Goal: Contribute content: Contribute content

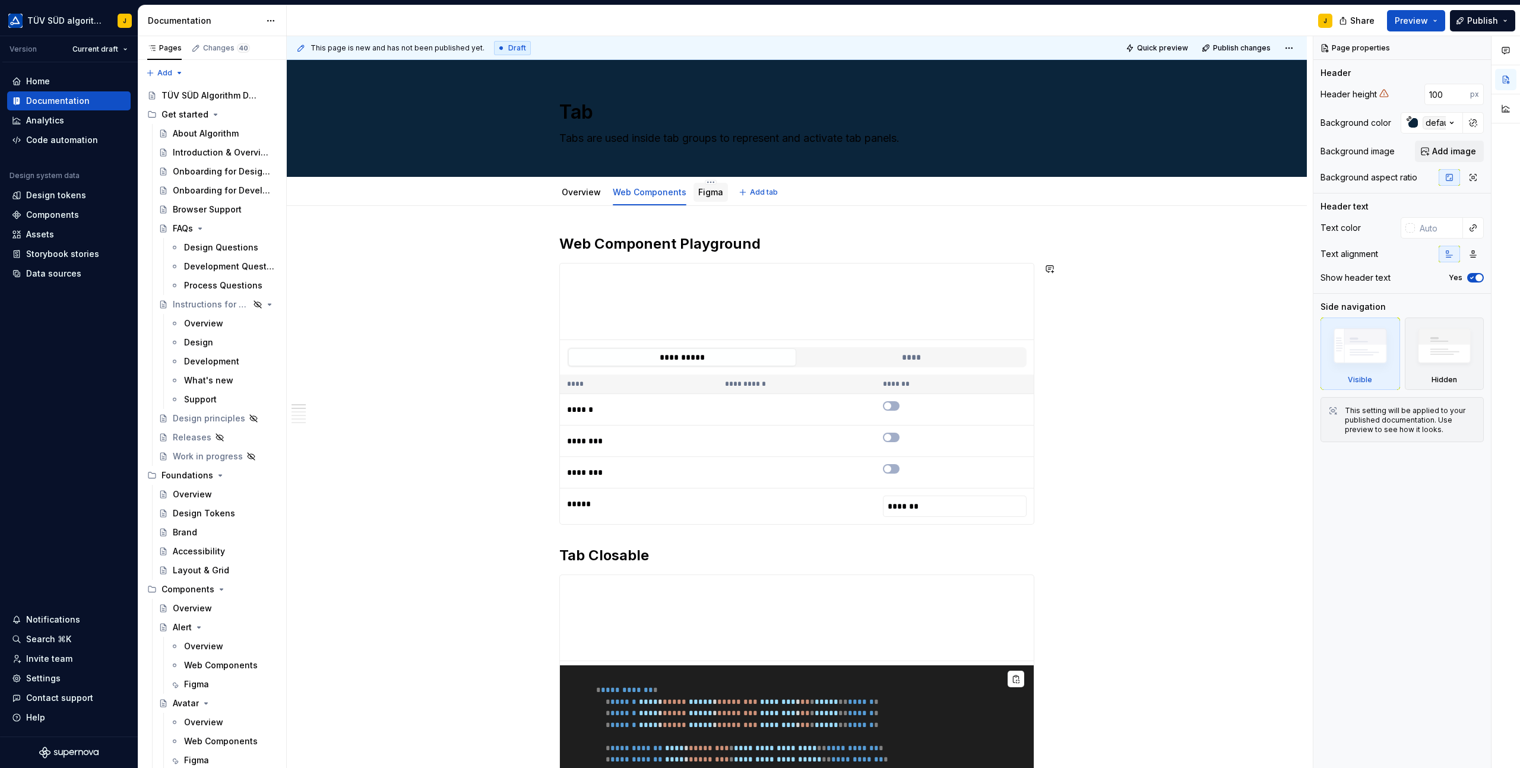
click at [708, 196] on link "Figma" at bounding box center [710, 192] width 25 height 10
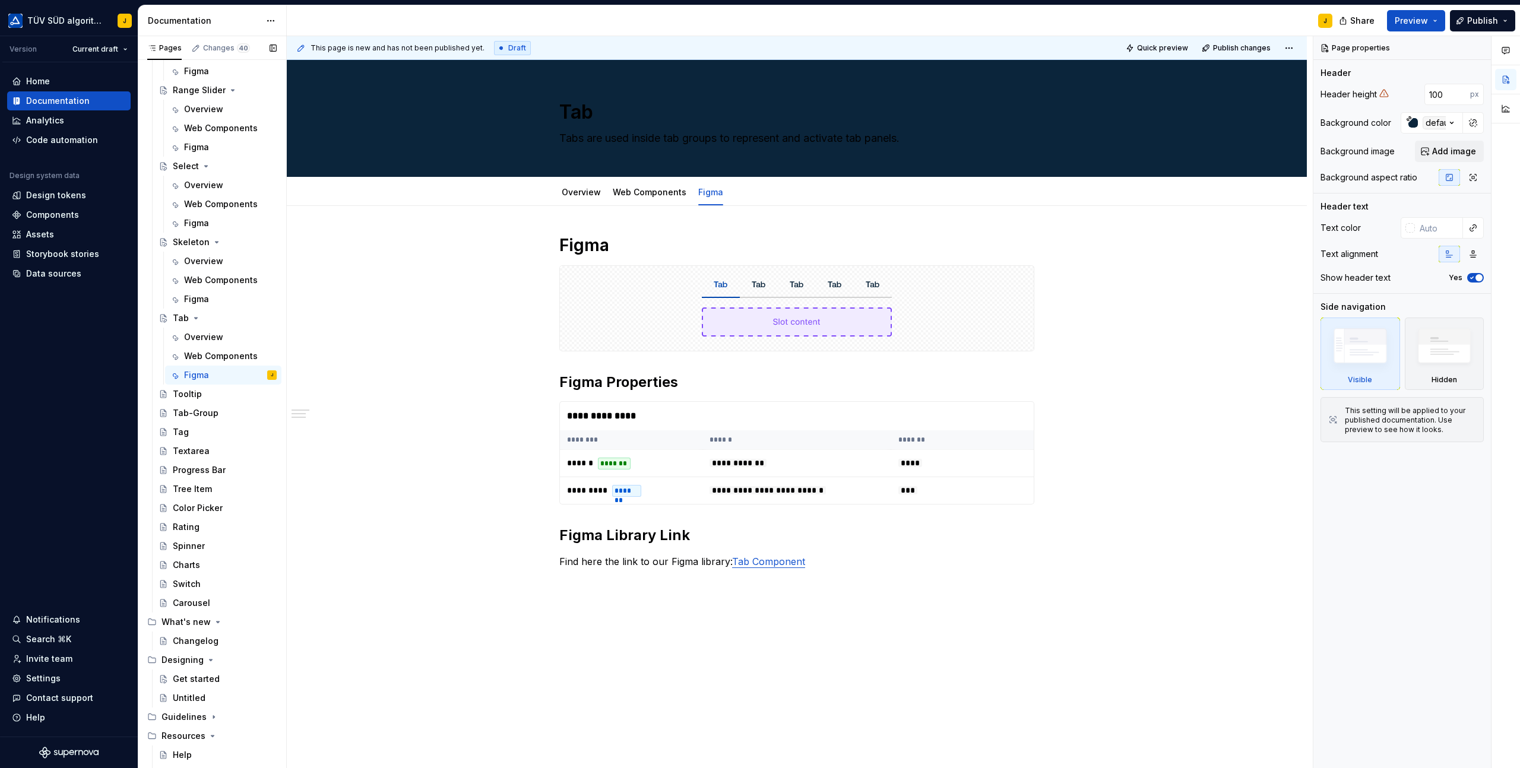
scroll to position [1883, 0]
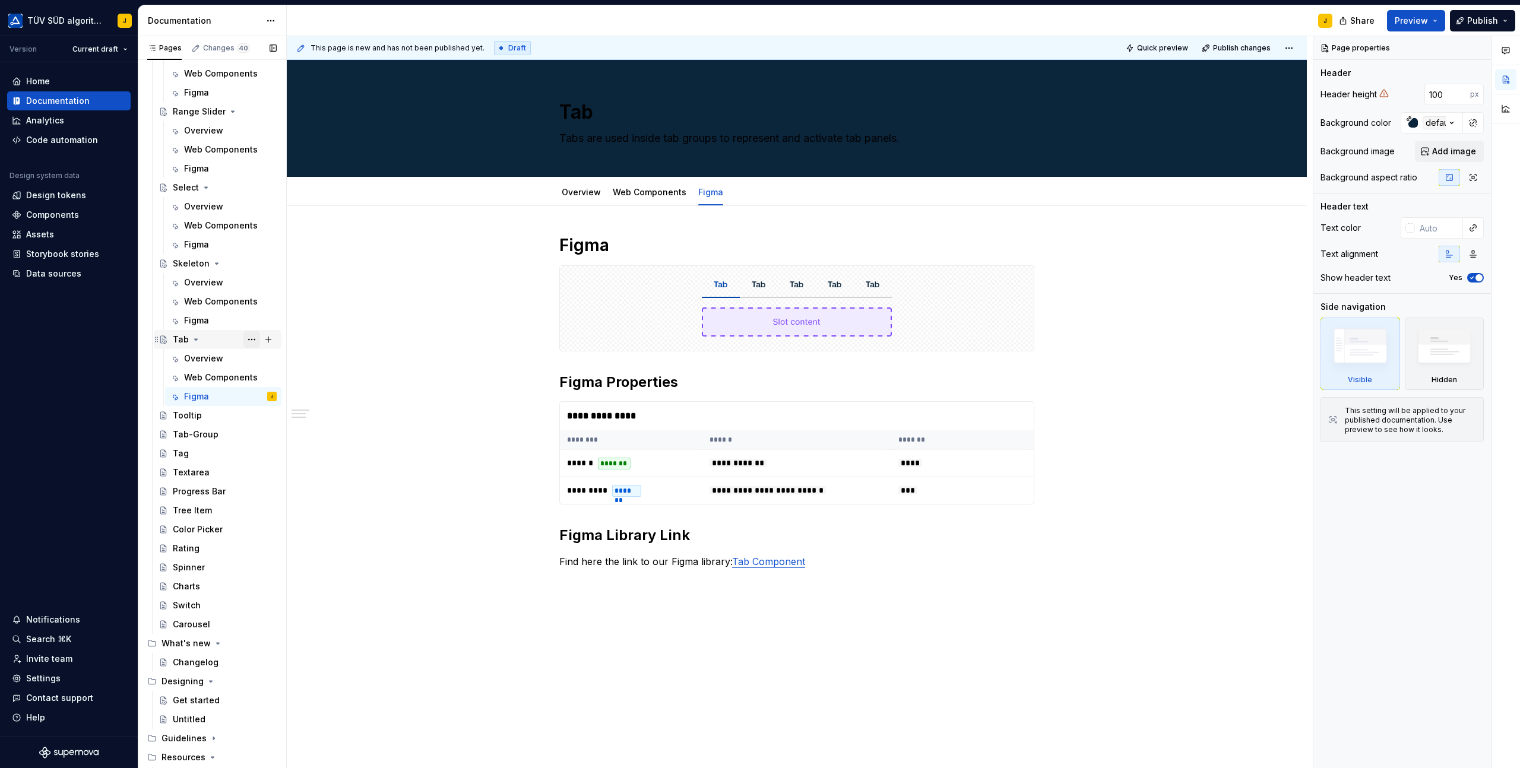
click at [251, 335] on button "Page tree" at bounding box center [251, 339] width 17 height 17
click at [278, 378] on div "Duplicate page" at bounding box center [323, 379] width 116 height 12
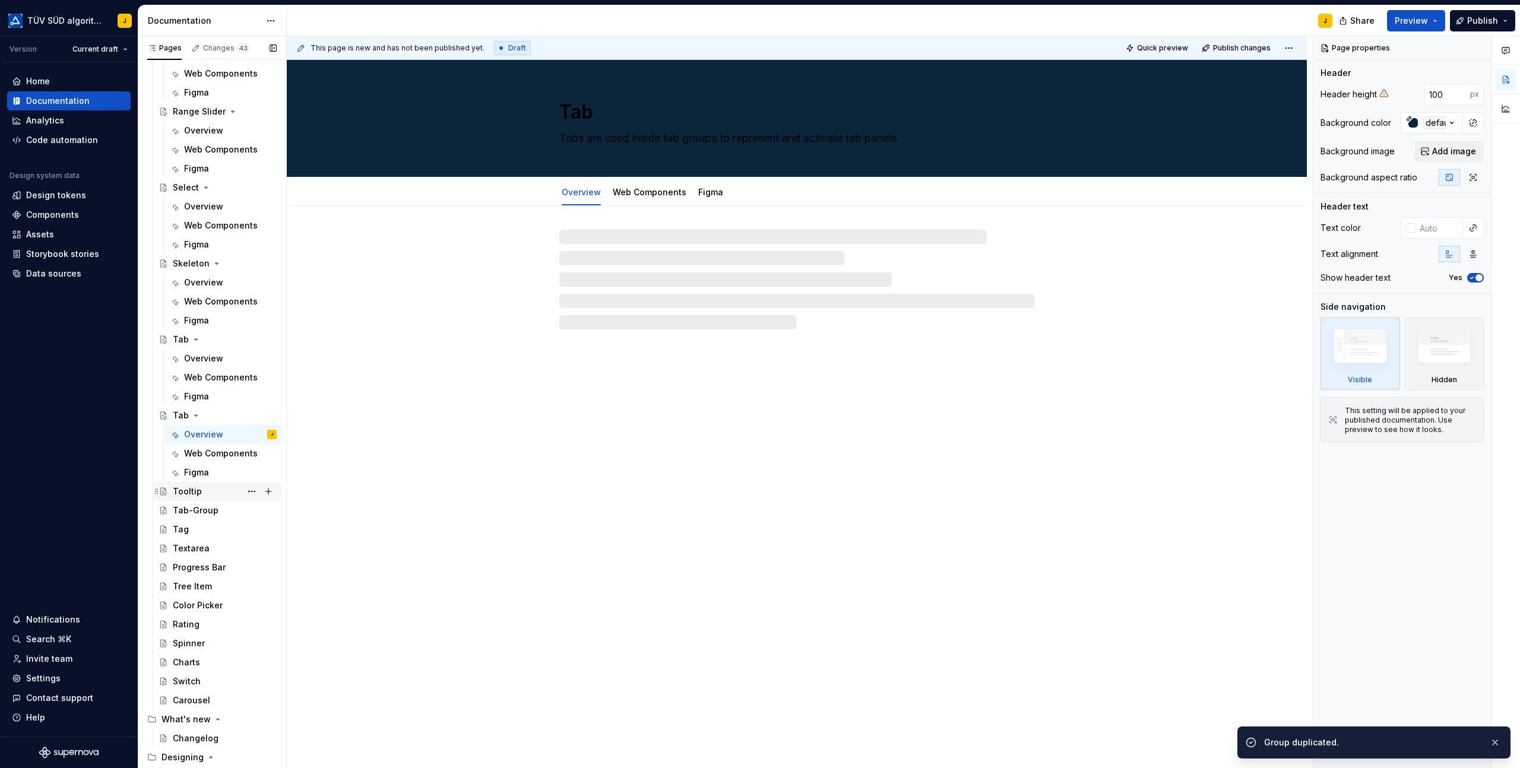
click at [194, 486] on div "Tooltip" at bounding box center [187, 492] width 29 height 12
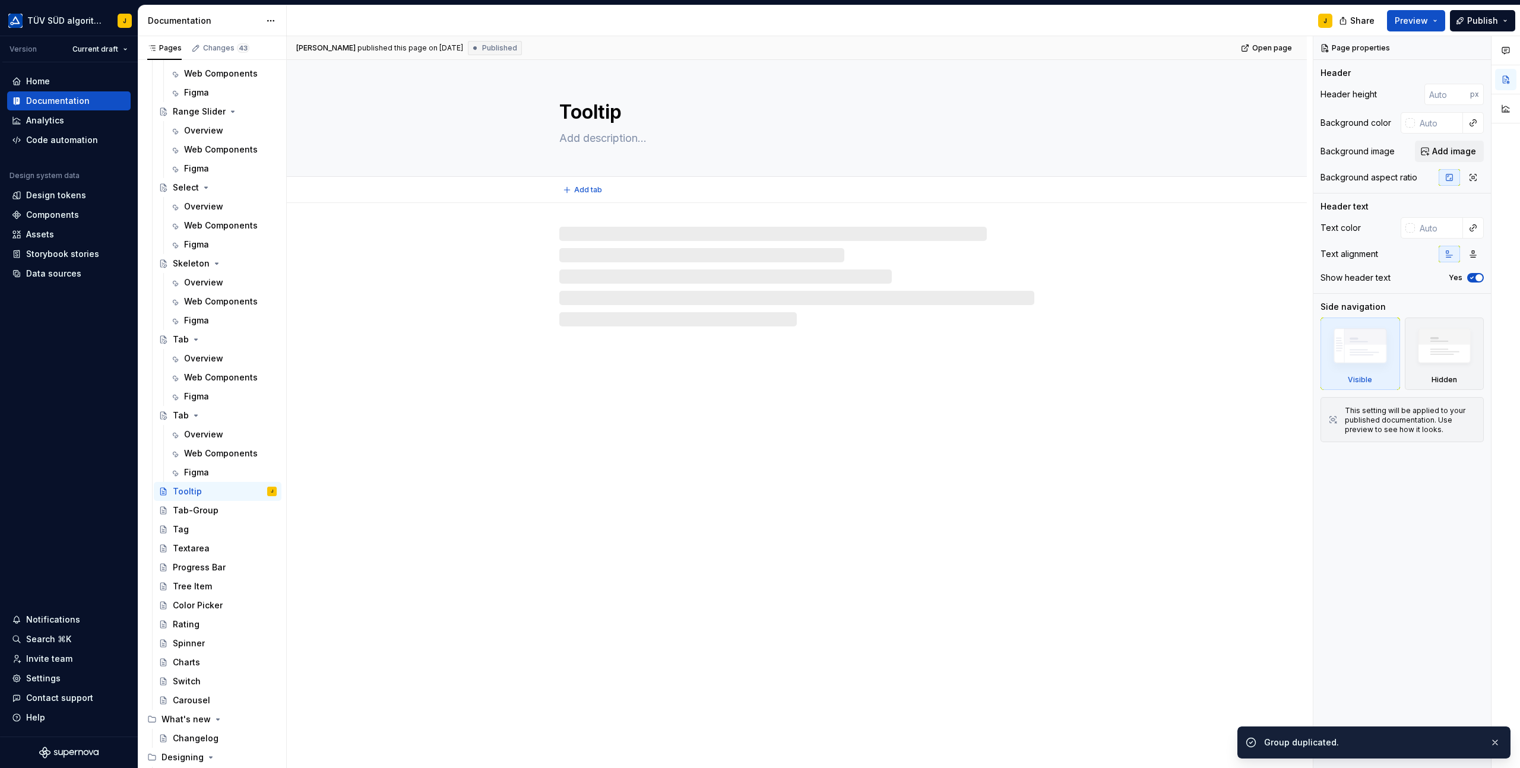
click at [585, 114] on textarea "Tooltip" at bounding box center [794, 112] width 475 height 28
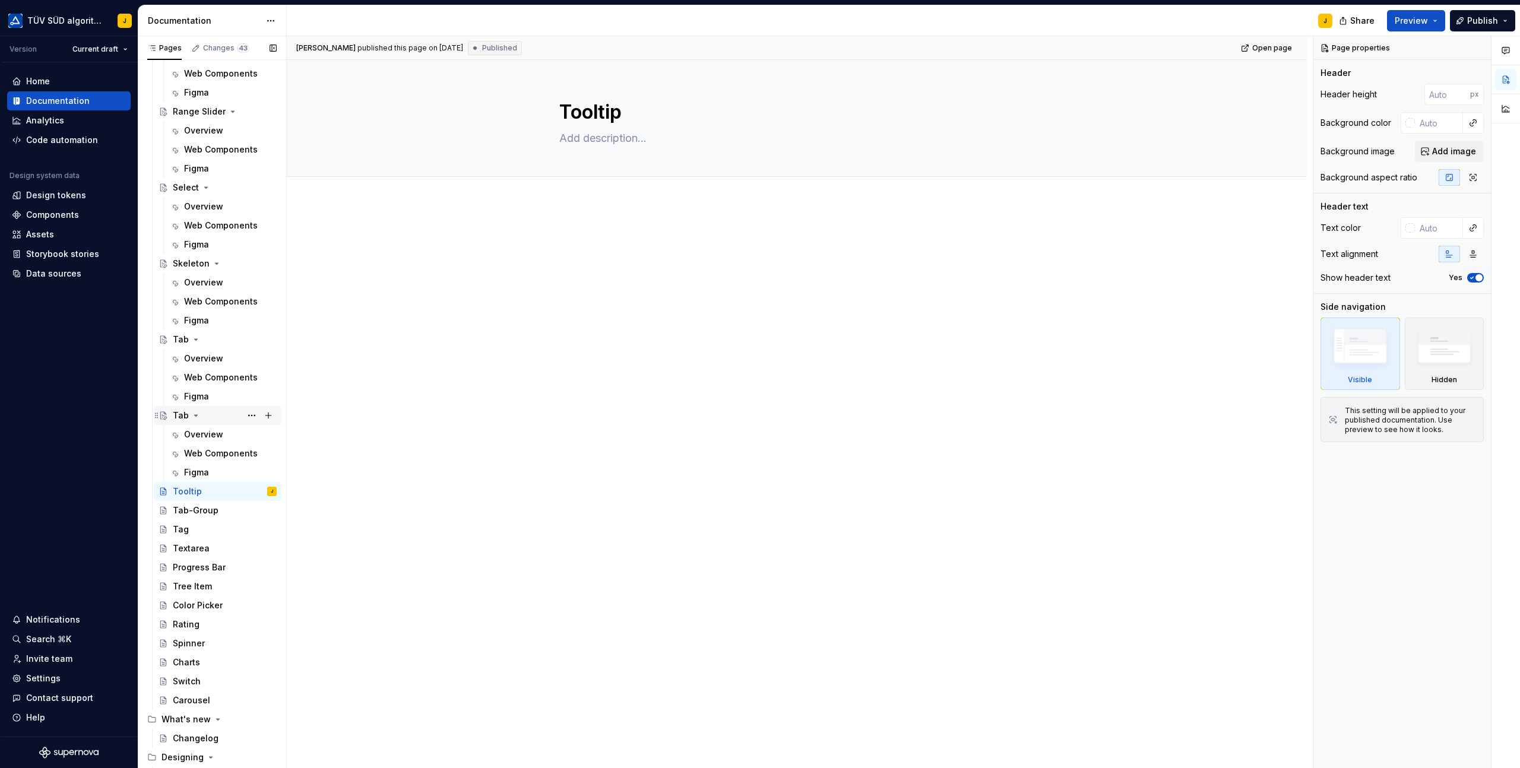
click at [213, 410] on div "Tab" at bounding box center [225, 415] width 104 height 17
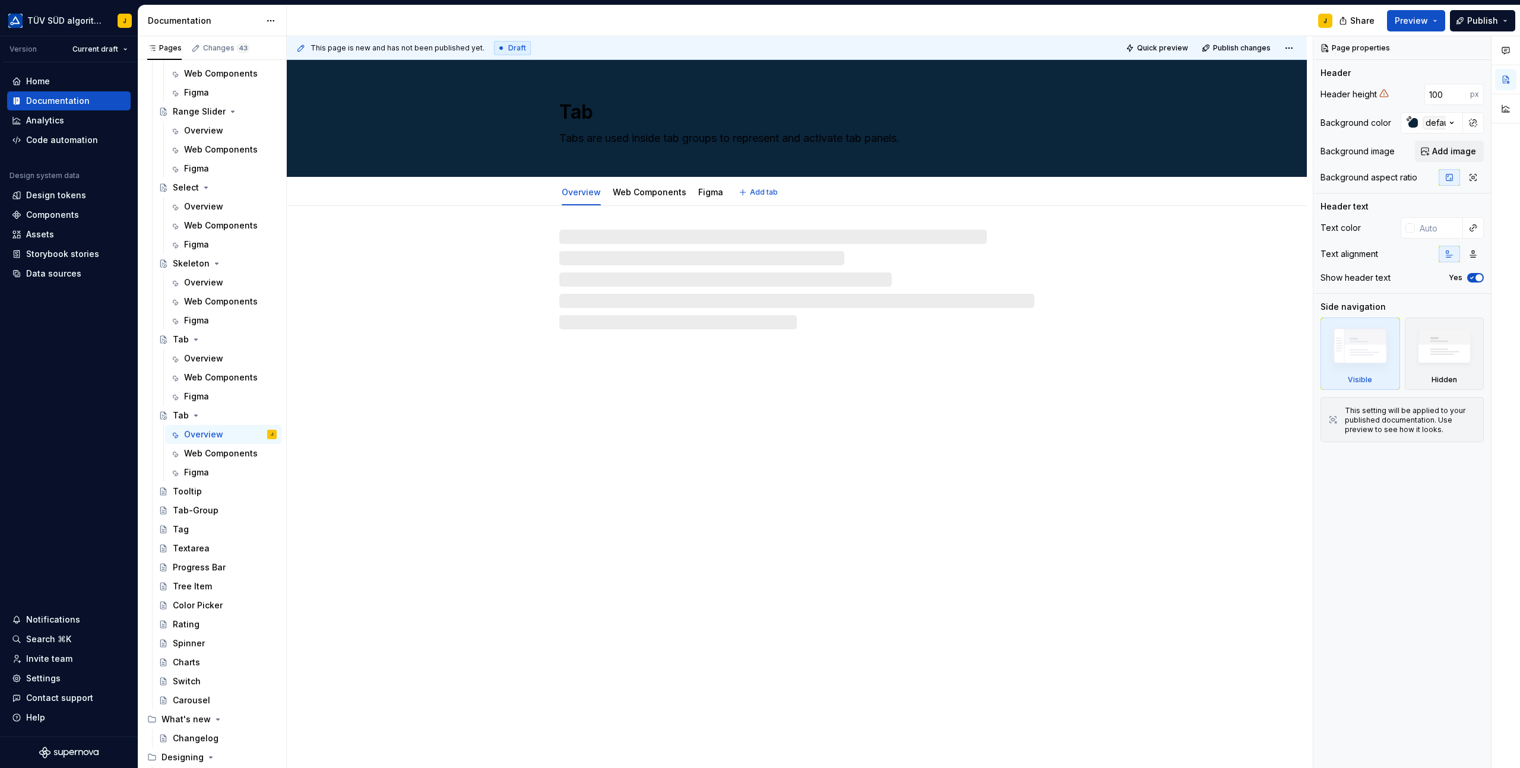
click at [580, 118] on textarea "Tab" at bounding box center [794, 112] width 475 height 28
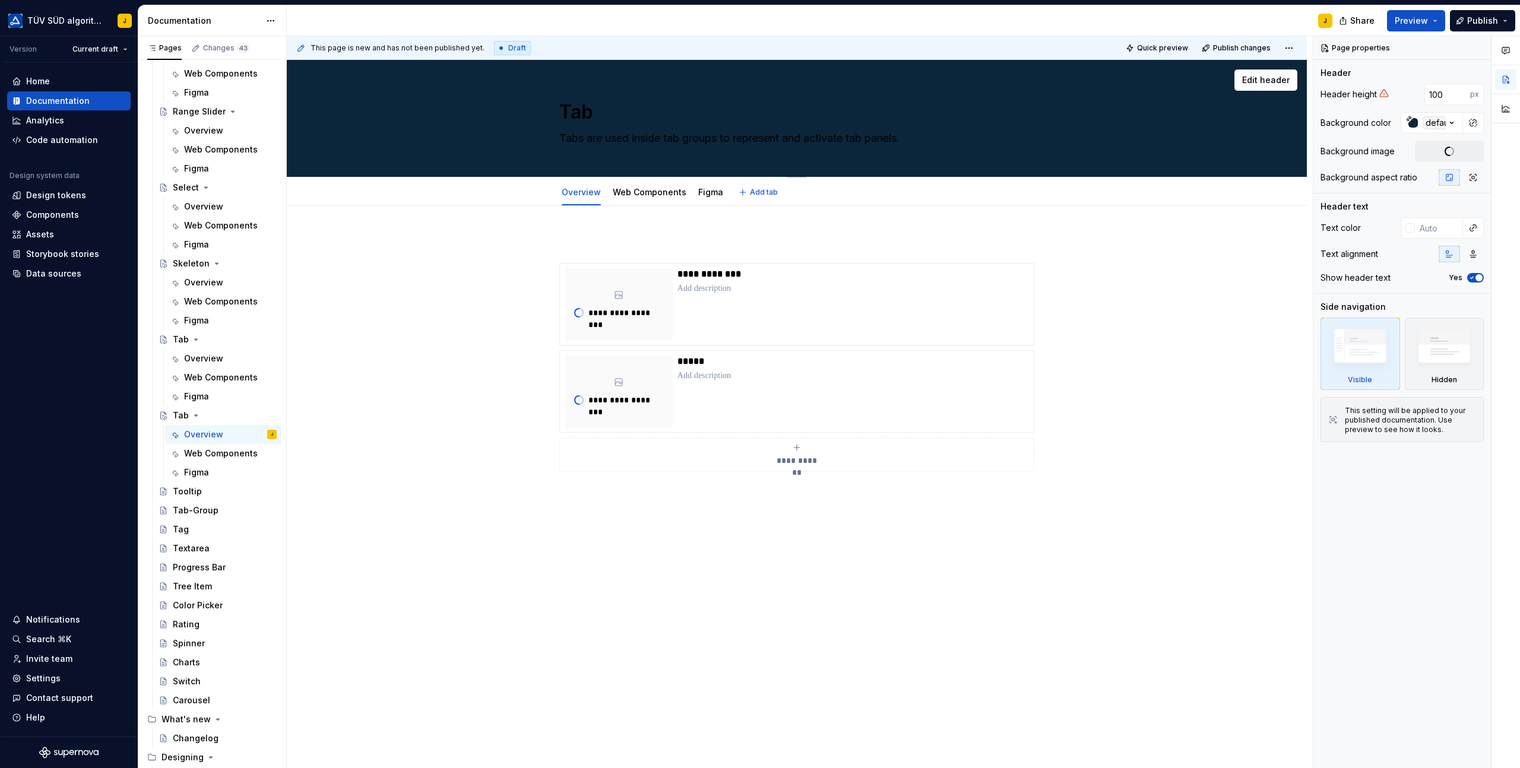
click at [580, 118] on textarea "Tab" at bounding box center [794, 112] width 475 height 28
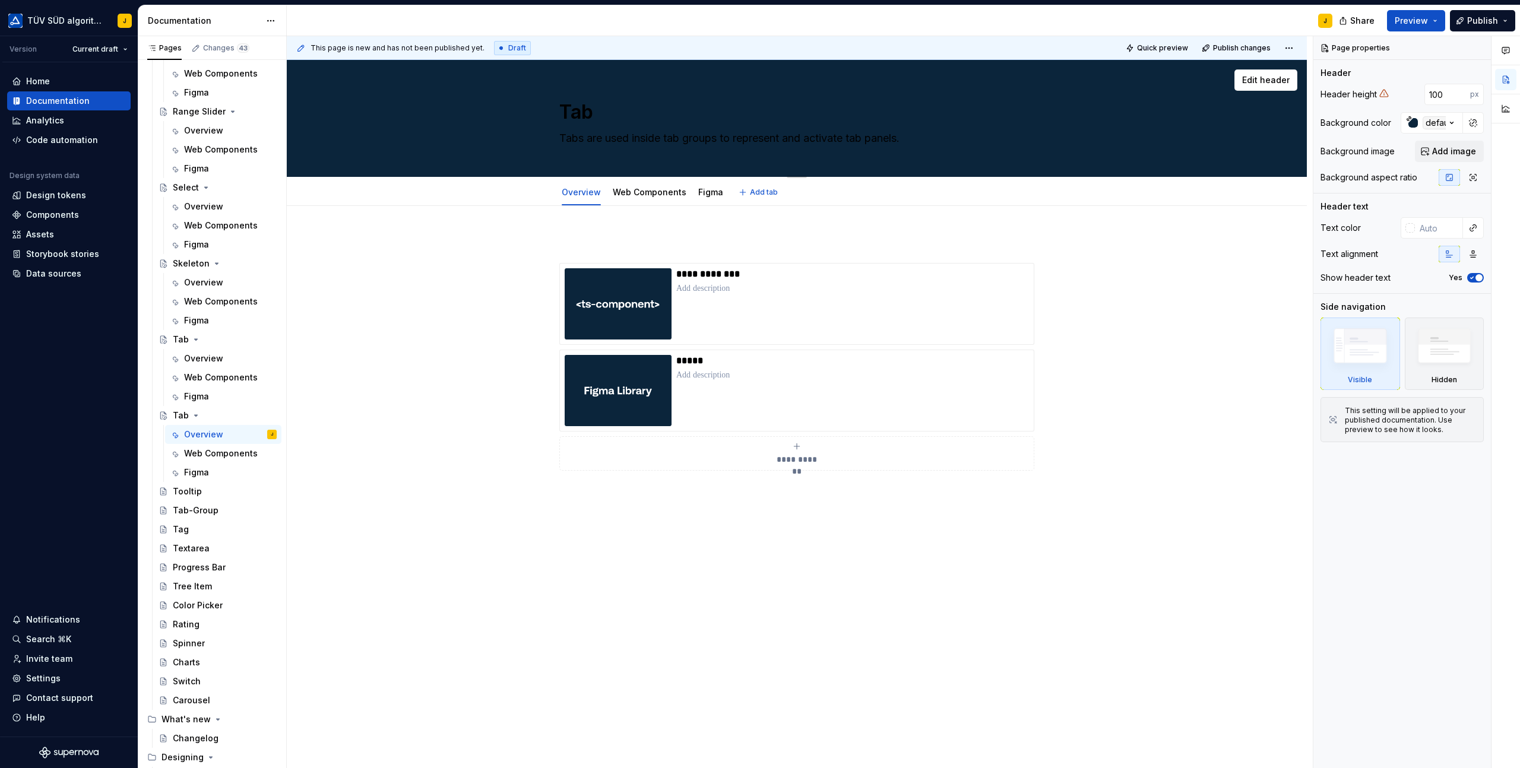
paste textarea "ooltip"
type textarea "*"
type textarea "Tooltip"
type textarea "*"
type textarea "Tooltip"
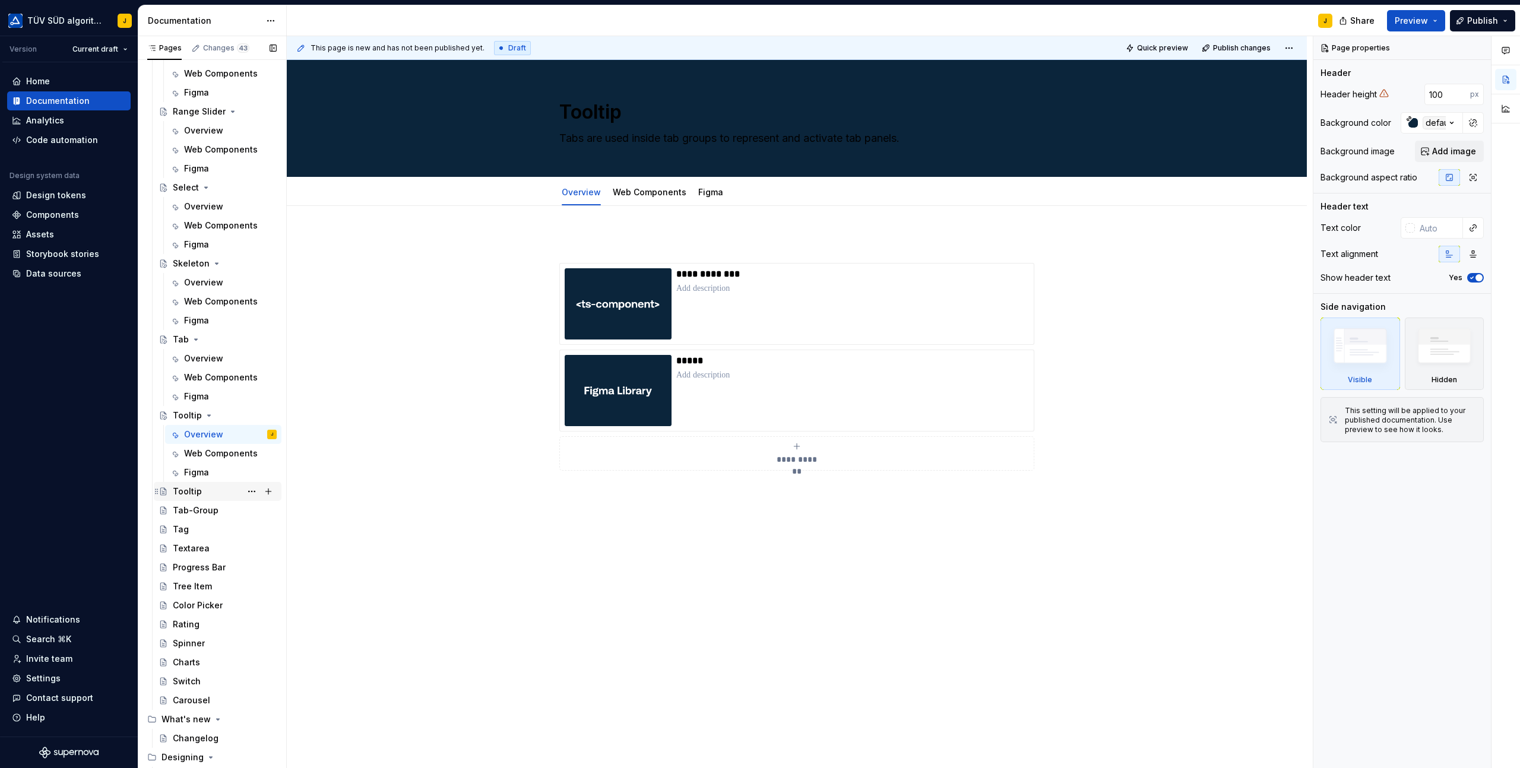
click at [192, 497] on div "Tooltip" at bounding box center [187, 492] width 29 height 12
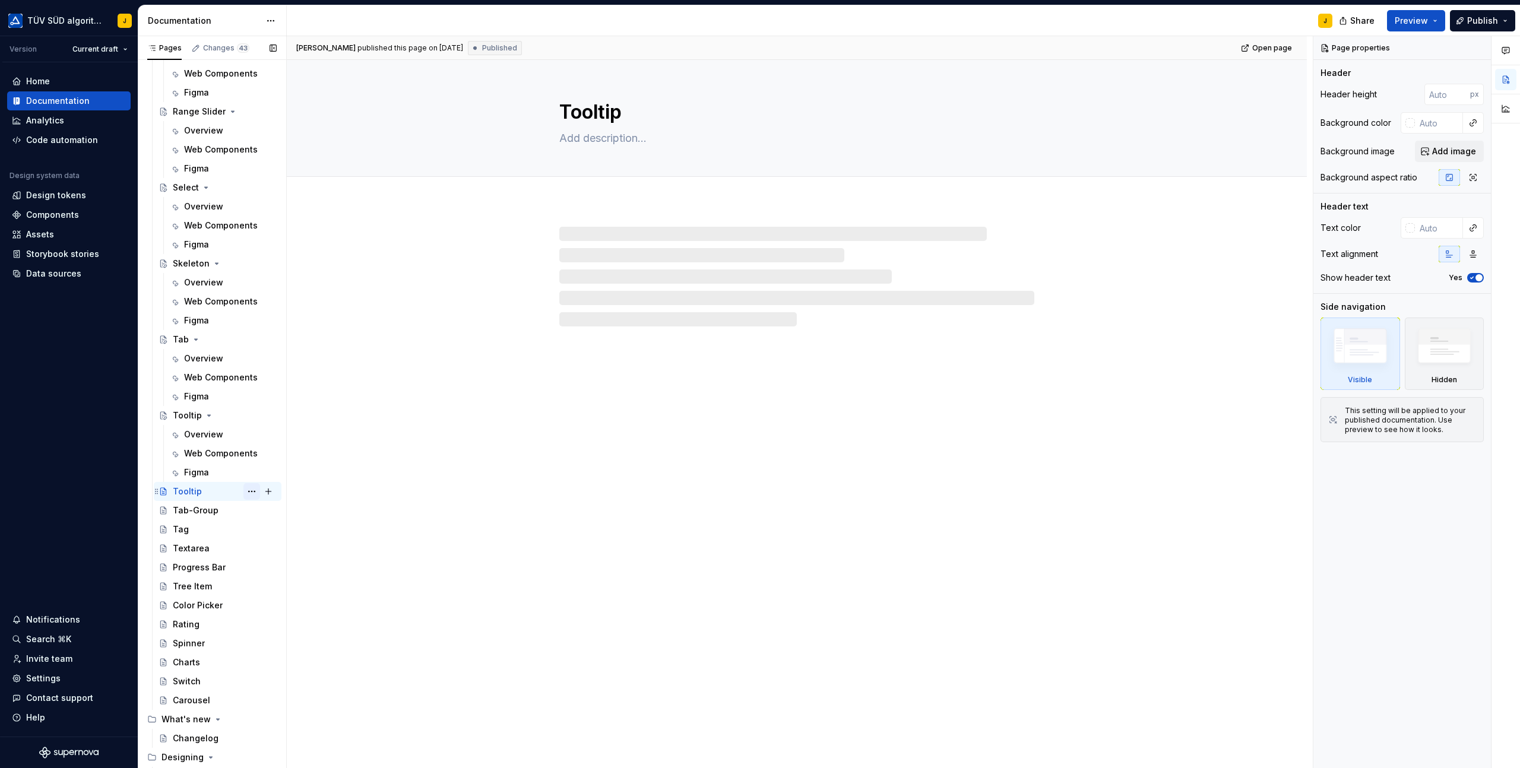
click at [252, 490] on button "Page tree" at bounding box center [251, 491] width 17 height 17
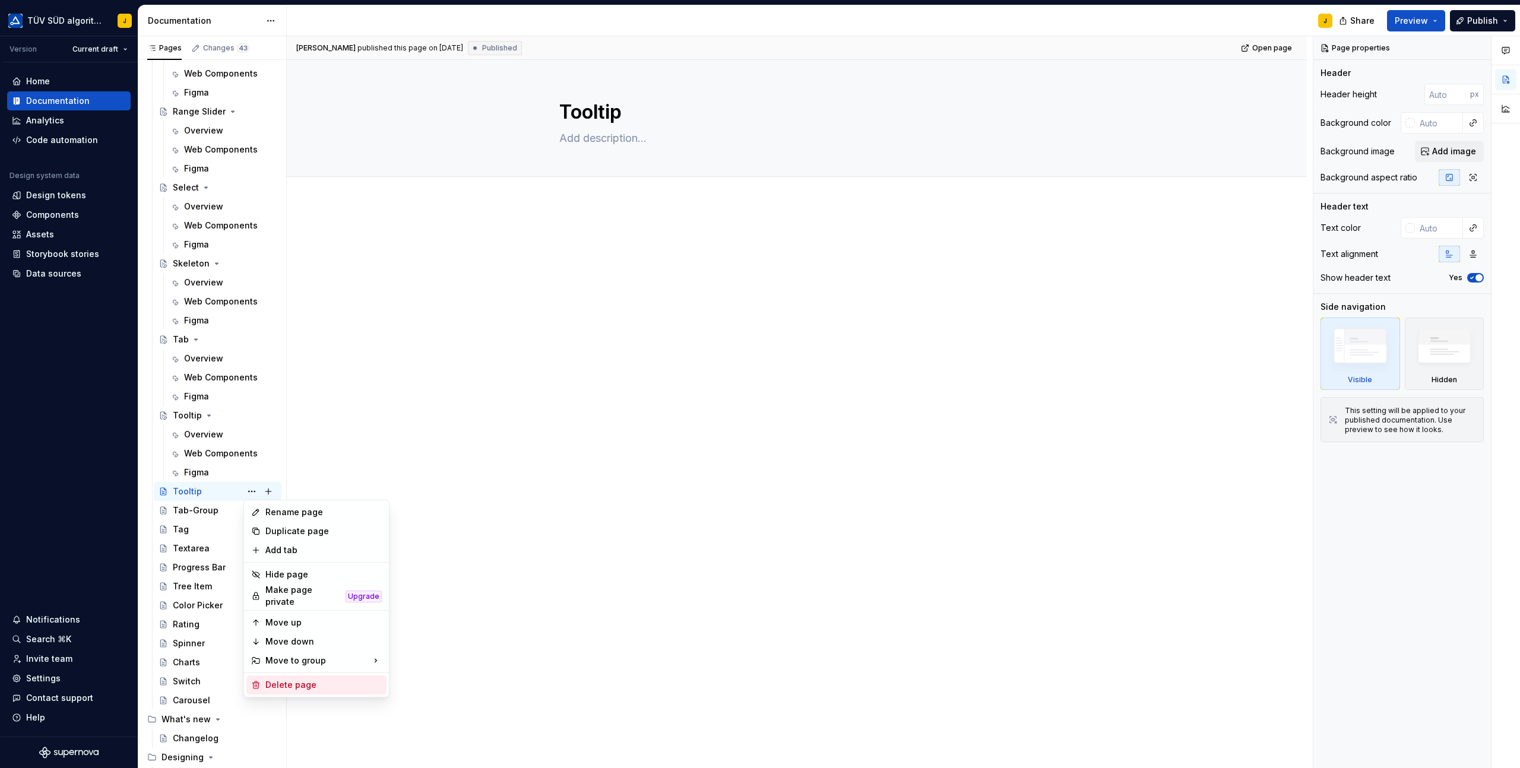
click at [265, 681] on div "Delete page" at bounding box center [323, 685] width 116 height 12
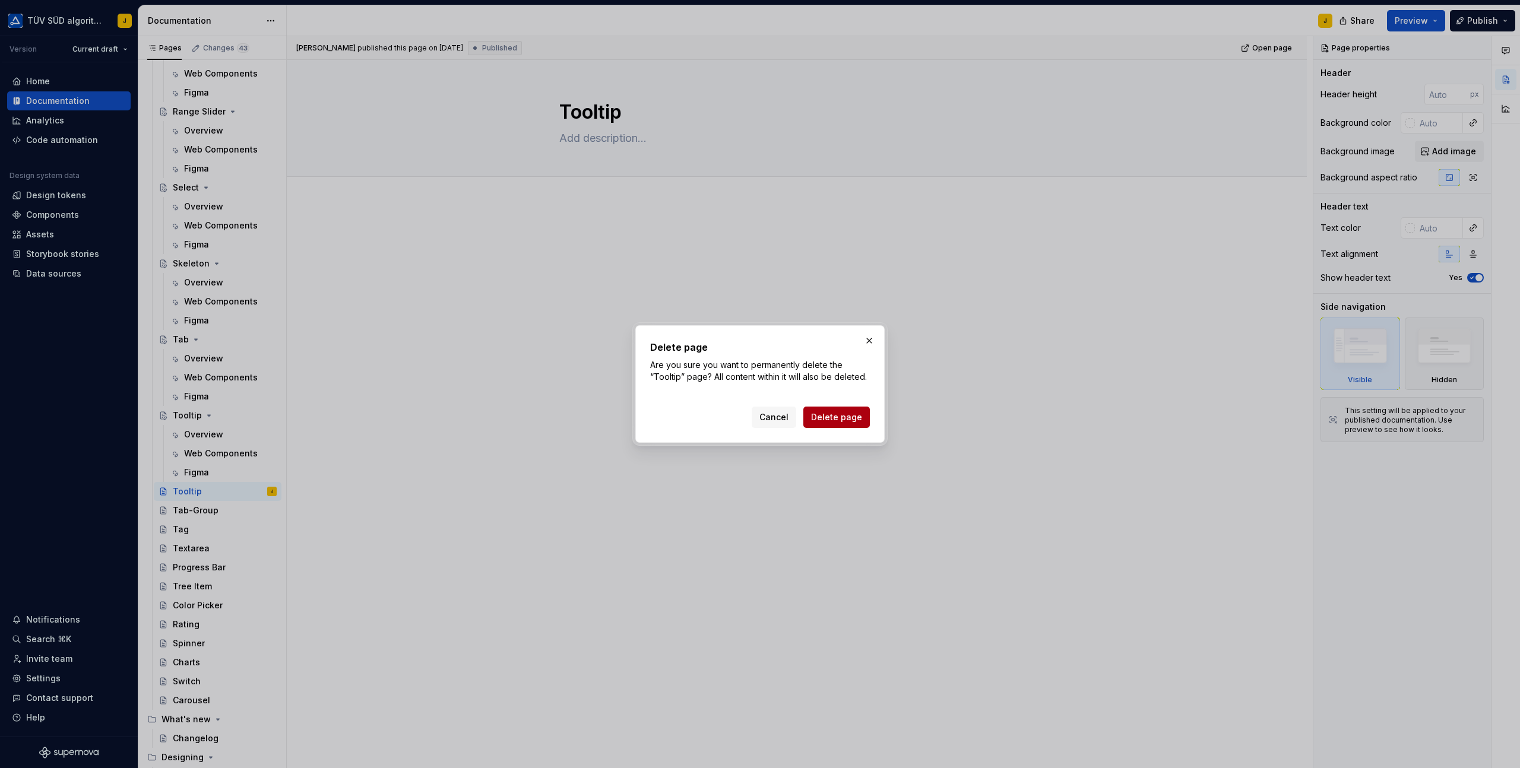
click at [827, 423] on span "Delete page" at bounding box center [836, 417] width 51 height 12
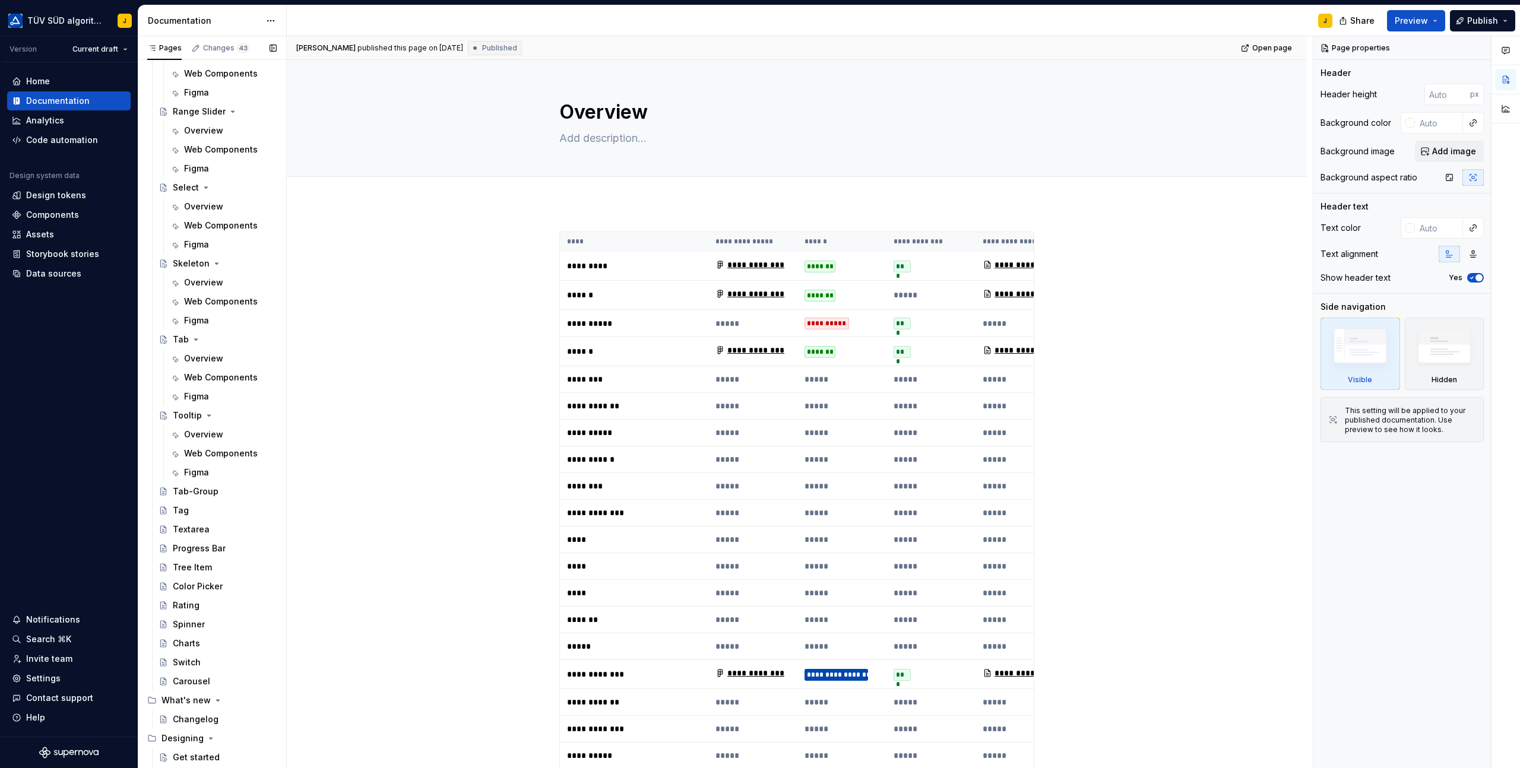
scroll to position [1929, 0]
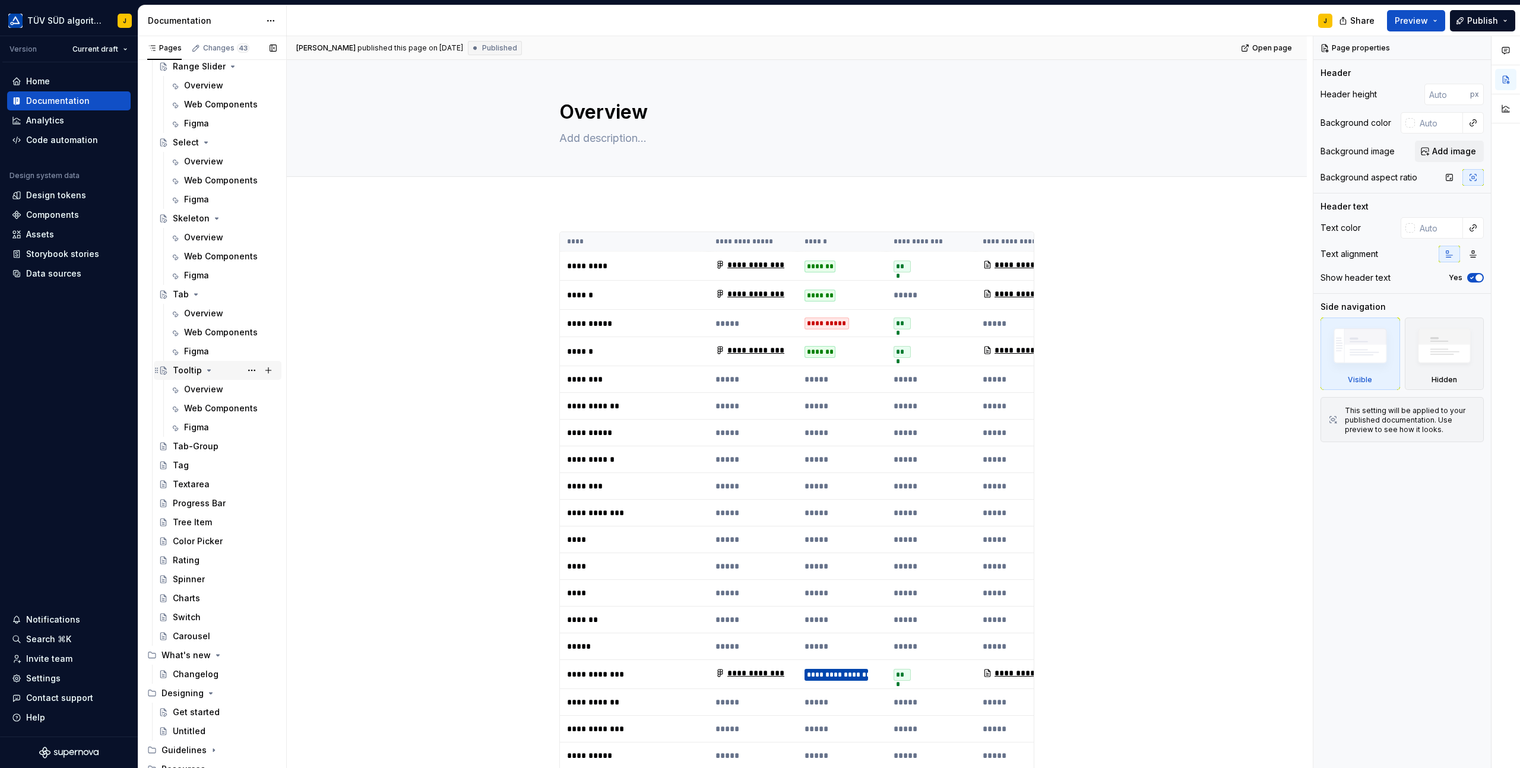
click at [180, 371] on div "Tooltip" at bounding box center [187, 370] width 29 height 12
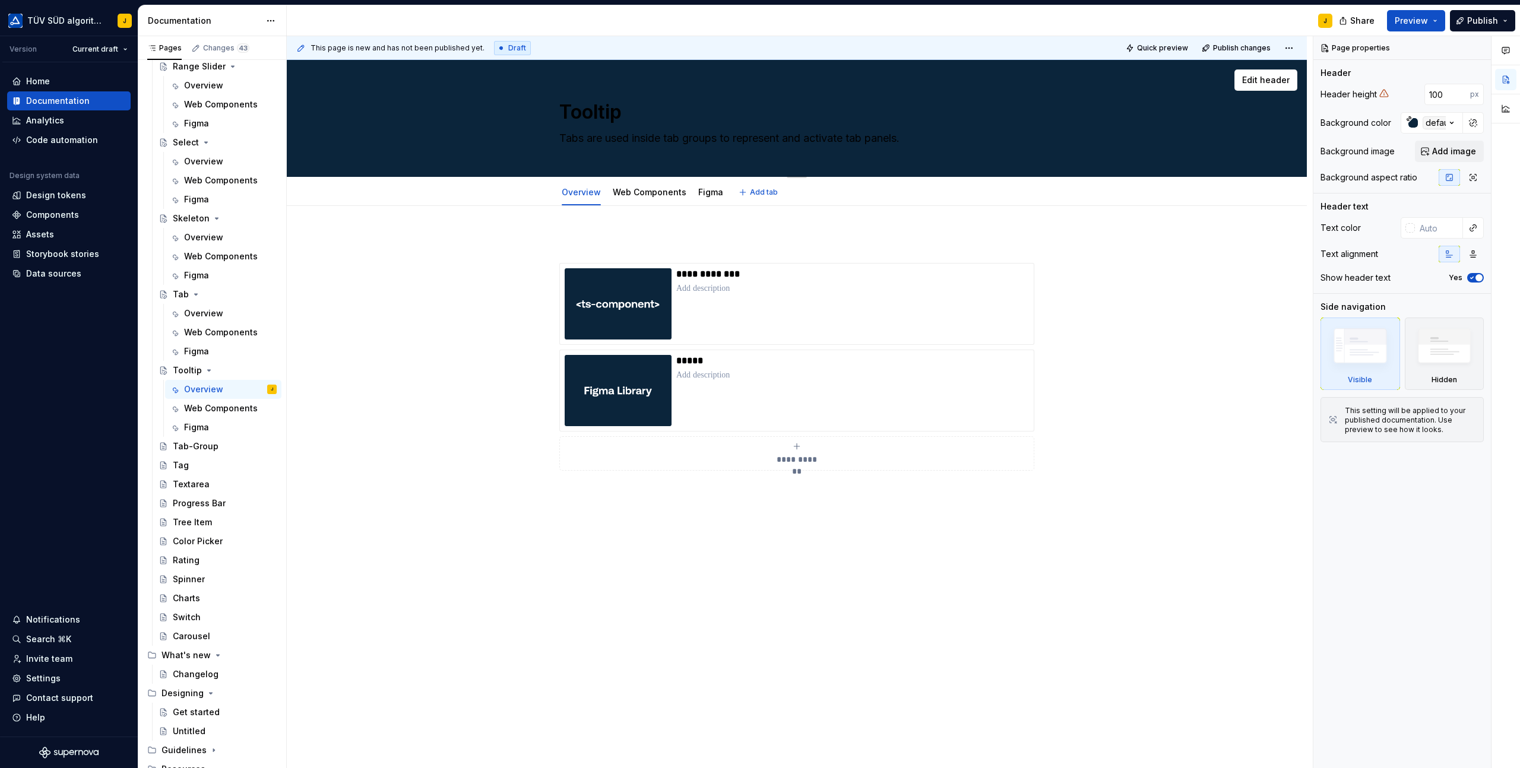
click at [606, 138] on textarea "Tabs are used inside tab groups to represent and activate tab panels." at bounding box center [794, 138] width 475 height 19
paste textarea "ooltips display additional information based on a specific action."
type textarea "*"
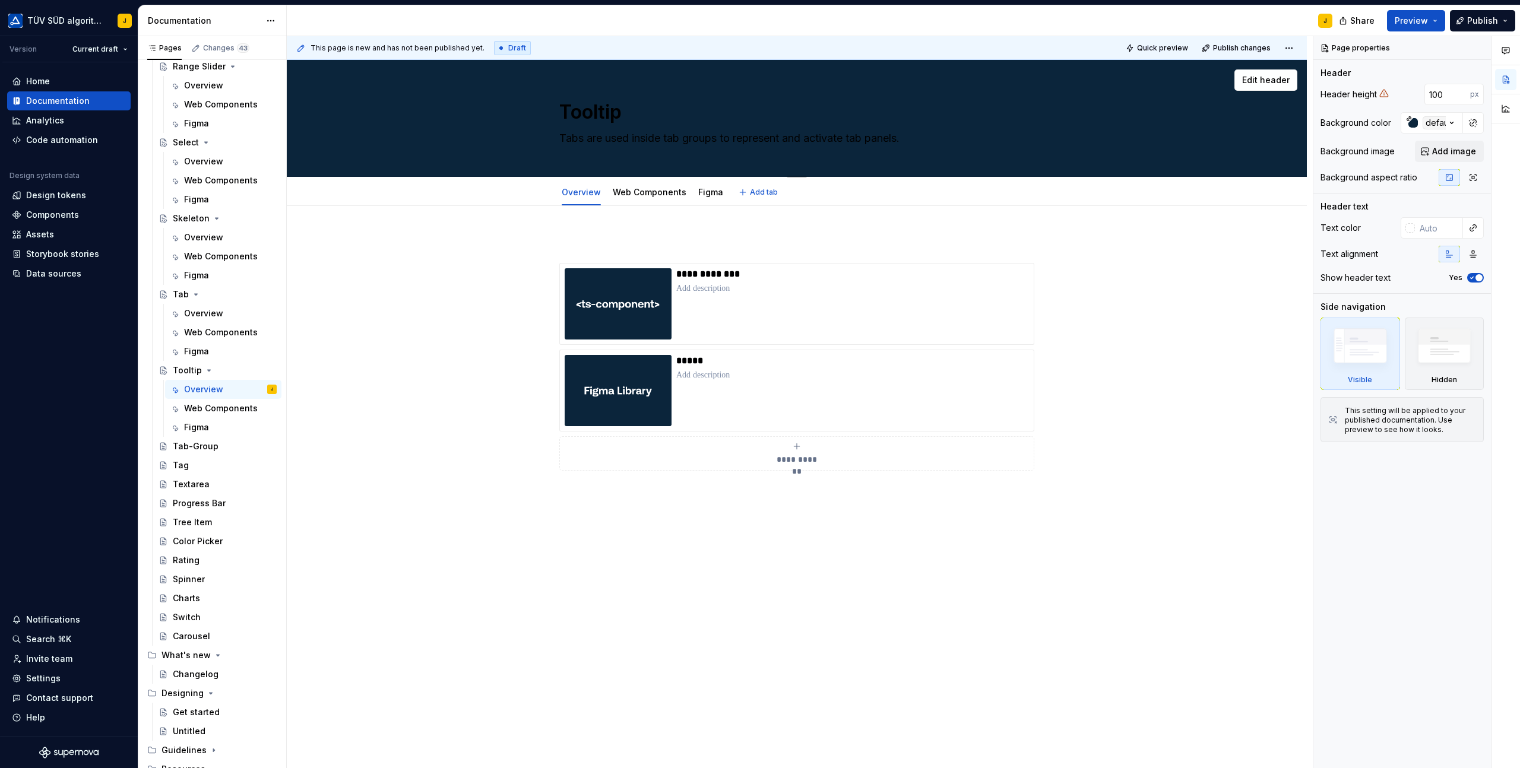
type textarea "Tooltips display additional information based on a specific action."
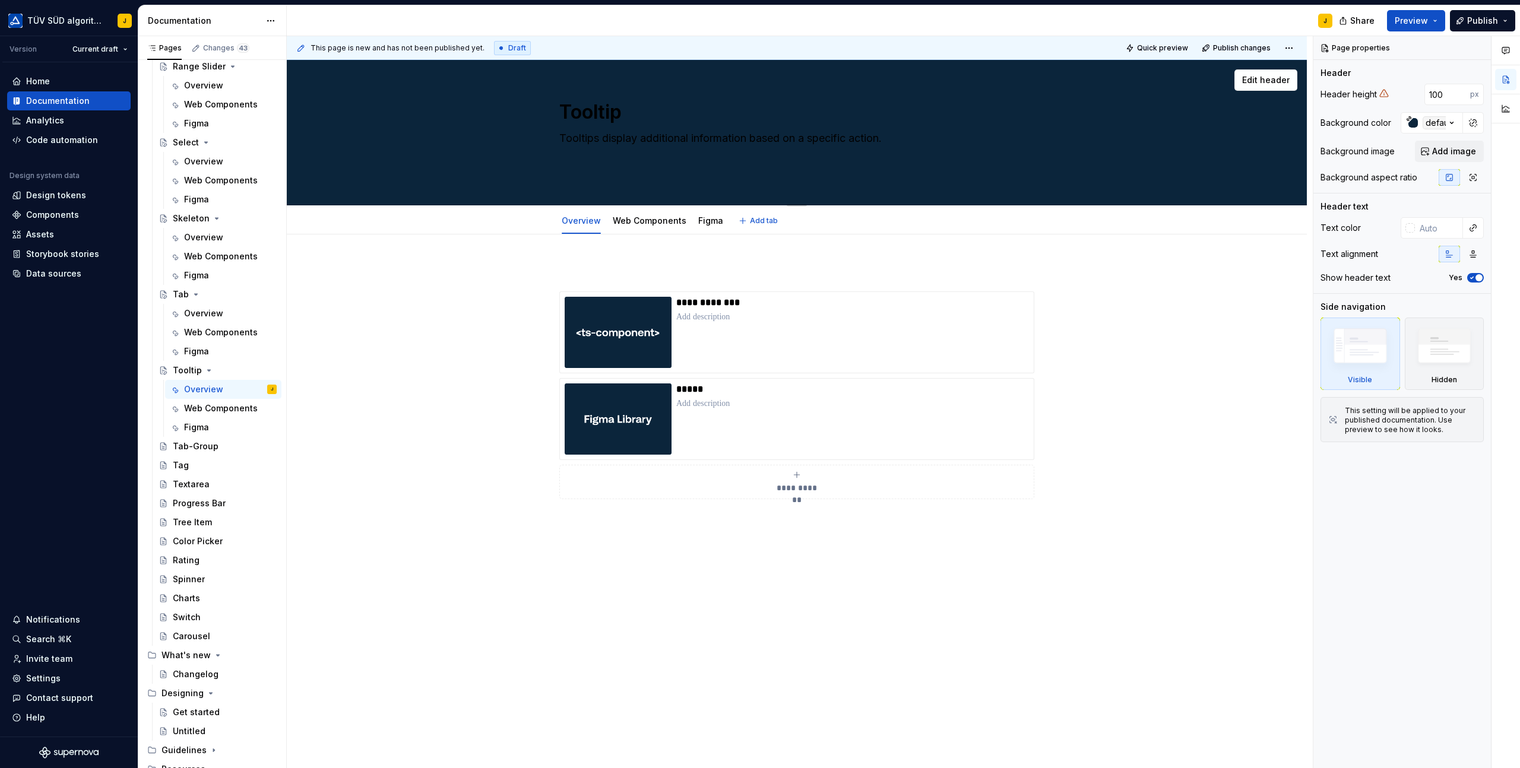
type textarea "*"
type textarea "Tooltips display additional information based on a specific action."
type textarea "*"
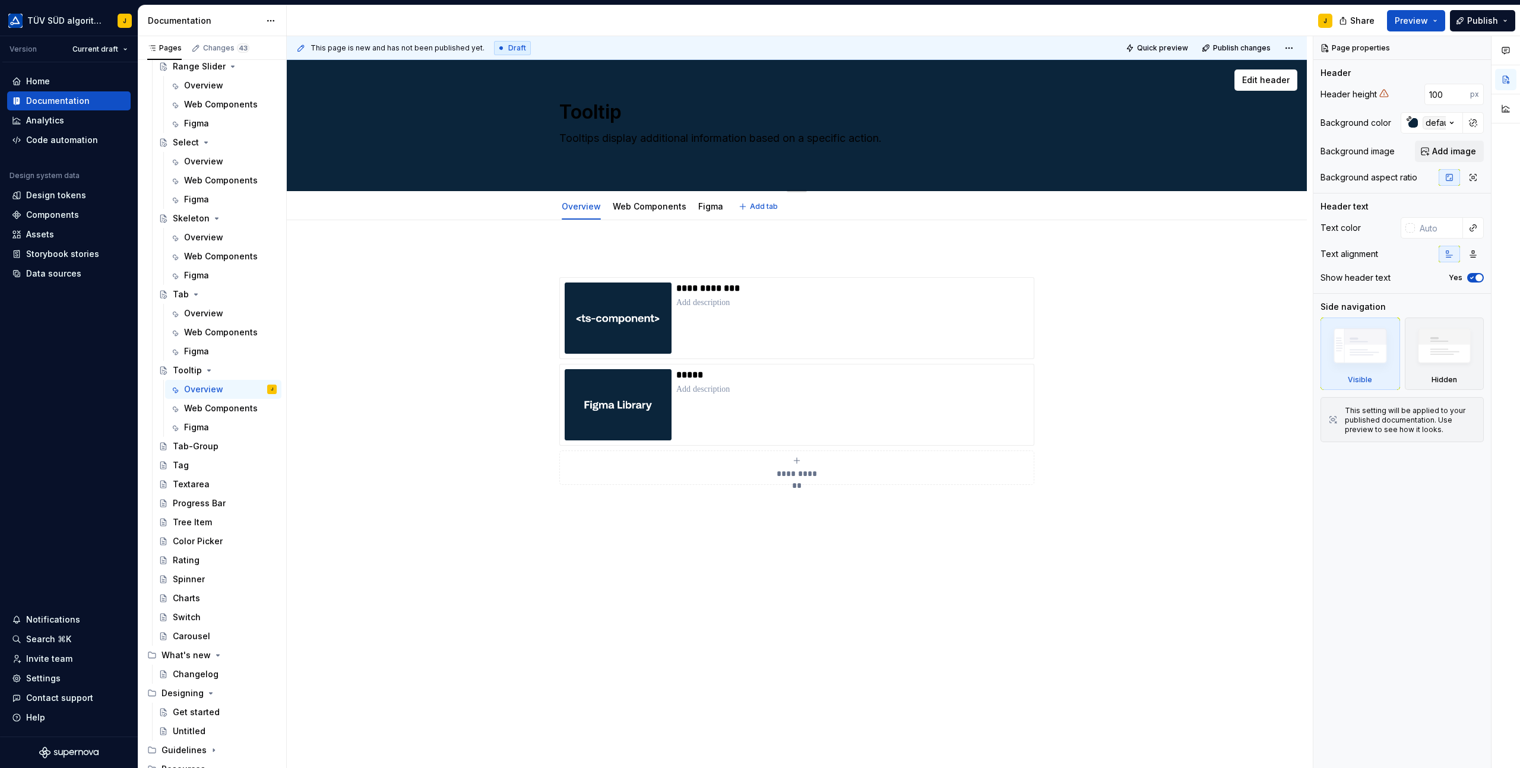
type textarea "Tooltips display additional information based on a specific action."
click at [605, 167] on div "Tooltip Tooltips display additional information based on a specific action." at bounding box center [796, 125] width 475 height 131
click at [585, 158] on textarea "Tooltips display additional information based on a specific action." at bounding box center [794, 145] width 475 height 33
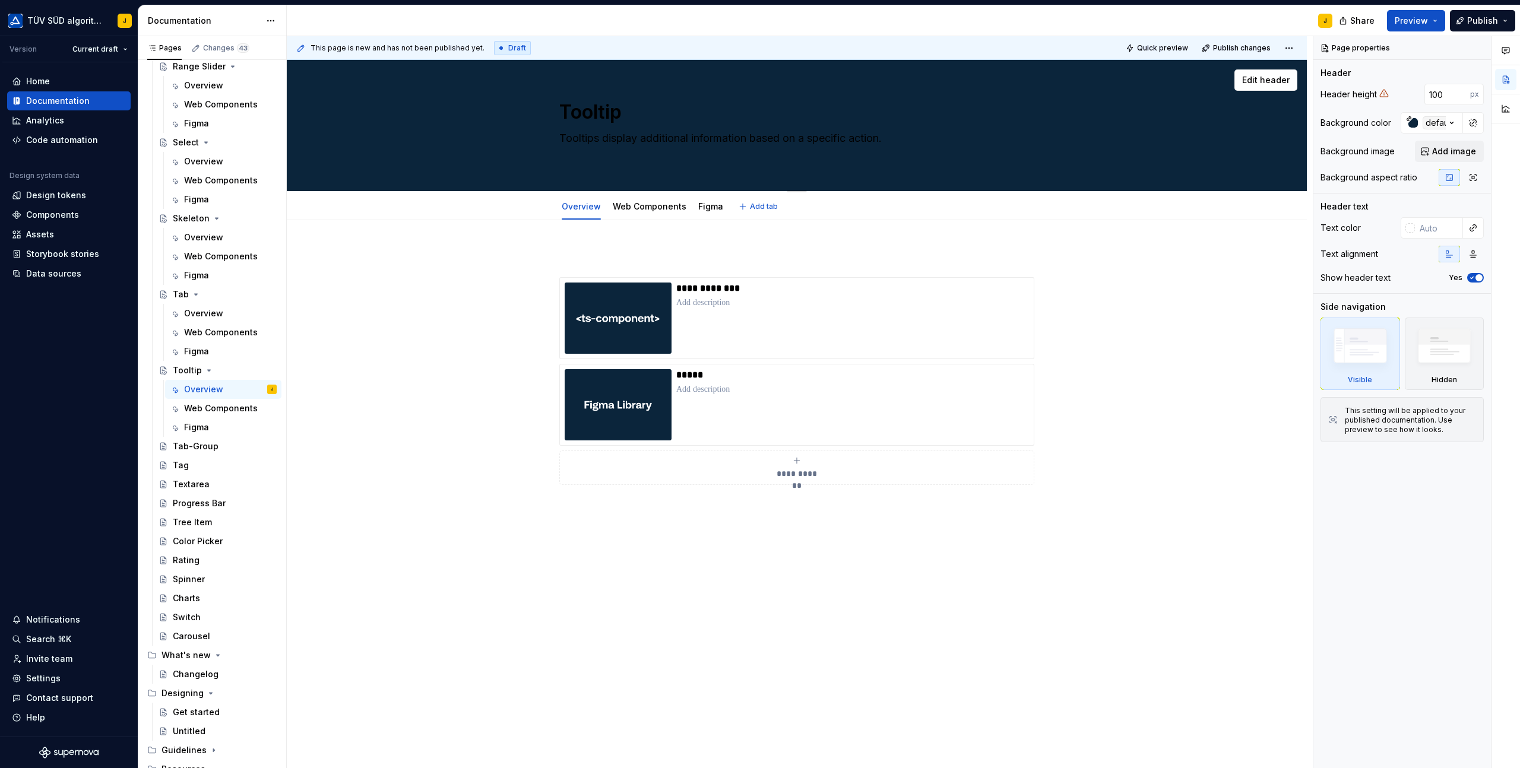
click at [585, 158] on textarea "Tooltips display additional information based on a specific action." at bounding box center [794, 145] width 475 height 33
type textarea "*"
type textarea "Tooltips display additional information based on a specific action."
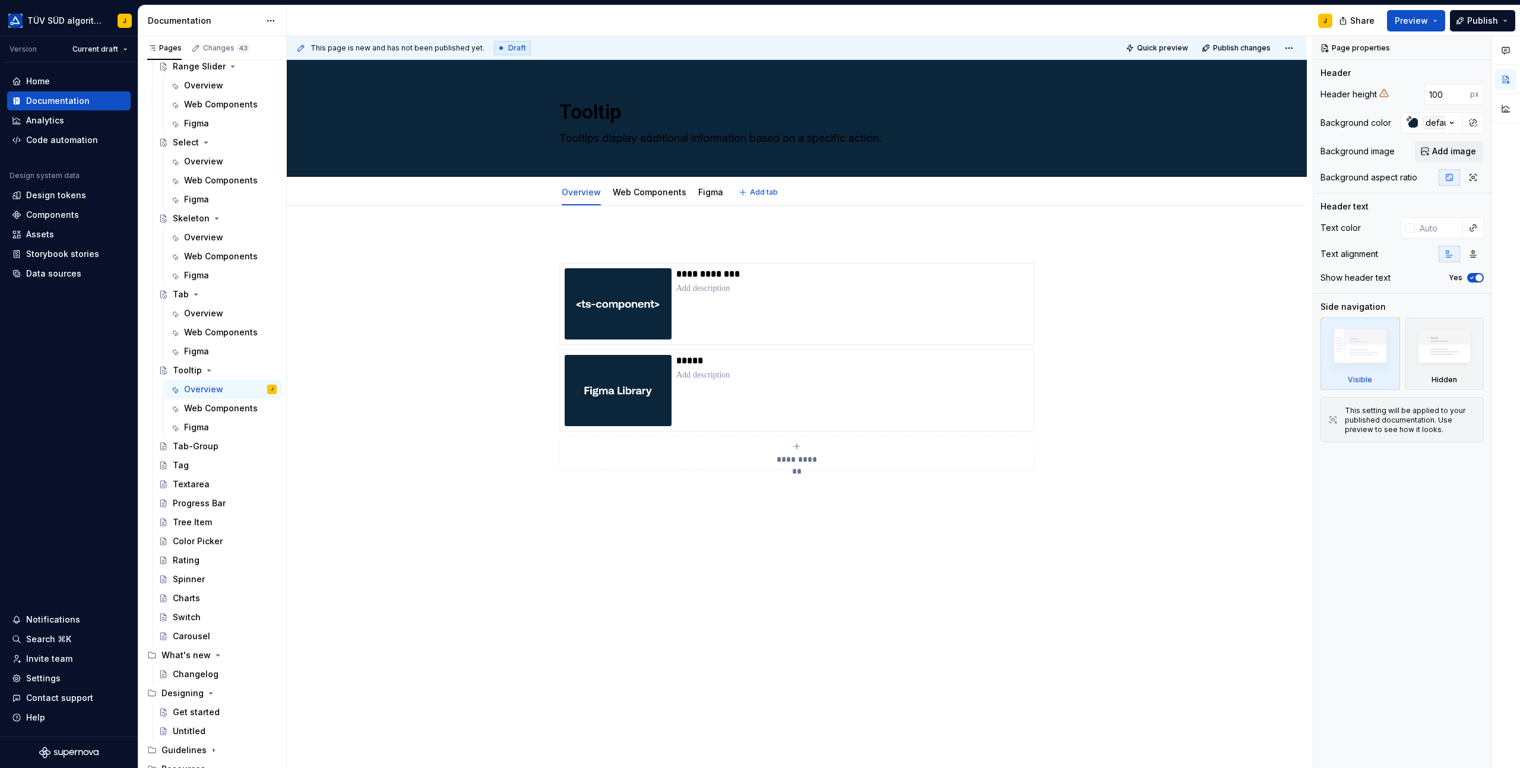
type textarea "*"
type textarea "Tooltips display additional information based on a specific action."
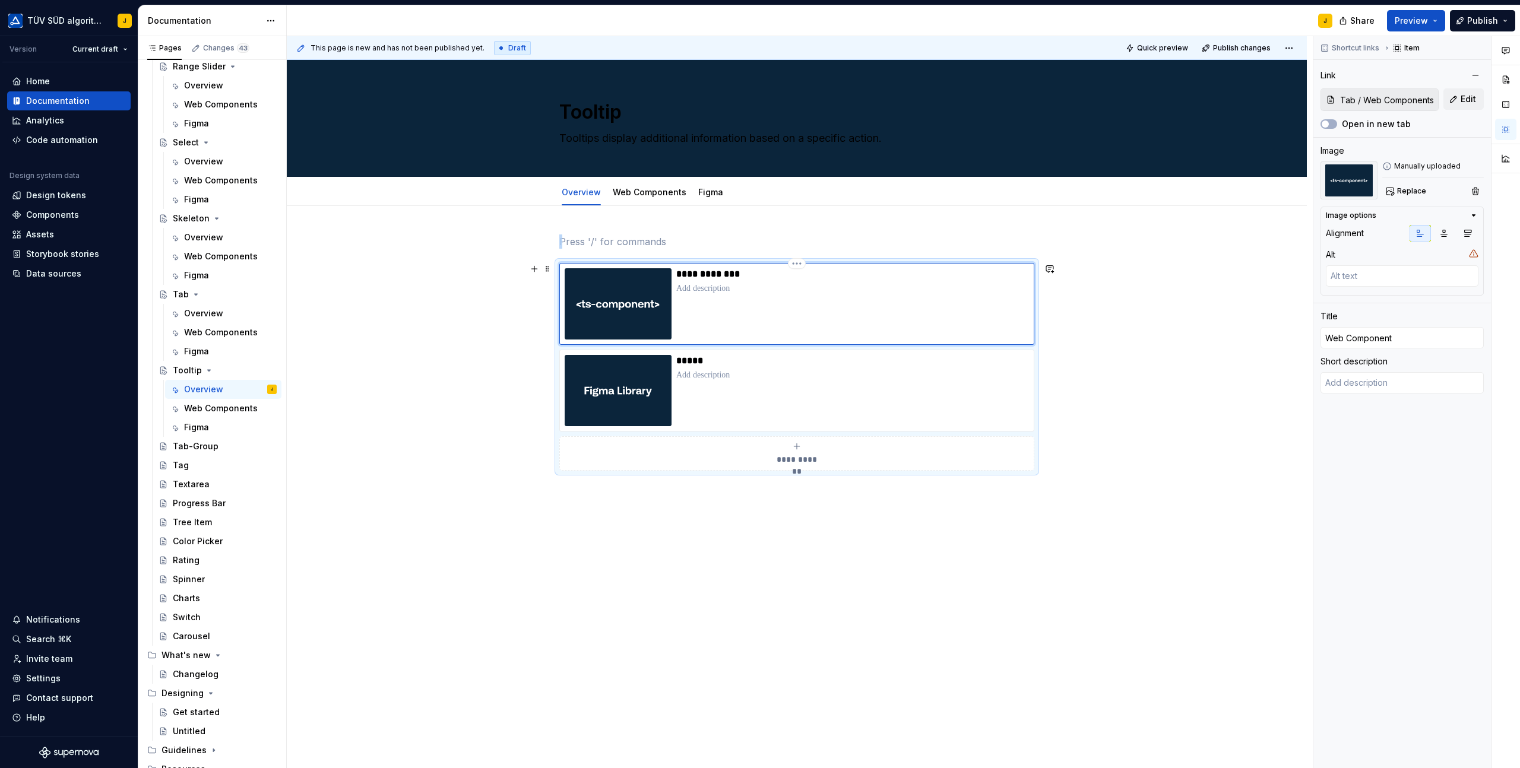
click at [734, 300] on div "**********" at bounding box center [852, 303] width 353 height 71
click at [1459, 99] on button "Edit" at bounding box center [1463, 98] width 40 height 21
type textarea "*"
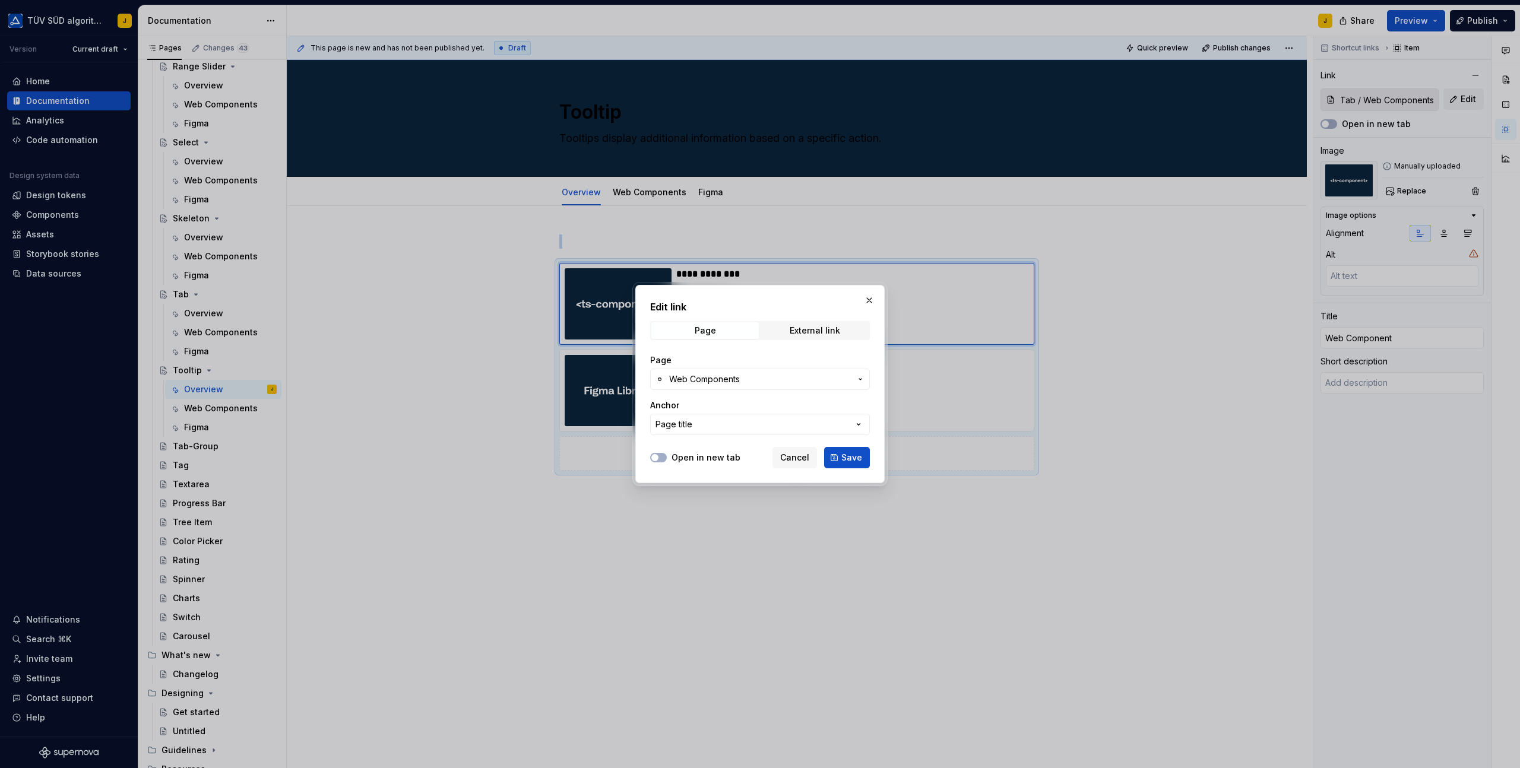
click at [753, 372] on button "Web Components" at bounding box center [760, 379] width 220 height 21
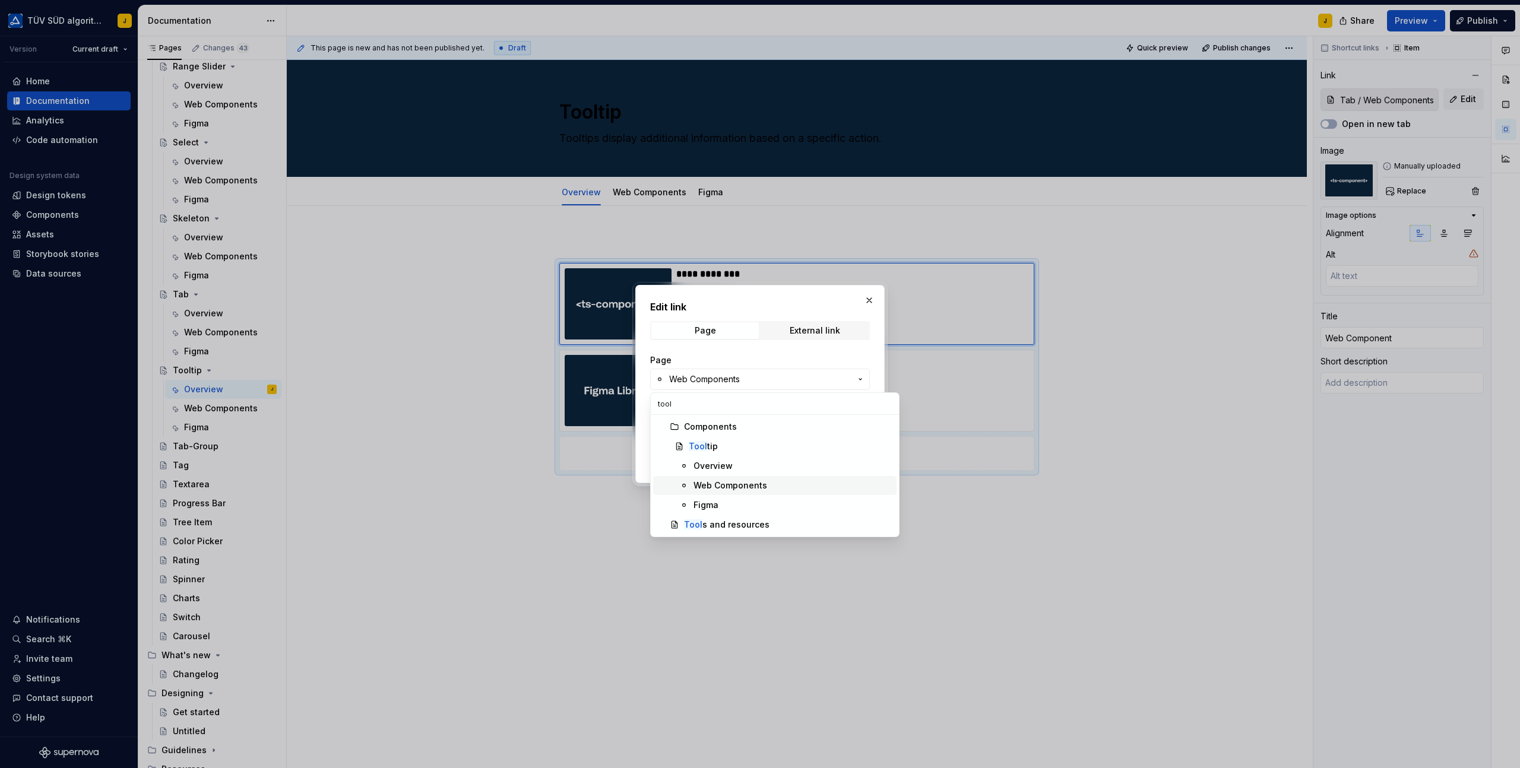
type input "tool"
click at [705, 487] on div "Web Components" at bounding box center [730, 486] width 74 height 12
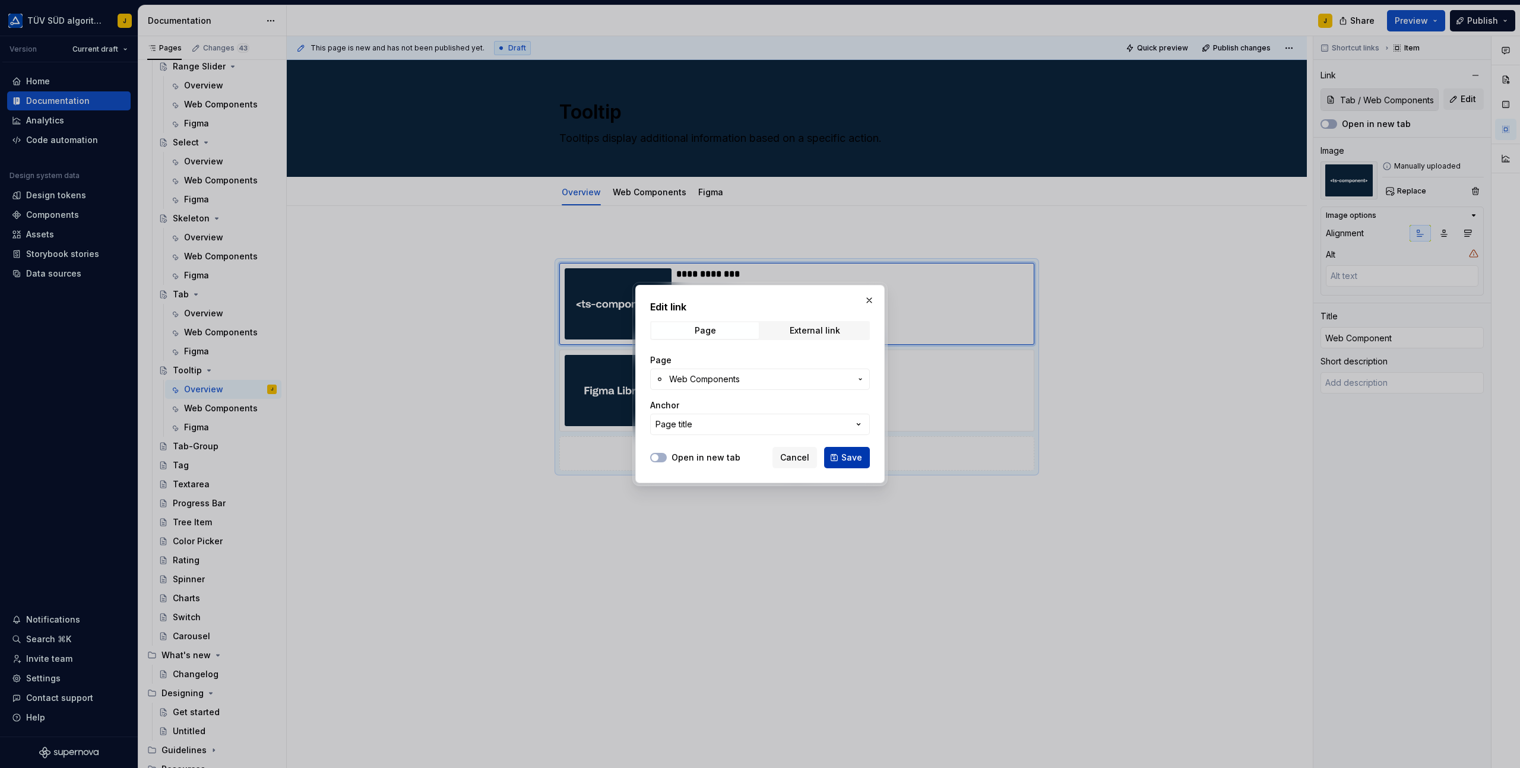
click at [843, 464] on button "Save" at bounding box center [847, 457] width 46 height 21
type textarea "*"
type input "Tooltip / Web Components"
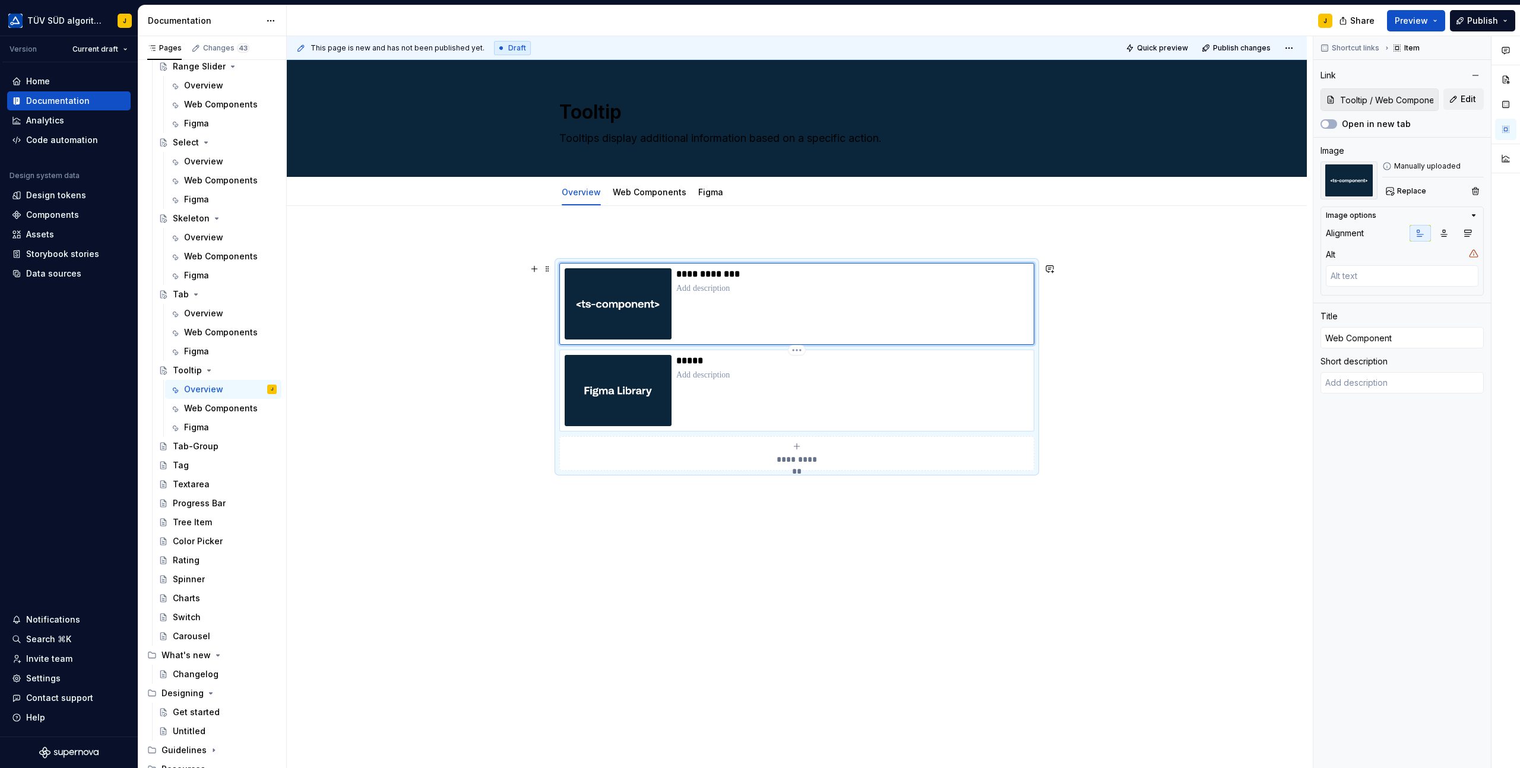
click at [793, 376] on p at bounding box center [852, 375] width 353 height 12
type textarea "*"
type input "Tab / Figma"
type input "Figma"
click at [1464, 107] on button "Edit" at bounding box center [1463, 98] width 40 height 21
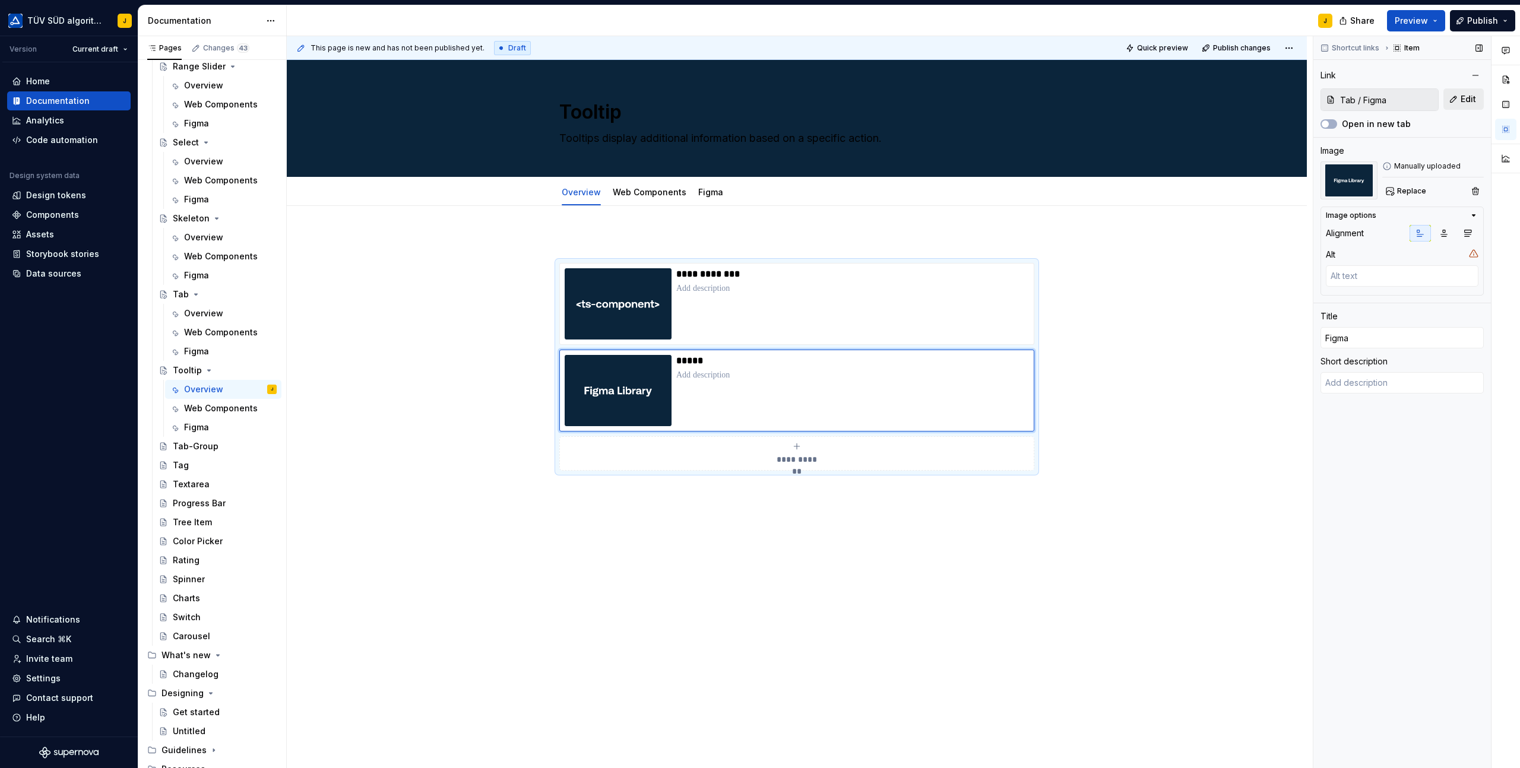
type textarea "*"
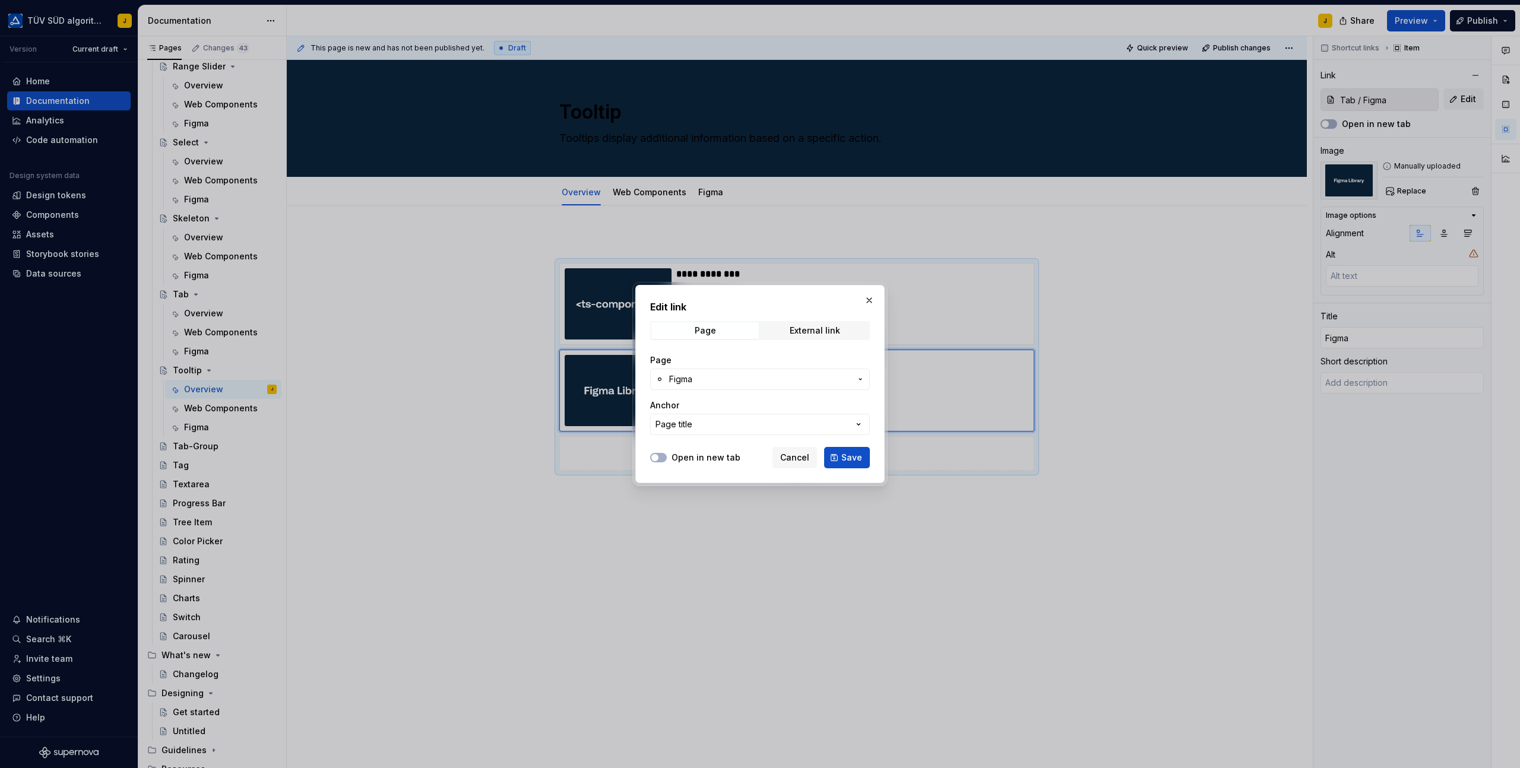
click at [729, 373] on button "Figma" at bounding box center [760, 379] width 220 height 21
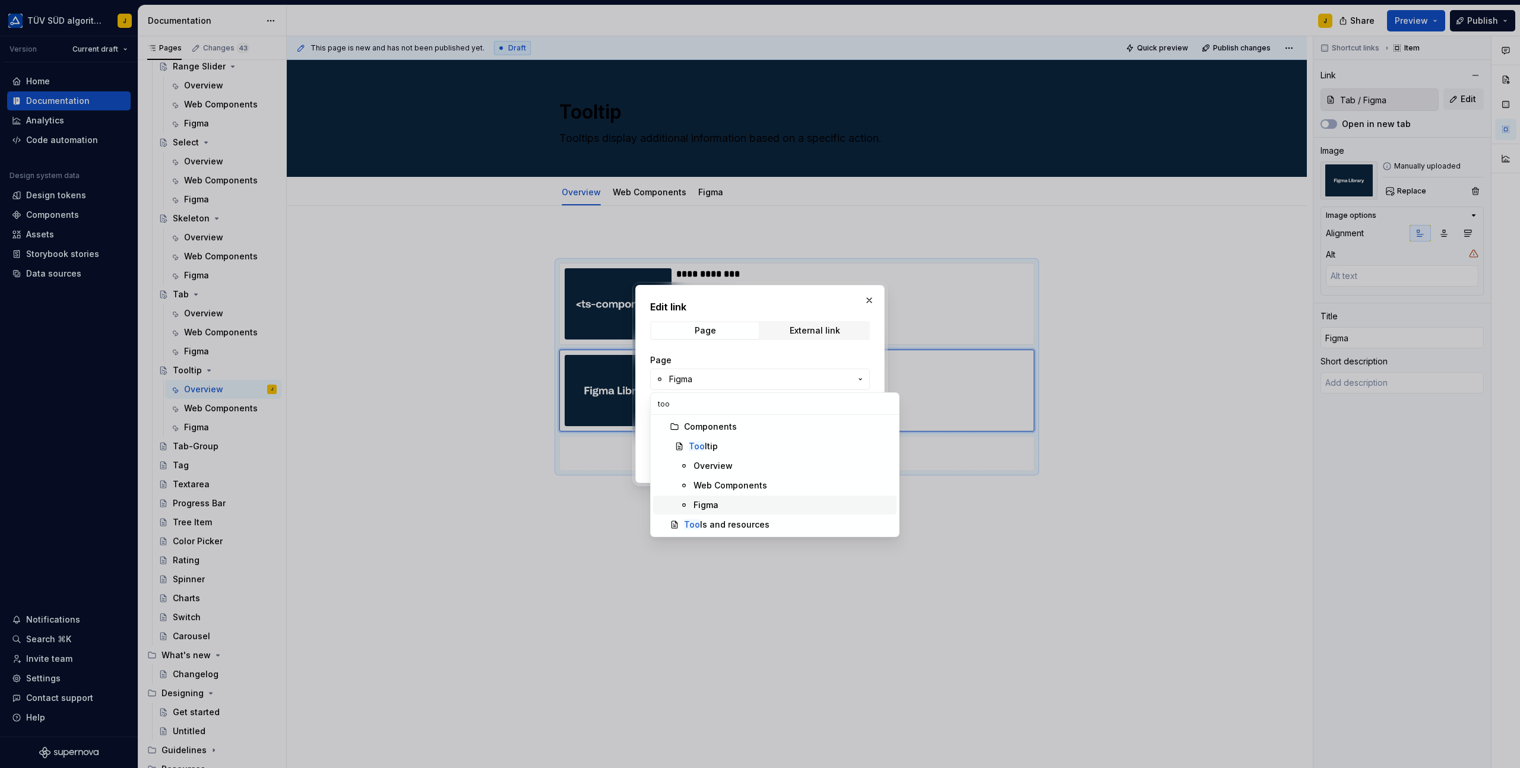
type input "too"
click at [706, 505] on div "Figma" at bounding box center [705, 505] width 25 height 12
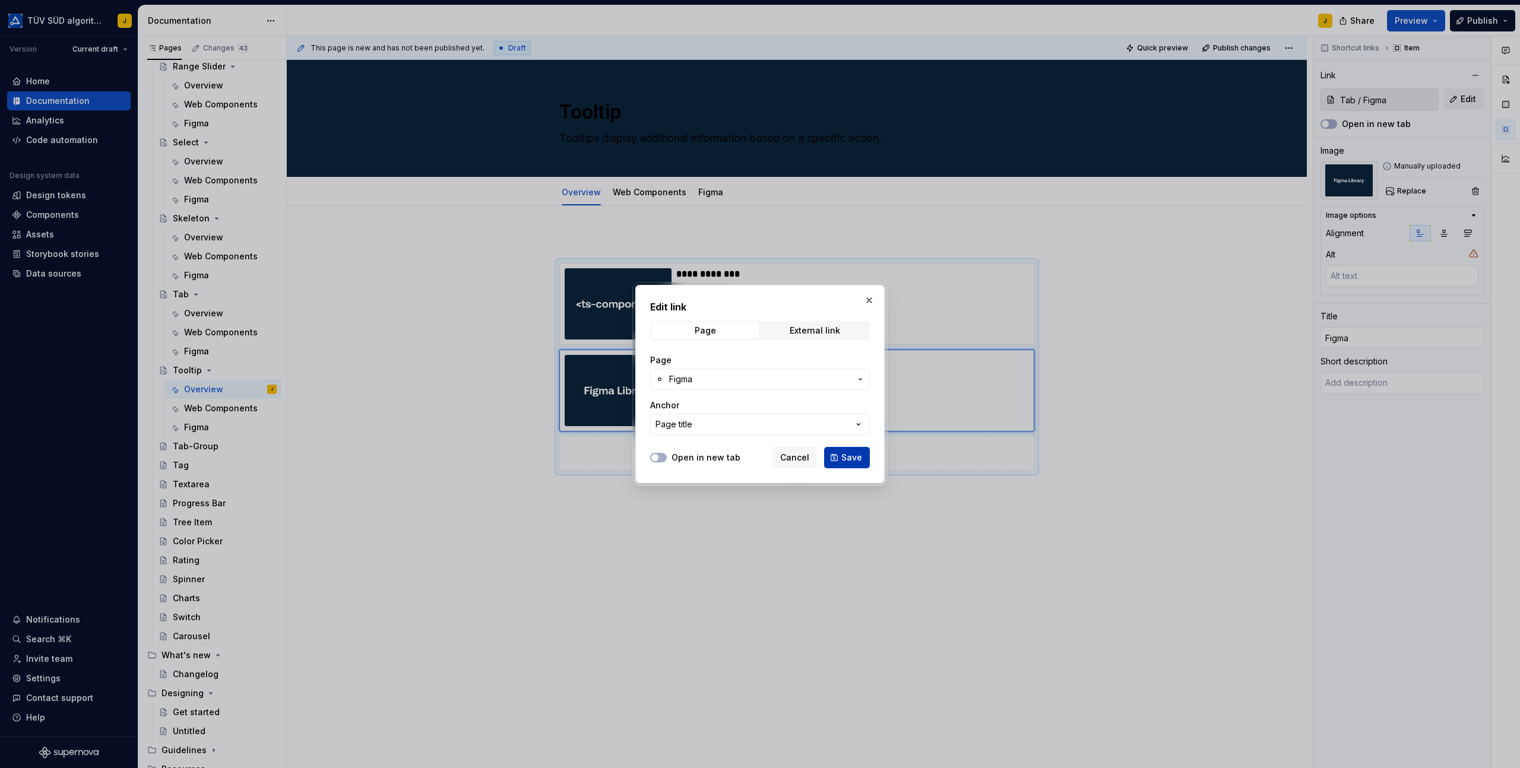
click at [848, 466] on button "Save" at bounding box center [847, 457] width 46 height 21
type textarea "*"
type input "Tooltip / Figma"
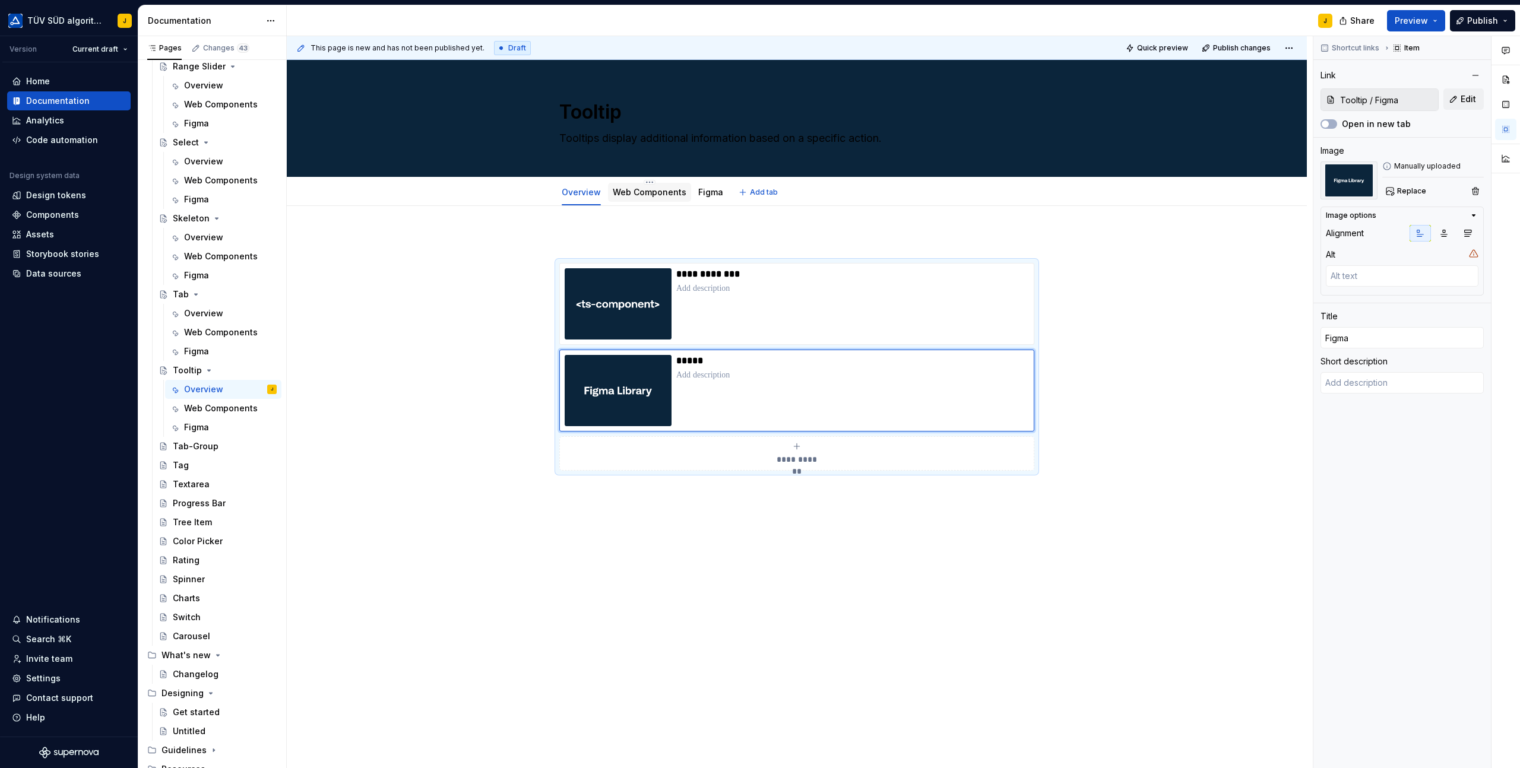
click at [654, 189] on link "Web Components" at bounding box center [650, 192] width 74 height 10
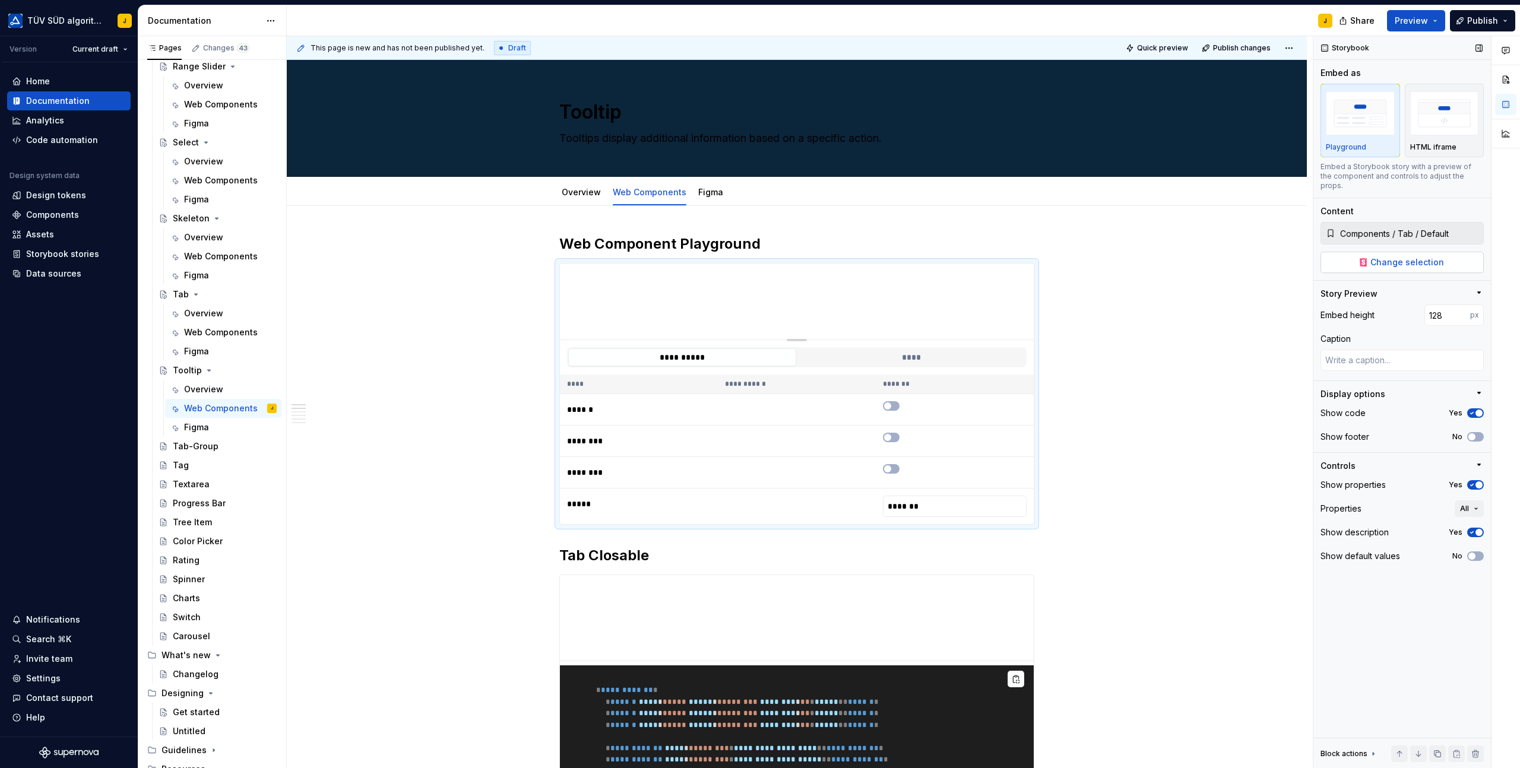
click at [1414, 256] on span "Change selection" at bounding box center [1407, 262] width 74 height 12
type textarea "*"
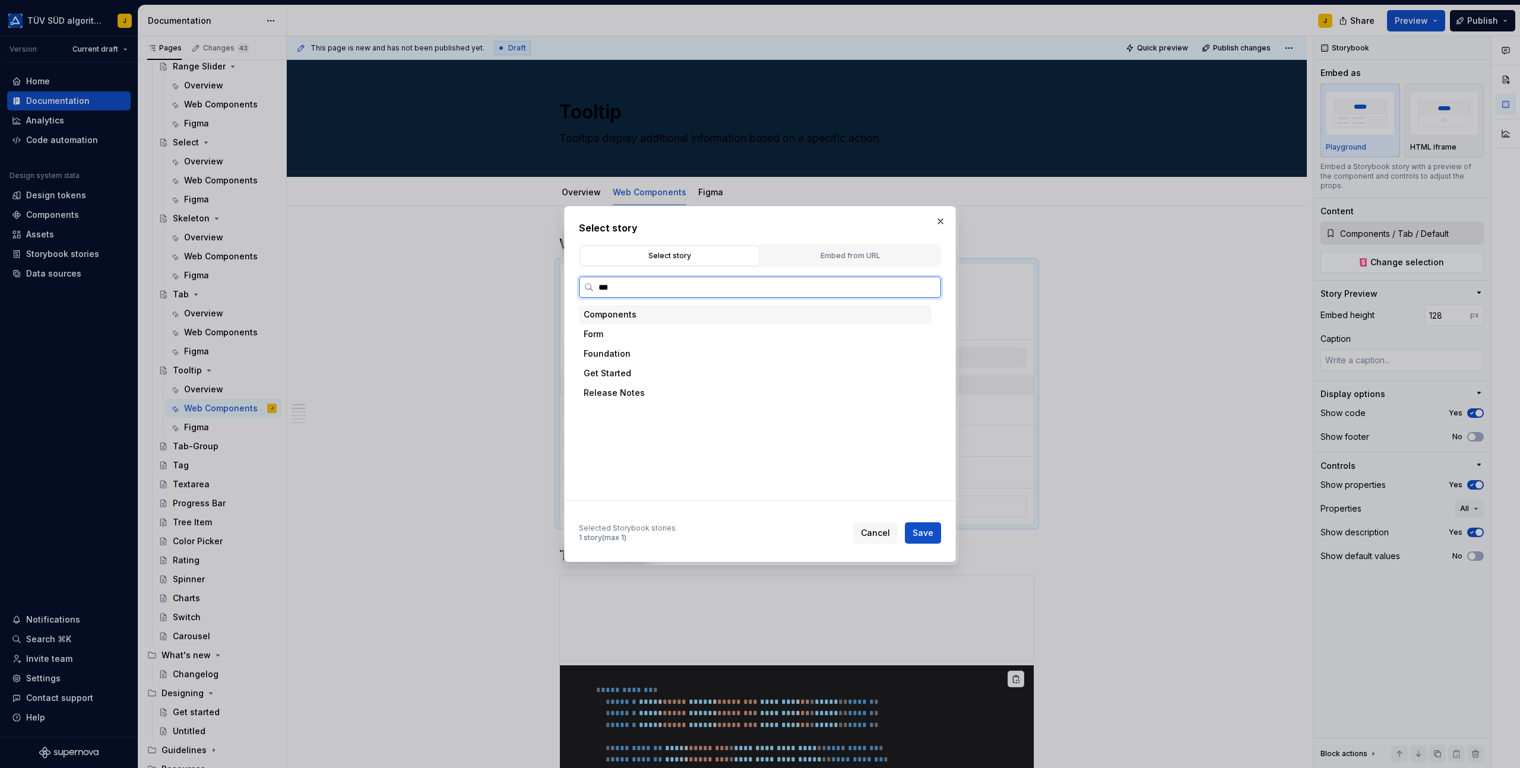
type input "****"
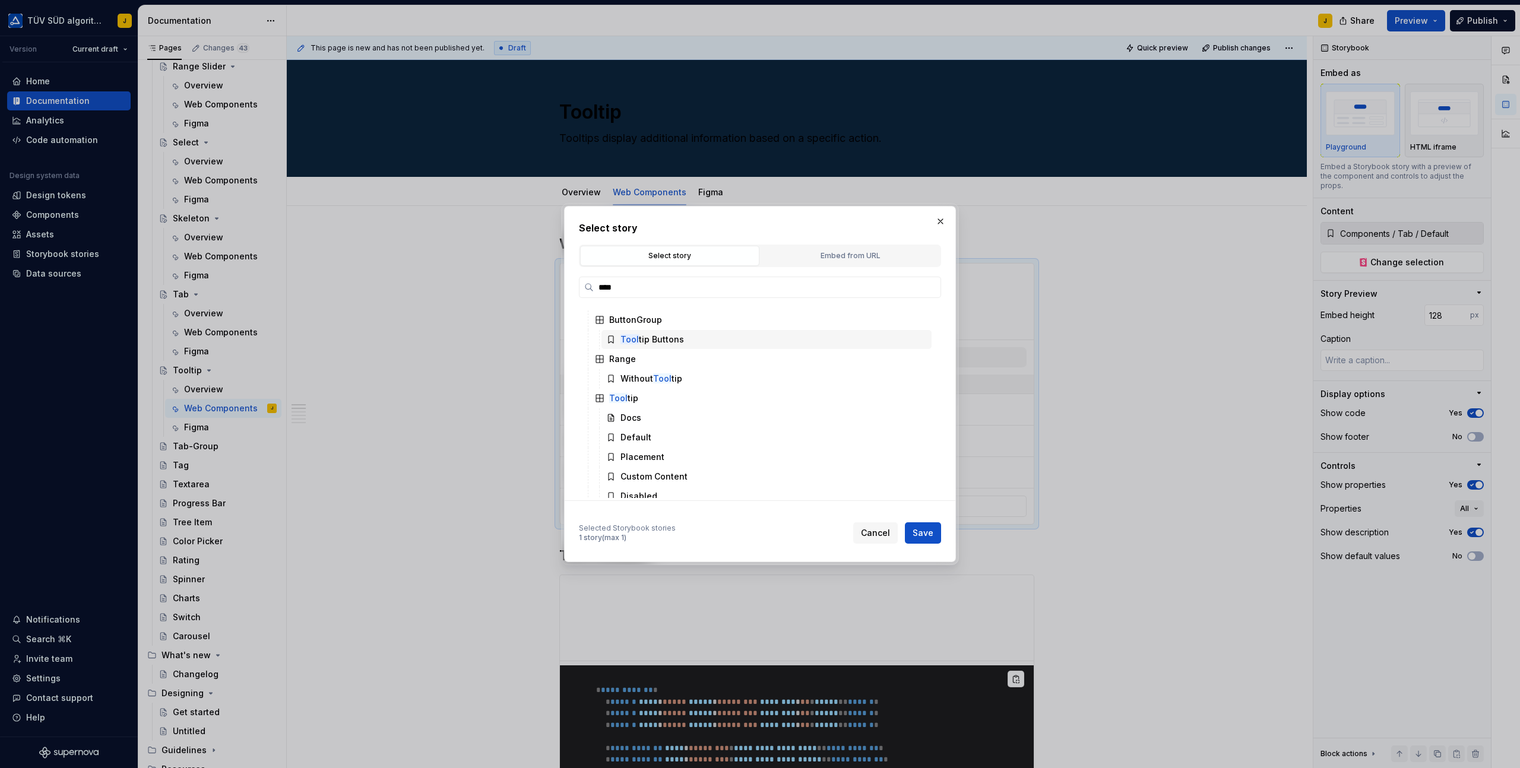
scroll to position [17, 0]
click at [626, 437] on div "Default" at bounding box center [635, 435] width 31 height 12
click at [916, 535] on span "Save" at bounding box center [922, 533] width 21 height 12
type textarea "*"
type input "Components / Tooltip / Default"
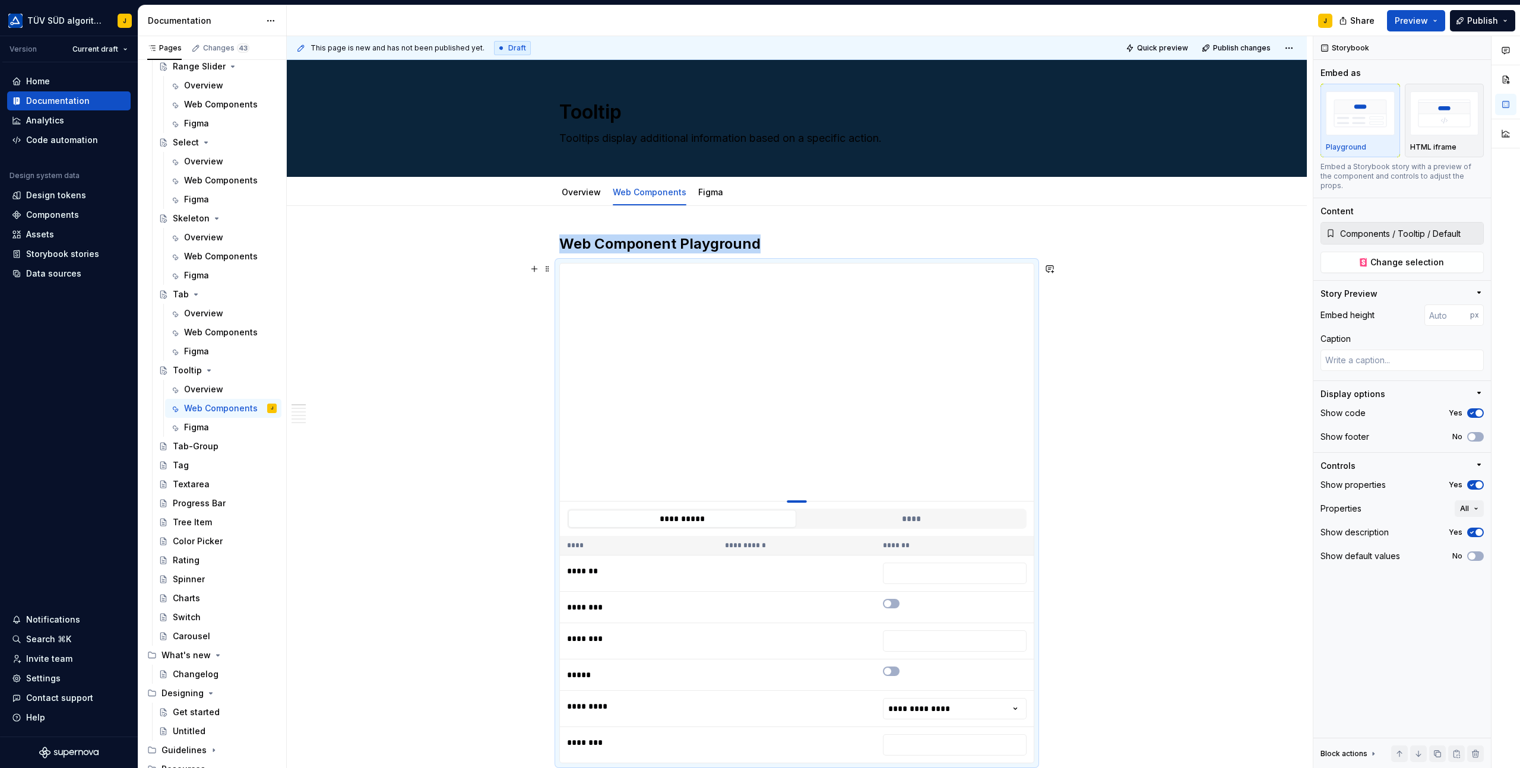
type textarea "*"
type input "402"
type textarea "*"
type input "370"
type textarea "*"
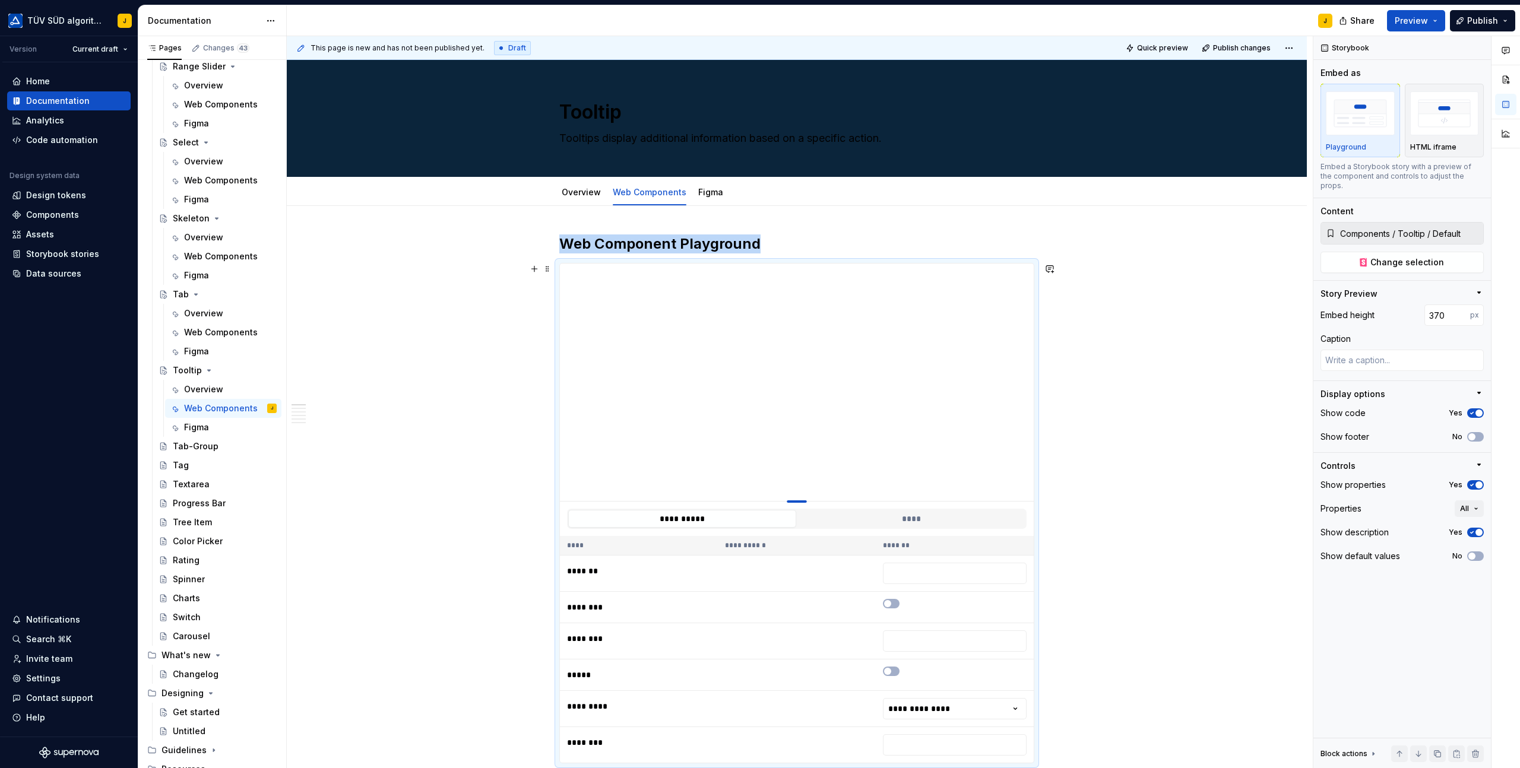
type input "315"
type textarea "*"
type input "274"
type textarea "*"
type input "233"
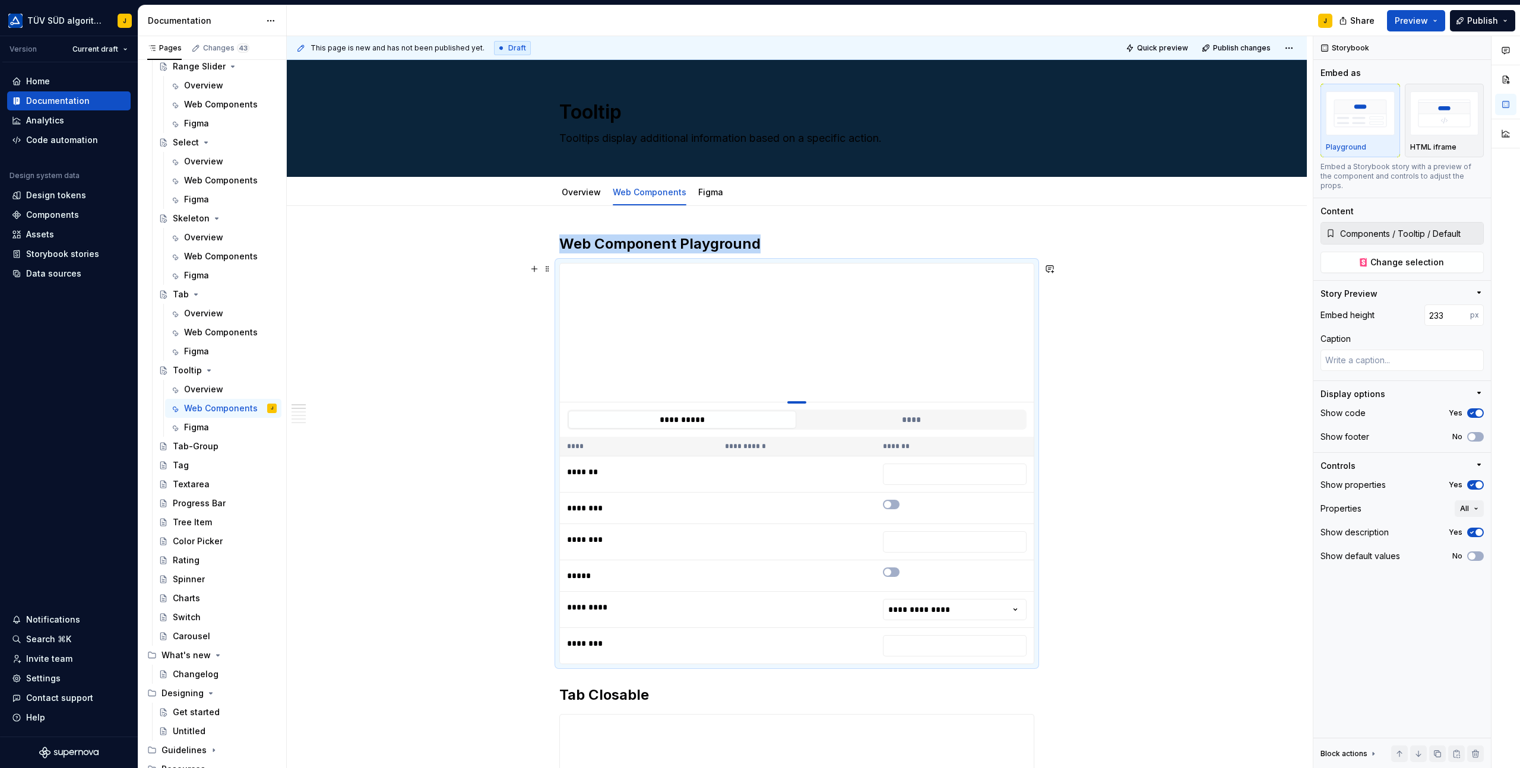
type textarea "*"
type input "212"
type textarea "*"
type input "206"
type textarea "*"
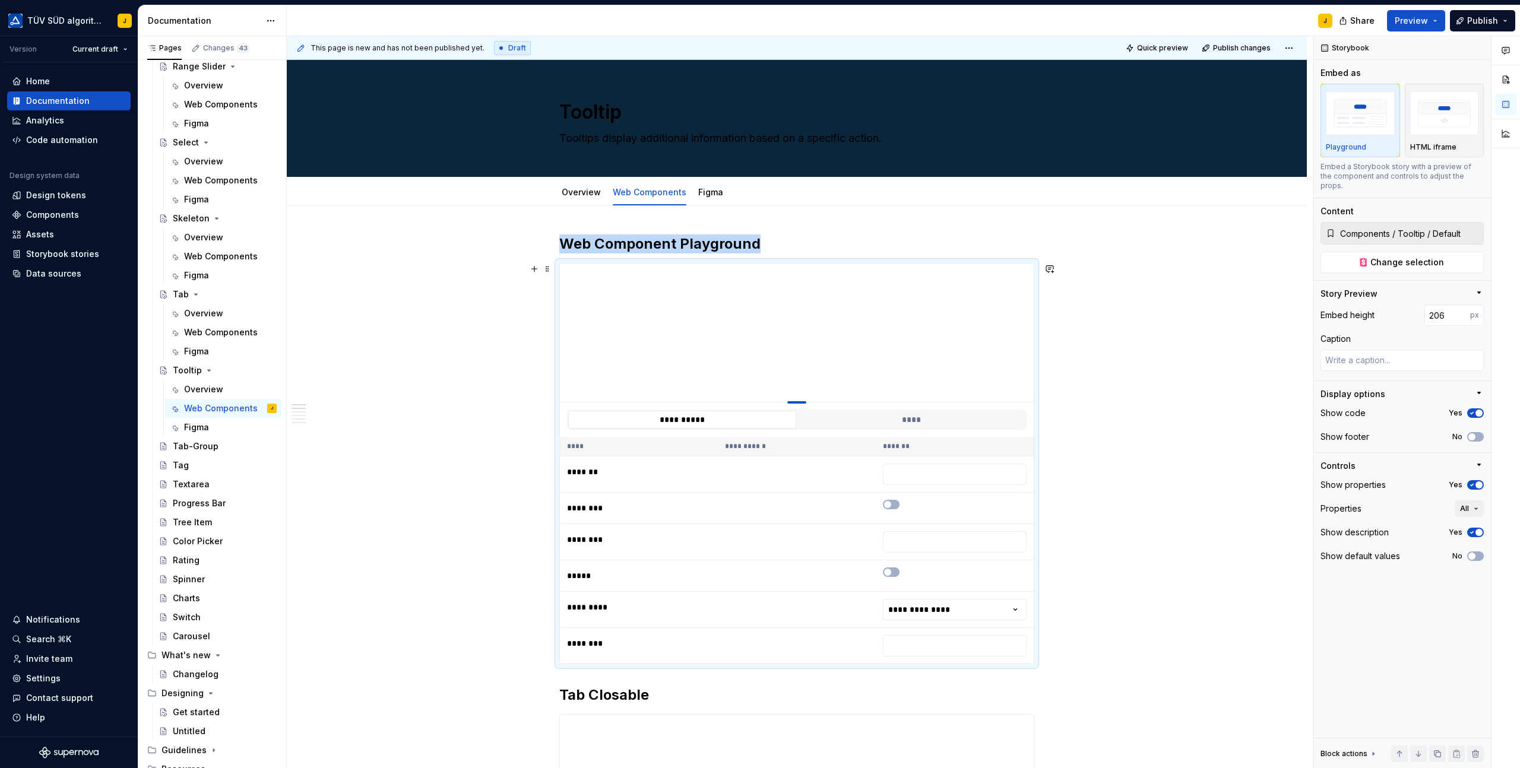
type input "205"
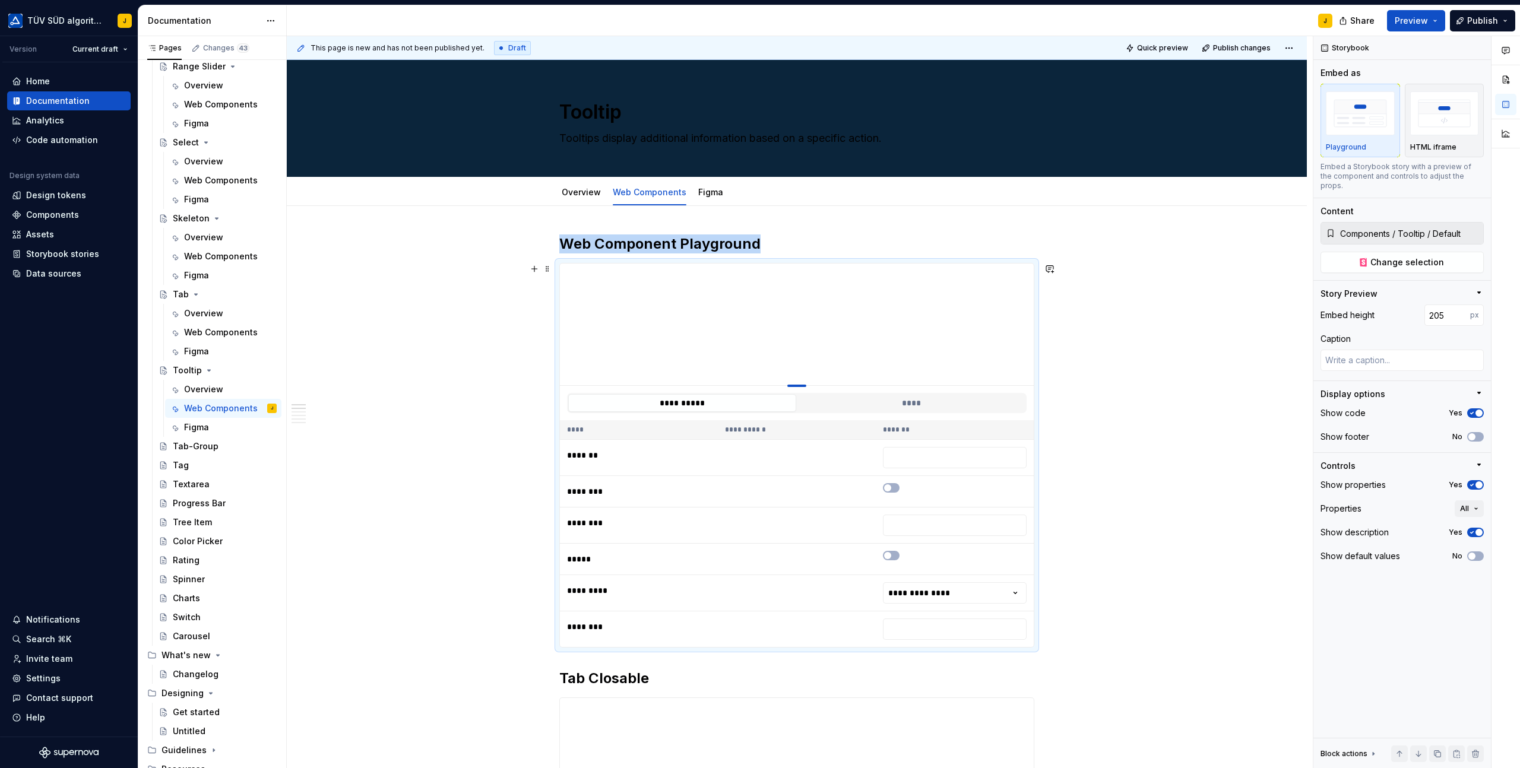
type textarea "*"
type input "204"
type textarea "*"
type input "186"
type textarea "*"
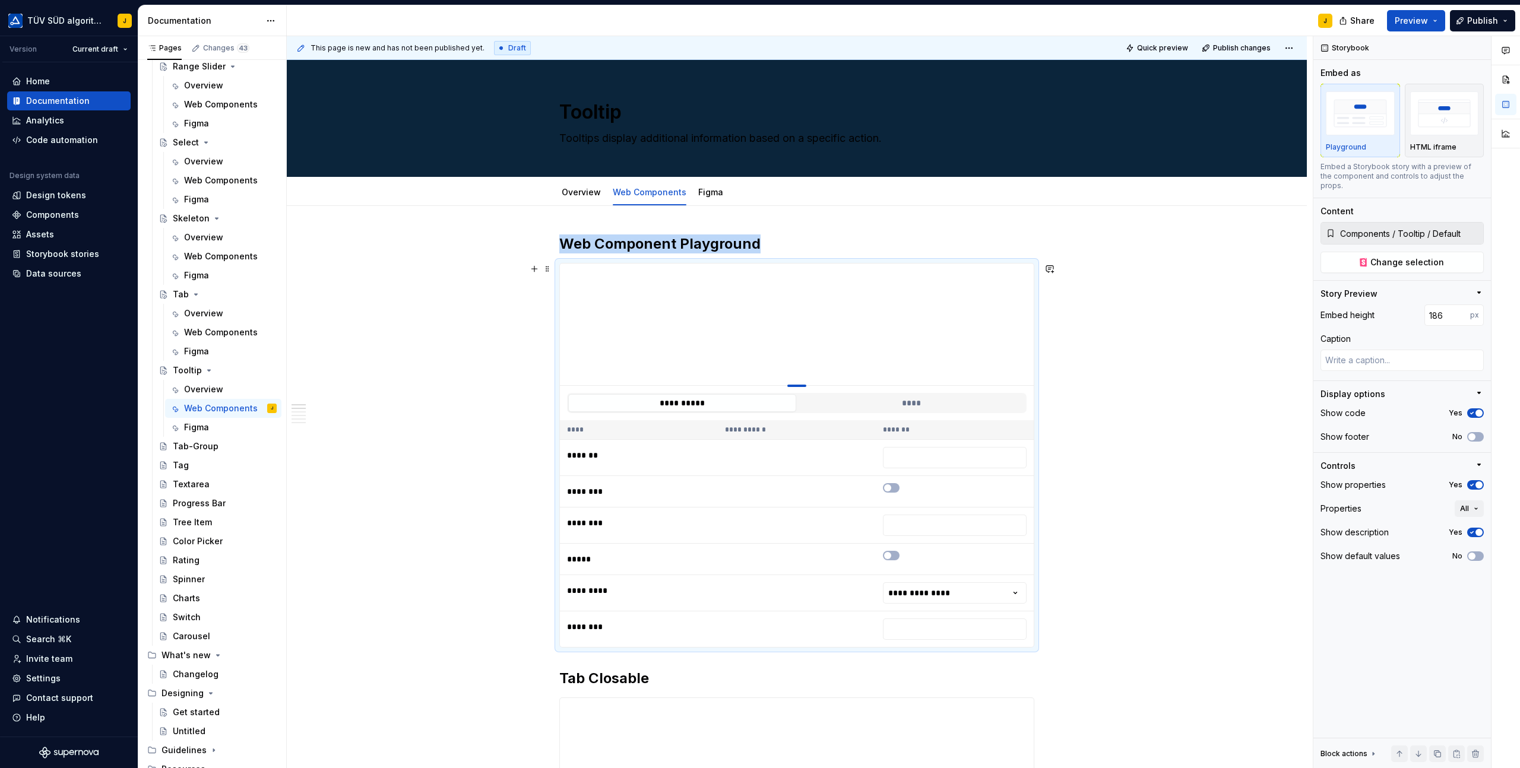
type input "174"
type textarea "*"
type input "171"
drag, startPoint x: 802, startPoint y: 502, endPoint x: 806, endPoint y: 367, distance: 134.8
click at [806, 385] on div at bounding box center [796, 386] width 19 height 2
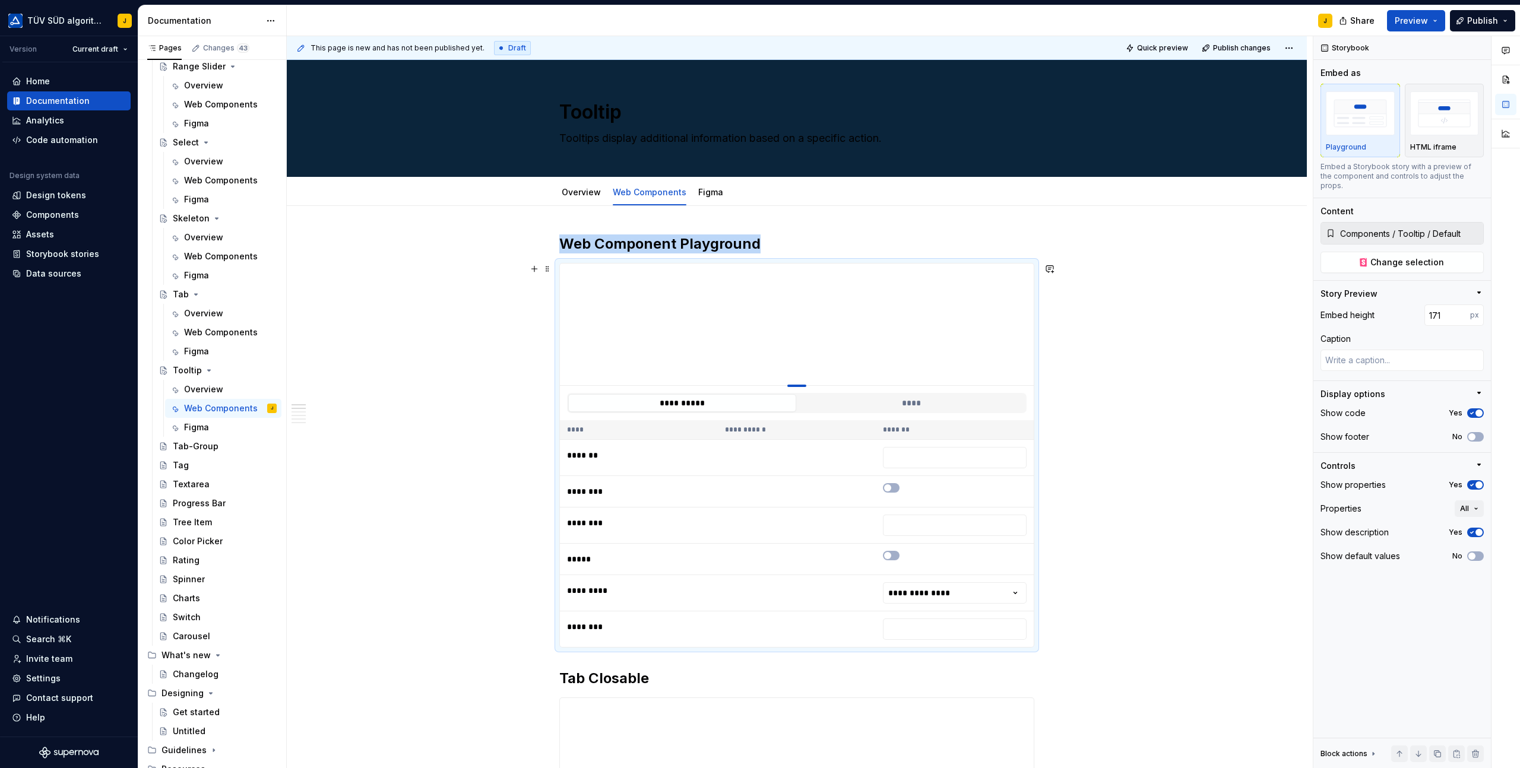
type textarea "*"
type input "172"
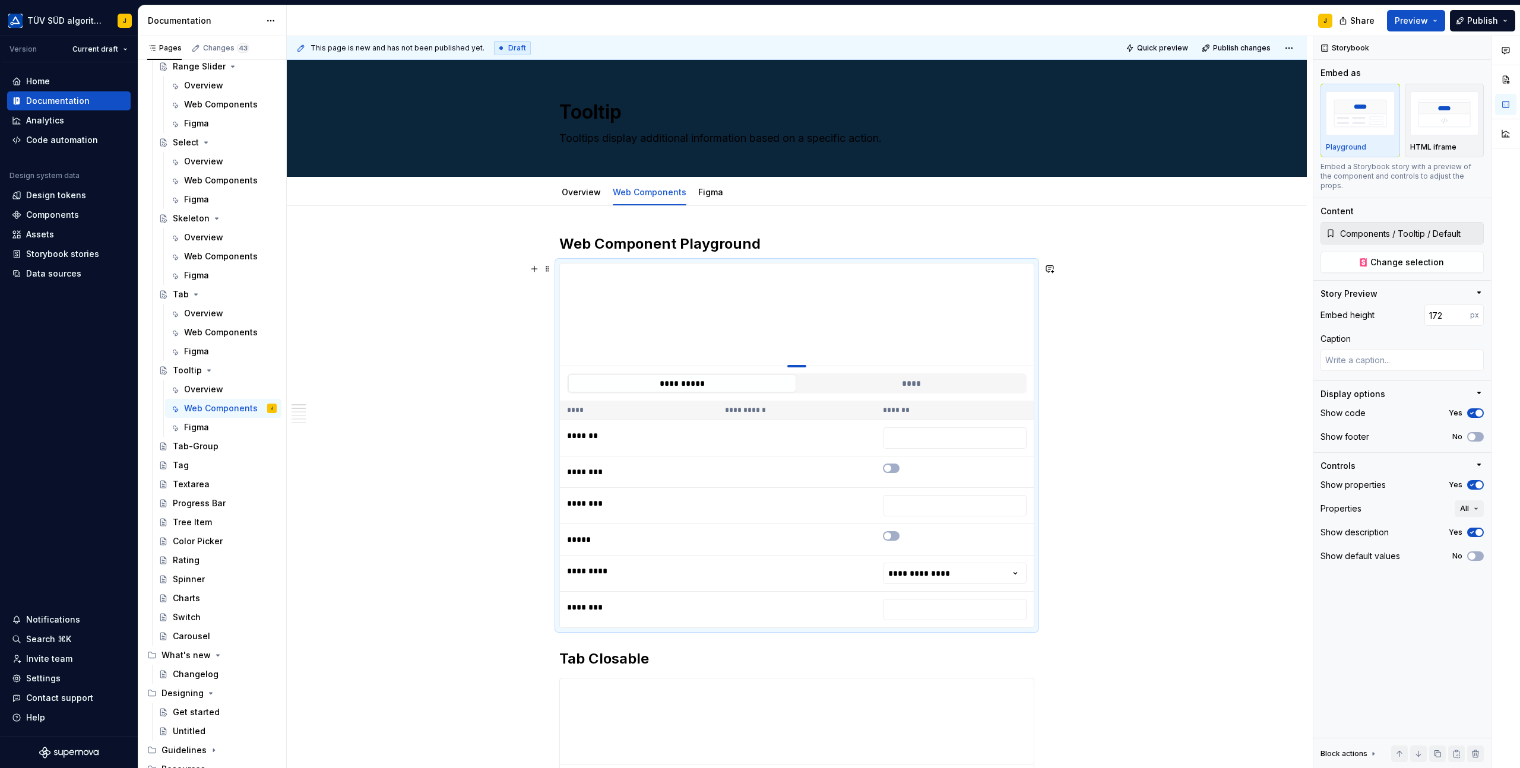
type textarea "*"
type input "251"
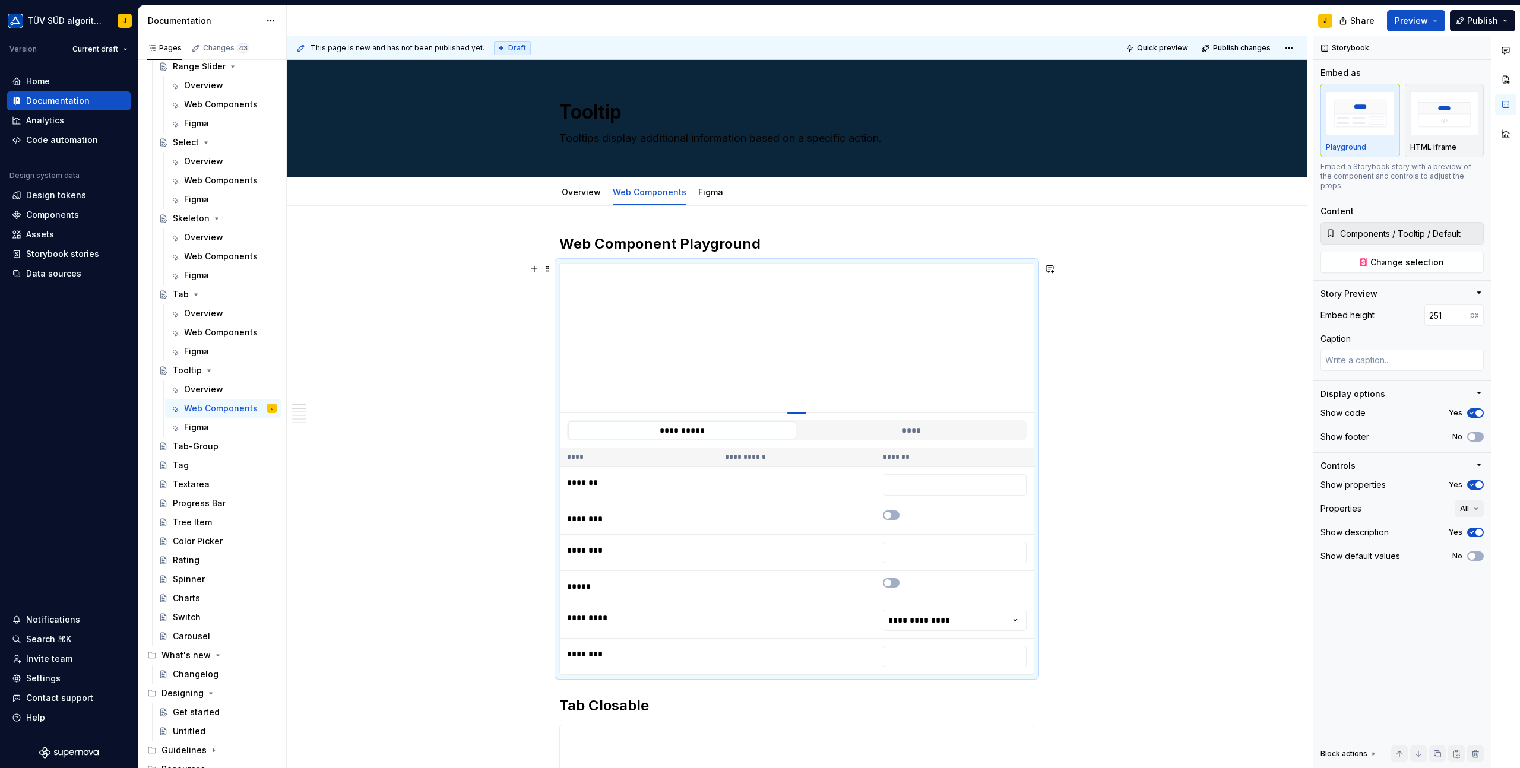
type textarea "*"
type input "246"
type textarea "*"
type input "234"
type textarea "*"
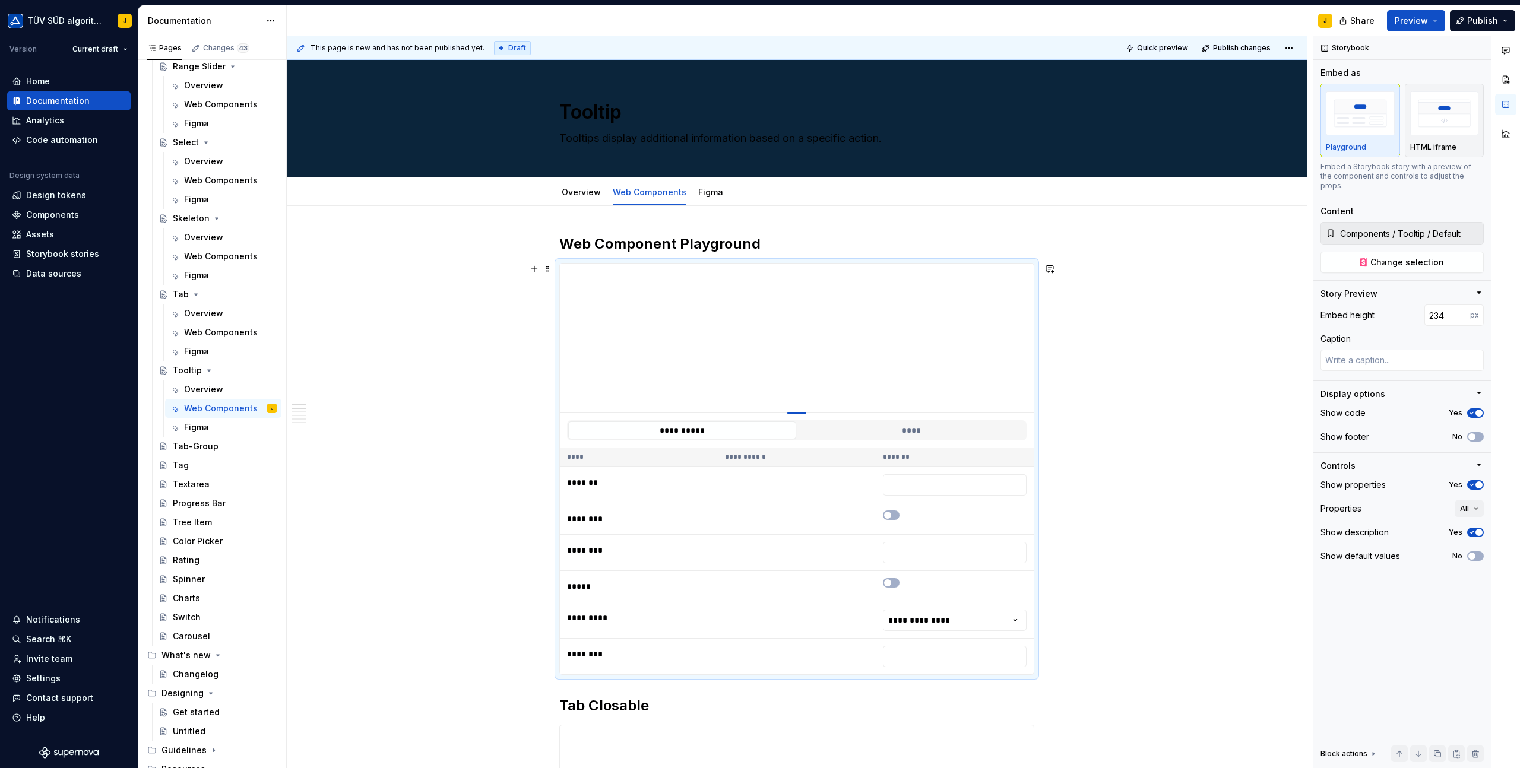
type input "196"
type textarea "*"
type input "176"
type textarea "*"
type input "162"
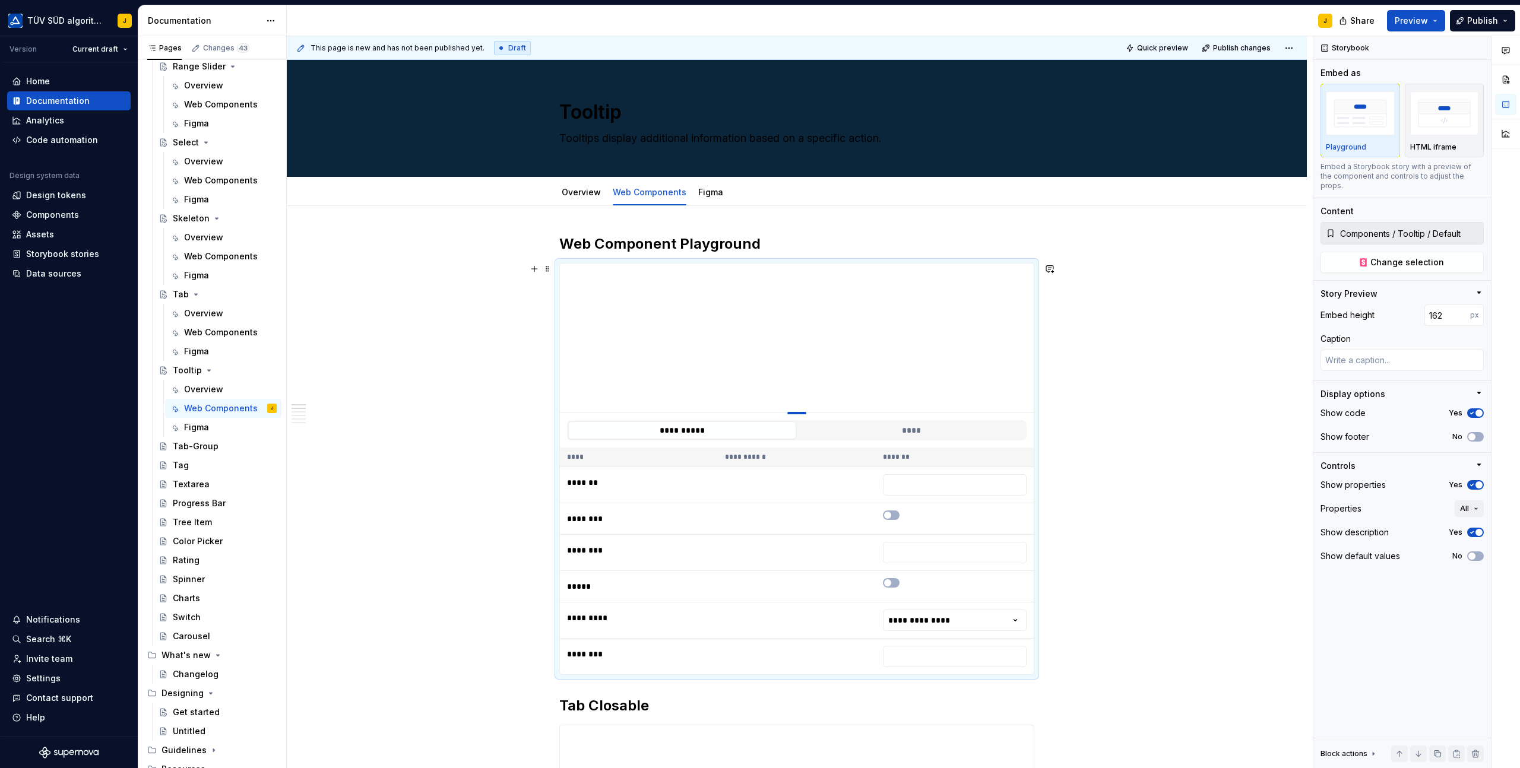
type textarea "*"
type input "147"
type textarea "*"
type input "143"
type textarea "*"
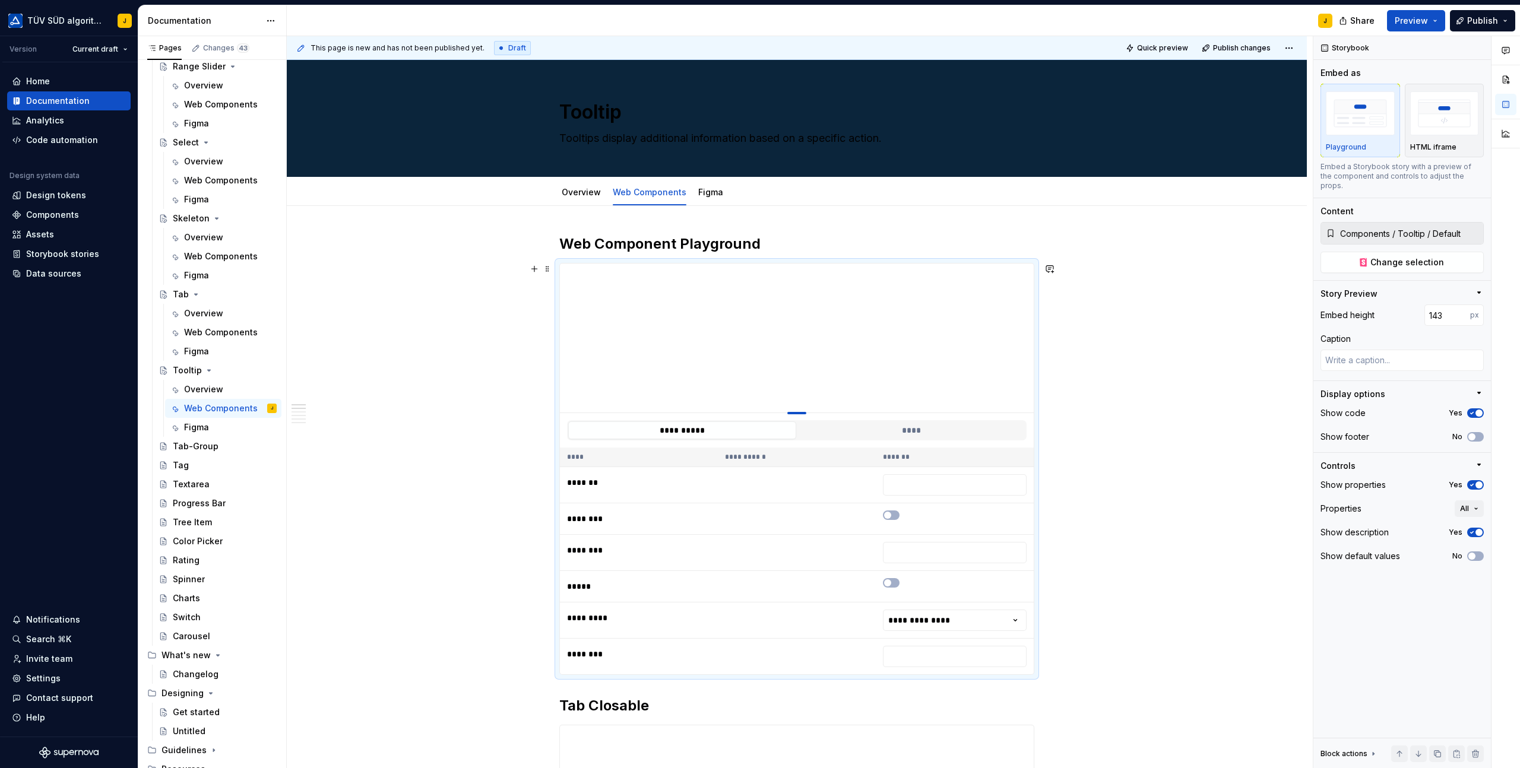
type input "142"
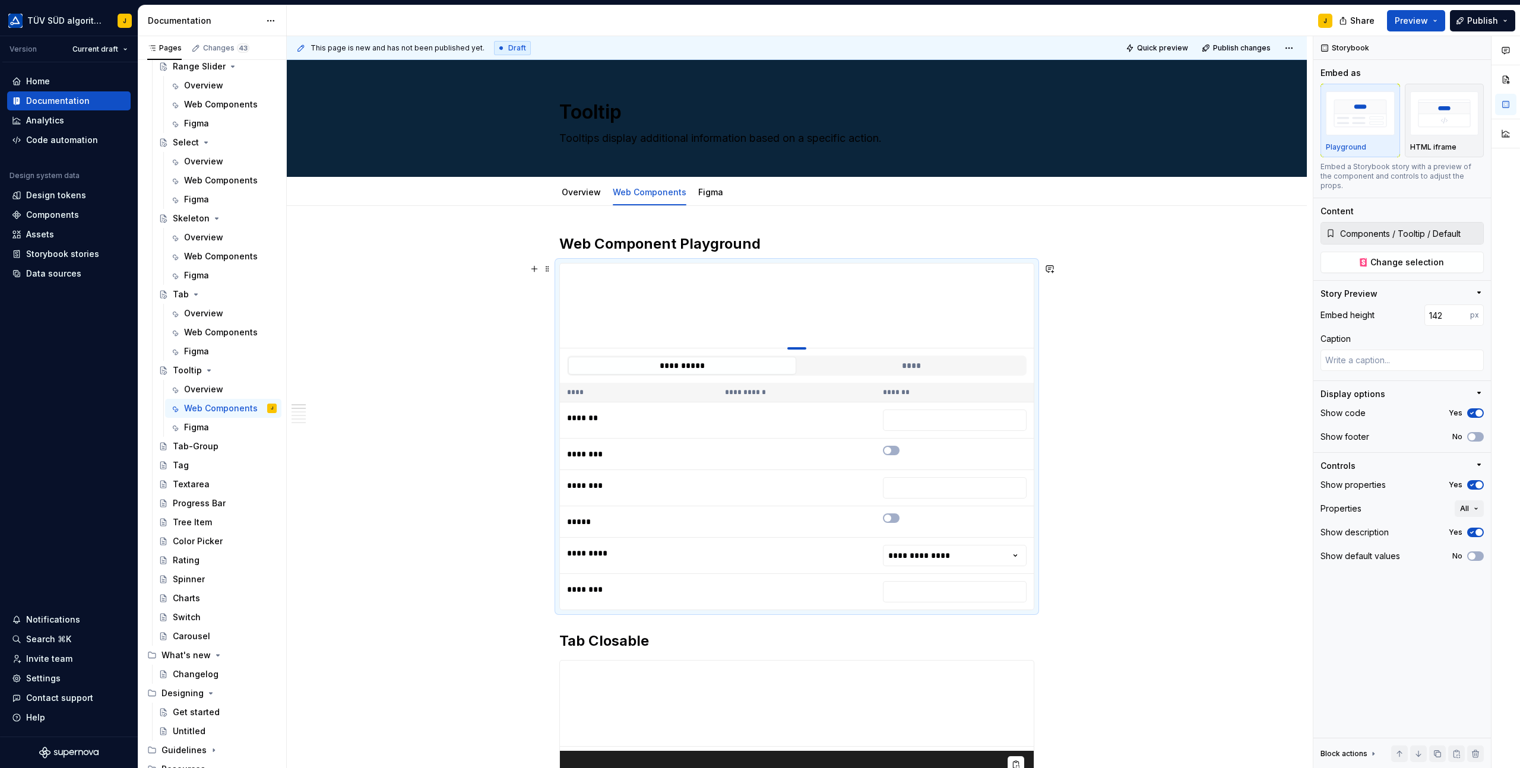
type textarea "*"
type input "144"
type textarea "*"
type input "147"
type textarea "*"
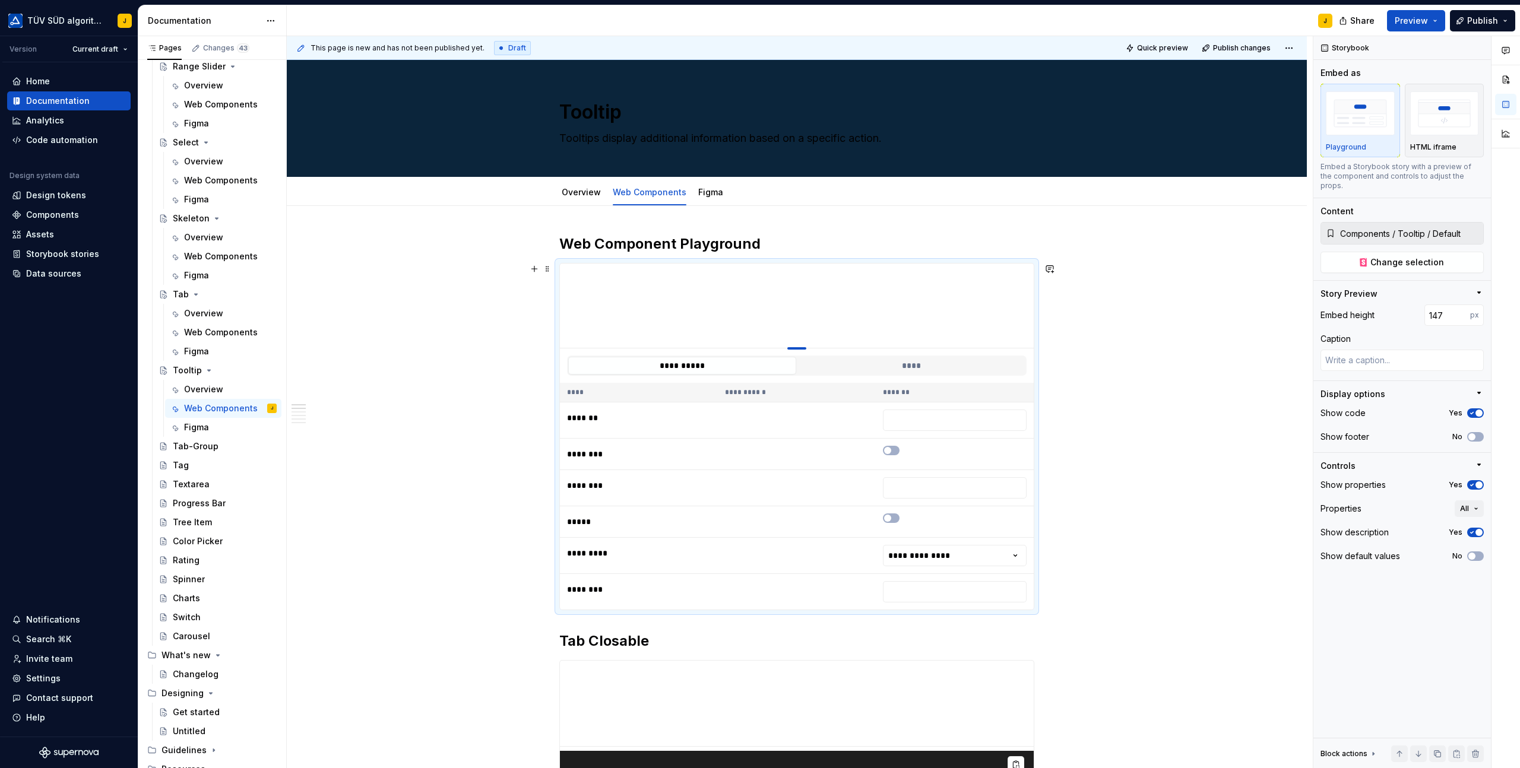
type input "152"
type textarea "*"
type input "155"
type textarea "*"
type input "163"
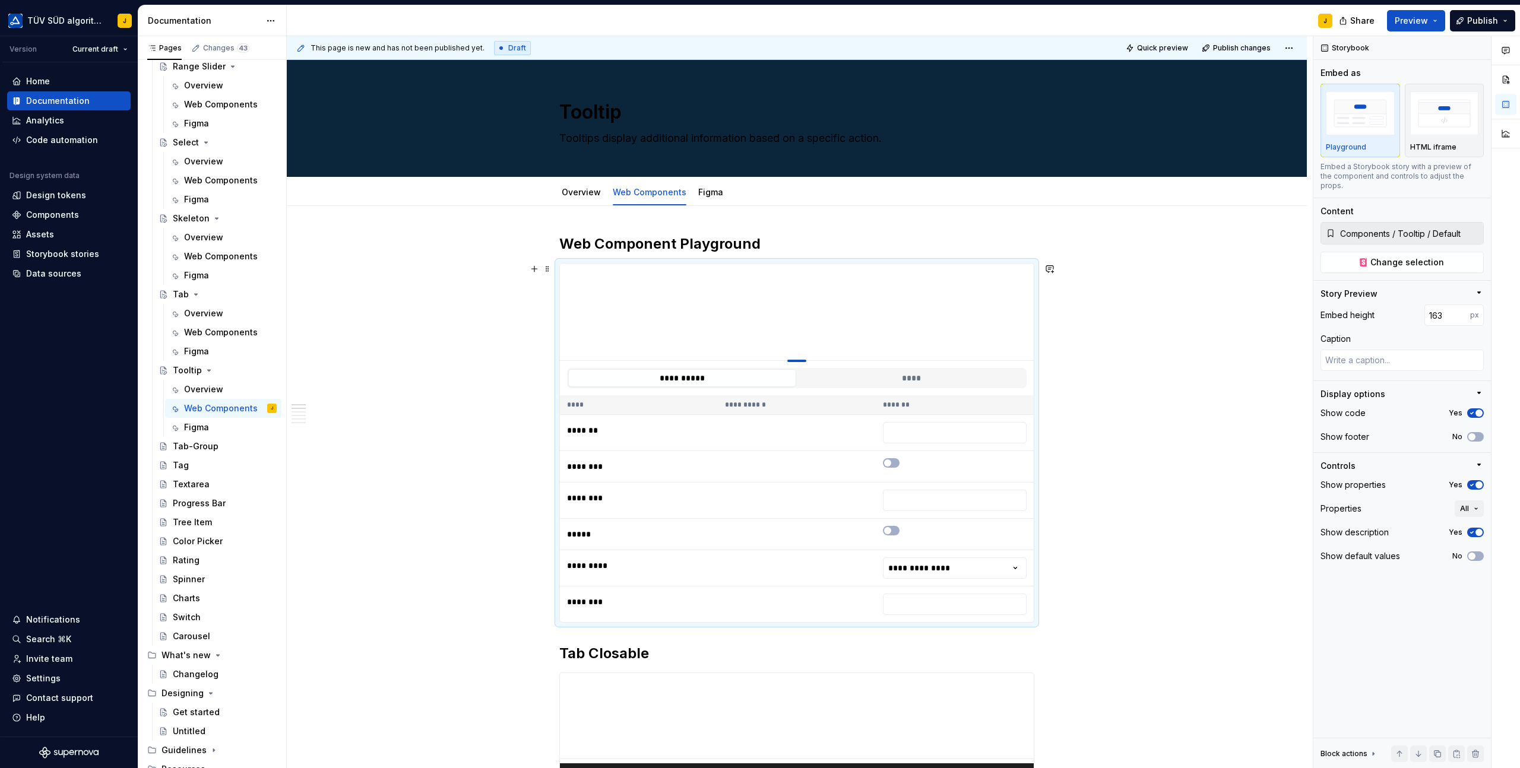
click at [801, 360] on div at bounding box center [796, 361] width 19 height 2
type textarea "*"
type input "161"
click at [846, 379] on button "****" at bounding box center [911, 377] width 228 height 18
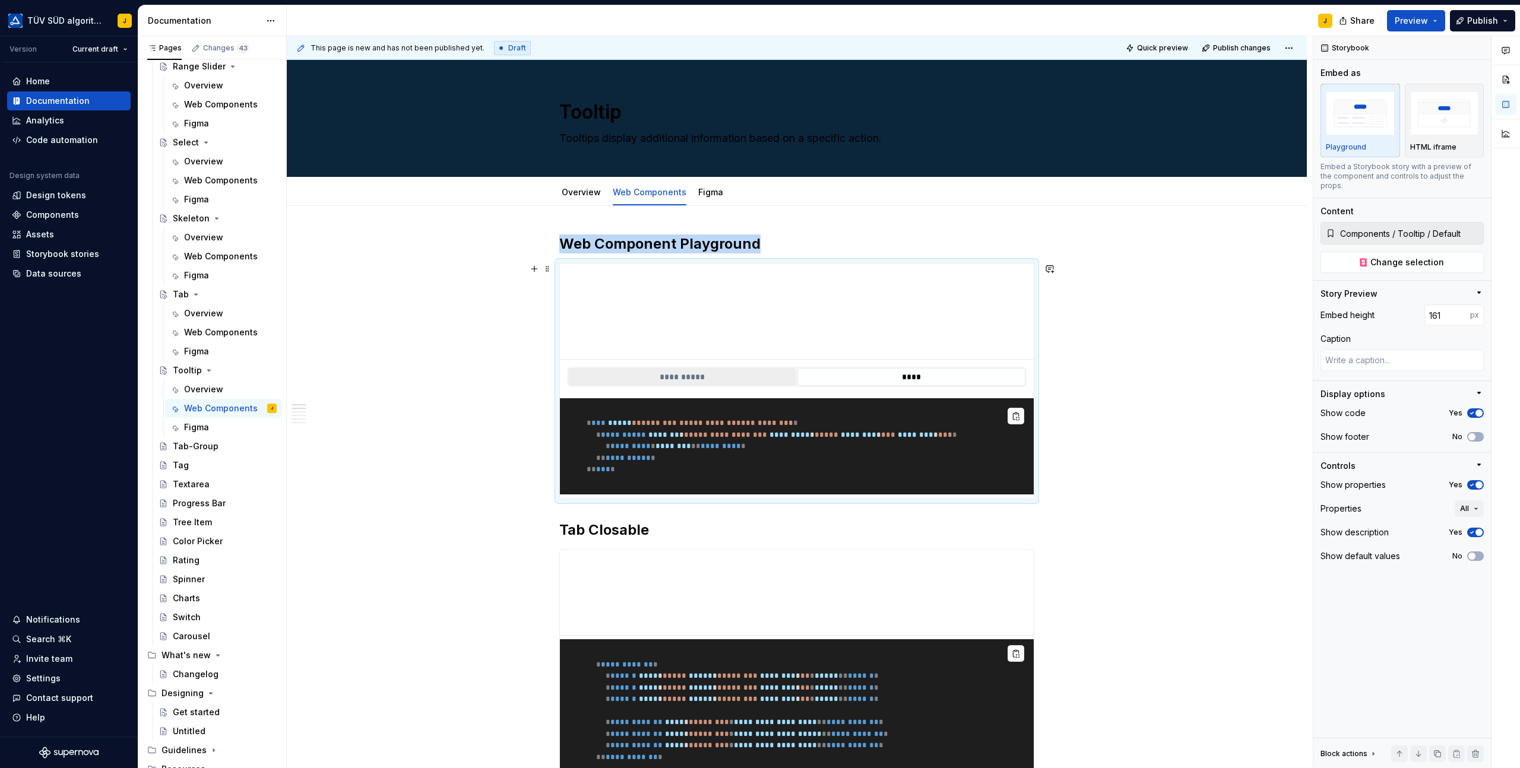
click at [744, 373] on button "**********" at bounding box center [682, 377] width 228 height 18
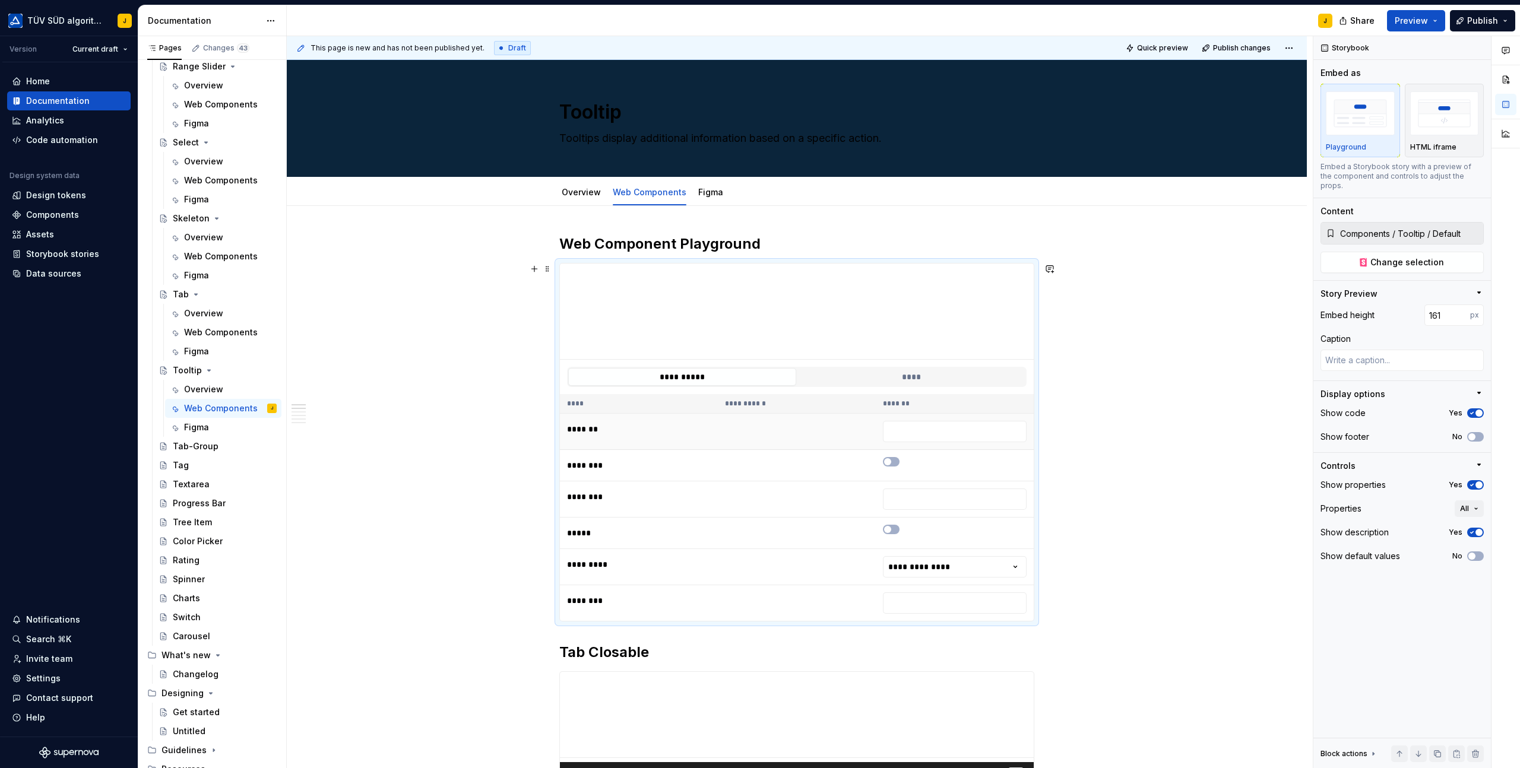
drag, startPoint x: 800, startPoint y: 356, endPoint x: 799, endPoint y: 414, distance: 58.2
click at [799, 414] on div "**********" at bounding box center [797, 442] width 474 height 357
drag, startPoint x: 798, startPoint y: 357, endPoint x: 798, endPoint y: 416, distance: 58.8
click at [798, 416] on div "**********" at bounding box center [797, 442] width 474 height 357
type textarea "*"
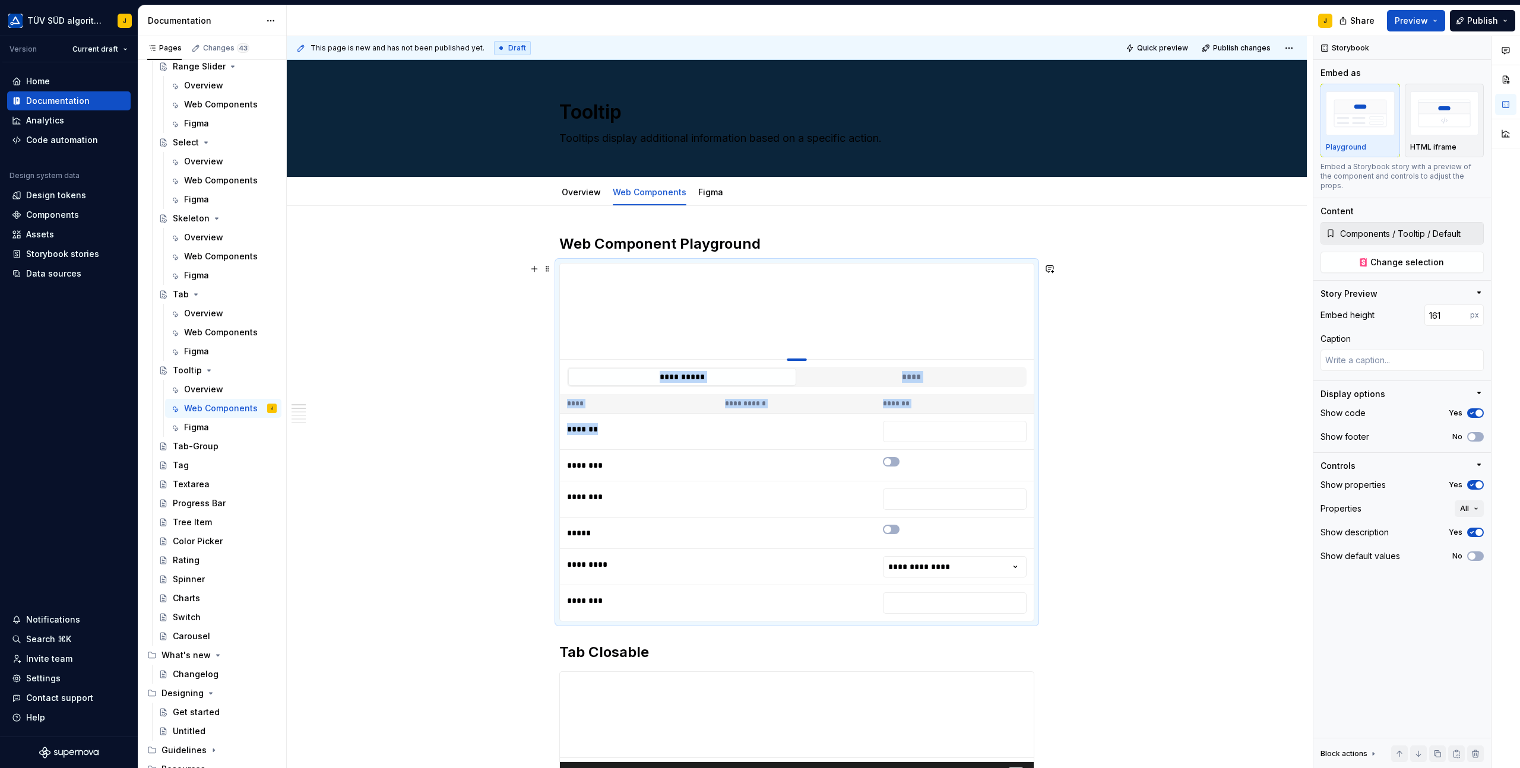
type input "265"
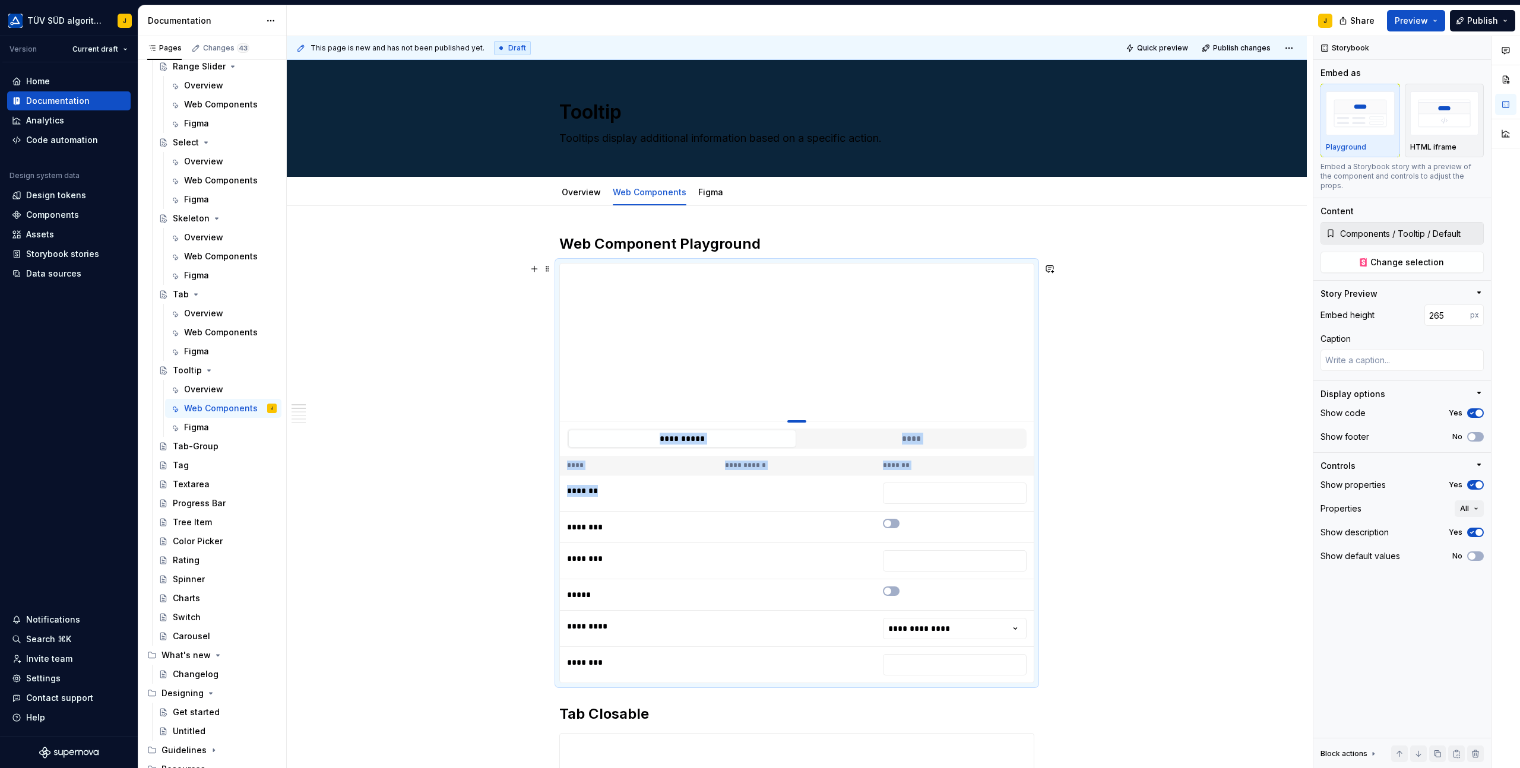
type textarea "*"
type input "280"
type textarea "*"
type input "289"
type textarea "*"
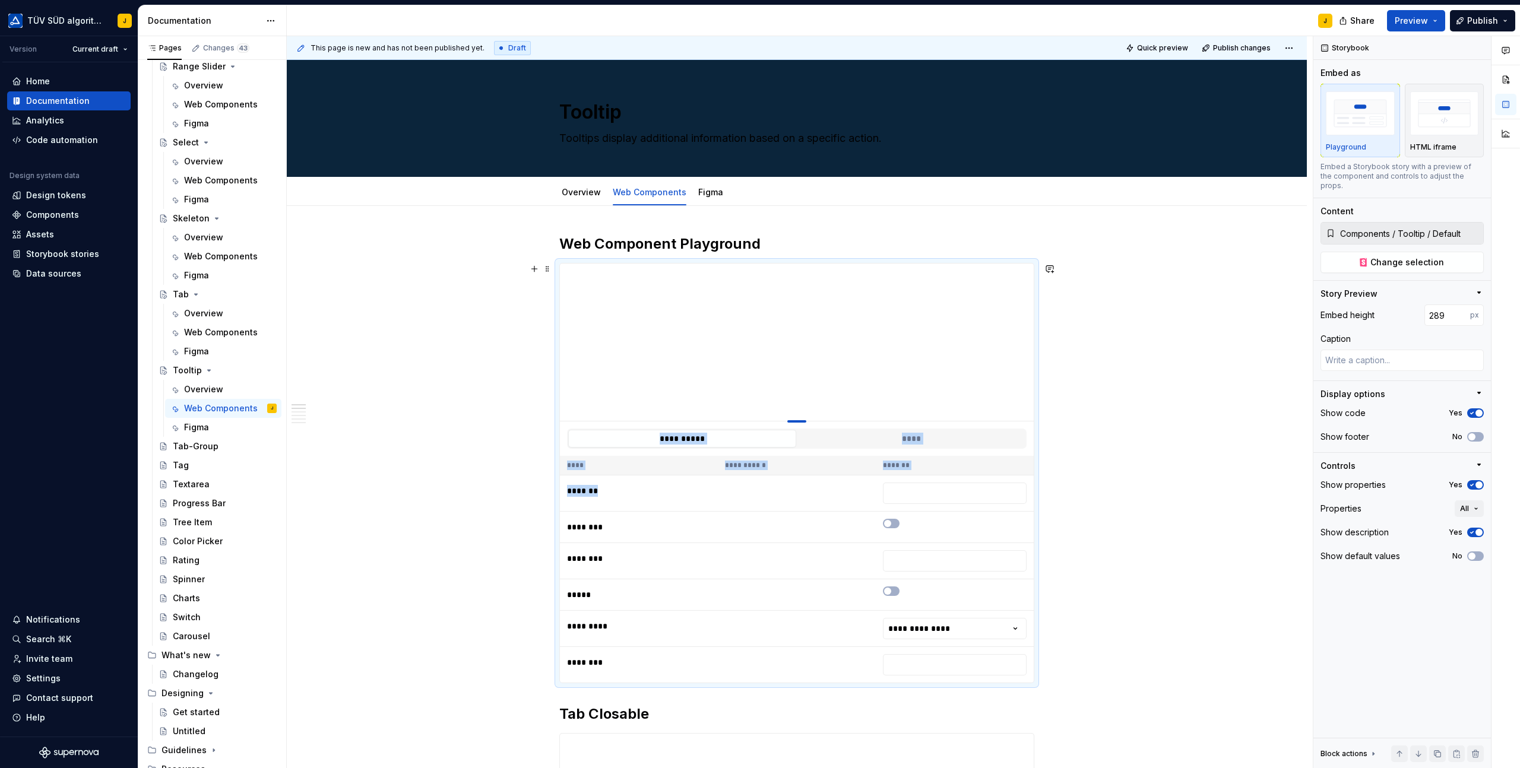
type input "293"
type textarea "*"
type input "295"
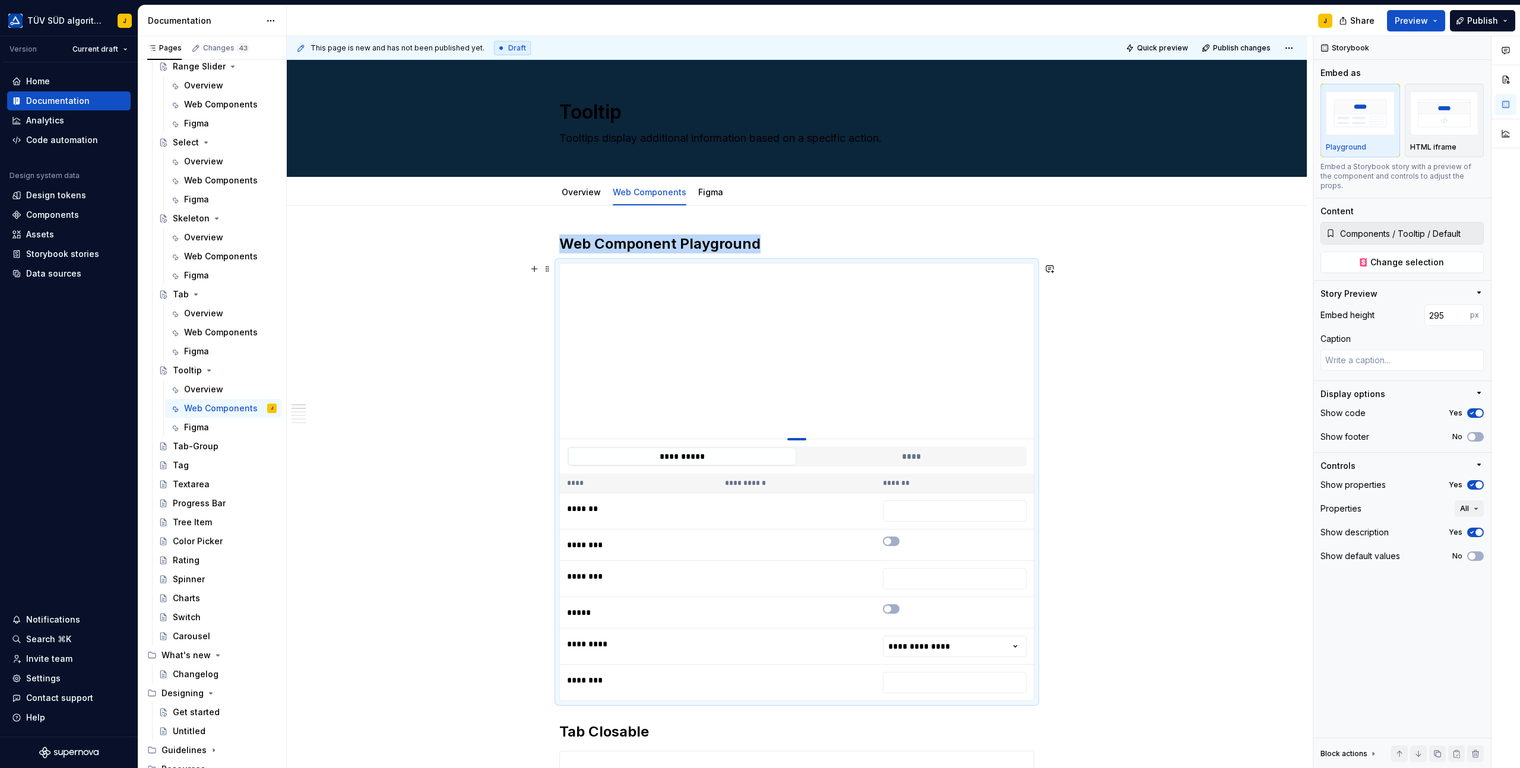
drag, startPoint x: 798, startPoint y: 358, endPoint x: 798, endPoint y: 438, distance: 80.1
click at [798, 438] on div at bounding box center [796, 439] width 19 height 2
type textarea "*"
type input "294"
click at [800, 436] on div at bounding box center [796, 437] width 83 height 2
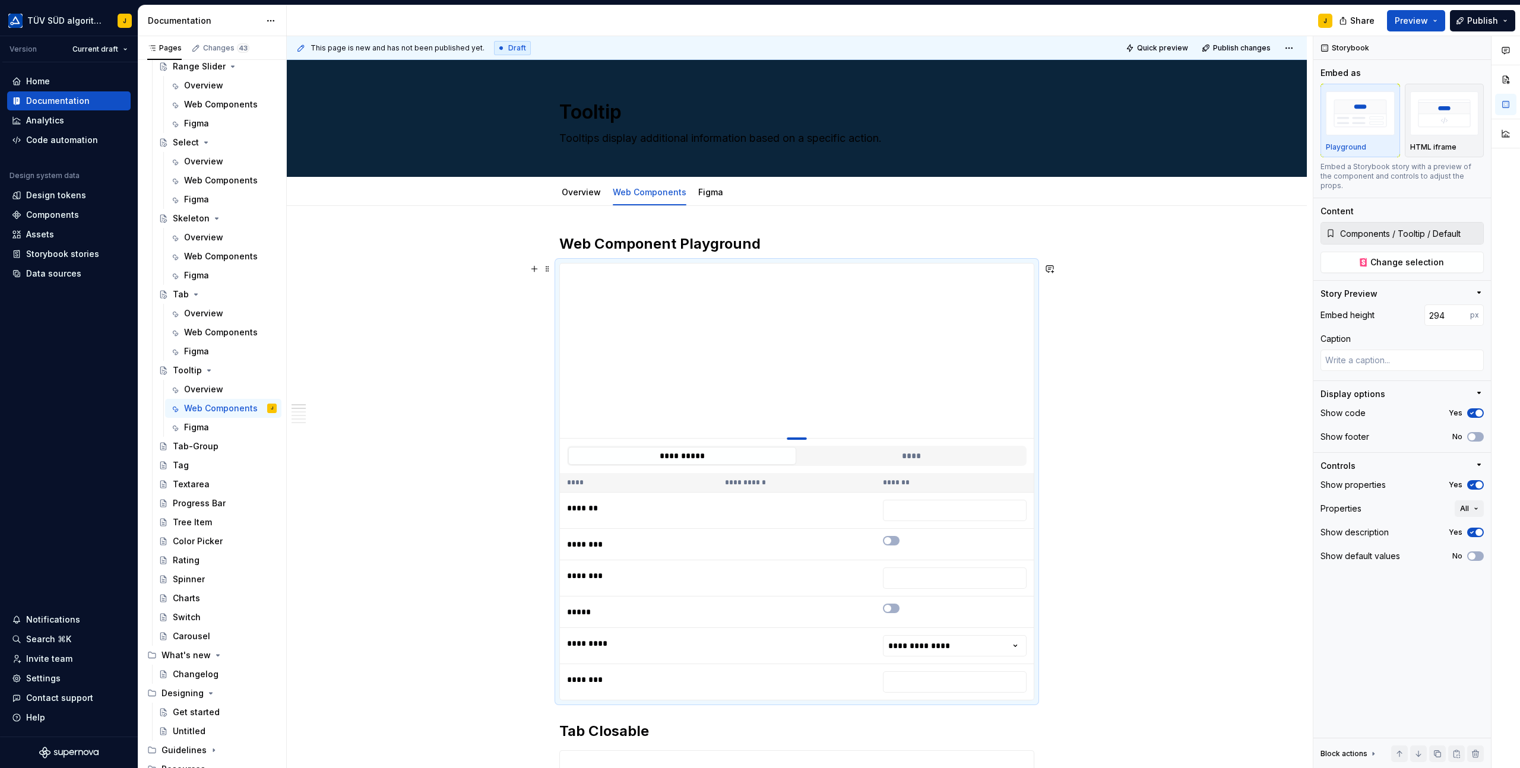
type textarea "*"
type input "293"
type textarea "*"
type input "251"
type textarea "*"
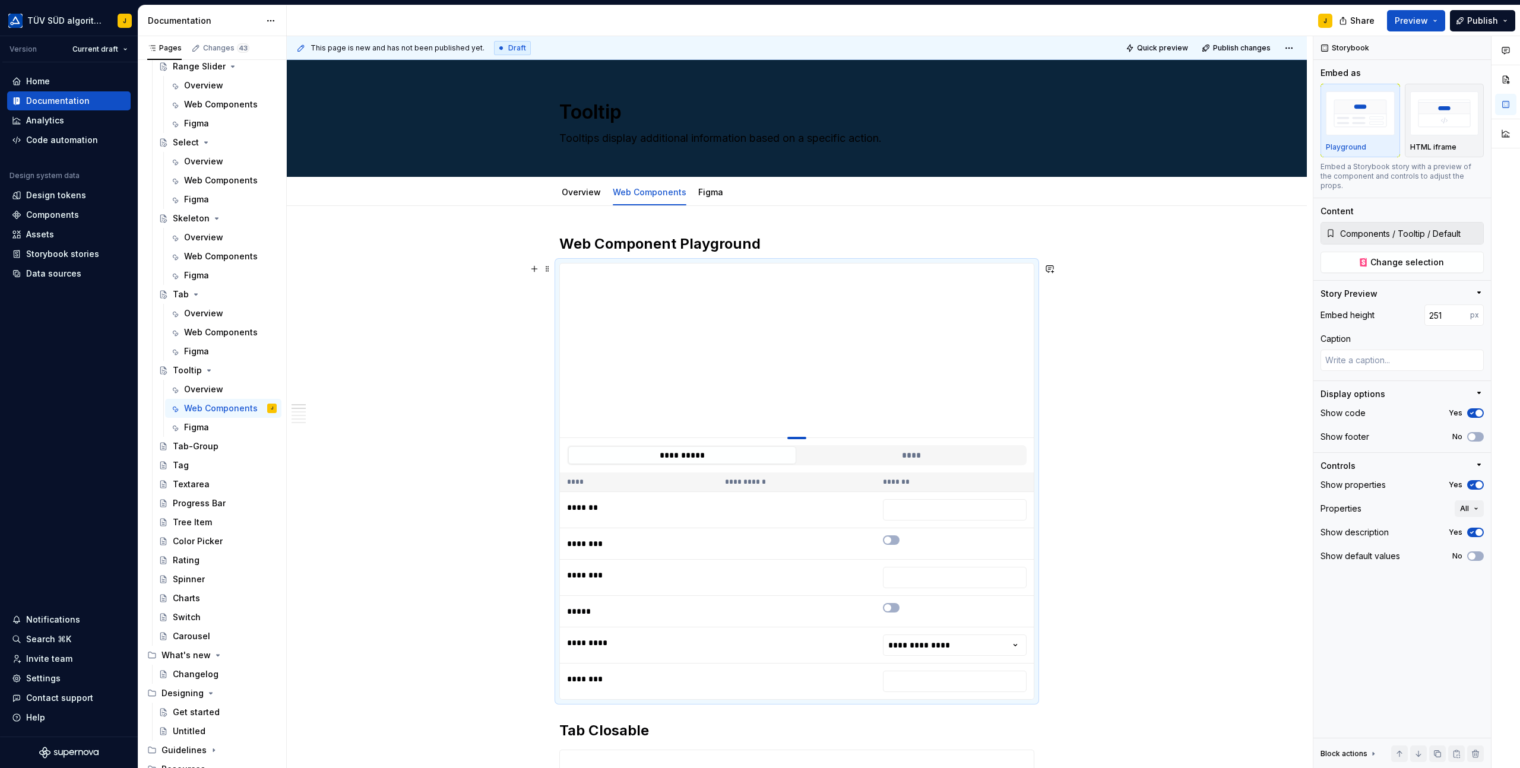
type input "215"
type textarea "*"
type input "196"
type textarea "*"
type input "189"
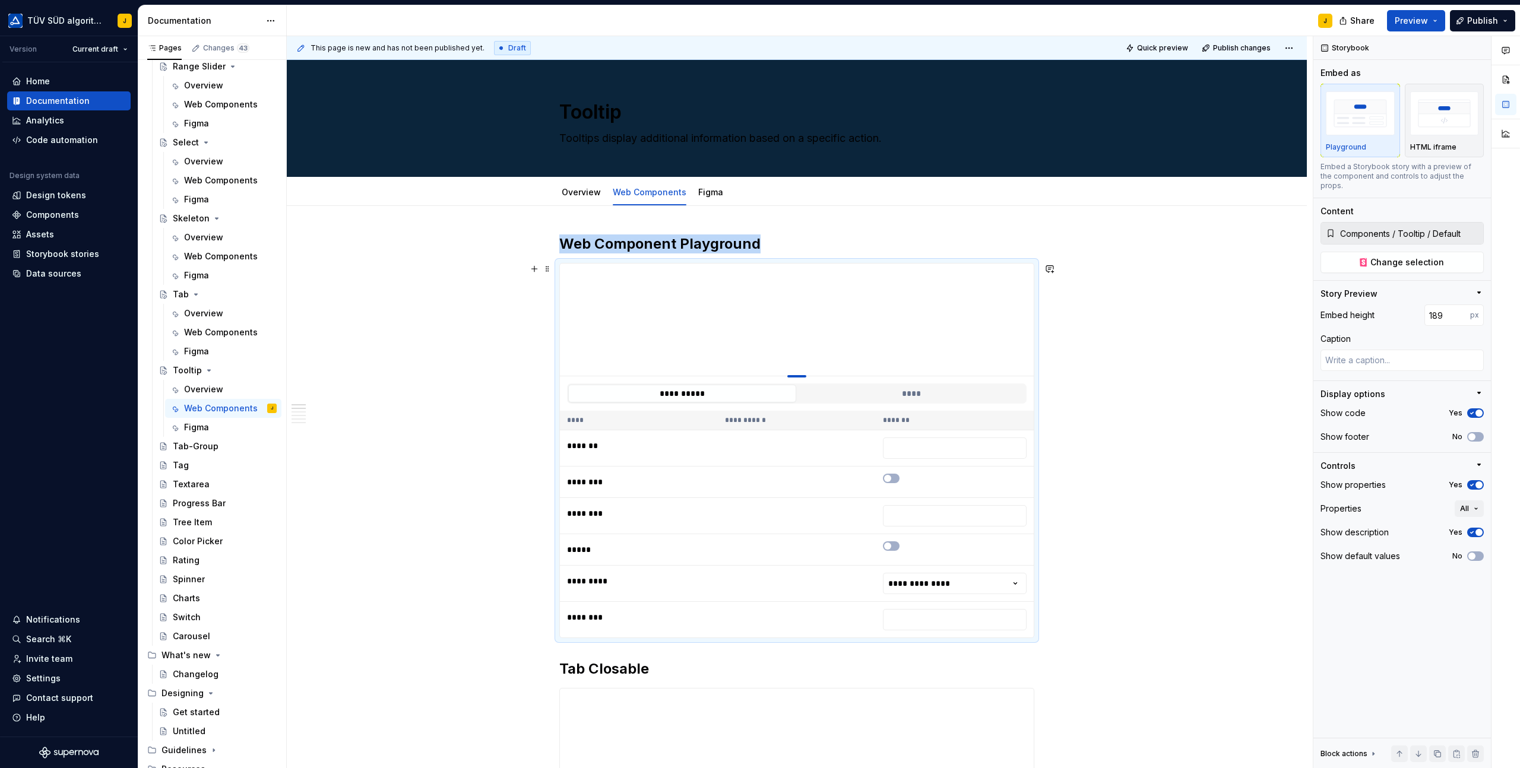
type textarea "*"
type input "190"
type textarea "*"
type input "204"
type textarea "*"
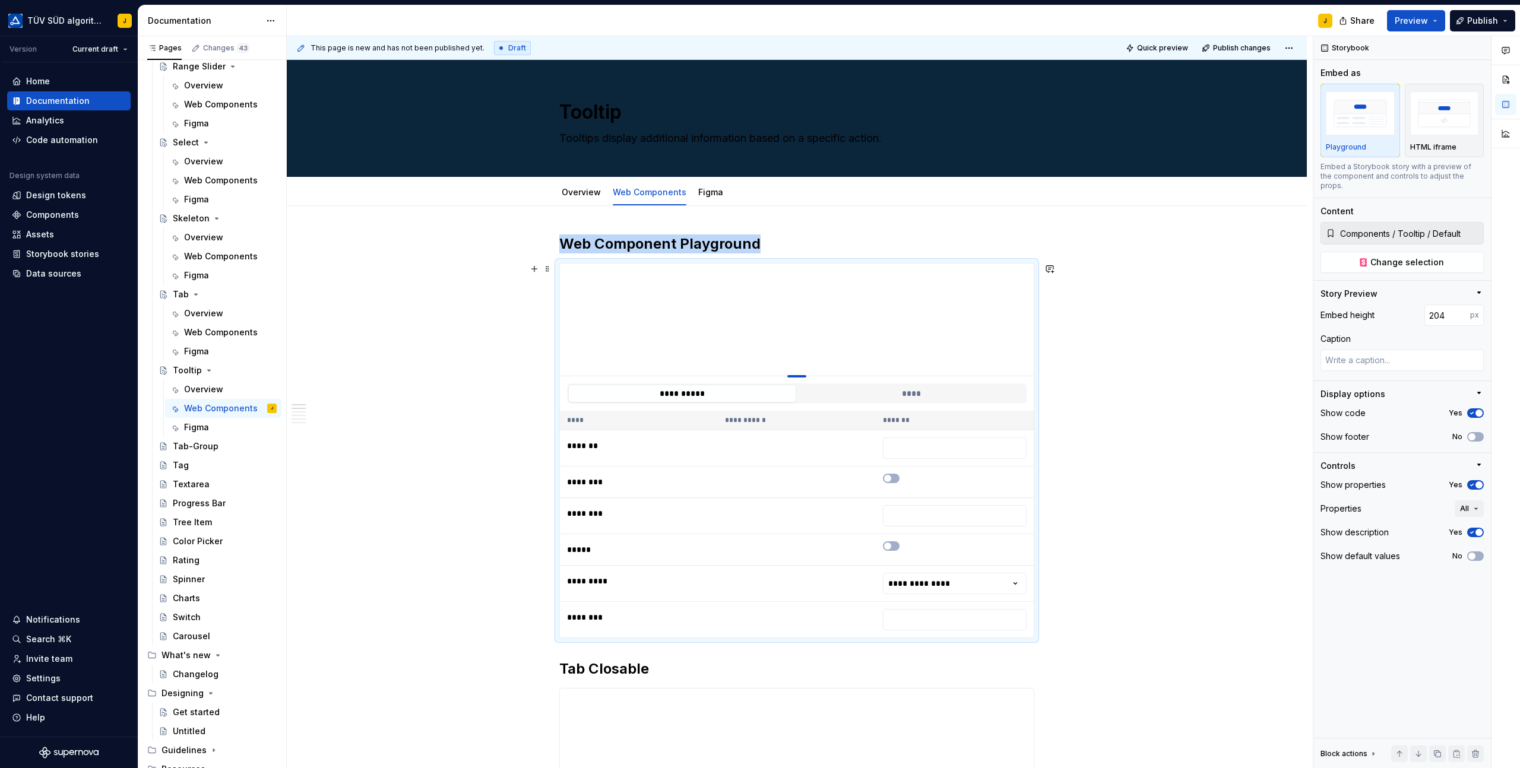
type input "205"
type textarea "*"
type input "206"
type textarea "*"
type input "208"
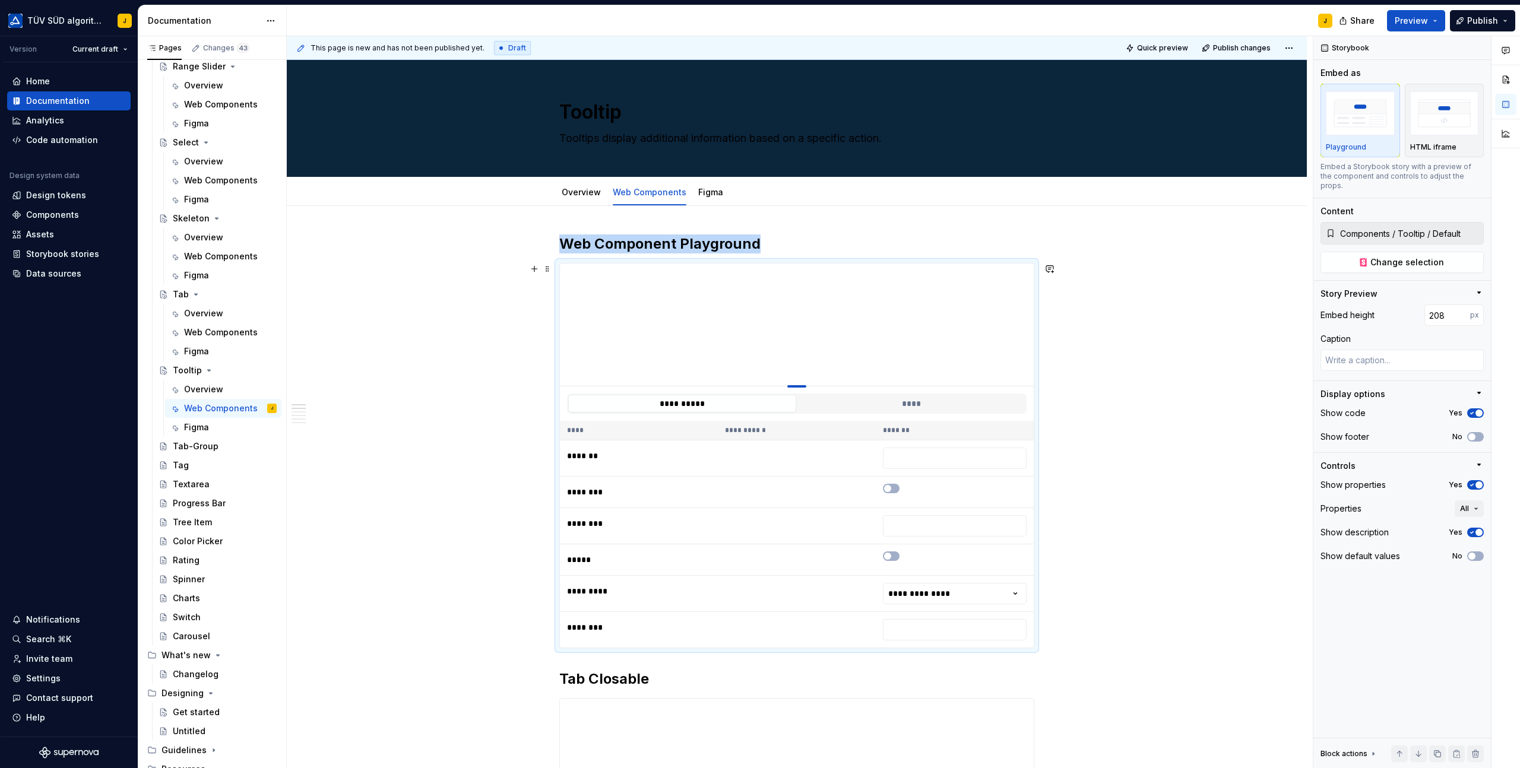
type textarea "*"
type input "210"
type textarea "*"
type input "212"
type textarea "*"
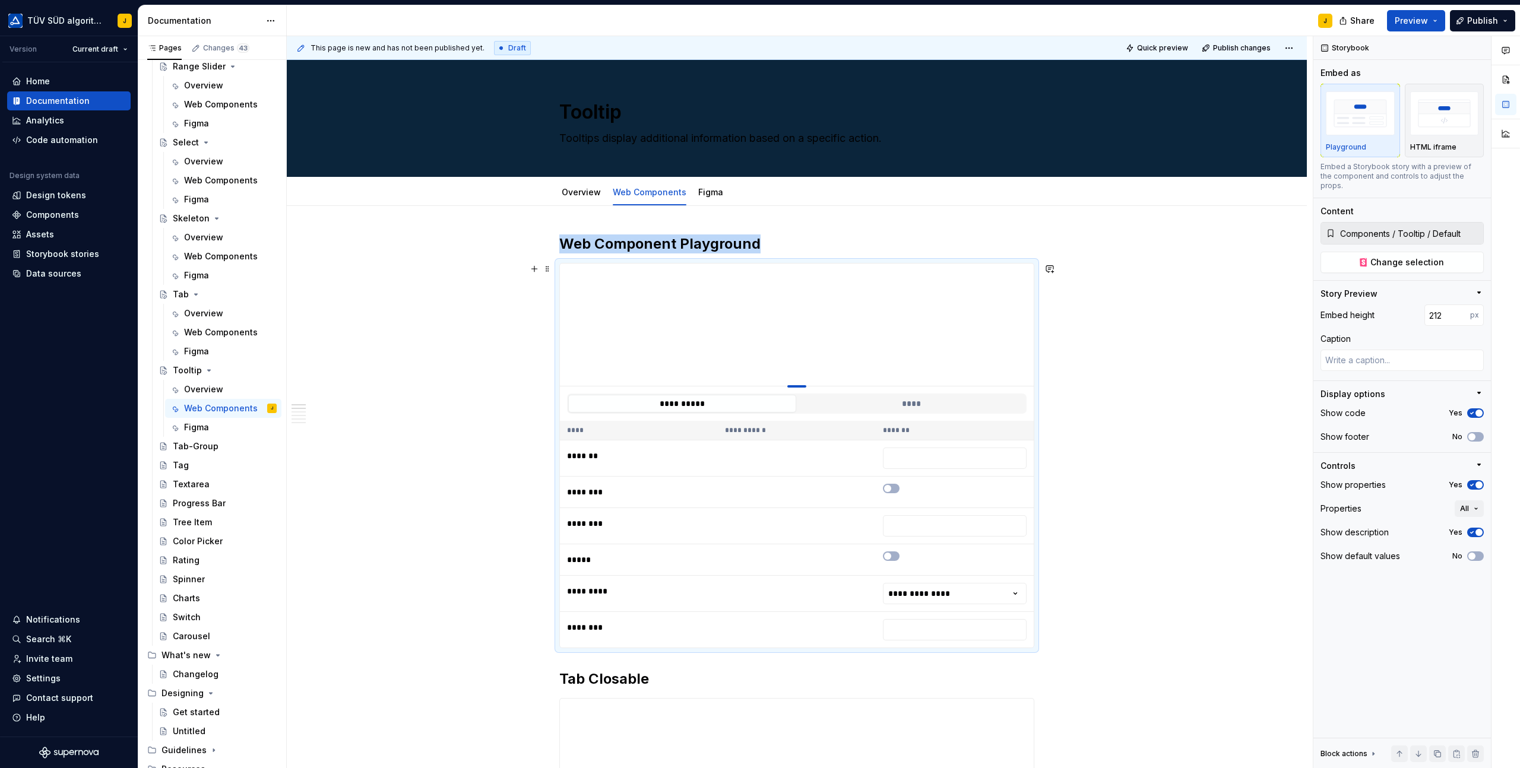
type input "213"
type textarea "*"
type input "214"
drag, startPoint x: 800, startPoint y: 438, endPoint x: 804, endPoint y: 391, distance: 47.6
click at [804, 388] on div at bounding box center [796, 386] width 19 height 2
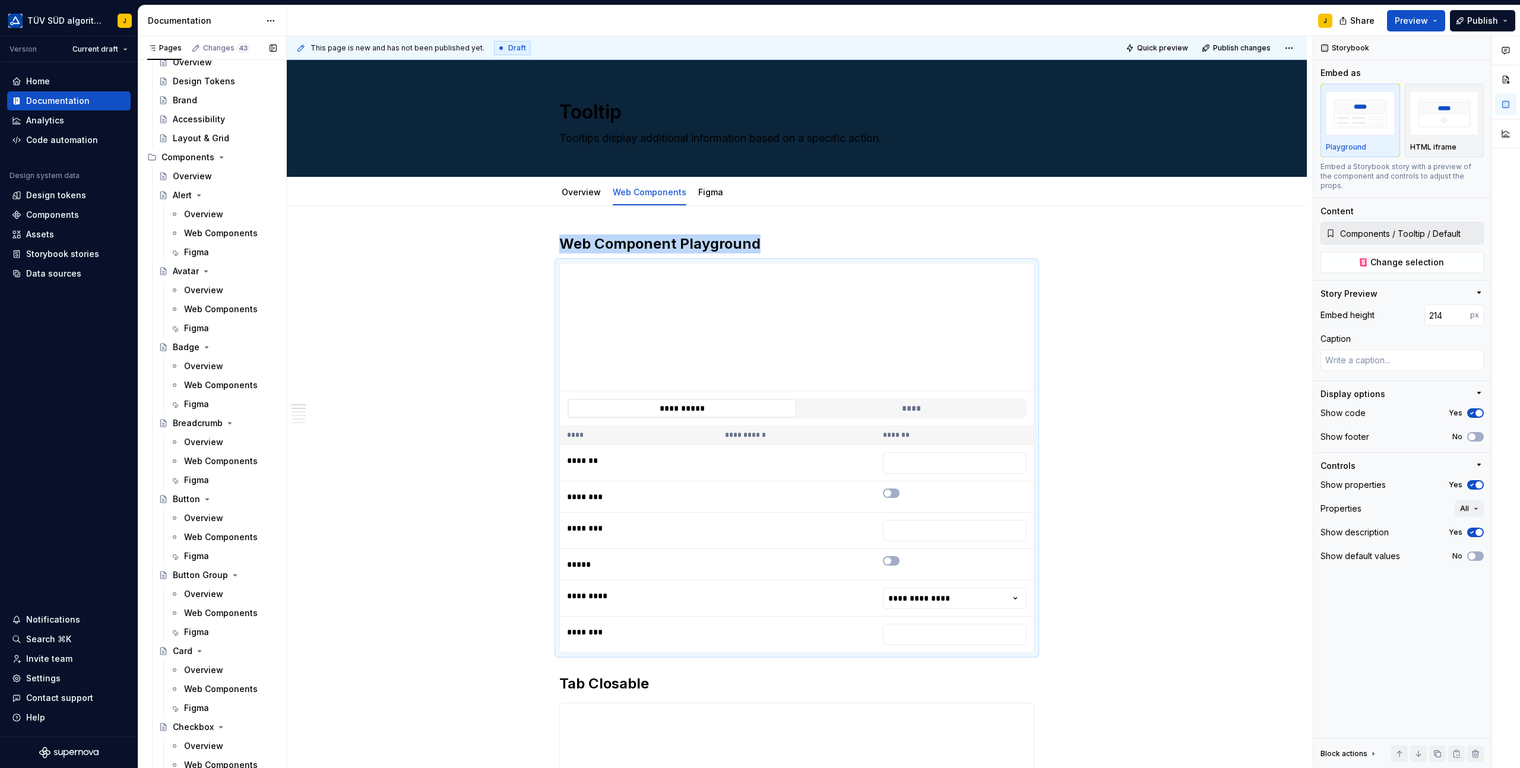
scroll to position [613, 0]
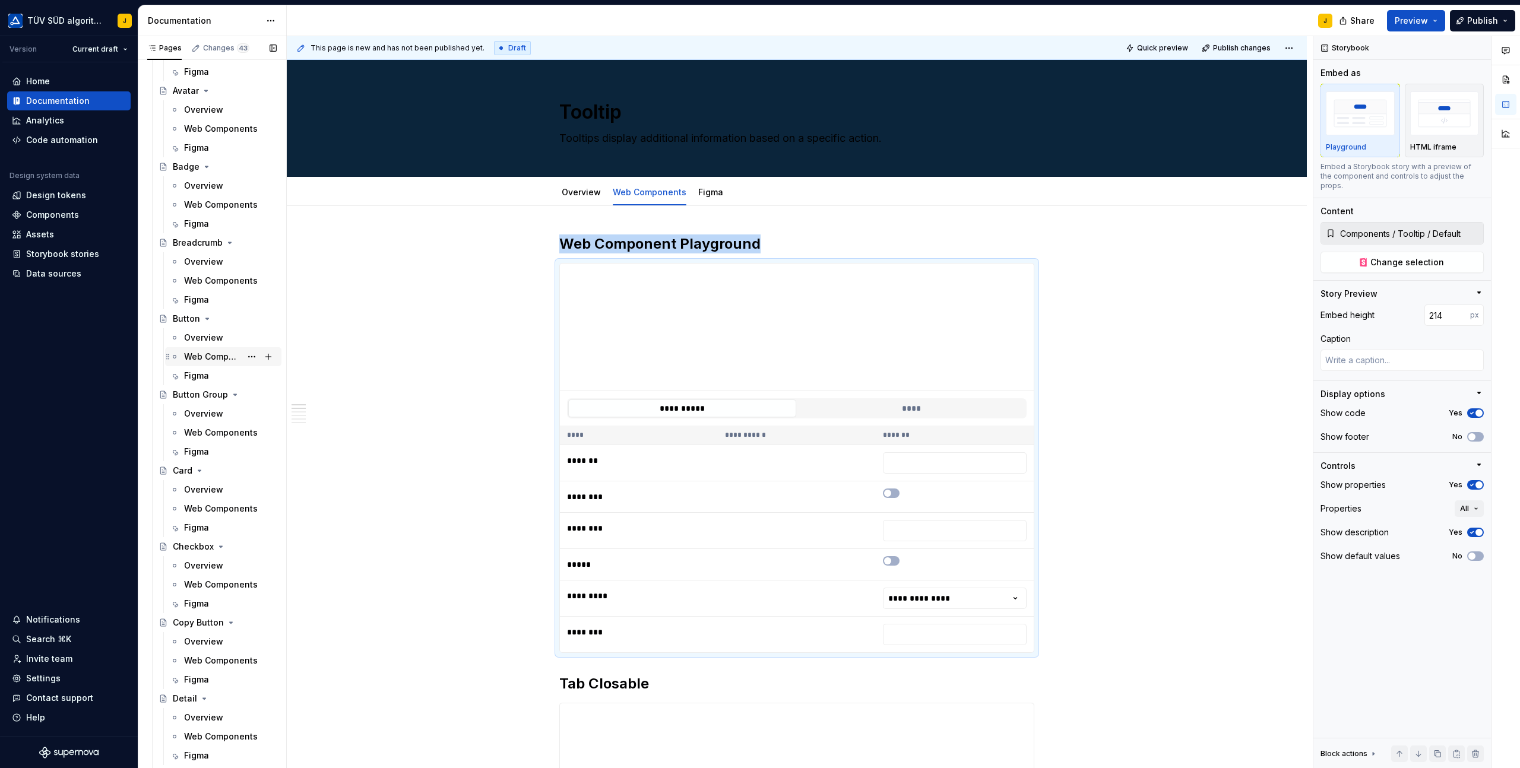
click at [199, 360] on div "Web Components" at bounding box center [212, 357] width 57 height 12
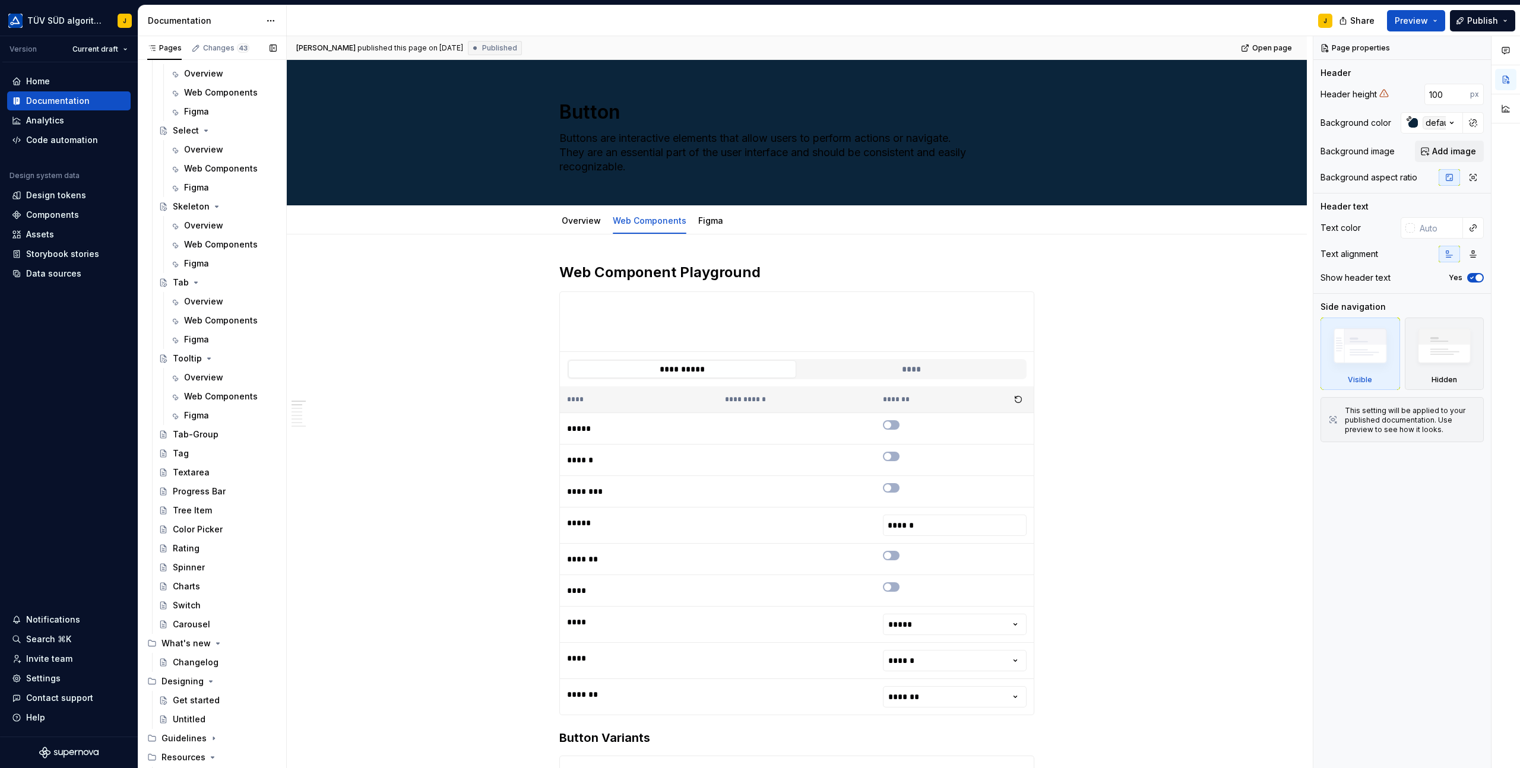
scroll to position [1938, 0]
click at [203, 395] on div "Web Components" at bounding box center [212, 399] width 57 height 12
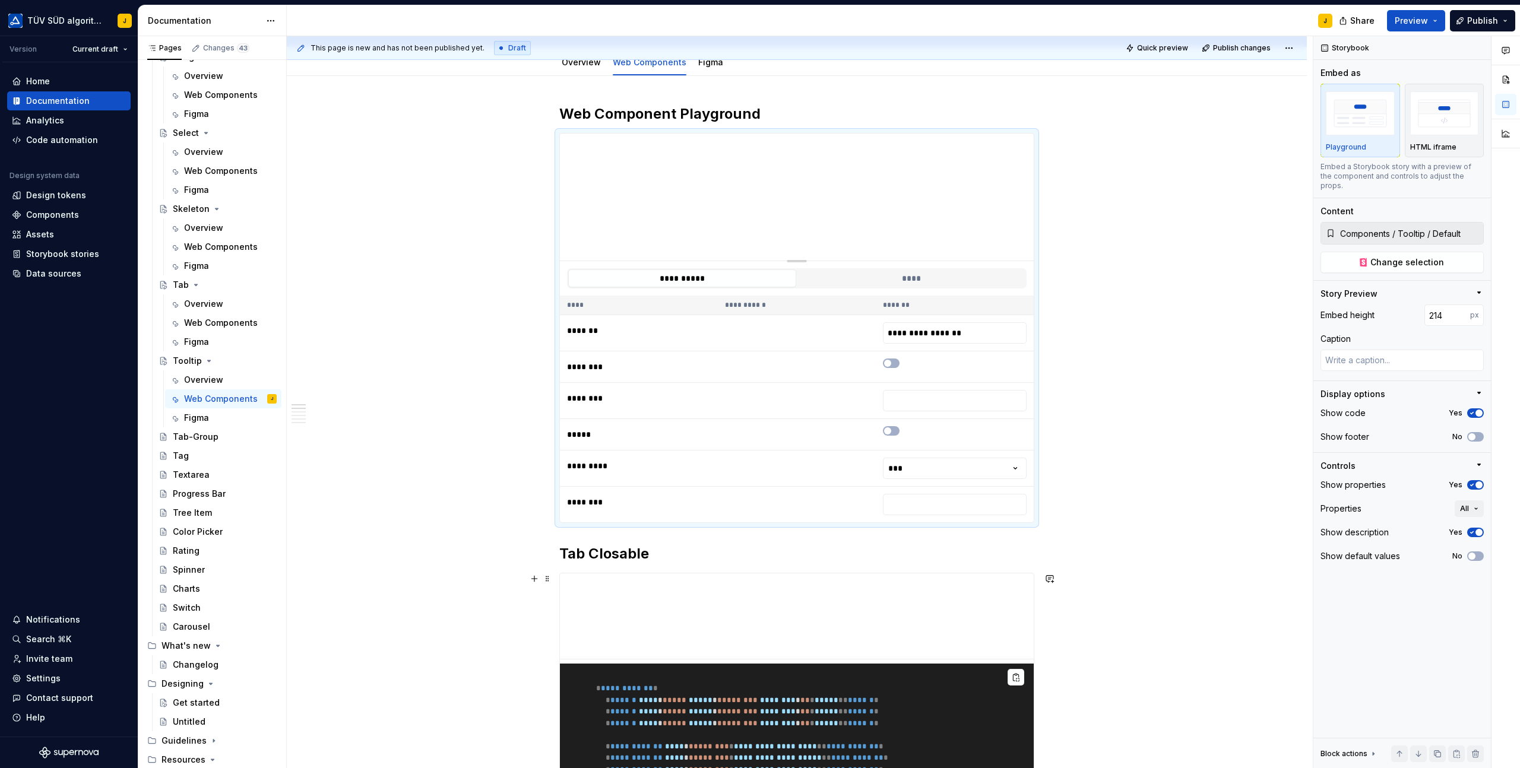
scroll to position [126, 0]
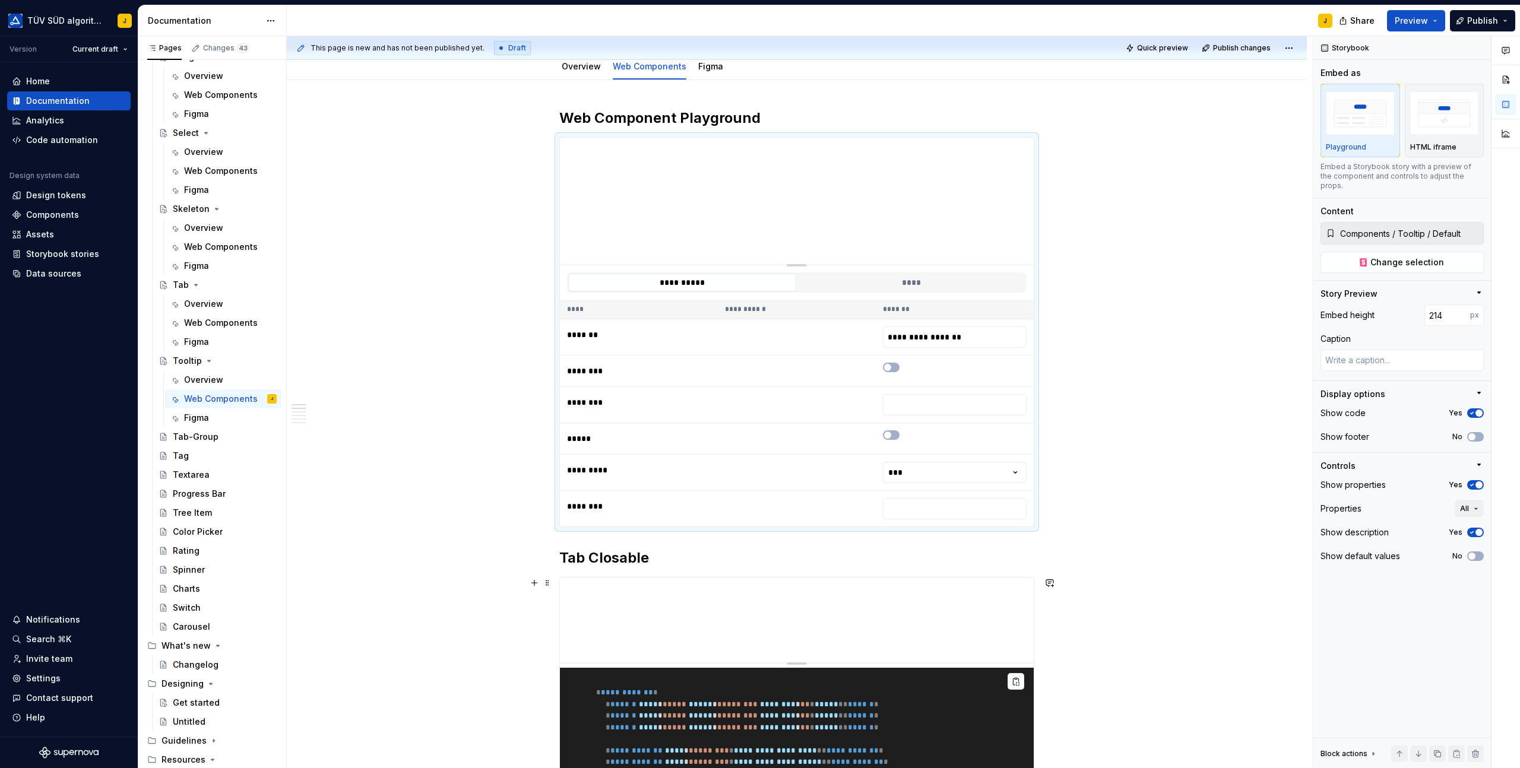
type textarea "*"
type input "Components / Tab / Closable"
type input "144"
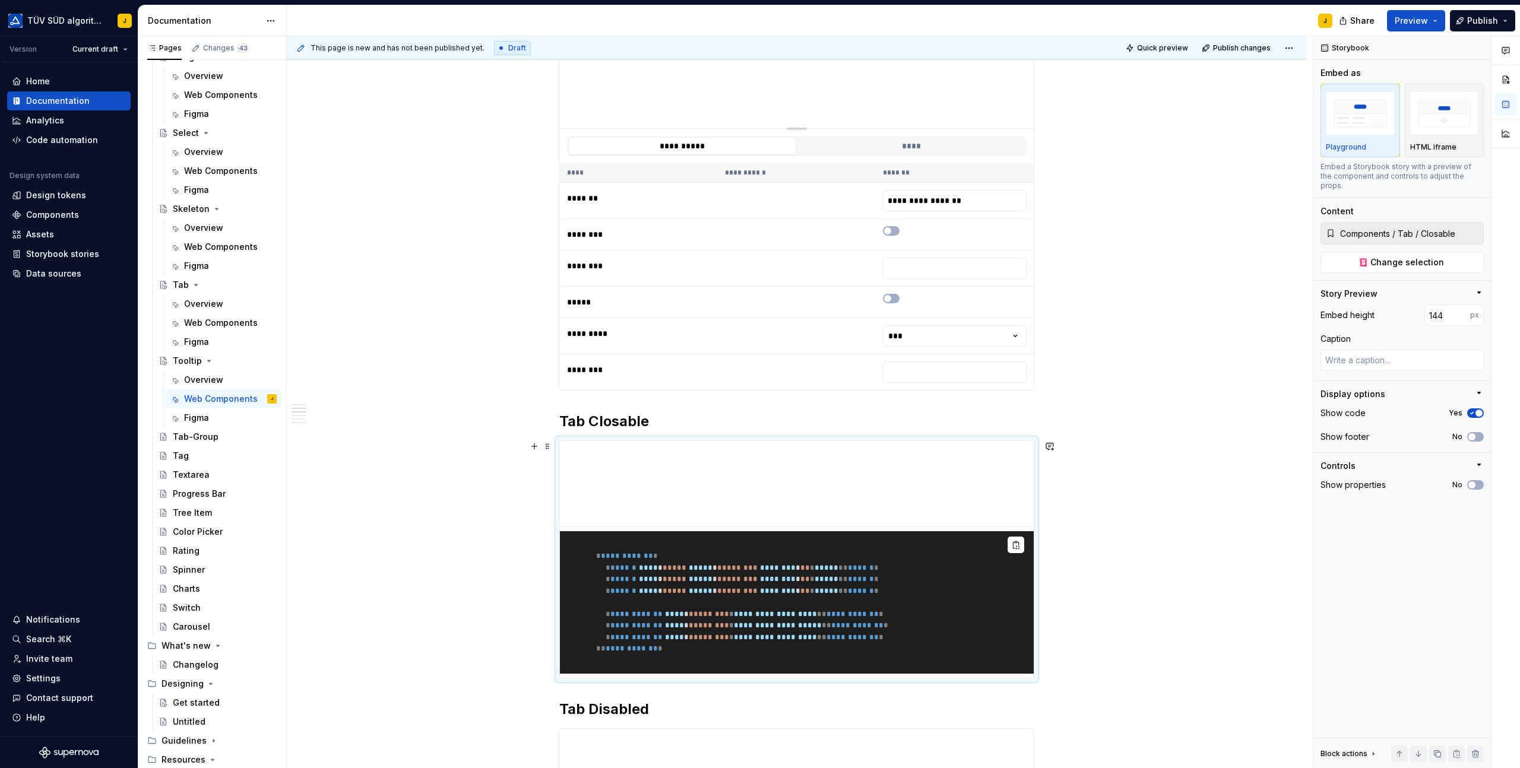
click at [868, 440] on div "**********" at bounding box center [796, 559] width 475 height 238
click at [1403, 263] on button "Change selection" at bounding box center [1401, 262] width 163 height 21
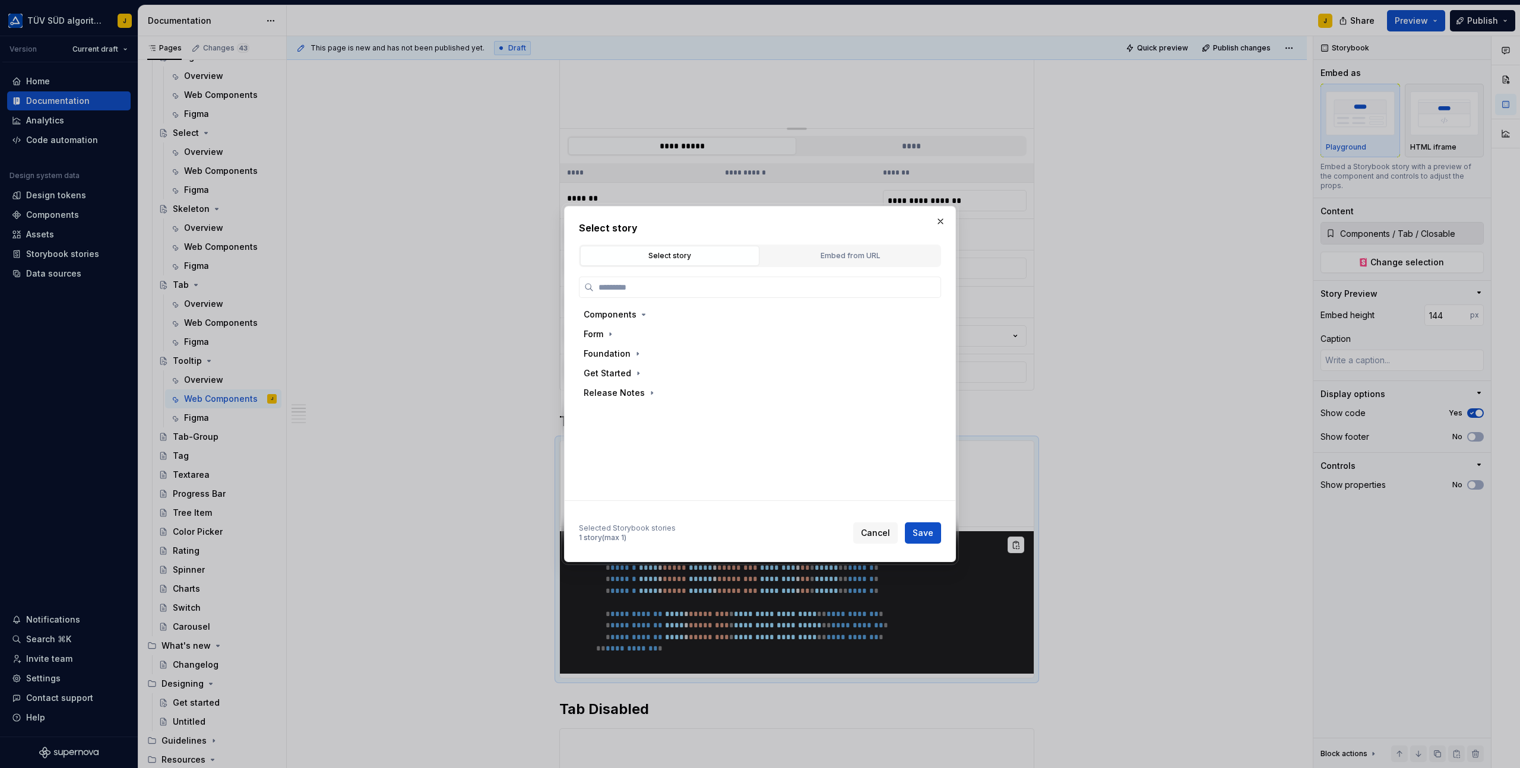
type textarea "*"
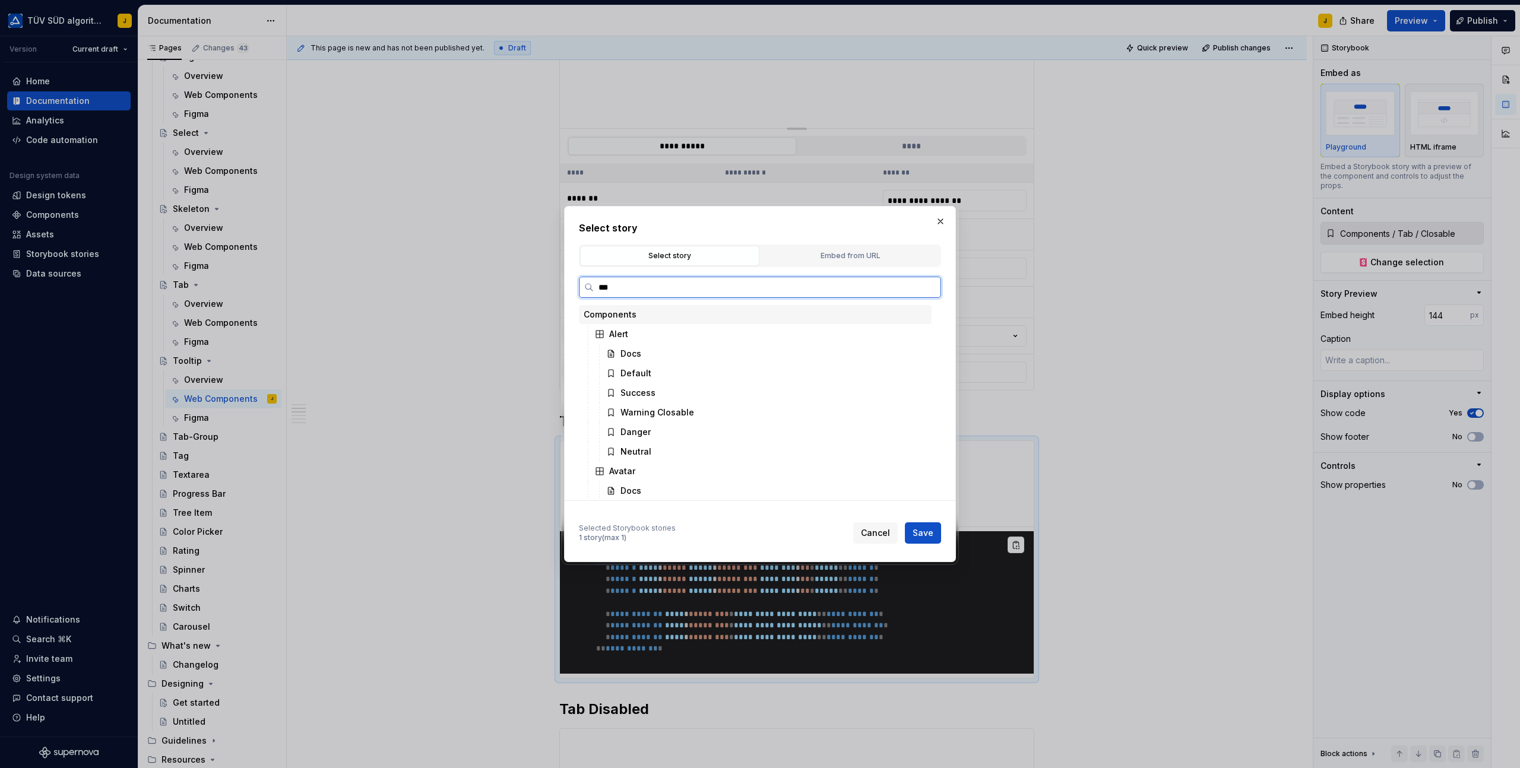
type input "****"
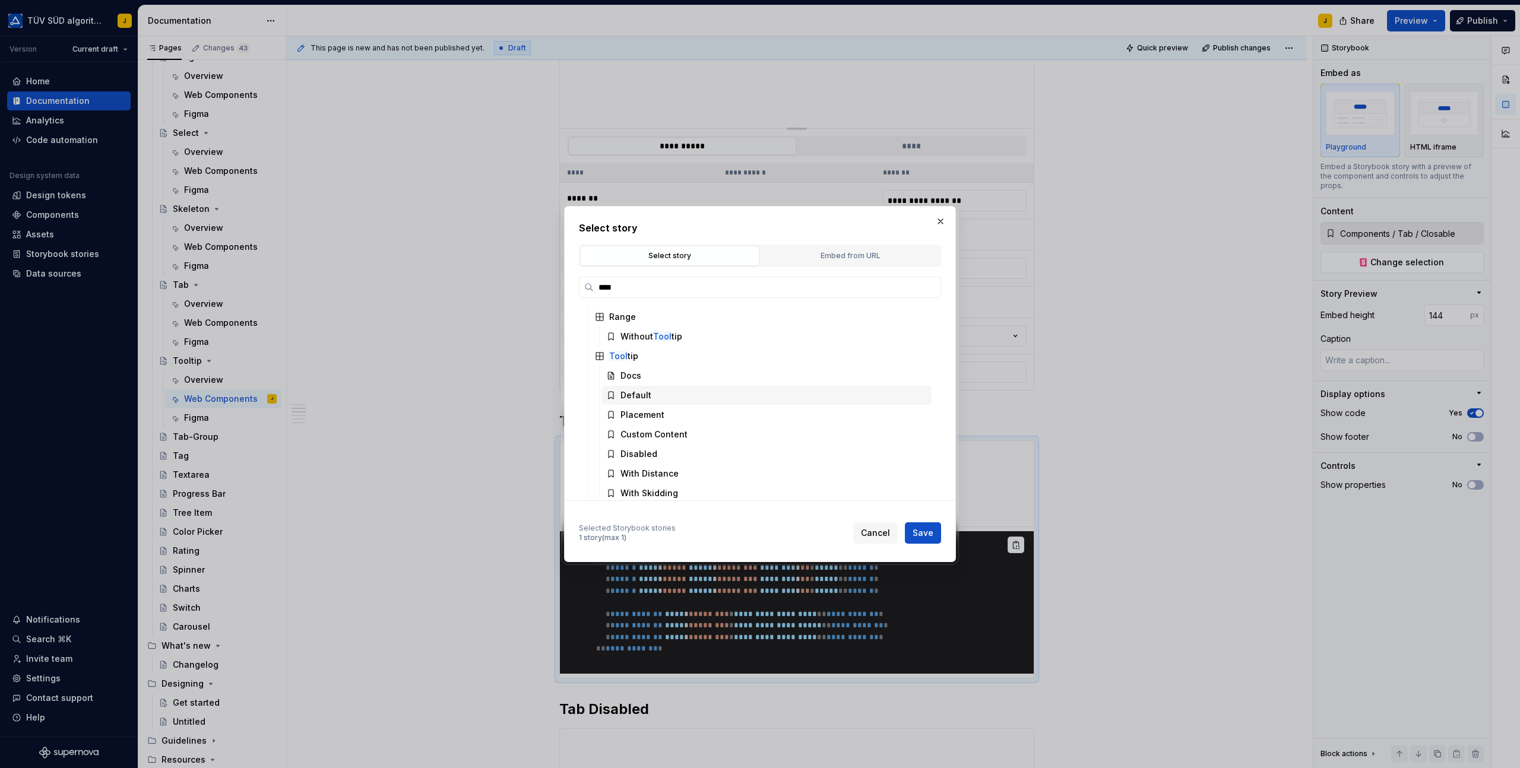
scroll to position [62, 0]
click at [649, 411] on div "Placement" at bounding box center [642, 409] width 44 height 12
click at [923, 531] on span "Save" at bounding box center [922, 533] width 21 height 12
type textarea "*"
type input "Components / Tooltip / Placement"
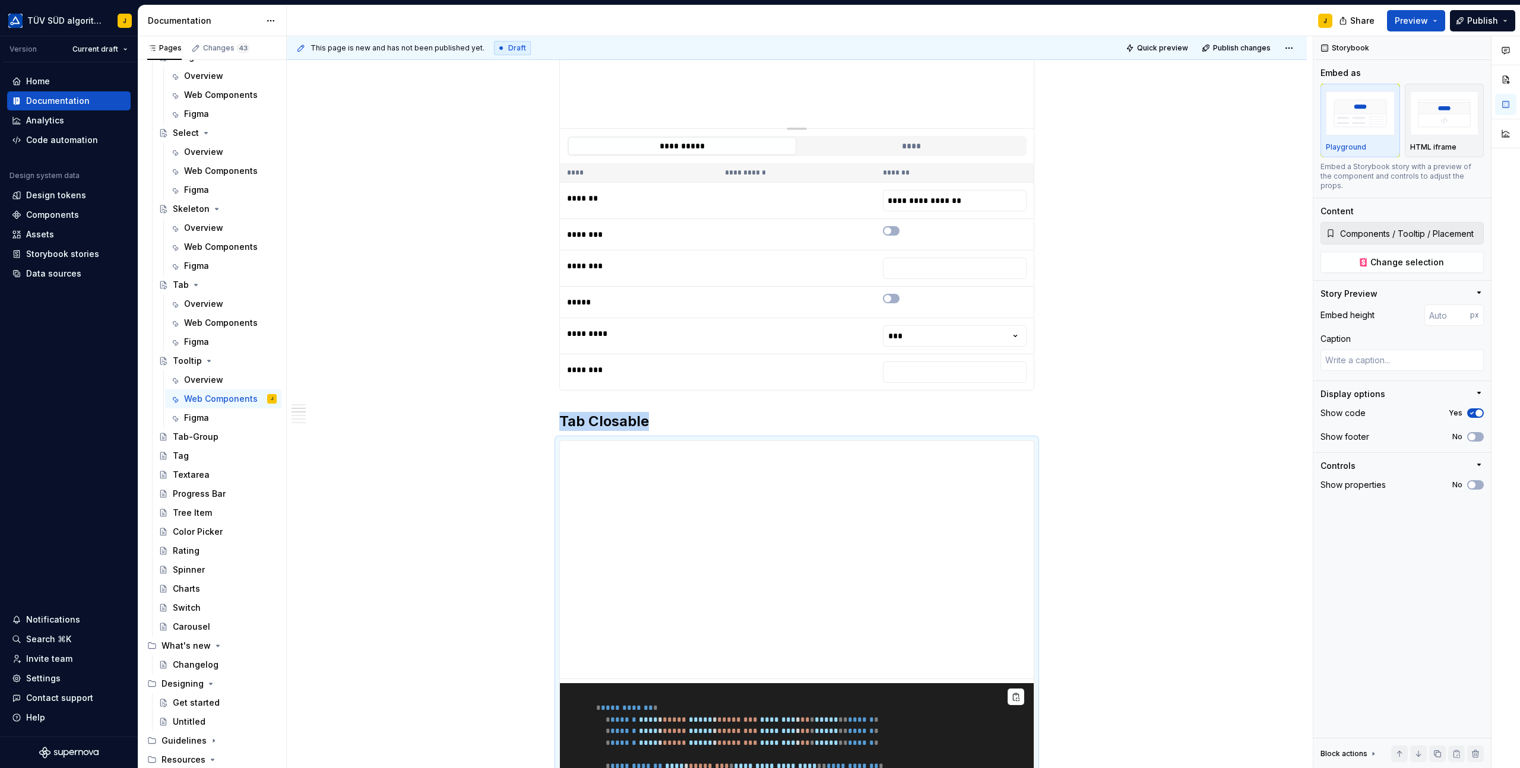
scroll to position [323, 0]
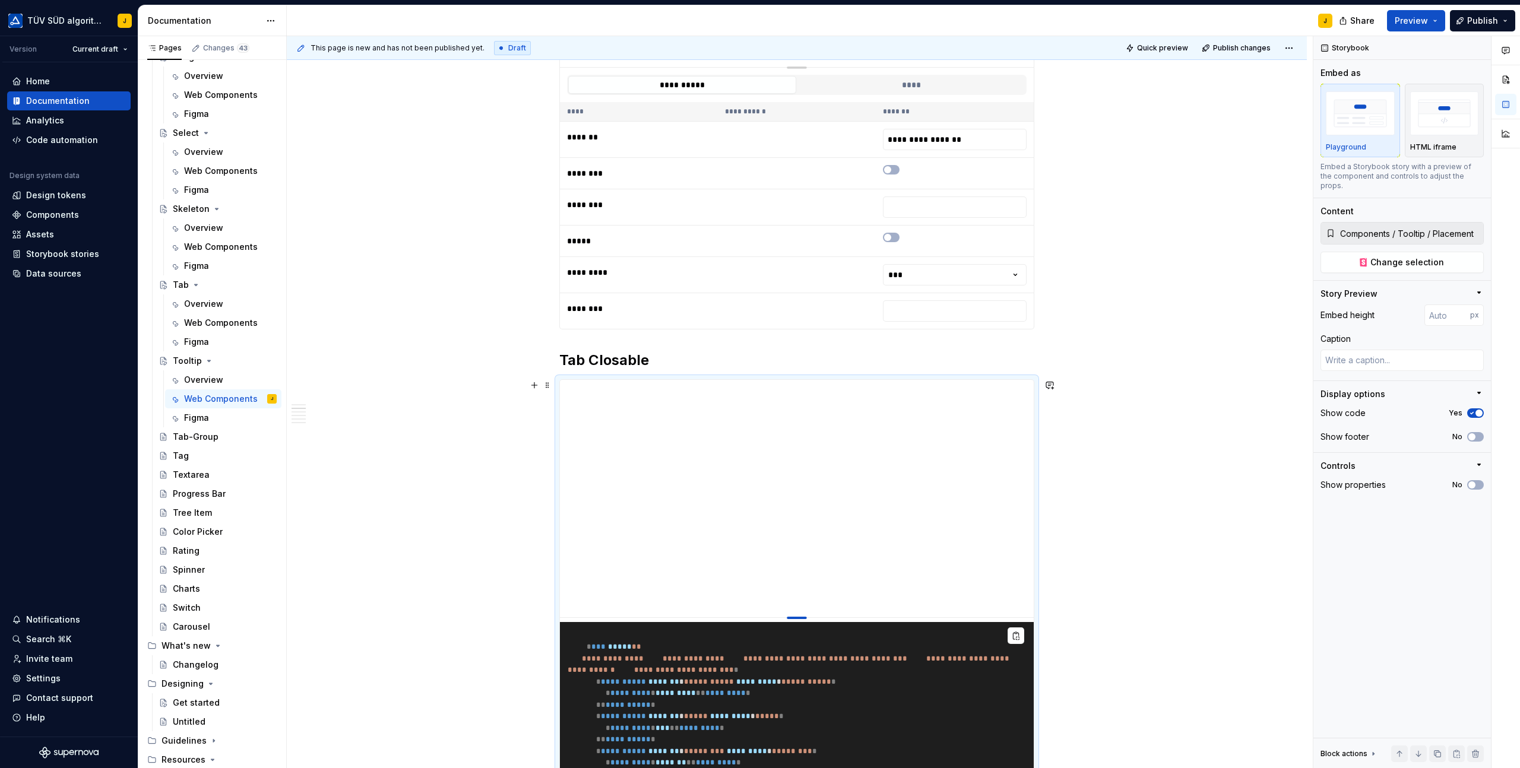
type textarea "*"
type input "522"
type textarea "*"
type input "527"
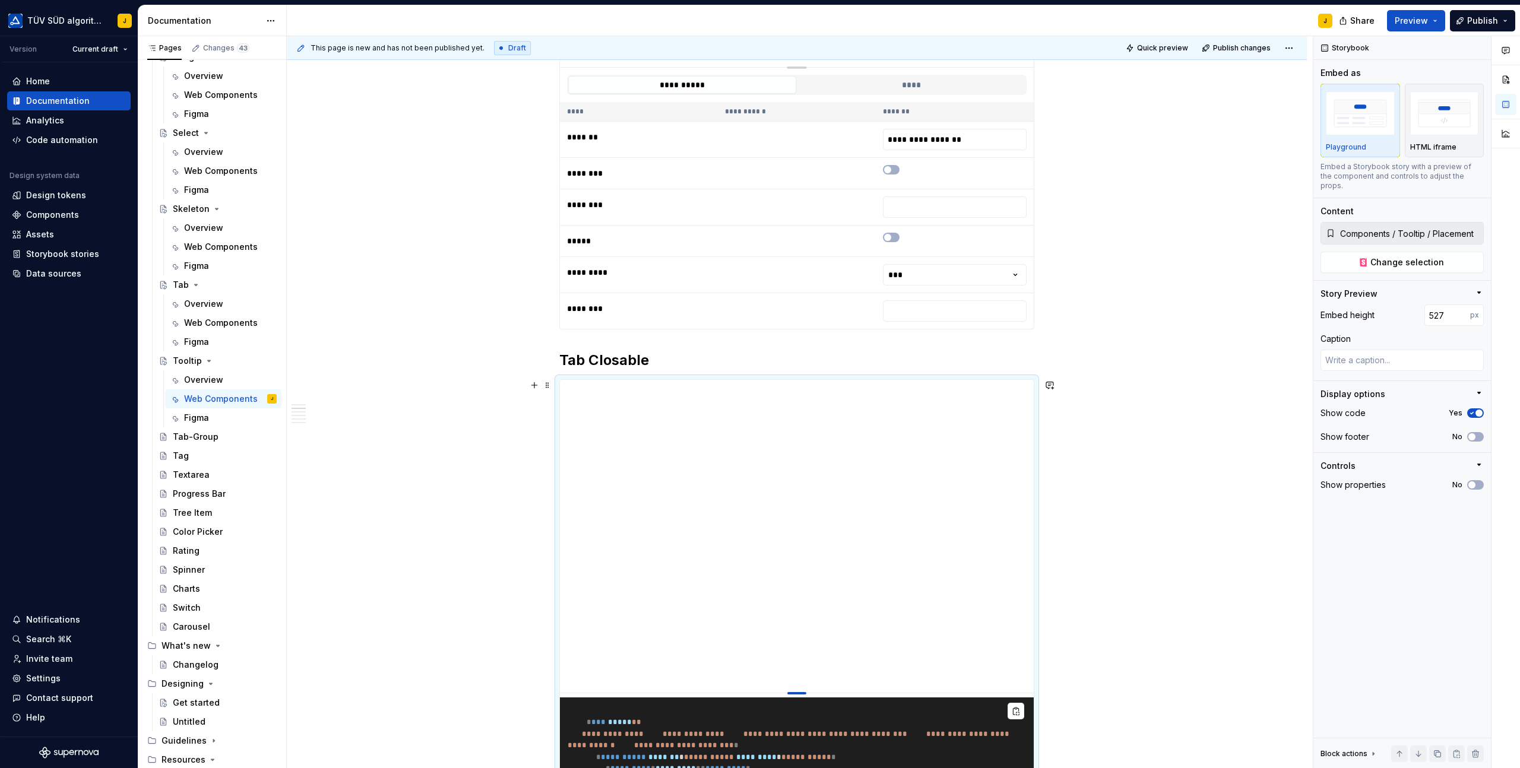
type textarea "*"
type input "532"
type textarea "*"
type input "538"
type textarea "*"
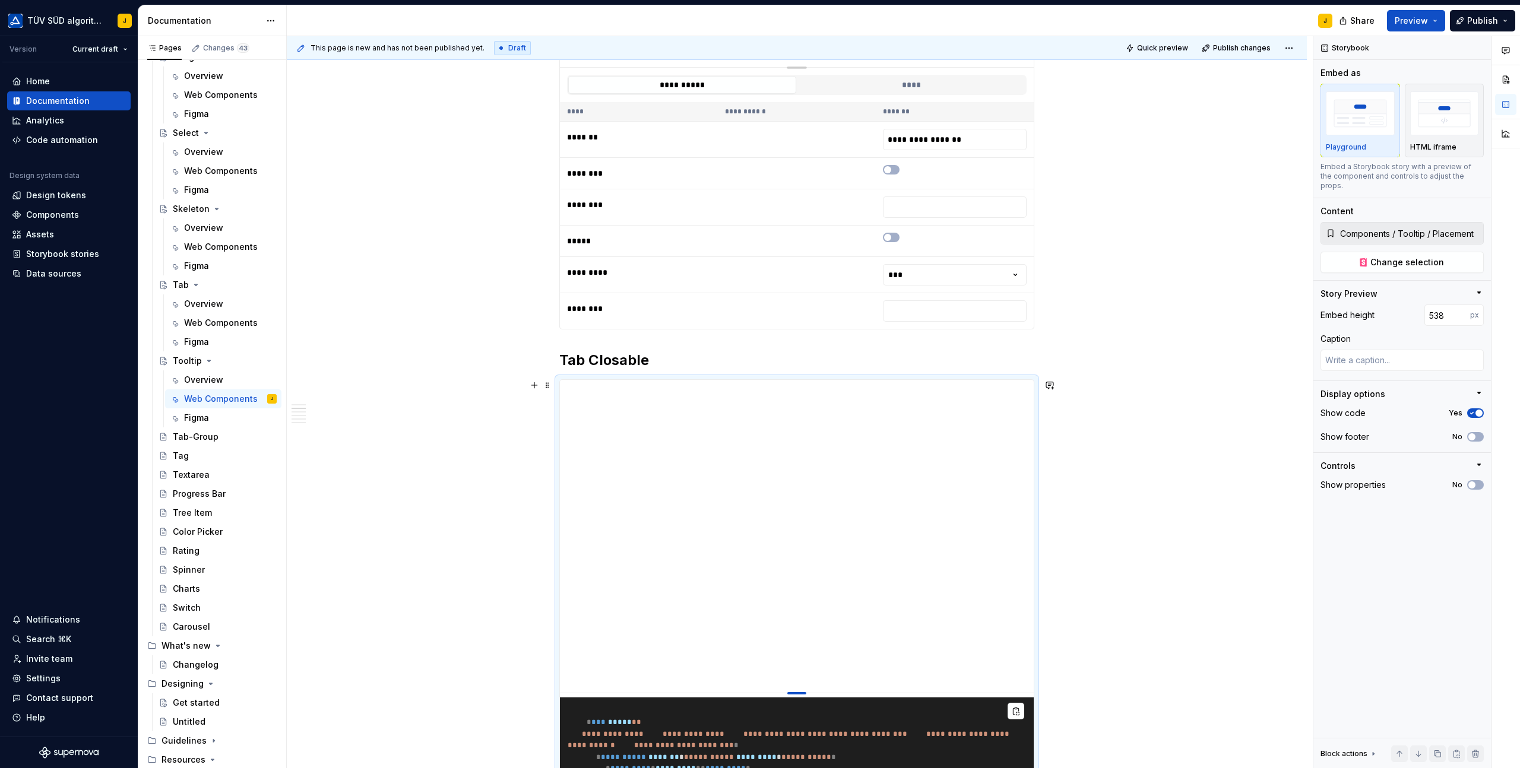
type input "543"
type textarea "*"
type input "553"
type textarea "*"
type input "563"
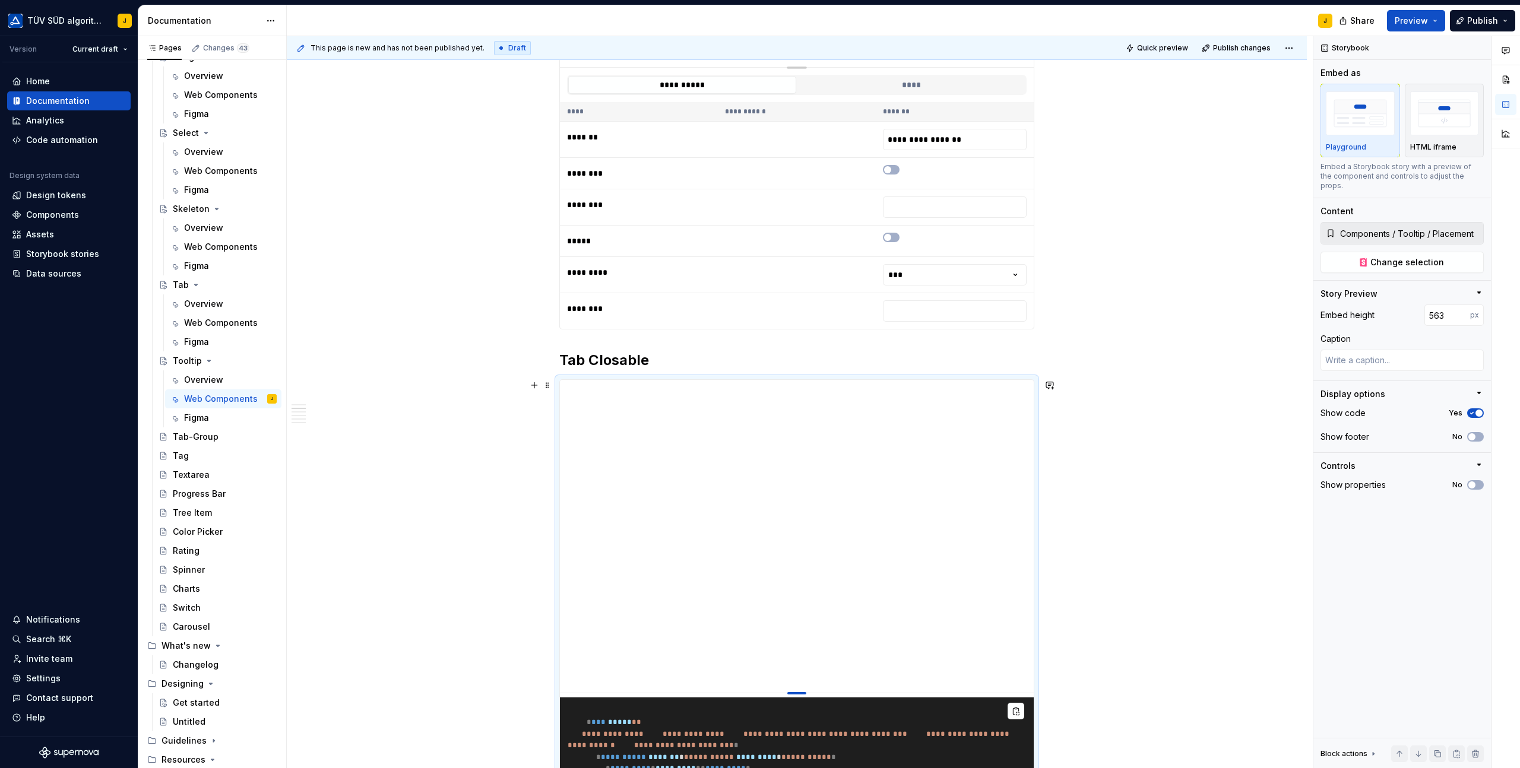
type textarea "*"
type input "569"
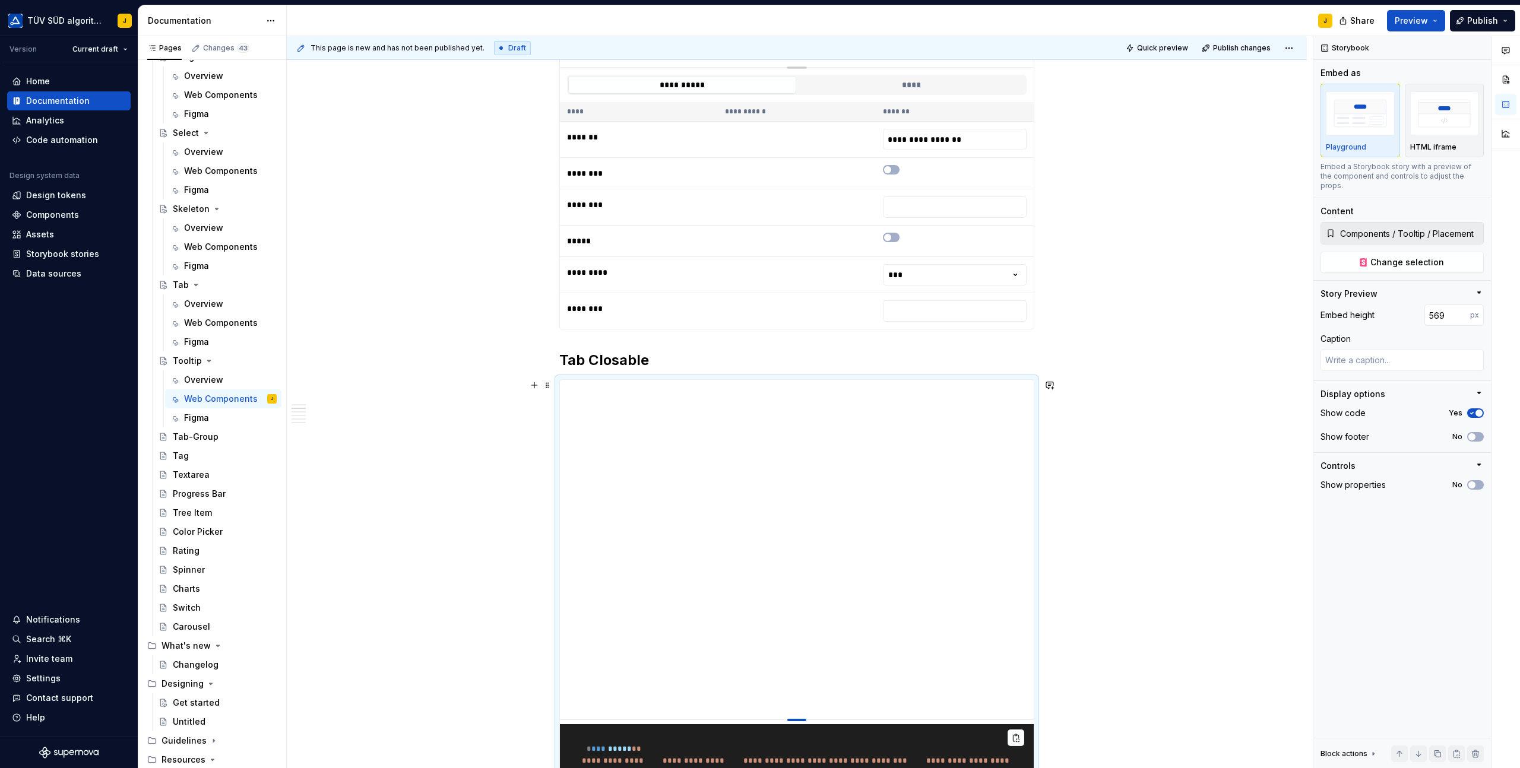
type textarea "*"
type input "572"
type textarea "*"
type input "573"
type textarea "*"
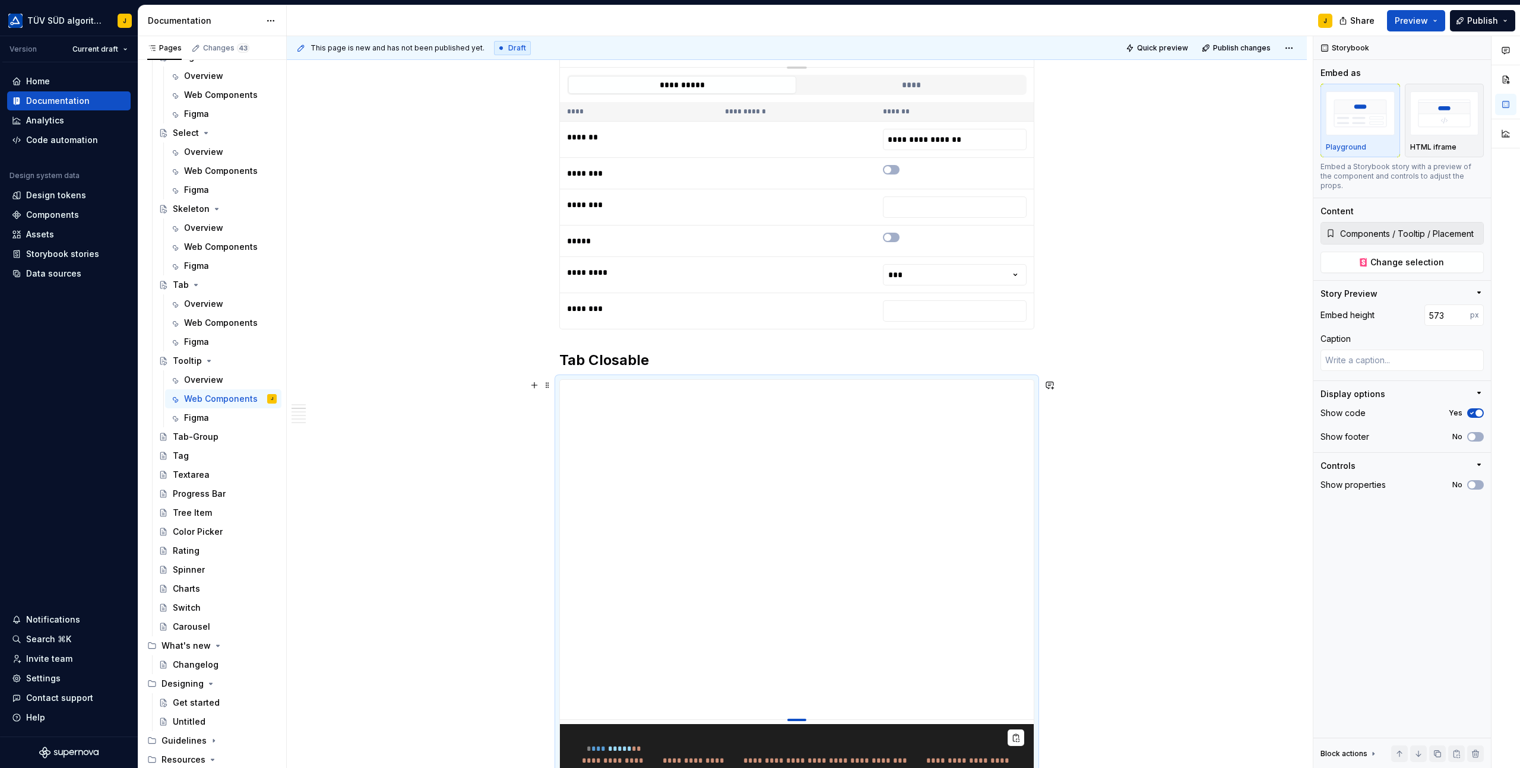
type input "570"
type textarea "*"
type input "564"
type textarea "*"
type input "553"
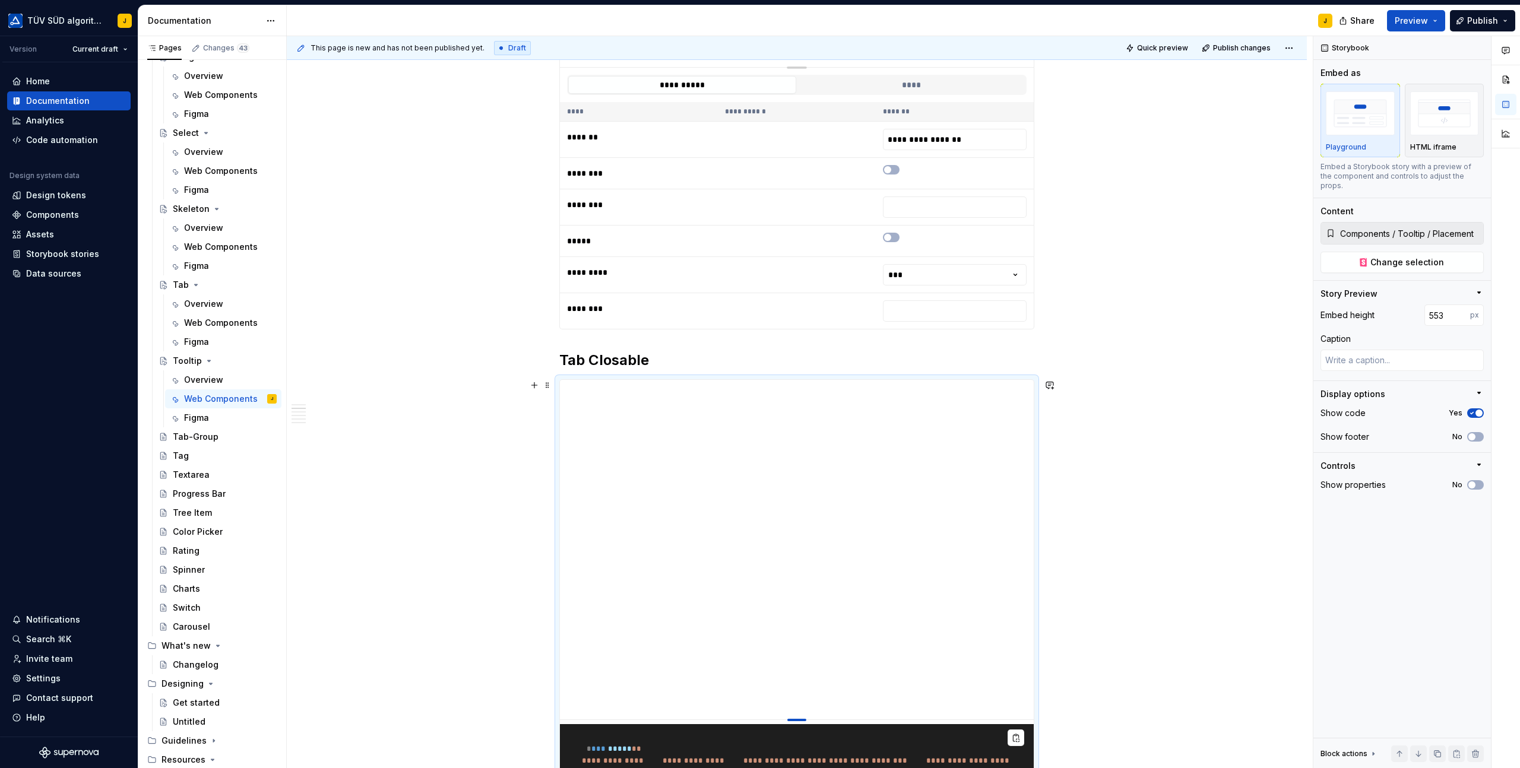
type textarea "*"
type input "534"
type textarea "*"
type input "528"
type textarea "*"
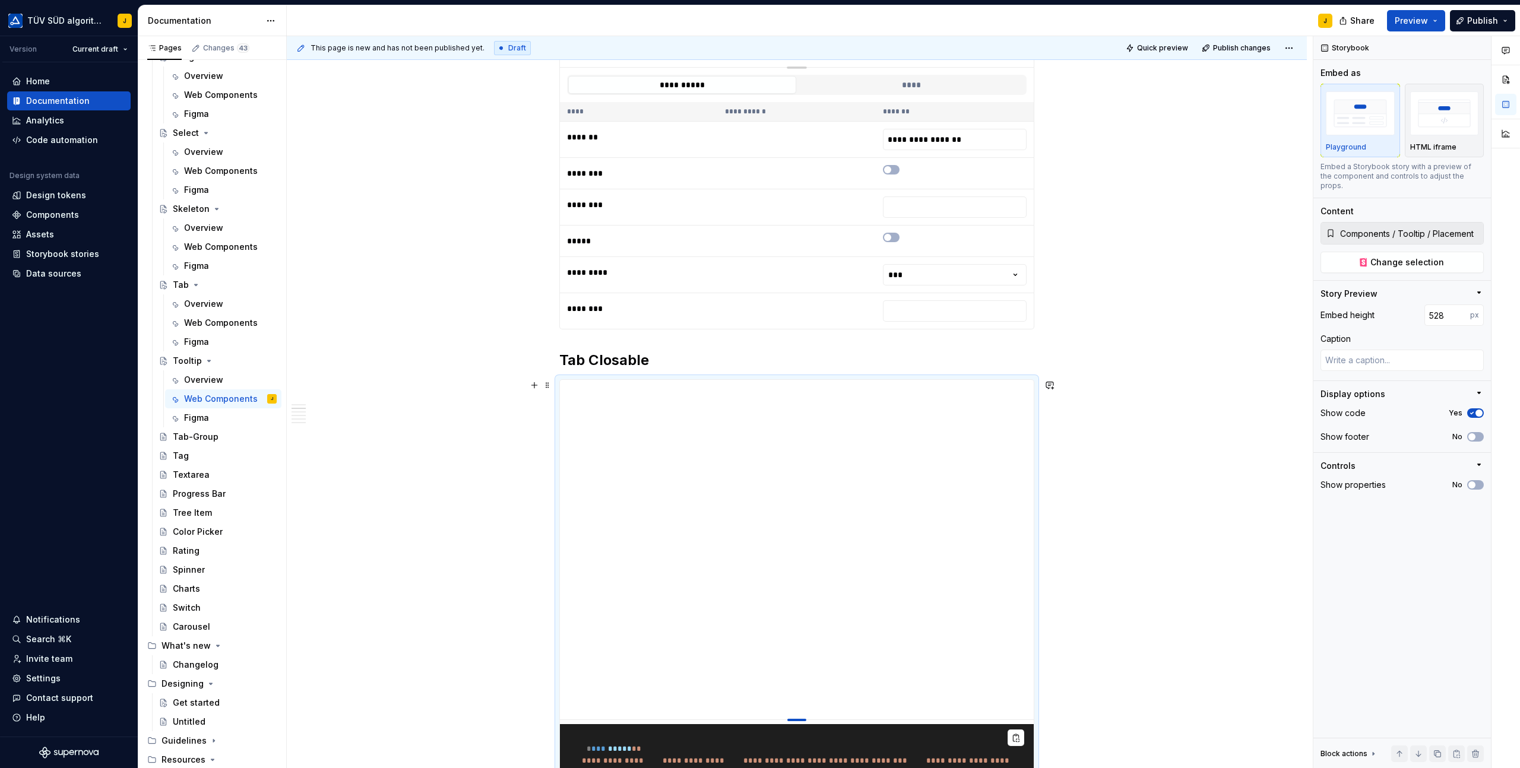
type input "520"
type textarea "*"
type input "518"
type textarea "*"
type input "516"
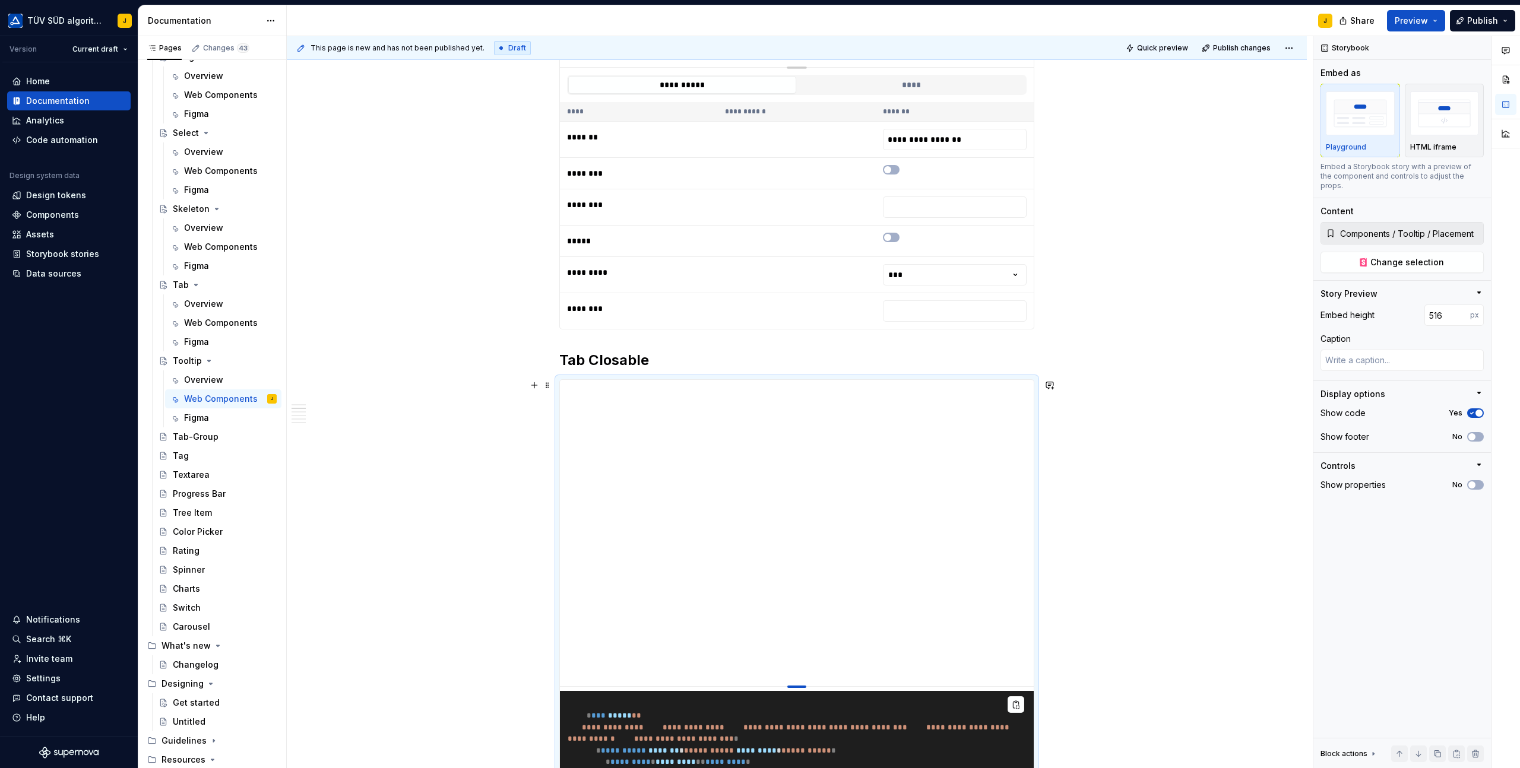
type textarea "*"
type input "515"
type textarea "*"
type input "528"
type textarea "*"
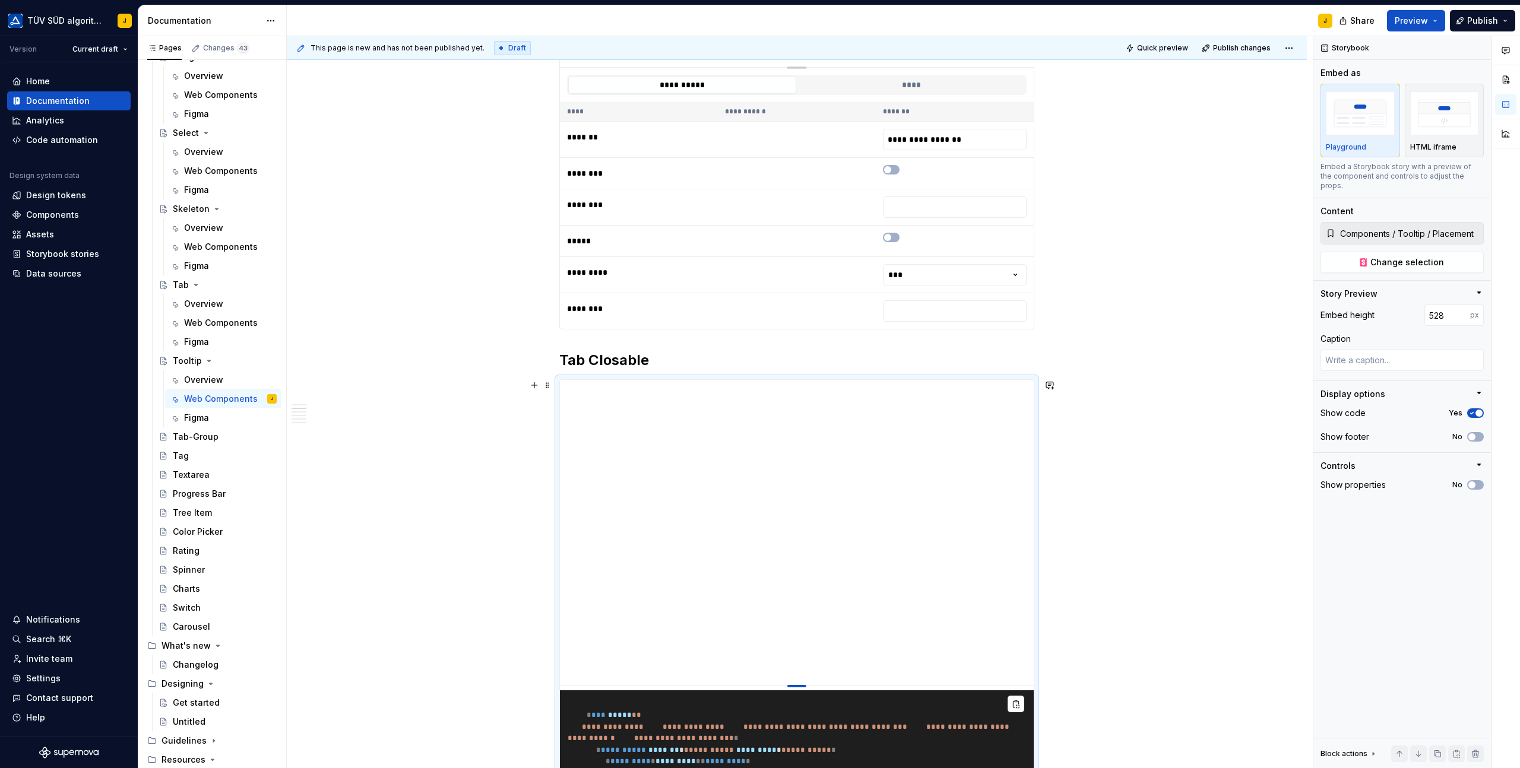
type input "533"
type textarea "*"
type input "535"
type textarea "*"
type input "536"
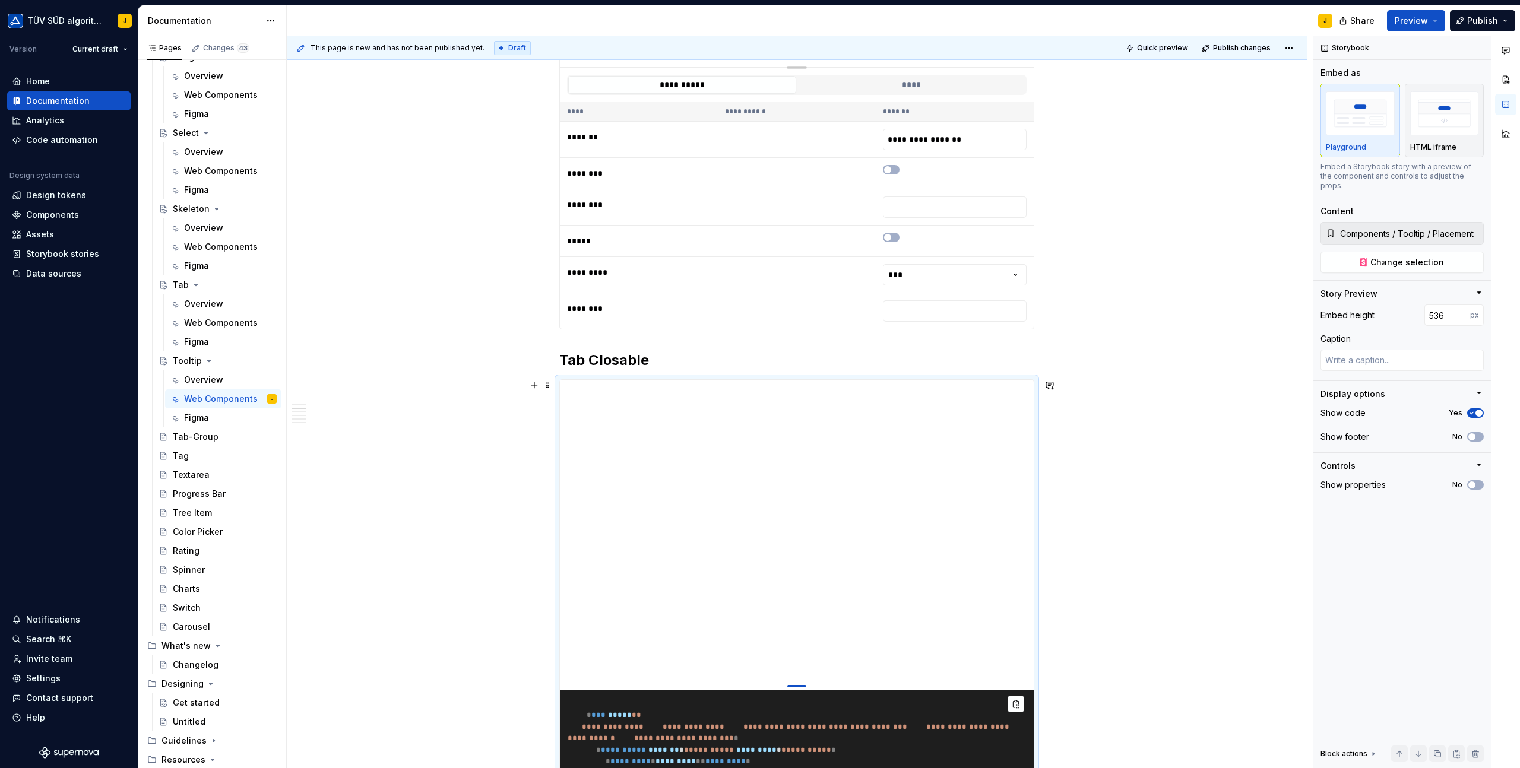
type textarea "*"
type input "535"
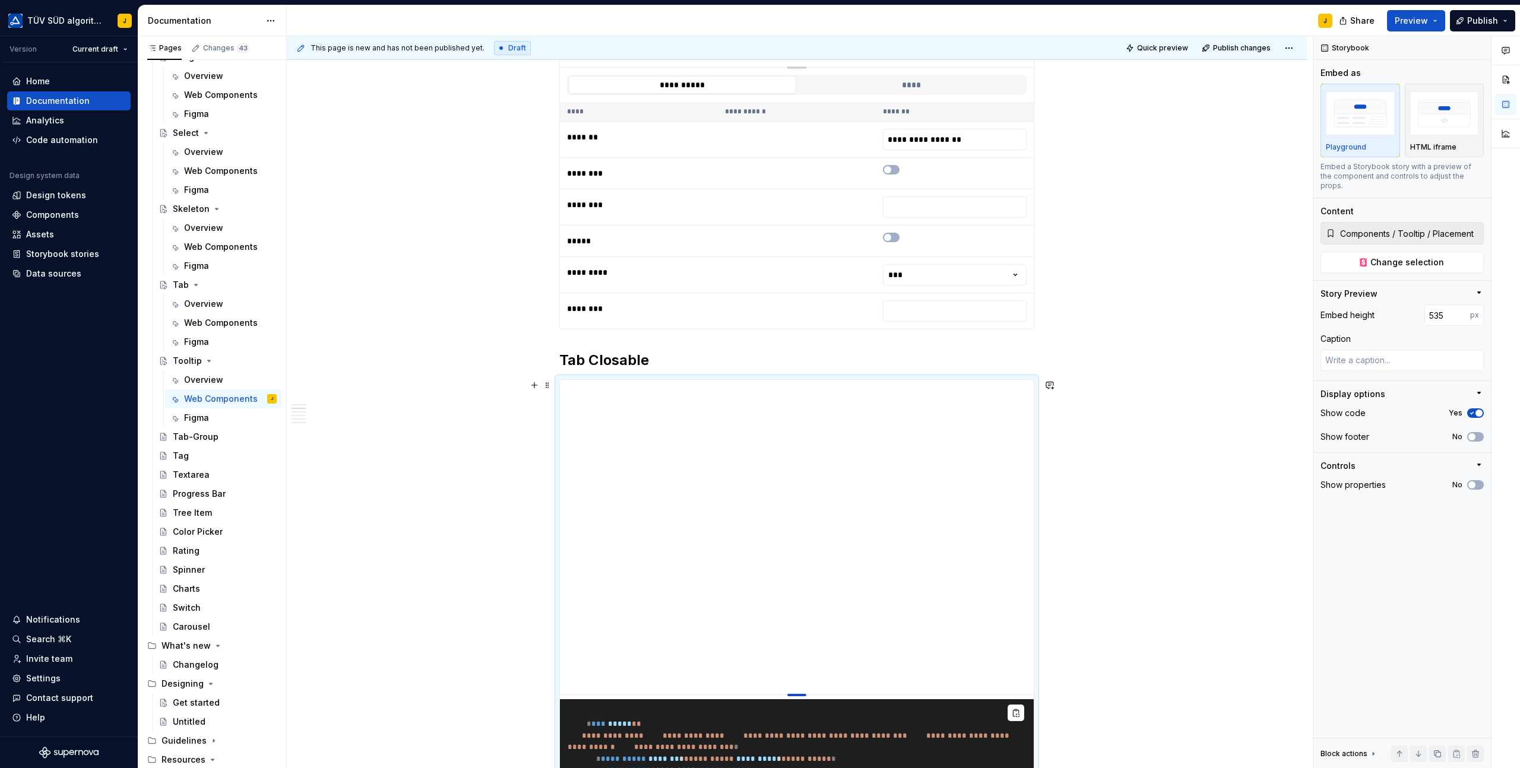
type textarea "*"
type input "530"
type textarea "*"
type input "522"
type textarea "*"
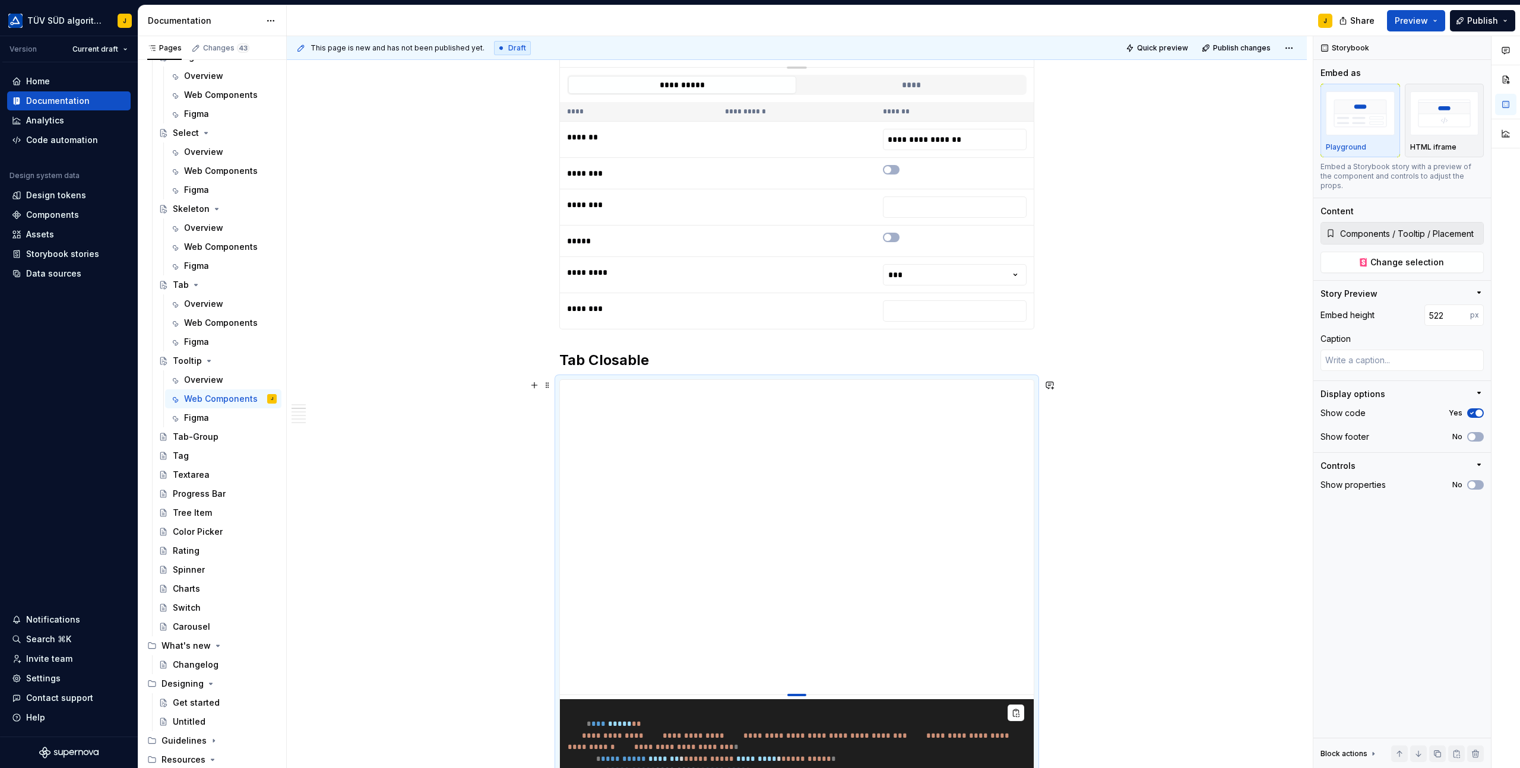
type input "509"
type textarea "*"
type input "502"
type textarea "*"
type input "495"
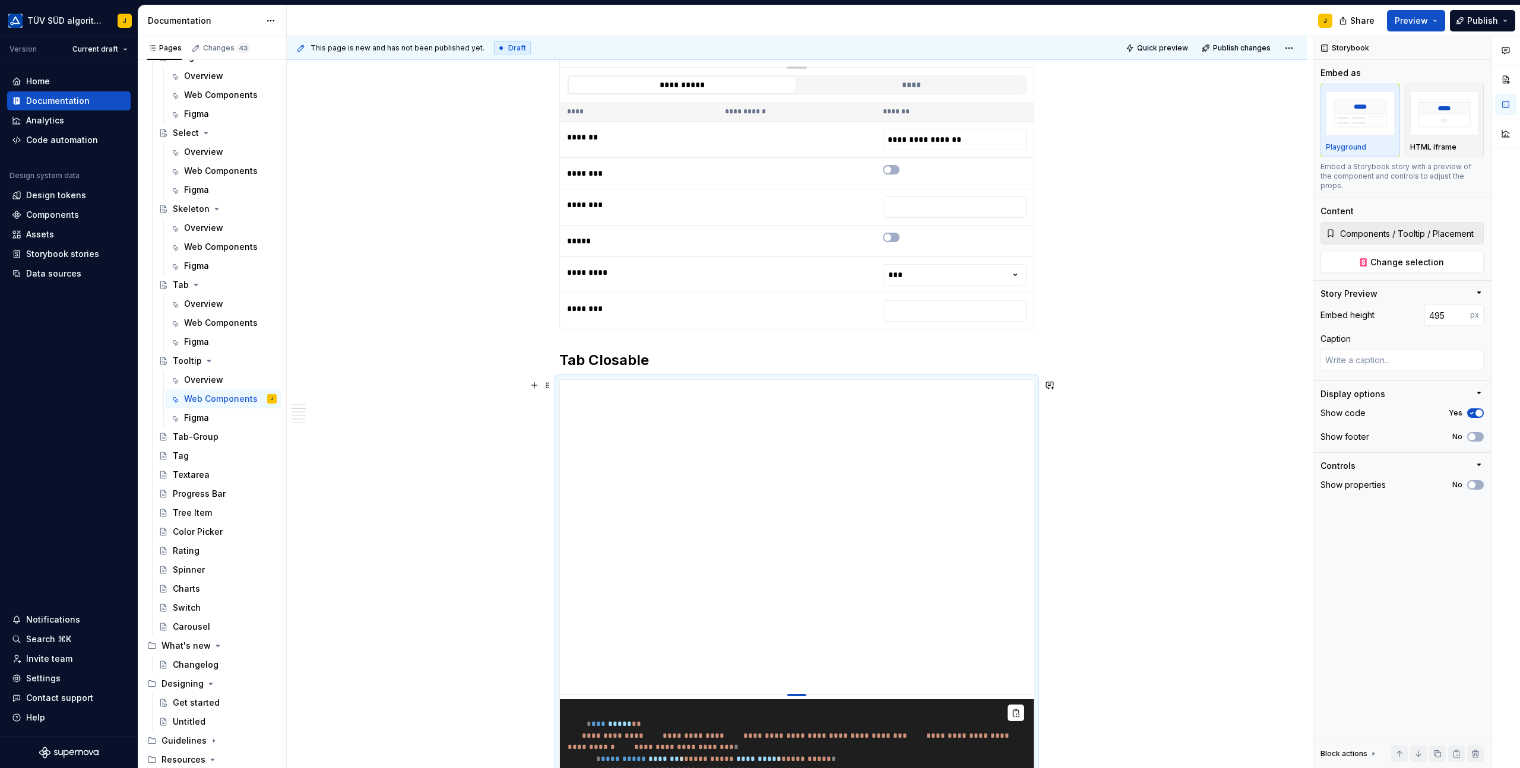
type textarea "*"
type input "492"
type textarea "*"
type input "489"
type textarea "*"
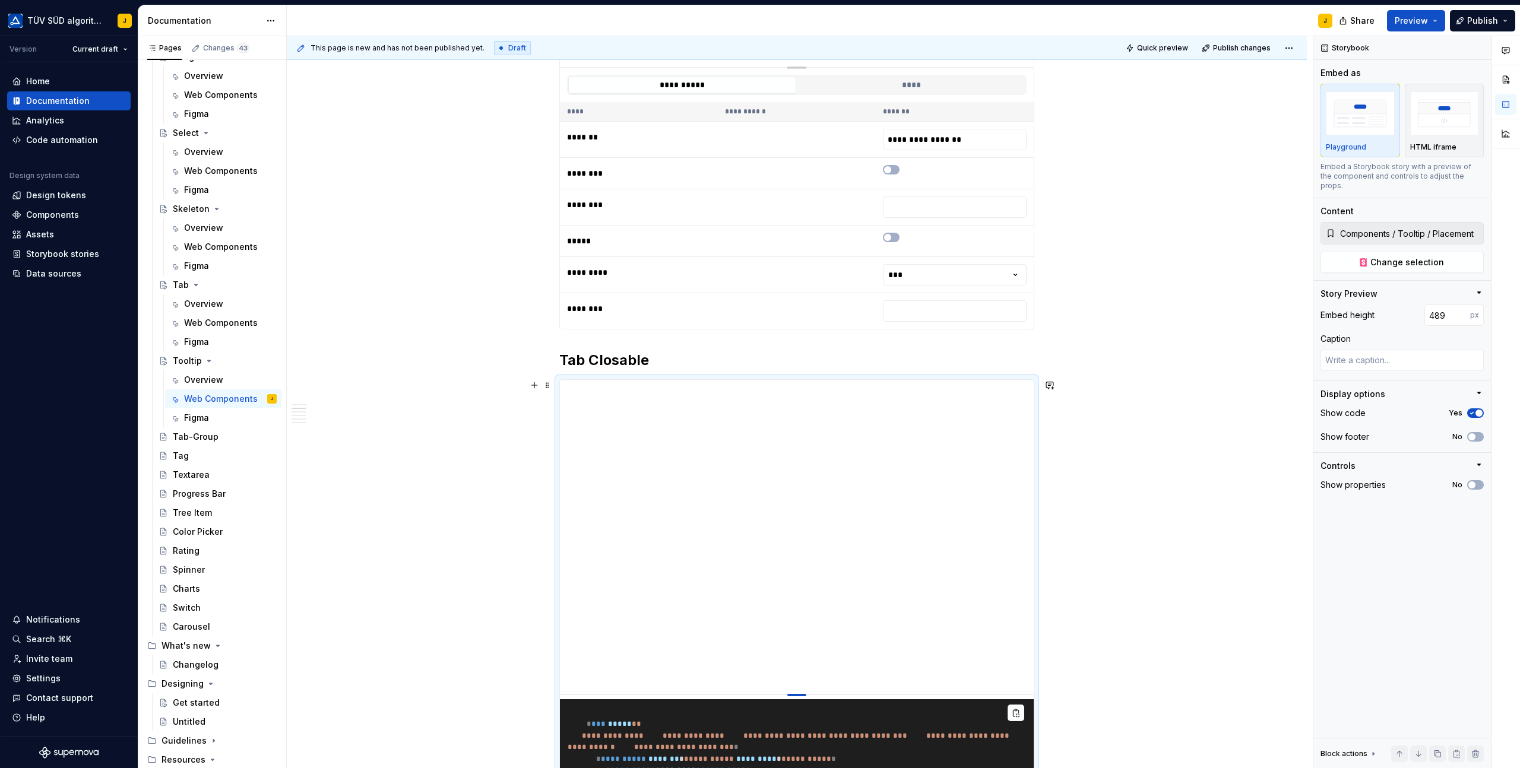
type input "487"
type textarea "*"
type input "485"
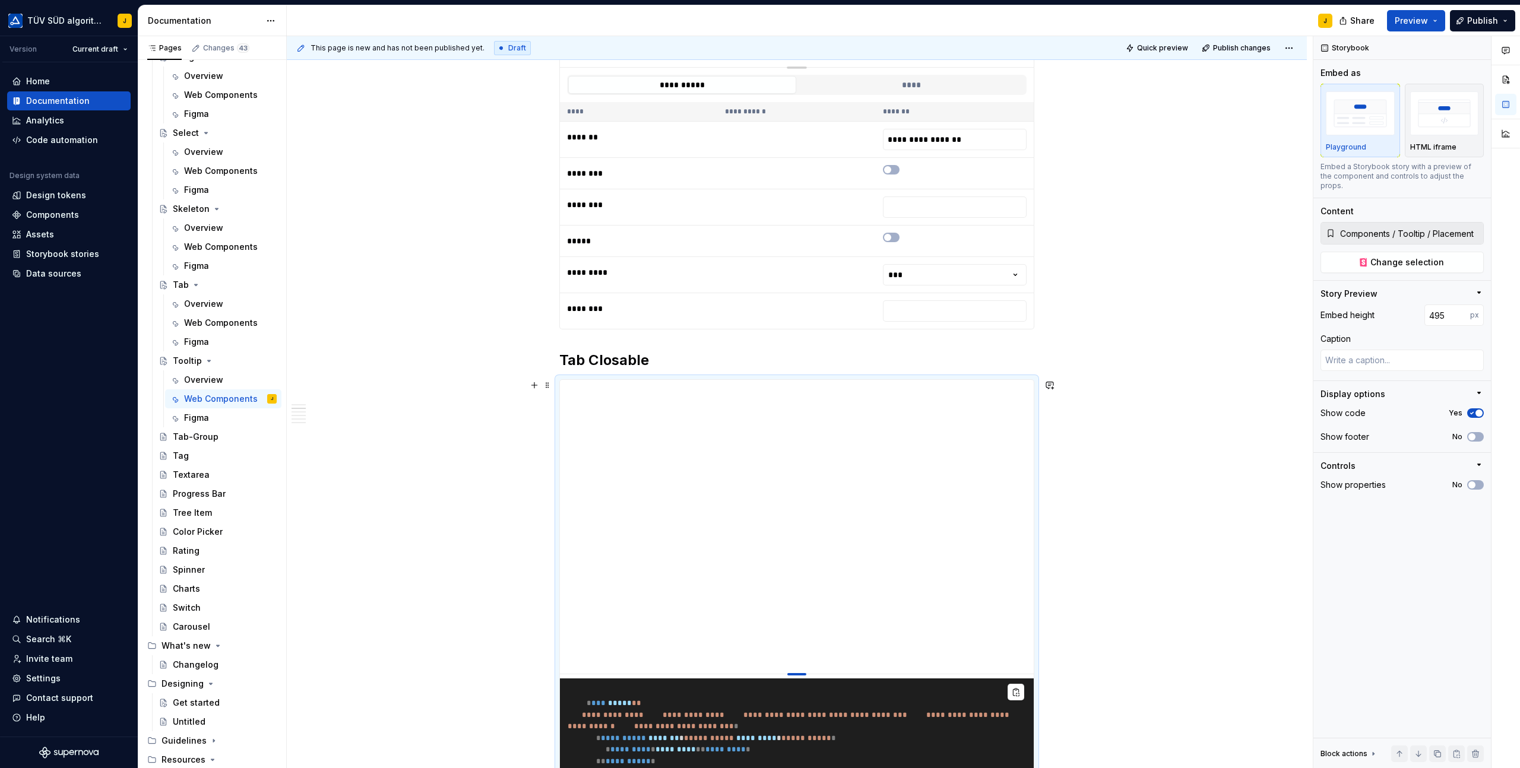
drag, startPoint x: 804, startPoint y: 616, endPoint x: 816, endPoint y: 673, distance: 58.2
click at [614, 363] on h2 "Tab Closable" at bounding box center [796, 360] width 475 height 19
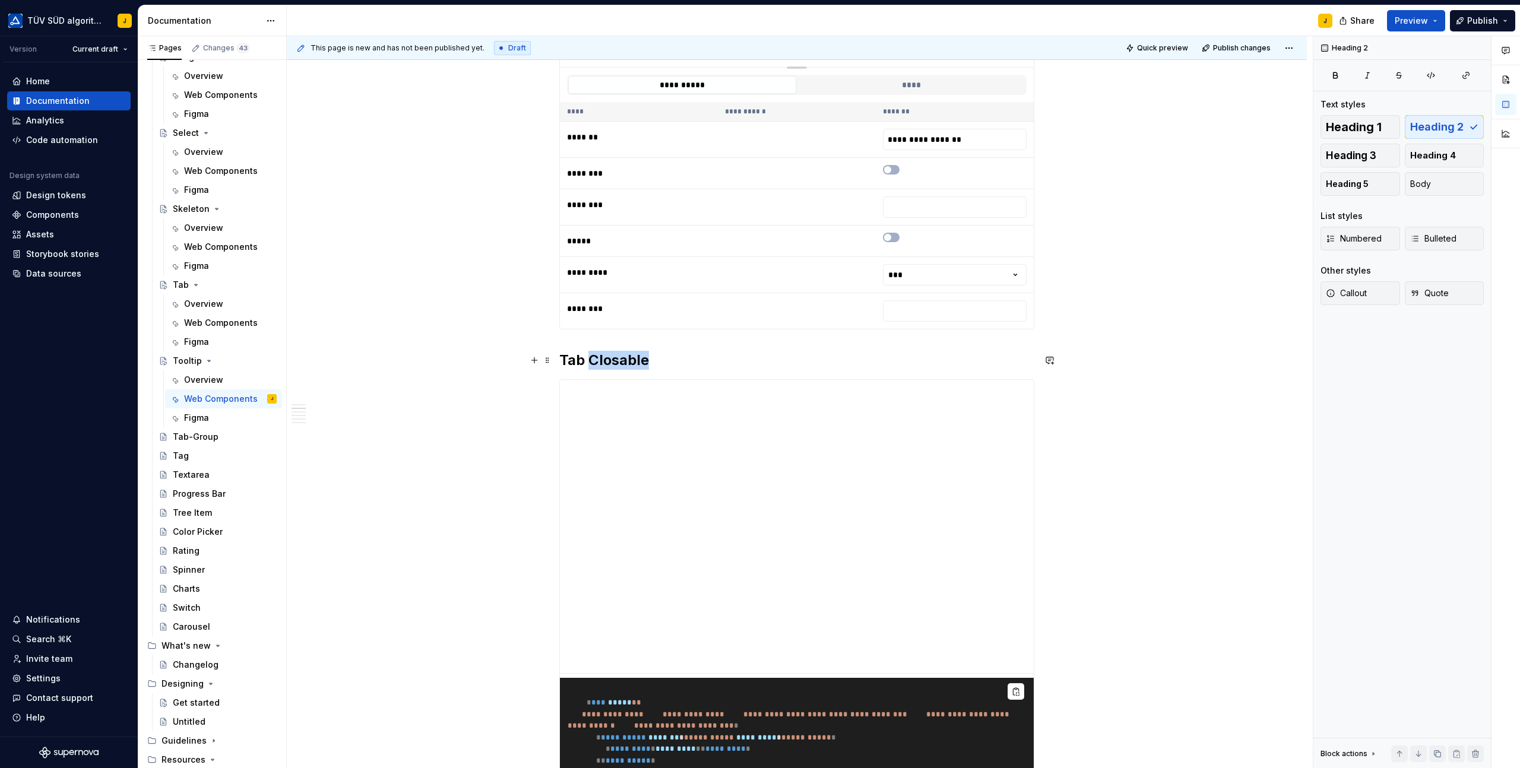
click at [614, 363] on h2 "Tab Closable" at bounding box center [796, 360] width 475 height 19
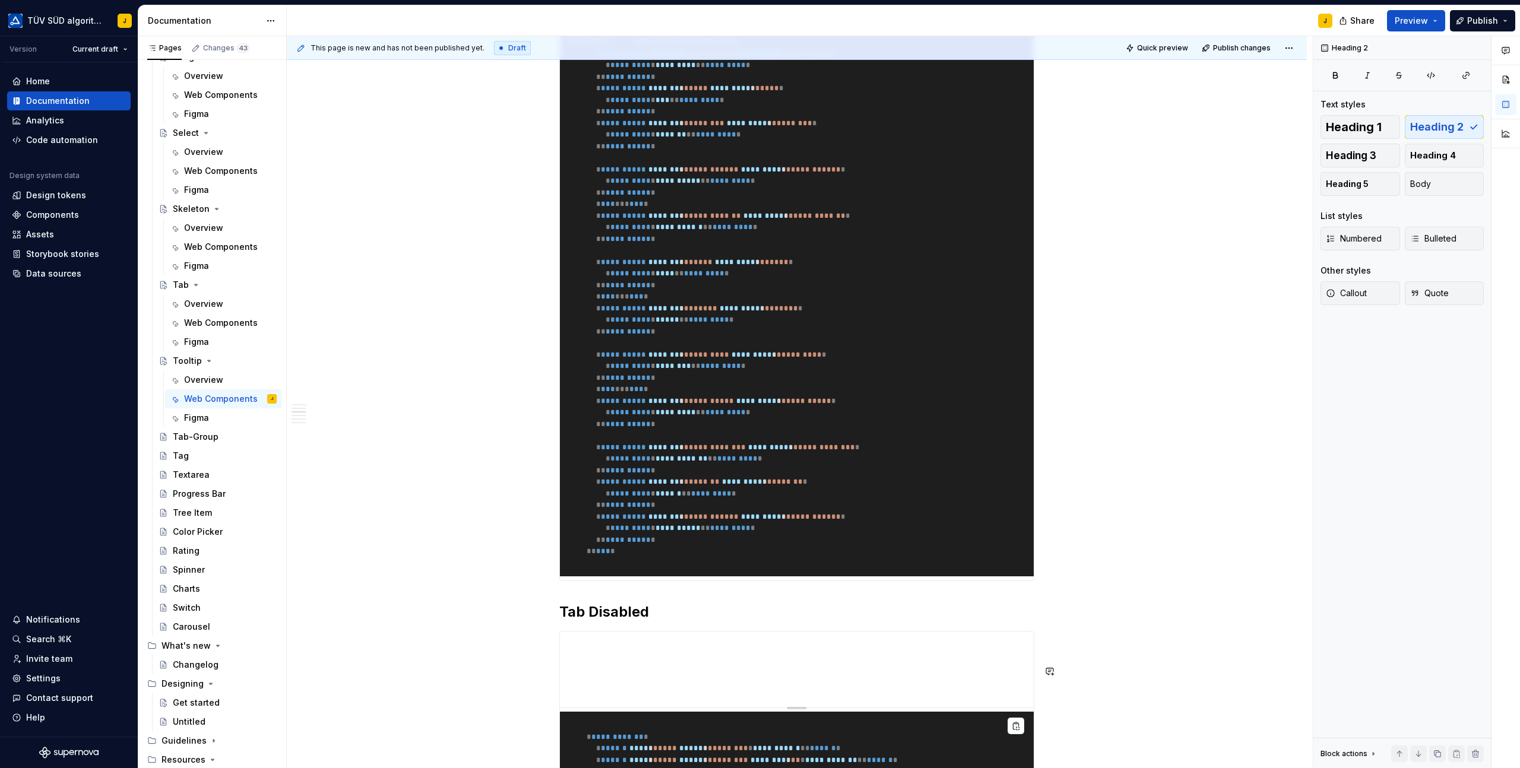
scroll to position [1106, 0]
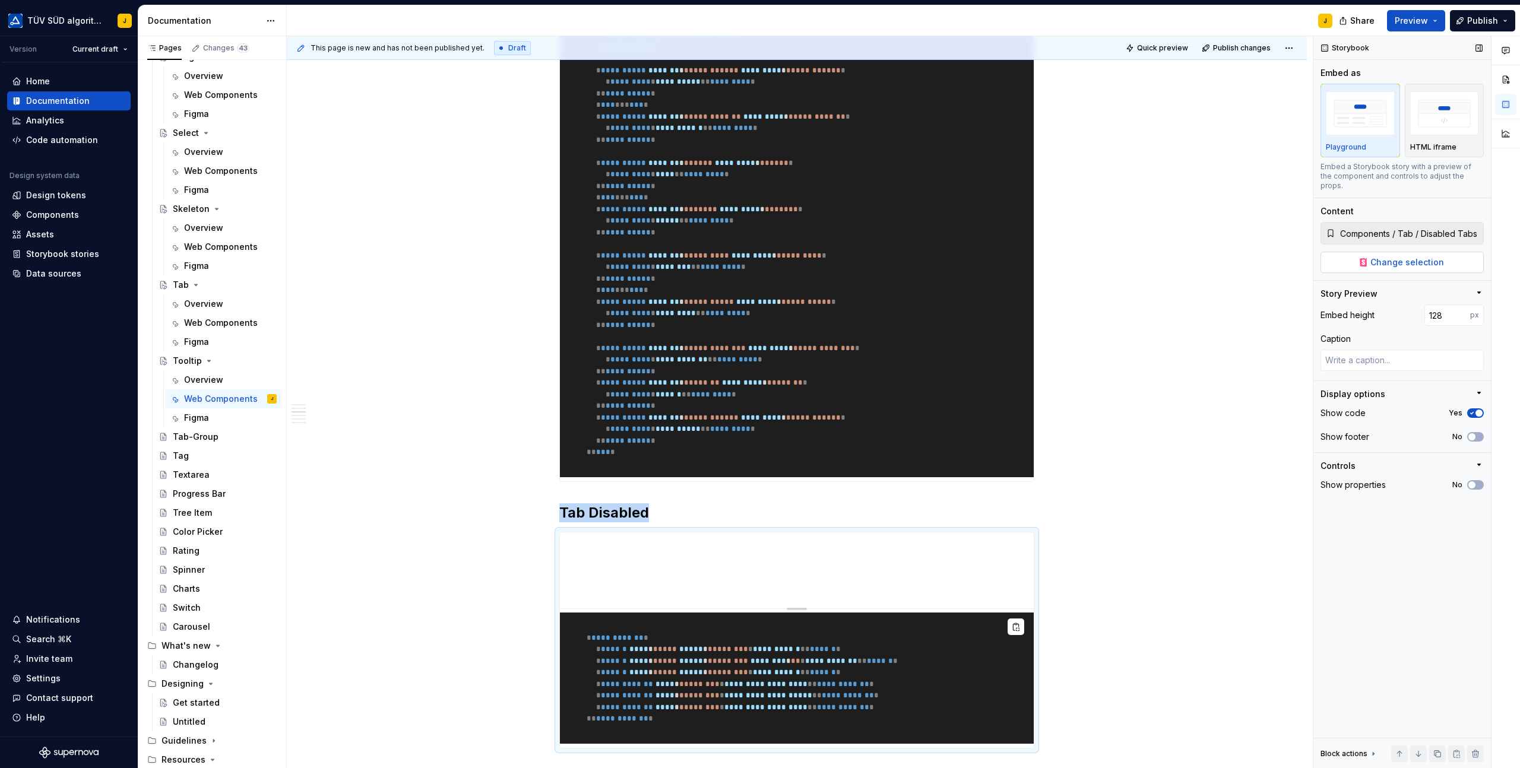
click at [1447, 252] on button "Change selection" at bounding box center [1401, 262] width 163 height 21
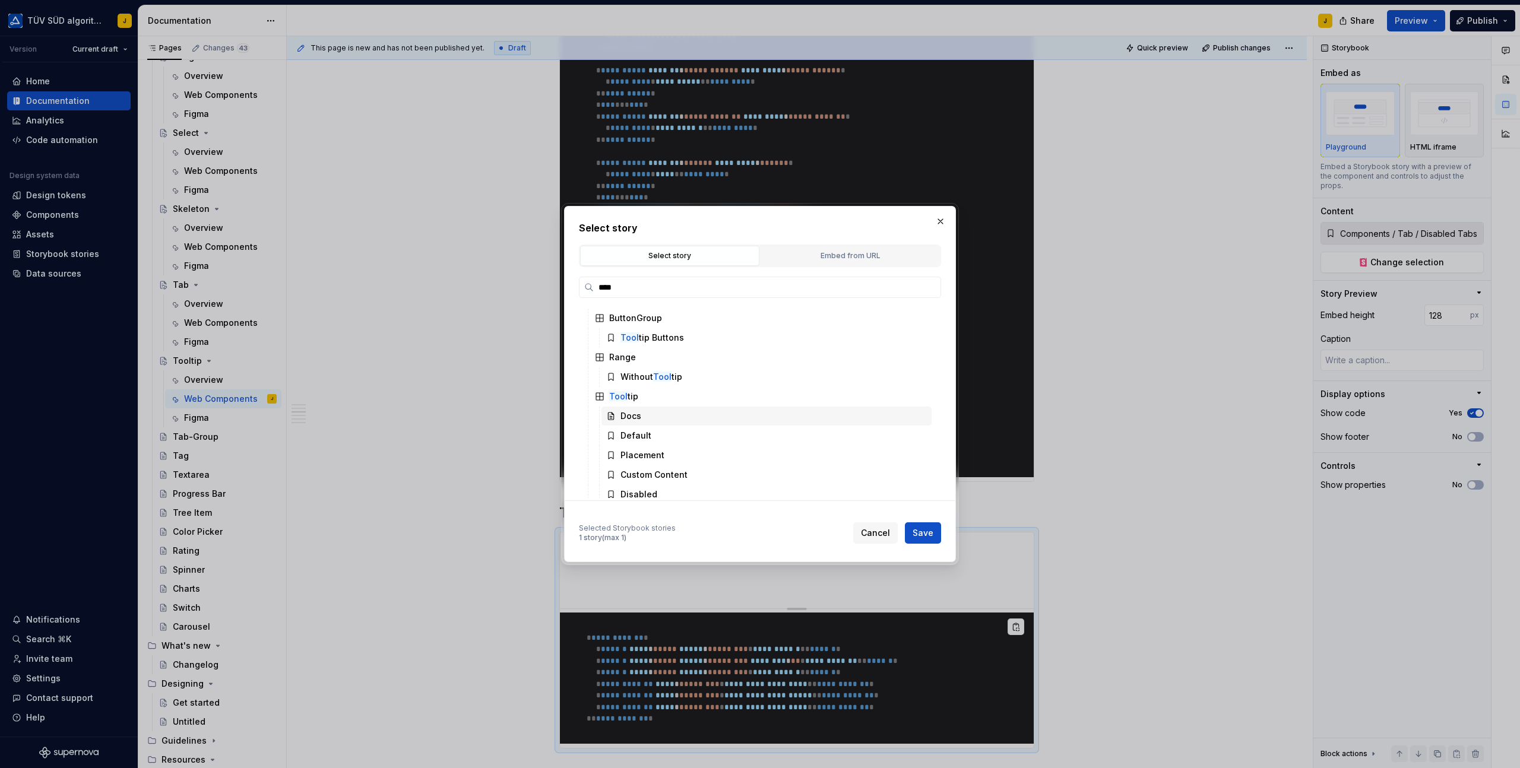
scroll to position [20, 0]
click at [683, 471] on div "Custom Content" at bounding box center [653, 471] width 67 height 12
click at [926, 531] on span "Save" at bounding box center [922, 533] width 21 height 12
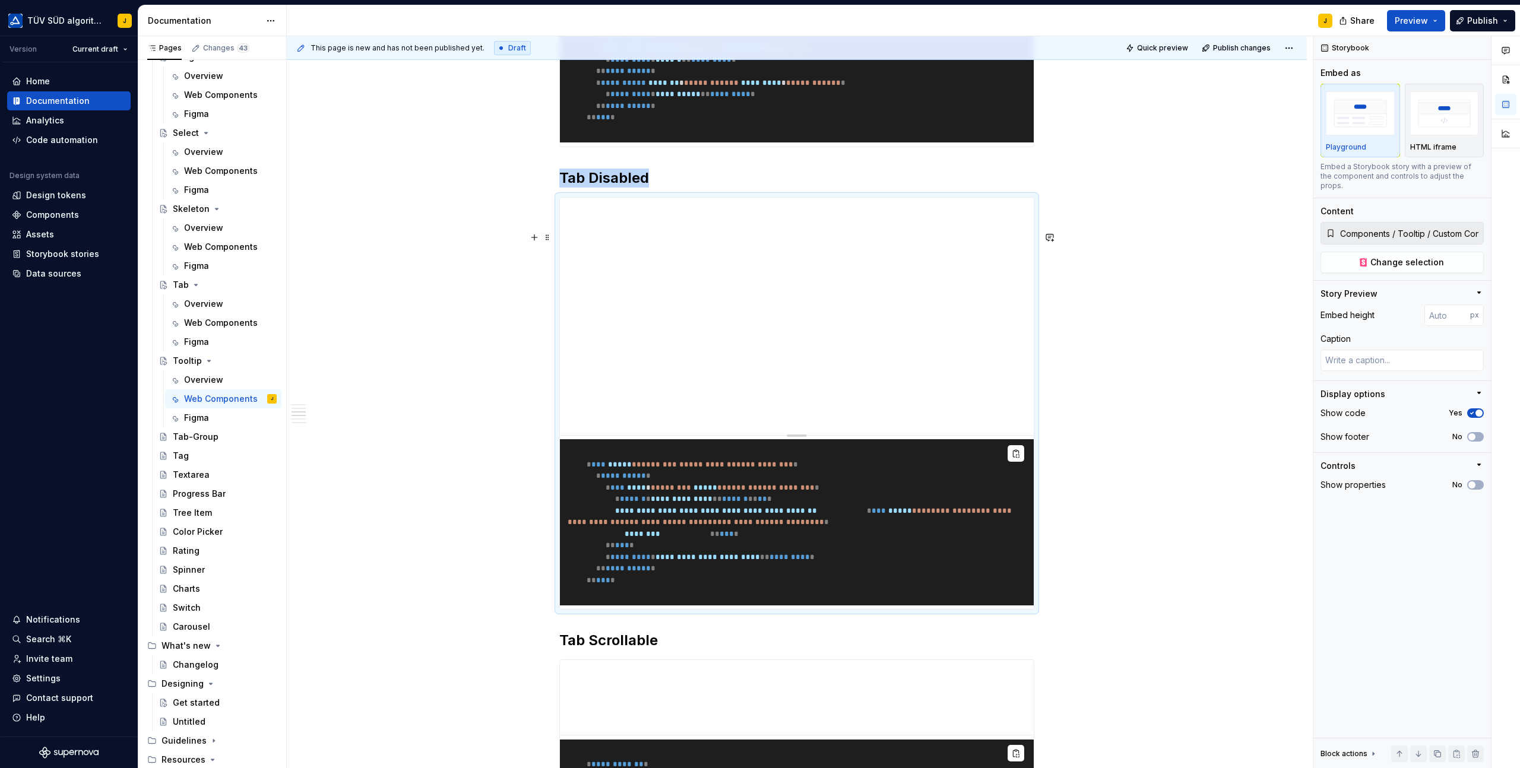
scroll to position [1463, 0]
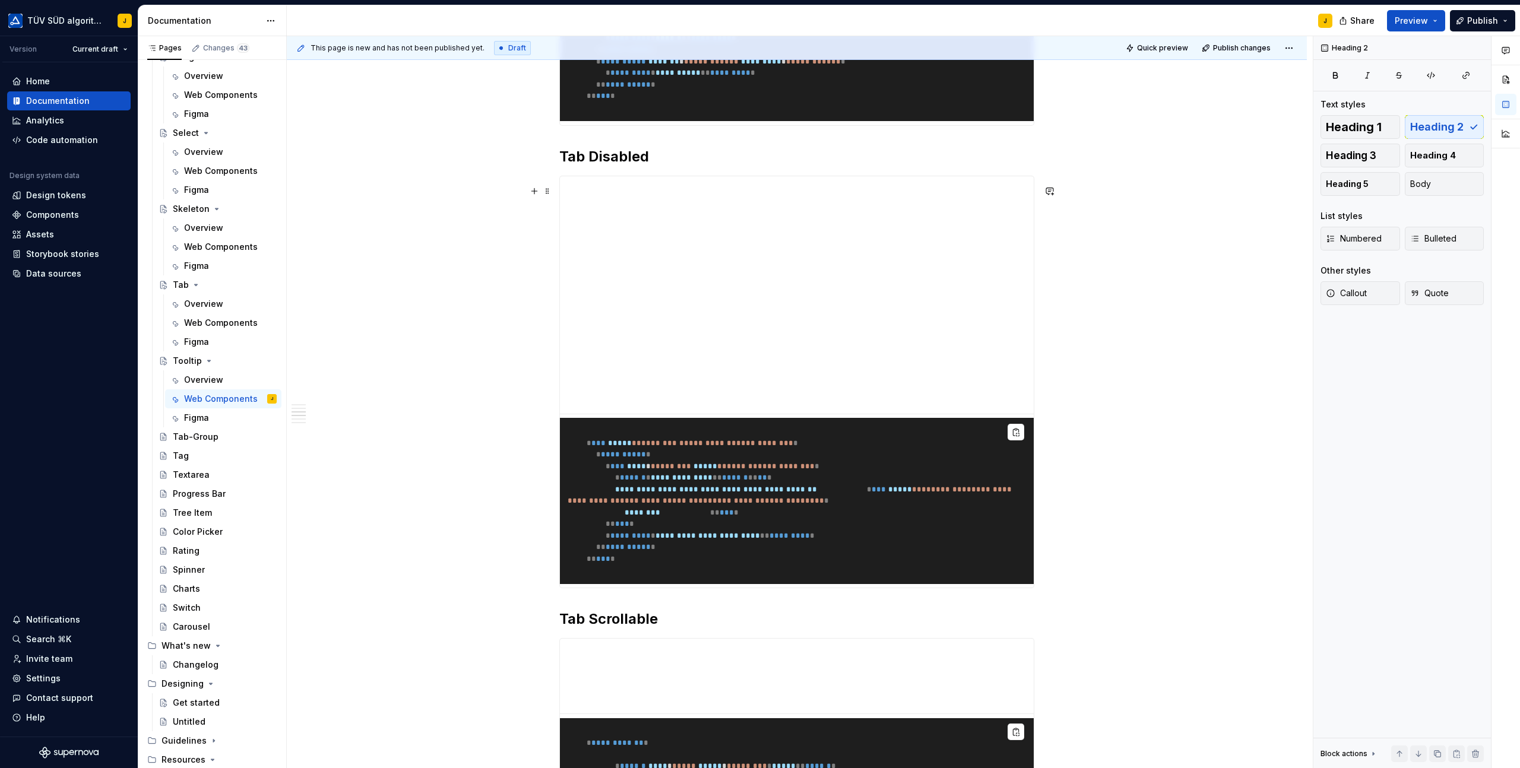
click at [601, 166] on h2 "Tab Disabled" at bounding box center [796, 156] width 475 height 19
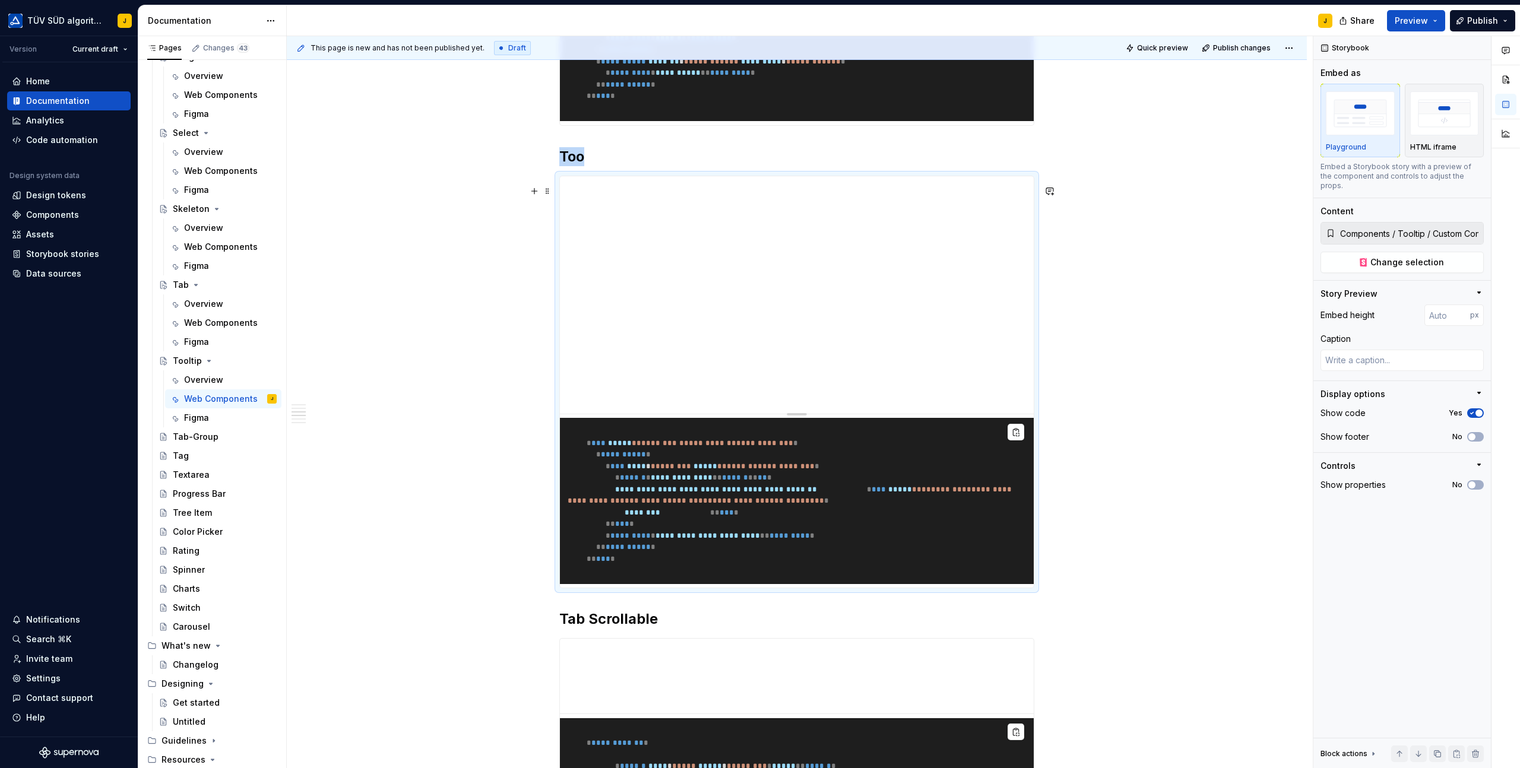
click at [592, 166] on h2 "Too" at bounding box center [796, 156] width 475 height 19
click at [654, 166] on h2 "Tooltip with custom Content" at bounding box center [796, 156] width 475 height 19
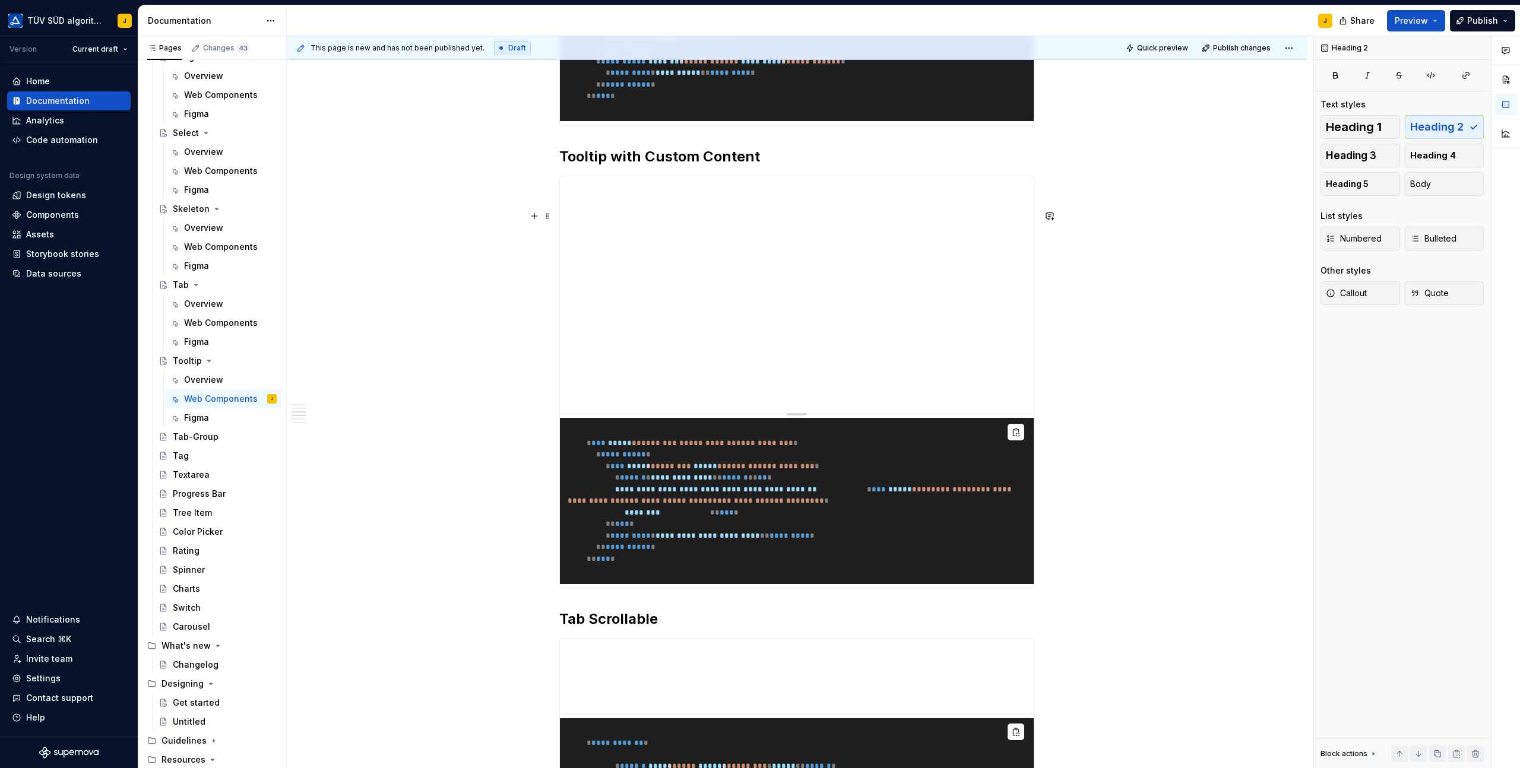
click at [821, 205] on div "**********" at bounding box center [796, 382] width 475 height 413
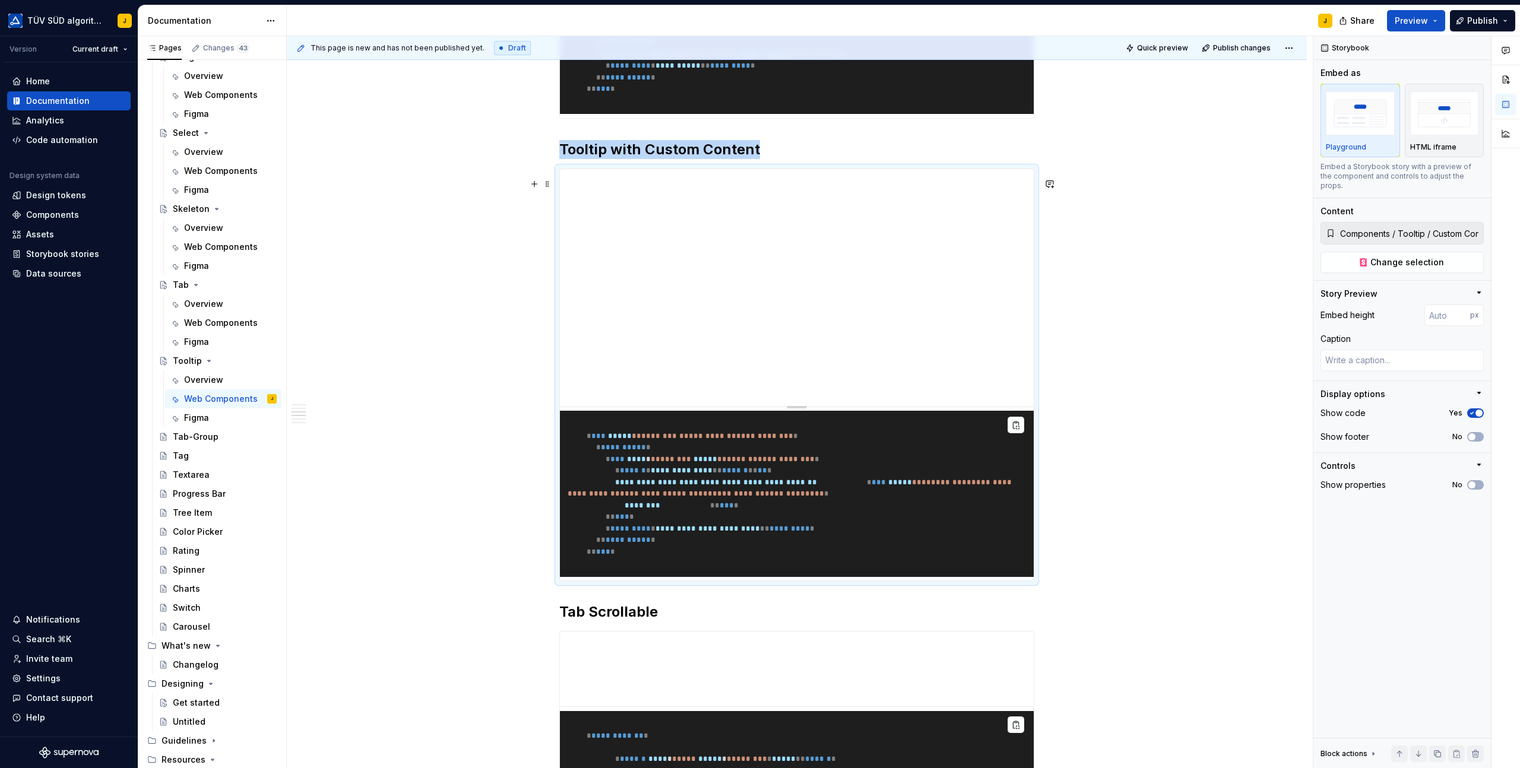
scroll to position [1525, 0]
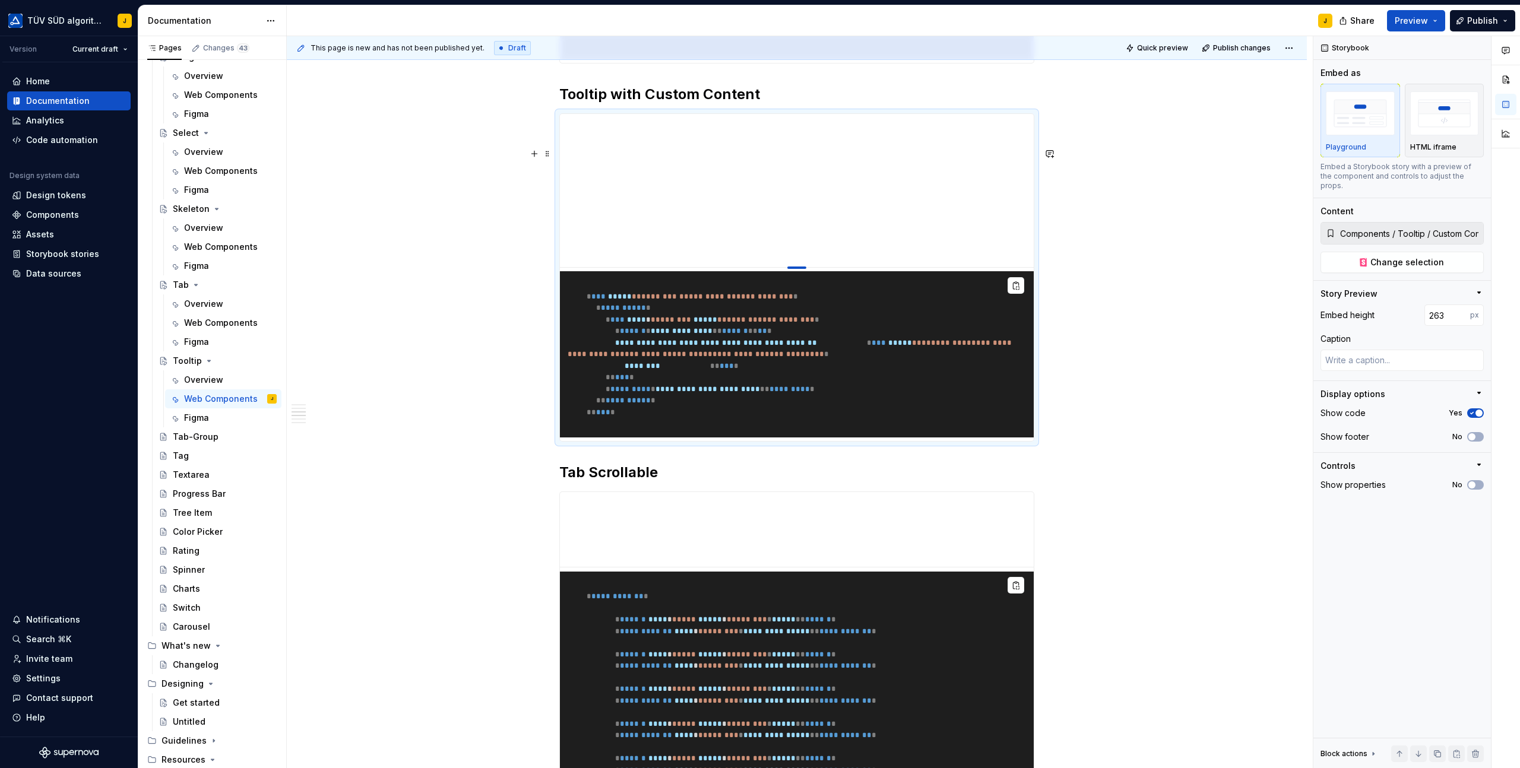
drag, startPoint x: 801, startPoint y: 387, endPoint x: 801, endPoint y: 305, distance: 82.5
click at [801, 269] on div at bounding box center [796, 268] width 19 height 2
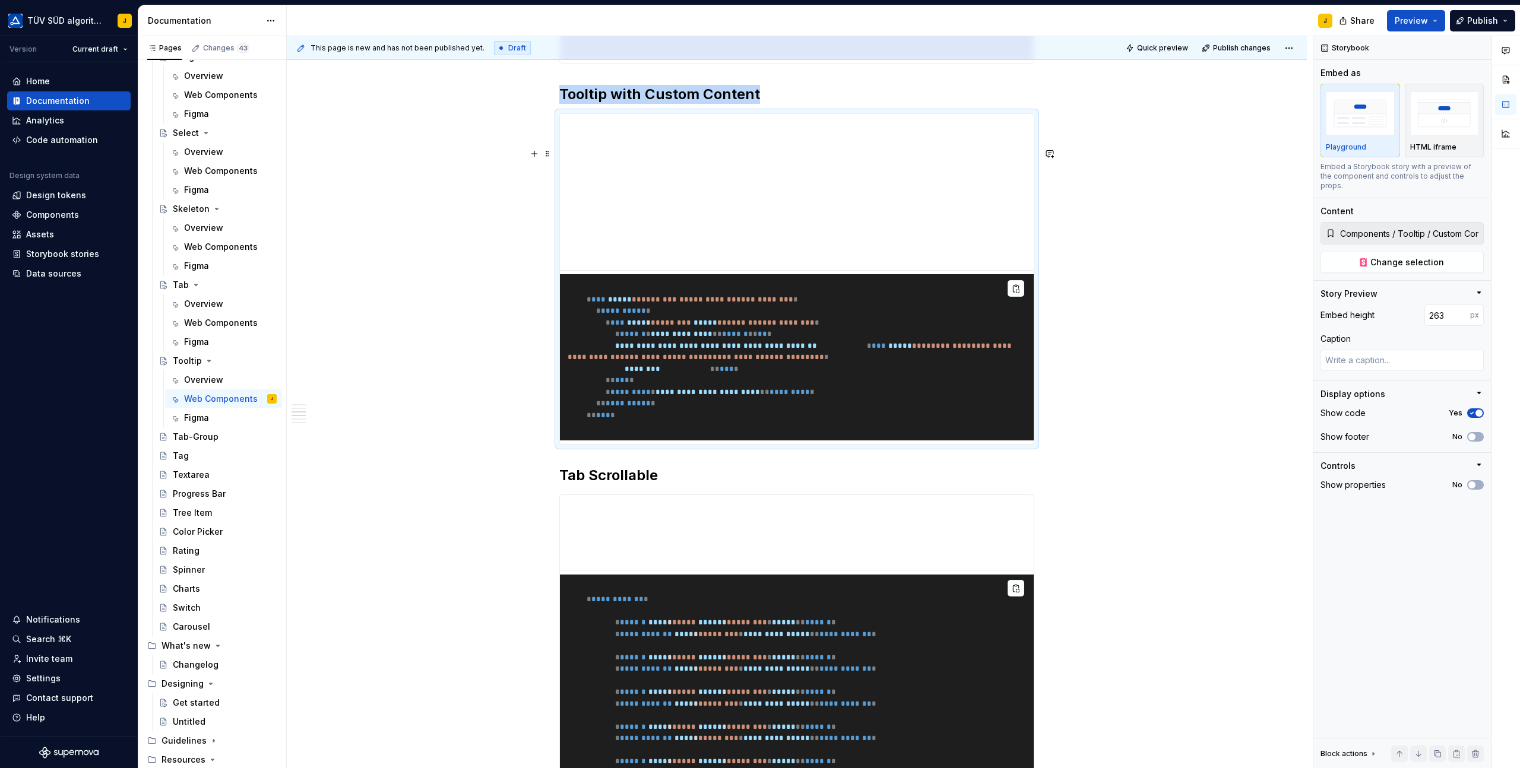
click at [1124, 305] on div "**********" at bounding box center [797, 360] width 1020 height 3358
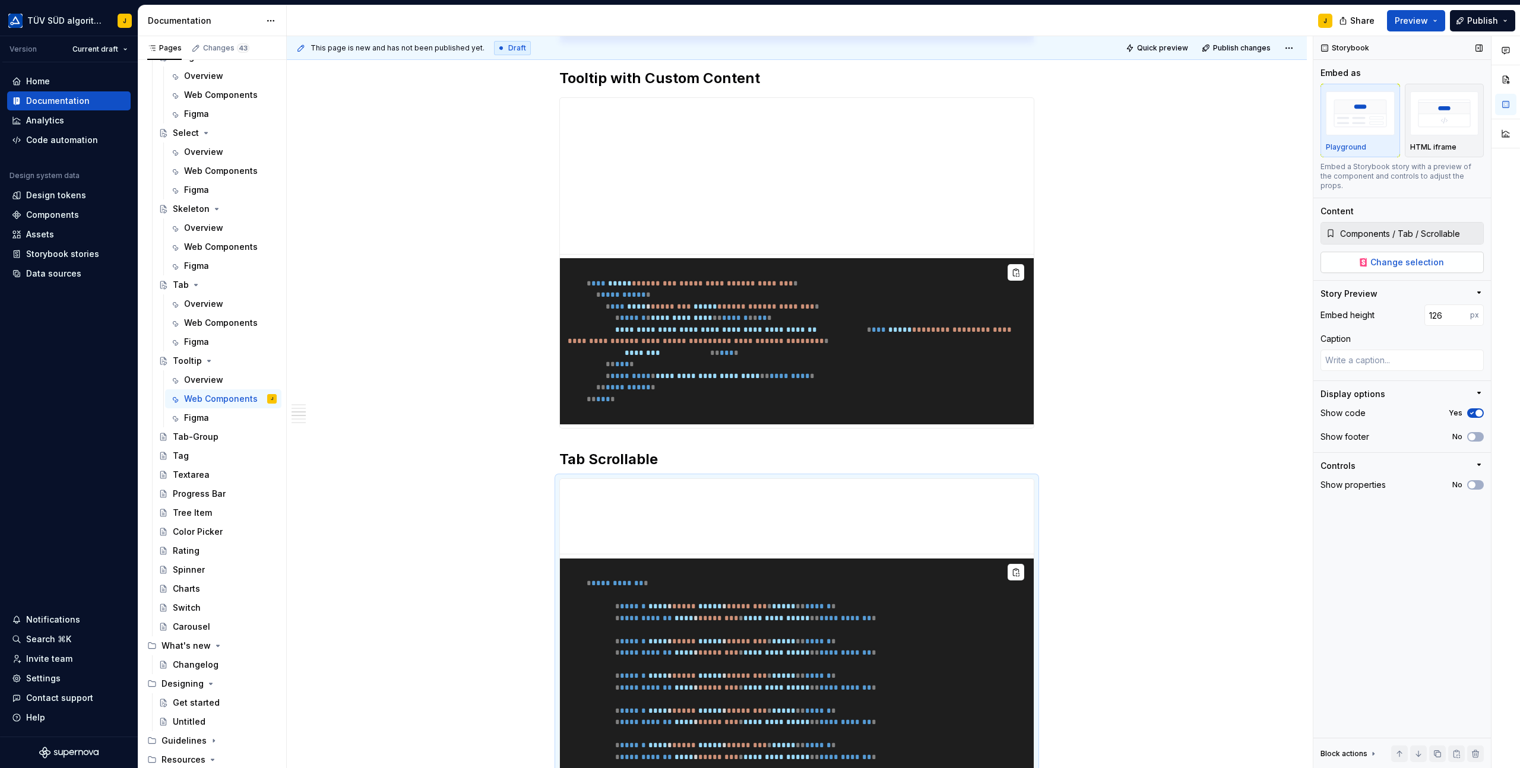
click at [1400, 256] on span "Change selection" at bounding box center [1407, 262] width 74 height 12
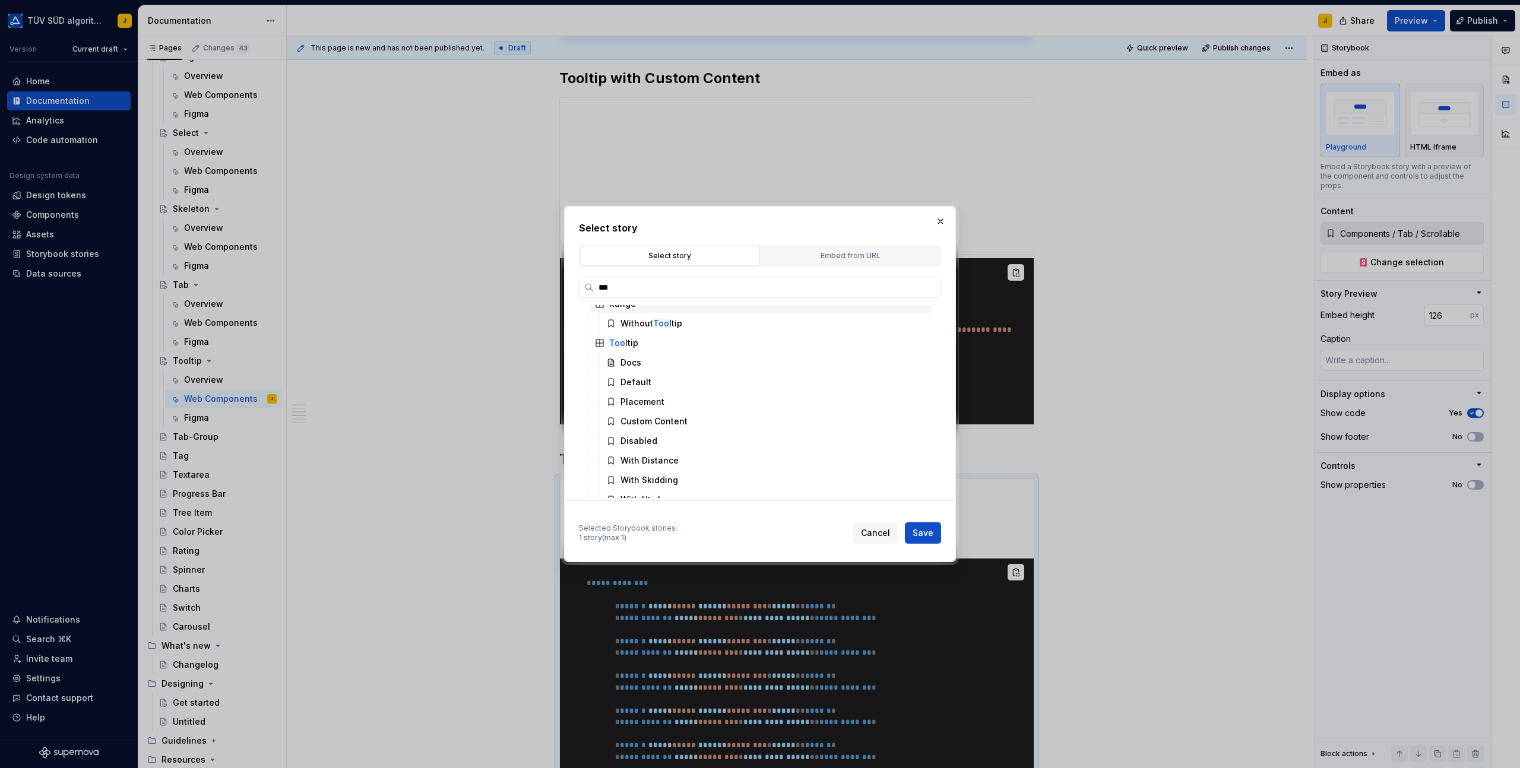
scroll to position [81, 0]
click at [646, 427] on div "Disabled" at bounding box center [638, 429] width 37 height 12
click at [925, 531] on span "Save" at bounding box center [922, 533] width 21 height 12
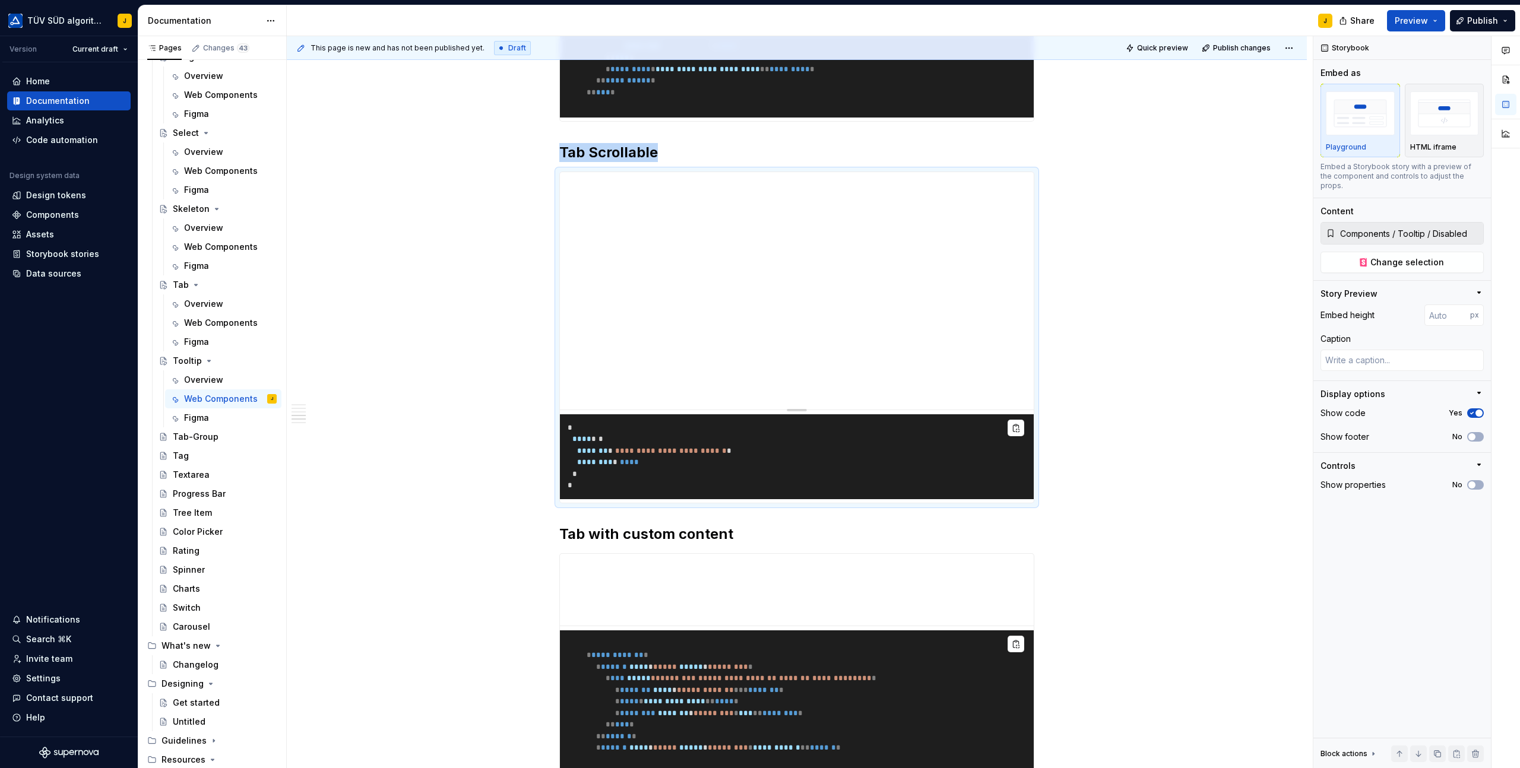
scroll to position [1844, 0]
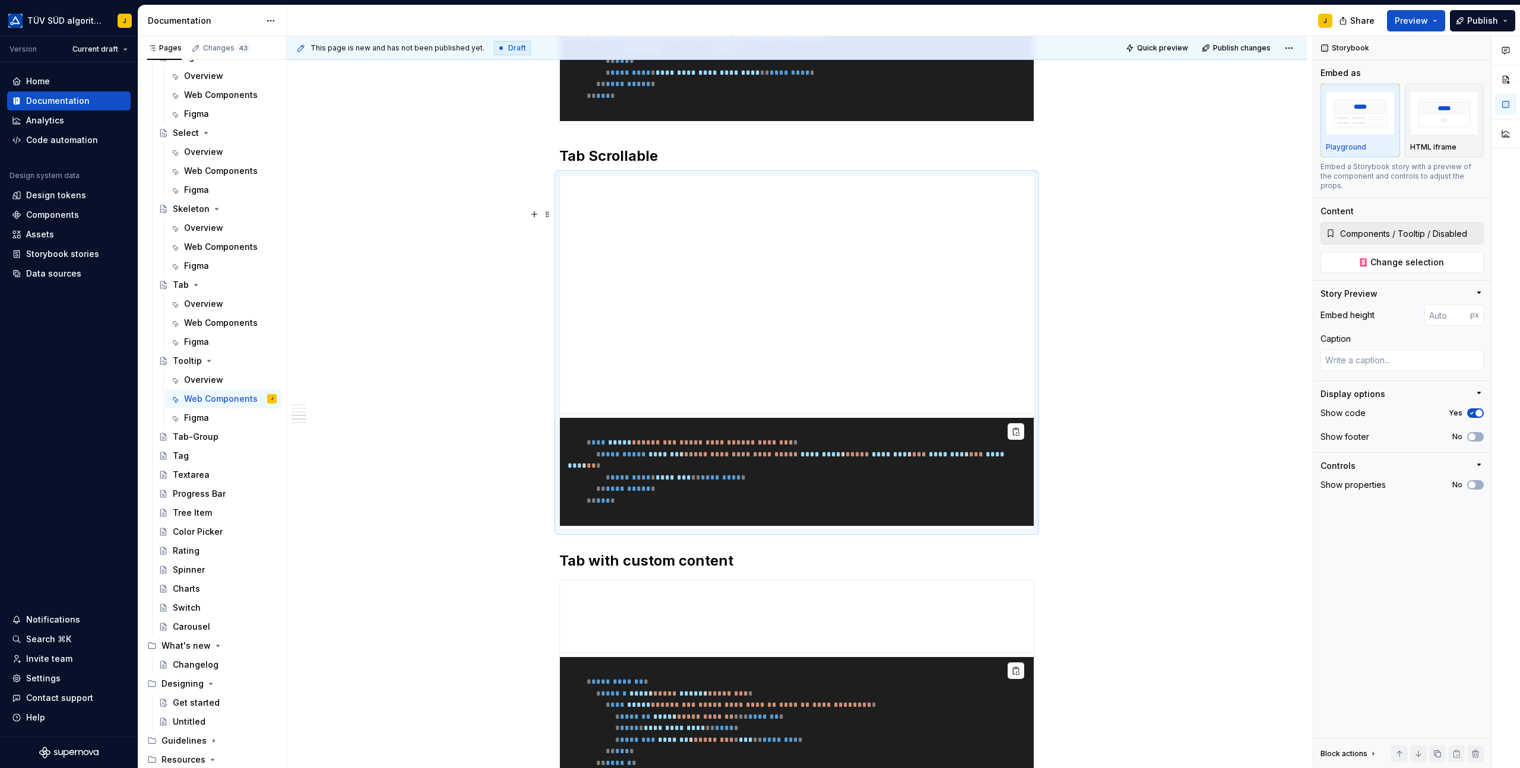
click at [619, 166] on h2 "Tab Scrollable" at bounding box center [796, 156] width 475 height 19
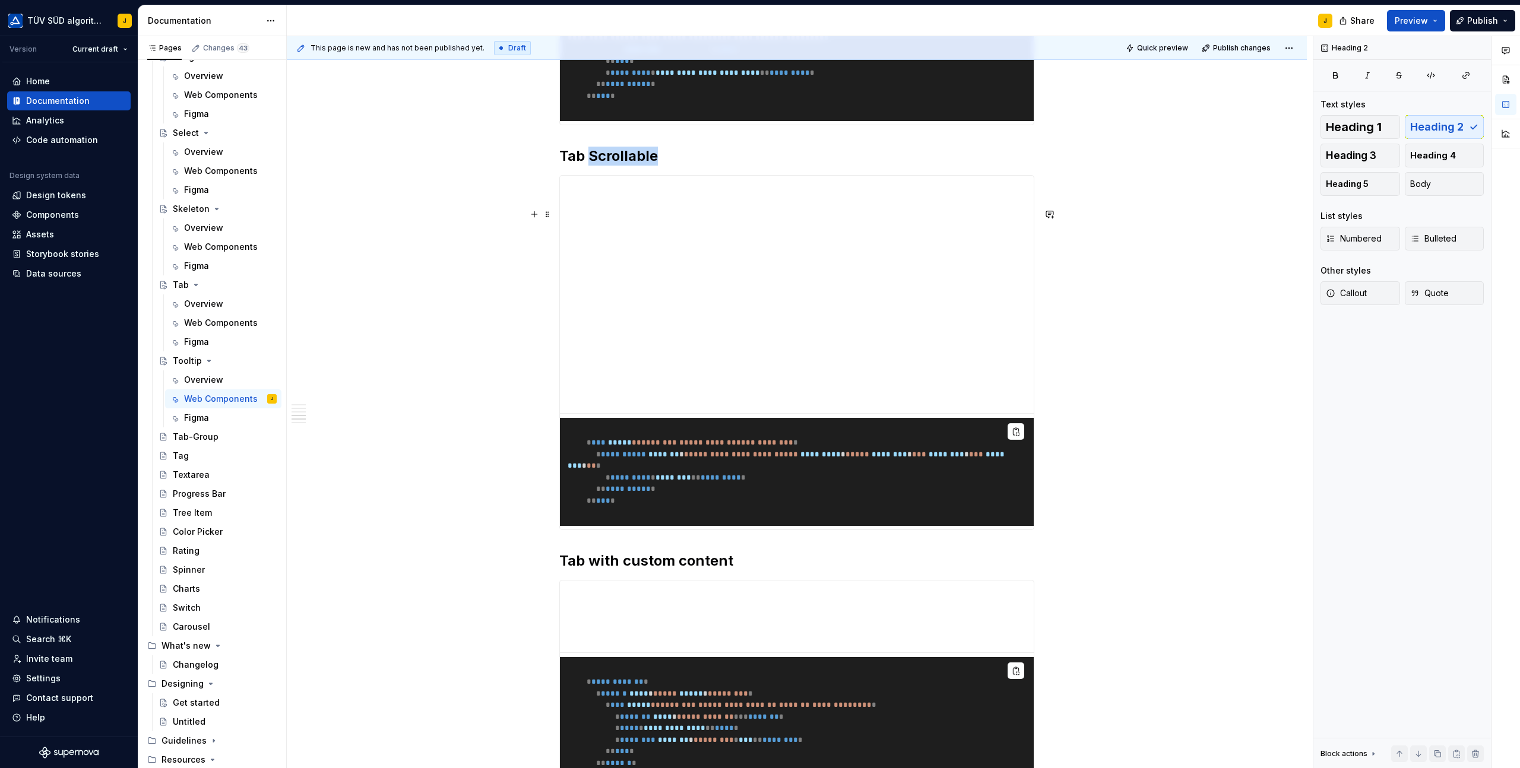
click at [619, 166] on h2 "Tab Scrollable" at bounding box center [796, 156] width 475 height 19
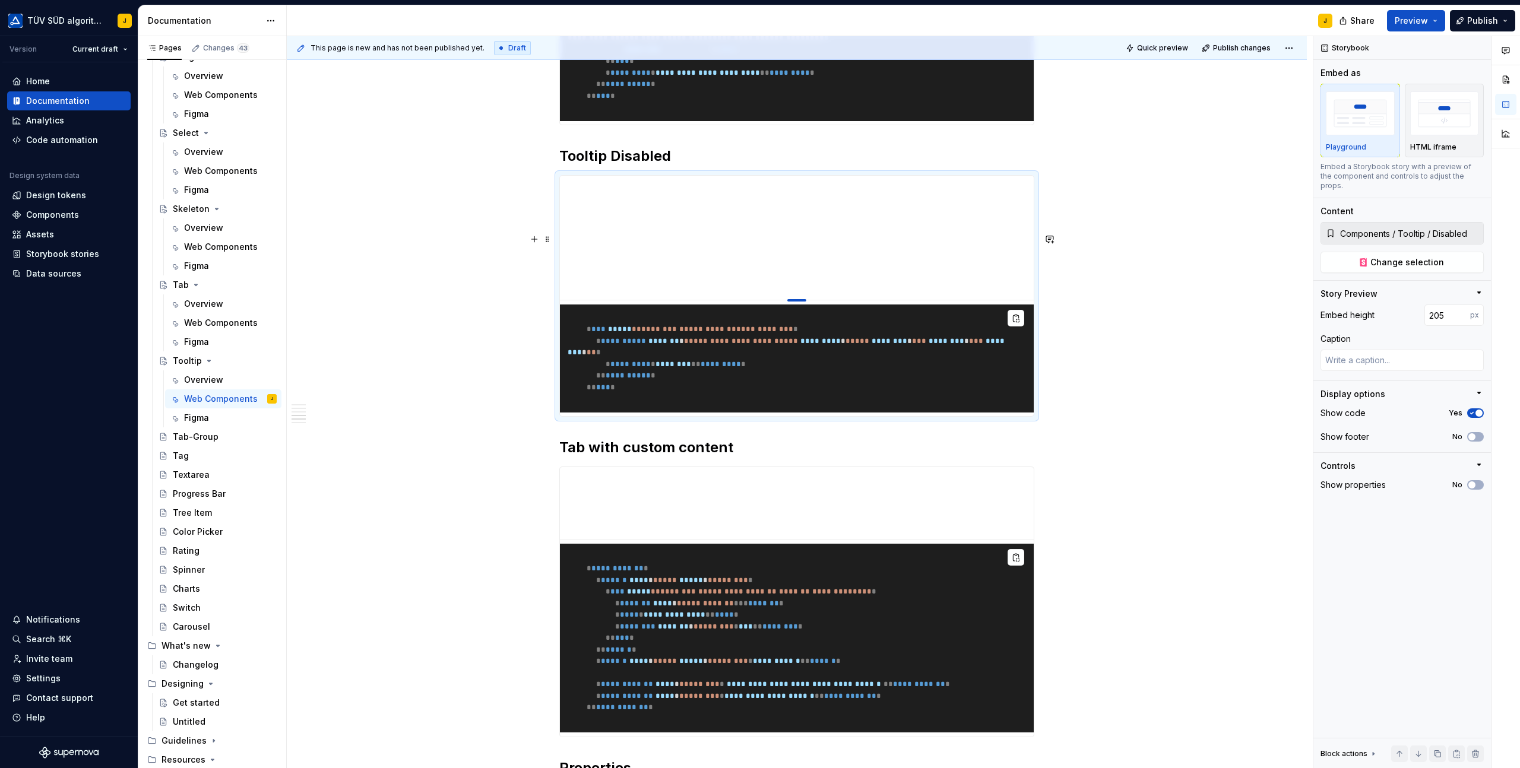
drag, startPoint x: 800, startPoint y: 471, endPoint x: 803, endPoint y: 355, distance: 116.4
click at [803, 302] on div at bounding box center [796, 300] width 19 height 2
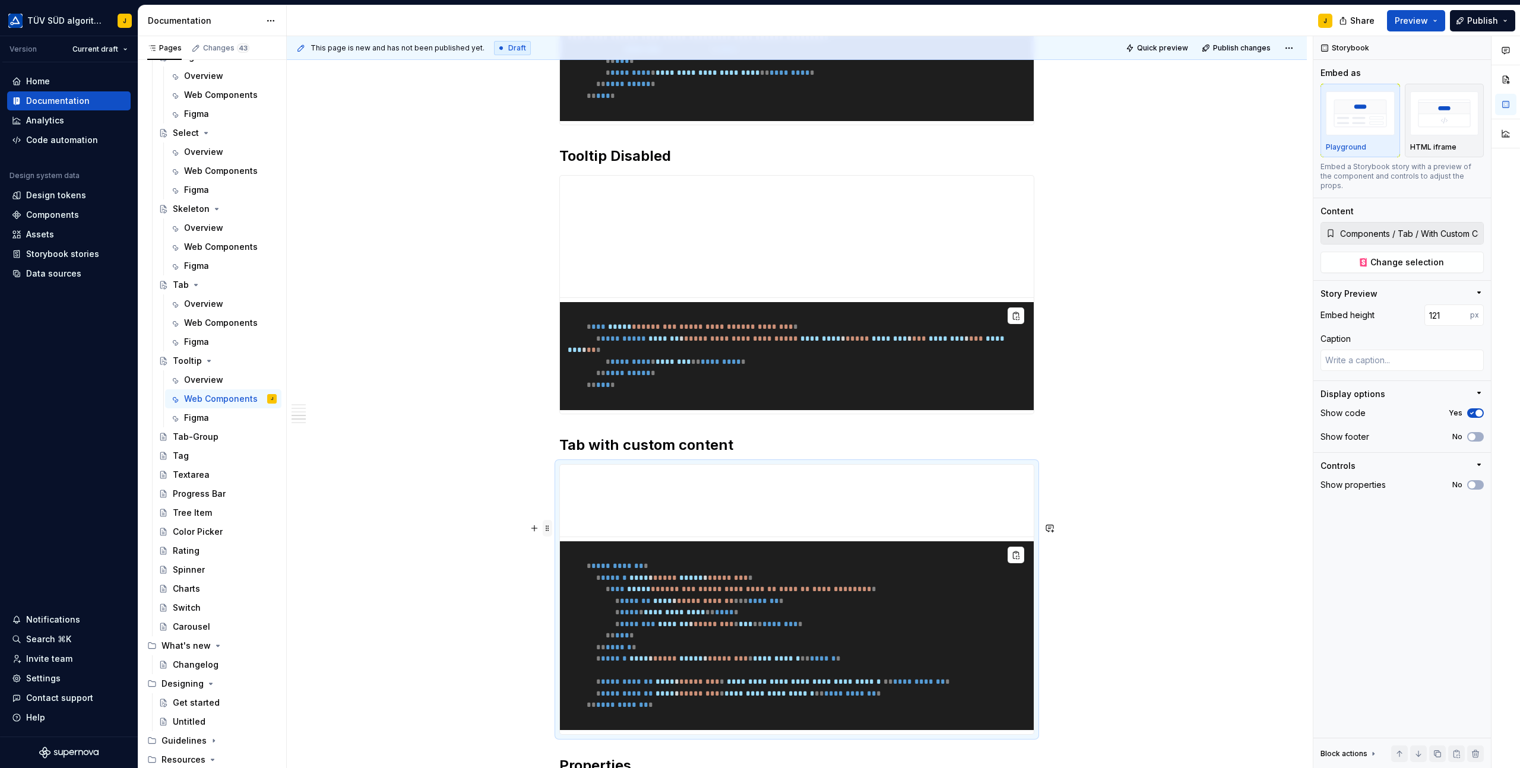
click at [551, 525] on span at bounding box center [547, 528] width 9 height 17
click at [1406, 259] on button "Change selection" at bounding box center [1401, 262] width 163 height 21
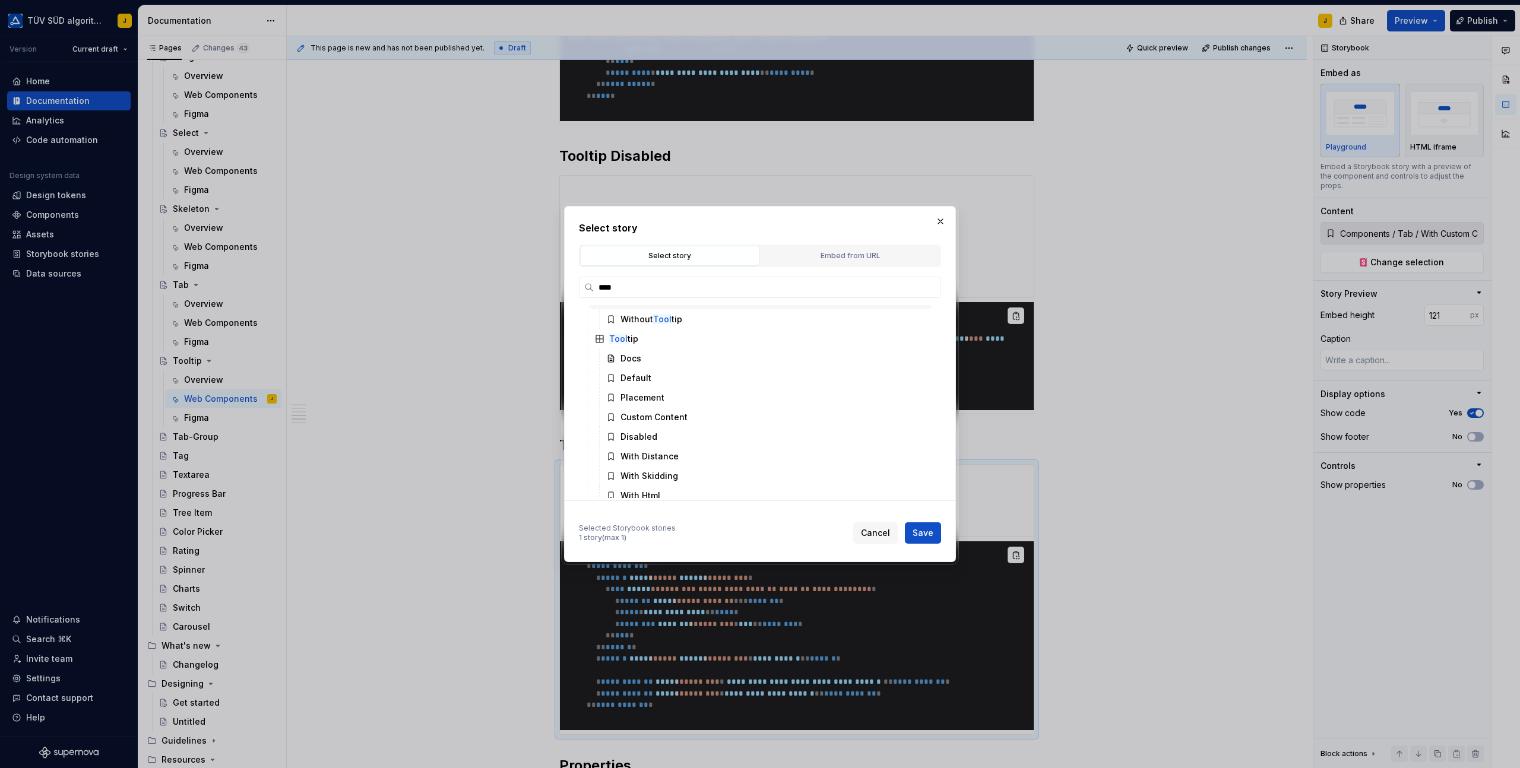
scroll to position [81, 0]
click at [660, 453] on div "With Distance" at bounding box center [649, 449] width 58 height 12
click at [931, 532] on span "Save" at bounding box center [922, 533] width 21 height 12
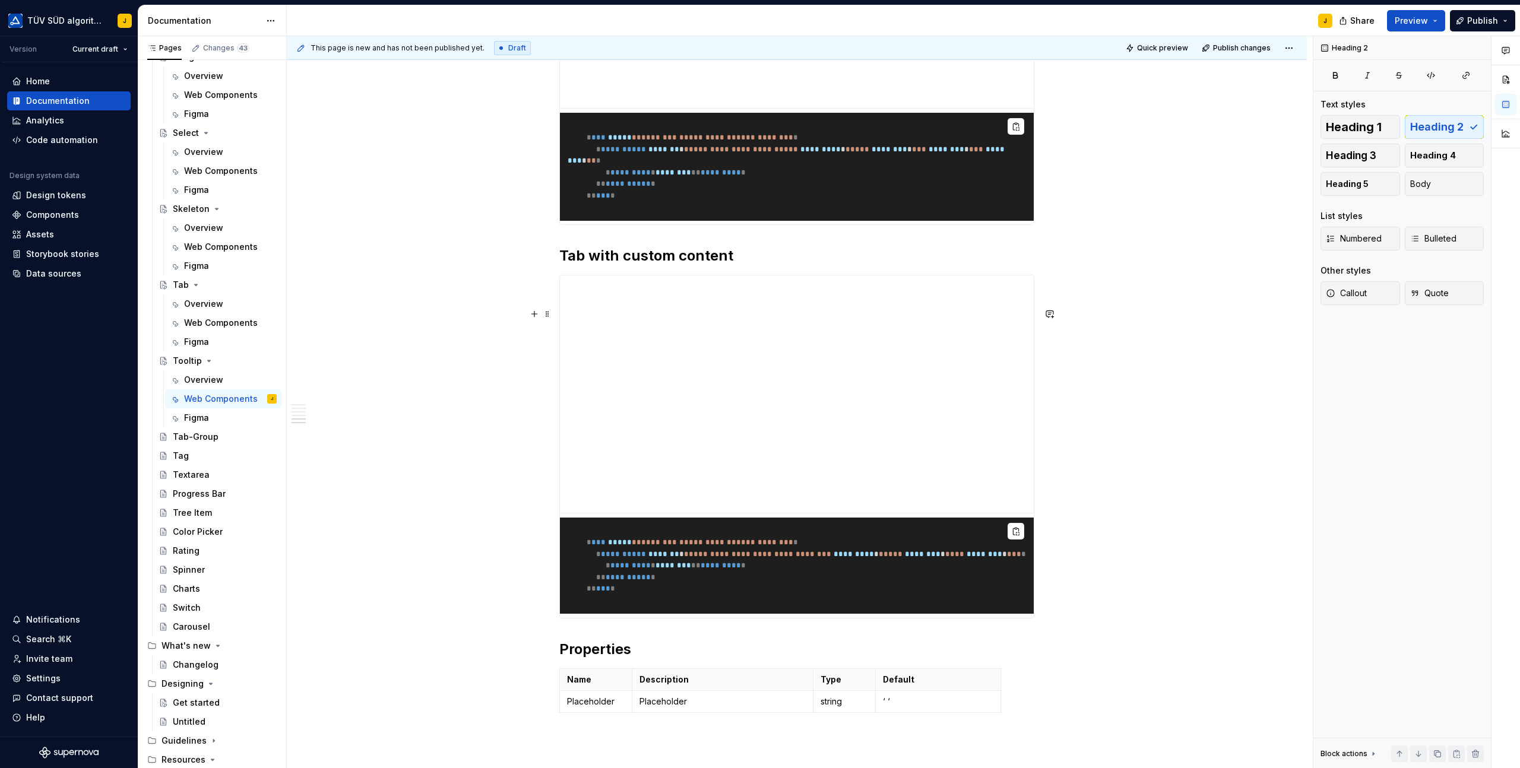
click at [627, 265] on h2 "Tab with custom content" at bounding box center [796, 255] width 475 height 19
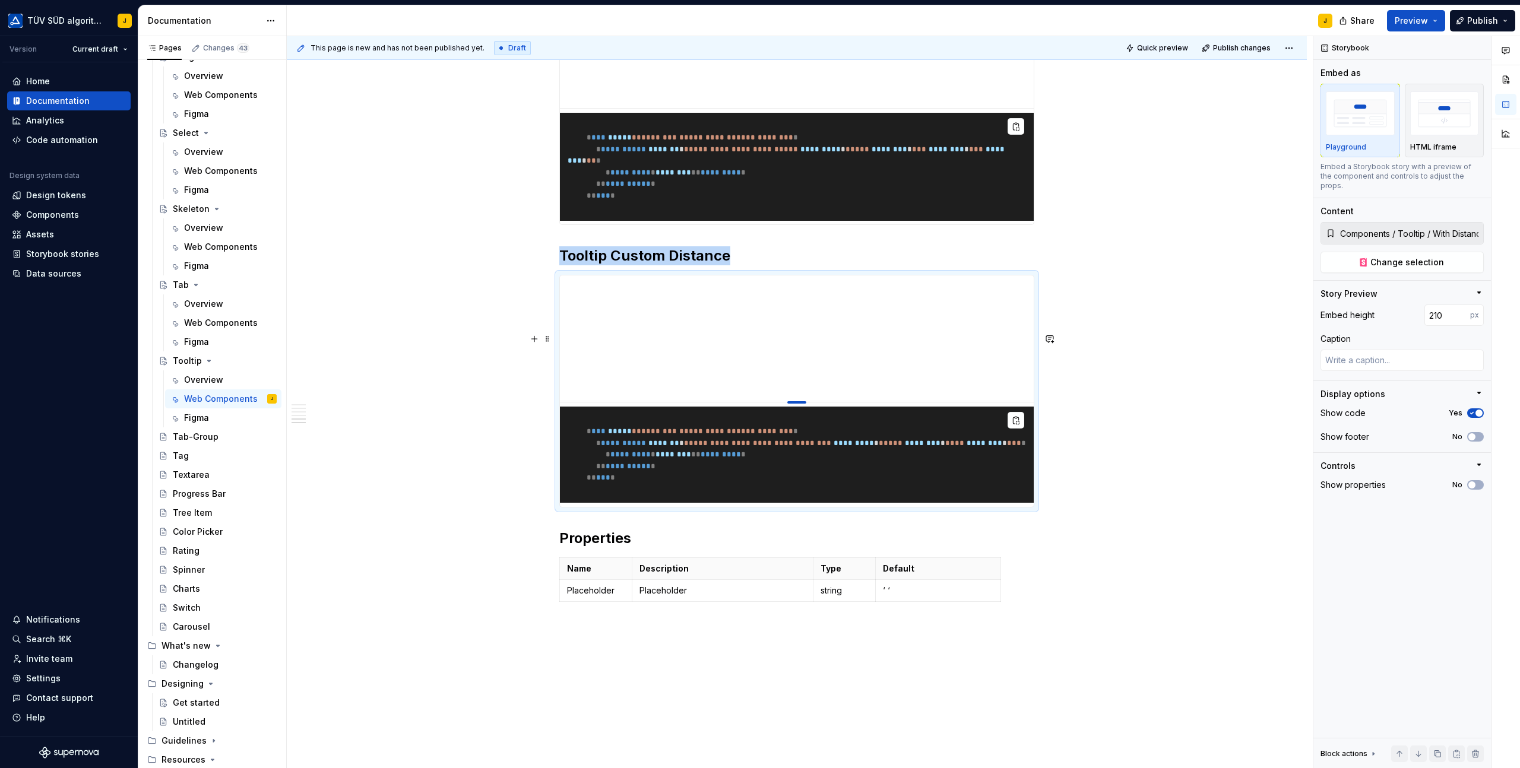
drag, startPoint x: 801, startPoint y: 572, endPoint x: 800, endPoint y: 458, distance: 113.4
click at [800, 404] on div at bounding box center [796, 402] width 19 height 2
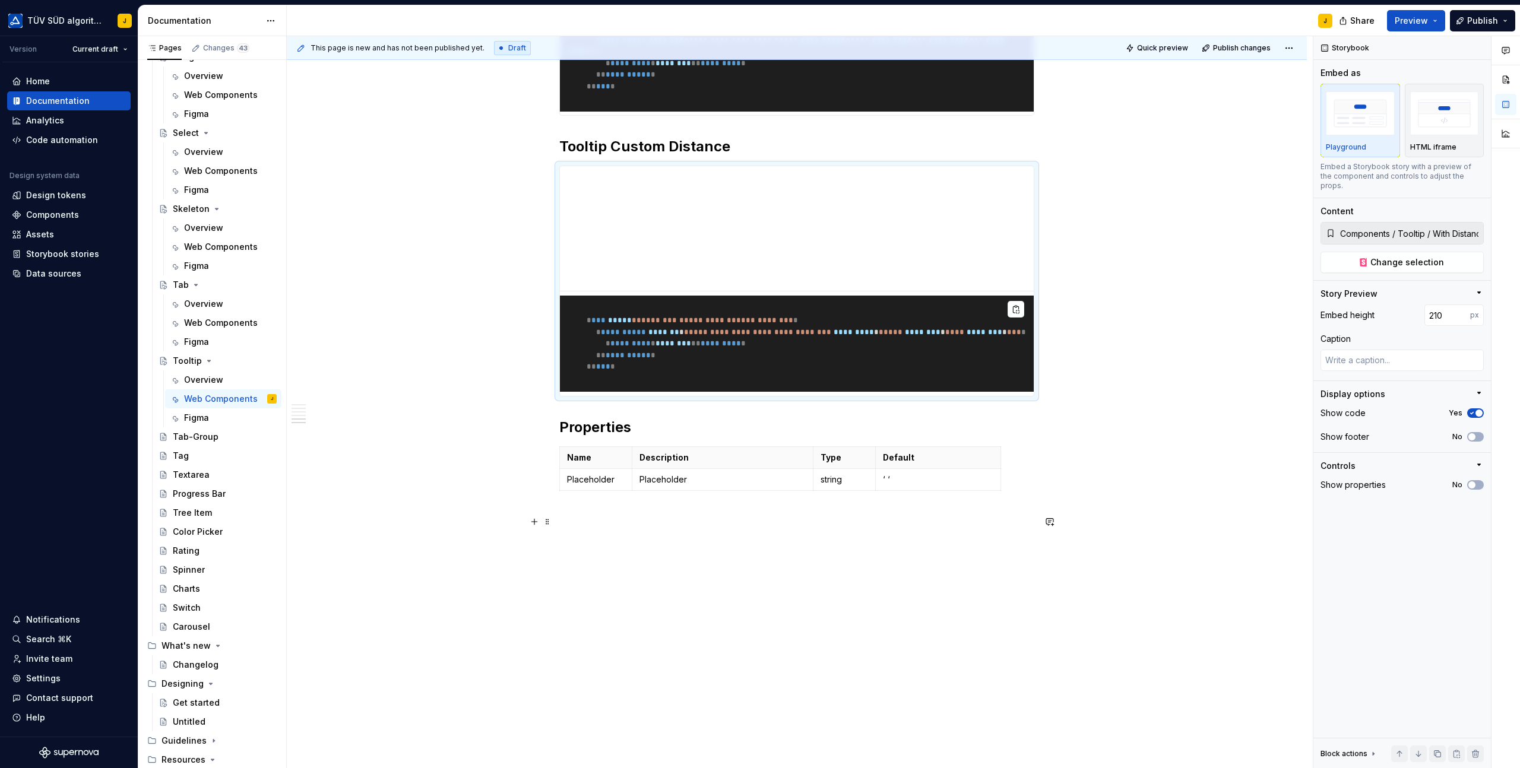
scroll to position [2156, 0]
click at [548, 221] on span at bounding box center [547, 229] width 9 height 17
click at [570, 234] on div "Duplicate" at bounding box center [605, 235] width 77 height 12
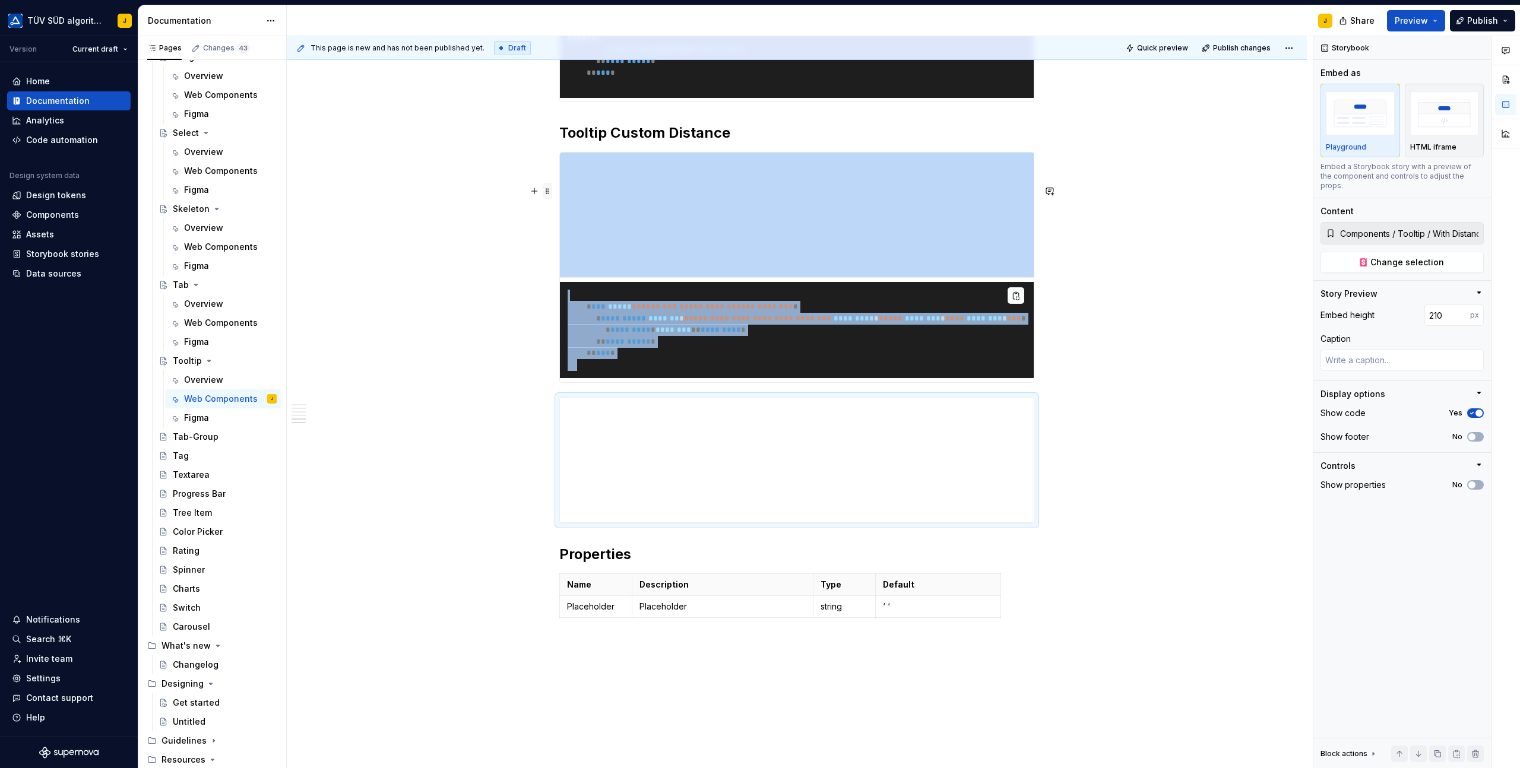
click at [551, 194] on span at bounding box center [547, 191] width 9 height 17
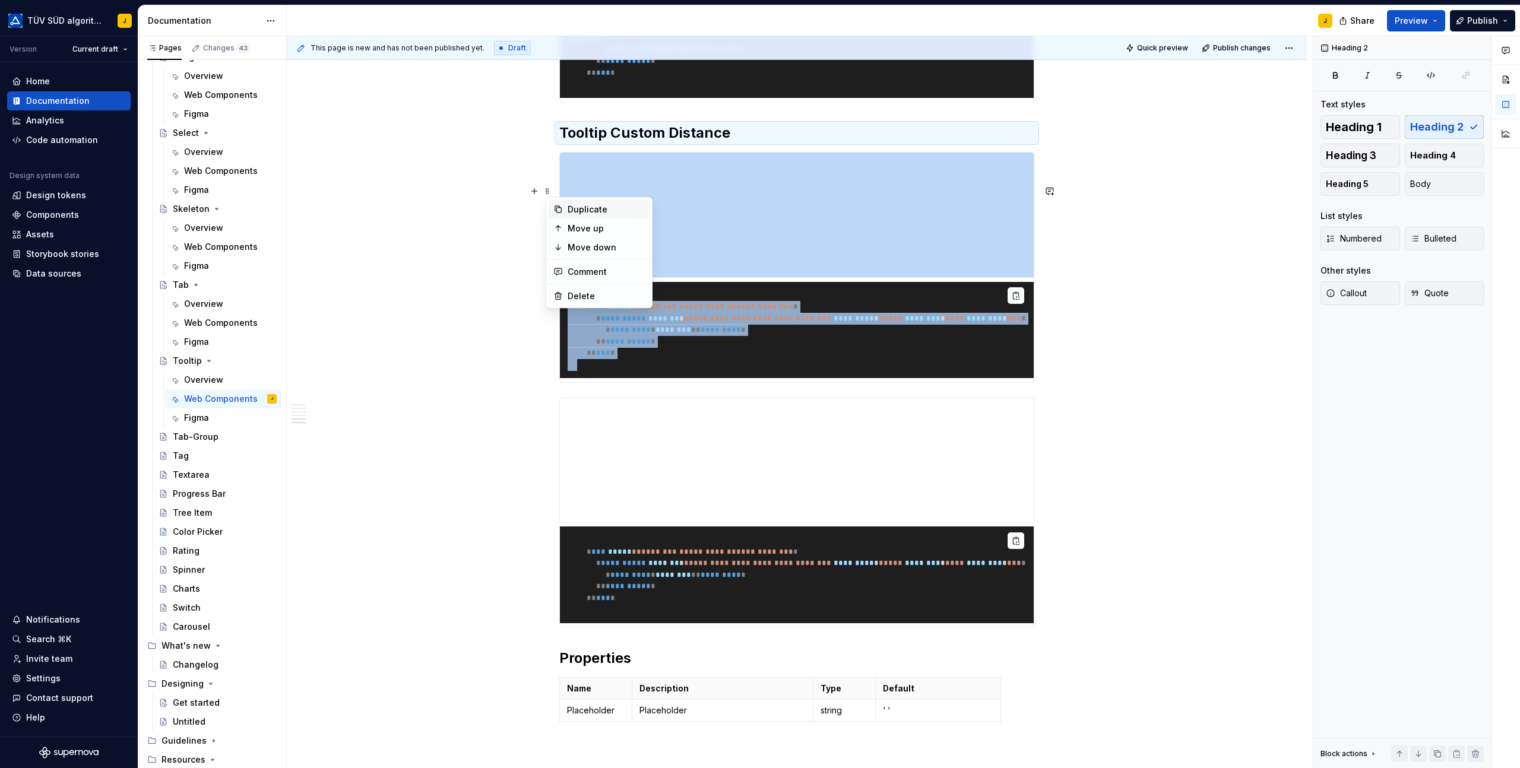
click at [567, 210] on div "Duplicate" at bounding box center [598, 209] width 101 height 19
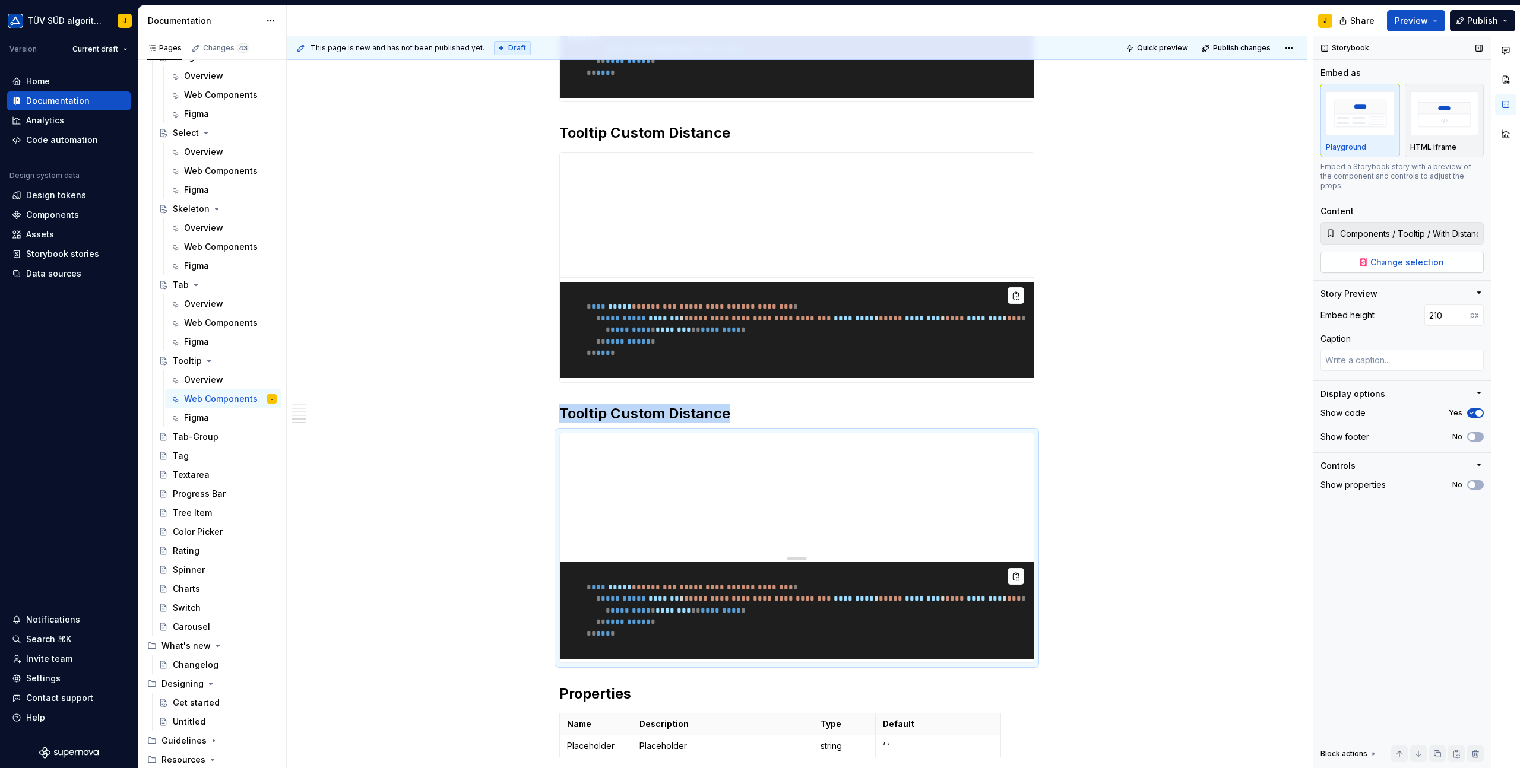
click at [1413, 256] on span "Change selection" at bounding box center [1407, 262] width 74 height 12
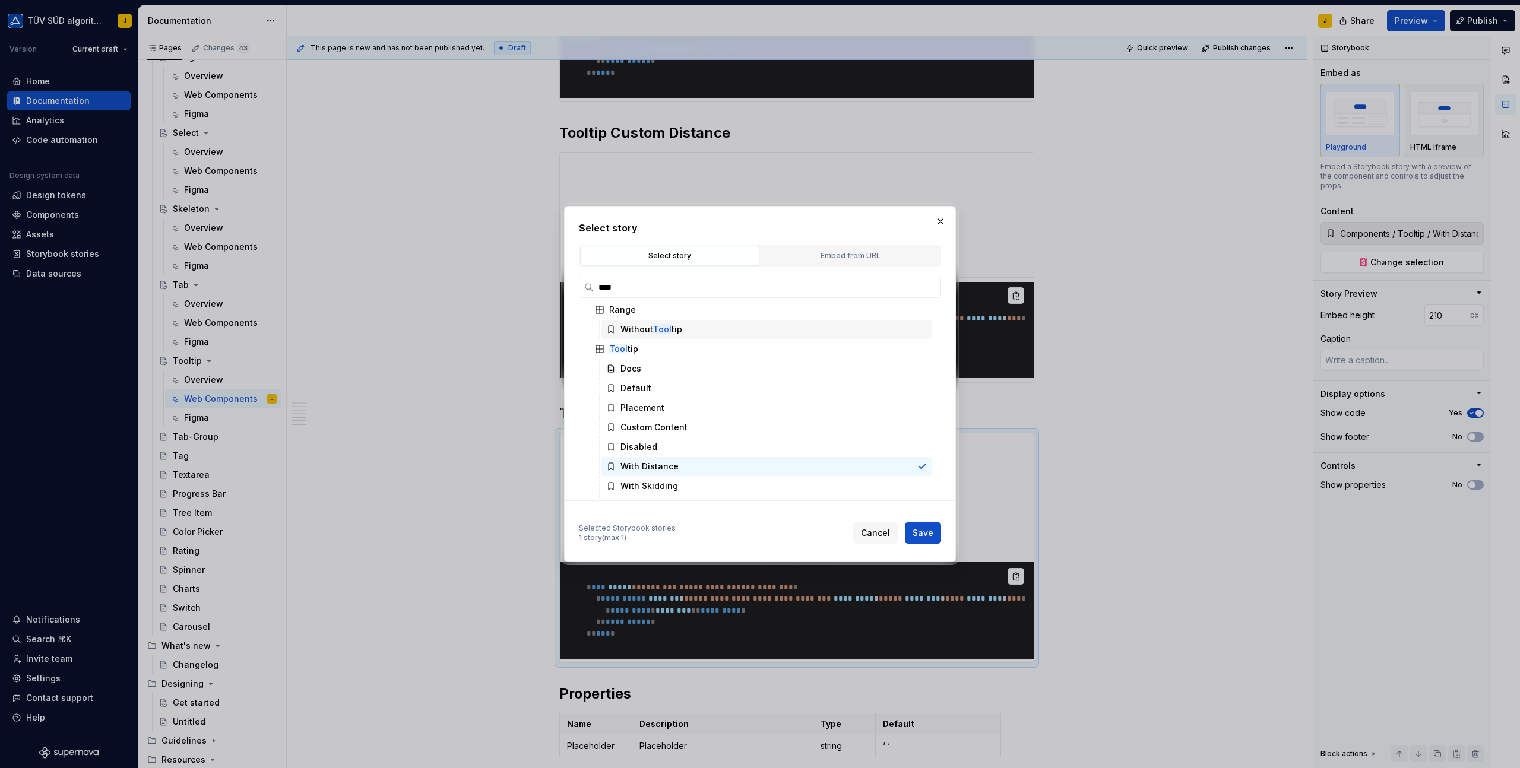
scroll to position [81, 0]
click at [652, 469] on div "With Skidding" at bounding box center [649, 468] width 58 height 12
click at [924, 531] on span "Save" at bounding box center [922, 533] width 21 height 12
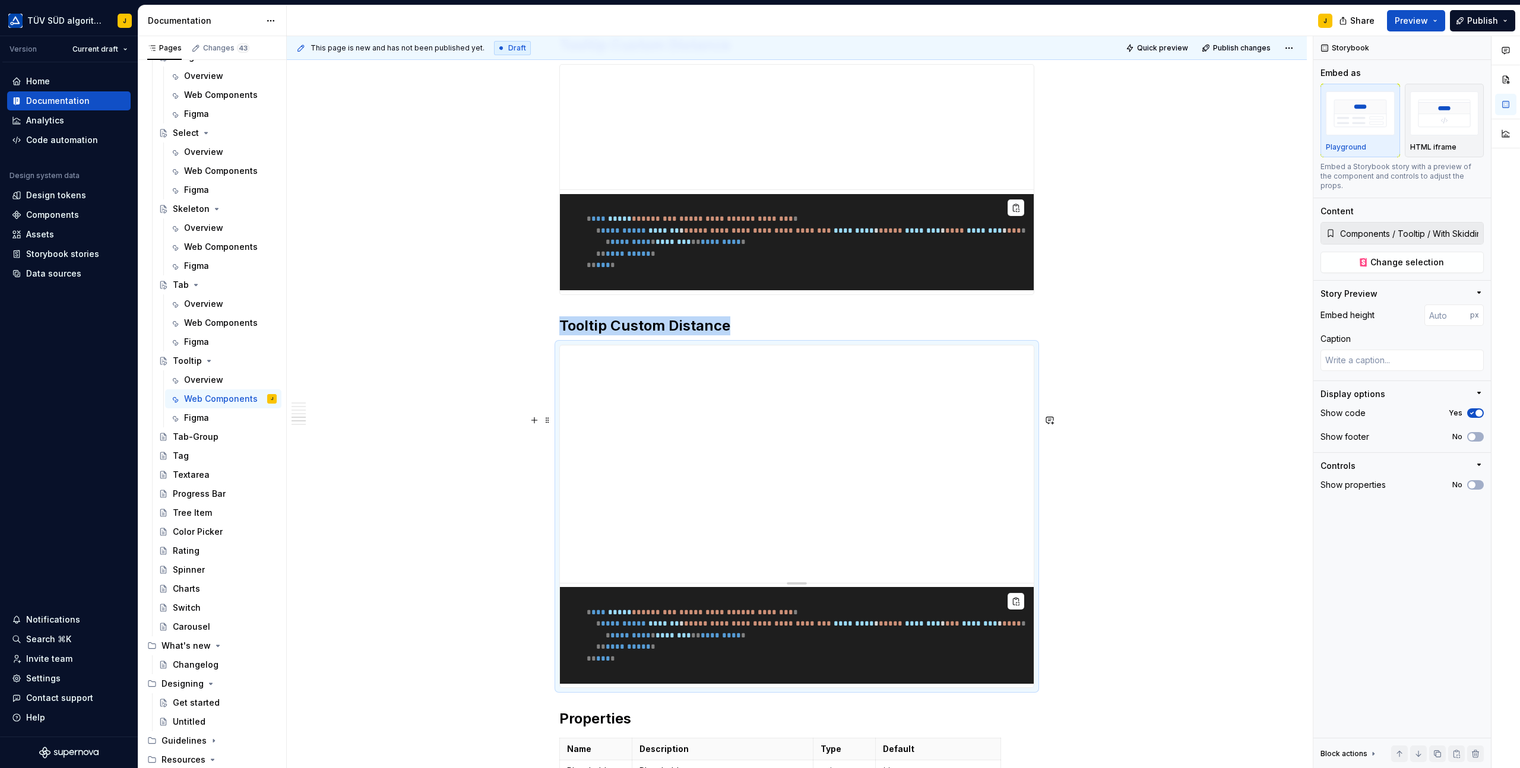
click at [560, 689] on div "**********" at bounding box center [796, 517] width 475 height 344
click at [962, 627] on span "********" at bounding box center [980, 624] width 36 height 8
click at [940, 627] on span "********" at bounding box center [923, 624] width 36 height 8
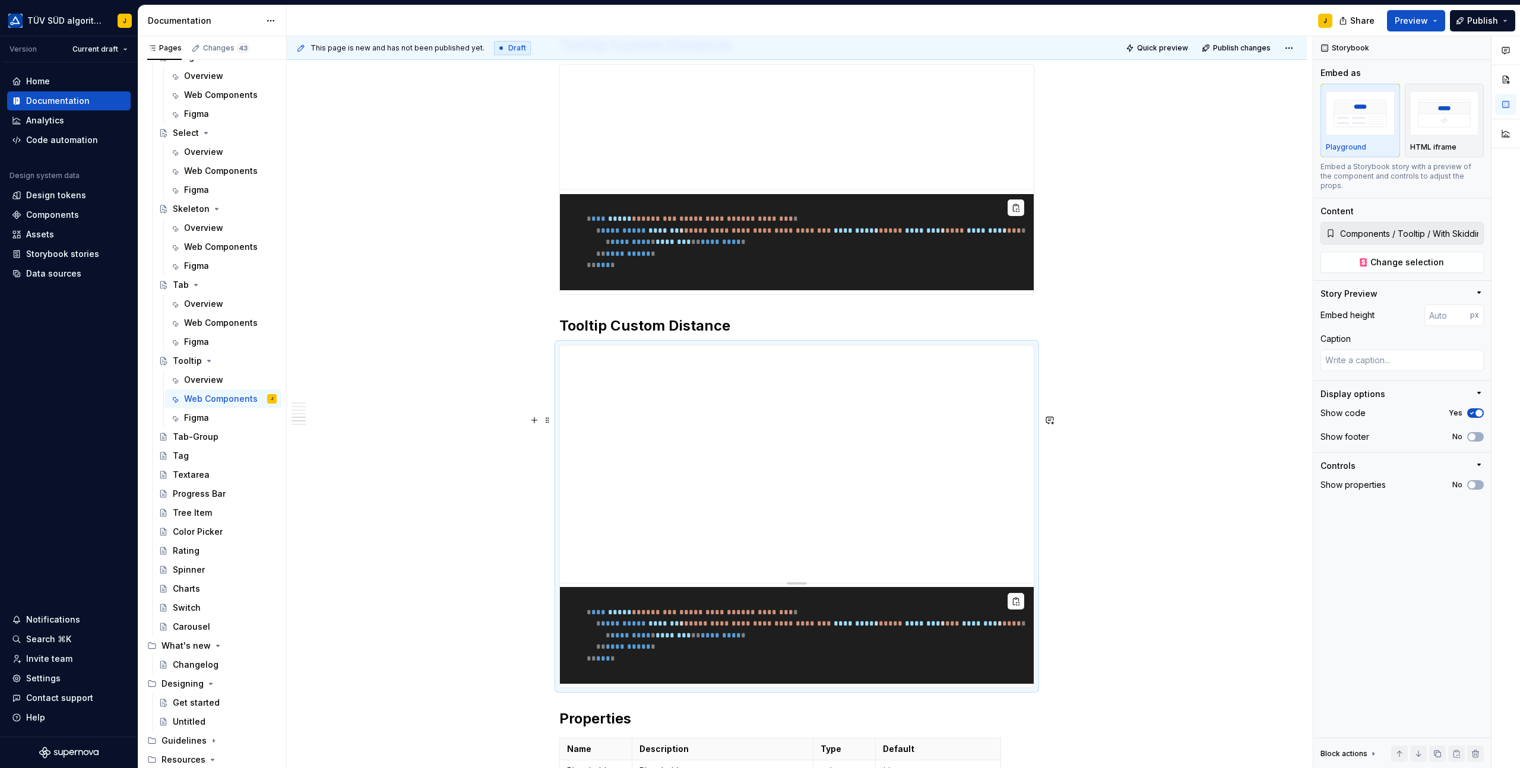
click at [784, 616] on span "******" at bounding box center [769, 612] width 28 height 8
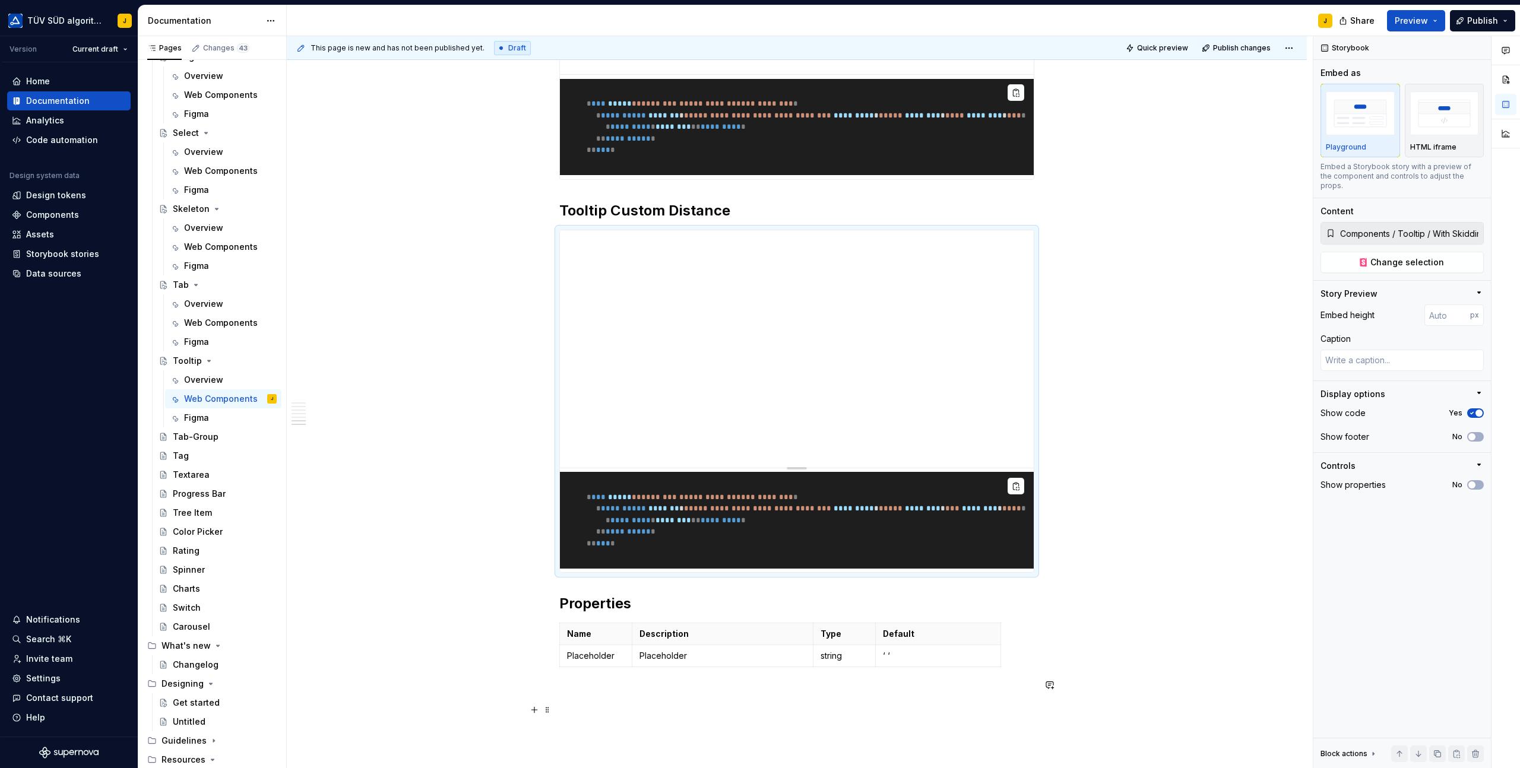
scroll to position [2370, 0]
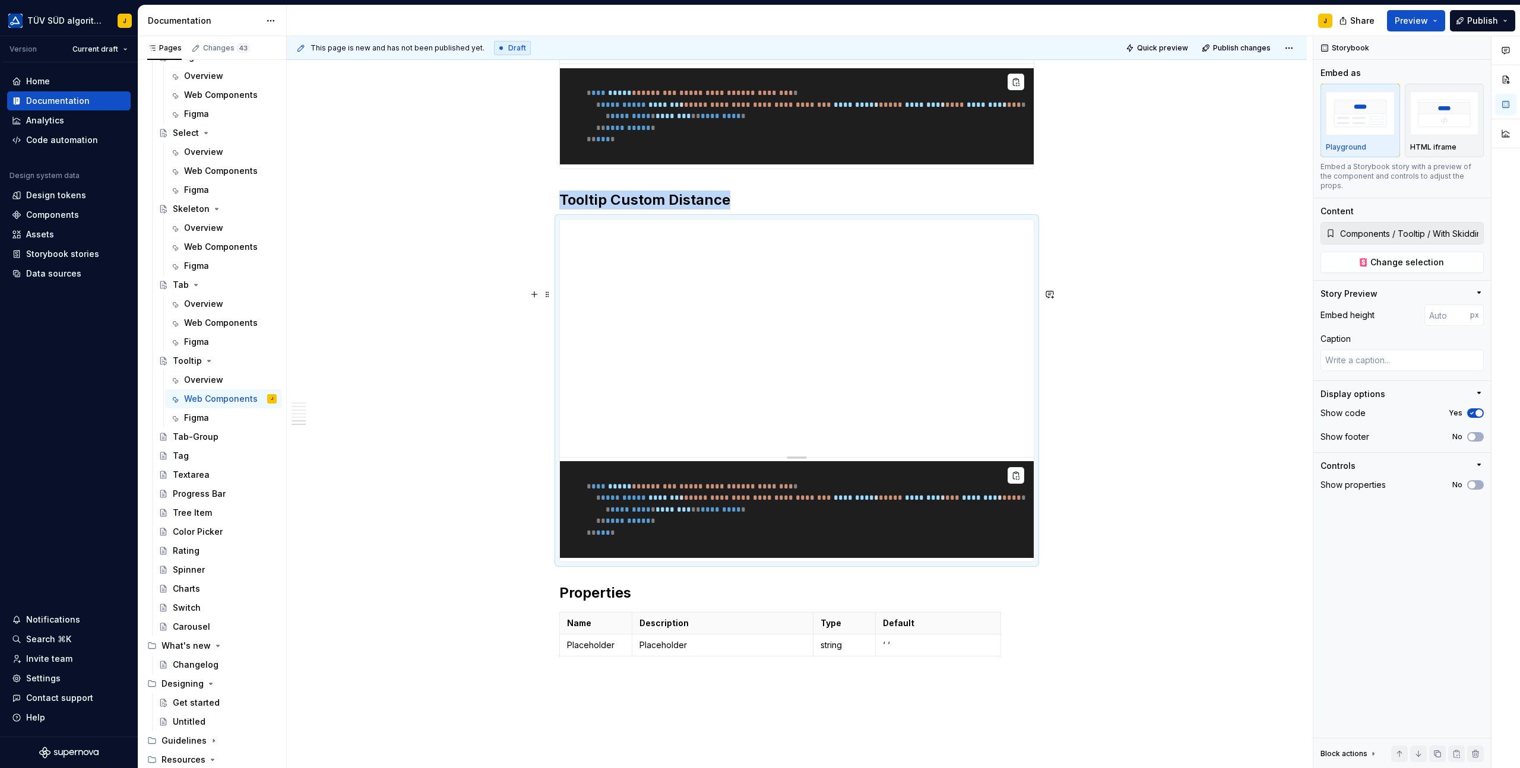
click at [1007, 502] on span "**" at bounding box center [1011, 498] width 9 height 8
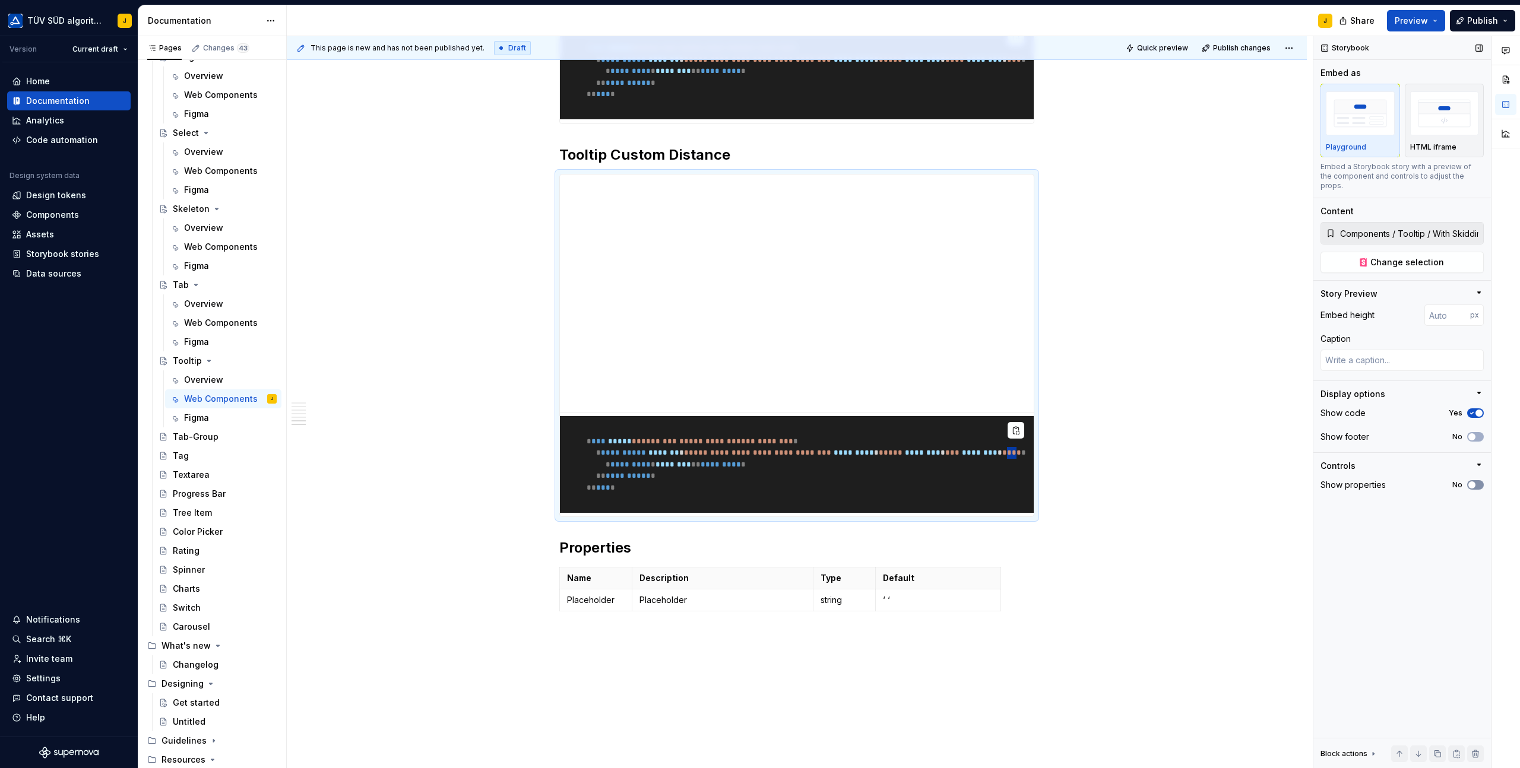
click at [1470, 481] on span "button" at bounding box center [1471, 484] width 7 height 7
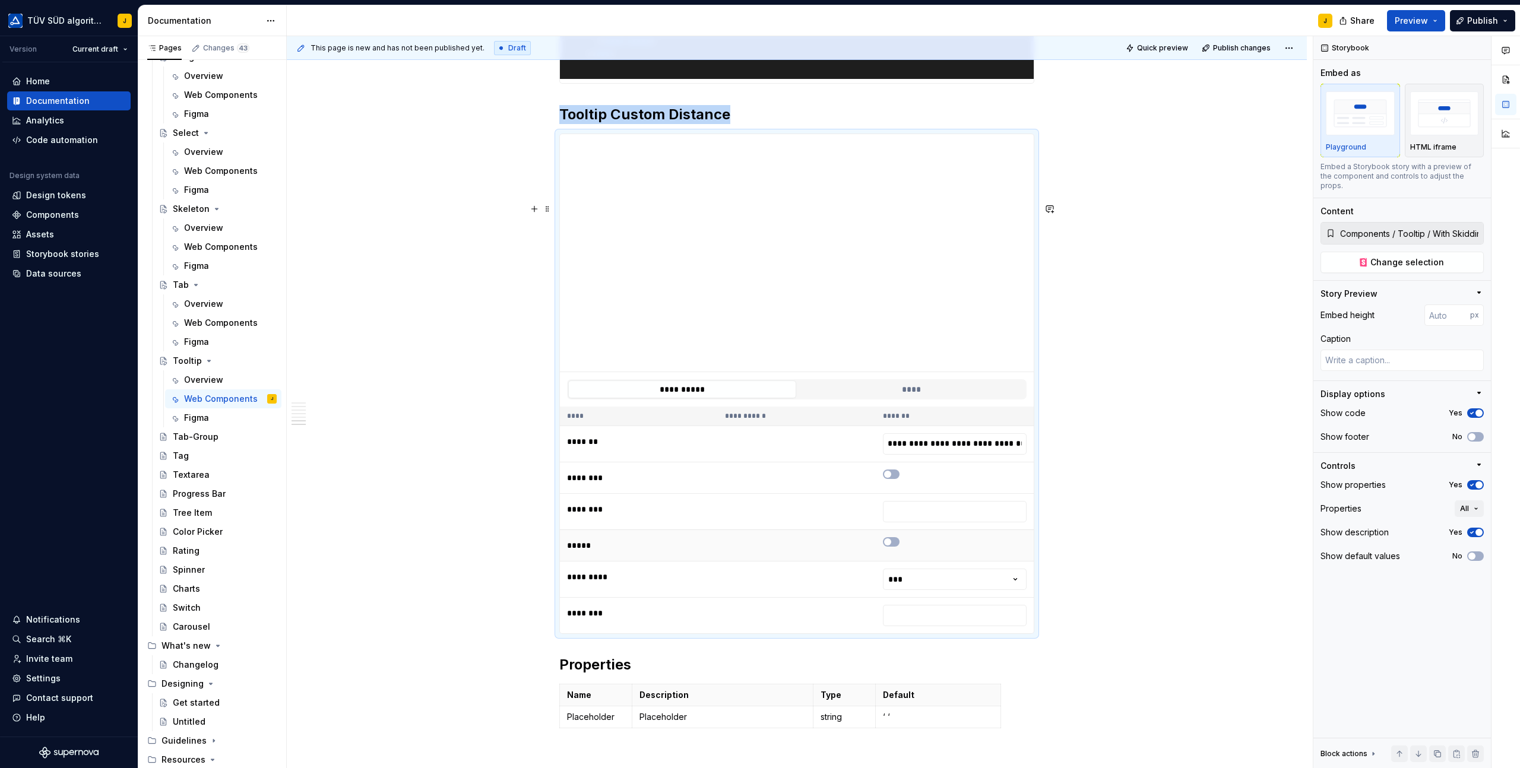
scroll to position [2472, 0]
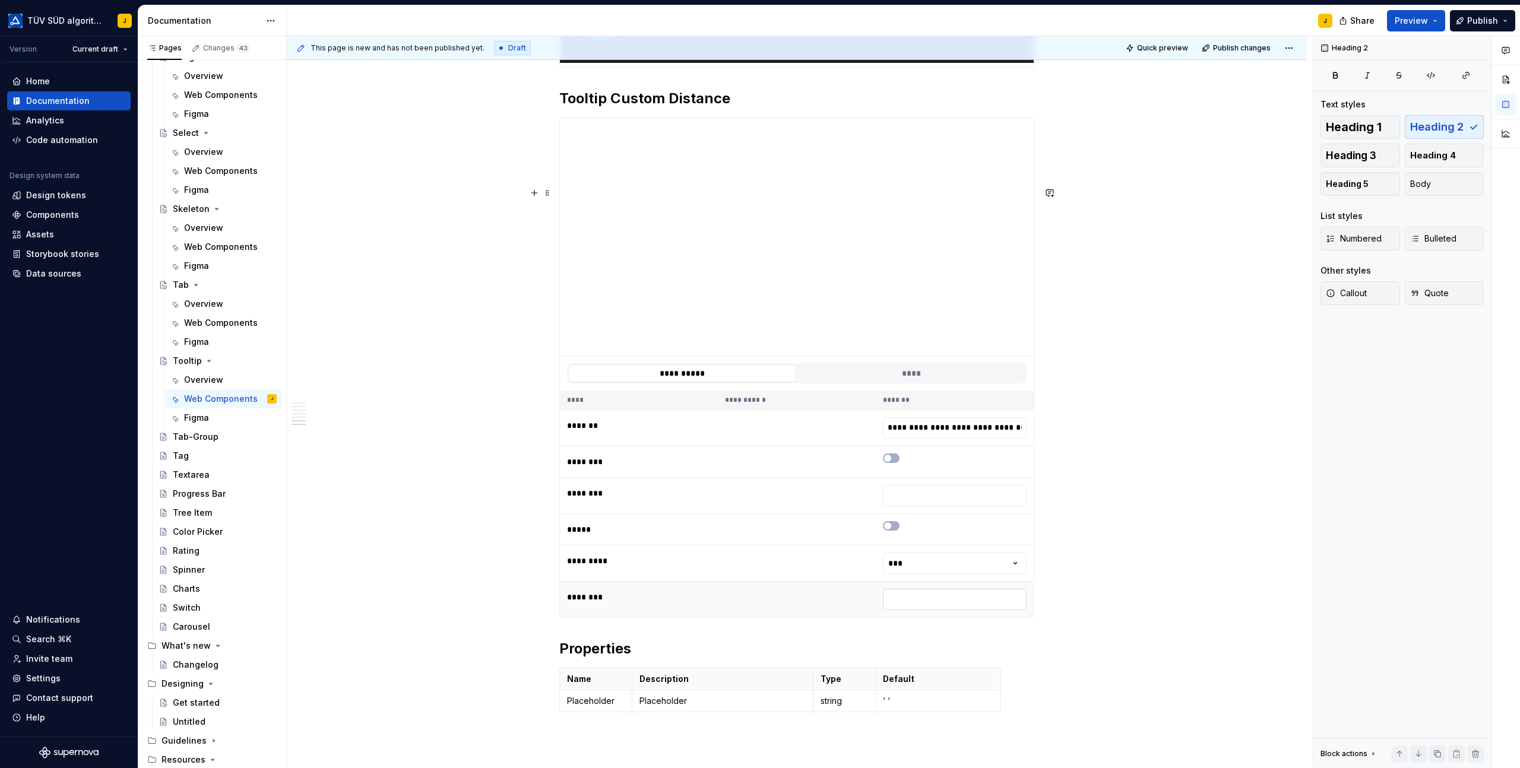
click at [933, 610] on input "**" at bounding box center [955, 599] width 144 height 21
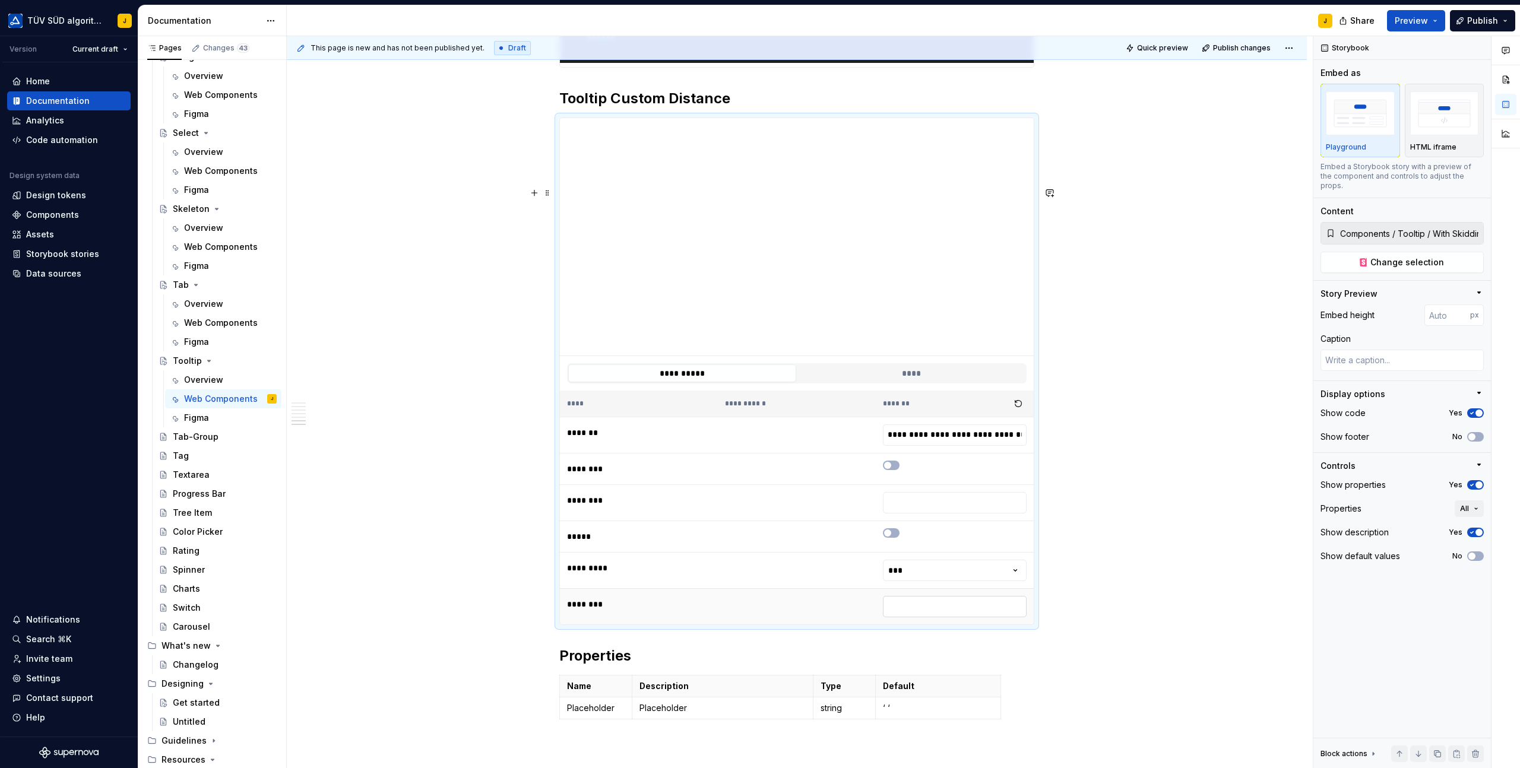
click at [915, 617] on input "**" at bounding box center [955, 606] width 144 height 21
click at [918, 620] on td at bounding box center [955, 603] width 158 height 31
click at [914, 620] on td at bounding box center [955, 603] width 158 height 31
click at [910, 620] on td at bounding box center [955, 603] width 158 height 31
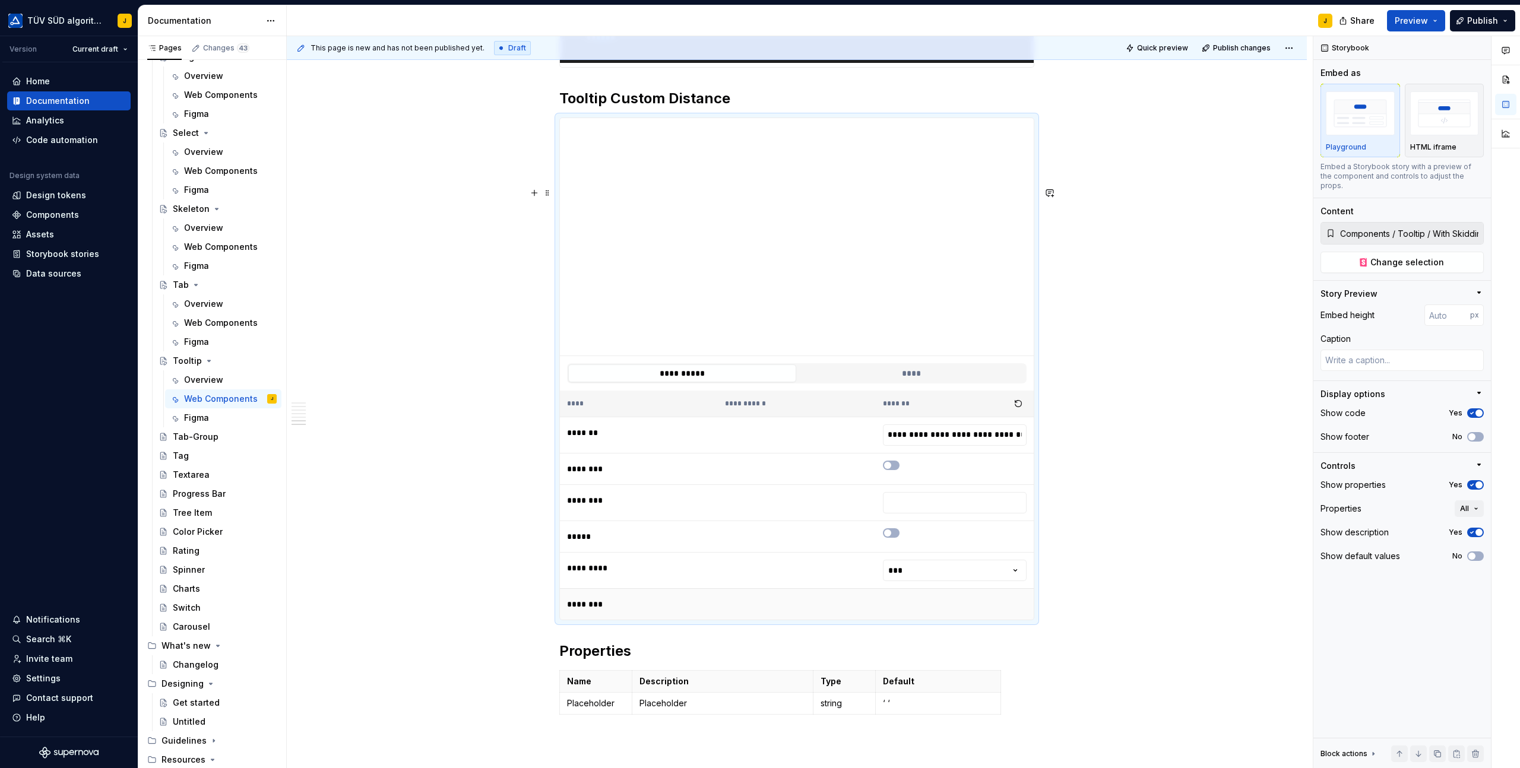
click at [910, 620] on td at bounding box center [955, 603] width 158 height 31
click at [912, 635] on html "TÜV SÜD algorithm J Version Current draft Home Documentation Analytics Code aut…" at bounding box center [760, 384] width 1520 height 768
click at [852, 627] on html "TÜV SÜD algorithm J Version Current draft Home Documentation Analytics Code aut…" at bounding box center [760, 384] width 1520 height 768
click at [871, 620] on td at bounding box center [797, 603] width 158 height 31
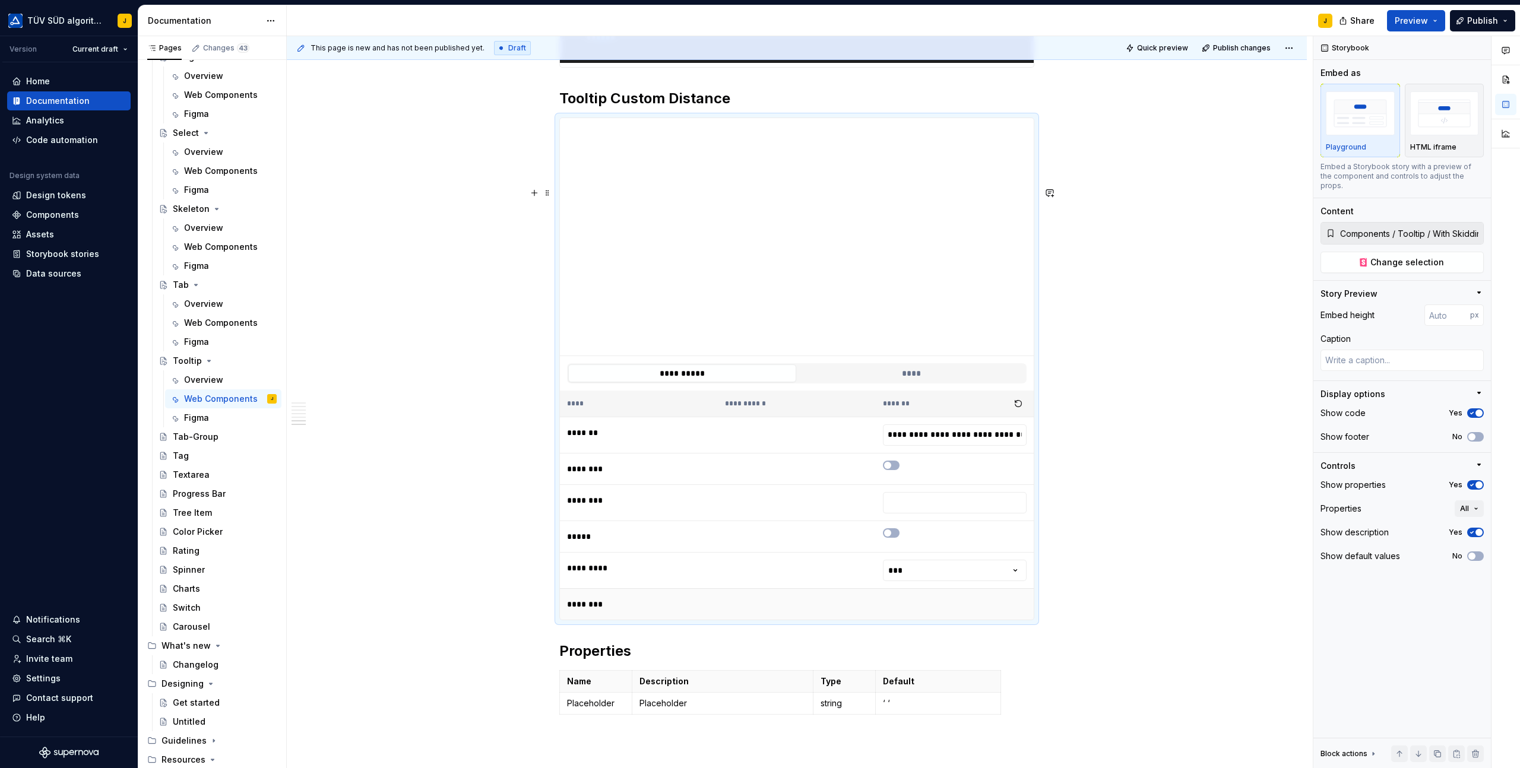
click at [855, 620] on td at bounding box center [797, 603] width 158 height 31
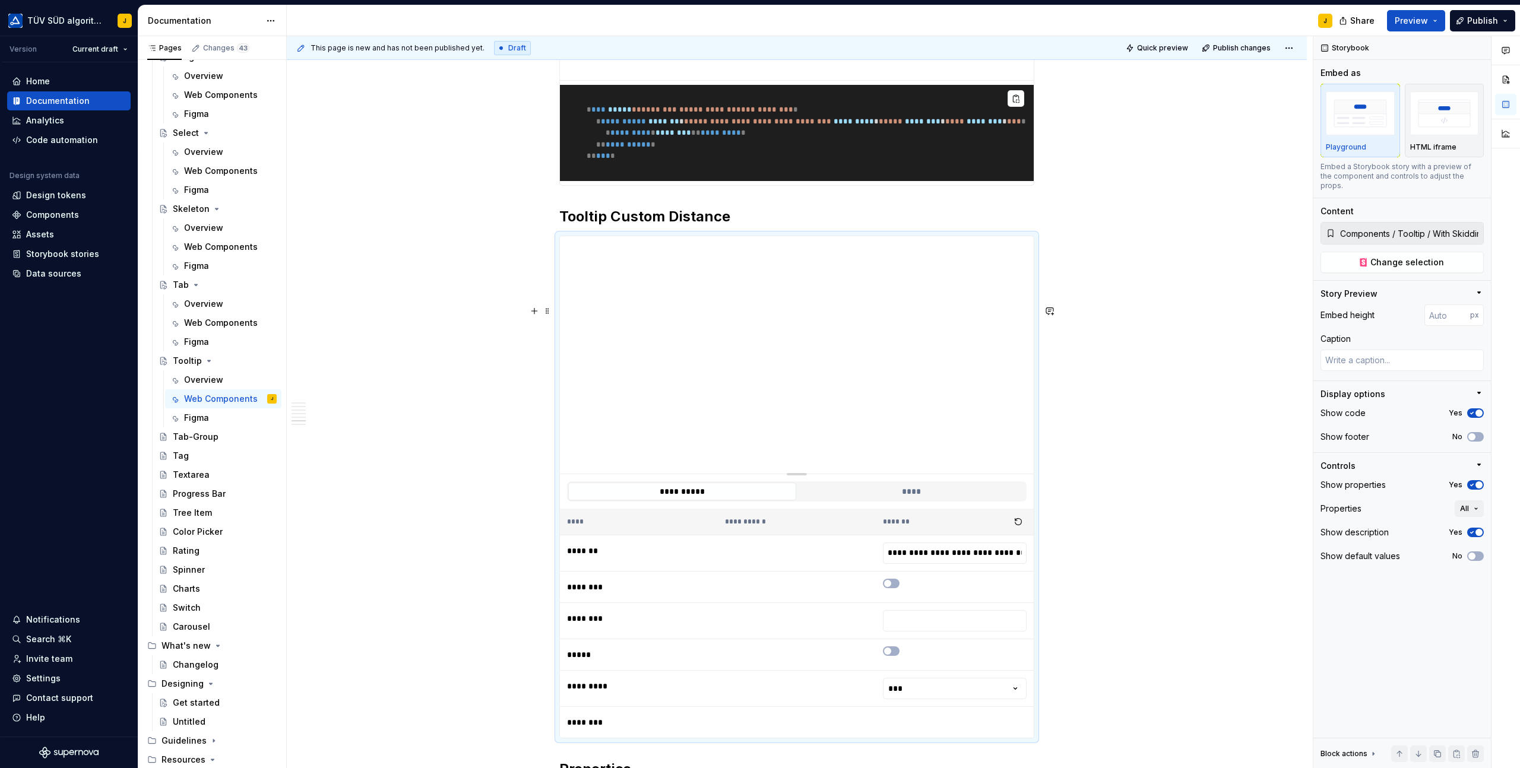
scroll to position [2373, 0]
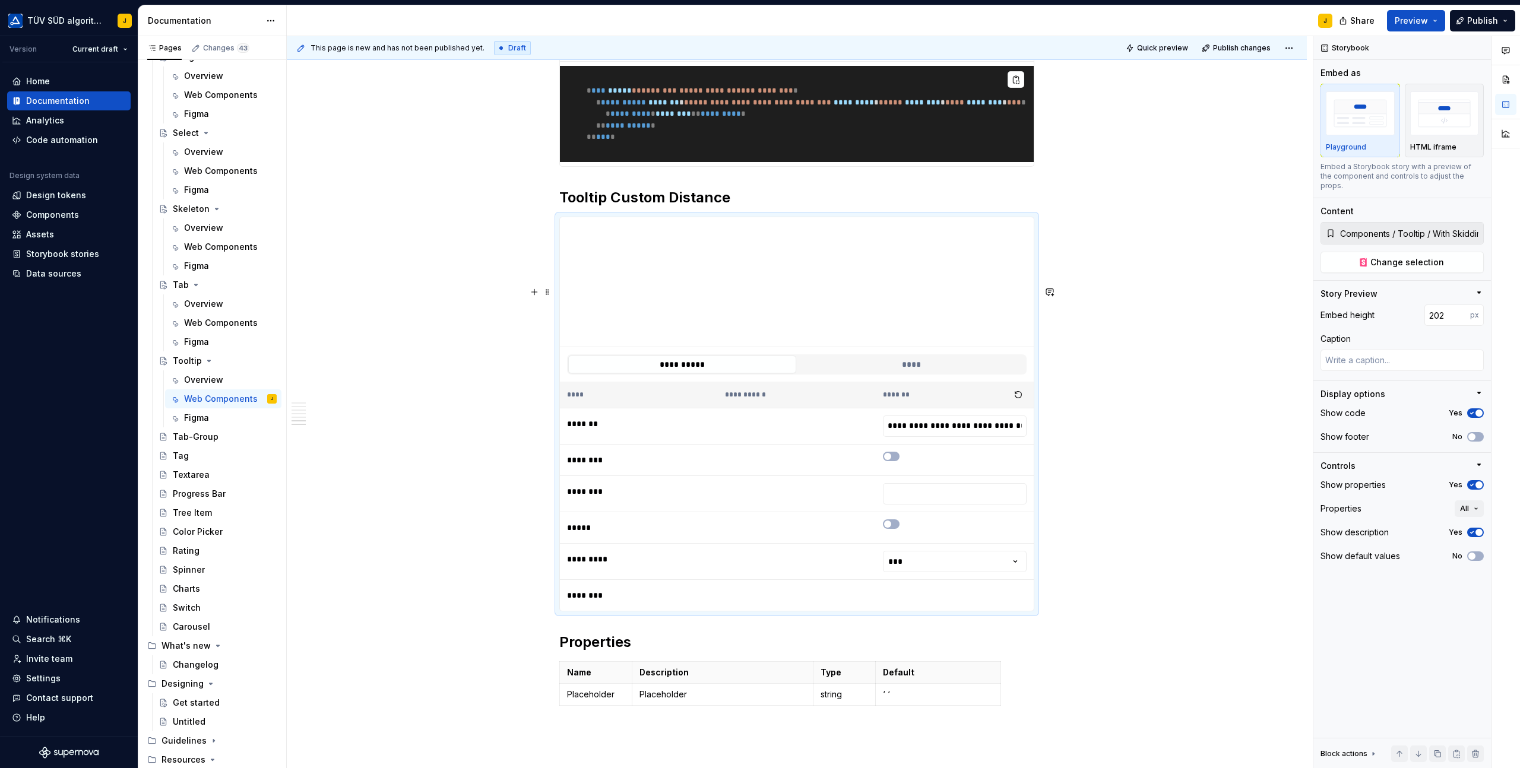
drag, startPoint x: 798, startPoint y: 523, endPoint x: 799, endPoint y: 410, distance: 112.8
click at [800, 348] on div at bounding box center [796, 347] width 19 height 2
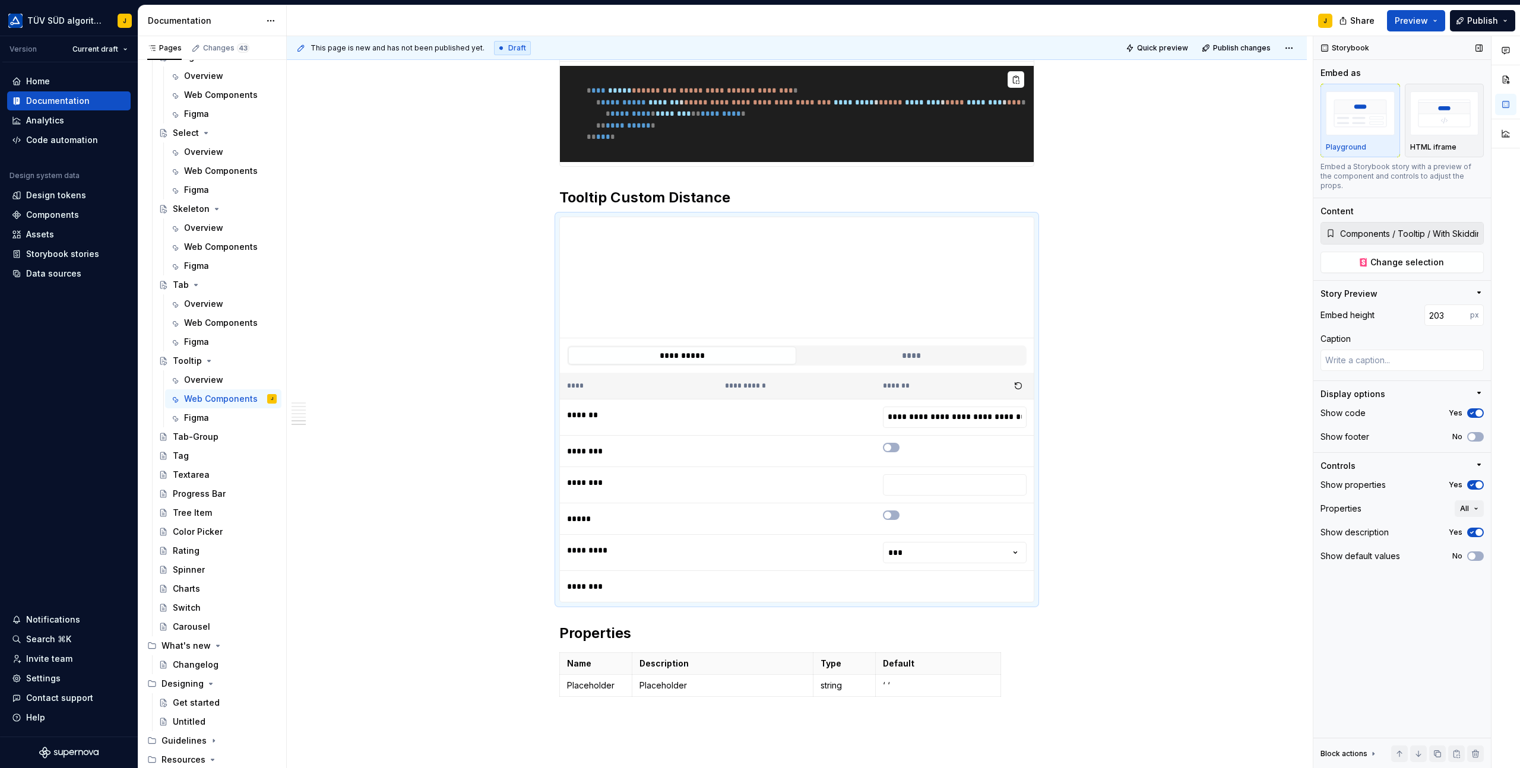
click at [1476, 480] on button "Yes" at bounding box center [1475, 484] width 17 height 9
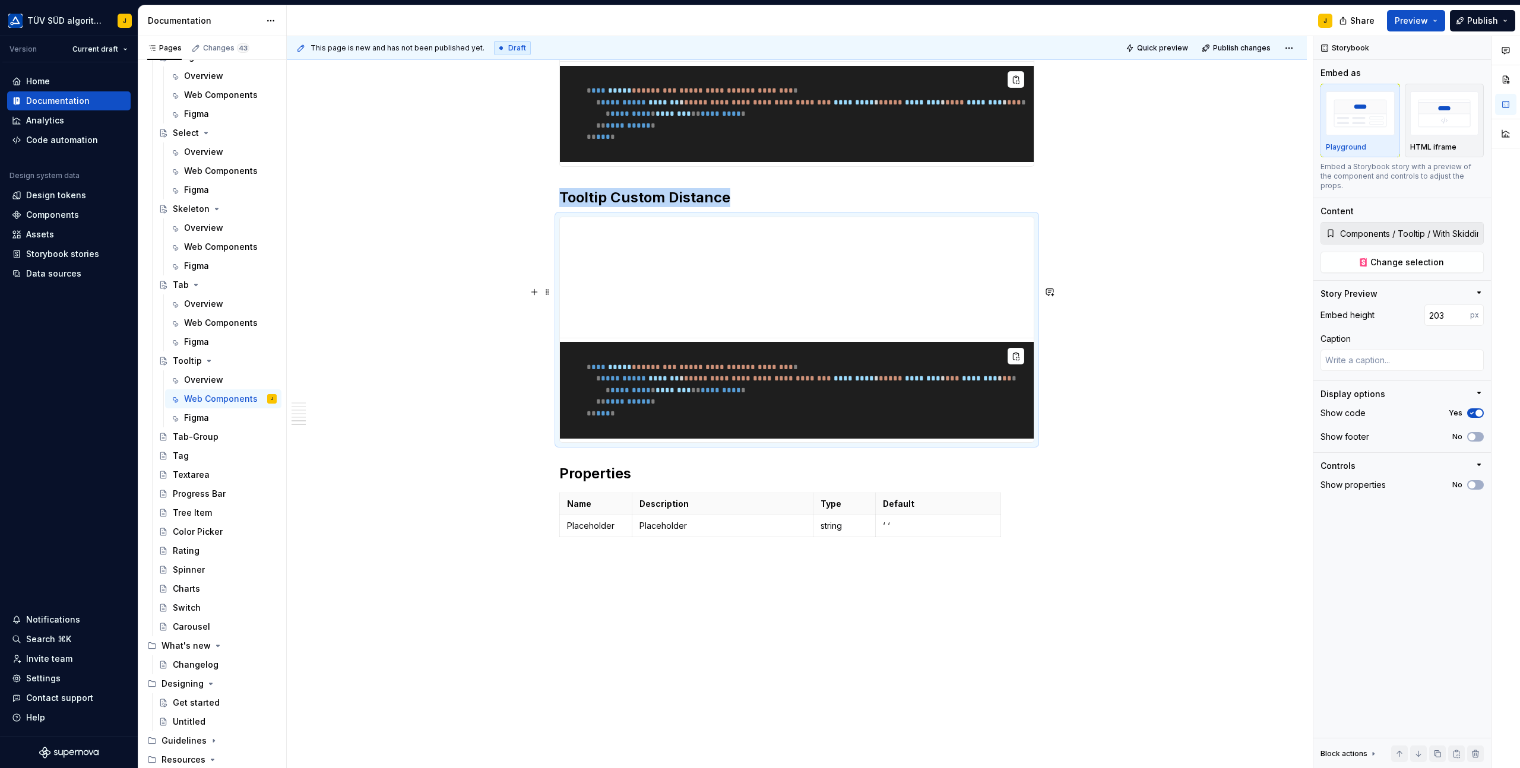
click at [552, 288] on span at bounding box center [547, 292] width 9 height 17
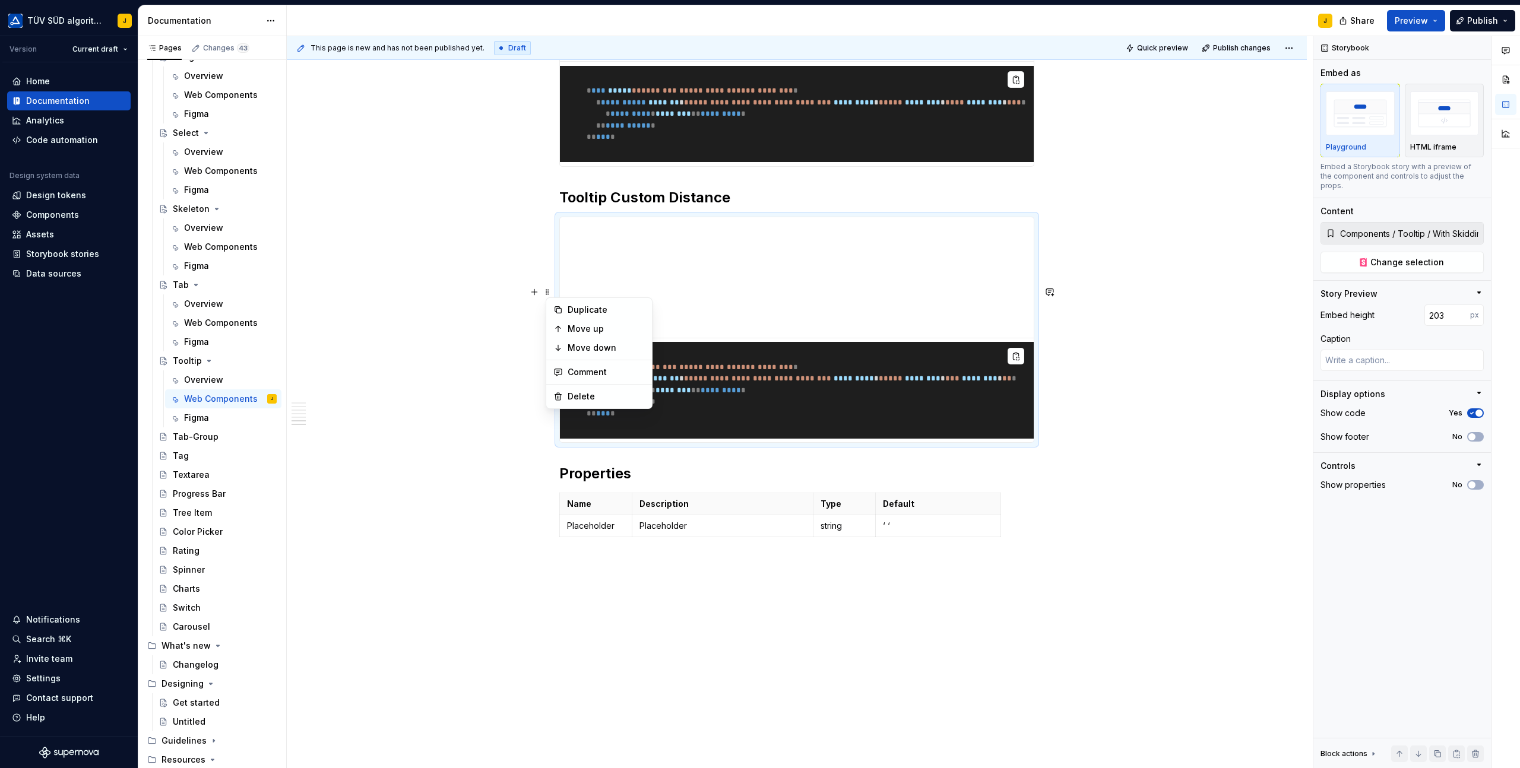
click at [668, 207] on h2 "Tooltip Custom Distance" at bounding box center [796, 197] width 475 height 19
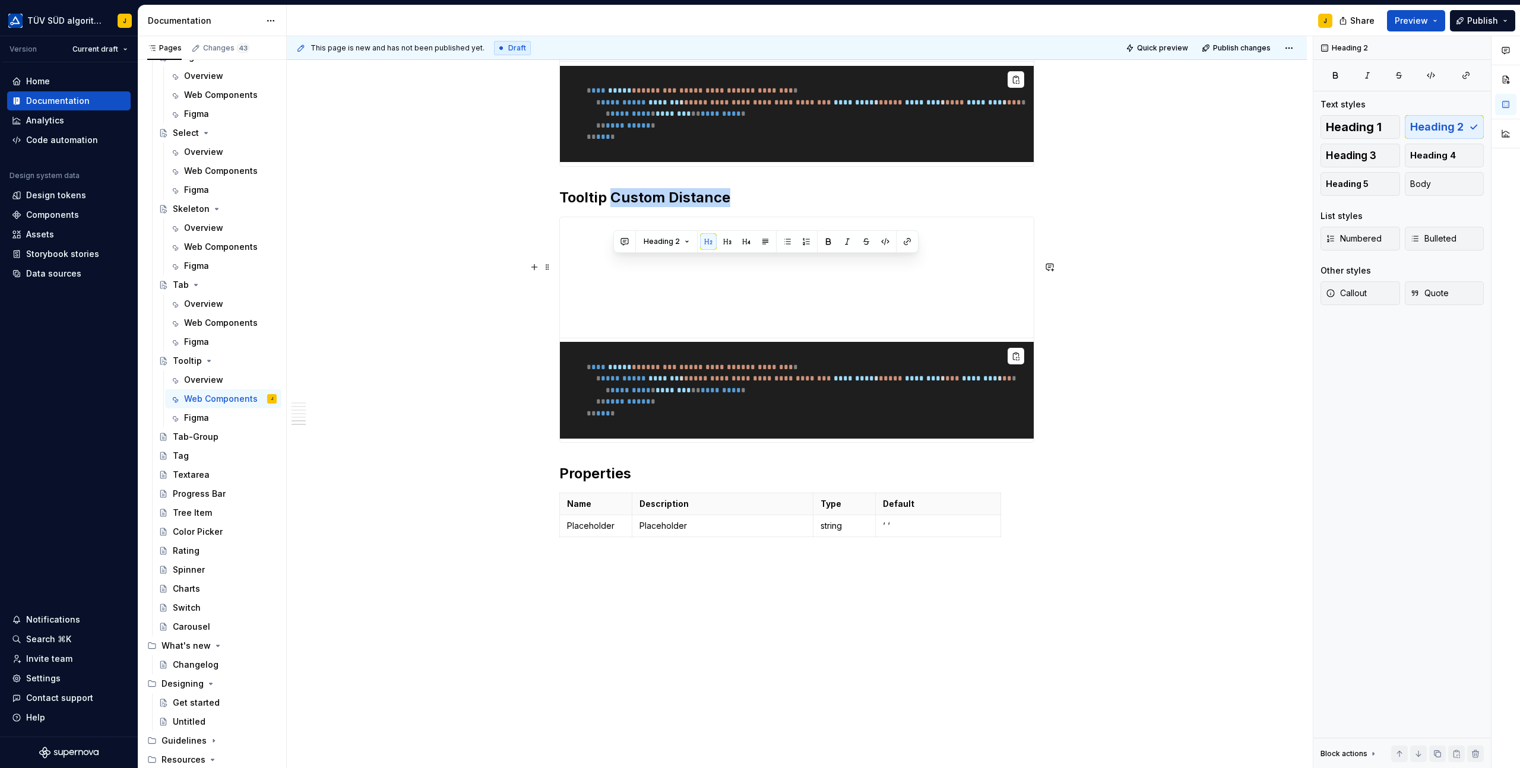
drag, startPoint x: 613, startPoint y: 268, endPoint x: 746, endPoint y: 266, distance: 133.6
click at [746, 207] on h2 "Tooltip Custom Distance" at bounding box center [796, 197] width 475 height 19
click at [719, 207] on h2 "Tooltip Custom Distance" at bounding box center [796, 197] width 475 height 19
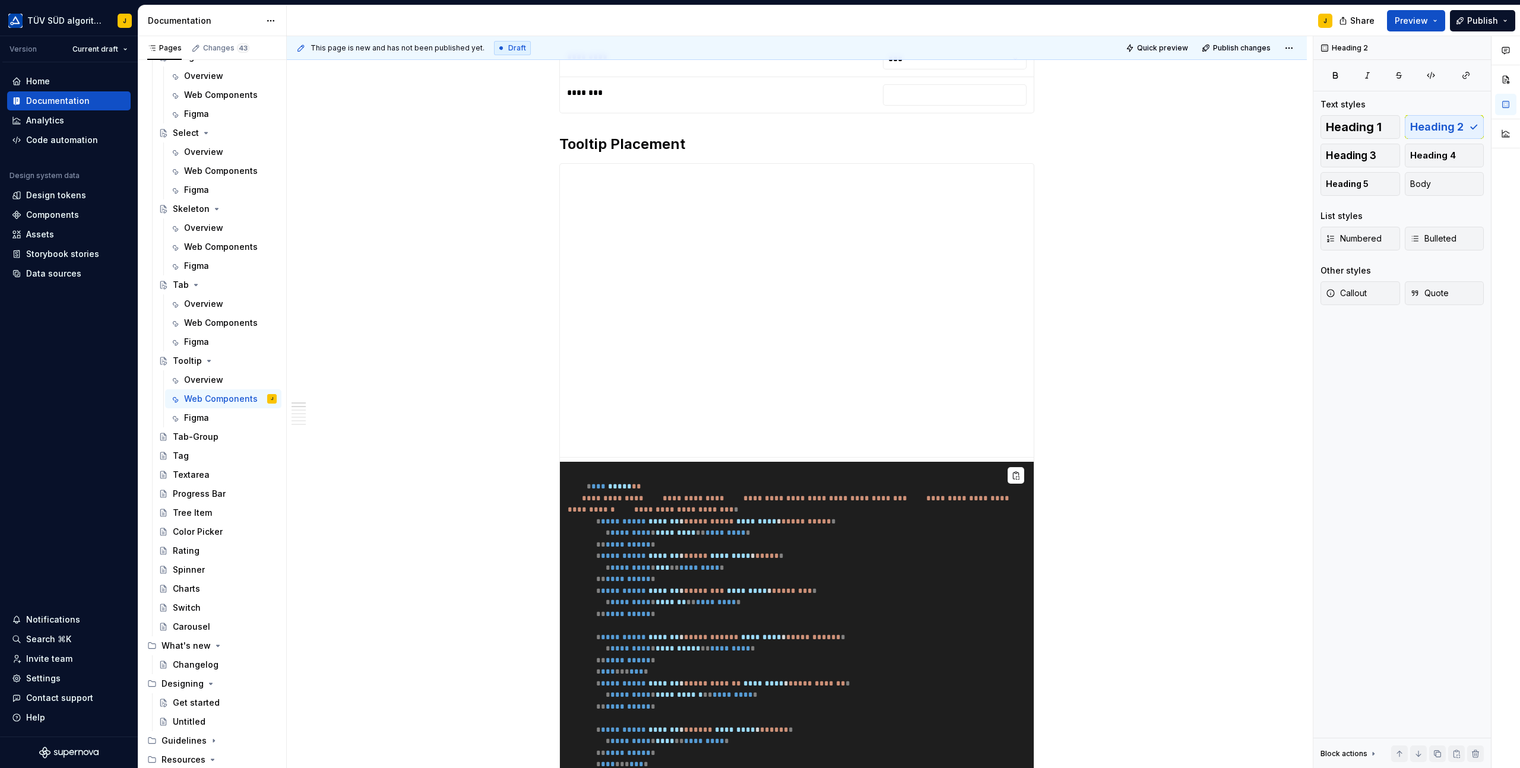
scroll to position [0, 0]
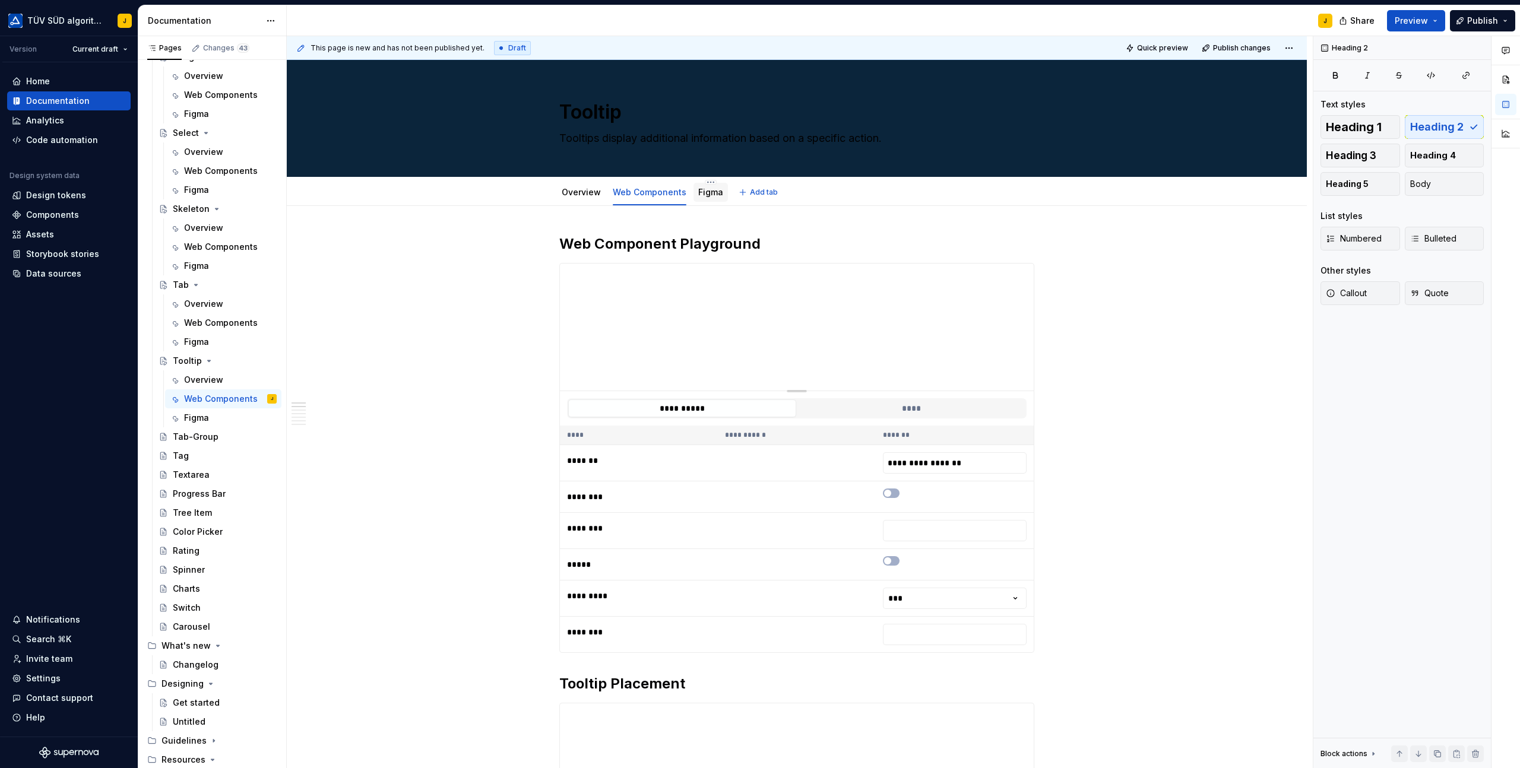
click at [715, 195] on link "Figma" at bounding box center [710, 192] width 25 height 10
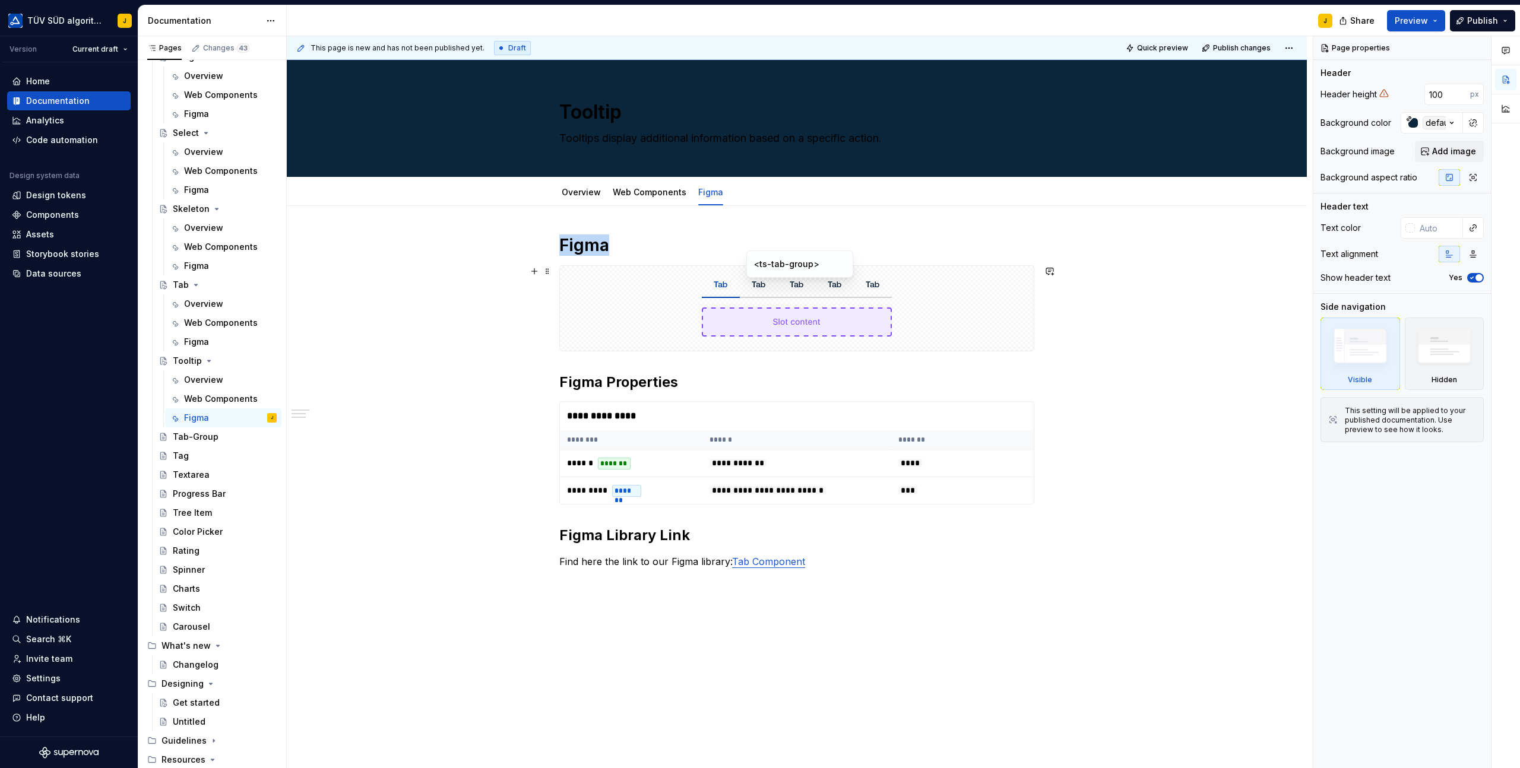
click at [978, 296] on div at bounding box center [797, 308] width 474 height 85
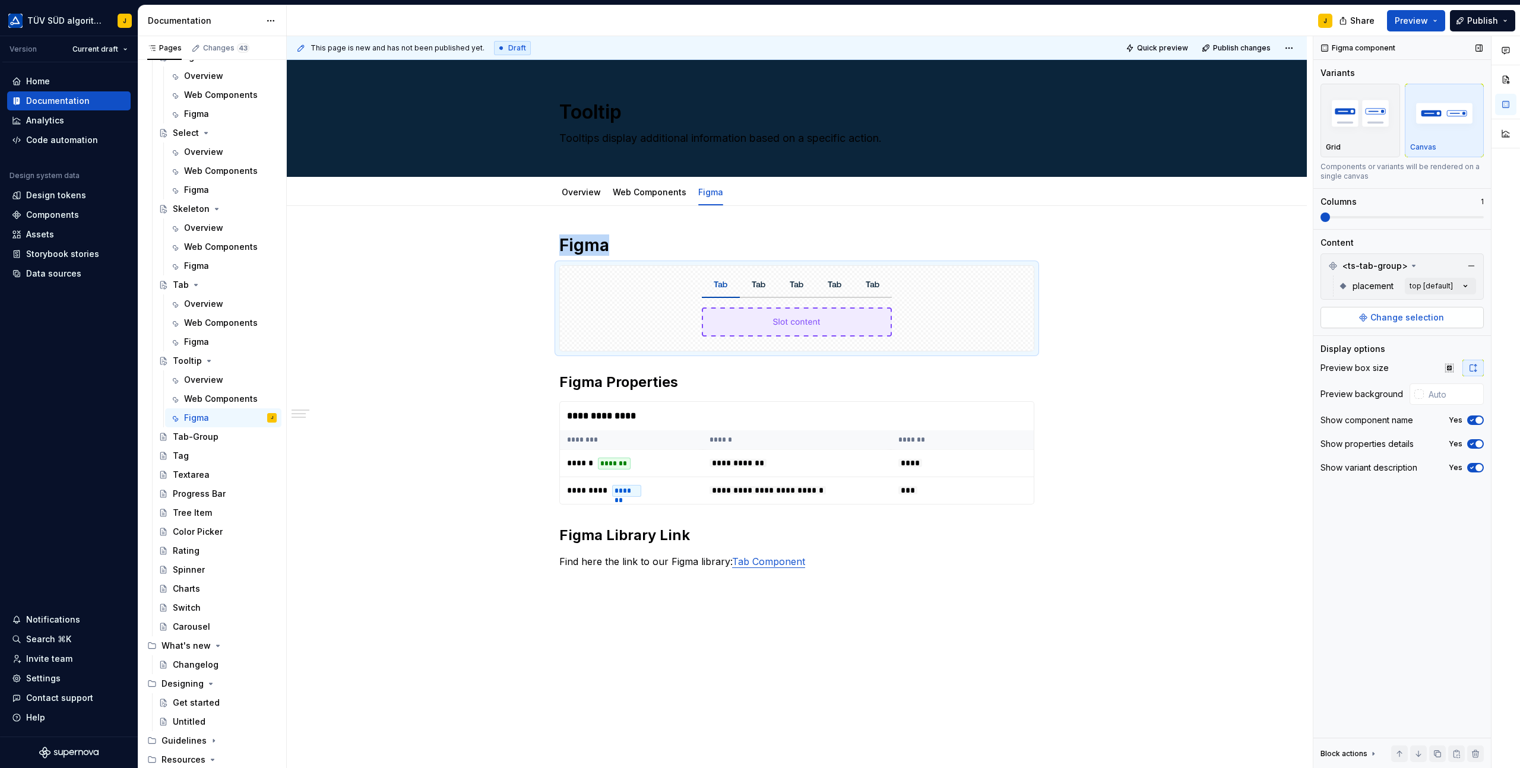
click at [1416, 319] on span "Change selection" at bounding box center [1407, 318] width 74 height 12
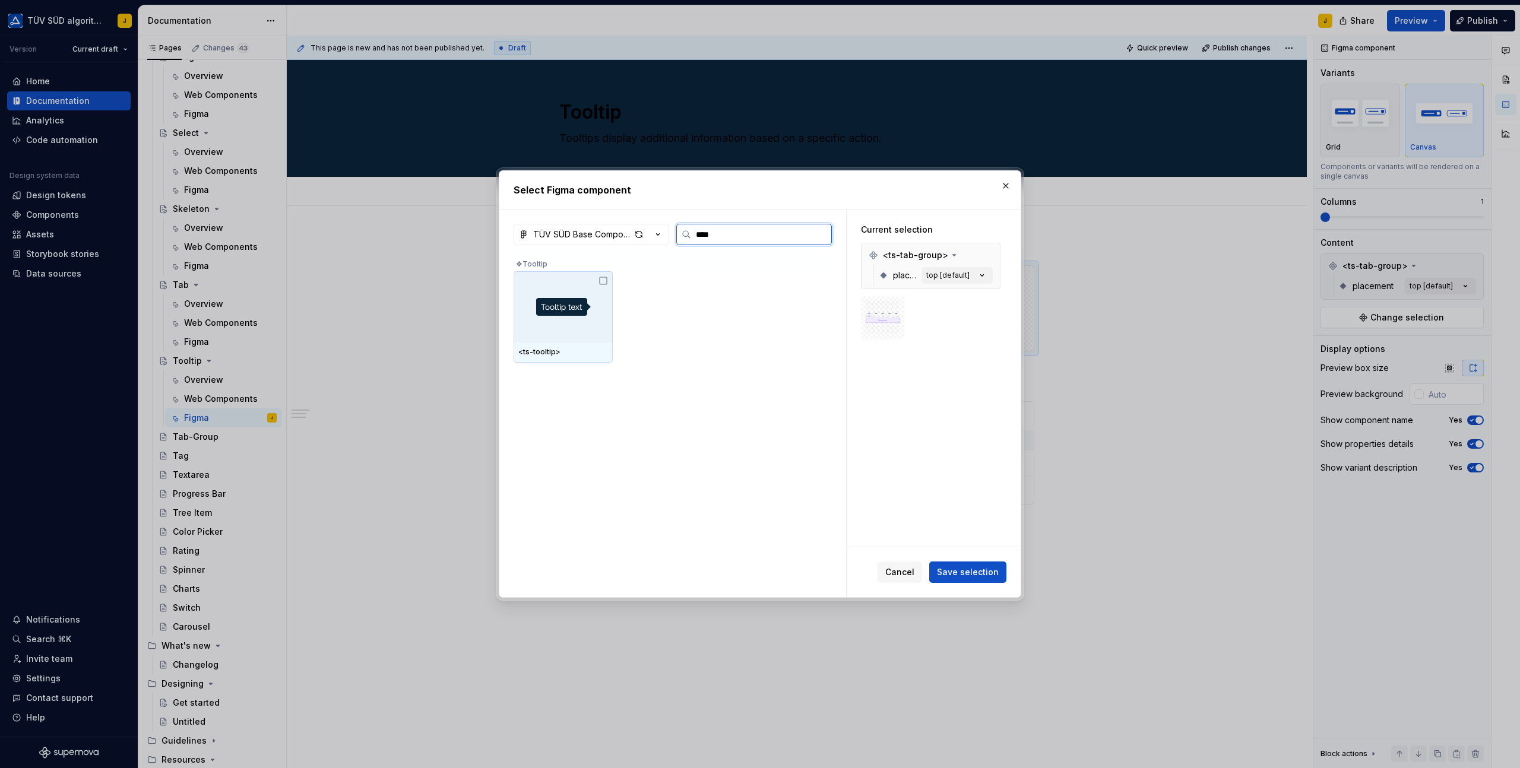
click at [565, 301] on img at bounding box center [563, 307] width 55 height 18
click at [974, 578] on span "Save selection" at bounding box center [968, 572] width 62 height 12
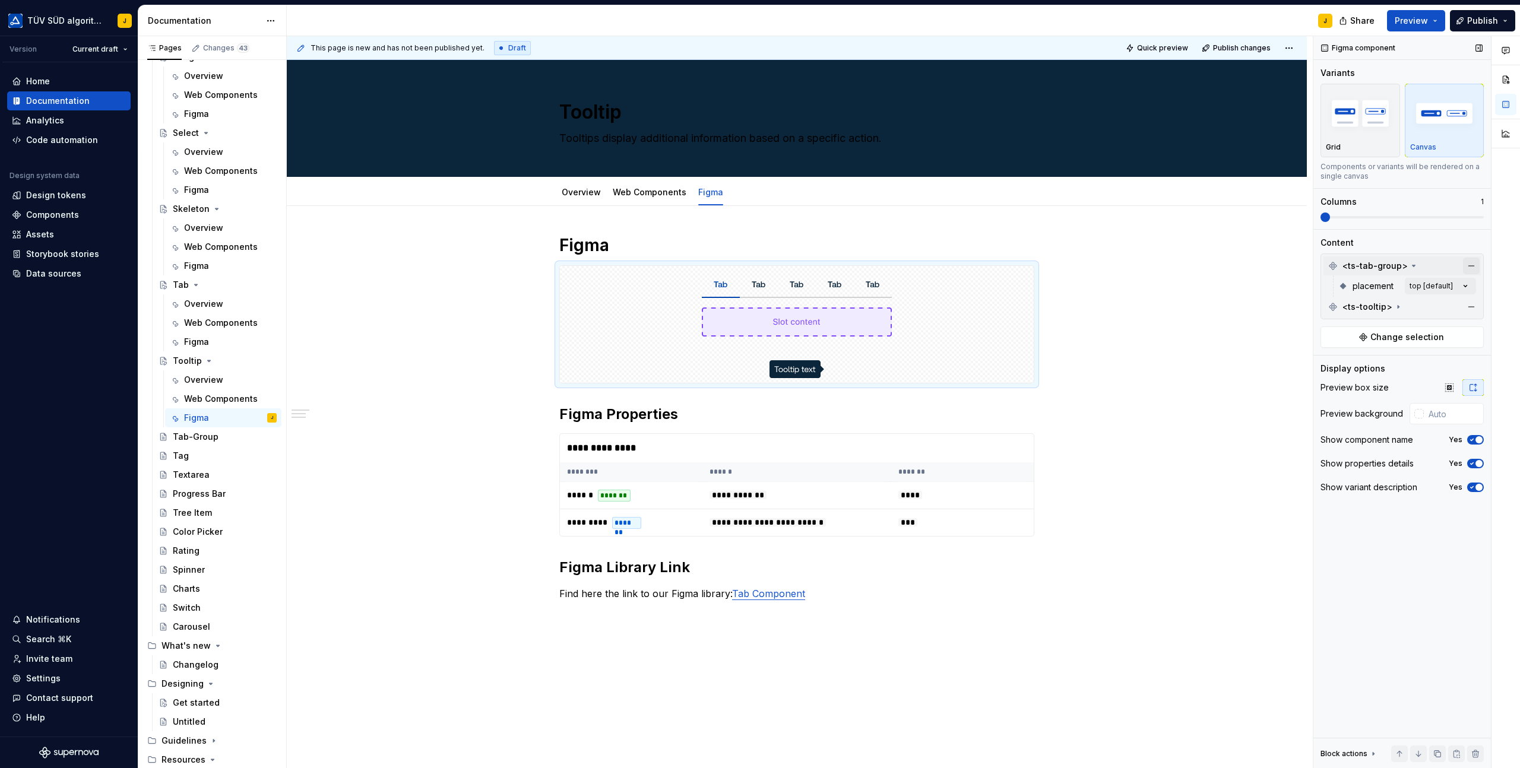
click at [1469, 263] on button "button" at bounding box center [1471, 266] width 17 height 17
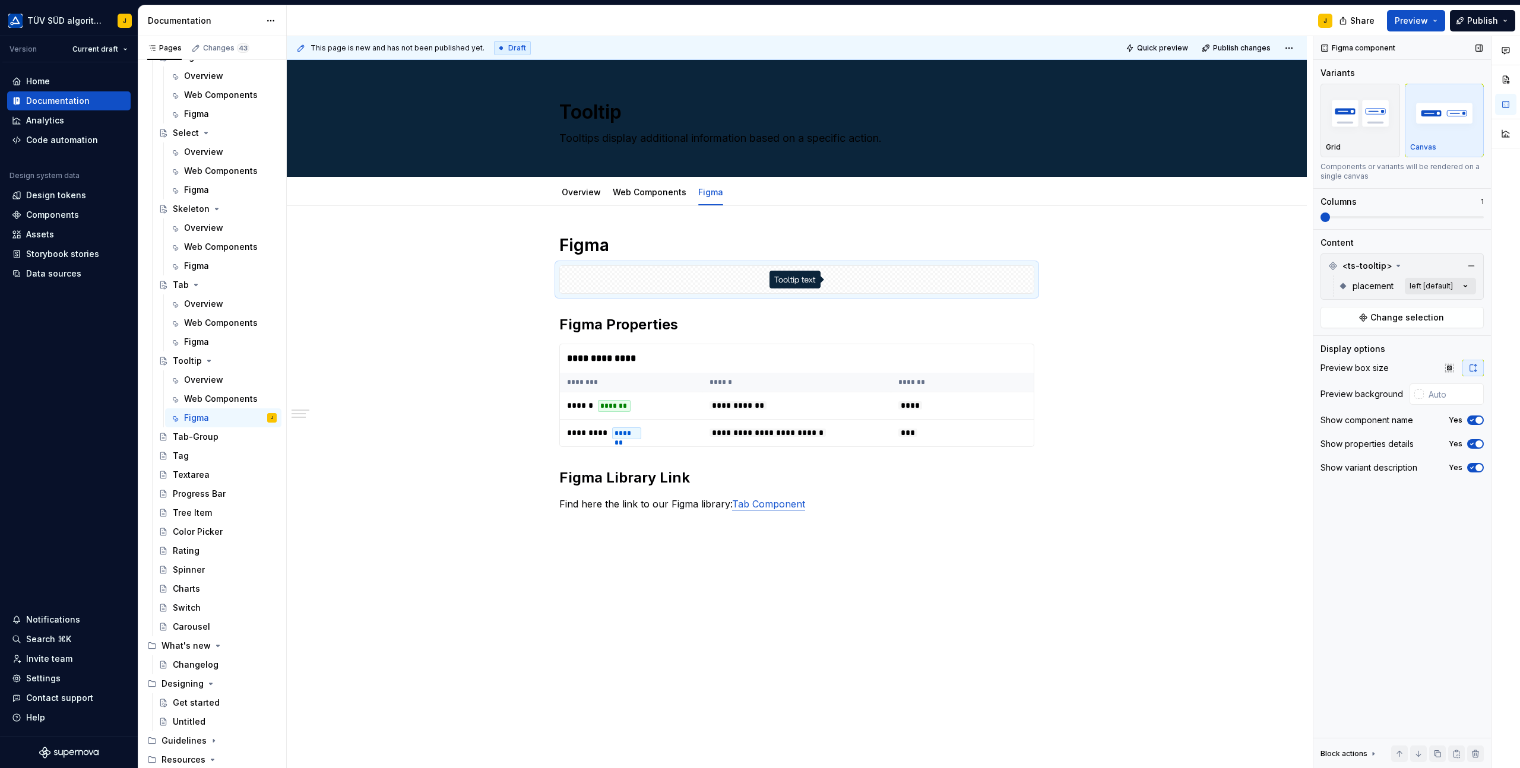
click at [1445, 283] on div "Comments Open comments No comments yet Select ‘Comment’ from the block context …" at bounding box center [1416, 402] width 207 height 732
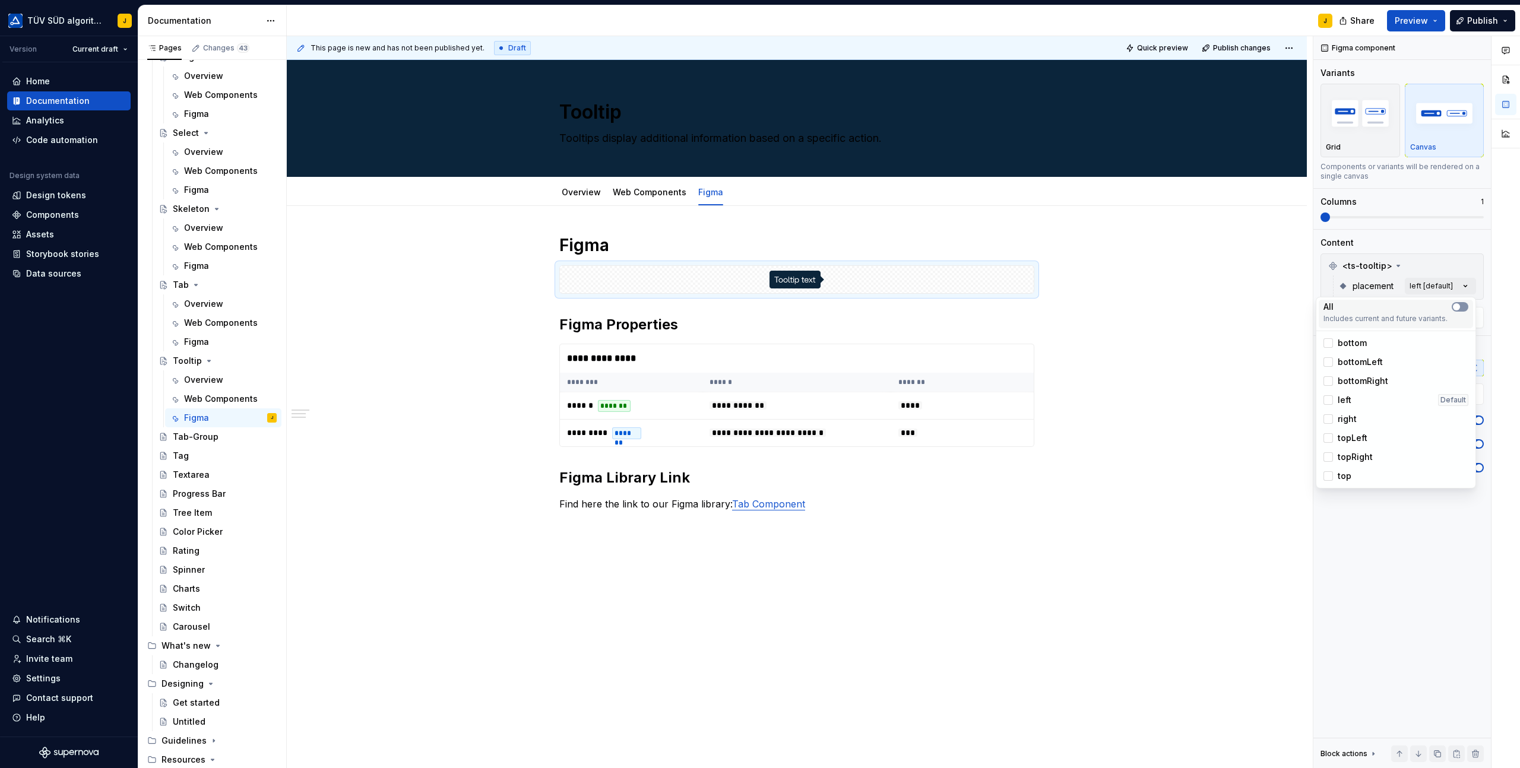
click at [1462, 306] on button "button" at bounding box center [1459, 306] width 17 height 9
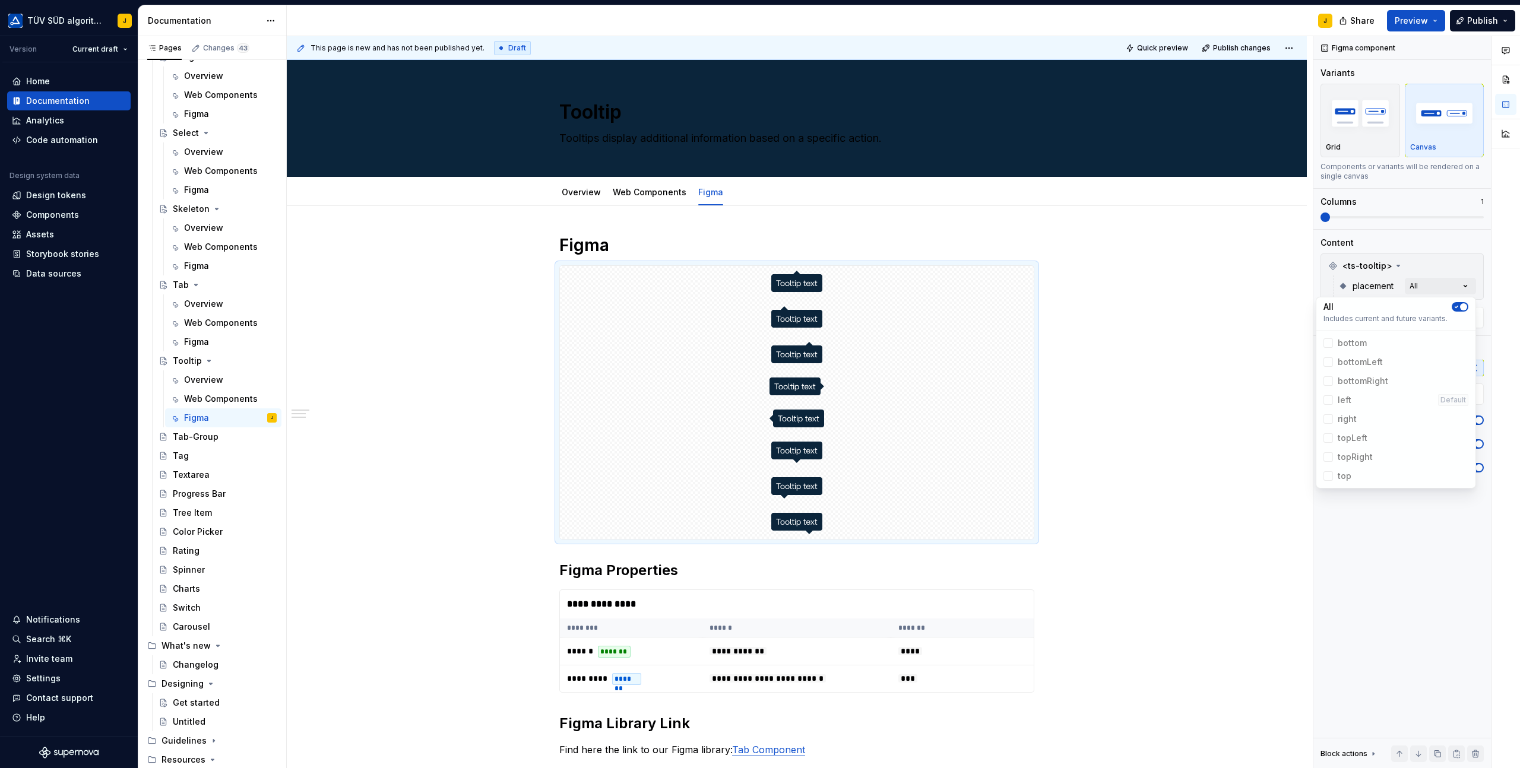
click at [1462, 306] on span "button" at bounding box center [1463, 306] width 7 height 7
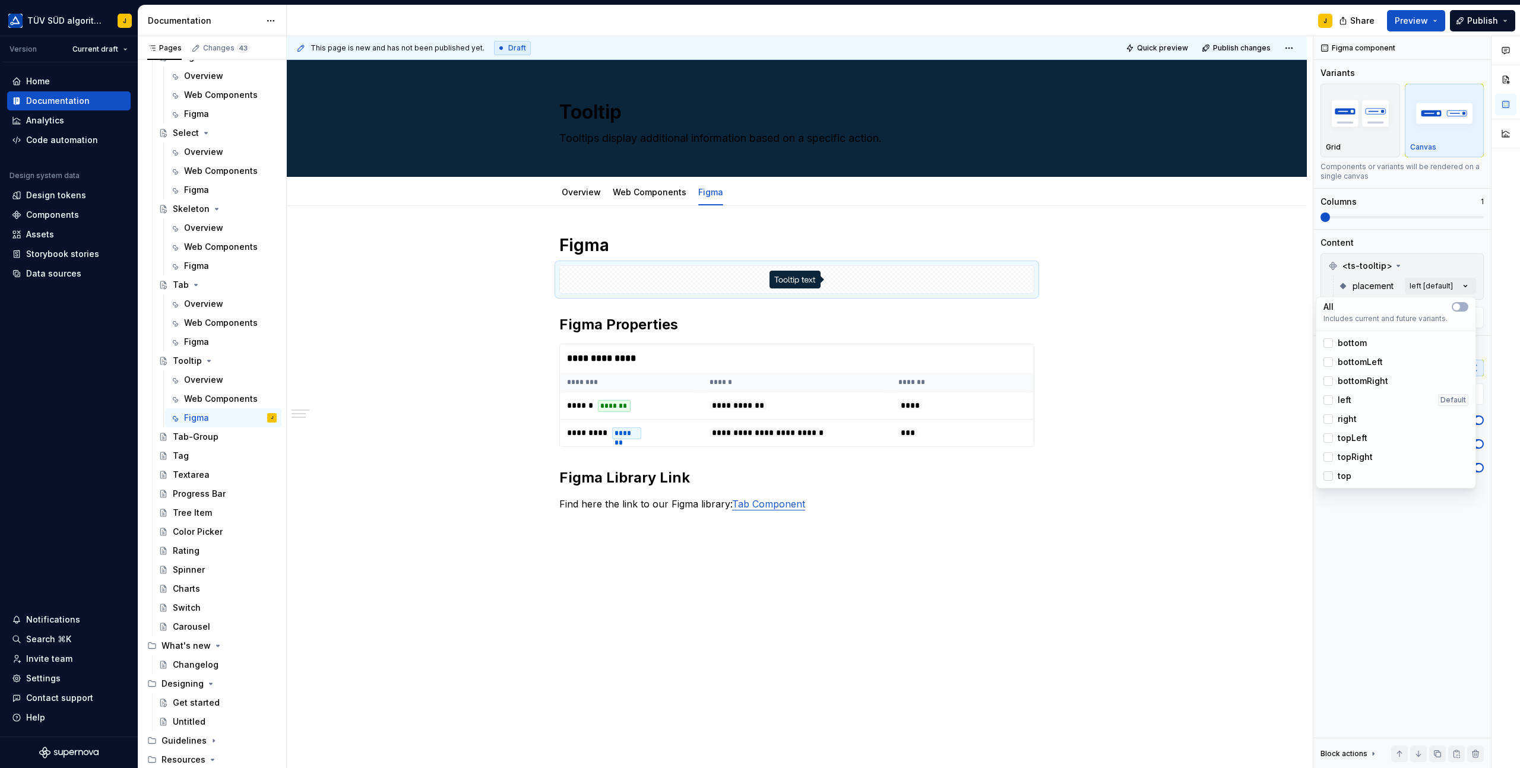
click at [1331, 477] on div at bounding box center [1327, 475] width 9 height 9
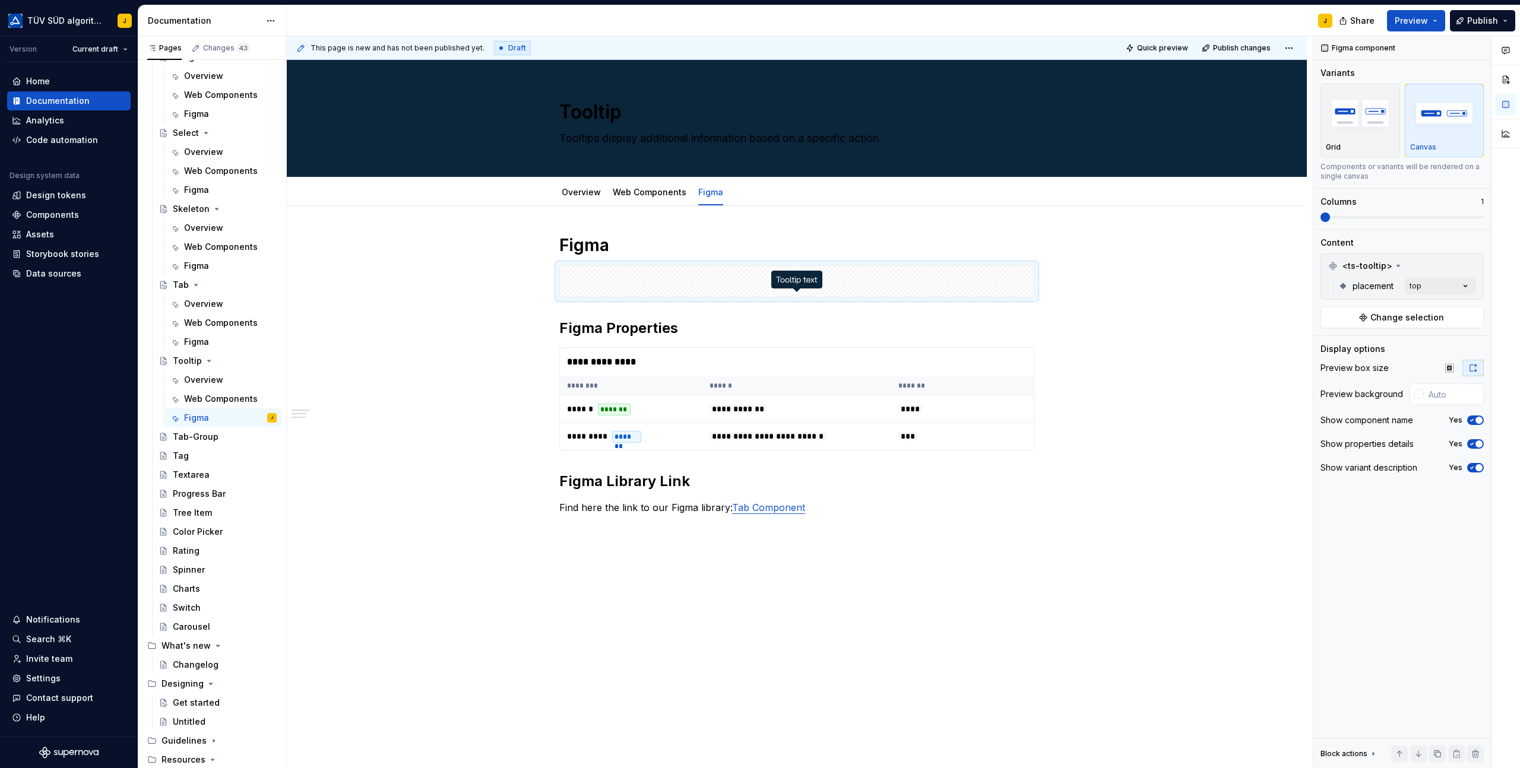
click at [1147, 334] on html "TÜV SÜD algorithm J Version Current draft Home Documentation Analytics Code aut…" at bounding box center [760, 384] width 1520 height 768
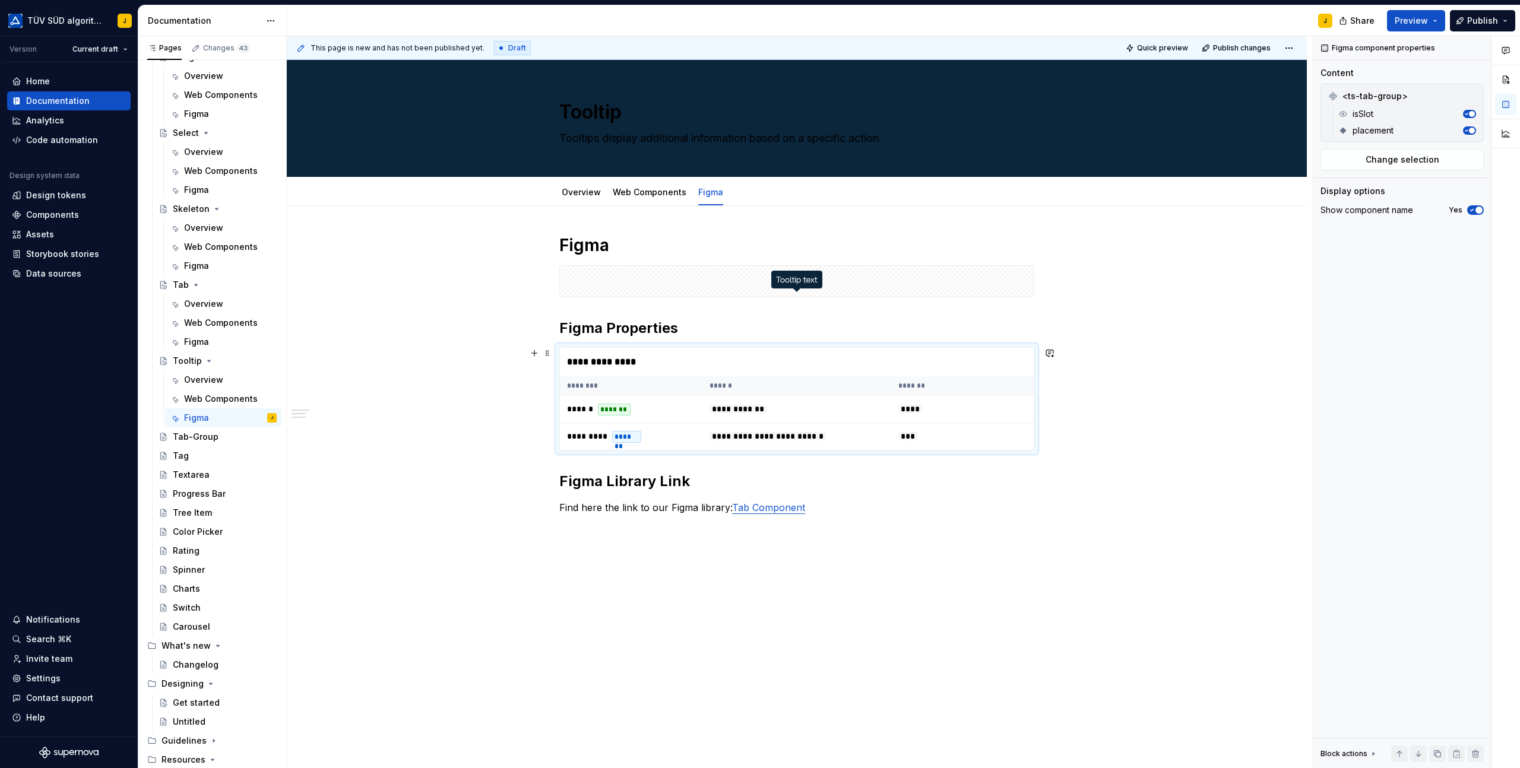
click at [836, 377] on th "******" at bounding box center [796, 386] width 188 height 20
click at [1470, 90] on button "button" at bounding box center [1471, 96] width 17 height 17
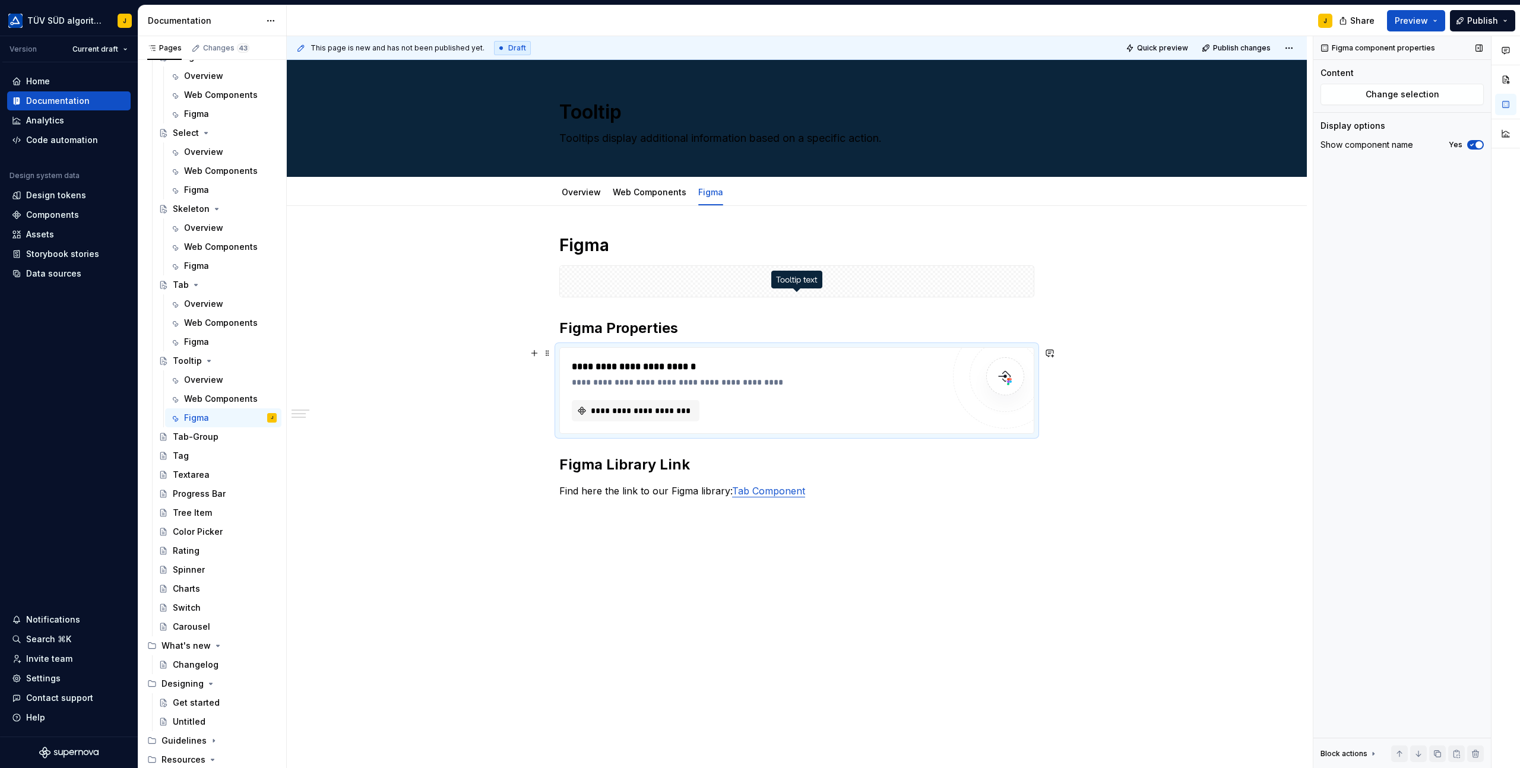
click at [880, 360] on div "**********" at bounding box center [758, 367] width 372 height 14
click at [1408, 98] on span "Change selection" at bounding box center [1402, 94] width 74 height 12
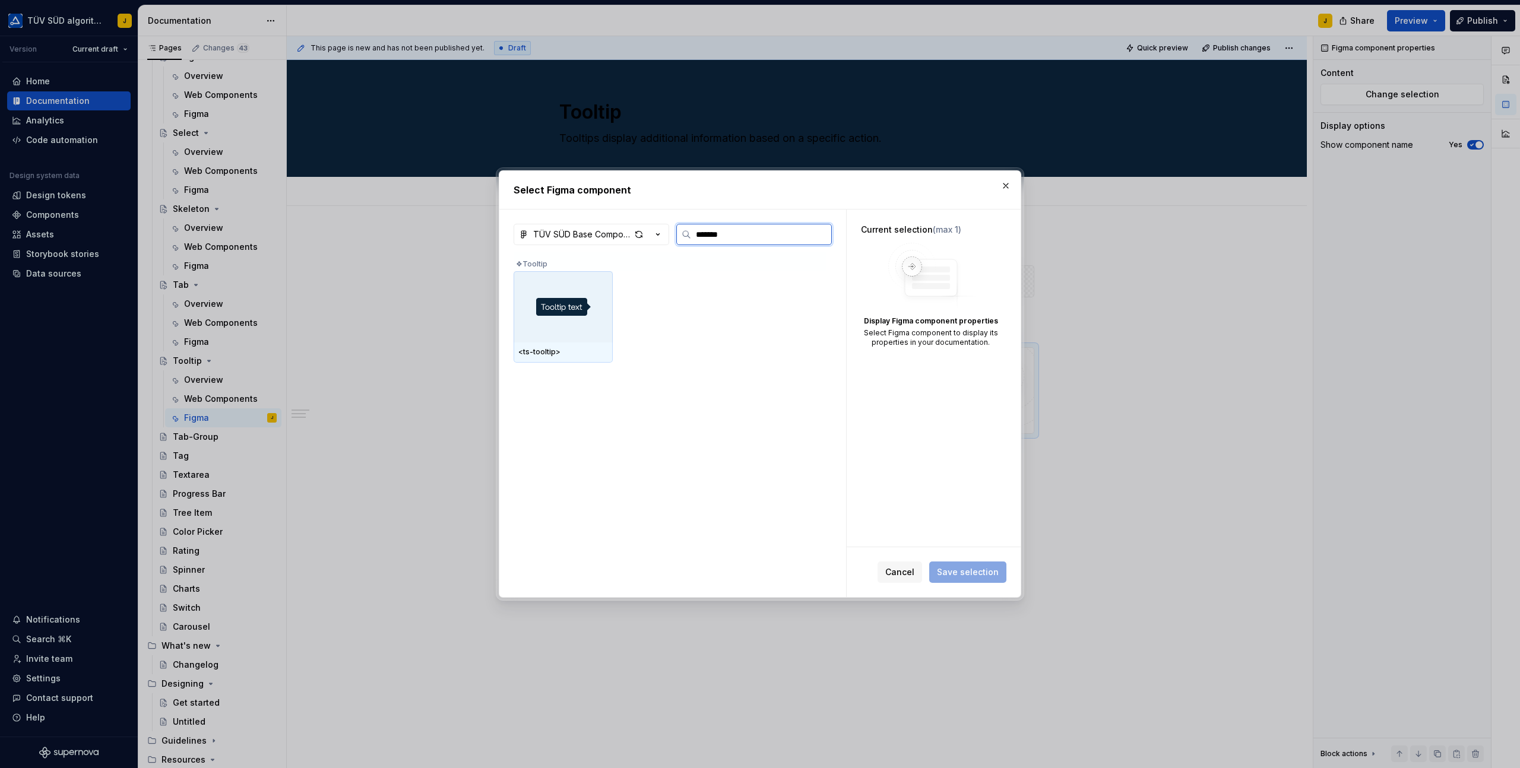
click at [598, 296] on div at bounding box center [562, 306] width 99 height 71
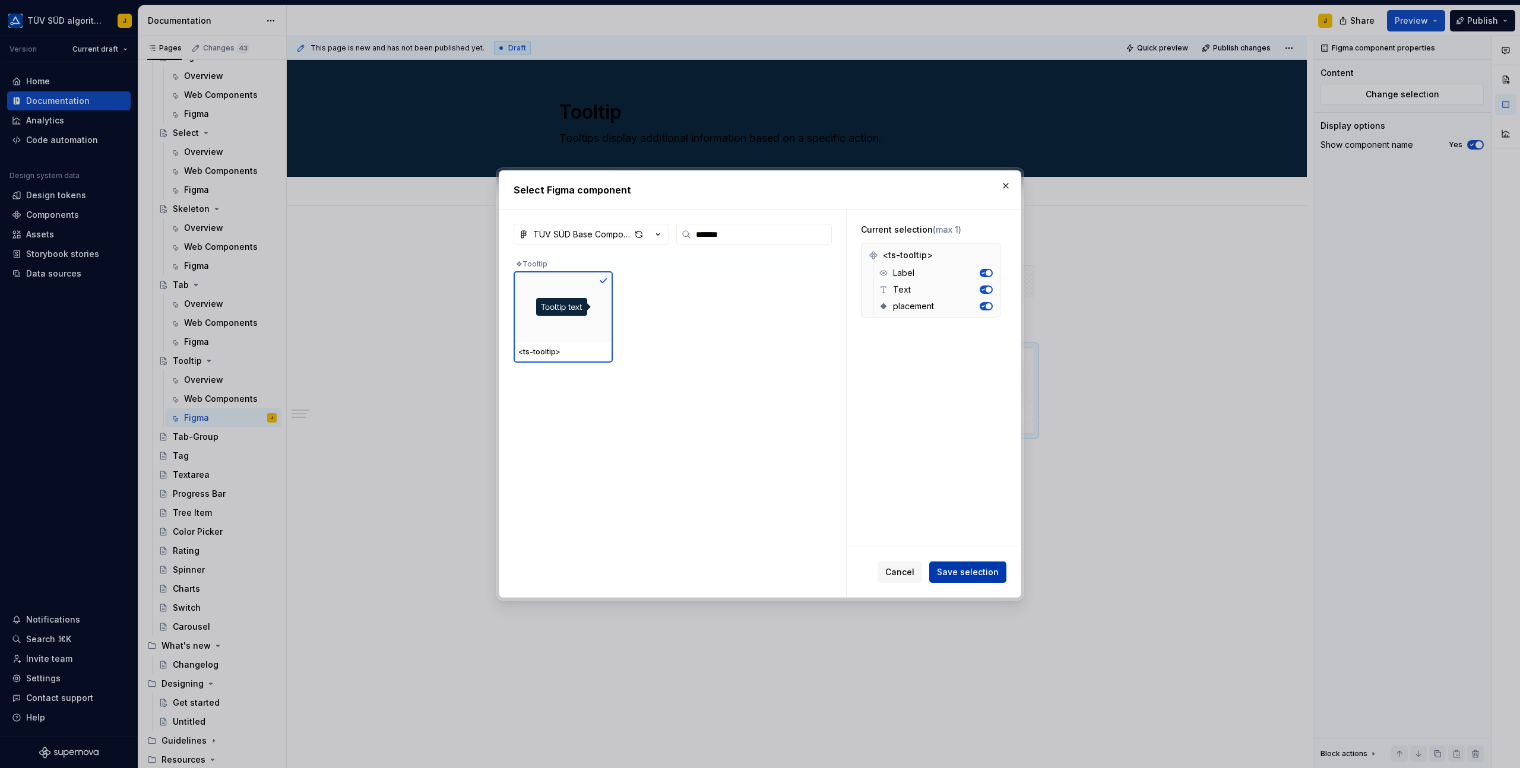
click at [949, 569] on span "Save selection" at bounding box center [968, 572] width 62 height 12
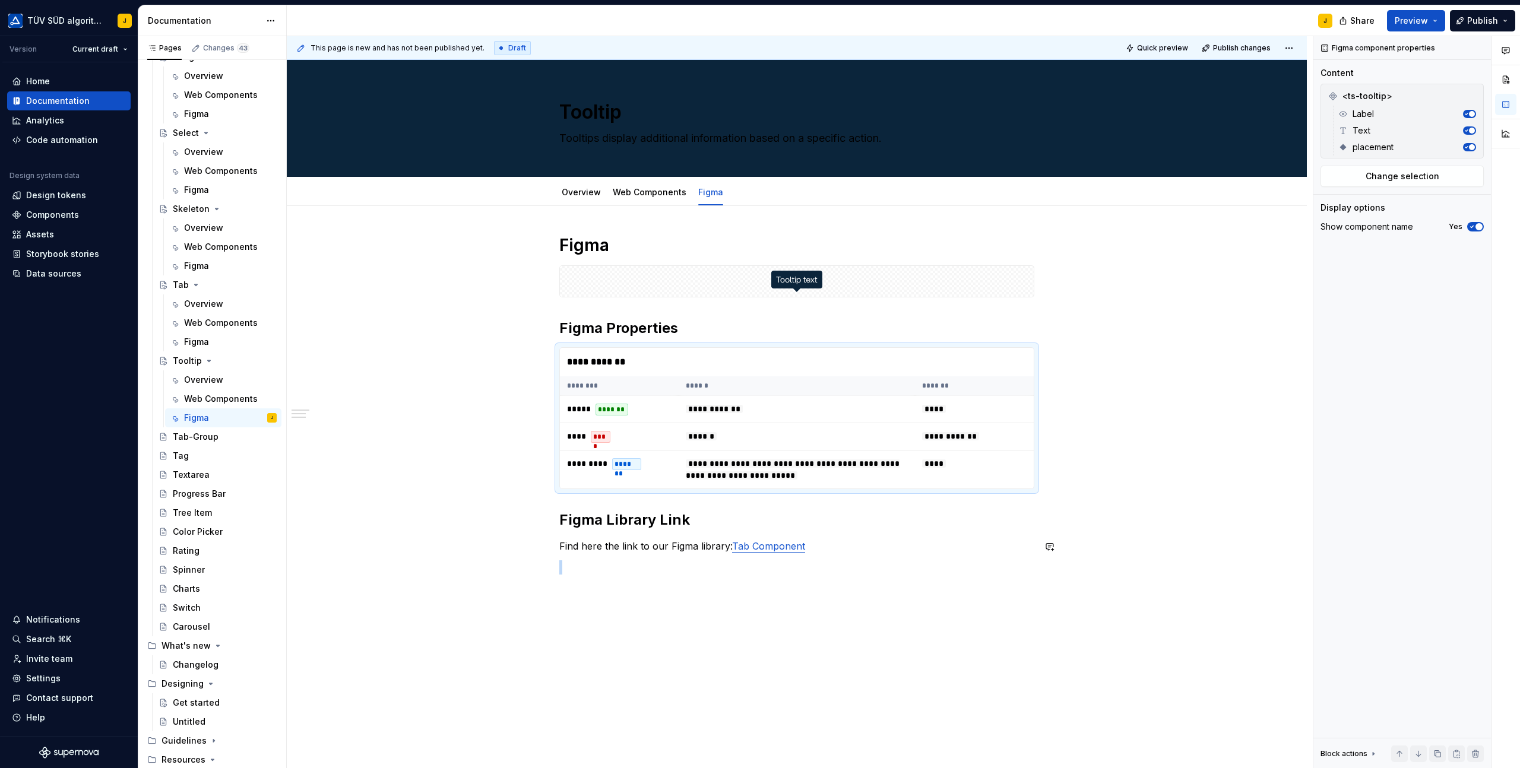
click at [819, 553] on div "**********" at bounding box center [796, 404] width 475 height 340
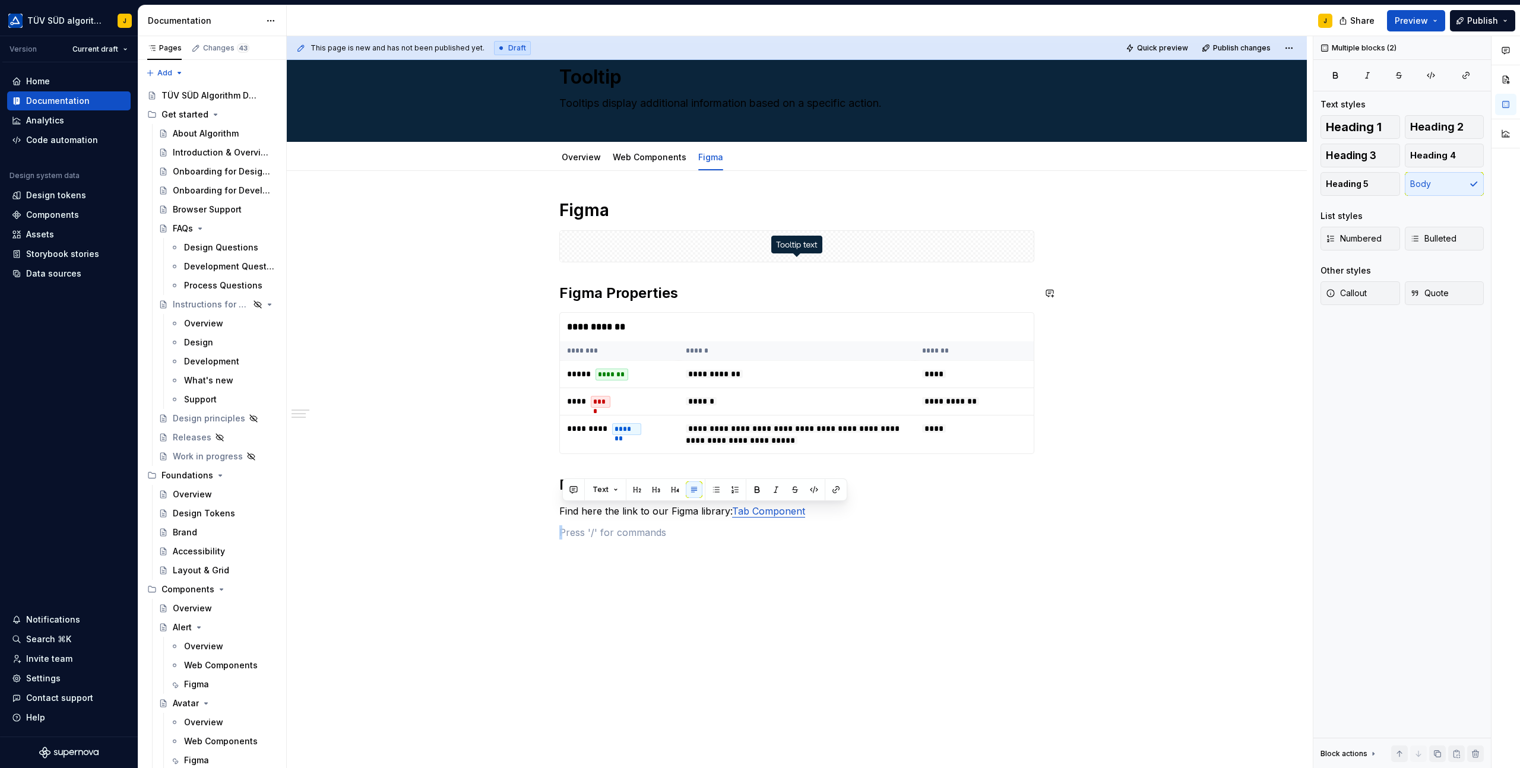
click at [790, 567] on div "**********" at bounding box center [797, 477] width 1020 height 613
click at [823, 509] on p "Find here the link to our Figma library: Tab Component" at bounding box center [796, 511] width 475 height 14
click at [862, 550] on div "**********" at bounding box center [796, 376] width 475 height 354
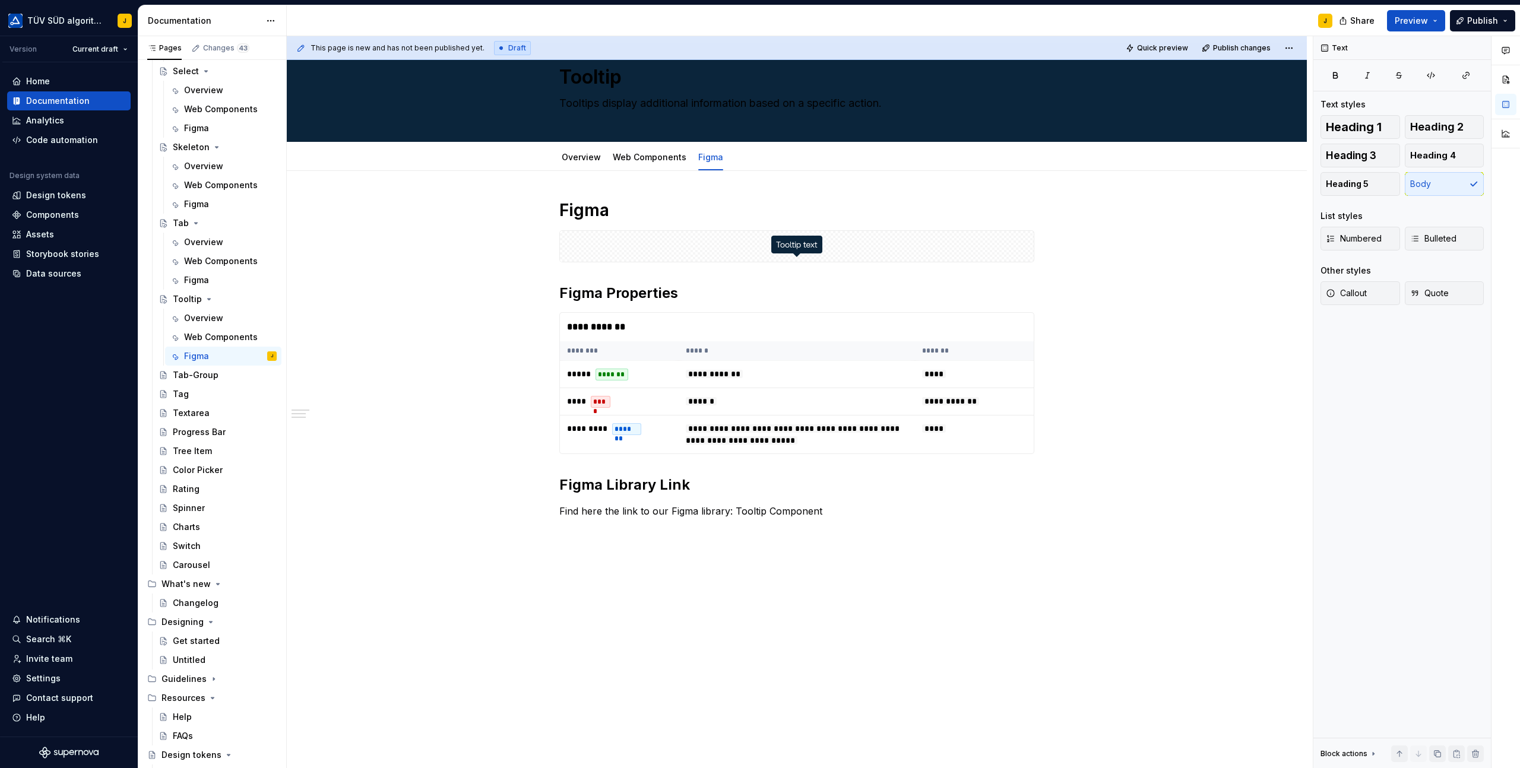
scroll to position [1998, 0]
drag, startPoint x: 737, startPoint y: 510, endPoint x: 827, endPoint y: 510, distance: 90.2
click at [827, 510] on p "Find here the link to our Figma library: Tooltip Component" at bounding box center [796, 511] width 475 height 14
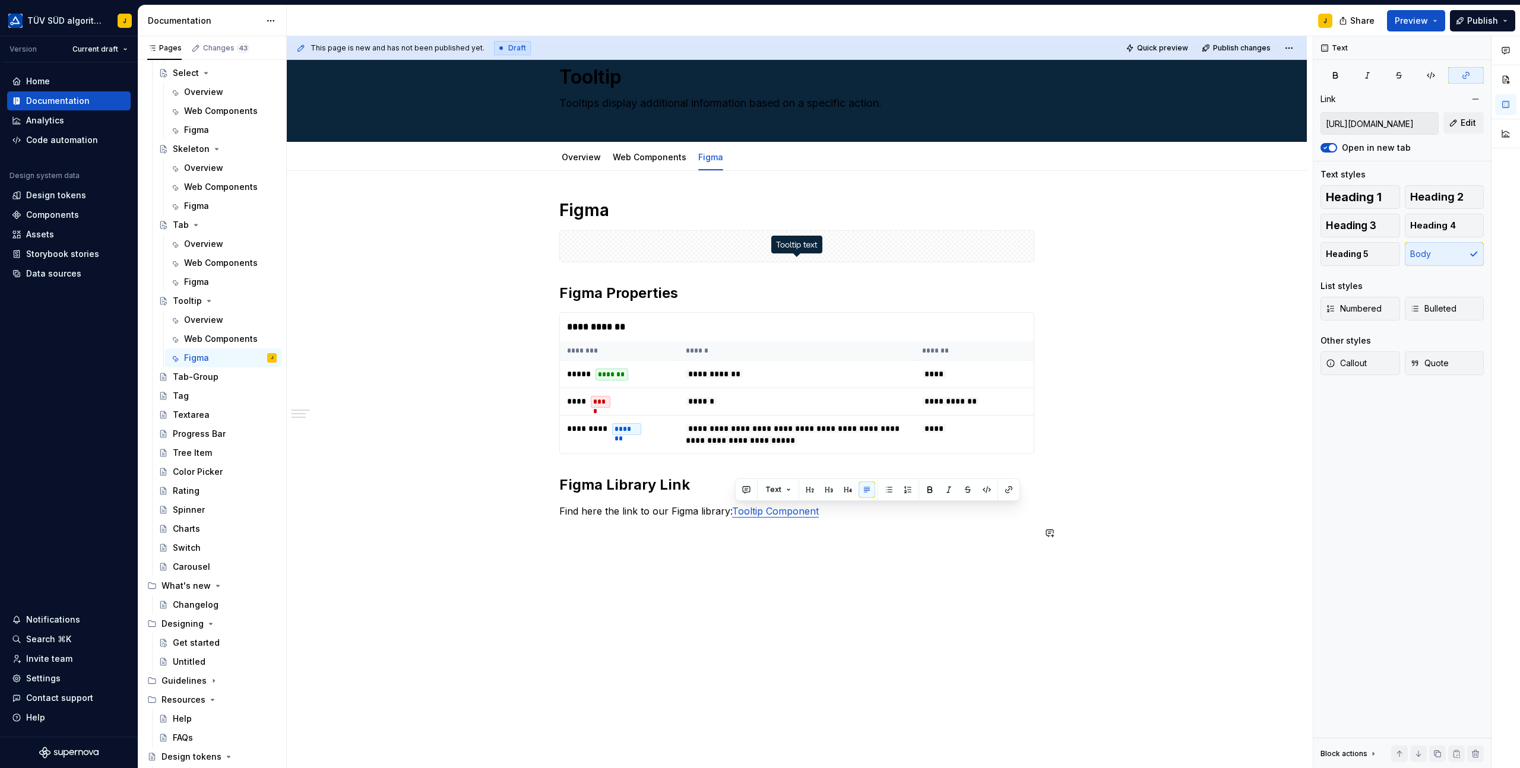
click at [842, 545] on div "**********" at bounding box center [796, 376] width 475 height 354
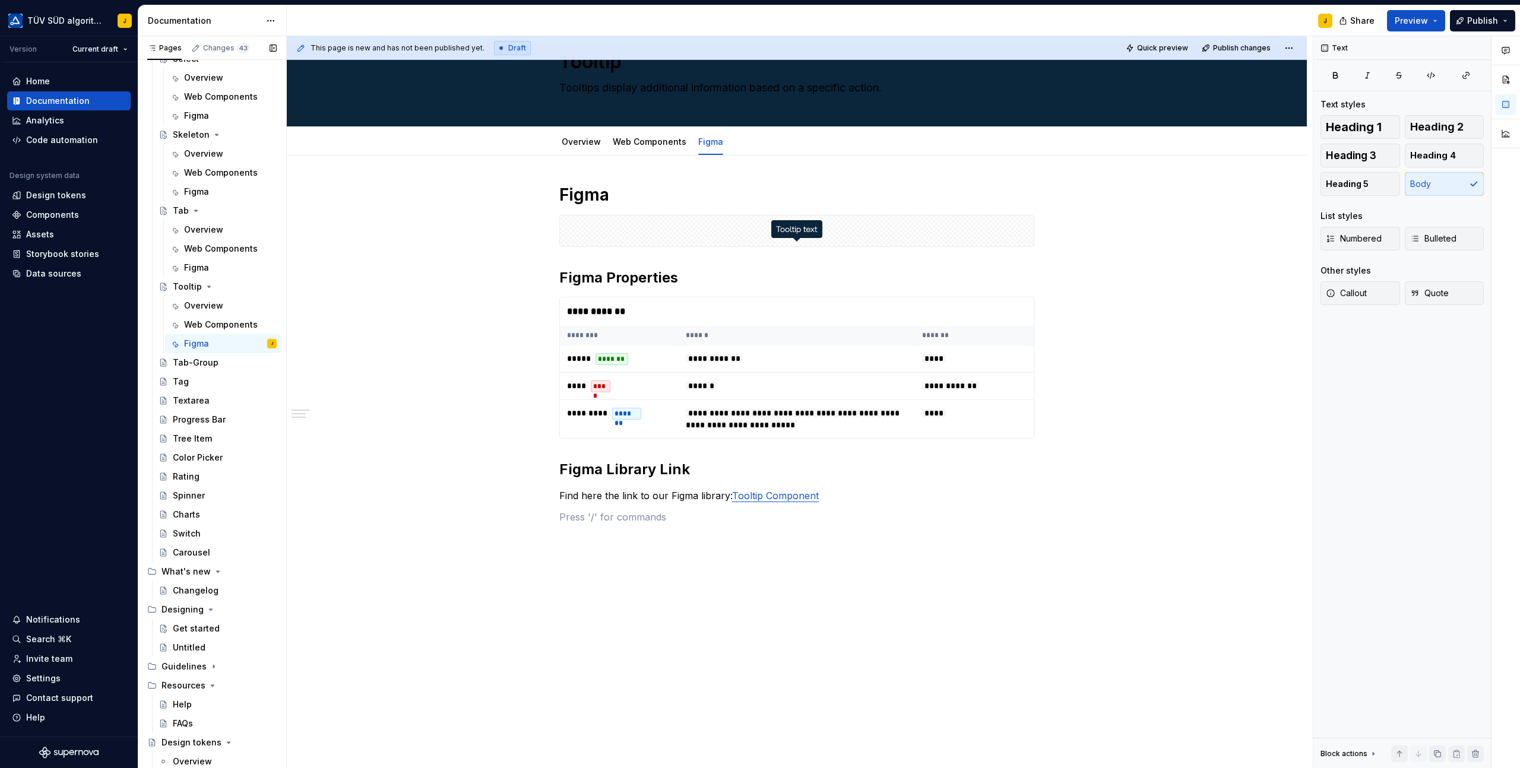
scroll to position [2016, 0]
click at [211, 323] on div "Web Components" at bounding box center [212, 321] width 57 height 12
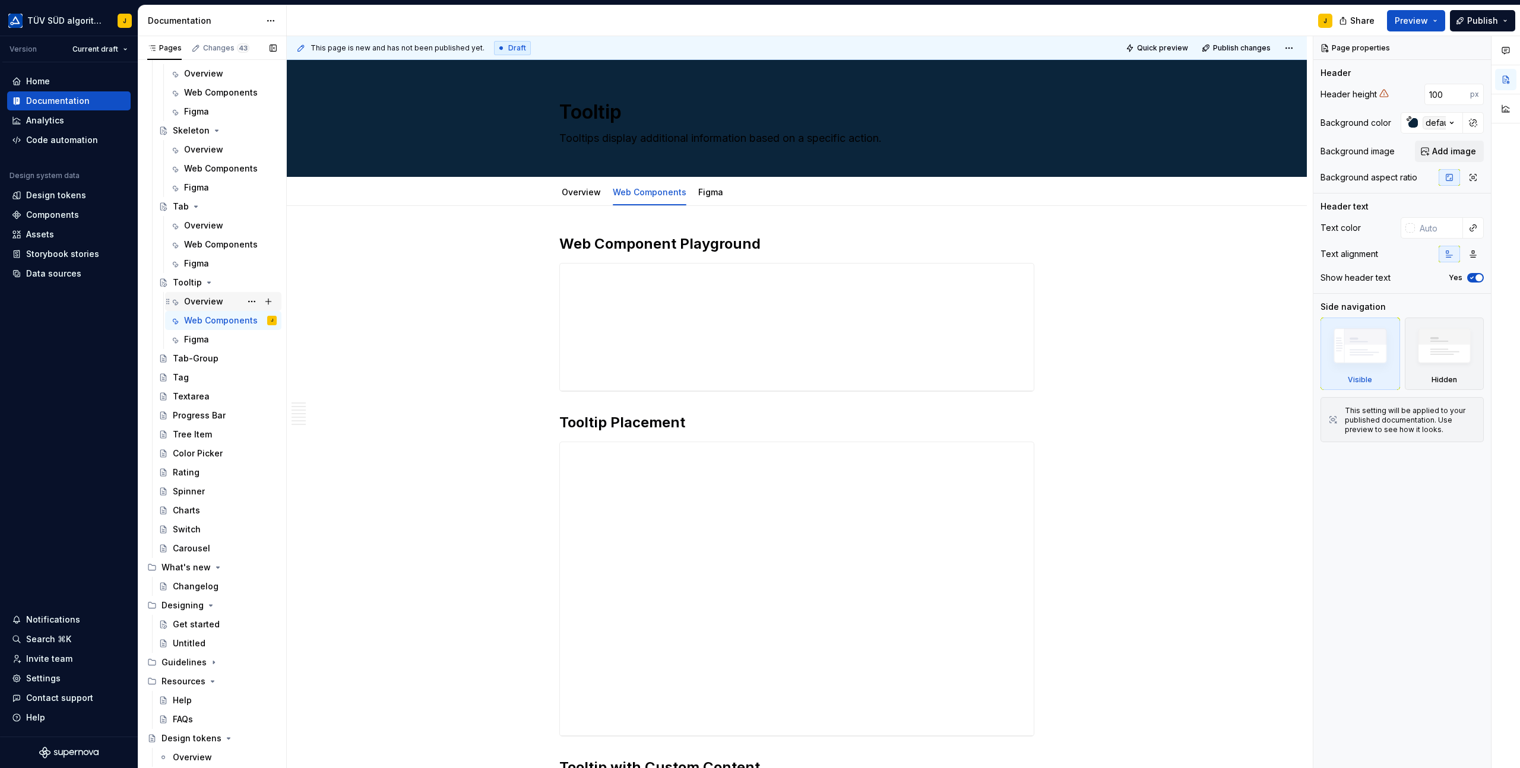
click at [214, 307] on div "Overview" at bounding box center [230, 301] width 93 height 17
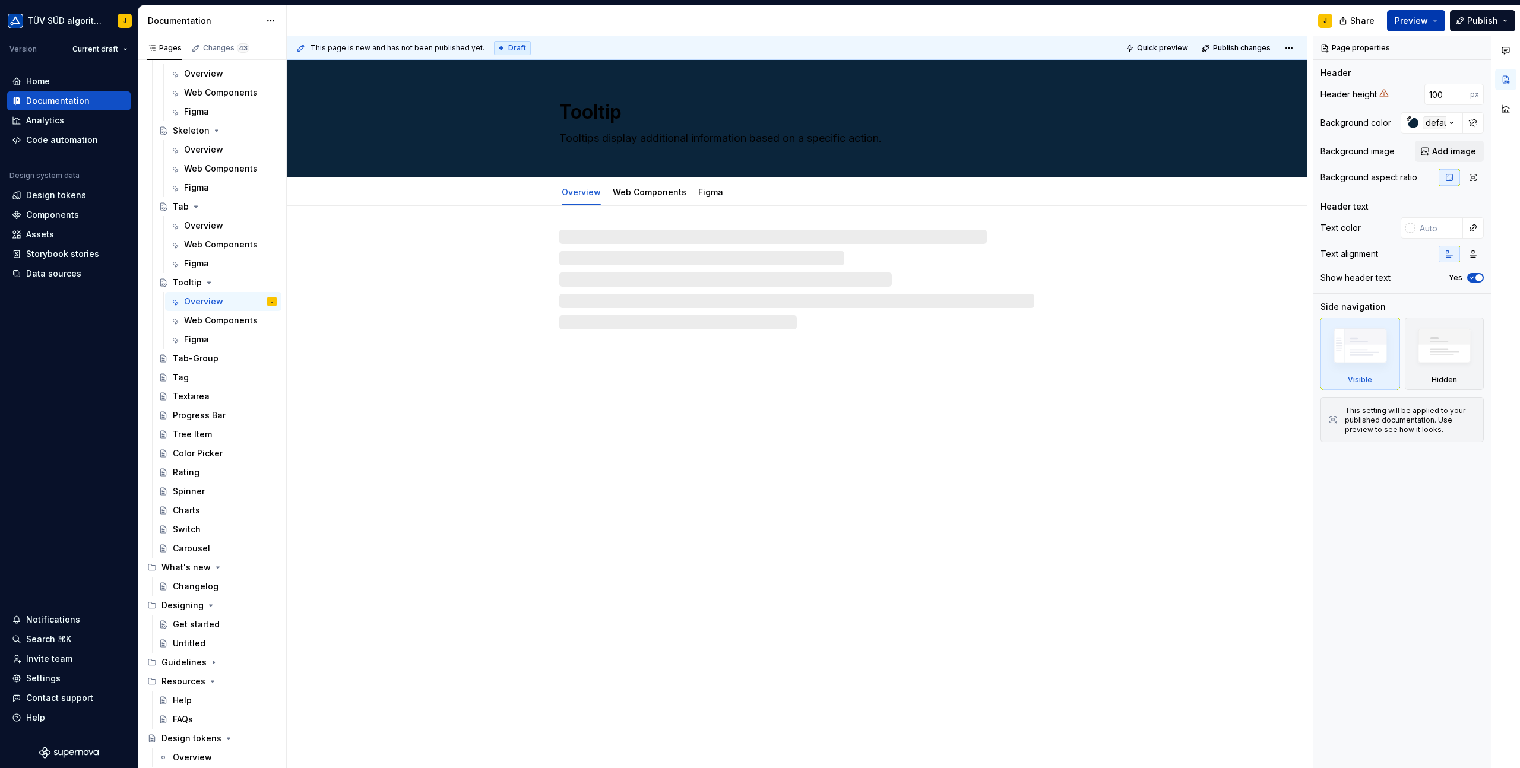
click at [1430, 18] on button "Preview" at bounding box center [1416, 20] width 58 height 21
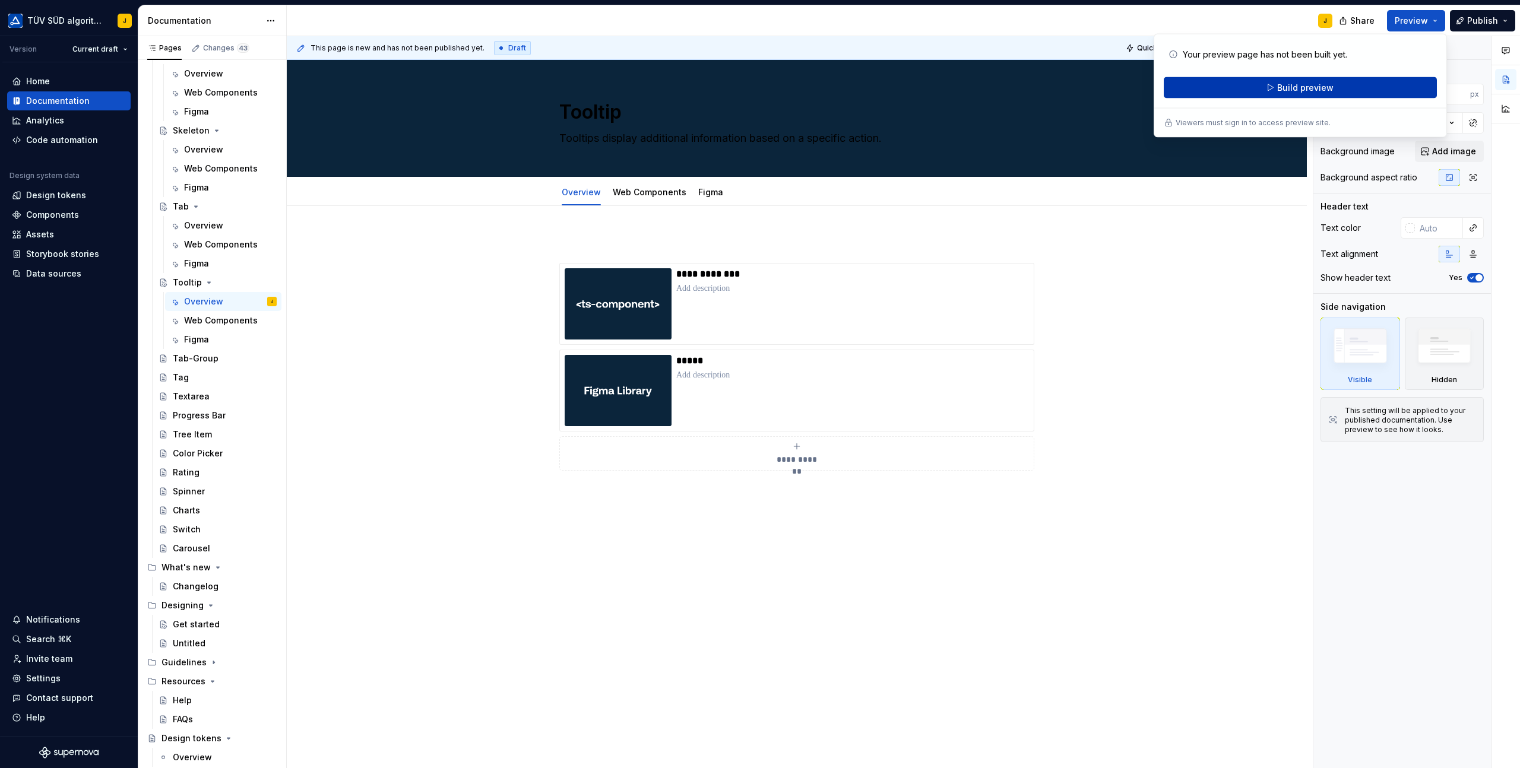
click at [1318, 87] on span "Build preview" at bounding box center [1305, 88] width 56 height 12
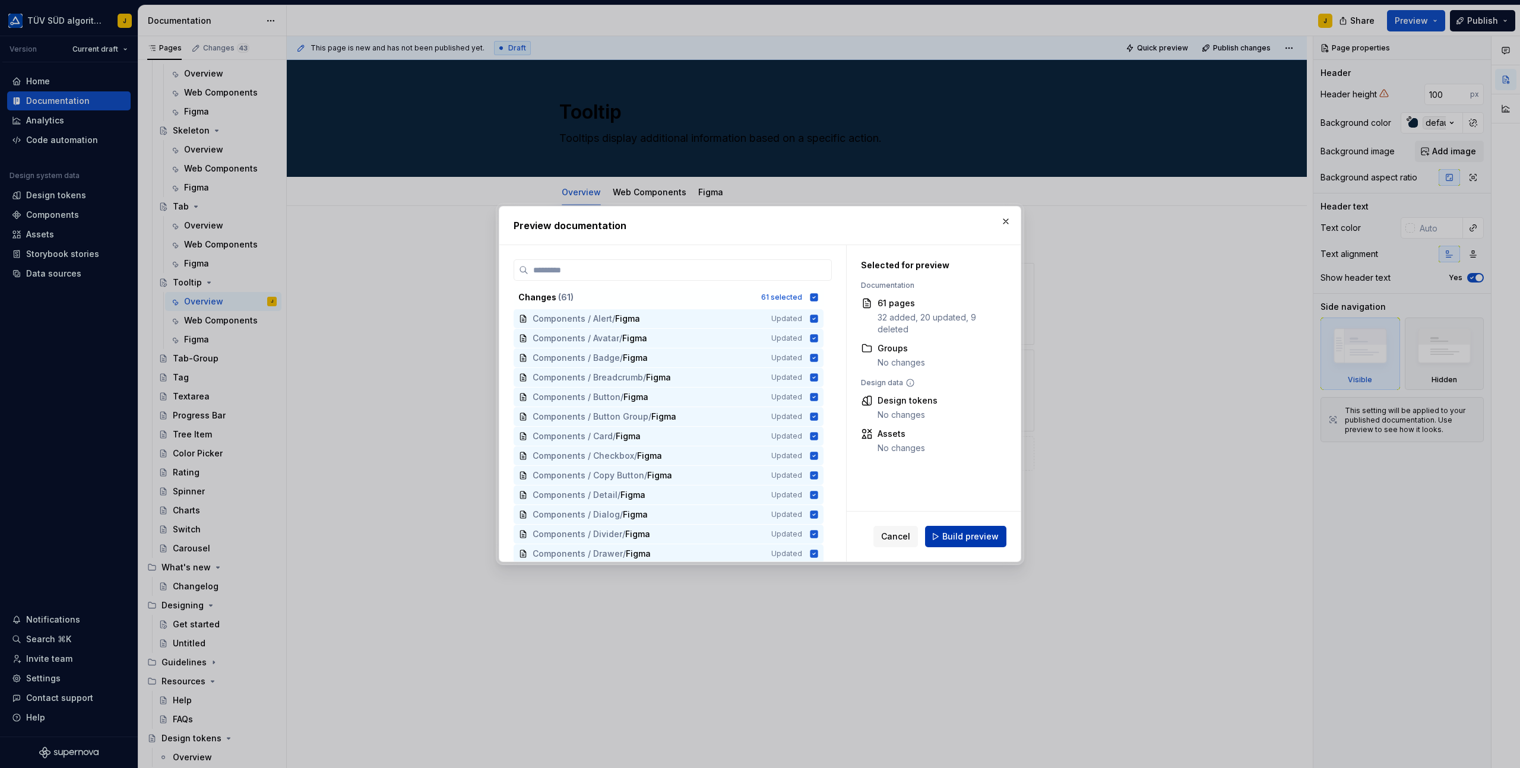
click at [978, 530] on button "Build preview" at bounding box center [965, 536] width 81 height 21
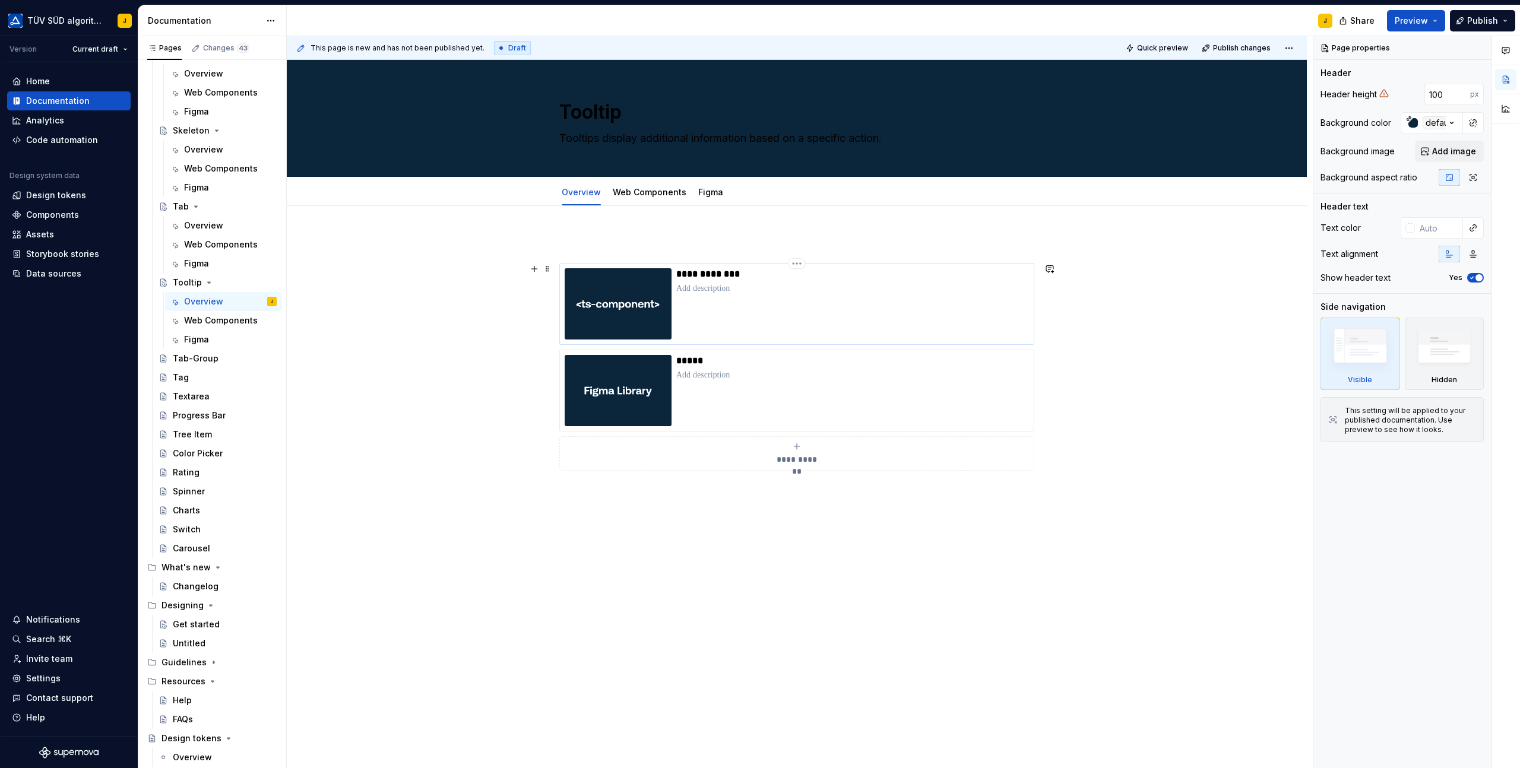
click at [819, 293] on p at bounding box center [852, 289] width 353 height 12
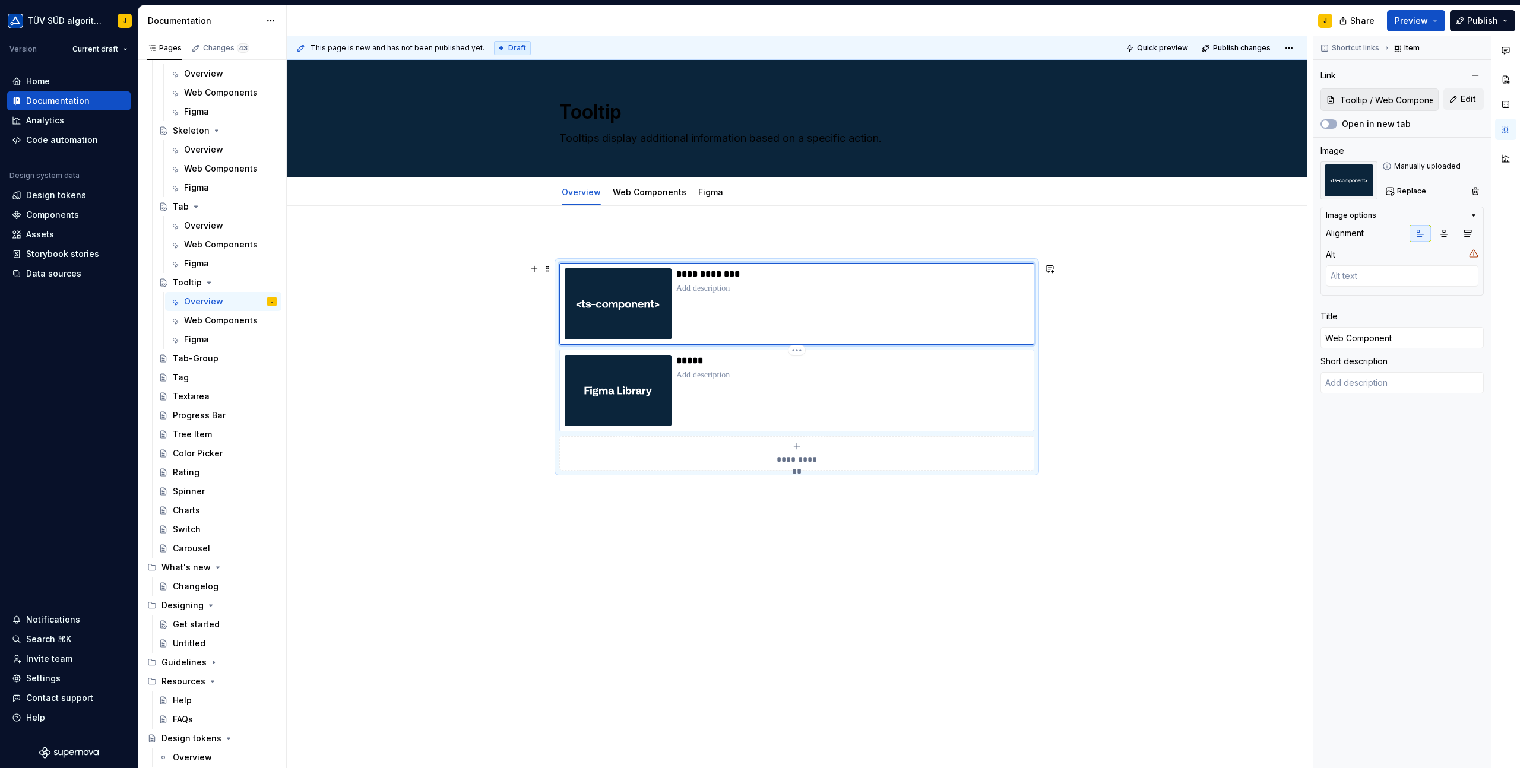
click at [950, 364] on p "*****" at bounding box center [852, 361] width 353 height 12
click at [671, 203] on div at bounding box center [649, 203] width 83 height 1
click at [645, 188] on link "Web Components" at bounding box center [650, 192] width 74 height 10
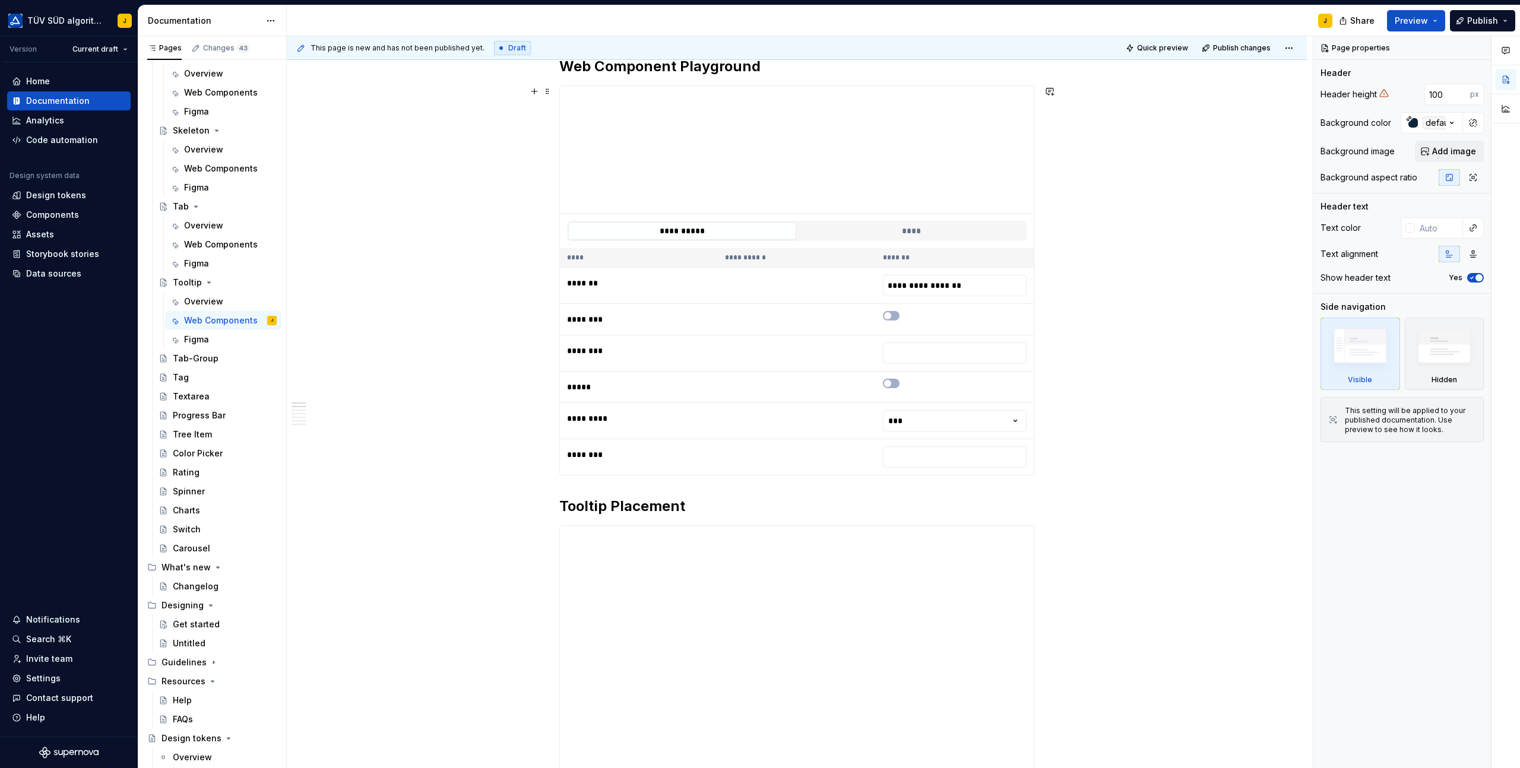
scroll to position [90, 0]
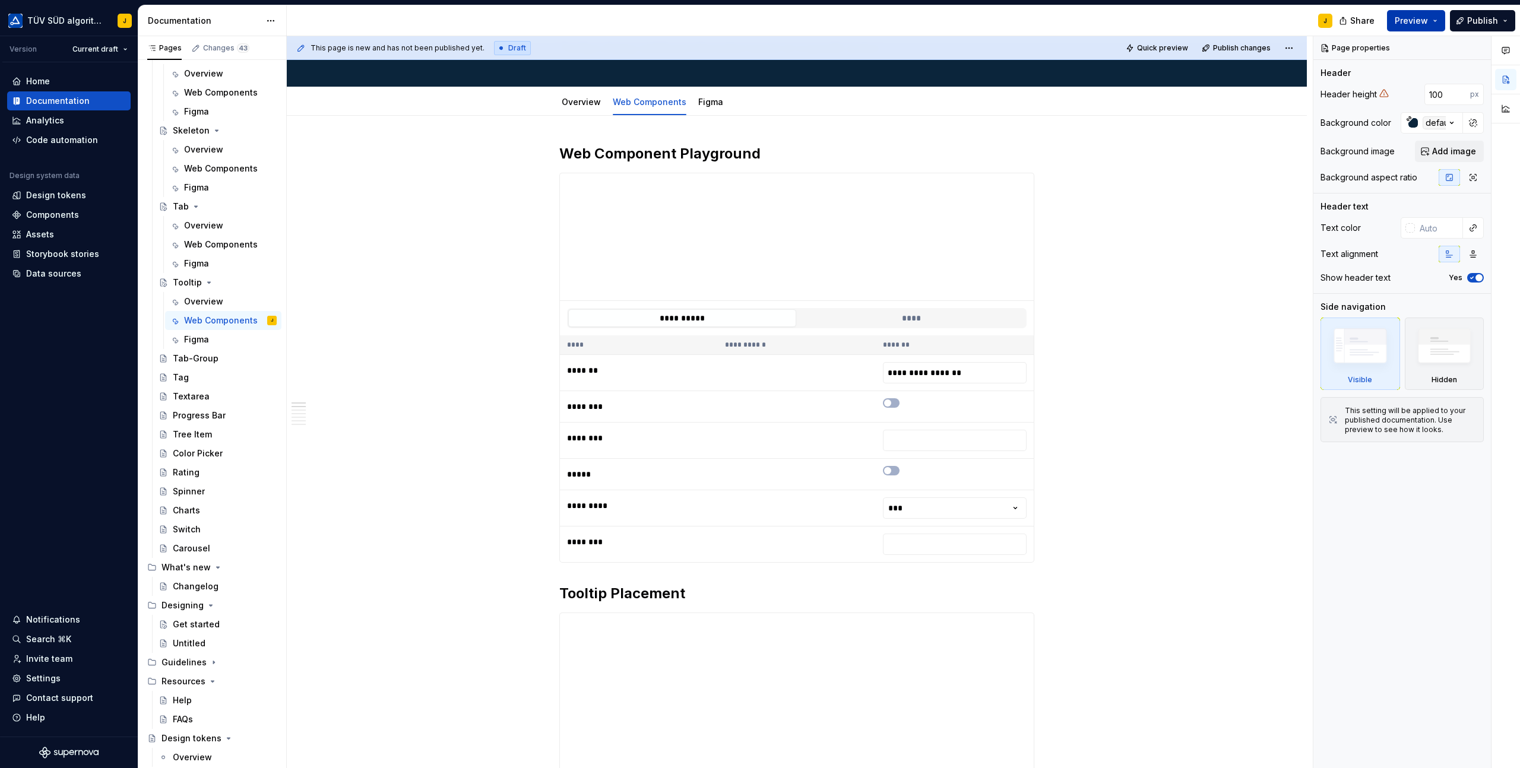
click at [1434, 17] on button "Preview" at bounding box center [1416, 20] width 58 height 21
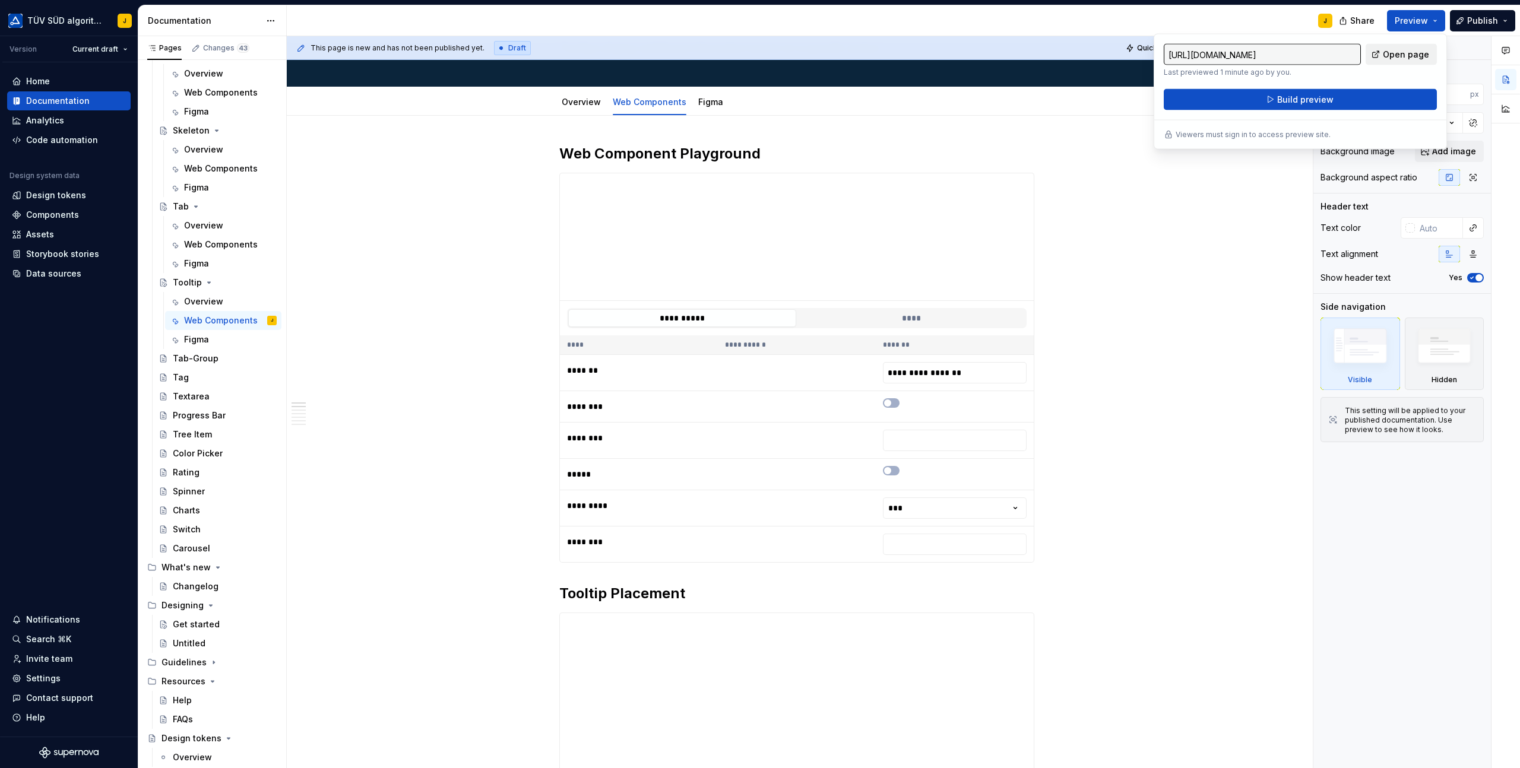
click at [1406, 55] on span "Open page" at bounding box center [1405, 55] width 46 height 12
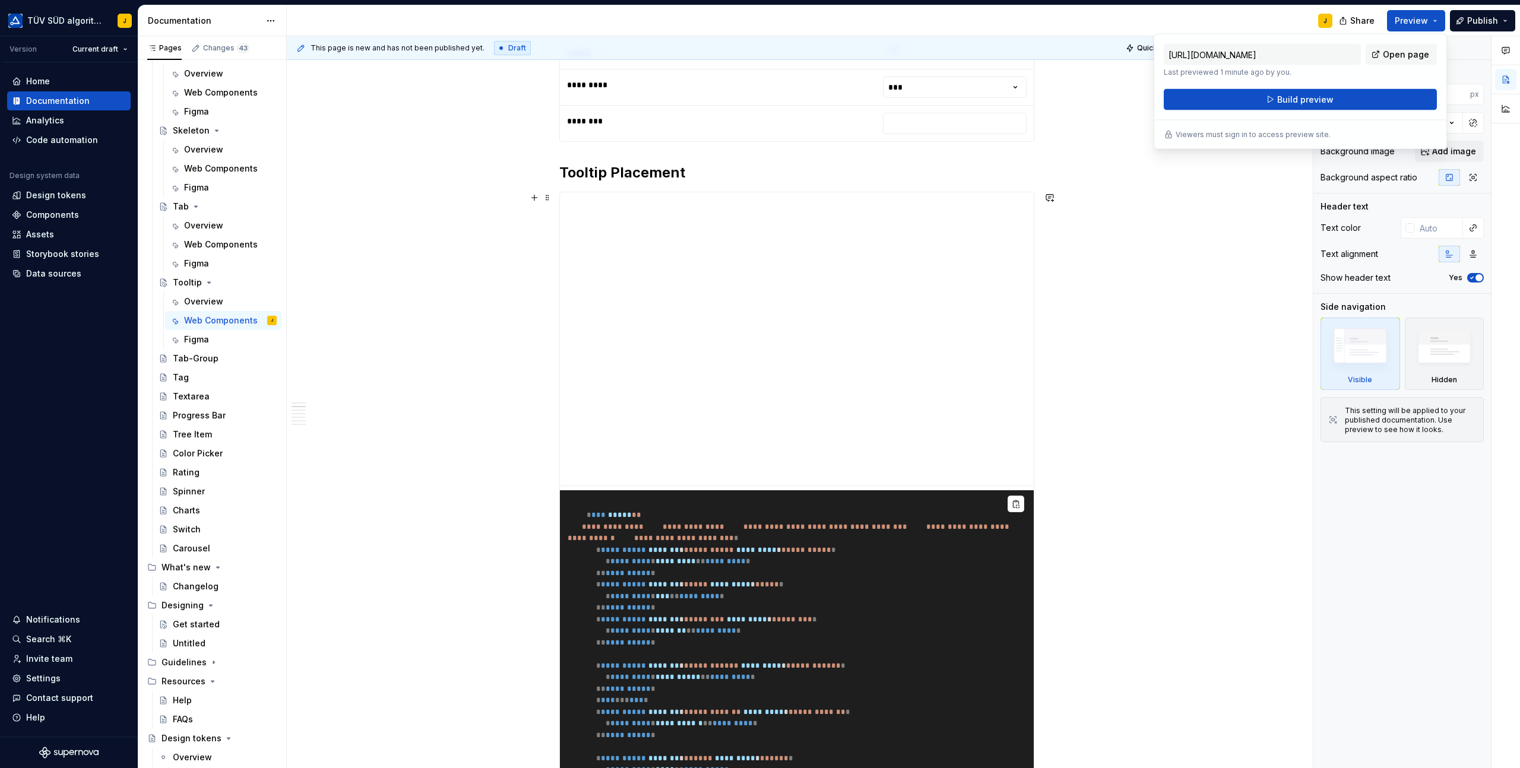
scroll to position [544, 0]
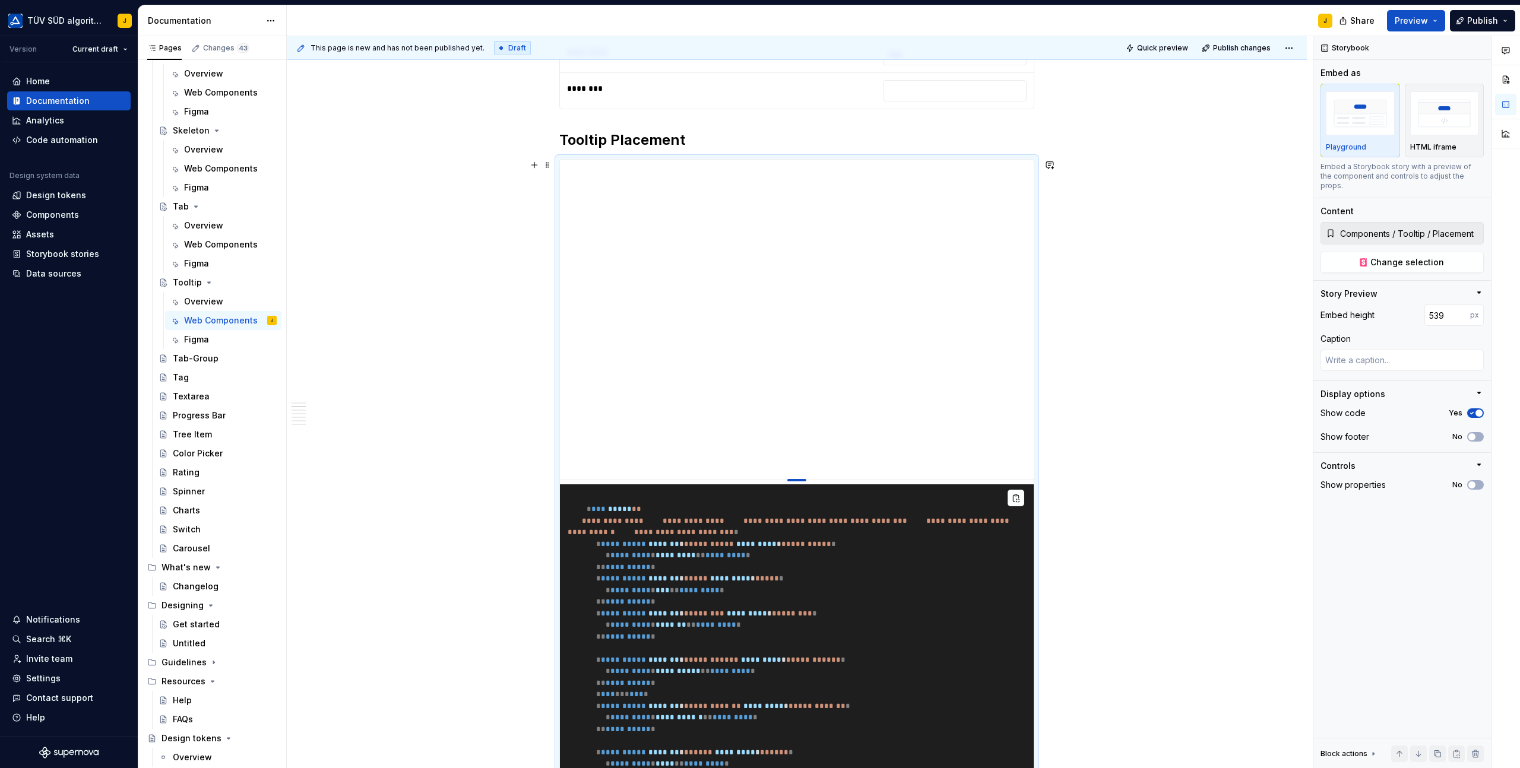
drag, startPoint x: 803, startPoint y: 452, endPoint x: 802, endPoint y: 480, distance: 27.3
click at [802, 480] on div at bounding box center [796, 480] width 19 height 2
click at [804, 477] on div at bounding box center [796, 478] width 83 height 2
click at [804, 481] on div "**********" at bounding box center [797, 615] width 474 height 911
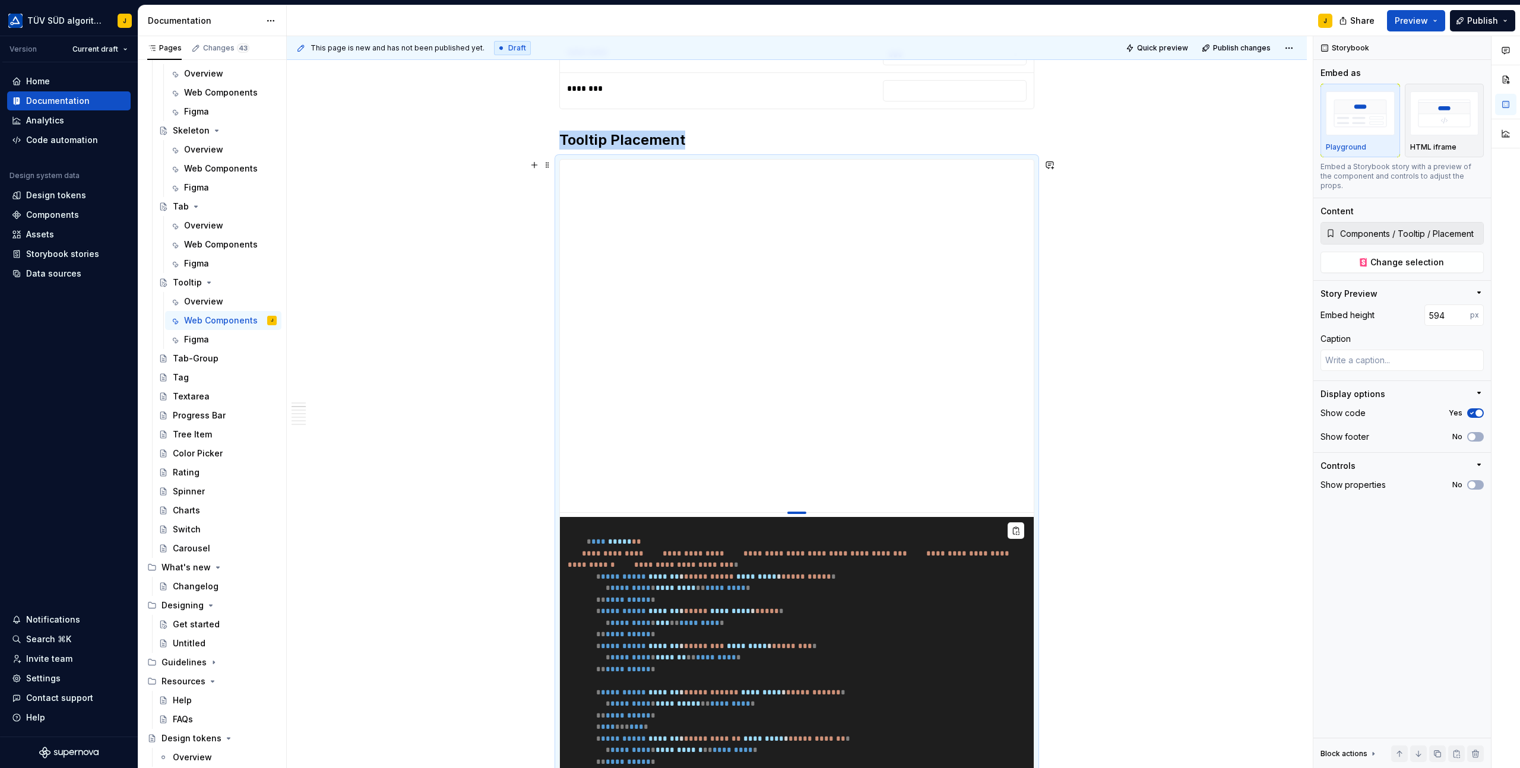
drag, startPoint x: 805, startPoint y: 479, endPoint x: 805, endPoint y: 512, distance: 33.2
click at [805, 512] on div at bounding box center [796, 513] width 19 height 2
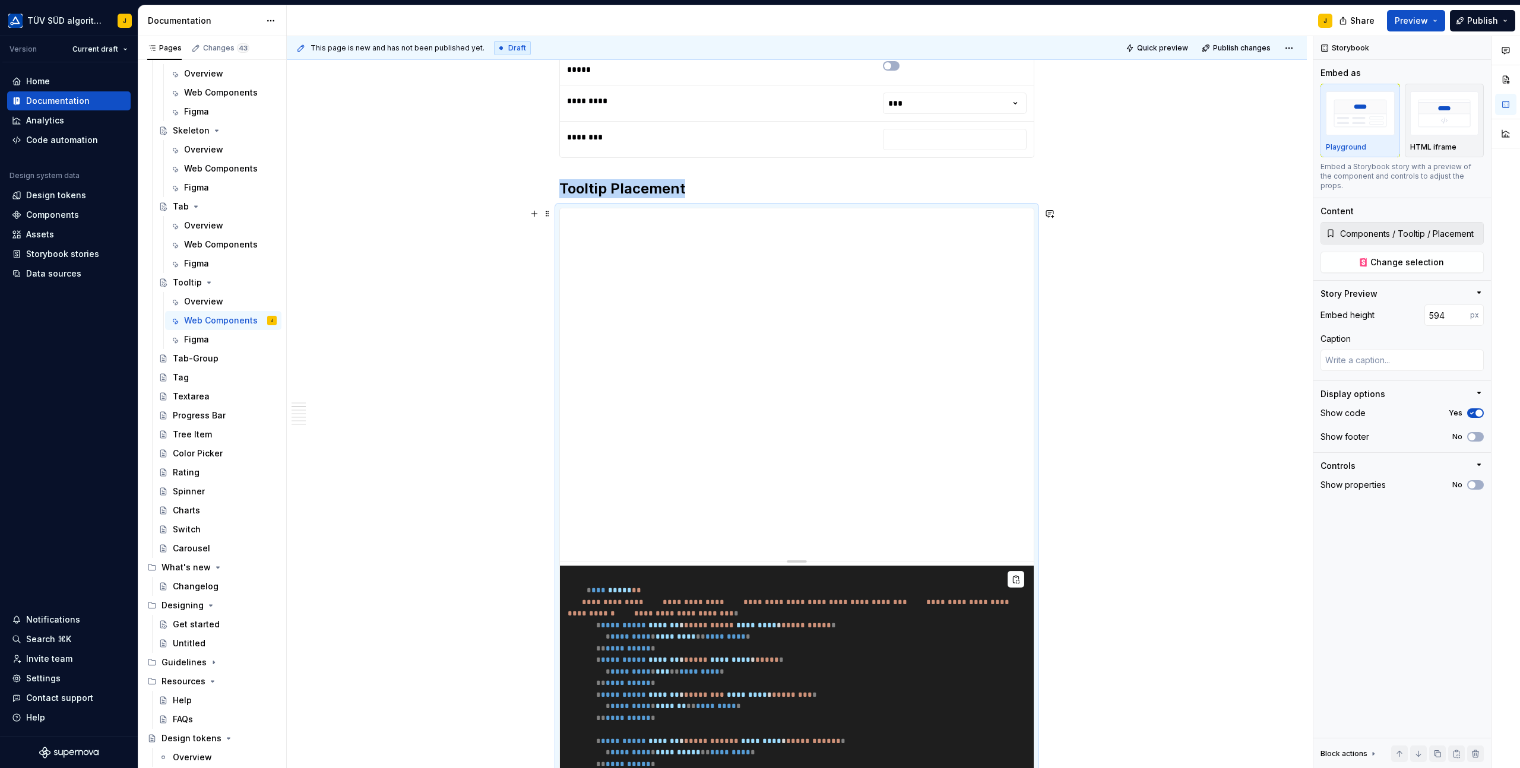
scroll to position [497, 0]
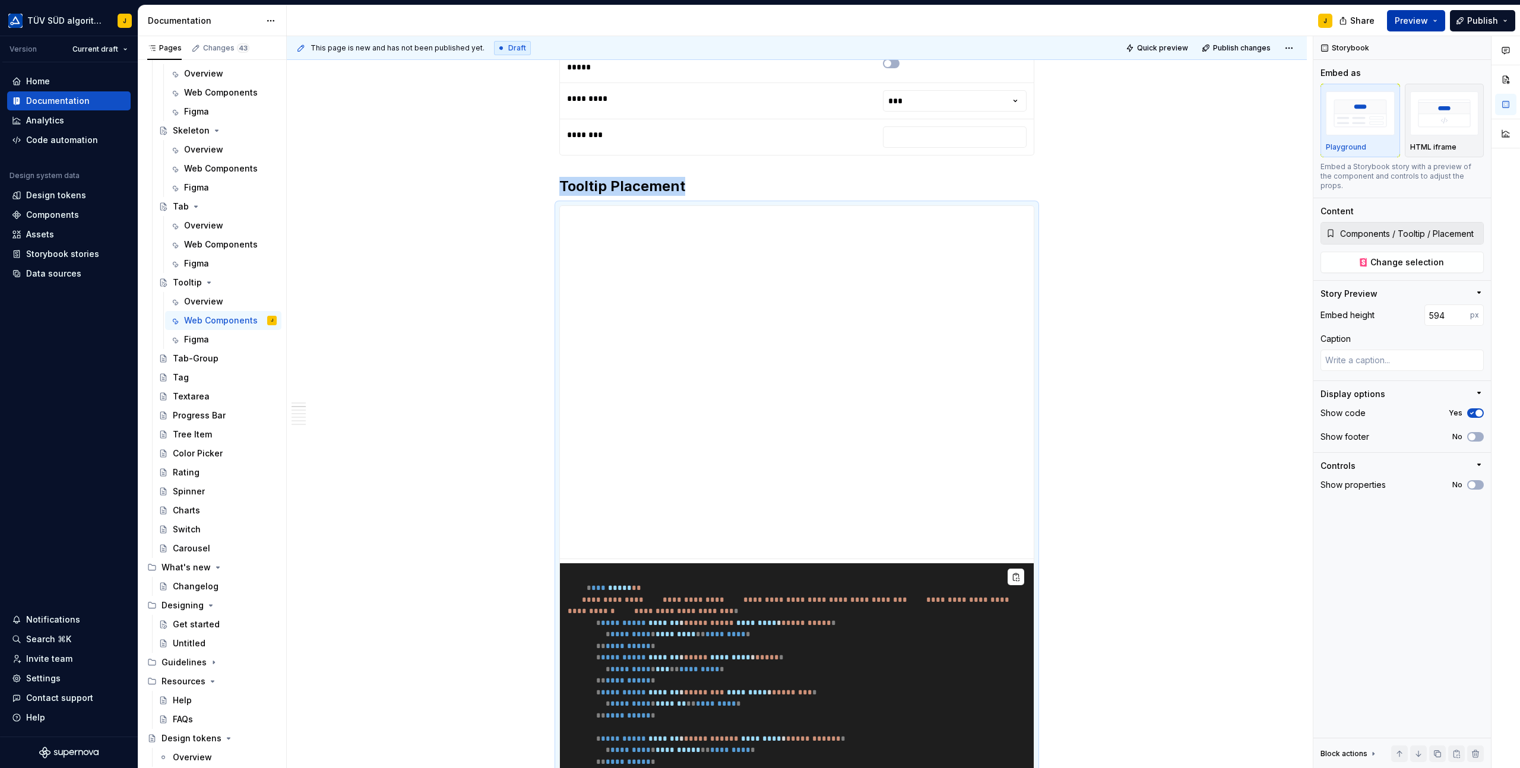
click at [1416, 19] on span "Preview" at bounding box center [1410, 21] width 33 height 12
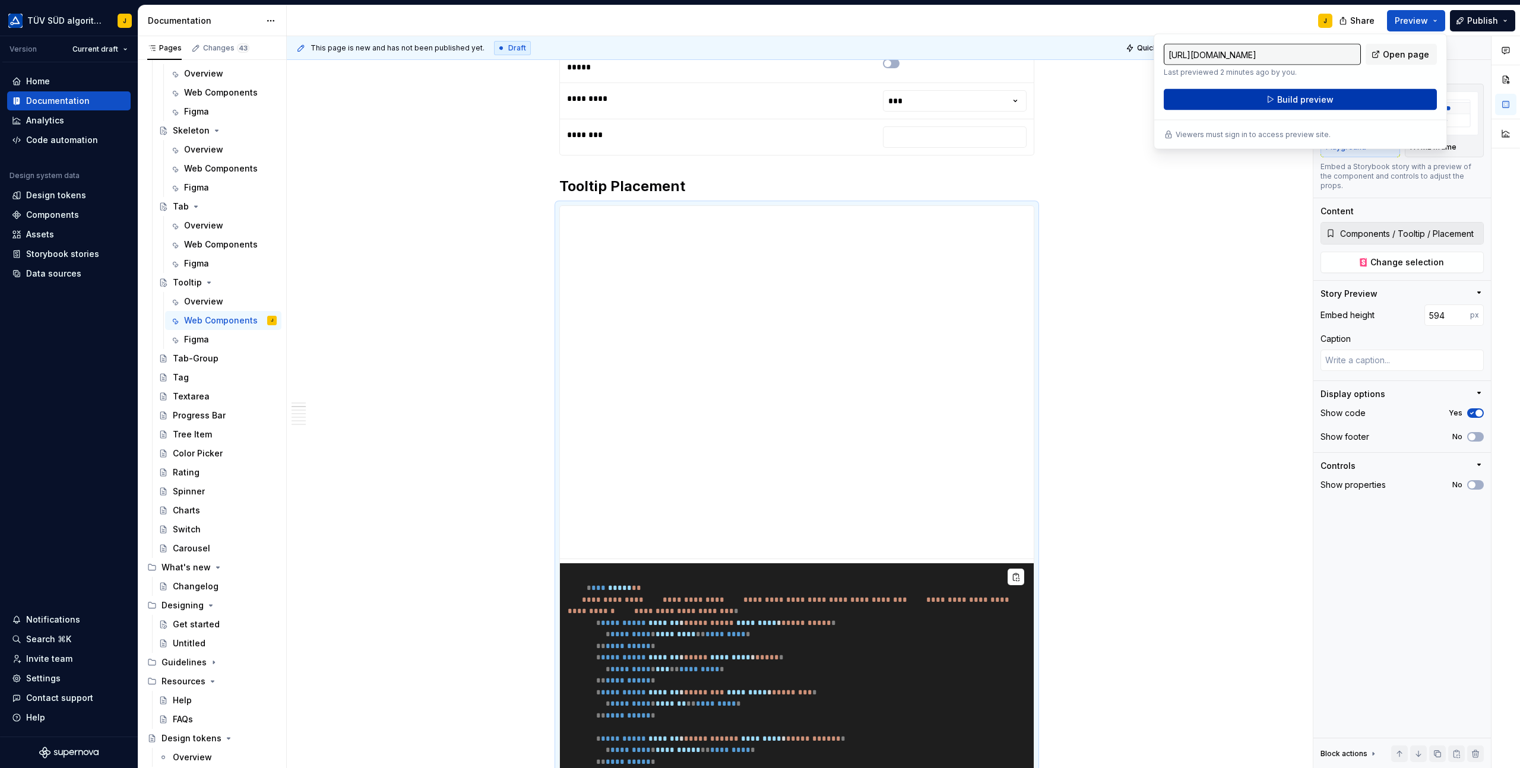
click at [1326, 103] on span "Build preview" at bounding box center [1305, 100] width 56 height 12
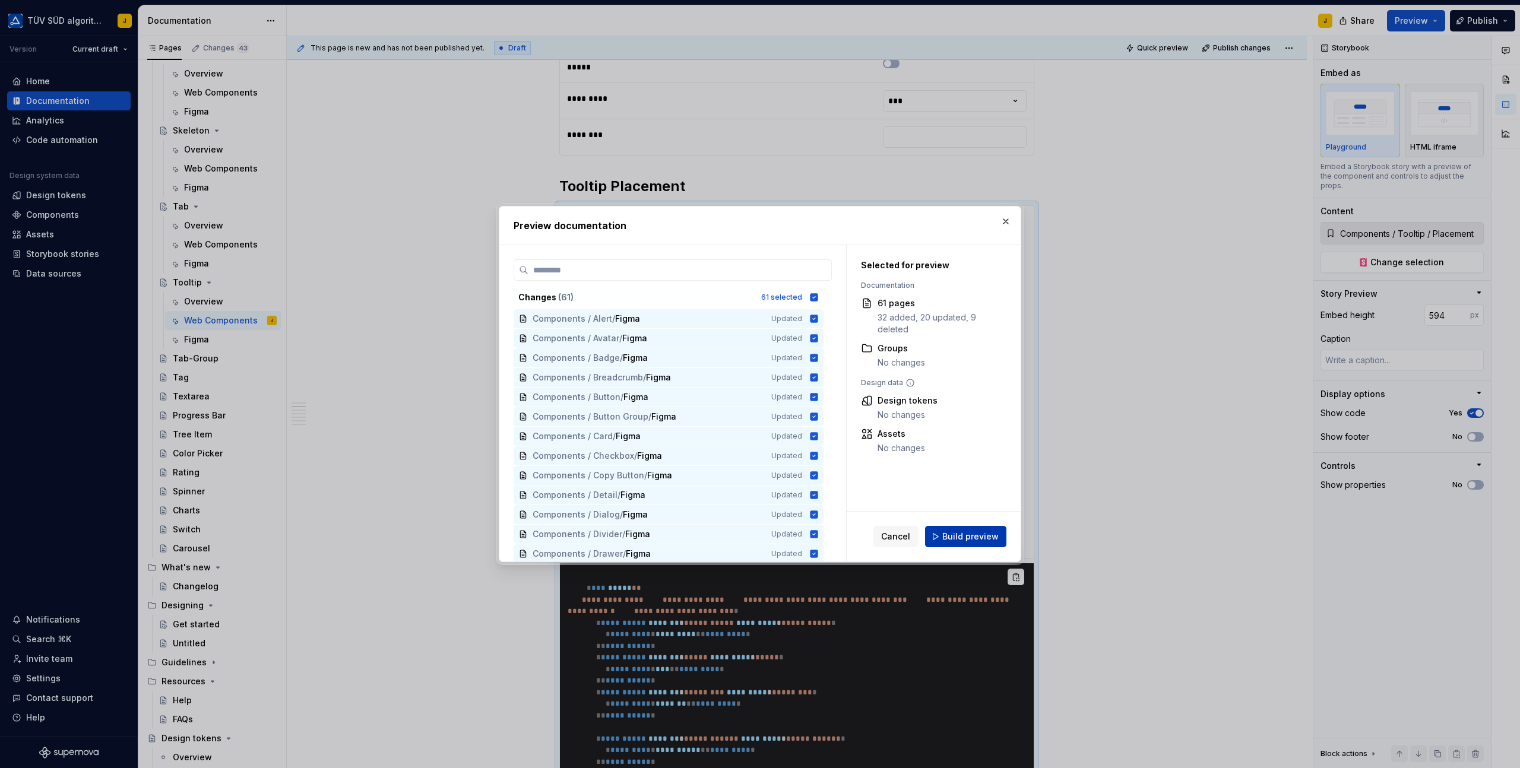
click at [958, 536] on span "Build preview" at bounding box center [970, 537] width 56 height 12
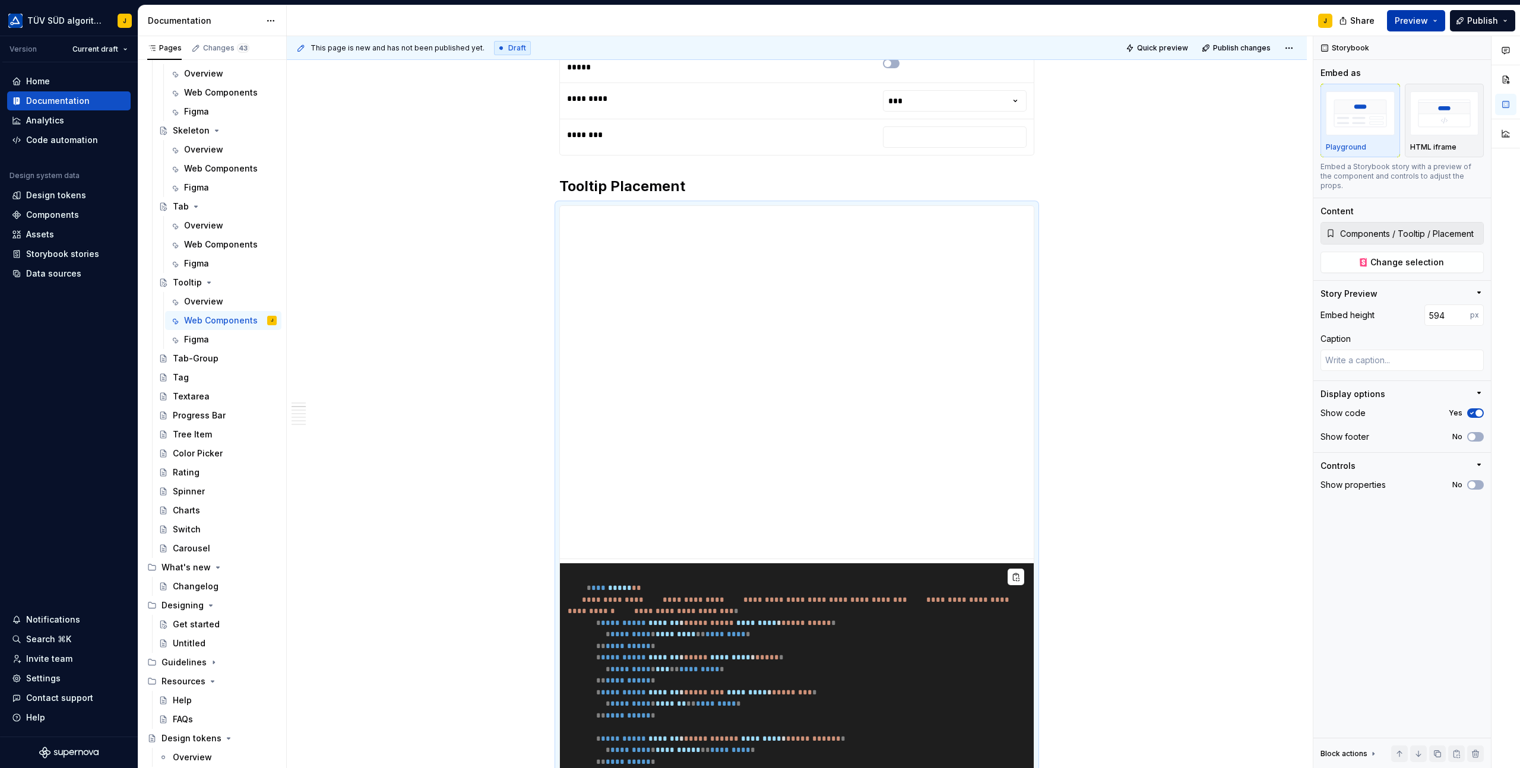
click at [1437, 20] on button "Preview" at bounding box center [1416, 20] width 58 height 21
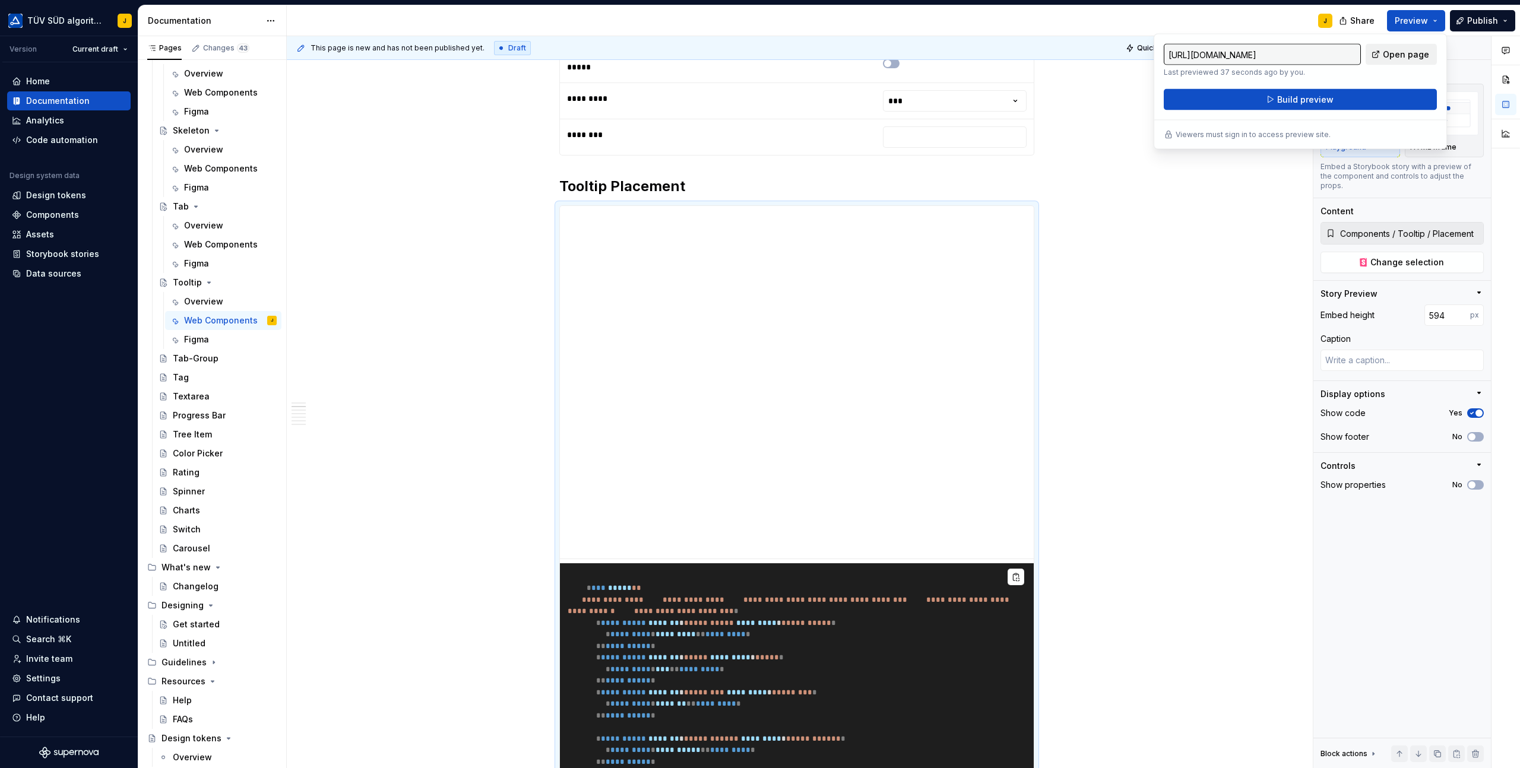
click at [1383, 58] on link "Open page" at bounding box center [1400, 54] width 71 height 21
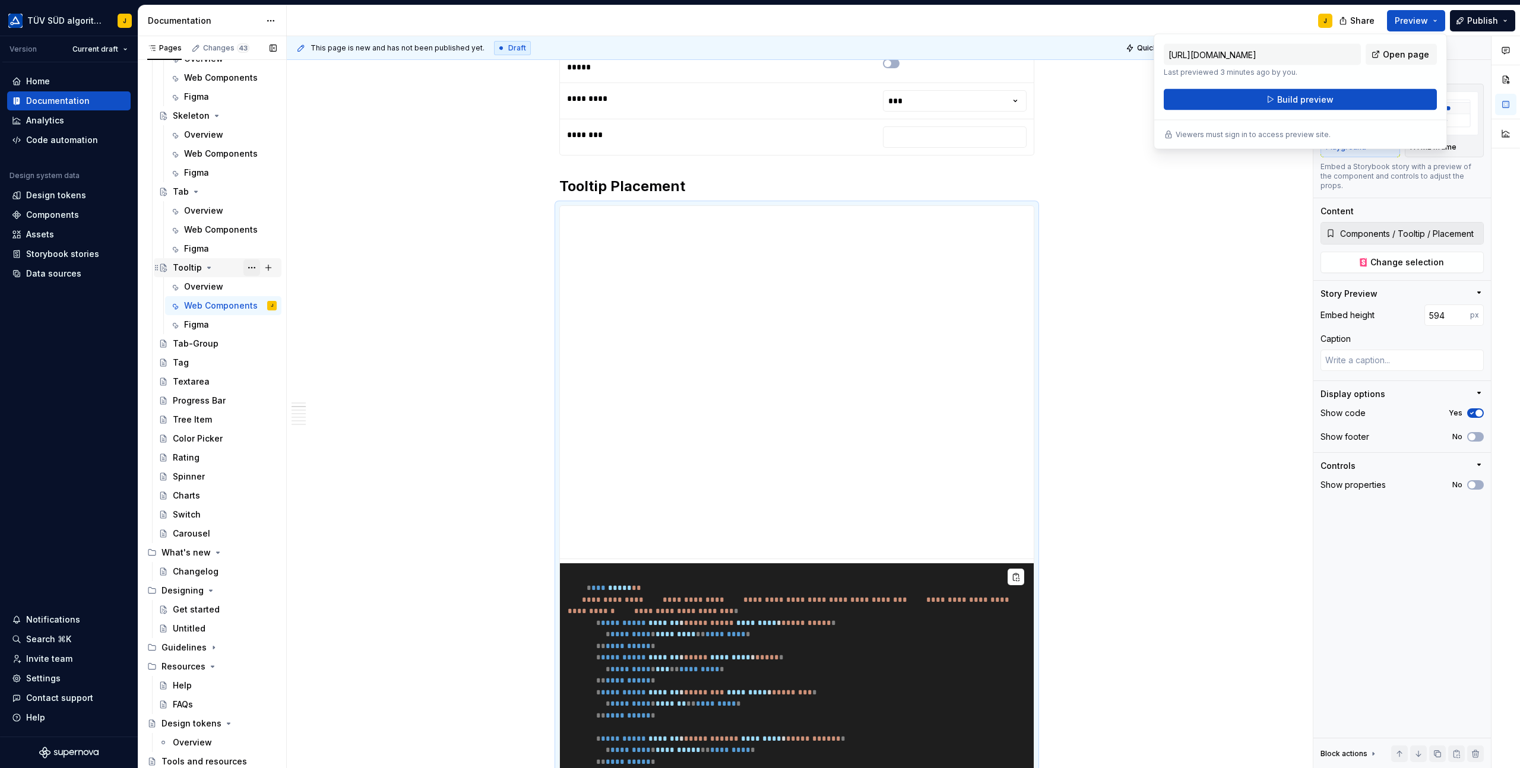
click at [256, 267] on button "Page tree" at bounding box center [251, 267] width 17 height 17
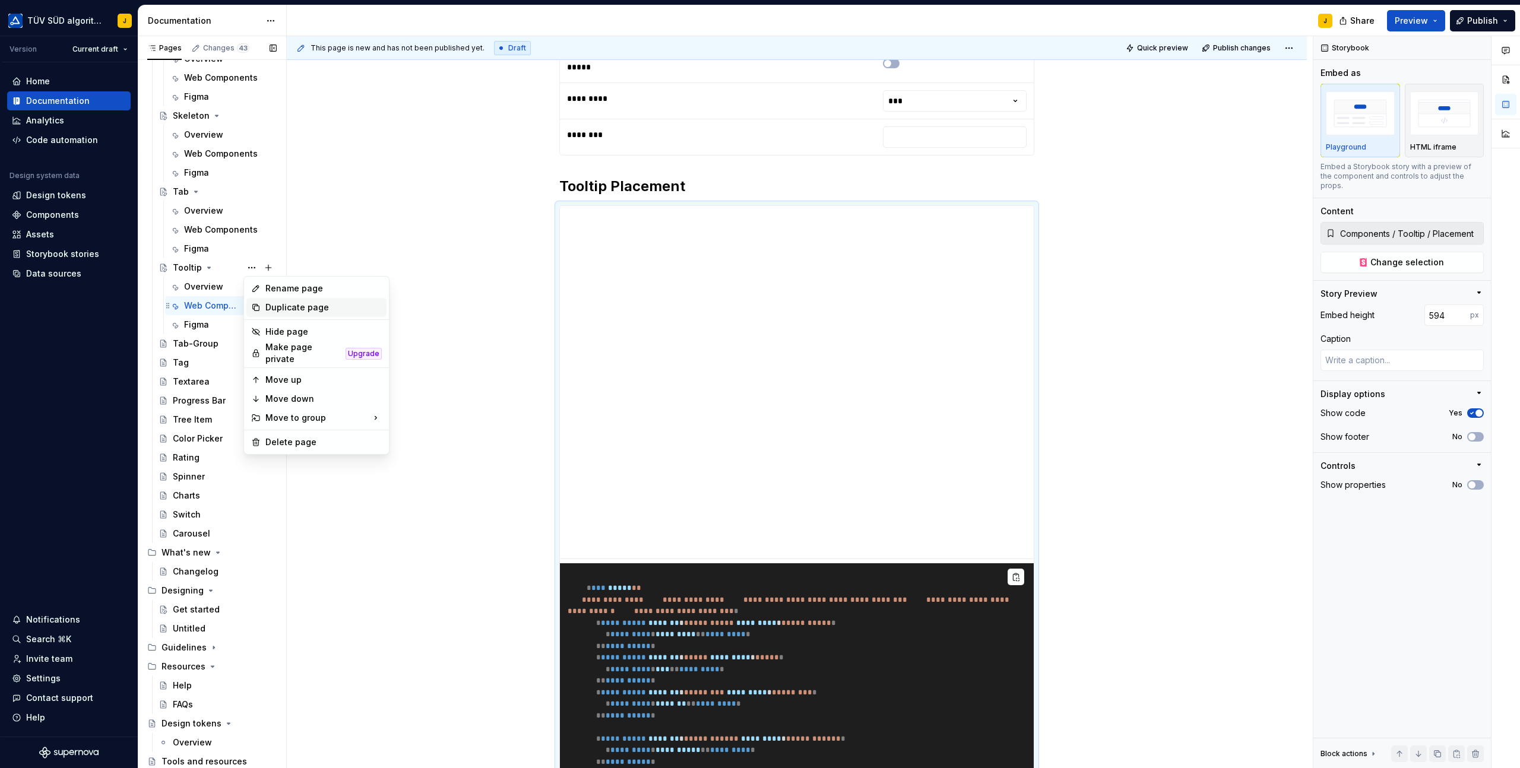
click at [275, 303] on div "Duplicate page" at bounding box center [323, 308] width 116 height 12
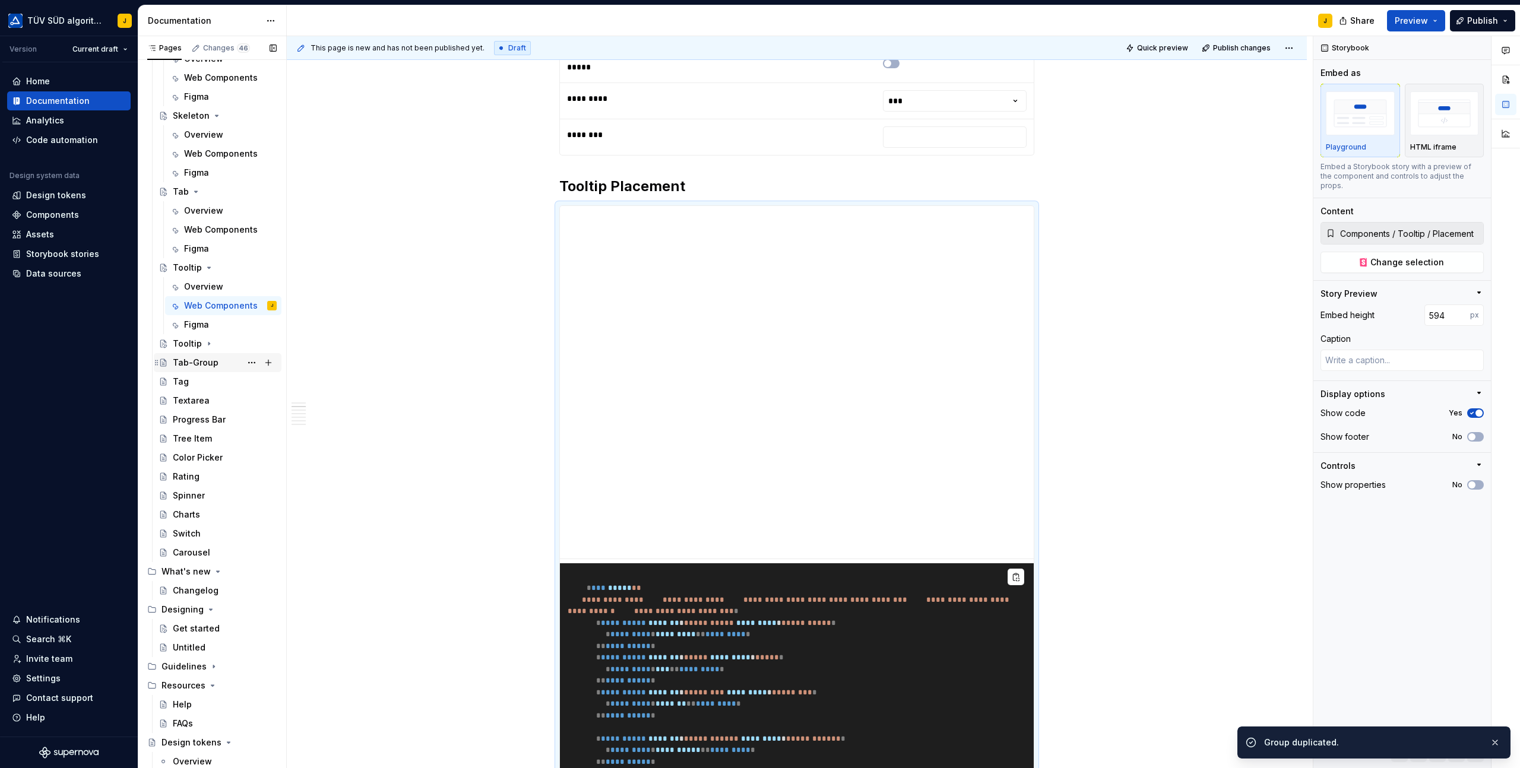
click at [199, 361] on div "Tab-Group" at bounding box center [196, 363] width 46 height 12
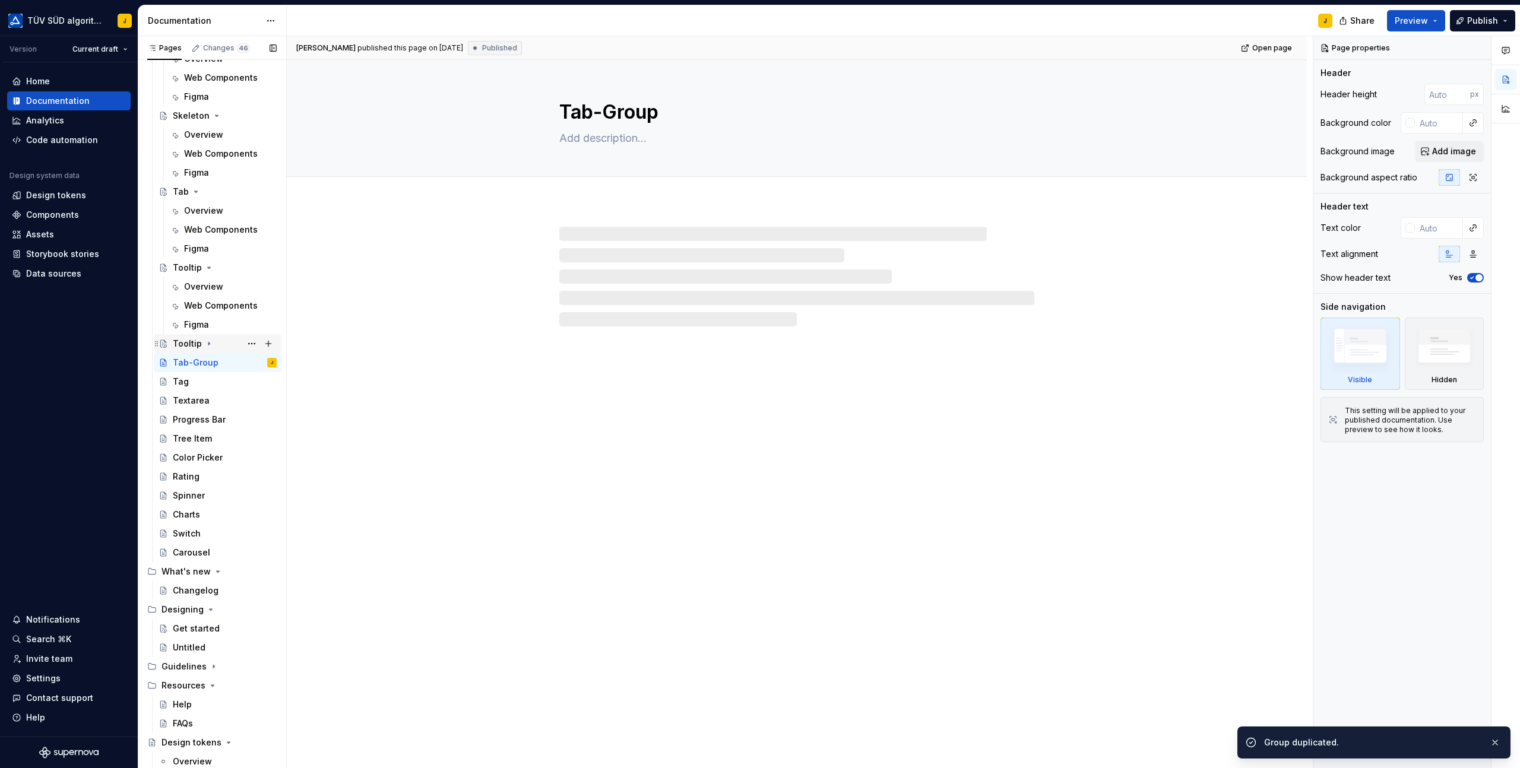
click at [223, 344] on div "Tooltip" at bounding box center [225, 343] width 104 height 17
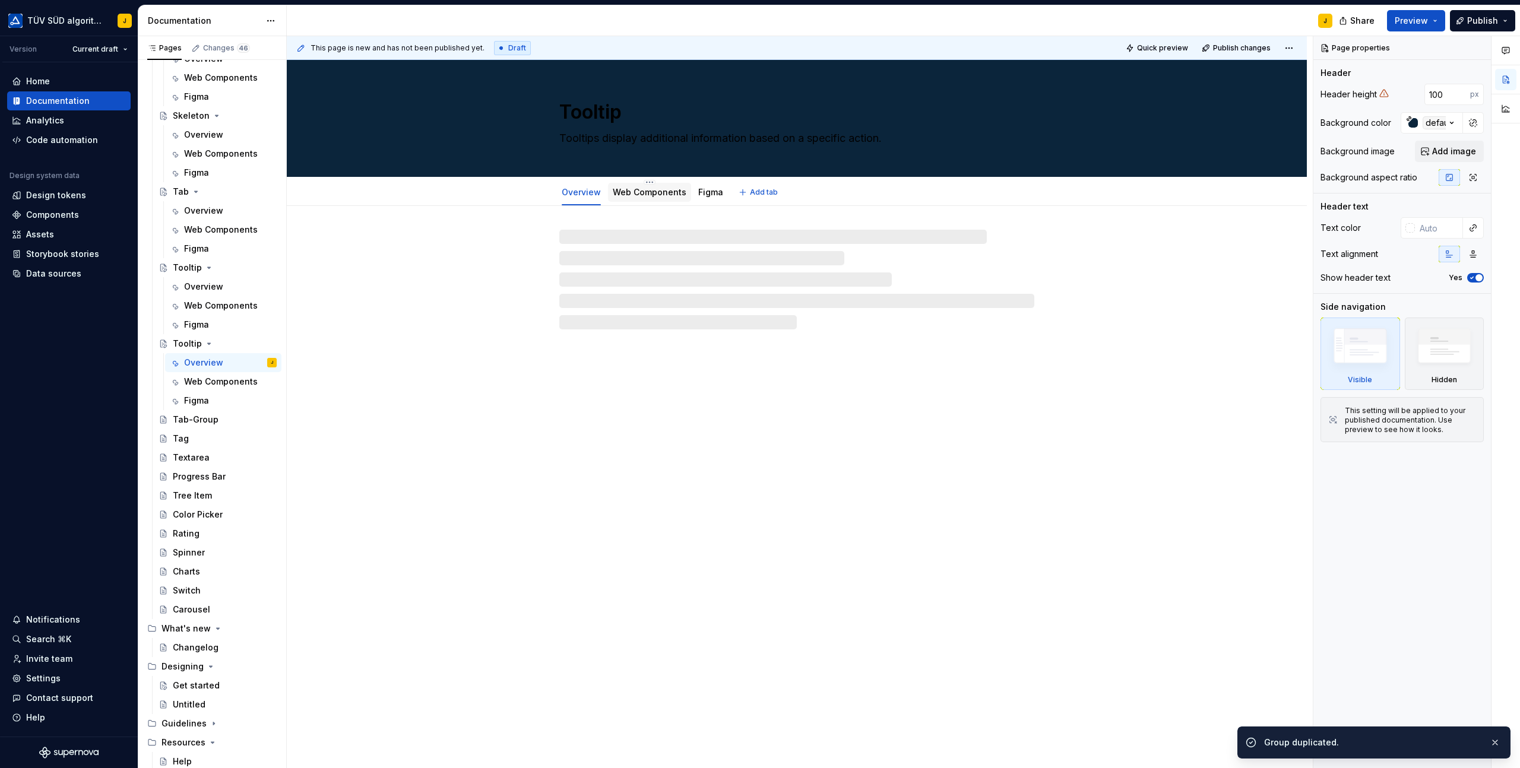
click at [660, 196] on link "Web Components" at bounding box center [650, 192] width 74 height 10
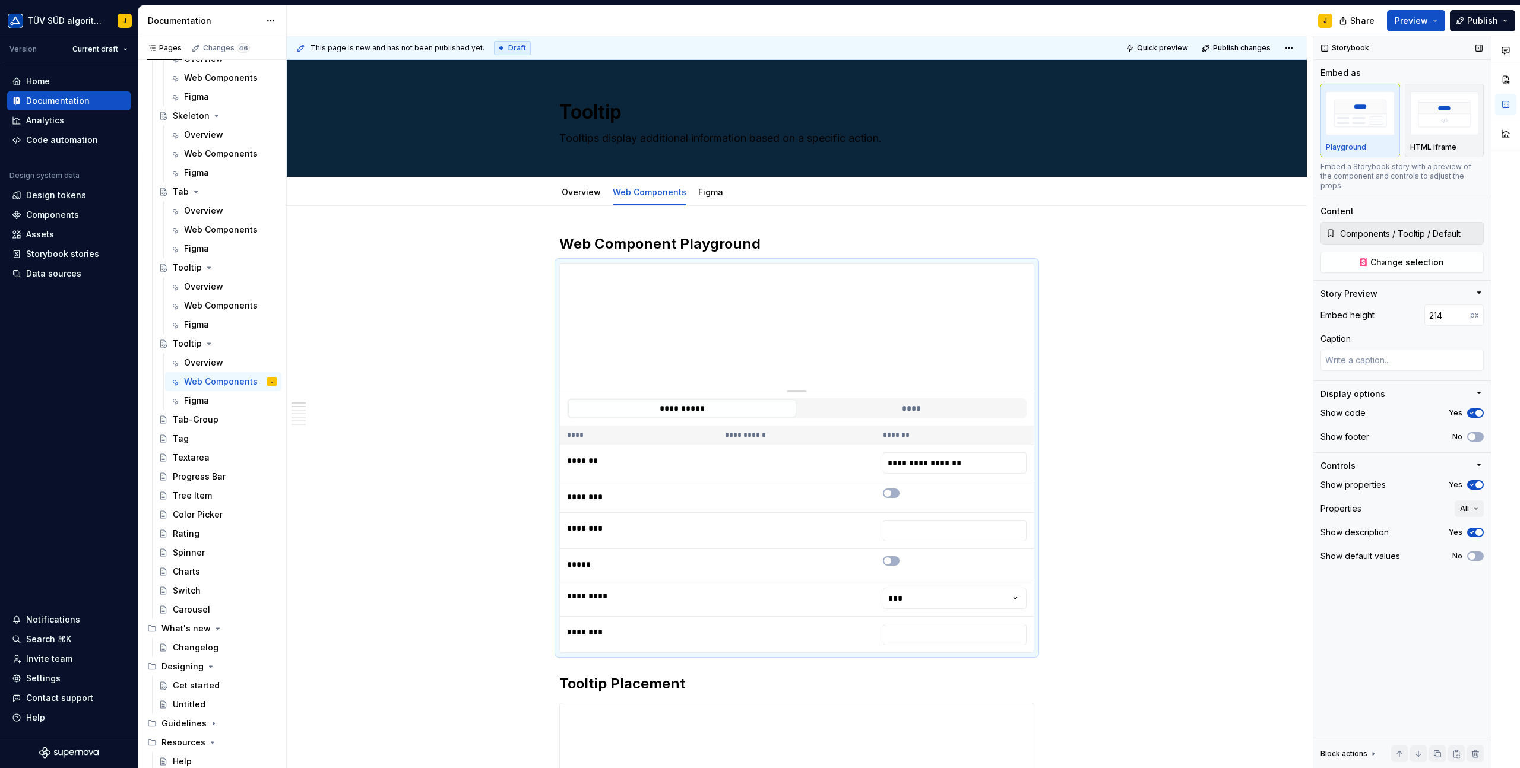
click at [1372, 267] on div "Storybook Embed as Playground HTML iframe Embed a Storybook story with a previe…" at bounding box center [1401, 402] width 177 height 732
click at [1381, 256] on span "Change selection" at bounding box center [1407, 262] width 74 height 12
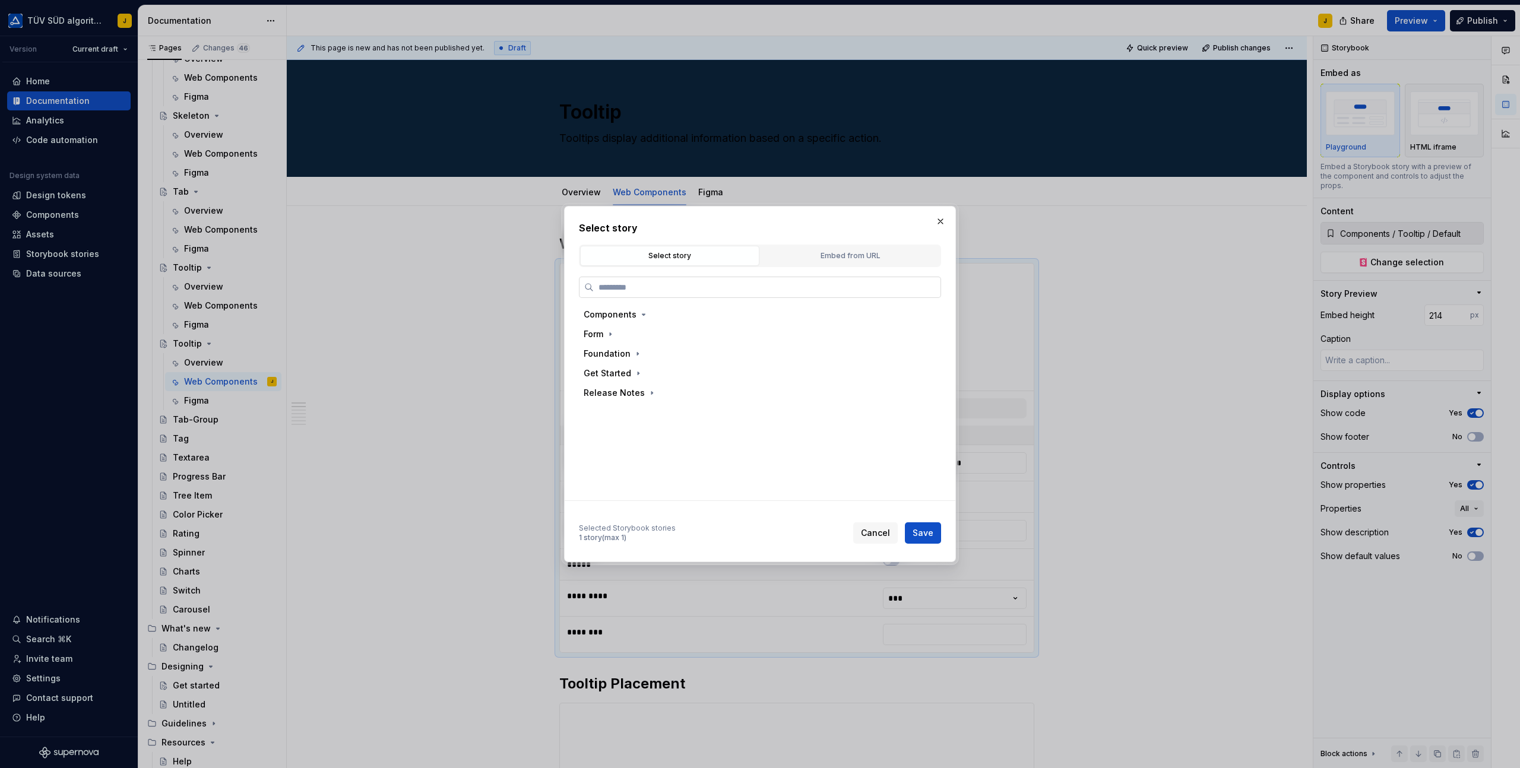
click at [694, 286] on input "search" at bounding box center [767, 287] width 347 height 12
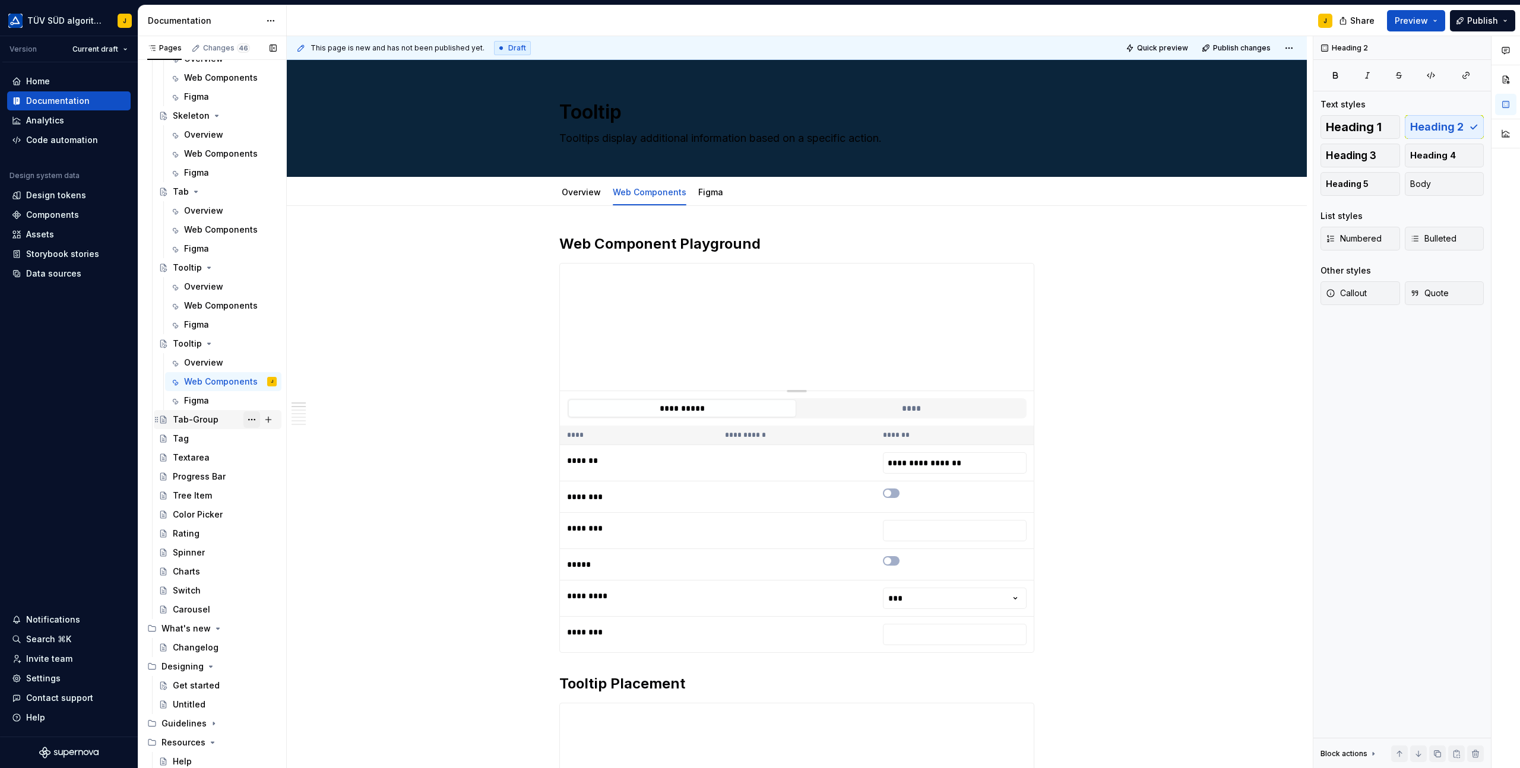
click at [250, 418] on button "Page tree" at bounding box center [251, 419] width 17 height 17
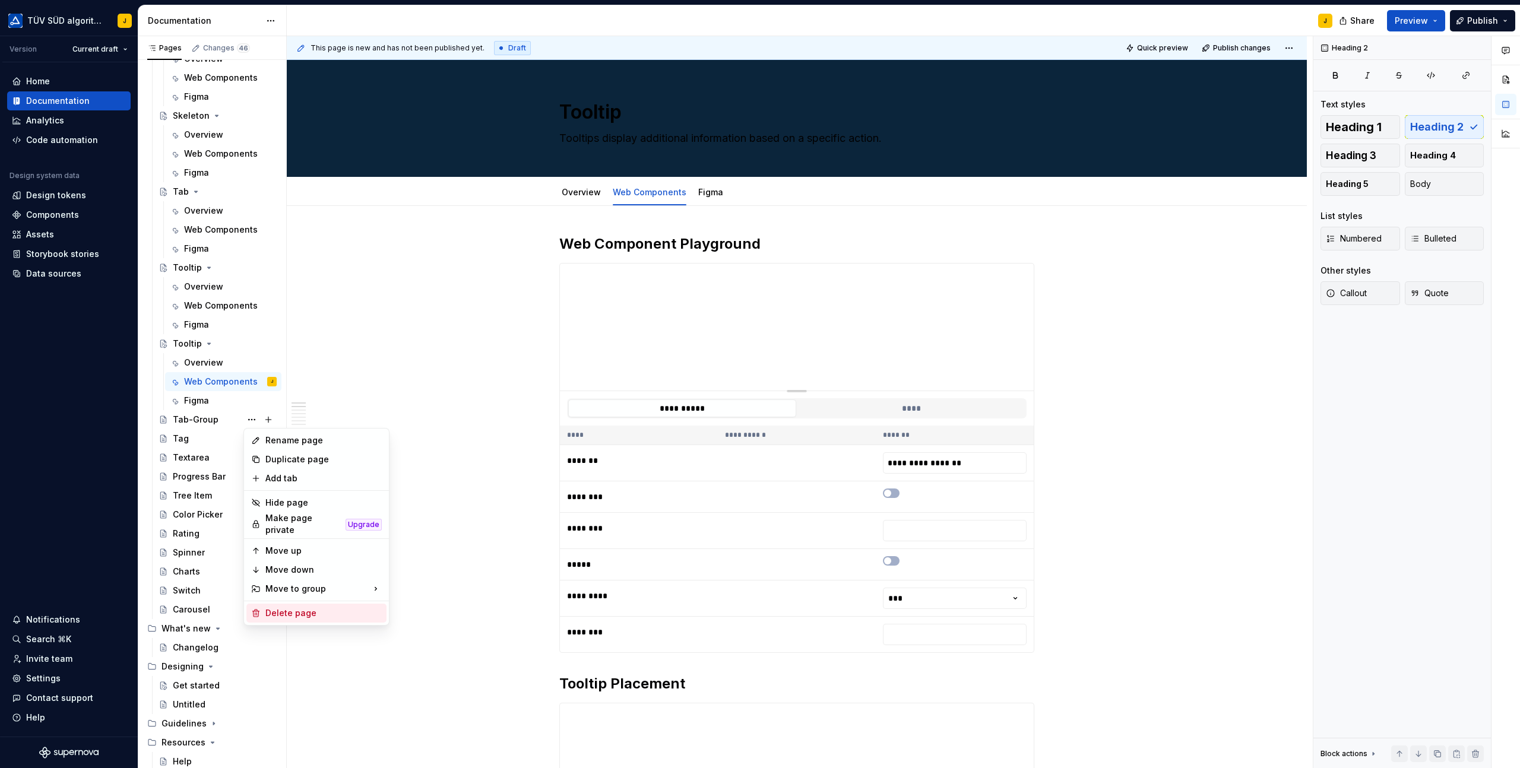
click at [278, 607] on div "Delete page" at bounding box center [323, 613] width 116 height 12
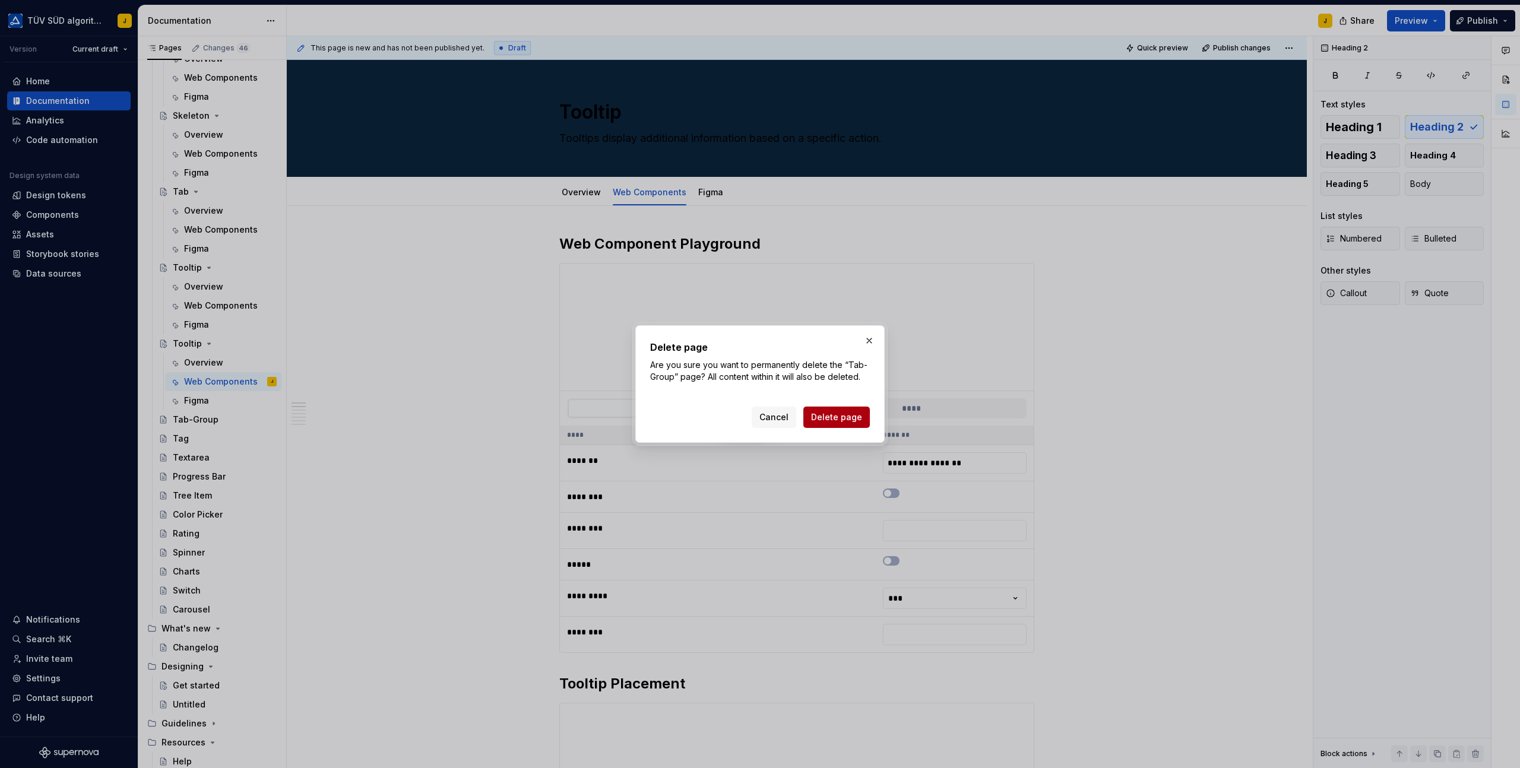
click at [829, 417] on span "Delete page" at bounding box center [836, 417] width 51 height 12
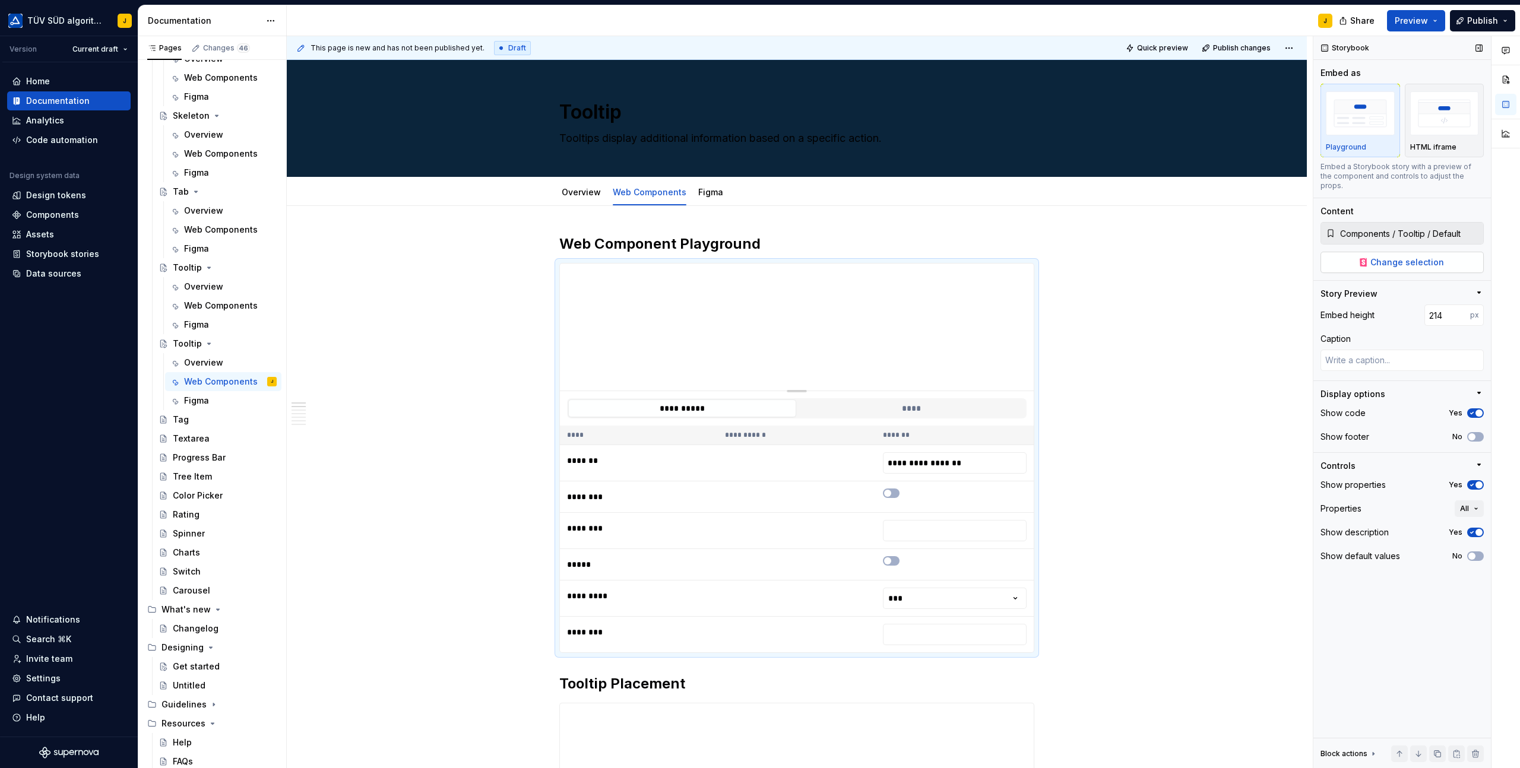
click at [1403, 256] on span "Change selection" at bounding box center [1407, 262] width 74 height 12
click at [1392, 256] on span "Change selection" at bounding box center [1407, 262] width 74 height 12
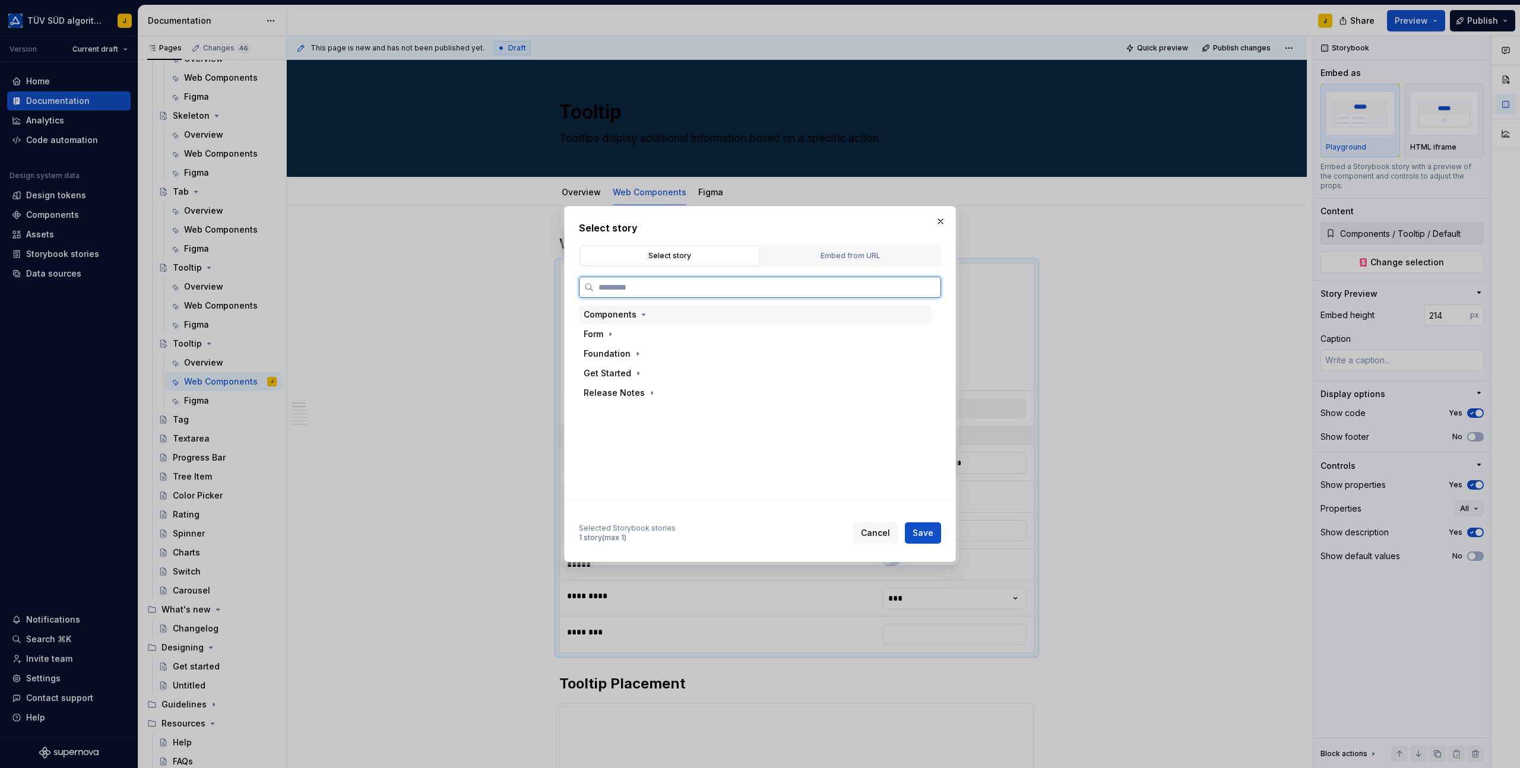
click at [718, 320] on div "Components" at bounding box center [755, 314] width 353 height 19
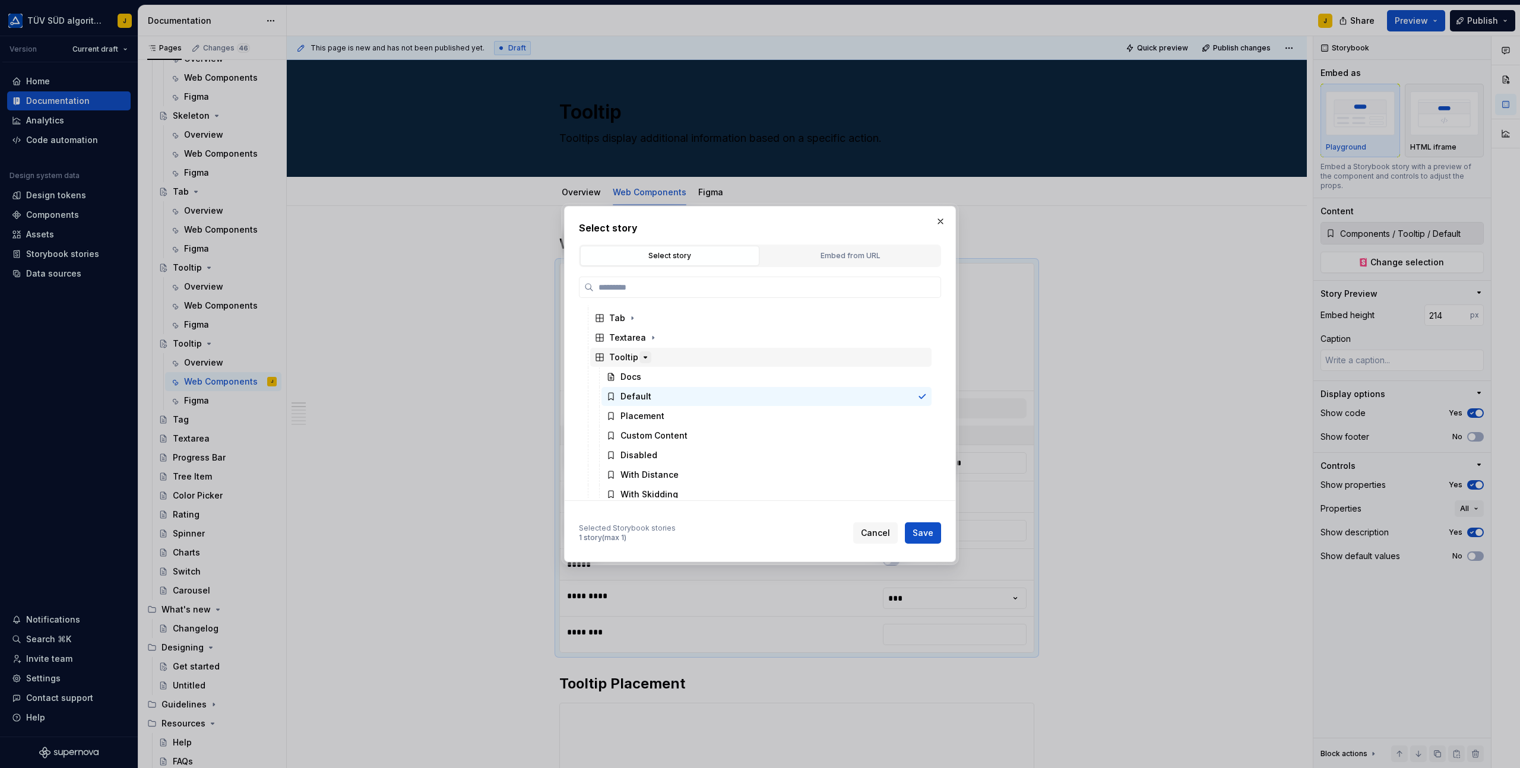
click at [640, 361] on icon "button" at bounding box center [644, 357] width 9 height 9
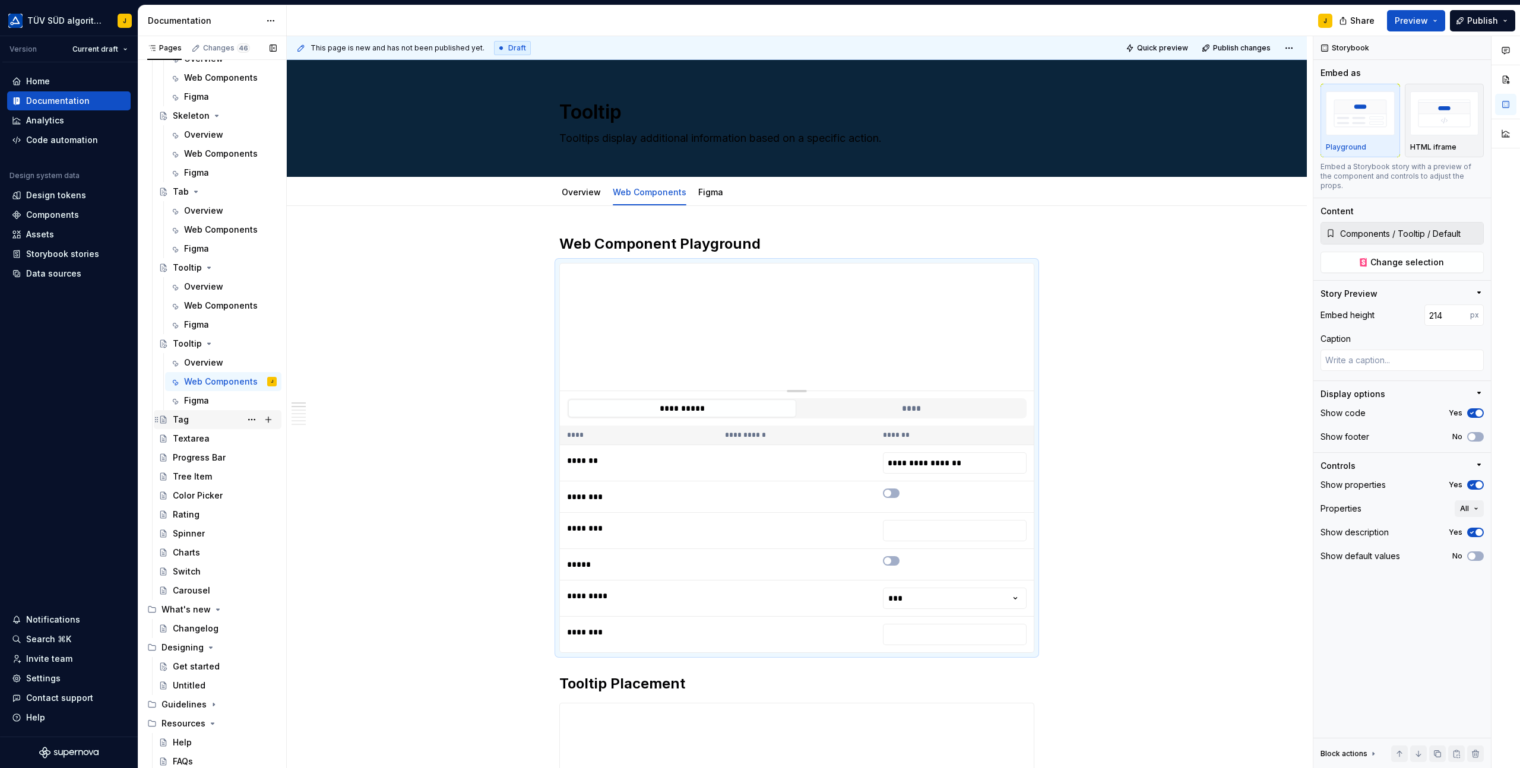
click at [214, 417] on div "Tag" at bounding box center [225, 419] width 104 height 17
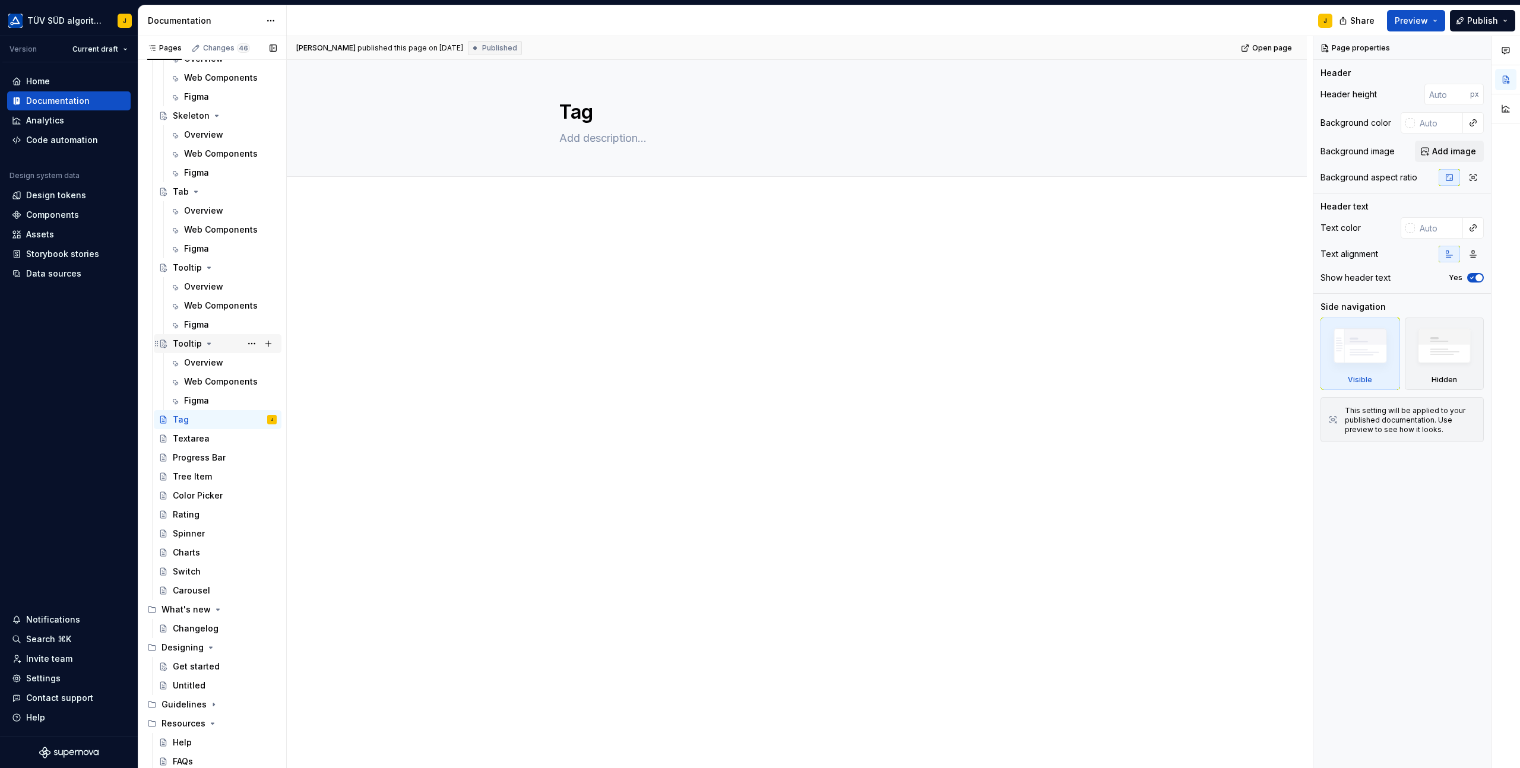
click at [226, 340] on div "Tooltip" at bounding box center [225, 343] width 104 height 17
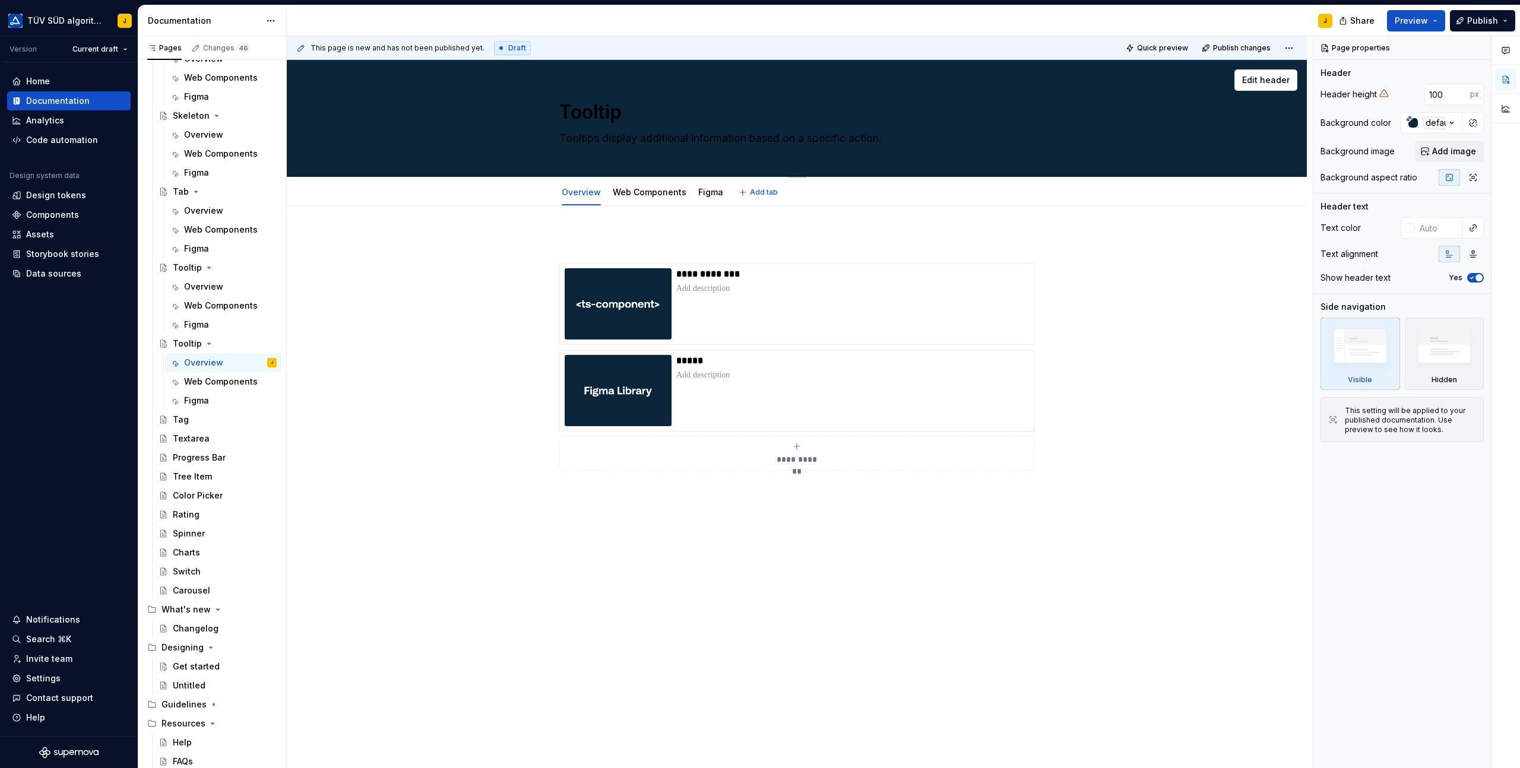
click at [591, 120] on textarea "Tooltip" at bounding box center [794, 112] width 475 height 28
click at [601, 142] on textarea "Tooltips display additional information based on a specific action." at bounding box center [794, 138] width 475 height 19
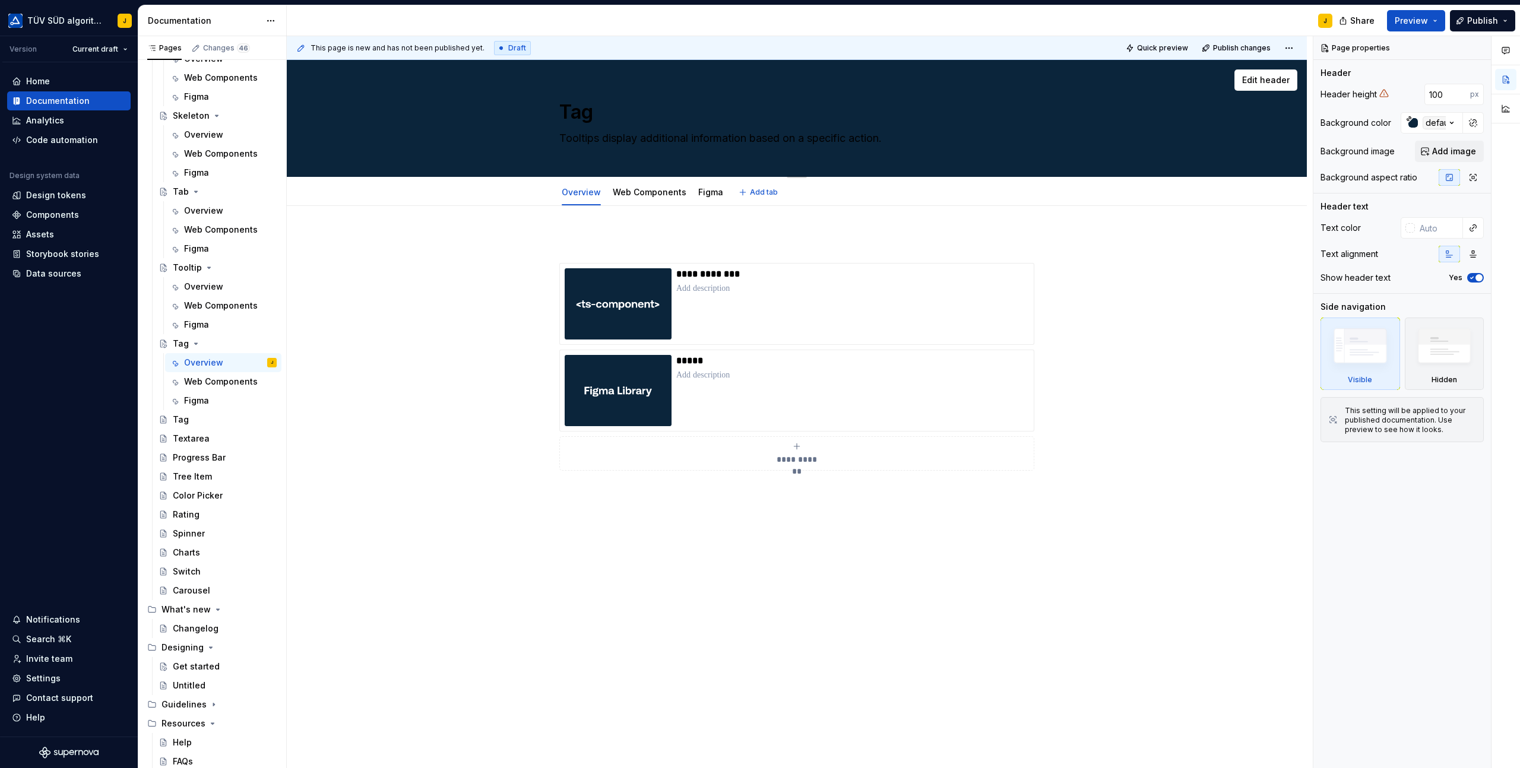
paste textarea "ags are used as labels to organize things or to indicate a selection."
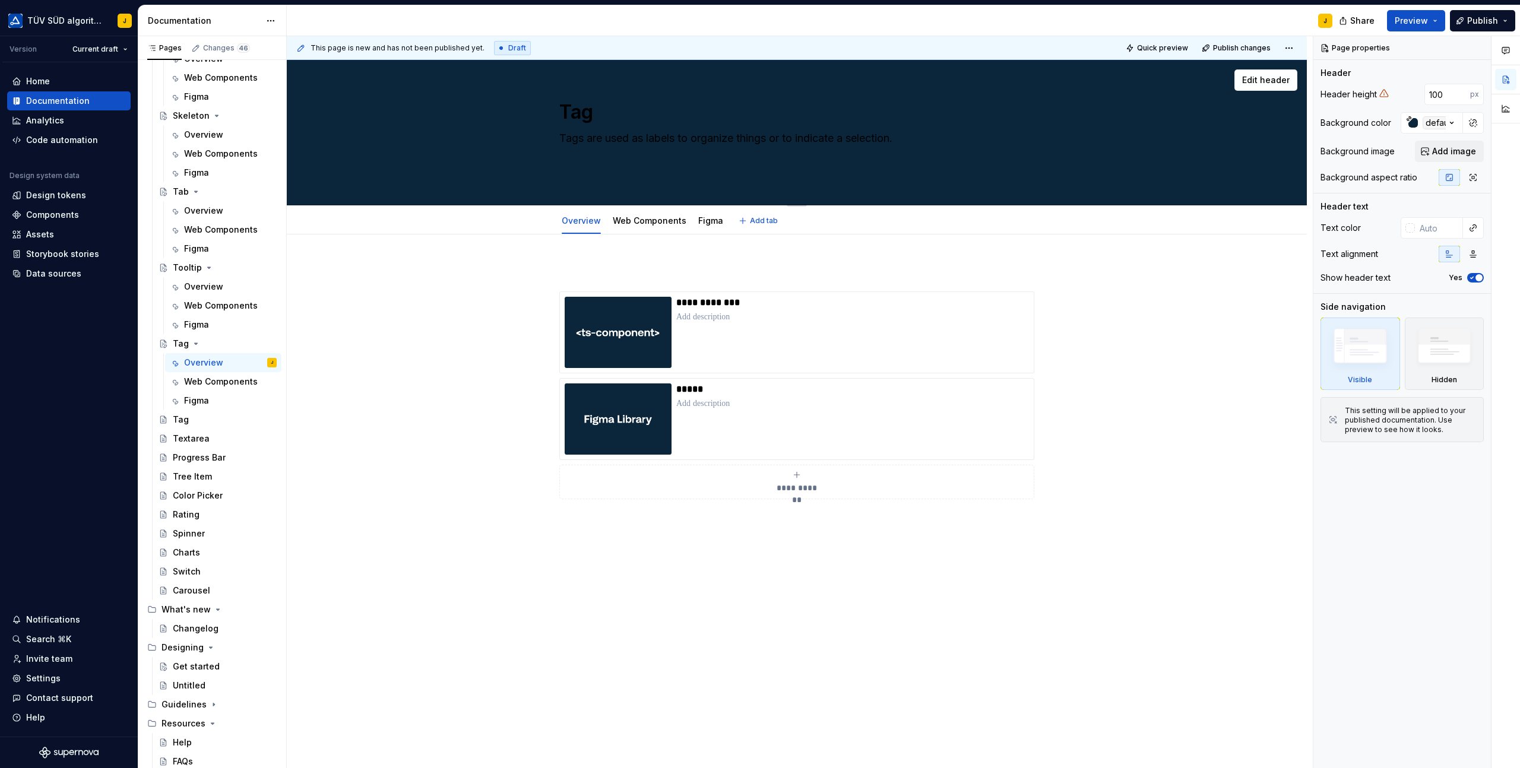
click at [604, 167] on textarea "Tags are used as labels to organize things or to indicate a selection." at bounding box center [794, 152] width 475 height 47
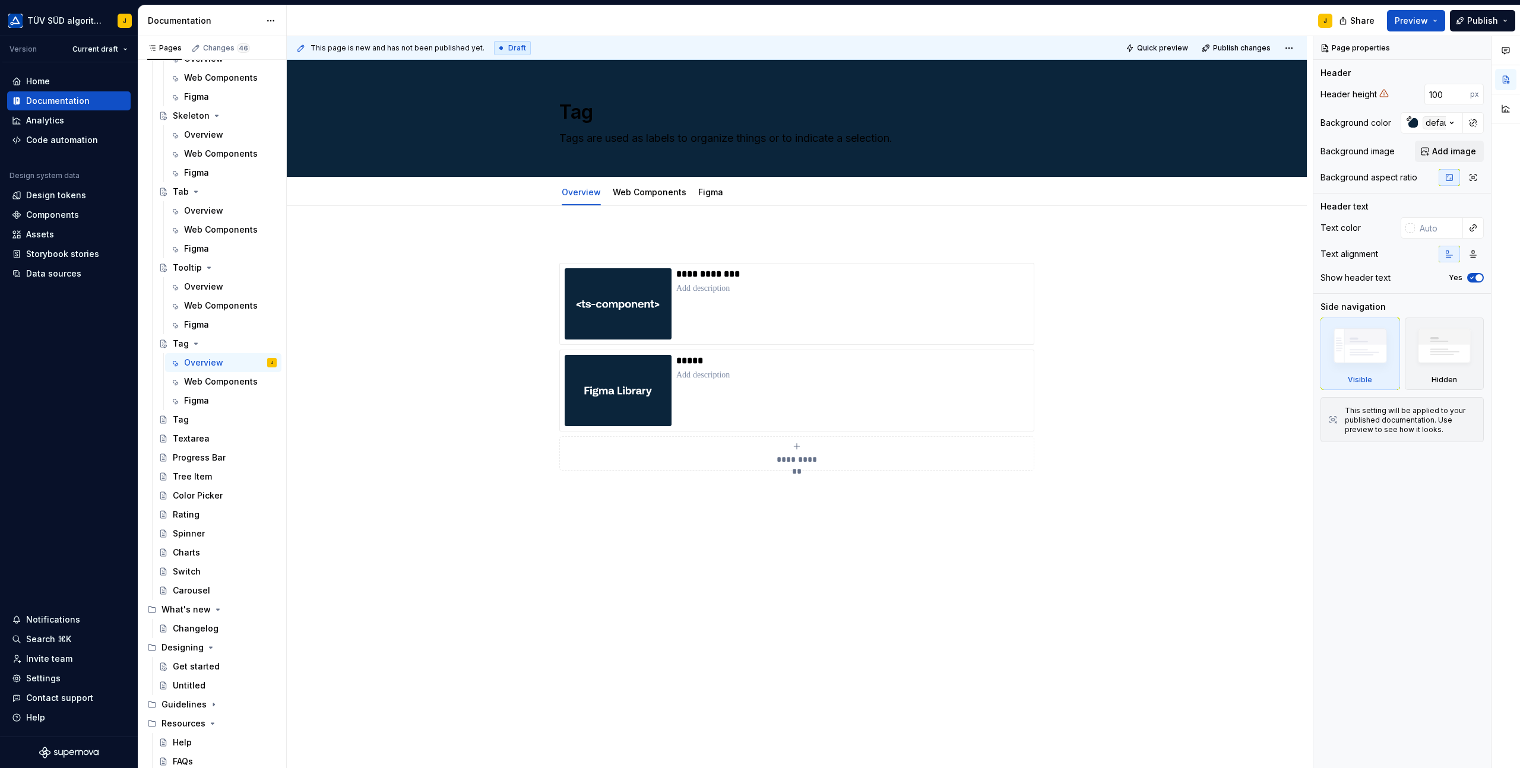
click at [551, 227] on div "**********" at bounding box center [797, 475] width 1020 height 538
click at [778, 307] on div "**********" at bounding box center [852, 303] width 353 height 71
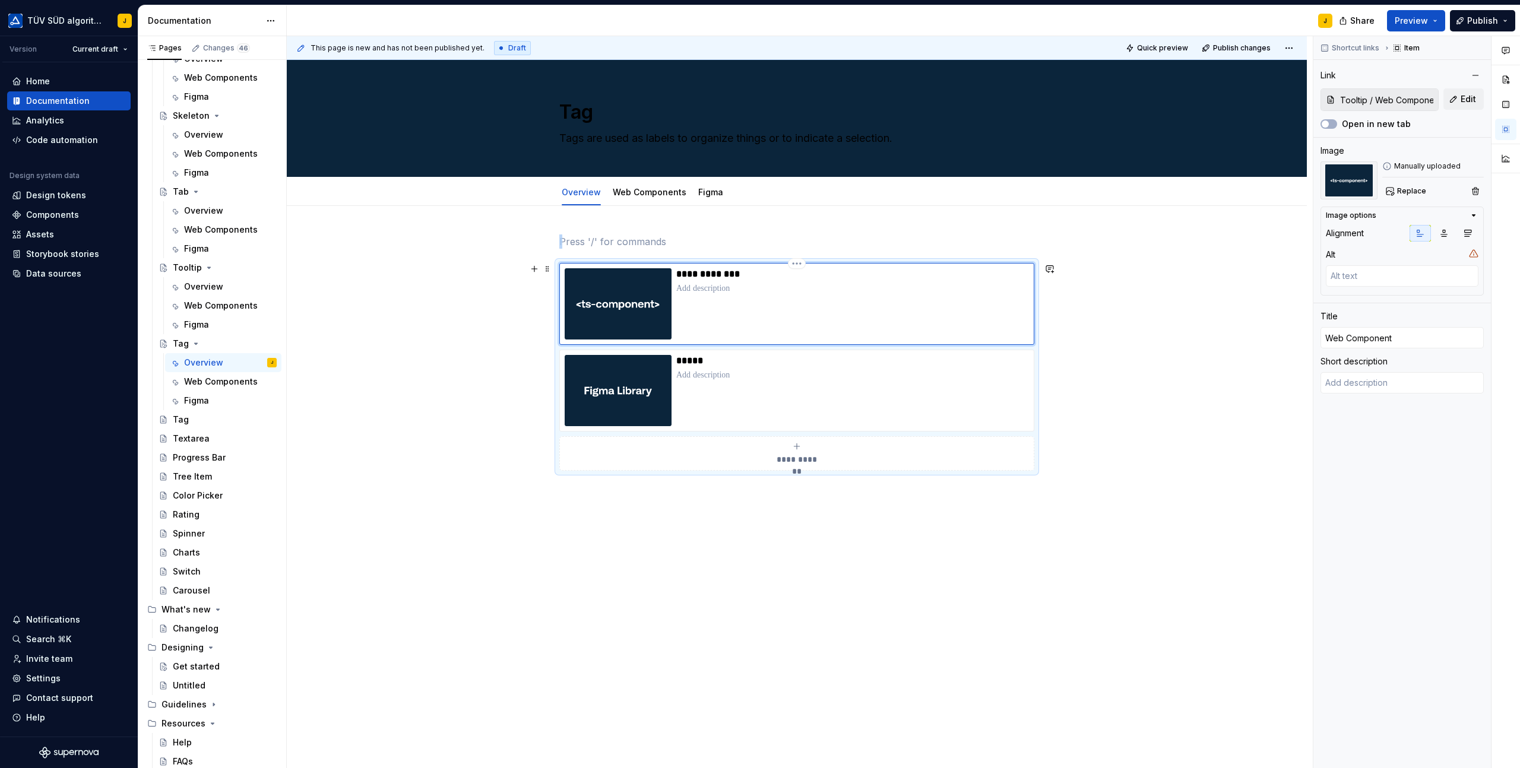
click at [716, 301] on div "**********" at bounding box center [852, 303] width 353 height 71
click at [716, 302] on div "**********" at bounding box center [852, 303] width 353 height 71
click at [1463, 99] on span "Edit" at bounding box center [1467, 99] width 15 height 12
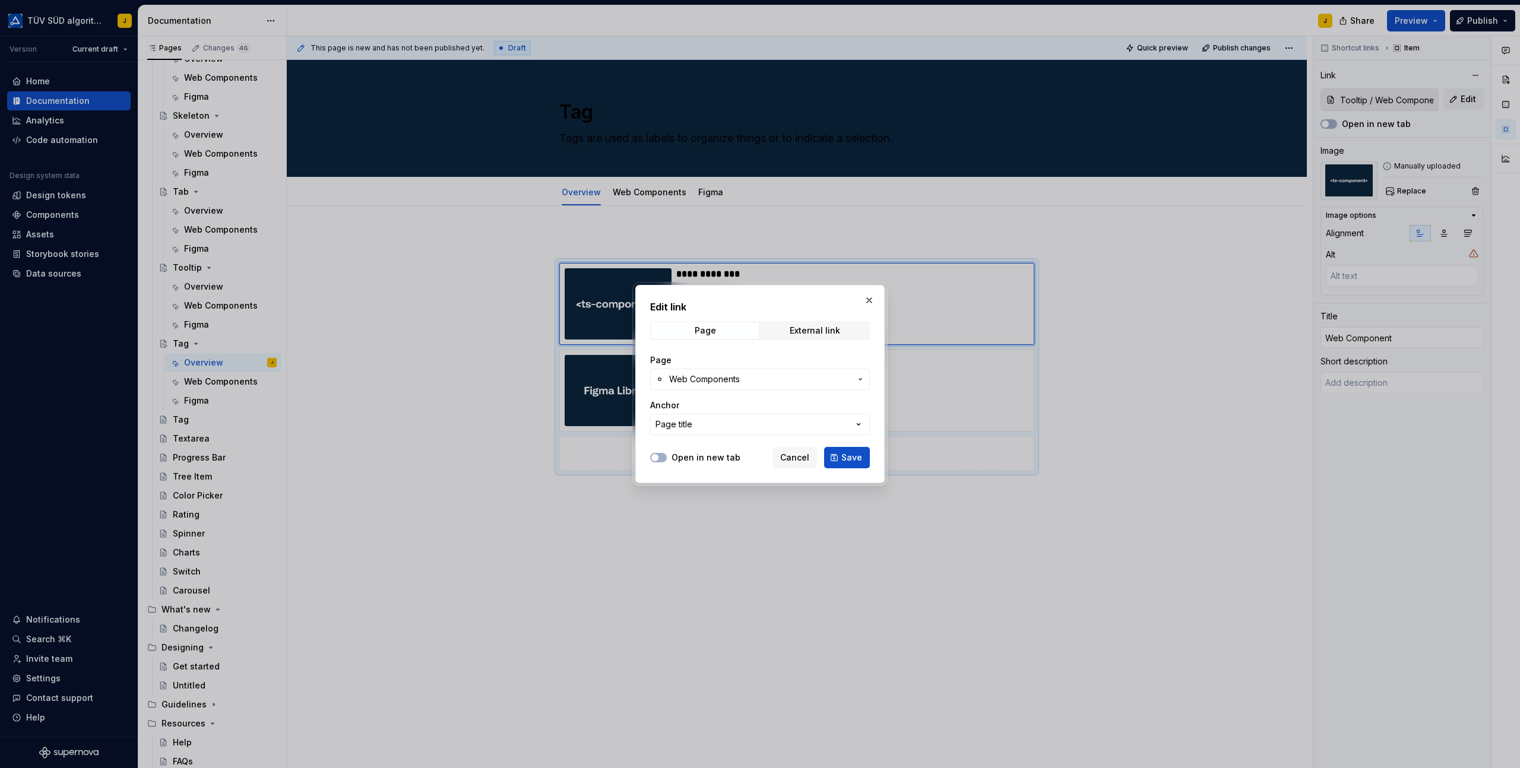
click at [785, 375] on span "Web Components" at bounding box center [760, 379] width 182 height 12
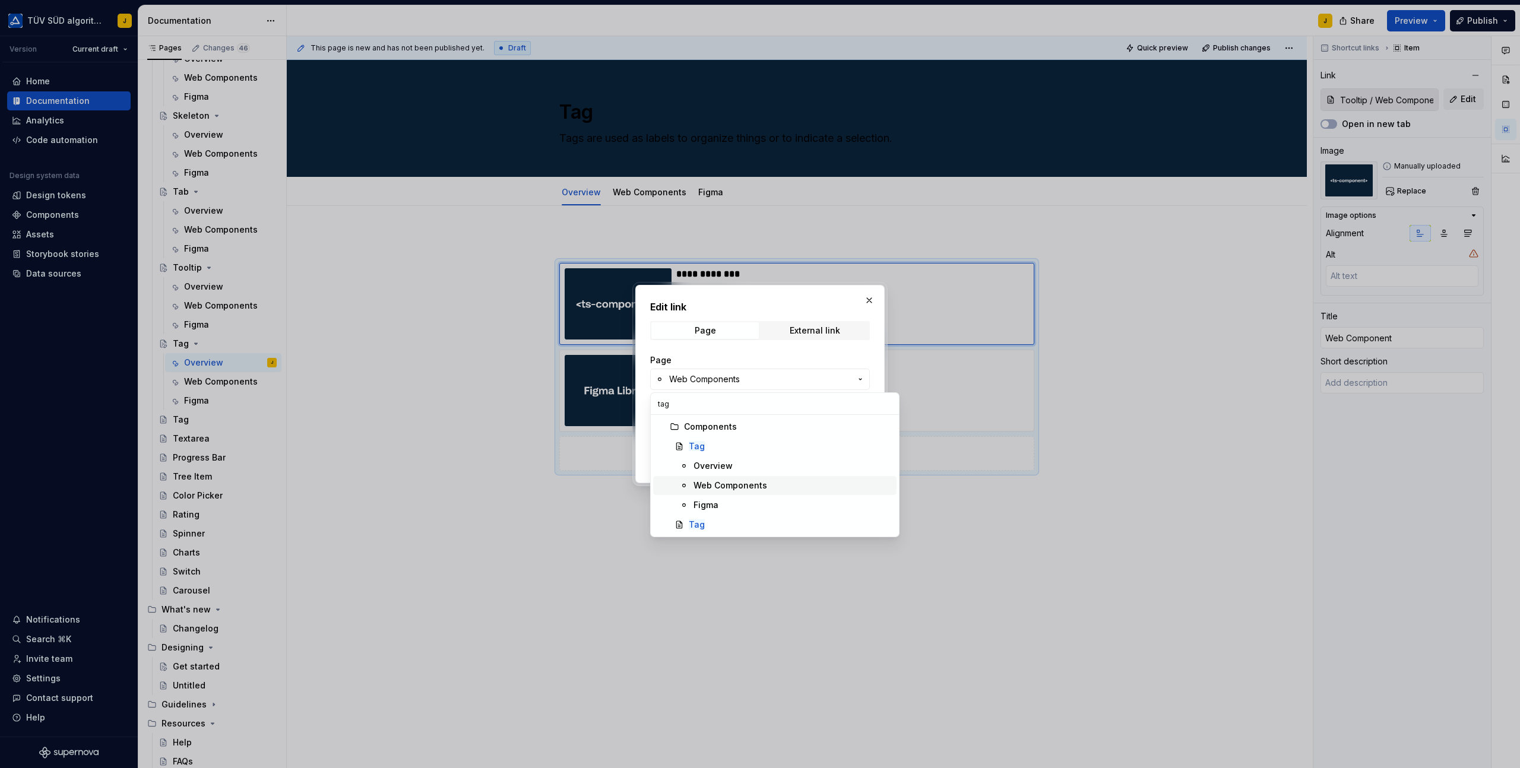
click at [729, 484] on div "Web Components" at bounding box center [730, 486] width 74 height 12
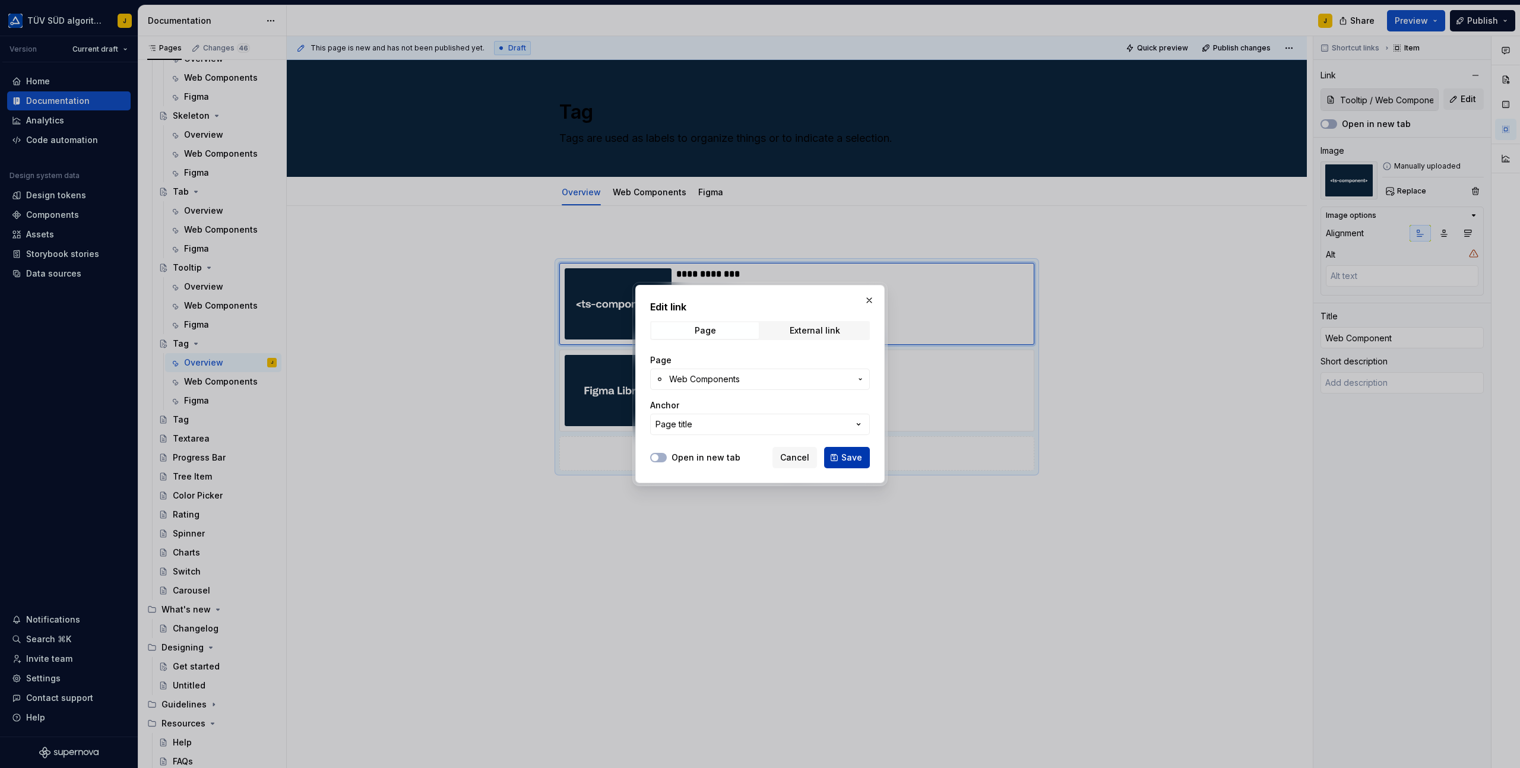
click at [854, 464] on button "Save" at bounding box center [847, 457] width 46 height 21
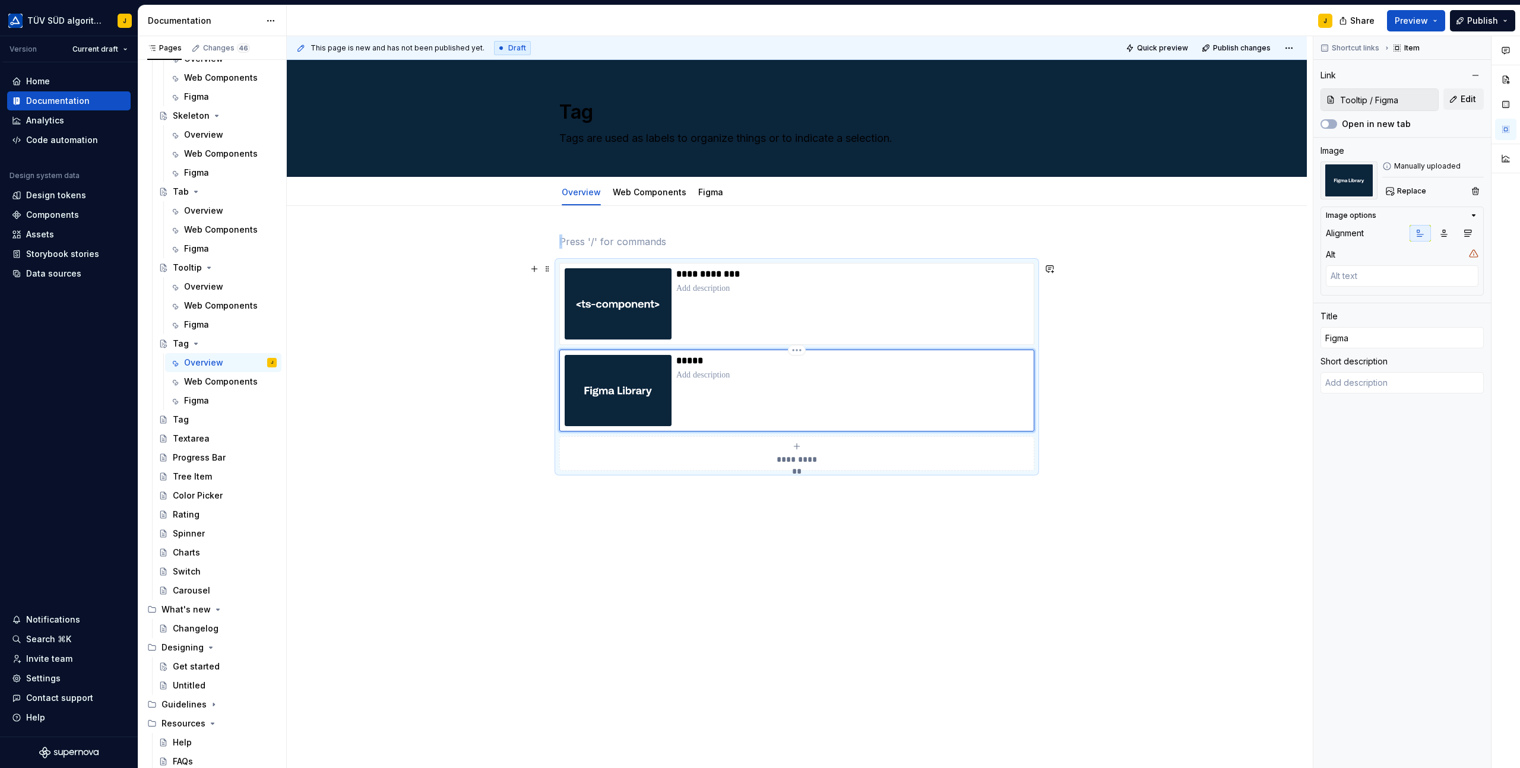
click at [762, 404] on div "*****" at bounding box center [852, 390] width 353 height 71
click at [1464, 106] on button "Edit" at bounding box center [1463, 98] width 40 height 21
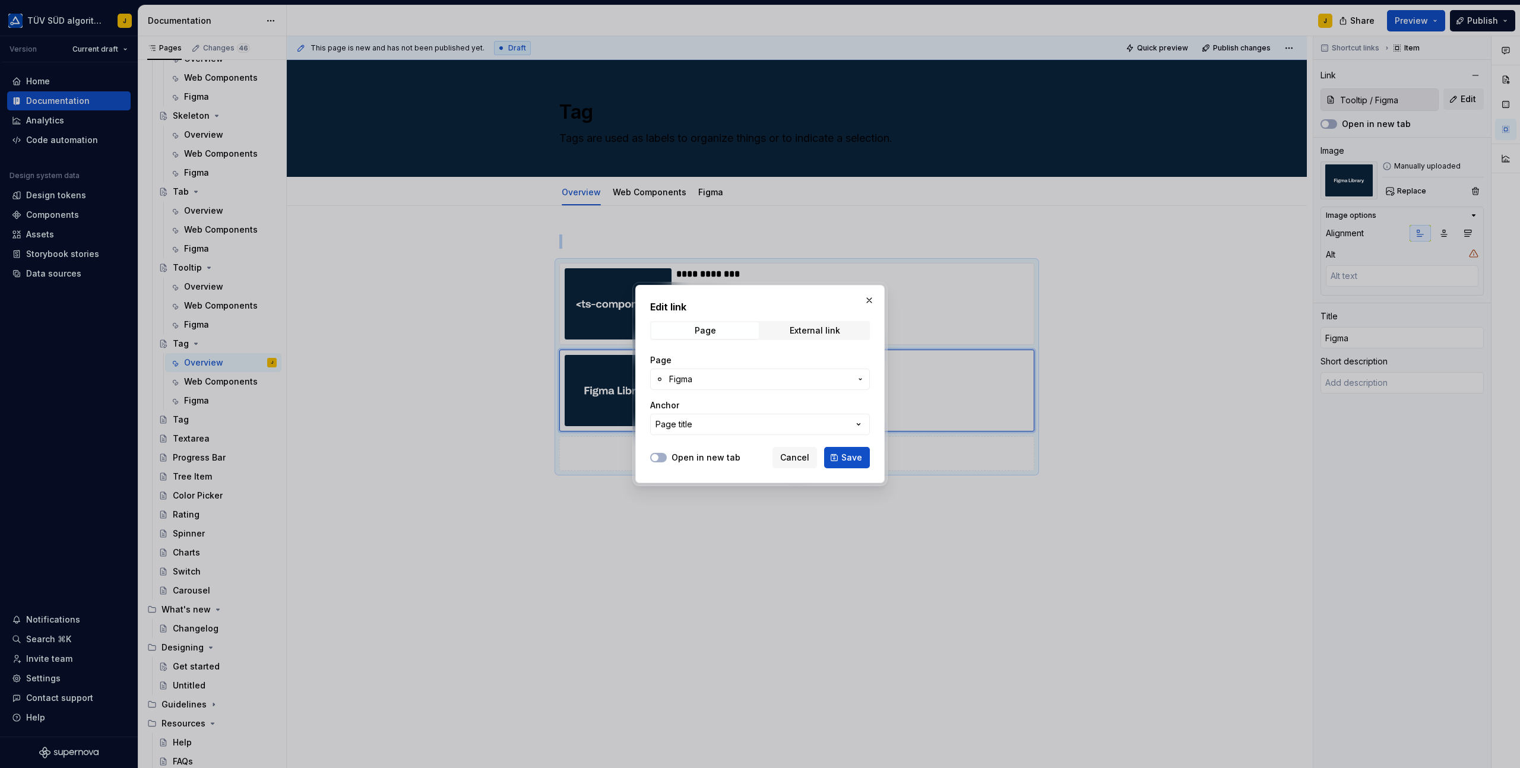
click at [735, 381] on span "Figma" at bounding box center [760, 379] width 182 height 12
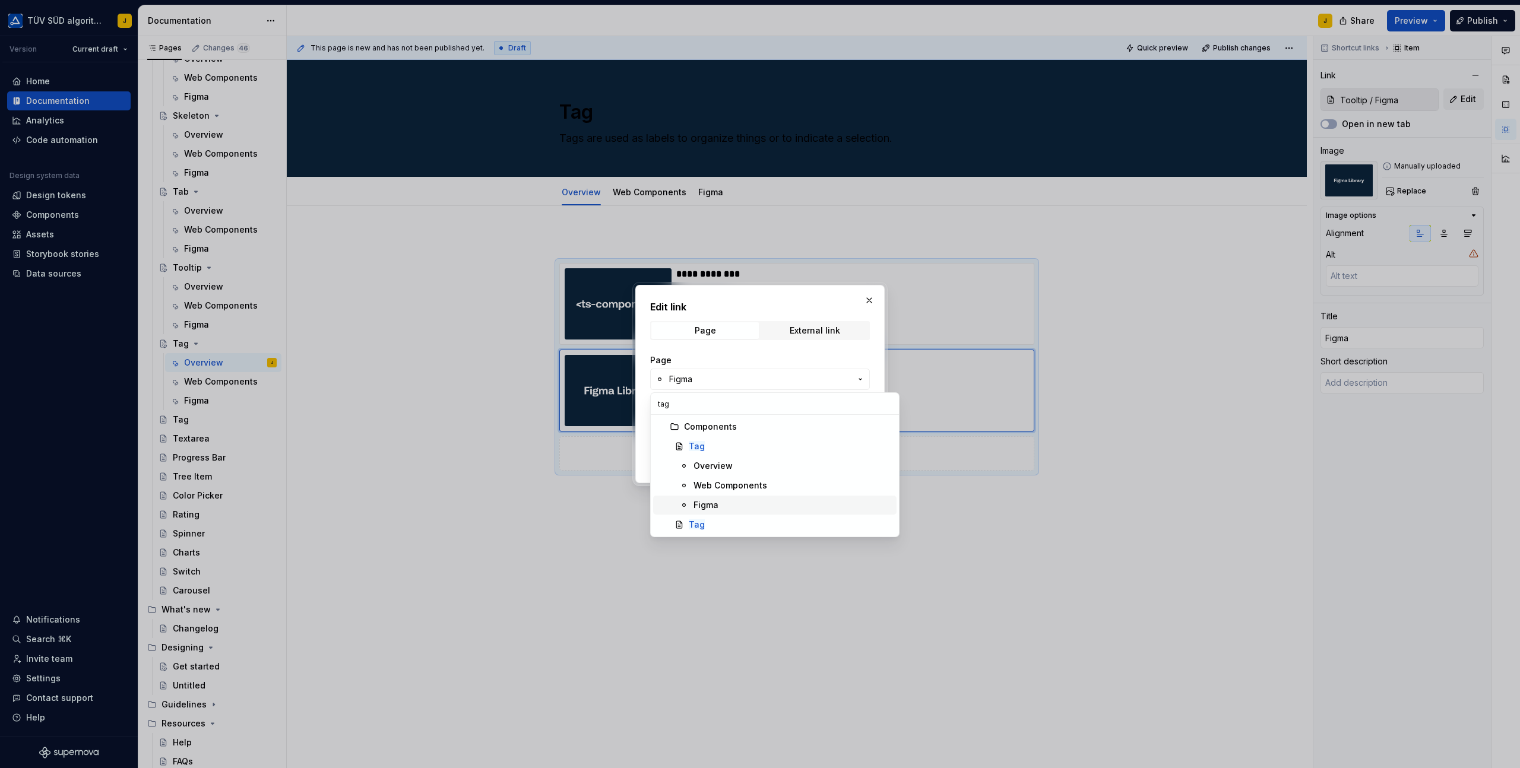
click at [709, 506] on div "Figma" at bounding box center [705, 505] width 25 height 12
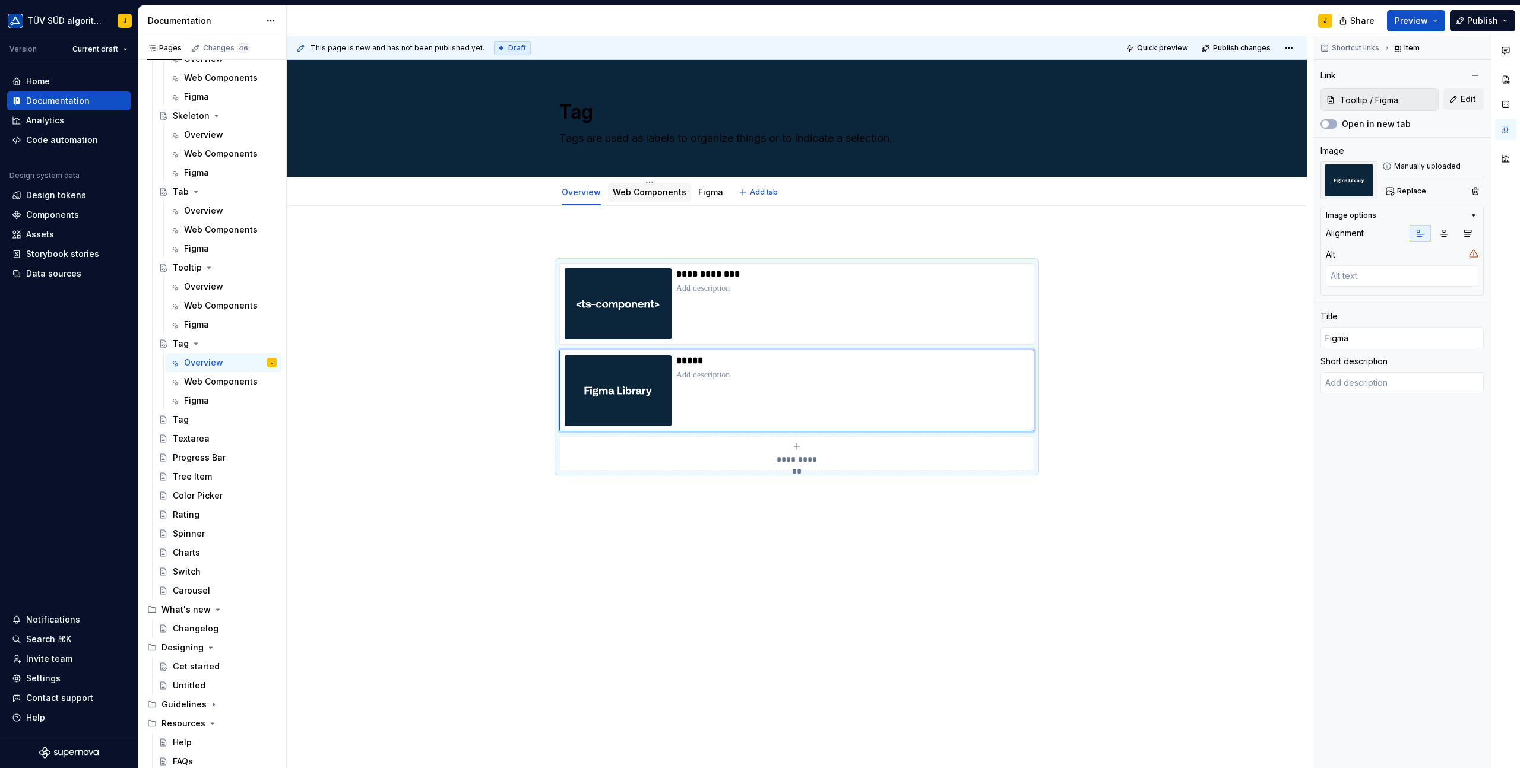
click at [645, 198] on div "Web Components" at bounding box center [650, 192] width 74 height 12
click at [664, 194] on link "Web Components" at bounding box center [650, 192] width 74 height 10
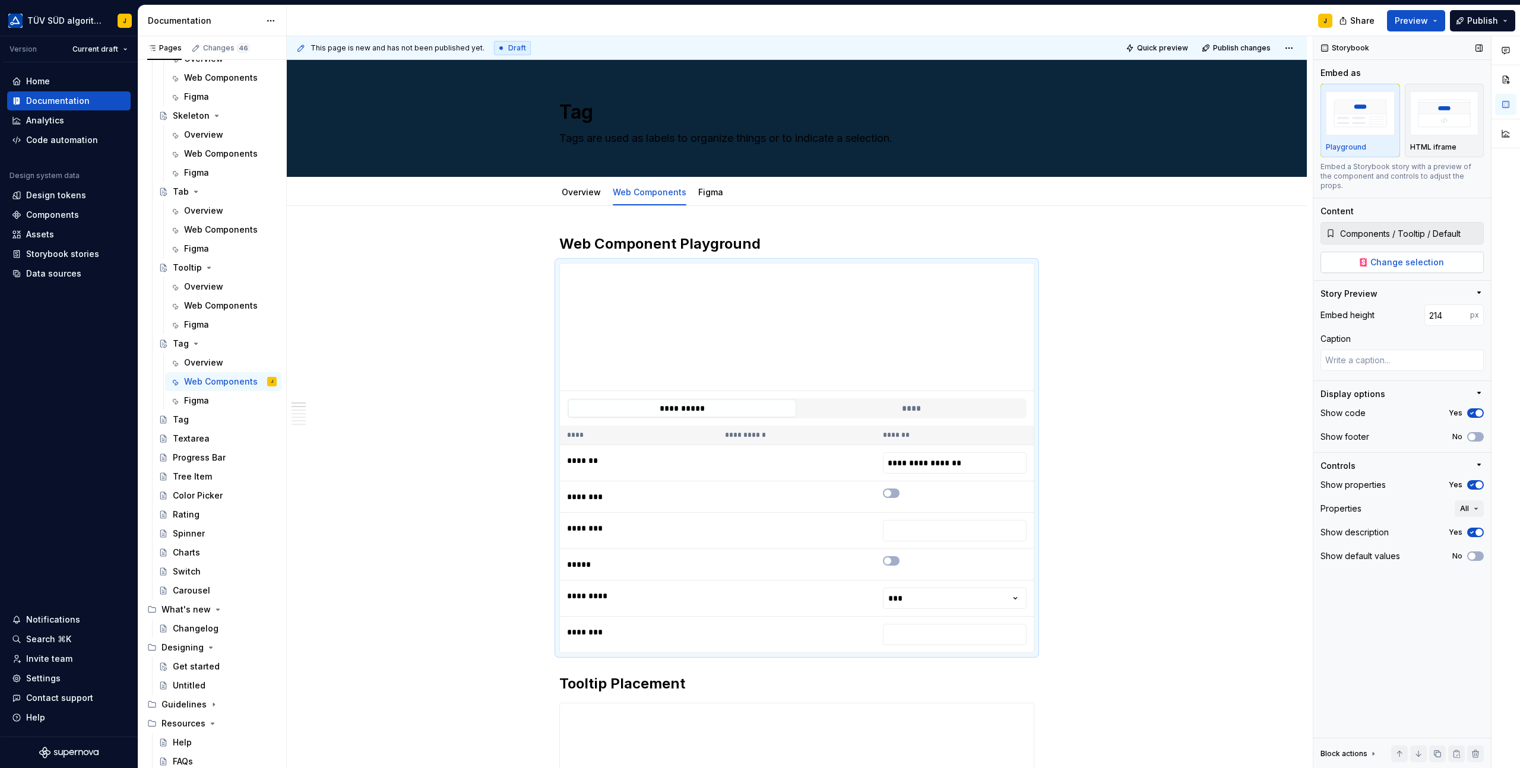
click at [1414, 256] on span "Change selection" at bounding box center [1407, 262] width 74 height 12
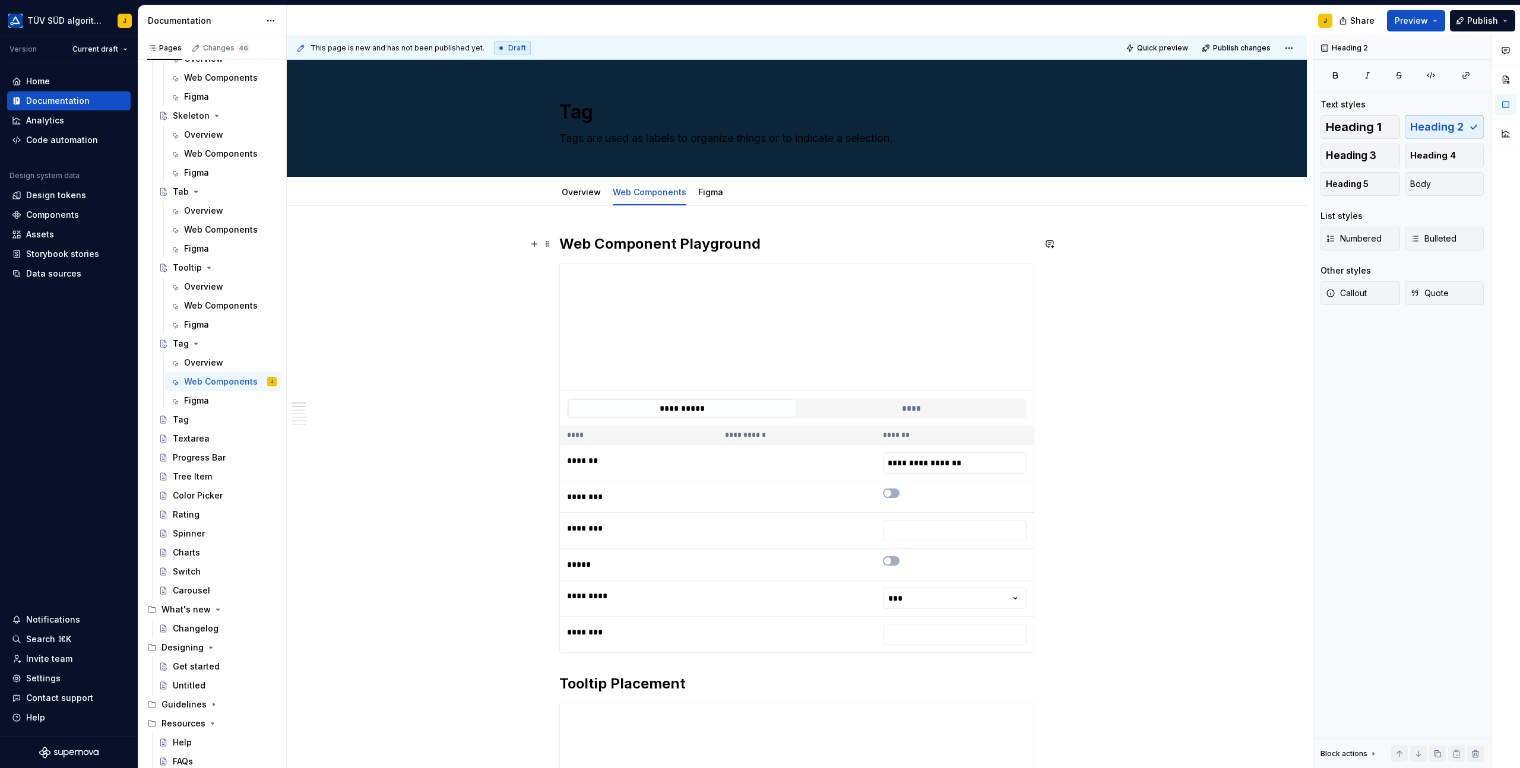
click at [658, 243] on h2 "Web Component Playground" at bounding box center [796, 243] width 475 height 19
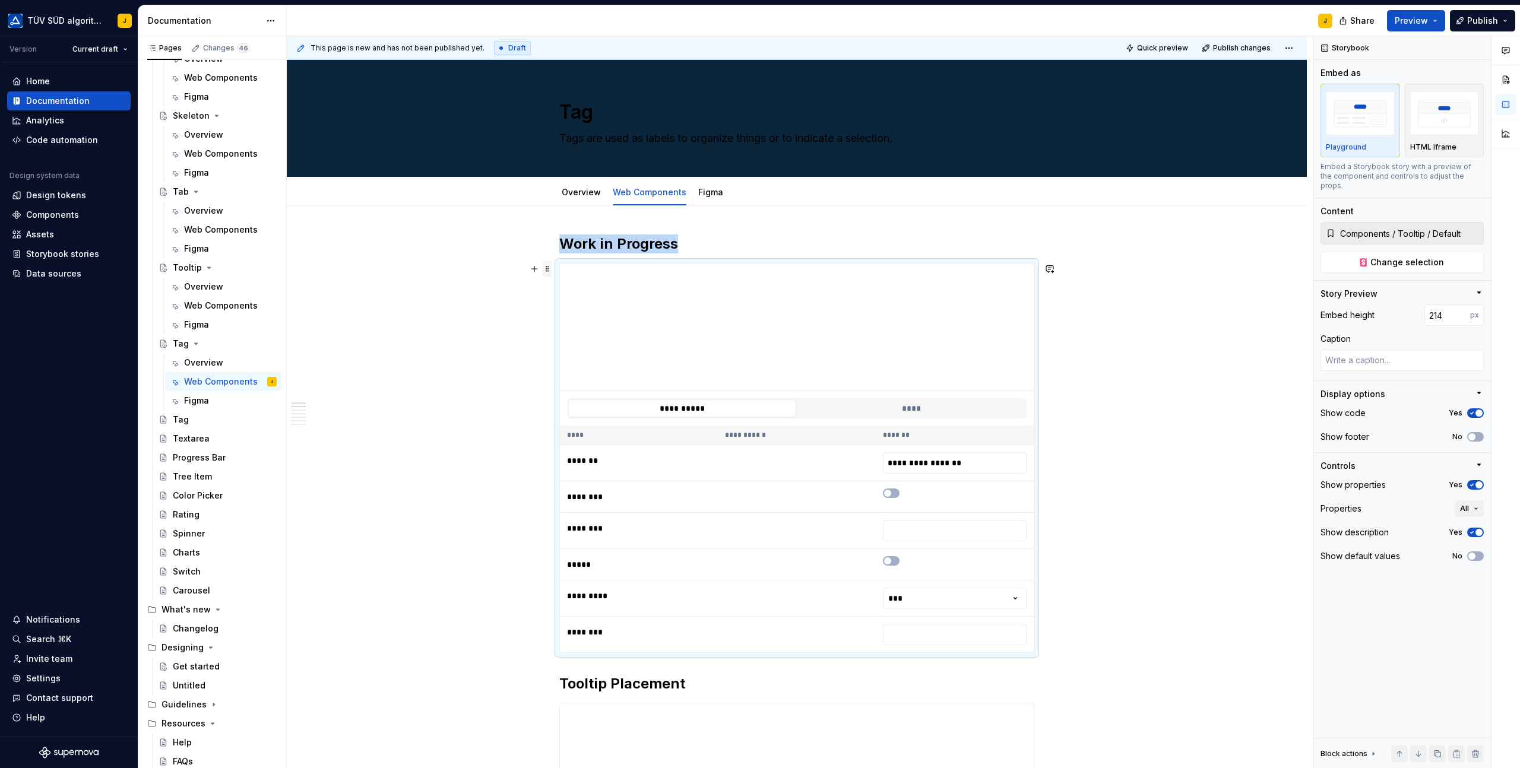
click at [550, 270] on span at bounding box center [547, 269] width 9 height 17
click at [576, 375] on div "Delete" at bounding box center [605, 374] width 77 height 12
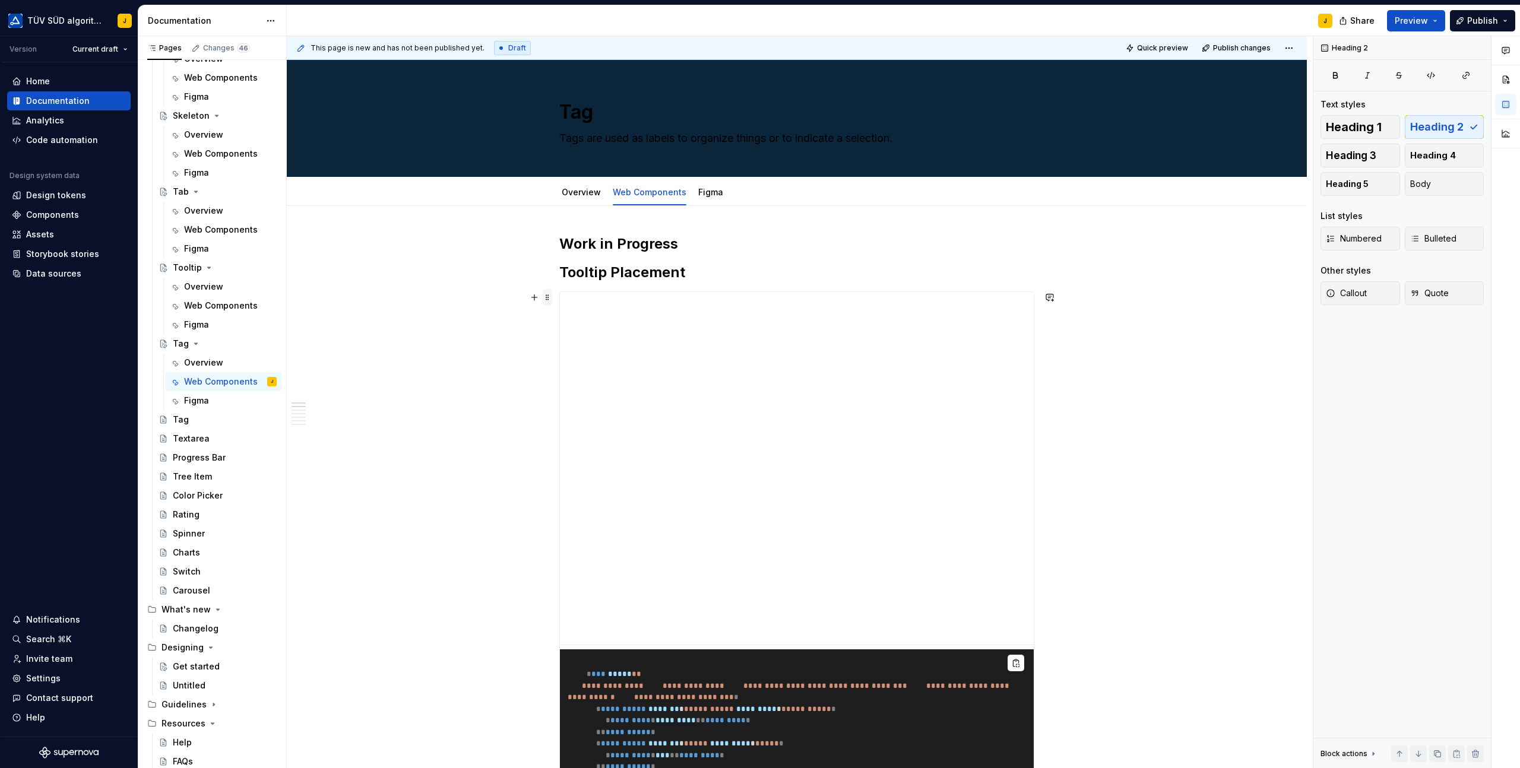
click at [550, 296] on span at bounding box center [547, 297] width 9 height 17
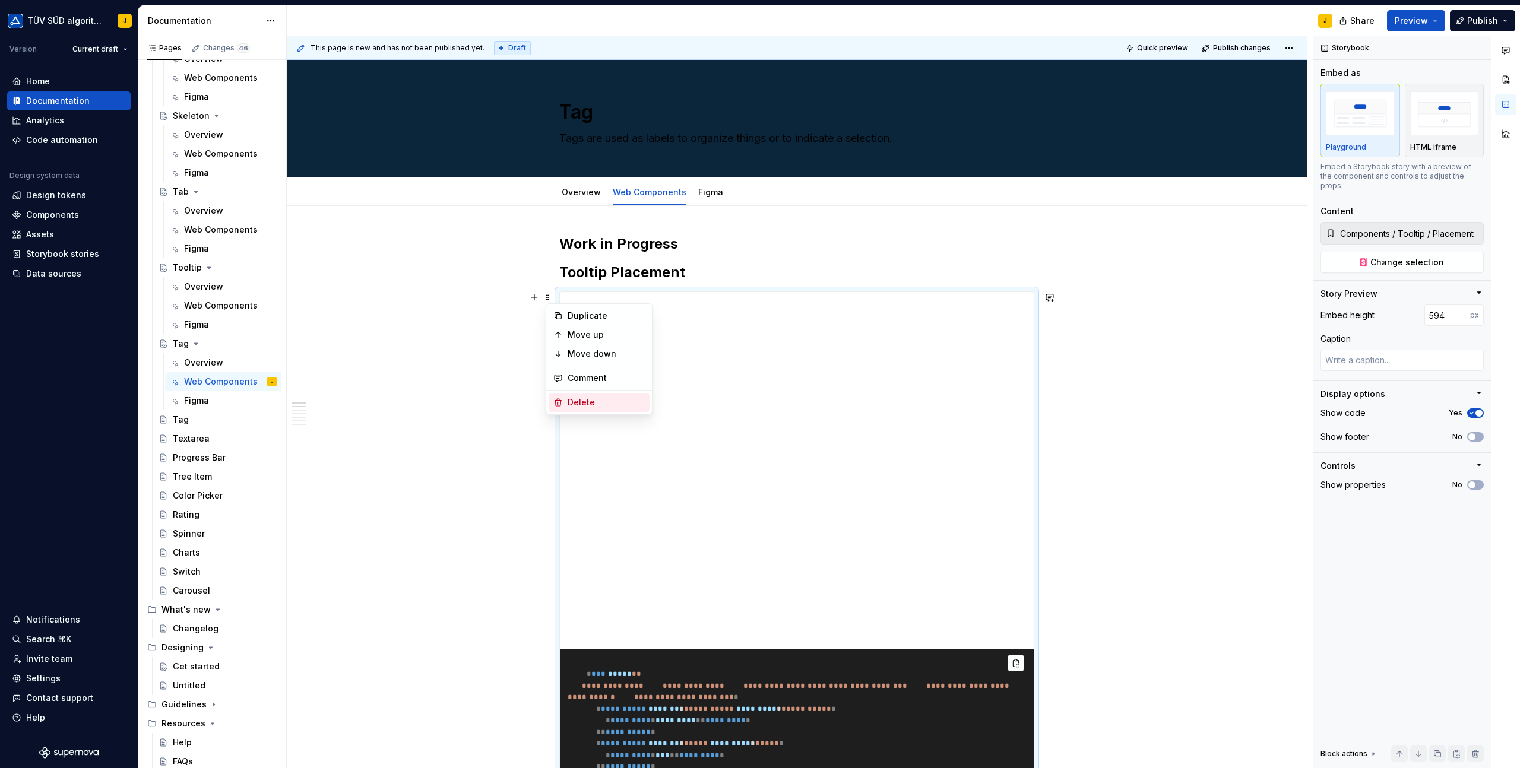
click at [573, 411] on div "Delete" at bounding box center [598, 402] width 101 height 19
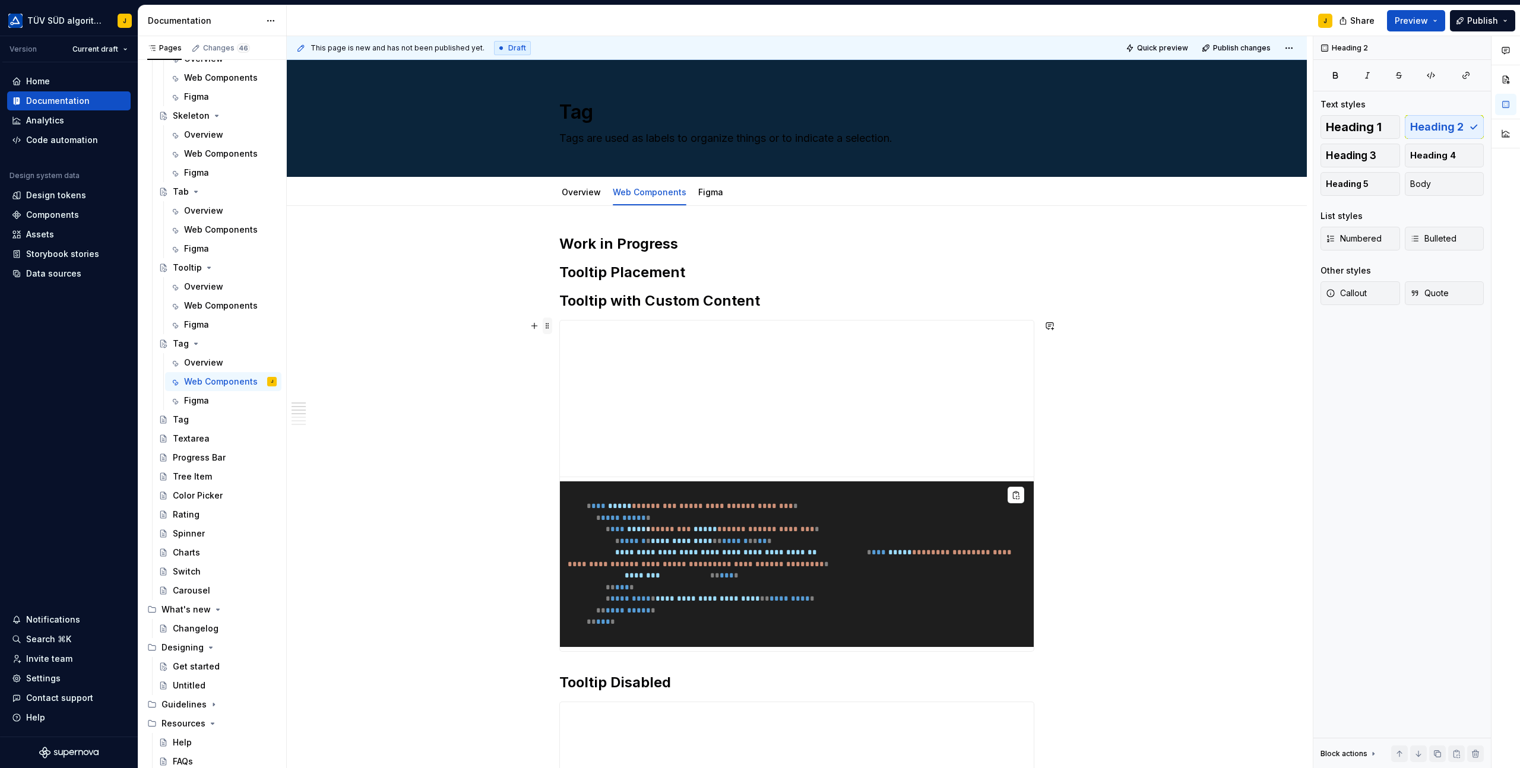
click at [550, 321] on span at bounding box center [547, 326] width 9 height 17
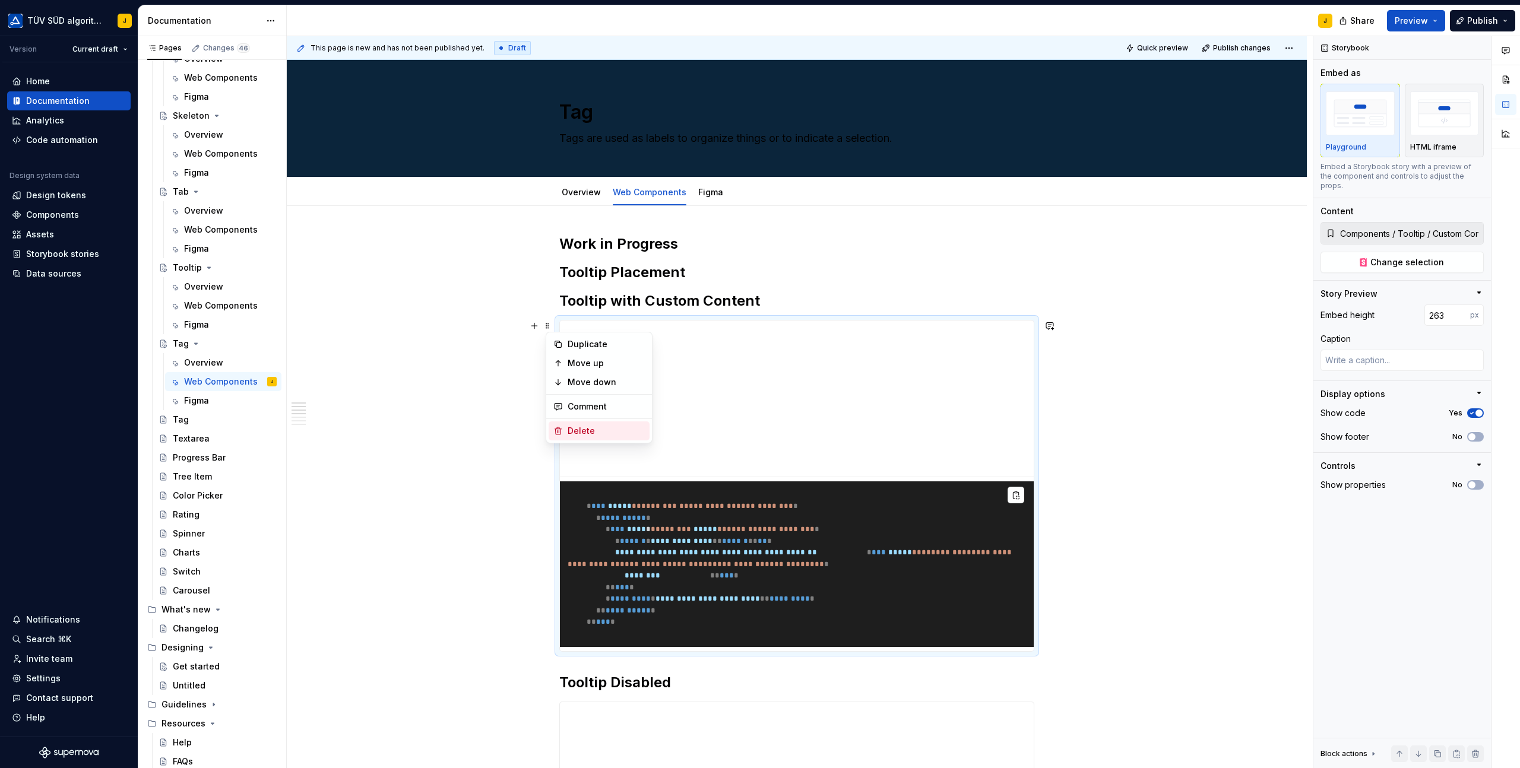
click at [560, 424] on div "Delete" at bounding box center [598, 430] width 101 height 19
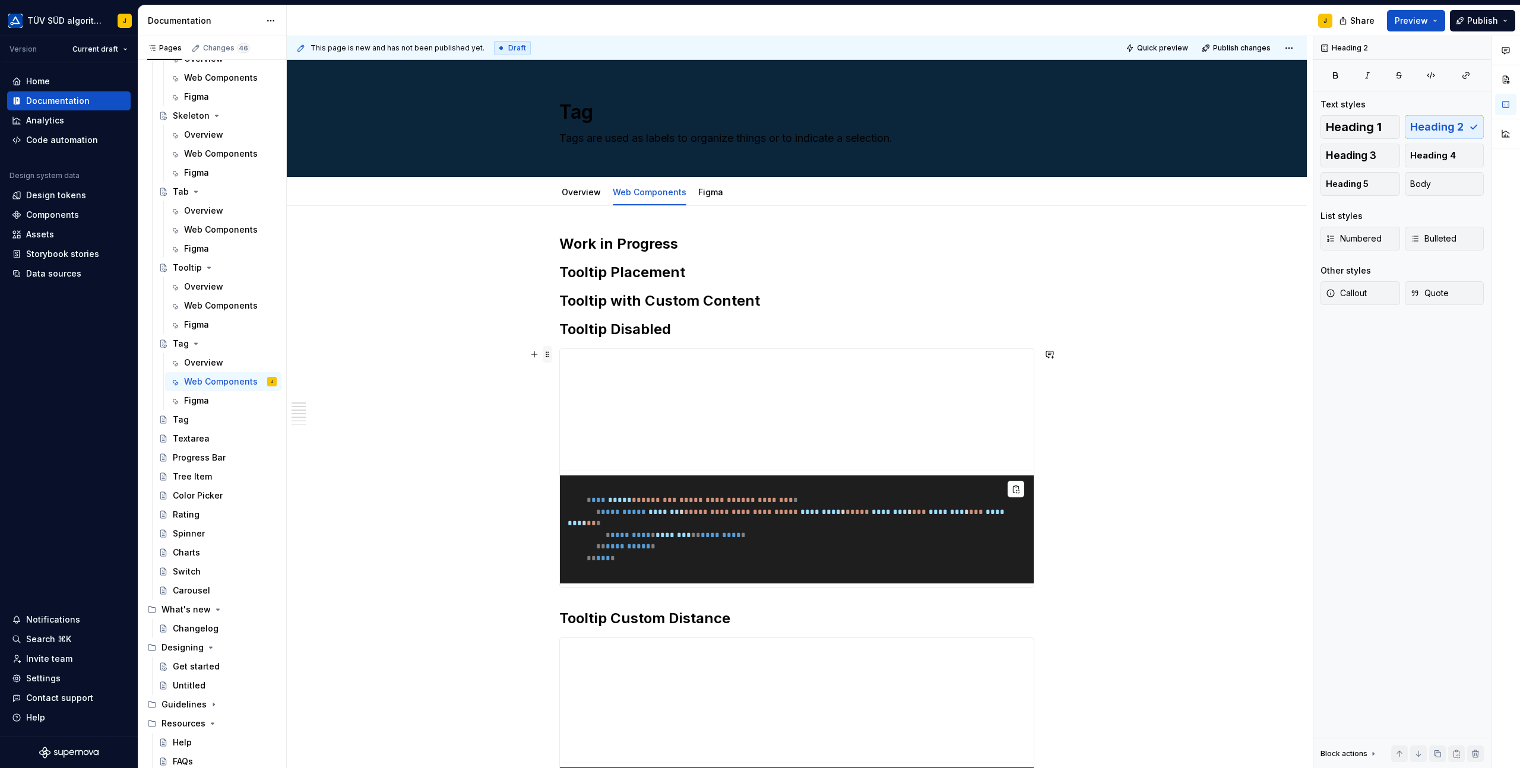
click at [548, 353] on span at bounding box center [547, 354] width 9 height 17
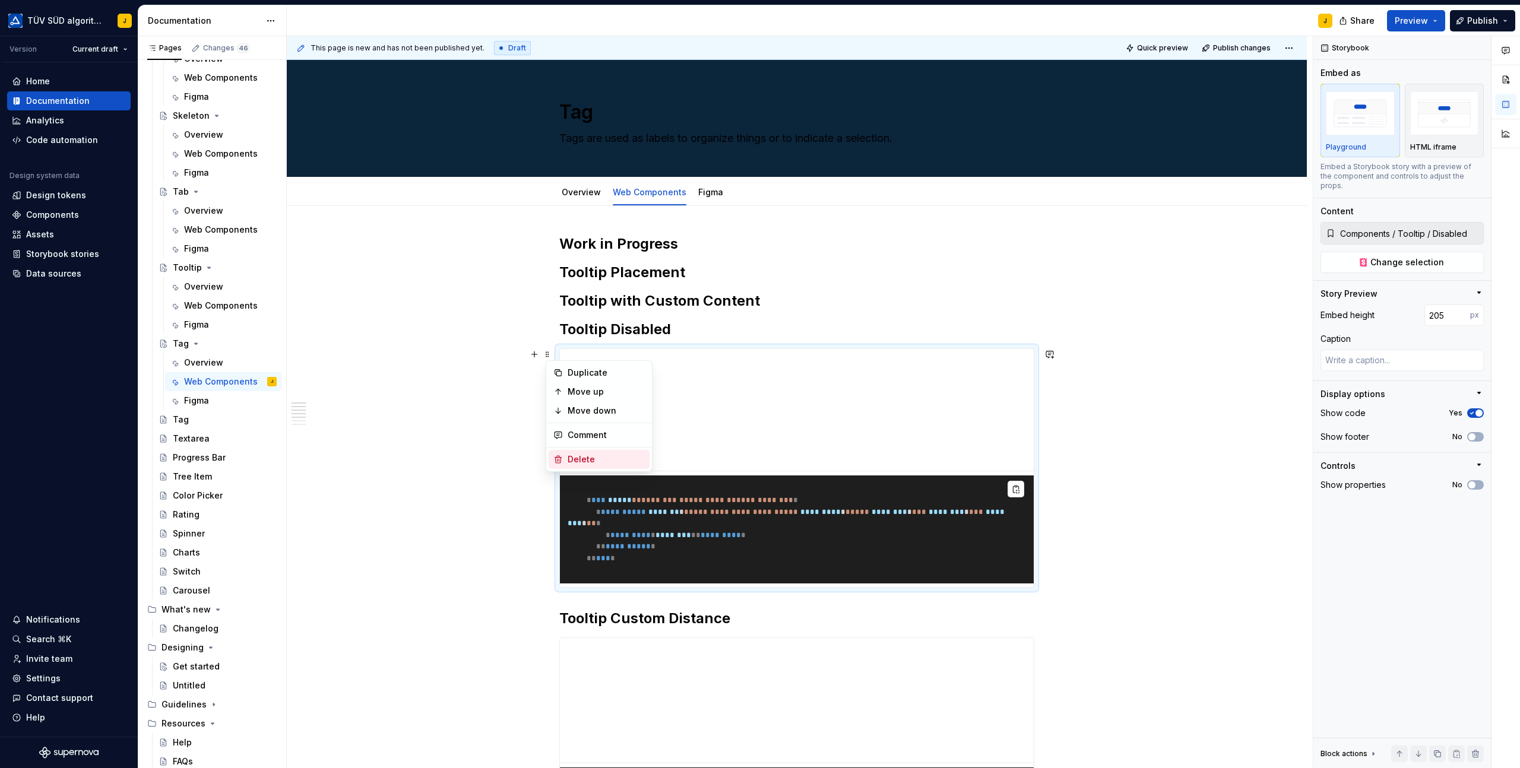
click at [579, 453] on div "Delete" at bounding box center [605, 459] width 77 height 12
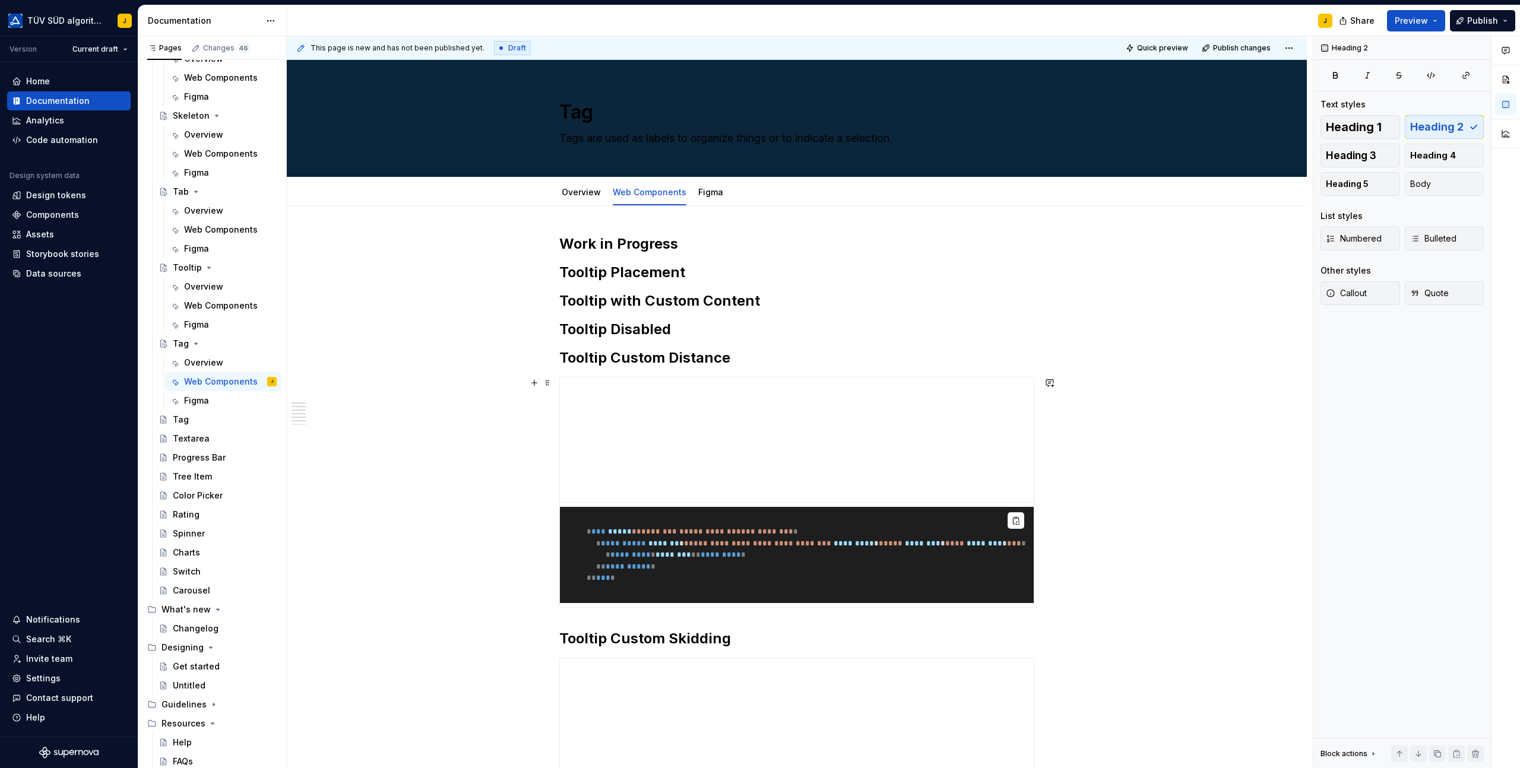
click at [548, 385] on span at bounding box center [547, 383] width 9 height 17
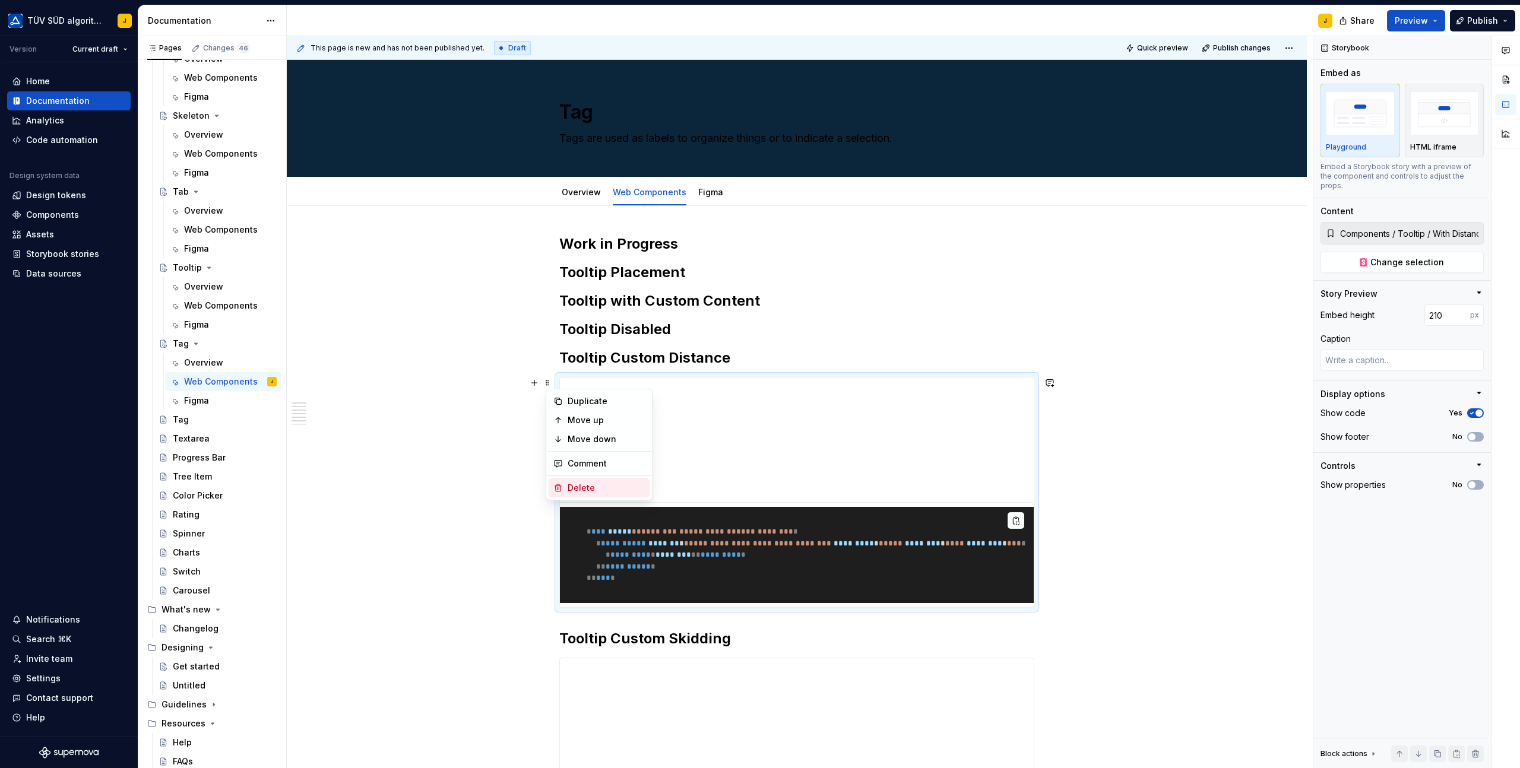
click at [587, 487] on div "Delete" at bounding box center [605, 488] width 77 height 12
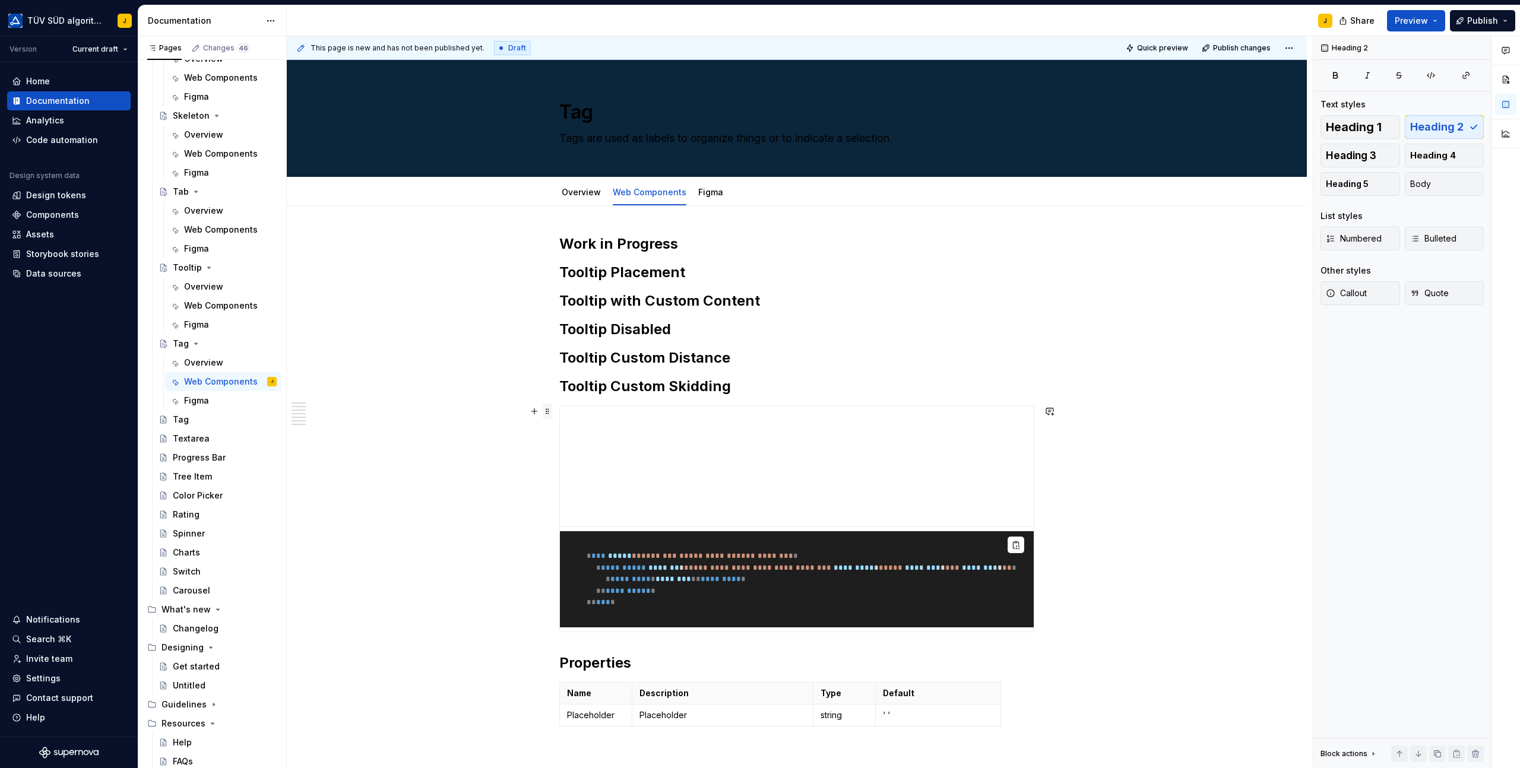
click at [552, 410] on span at bounding box center [547, 411] width 9 height 17
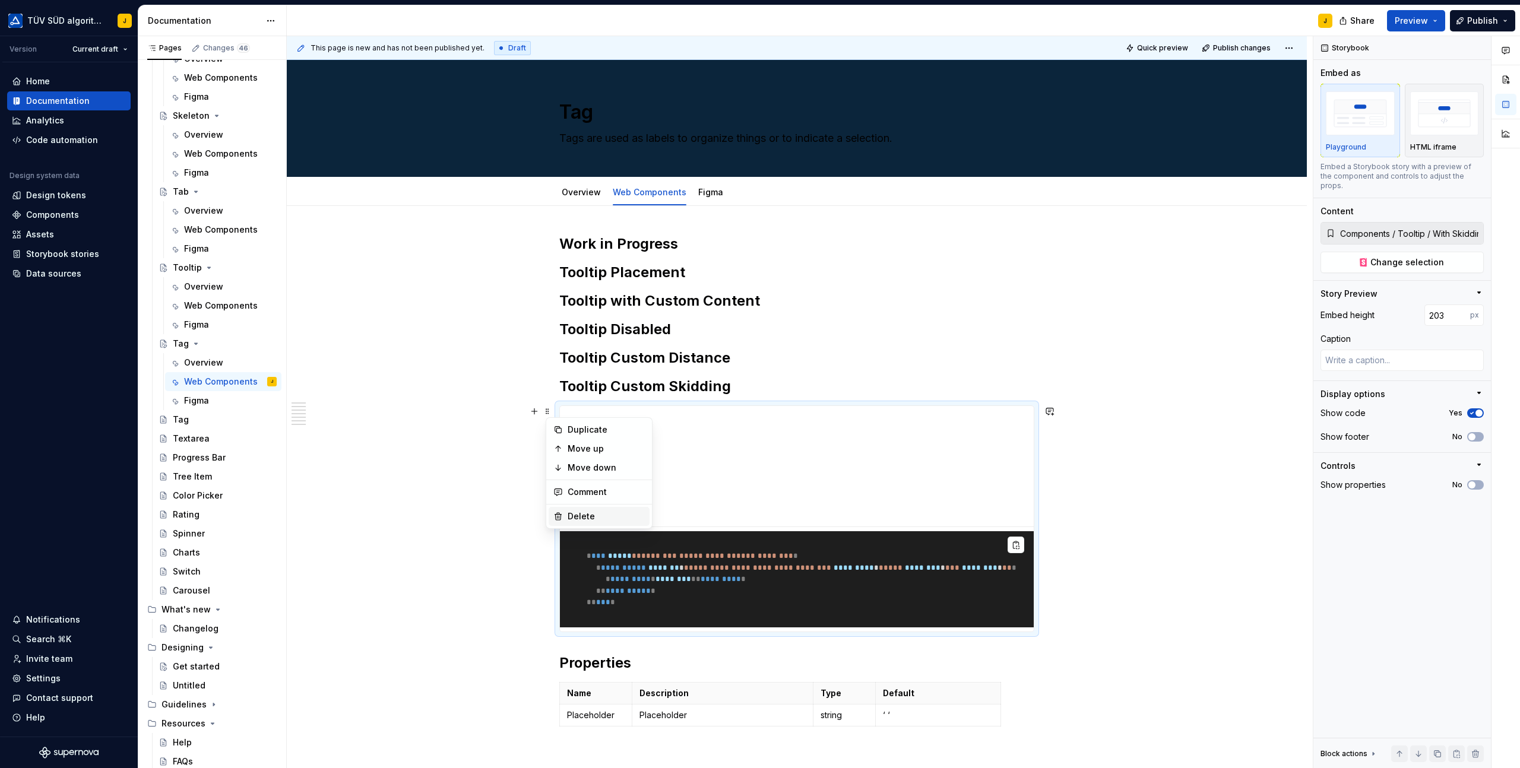
click at [575, 512] on div "Delete" at bounding box center [605, 516] width 77 height 12
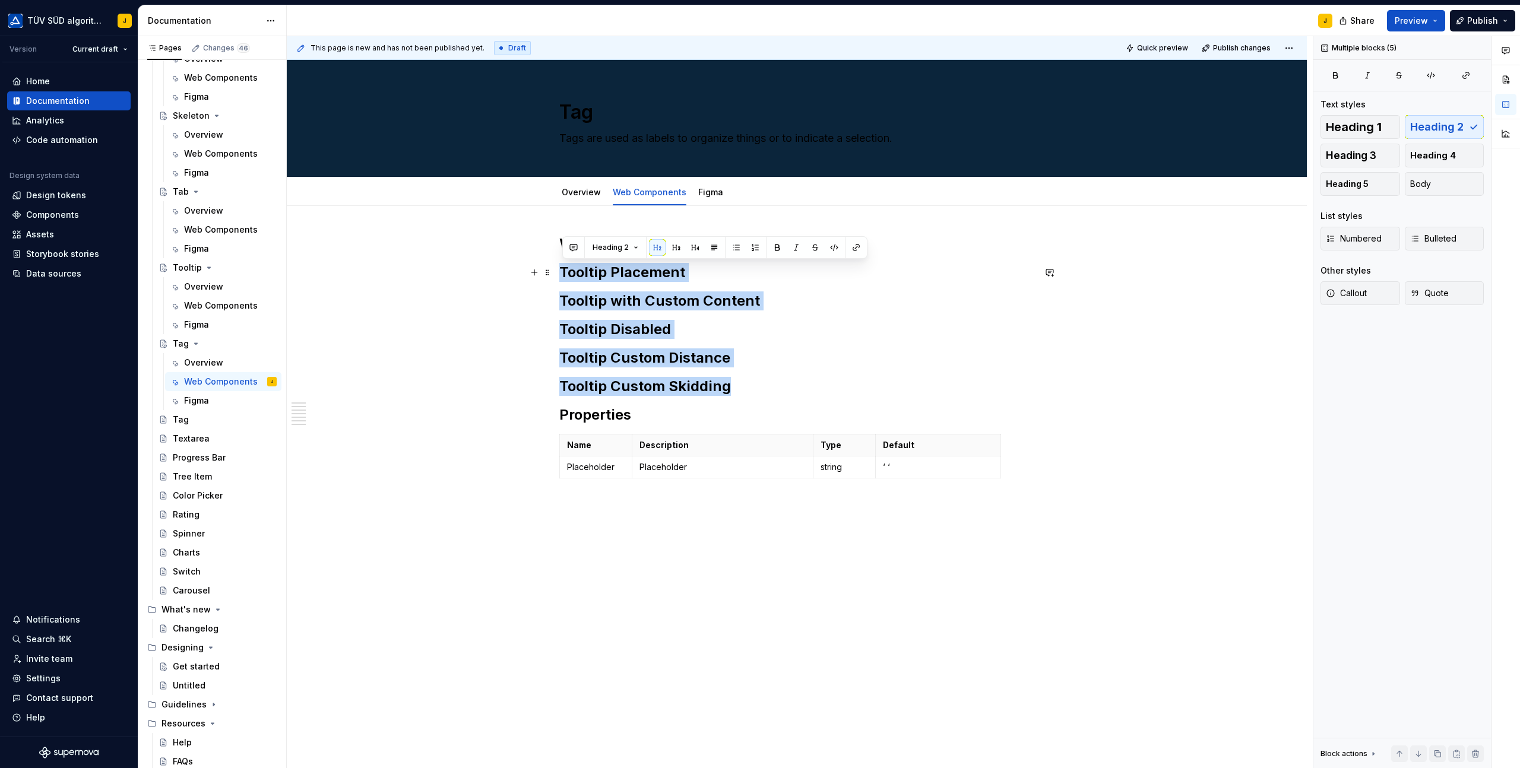
drag, startPoint x: 727, startPoint y: 385, endPoint x: 558, endPoint y: 278, distance: 200.1
click at [558, 278] on div "Work in Progress Tooltip Placement Tooltip with Custom Content Tooltip Disabled…" at bounding box center [797, 481] width 1020 height 550
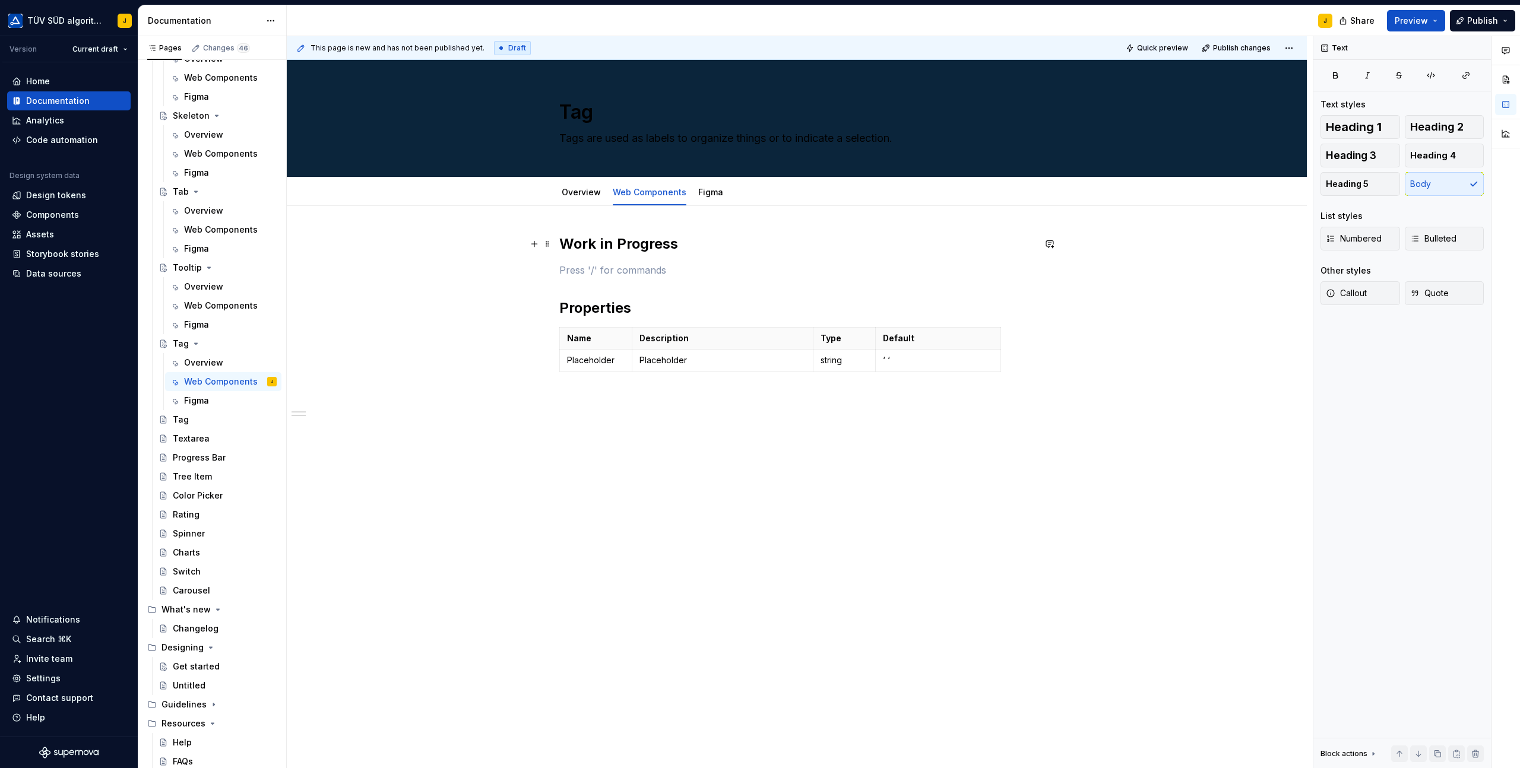
click at [773, 256] on div "Work in Progress Properties Name Description Type Default Placeholder Placehold…" at bounding box center [796, 319] width 475 height 170
click at [705, 532] on div "This page is new and has not been published yet. Draft Quick preview Publish ch…" at bounding box center [800, 402] width 1026 height 732
click at [249, 418] on button "Page tree" at bounding box center [251, 419] width 17 height 17
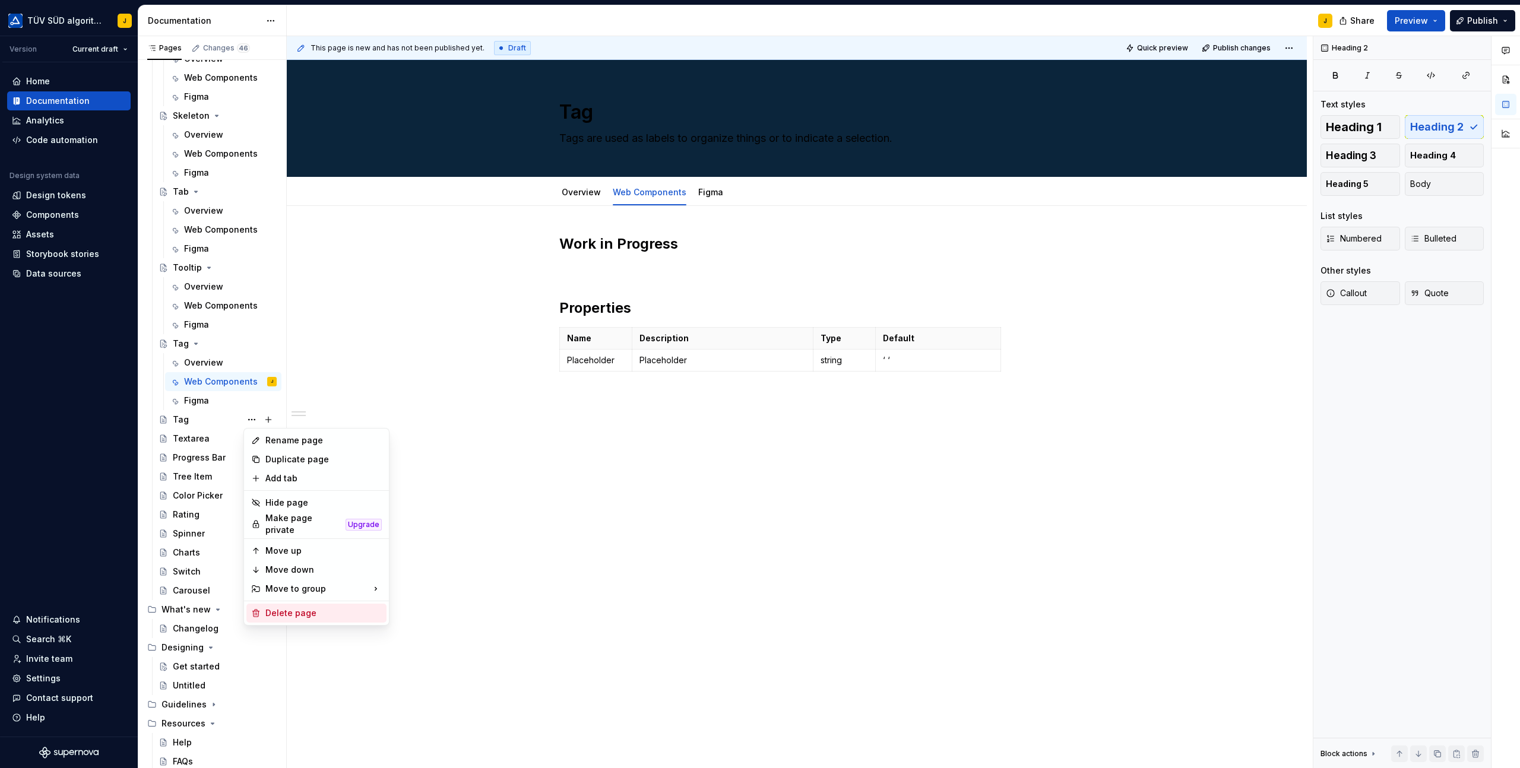
click at [288, 607] on div "Delete page" at bounding box center [323, 613] width 116 height 12
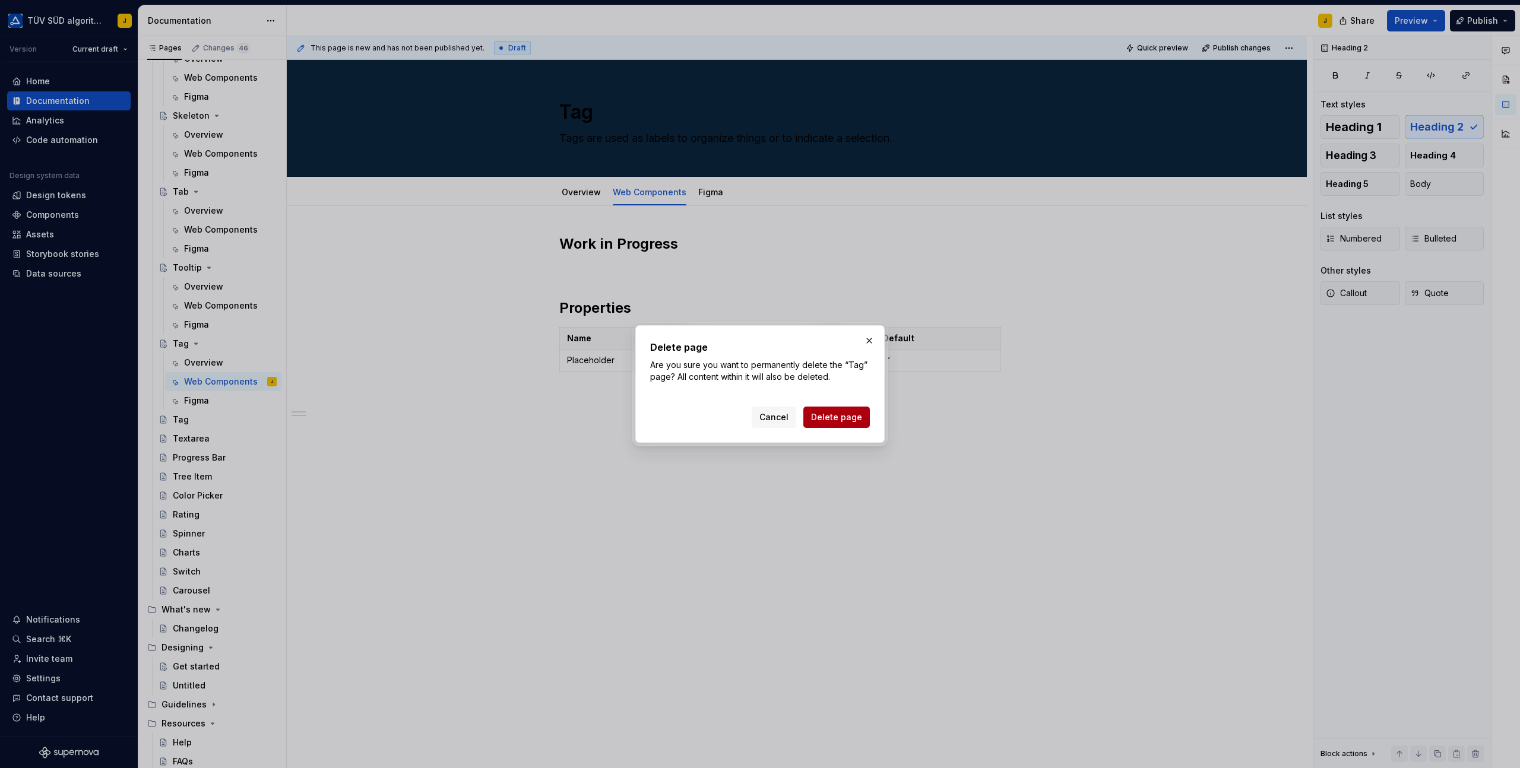
click at [812, 414] on button "Delete page" at bounding box center [836, 417] width 66 height 21
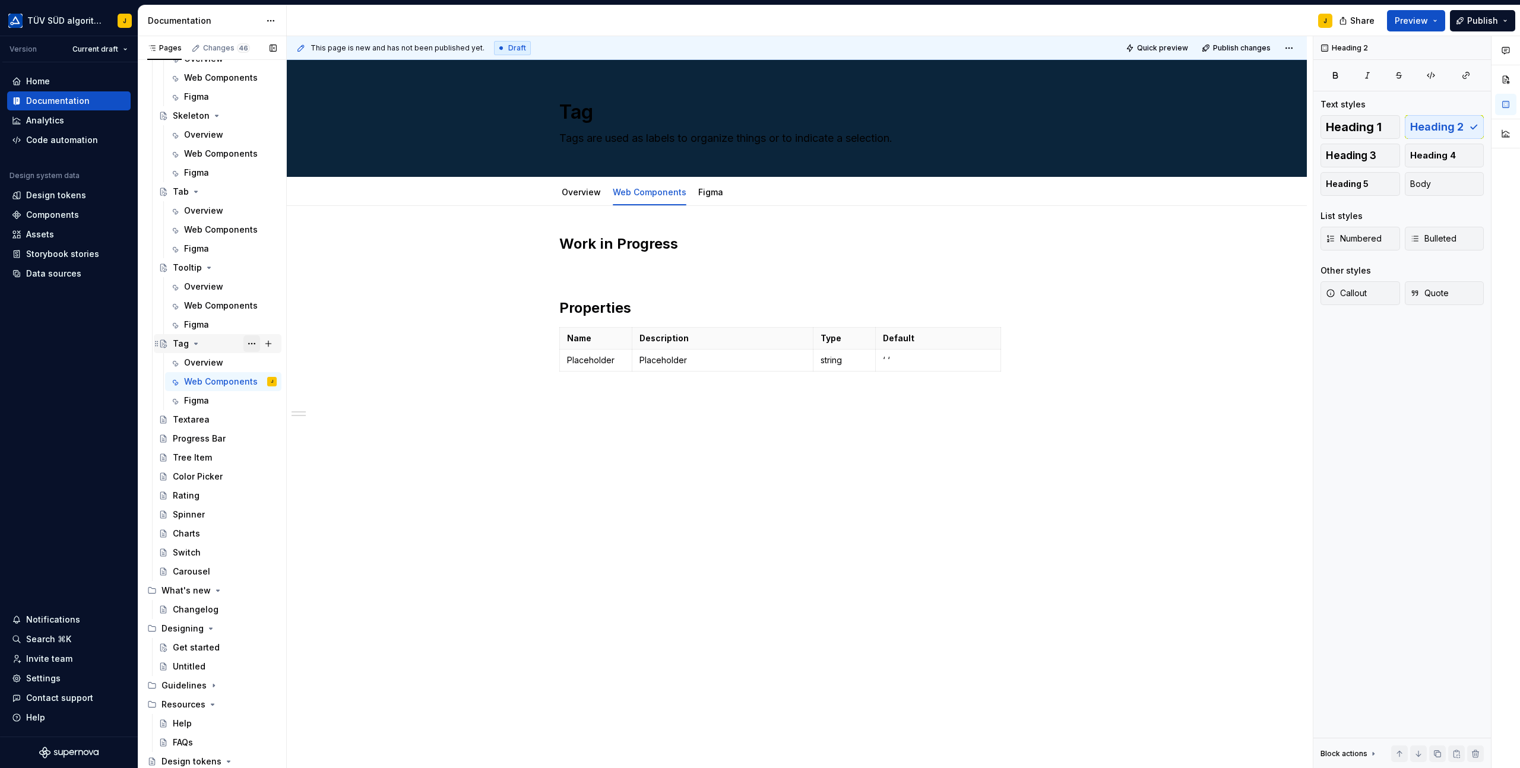
click at [255, 345] on button "Page tree" at bounding box center [251, 343] width 17 height 17
click at [236, 262] on div "Pages Changes 46 Add Accessibility guide for tree Page tree. Navigate the tree …" at bounding box center [212, 404] width 148 height 737
click at [253, 268] on button "Page tree" at bounding box center [251, 267] width 17 height 17
click at [280, 306] on div "Duplicate page" at bounding box center [323, 308] width 116 height 12
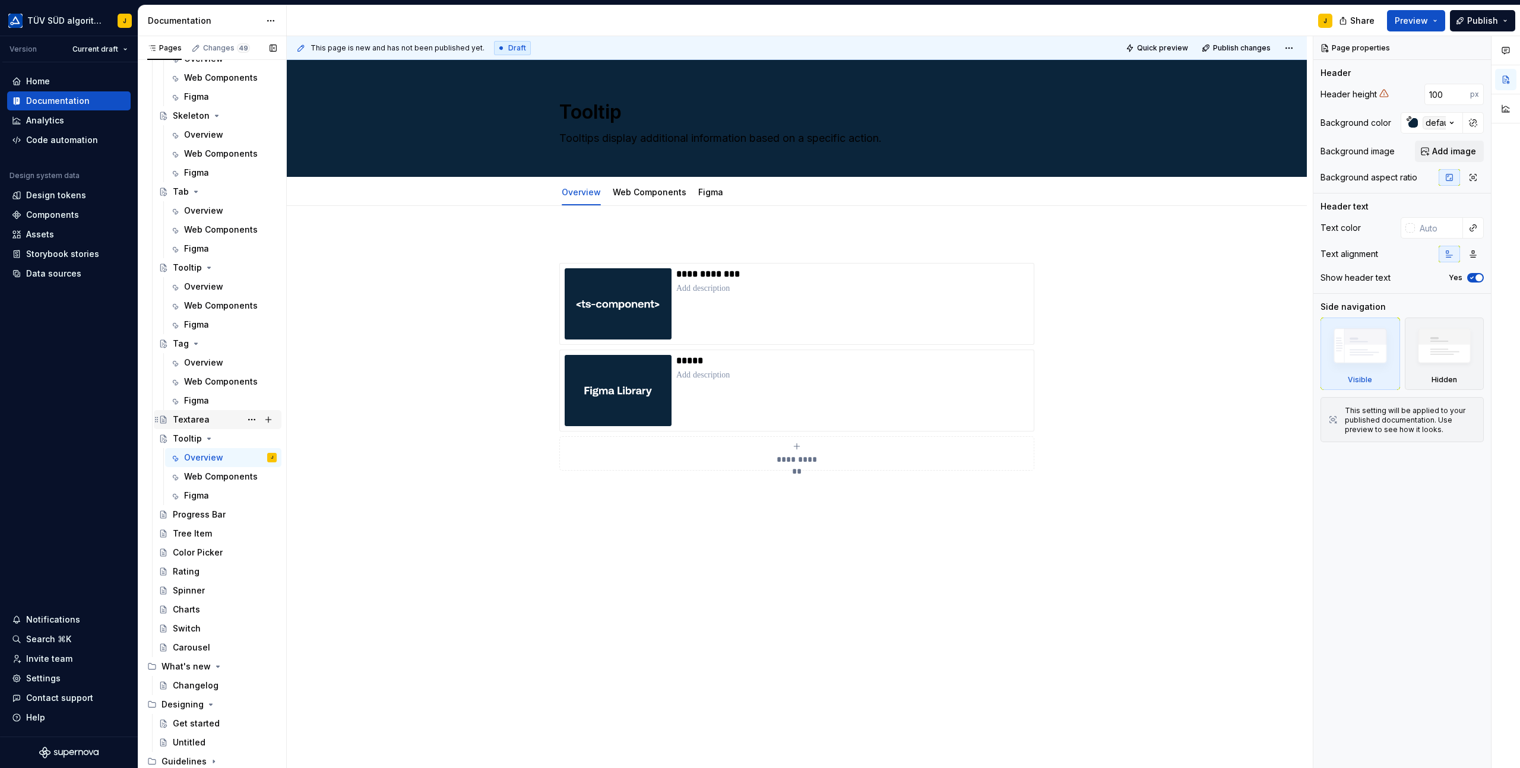
click at [188, 421] on div "Textarea" at bounding box center [191, 420] width 37 height 12
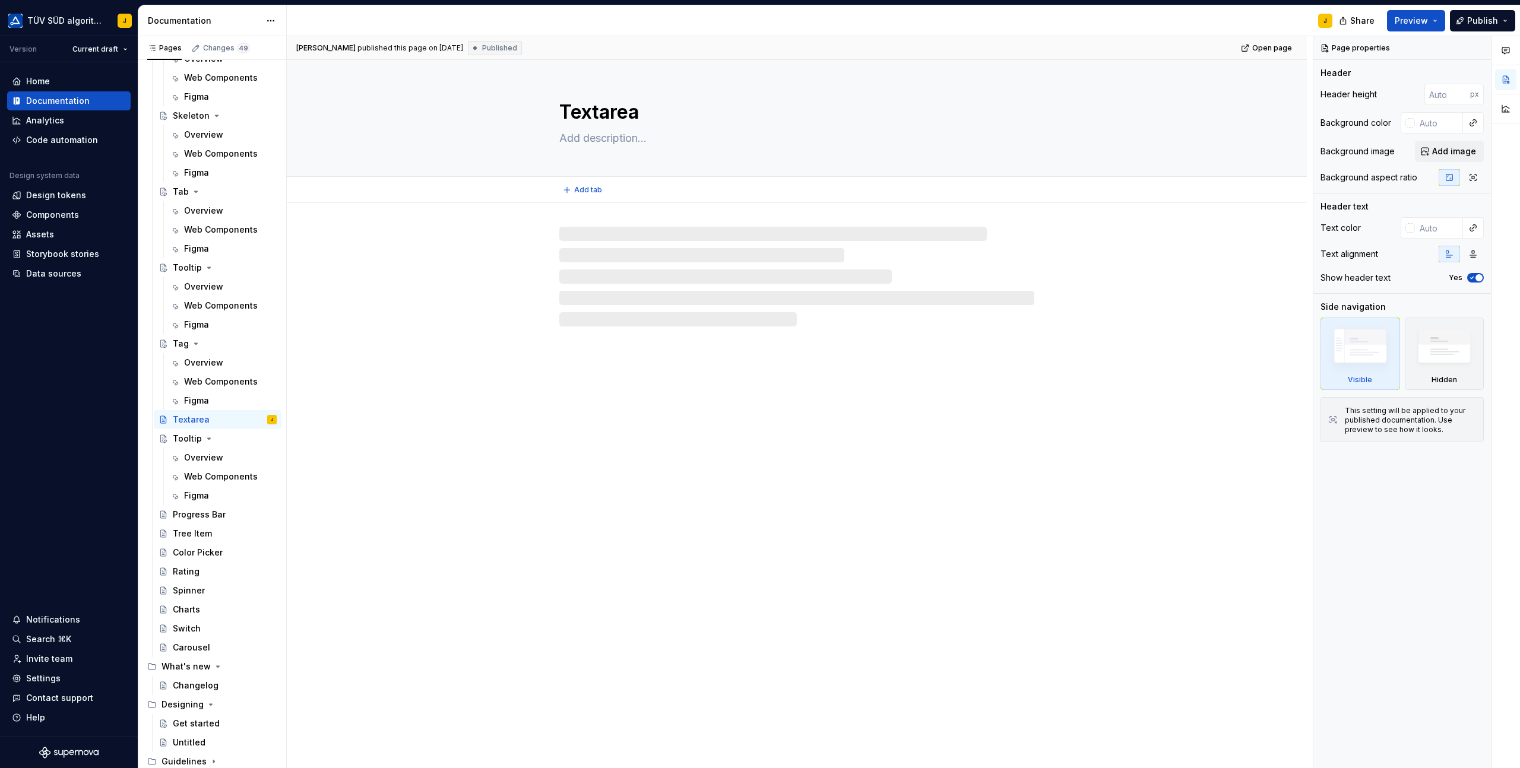
click at [589, 116] on textarea "Textarea" at bounding box center [794, 112] width 475 height 28
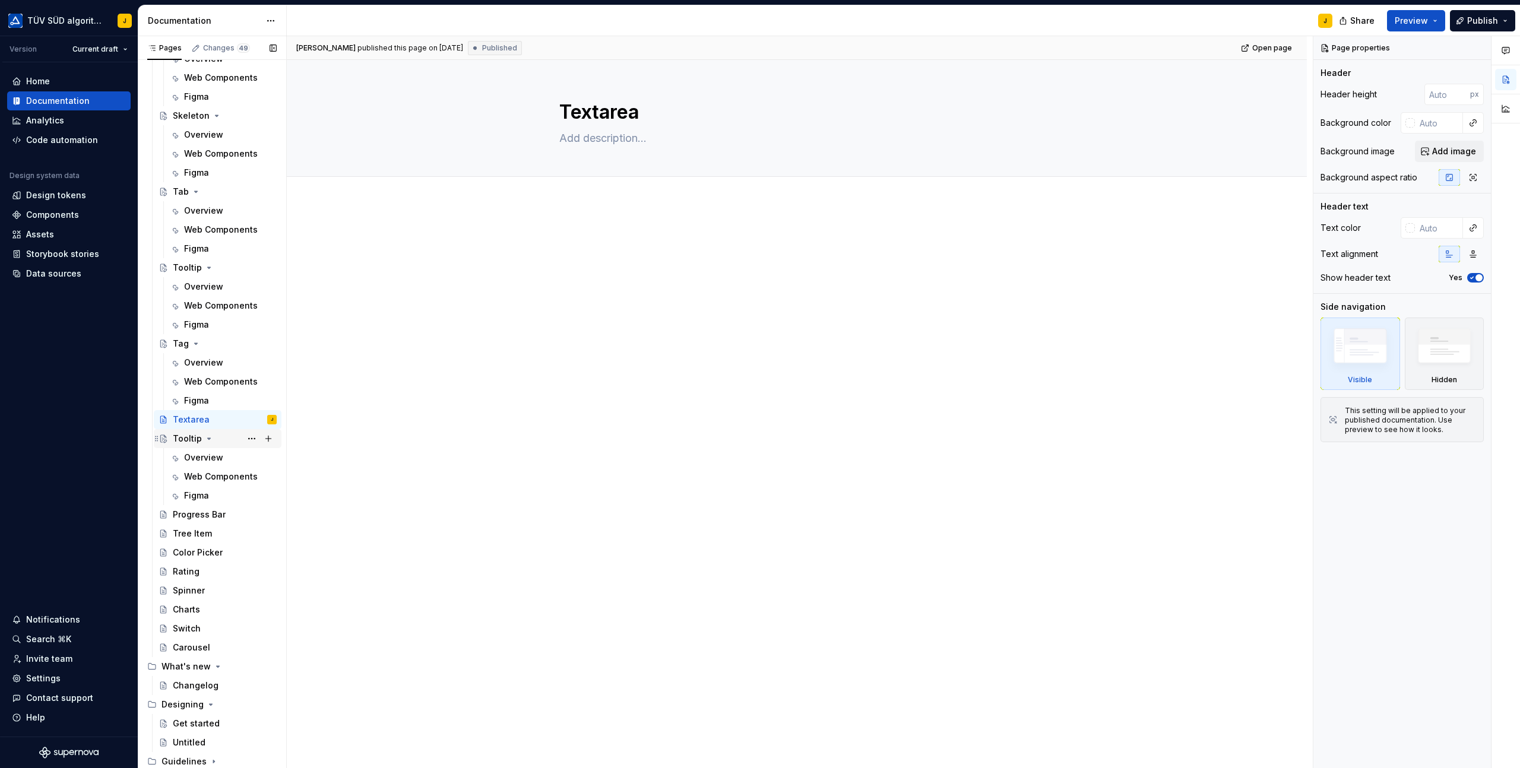
click at [191, 441] on div "Tooltip" at bounding box center [187, 439] width 29 height 12
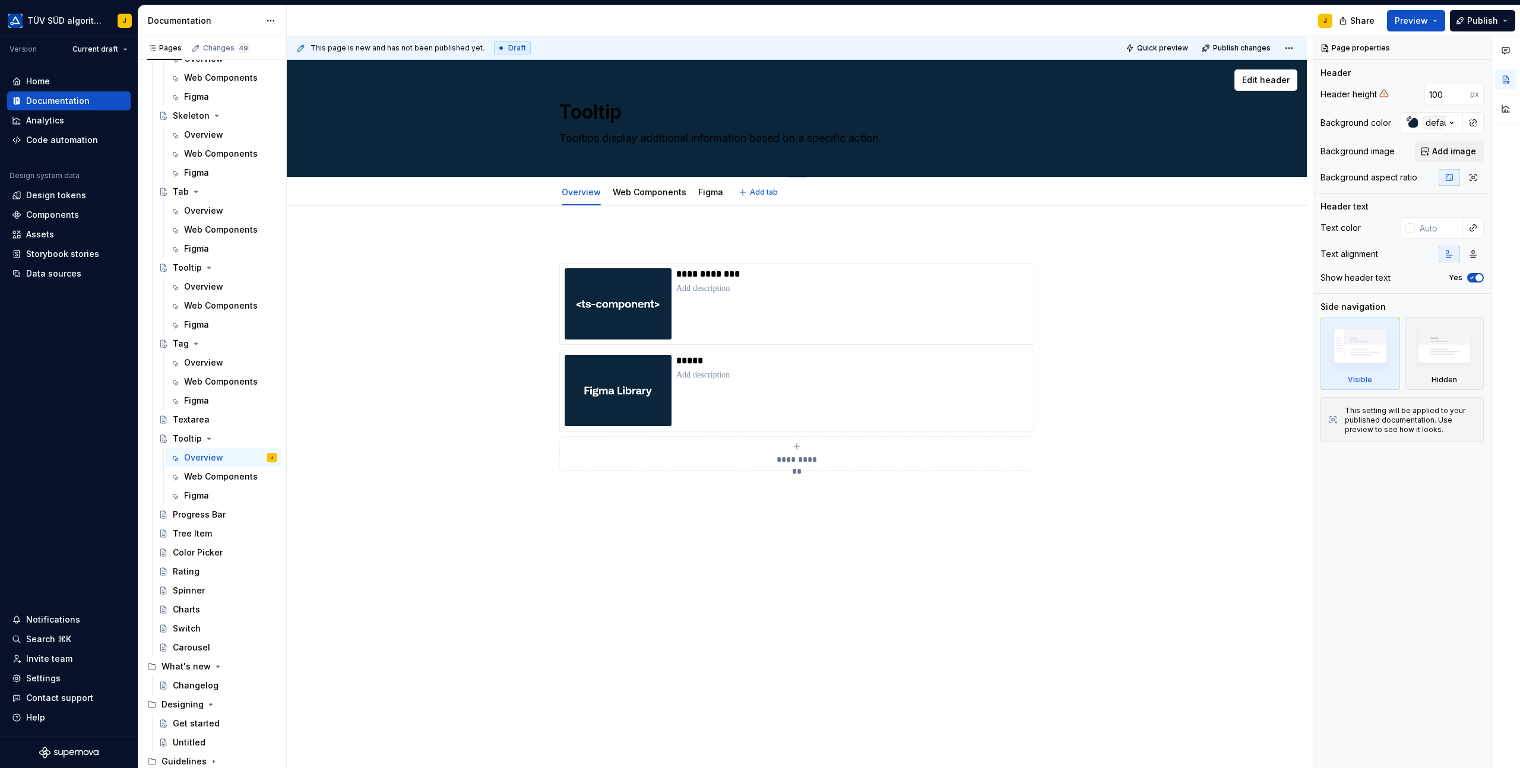
click at [579, 112] on textarea "Tooltip" at bounding box center [794, 112] width 475 height 28
paste textarea "extarea"
click at [462, 244] on div "**********" at bounding box center [797, 475] width 1020 height 538
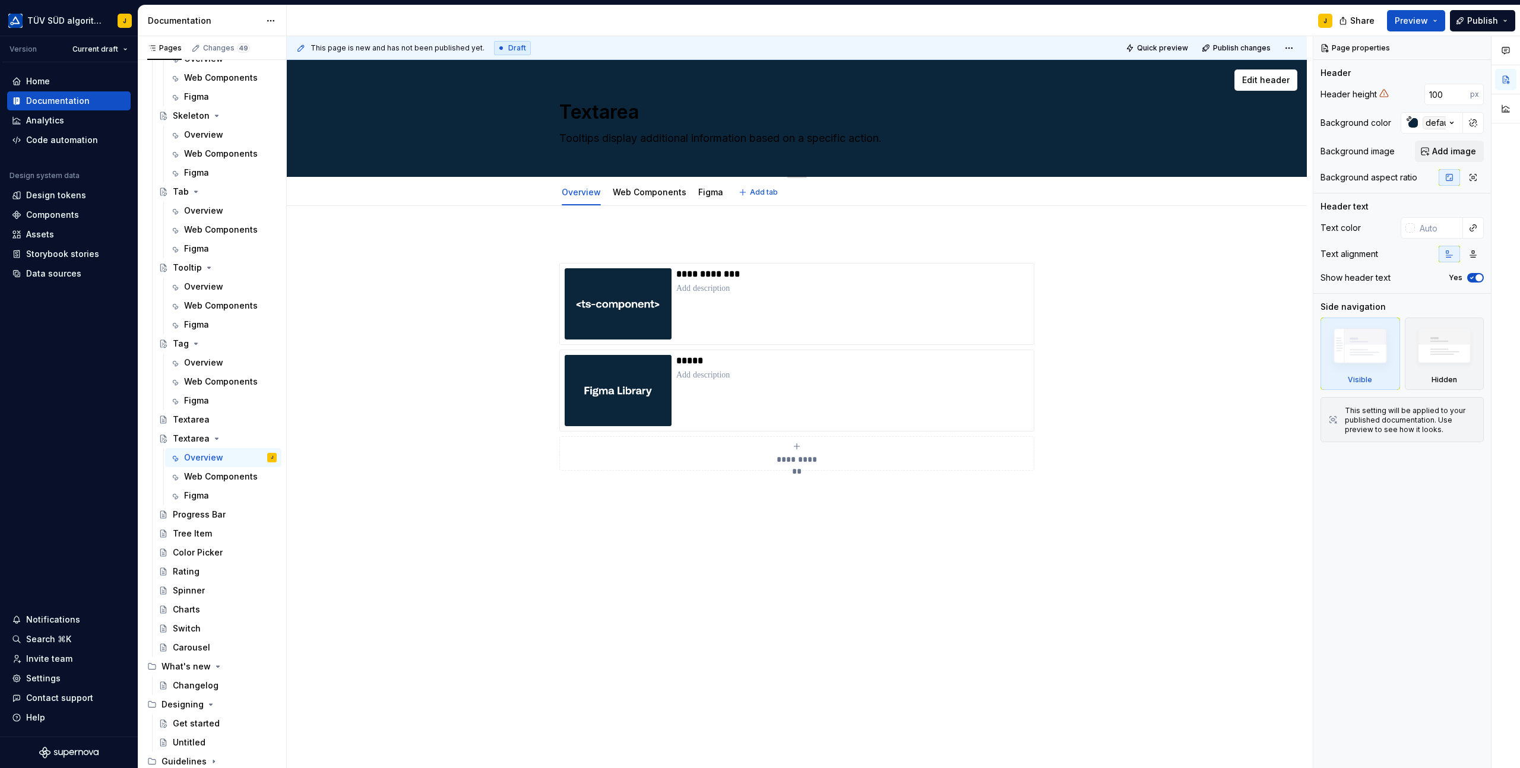
click at [601, 133] on textarea "Tooltips display additional information based on a specific action." at bounding box center [794, 138] width 475 height 19
paste textarea "extareas collect data from the user and allow multiple lines of text."
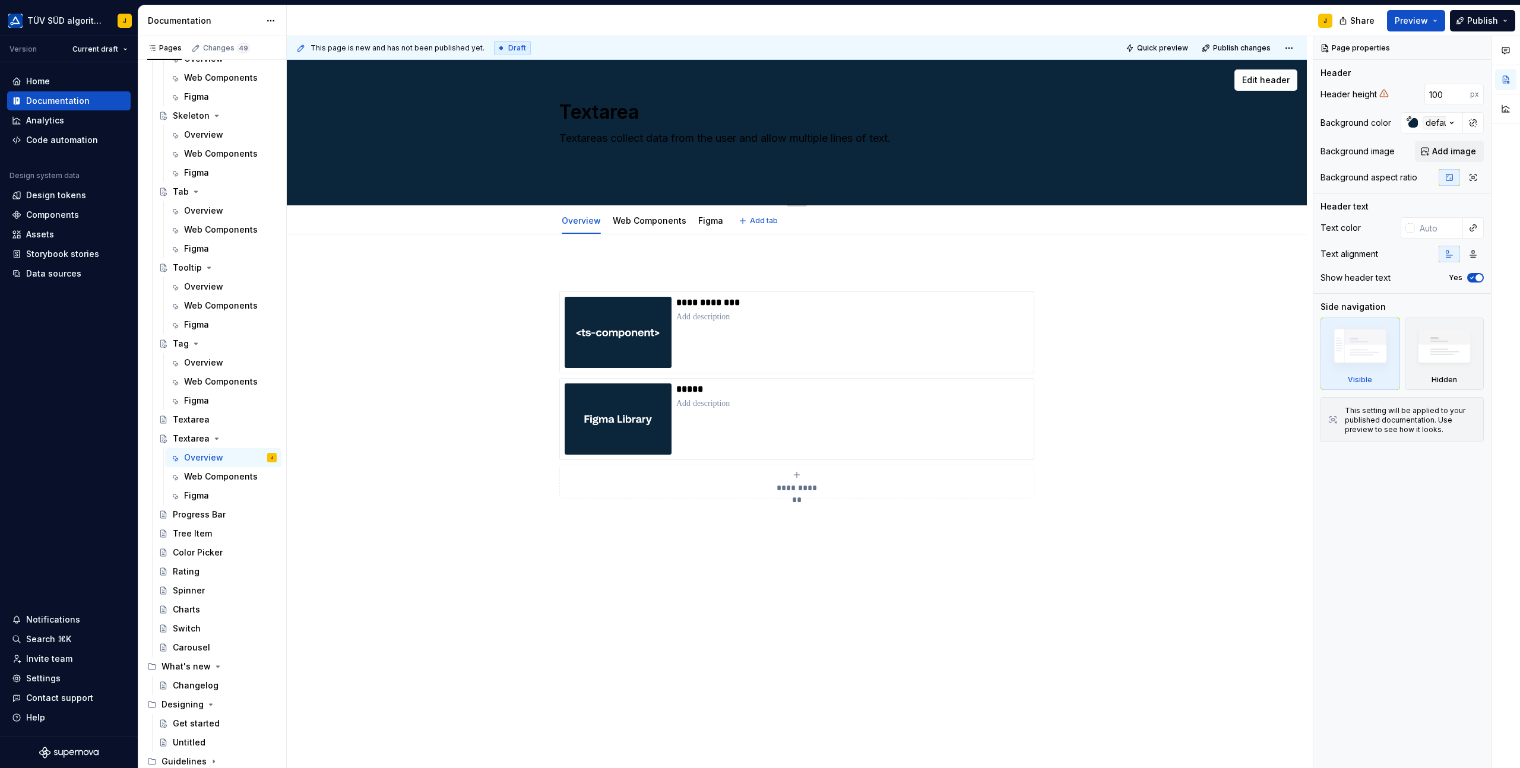
click at [585, 164] on textarea "Textareas collect data from the user and allow multiple lines of text." at bounding box center [794, 152] width 475 height 47
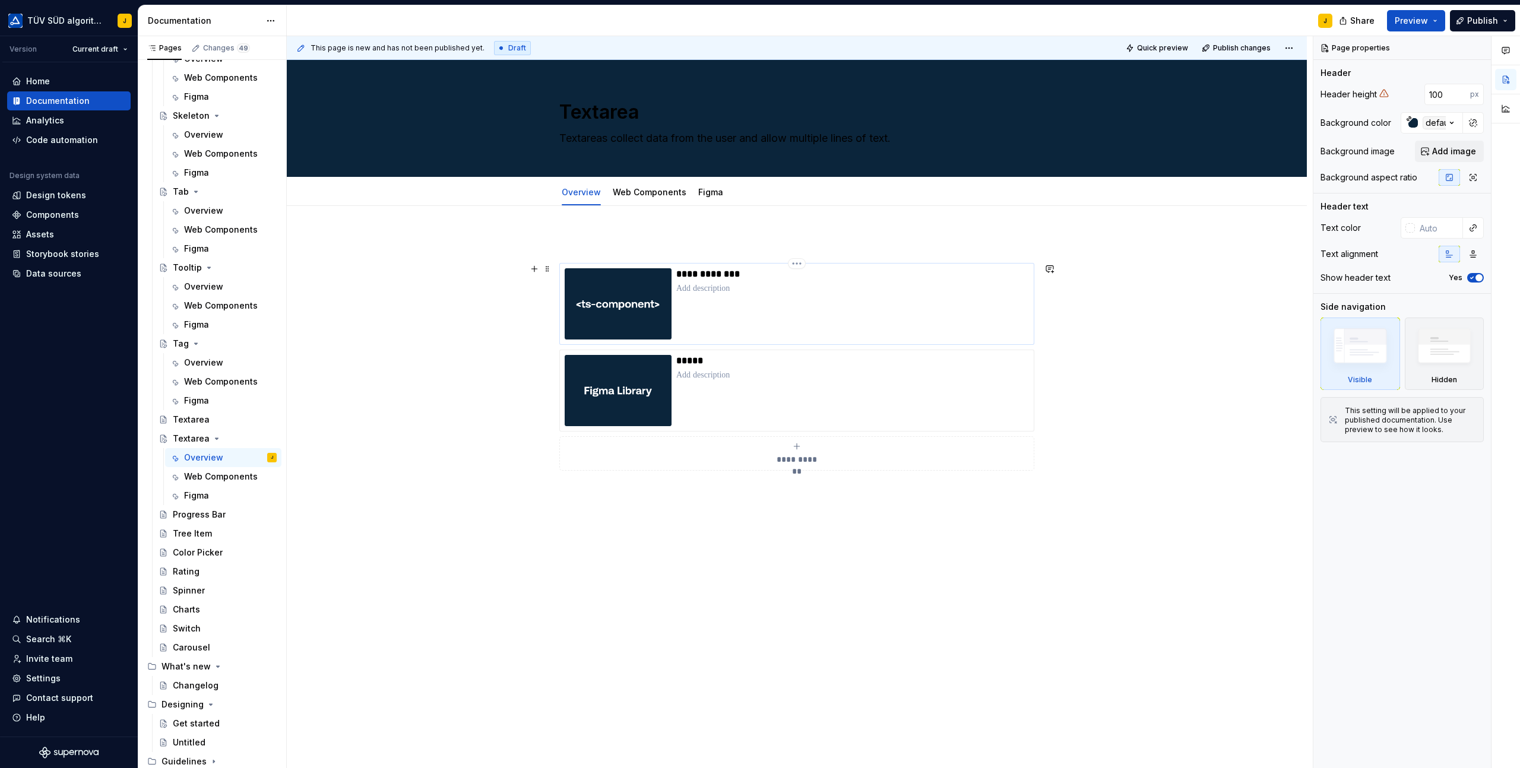
click at [728, 291] on p at bounding box center [852, 289] width 353 height 12
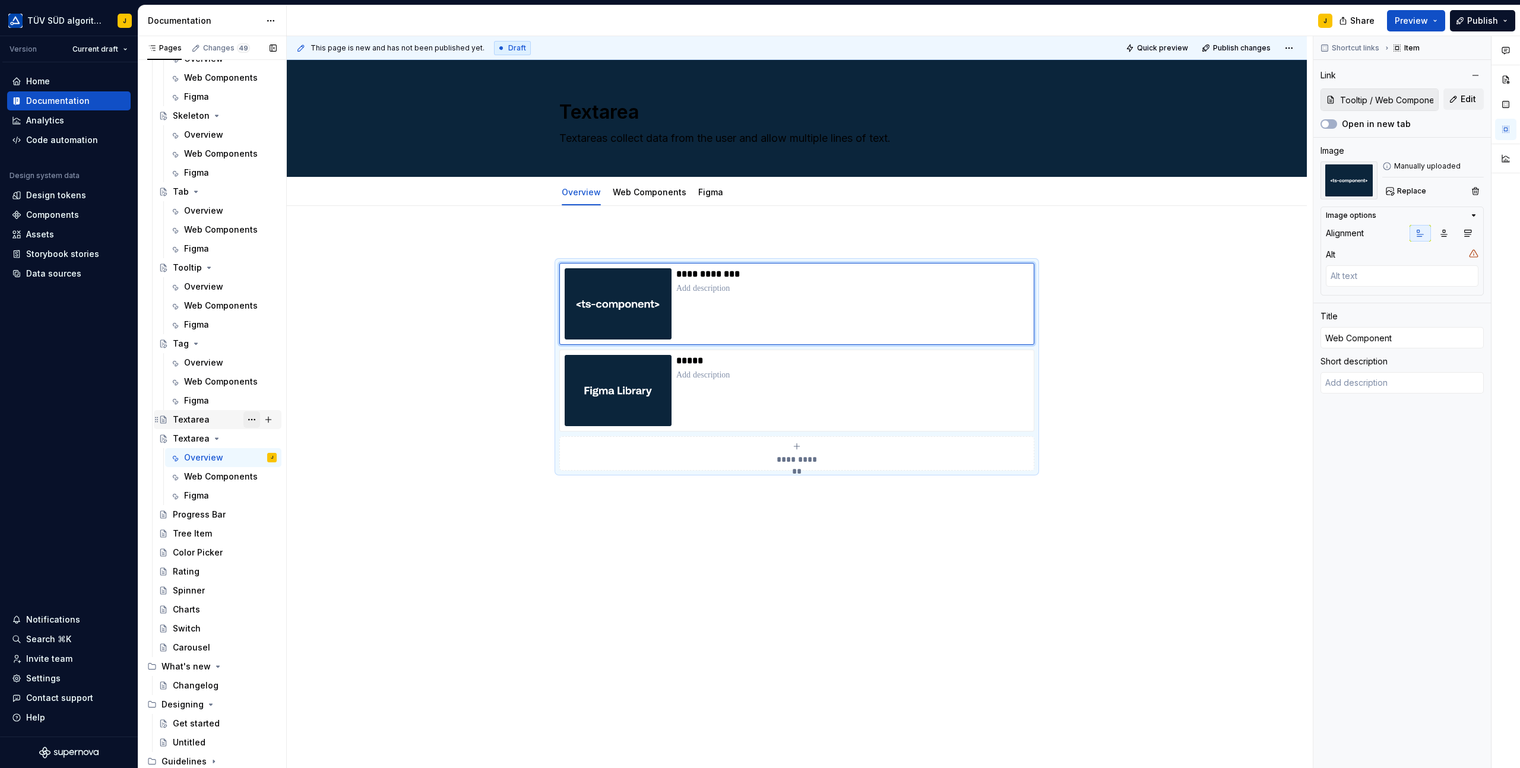
click at [252, 421] on button "Page tree" at bounding box center [251, 419] width 17 height 17
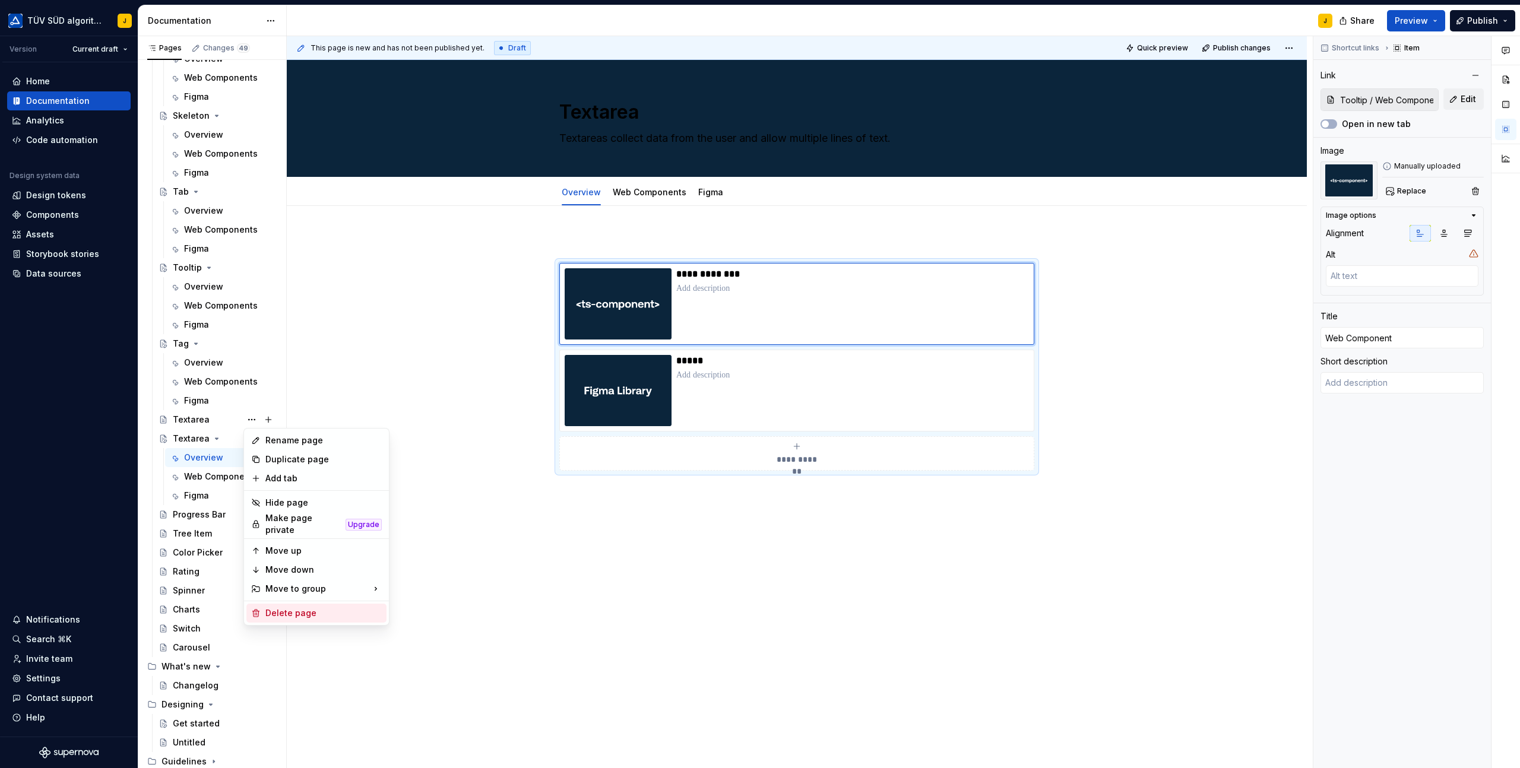
click at [286, 607] on div "Delete page" at bounding box center [323, 613] width 116 height 12
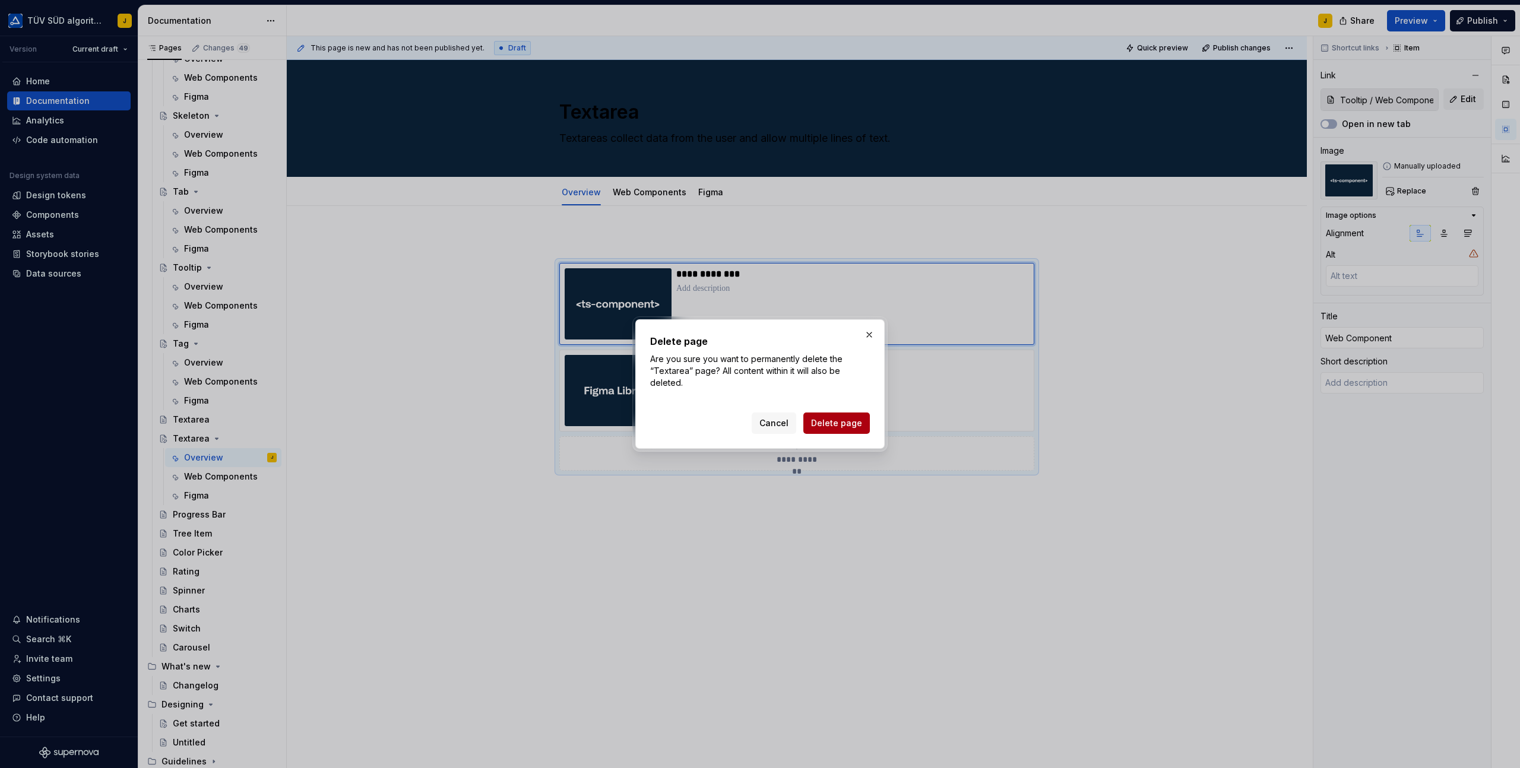
click at [835, 423] on span "Delete page" at bounding box center [836, 423] width 51 height 12
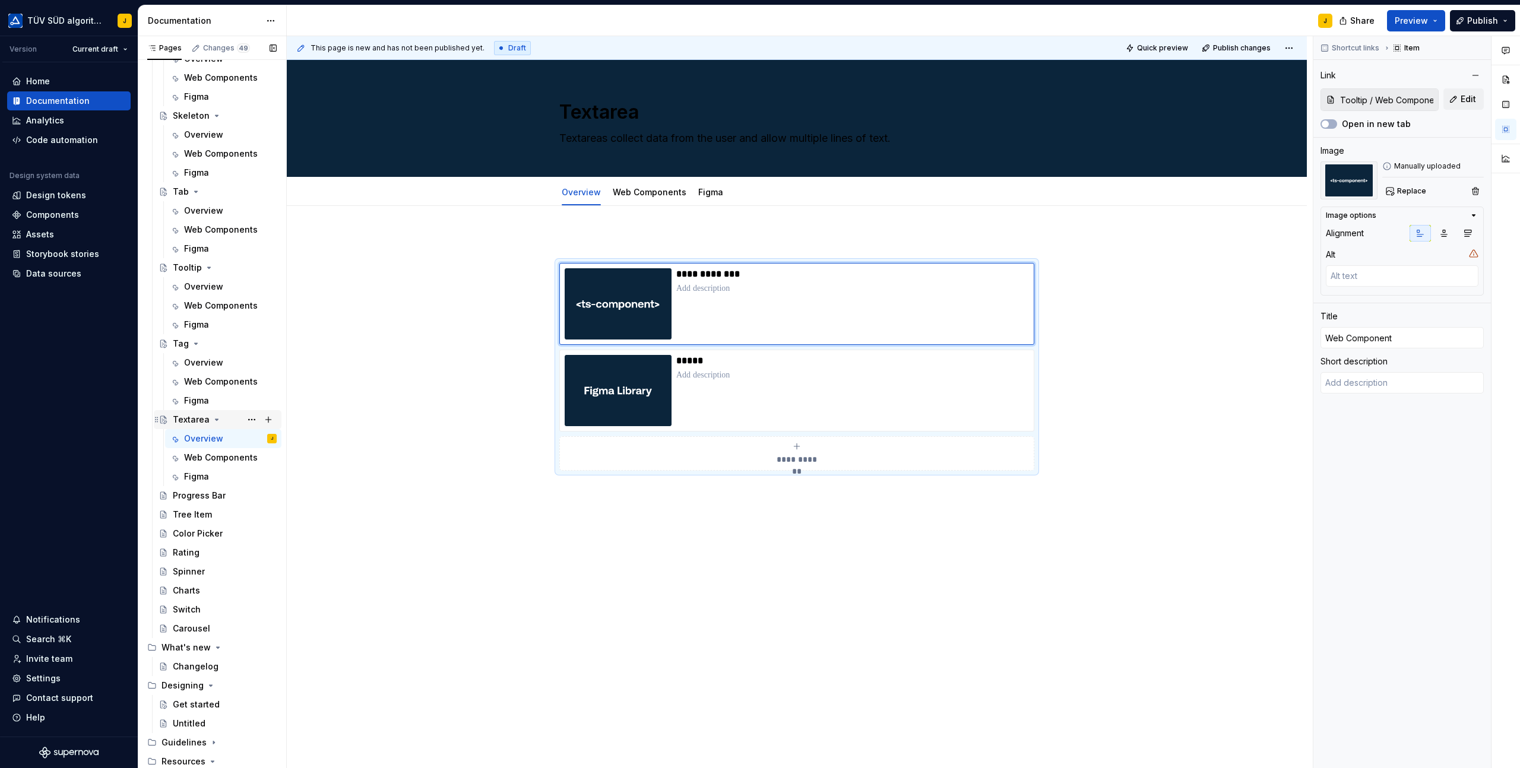
click at [226, 420] on div "Textarea" at bounding box center [225, 419] width 104 height 17
click at [245, 460] on button "Page tree" at bounding box center [251, 457] width 17 height 17
click at [206, 457] on div "Pages Changes 49 Add Accessibility guide for tree Page tree. Navigate the tree …" at bounding box center [212, 404] width 148 height 737
click at [231, 423] on div "Textarea" at bounding box center [225, 419] width 104 height 17
click at [211, 469] on div "Figma" at bounding box center [230, 476] width 93 height 17
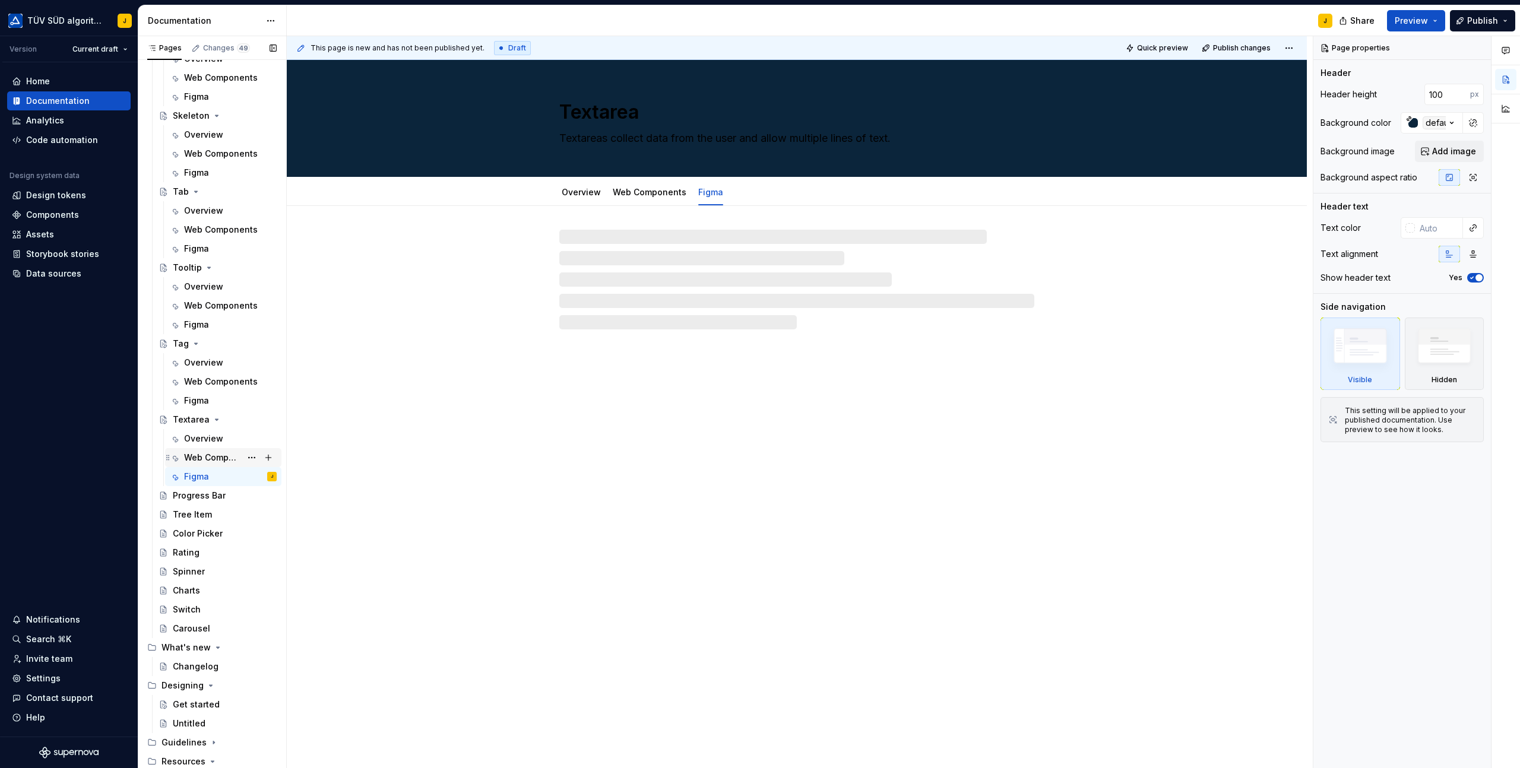
click at [213, 454] on div "Web Components" at bounding box center [212, 458] width 57 height 12
click at [208, 437] on div "Overview" at bounding box center [203, 439] width 39 height 12
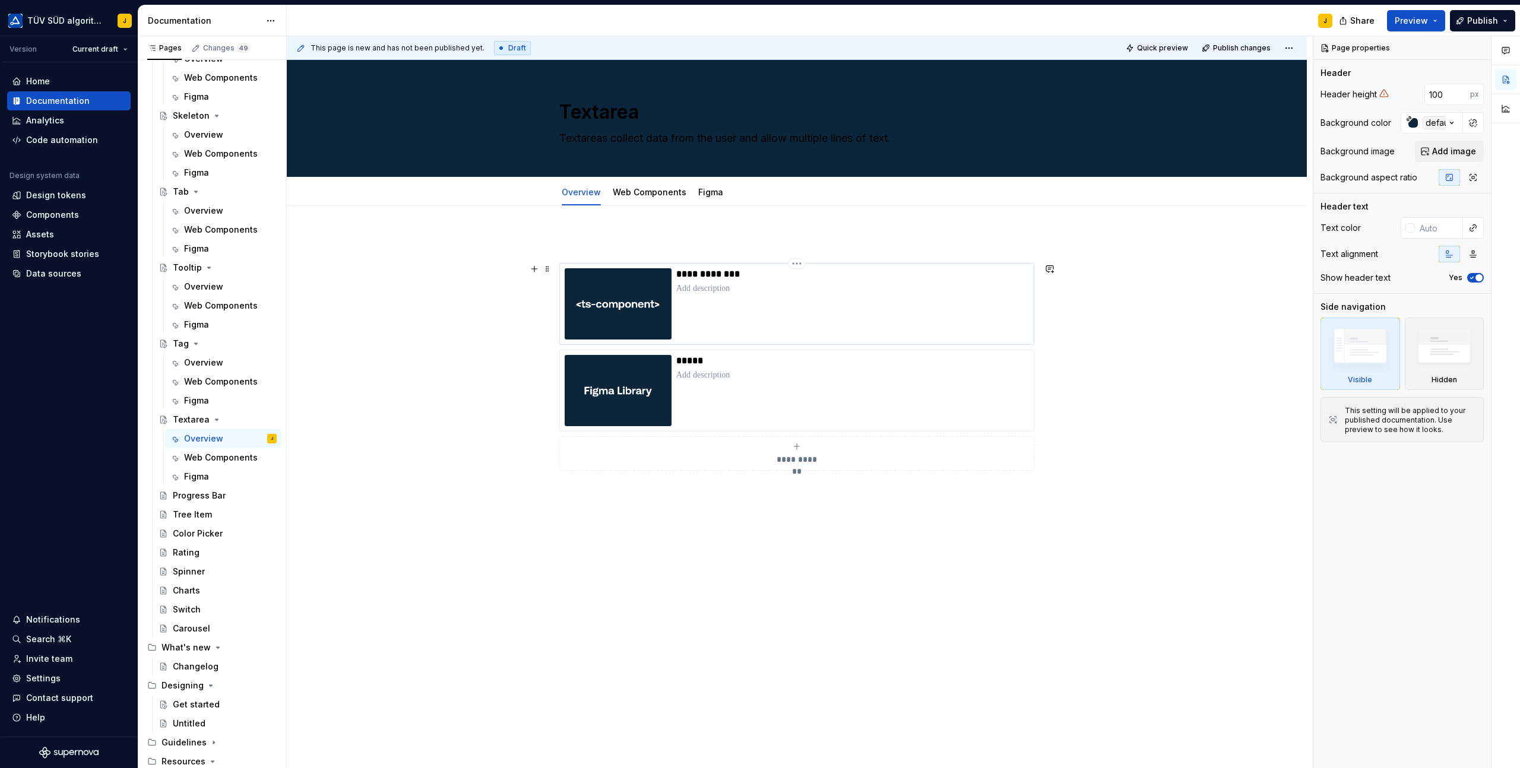
click at [751, 298] on div "**********" at bounding box center [852, 303] width 353 height 71
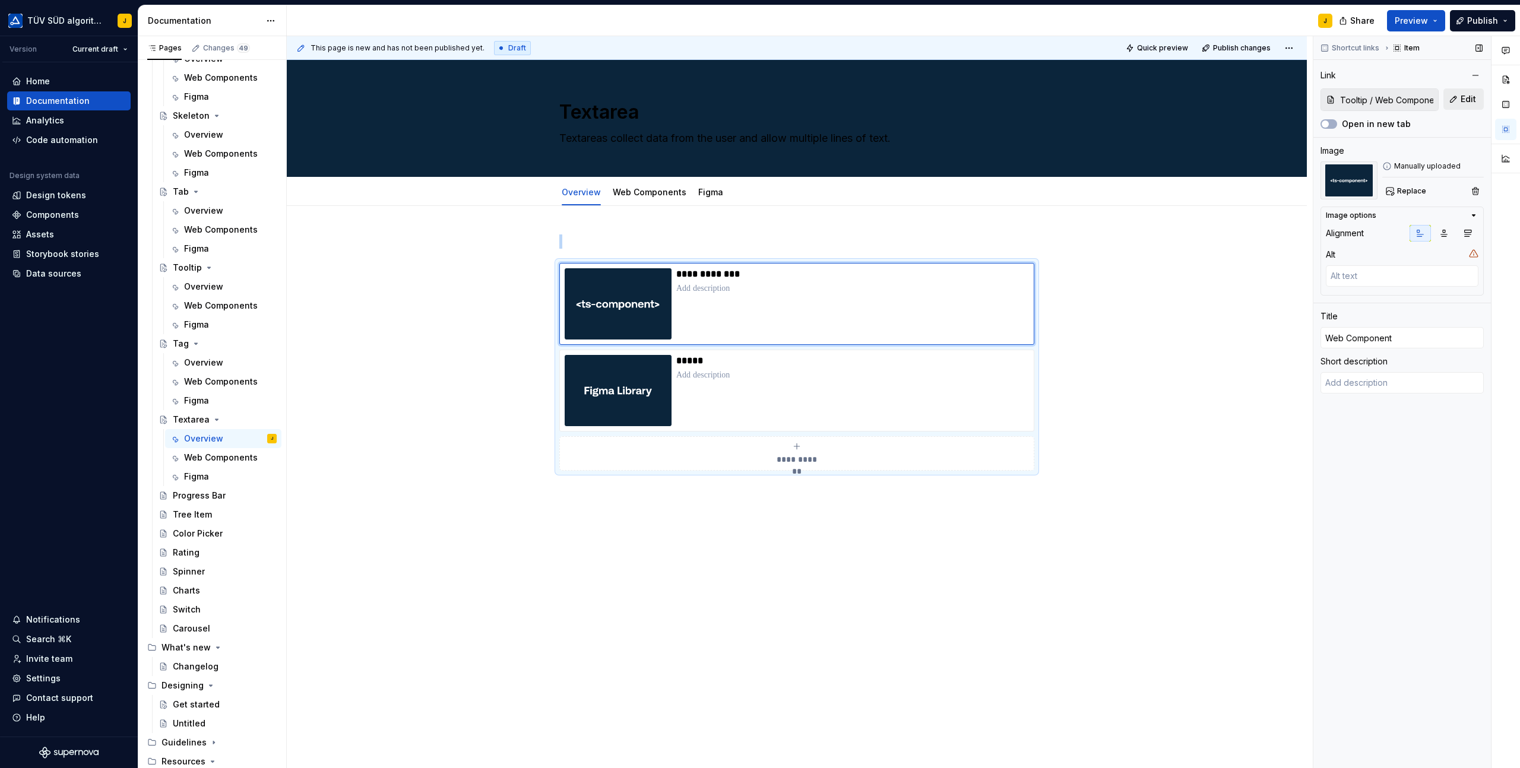
click at [1471, 94] on span "Edit" at bounding box center [1467, 99] width 15 height 12
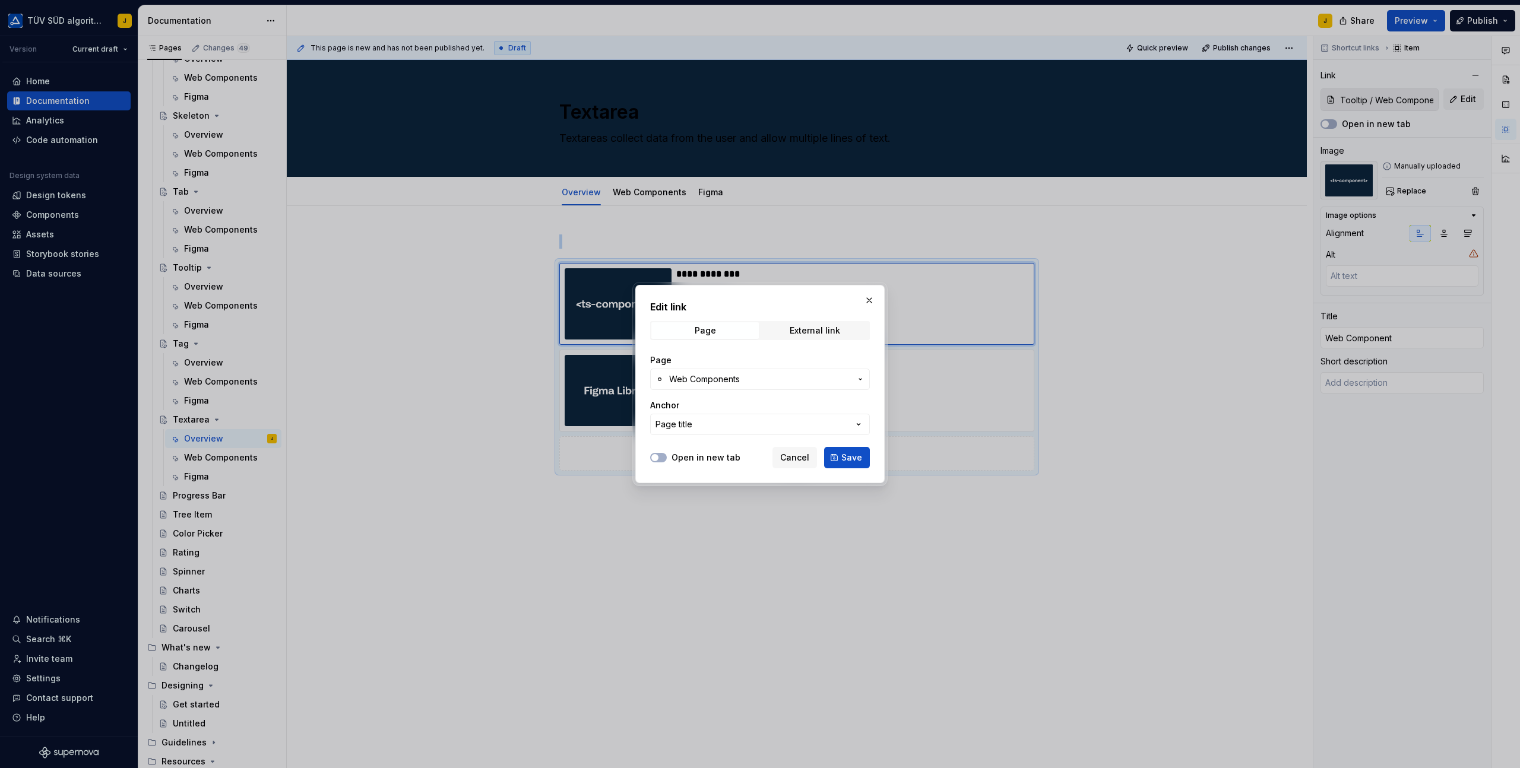
click at [696, 375] on span "Web Components" at bounding box center [704, 379] width 71 height 12
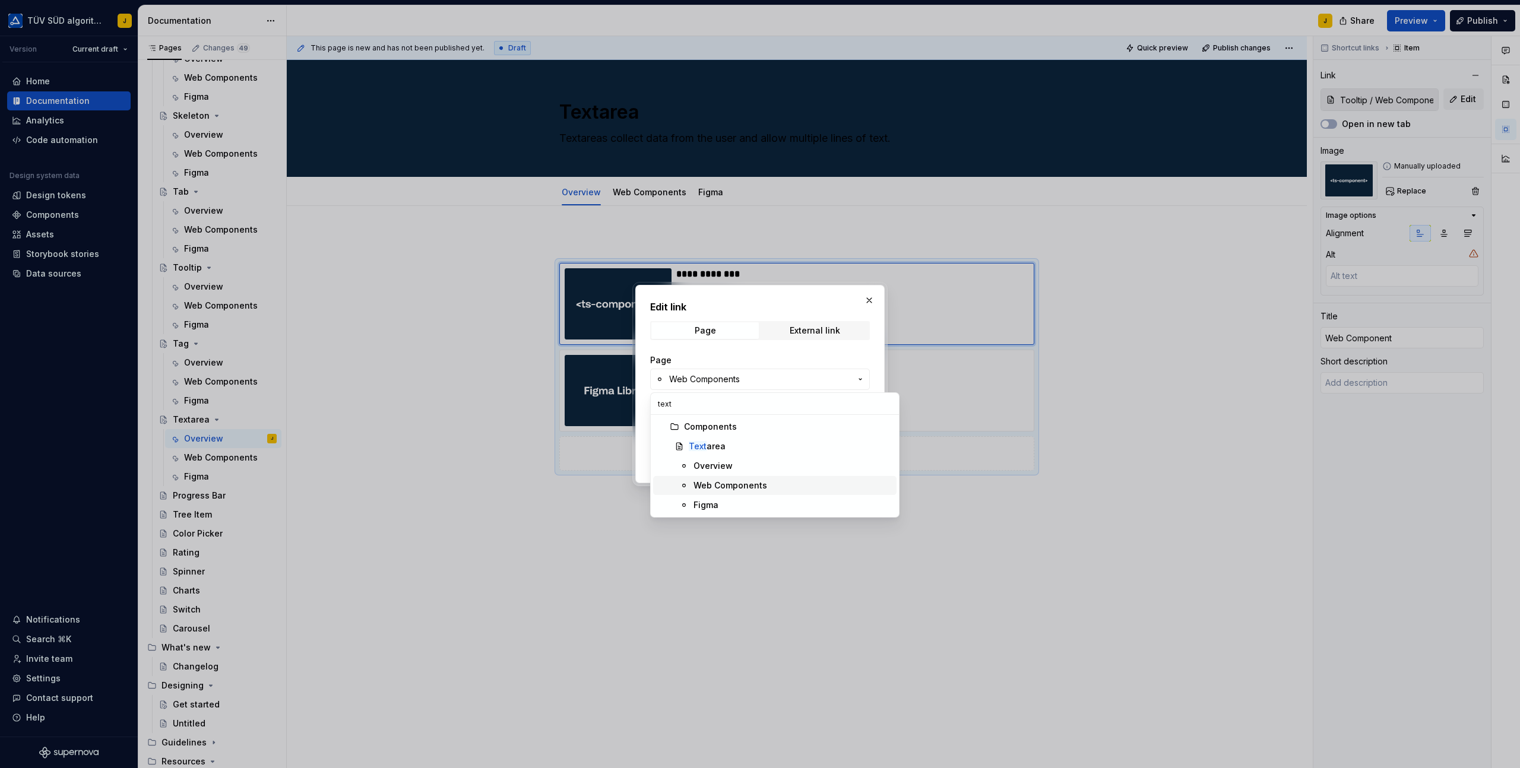
click at [753, 477] on span "Web Components" at bounding box center [774, 485] width 243 height 19
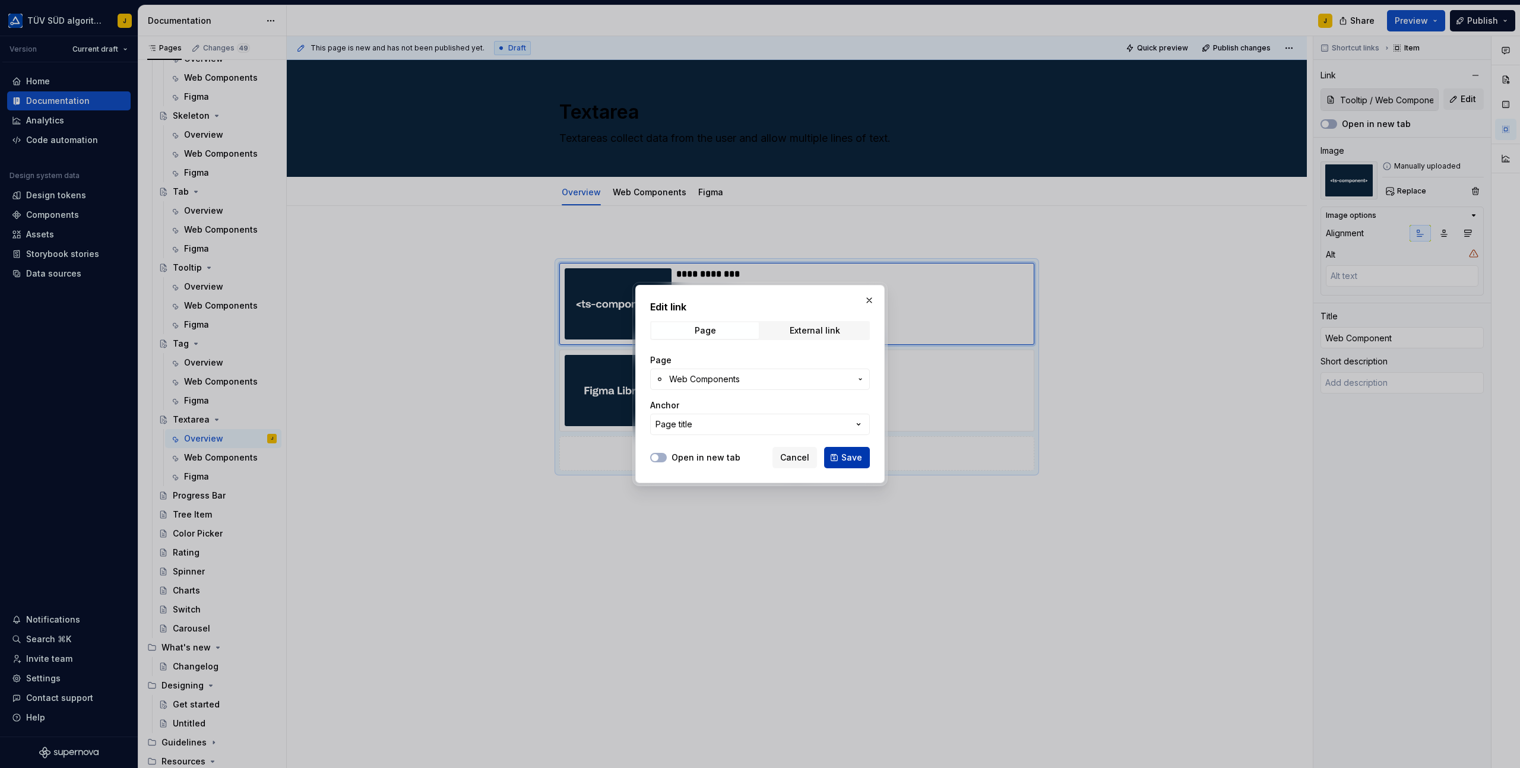
click at [844, 450] on button "Save" at bounding box center [847, 457] width 46 height 21
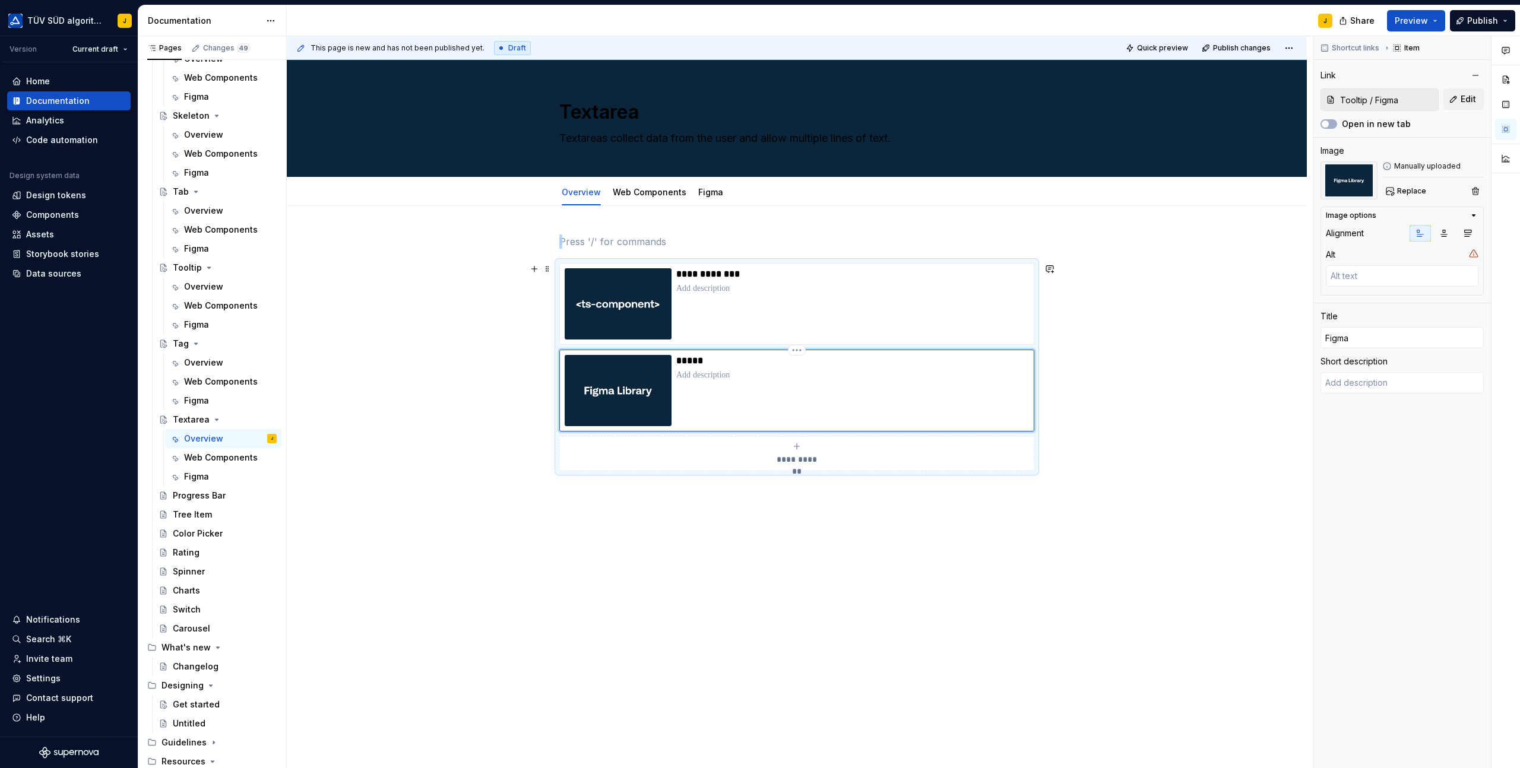
click at [940, 397] on div "*****" at bounding box center [852, 390] width 353 height 71
click at [1461, 99] on span "Edit" at bounding box center [1467, 99] width 15 height 12
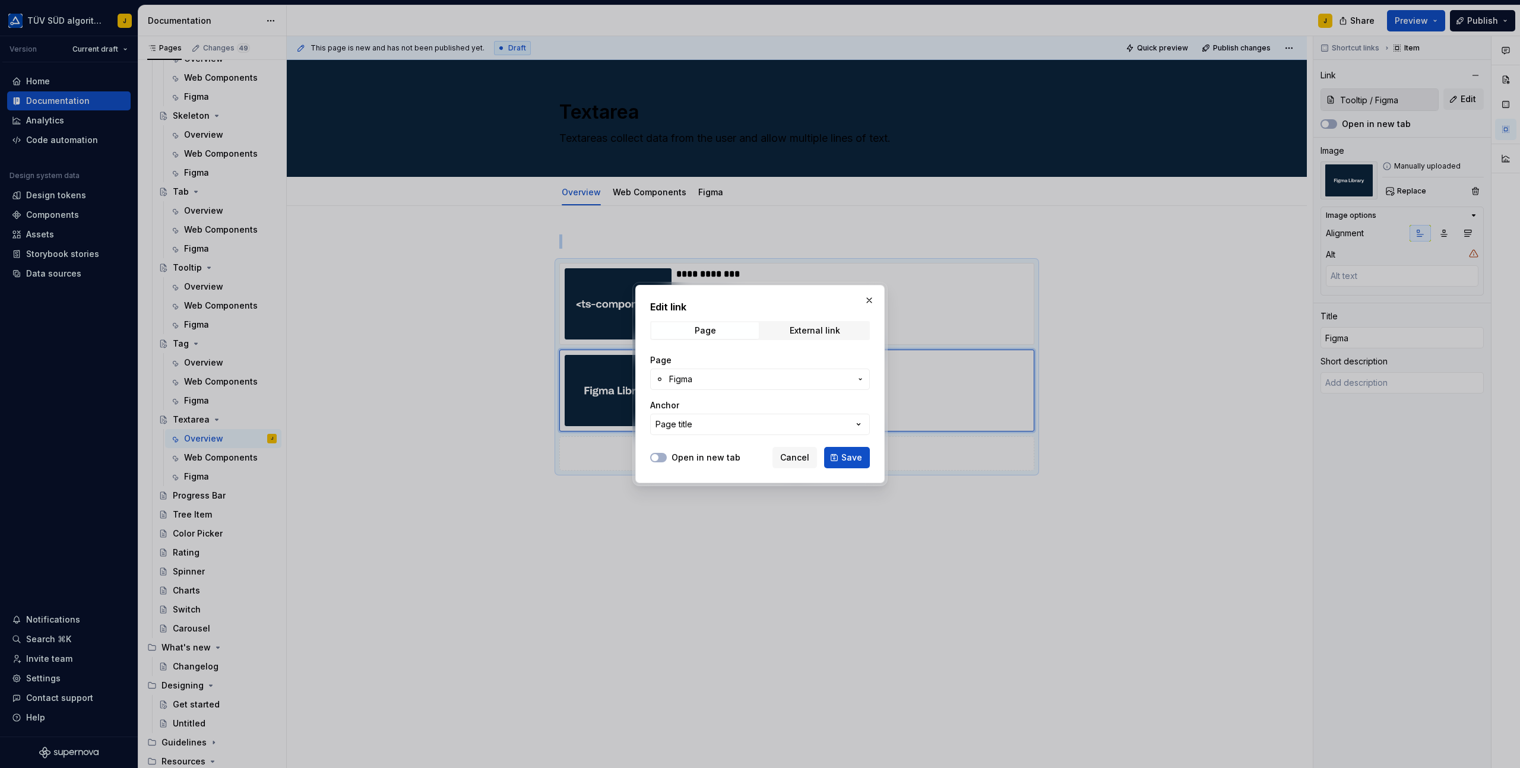
click at [715, 373] on span "Figma" at bounding box center [760, 379] width 182 height 12
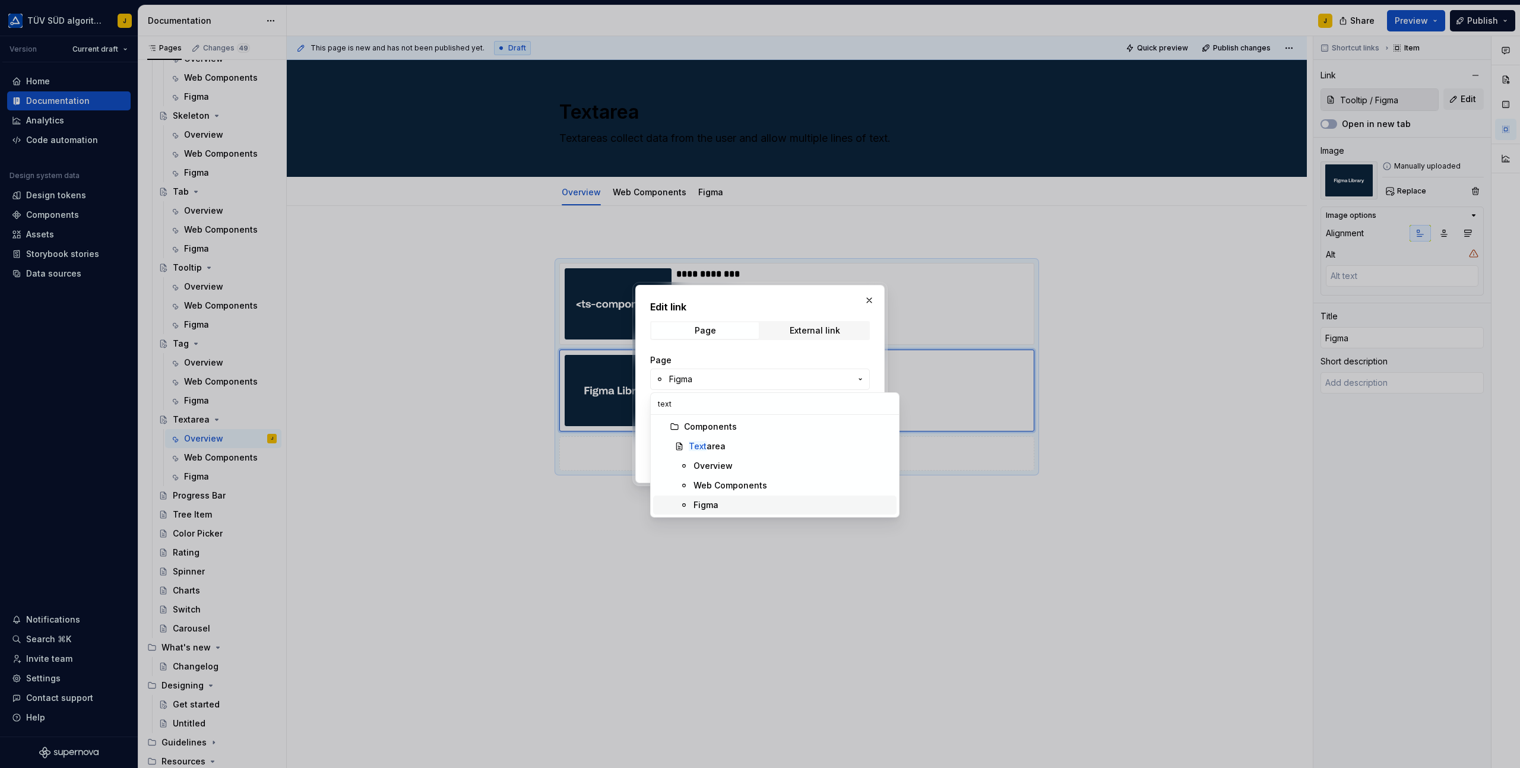
click at [718, 509] on div "Figma" at bounding box center [792, 505] width 198 height 12
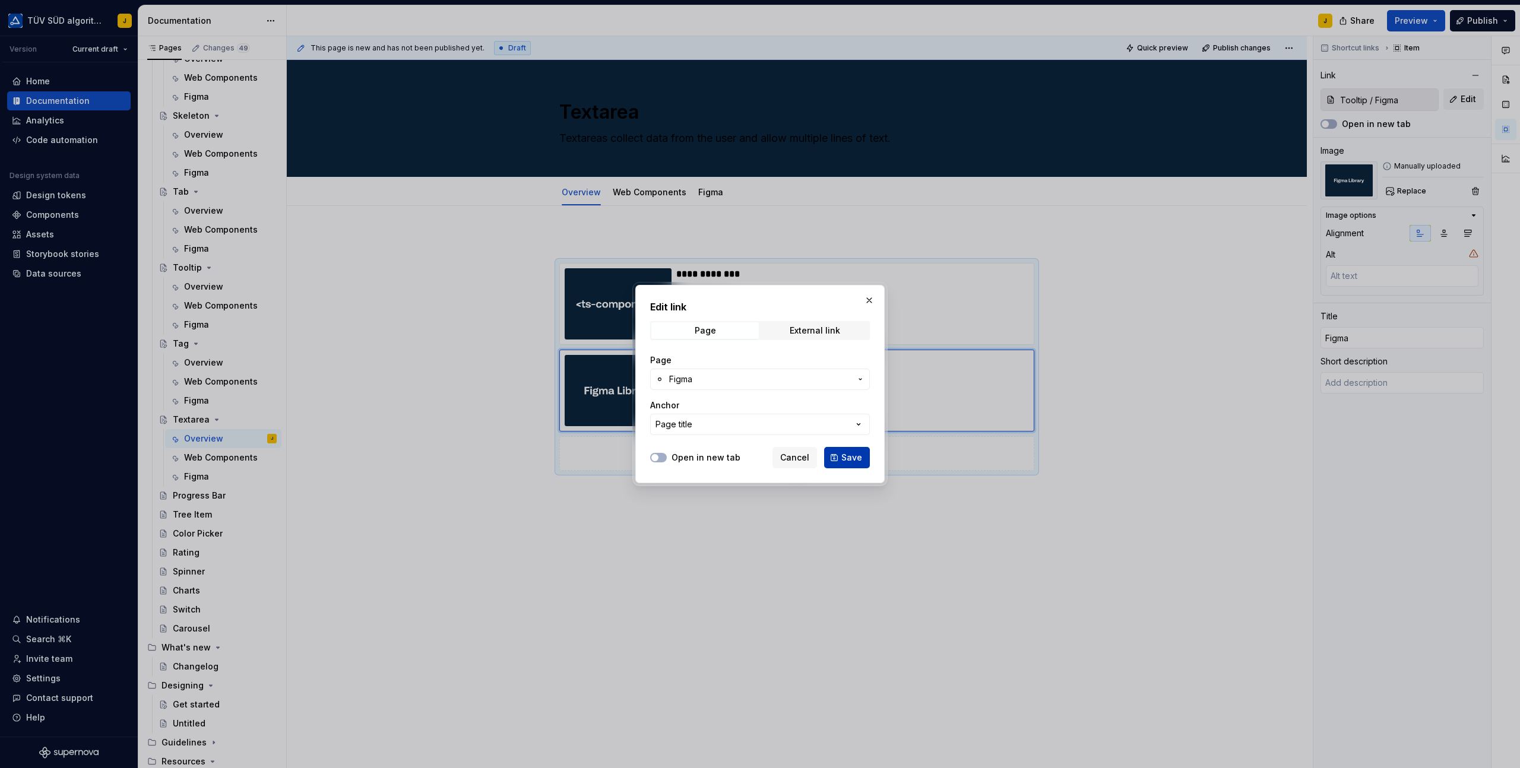
click at [864, 451] on button "Save" at bounding box center [847, 457] width 46 height 21
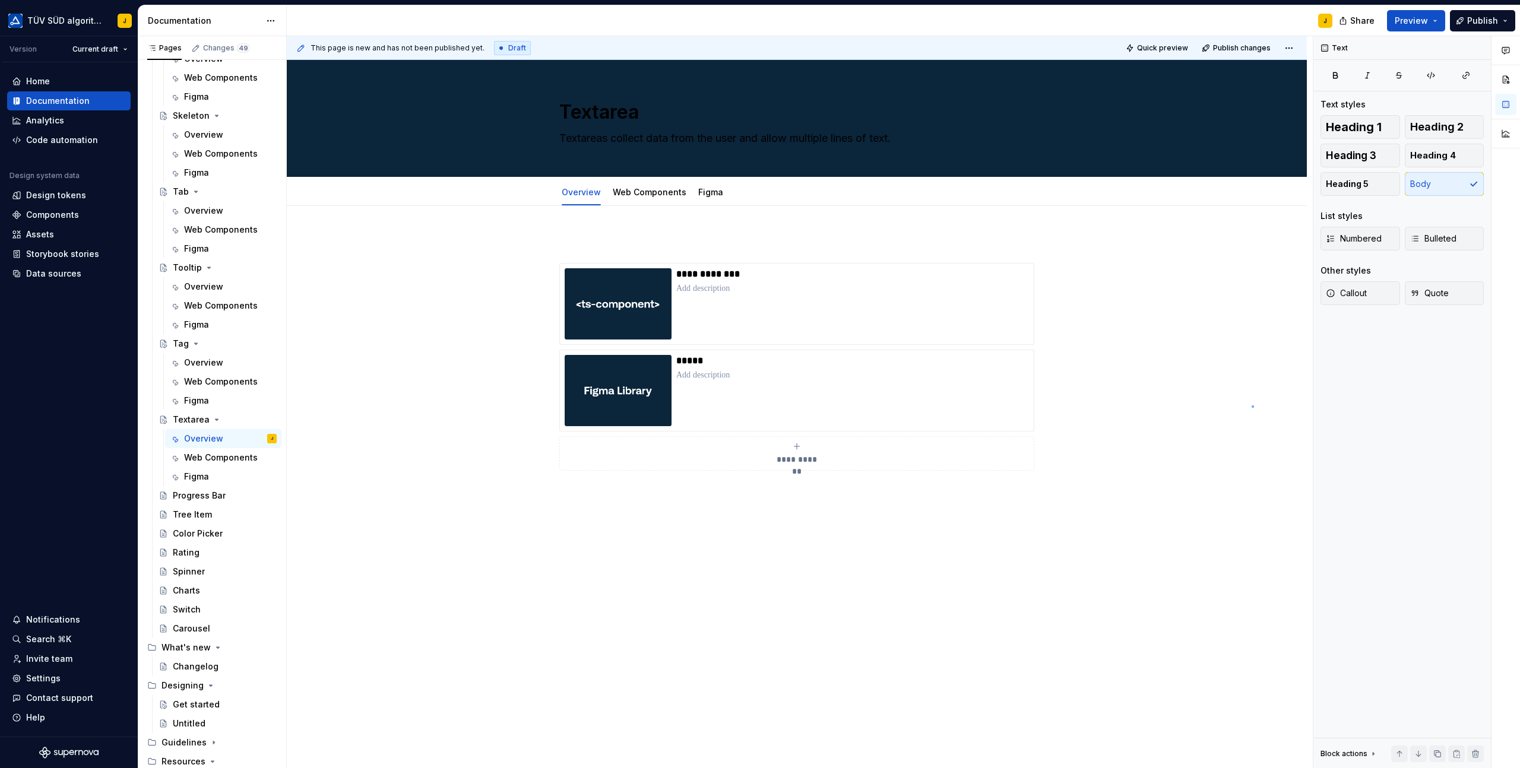
click at [1251, 405] on div "**********" at bounding box center [800, 402] width 1026 height 732
click at [883, 377] on p at bounding box center [852, 375] width 353 height 12
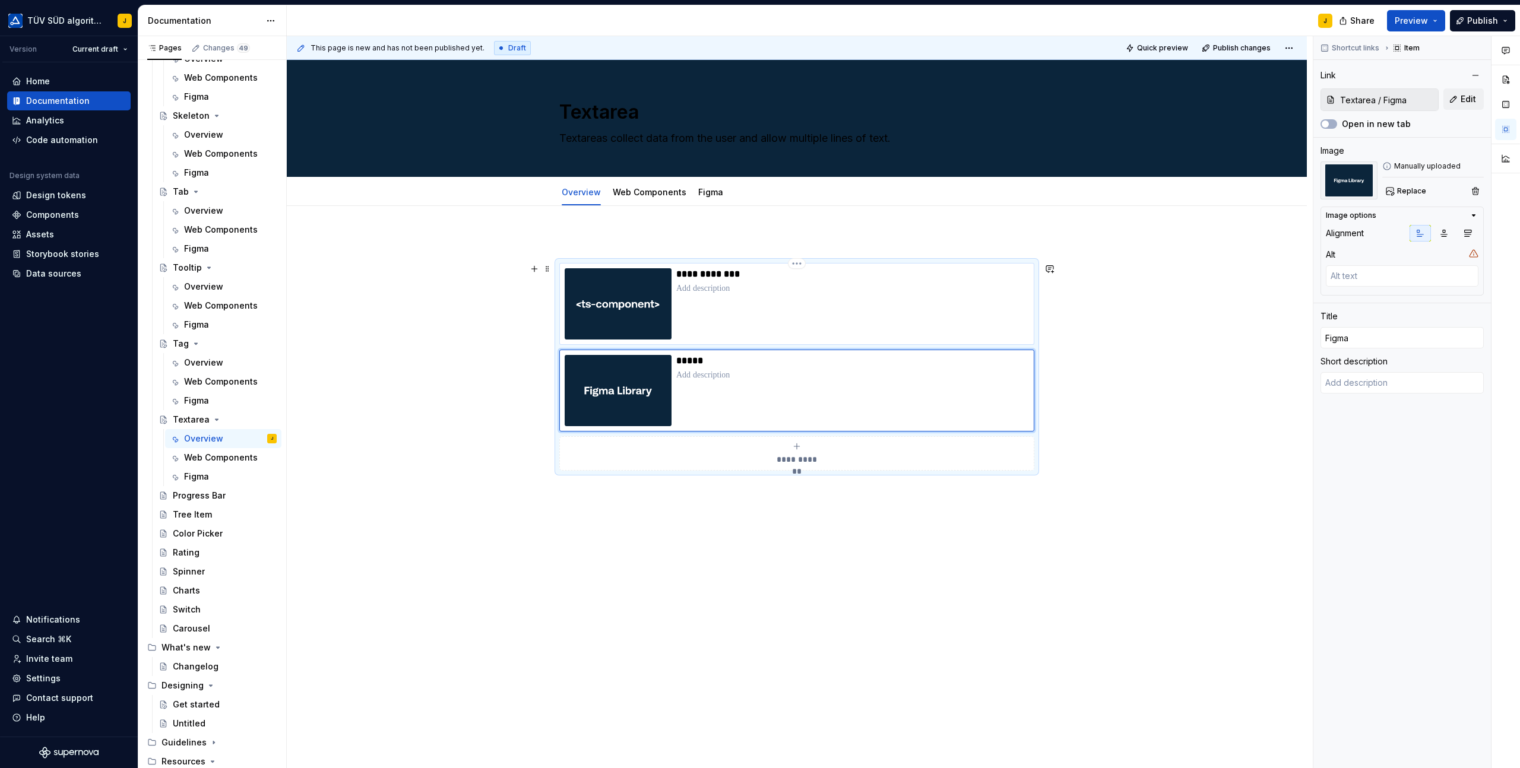
click at [908, 287] on p at bounding box center [852, 289] width 353 height 12
click at [854, 373] on p at bounding box center [852, 375] width 353 height 12
click at [897, 308] on div "**********" at bounding box center [852, 303] width 353 height 71
click at [633, 192] on link "Web Components" at bounding box center [650, 192] width 74 height 10
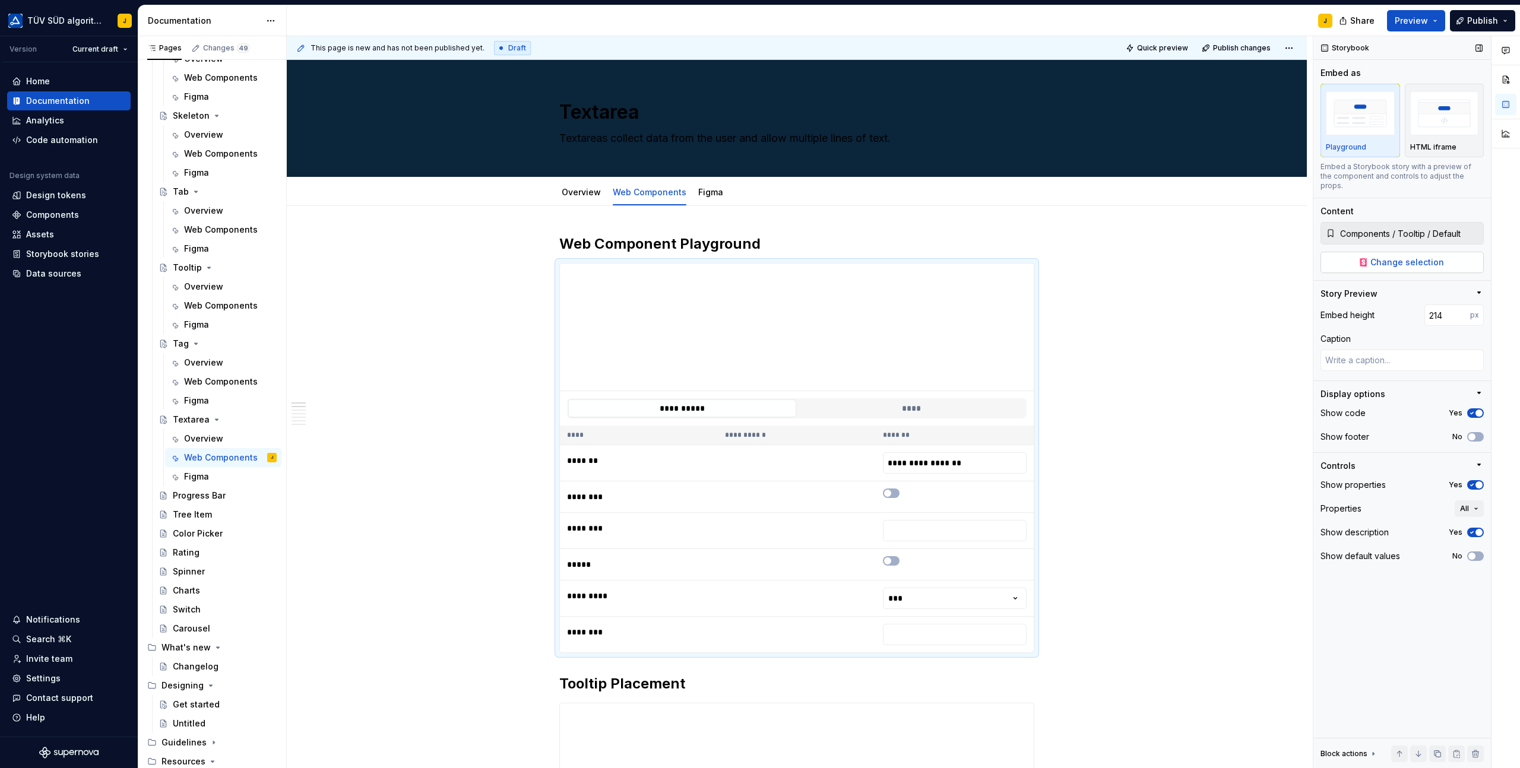
click at [1413, 256] on span "Change selection" at bounding box center [1407, 262] width 74 height 12
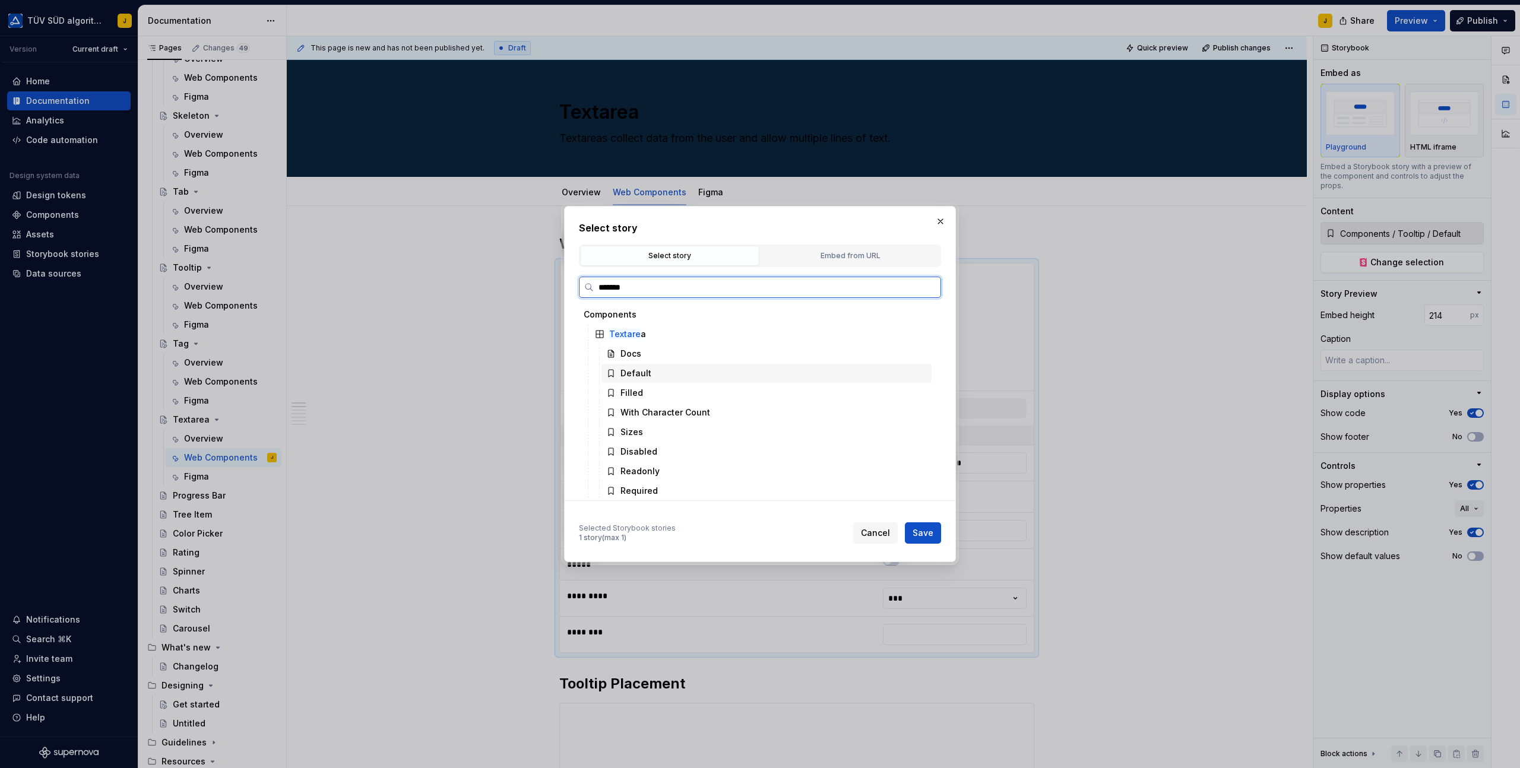
click at [696, 374] on div "Default" at bounding box center [766, 373] width 330 height 19
click at [928, 534] on span "Save" at bounding box center [922, 533] width 21 height 12
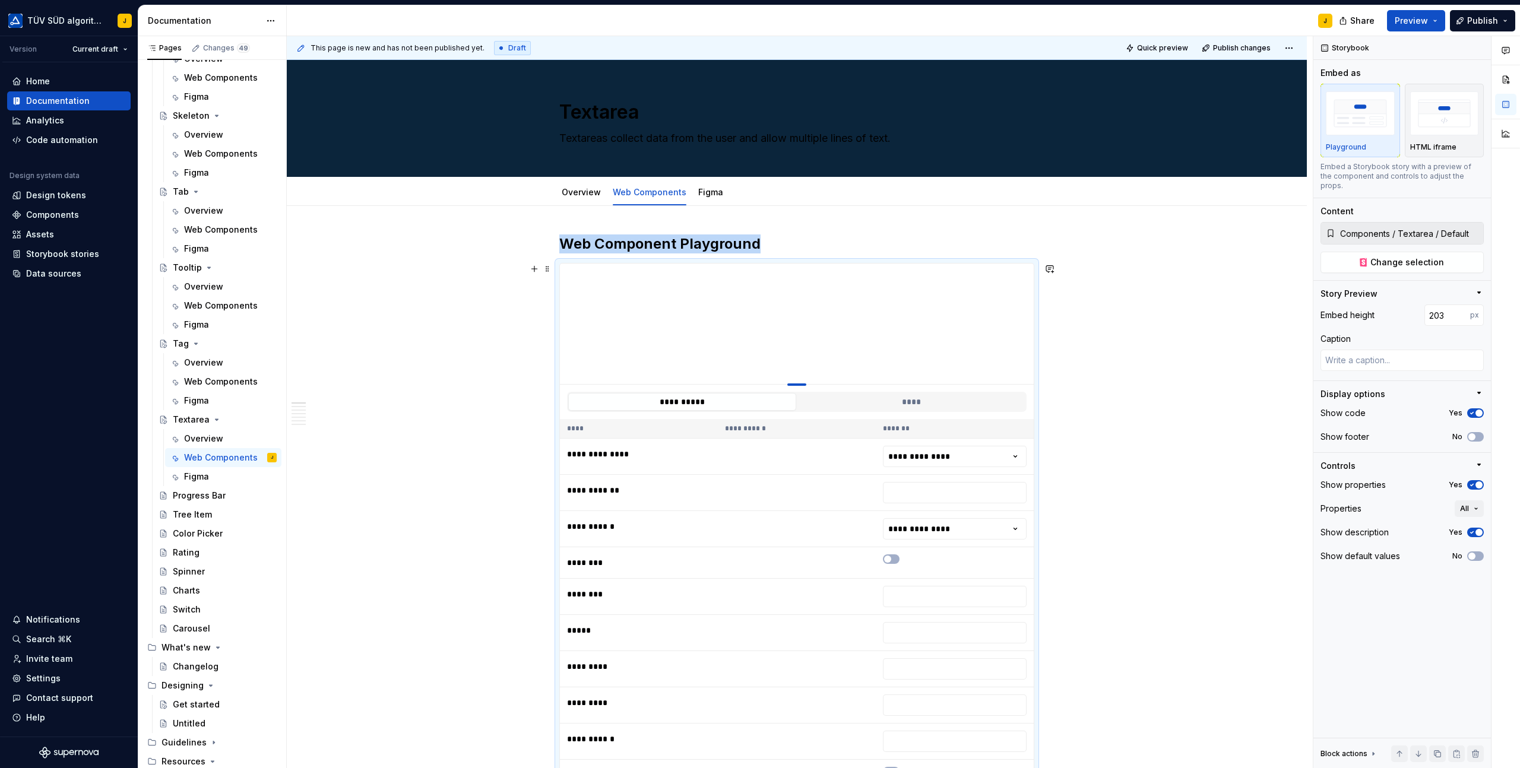
drag, startPoint x: 801, startPoint y: 500, endPoint x: 801, endPoint y: 384, distance: 116.3
click at [801, 384] on div at bounding box center [796, 384] width 19 height 2
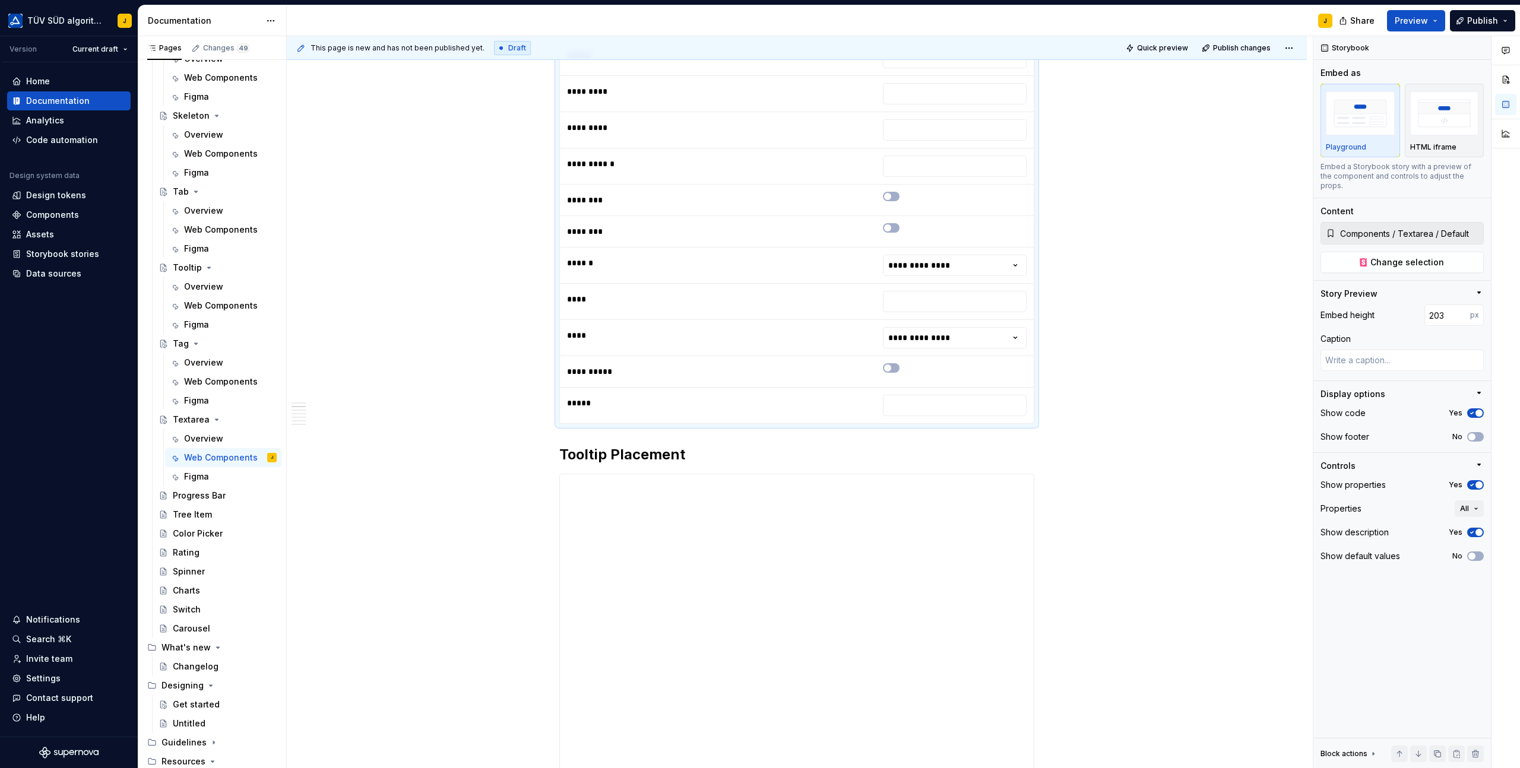
scroll to position [579, 0]
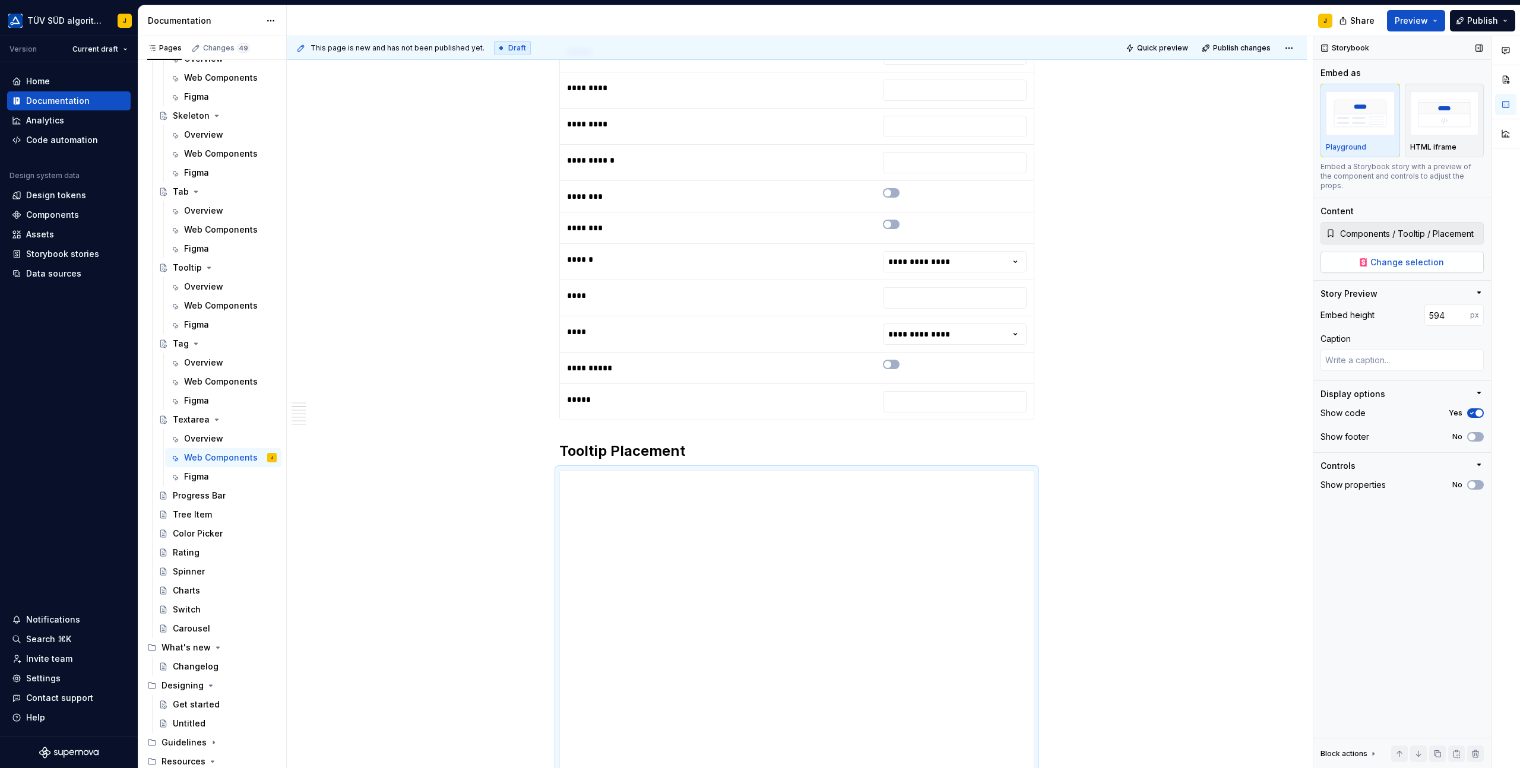
click at [1438, 257] on span "Change selection" at bounding box center [1407, 262] width 74 height 12
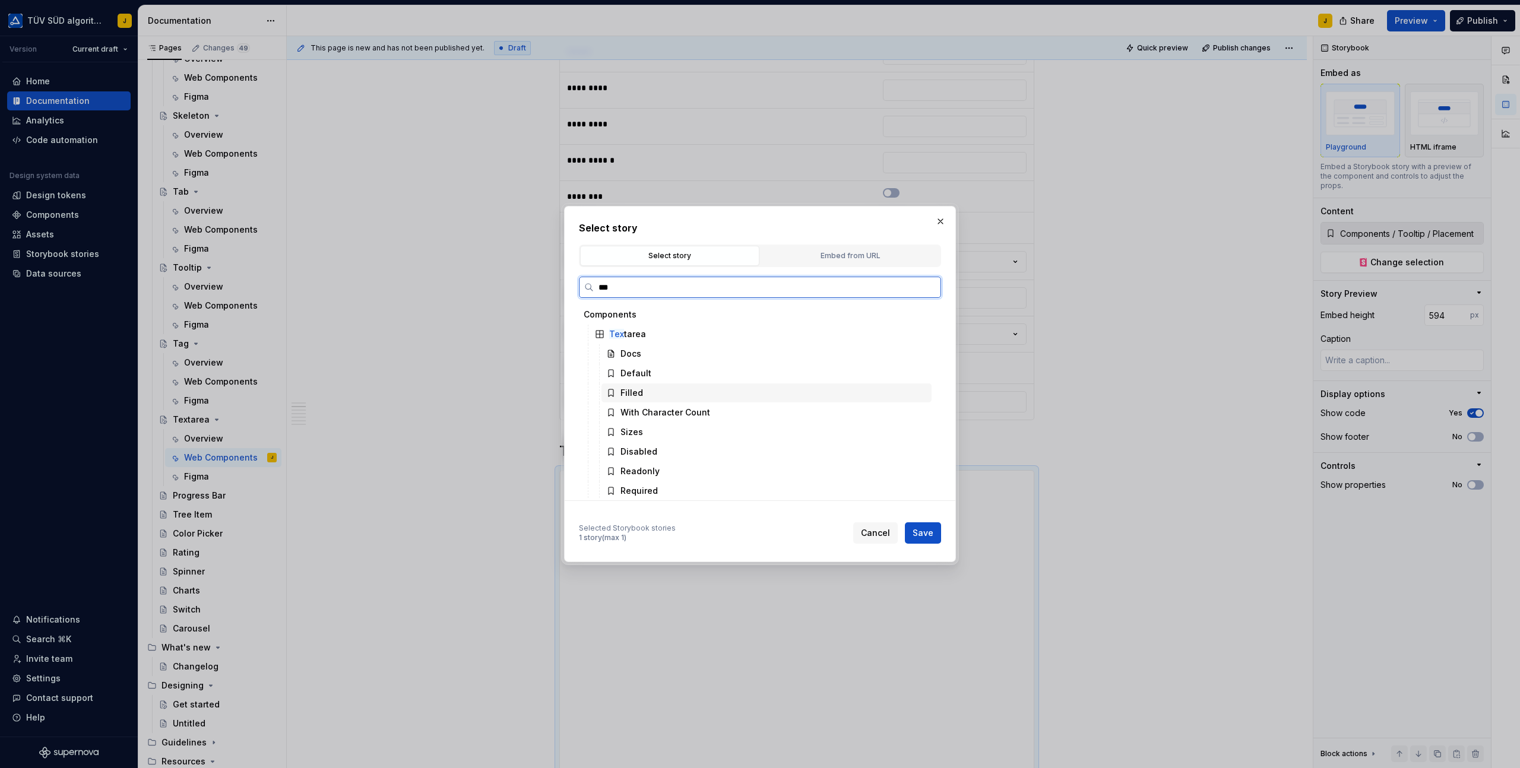
click at [653, 394] on div "Filled" at bounding box center [766, 392] width 330 height 19
click at [923, 528] on span "Save" at bounding box center [922, 533] width 21 height 12
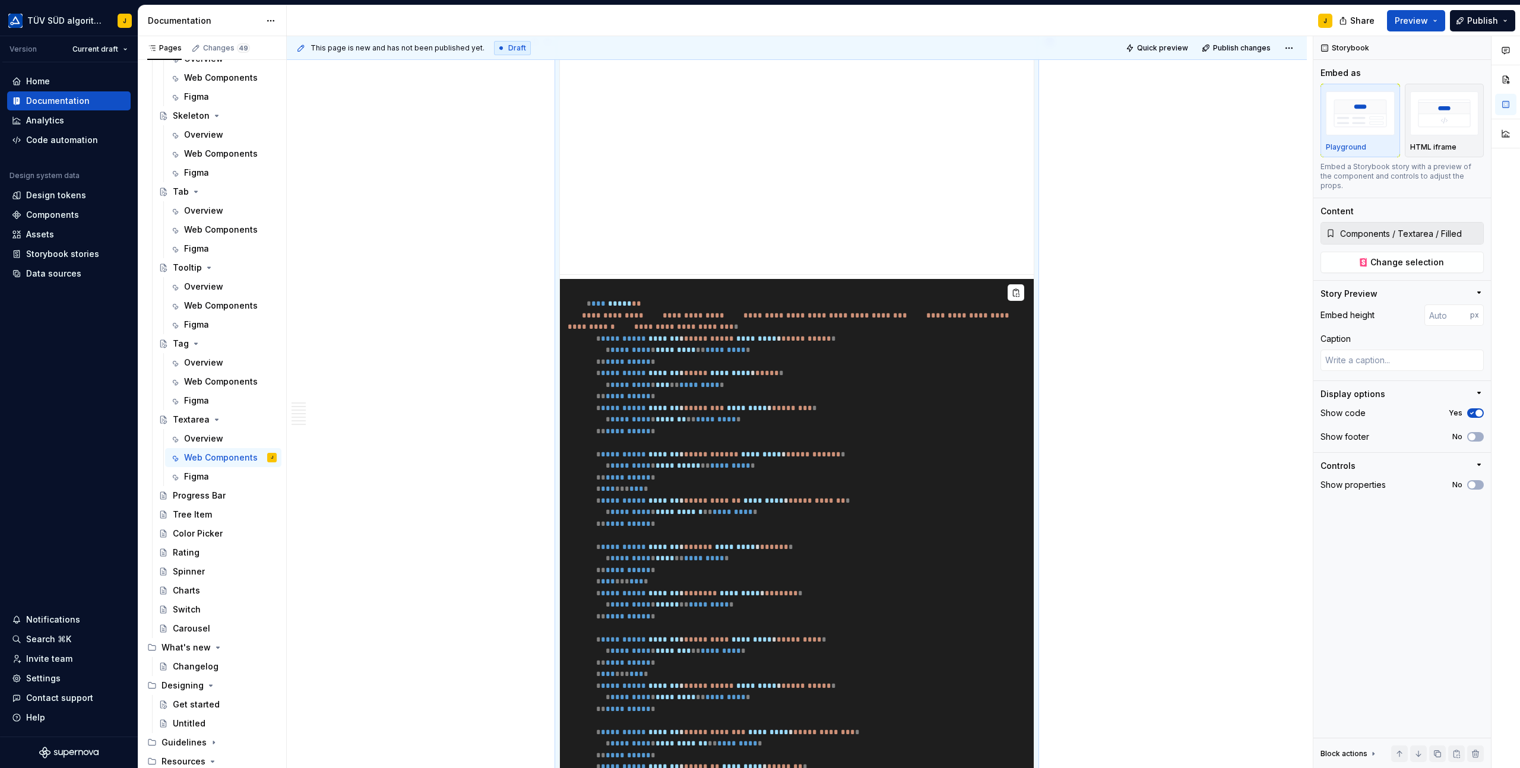
scroll to position [686, 0]
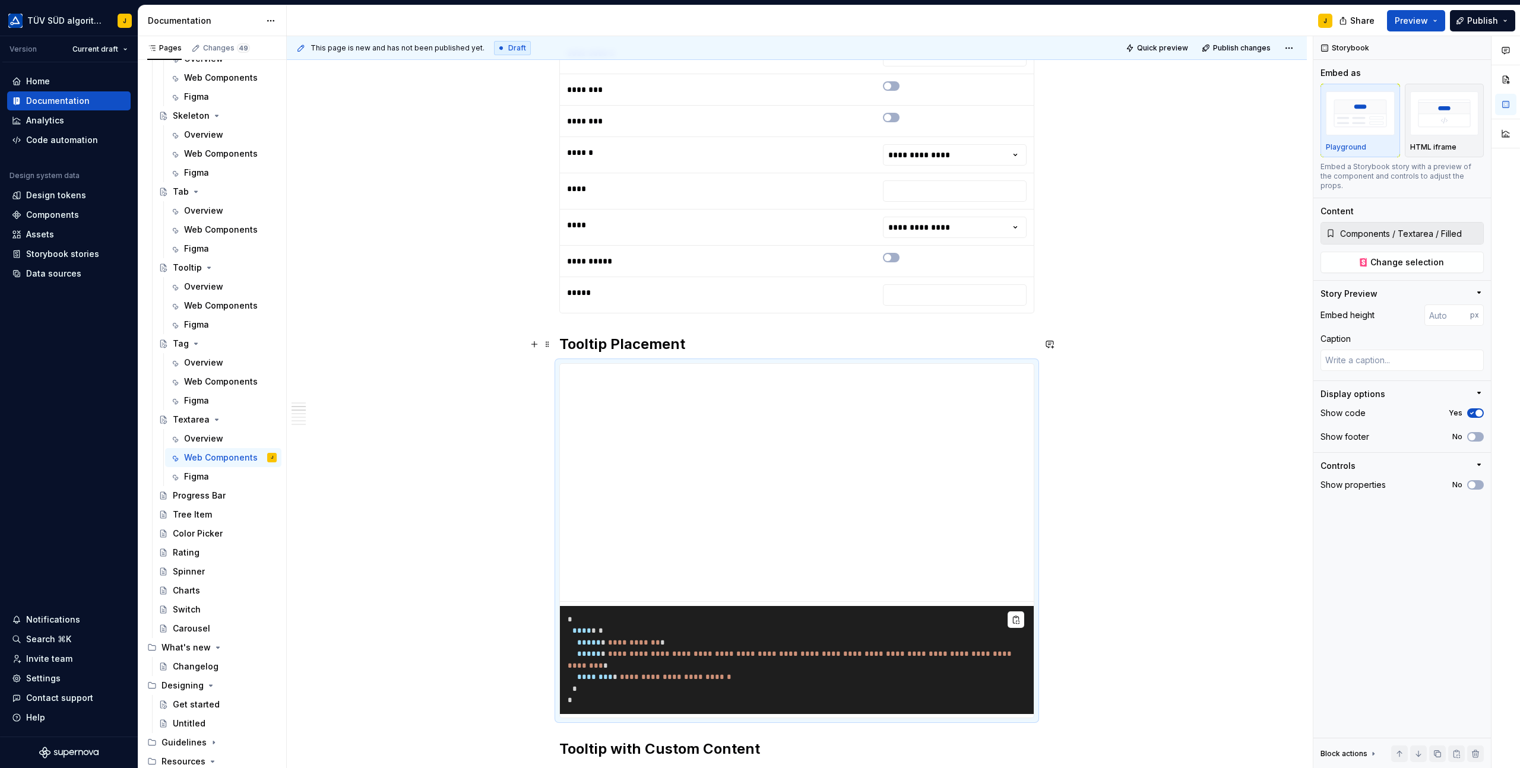
click at [630, 342] on h2 "Tooltip Placement" at bounding box center [796, 344] width 475 height 19
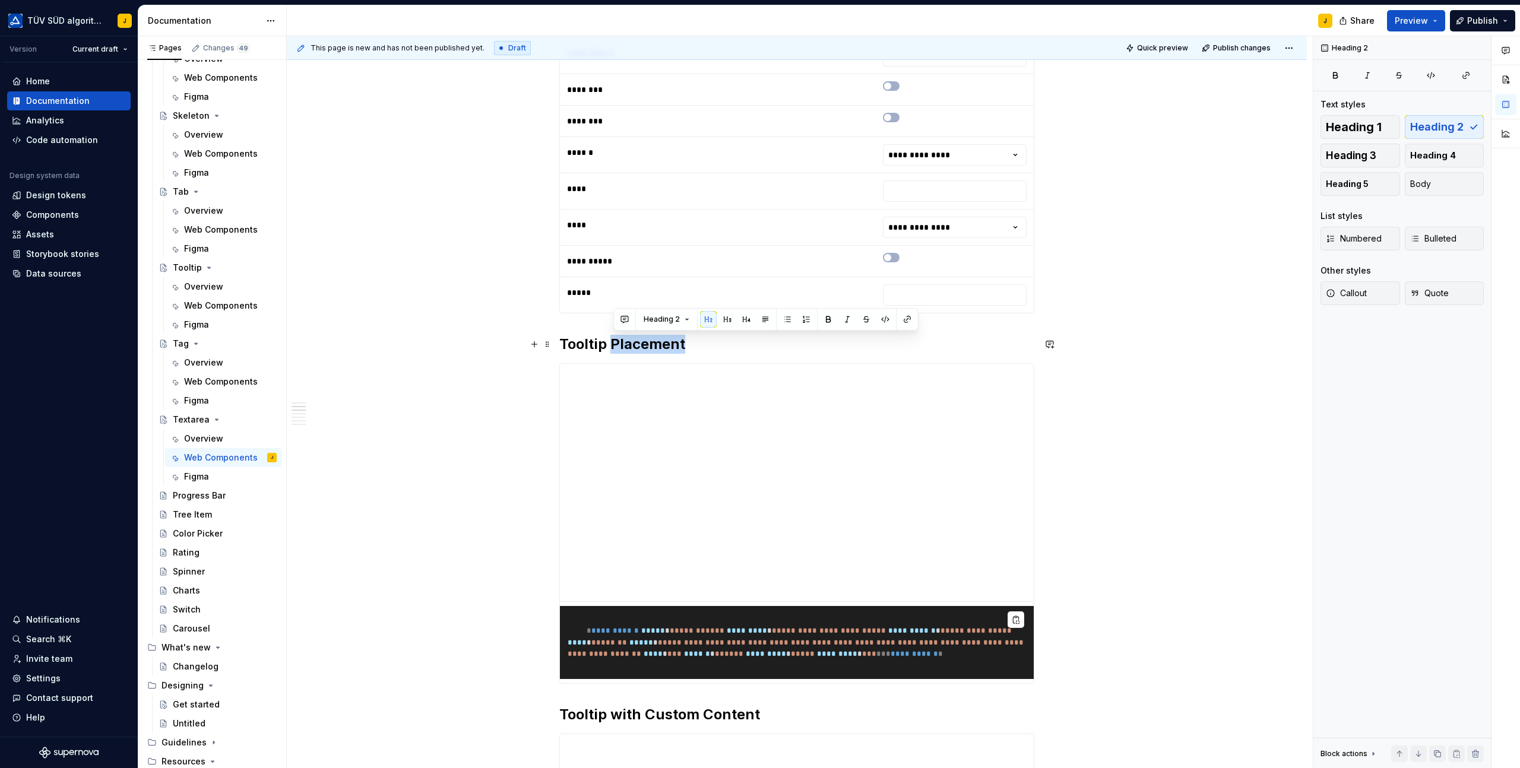
click at [630, 342] on h2 "Tooltip Placement" at bounding box center [796, 344] width 475 height 19
click at [491, 421] on div "**********" at bounding box center [800, 402] width 1026 height 732
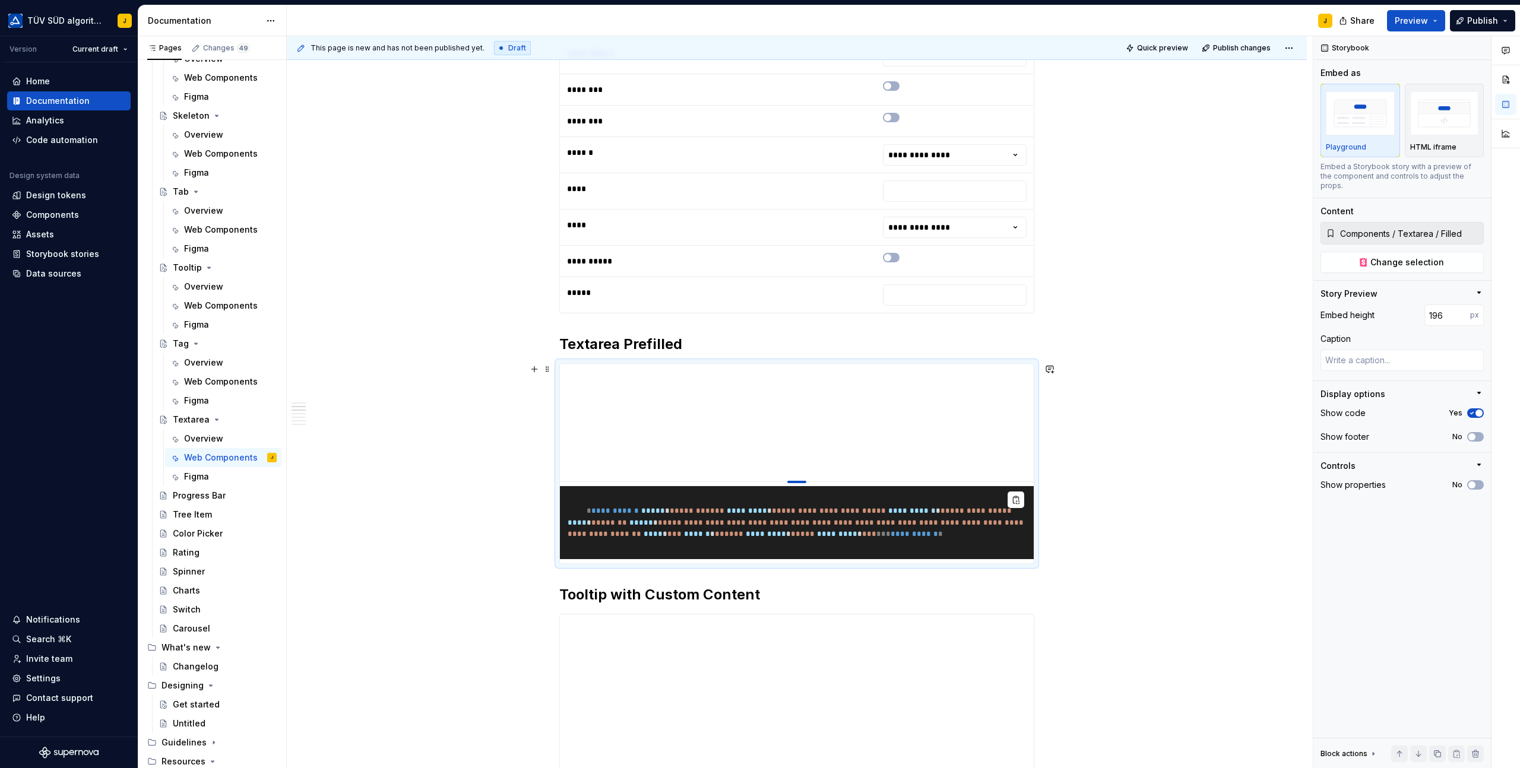
drag, startPoint x: 797, startPoint y: 602, endPoint x: 795, endPoint y: 480, distance: 122.3
click at [795, 481] on div at bounding box center [796, 482] width 19 height 2
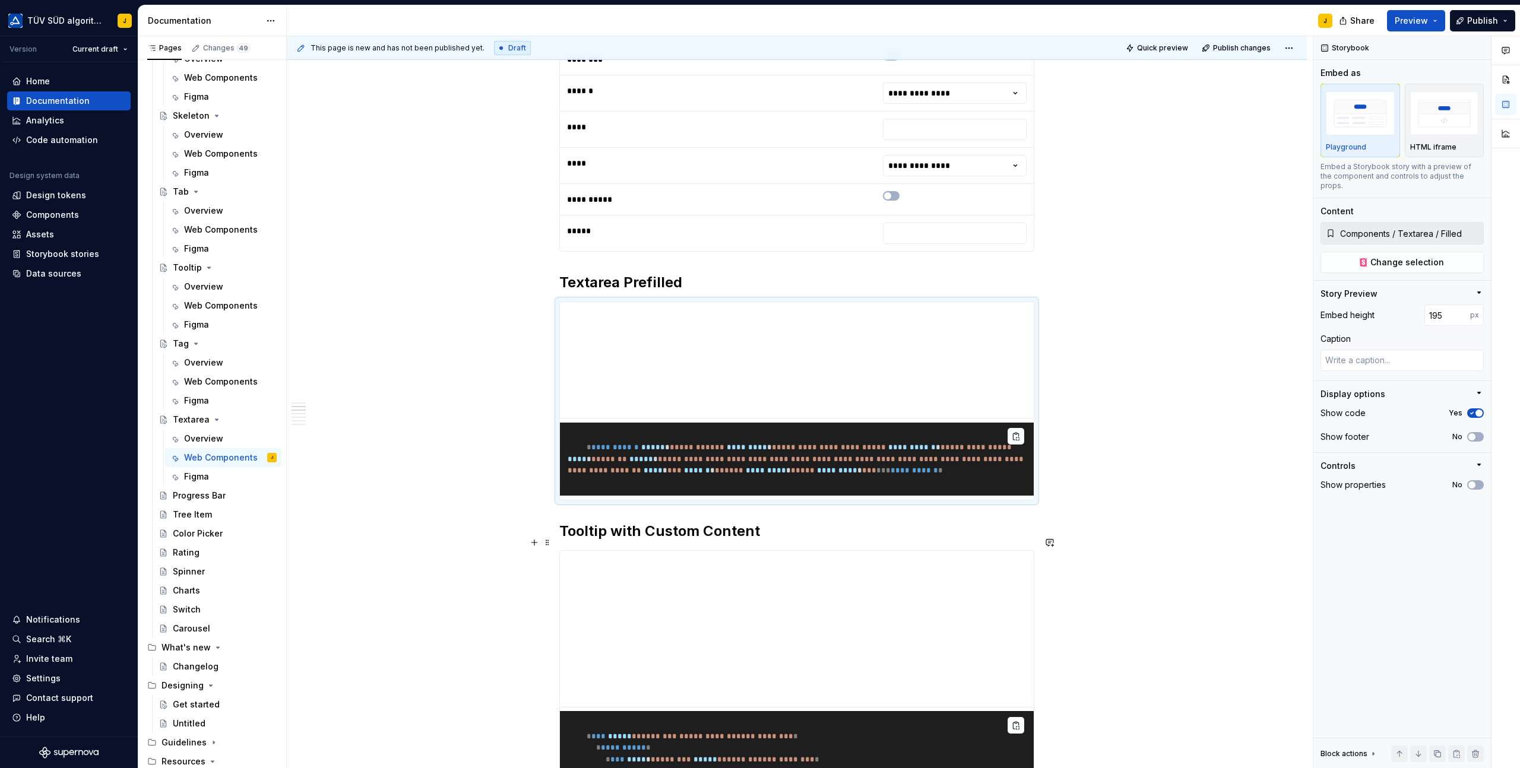
scroll to position [775, 0]
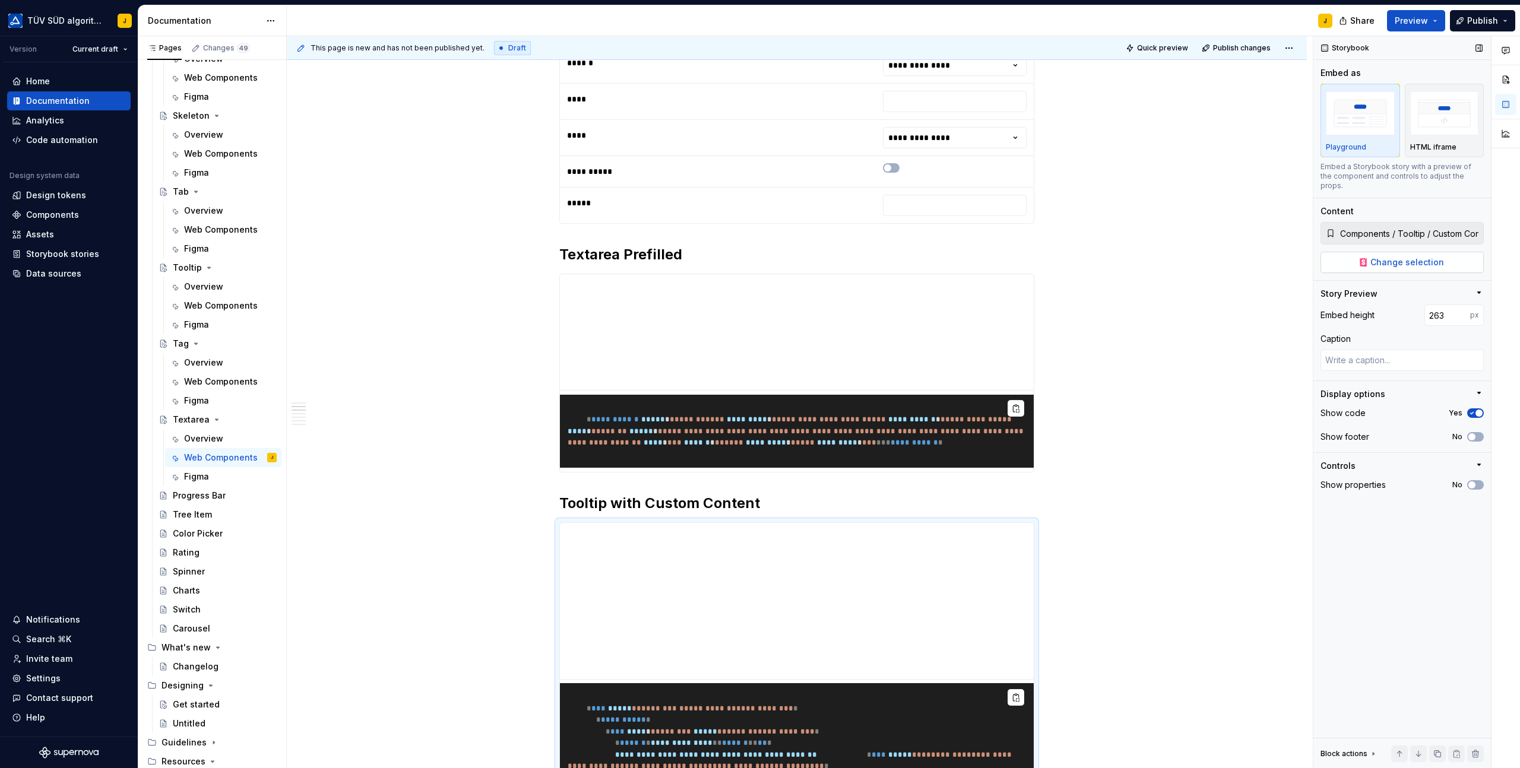
click at [1406, 257] on span "Change selection" at bounding box center [1407, 262] width 74 height 12
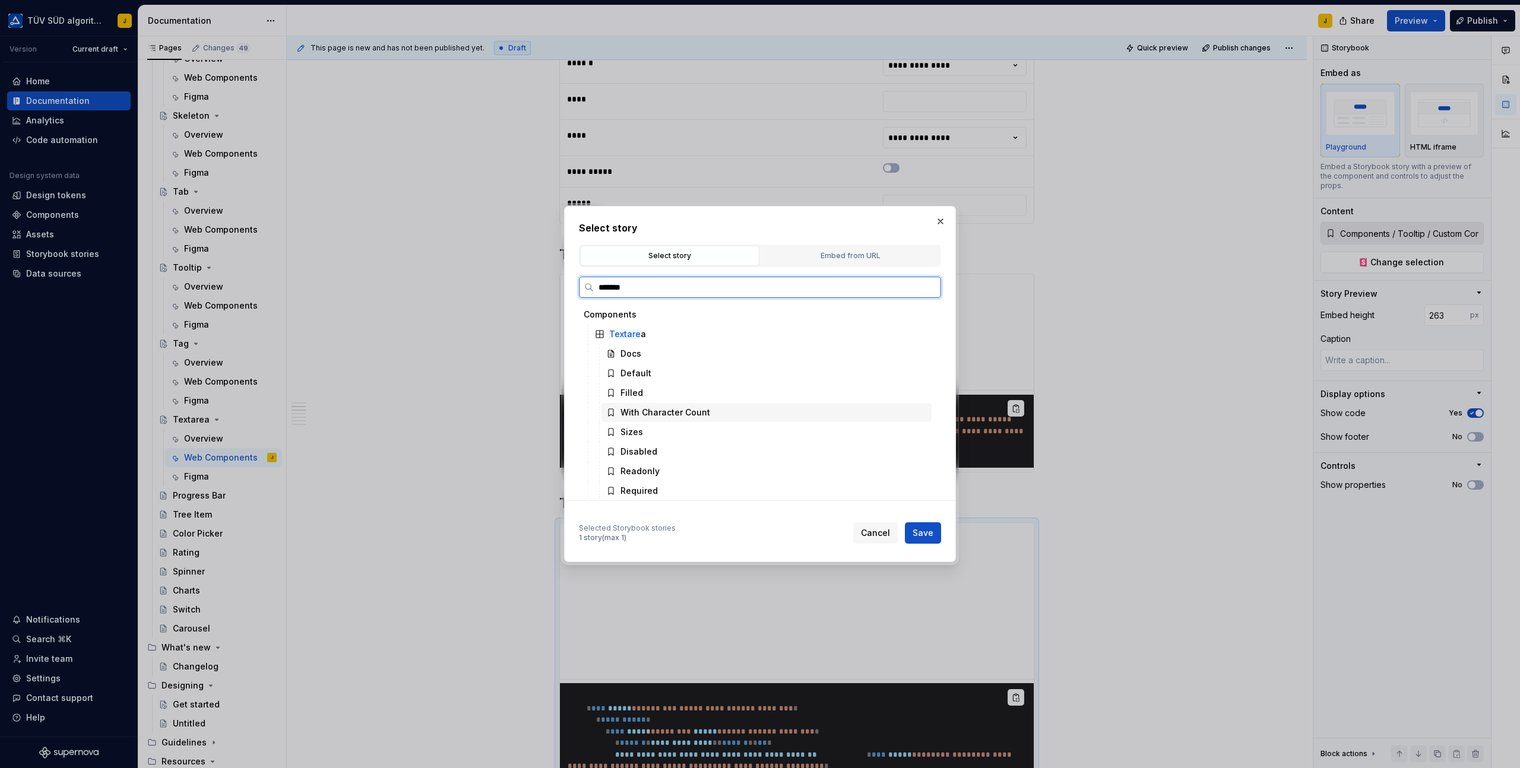
click at [680, 413] on div "With Character Count" at bounding box center [665, 413] width 90 height 12
click at [920, 536] on span "Save" at bounding box center [922, 533] width 21 height 12
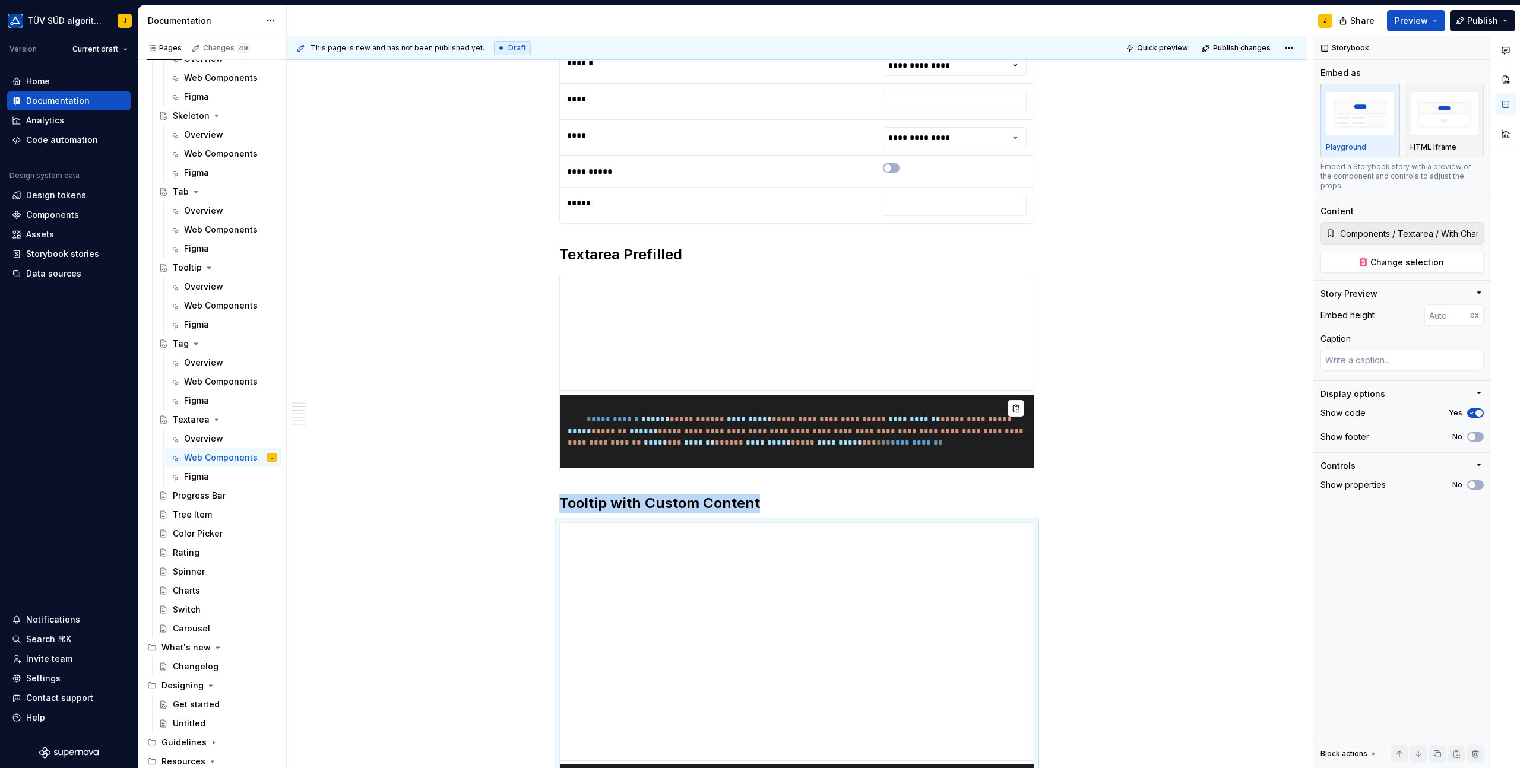
scroll to position [976, 0]
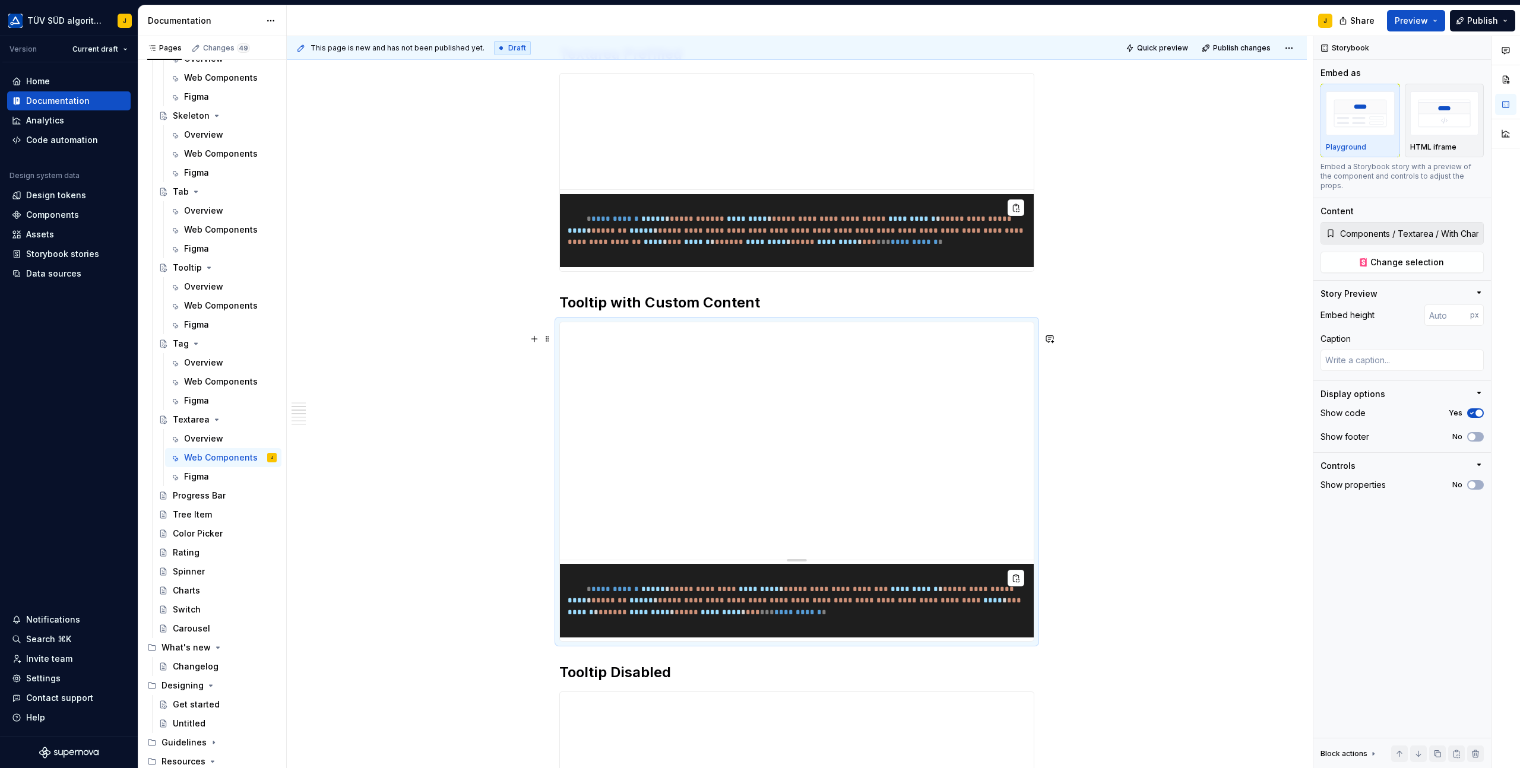
click at [802, 560] on div at bounding box center [796, 558] width 83 height 2
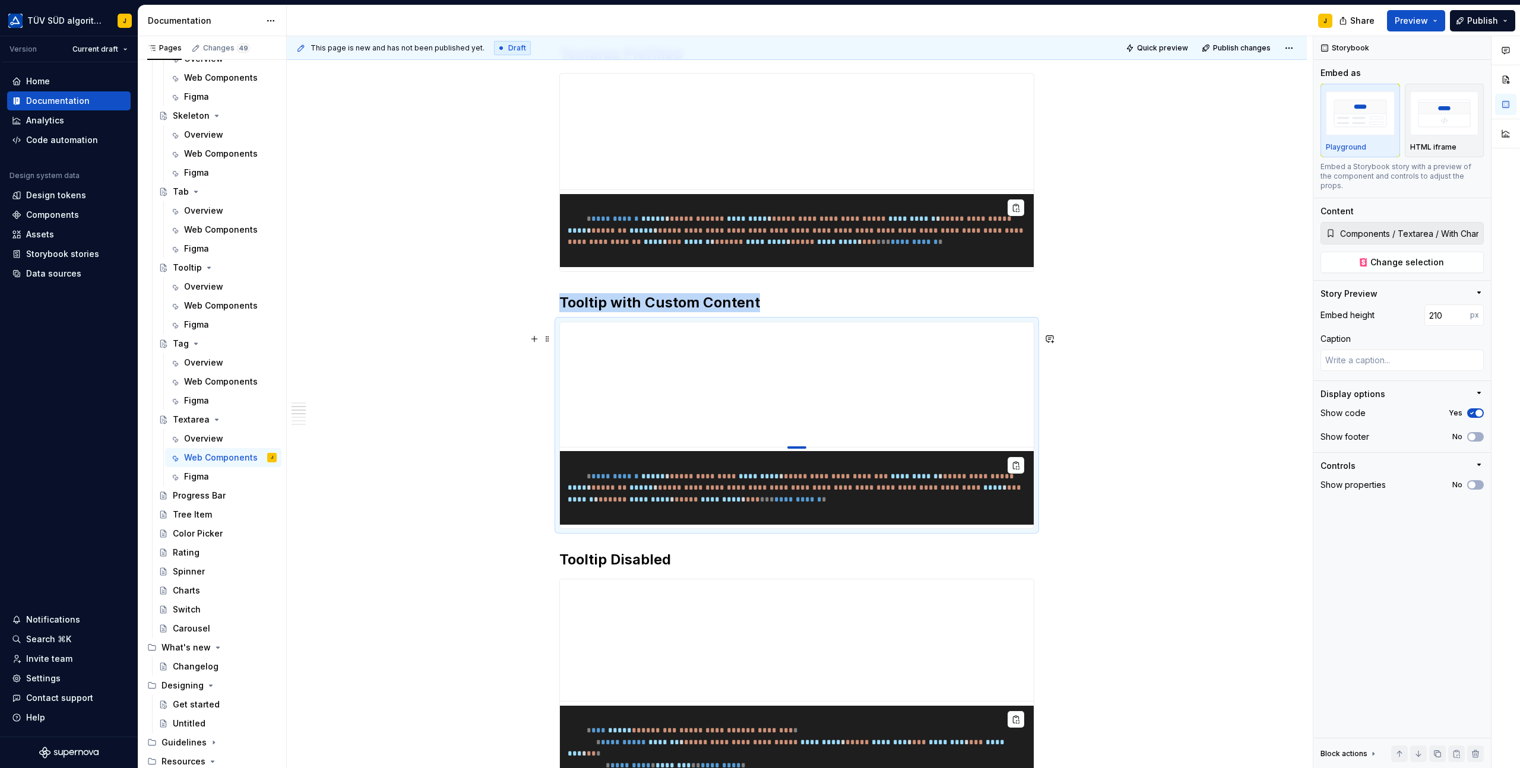
drag, startPoint x: 802, startPoint y: 570, endPoint x: 805, endPoint y: 458, distance: 111.6
click at [805, 449] on div at bounding box center [796, 447] width 19 height 2
click at [725, 310] on h2 "Tooltip with Custom Content" at bounding box center [796, 302] width 475 height 19
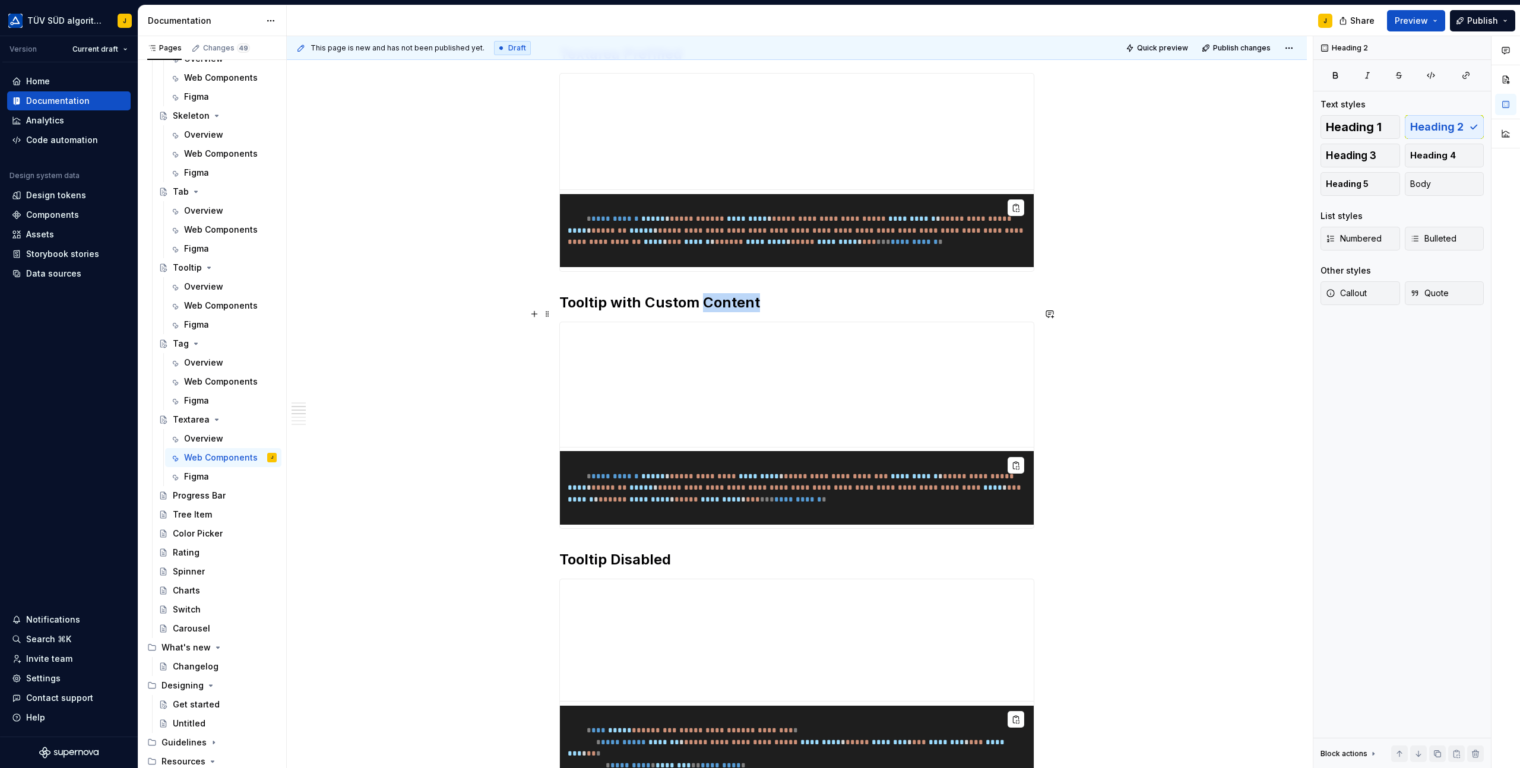
click at [725, 310] on h2 "Tooltip with Custom Content" at bounding box center [796, 302] width 475 height 19
click at [543, 364] on div "**********" at bounding box center [797, 488] width 1020 height 2517
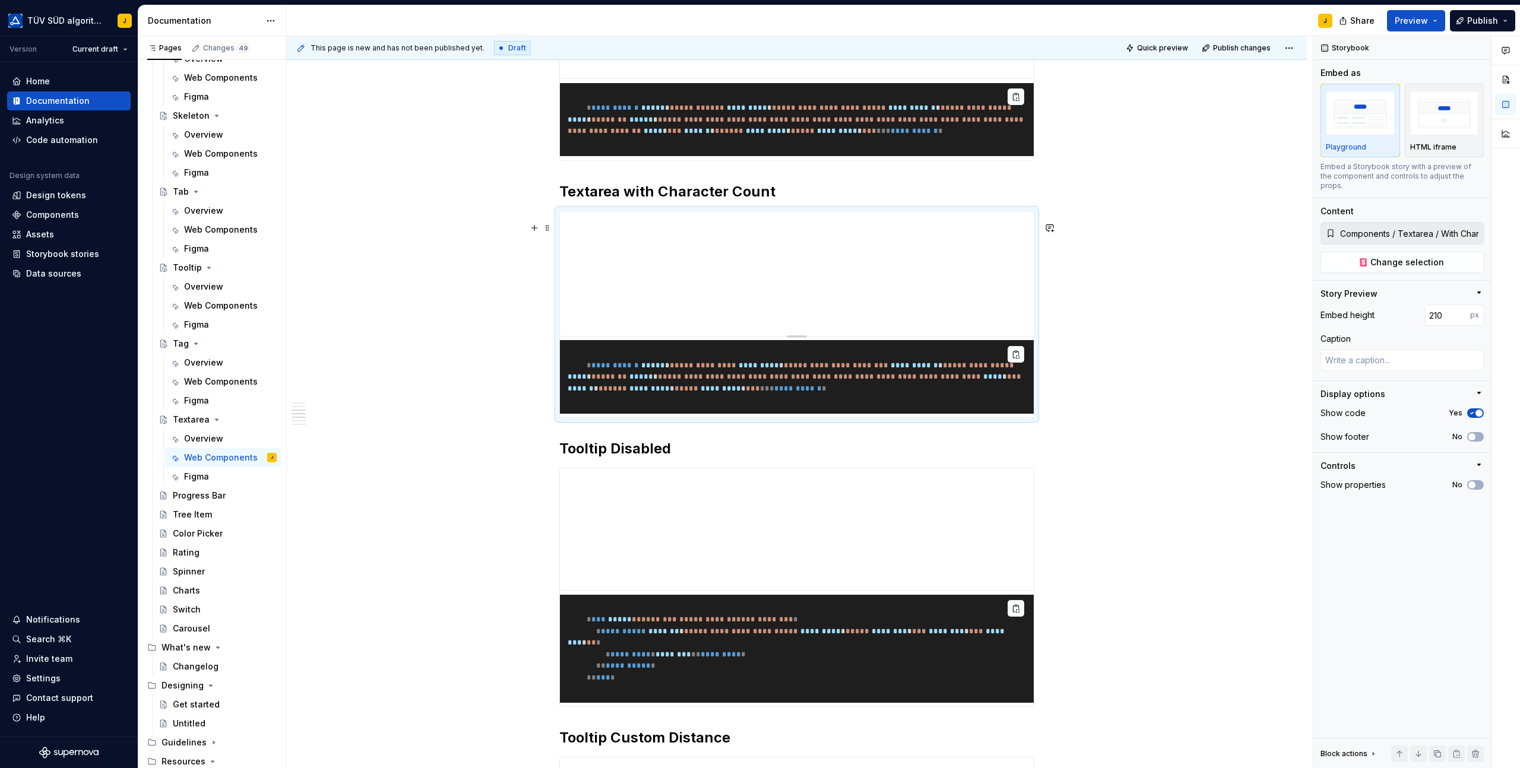
scroll to position [1161, 0]
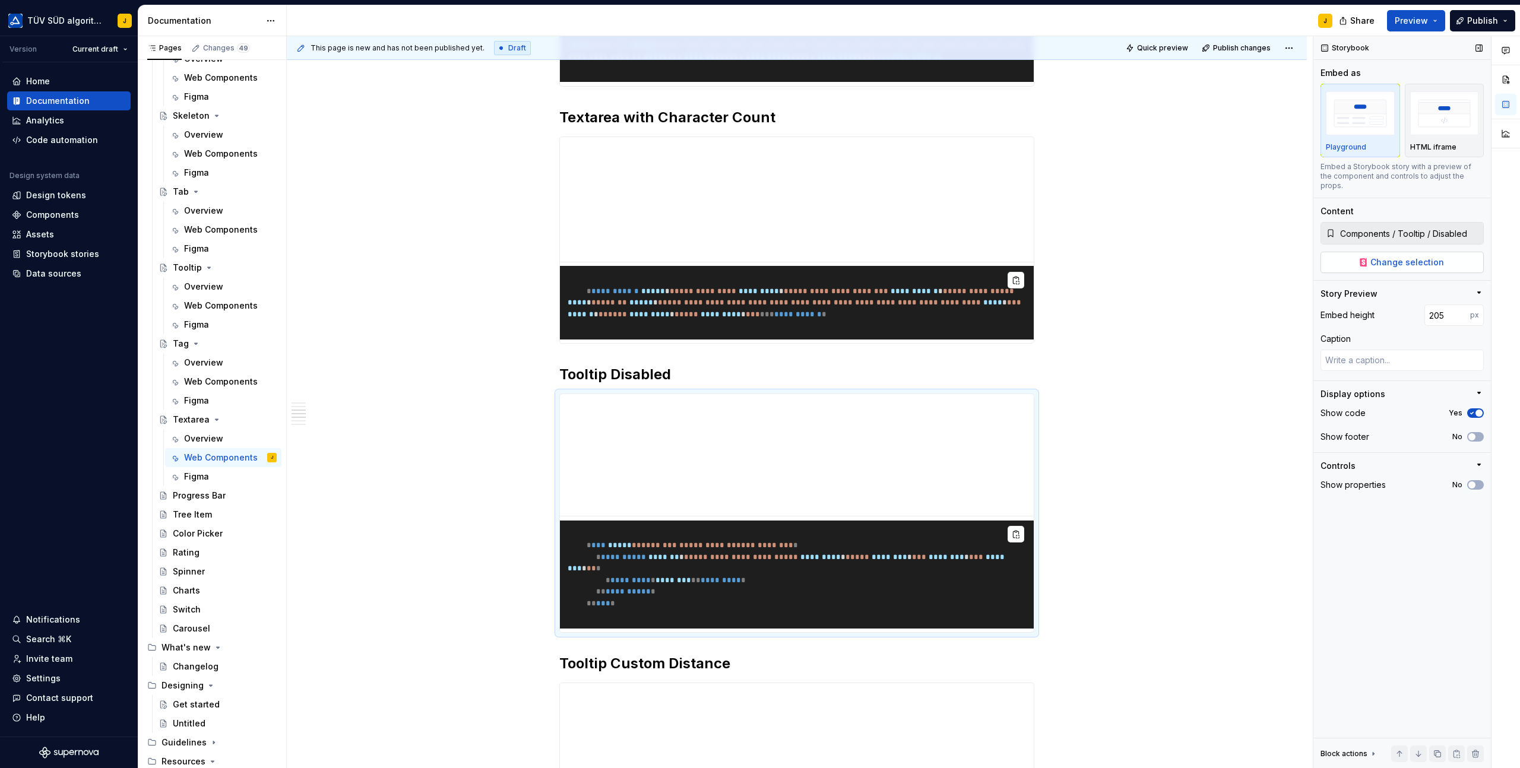
click at [1407, 256] on span "Change selection" at bounding box center [1407, 262] width 74 height 12
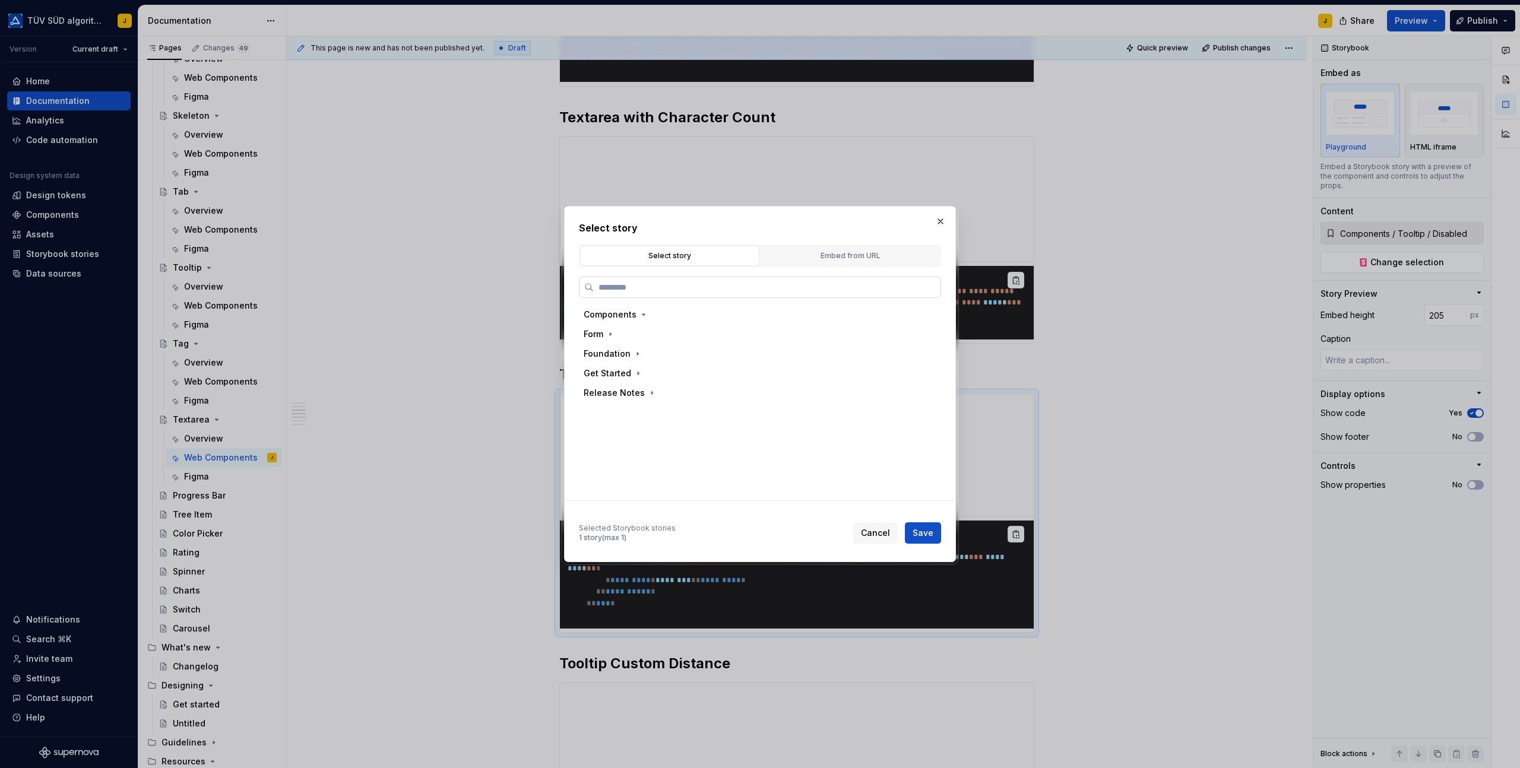
click at [766, 282] on input "search" at bounding box center [767, 287] width 347 height 12
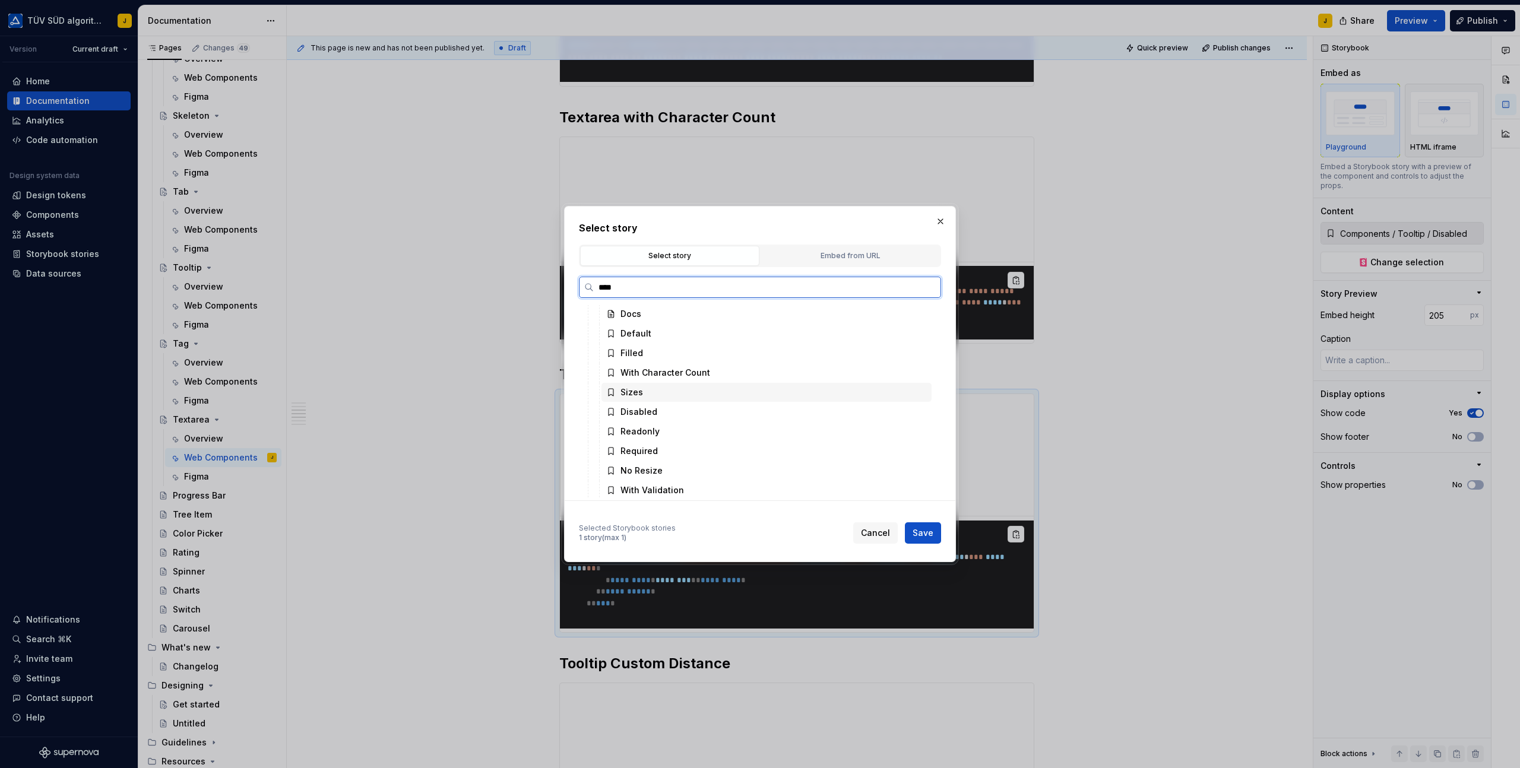
click at [630, 397] on div "Sizes" at bounding box center [631, 392] width 23 height 12
click at [938, 540] on button "Save" at bounding box center [923, 532] width 36 height 21
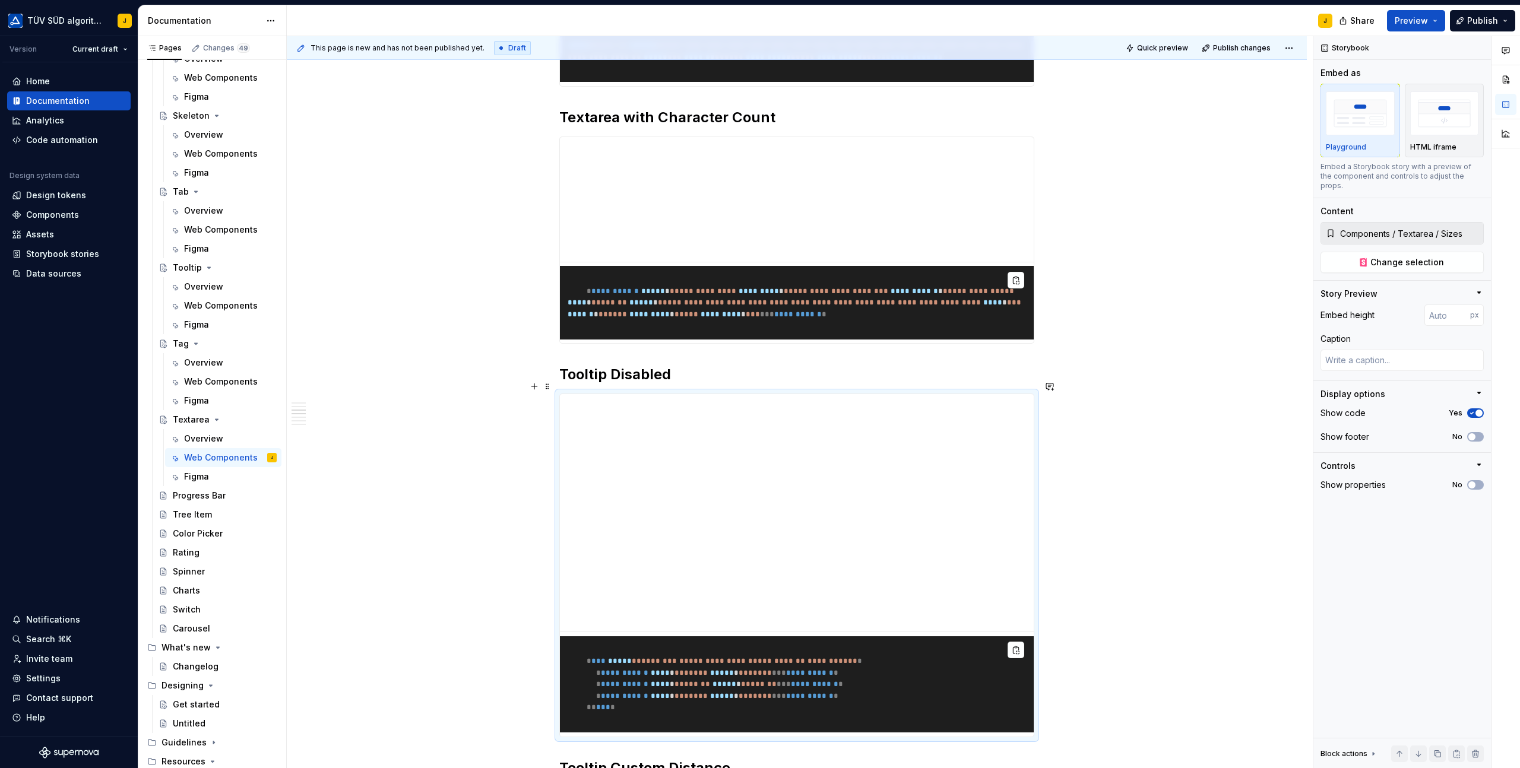
click at [636, 384] on h2 "Tooltip Disabled" at bounding box center [796, 374] width 475 height 19
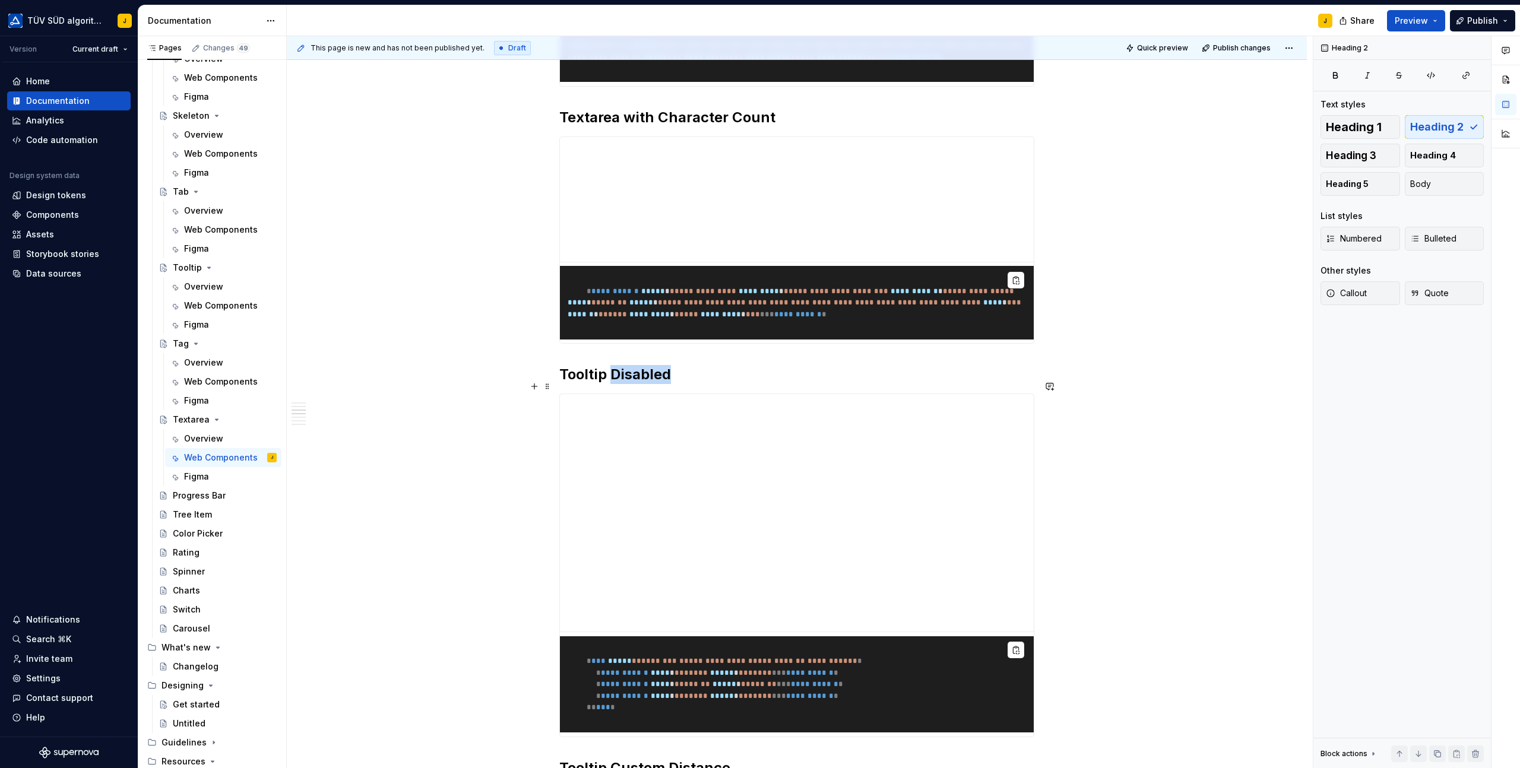
click at [636, 384] on h2 "Tooltip Disabled" at bounding box center [796, 374] width 475 height 19
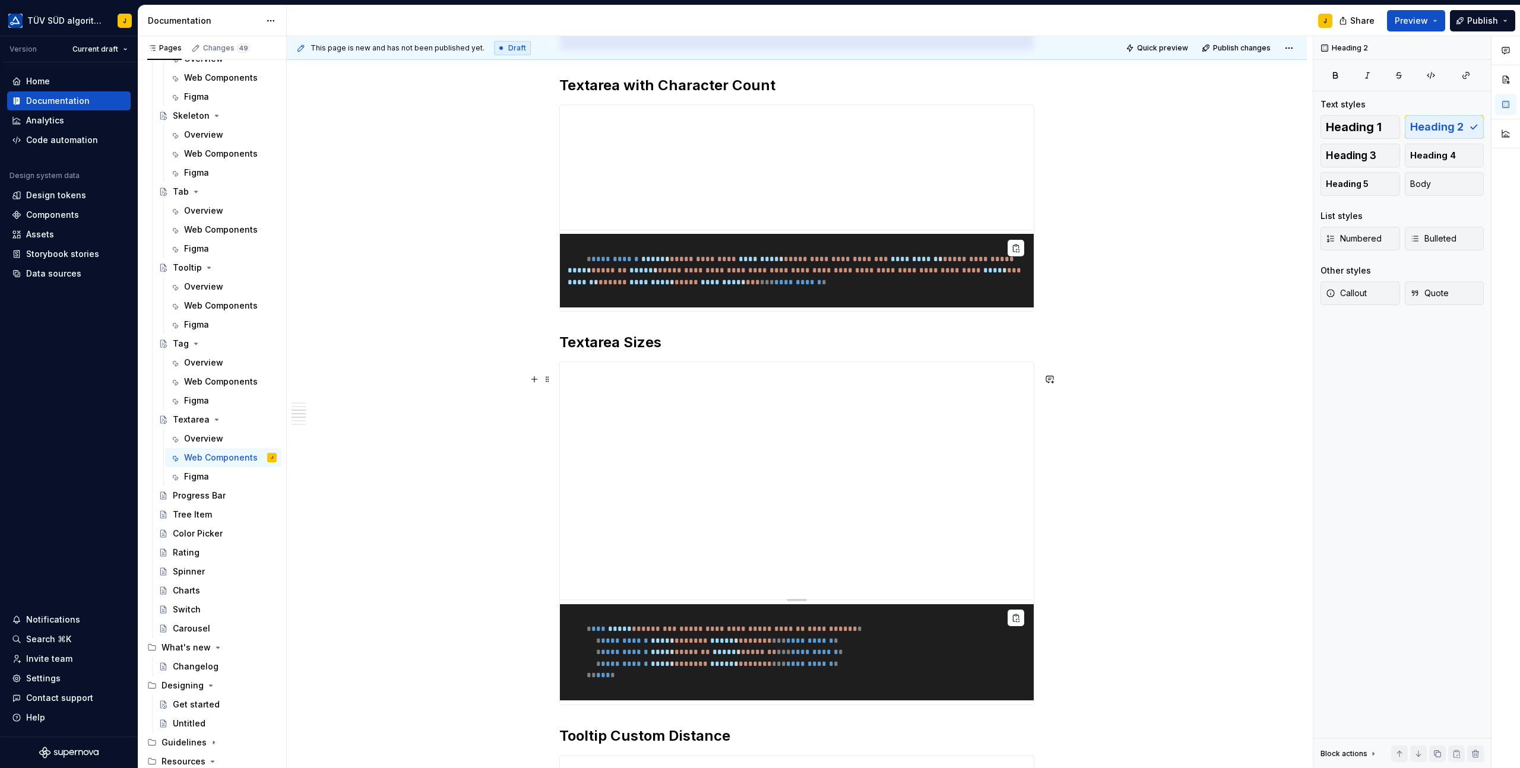
scroll to position [1200, 0]
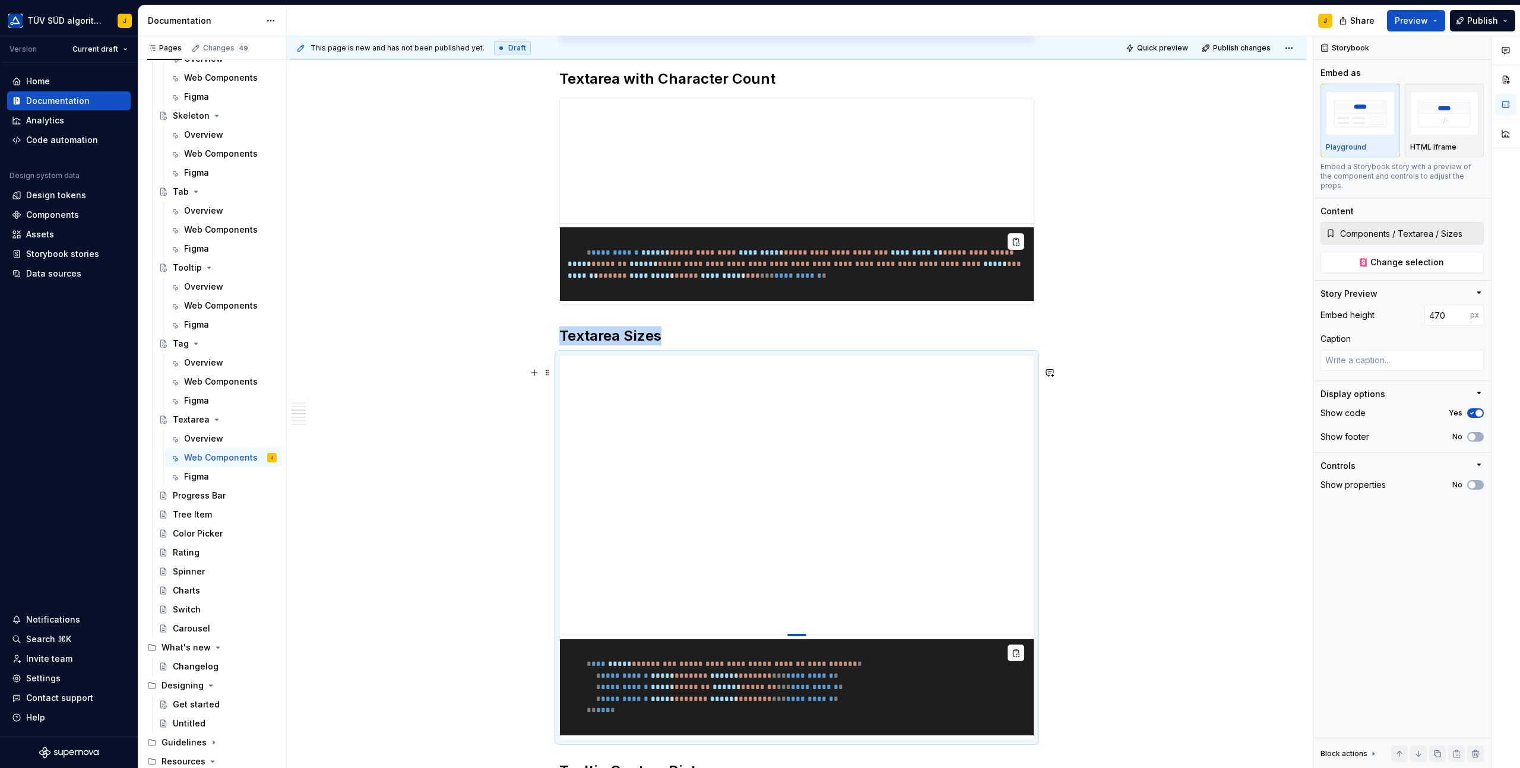
drag, startPoint x: 801, startPoint y: 603, endPoint x: 804, endPoint y: 646, distance: 42.9
click at [804, 636] on div at bounding box center [796, 635] width 19 height 2
click at [1149, 547] on div "**********" at bounding box center [797, 337] width 1020 height 2663
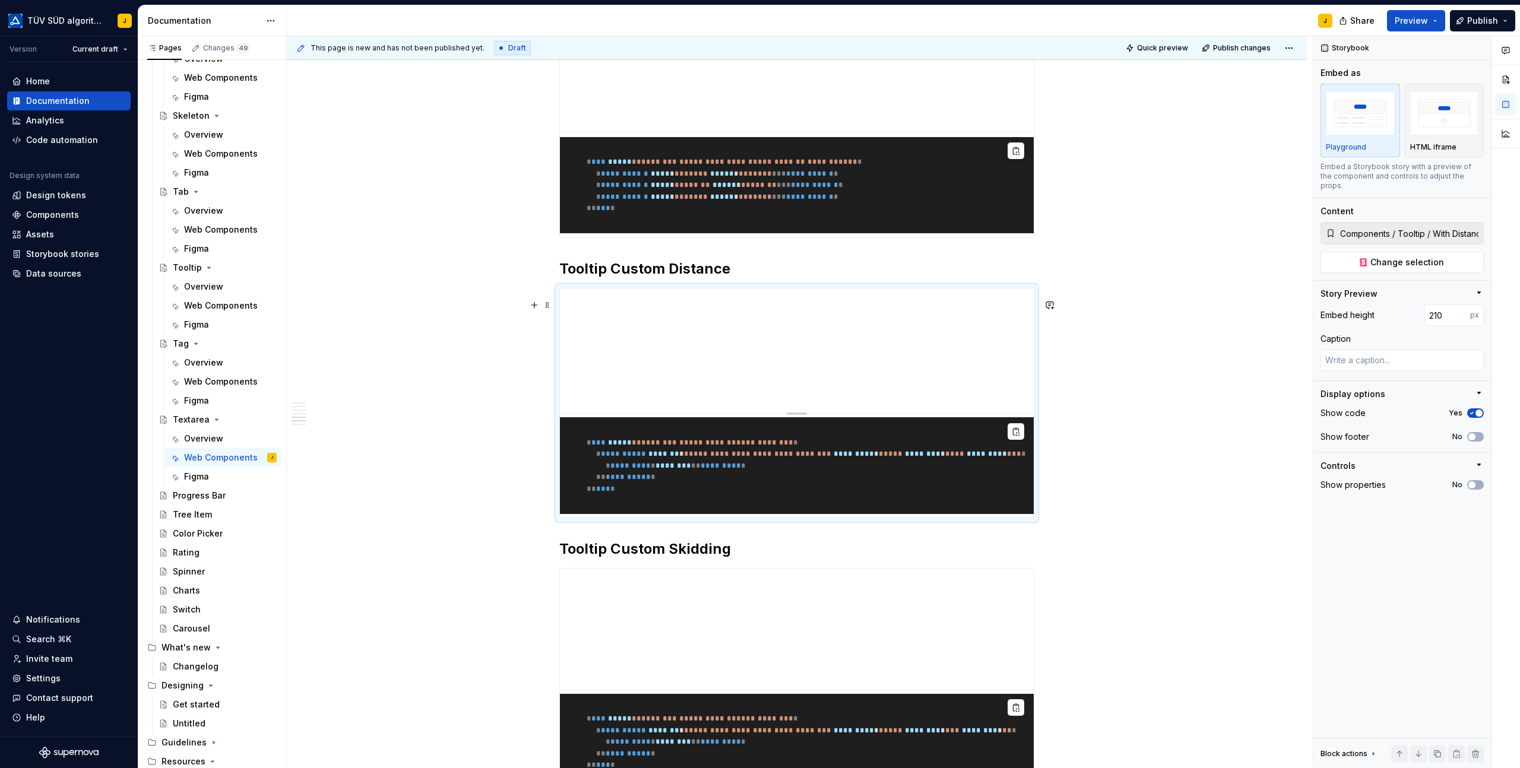
scroll to position [1682, 0]
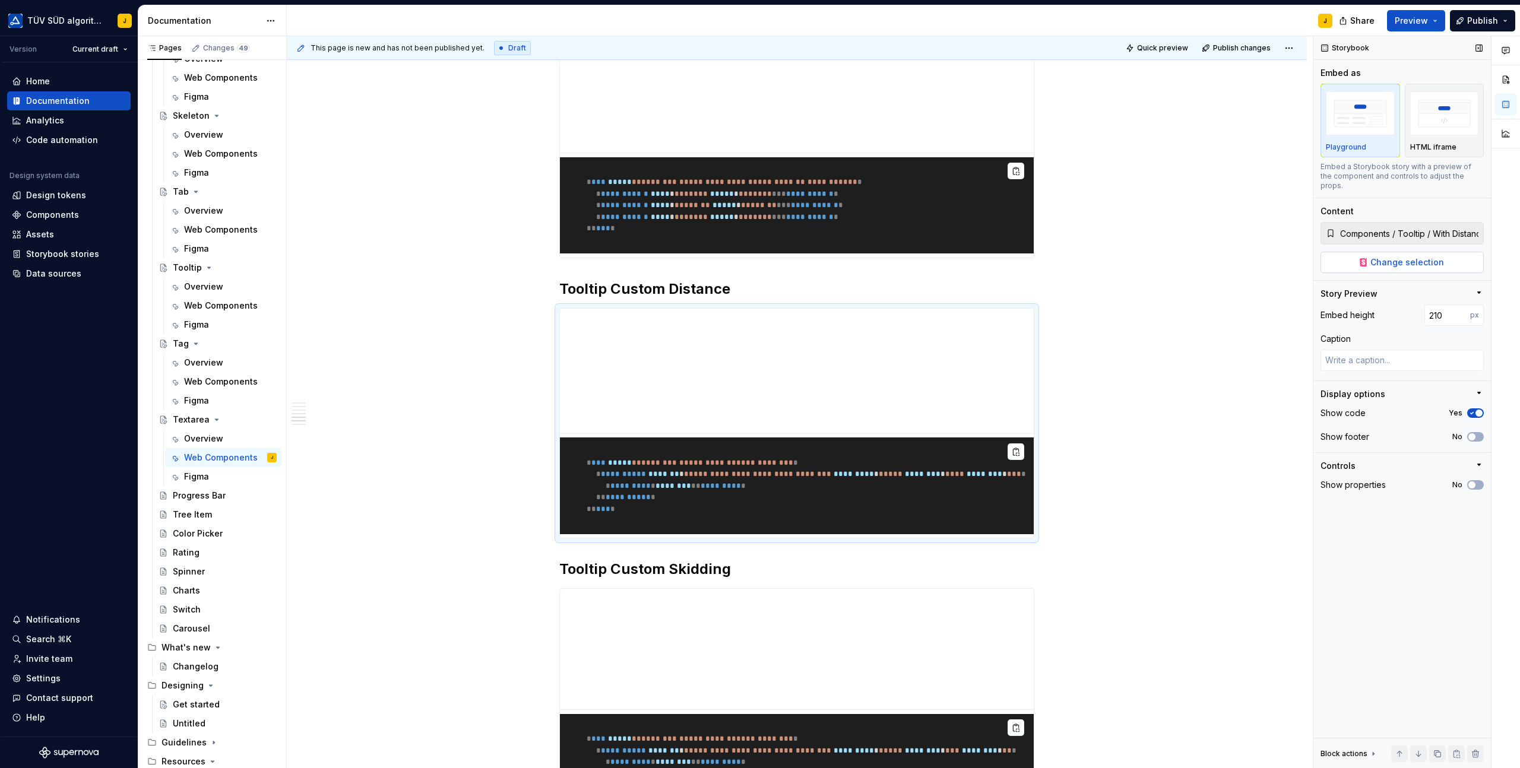
click at [1420, 259] on button "Change selection" at bounding box center [1401, 262] width 163 height 21
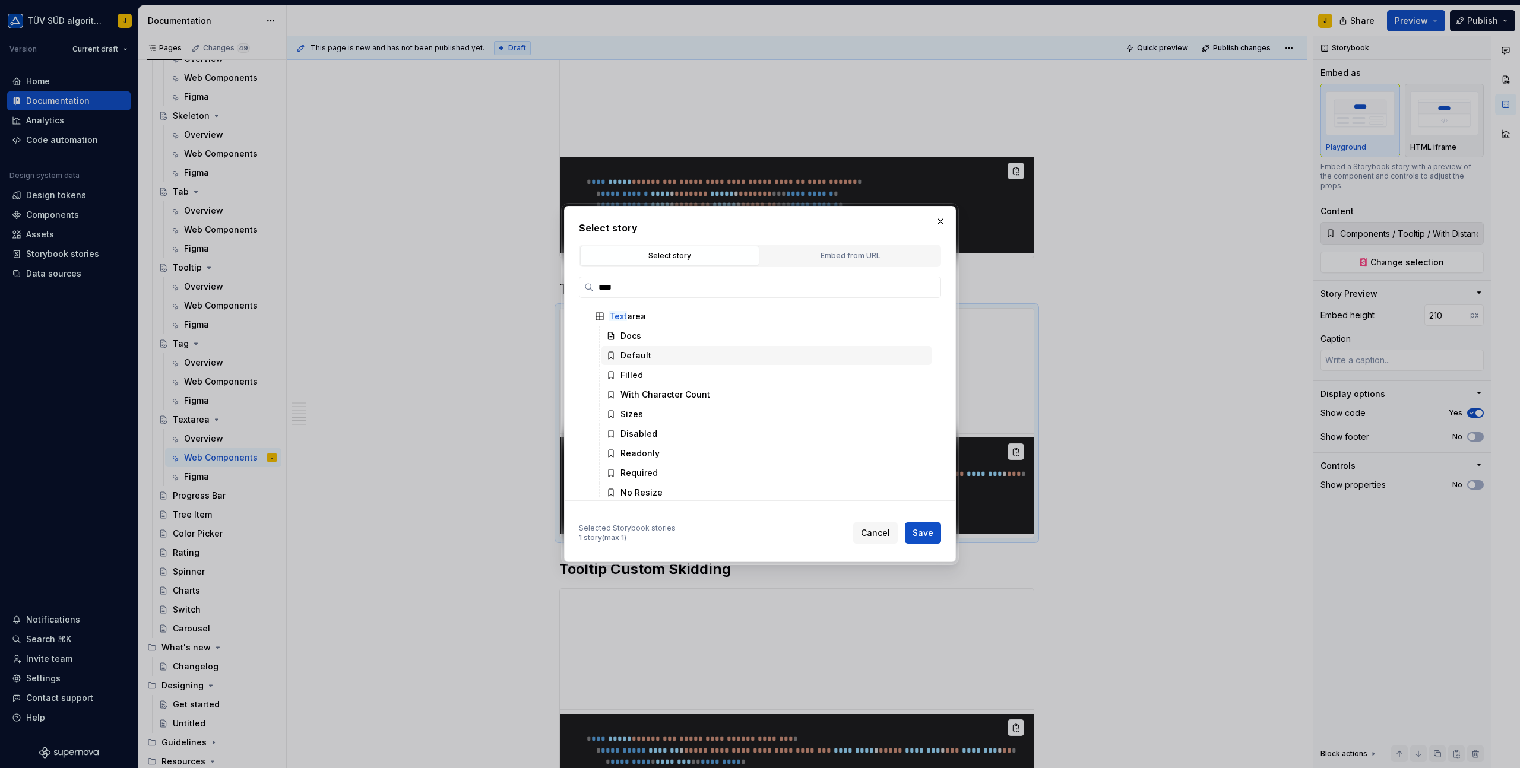
scroll to position [20, 0]
click at [646, 434] on div "Disabled" at bounding box center [638, 432] width 37 height 12
click at [924, 526] on button "Save" at bounding box center [923, 532] width 36 height 21
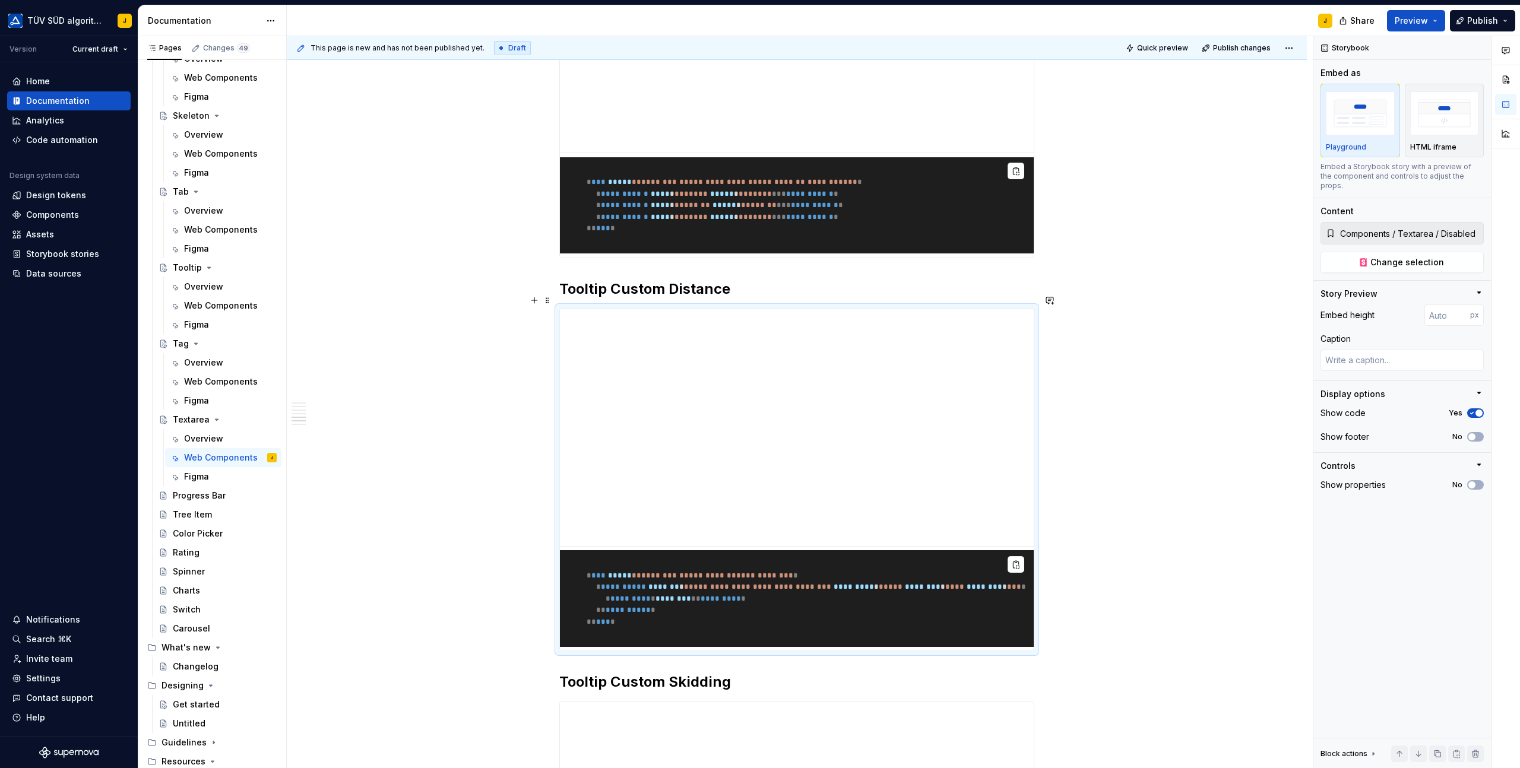
click at [675, 299] on h2 "Tooltip Custom Distance" at bounding box center [796, 289] width 475 height 19
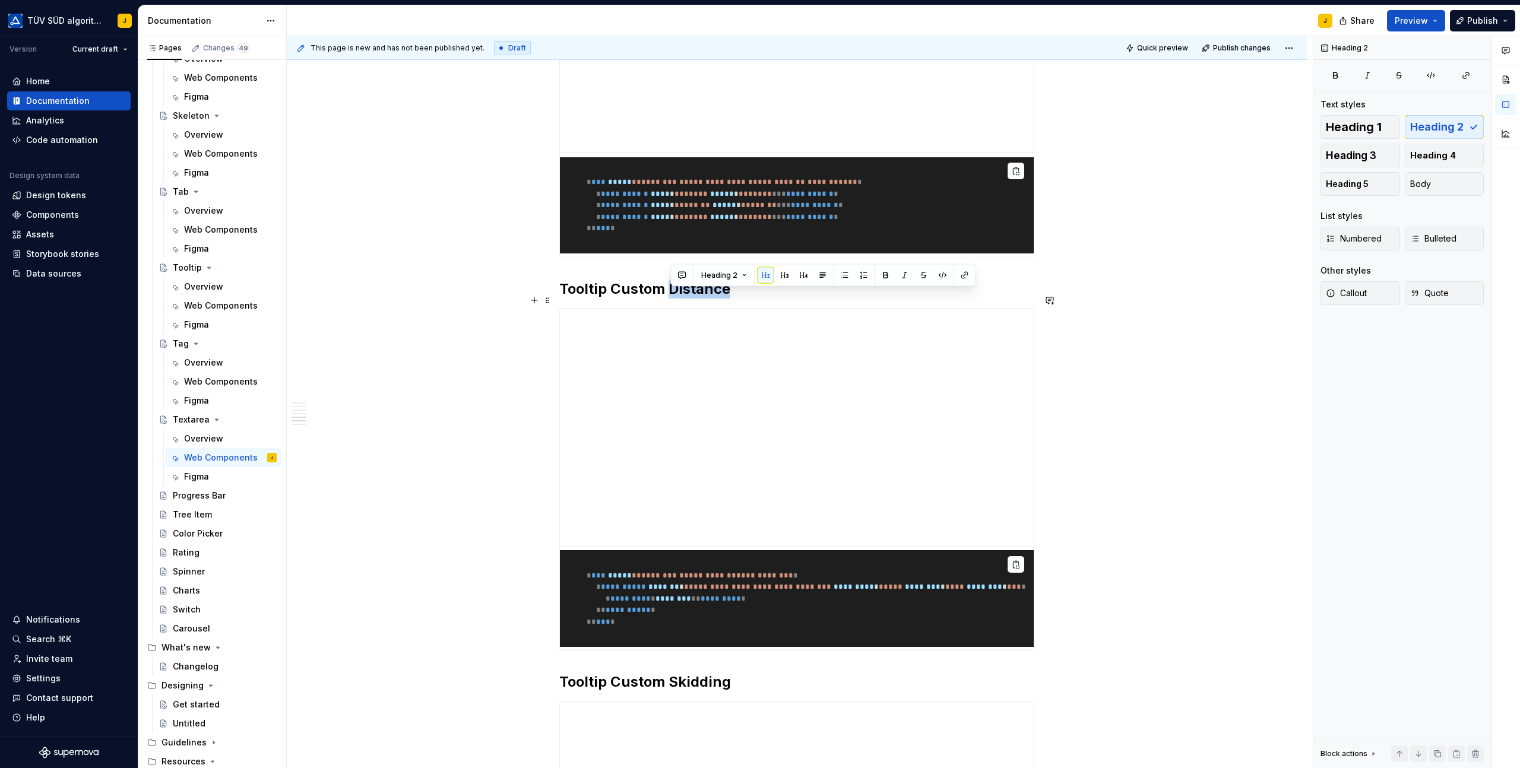
click at [675, 299] on h2 "Tooltip Custom Distance" at bounding box center [796, 289] width 475 height 19
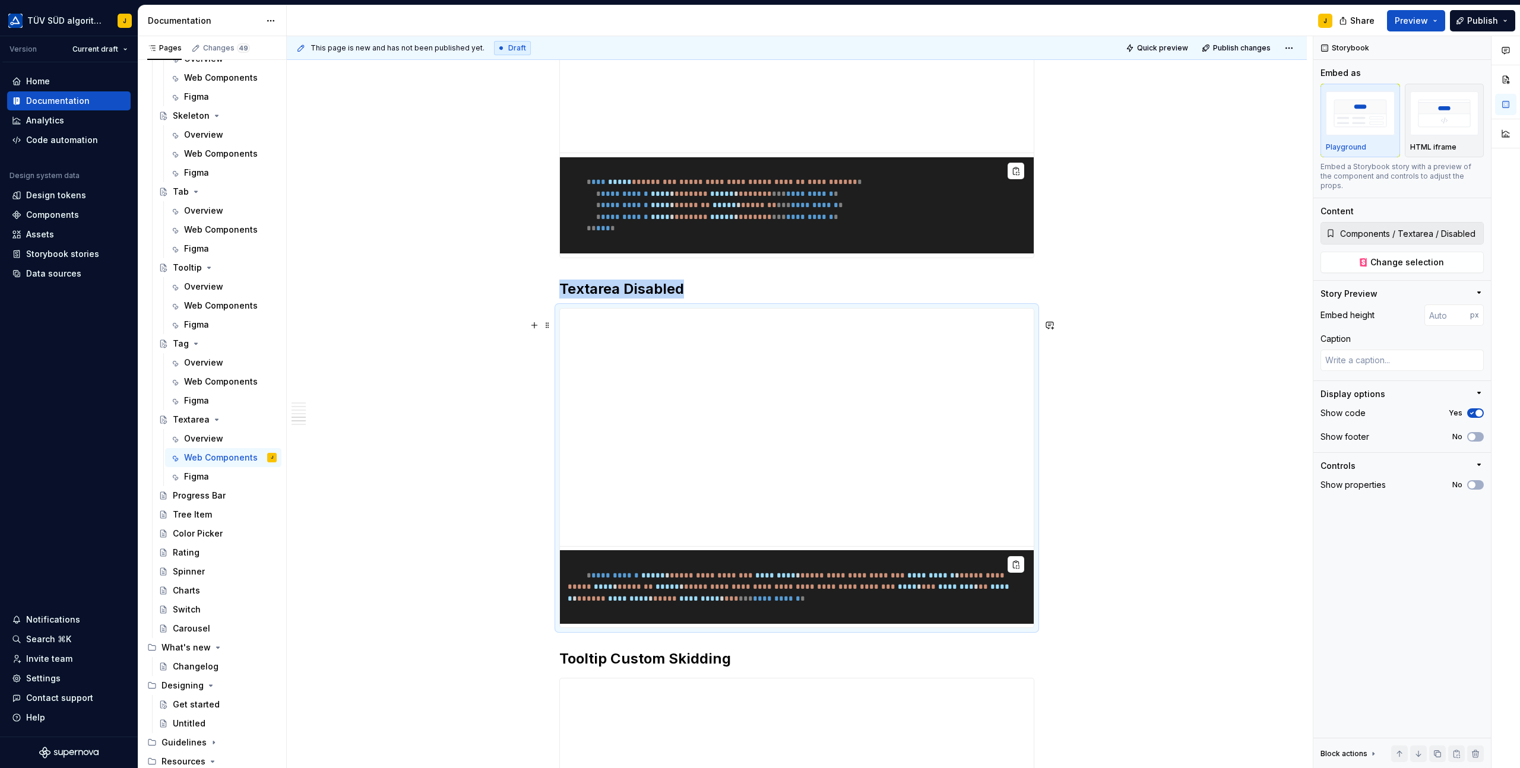
click at [799, 559] on div "**********" at bounding box center [797, 587] width 474 height 81
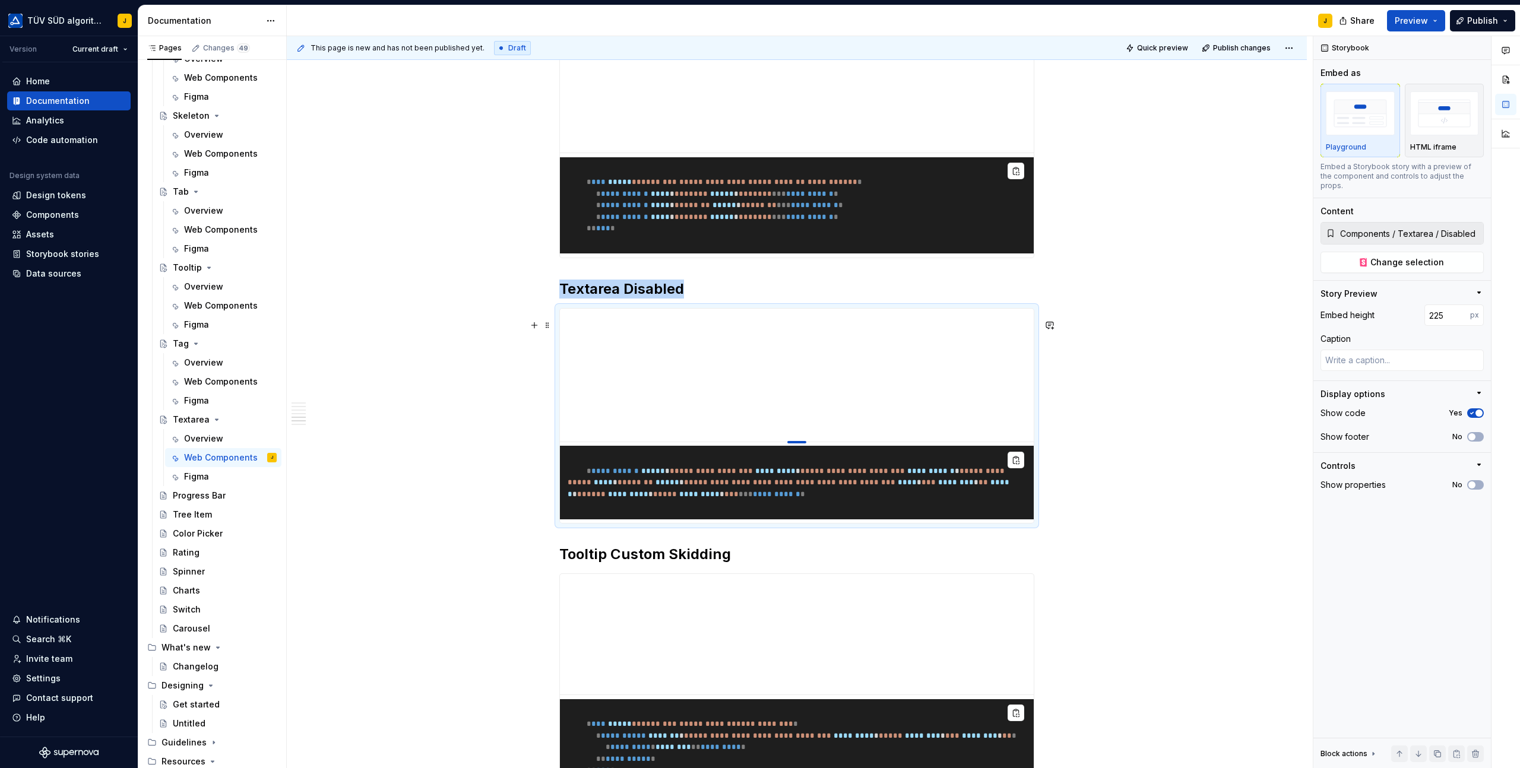
drag, startPoint x: 804, startPoint y: 556, endPoint x: 805, endPoint y: 453, distance: 102.7
click at [805, 443] on div at bounding box center [796, 442] width 19 height 2
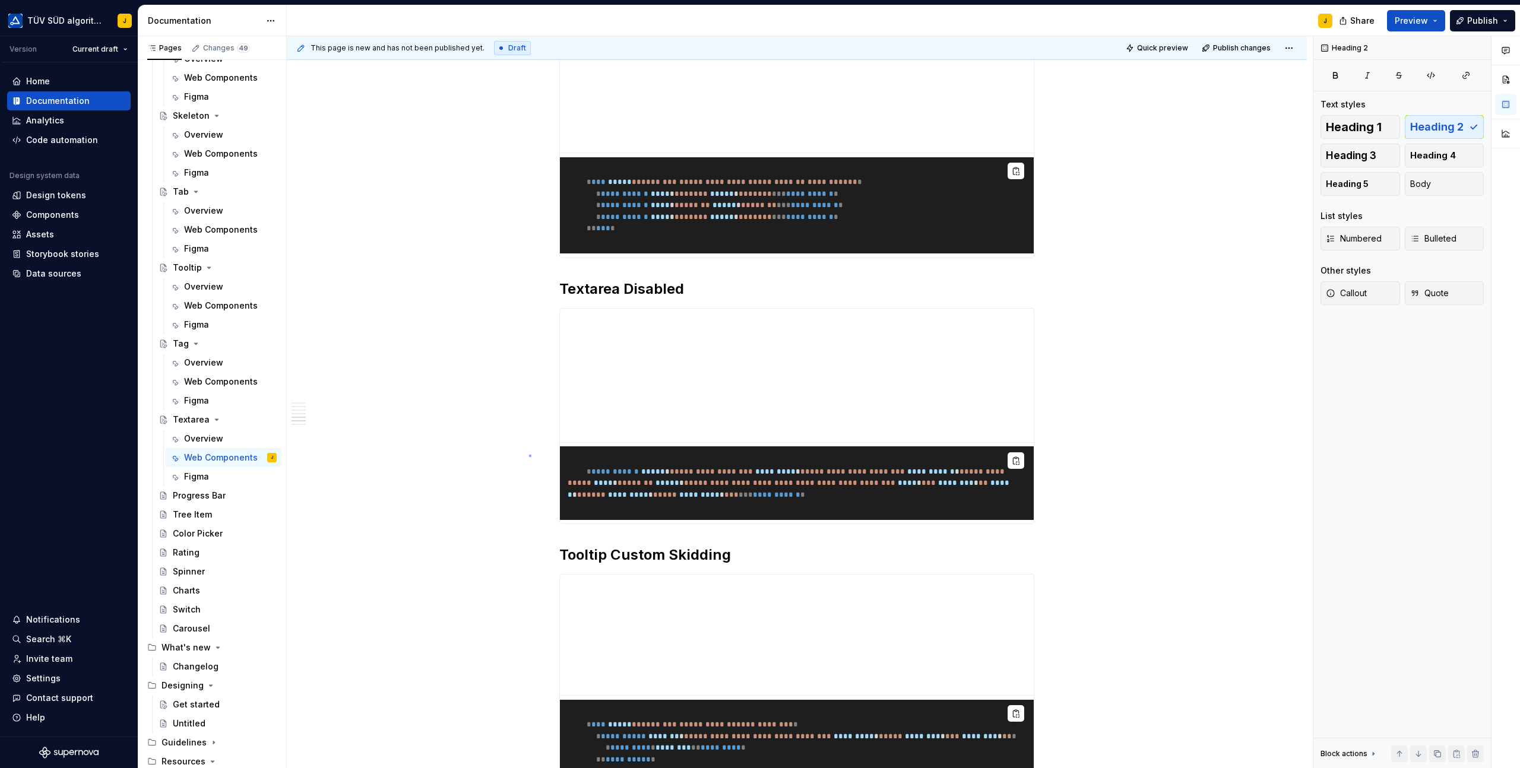
click at [529, 455] on div "**********" at bounding box center [800, 402] width 1026 height 732
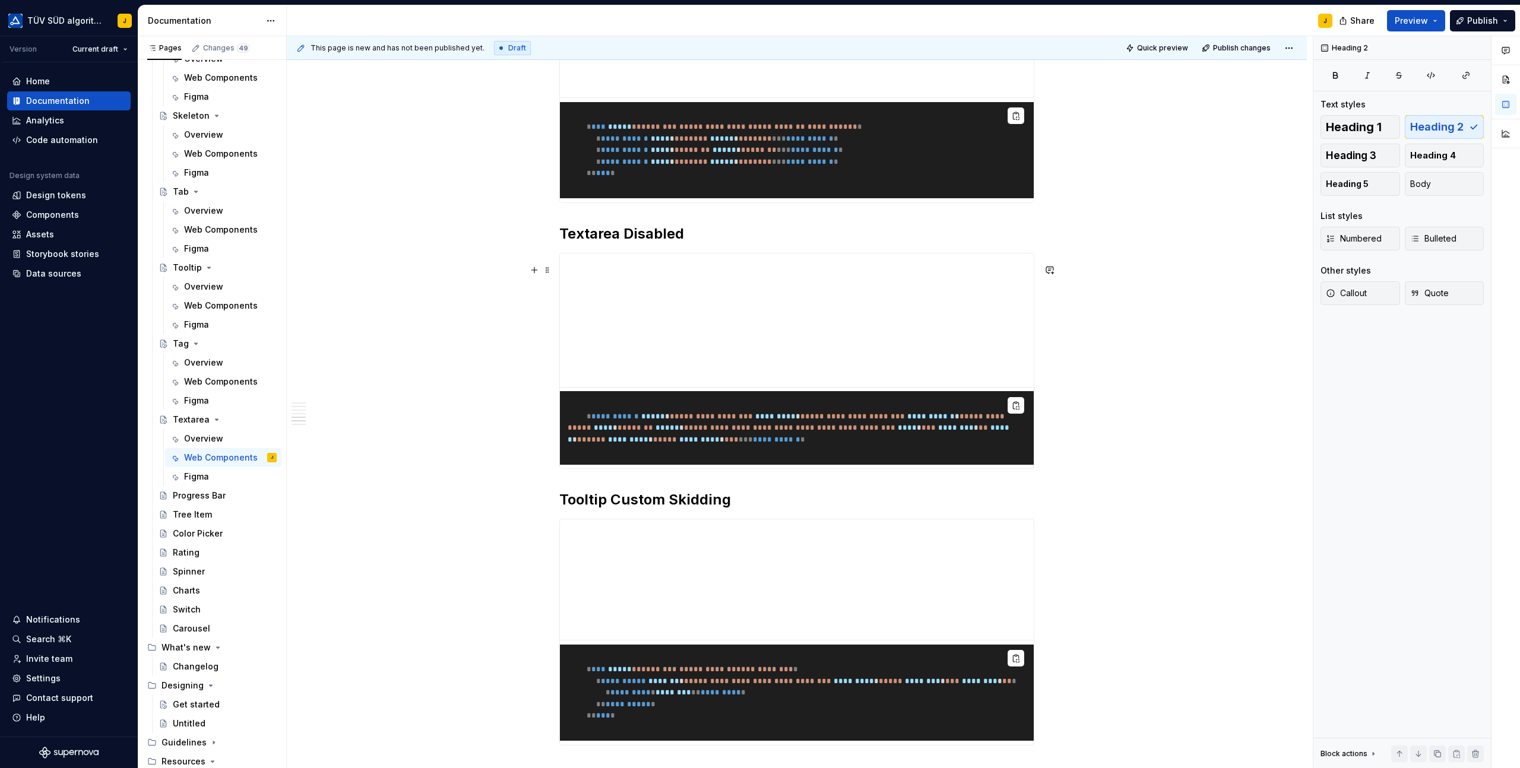
scroll to position [1740, 0]
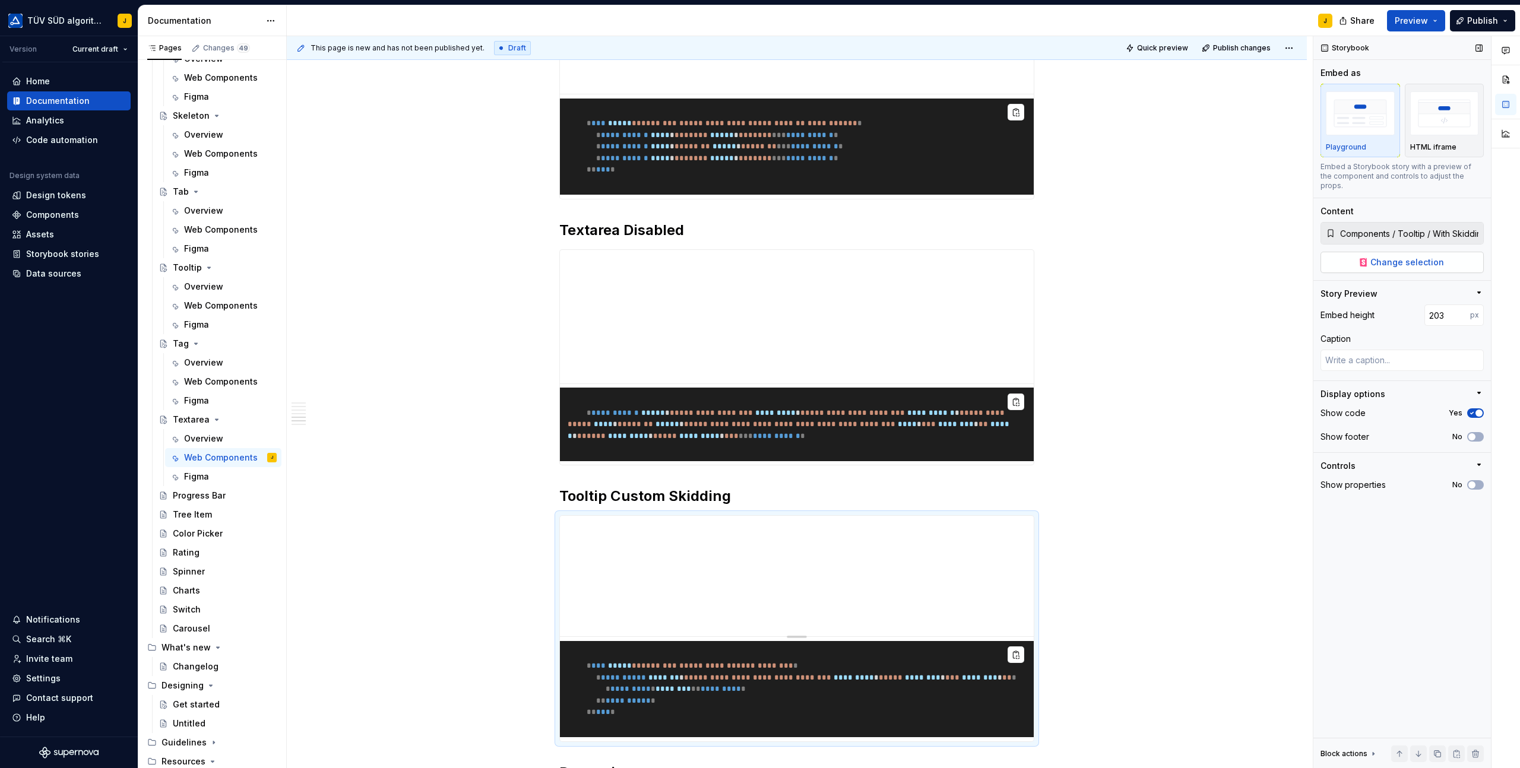
click at [1416, 256] on span "Change selection" at bounding box center [1407, 262] width 74 height 12
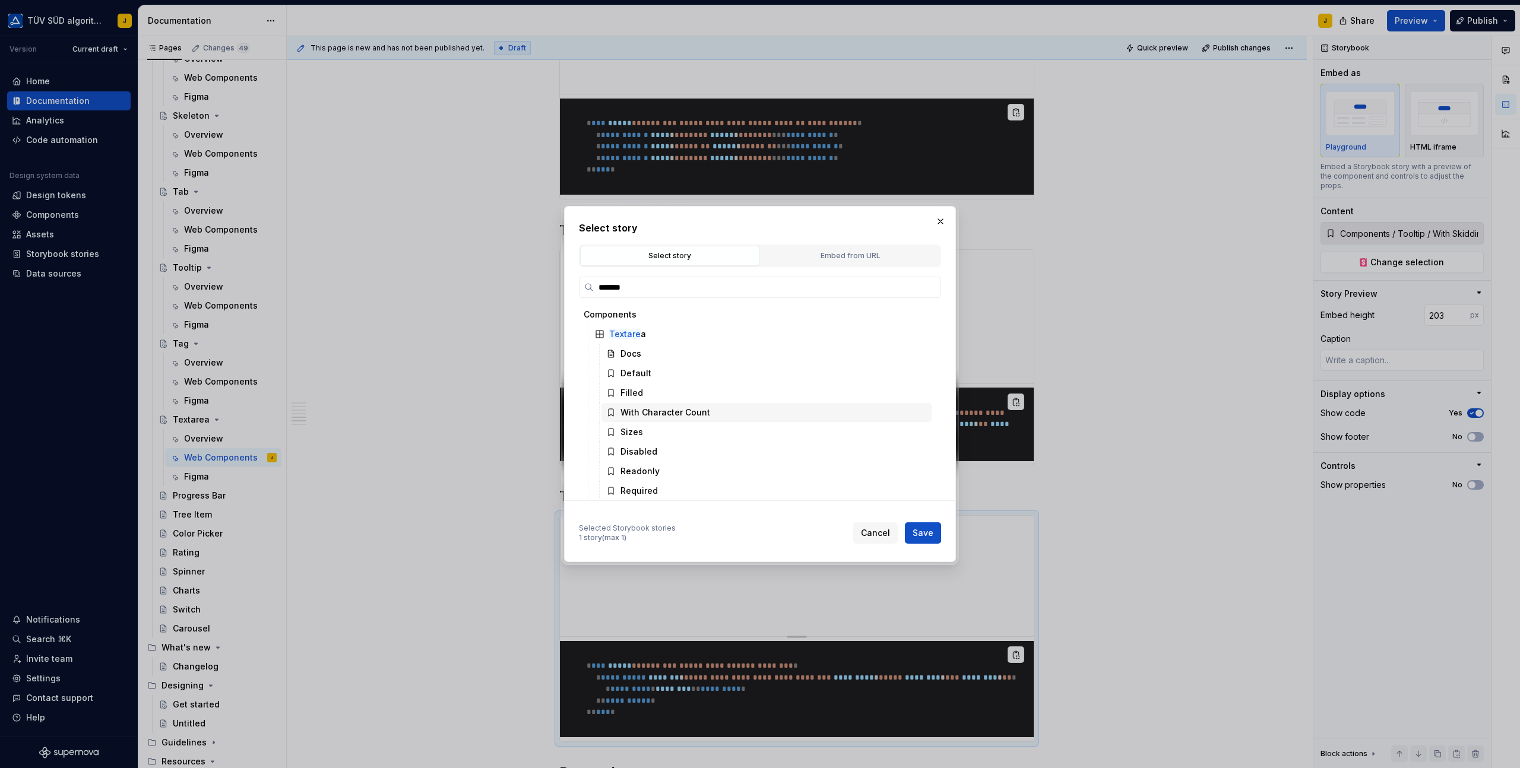
scroll to position [27, 0]
click at [681, 448] on div "Readonly" at bounding box center [766, 444] width 330 height 19
click at [915, 528] on span "Save" at bounding box center [922, 533] width 21 height 12
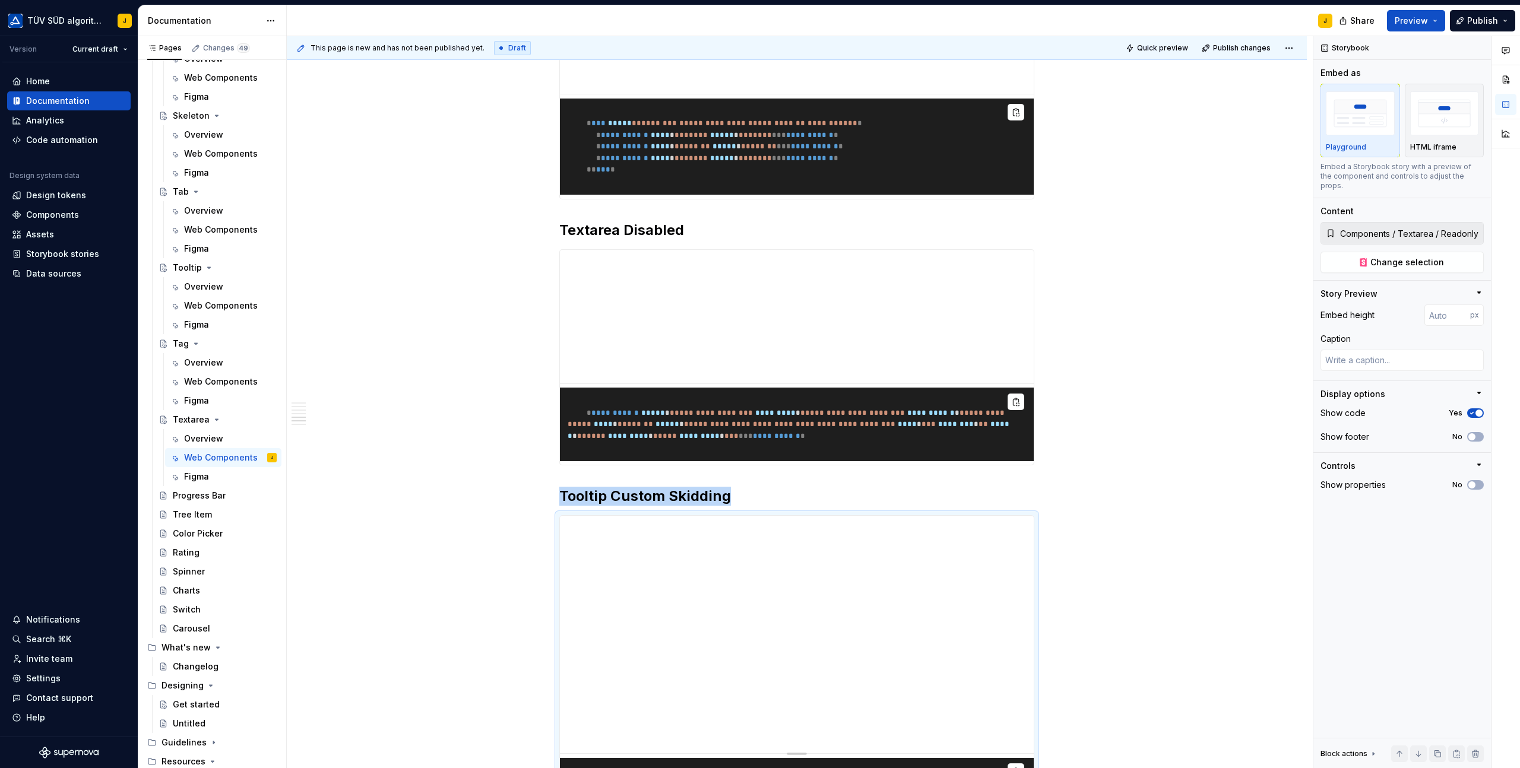
scroll to position [1853, 0]
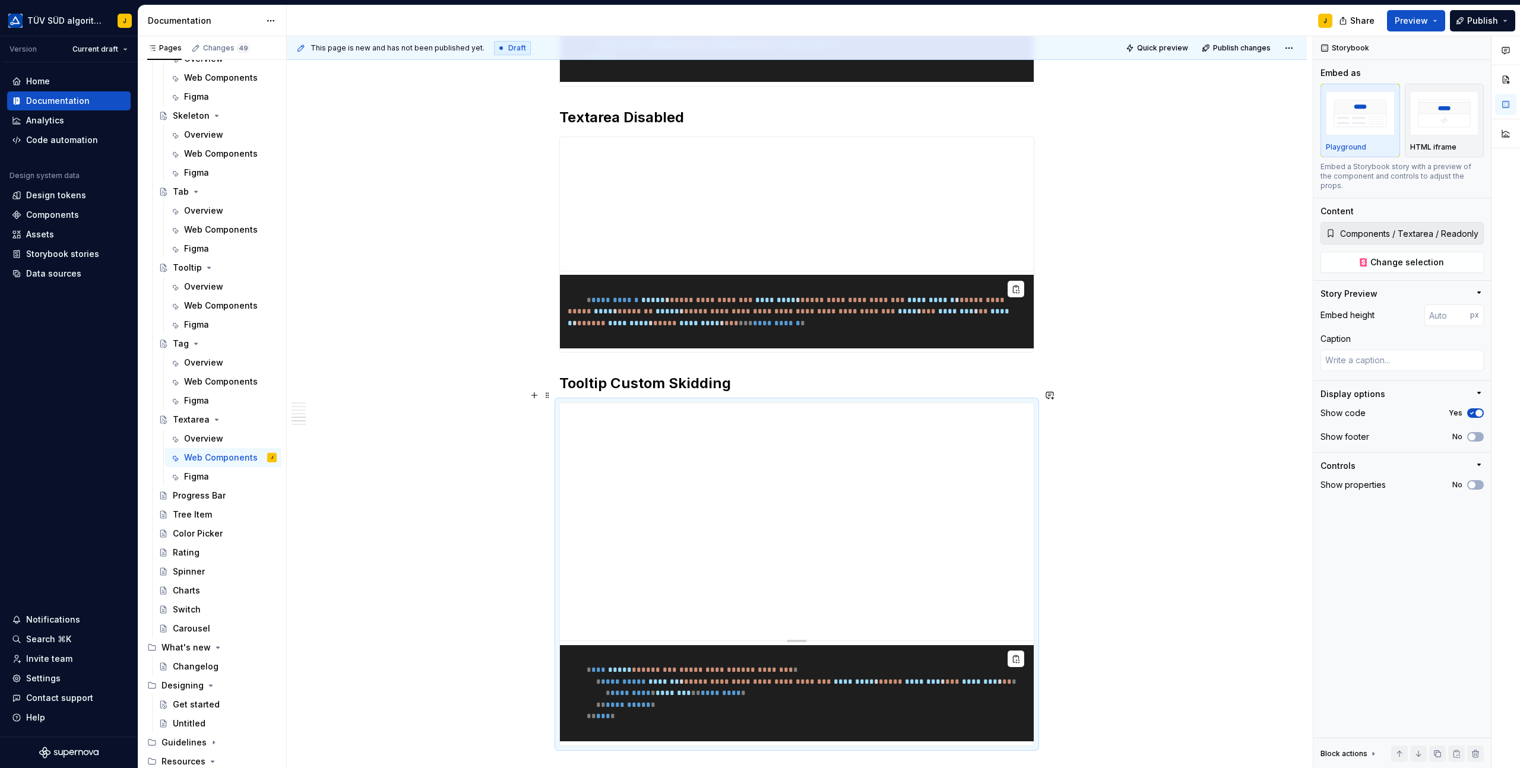
click at [660, 391] on h2 "Tooltip Custom Skidding" at bounding box center [796, 383] width 475 height 19
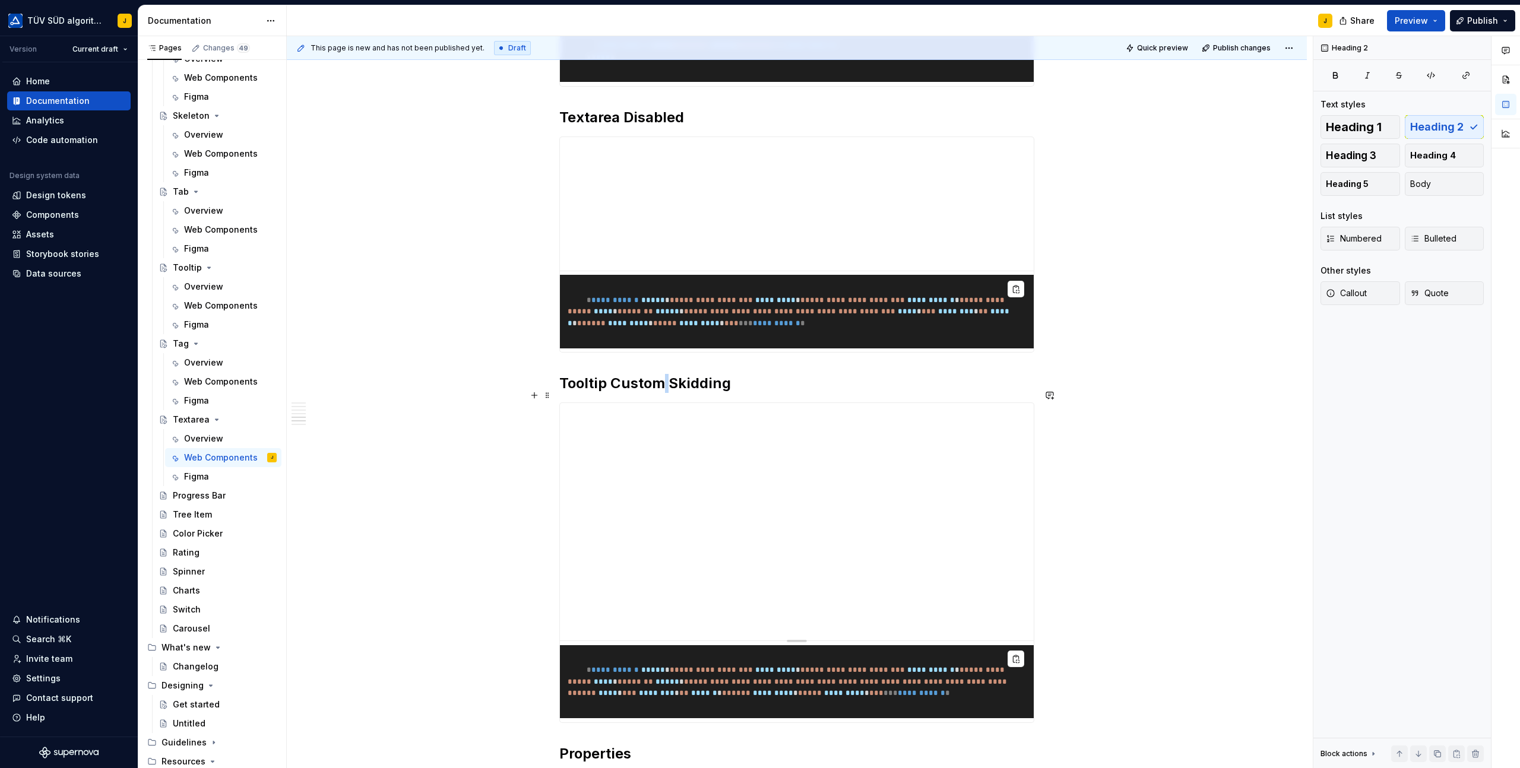
click at [660, 391] on h2 "Tooltip Custom Skidding" at bounding box center [796, 383] width 475 height 19
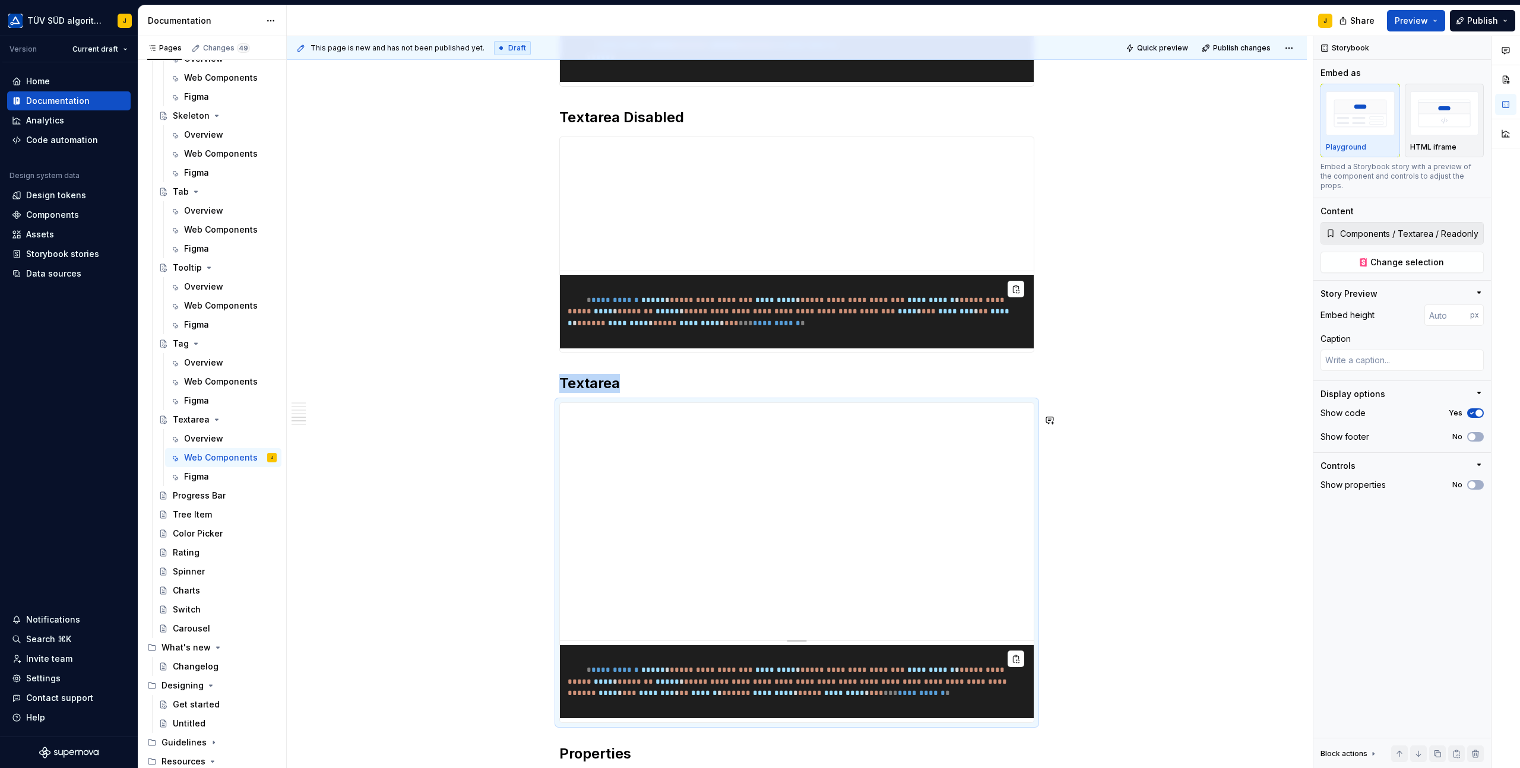
click at [654, 387] on h2 "Textarea" at bounding box center [796, 383] width 475 height 19
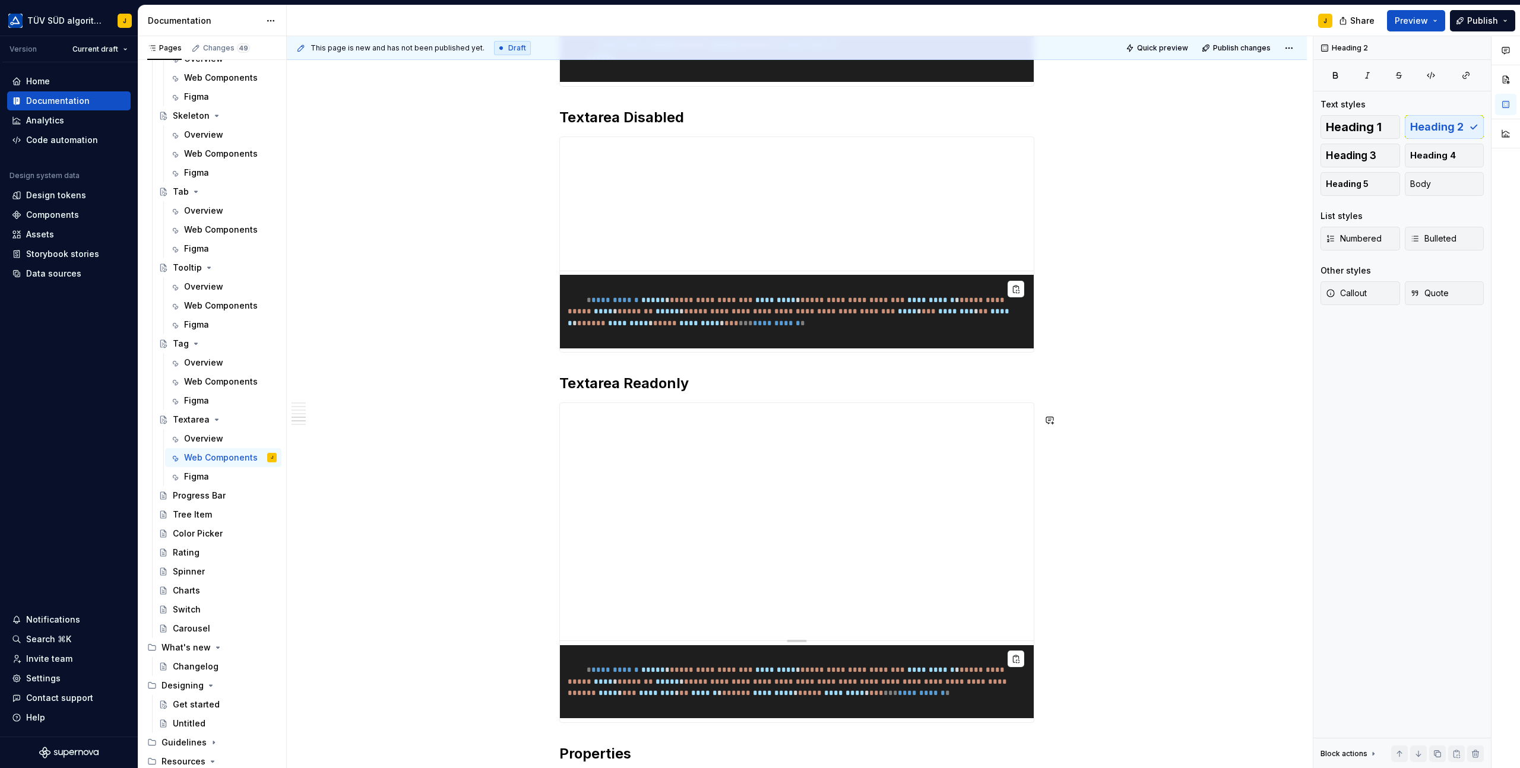
click at [700, 393] on h2 "Textarea Readonly" at bounding box center [796, 383] width 475 height 19
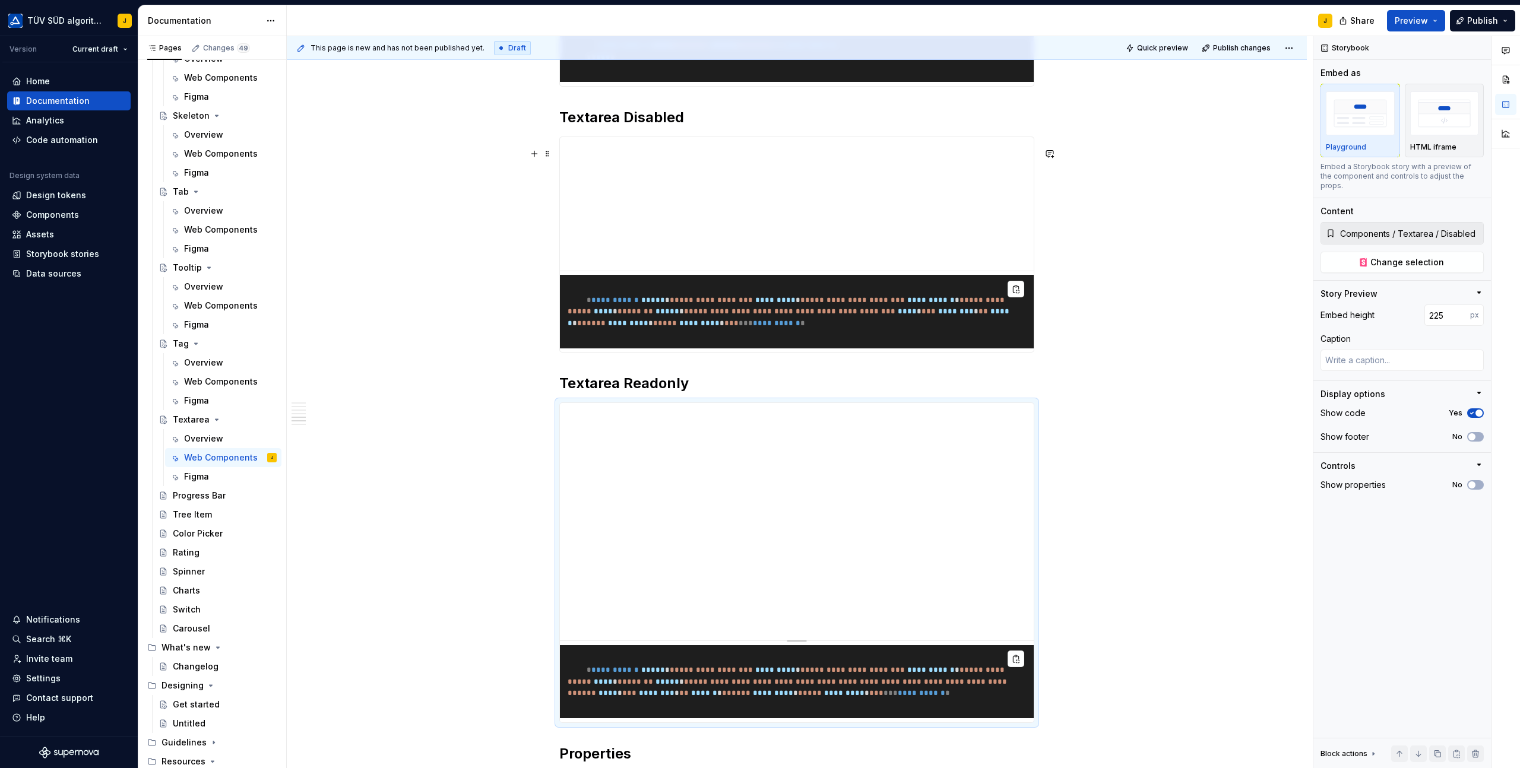
click at [826, 353] on div "**********" at bounding box center [797, 311] width 474 height 81
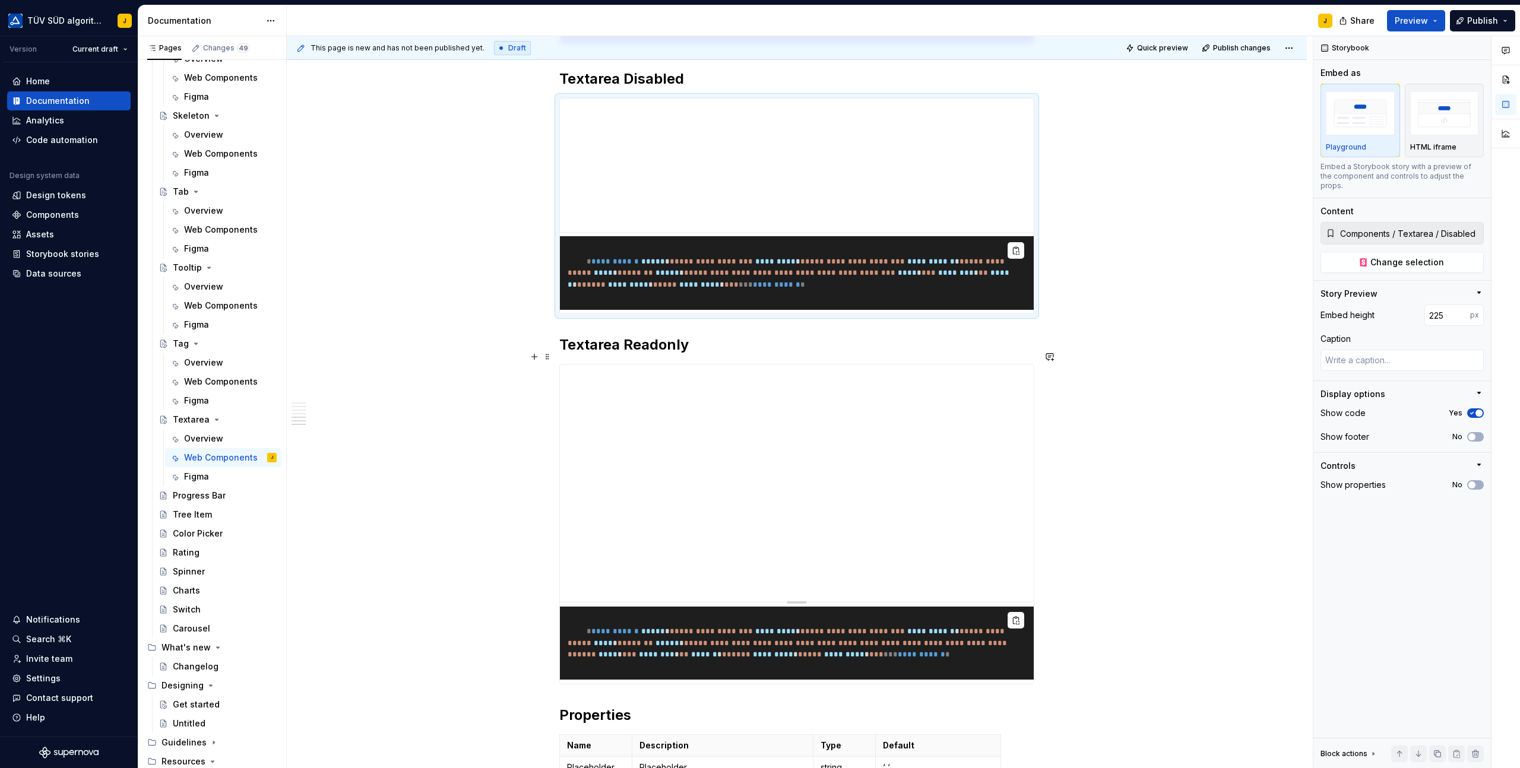
scroll to position [1960, 0]
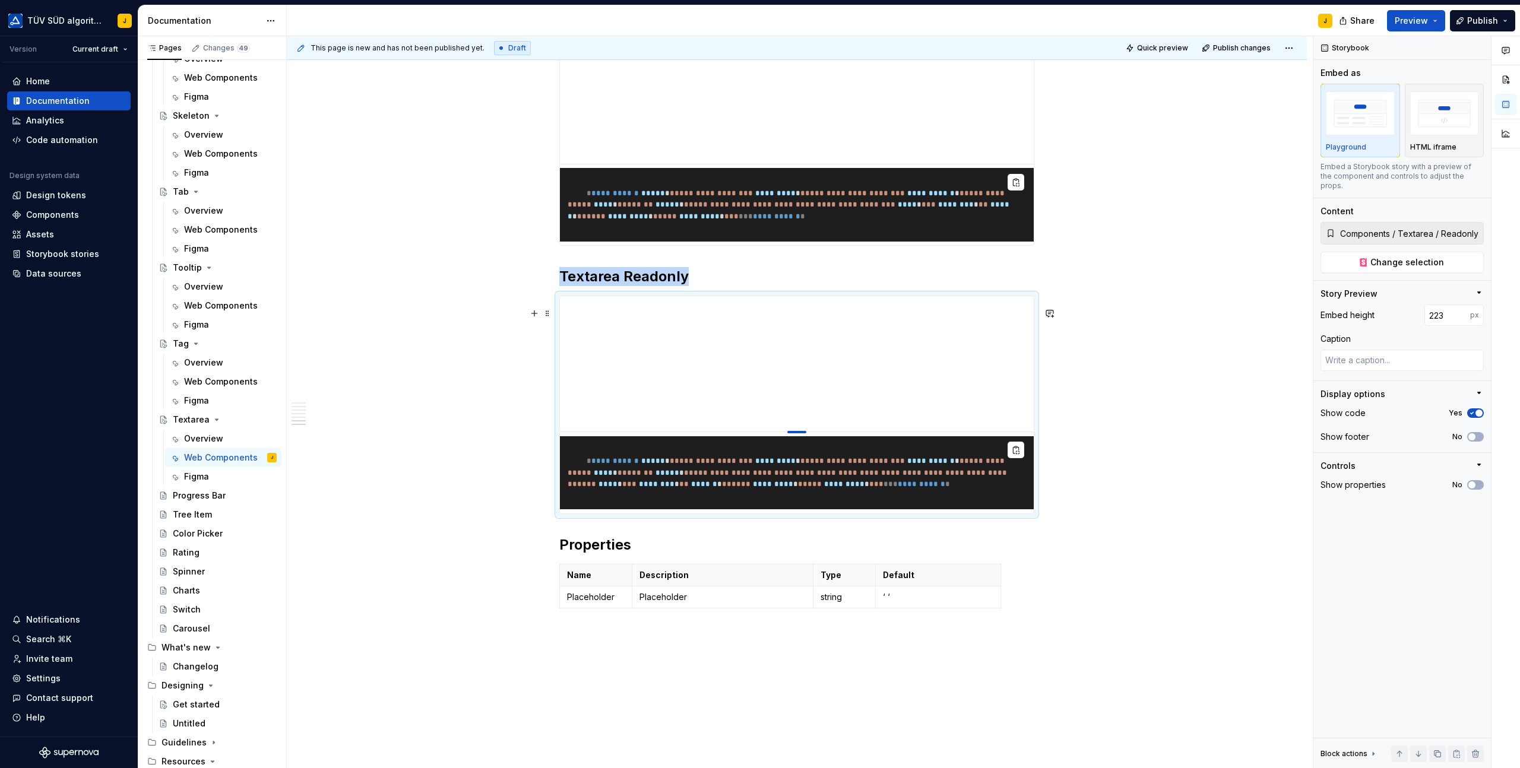
drag, startPoint x: 801, startPoint y: 544, endPoint x: 802, endPoint y: 440, distance: 104.5
click at [802, 433] on div at bounding box center [796, 432] width 19 height 2
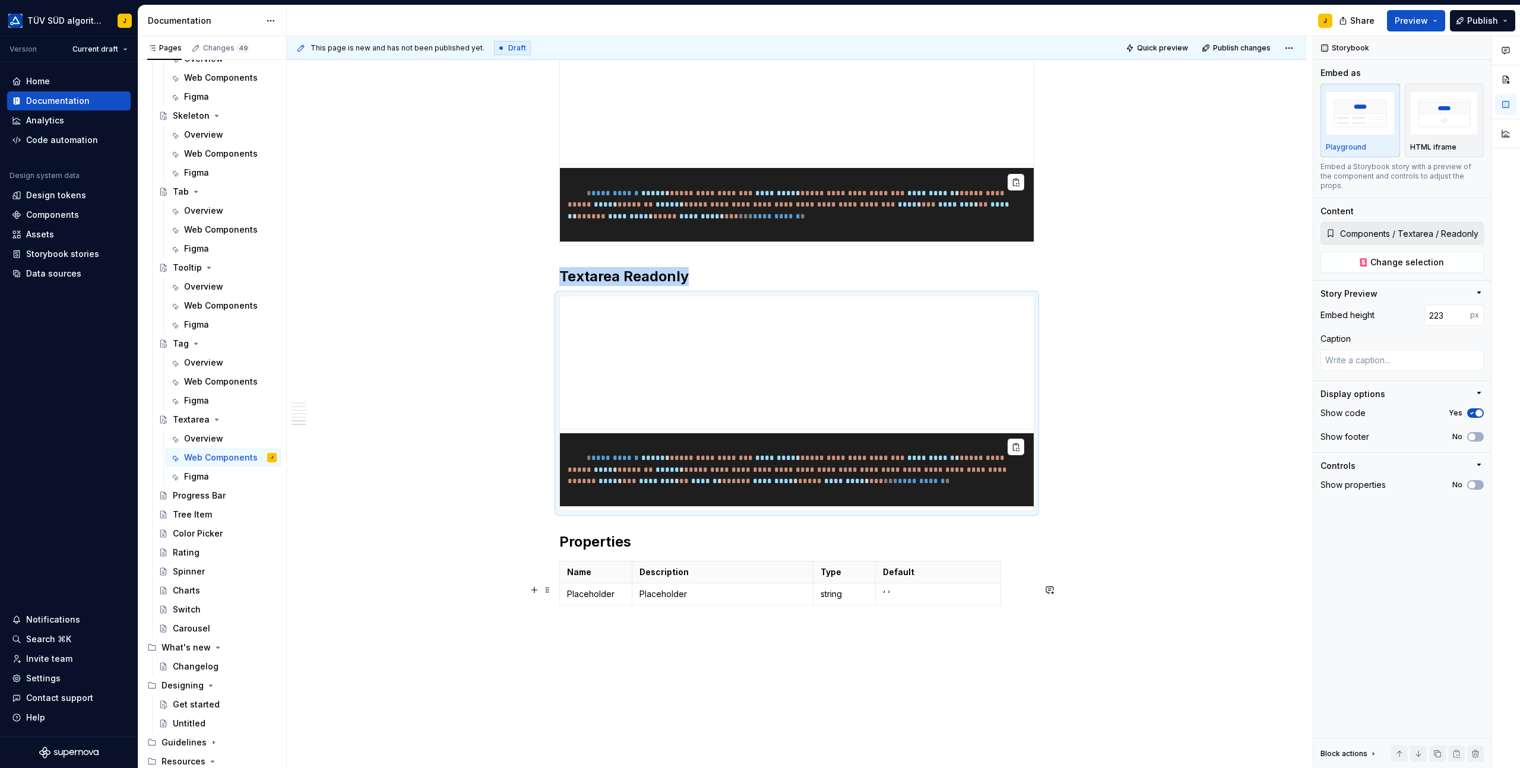
scroll to position [2012, 0]
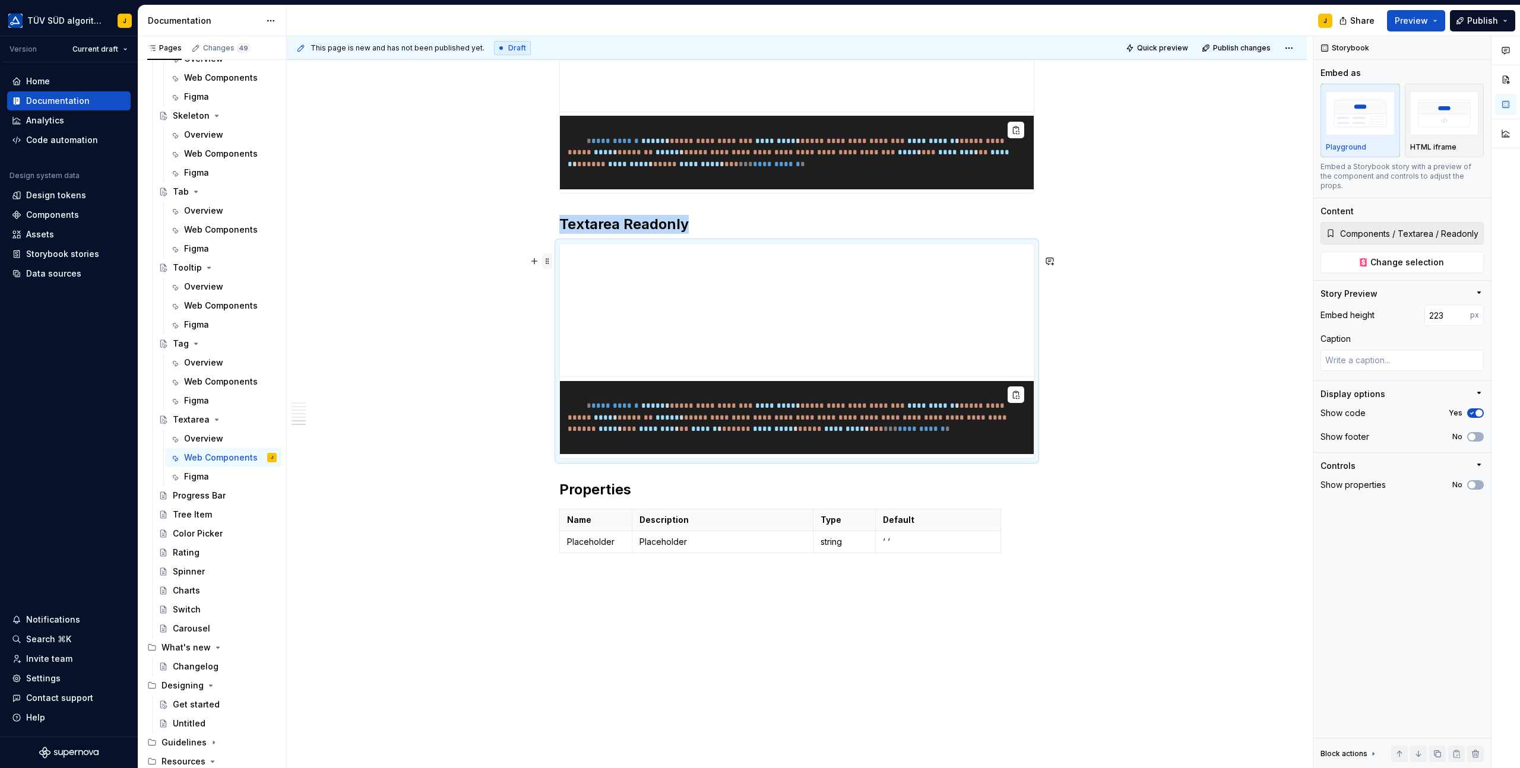
click at [550, 266] on span at bounding box center [547, 261] width 9 height 17
click at [583, 279] on div "Duplicate" at bounding box center [605, 279] width 77 height 12
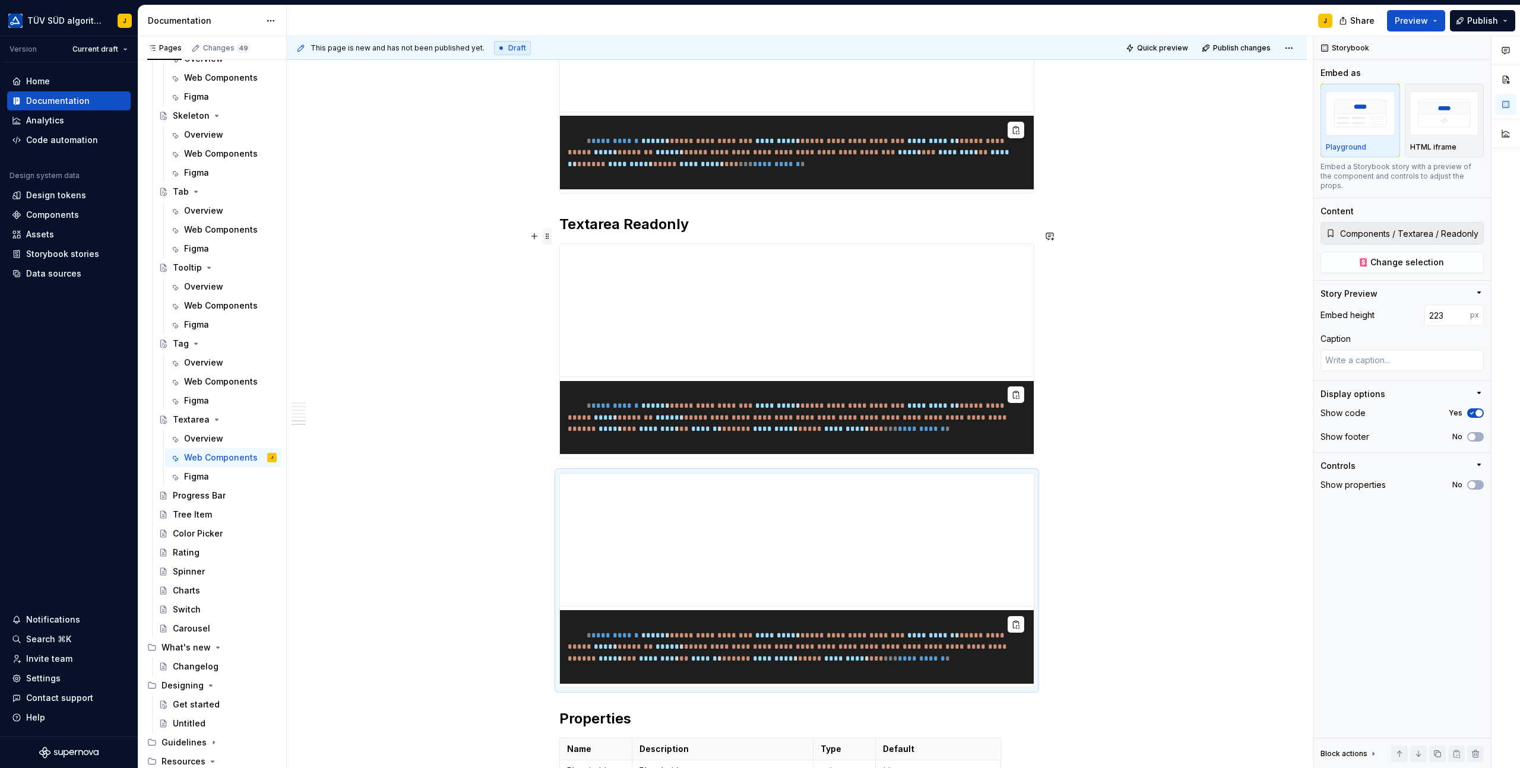
click at [551, 236] on span at bounding box center [547, 236] width 9 height 17
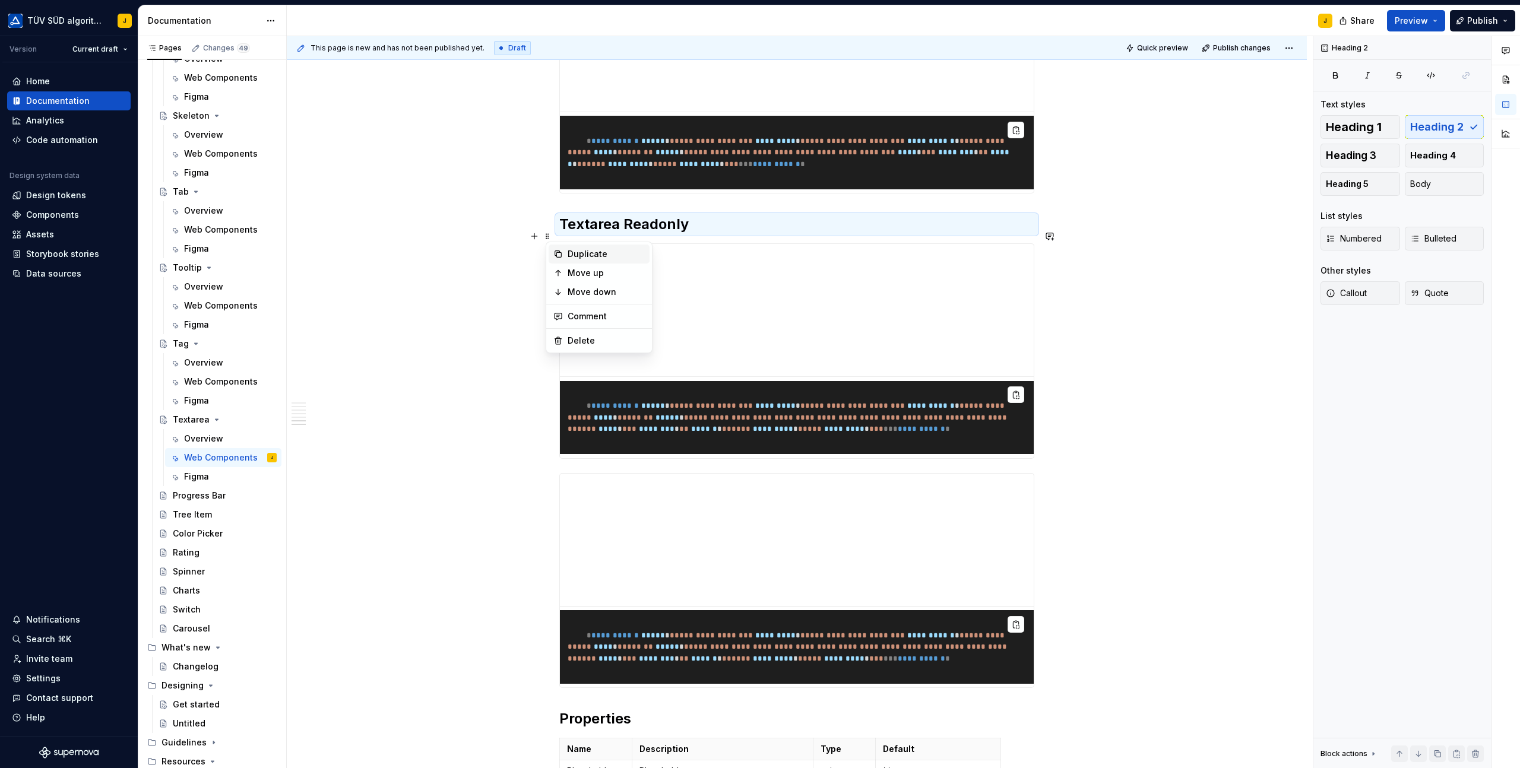
click at [565, 250] on div "Duplicate" at bounding box center [598, 254] width 101 height 19
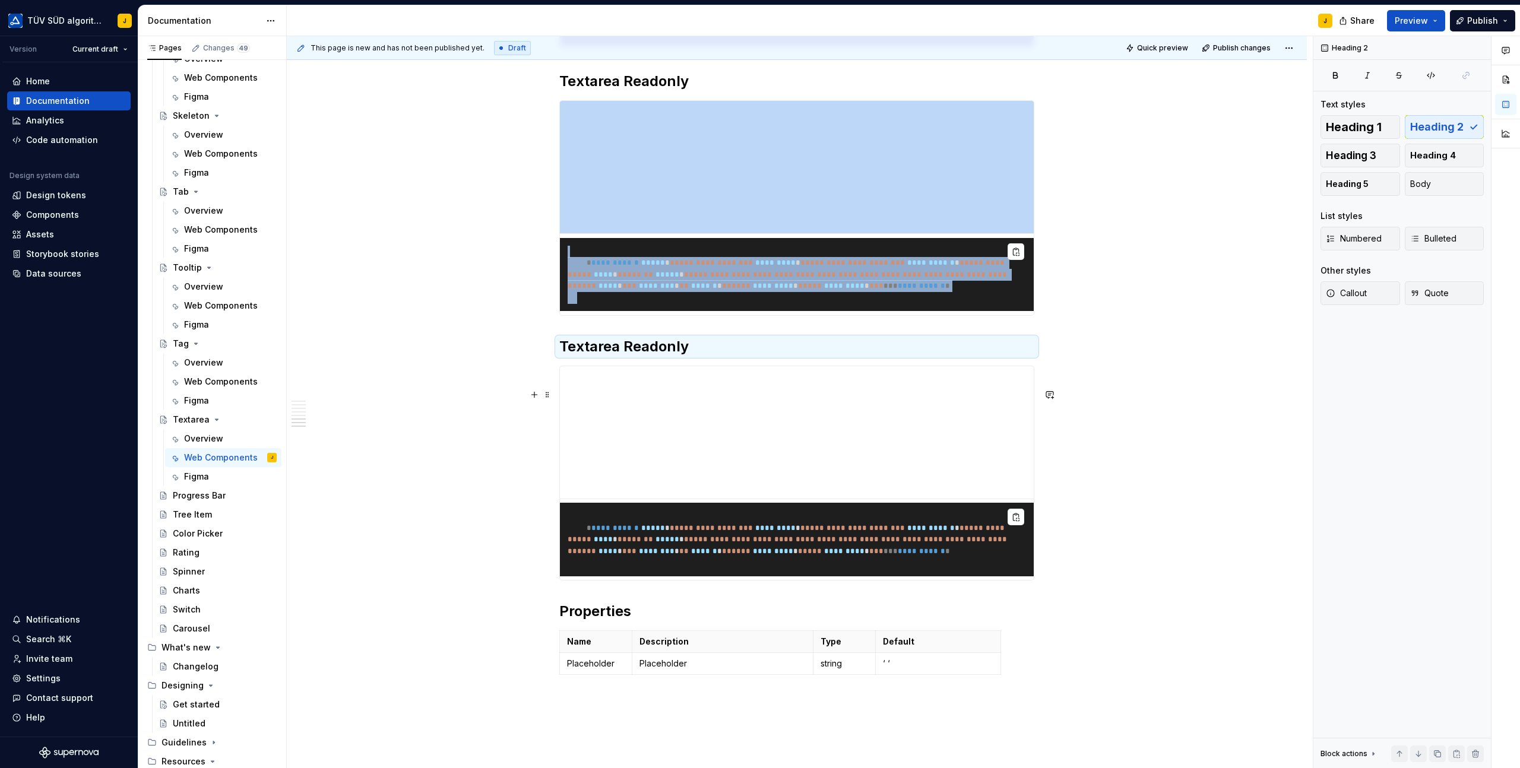
scroll to position [2180, 0]
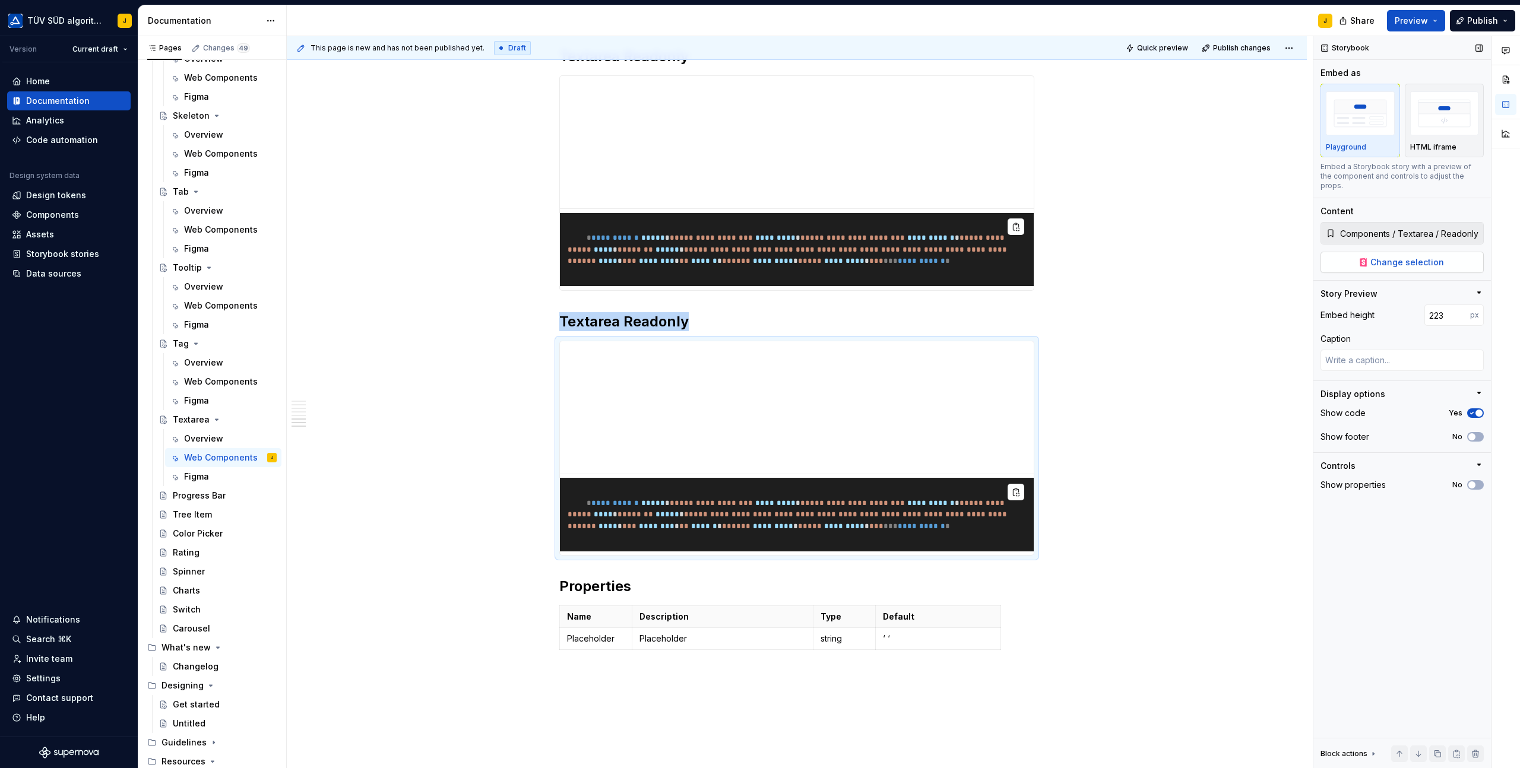
click at [1418, 256] on span "Change selection" at bounding box center [1407, 262] width 74 height 12
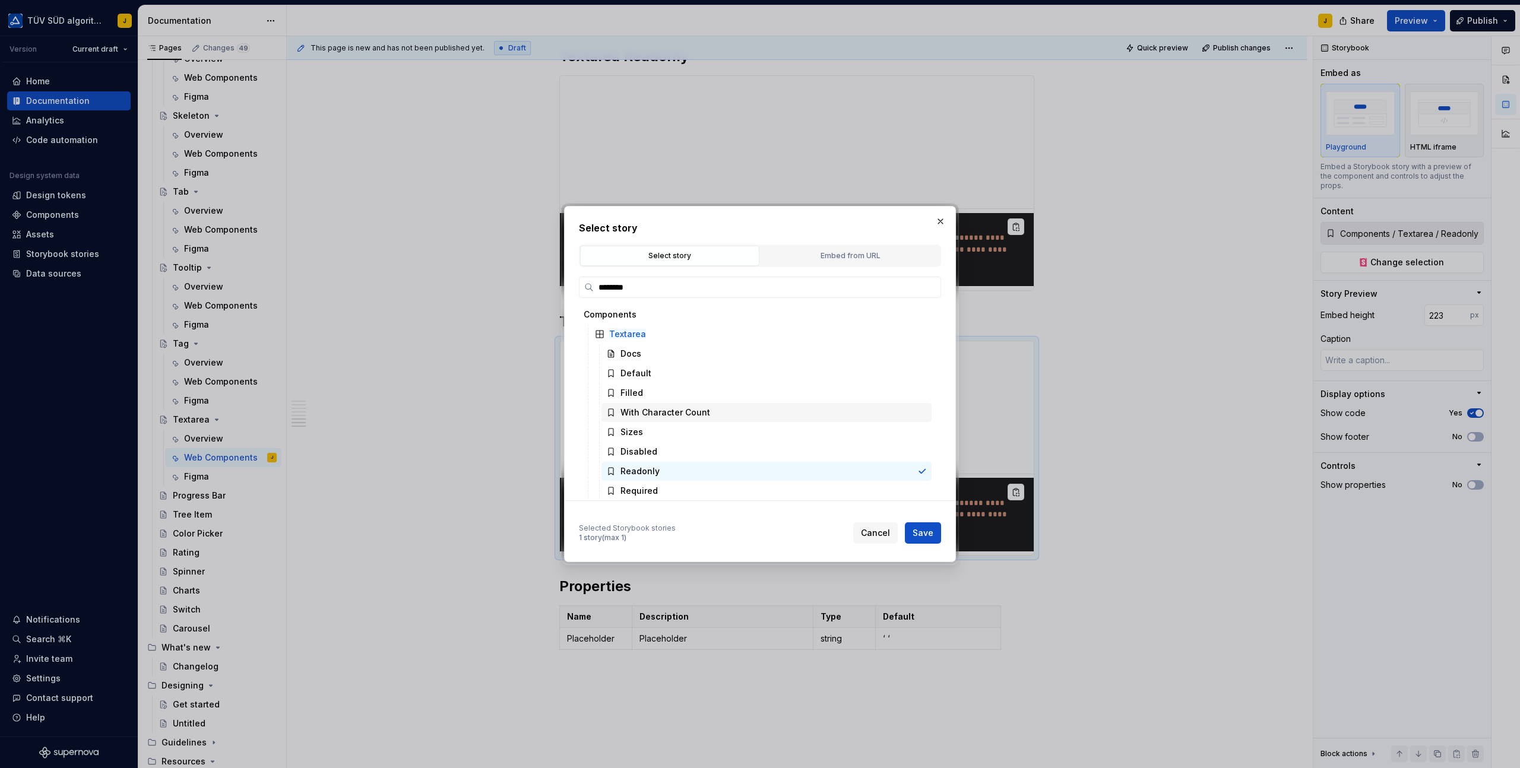
scroll to position [62, 0]
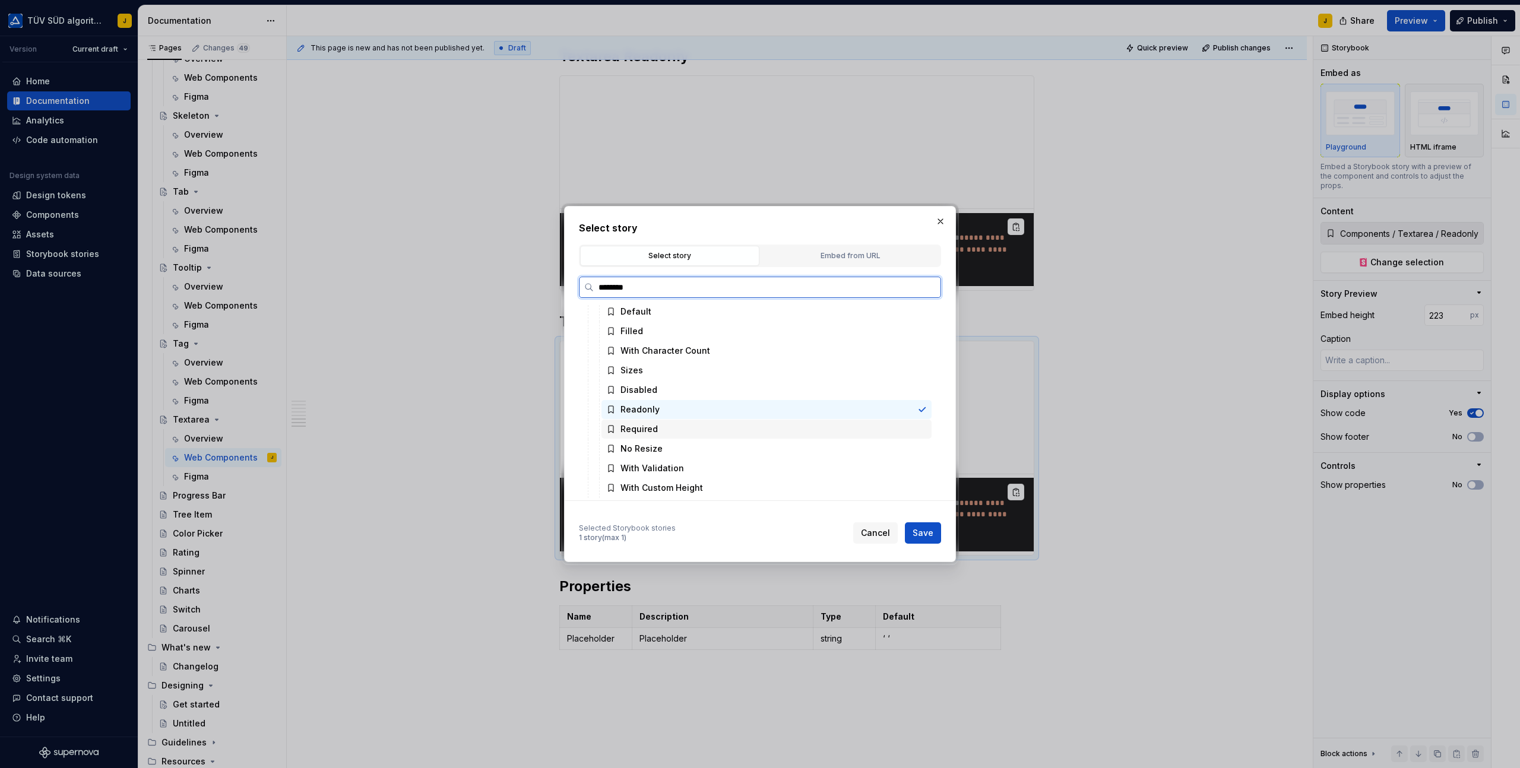
click at [697, 429] on div "Required" at bounding box center [766, 429] width 330 height 19
click at [914, 531] on span "Save" at bounding box center [922, 533] width 21 height 12
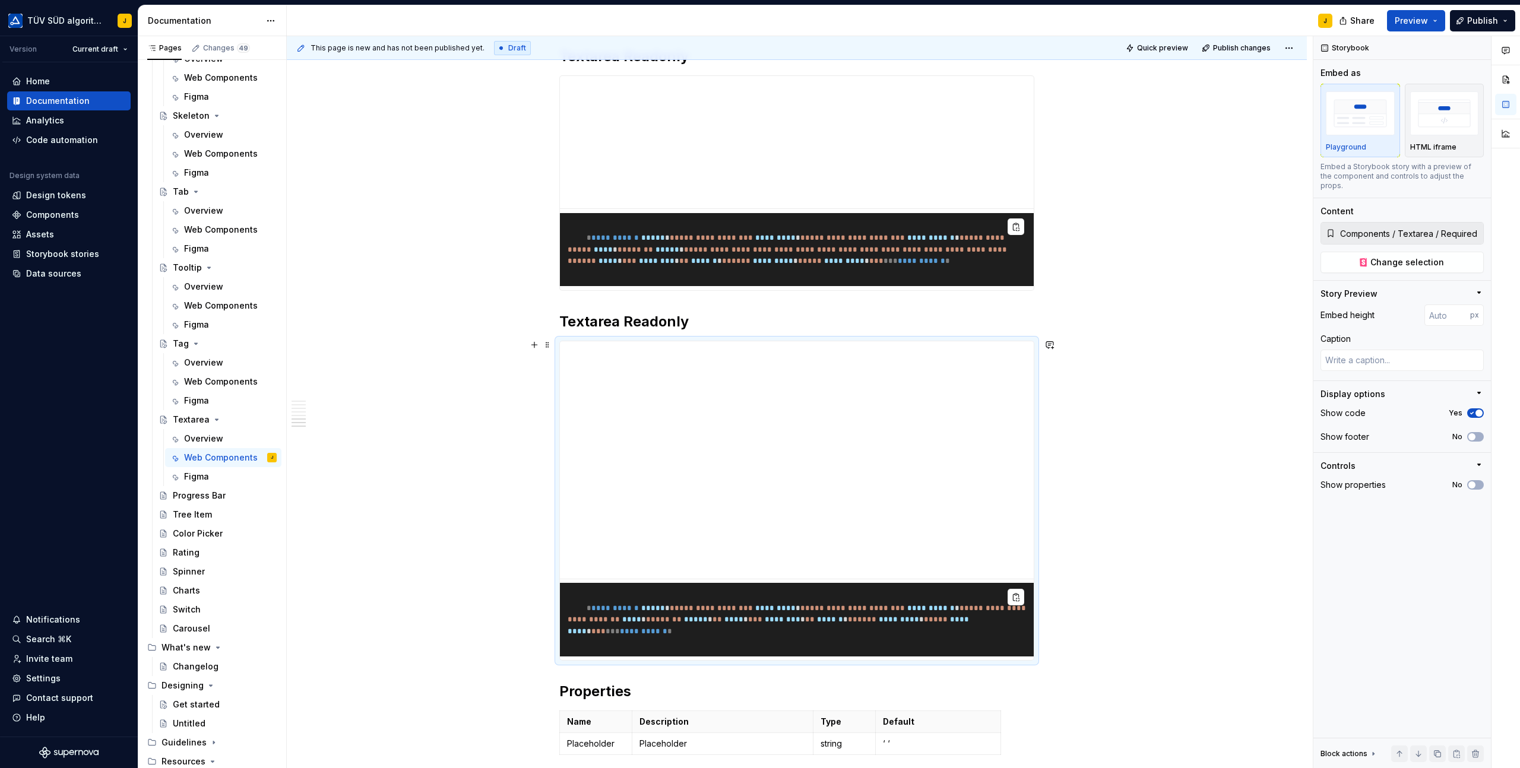
click at [643, 331] on h2 "Textarea Readonly" at bounding box center [796, 321] width 475 height 19
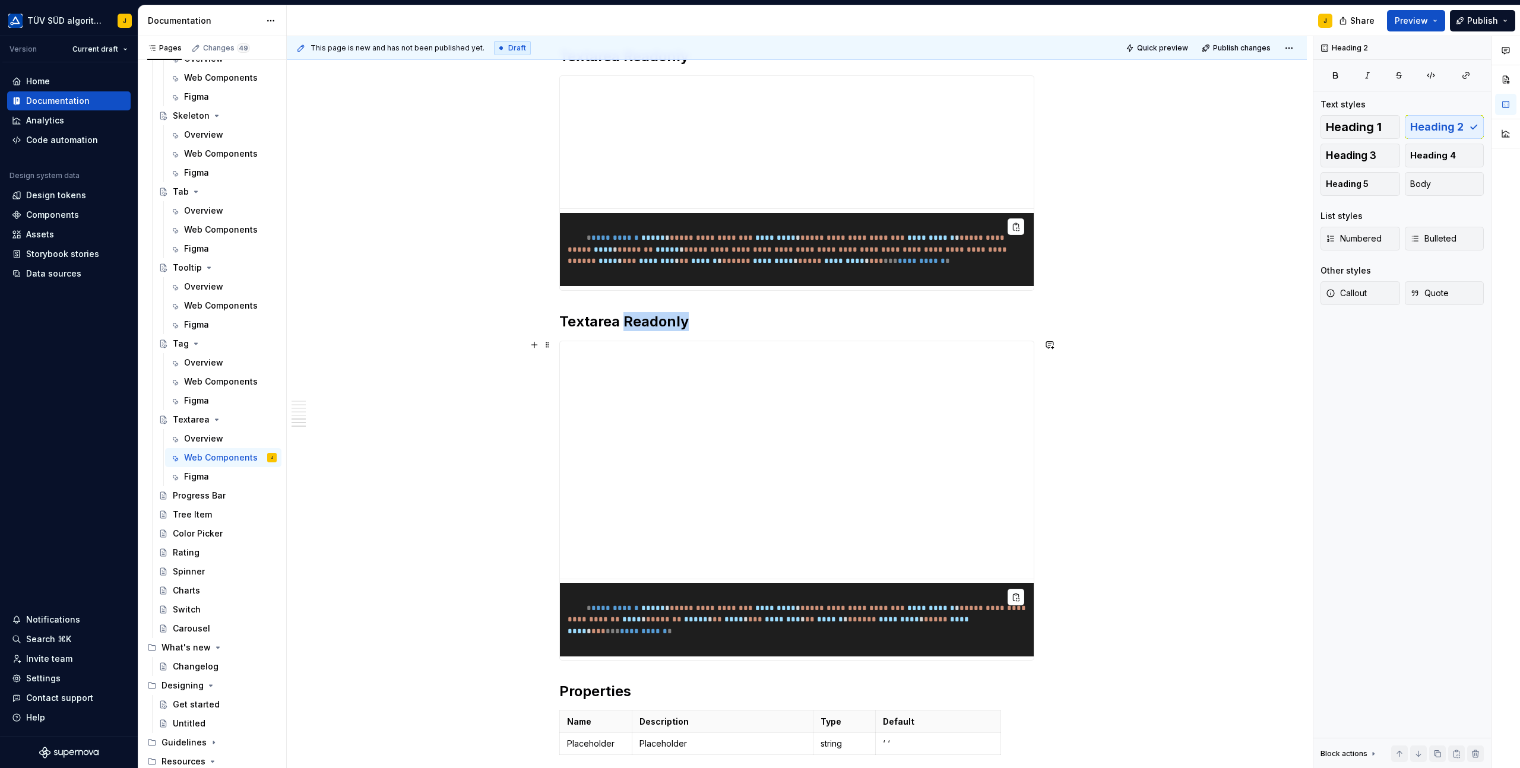
click at [643, 331] on h2 "Textarea Readonly" at bounding box center [796, 321] width 475 height 19
click at [757, 331] on h2 "Textarea Required" at bounding box center [796, 321] width 475 height 19
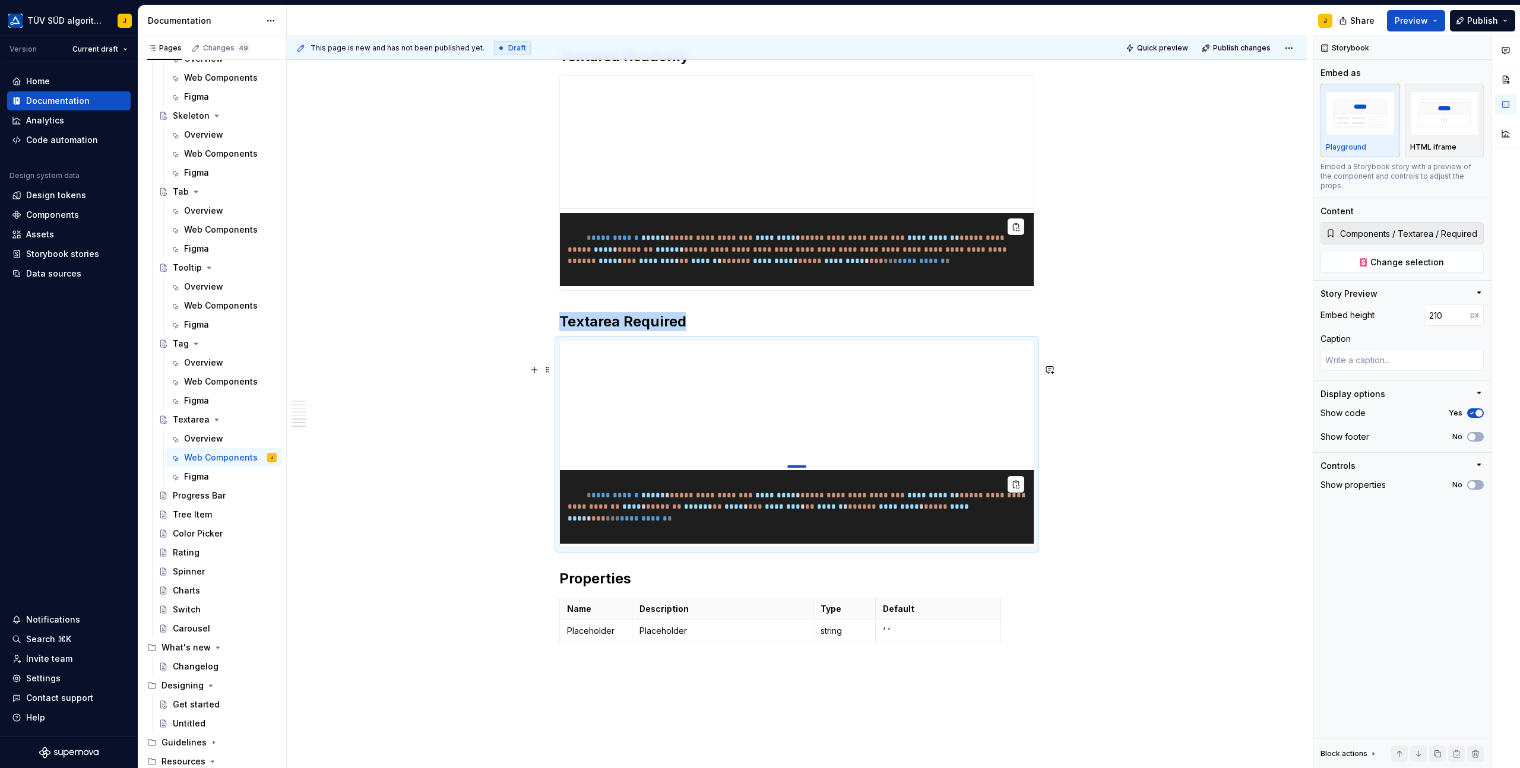
drag, startPoint x: 800, startPoint y: 601, endPoint x: 800, endPoint y: 489, distance: 112.8
click at [800, 468] on div at bounding box center [796, 466] width 19 height 2
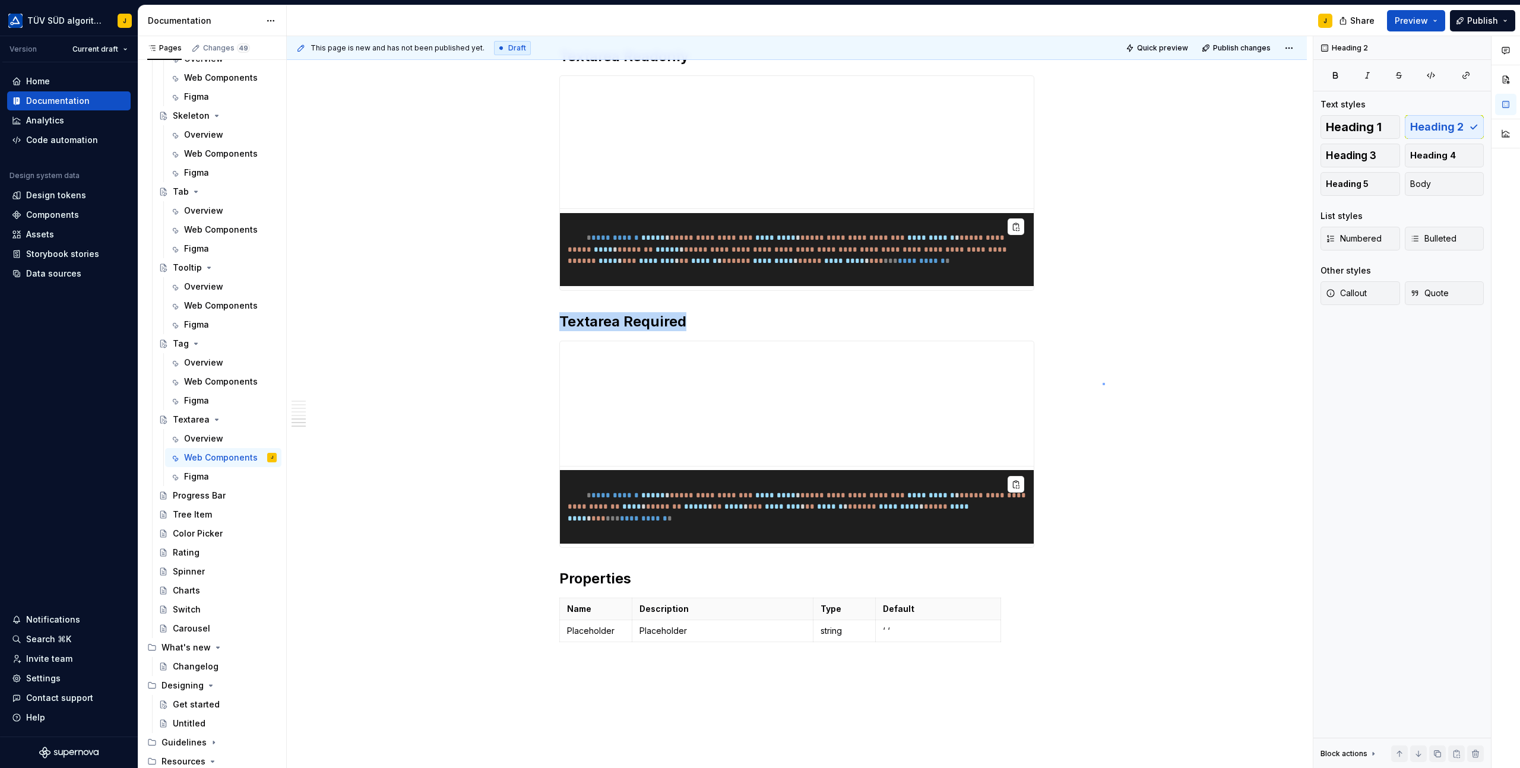
click at [1103, 383] on div "**********" at bounding box center [800, 402] width 1026 height 732
click at [763, 331] on h2 "Textarea Required" at bounding box center [796, 321] width 475 height 19
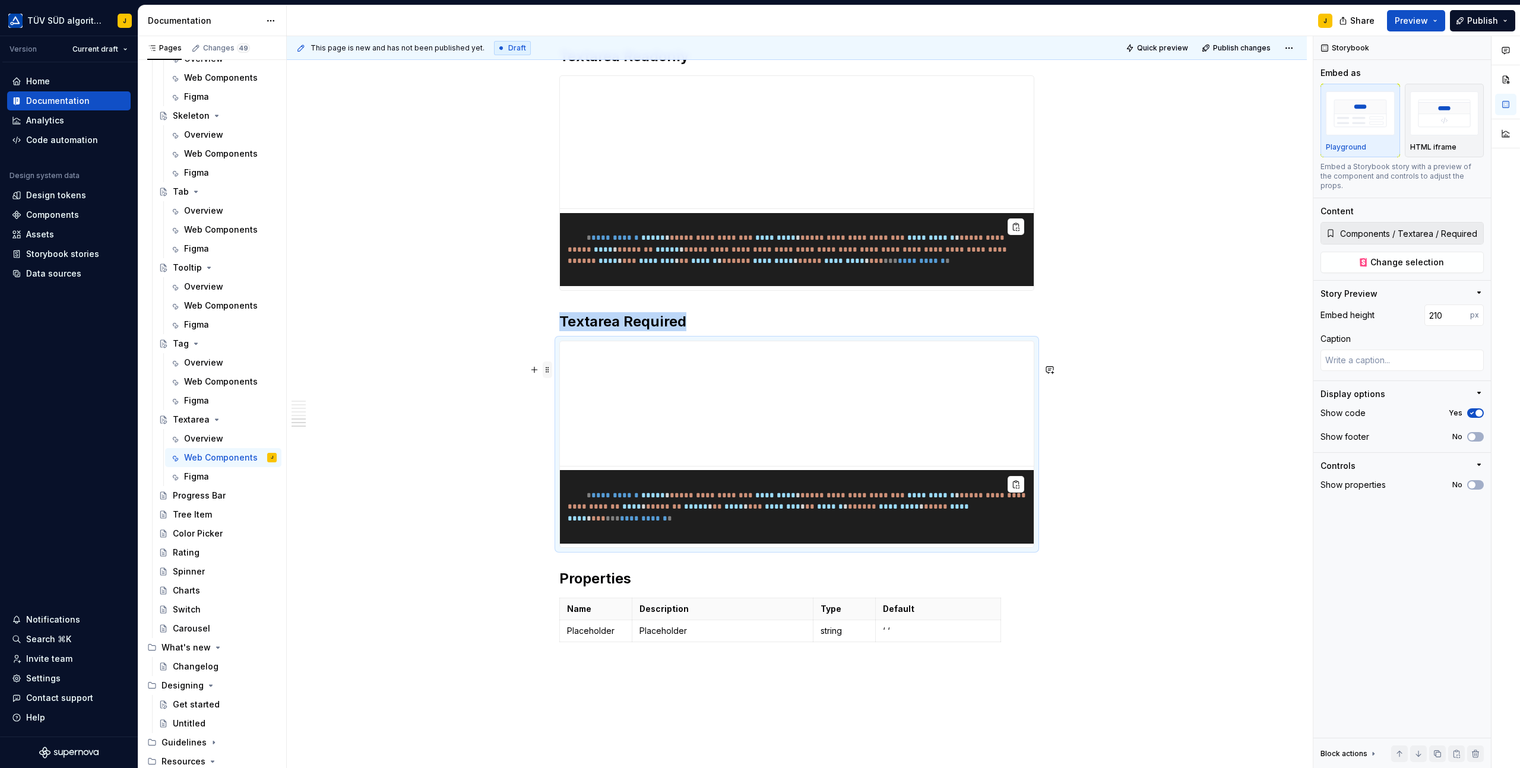
click at [548, 369] on span at bounding box center [547, 369] width 9 height 17
click at [568, 391] on div "Duplicate" at bounding box center [605, 388] width 77 height 12
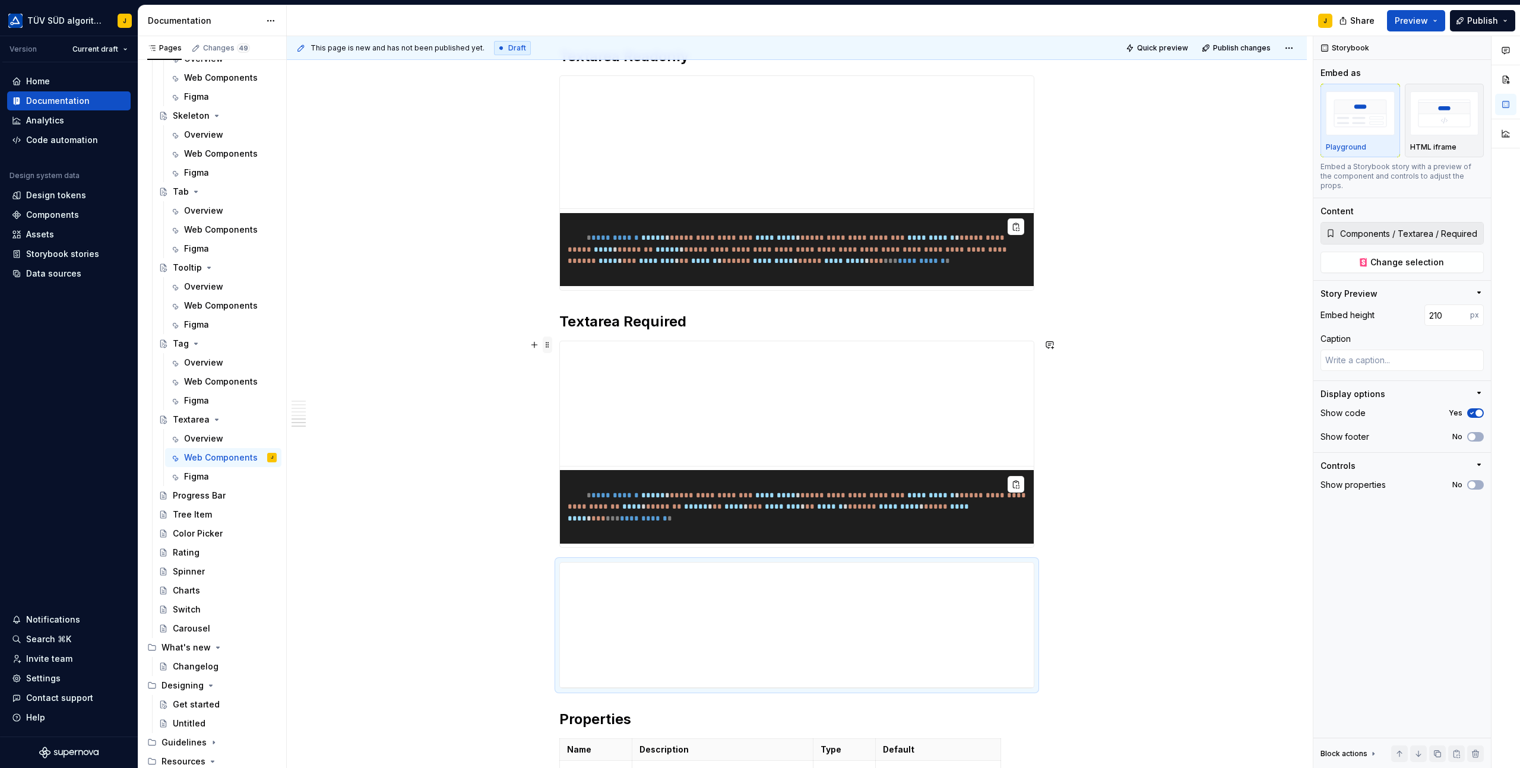
click at [549, 344] on span at bounding box center [547, 345] width 9 height 17
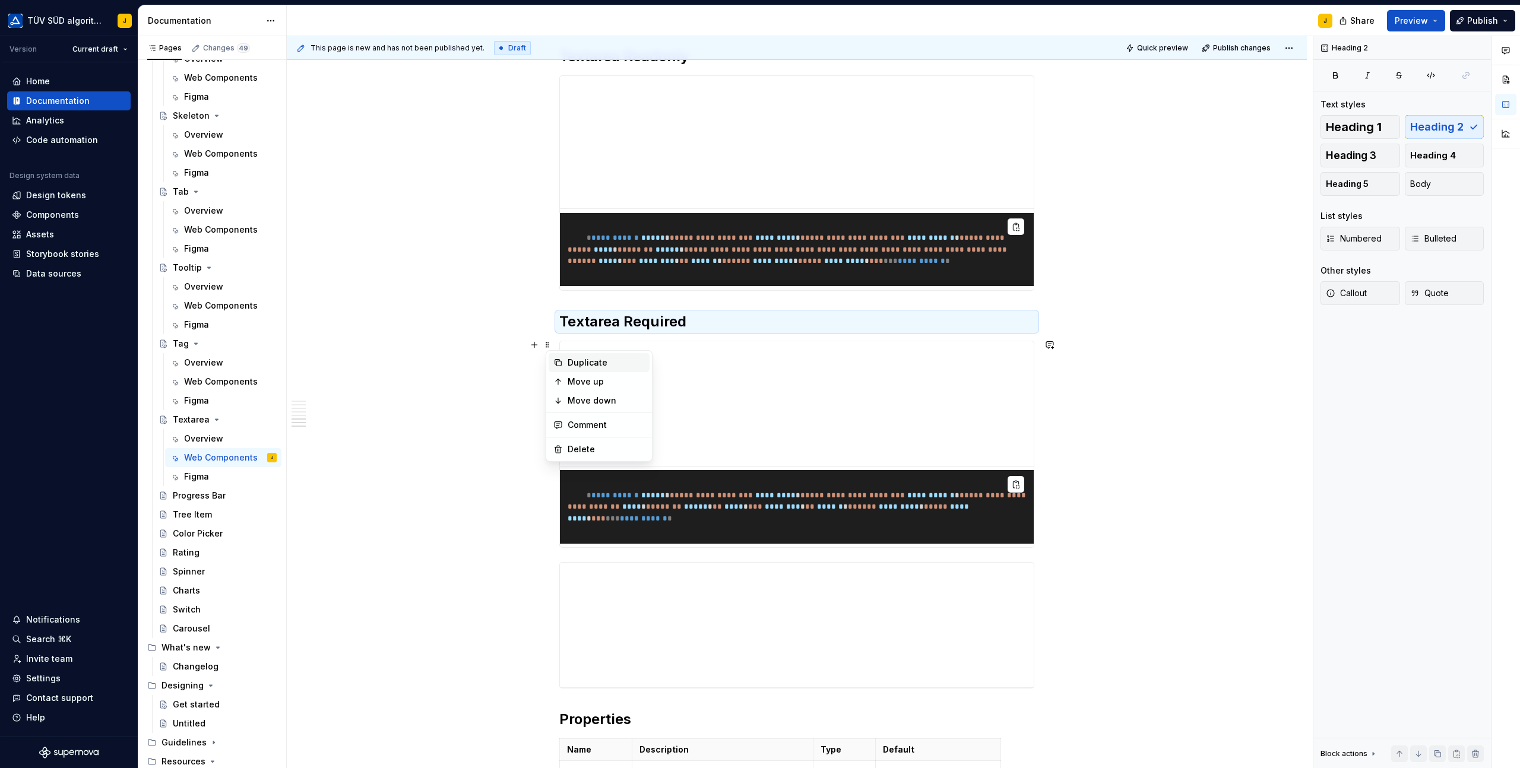
click at [560, 363] on icon at bounding box center [558, 363] width 7 height 7
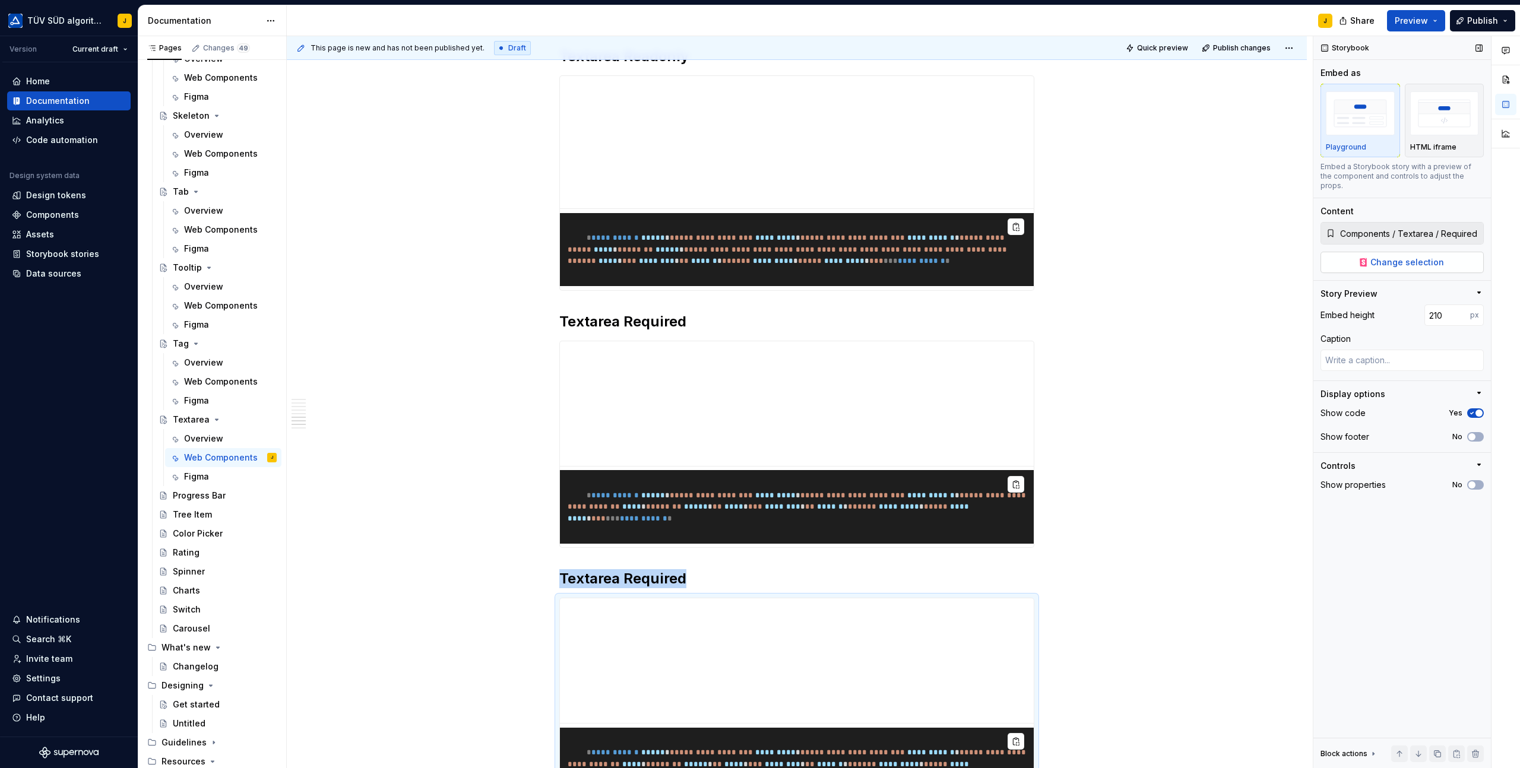
click at [1388, 256] on span "Change selection" at bounding box center [1407, 262] width 74 height 12
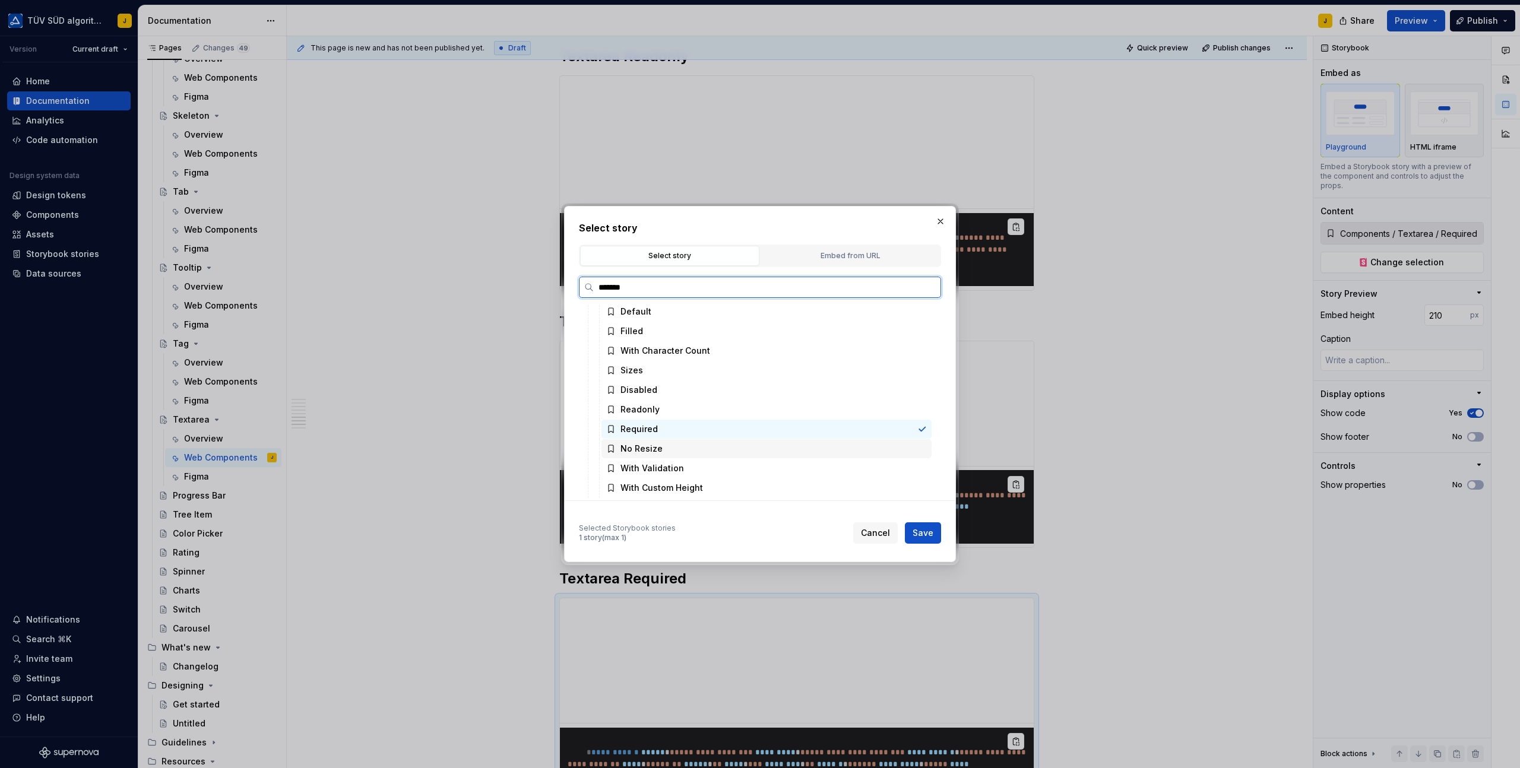
click at [678, 448] on div "No Resize" at bounding box center [766, 448] width 330 height 19
click at [924, 532] on span "Save" at bounding box center [922, 533] width 21 height 12
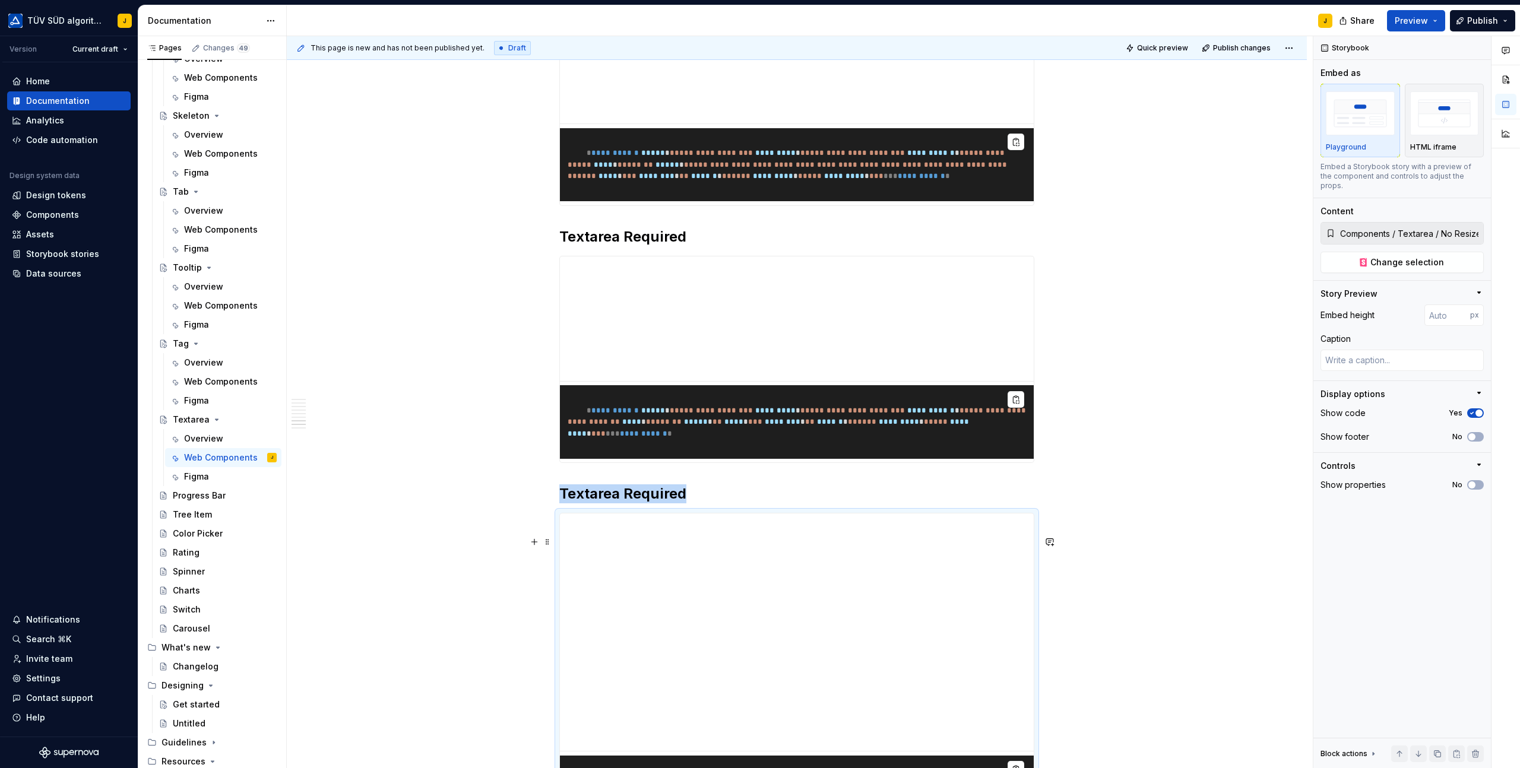
scroll to position [2203, 0]
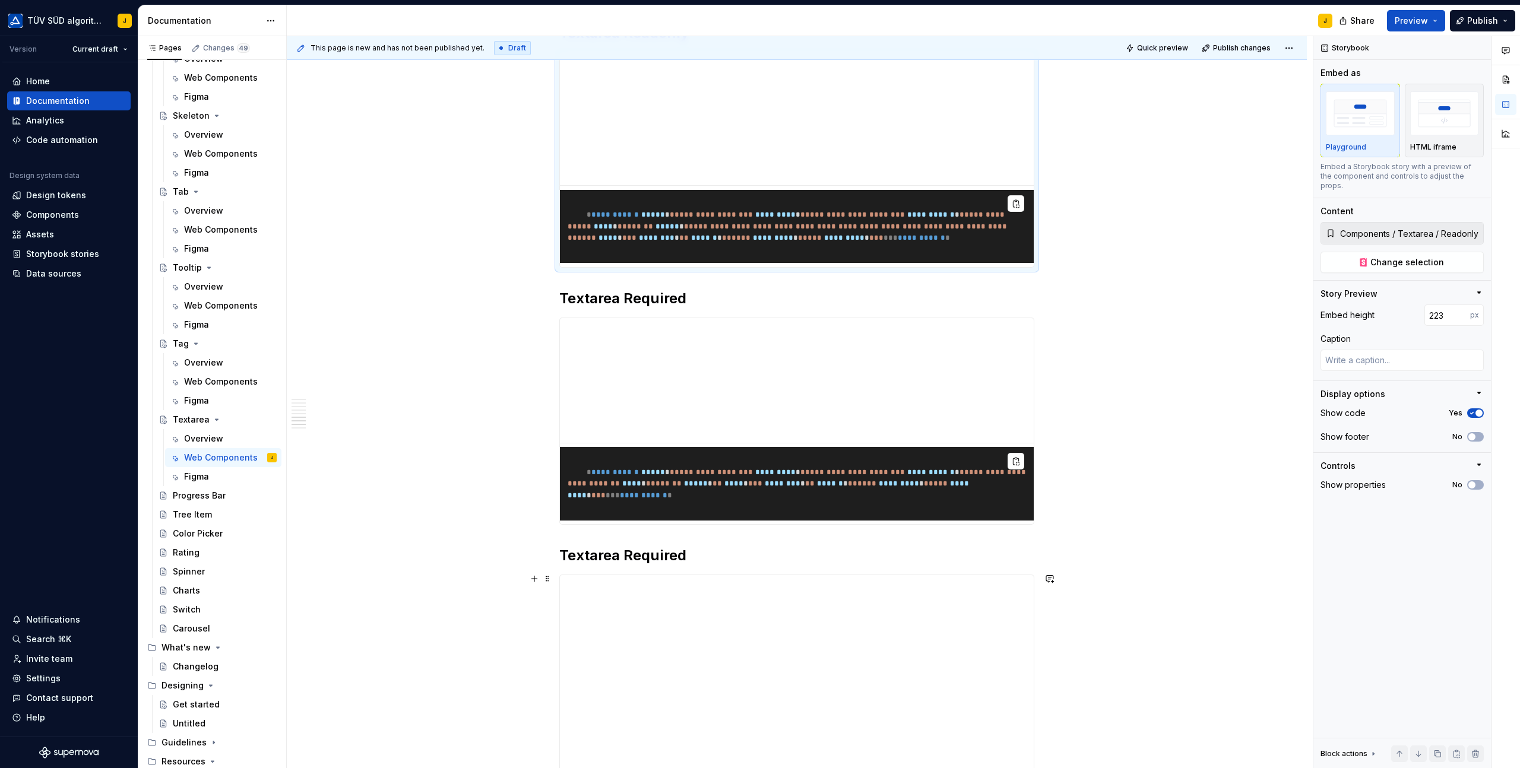
click at [660, 565] on h2 "Textarea Required" at bounding box center [796, 555] width 475 height 19
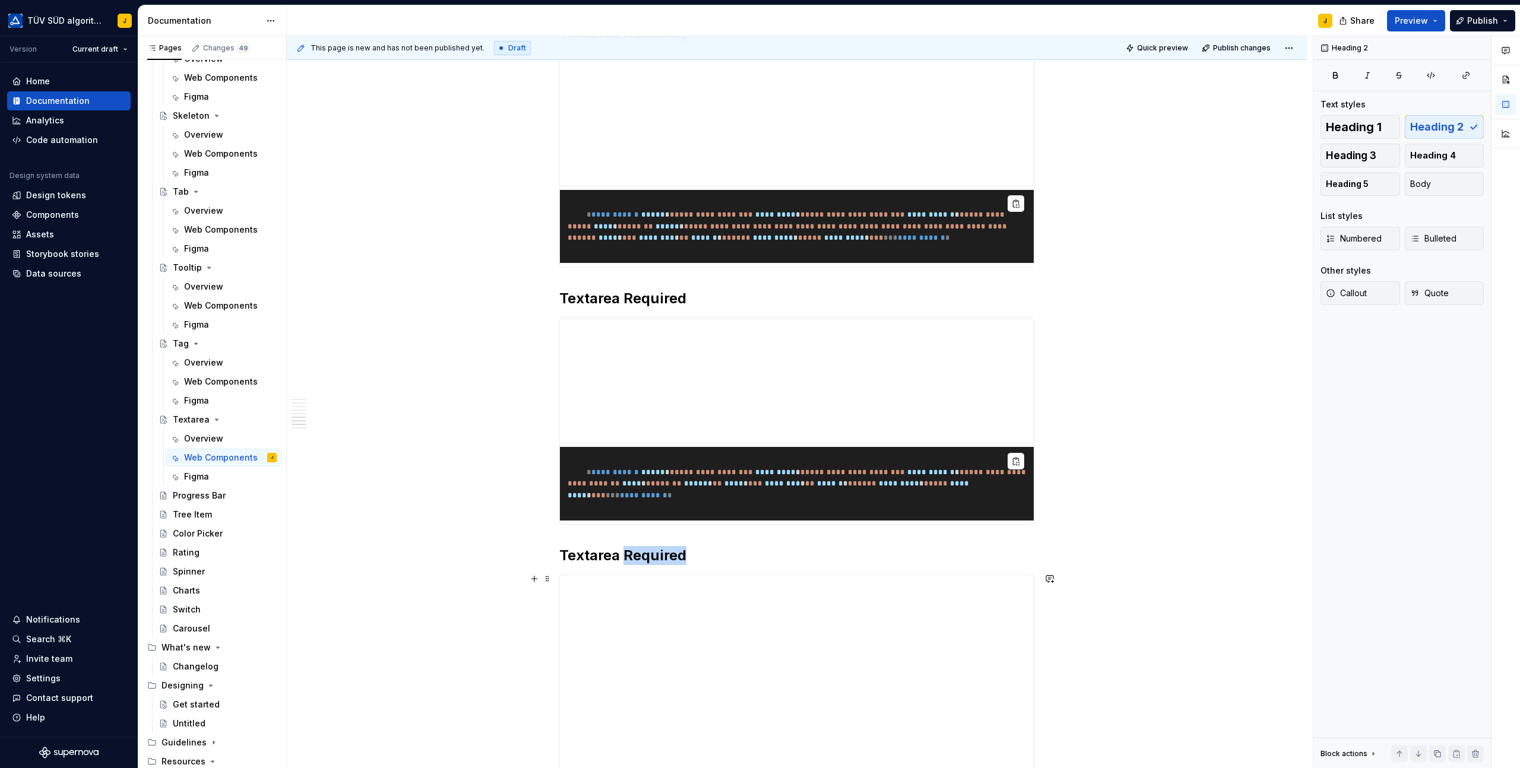
click at [660, 565] on h2 "Textarea Required" at bounding box center [796, 555] width 475 height 19
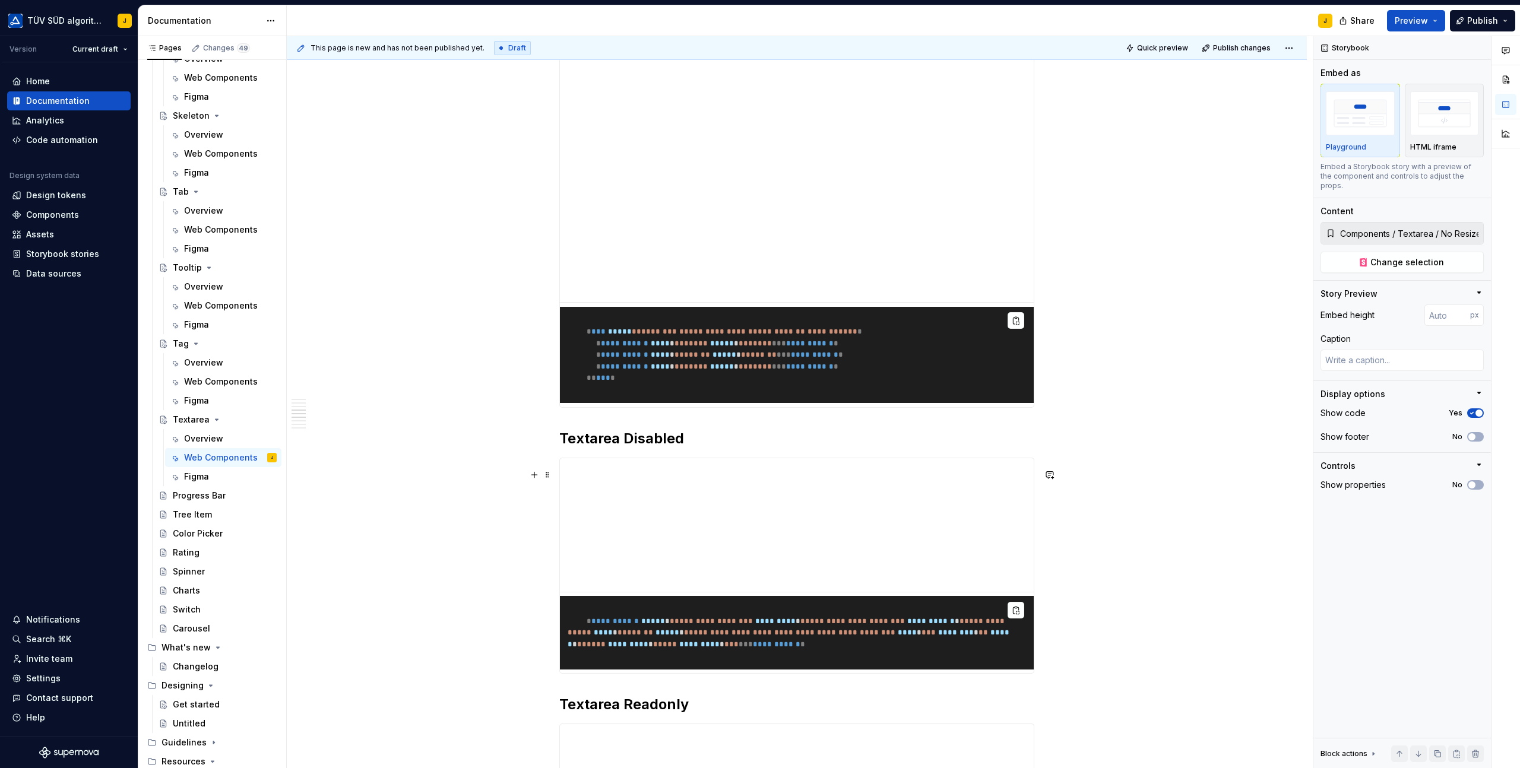
scroll to position [1308, 0]
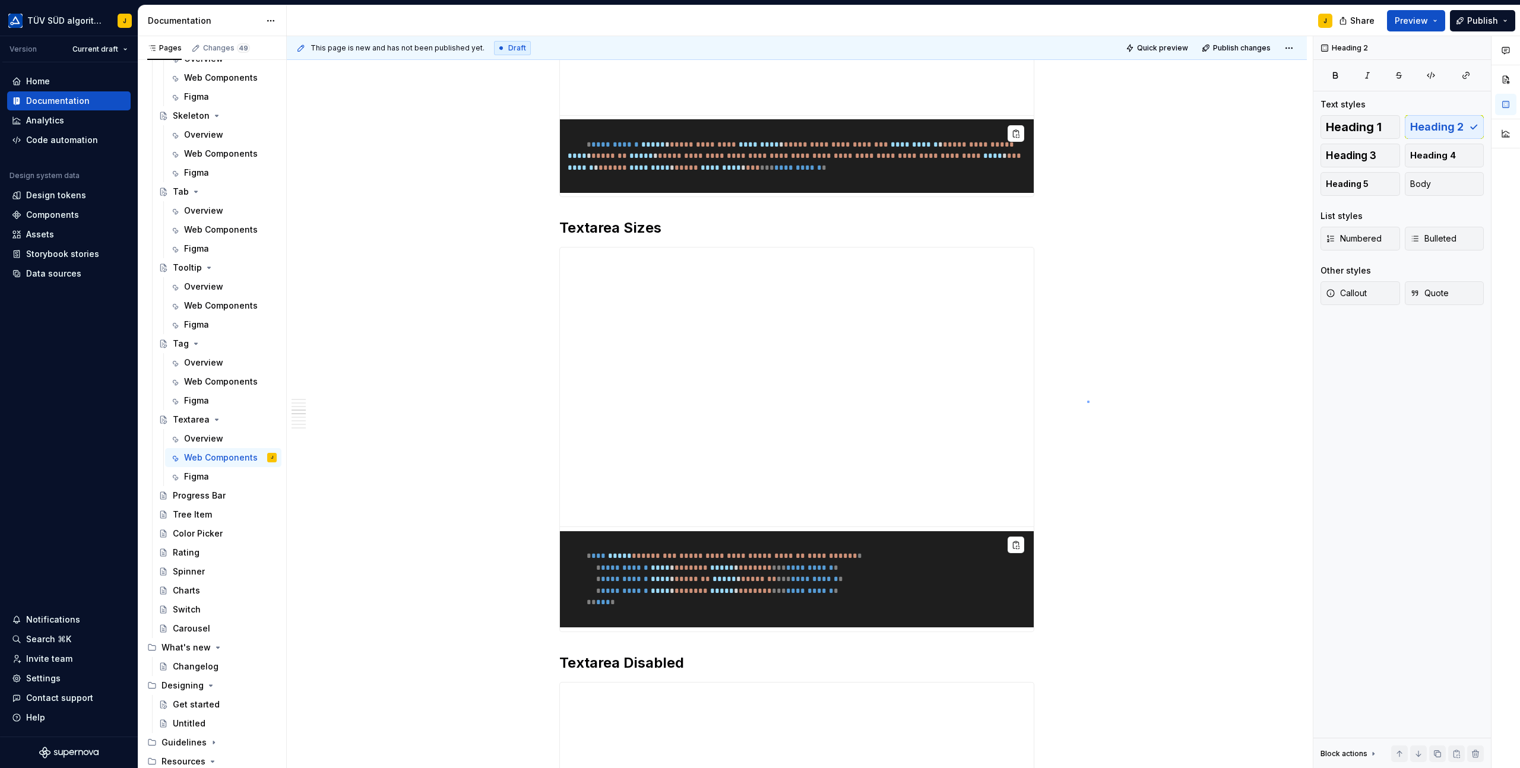
click at [1087, 401] on div "**********" at bounding box center [800, 402] width 1026 height 732
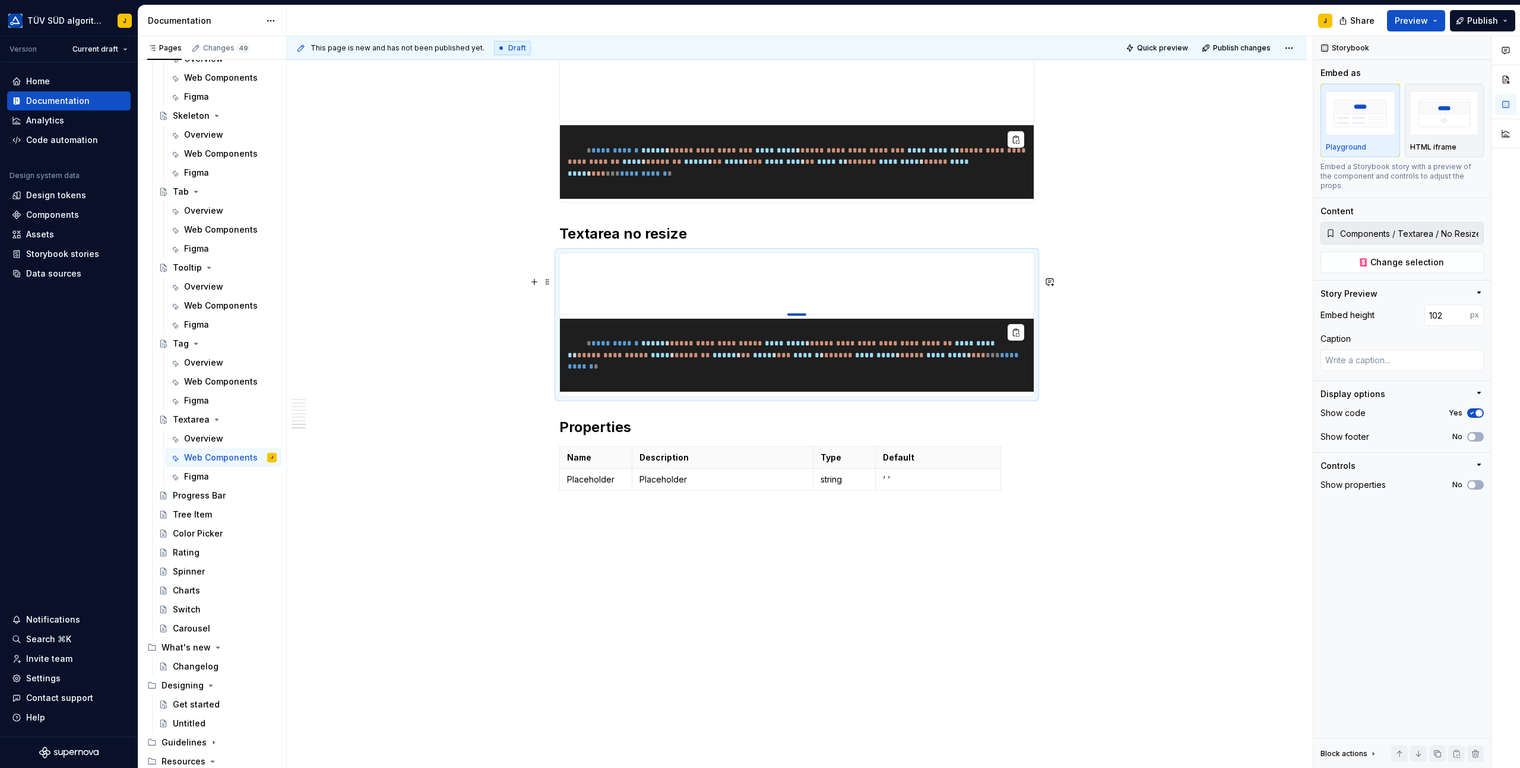
scroll to position [2549, 0]
click at [798, 315] on div at bounding box center [796, 314] width 19 height 2
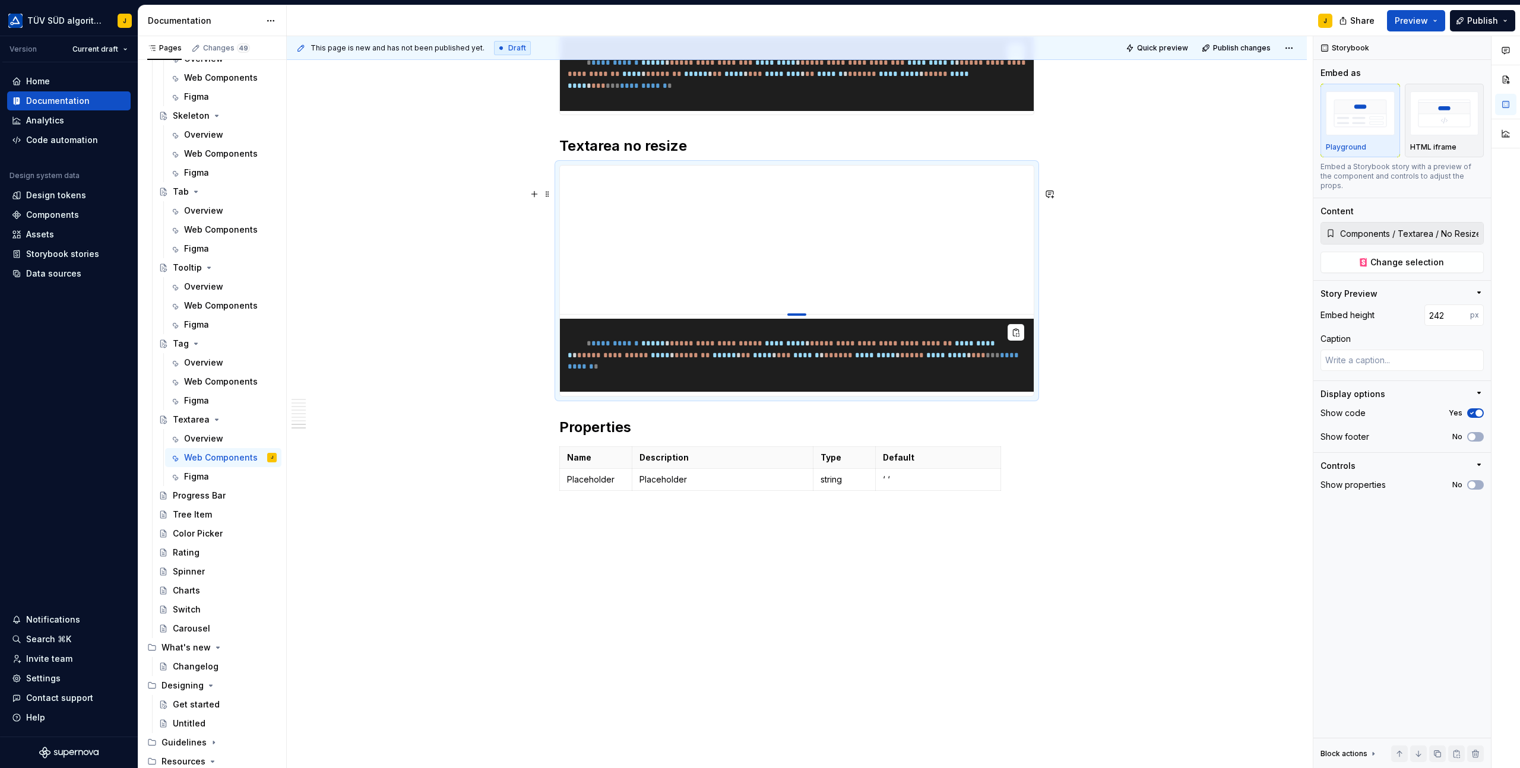
scroll to position [2631, 0]
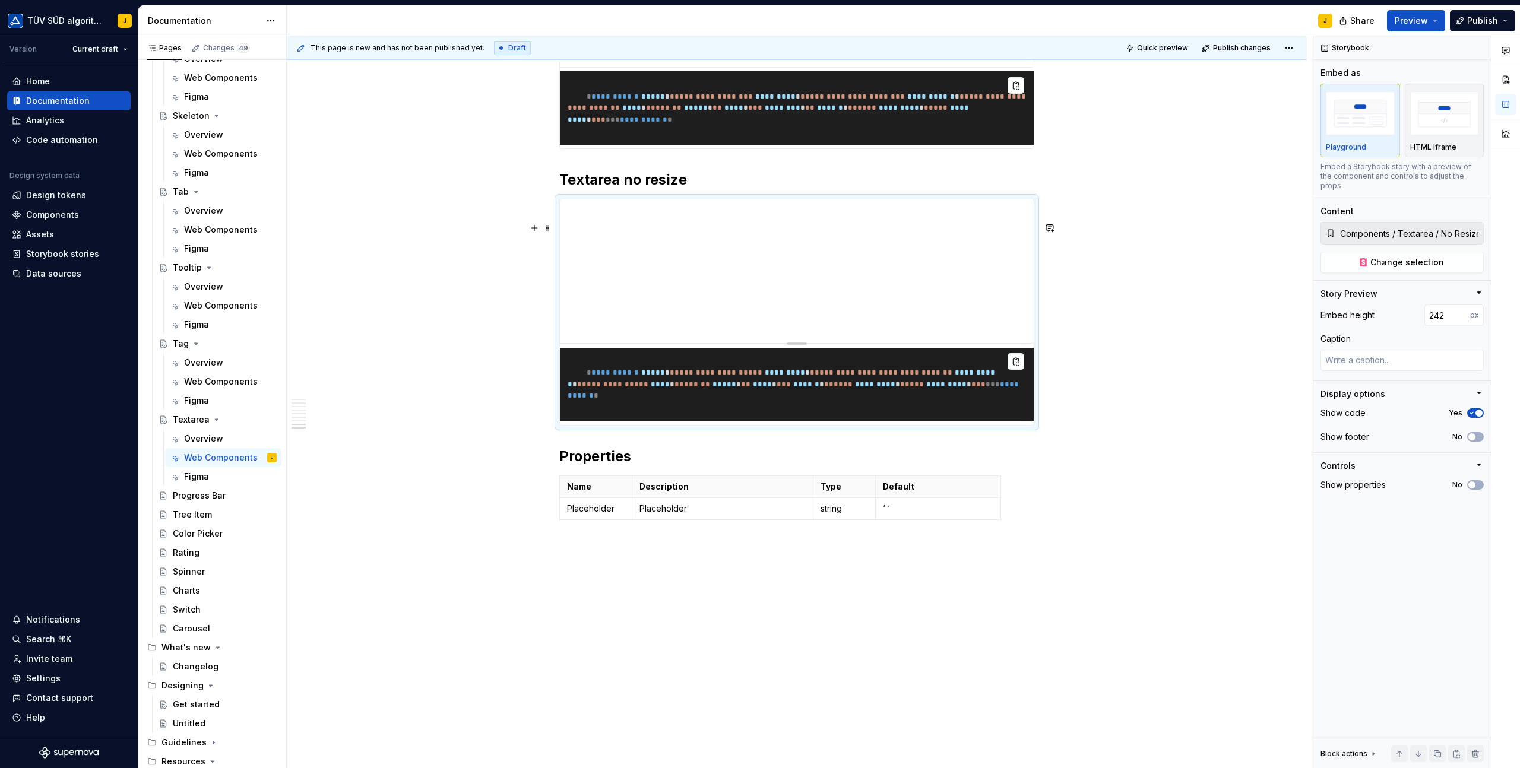
scroll to position [2571, 0]
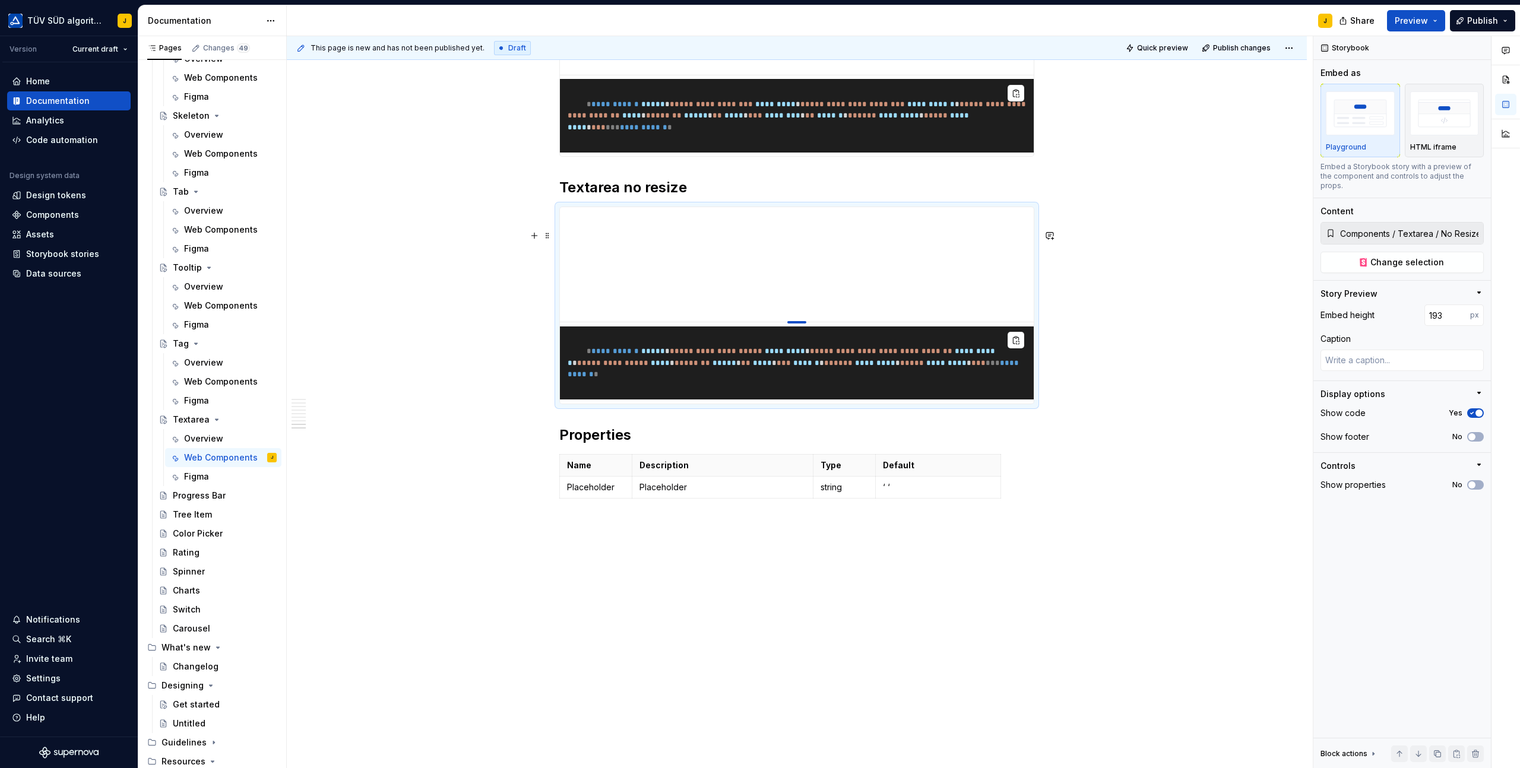
drag, startPoint x: 801, startPoint y: 373, endPoint x: 800, endPoint y: 345, distance: 27.9
click at [800, 323] on div at bounding box center [796, 322] width 19 height 2
click at [548, 236] on span at bounding box center [547, 235] width 9 height 17
click at [575, 251] on div "Duplicate" at bounding box center [605, 254] width 77 height 12
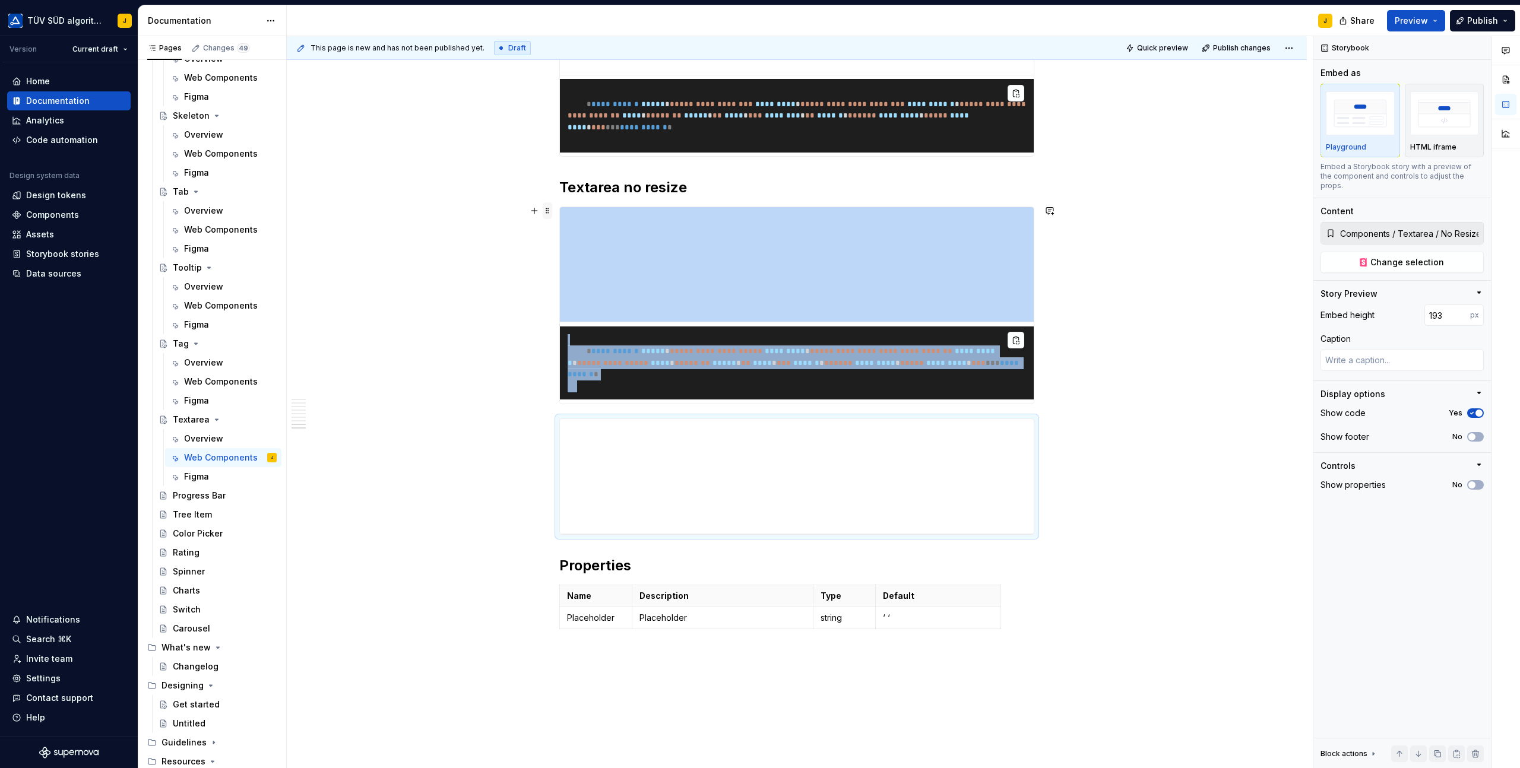
click at [550, 210] on span at bounding box center [547, 210] width 9 height 17
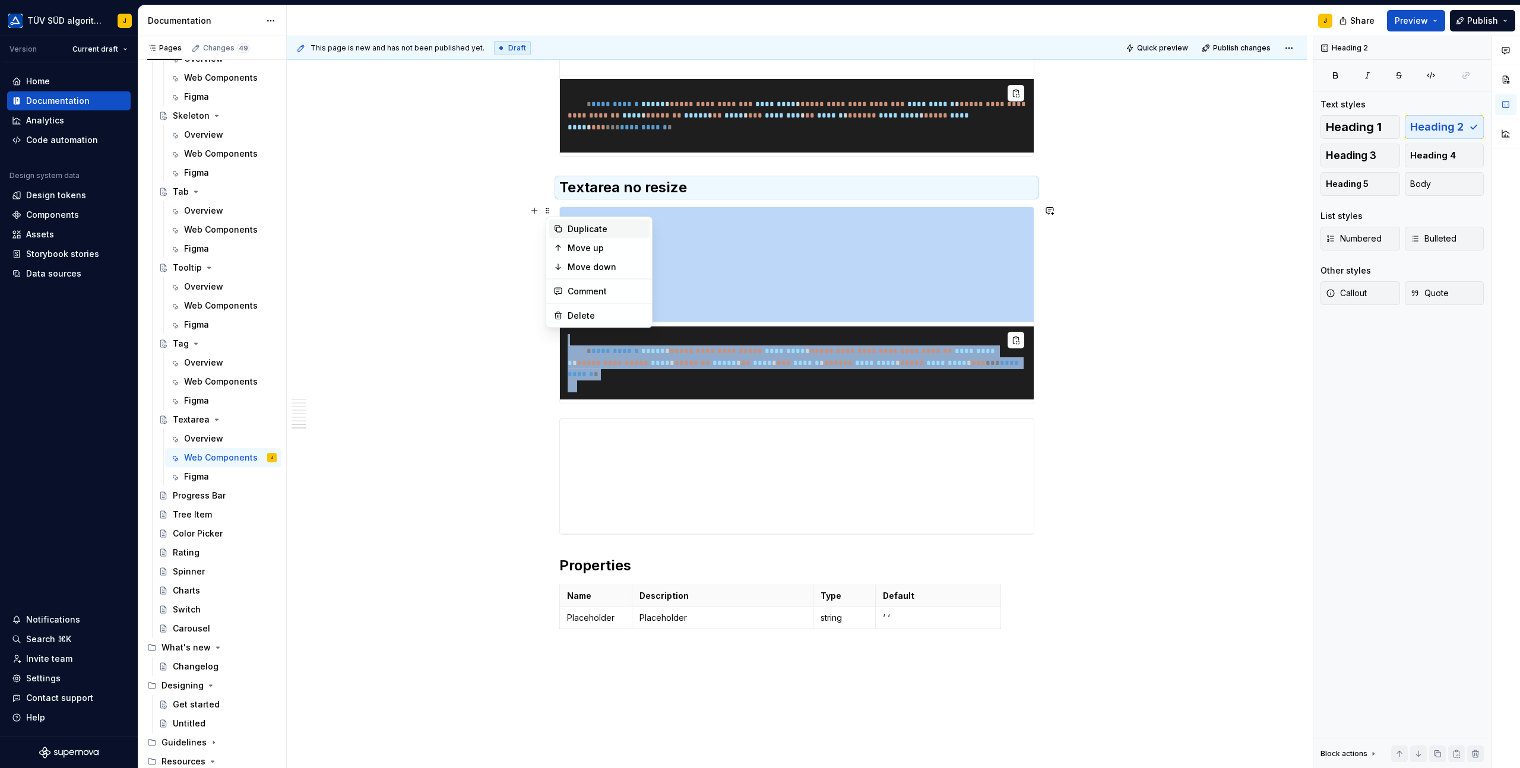
click at [570, 227] on div "Duplicate" at bounding box center [605, 229] width 77 height 12
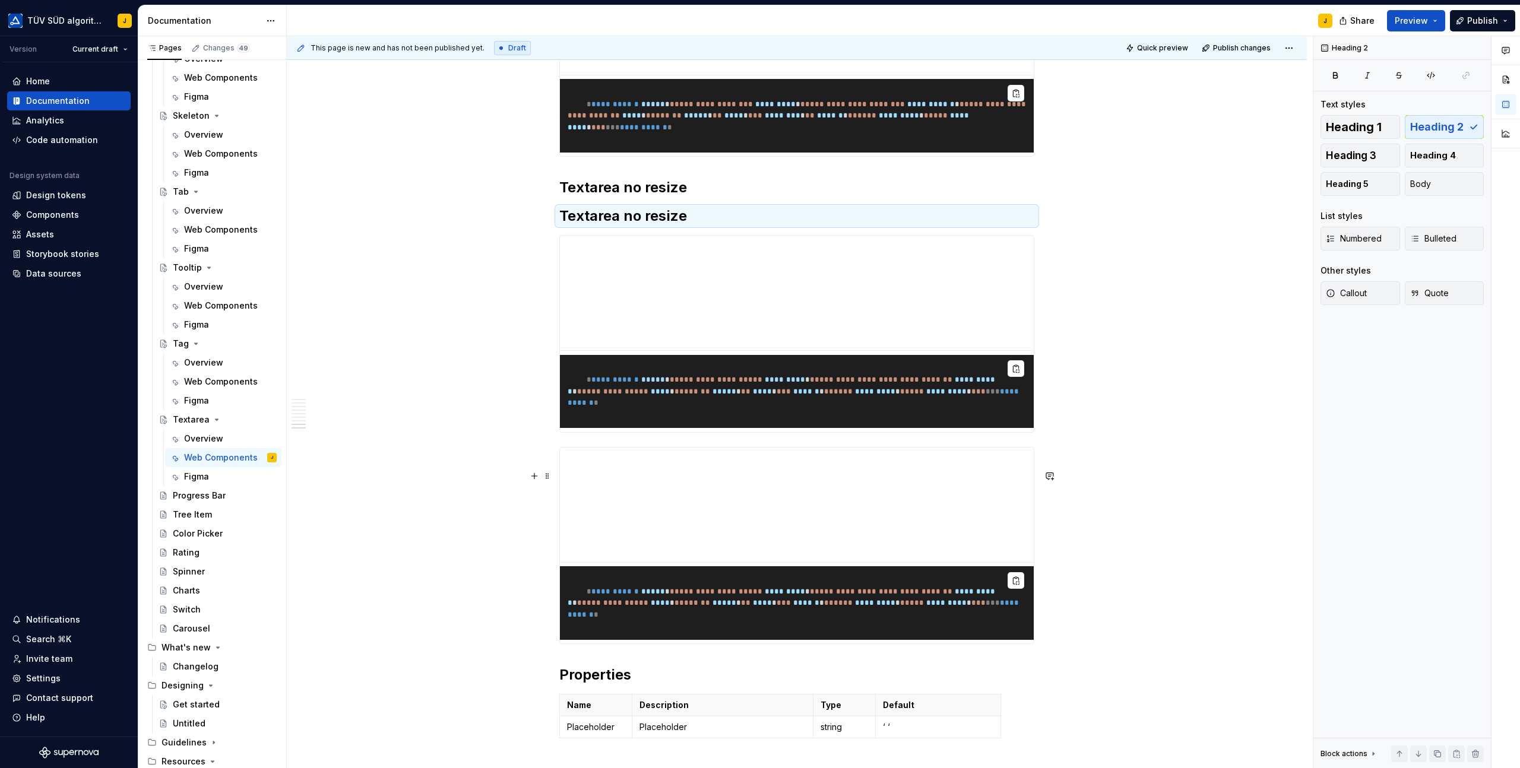
drag, startPoint x: 550, startPoint y: 240, endPoint x: 579, endPoint y: 462, distance: 223.4
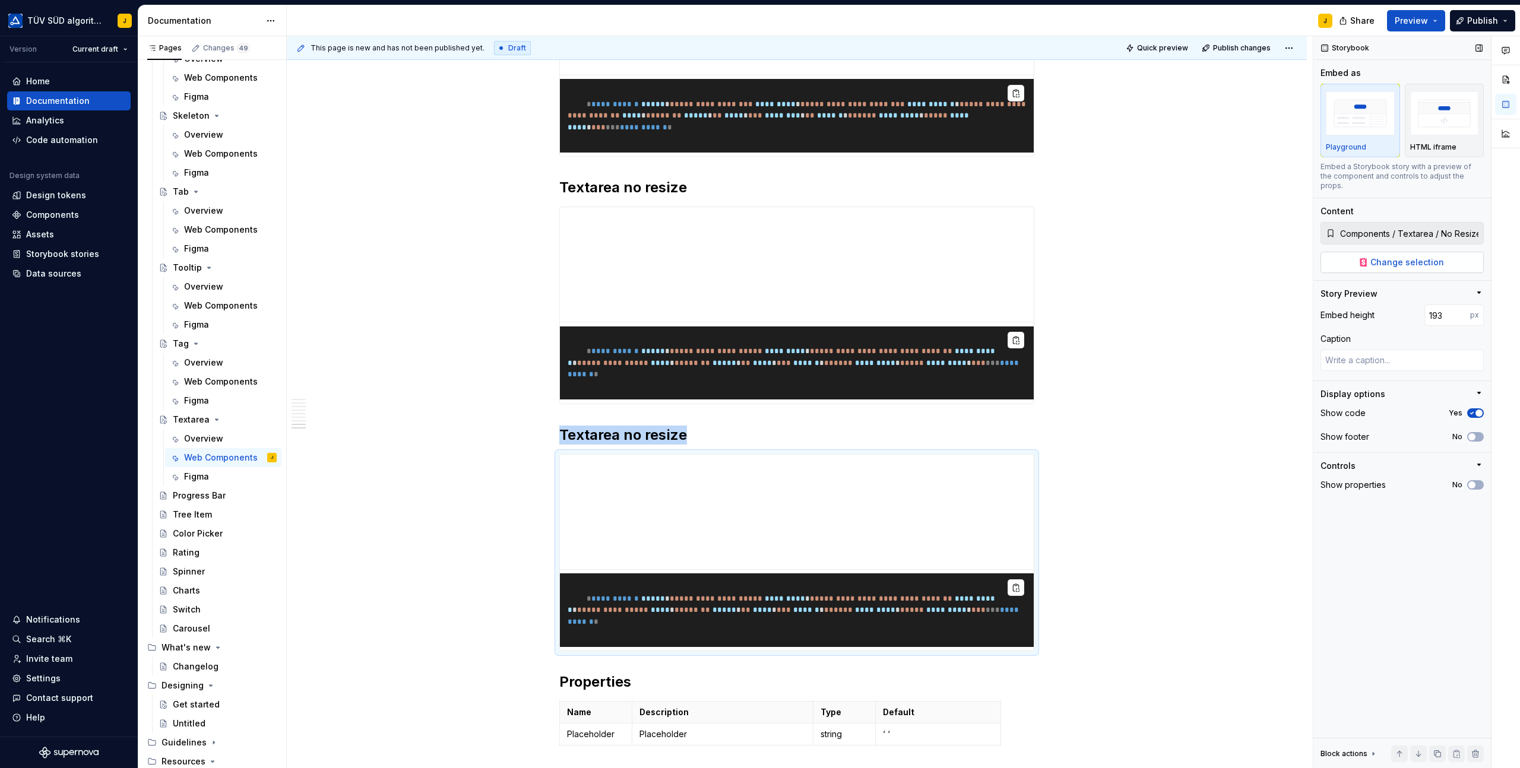
click at [1389, 256] on span "Change selection" at bounding box center [1407, 262] width 74 height 12
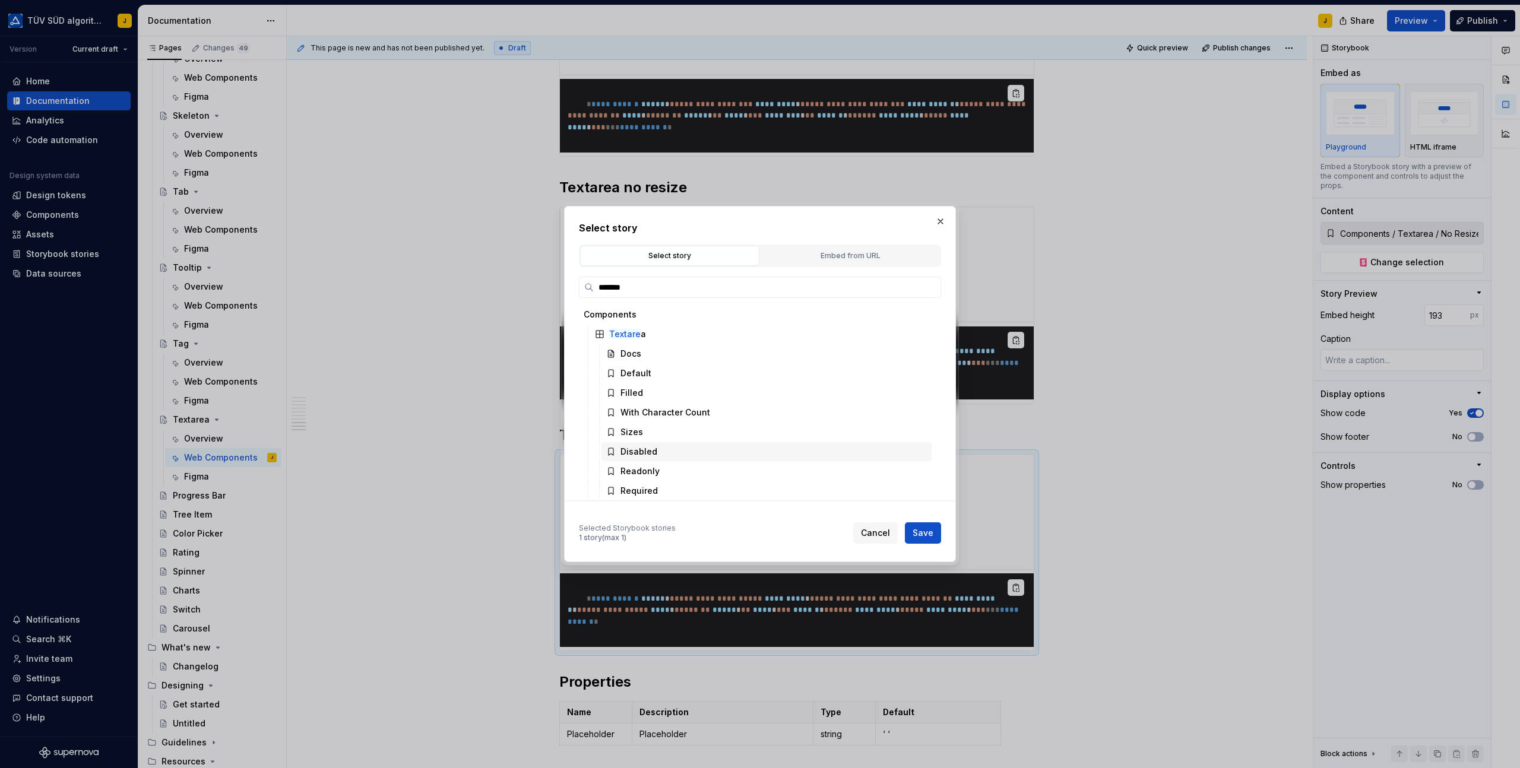
scroll to position [62, 0]
click at [675, 471] on div "With Validation" at bounding box center [652, 468] width 64 height 12
click at [927, 533] on span "Save" at bounding box center [922, 533] width 21 height 12
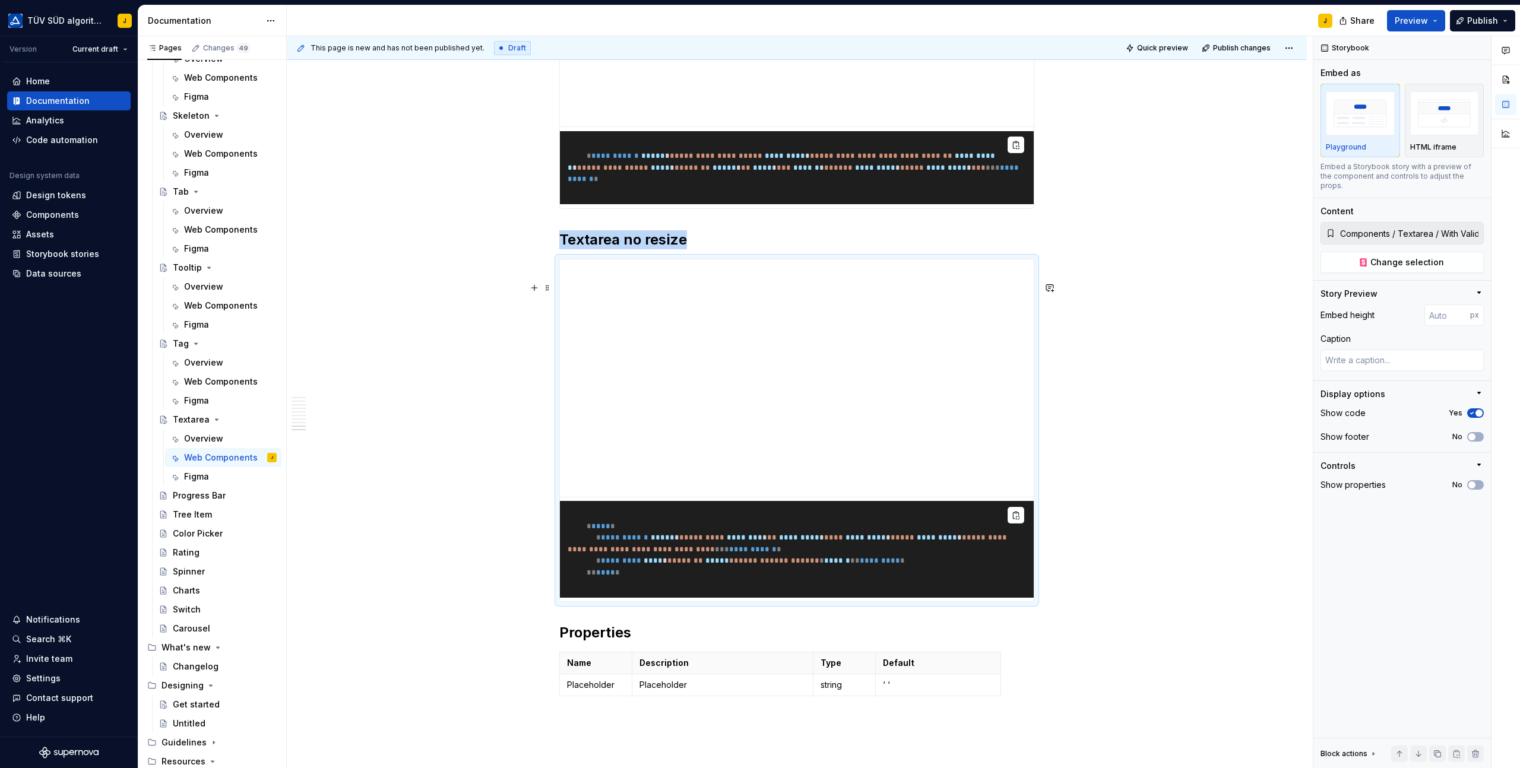
scroll to position [2760, 0]
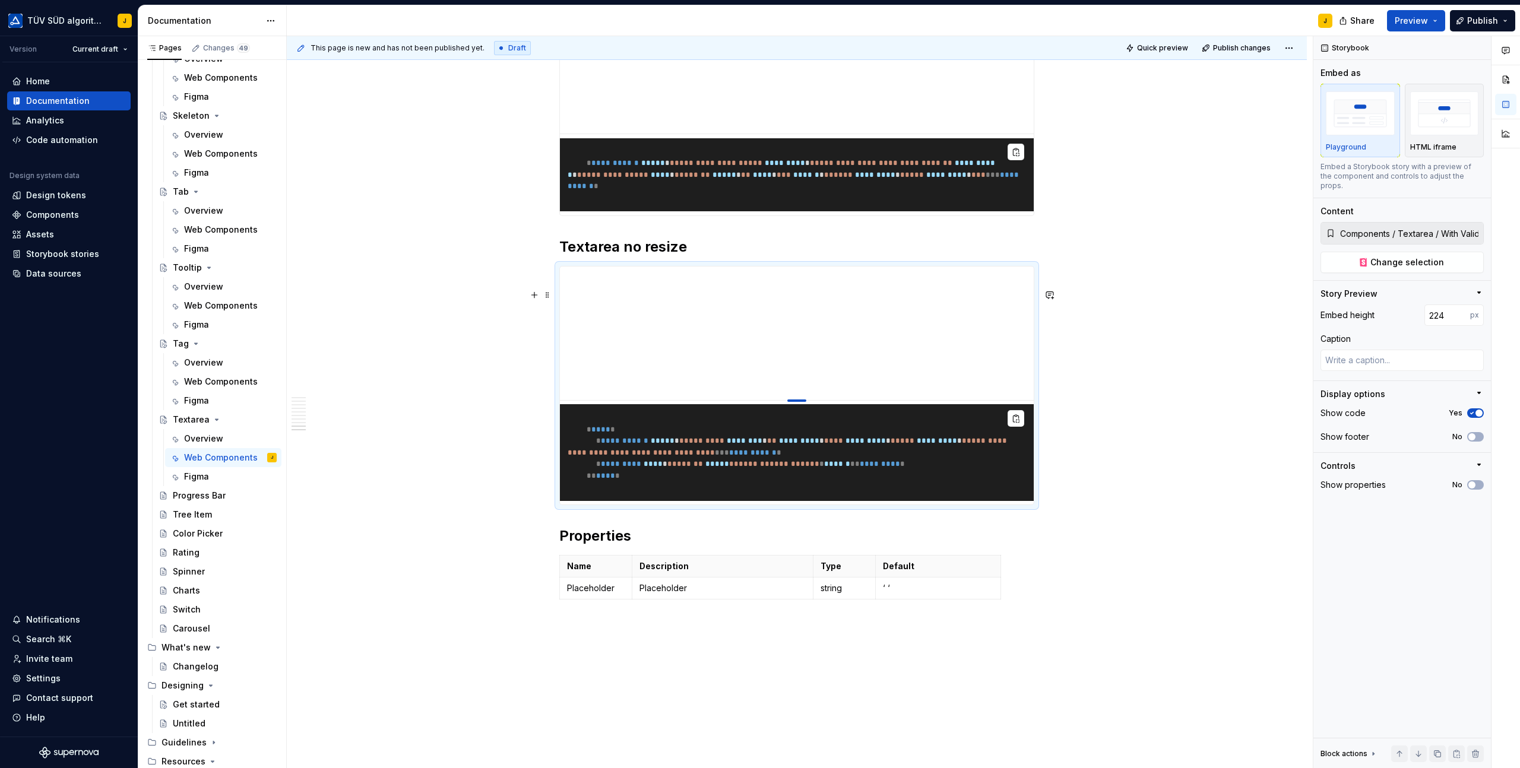
drag, startPoint x: 802, startPoint y: 528, endPoint x: 805, endPoint y: 423, distance: 105.1
click at [805, 402] on div at bounding box center [796, 400] width 19 height 2
click at [732, 497] on pre "**********" at bounding box center [797, 452] width 474 height 97
click at [641, 467] on span "*********" at bounding box center [621, 463] width 40 height 8
click at [548, 296] on span at bounding box center [547, 295] width 9 height 17
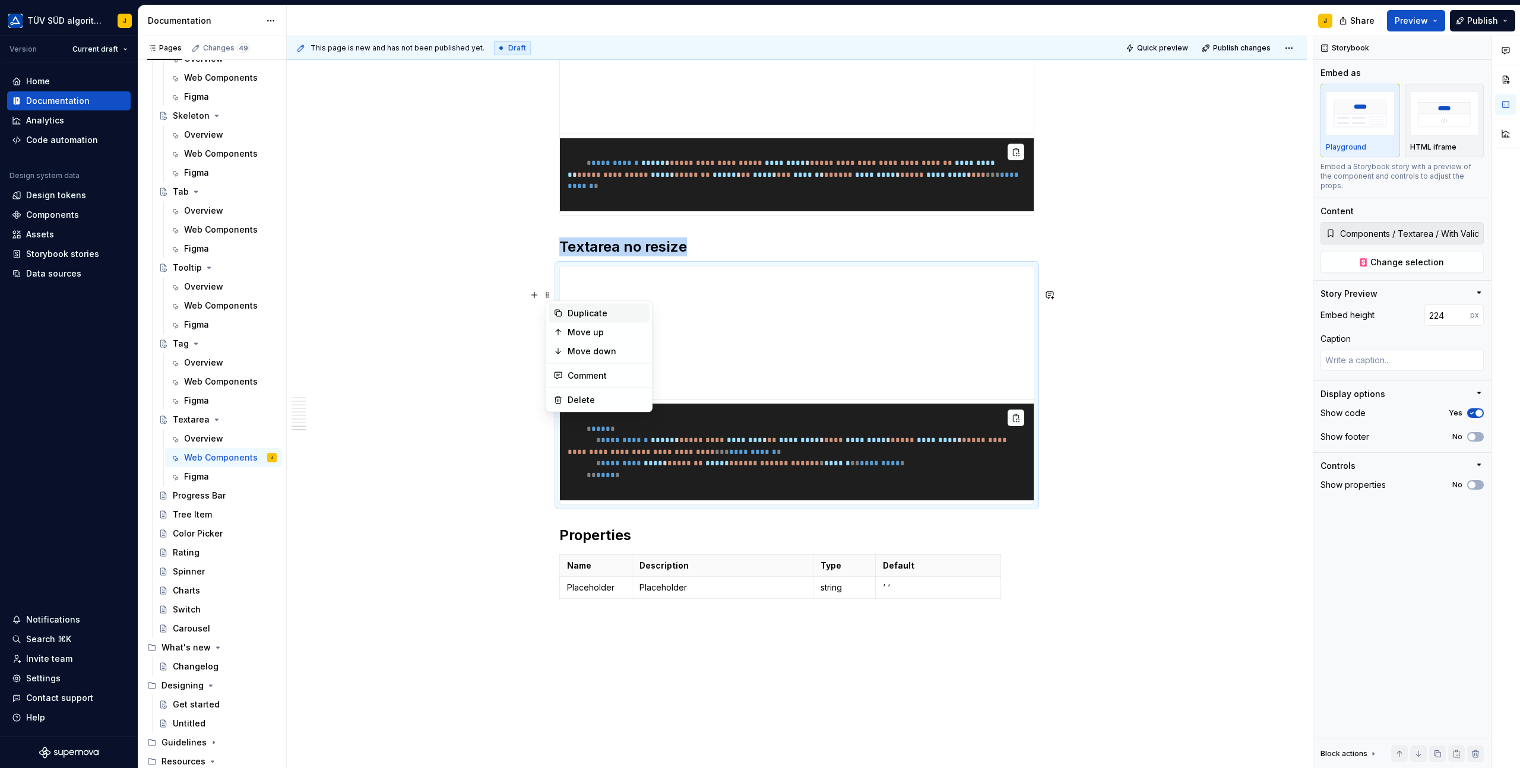
click at [578, 320] on div "Duplicate" at bounding box center [598, 313] width 101 height 19
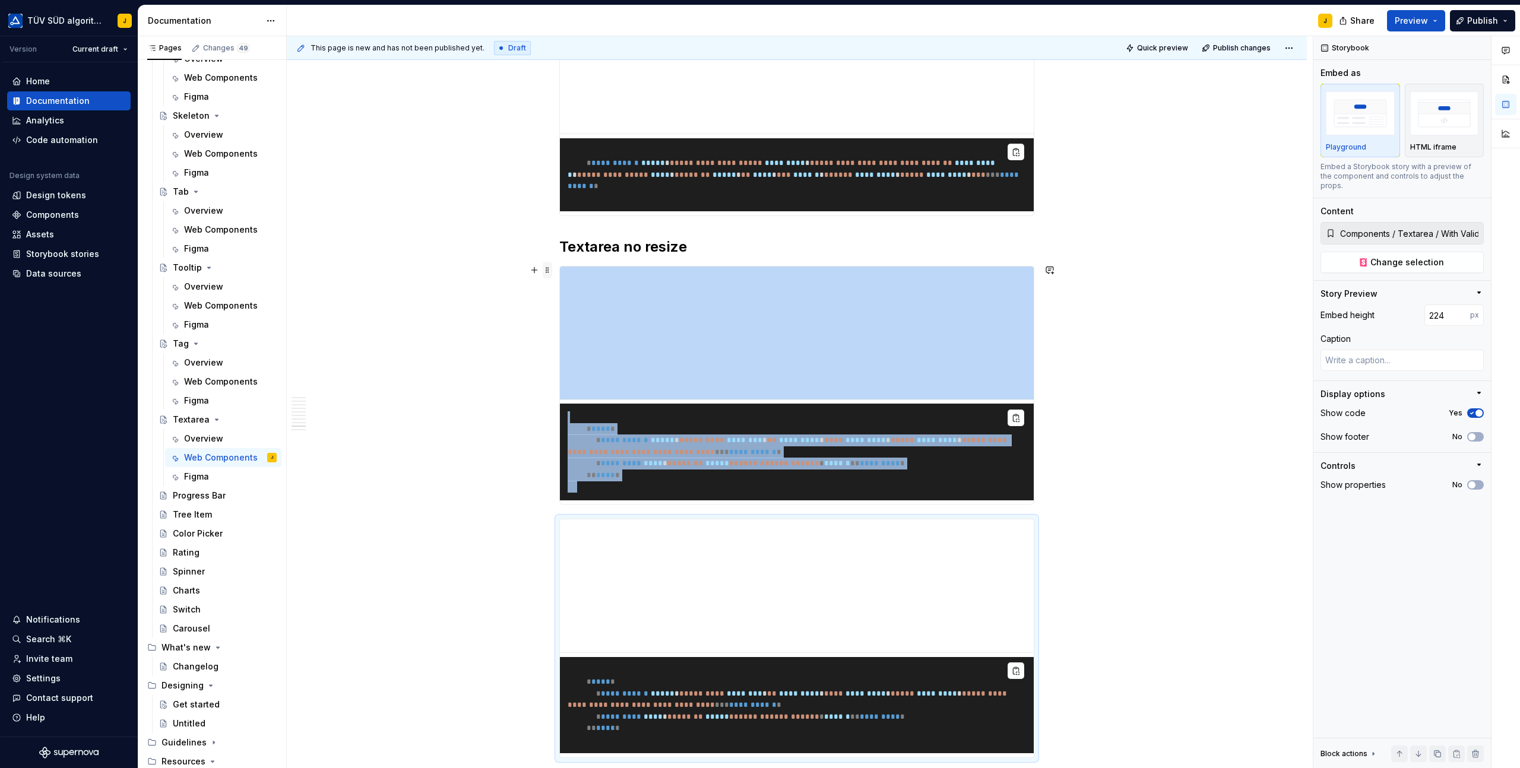
click at [551, 268] on span at bounding box center [547, 270] width 9 height 17
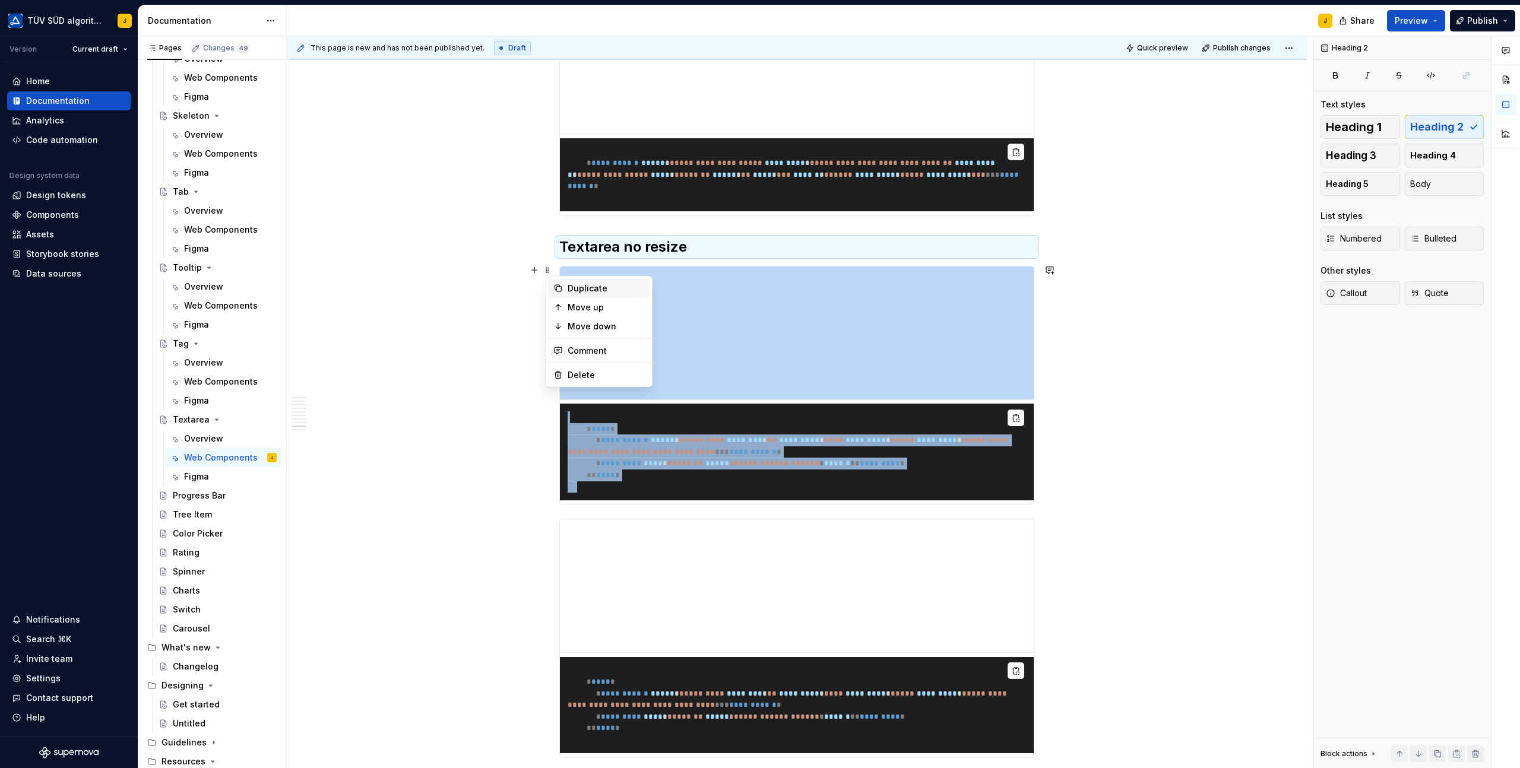
click at [564, 284] on div "Duplicate" at bounding box center [598, 288] width 101 height 19
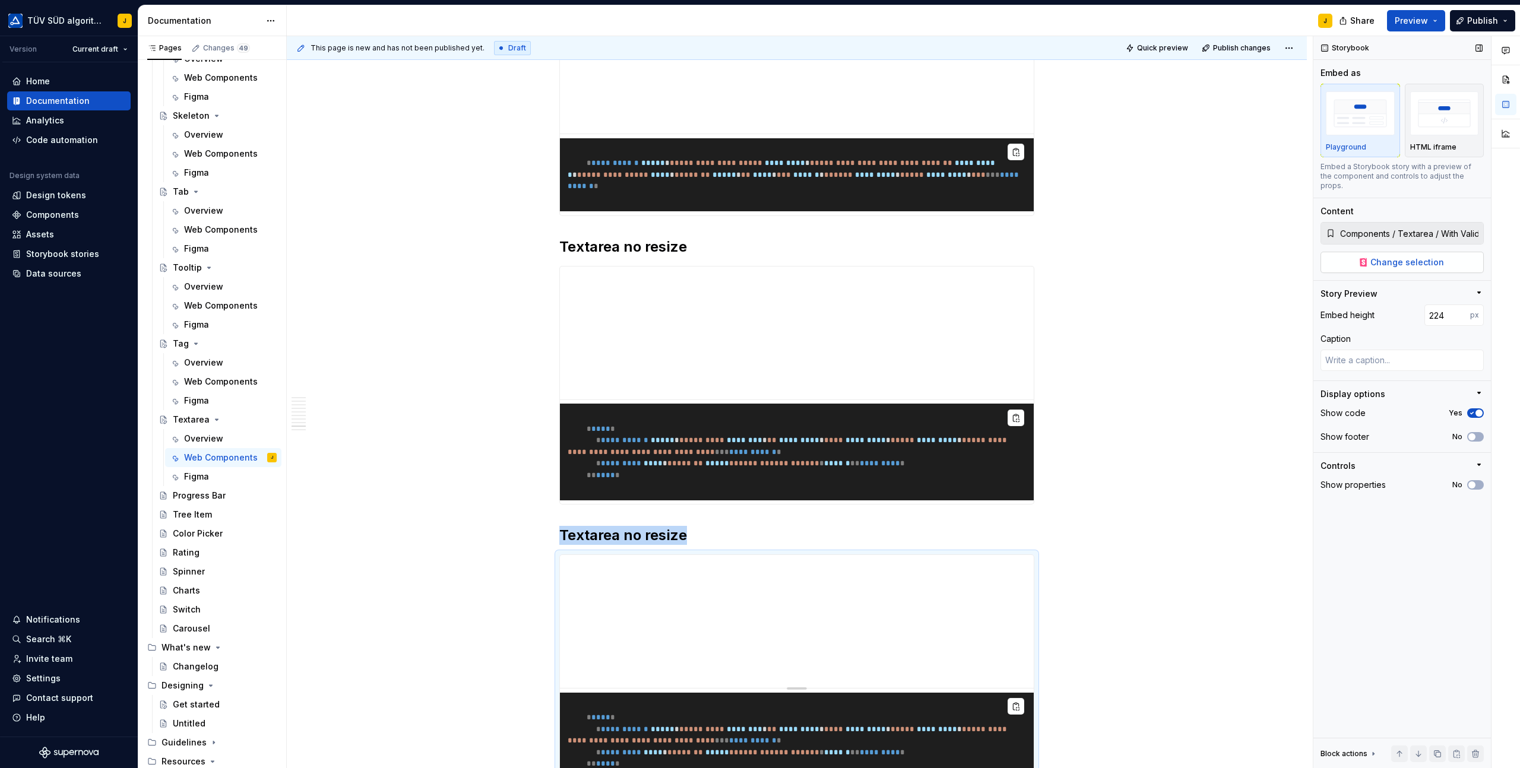
click at [1404, 252] on button "Change selection" at bounding box center [1401, 262] width 163 height 21
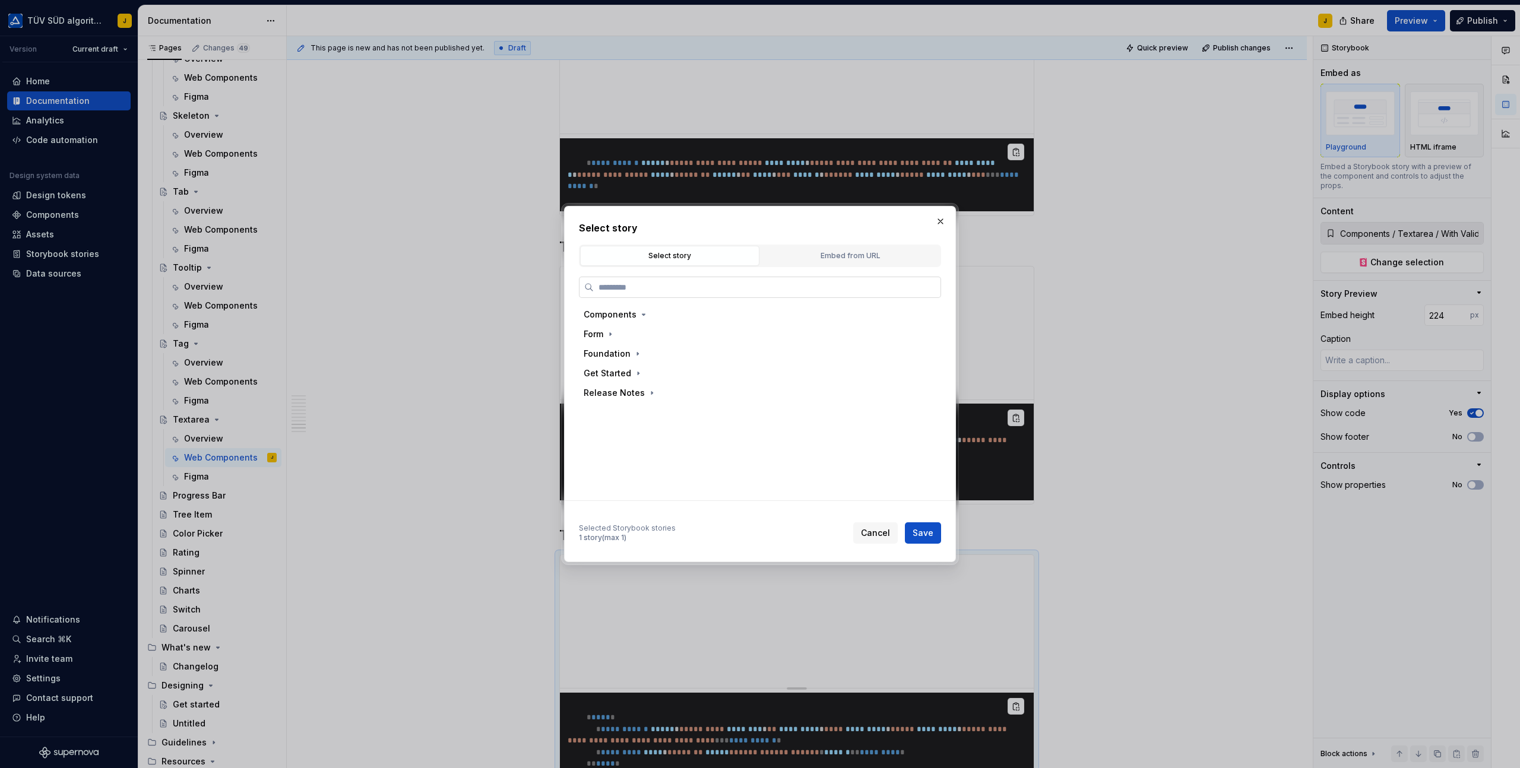
click at [708, 287] on input "search" at bounding box center [767, 287] width 347 height 12
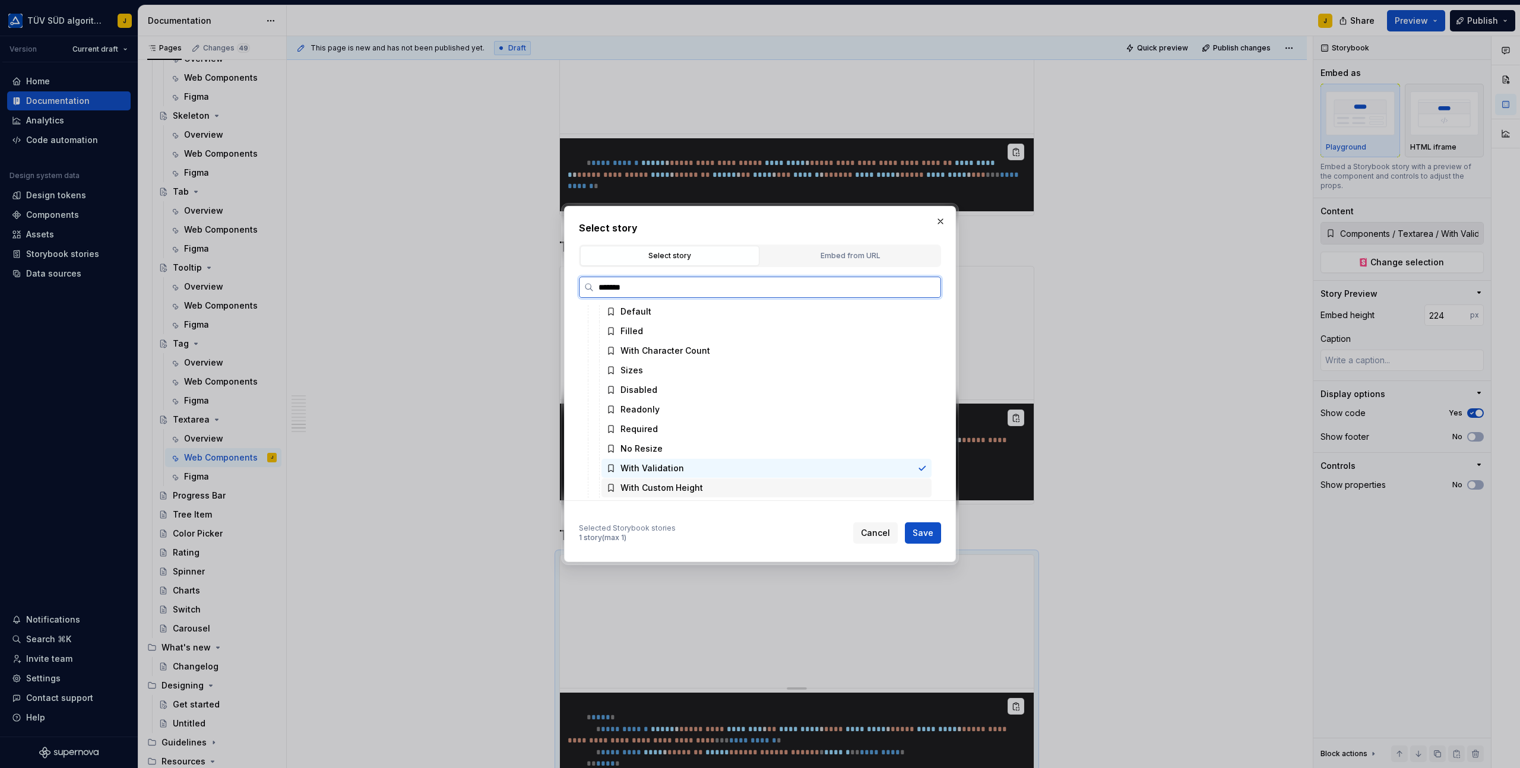
click at [658, 495] on div "With Custom Height" at bounding box center [766, 487] width 330 height 19
click at [925, 538] on span "Save" at bounding box center [922, 533] width 21 height 12
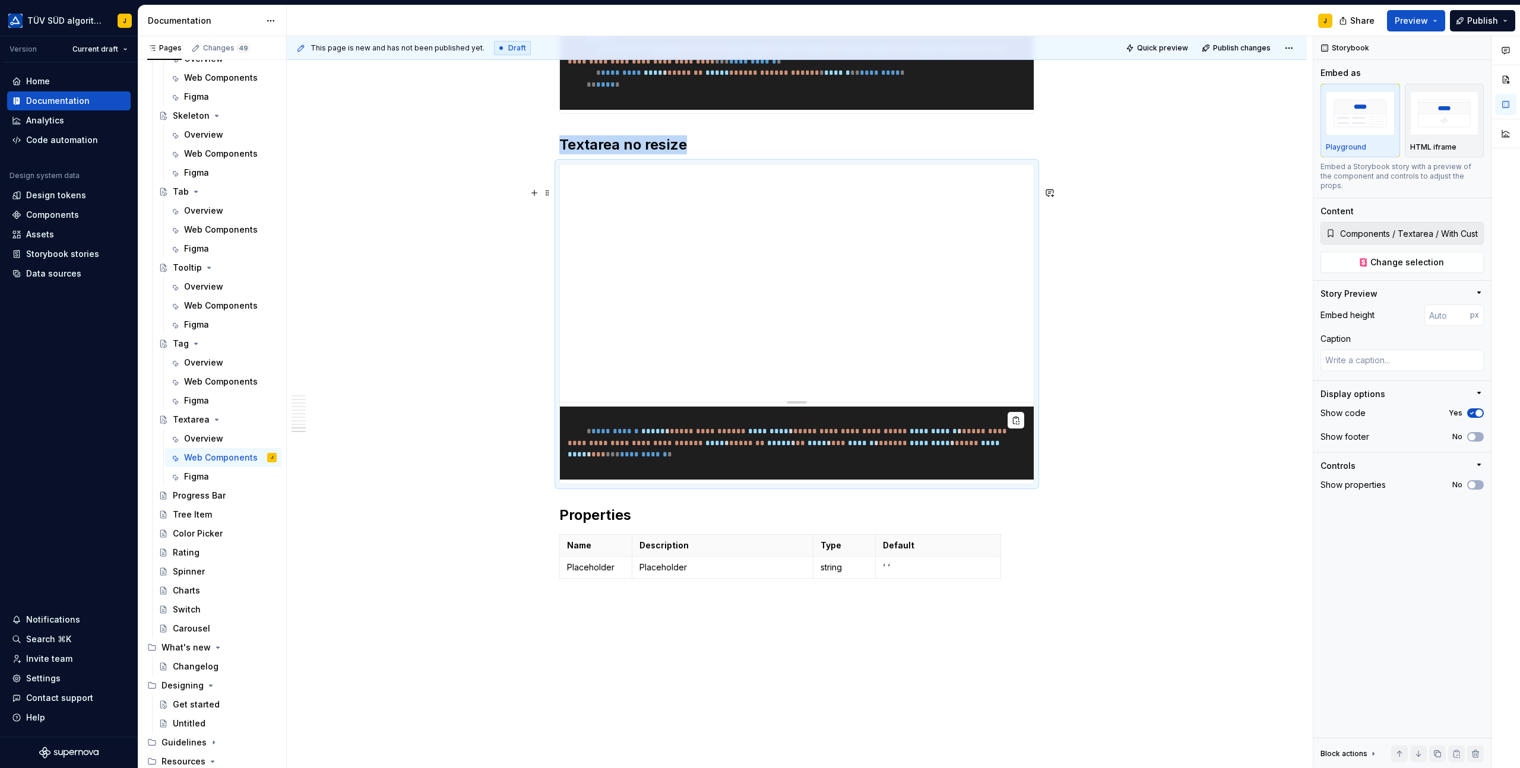
scroll to position [3152, 0]
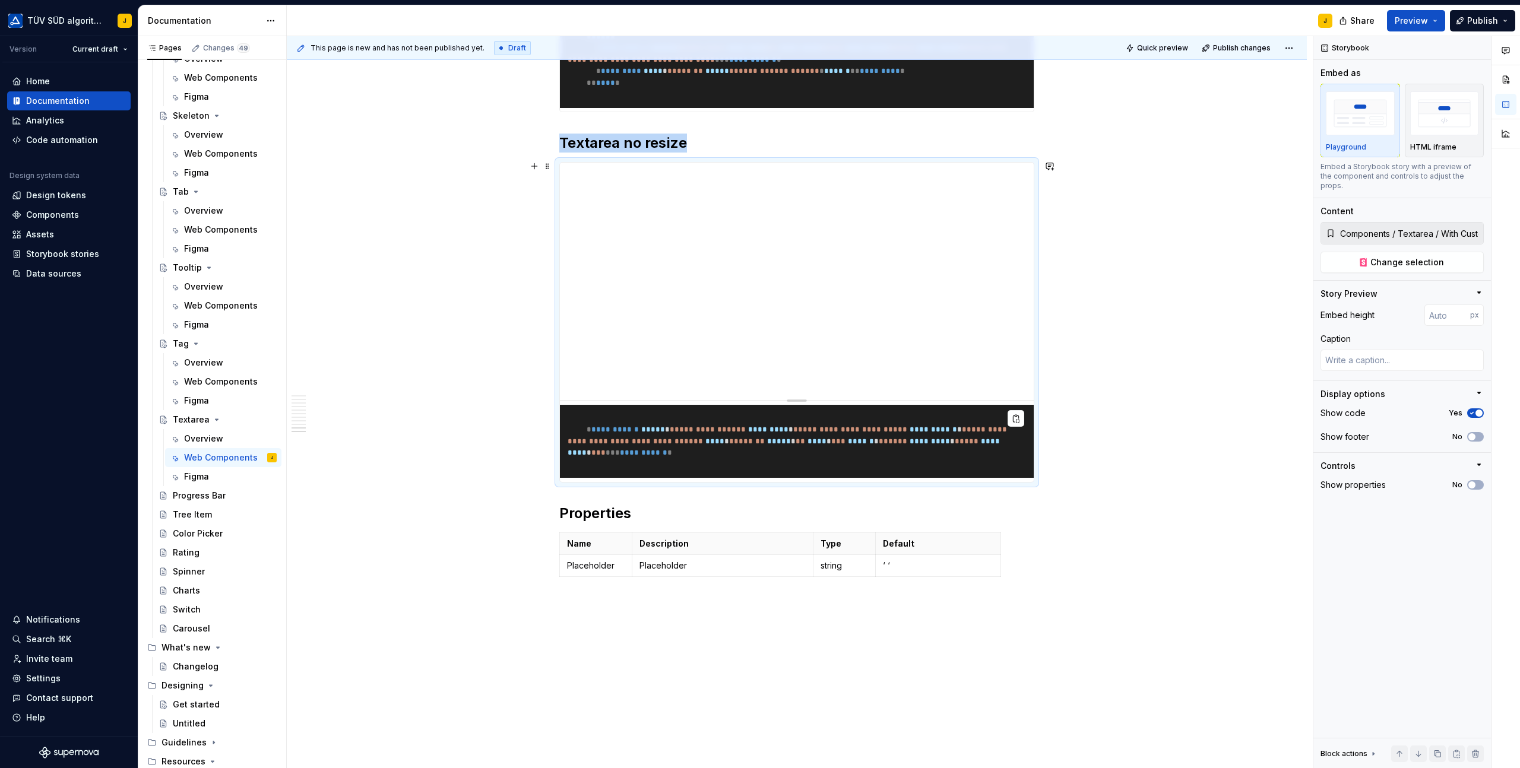
click at [684, 153] on h2 "Textarea no resize" at bounding box center [796, 143] width 475 height 19
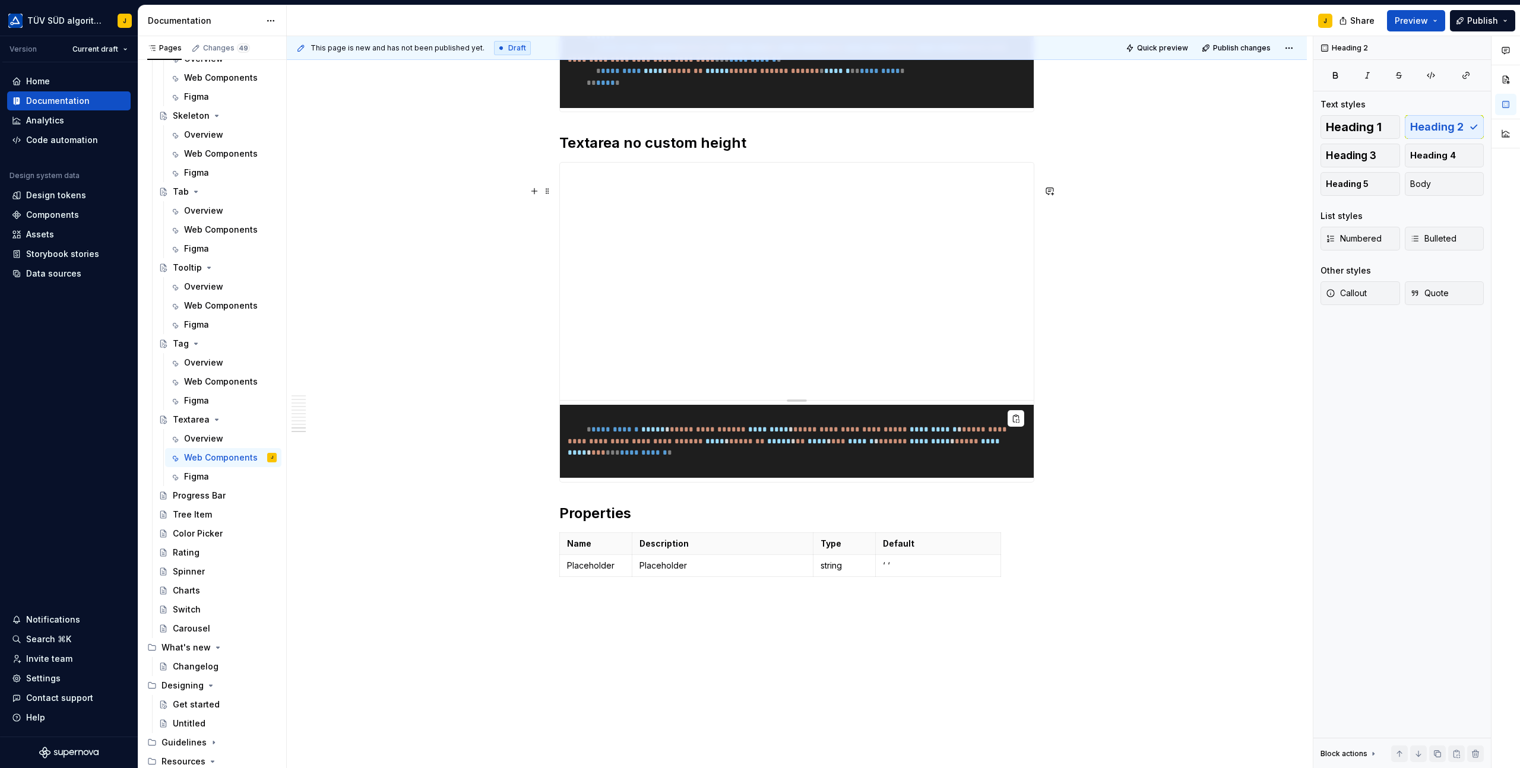
click at [1170, 184] on div "**********" at bounding box center [800, 402] width 1026 height 732
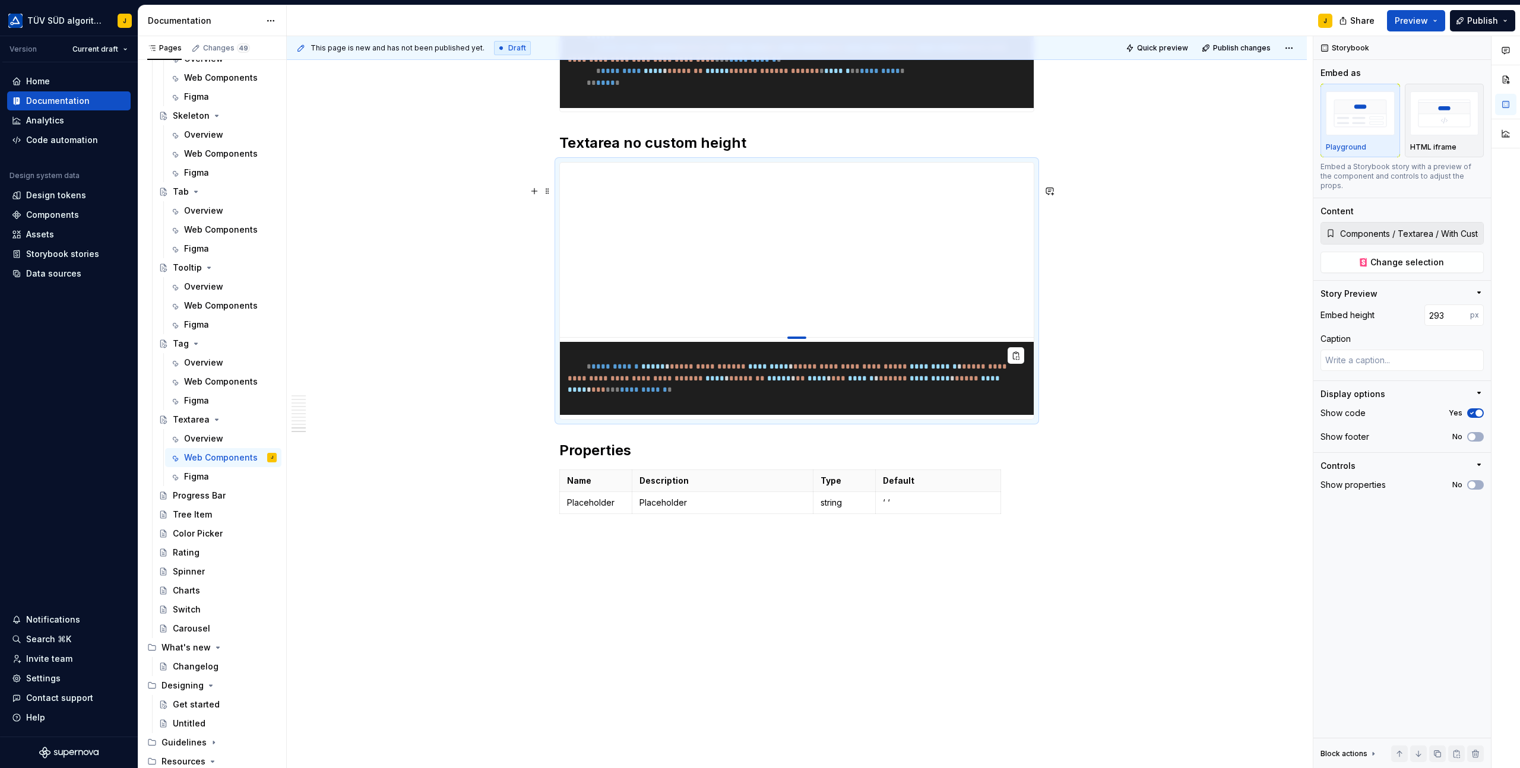
drag, startPoint x: 804, startPoint y: 422, endPoint x: 802, endPoint y: 360, distance: 62.4
click at [802, 339] on div at bounding box center [796, 338] width 19 height 2
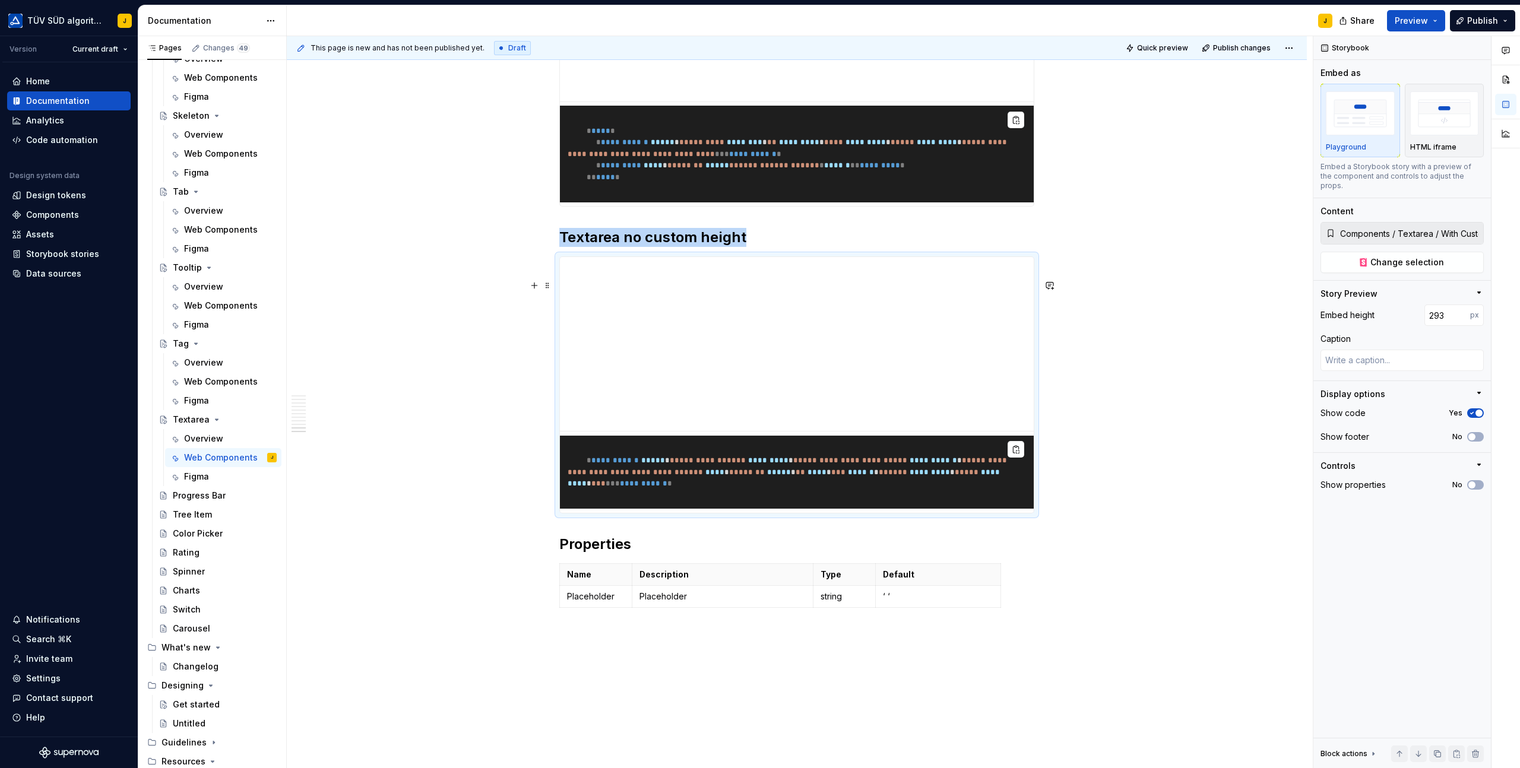
scroll to position [3056, 0]
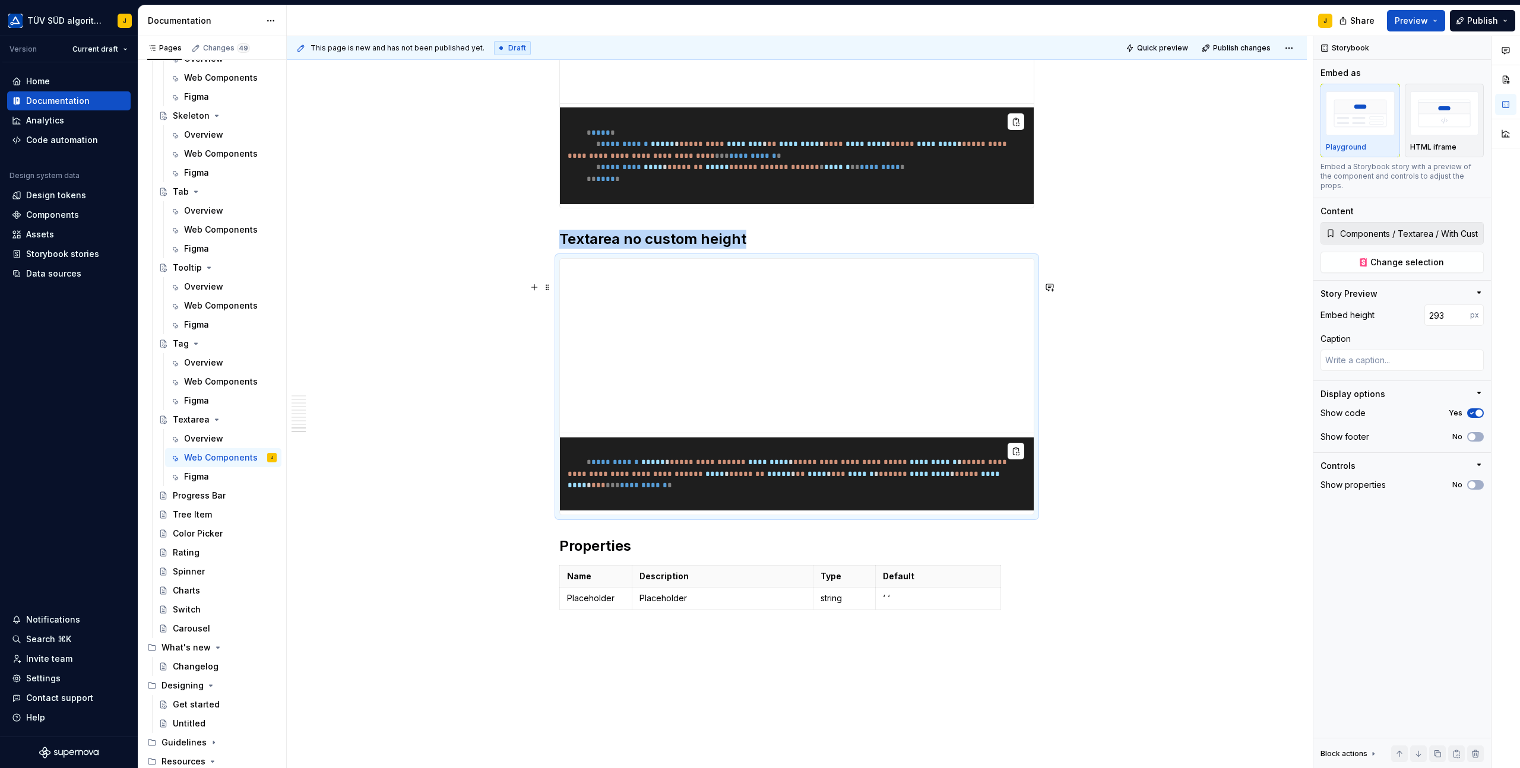
click at [327, 275] on div "**********" at bounding box center [800, 402] width 1026 height 732
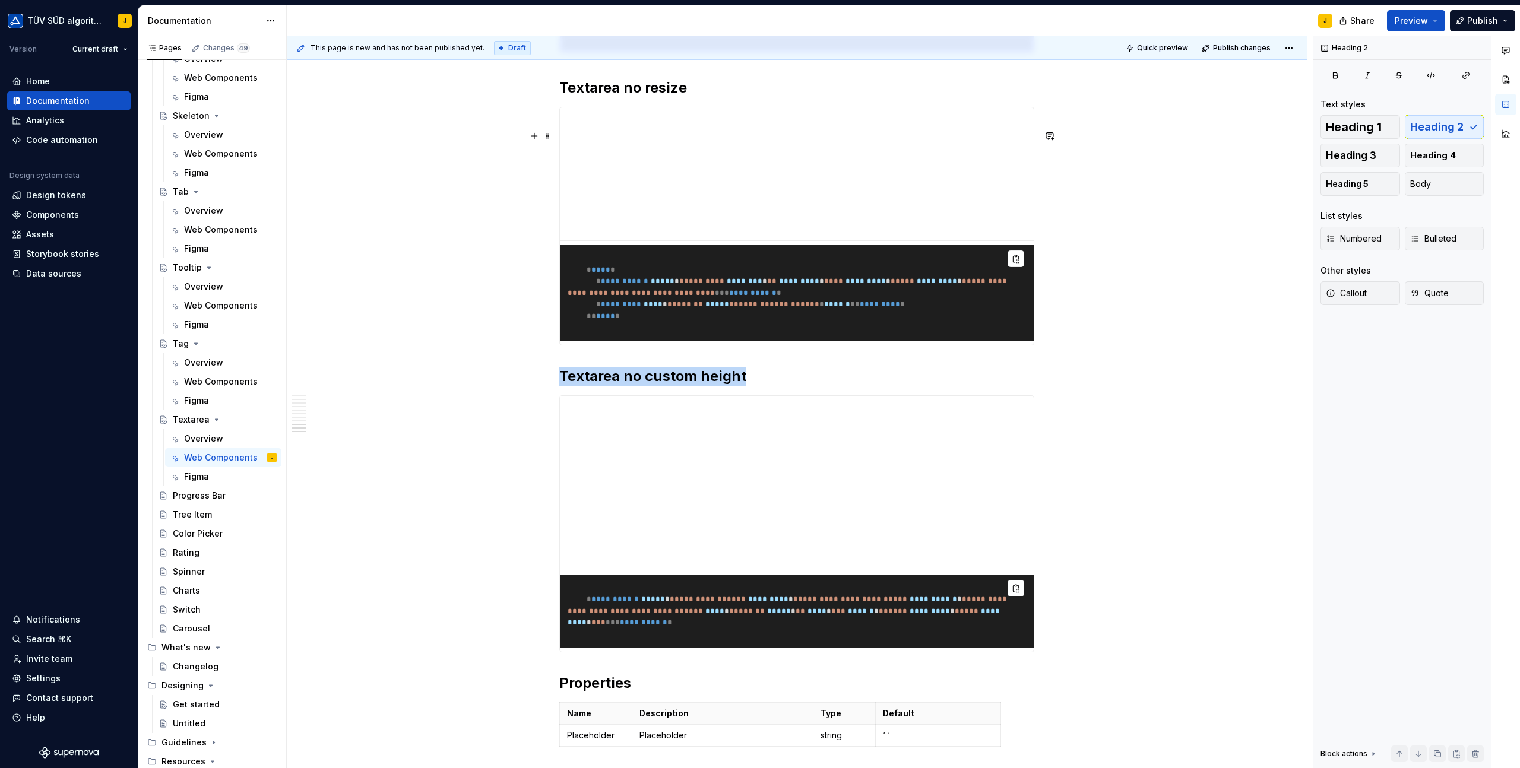
scroll to position [2757, 0]
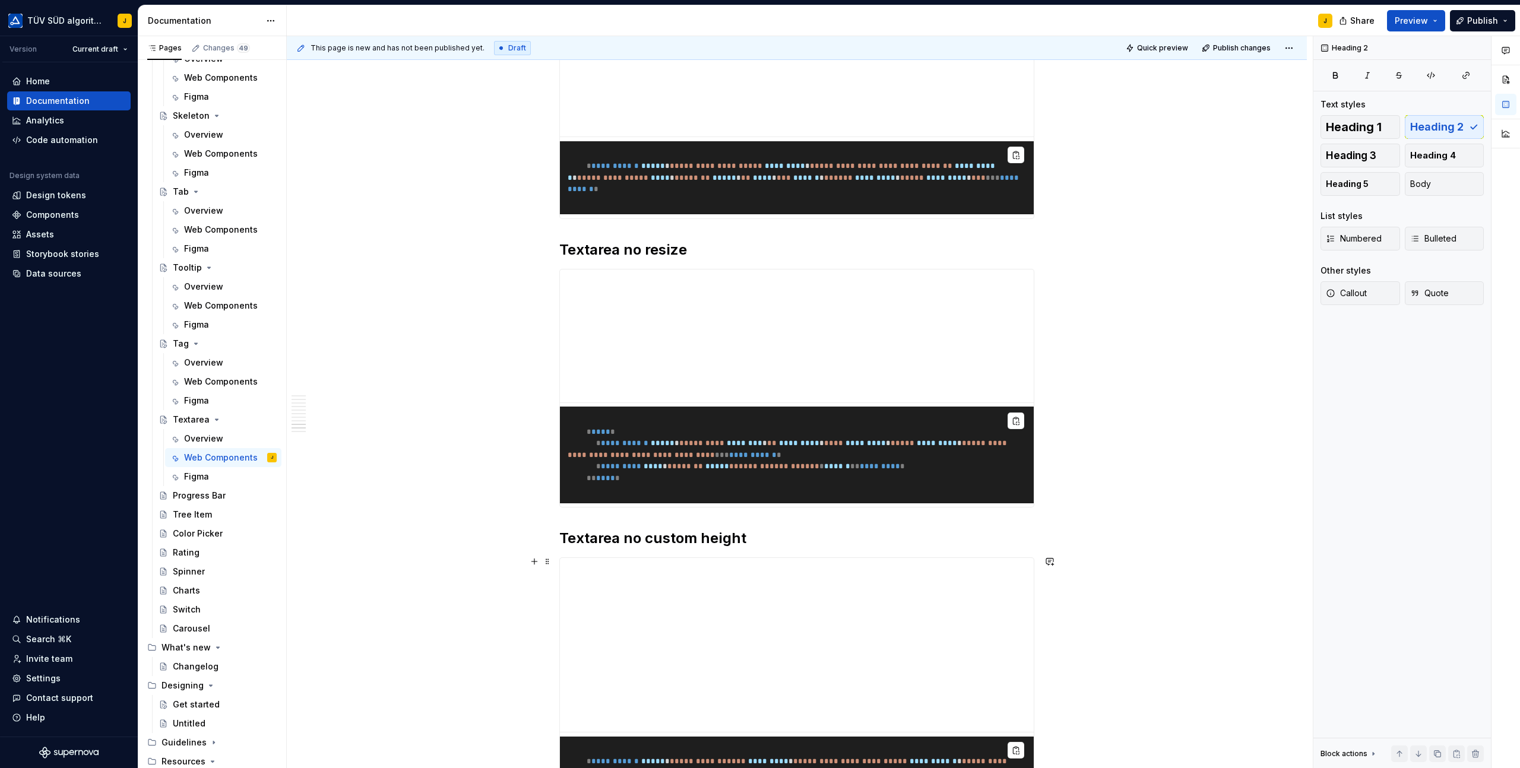
click at [642, 548] on h2 "Textarea no custom height" at bounding box center [796, 538] width 475 height 19
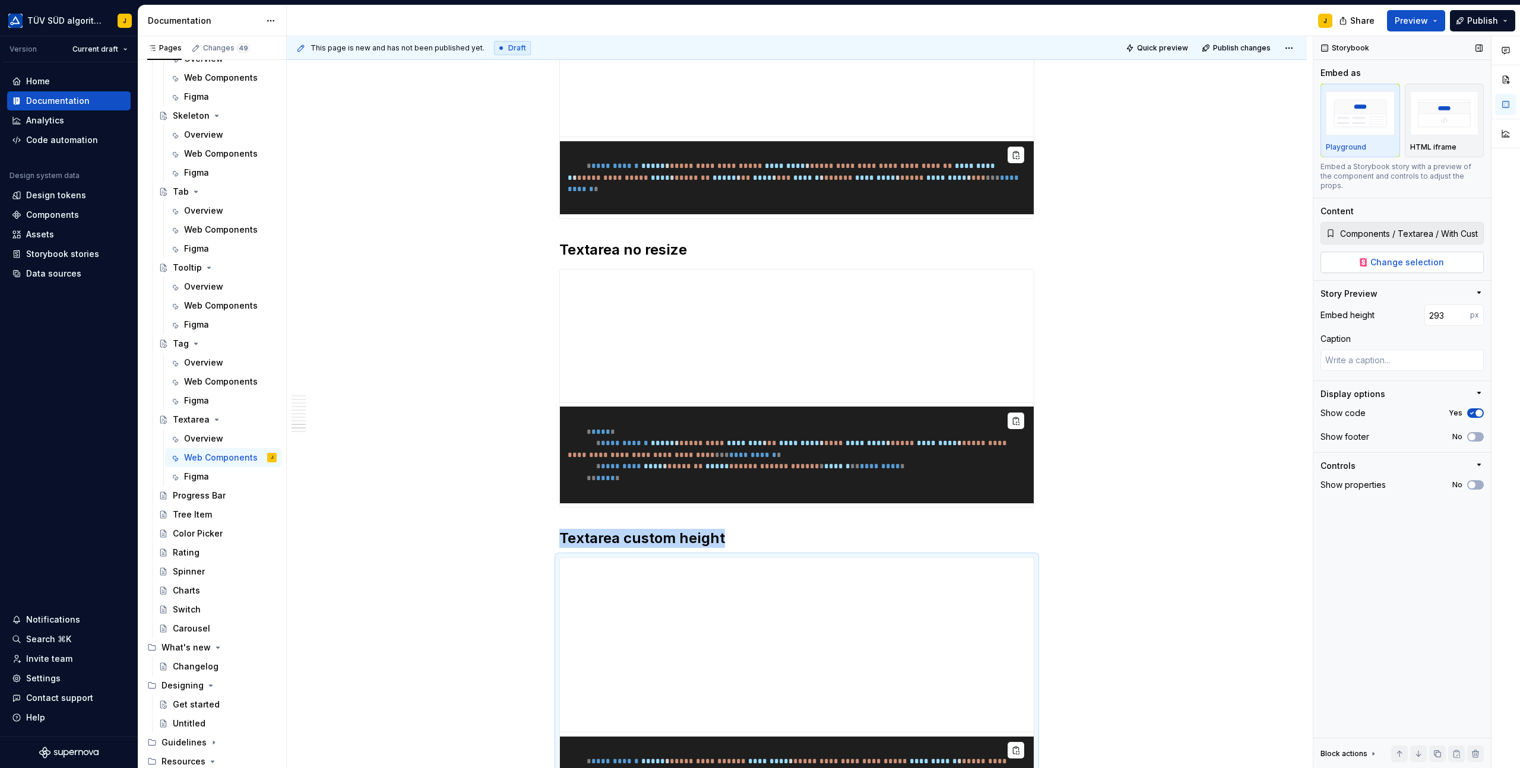
click at [1428, 256] on span "Change selection" at bounding box center [1407, 262] width 74 height 12
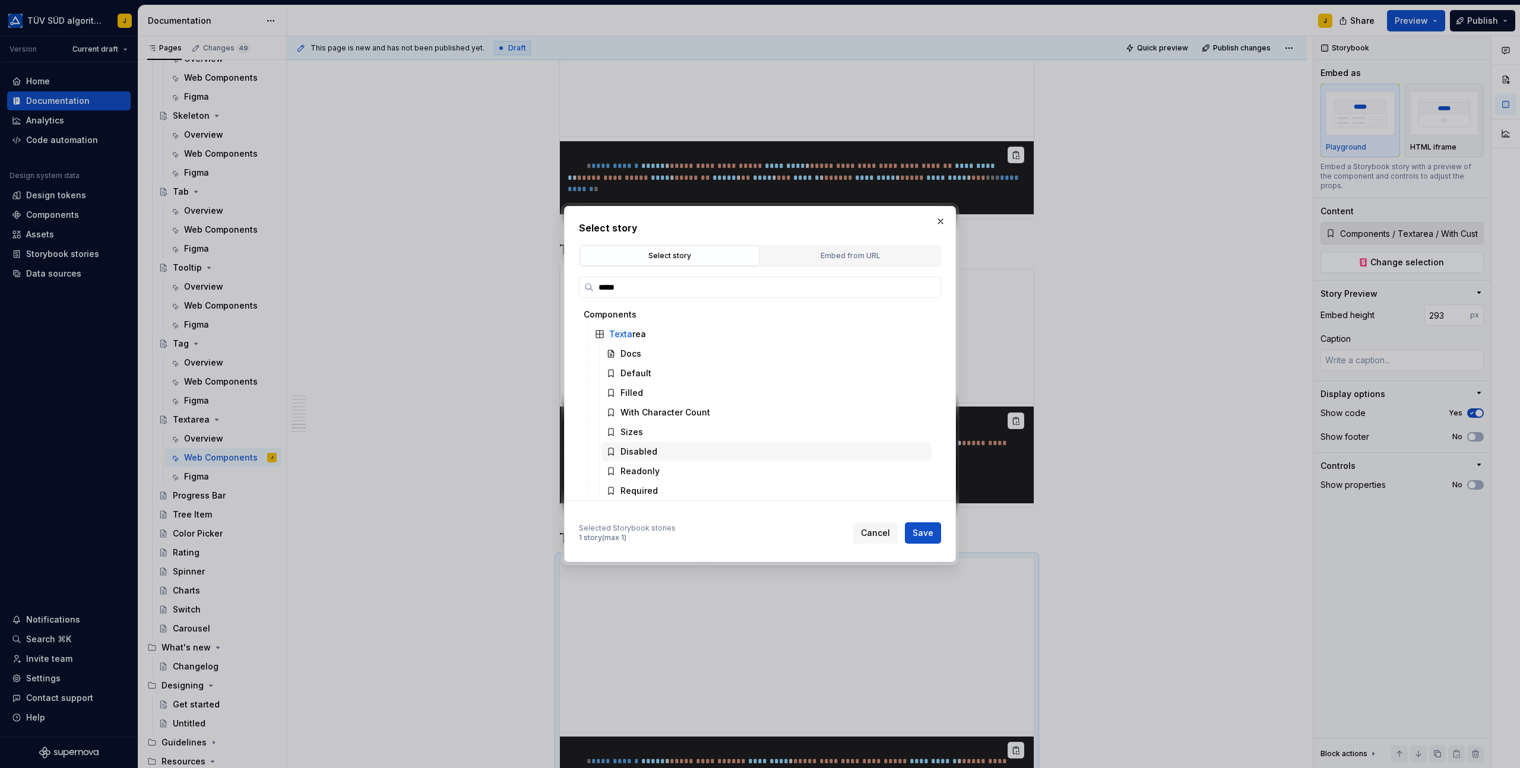
scroll to position [62, 0]
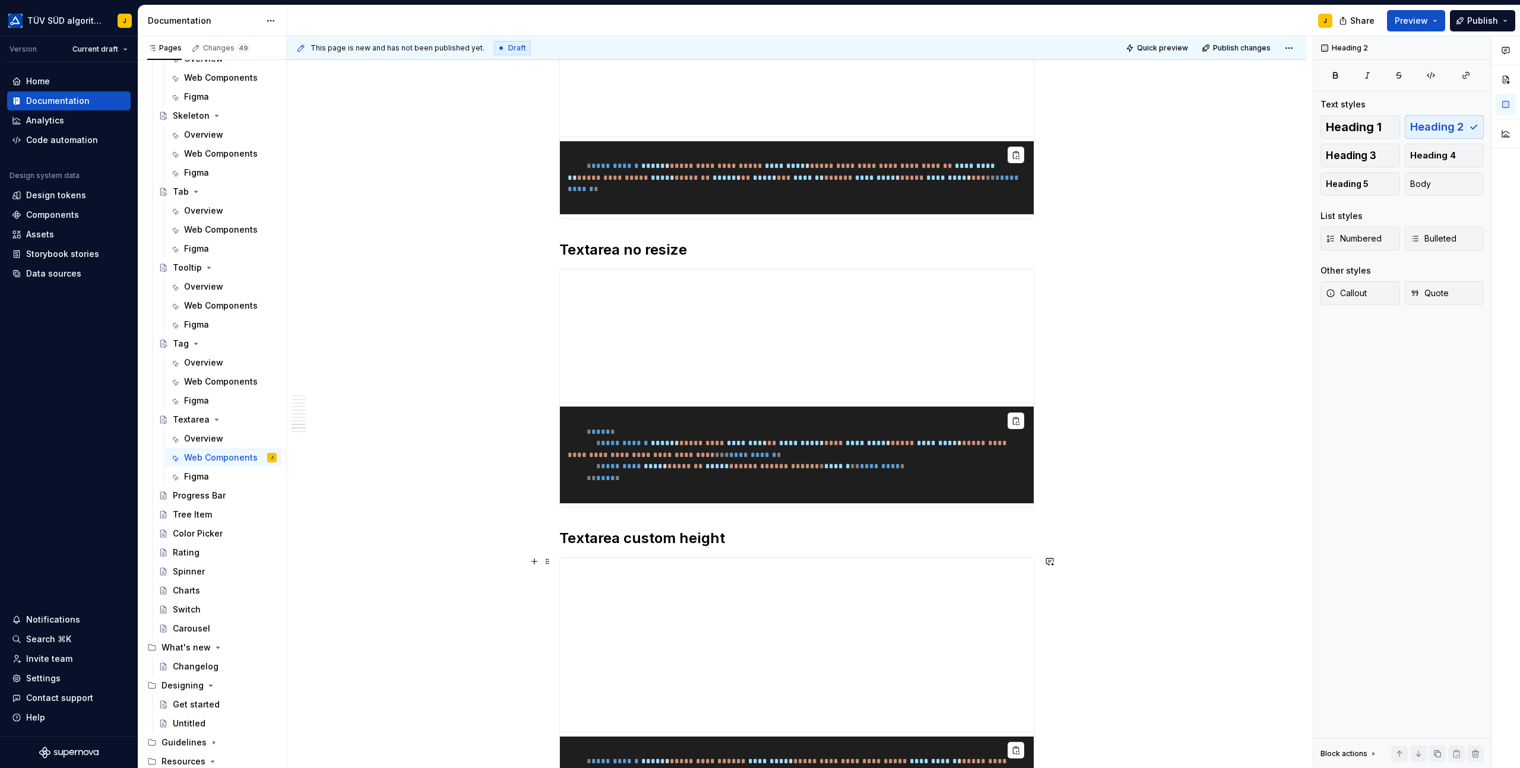
click at [631, 548] on h2 "Textarea custom height" at bounding box center [796, 538] width 475 height 19
click at [696, 548] on h2 "Textarea Custom height" at bounding box center [796, 538] width 475 height 19
click at [633, 259] on h2 "Textarea no resize" at bounding box center [796, 249] width 475 height 19
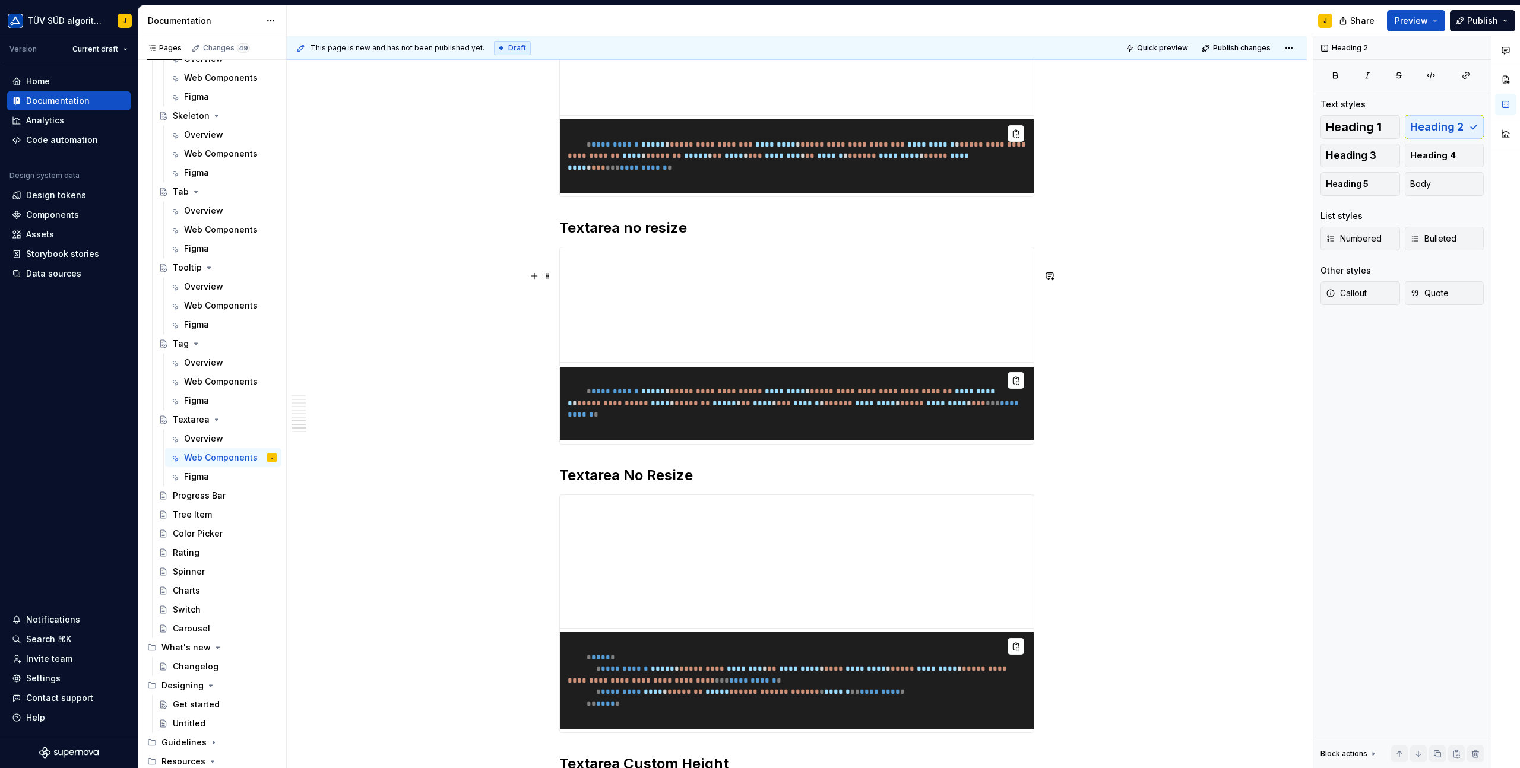
scroll to position [2451, 0]
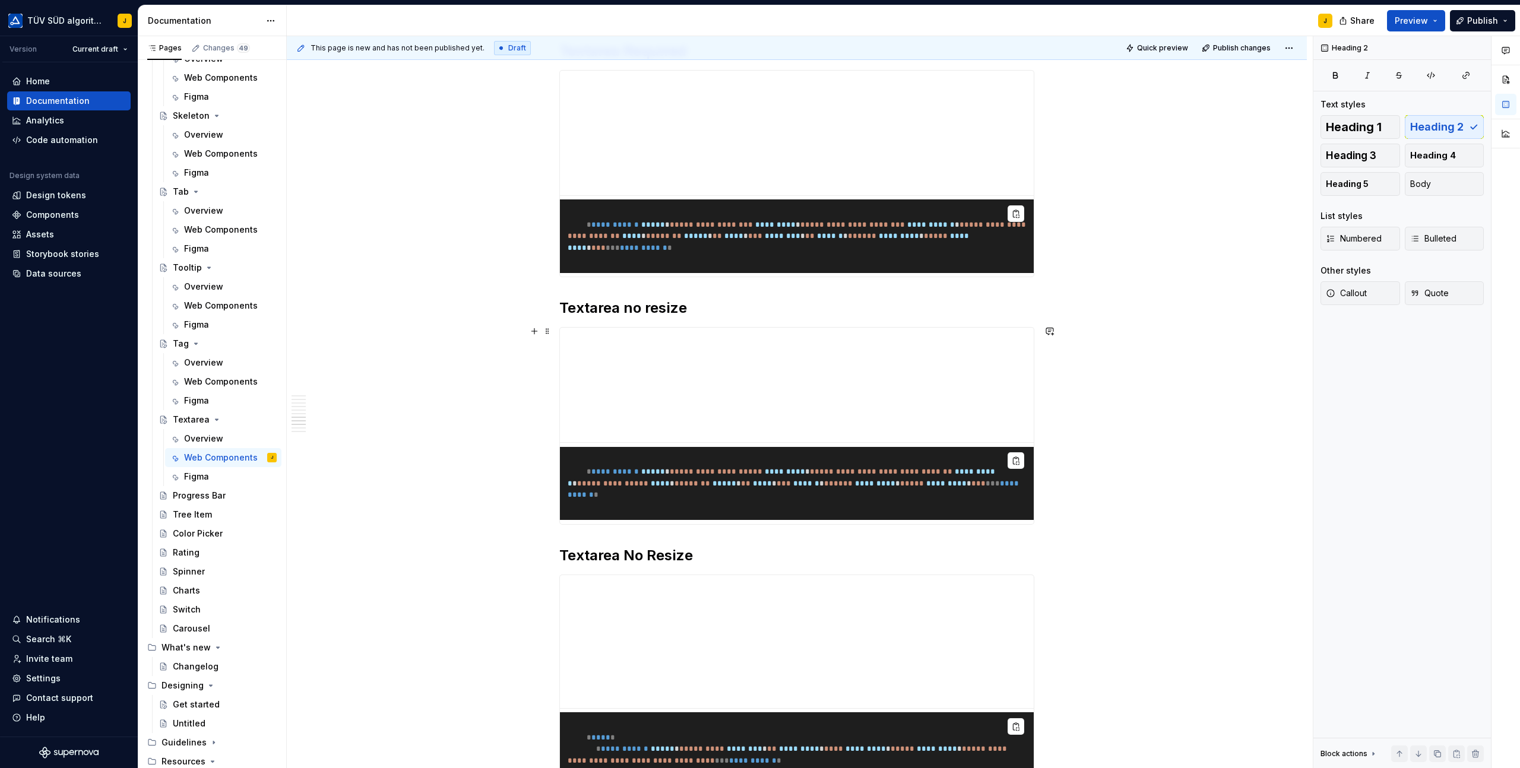
click at [637, 318] on h2 "Textarea no resize" at bounding box center [796, 308] width 475 height 19
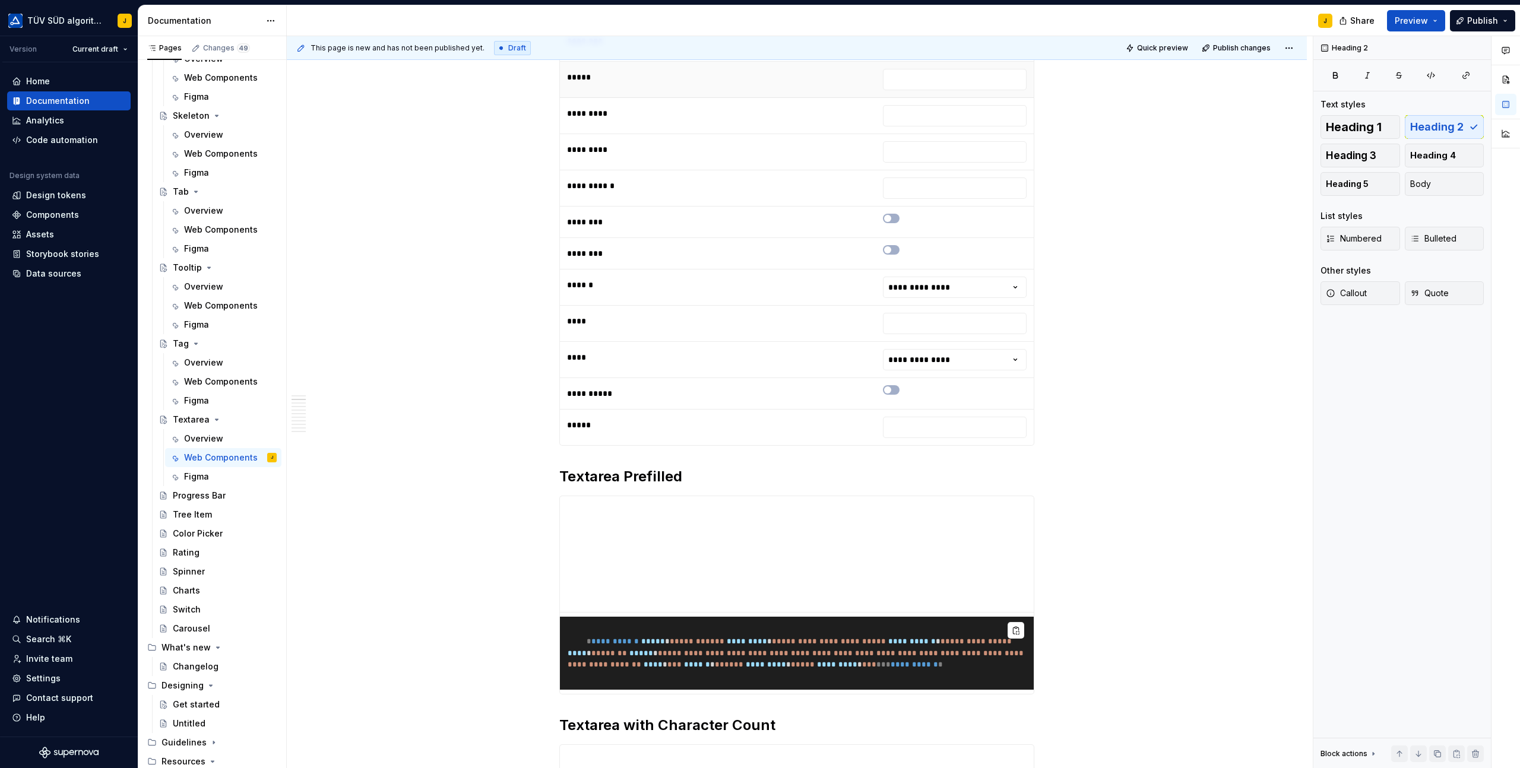
scroll to position [0, 0]
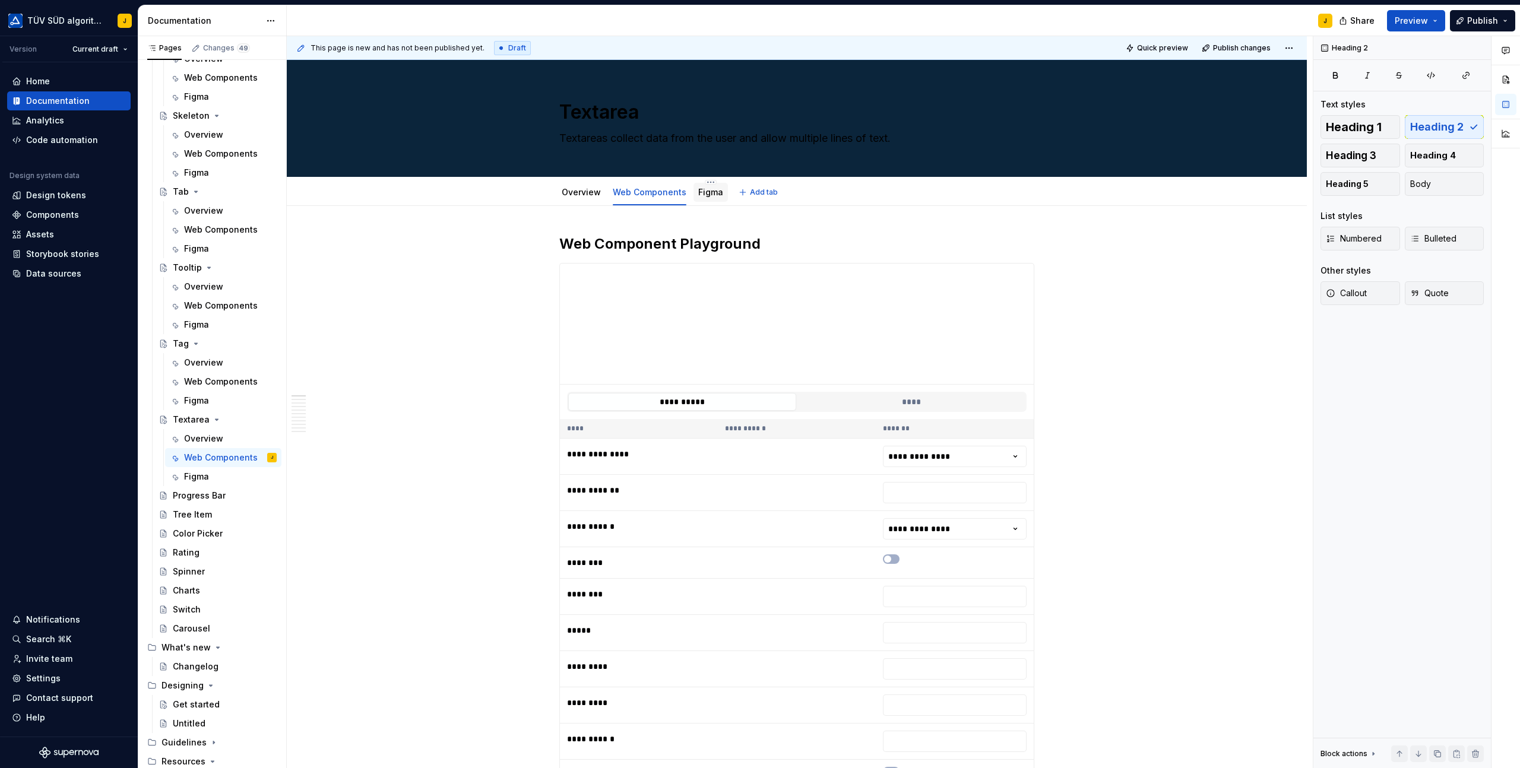
click at [703, 195] on link "Figma" at bounding box center [710, 192] width 25 height 10
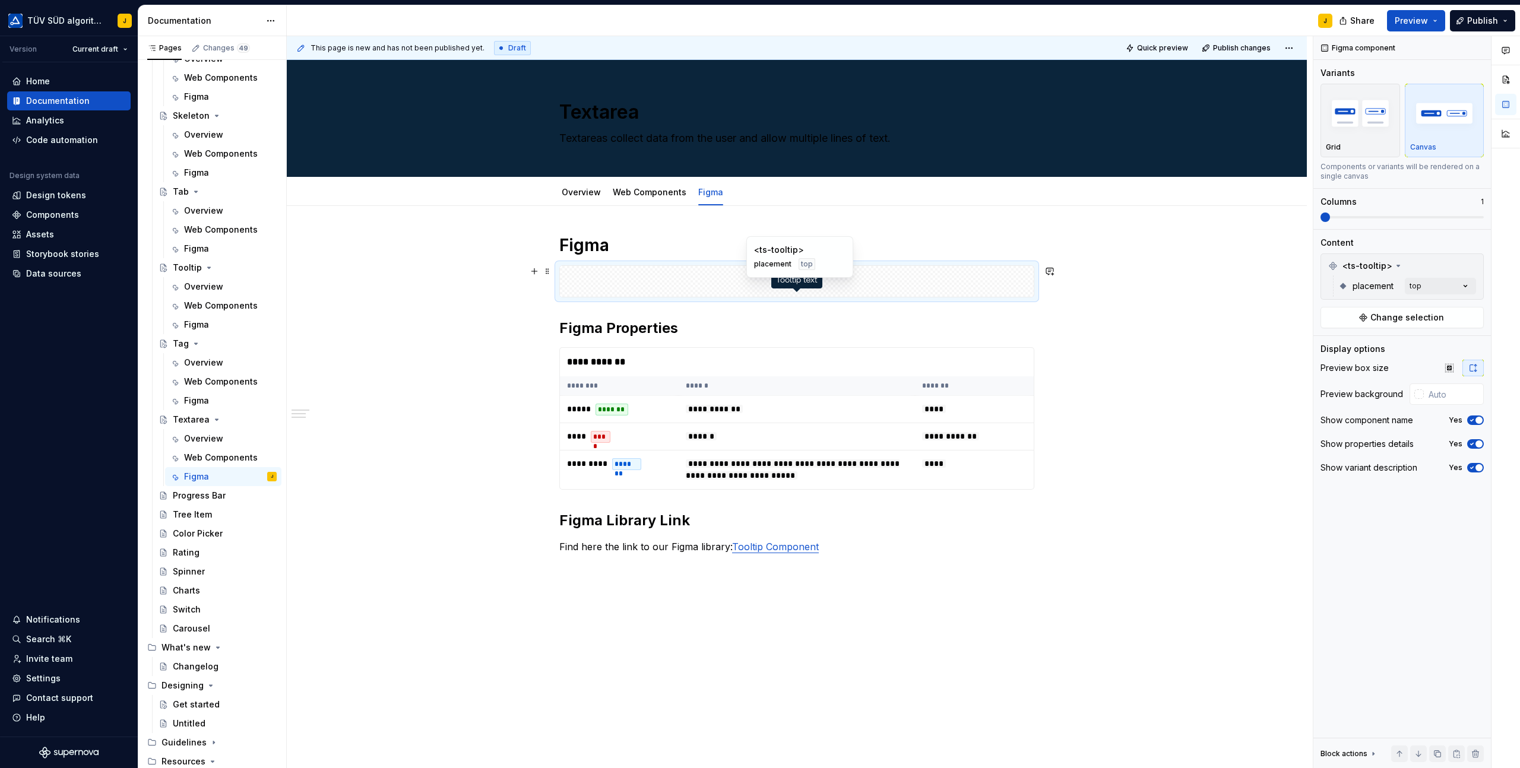
click at [712, 280] on div at bounding box center [797, 281] width 474 height 31
click at [1471, 267] on button "button" at bounding box center [1471, 266] width 17 height 17
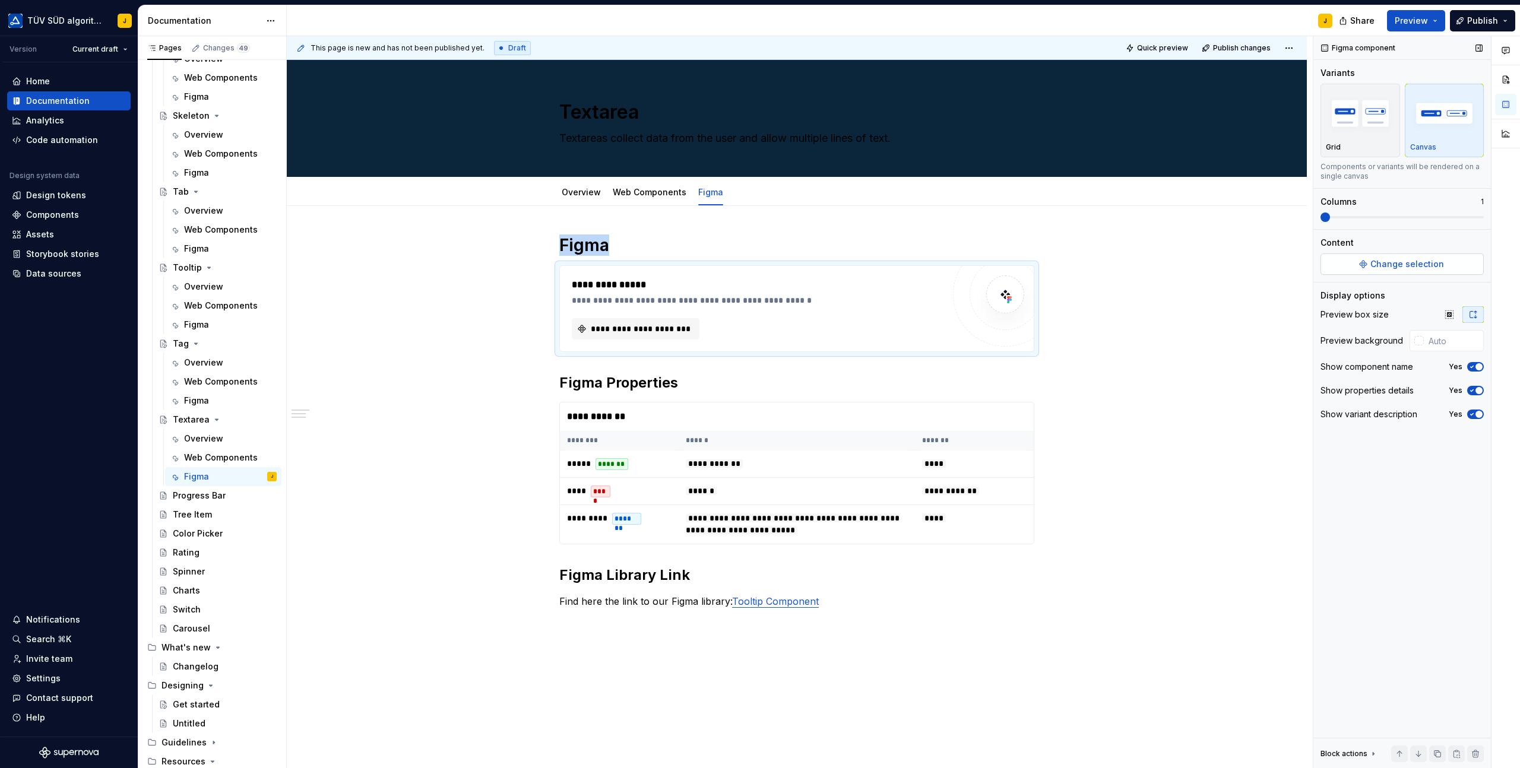
click at [1398, 264] on span "Change selection" at bounding box center [1407, 264] width 74 height 12
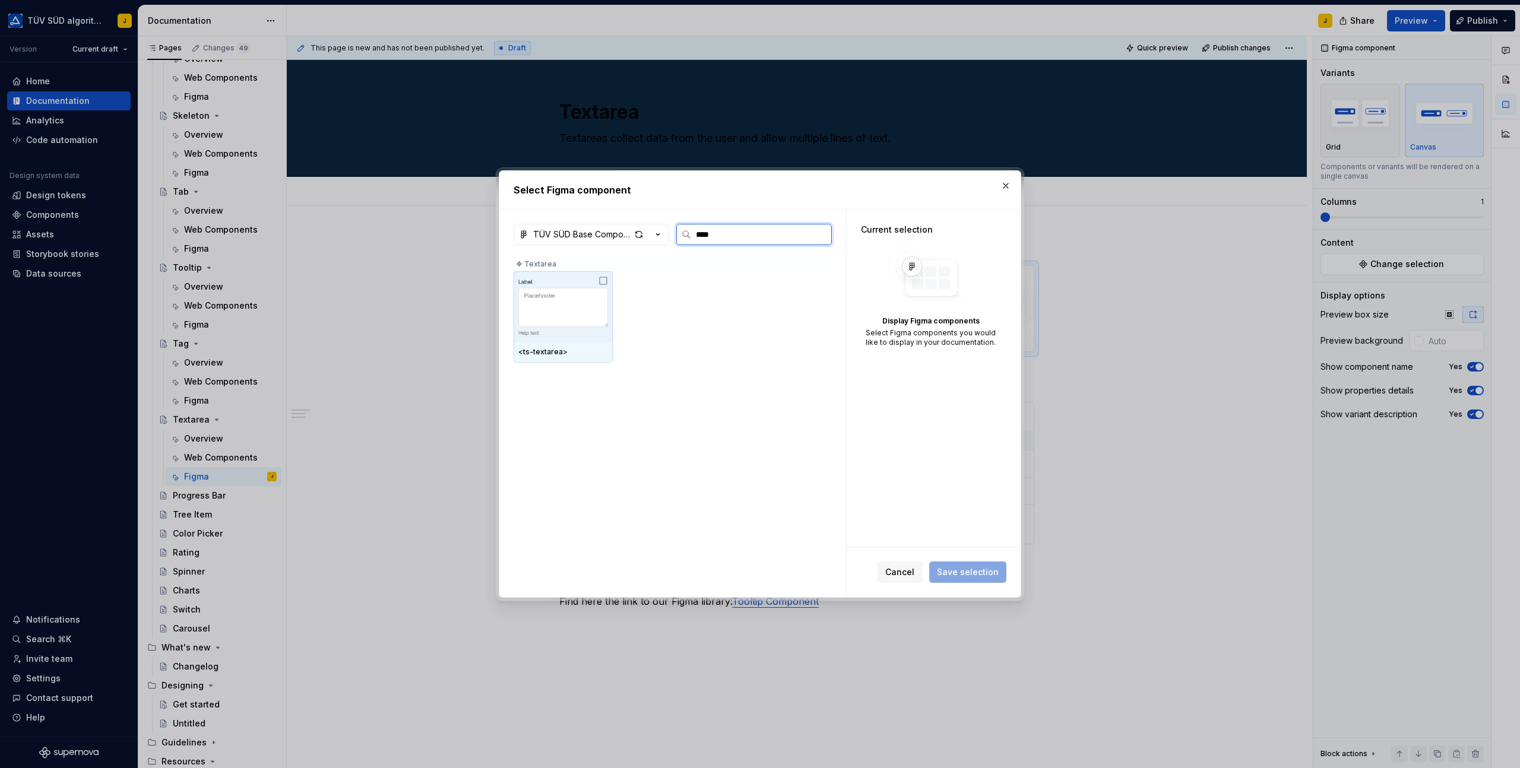
click at [608, 283] on icon at bounding box center [602, 280] width 9 height 9
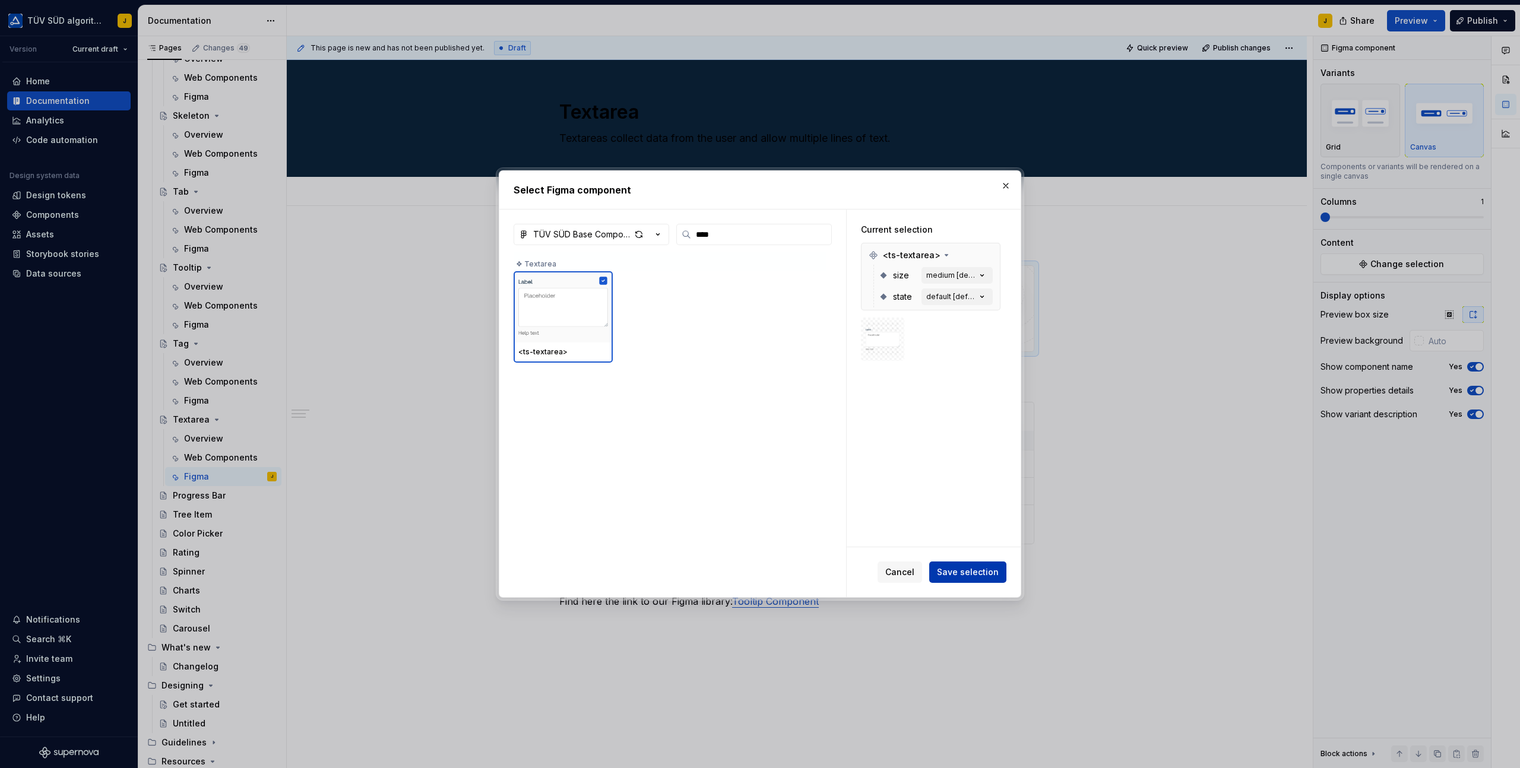
click at [957, 576] on span "Save selection" at bounding box center [968, 572] width 62 height 12
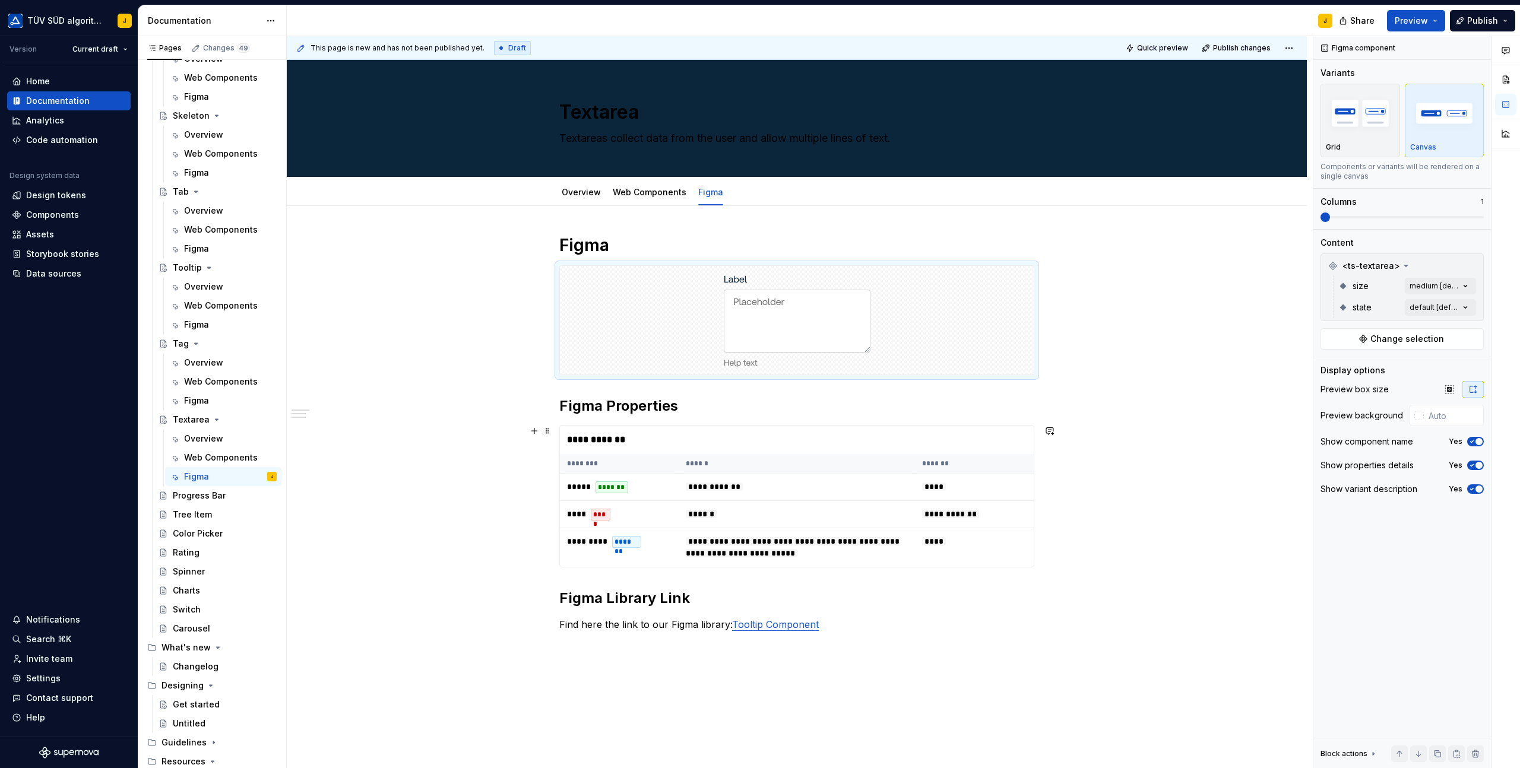
click at [667, 462] on th "********" at bounding box center [619, 464] width 119 height 20
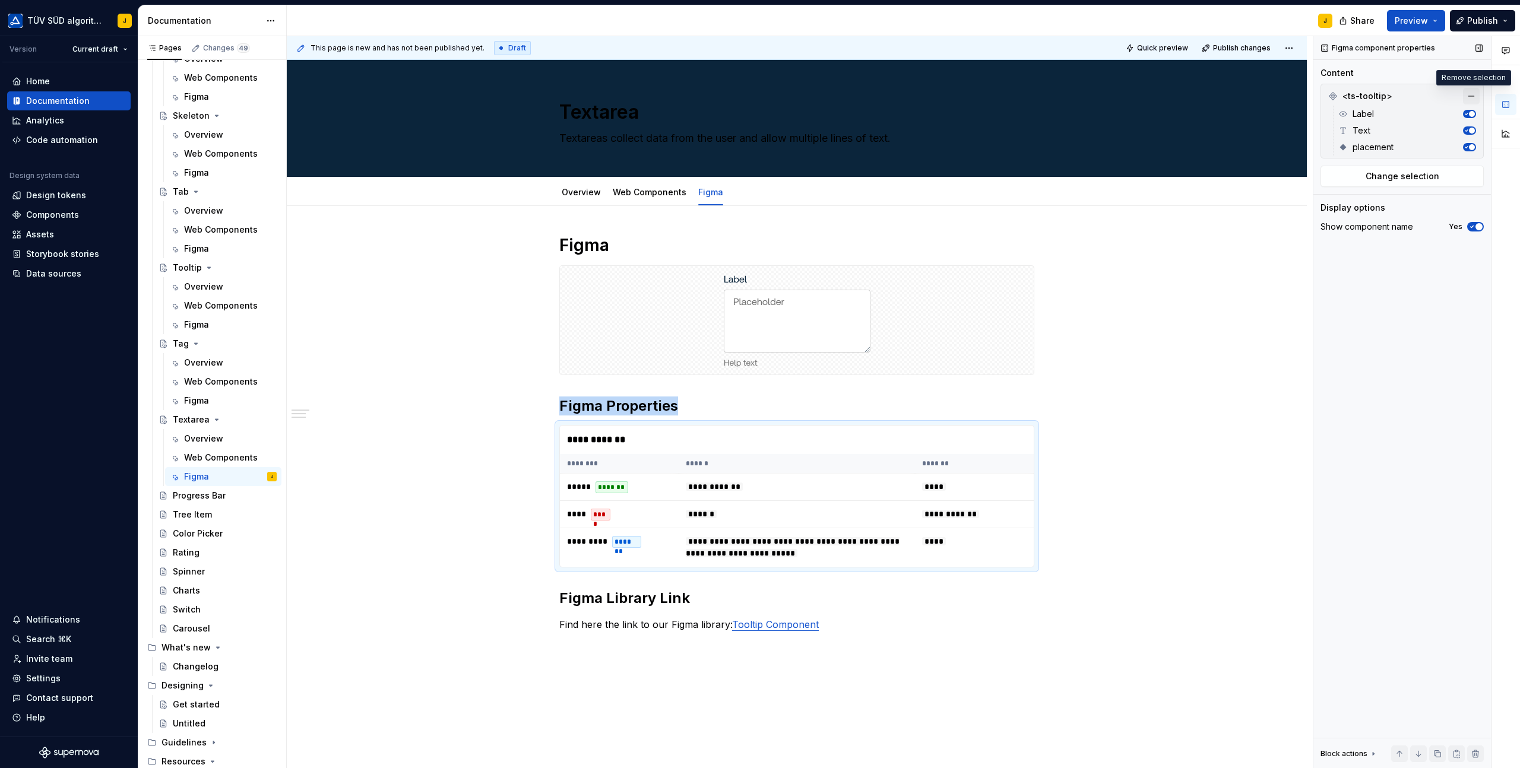
click at [1470, 101] on button "button" at bounding box center [1471, 96] width 17 height 17
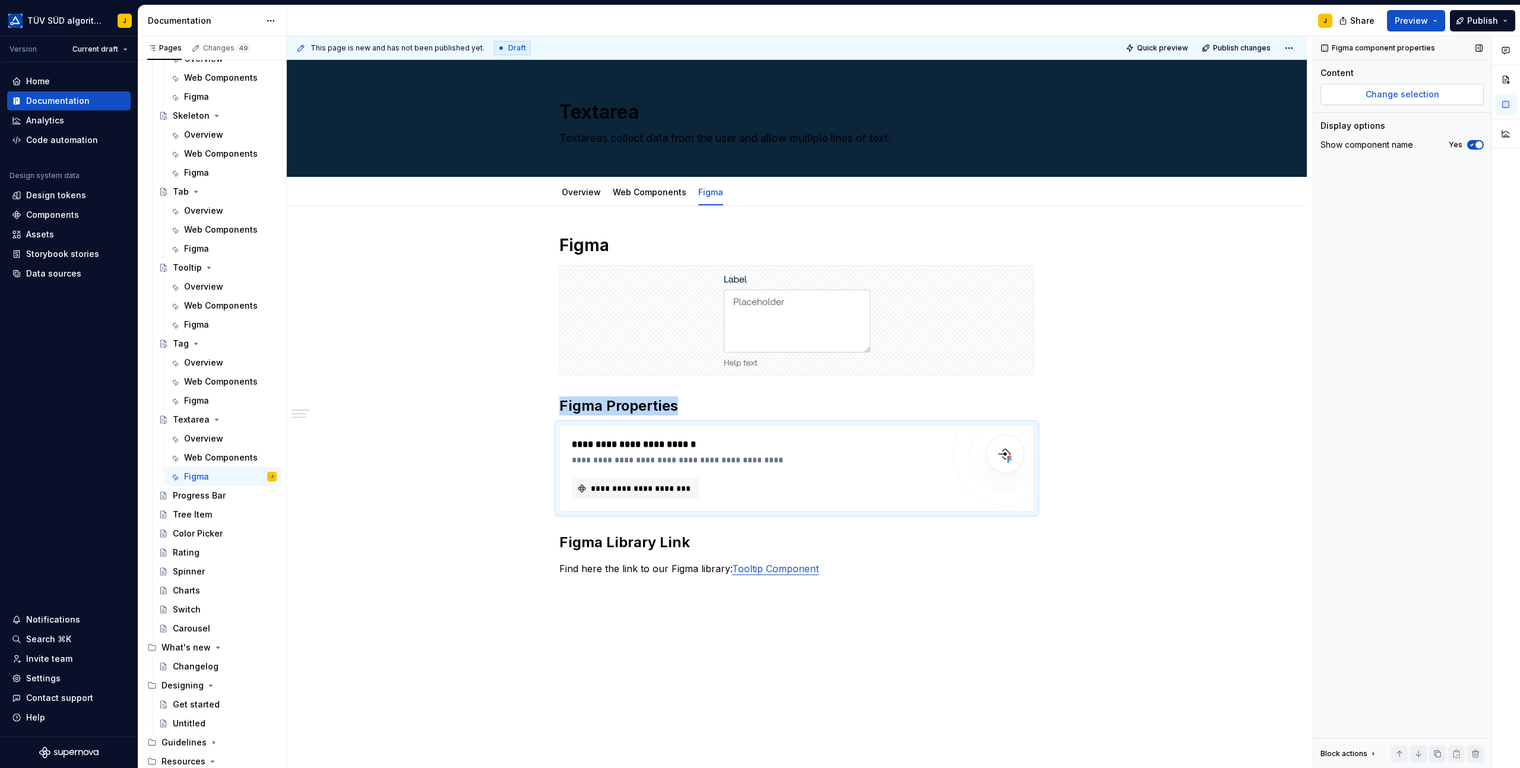
click at [1394, 88] on span "Change selection" at bounding box center [1402, 94] width 74 height 12
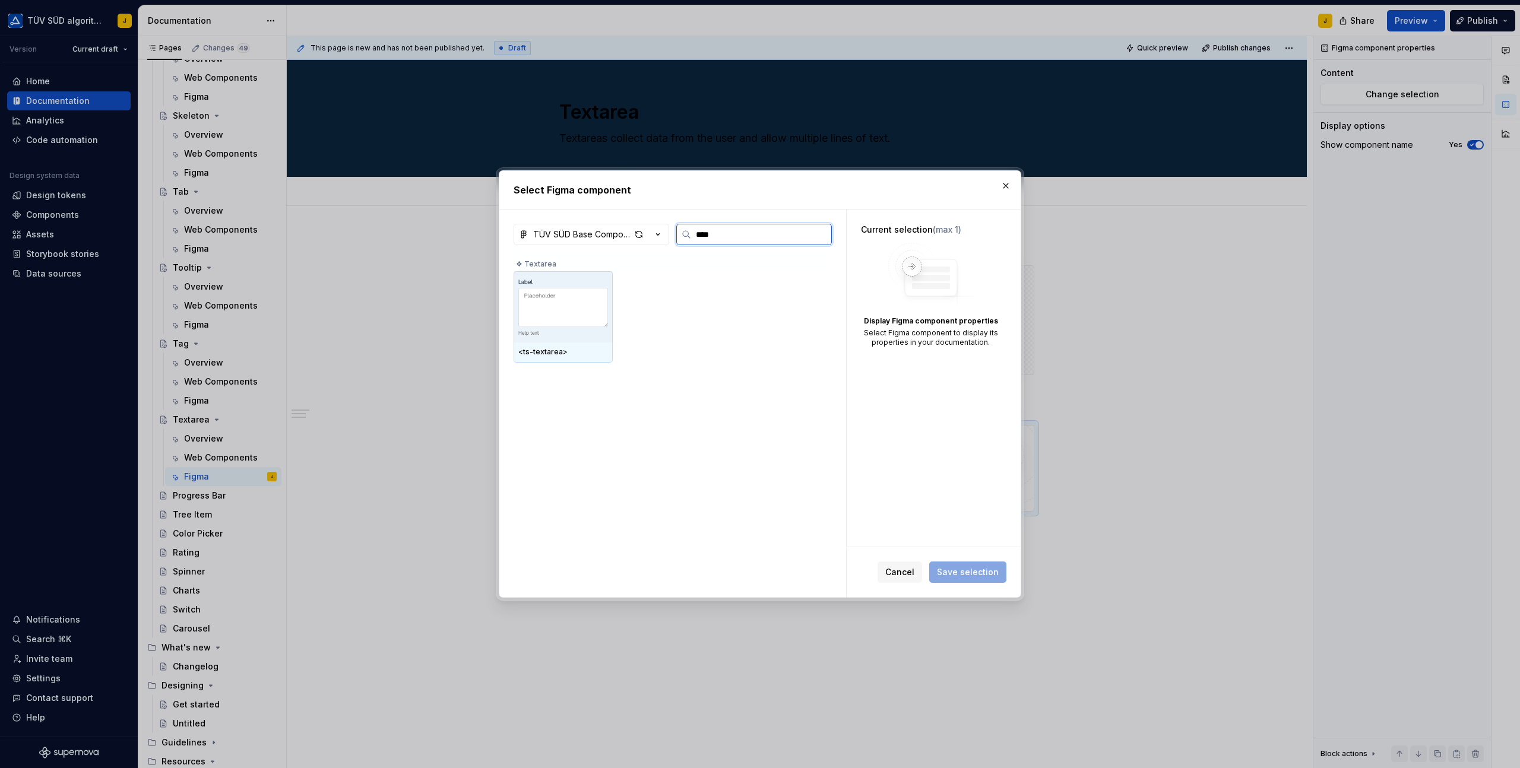
click at [567, 309] on img at bounding box center [563, 307] width 90 height 62
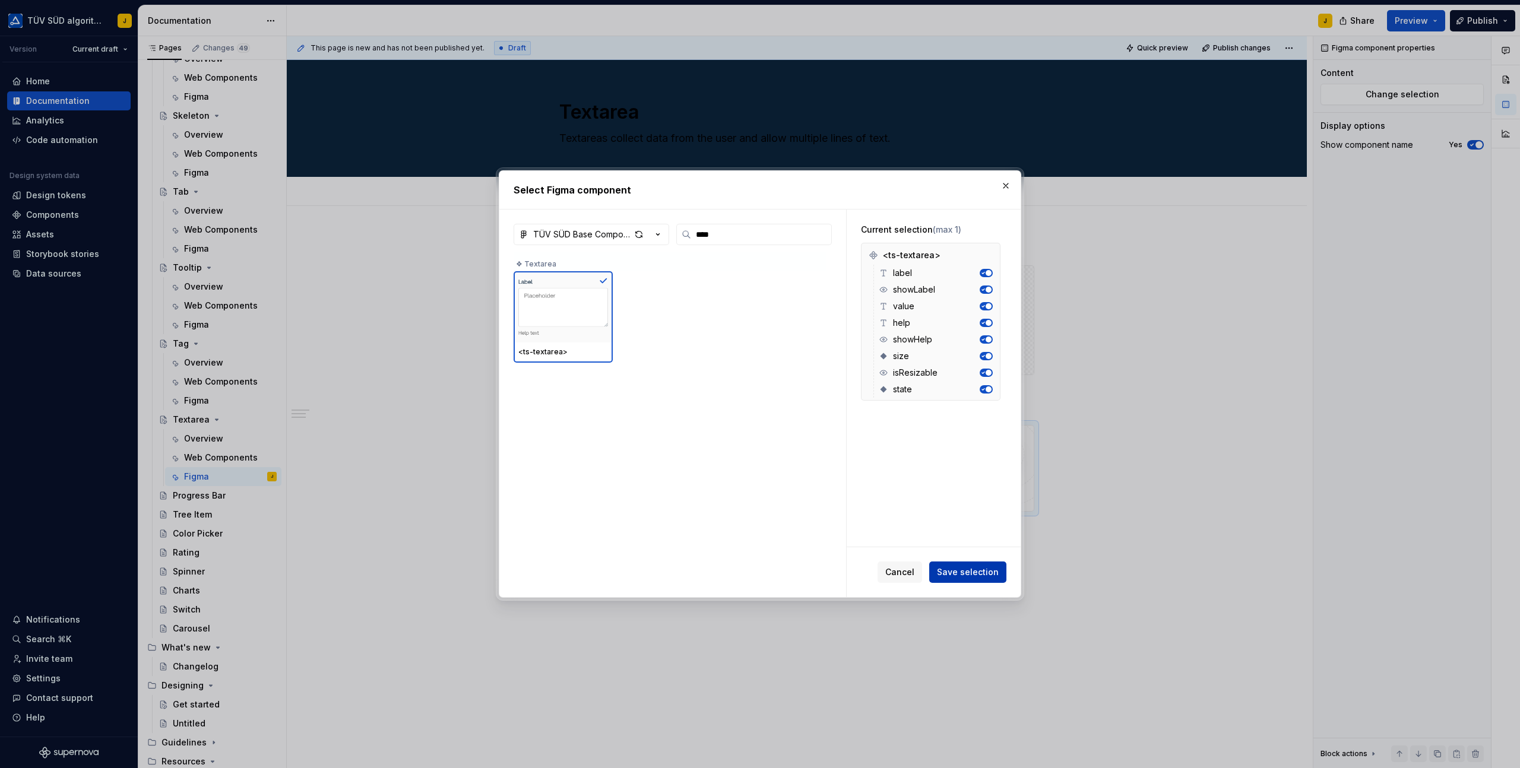
click at [965, 567] on span "Save selection" at bounding box center [968, 572] width 62 height 12
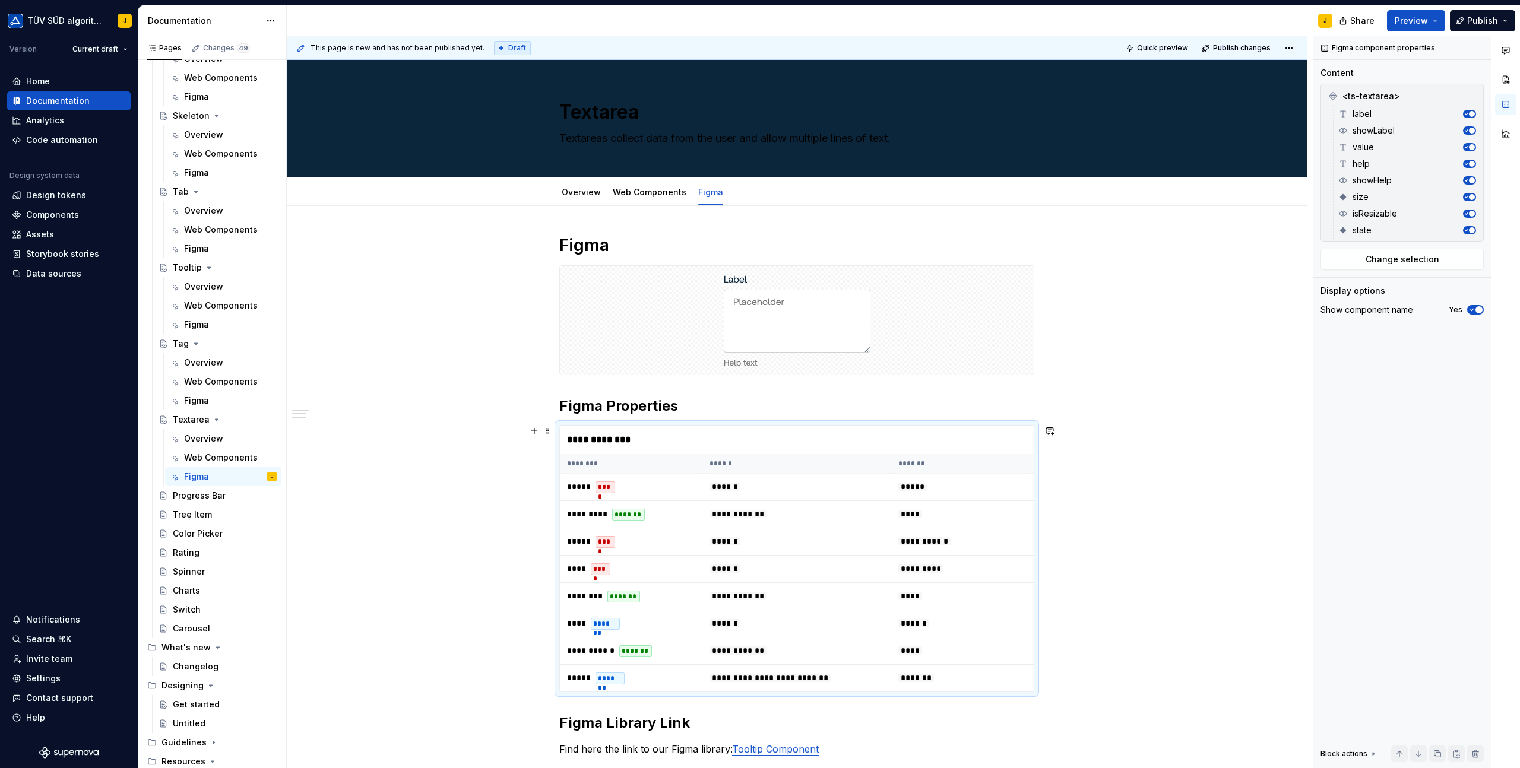
click at [1112, 465] on div "**********" at bounding box center [797, 614] width 1020 height 816
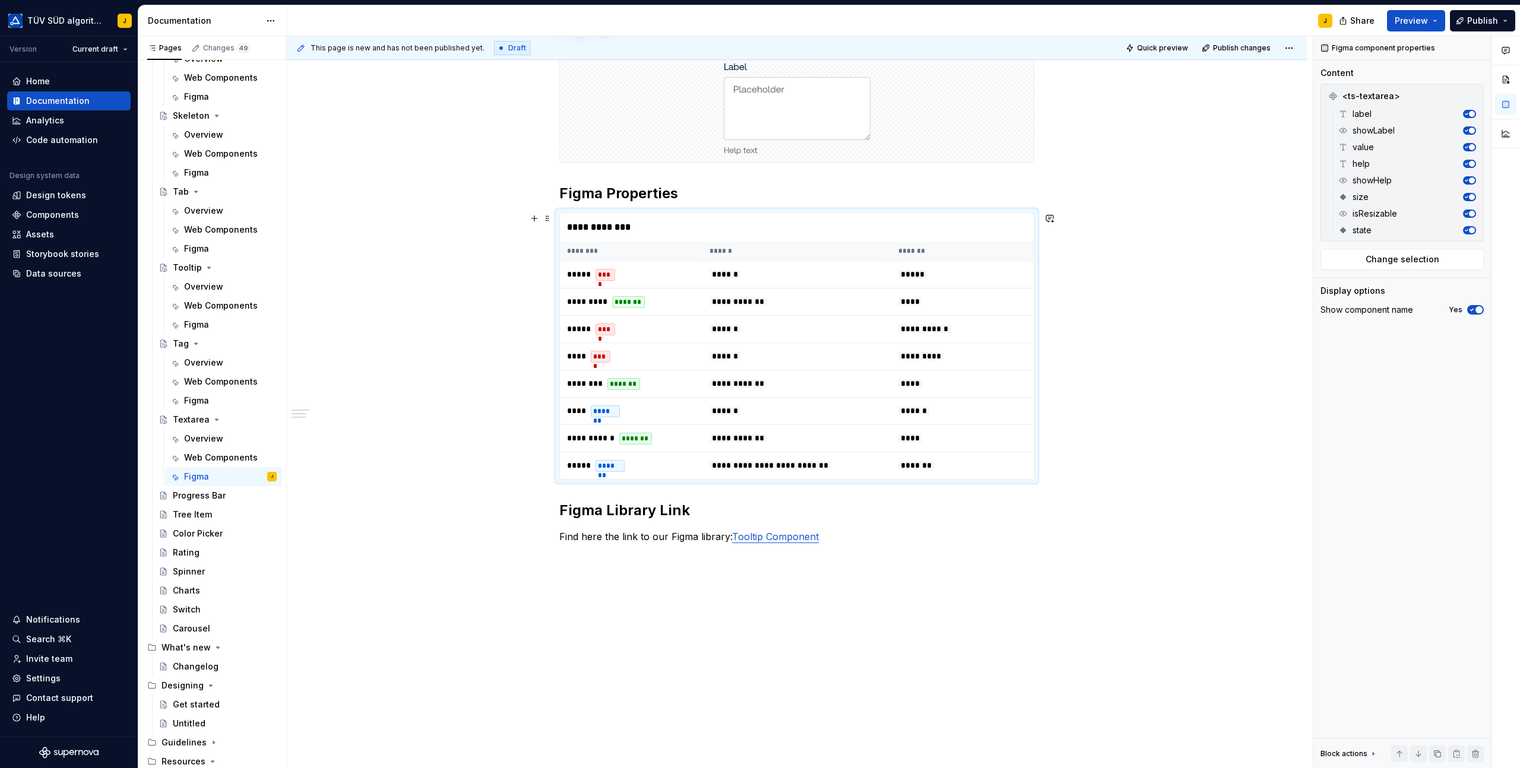
scroll to position [98, 0]
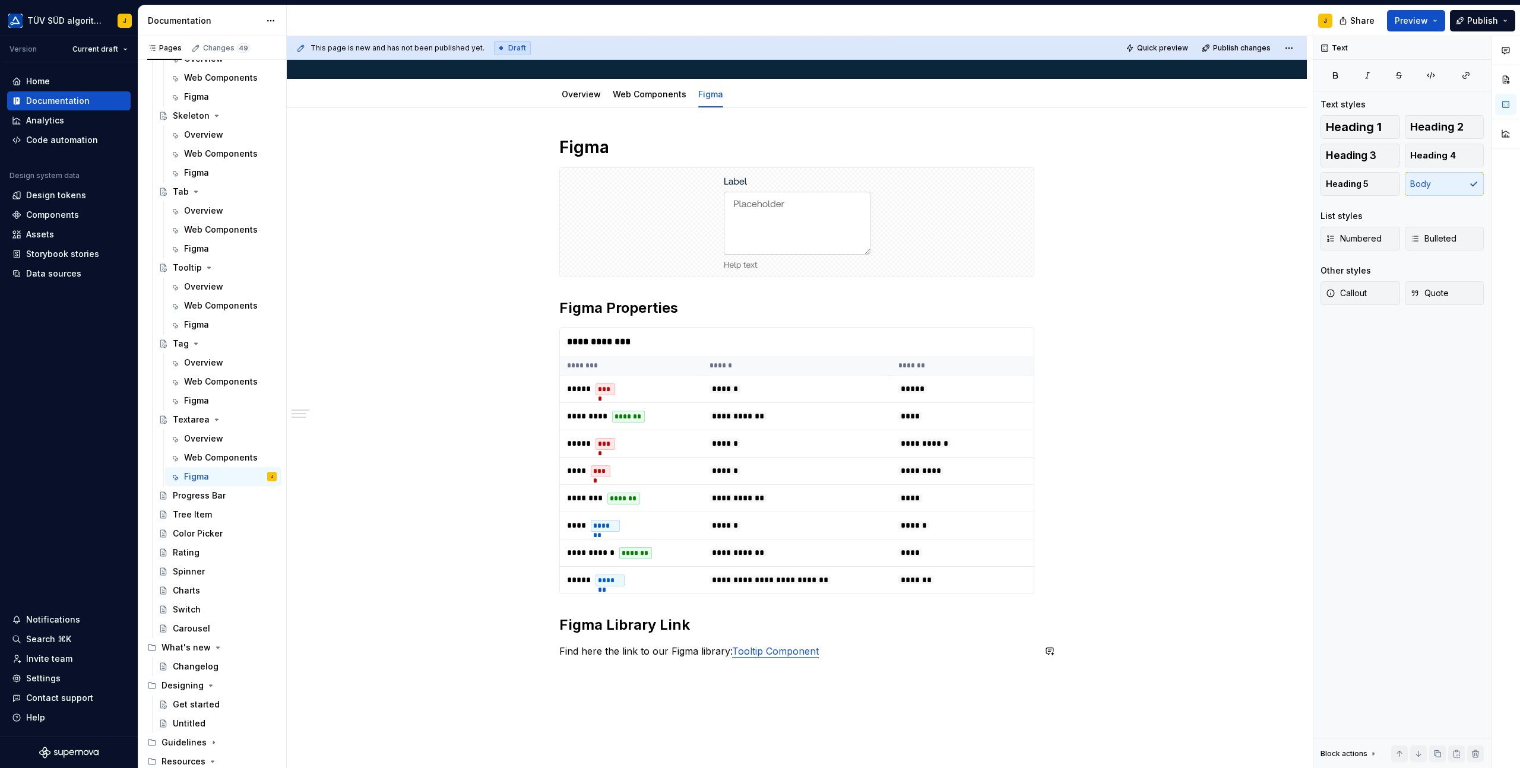
click at [832, 639] on div "**********" at bounding box center [796, 408] width 475 height 543
click at [829, 652] on p "Find here the link to our Figma library: Tooltip Component" at bounding box center [796, 651] width 475 height 14
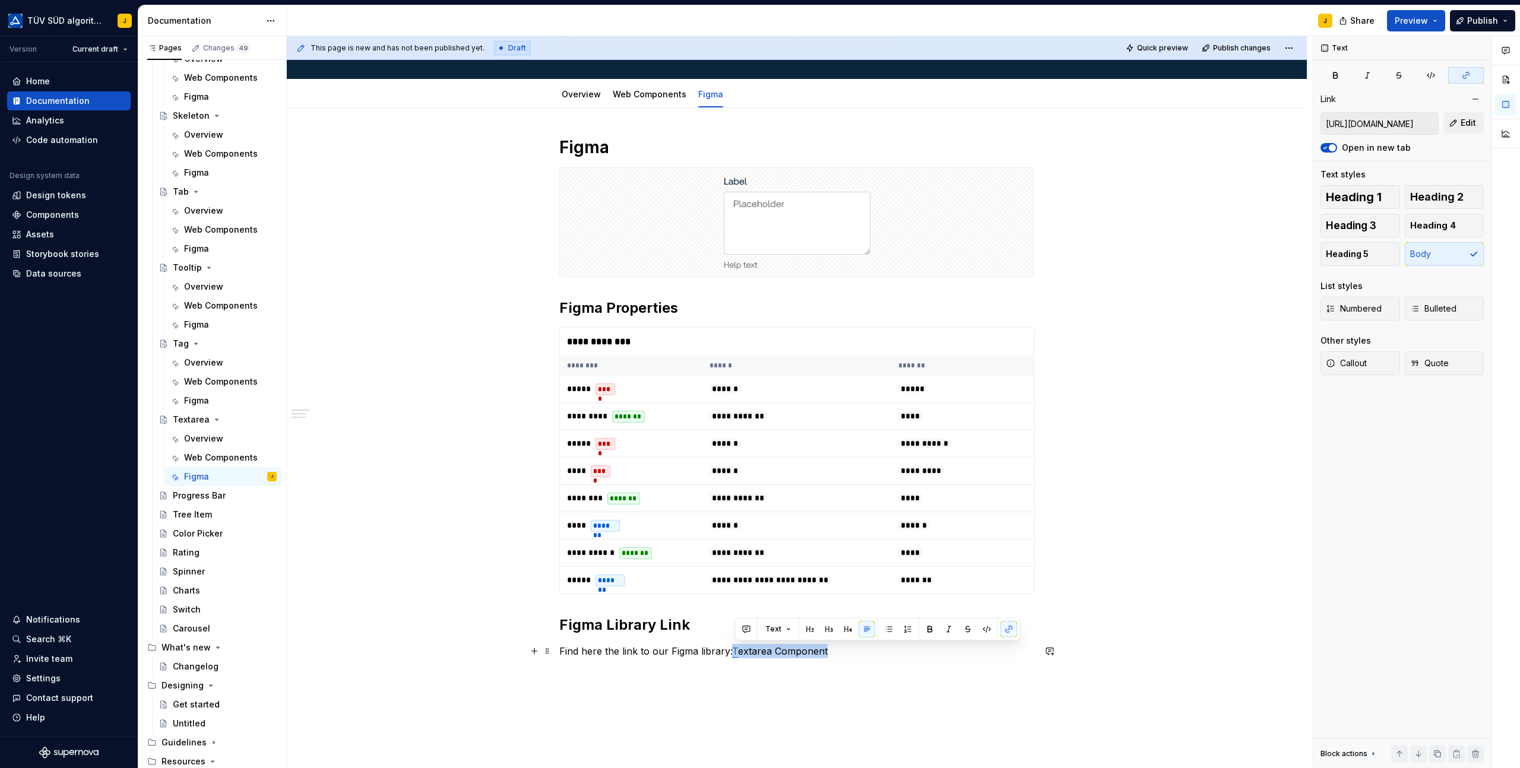
drag, startPoint x: 830, startPoint y: 647, endPoint x: 735, endPoint y: 648, distance: 94.4
click at [735, 648] on p "Find here the link to our Figma library: T extarea Component" at bounding box center [796, 651] width 475 height 14
click at [762, 671] on p at bounding box center [796, 672] width 475 height 14
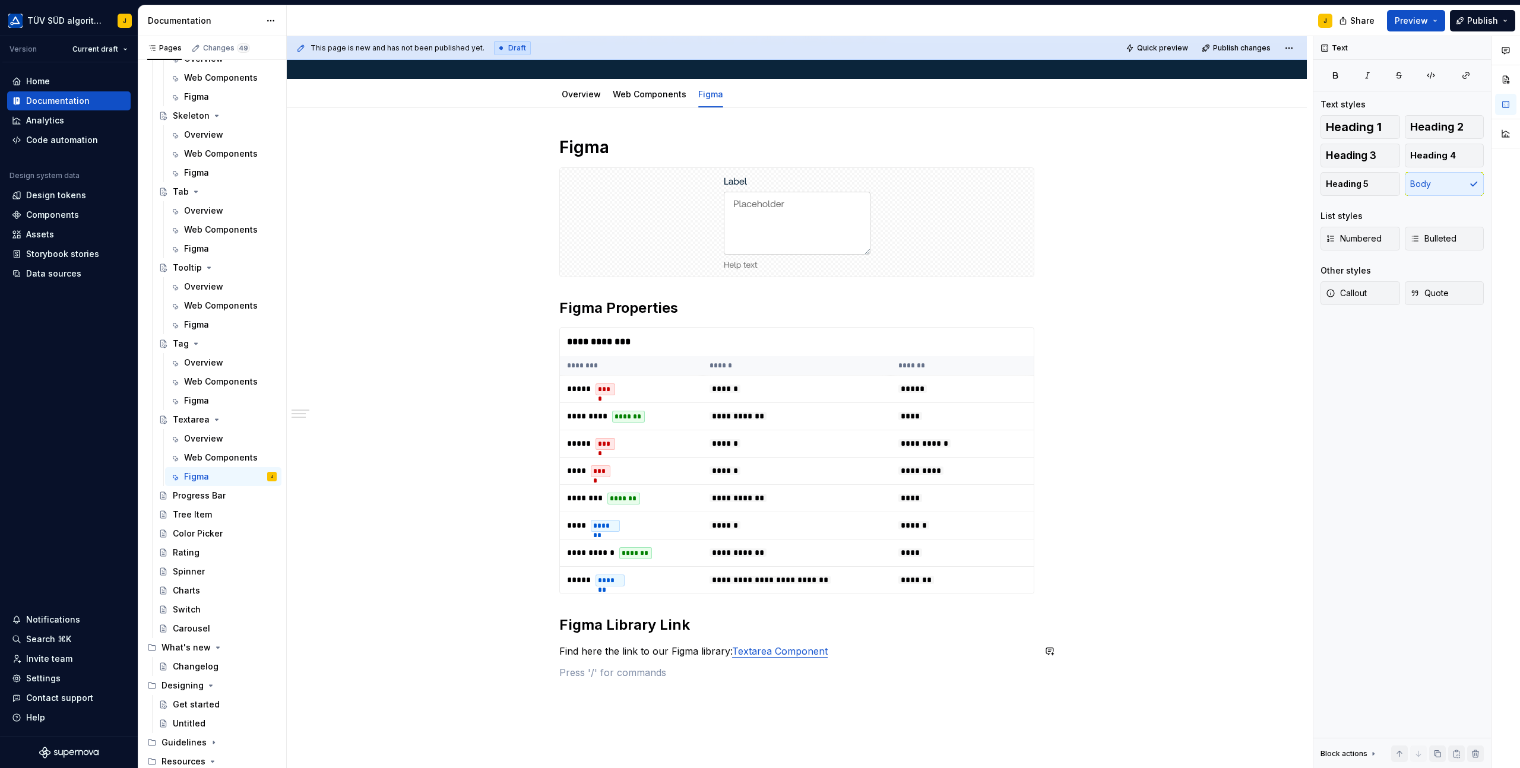
click at [868, 637] on div "**********" at bounding box center [796, 408] width 475 height 543
click at [1414, 24] on span "Preview" at bounding box center [1410, 21] width 33 height 12
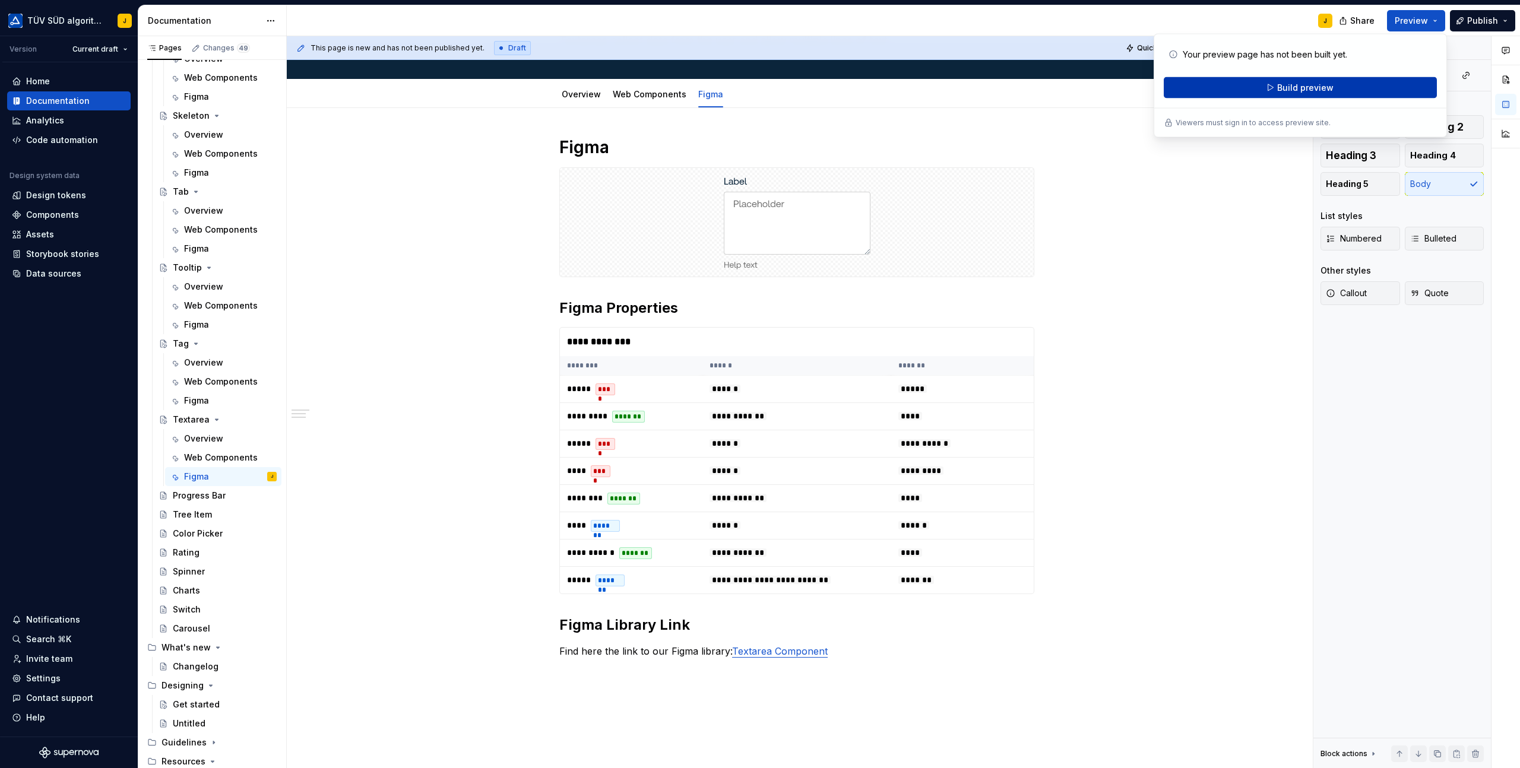
click at [1330, 88] on span "Build preview" at bounding box center [1305, 88] width 56 height 12
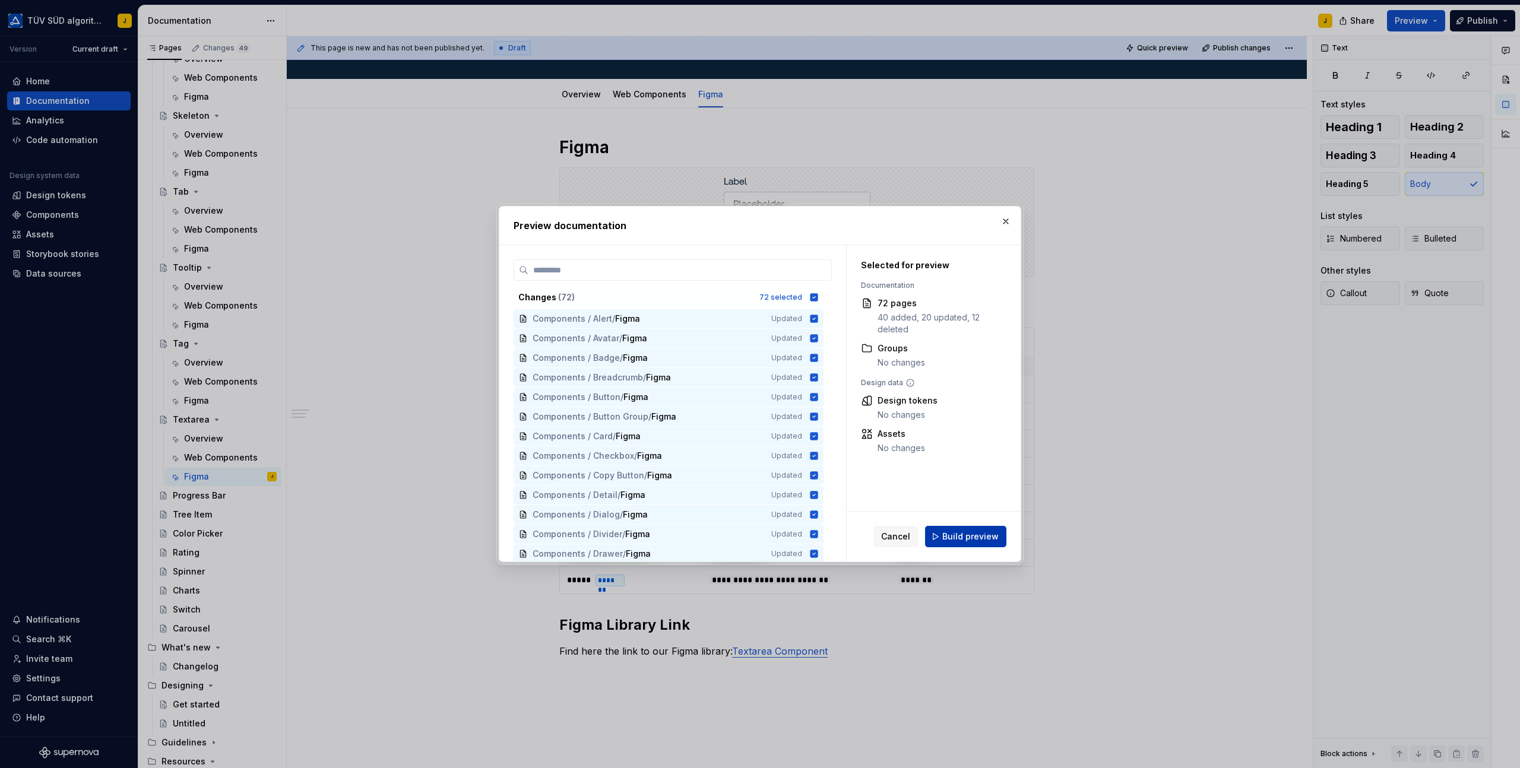
click at [963, 539] on span "Build preview" at bounding box center [970, 537] width 56 height 12
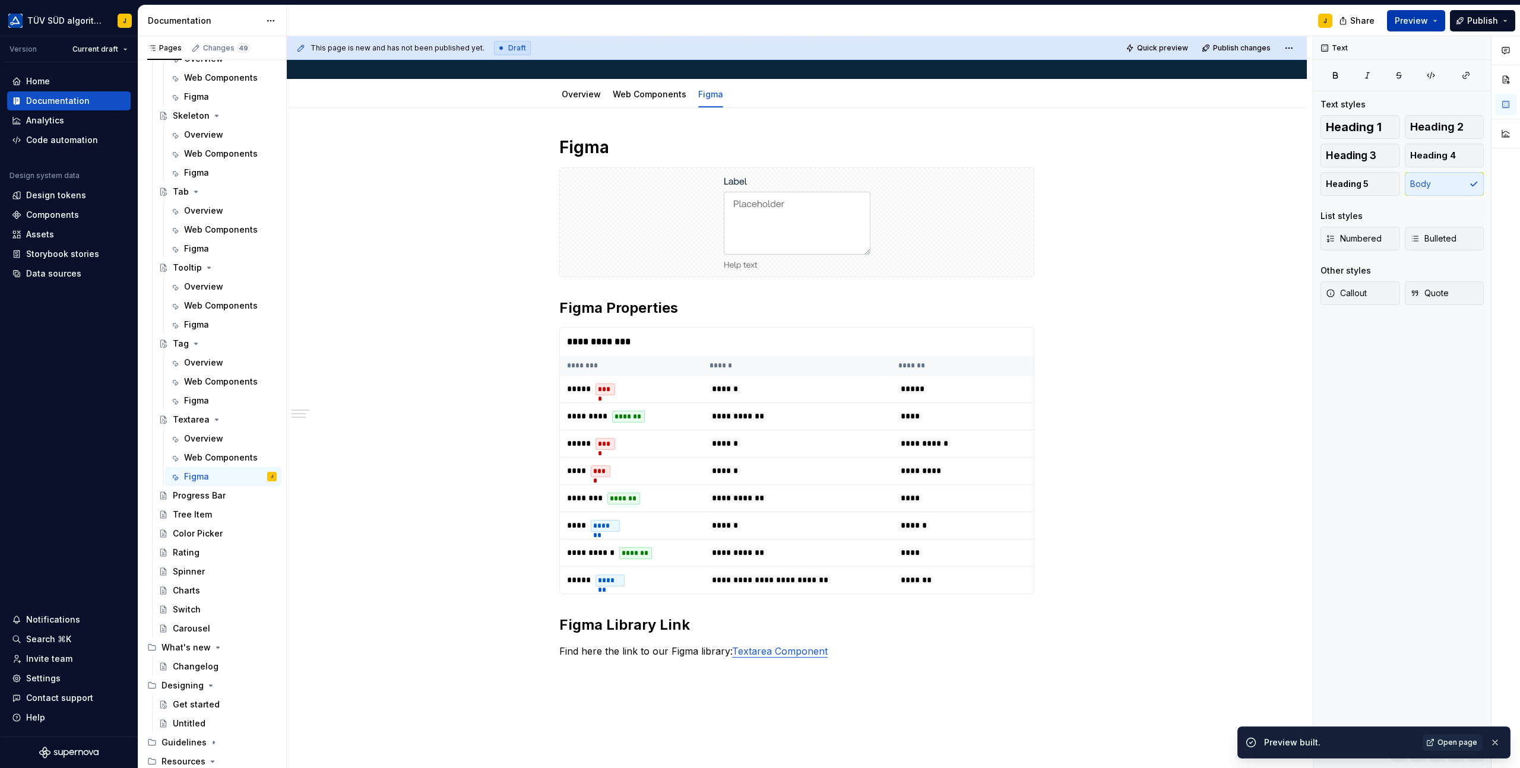
click at [1433, 18] on button "Preview" at bounding box center [1416, 20] width 58 height 21
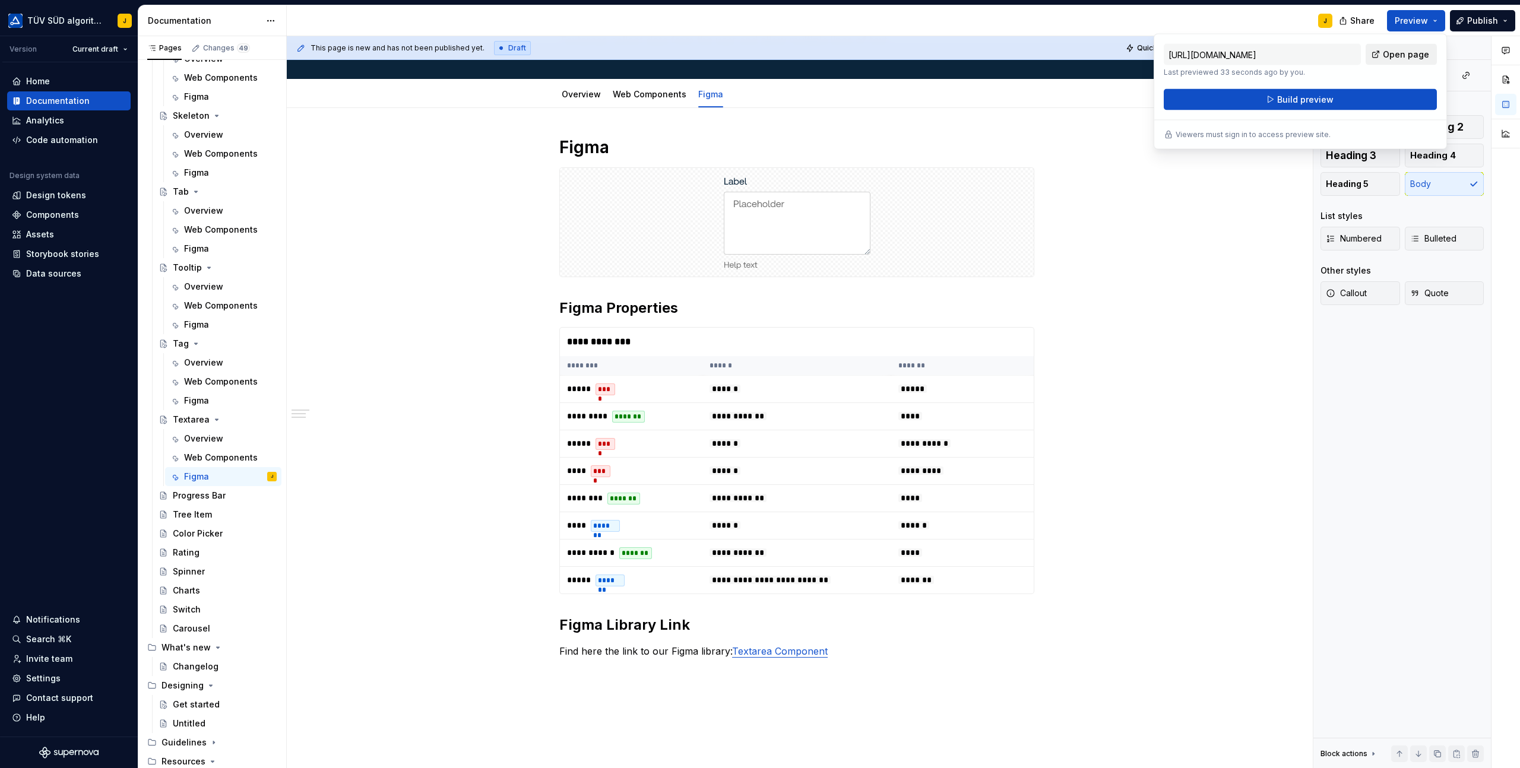
click at [1398, 55] on span "Open page" at bounding box center [1405, 55] width 46 height 12
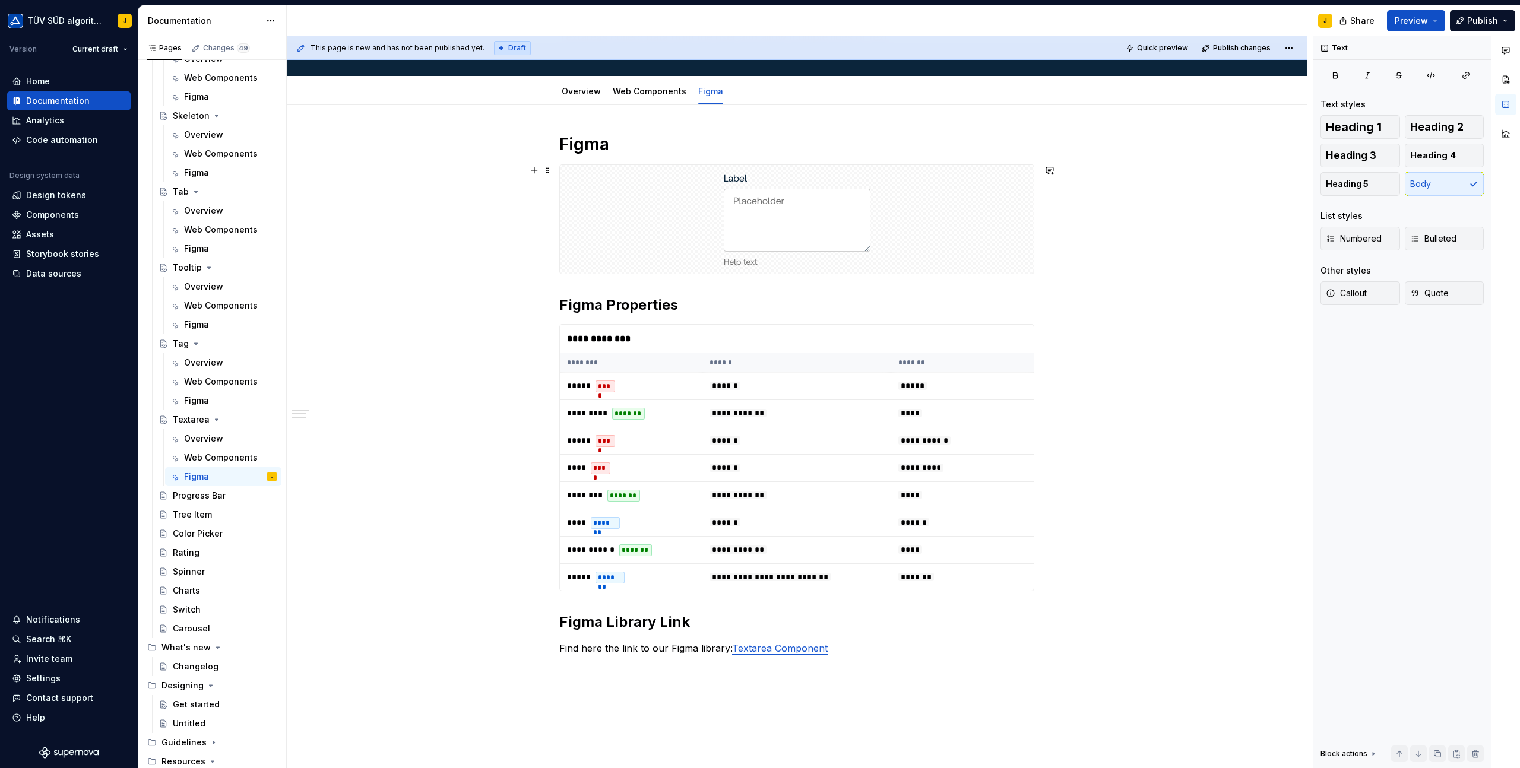
scroll to position [164, 0]
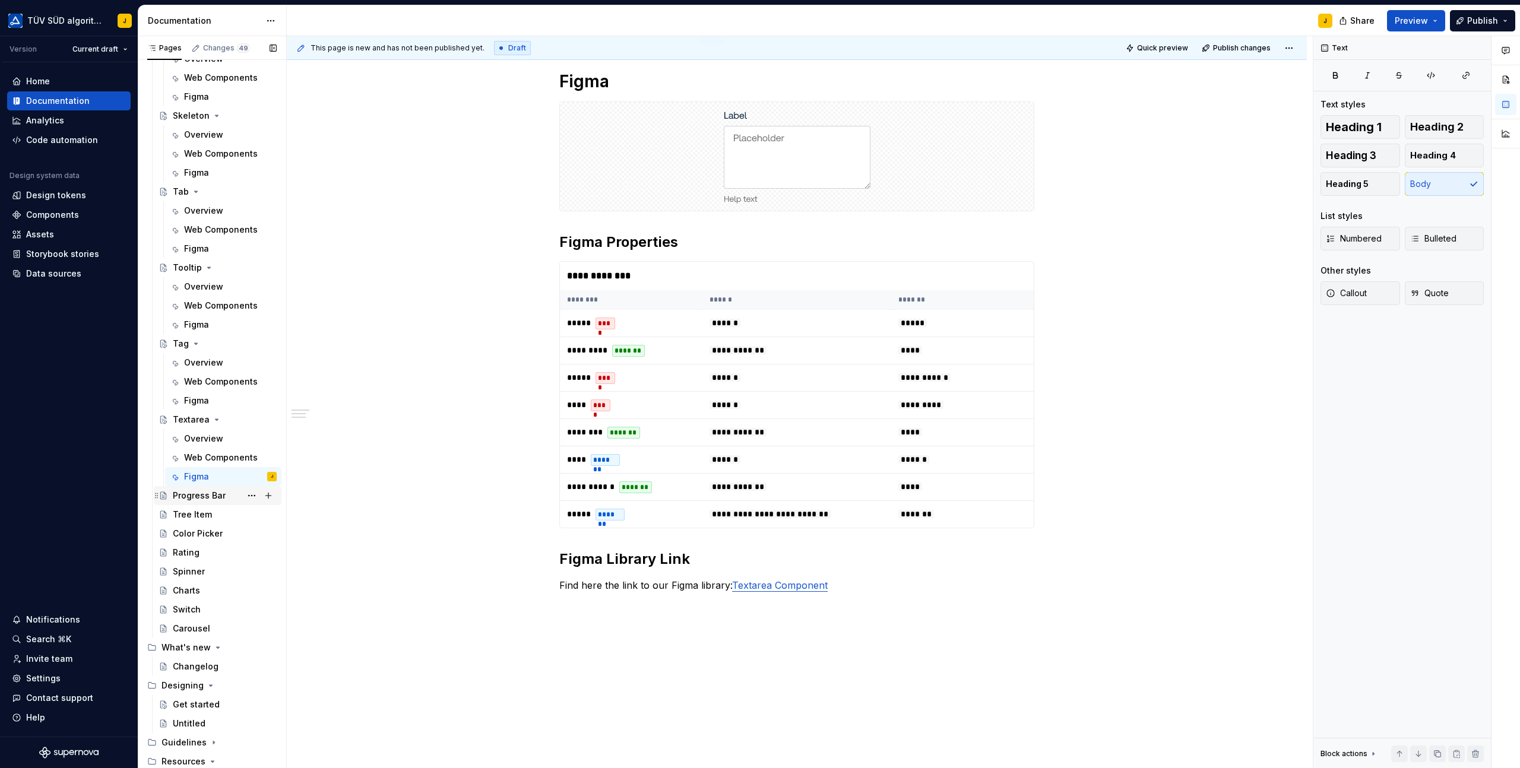
click at [199, 492] on div "Progress Bar" at bounding box center [199, 496] width 53 height 12
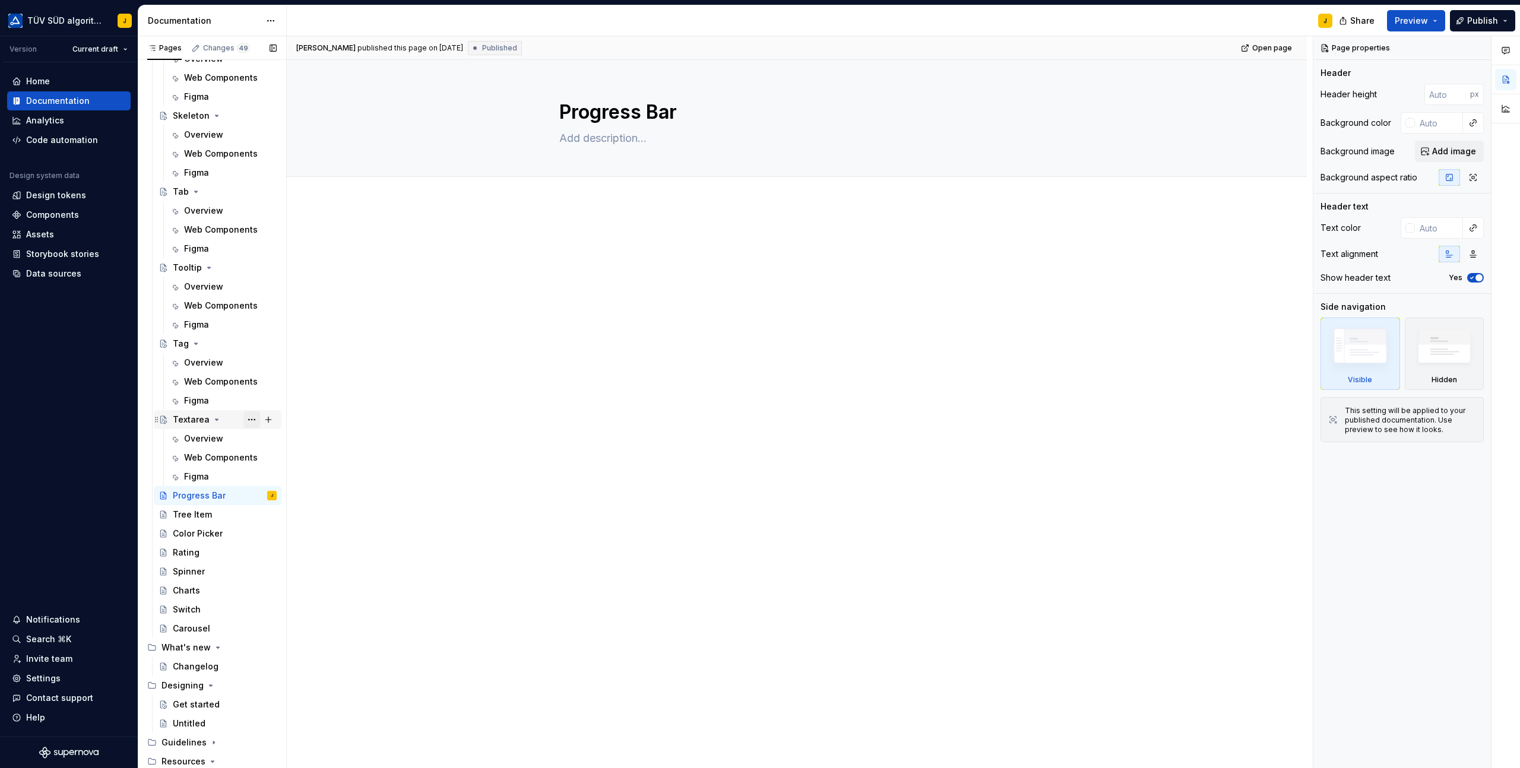
click at [250, 419] on button "Page tree" at bounding box center [251, 419] width 17 height 17
click at [277, 459] on div "Duplicate page" at bounding box center [323, 459] width 116 height 12
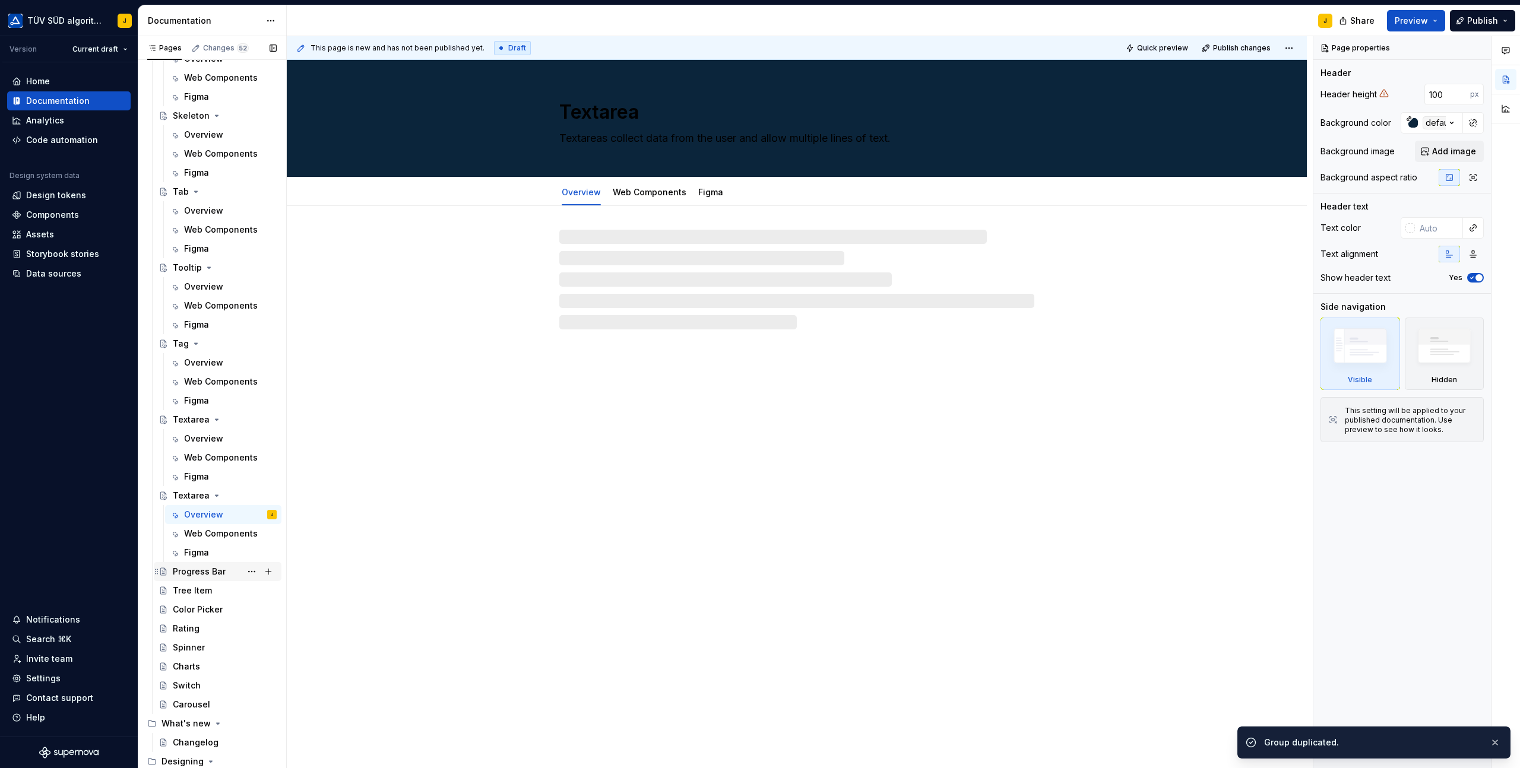
click at [194, 579] on div "Progress Bar" at bounding box center [225, 571] width 104 height 17
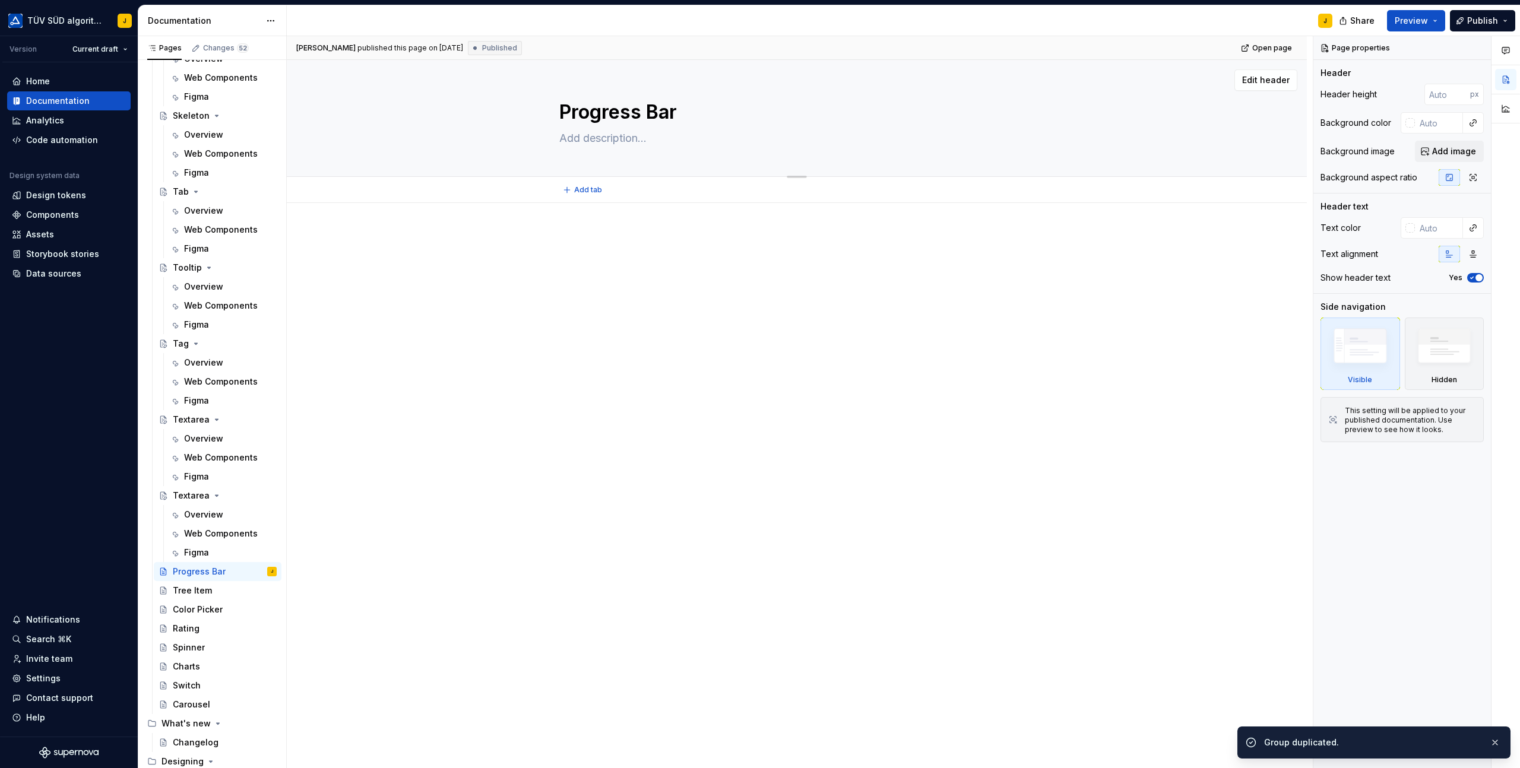
click at [633, 119] on textarea "Progress Bar" at bounding box center [794, 112] width 475 height 28
click at [193, 494] on div "Textarea" at bounding box center [191, 496] width 37 height 12
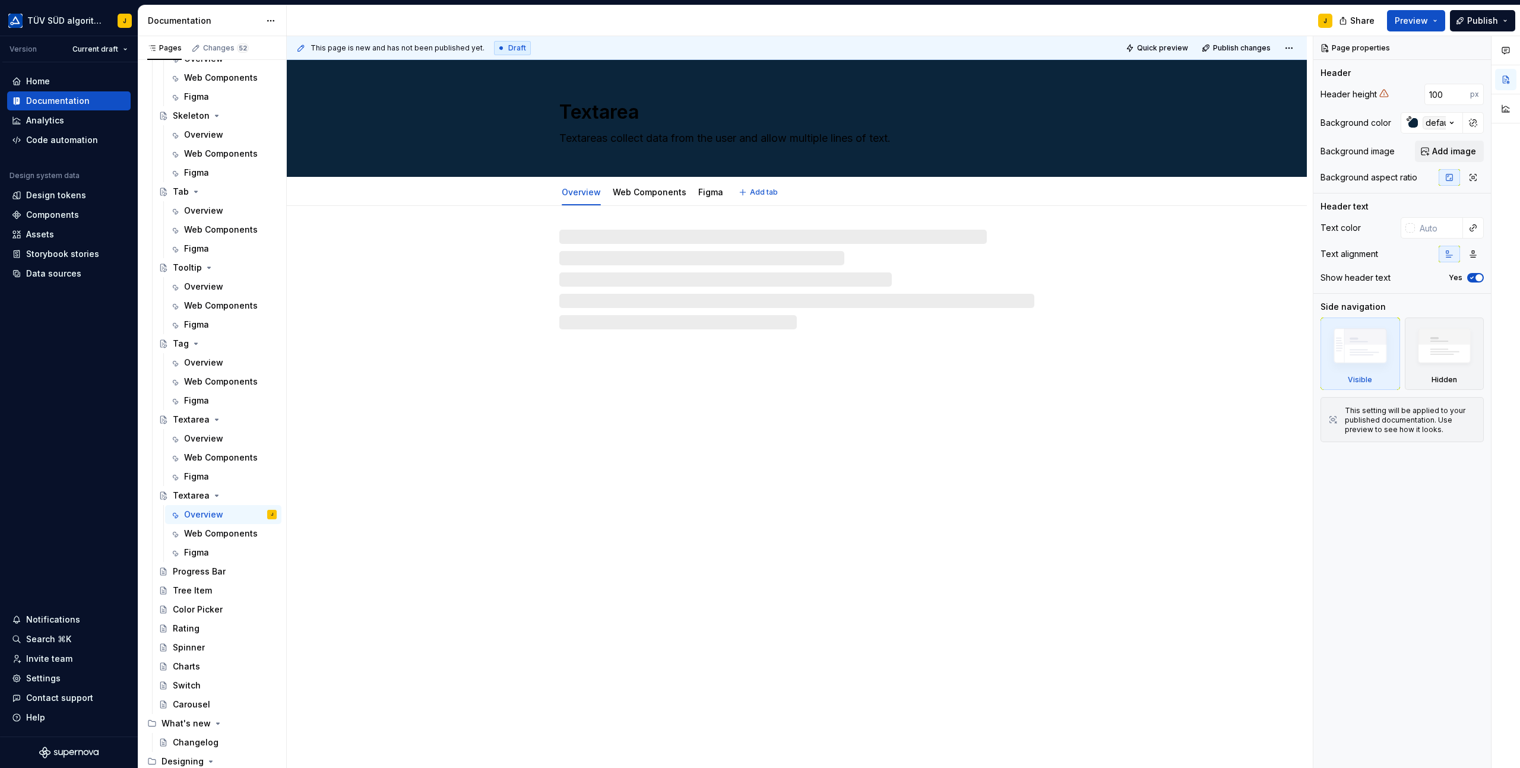
click at [616, 119] on textarea "Textarea" at bounding box center [794, 112] width 475 height 28
paste textarea "Progress Bar"
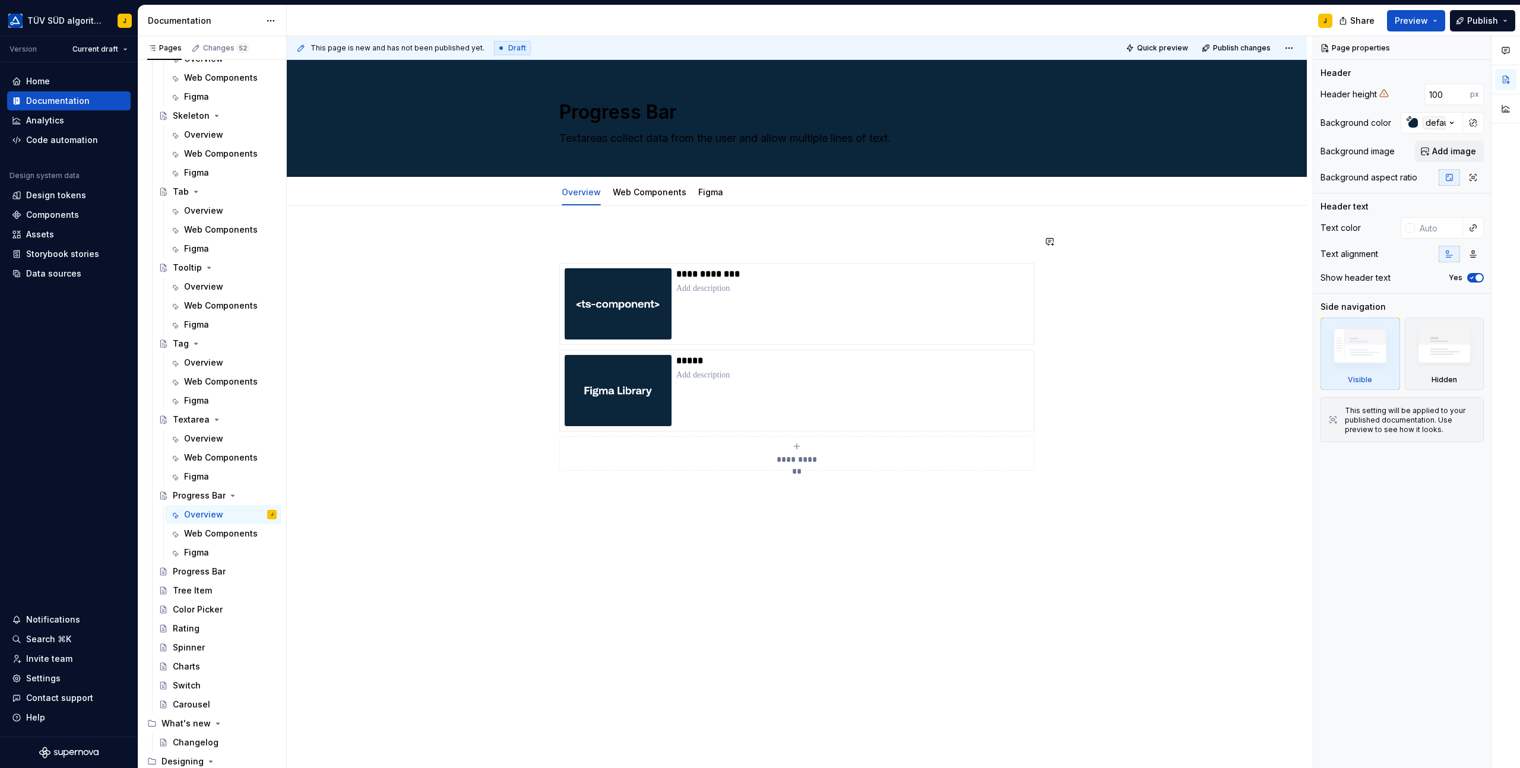
click at [494, 249] on div "**********" at bounding box center [800, 402] width 1026 height 732
click at [786, 283] on p at bounding box center [852, 289] width 353 height 12
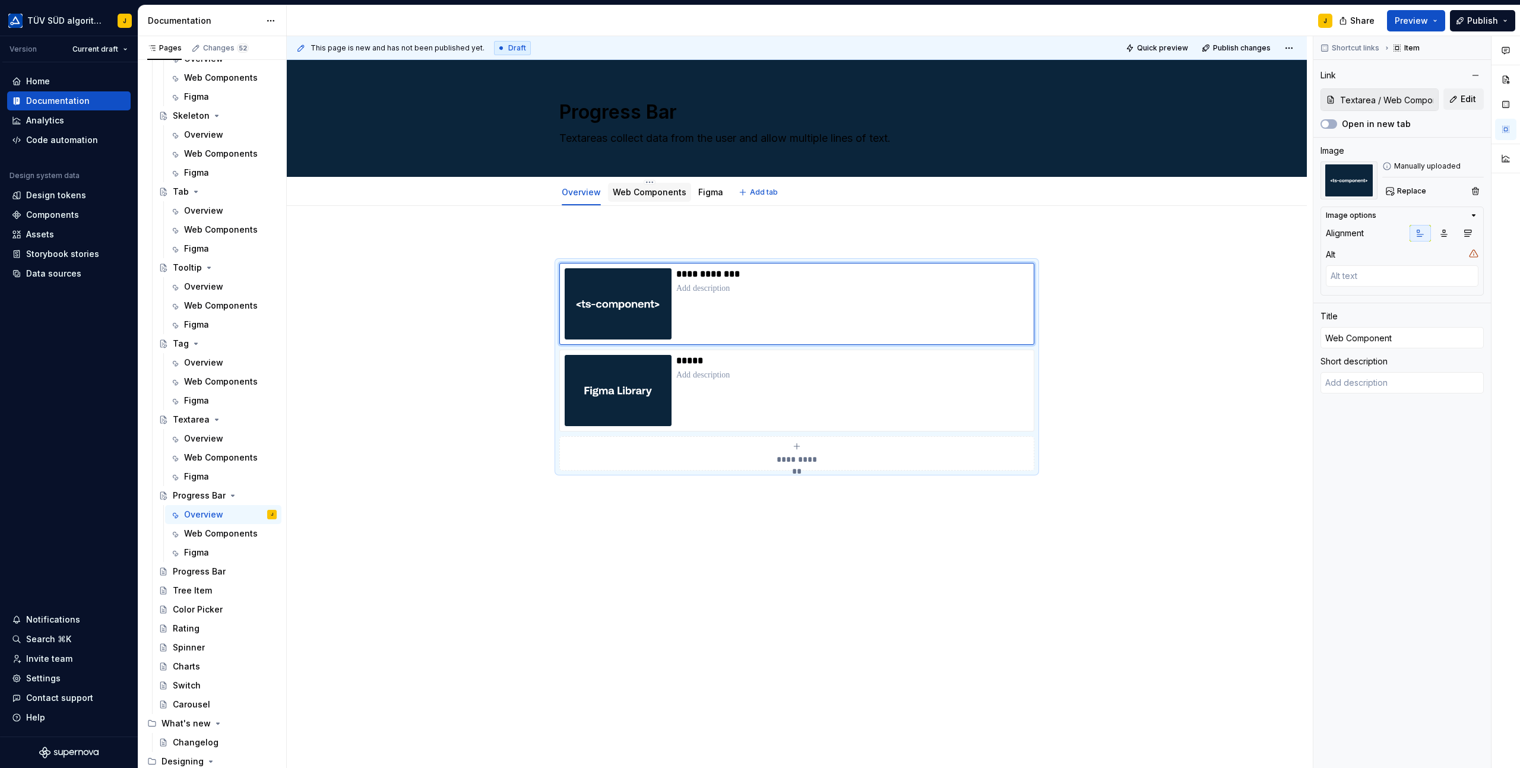
click at [662, 186] on div "Web Components" at bounding box center [650, 192] width 74 height 14
click at [654, 193] on link "Web Components" at bounding box center [650, 192] width 74 height 10
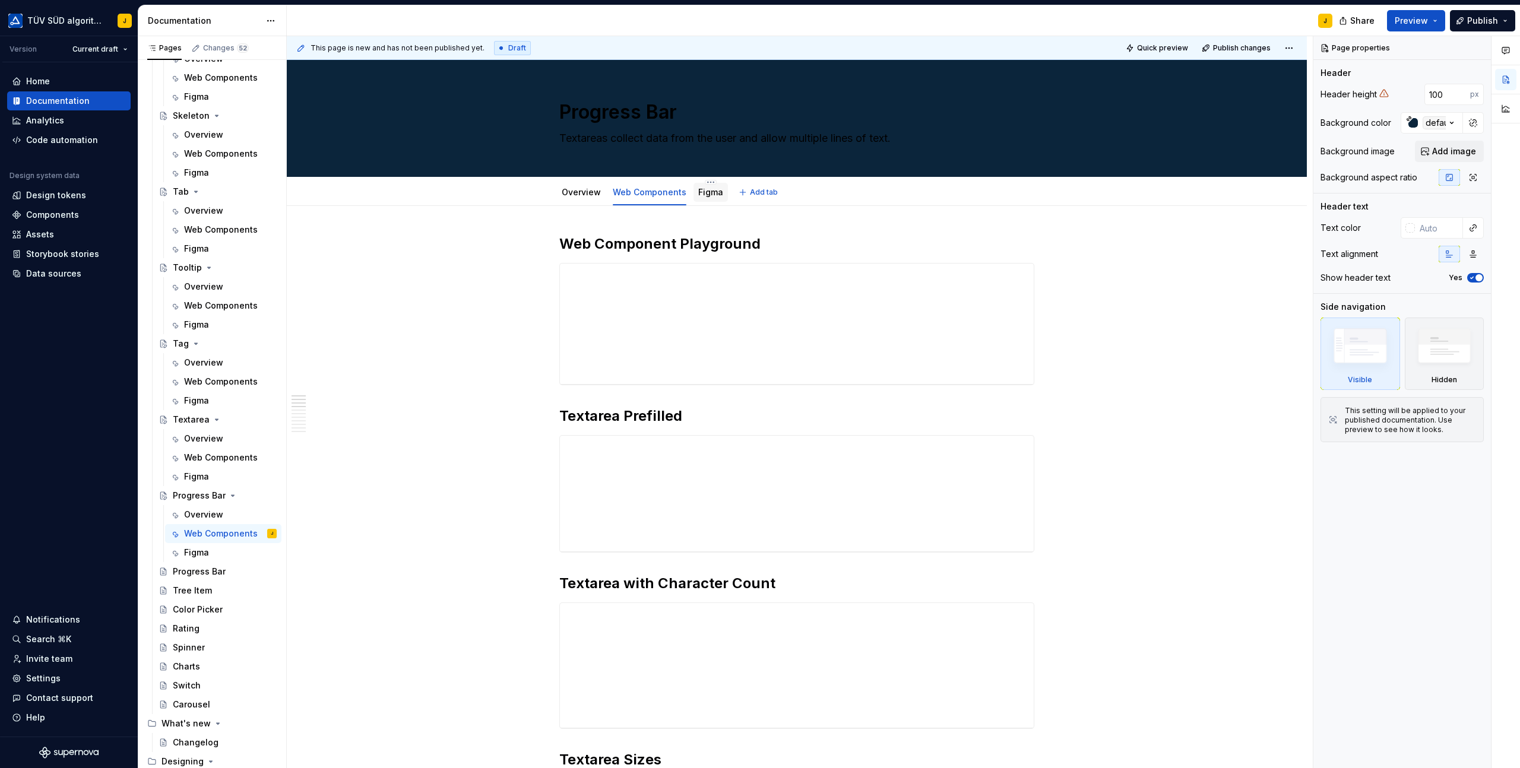
click at [709, 194] on link "Figma" at bounding box center [710, 192] width 25 height 10
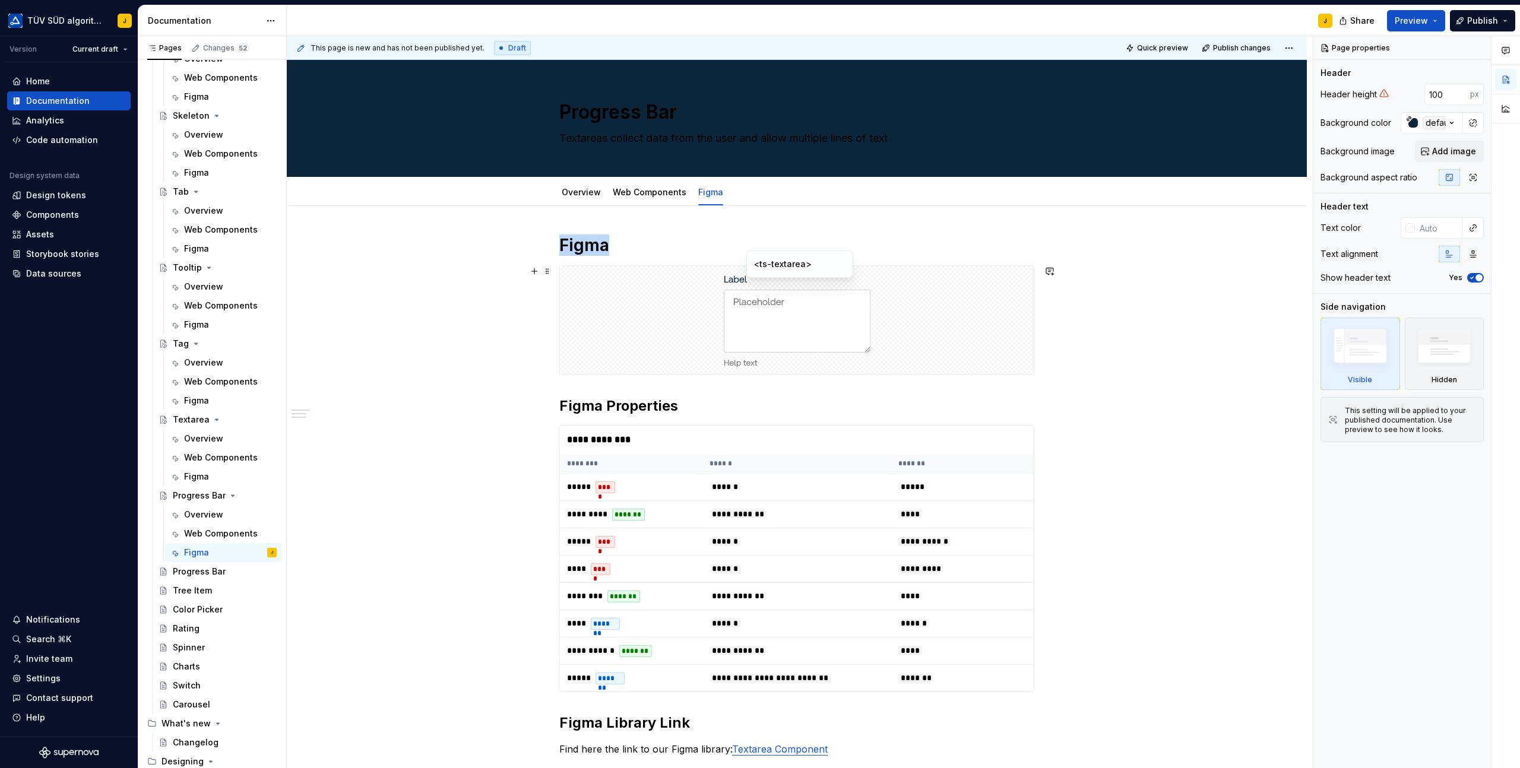
click at [685, 291] on div at bounding box center [797, 320] width 474 height 109
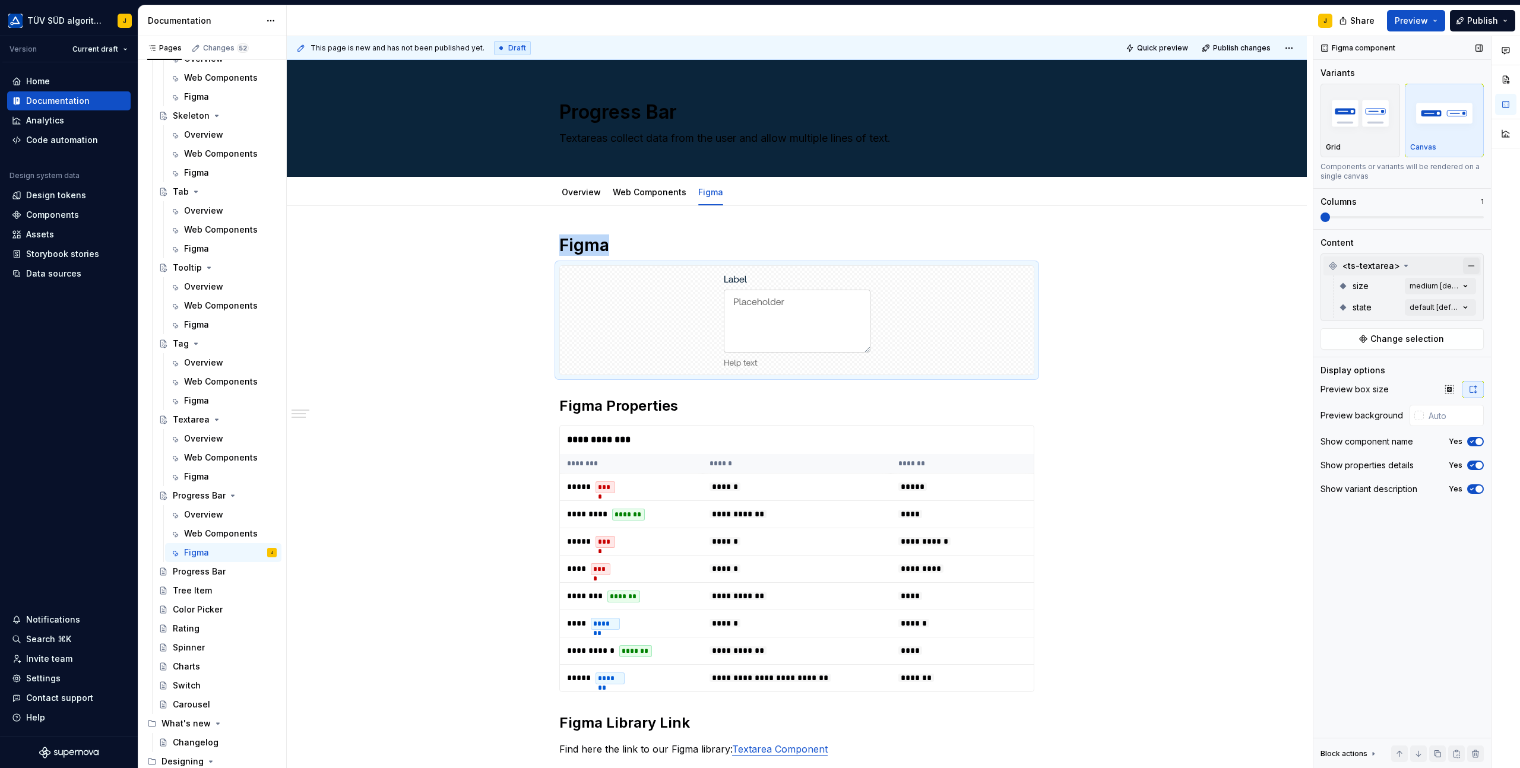
click at [1468, 265] on button "button" at bounding box center [1471, 266] width 17 height 17
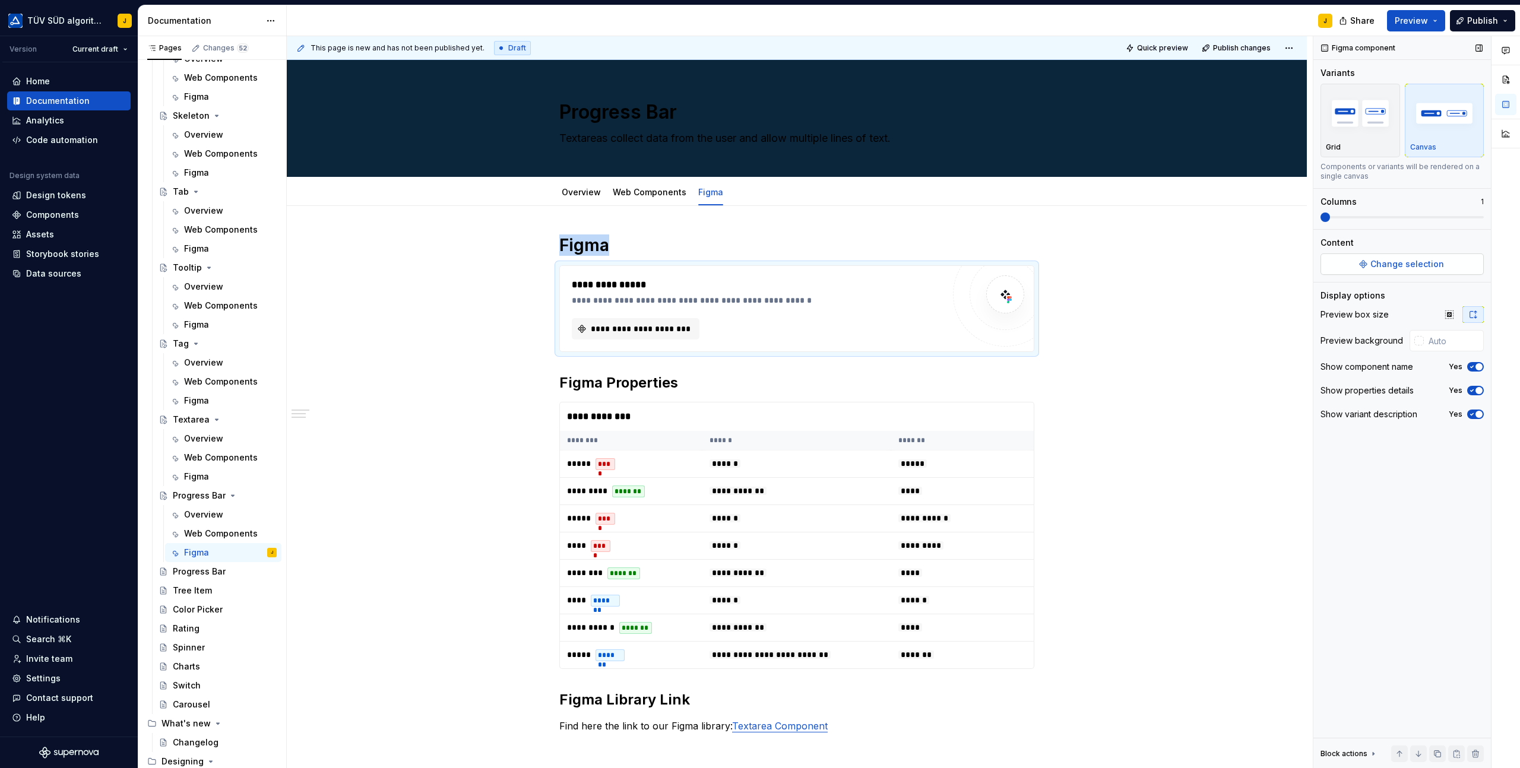
click at [1406, 260] on span "Change selection" at bounding box center [1407, 264] width 74 height 12
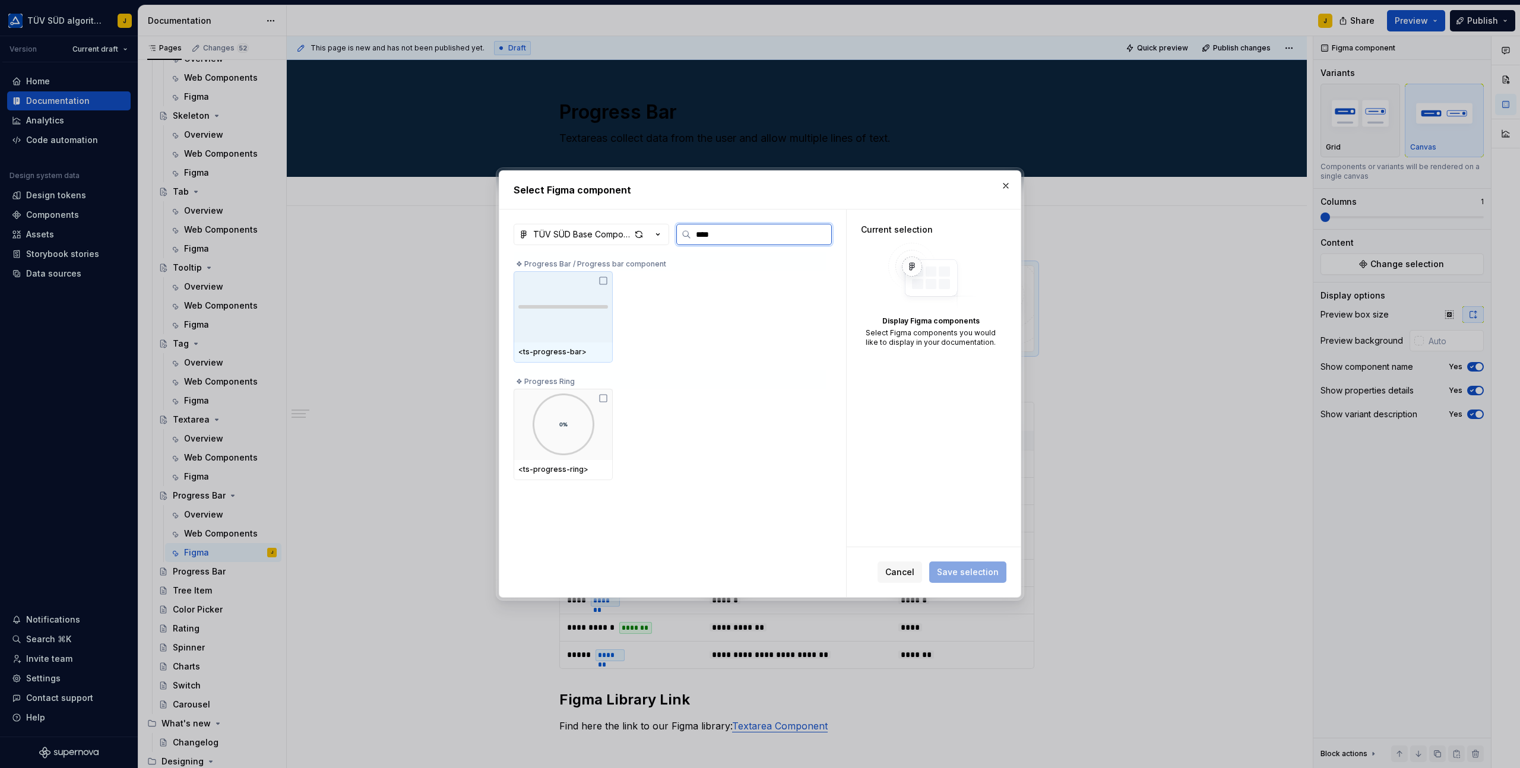
click at [555, 312] on div at bounding box center [562, 306] width 99 height 71
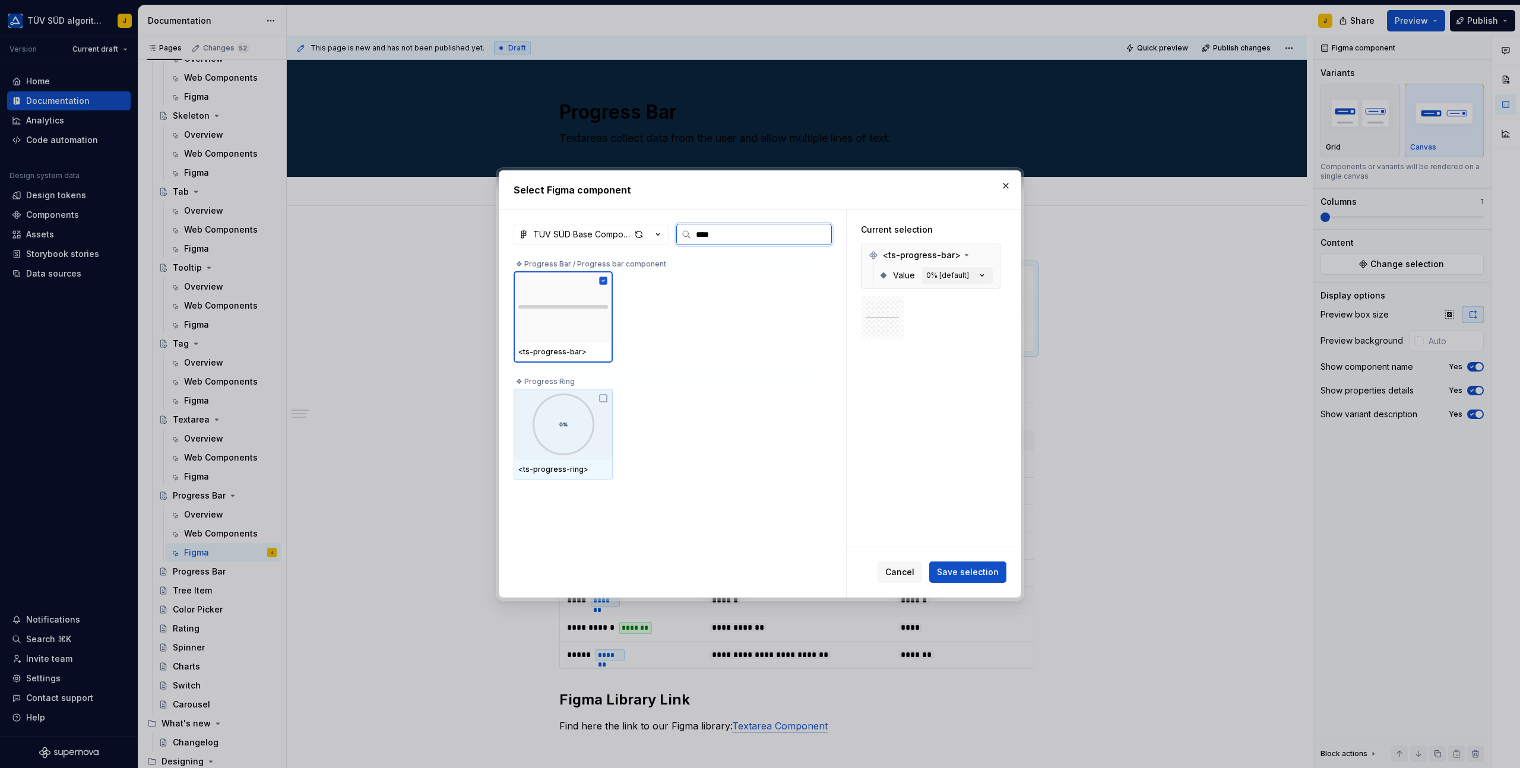
click at [605, 402] on icon at bounding box center [603, 398] width 7 height 7
click at [975, 569] on span "Save selection" at bounding box center [968, 572] width 62 height 12
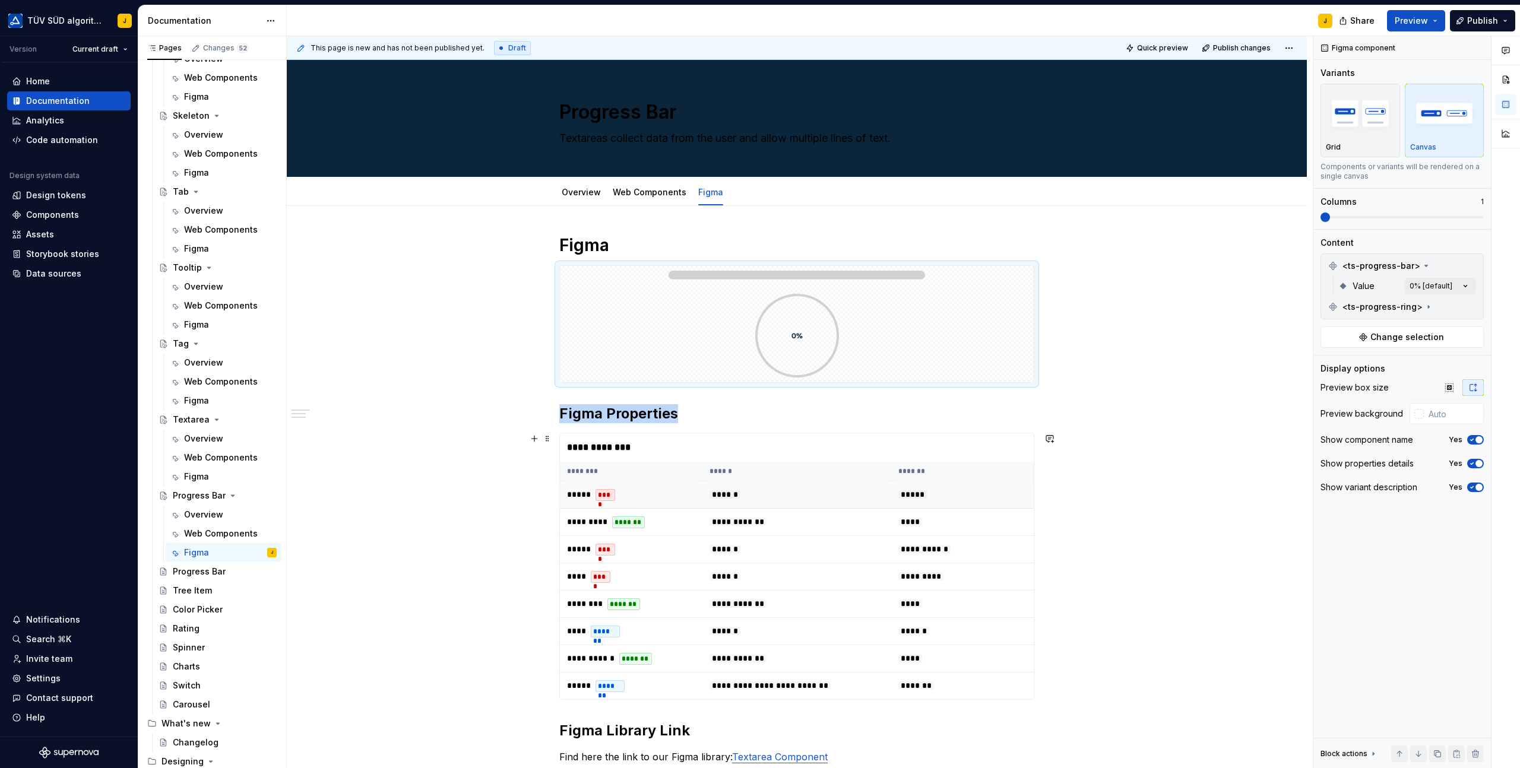
click at [805, 498] on td "******" at bounding box center [796, 494] width 188 height 27
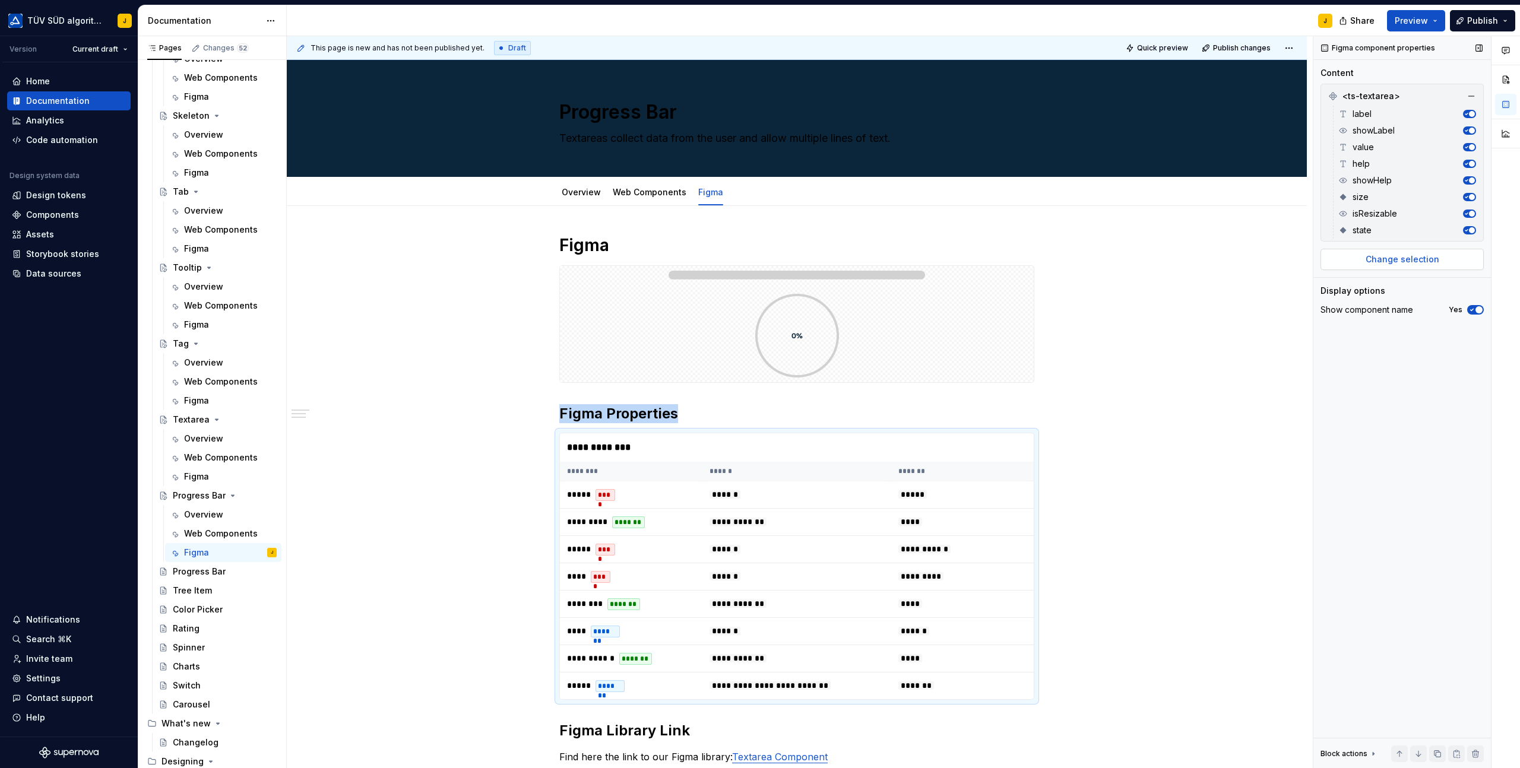
click at [1407, 259] on span "Change selection" at bounding box center [1402, 259] width 74 height 12
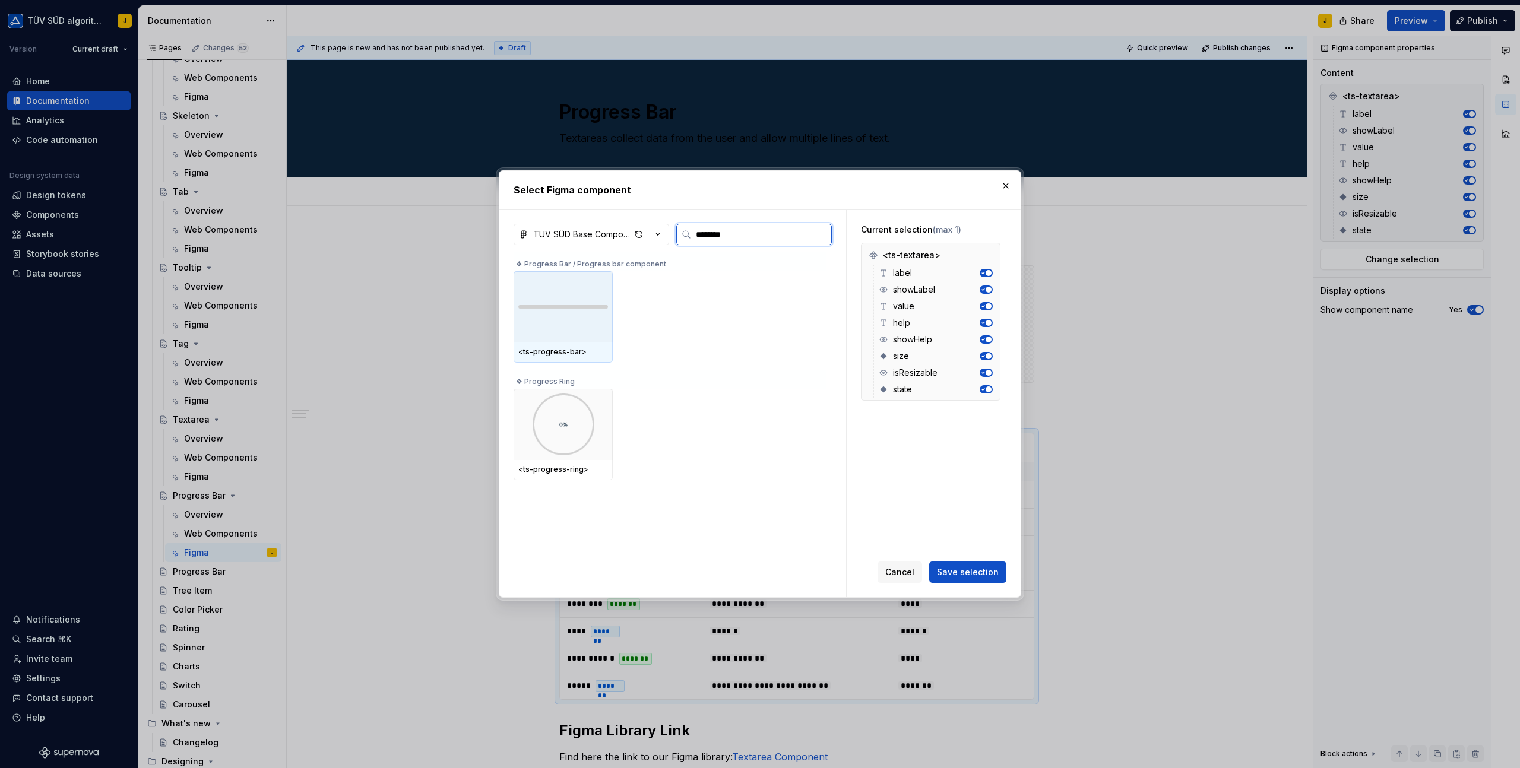
click at [577, 309] on img at bounding box center [563, 307] width 90 height 9
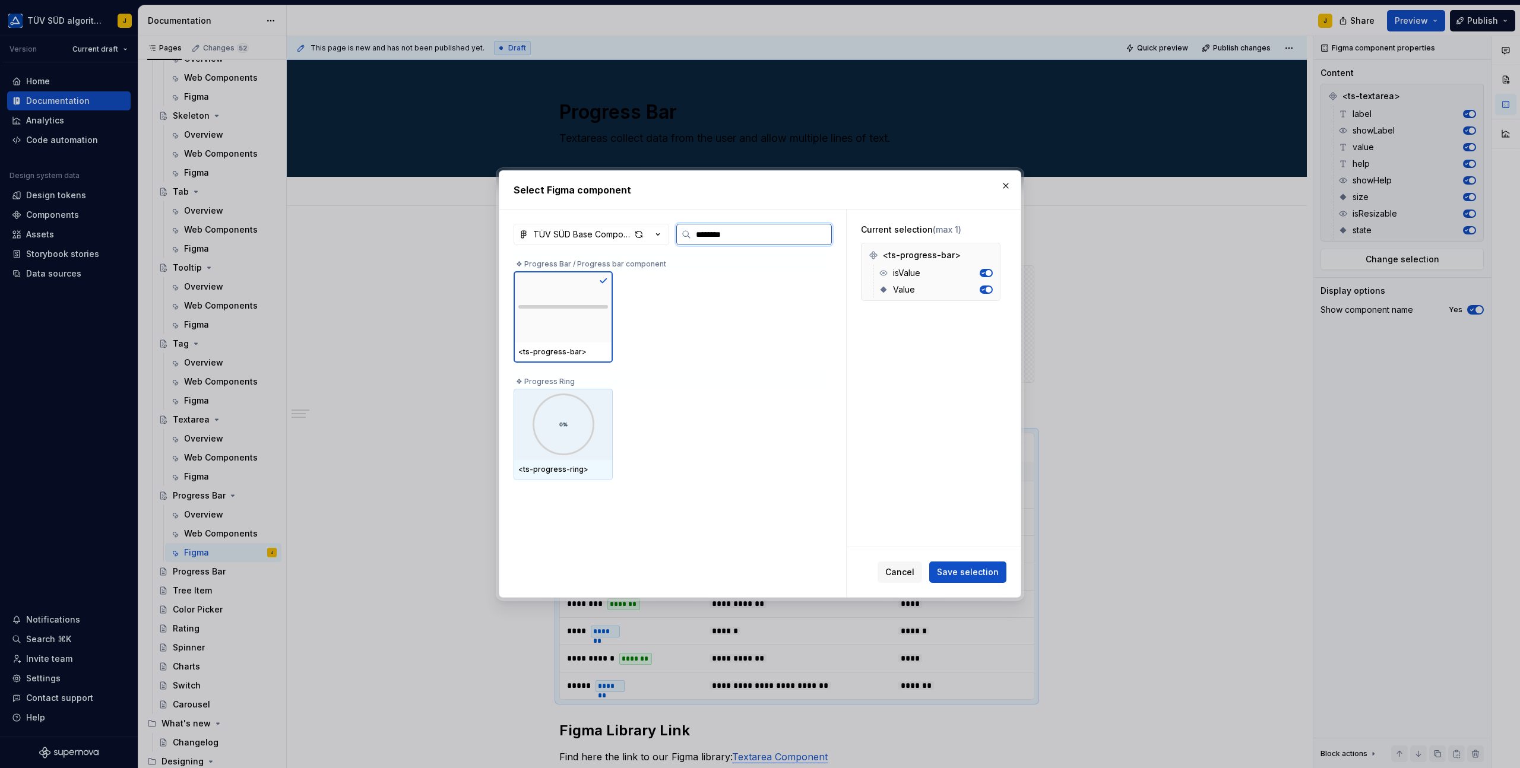
click at [587, 408] on img at bounding box center [563, 425] width 84 height 62
click at [588, 340] on div at bounding box center [562, 306] width 99 height 71
click at [590, 448] on img at bounding box center [563, 425] width 84 height 62
click at [594, 330] on div at bounding box center [562, 306] width 99 height 71
click at [960, 565] on button "Save selection" at bounding box center [967, 572] width 77 height 21
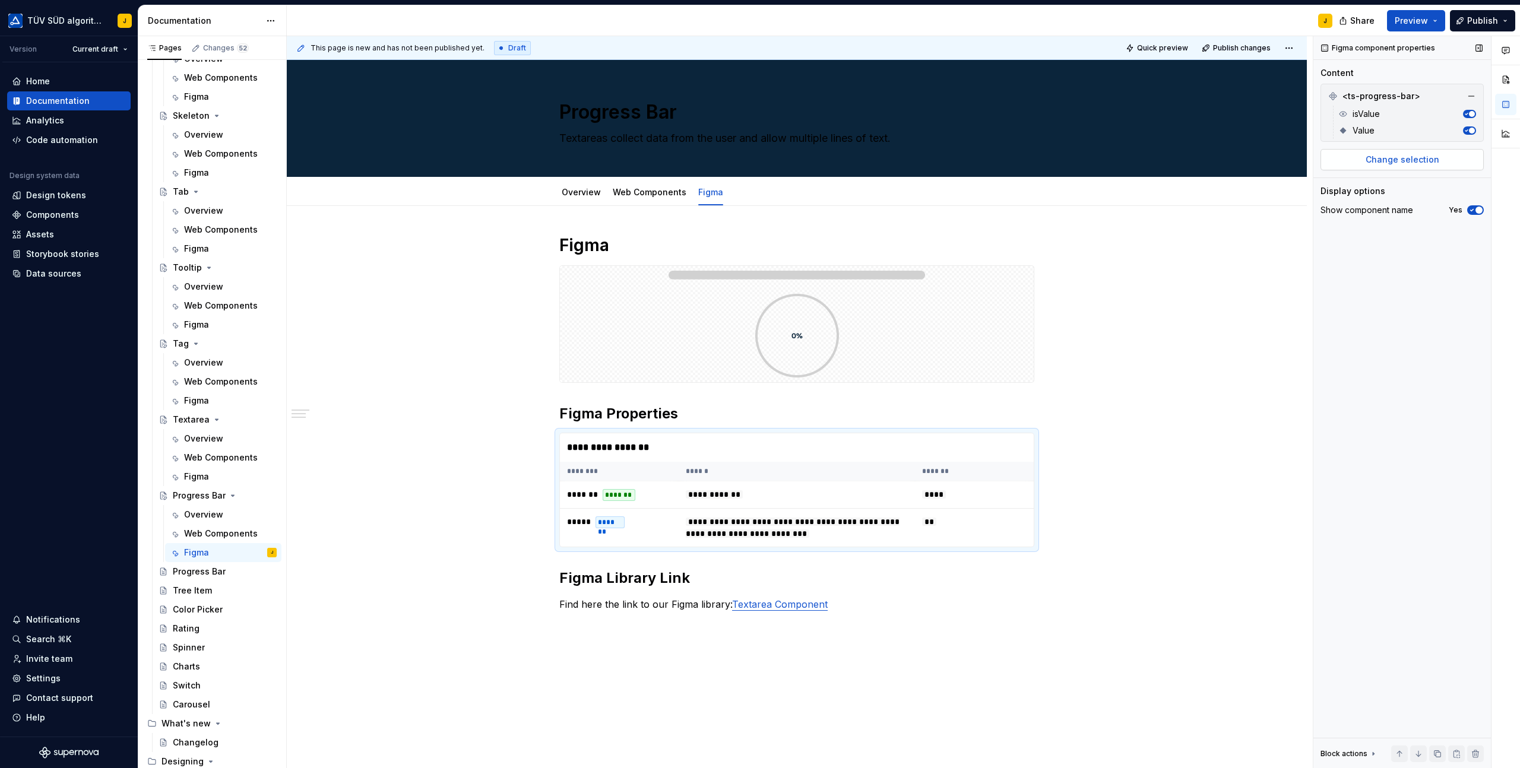
click at [1431, 164] on span "Change selection" at bounding box center [1402, 160] width 74 height 12
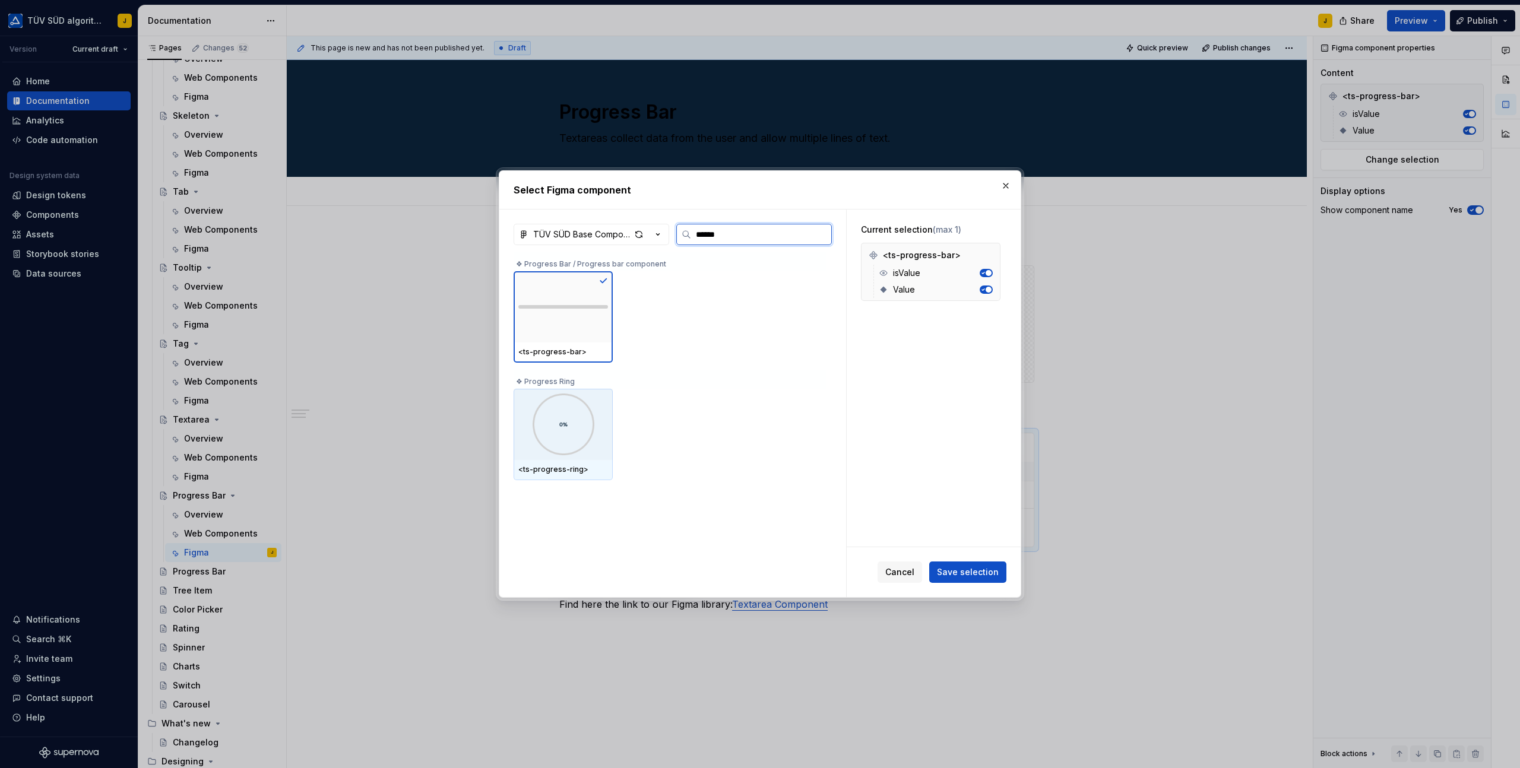
click at [529, 435] on img at bounding box center [563, 425] width 84 height 62
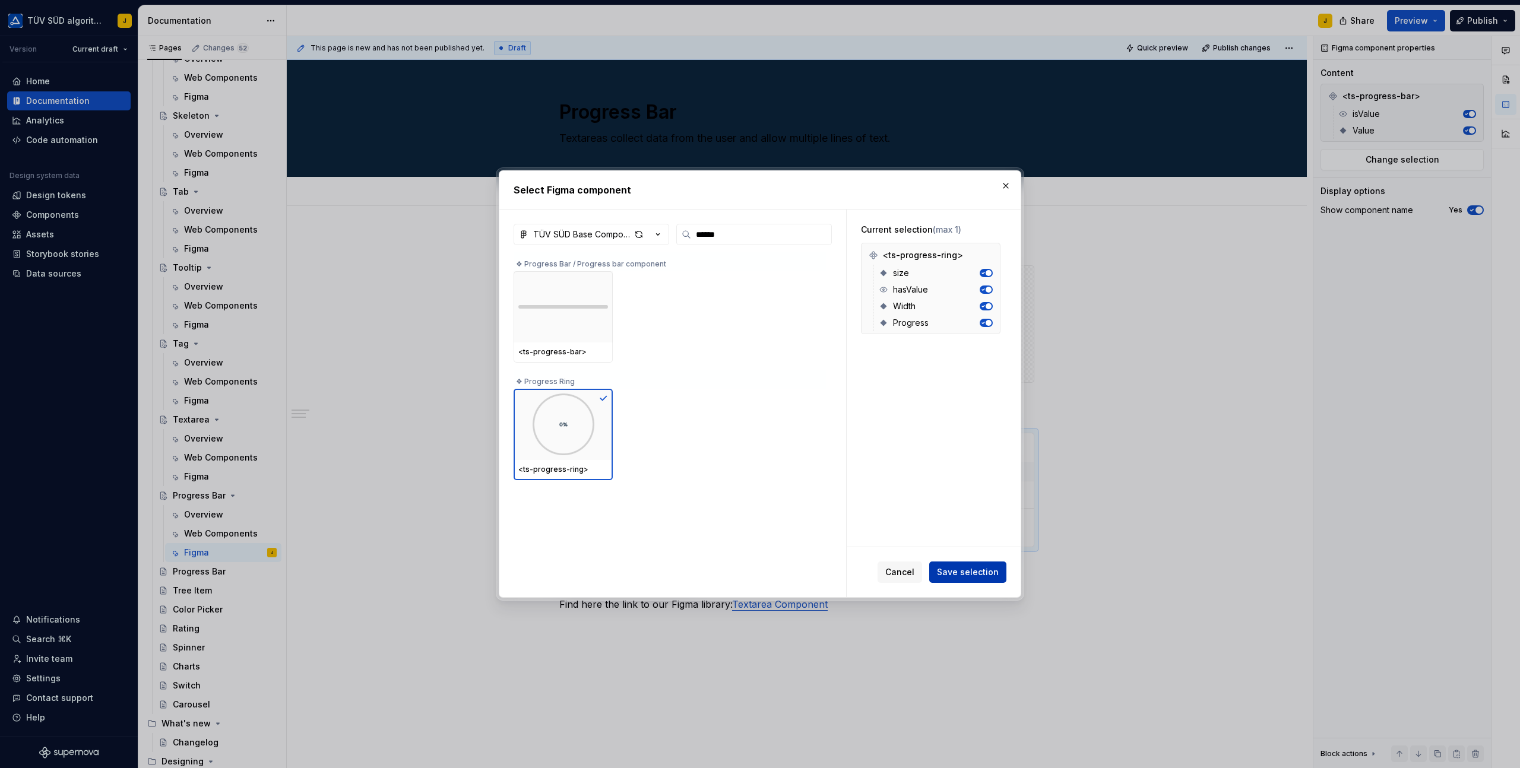
click at [995, 569] on span "Save selection" at bounding box center [968, 572] width 62 height 12
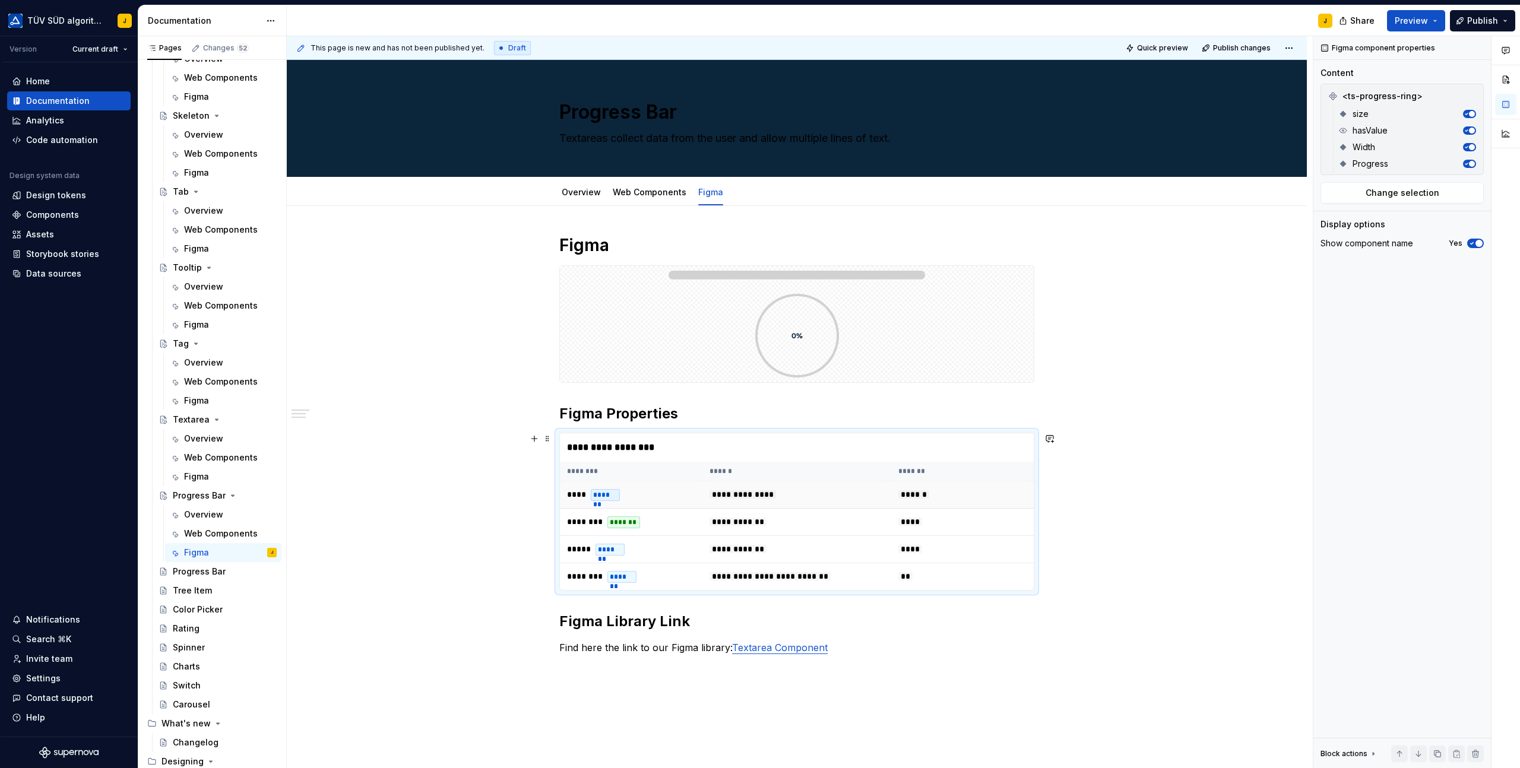
click at [822, 498] on td "**********" at bounding box center [796, 494] width 188 height 27
click at [888, 362] on div at bounding box center [797, 335] width 474 height 93
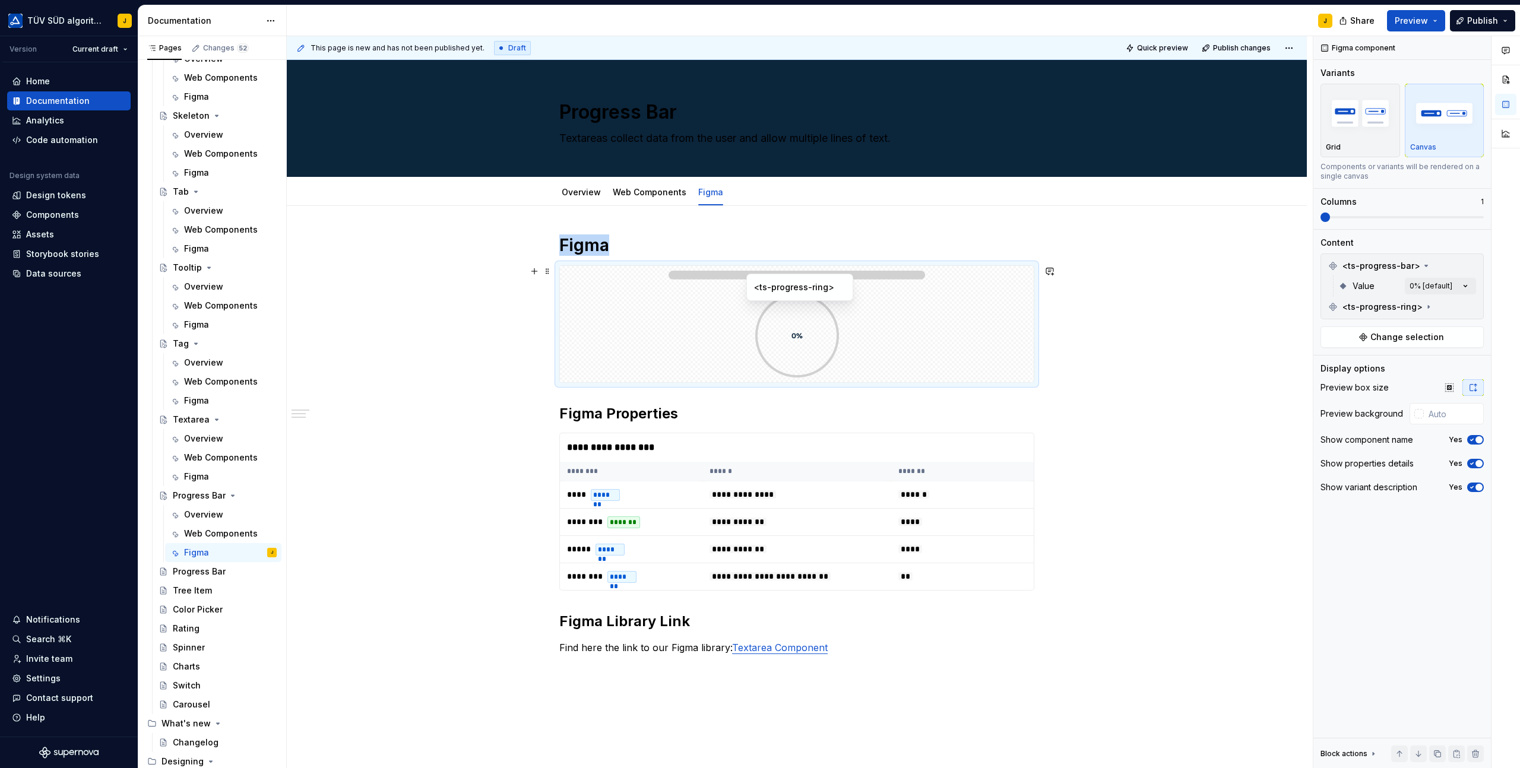
click at [813, 338] on img at bounding box center [797, 336] width 84 height 84
click at [864, 307] on div at bounding box center [797, 335] width 474 height 93
click at [1473, 306] on button "button" at bounding box center [1471, 307] width 17 height 17
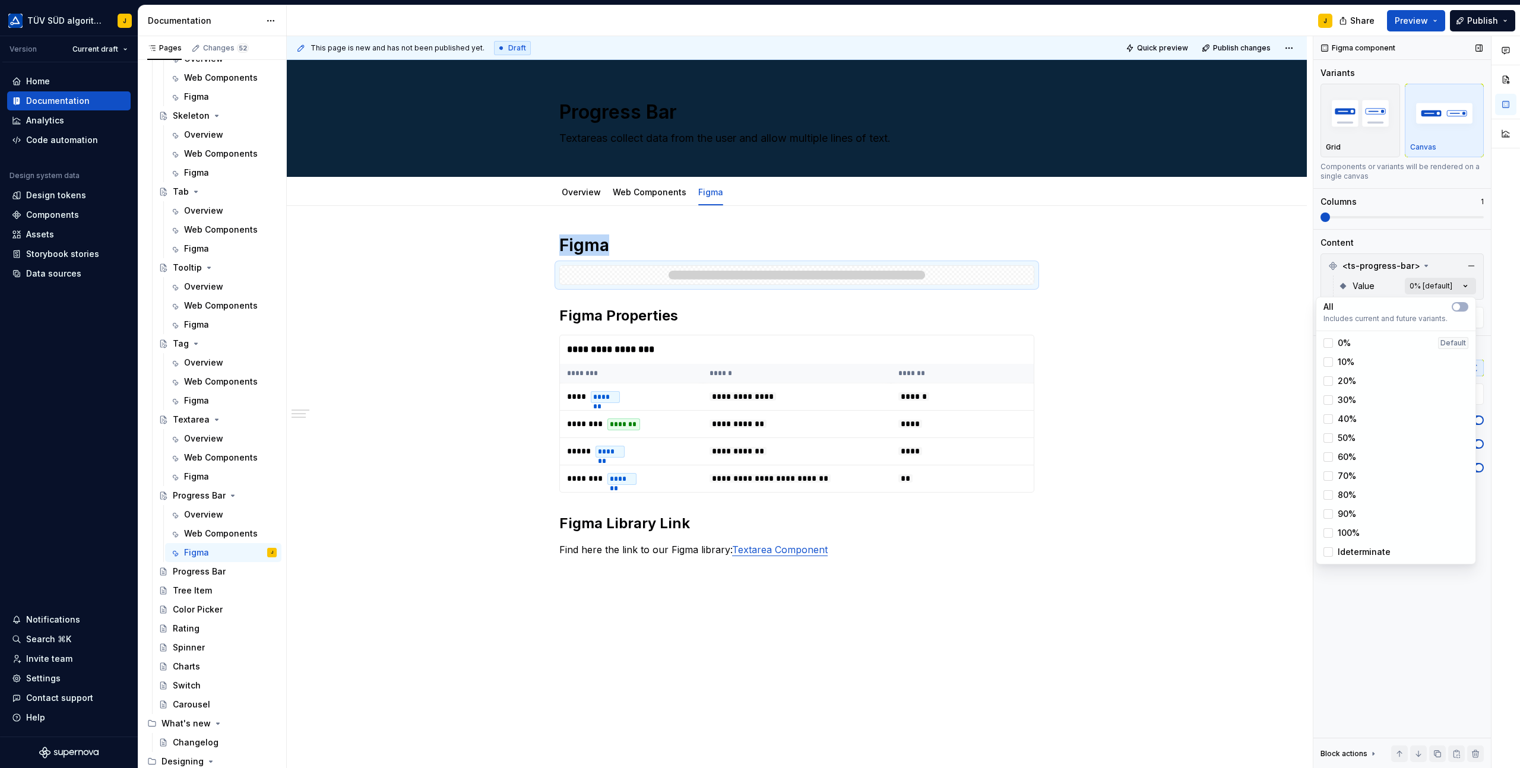
click at [1466, 288] on div "Comments Open comments No comments yet Select ‘Comment’ from the block context …" at bounding box center [1416, 402] width 207 height 732
click at [1352, 401] on span "30%" at bounding box center [1346, 400] width 18 height 12
click at [1350, 443] on span "50%" at bounding box center [1346, 438] width 18 height 12
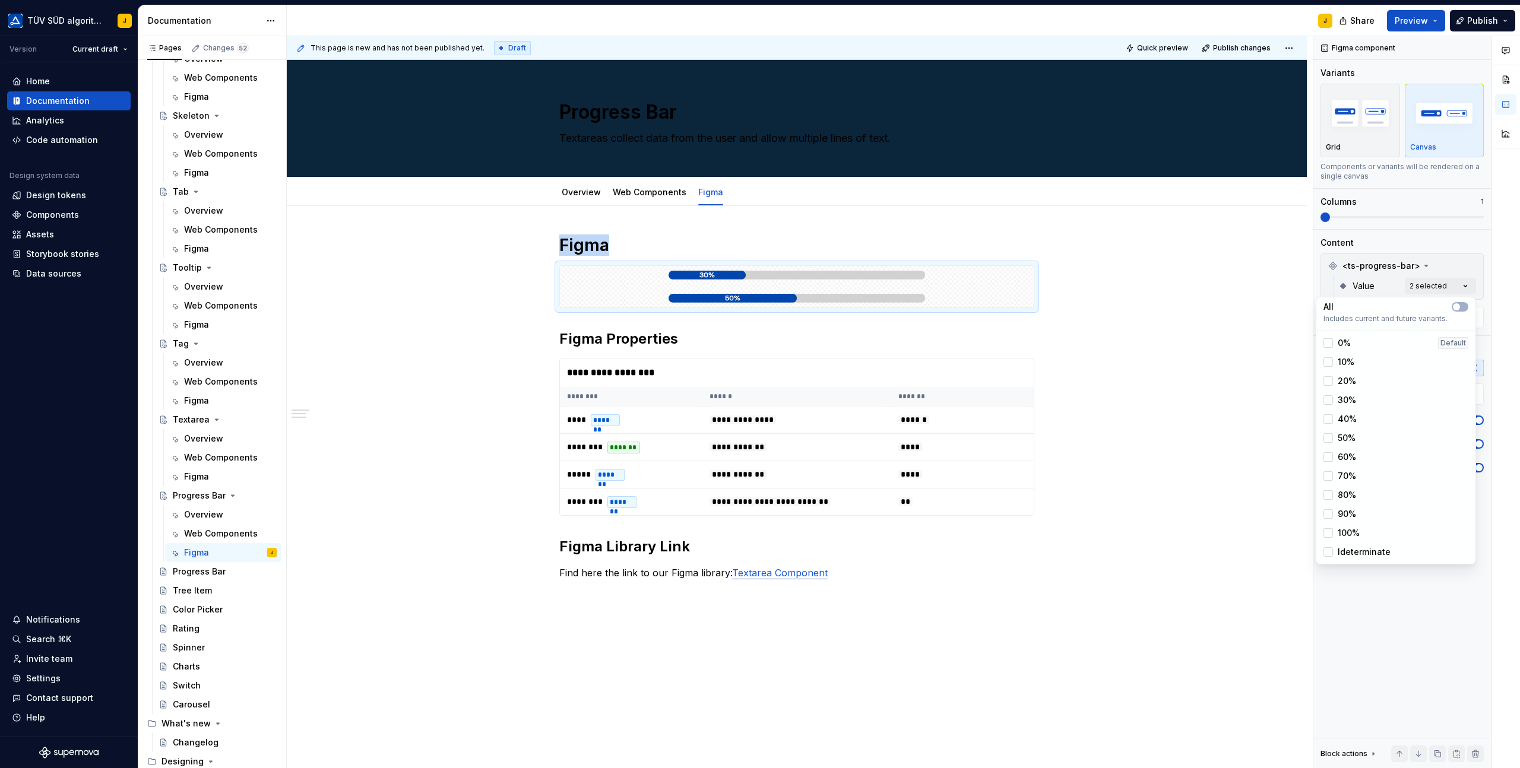
click at [1350, 461] on span "60%" at bounding box center [1346, 457] width 18 height 12
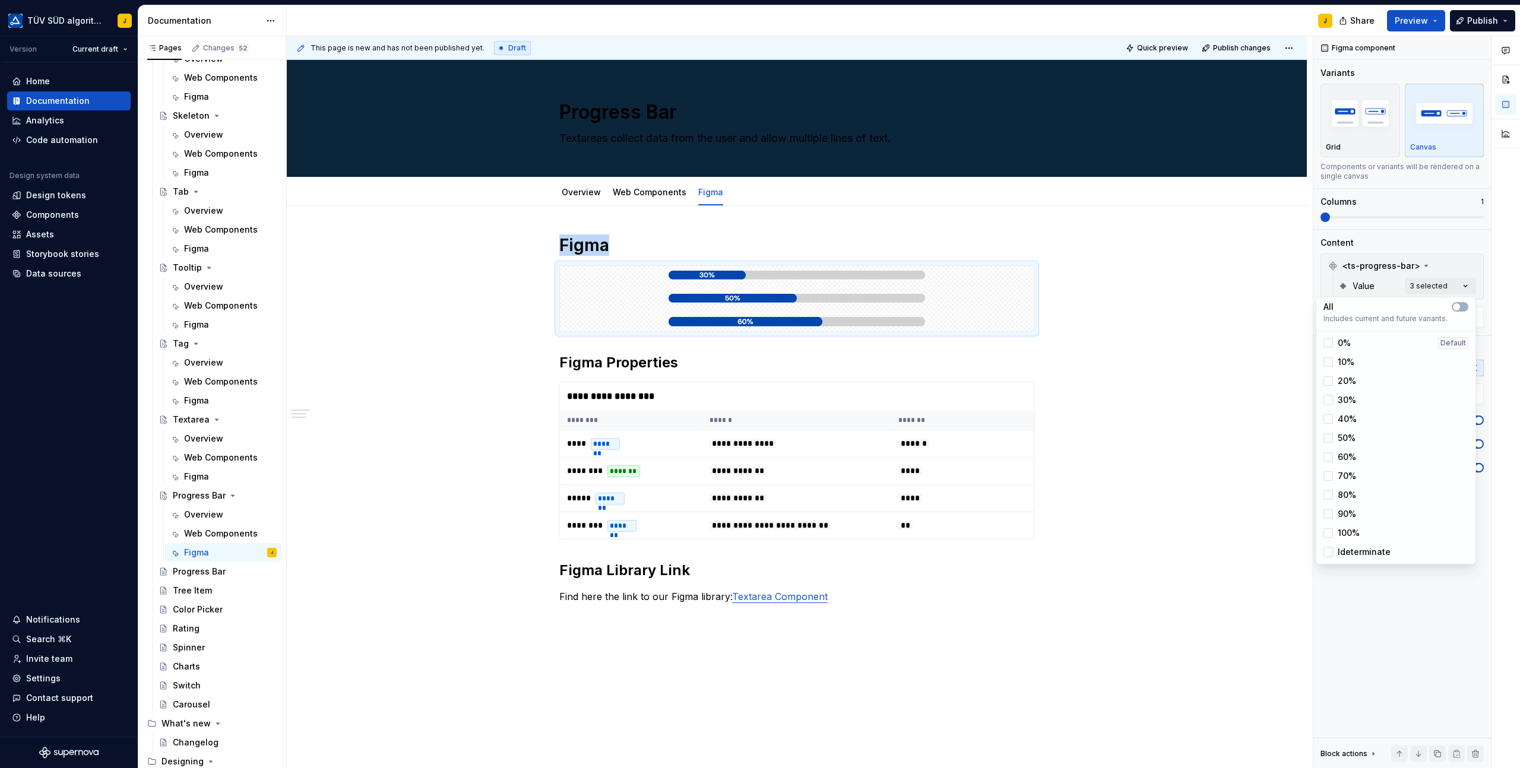
click at [1348, 451] on span "60%" at bounding box center [1346, 457] width 18 height 12
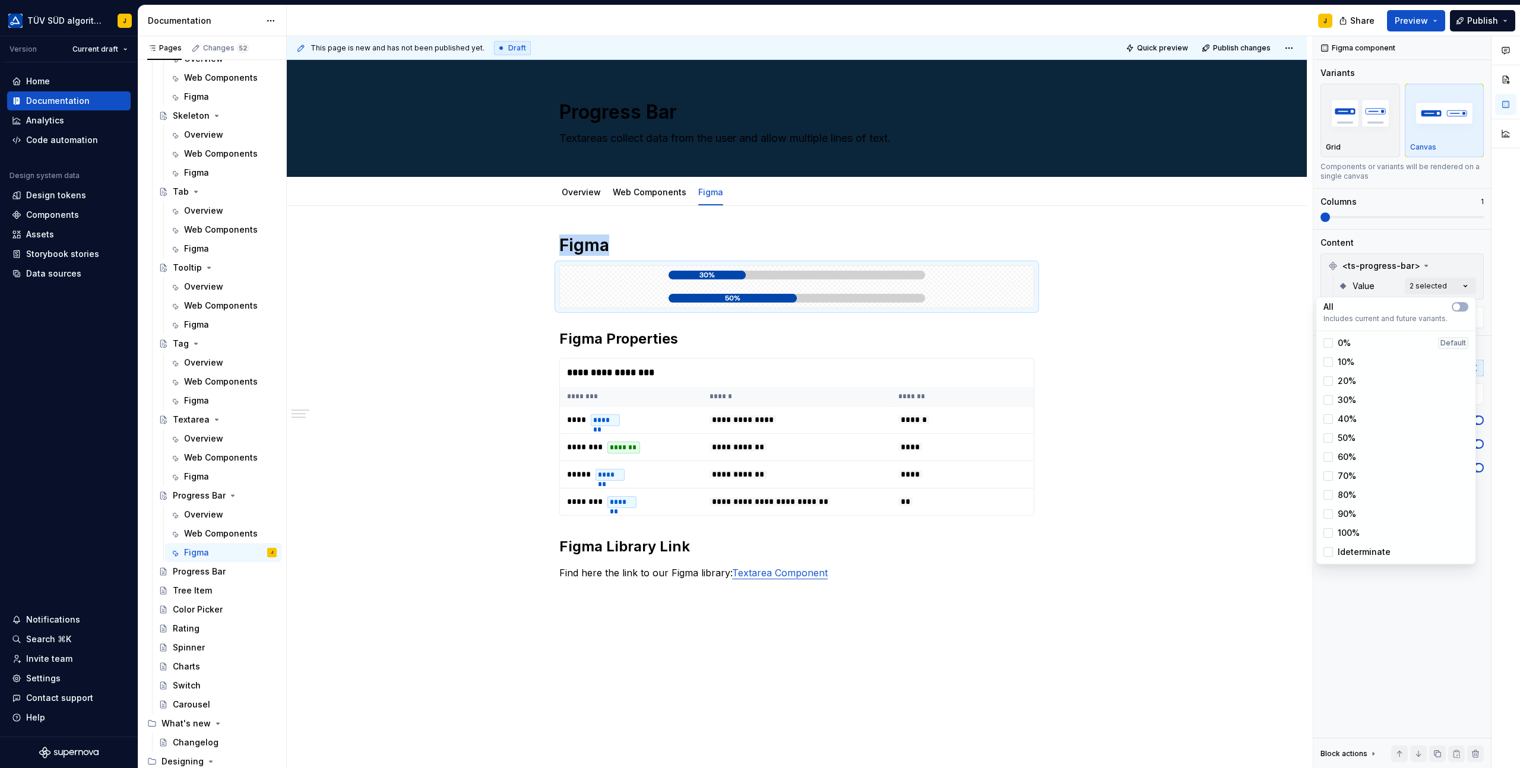
click at [1346, 493] on span "80%" at bounding box center [1346, 495] width 18 height 12
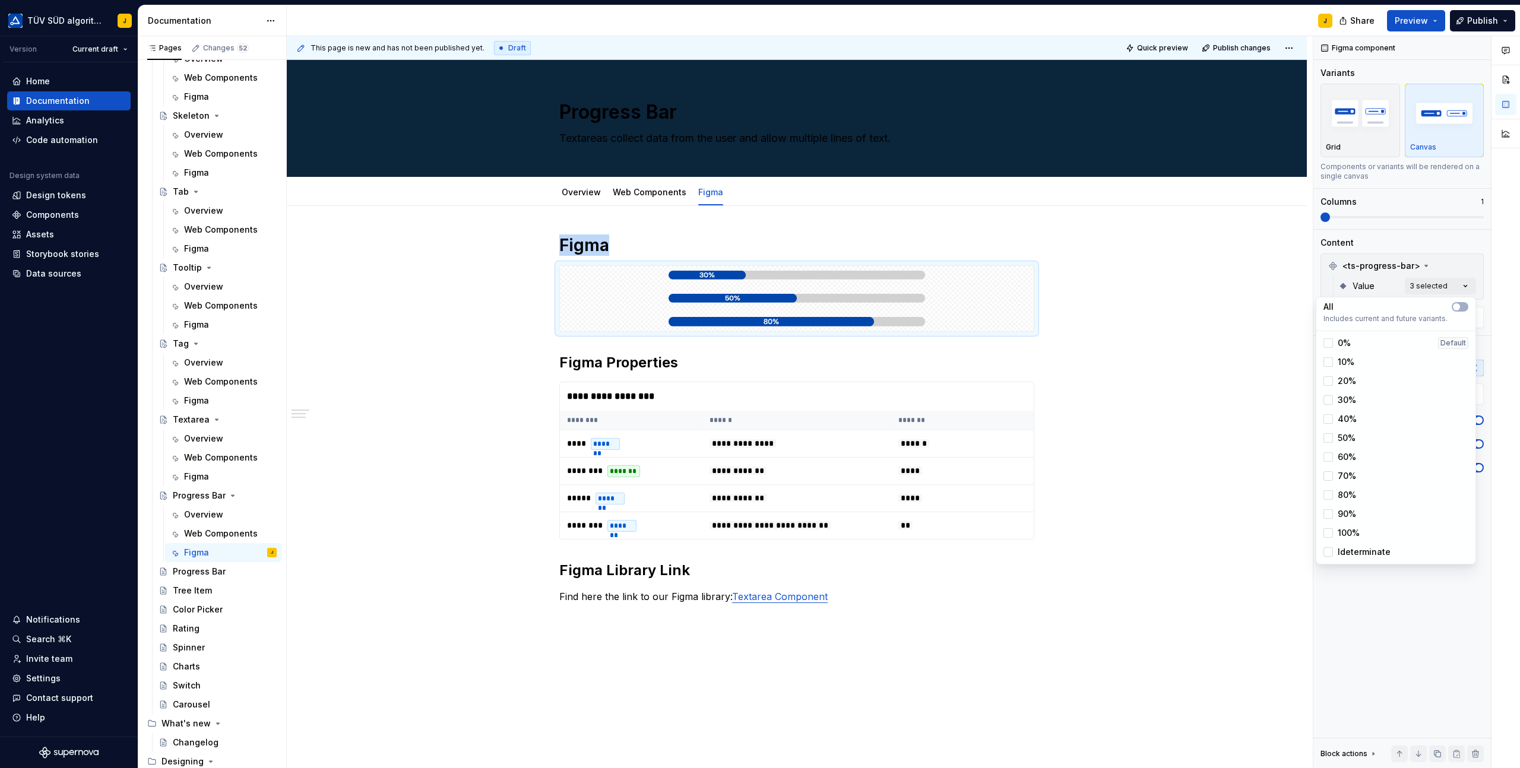
click at [1136, 347] on html "TÜV SÜD algorithm J Version Current draft Home Documentation Analytics Code aut…" at bounding box center [760, 384] width 1520 height 768
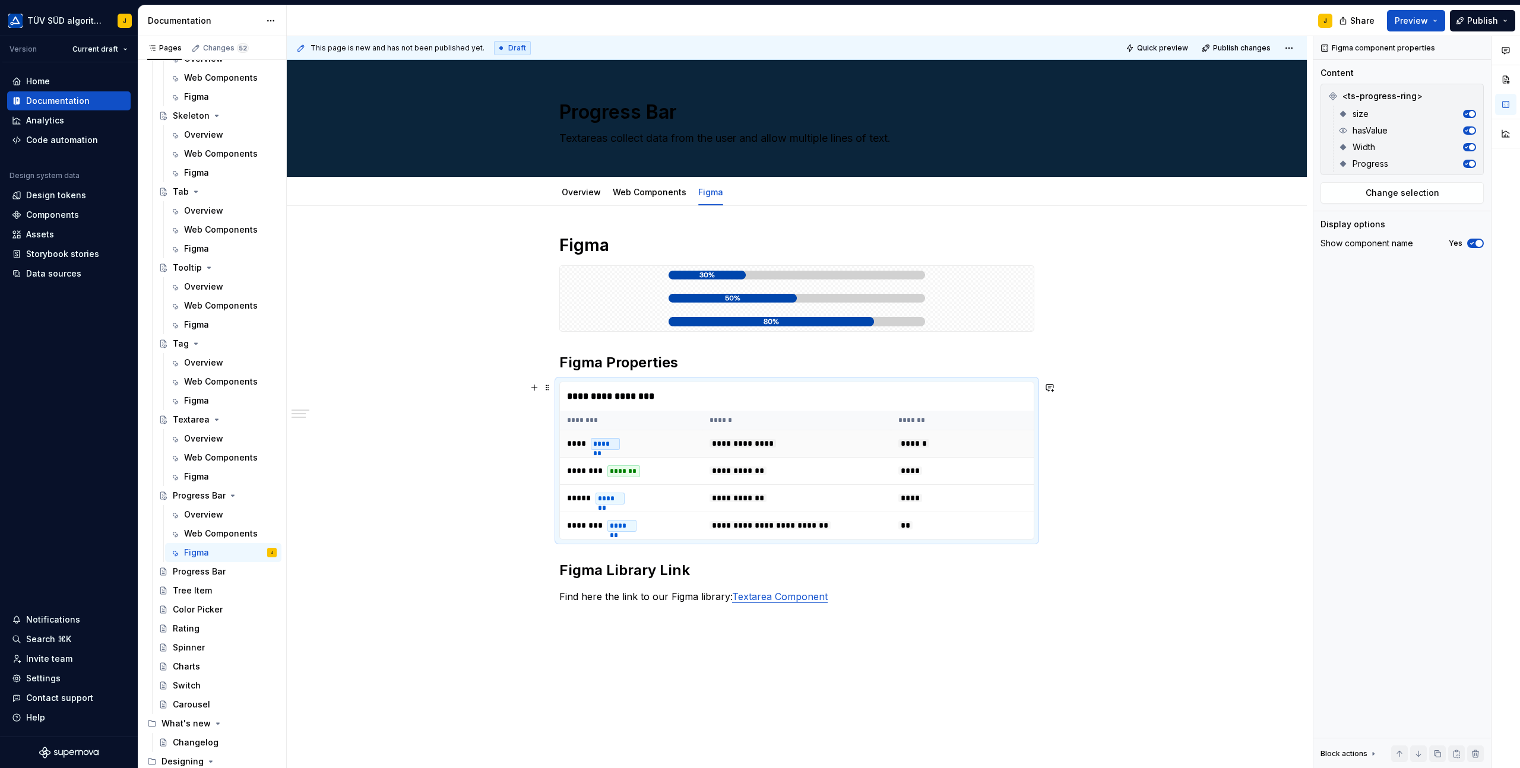
click at [840, 436] on td "**********" at bounding box center [796, 443] width 188 height 27
click at [1401, 193] on span "Change selection" at bounding box center [1402, 193] width 74 height 12
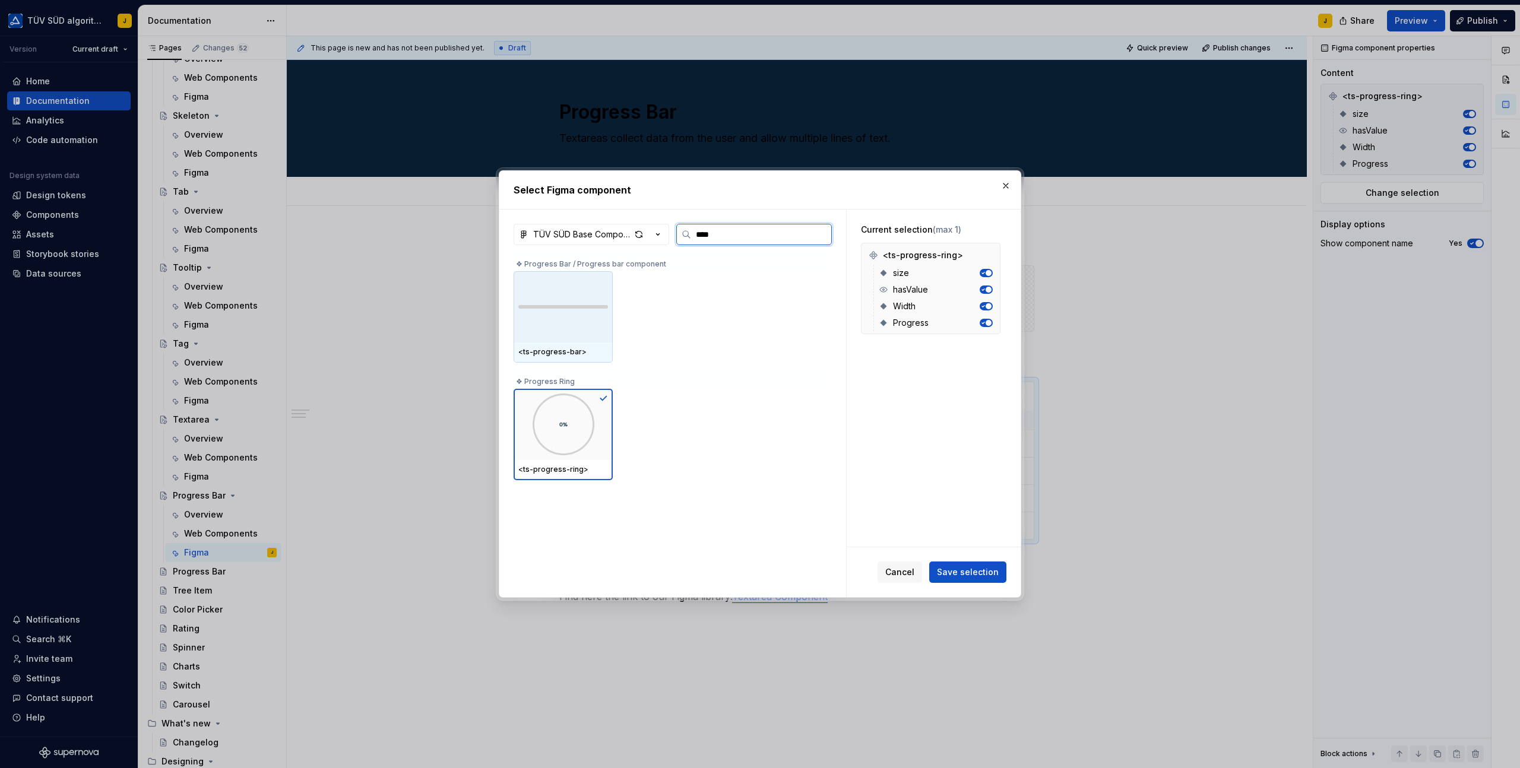
click at [561, 331] on div at bounding box center [562, 306] width 99 height 71
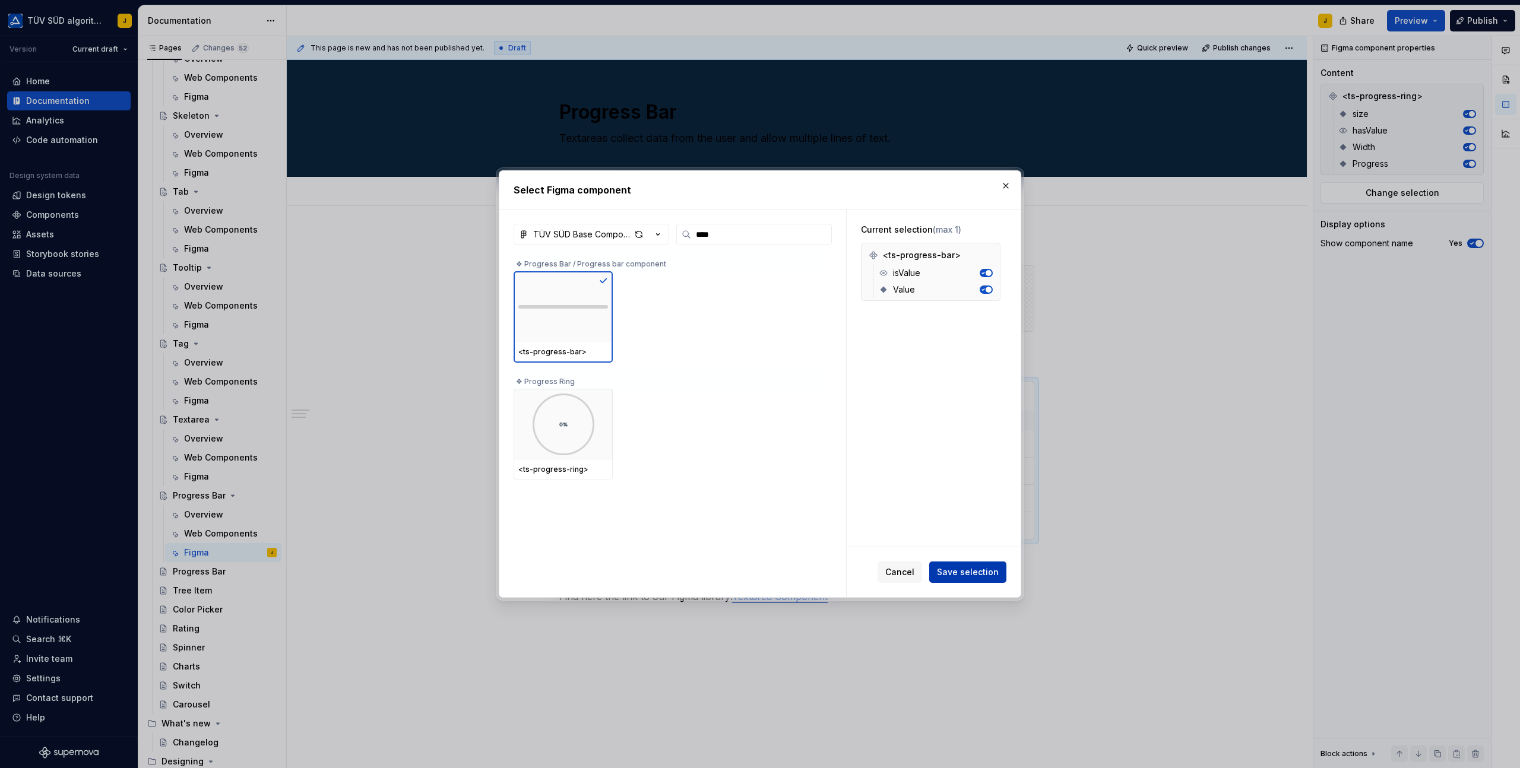
click at [969, 573] on span "Save selection" at bounding box center [968, 572] width 62 height 12
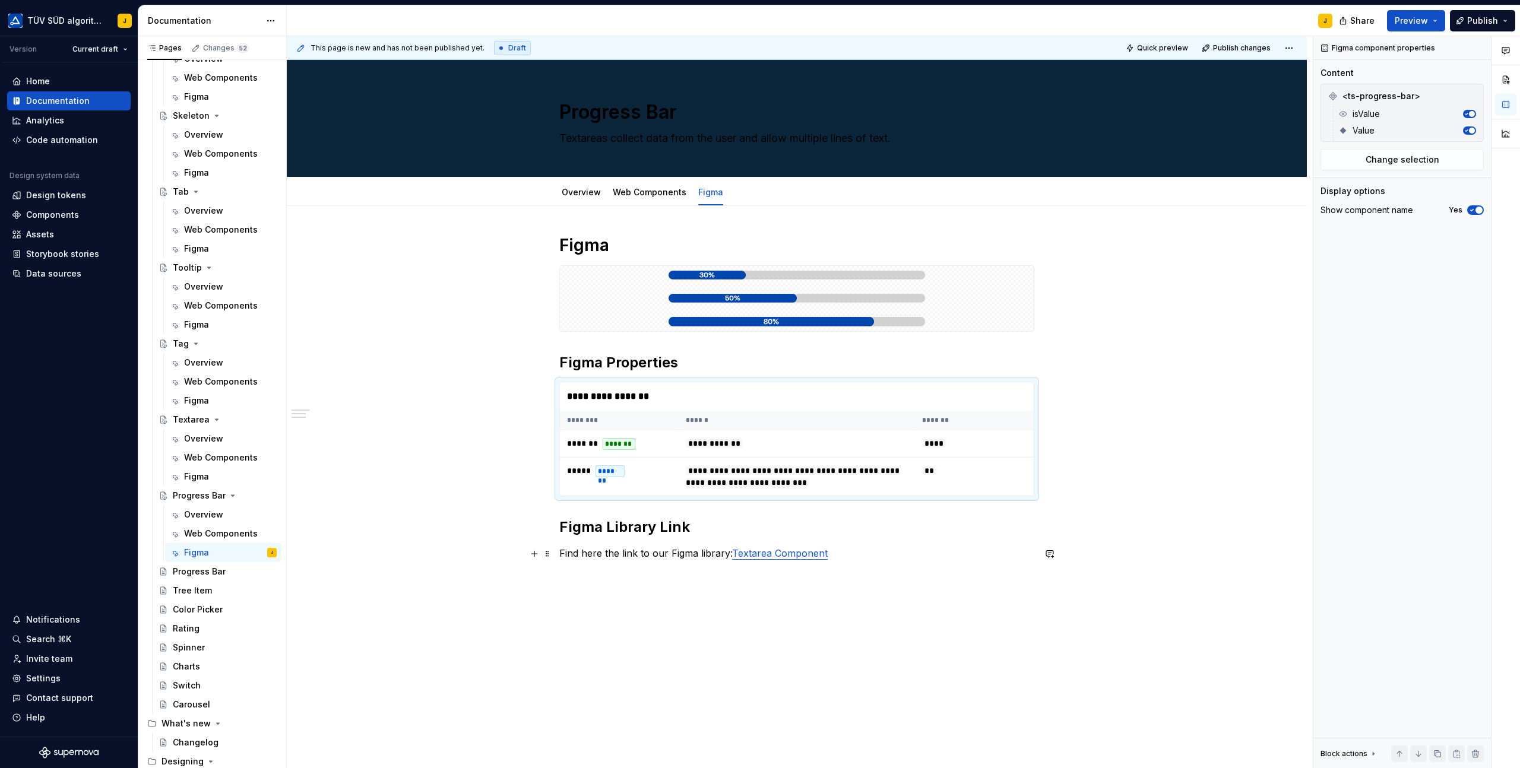
click at [839, 557] on p "Find here the link to our Figma library: Textarea Component" at bounding box center [796, 553] width 475 height 14
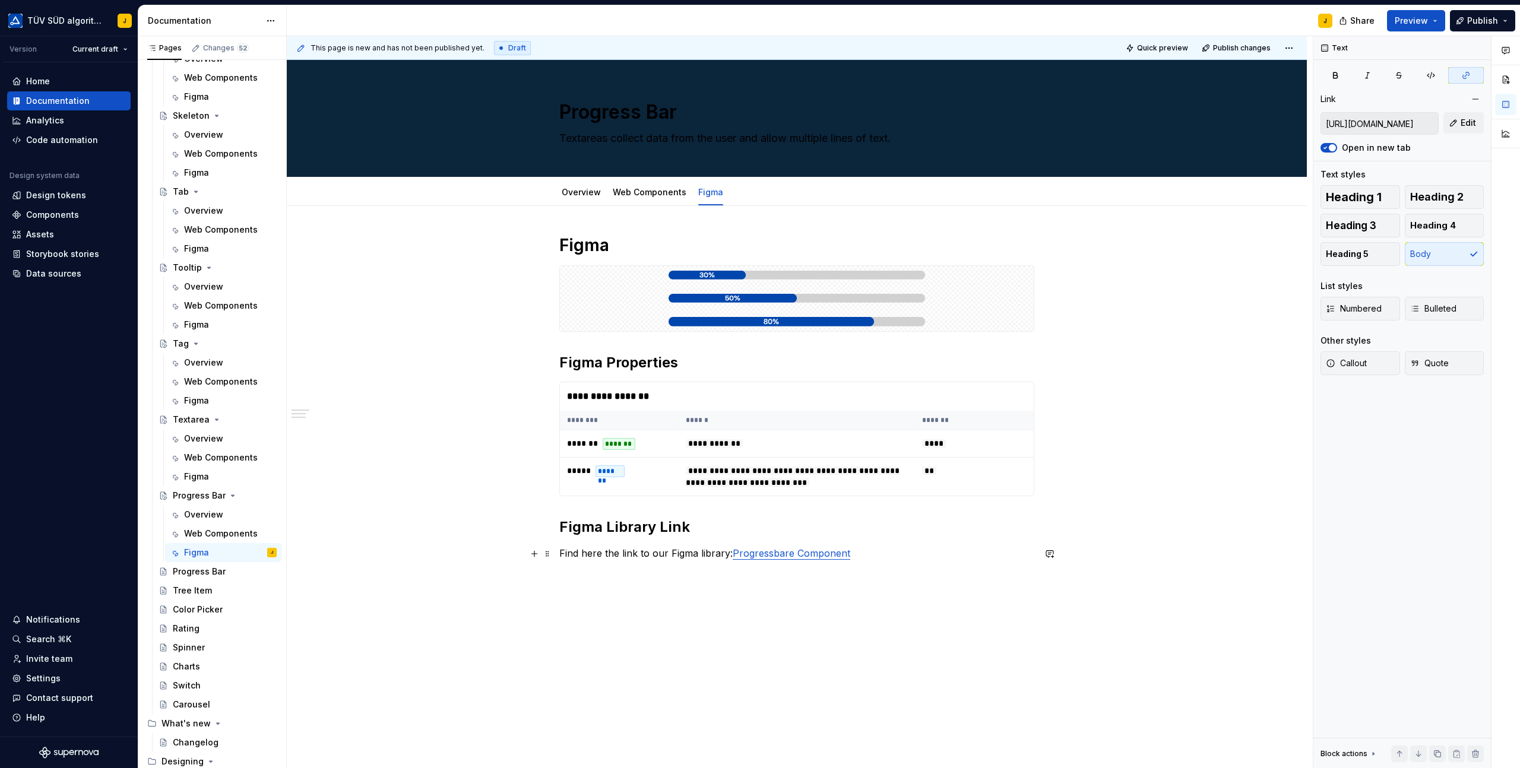
click at [909, 564] on div "**********" at bounding box center [796, 407] width 475 height 347
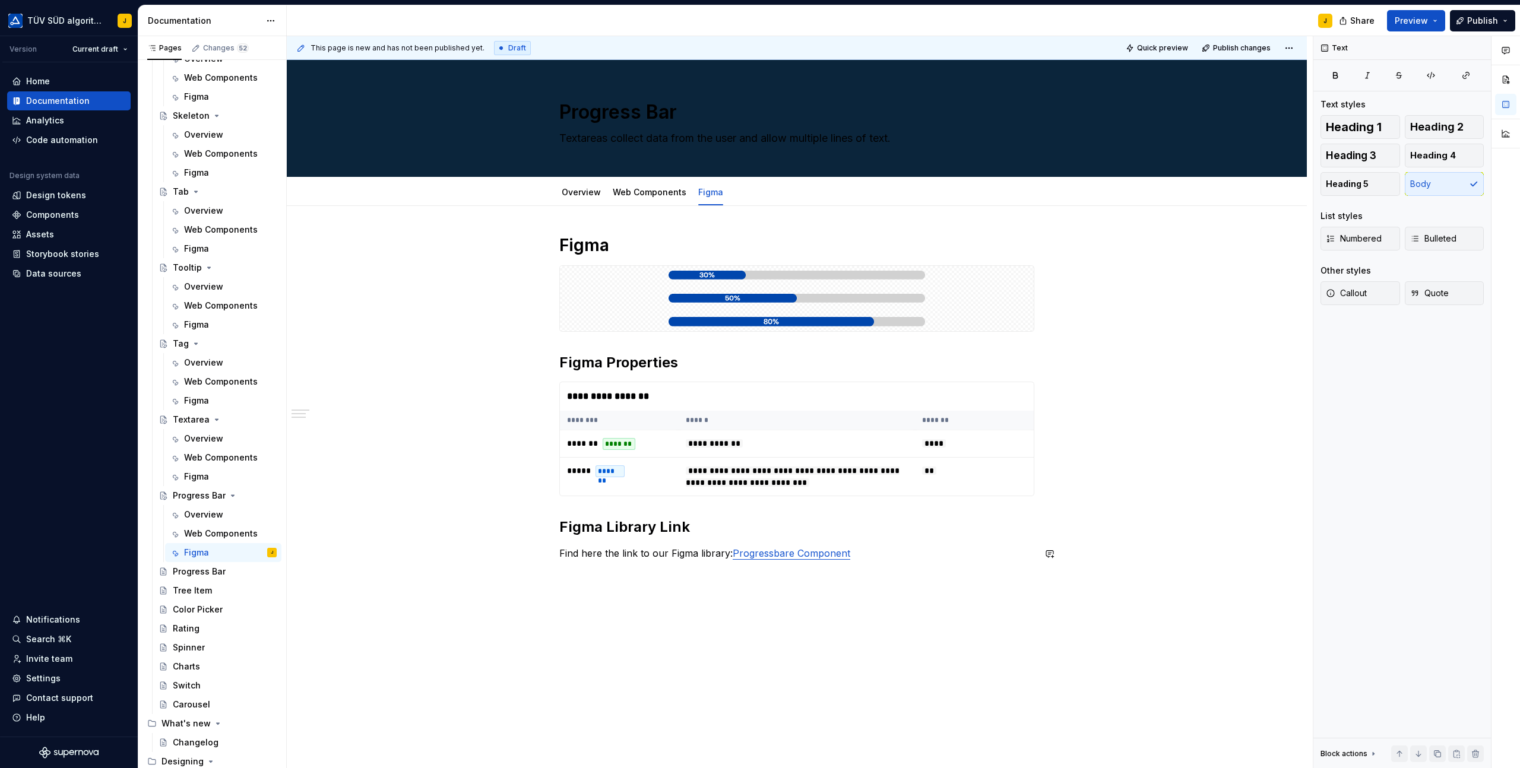
click at [900, 545] on div "**********" at bounding box center [796, 407] width 475 height 347
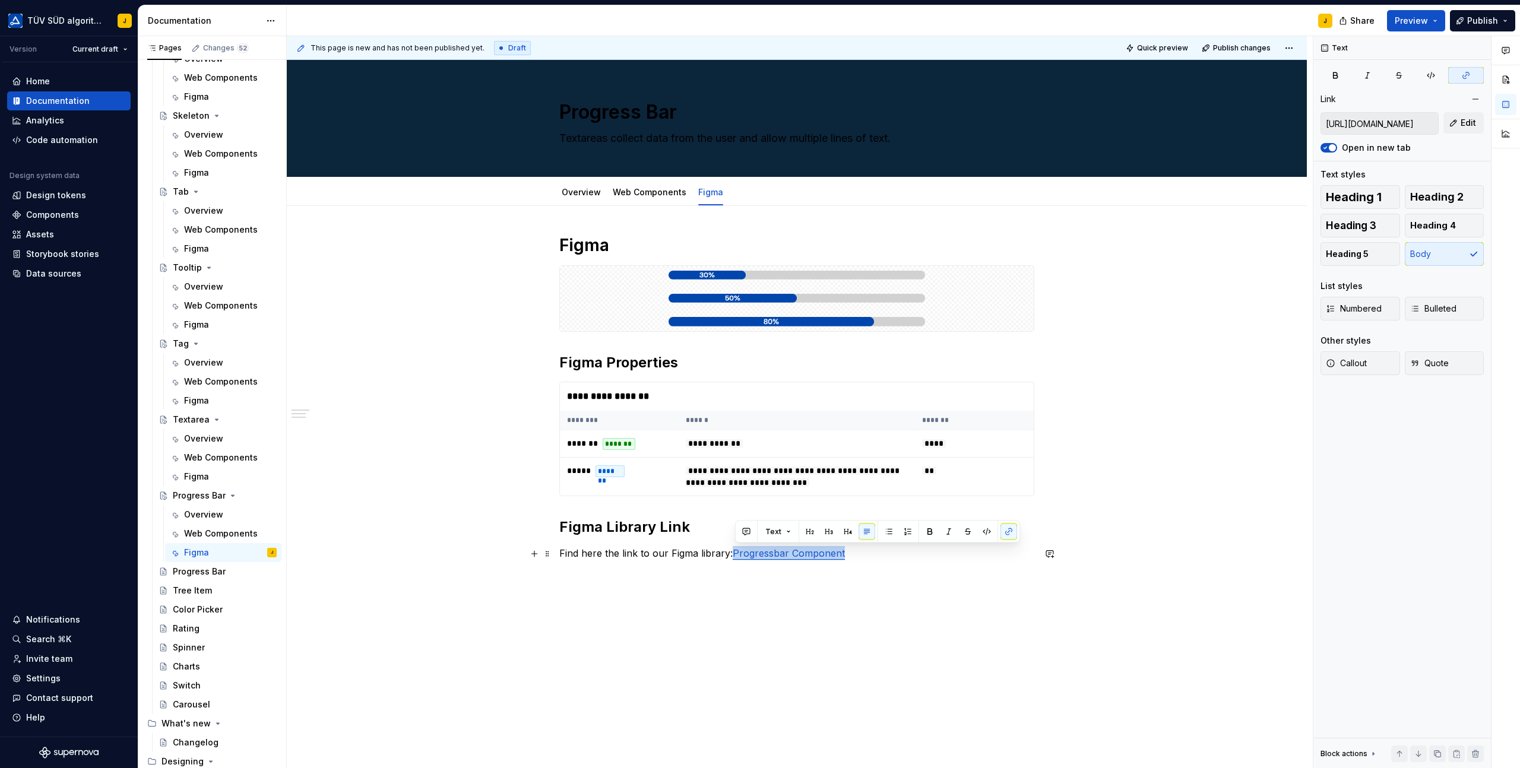
drag, startPoint x: 848, startPoint y: 556, endPoint x: 735, endPoint y: 557, distance: 112.8
click at [735, 557] on p "Find here the link to our Figma library: Progressbar Component" at bounding box center [796, 553] width 475 height 14
click at [1011, 526] on button "button" at bounding box center [1008, 532] width 17 height 17
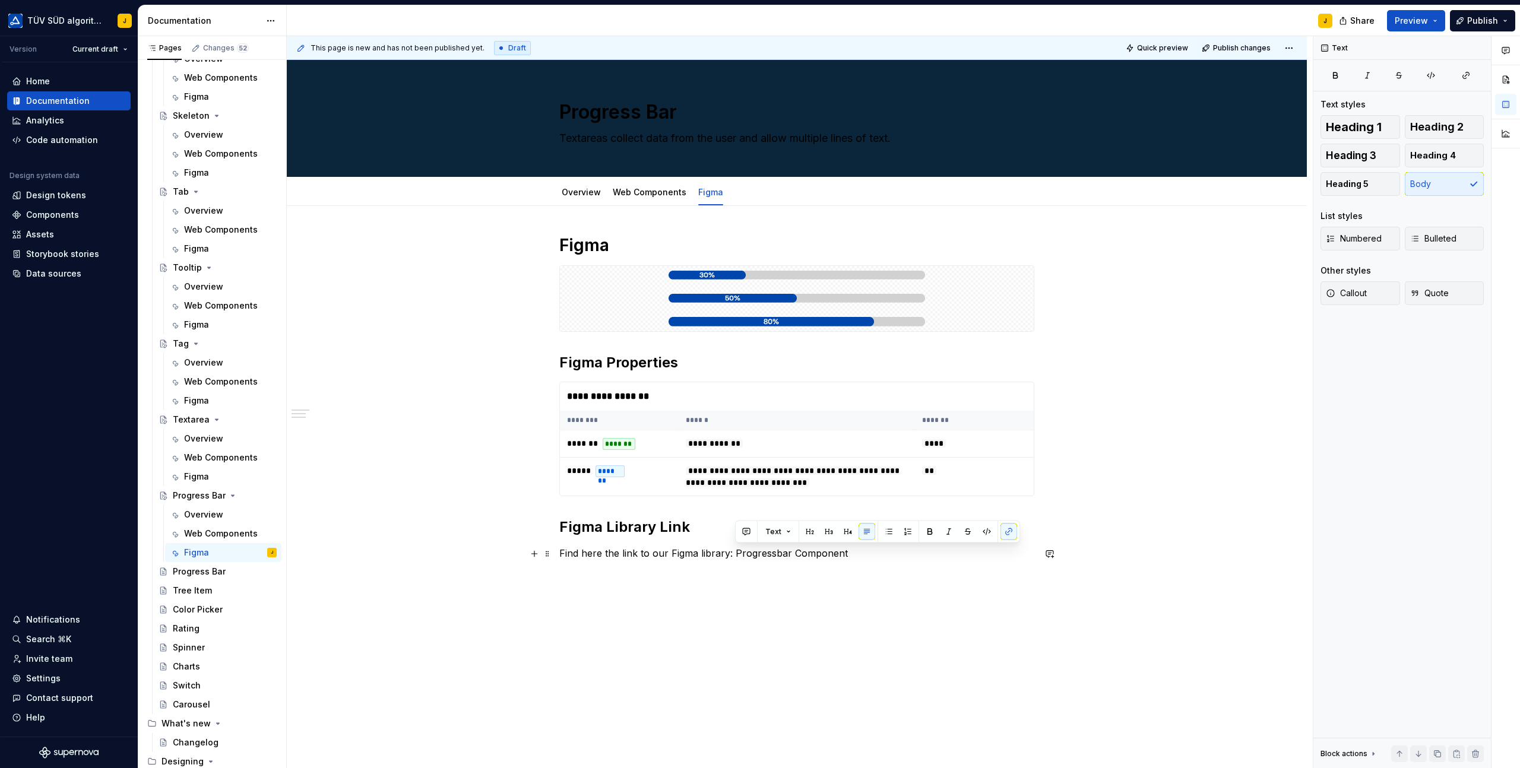
click at [852, 589] on div "**********" at bounding box center [796, 414] width 475 height 361
drag, startPoint x: 848, startPoint y: 554, endPoint x: 735, endPoint y: 550, distance: 112.9
click at [735, 550] on p "Find here the link to our Figma library: Progressbar Component" at bounding box center [796, 553] width 475 height 14
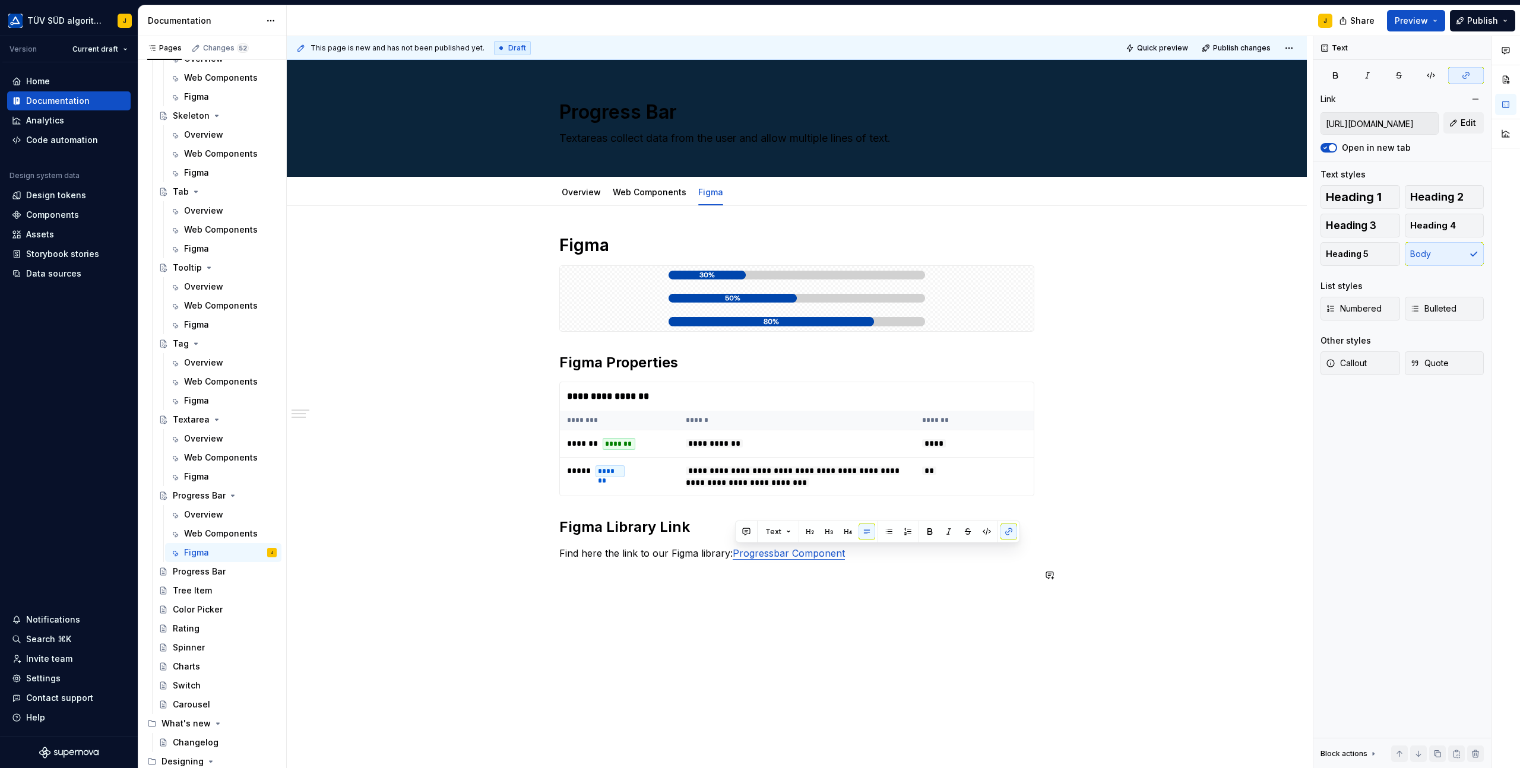
click at [825, 600] on div "**********" at bounding box center [797, 516] width 1020 height 620
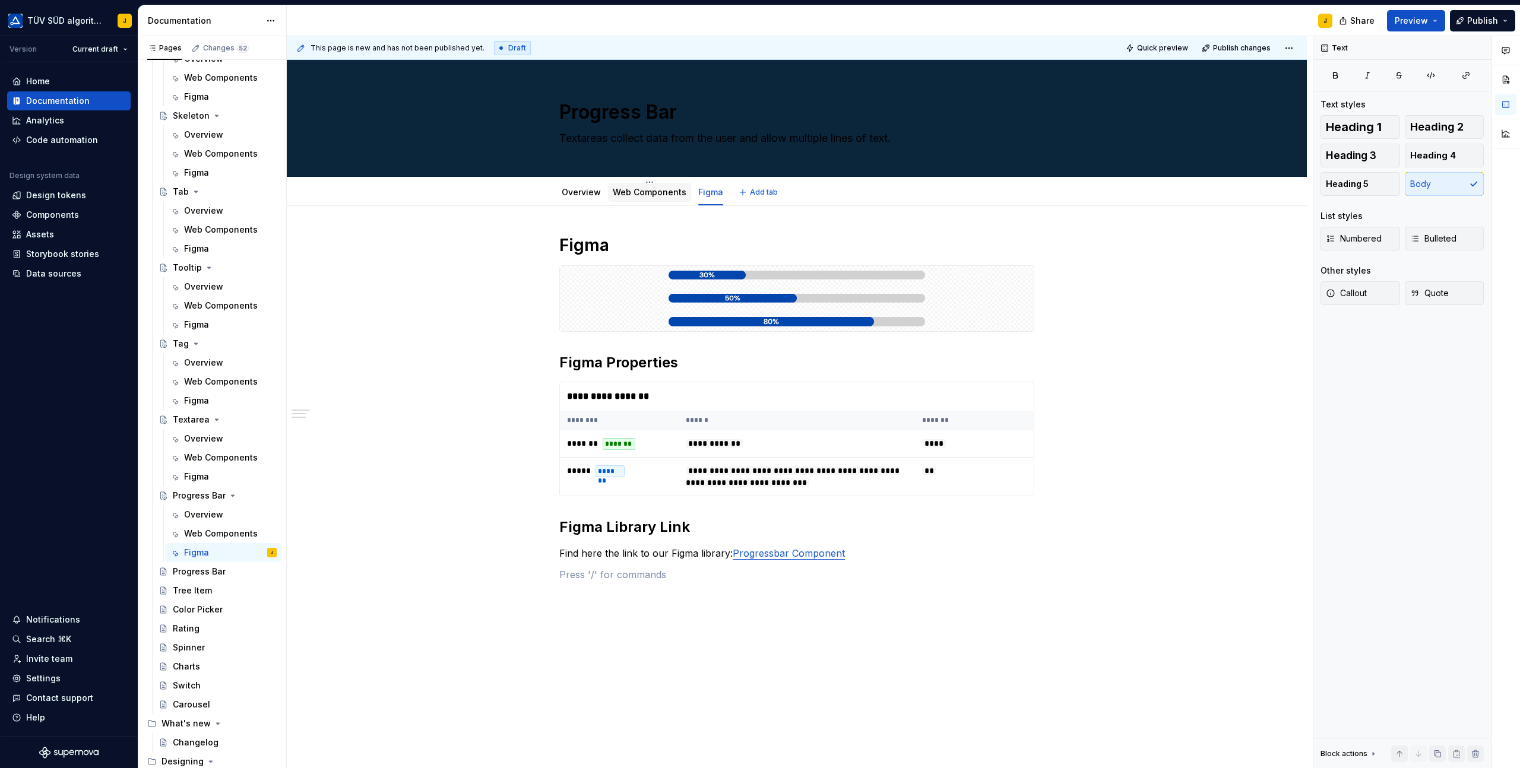
click at [658, 192] on link "Web Components" at bounding box center [650, 192] width 74 height 10
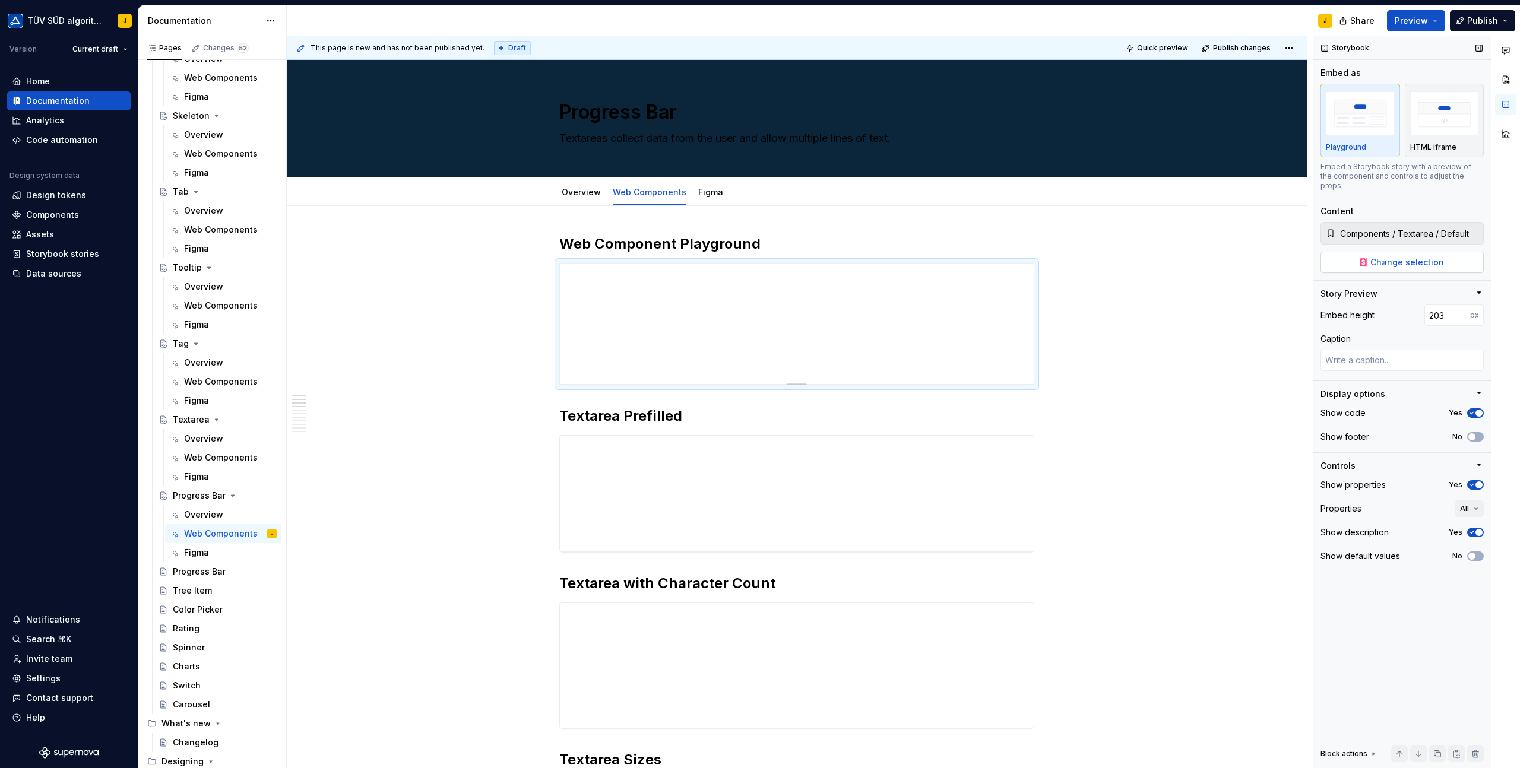
click at [1398, 260] on button "Change selection" at bounding box center [1401, 262] width 163 height 21
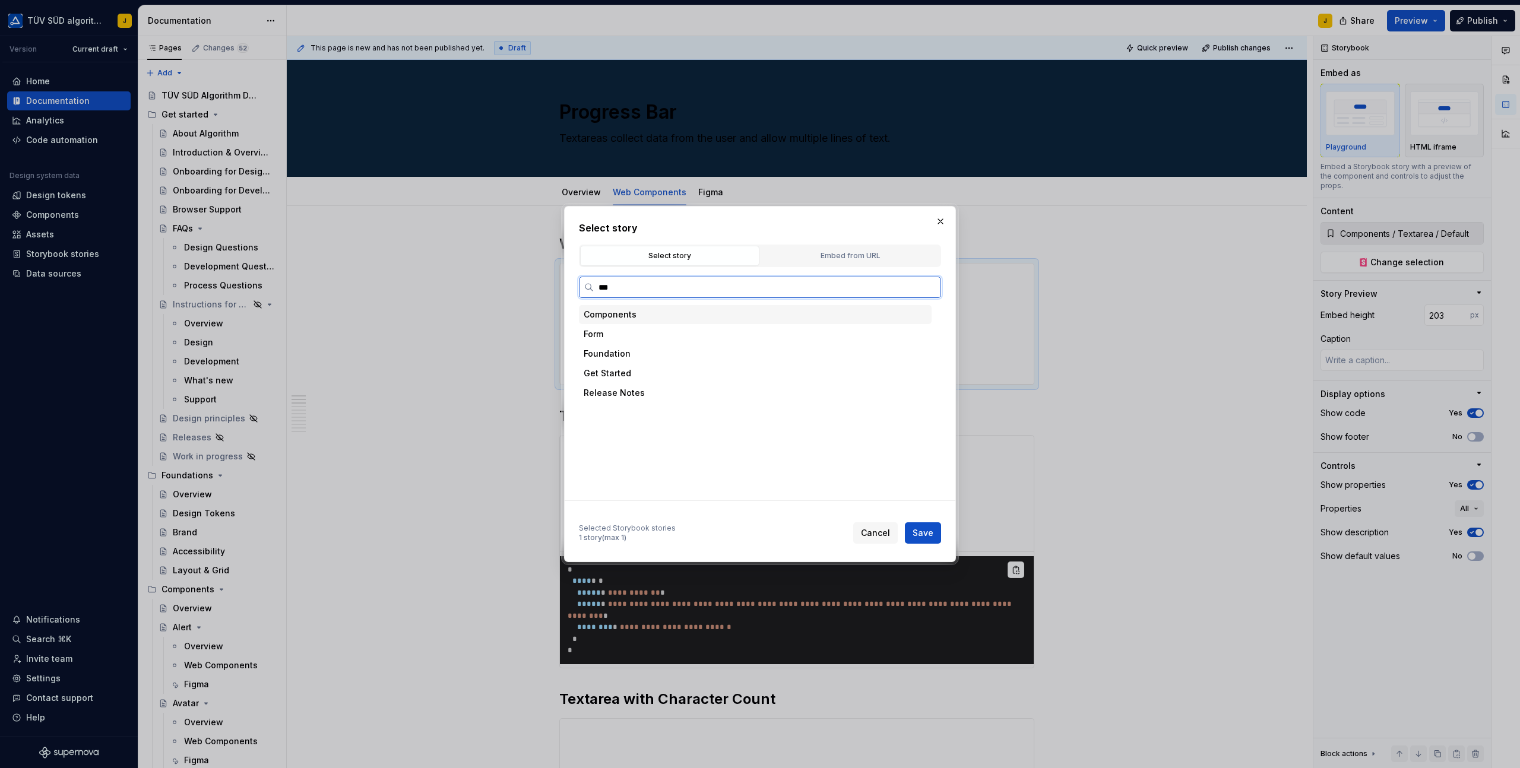
type input "****"
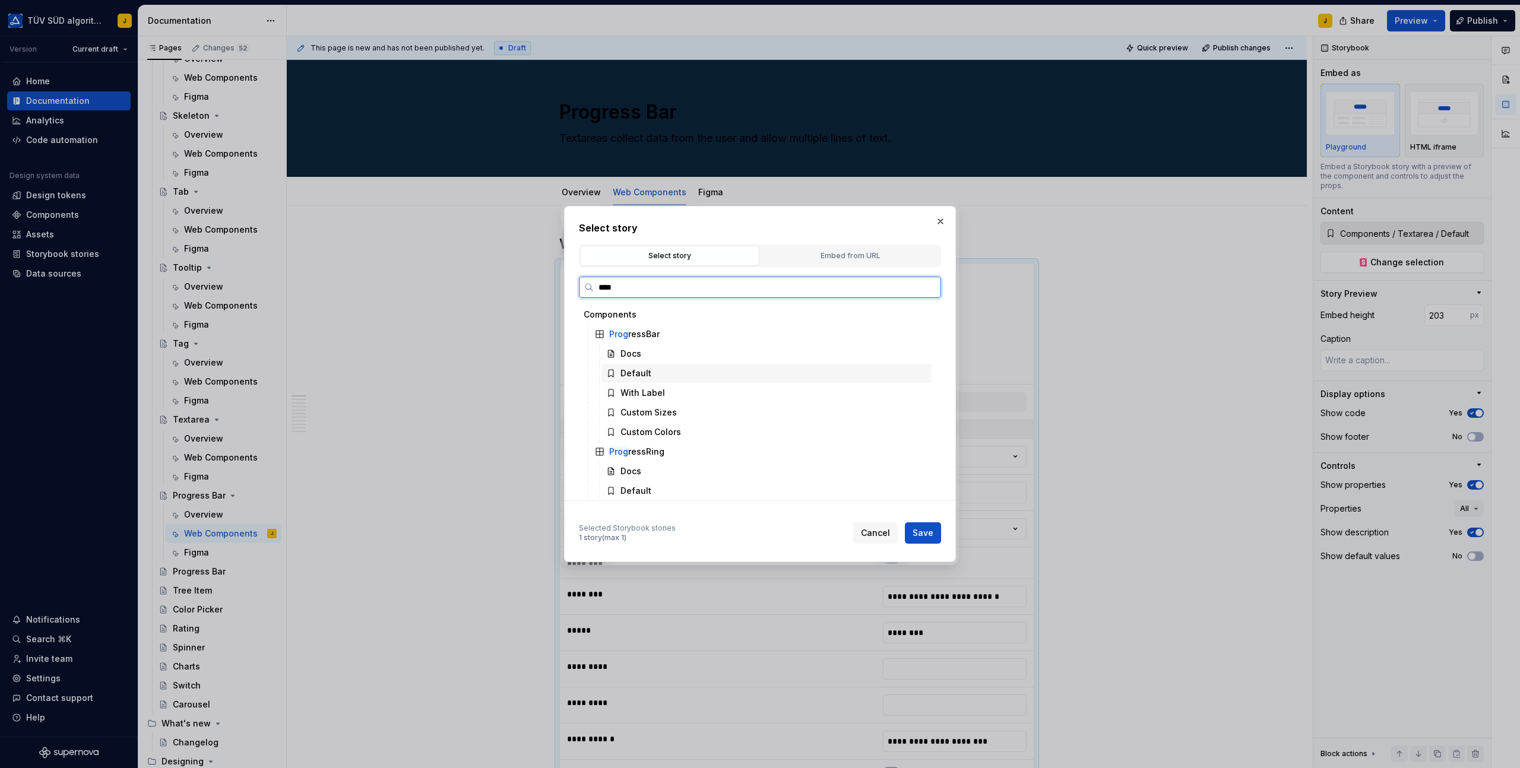
click at [638, 371] on div "Default" at bounding box center [635, 373] width 31 height 12
click at [923, 532] on span "Save" at bounding box center [922, 533] width 21 height 12
type input "Components / ProgressBar / Default"
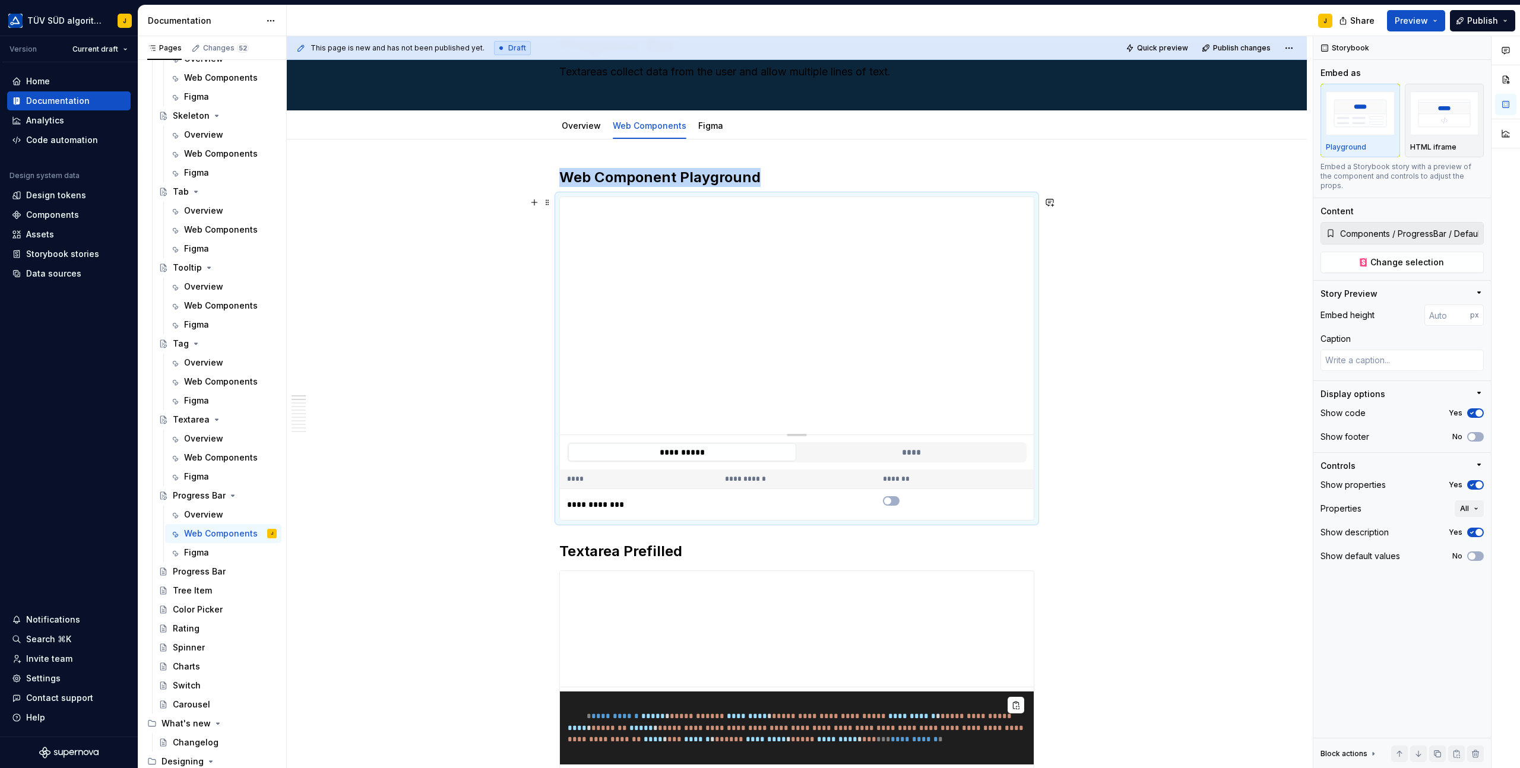
scroll to position [65, 0]
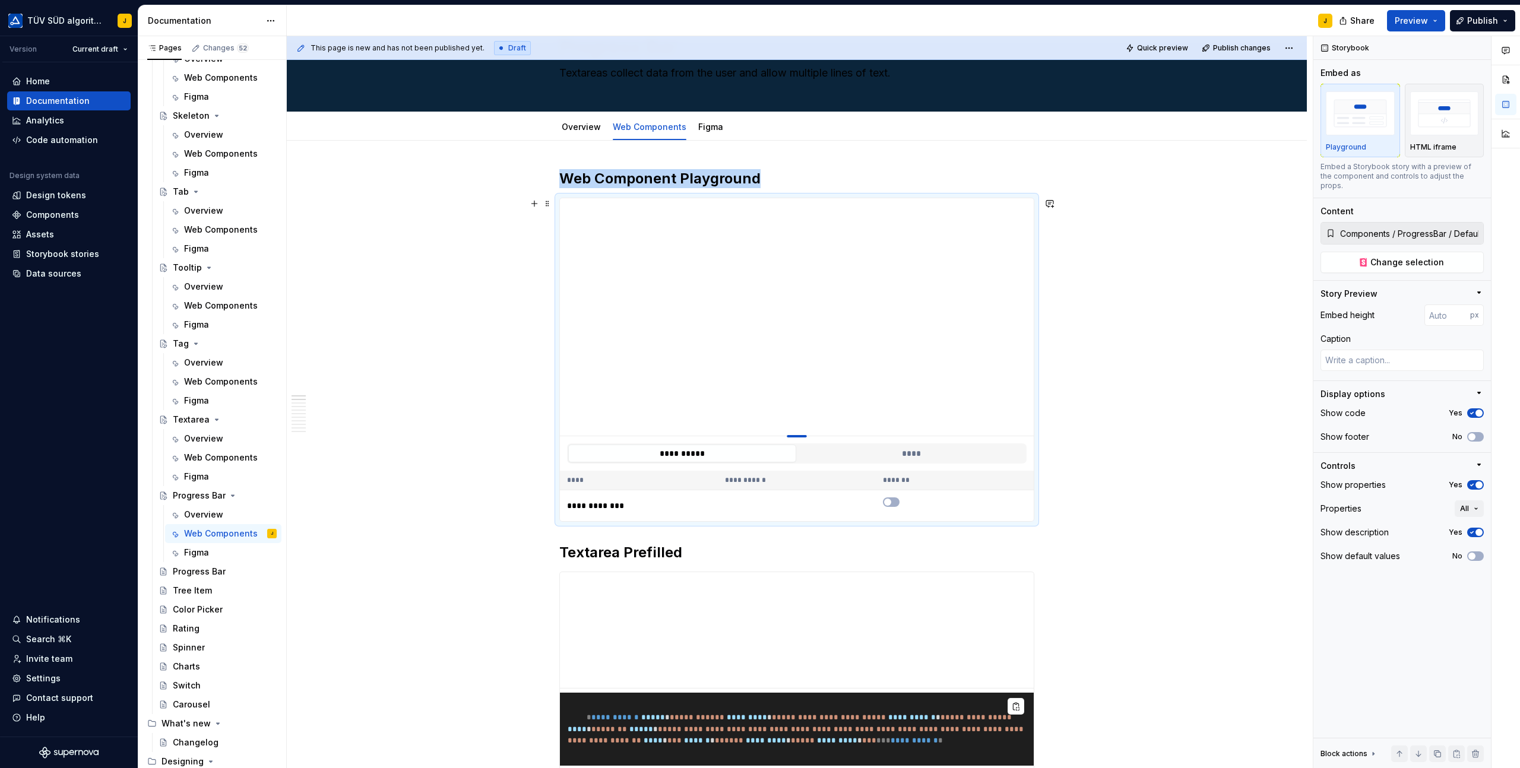
type textarea "*"
type input "380"
type textarea "*"
type input "342"
type textarea "*"
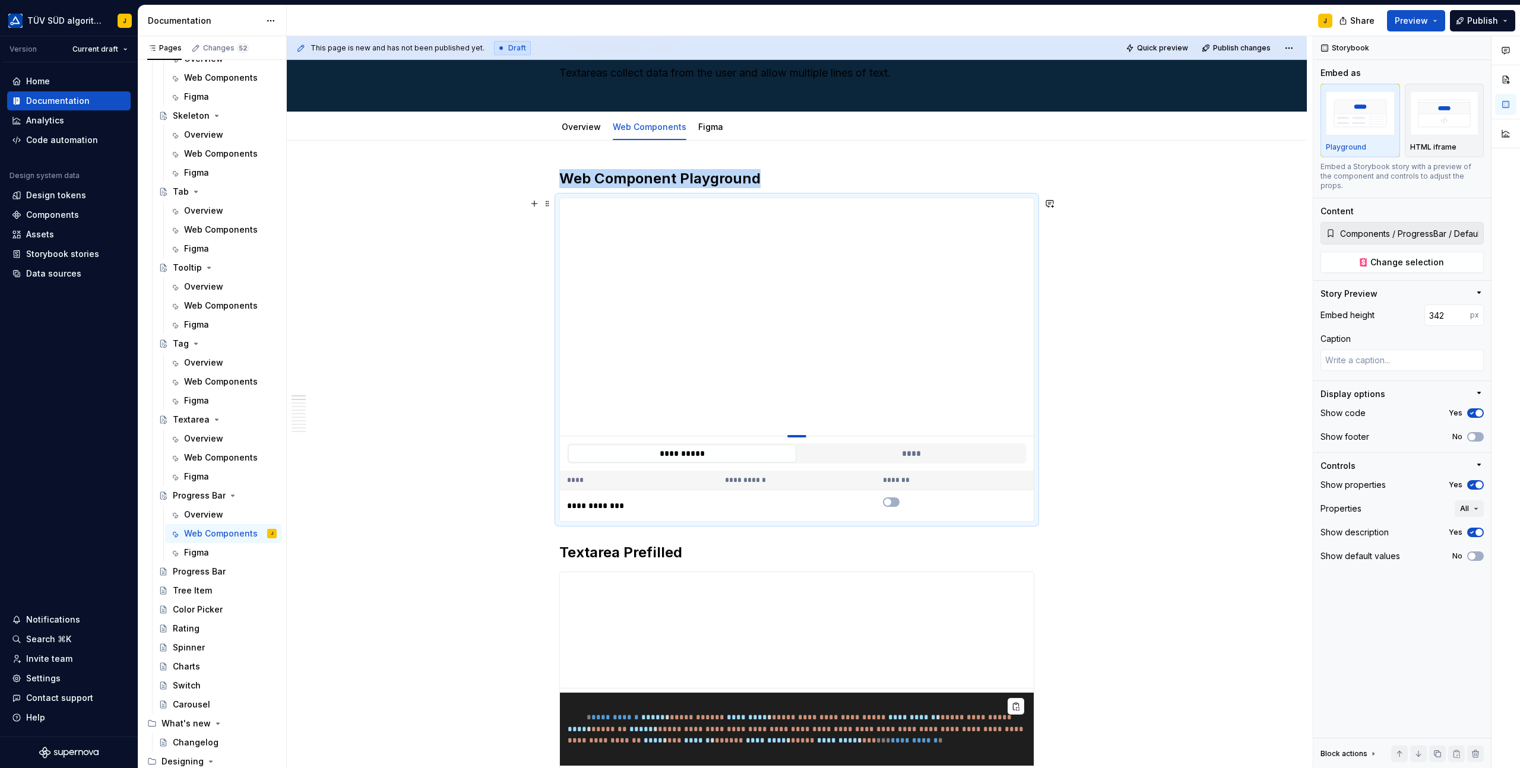
type input "296"
type textarea "*"
type input "268"
type textarea "*"
type input "214"
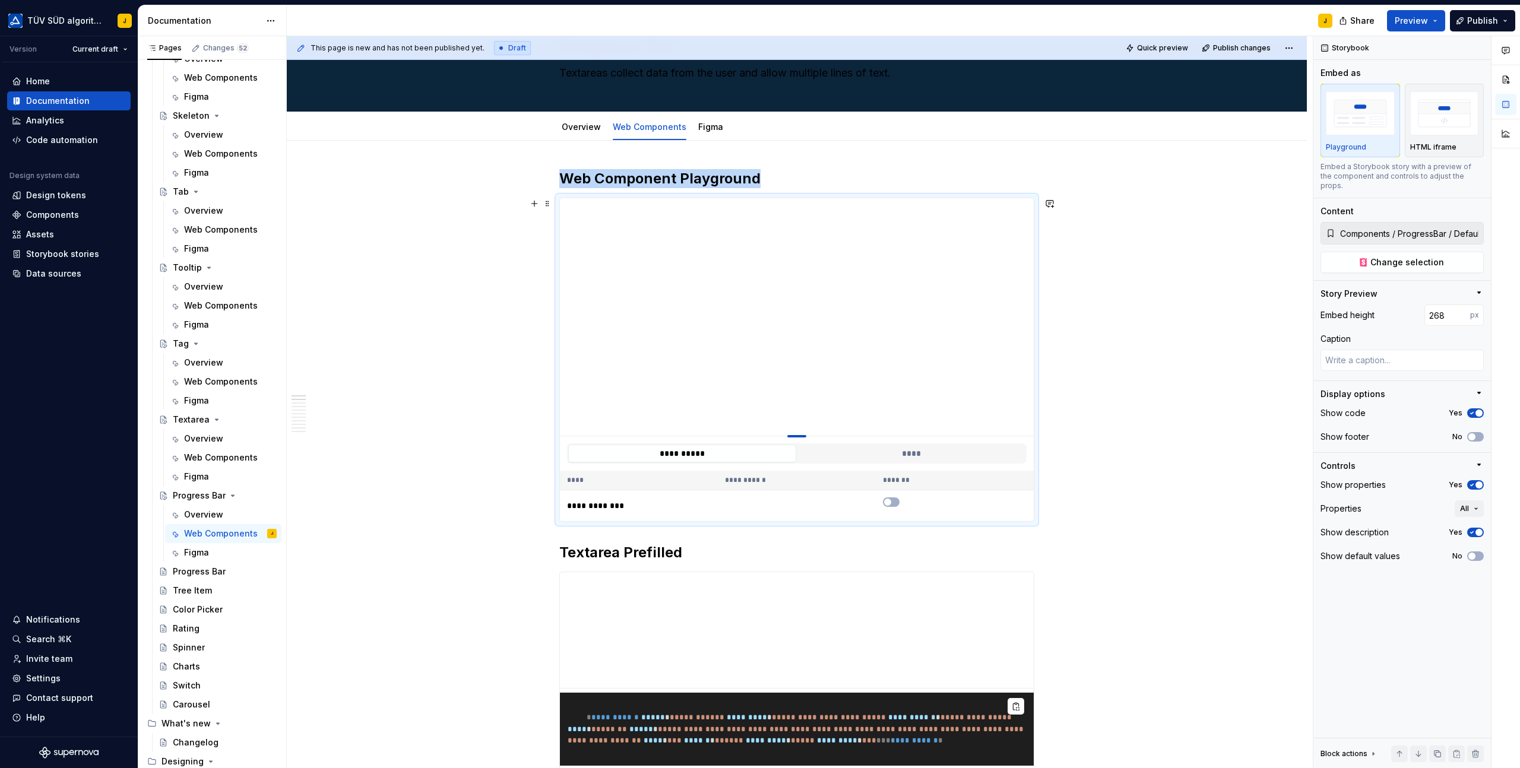
type textarea "*"
type input "203"
type textarea "*"
type input "195"
type textarea "*"
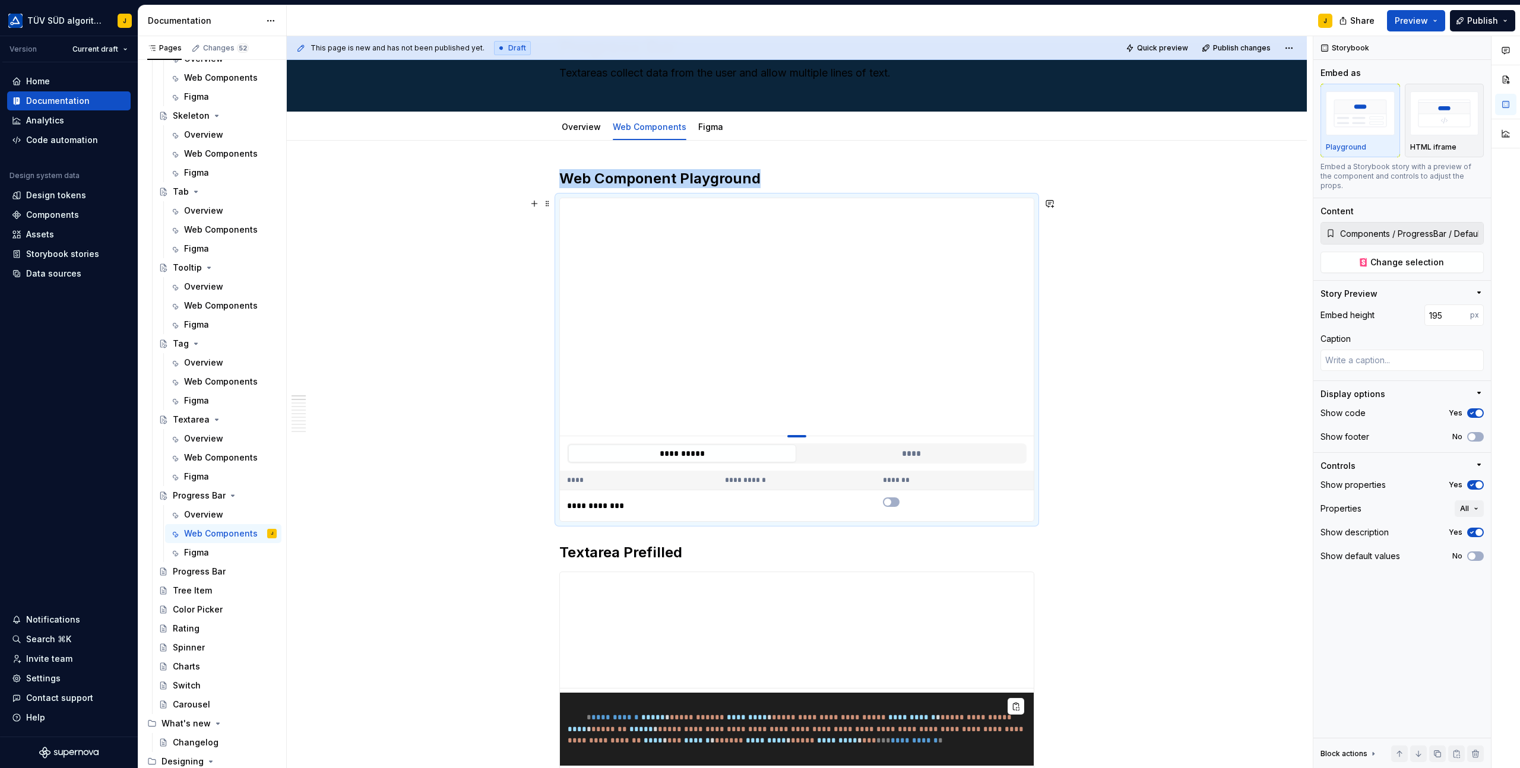
type input "185"
type textarea "*"
type input "181"
type textarea "*"
type input "175"
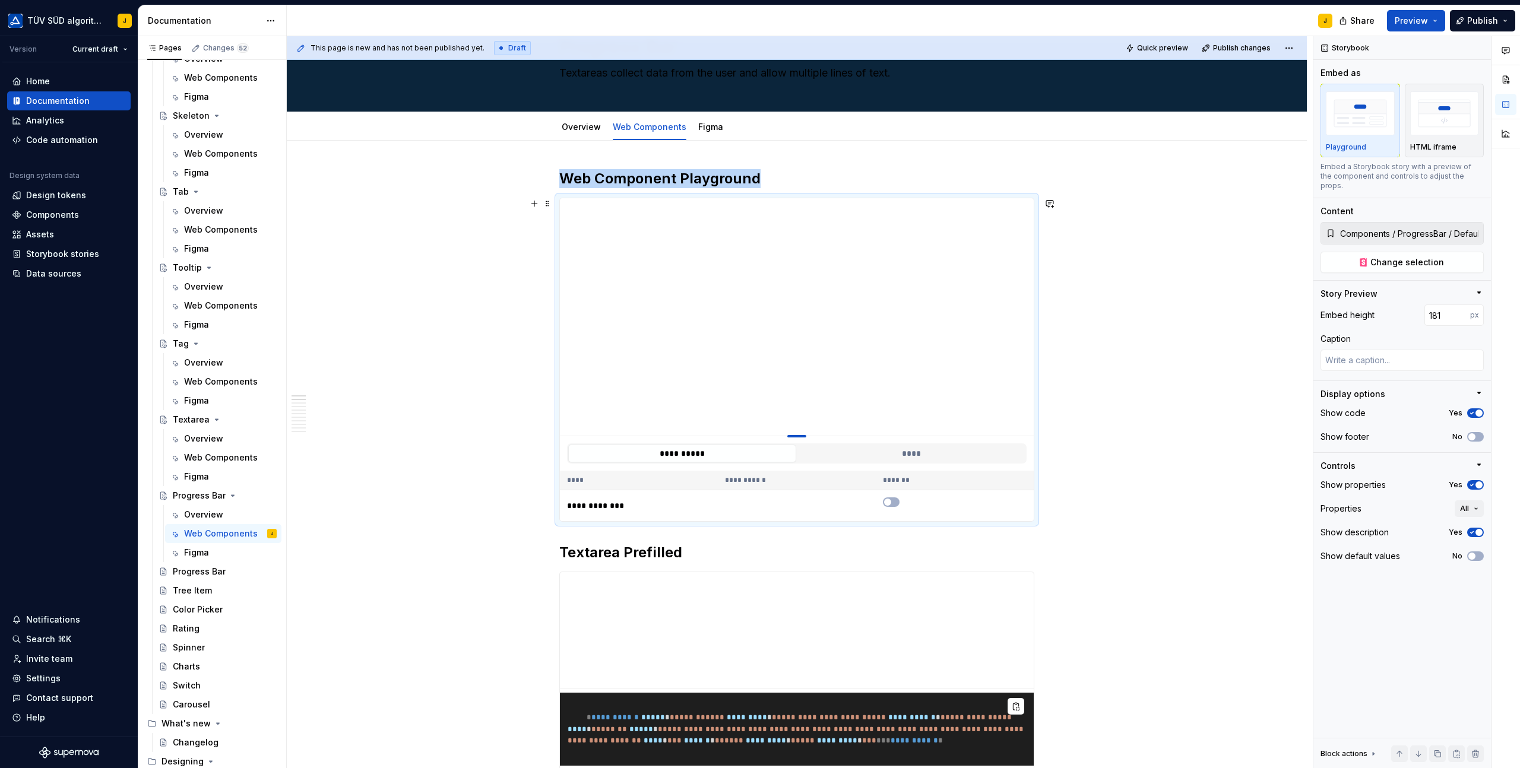
type textarea "*"
type input "171"
type textarea "*"
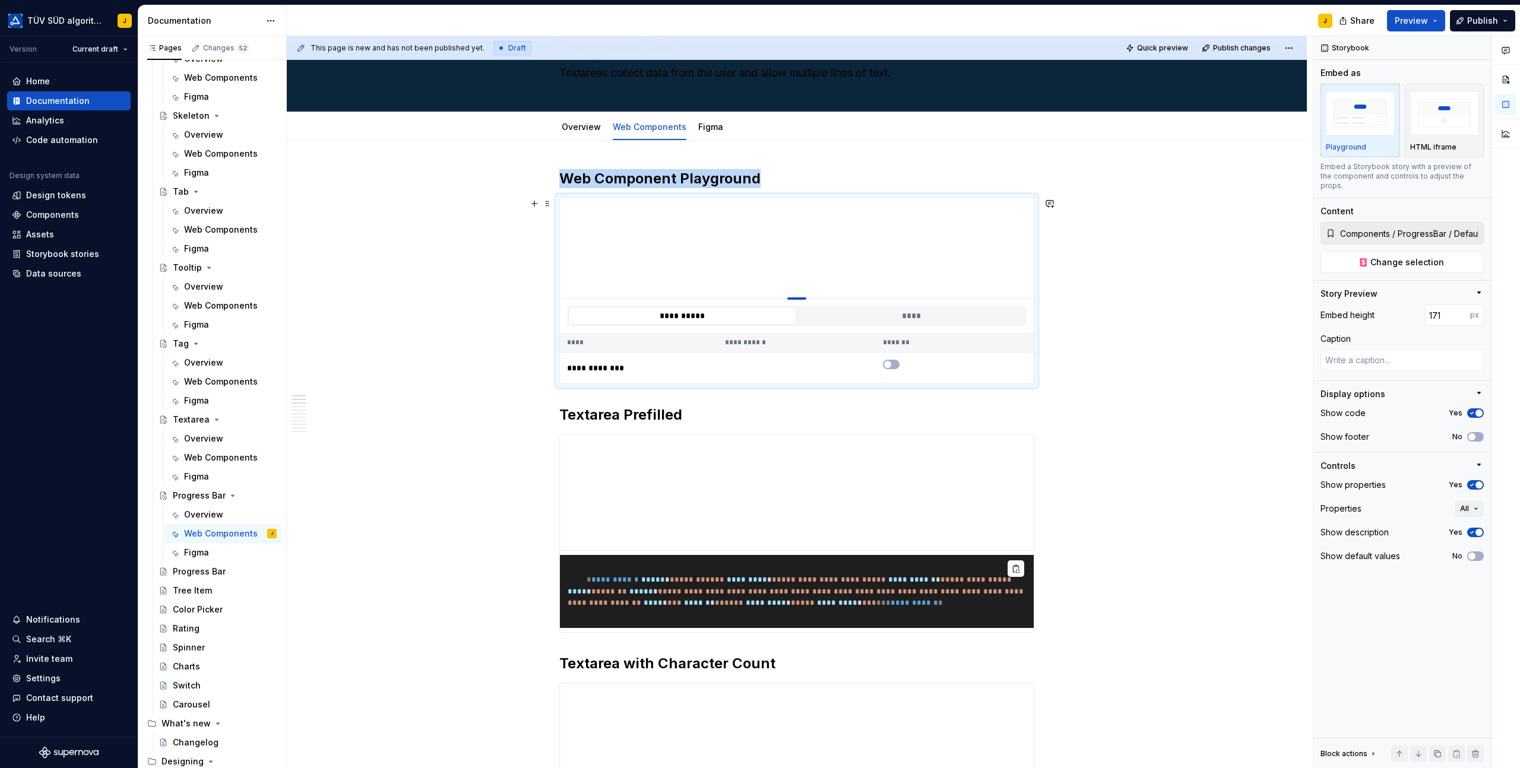
type input "168"
type textarea "*"
type input "165"
type textarea "*"
type input "161"
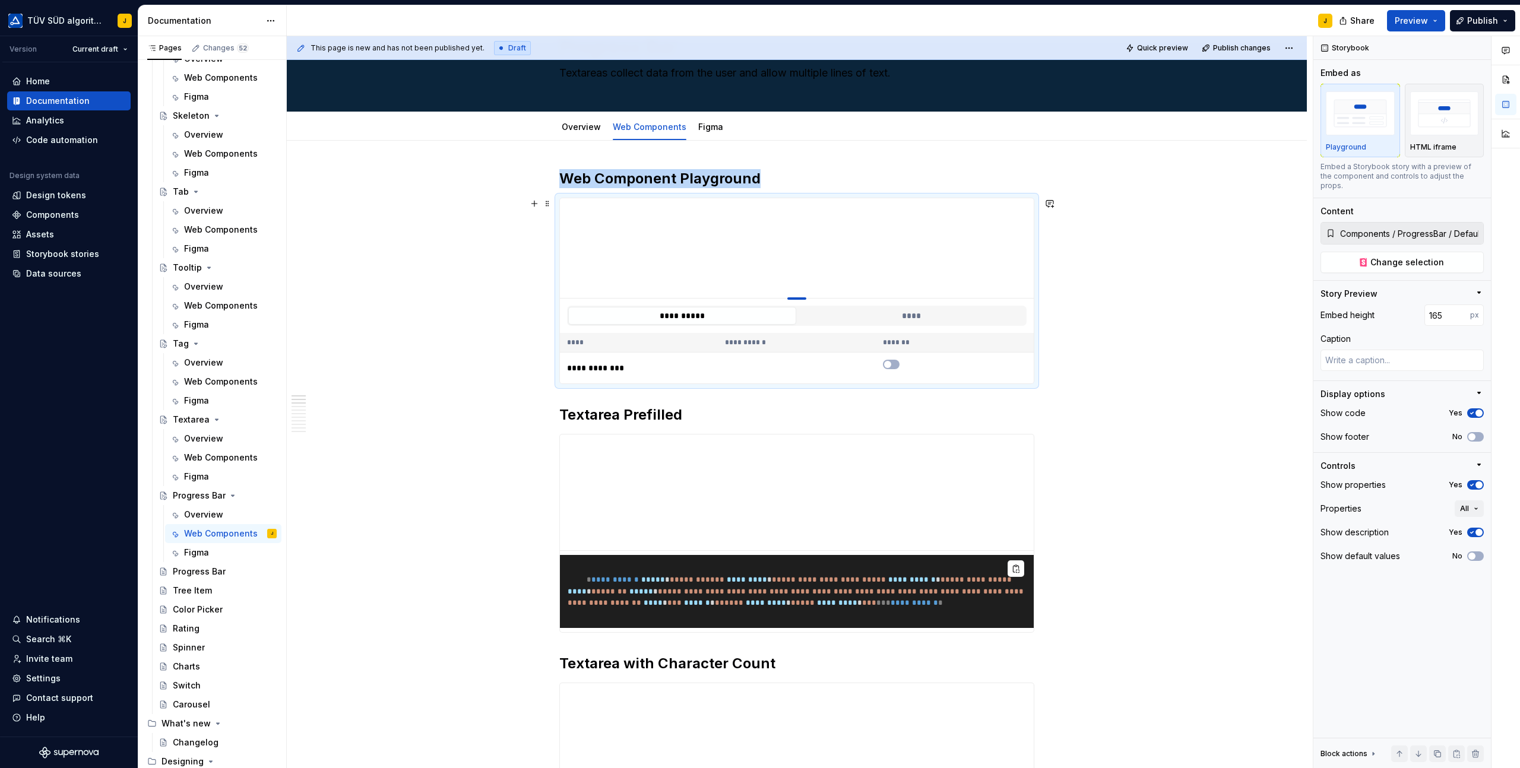
type textarea "*"
type input "151"
type textarea "*"
type input "144"
type textarea "*"
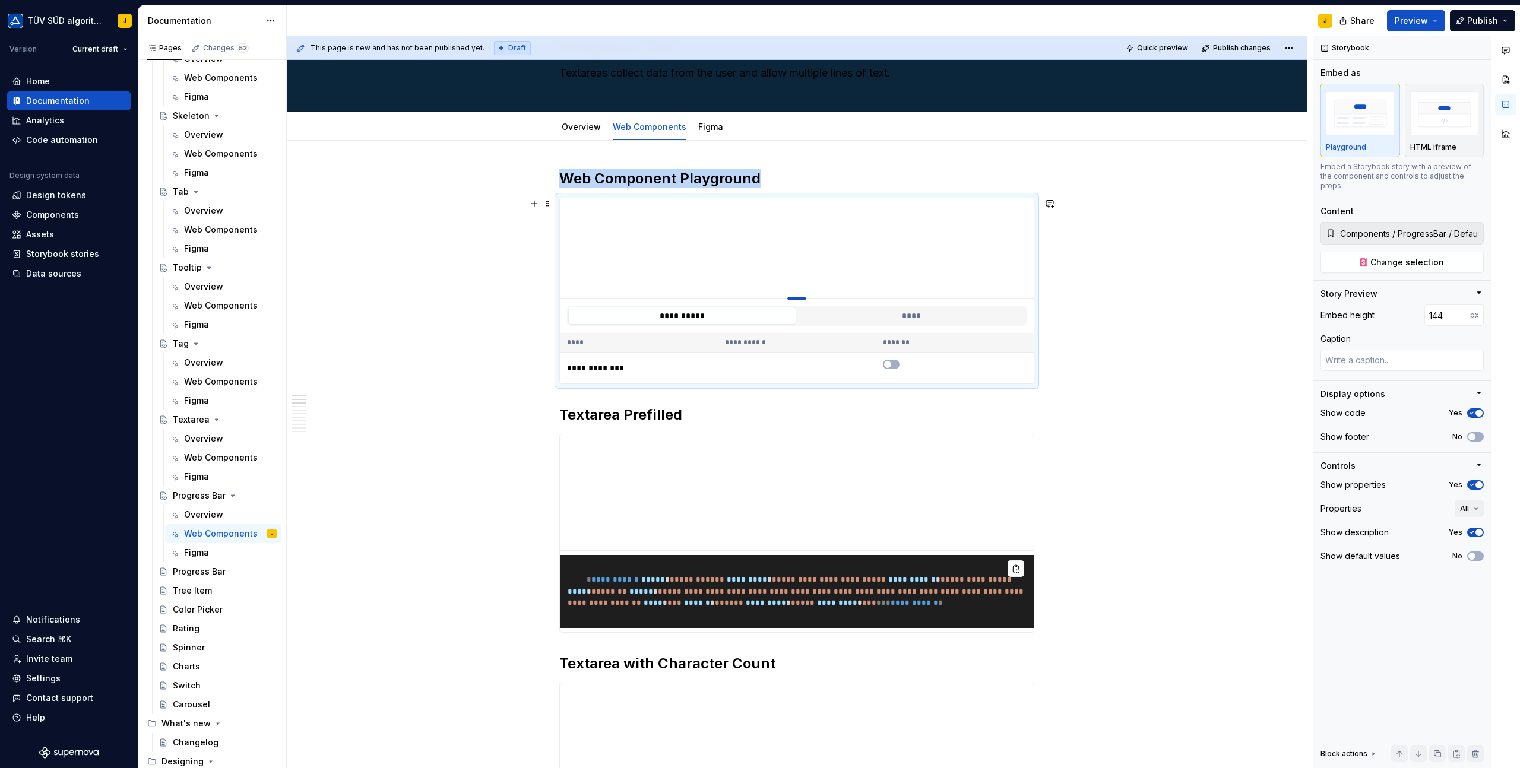
type input "139"
type textarea "*"
type input "131"
type textarea "*"
type input "125"
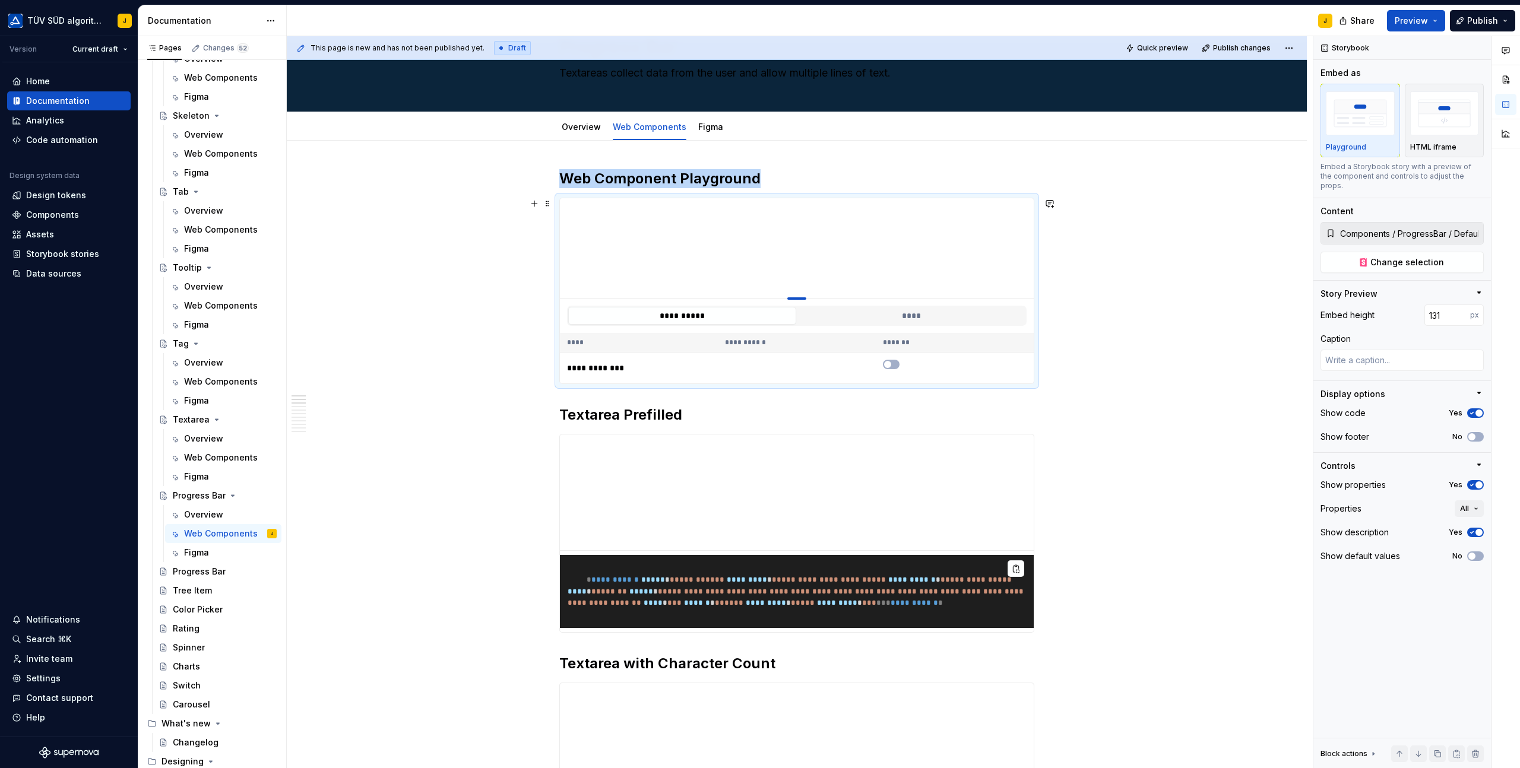
type textarea "*"
type input "119"
type textarea "*"
type input "111"
type textarea "*"
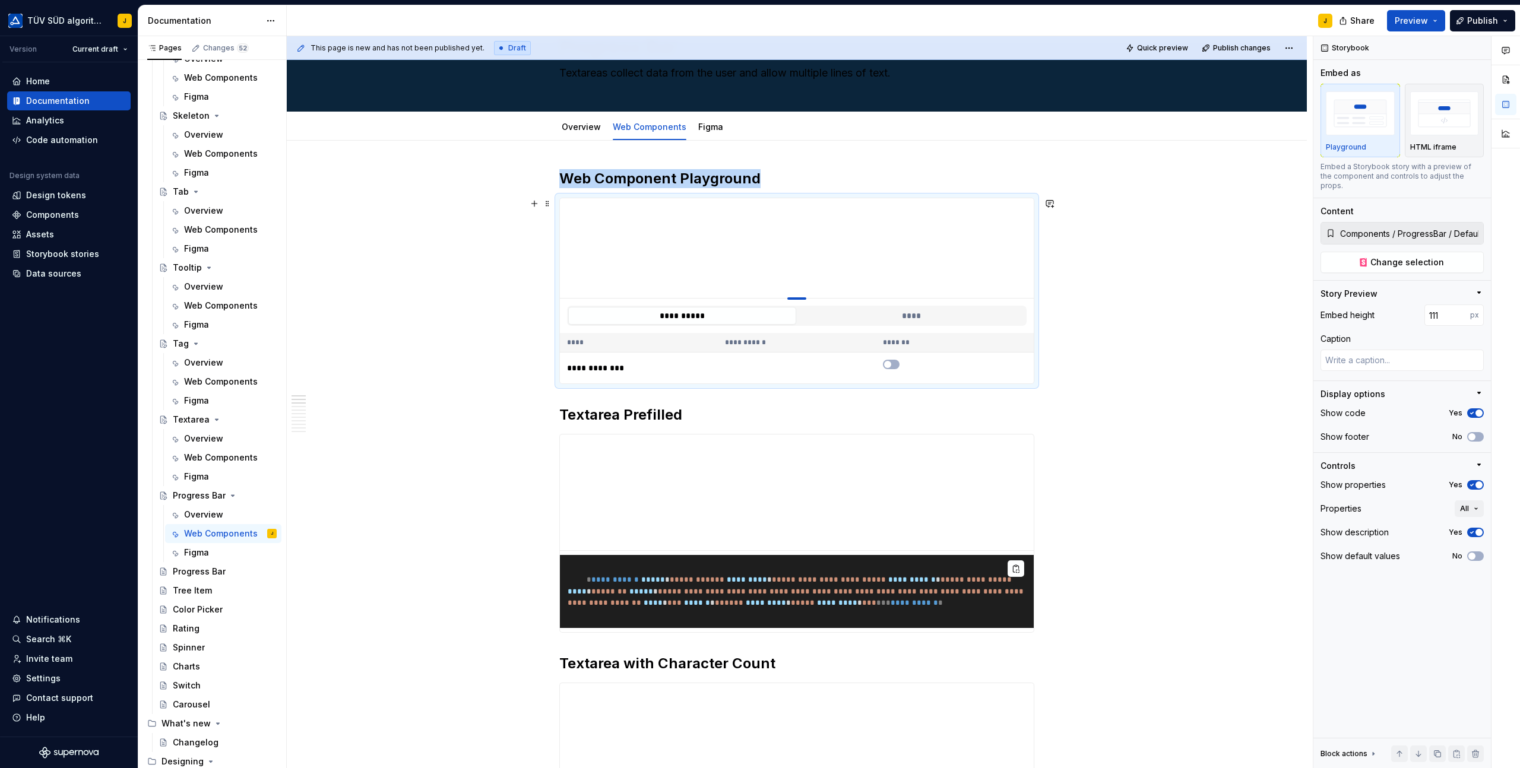
type input "103"
type textarea "*"
type input "100"
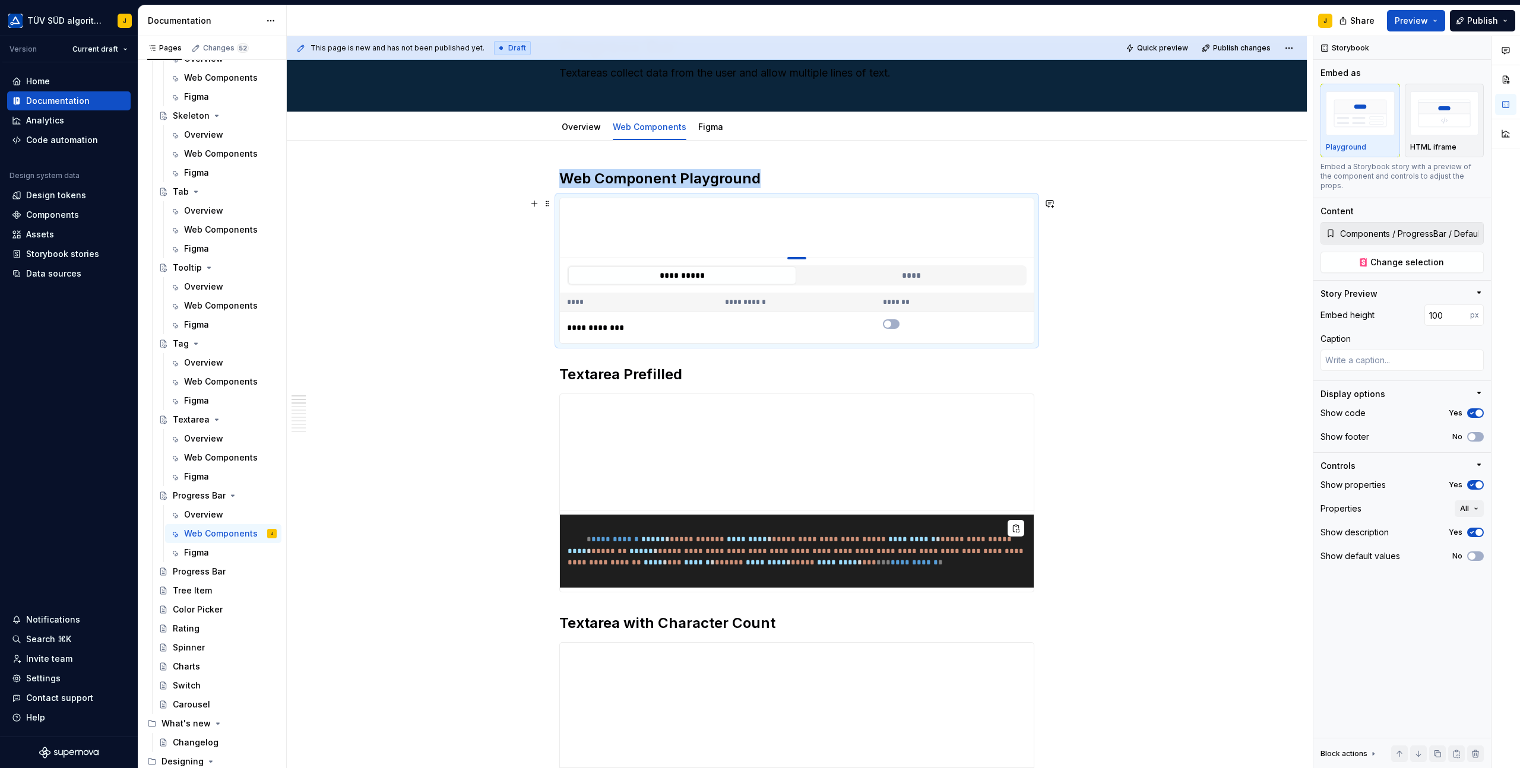
drag, startPoint x: 803, startPoint y: 436, endPoint x: 803, endPoint y: 242, distance: 194.1
type textarea "*"
type input "Components / Textarea / Filled"
type input "195"
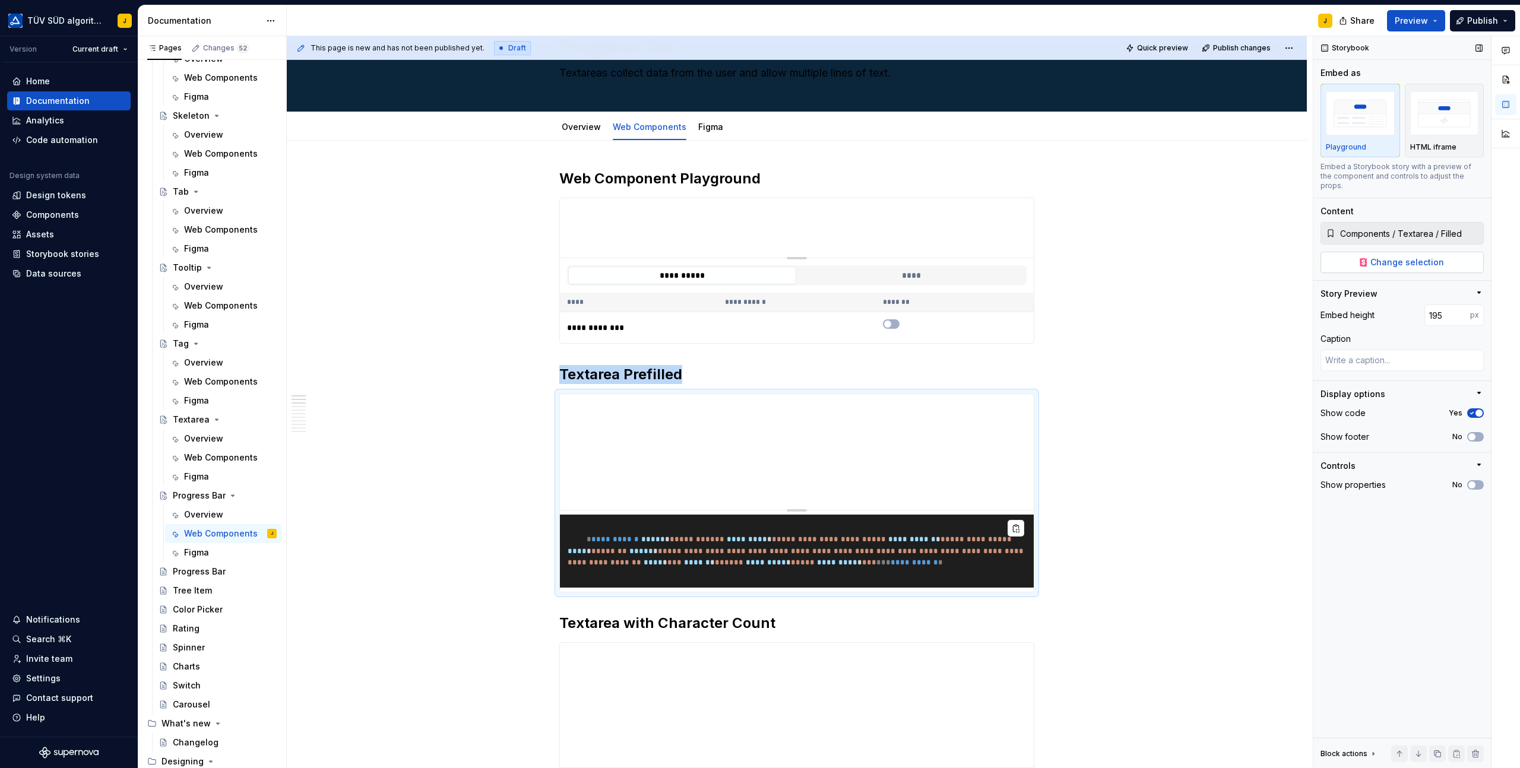
click at [1421, 256] on span "Change selection" at bounding box center [1407, 262] width 74 height 12
type textarea "*"
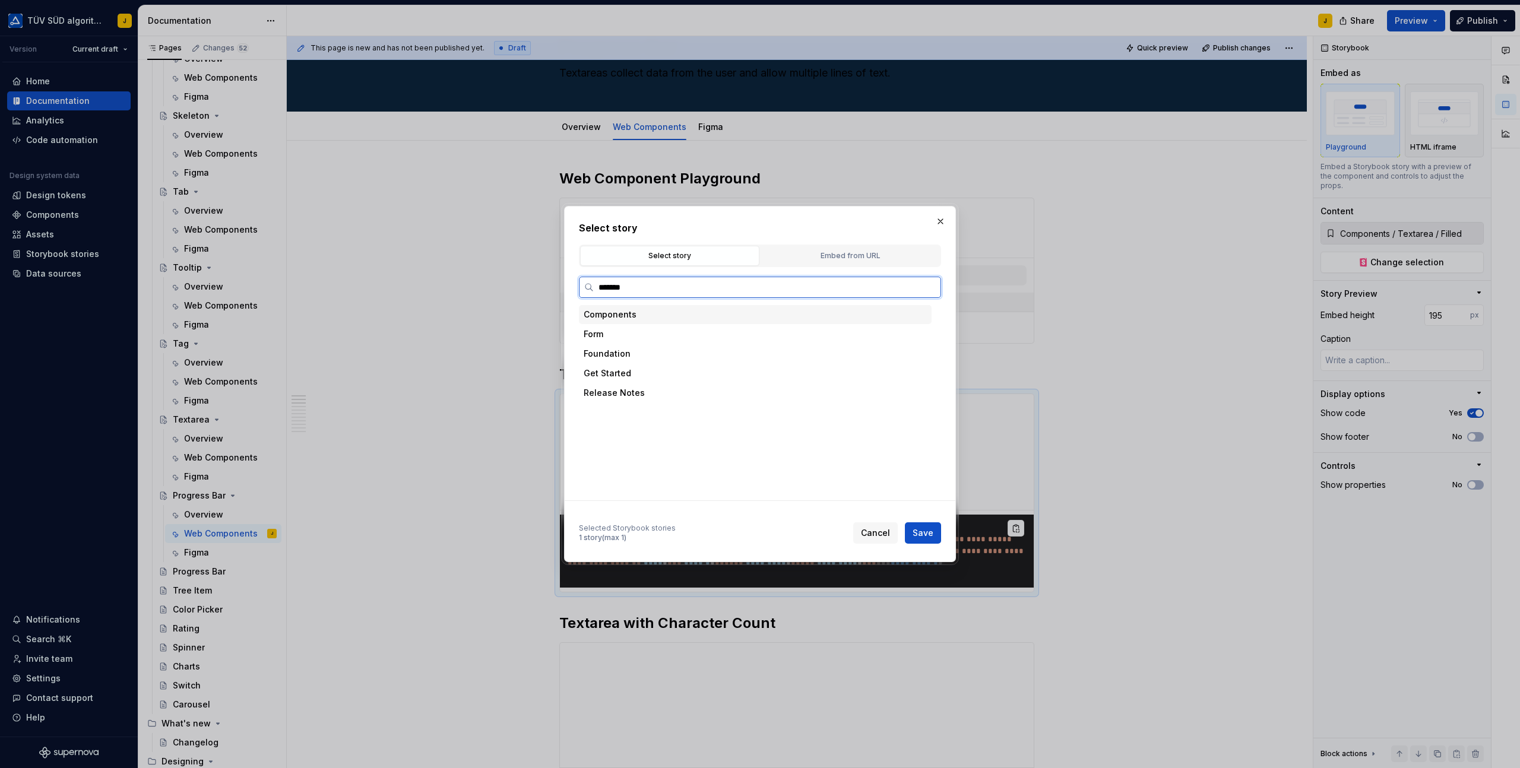
type input "********"
click at [643, 389] on div "With Label" at bounding box center [642, 393] width 45 height 12
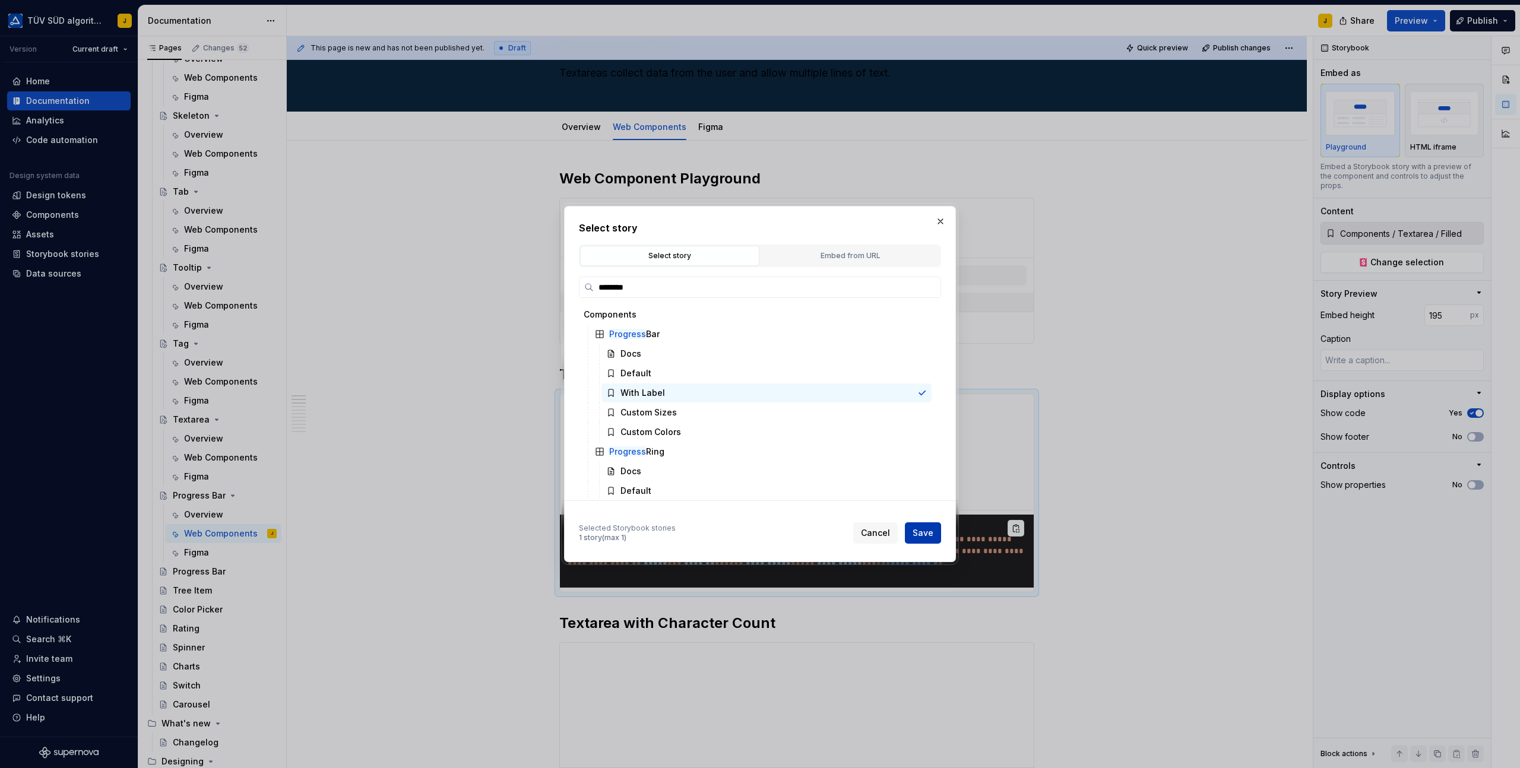
click at [927, 532] on span "Save" at bounding box center [922, 533] width 21 height 12
type input "Components / ProgressBar / With Label"
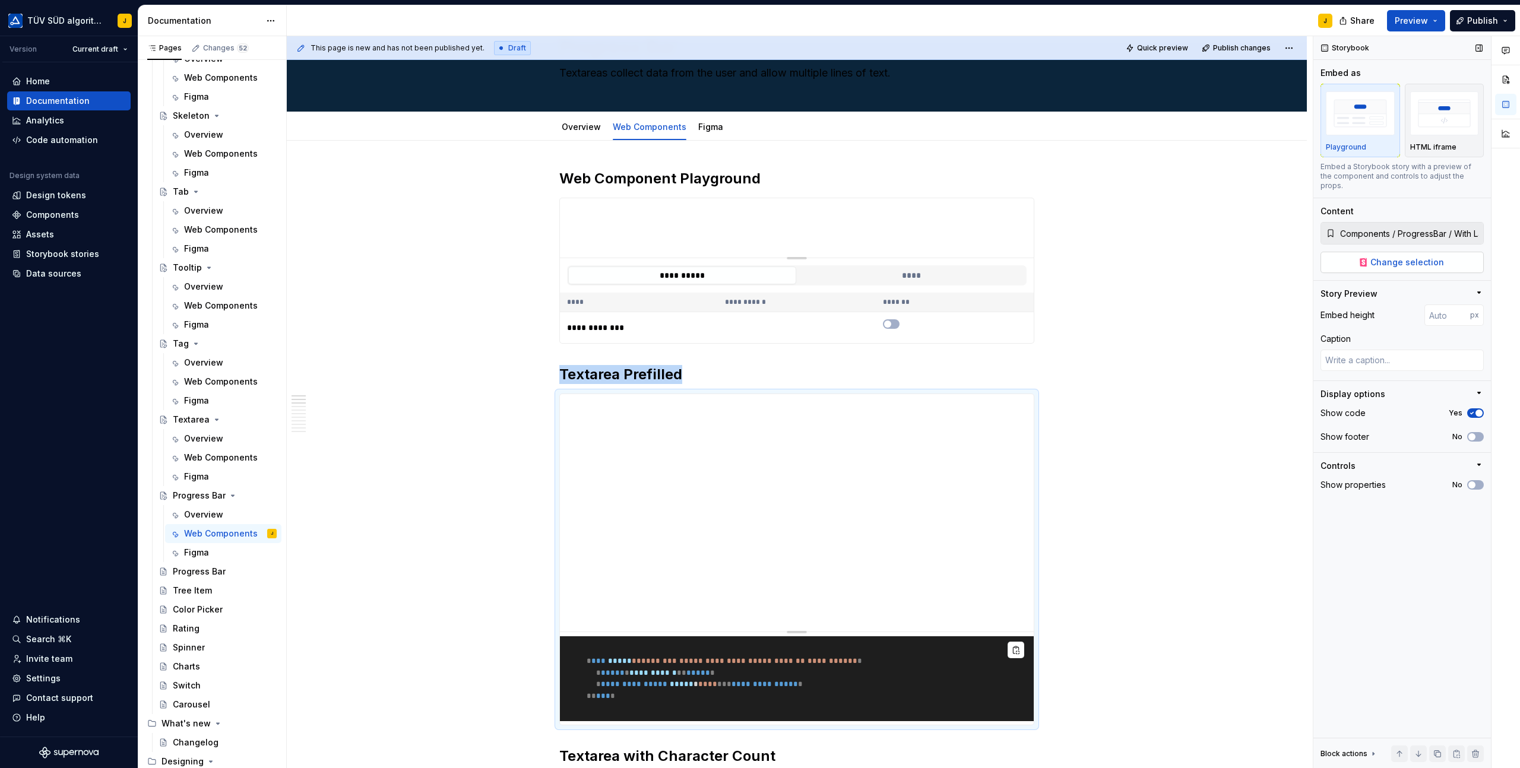
click at [1417, 257] on span "Change selection" at bounding box center [1407, 262] width 74 height 12
type textarea "*"
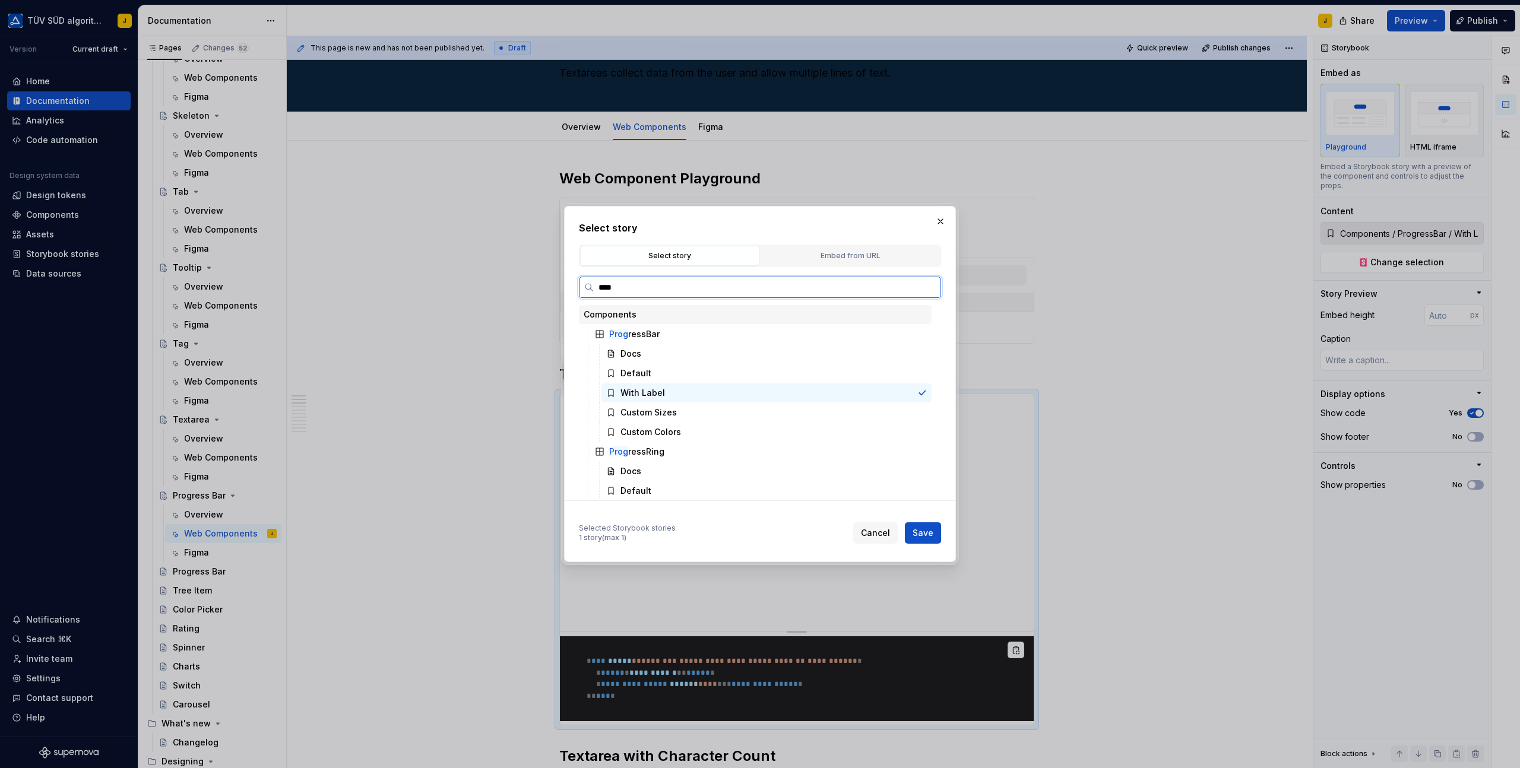
type input "*****"
type textarea "*"
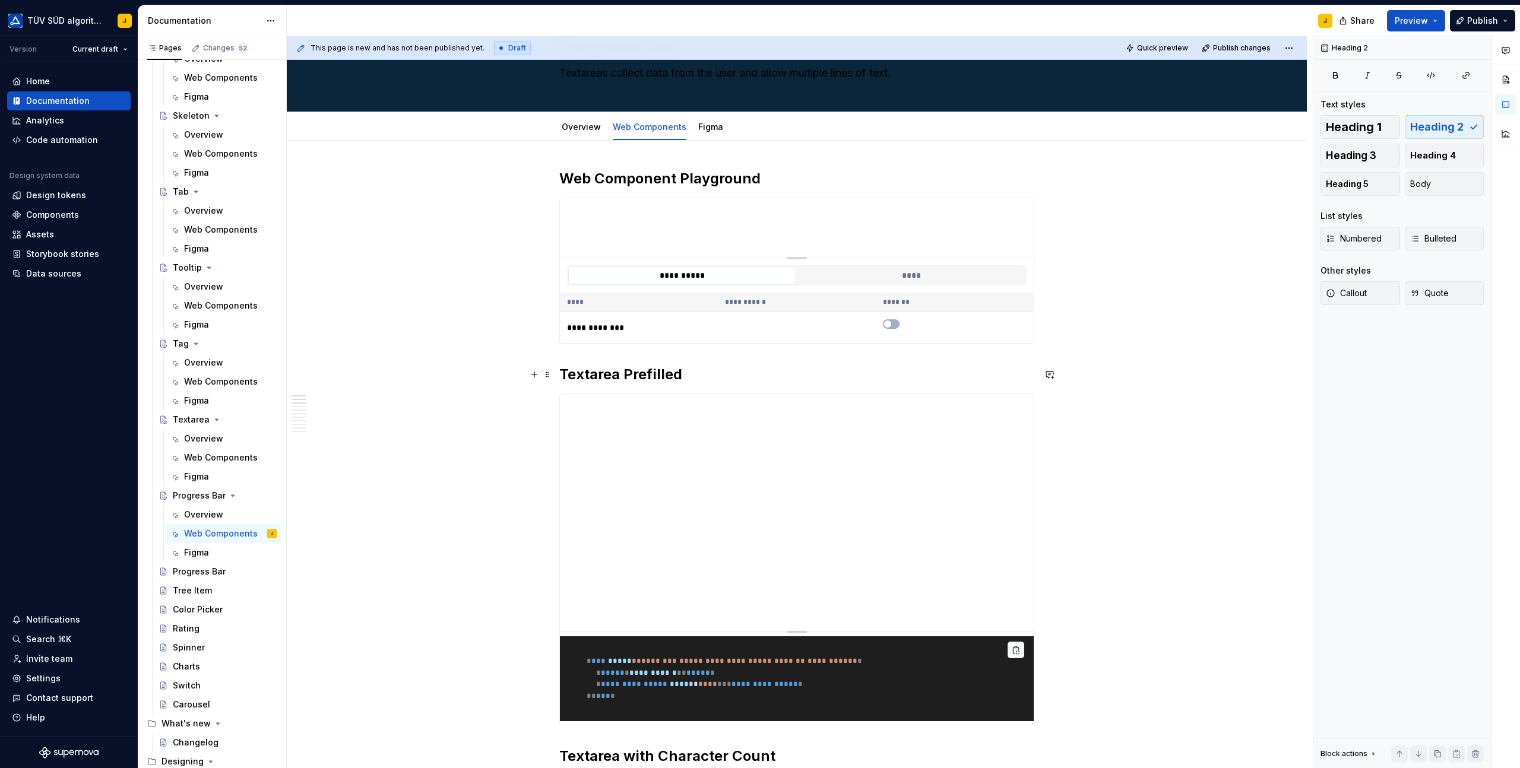
click at [647, 379] on h2 "Textarea Prefilled" at bounding box center [796, 374] width 475 height 19
click at [617, 394] on div "**********" at bounding box center [796, 560] width 475 height 332
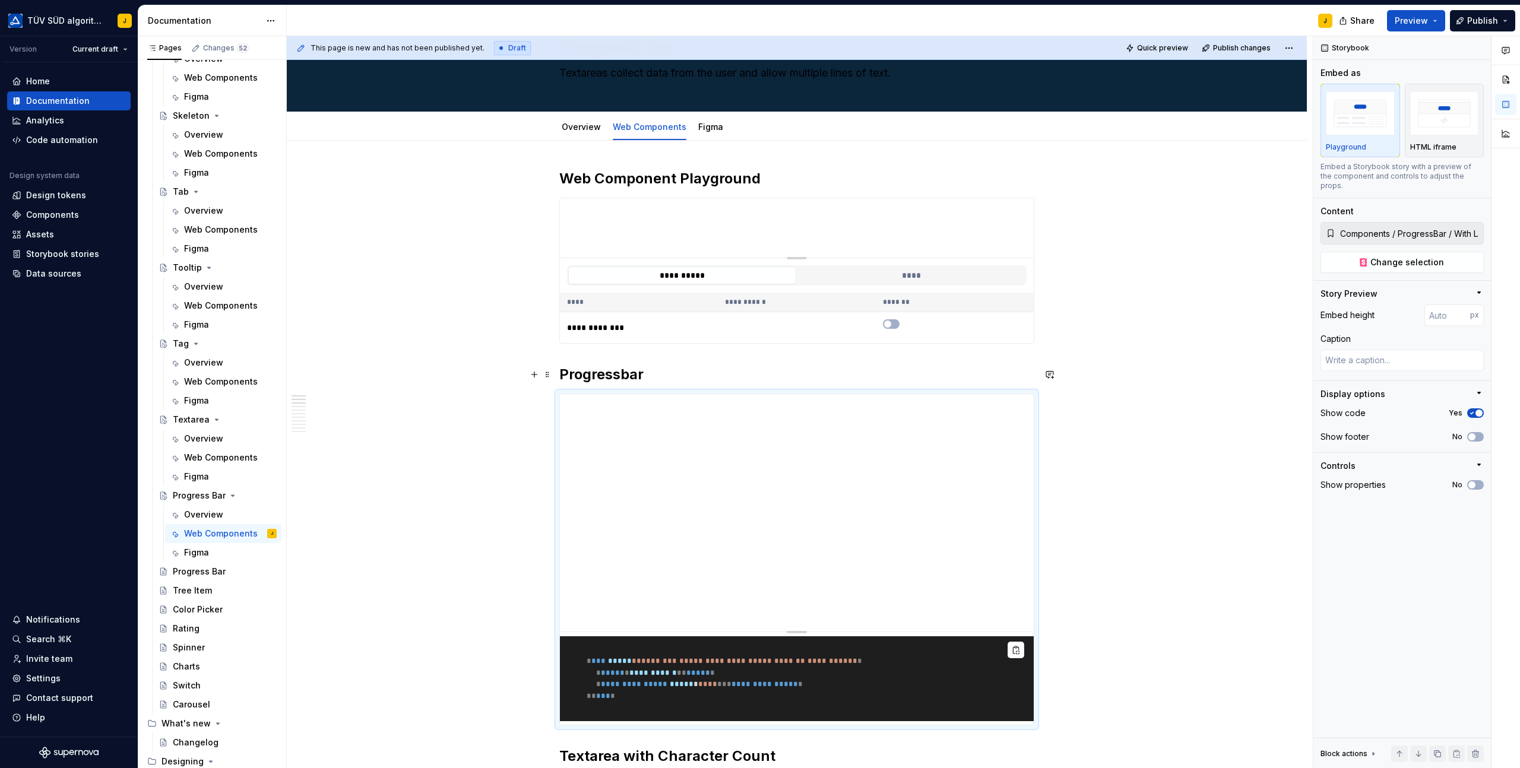
click at [628, 380] on h2 "Progressbar" at bounding box center [796, 374] width 475 height 19
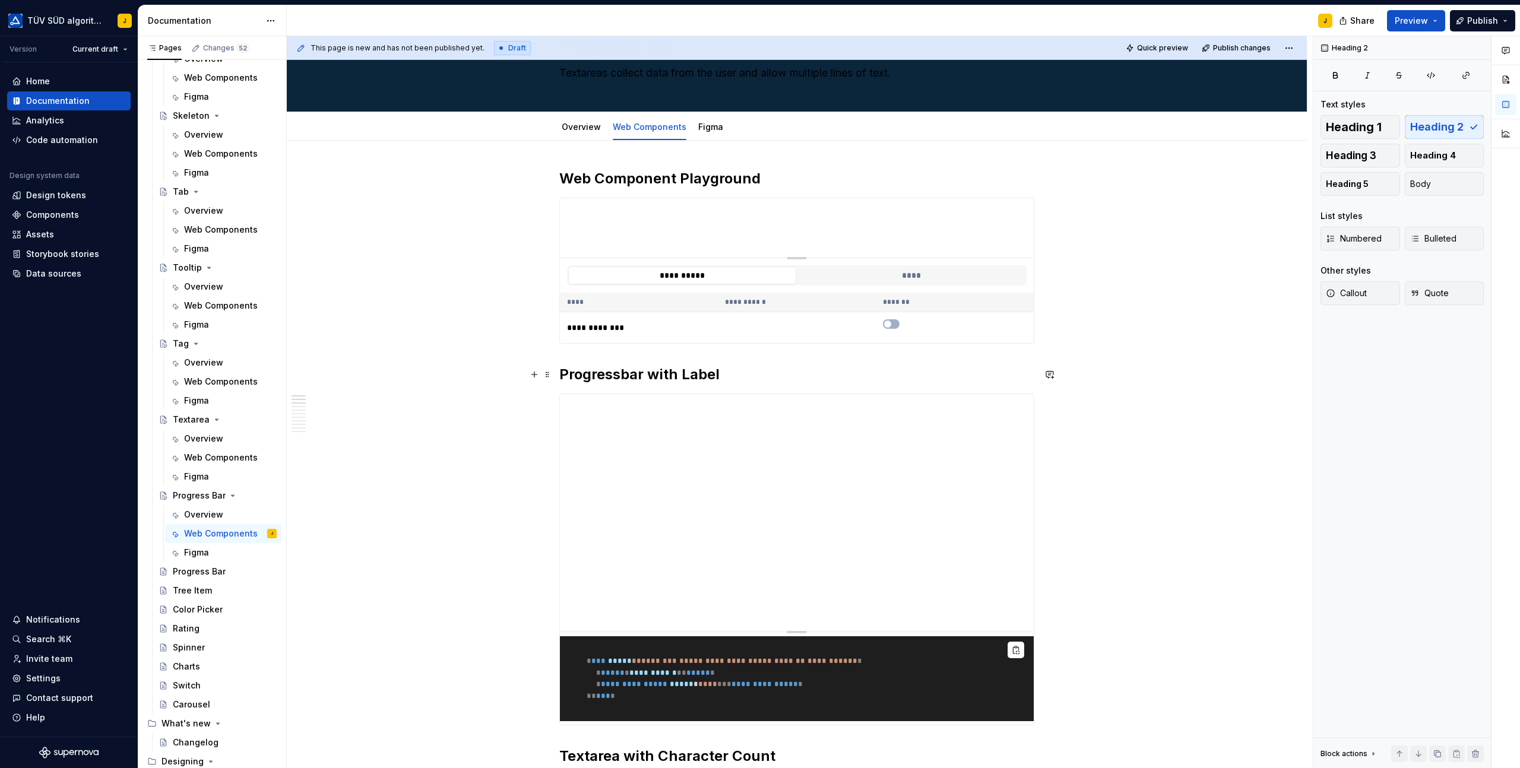
click at [743, 369] on h2 "Progressbar with Label" at bounding box center [796, 374] width 475 height 19
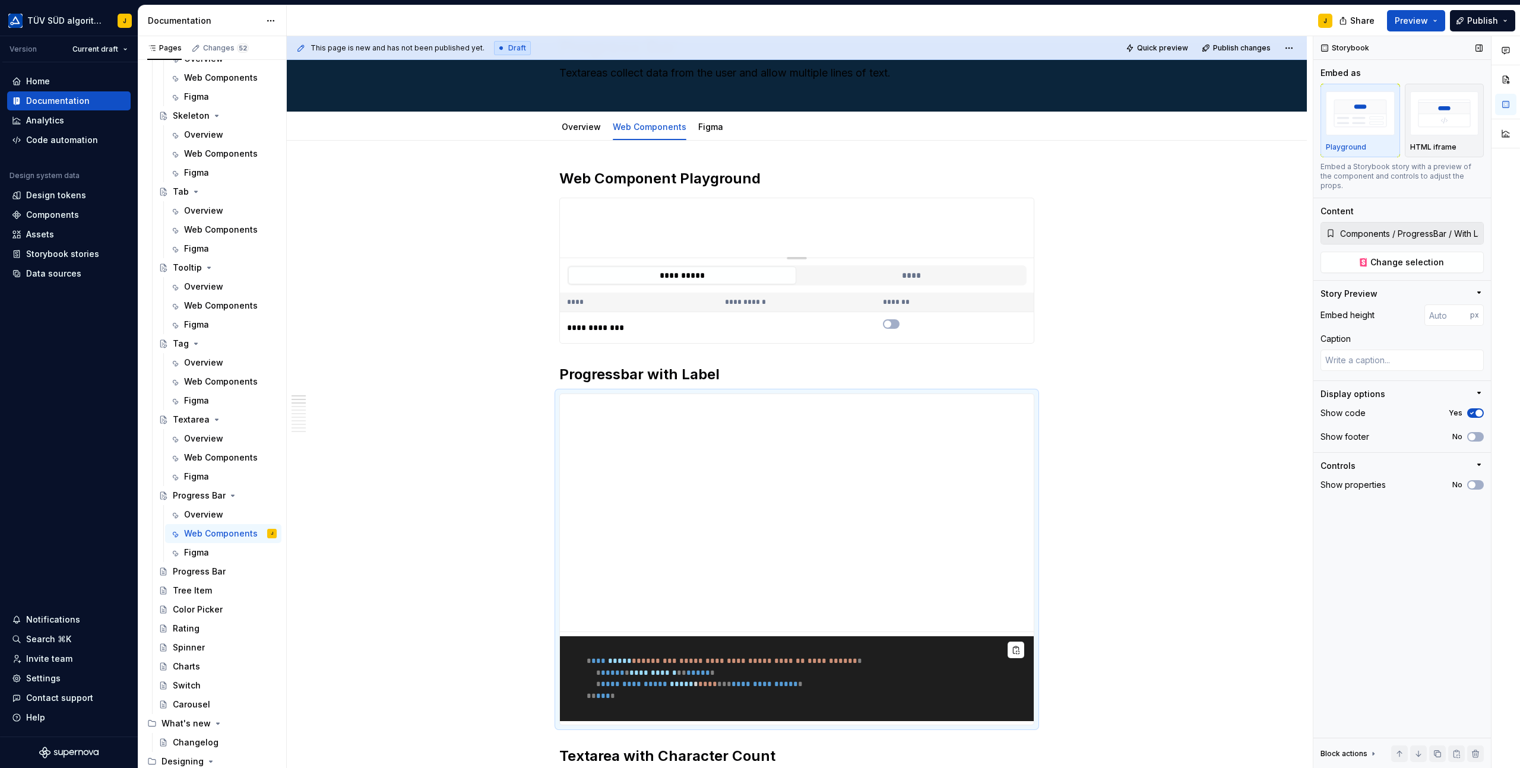
click at [1419, 228] on input "Components / ProgressBar / With Label" at bounding box center [1409, 233] width 148 height 21
click at [1412, 256] on span "Change selection" at bounding box center [1407, 262] width 74 height 12
type textarea "*"
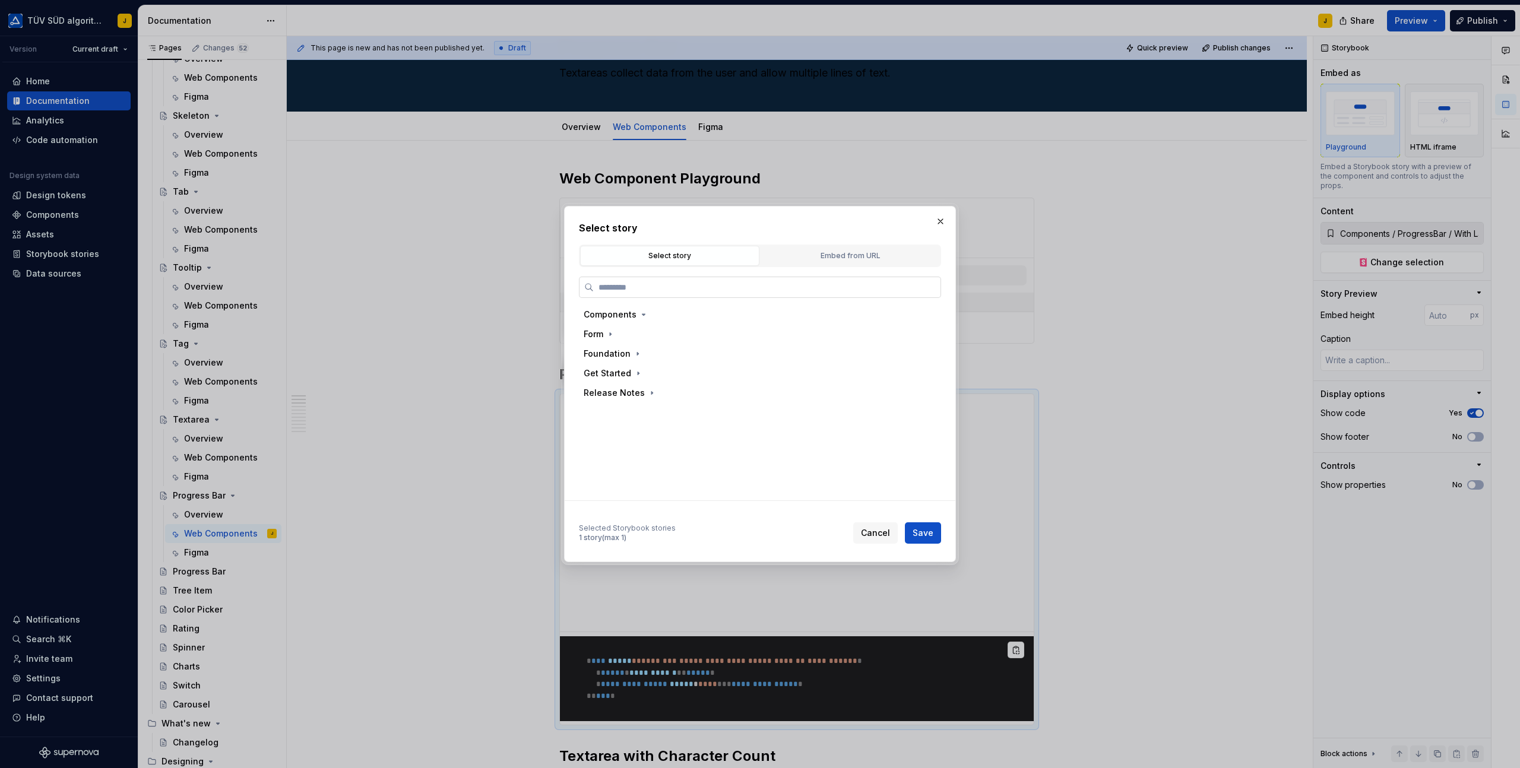
click at [764, 286] on input "search" at bounding box center [767, 287] width 347 height 12
type input "********"
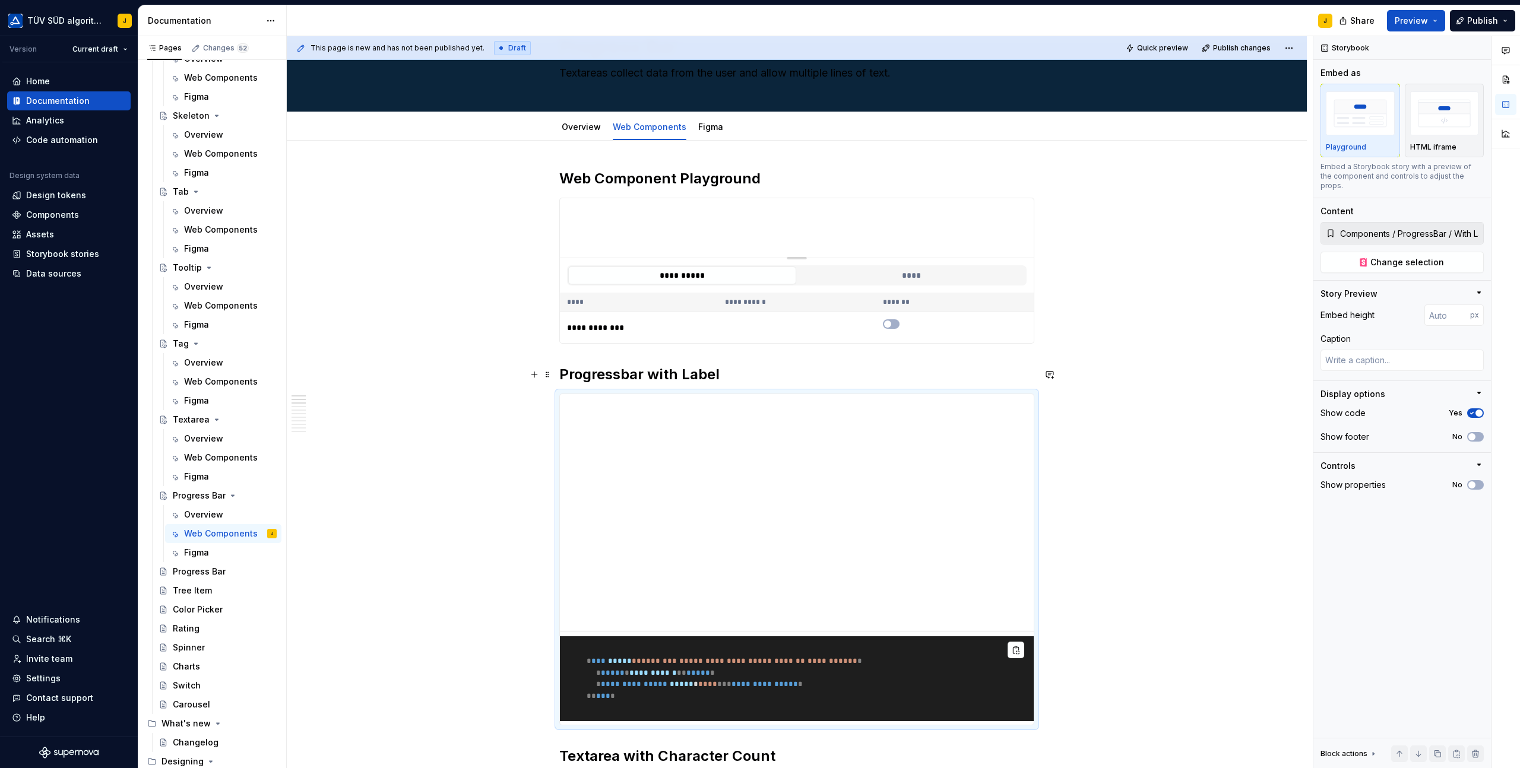
click at [619, 370] on h2 "Progressbar with Label" at bounding box center [796, 374] width 475 height 19
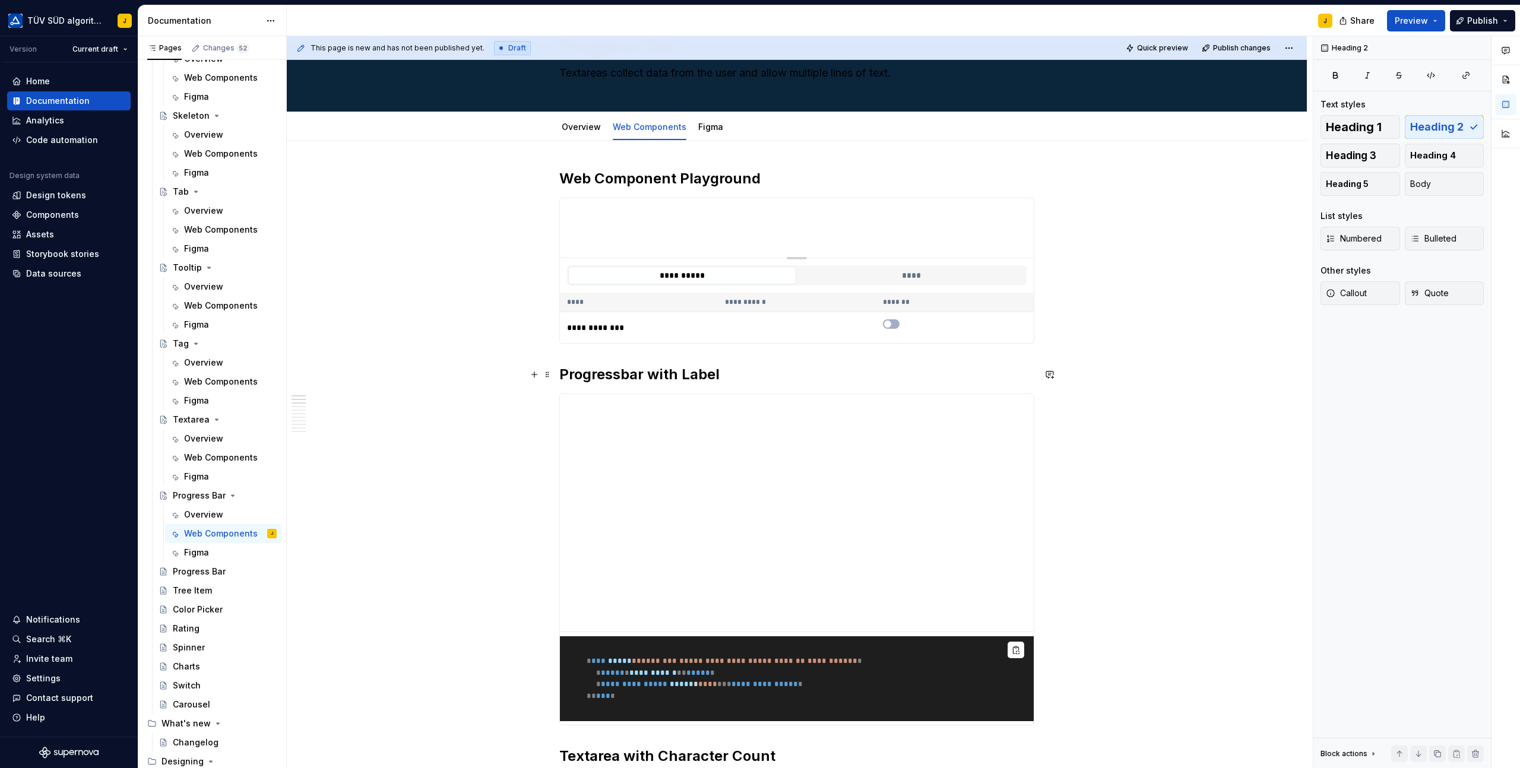
click at [626, 372] on h2 "Progressbar with Label" at bounding box center [796, 374] width 475 height 19
click at [584, 372] on h2 "Progress Bar with Label" at bounding box center [796, 374] width 475 height 19
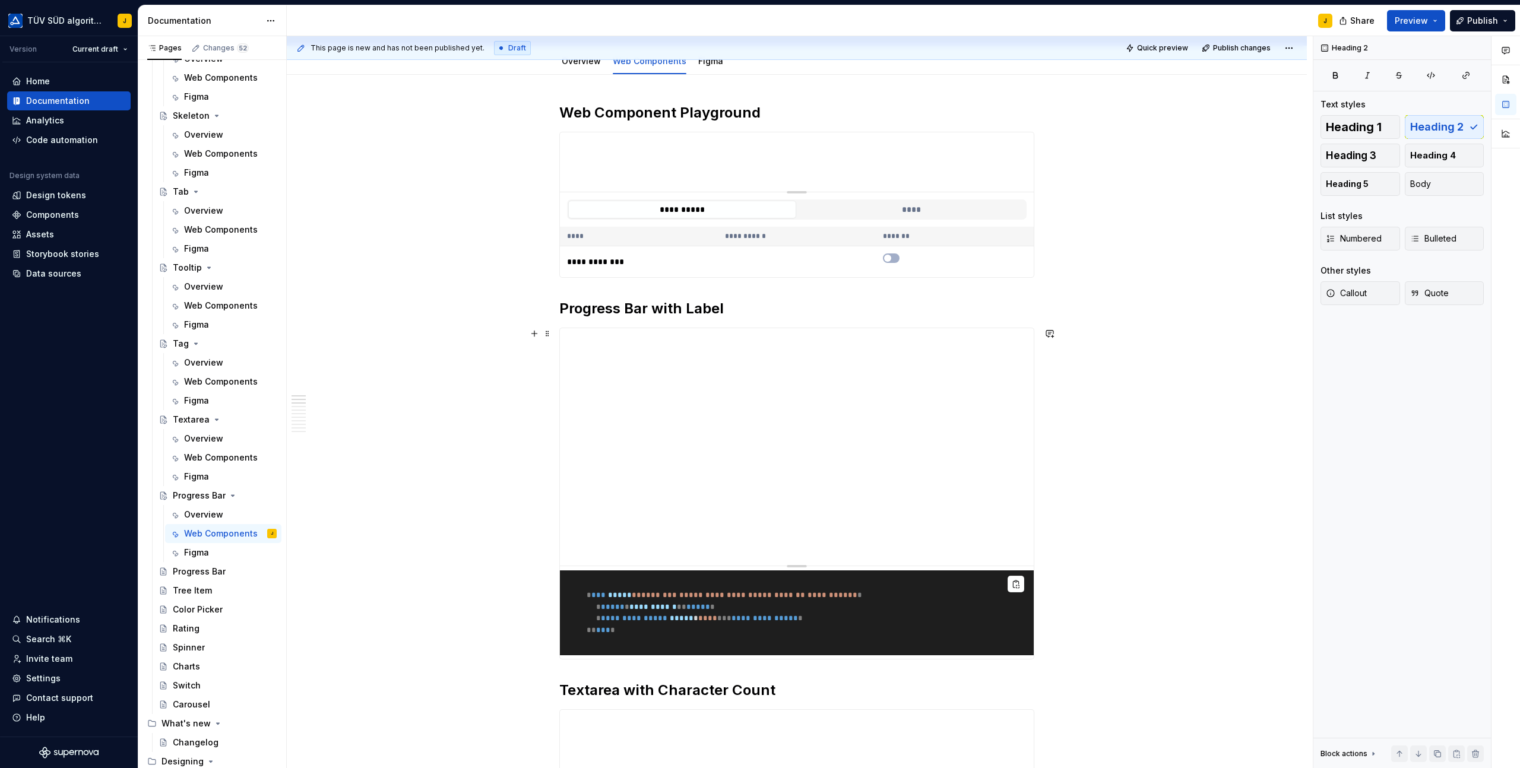
scroll to position [145, 0]
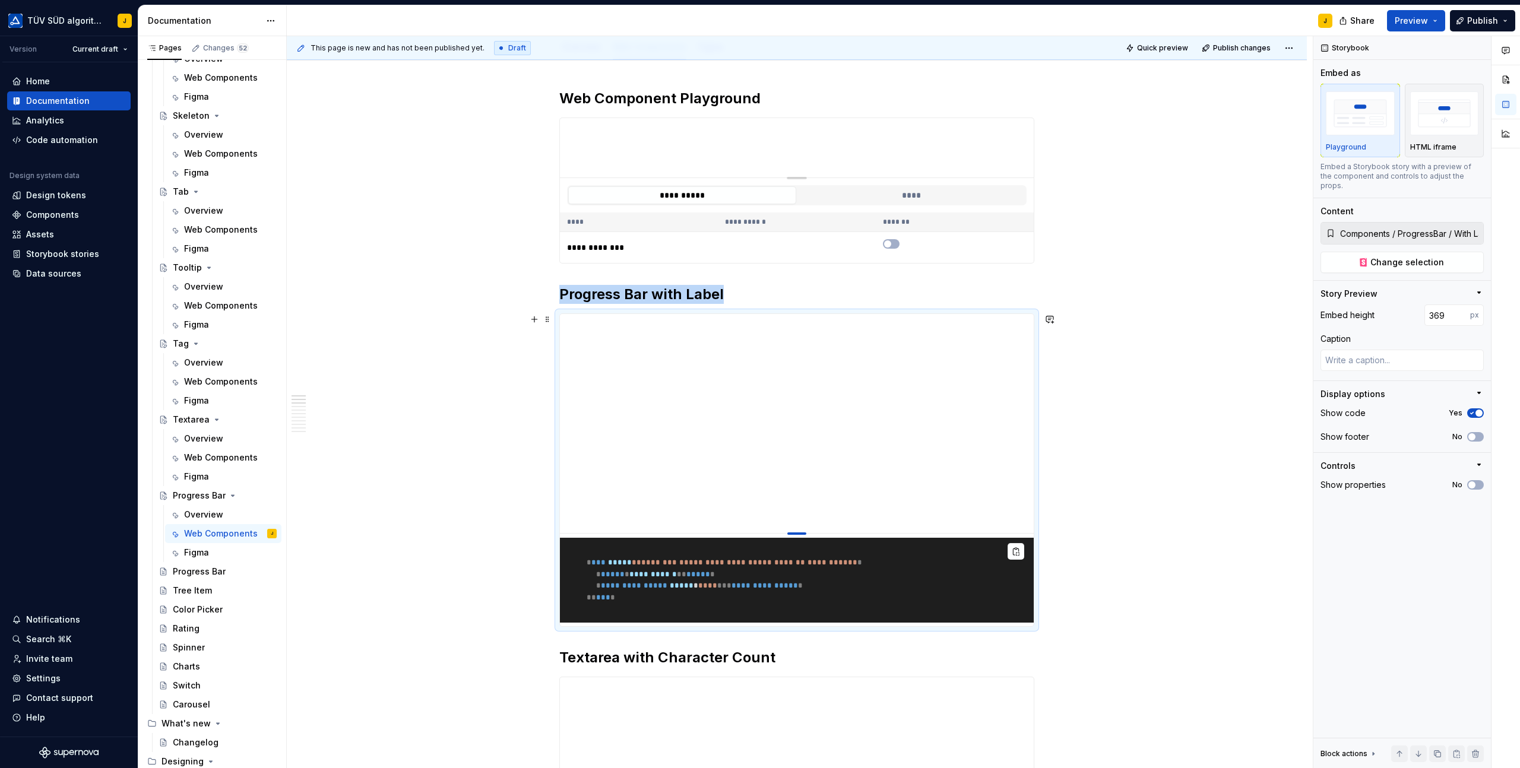
type textarea "*"
type input "336"
type textarea "*"
type input "280"
type textarea "*"
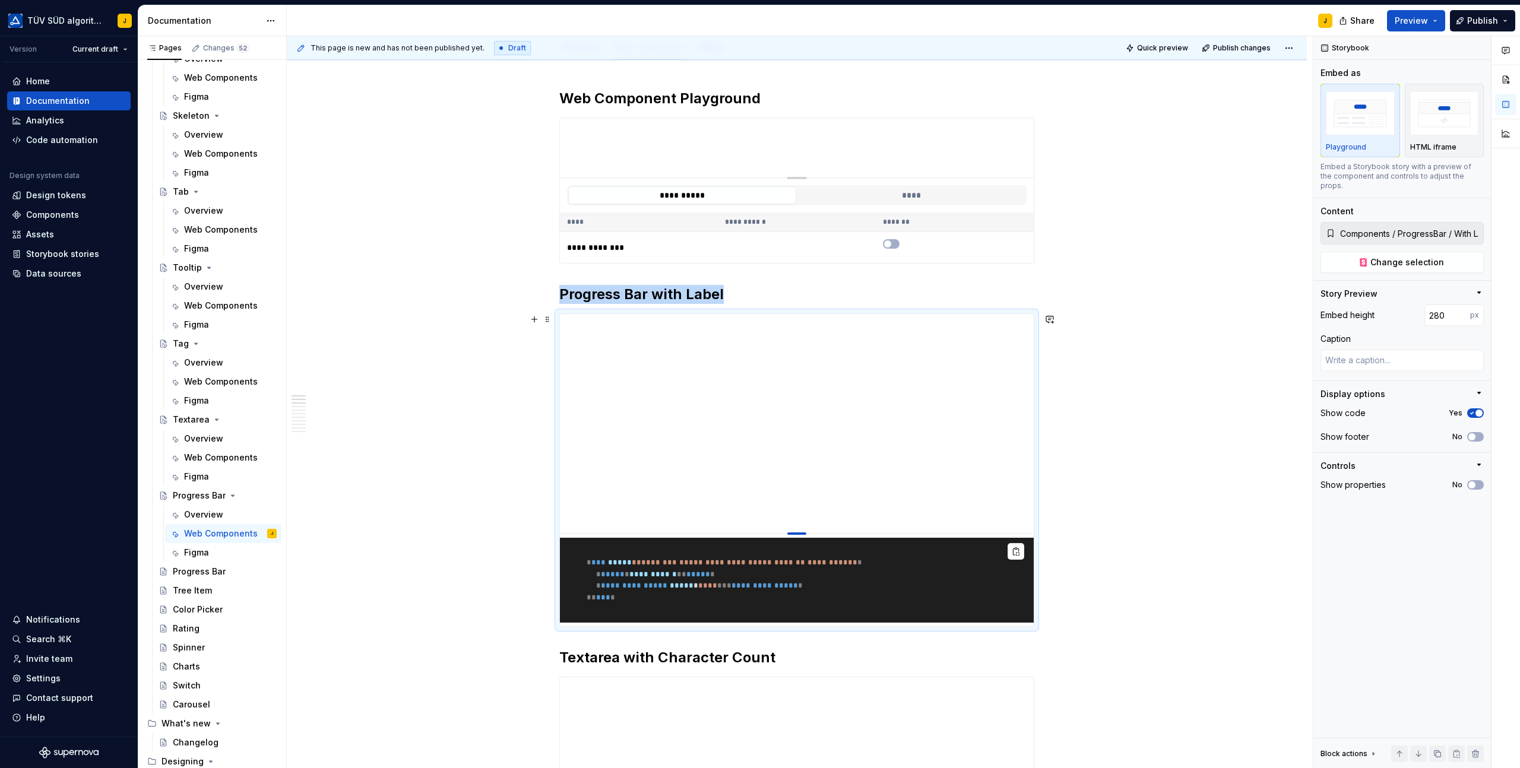
type input "237"
type textarea "*"
type input "222"
type textarea "*"
type input "195"
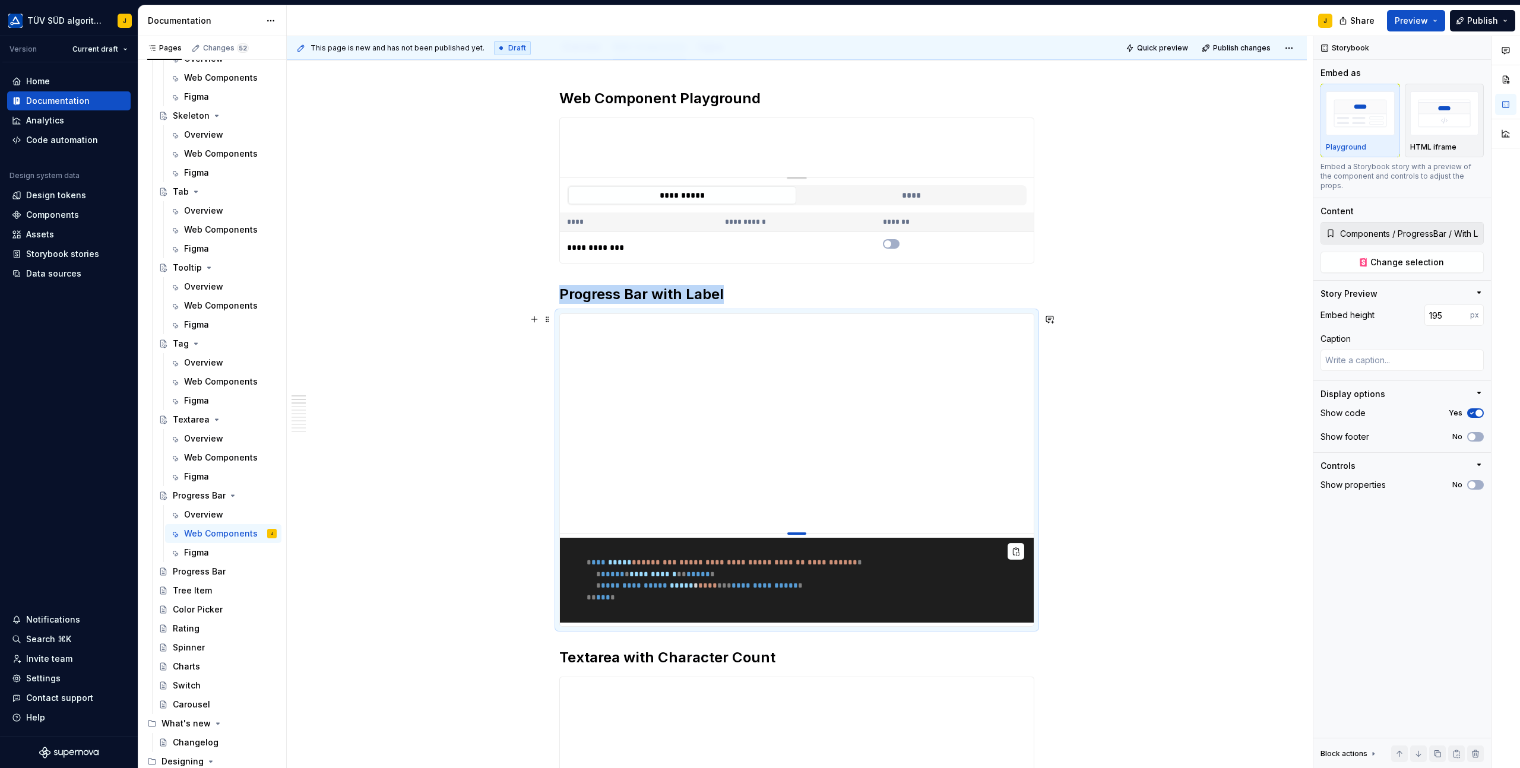
type textarea "*"
type input "173"
type textarea "*"
type input "157"
type textarea "*"
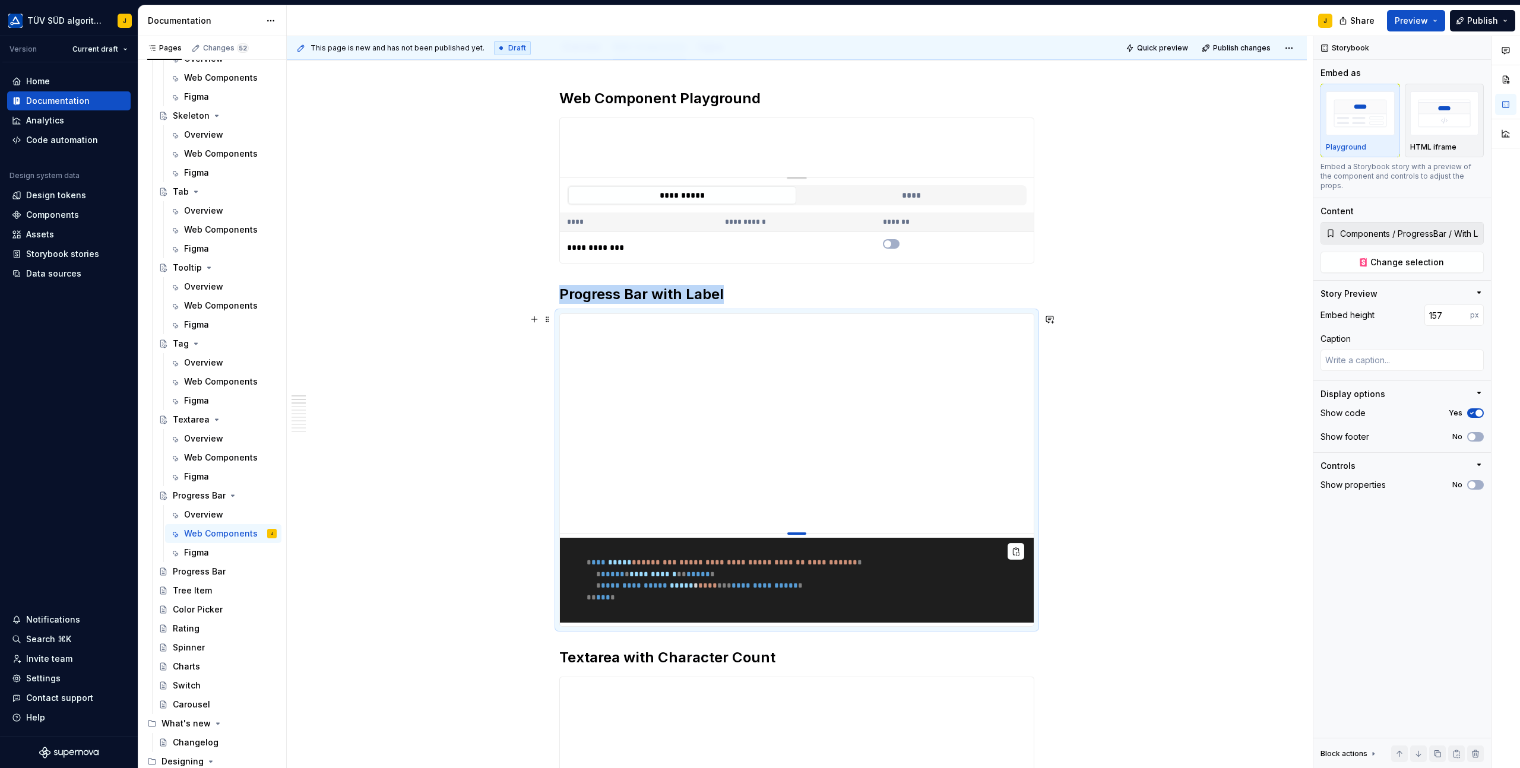
type input "147"
type textarea "*"
type input "139"
type textarea "*"
type input "135"
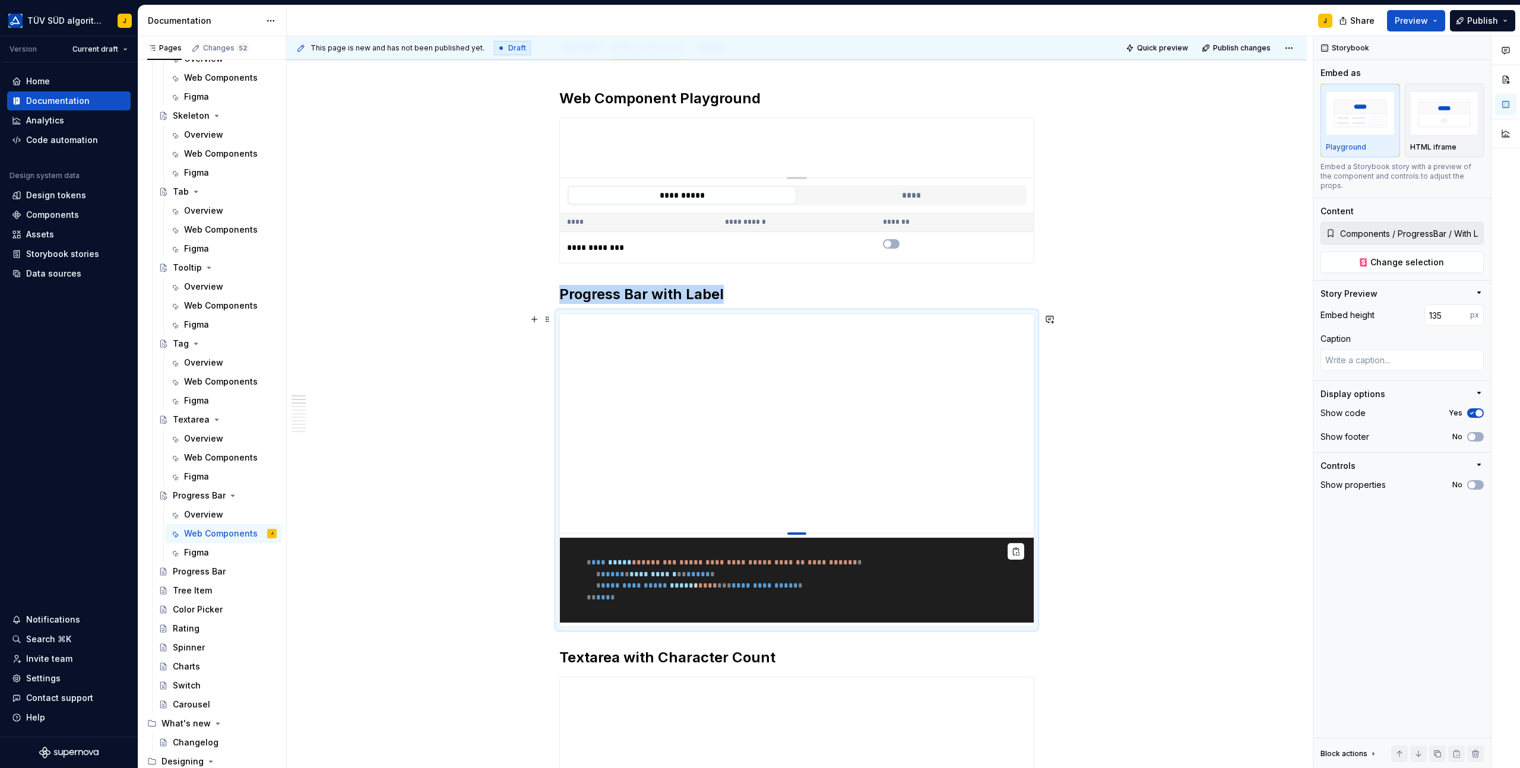
type textarea "*"
type input "133"
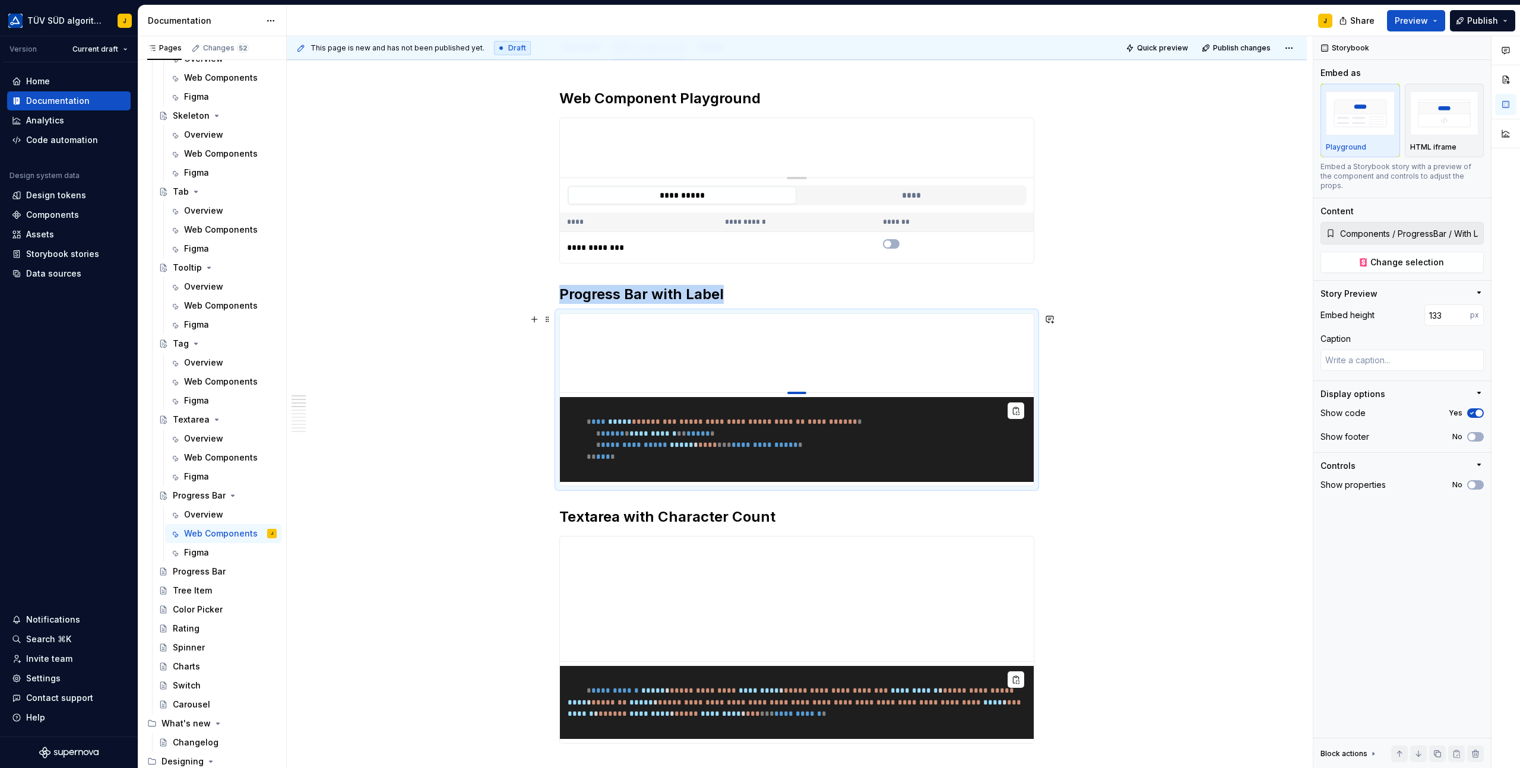
type textarea "*"
type input "132"
type textarea "*"
type input "131"
drag, startPoint x: 800, startPoint y: 551, endPoint x: 800, endPoint y: 392, distance: 159.1
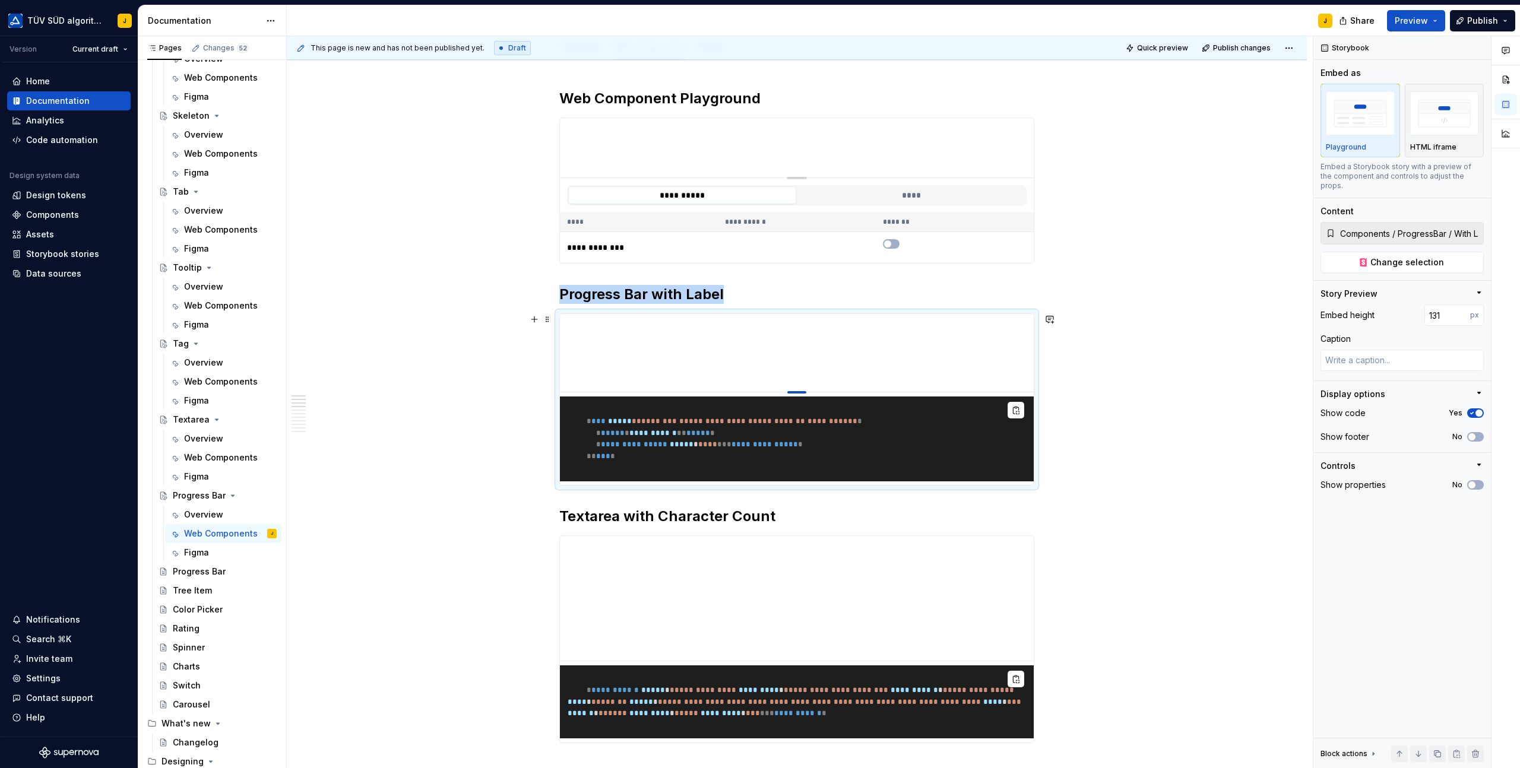
click at [800, 392] on div at bounding box center [796, 392] width 19 height 2
click at [655, 525] on h2 "Textarea with Character Count" at bounding box center [796, 516] width 475 height 19
click at [1398, 256] on span "Change selection" at bounding box center [1407, 262] width 74 height 12
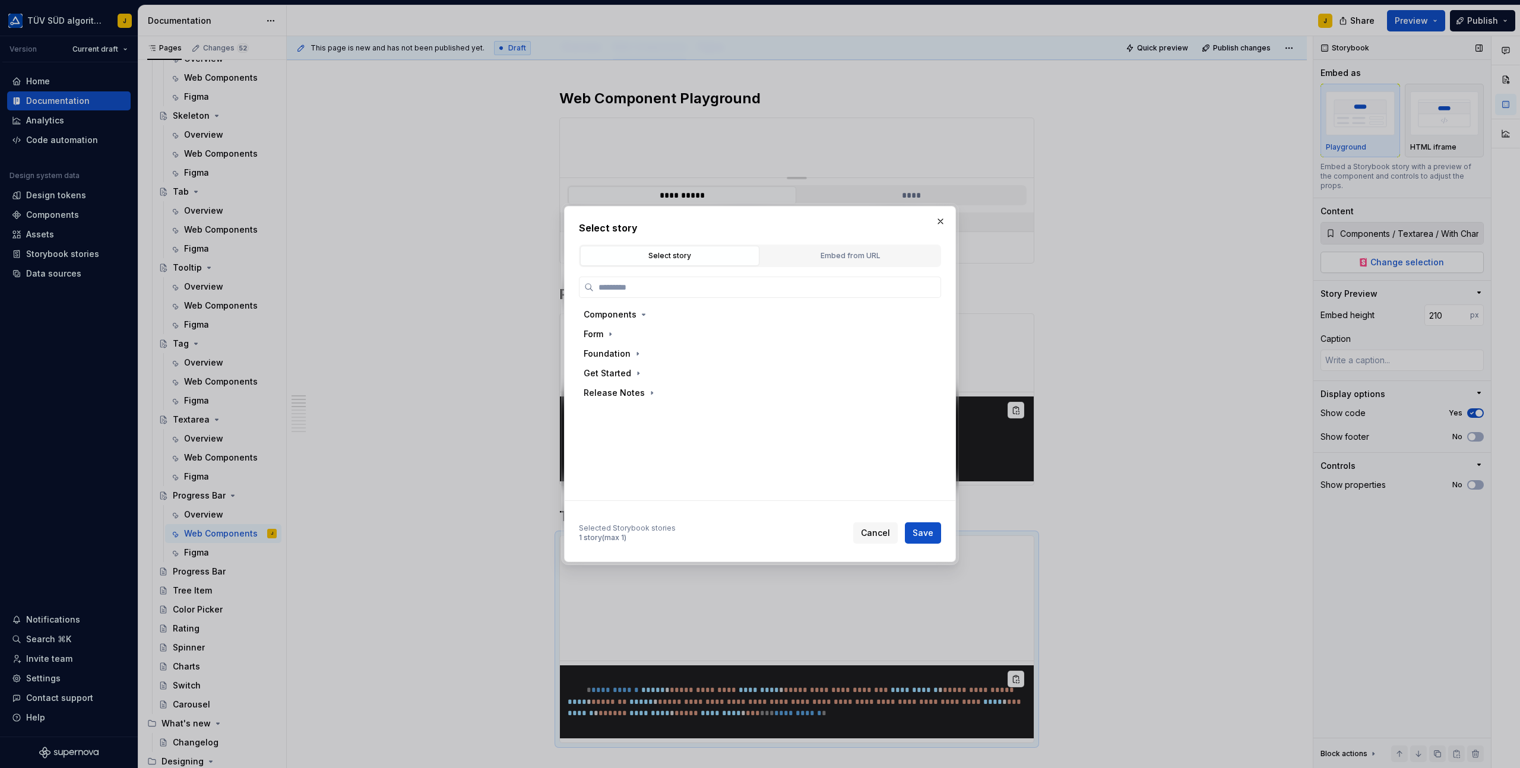
type textarea "*"
type input "*****"
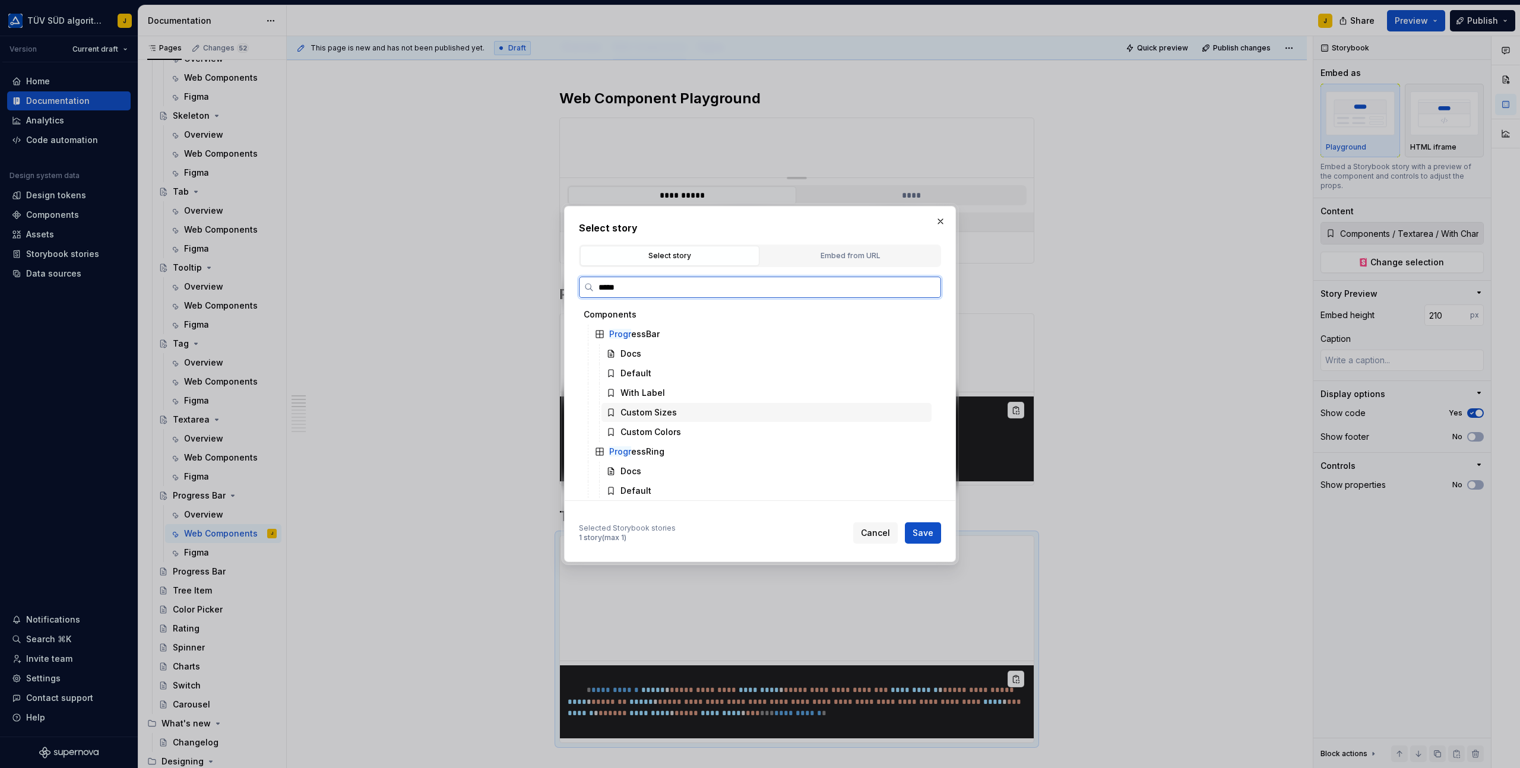
click at [692, 414] on div "Custom Sizes" at bounding box center [766, 412] width 330 height 19
click at [918, 525] on button "Save" at bounding box center [923, 532] width 36 height 21
type textarea "*"
type input "Components / ProgressBar / Custom Sizes"
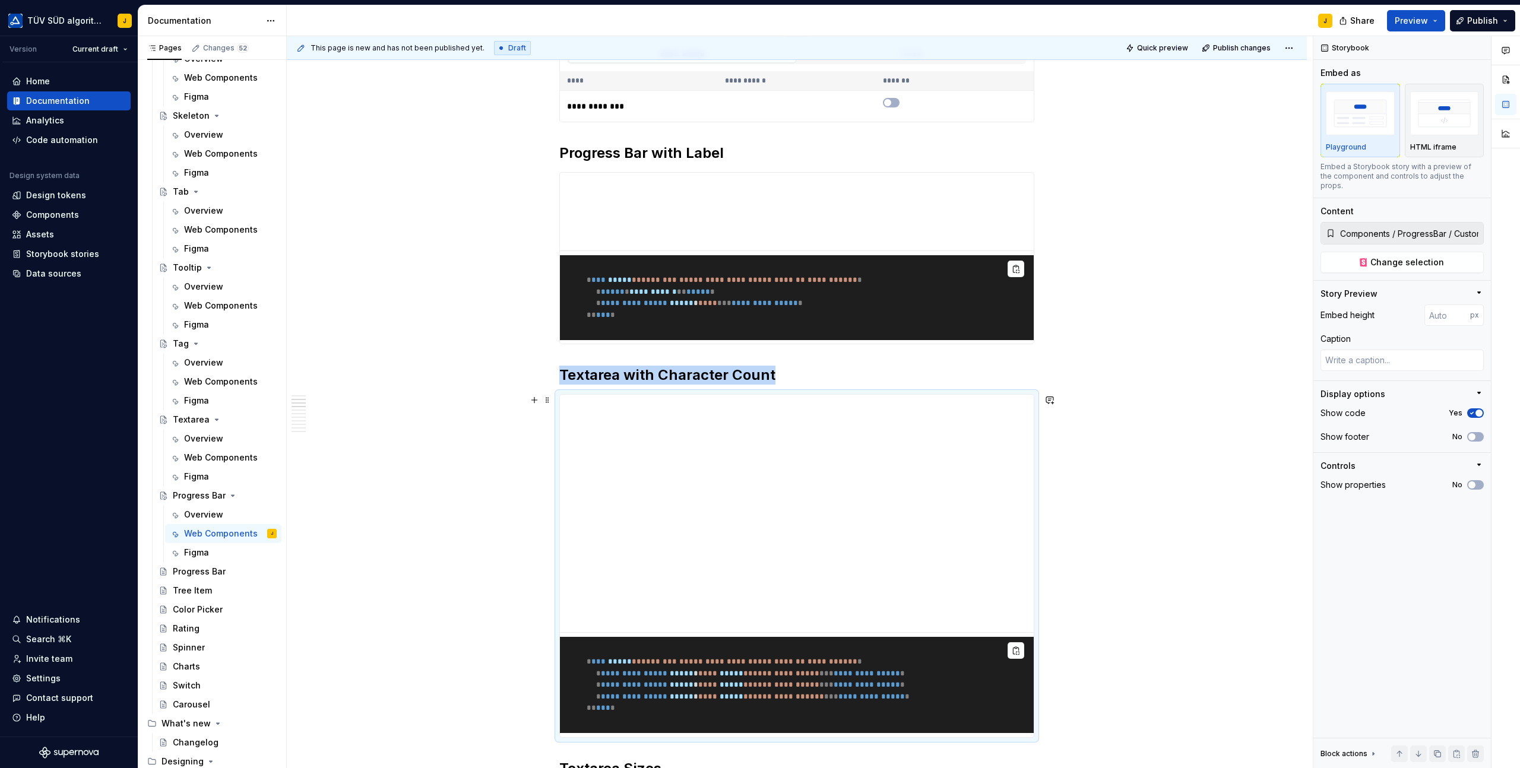
scroll to position [300, 0]
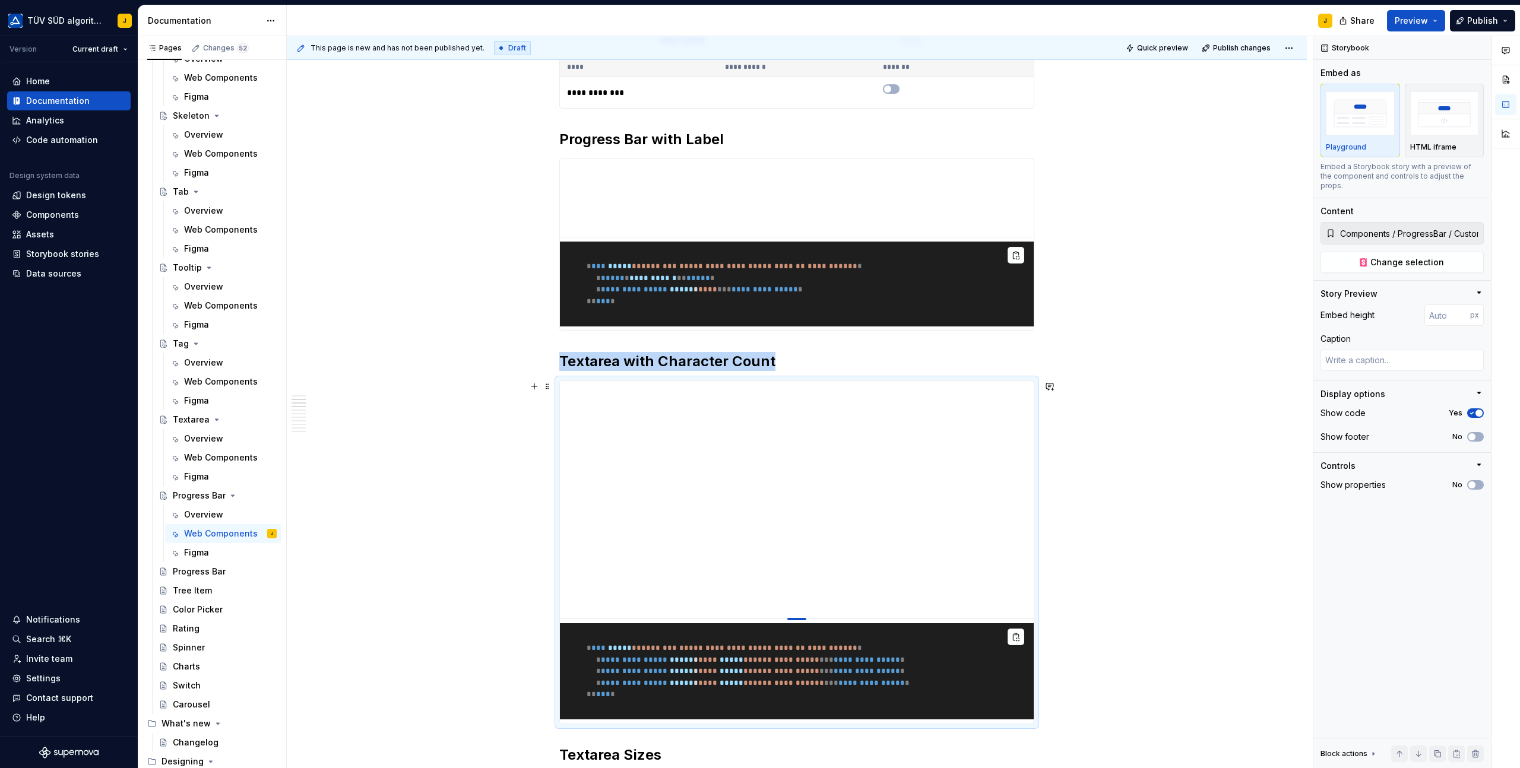
type textarea "*"
type input "395"
type textarea "*"
type input "293"
type textarea "*"
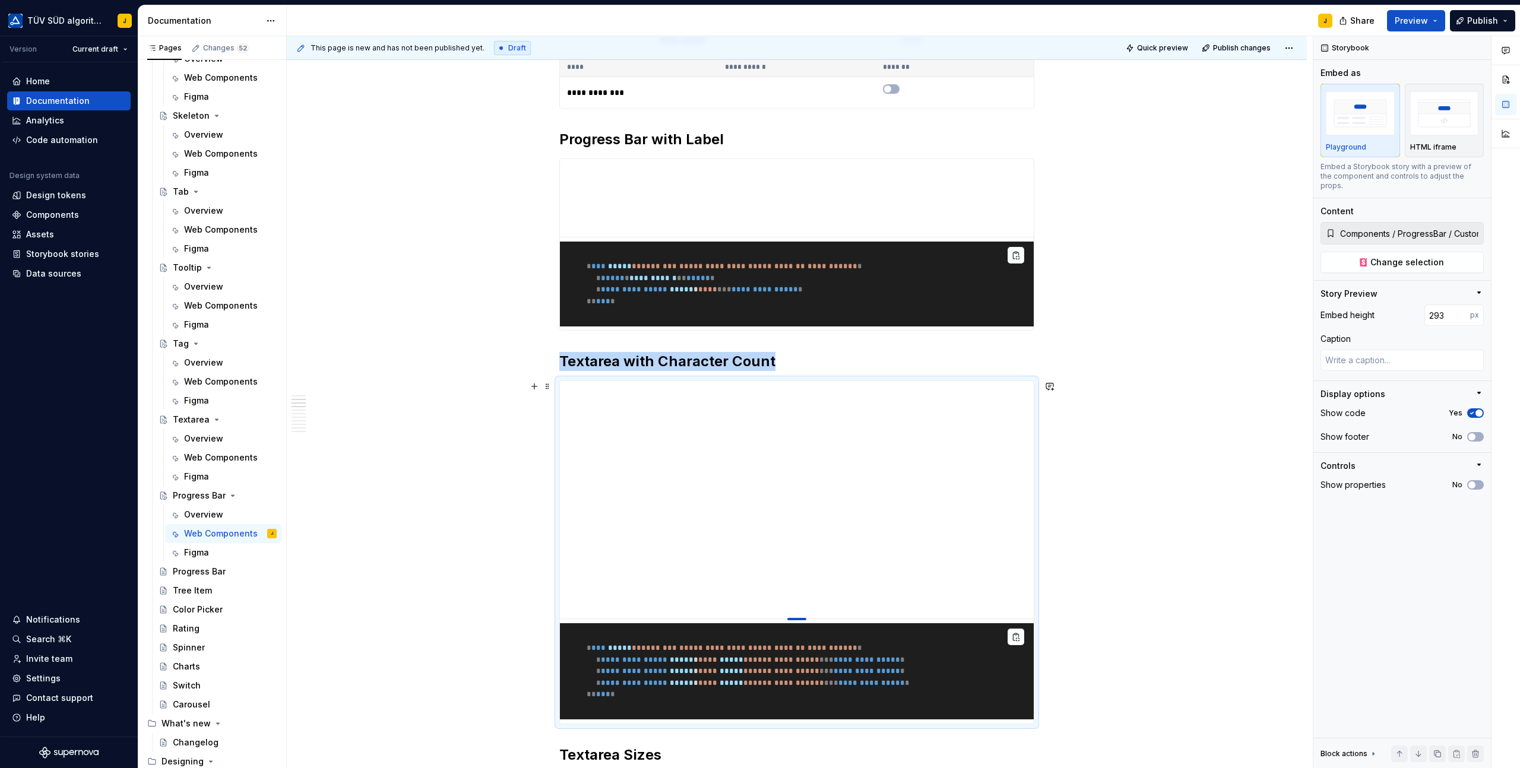
type input "202"
type textarea "*"
type input "187"
type textarea "*"
type input "178"
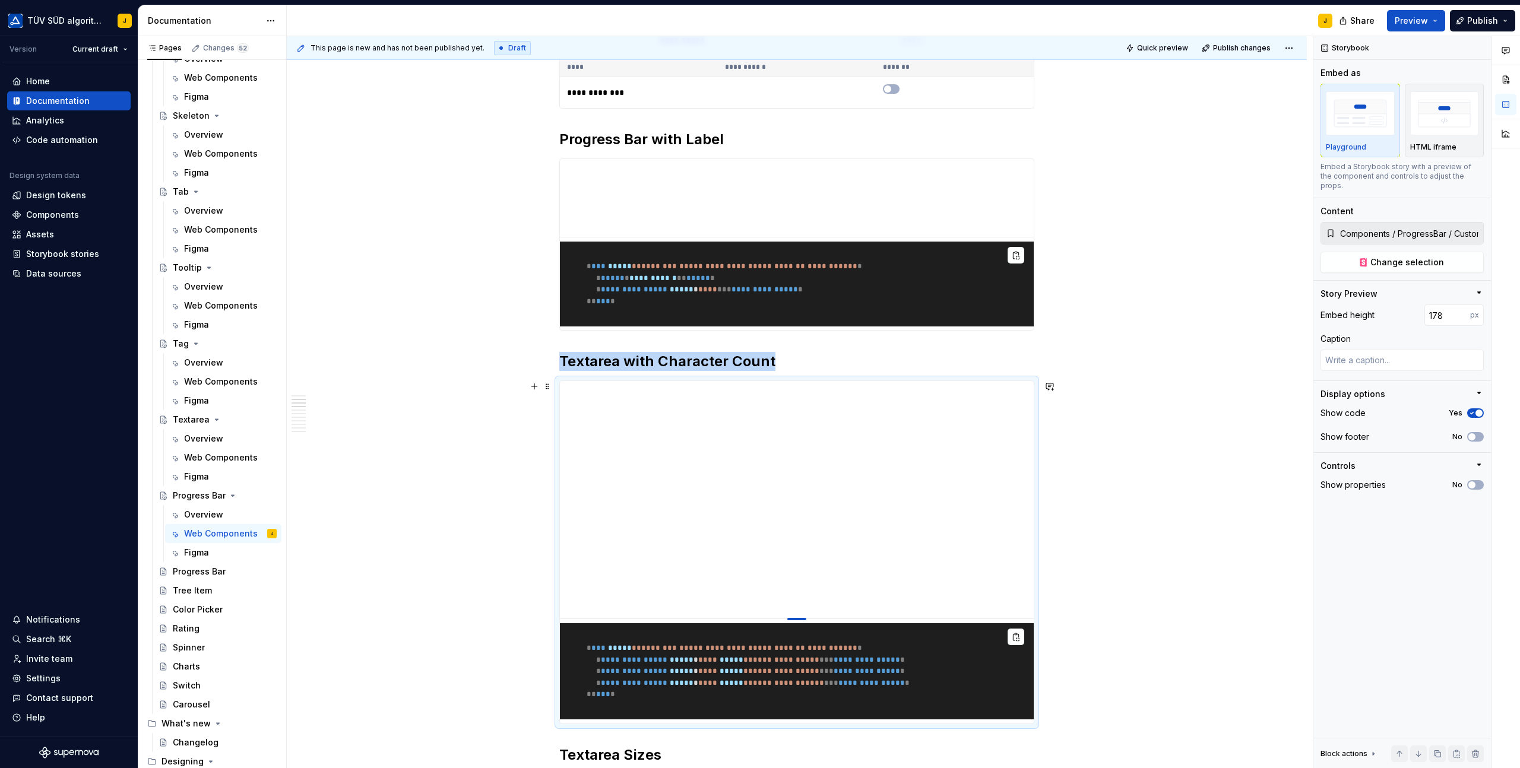
type textarea "*"
type input "172"
type textarea "*"
type input "167"
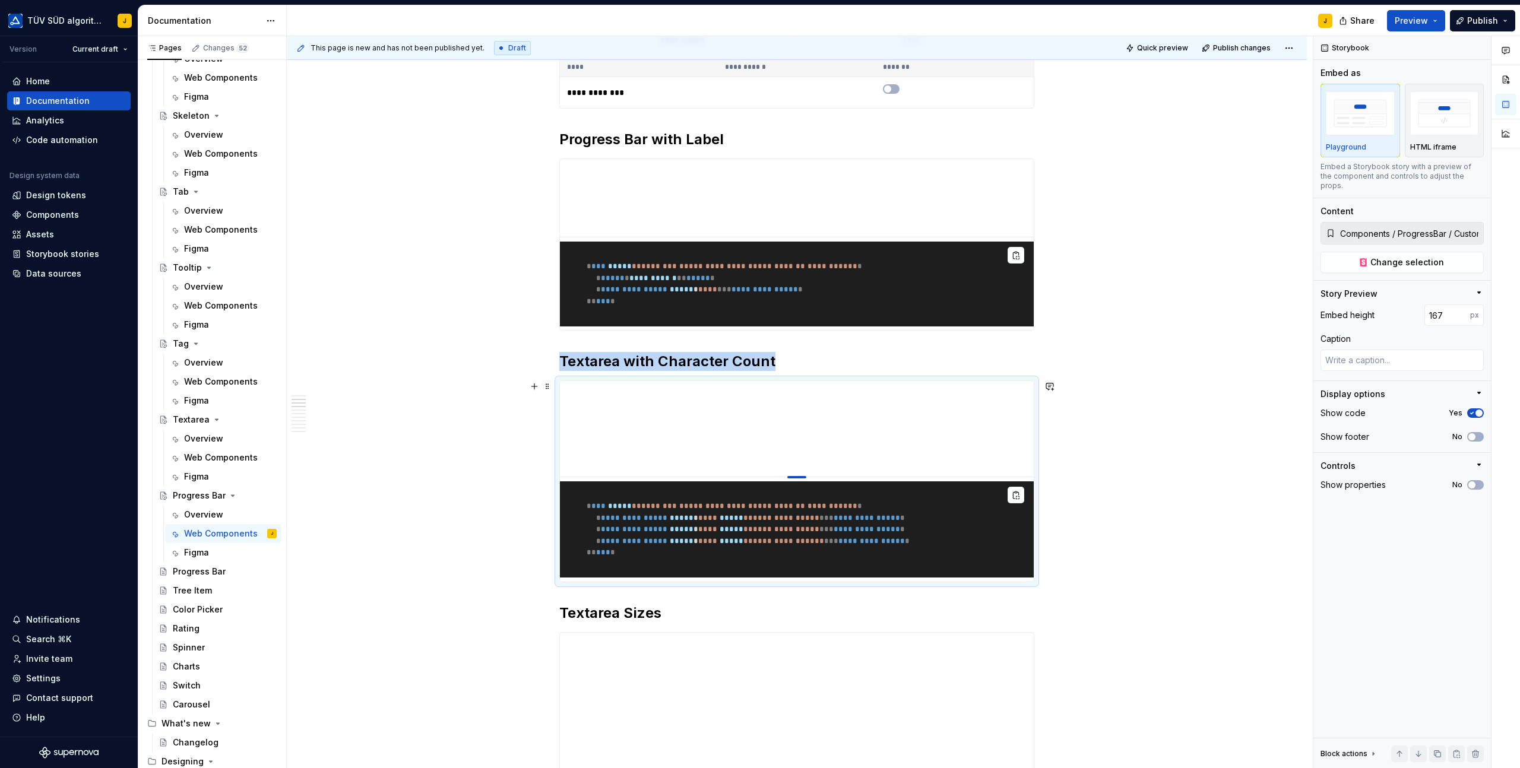
type textarea "*"
type input "161"
type textarea "*"
type input "158"
type textarea "*"
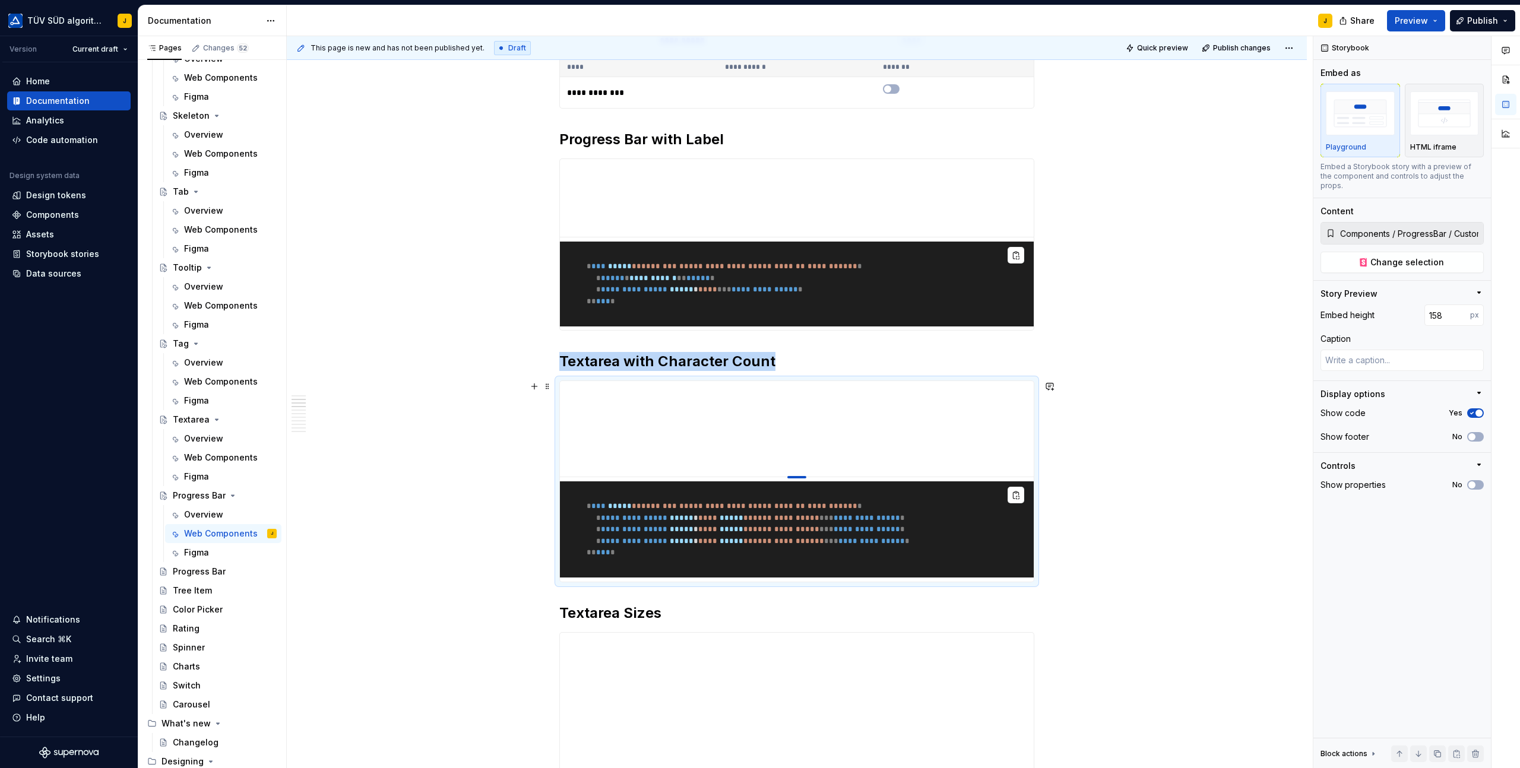
type input "157"
type textarea "*"
type input "156"
type textarea "*"
type input "155"
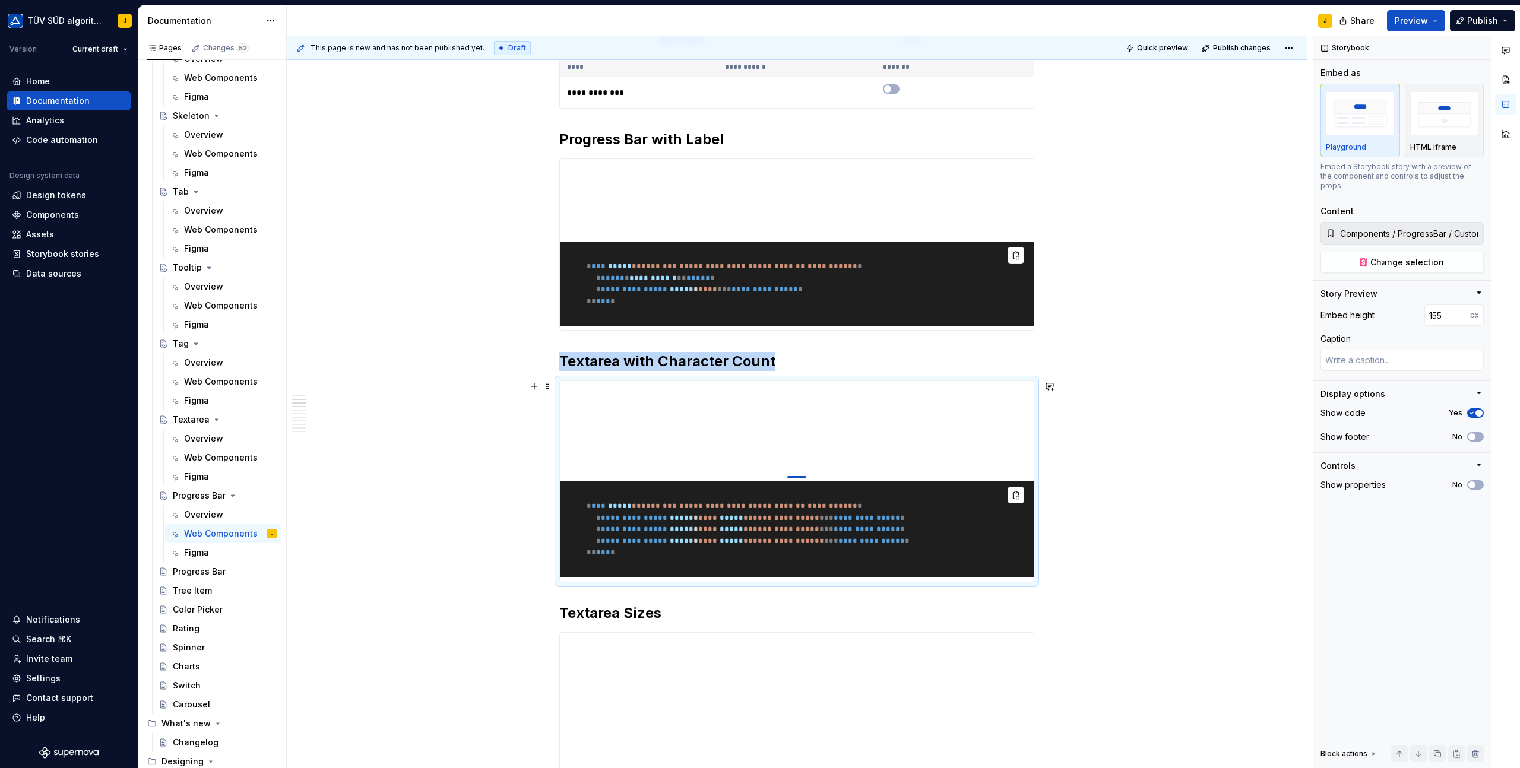
type textarea "*"
type input "152"
type textarea "*"
type input "147"
type textarea "*"
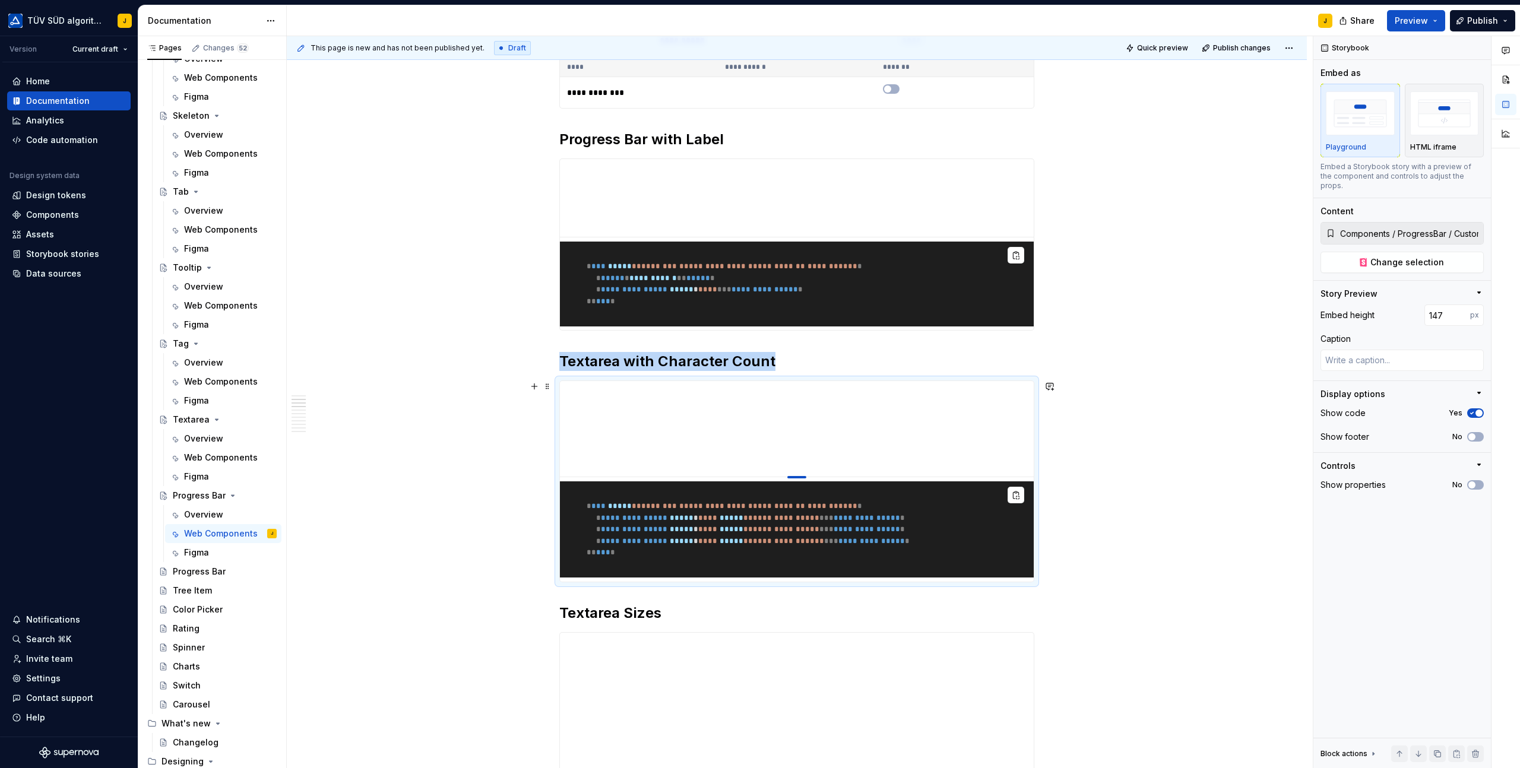
type input "138"
type textarea "*"
type input "134"
type textarea "*"
type input "129"
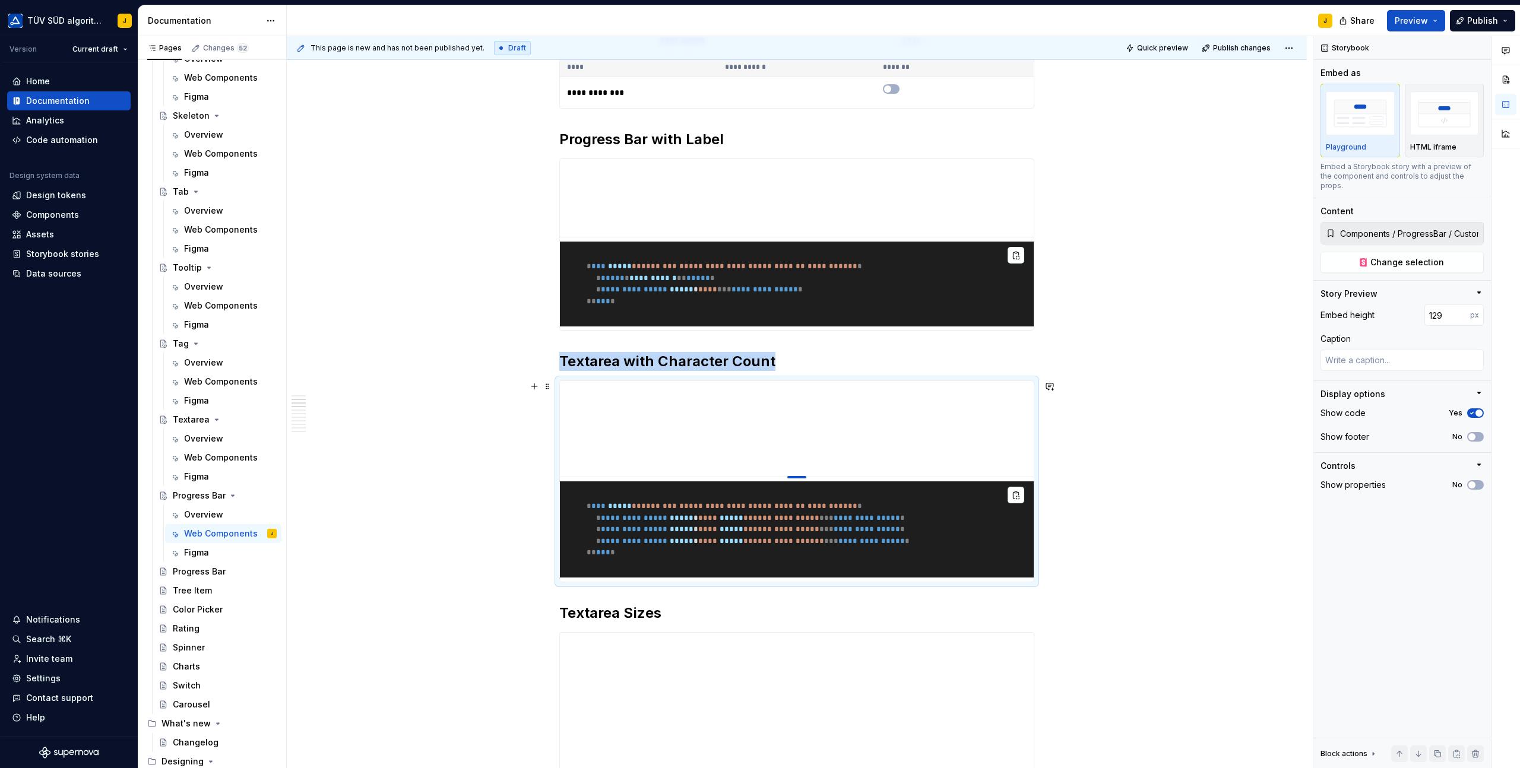
type textarea "*"
type input "127"
type textarea "*"
type input "125"
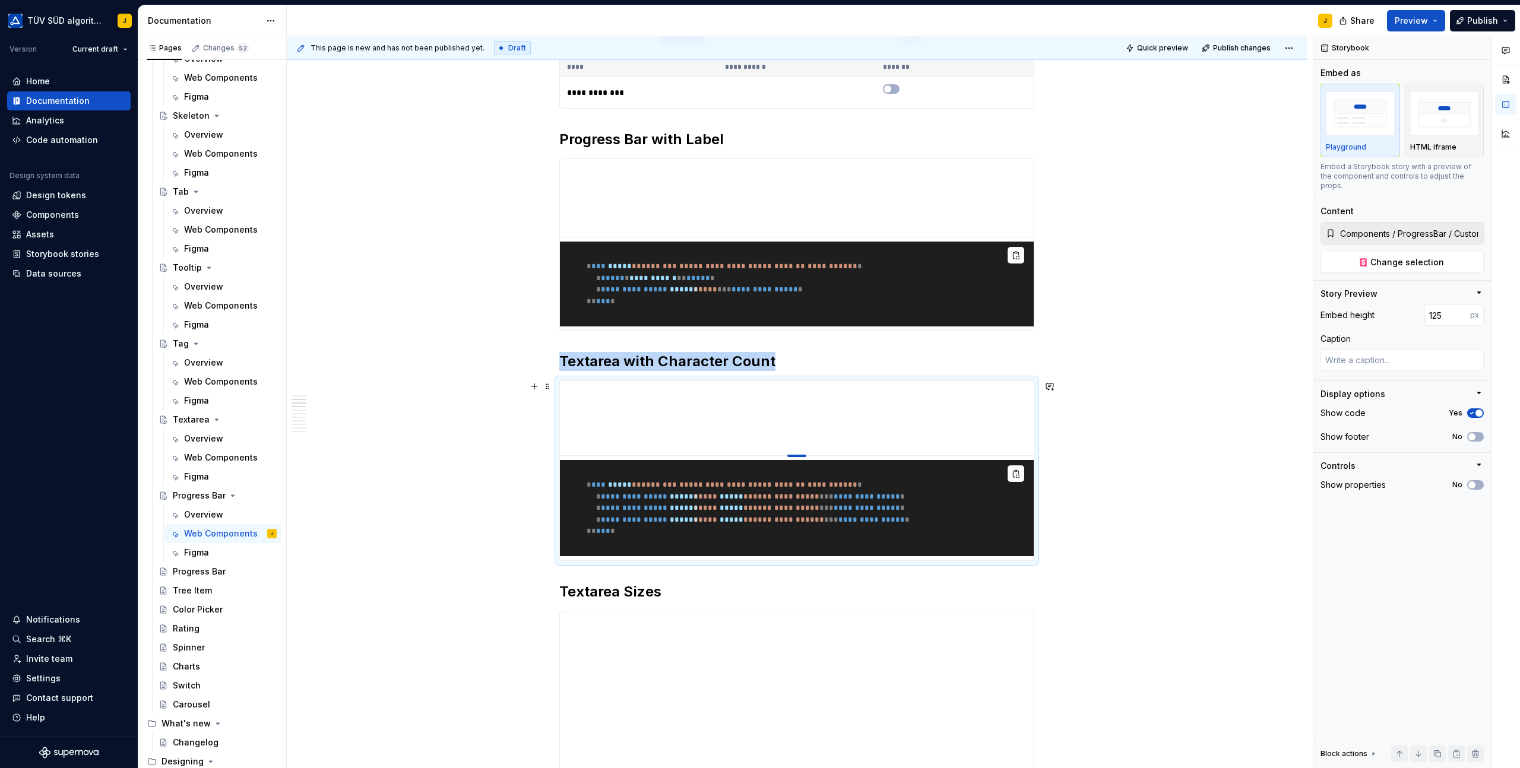
drag, startPoint x: 800, startPoint y: 617, endPoint x: 800, endPoint y: 455, distance: 162.0
click at [800, 455] on div at bounding box center [796, 456] width 19 height 2
click at [737, 358] on h2 "Textarea with Character Count" at bounding box center [796, 361] width 475 height 19
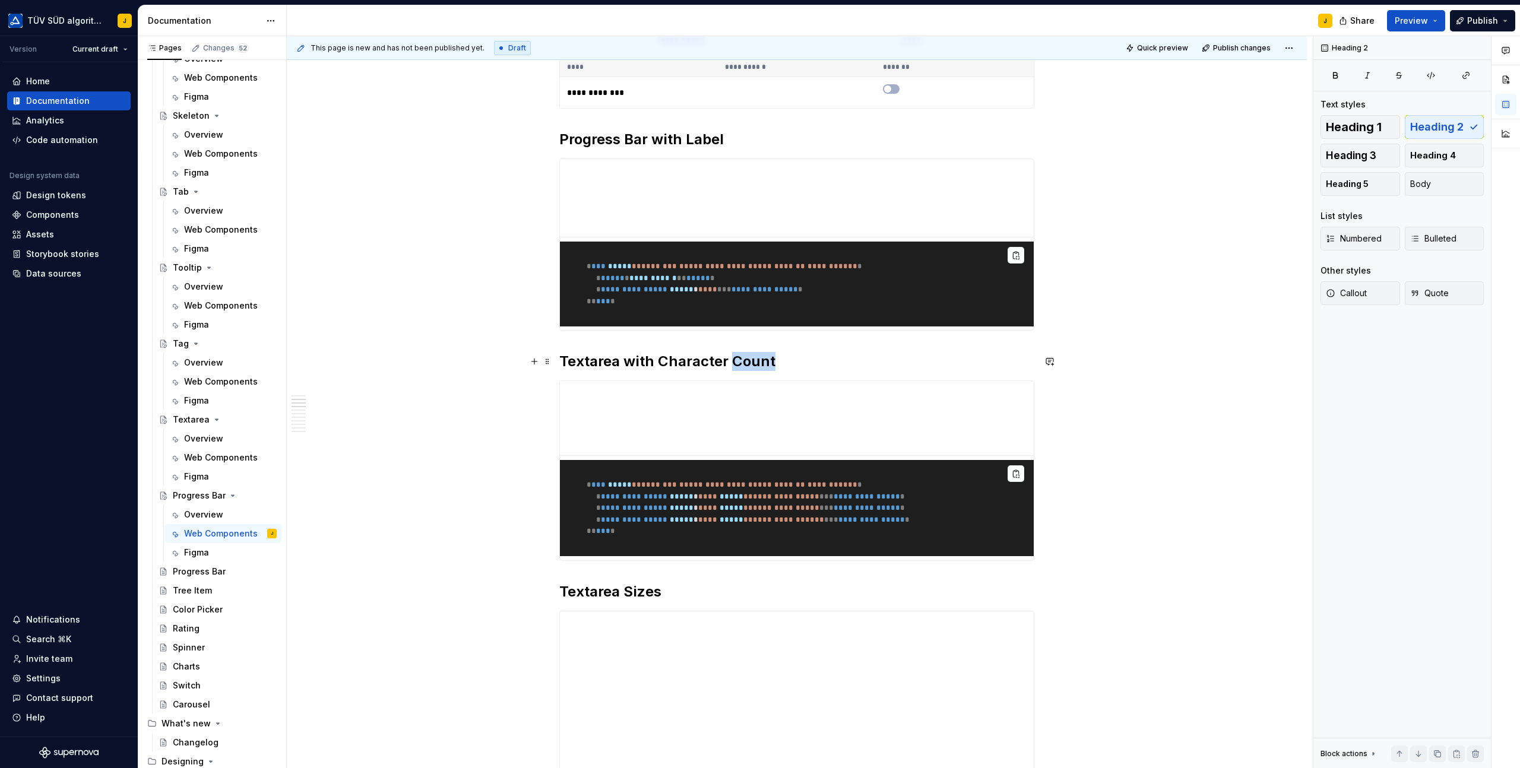
click at [737, 358] on h2 "Textarea with Character Count" at bounding box center [796, 361] width 475 height 19
click at [895, 360] on h2 "Progress Bar Custom Size" at bounding box center [796, 361] width 475 height 19
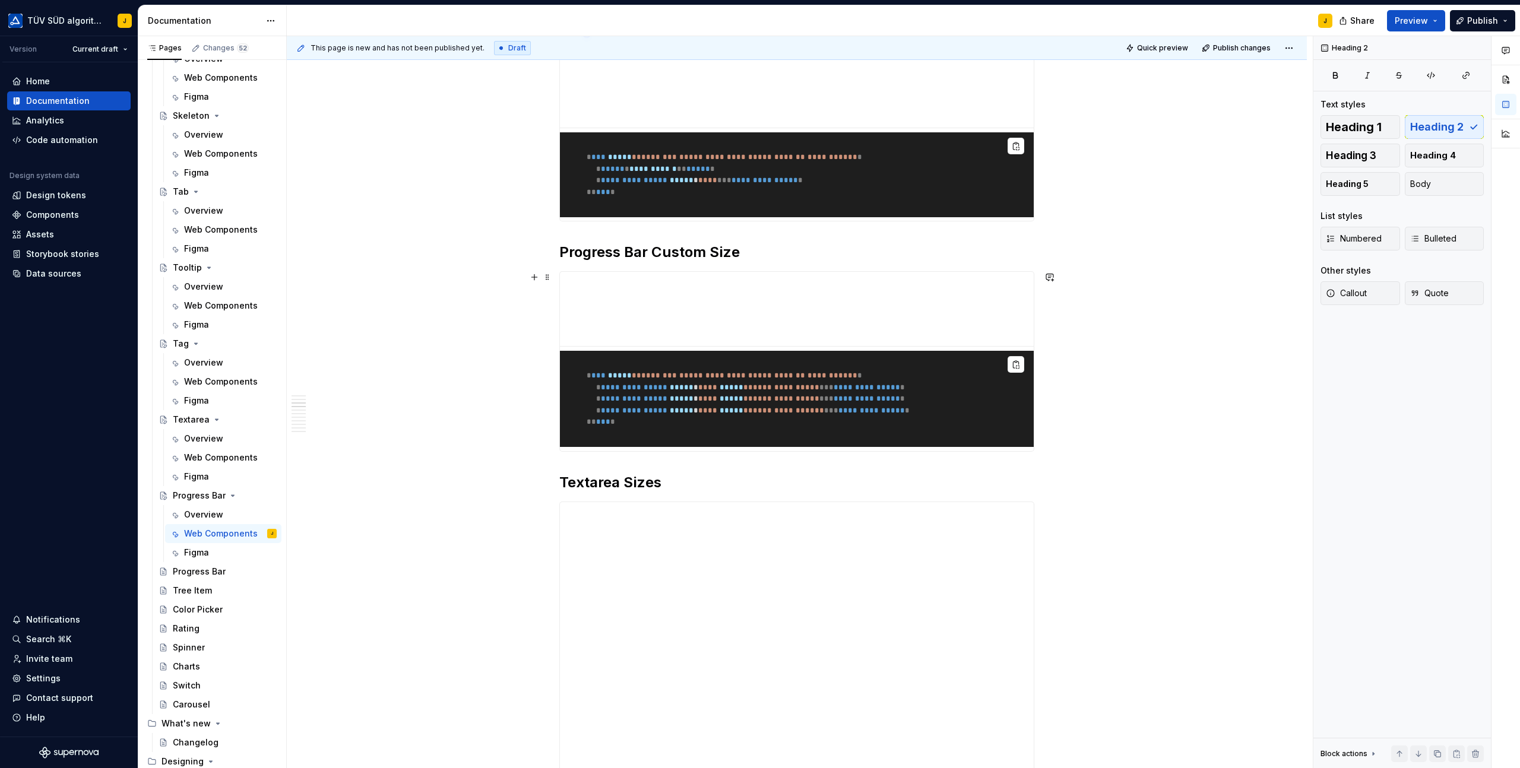
scroll to position [417, 0]
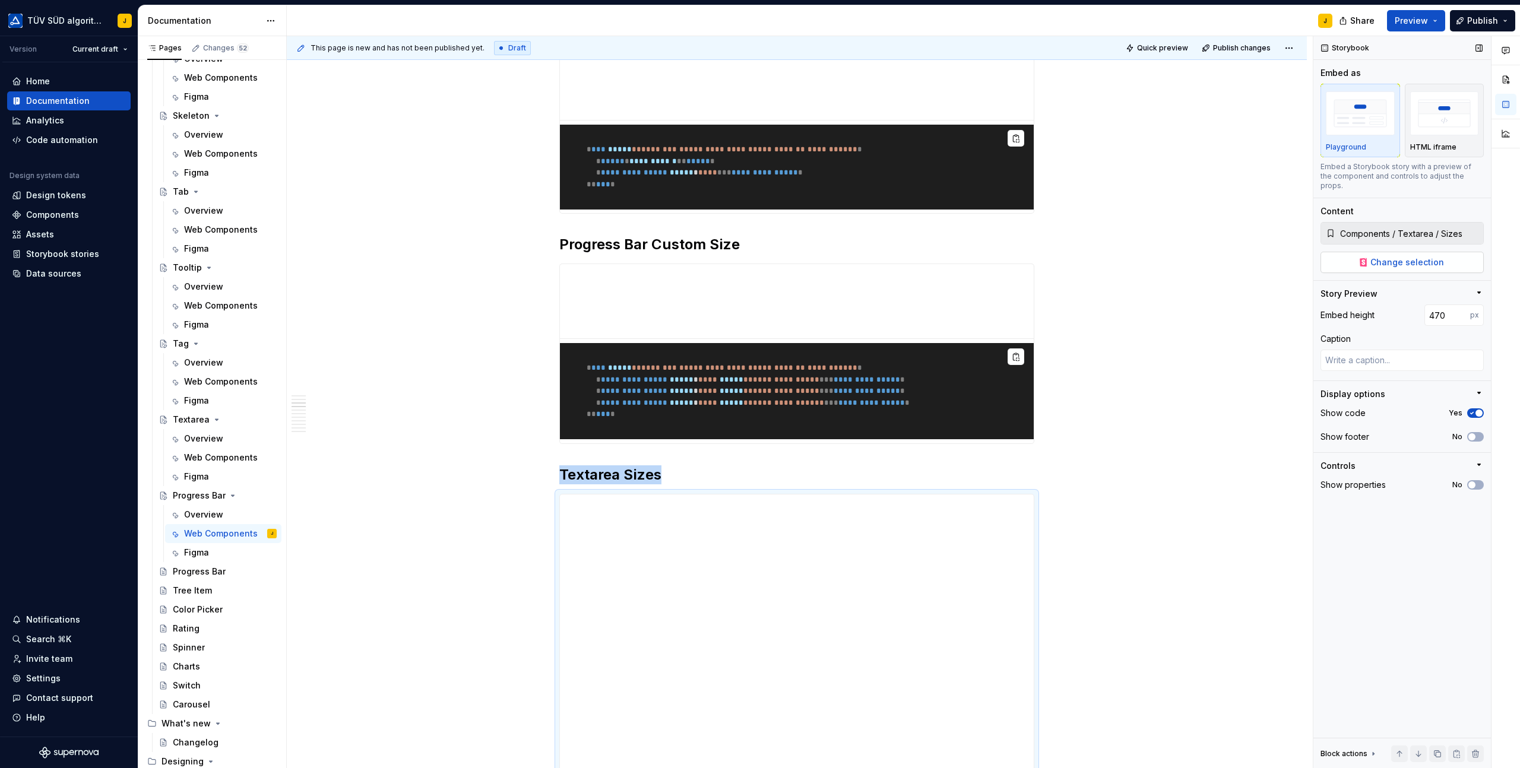
click at [1408, 256] on span "Change selection" at bounding box center [1407, 262] width 74 height 12
type textarea "*"
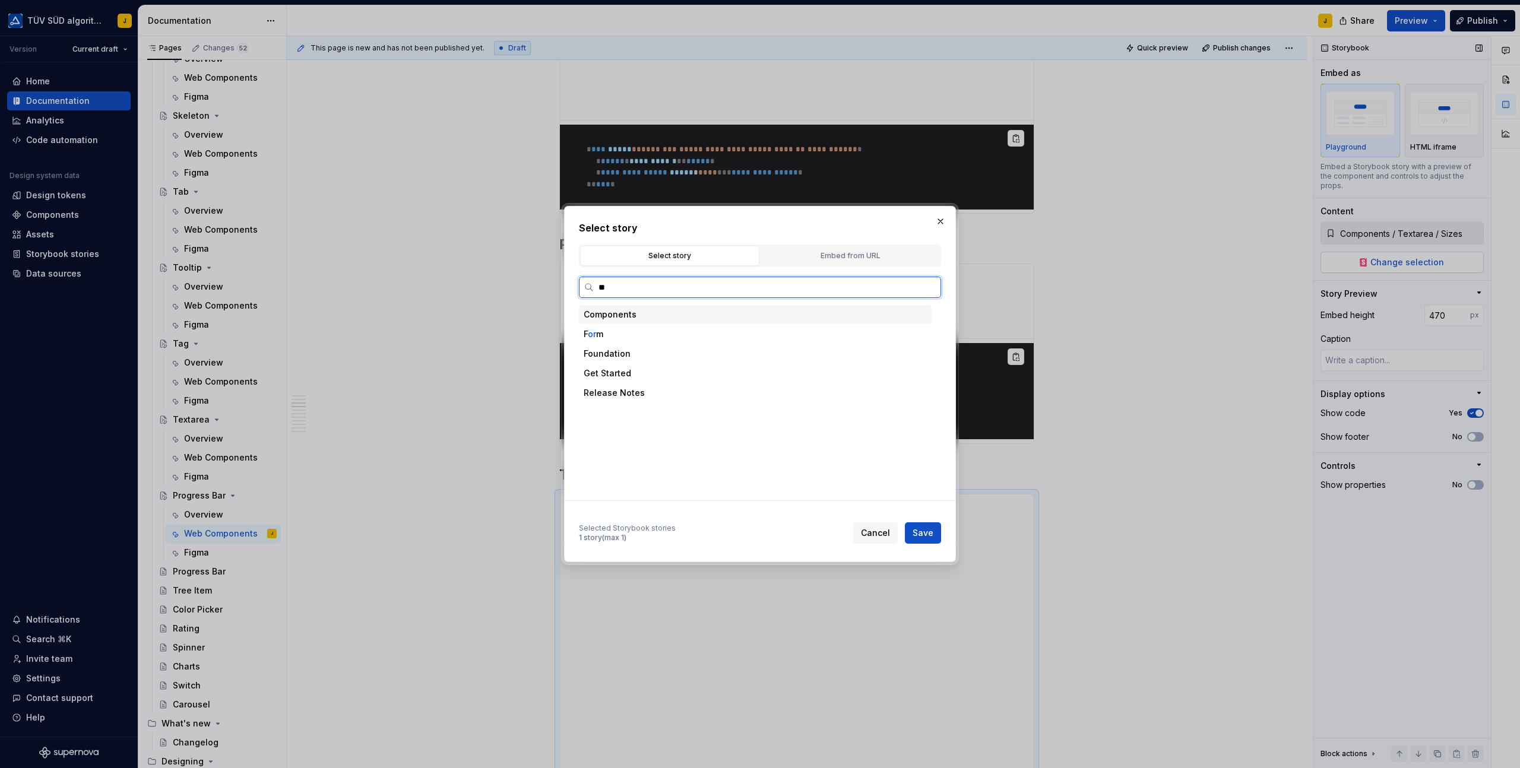
type input "*"
type input "*****"
click at [716, 434] on div "Custom Colors" at bounding box center [766, 432] width 330 height 19
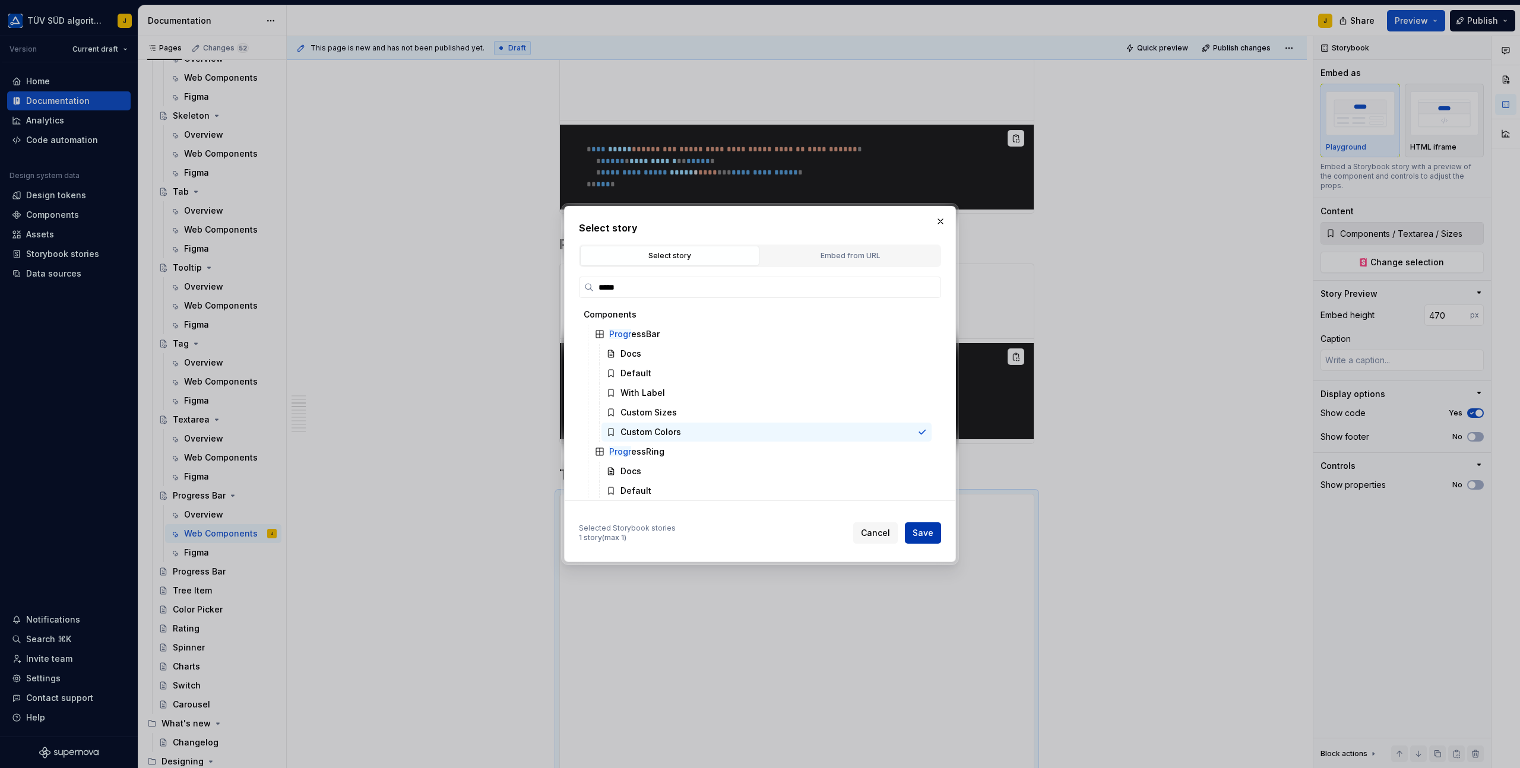
click at [921, 529] on span "Save" at bounding box center [922, 533] width 21 height 12
type textarea "*"
type input "Components / ProgressBar / Custom Colors"
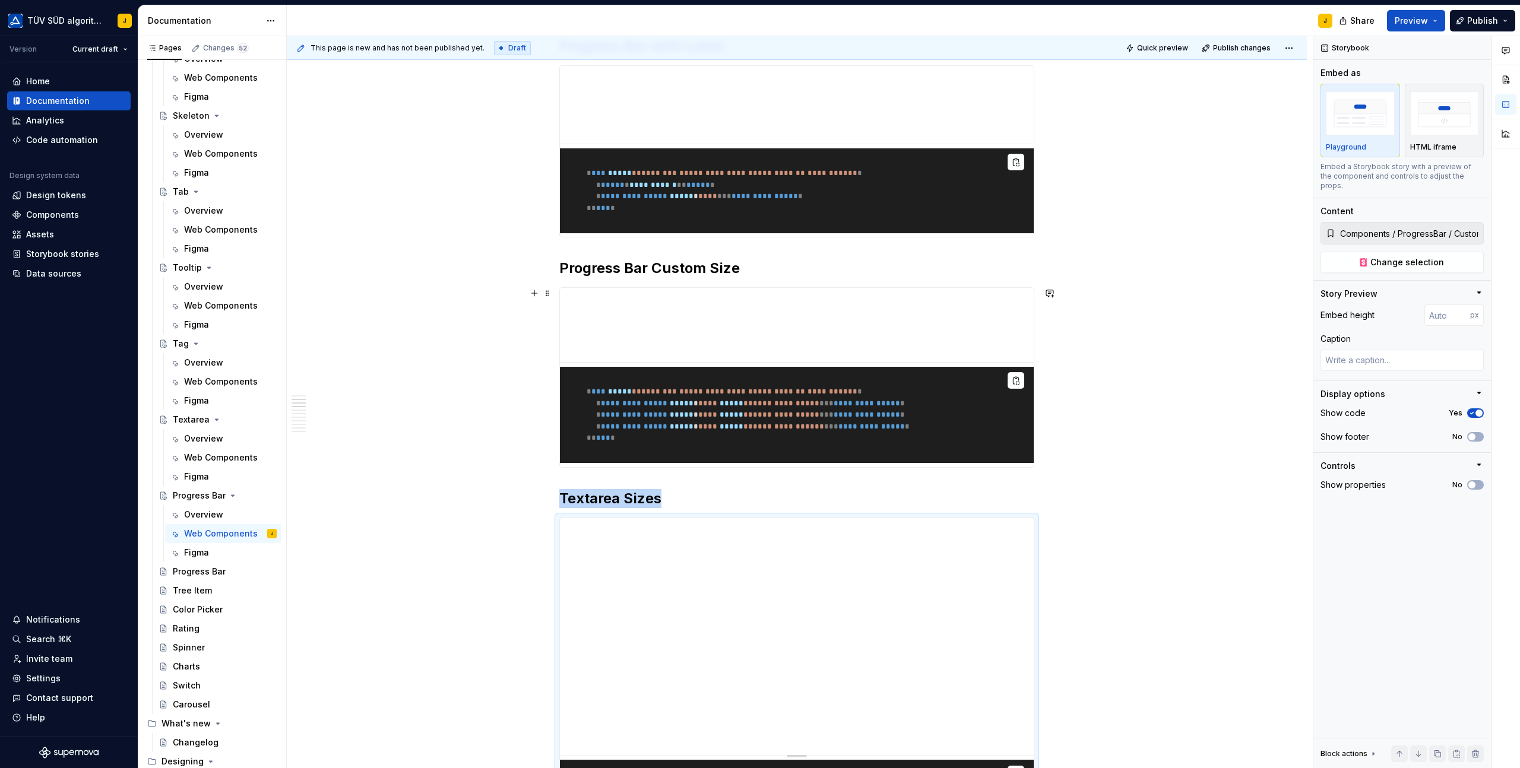
scroll to position [374, 0]
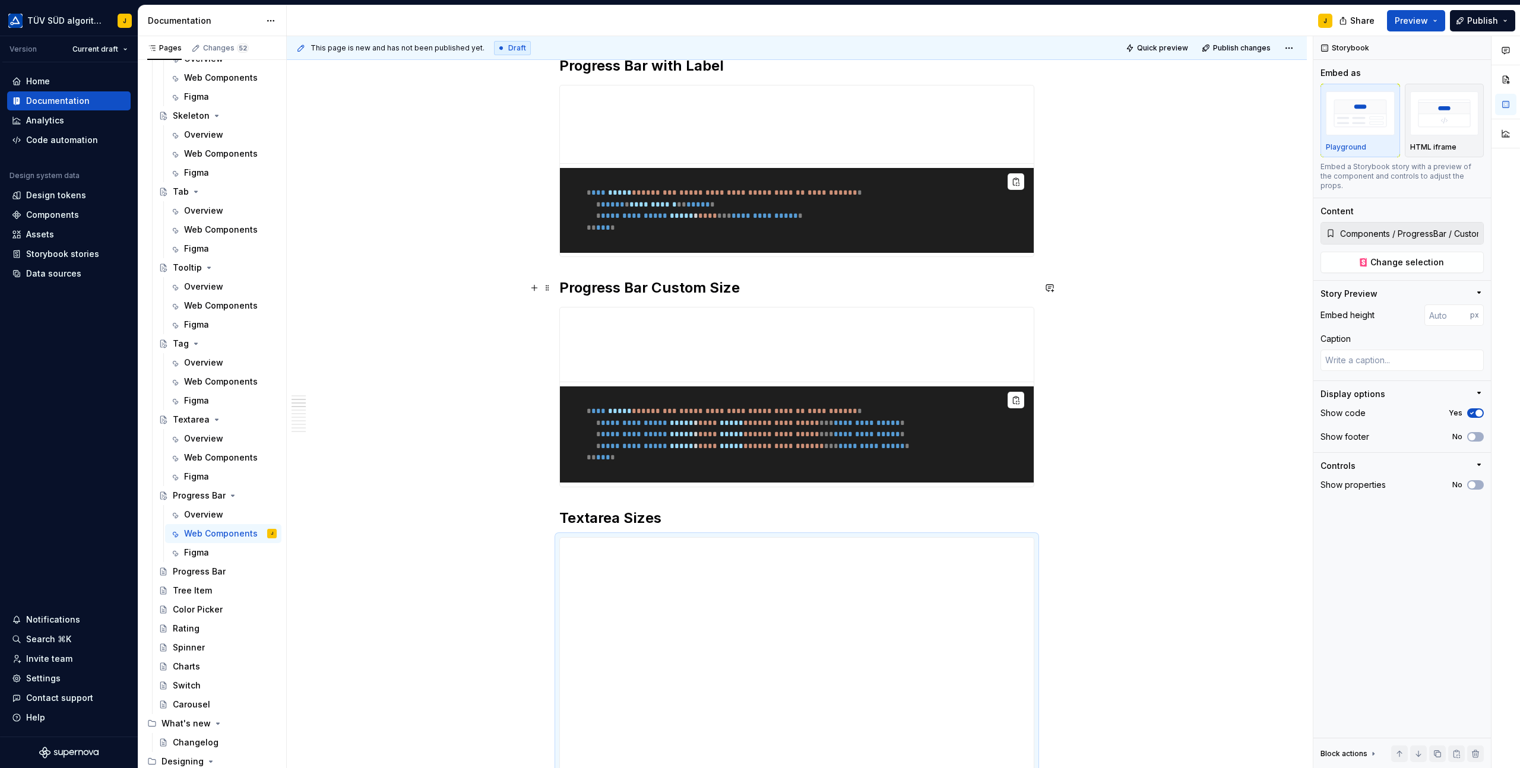
click at [678, 284] on h2 "Progress Bar Custom Size" at bounding box center [796, 287] width 475 height 19
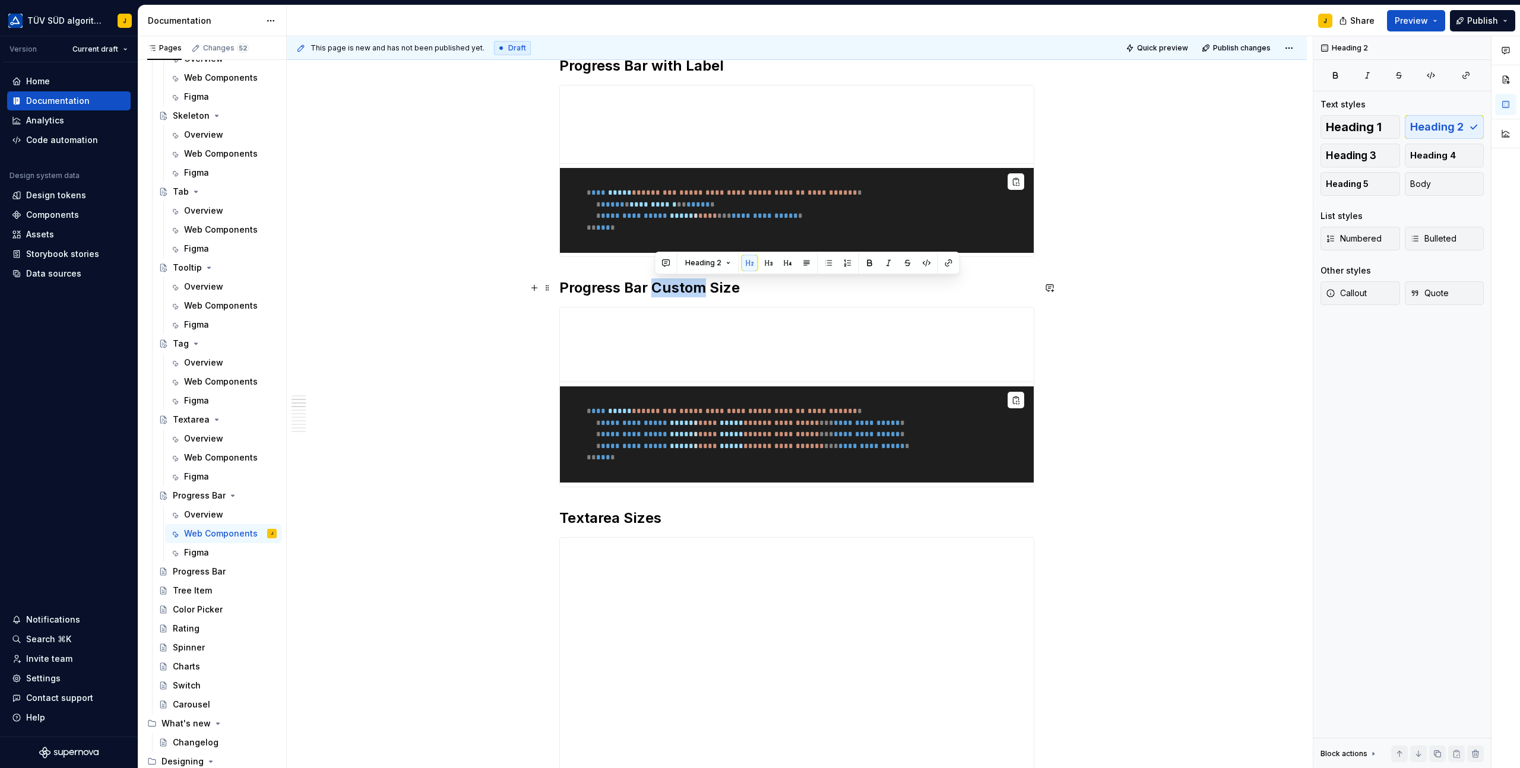
click at [678, 284] on h2 "Progress Bar Custom Size" at bounding box center [796, 287] width 475 height 19
copy h2 "Custom"
click at [678, 284] on h2 "Progress Bar Custom Size" at bounding box center [796, 287] width 475 height 19
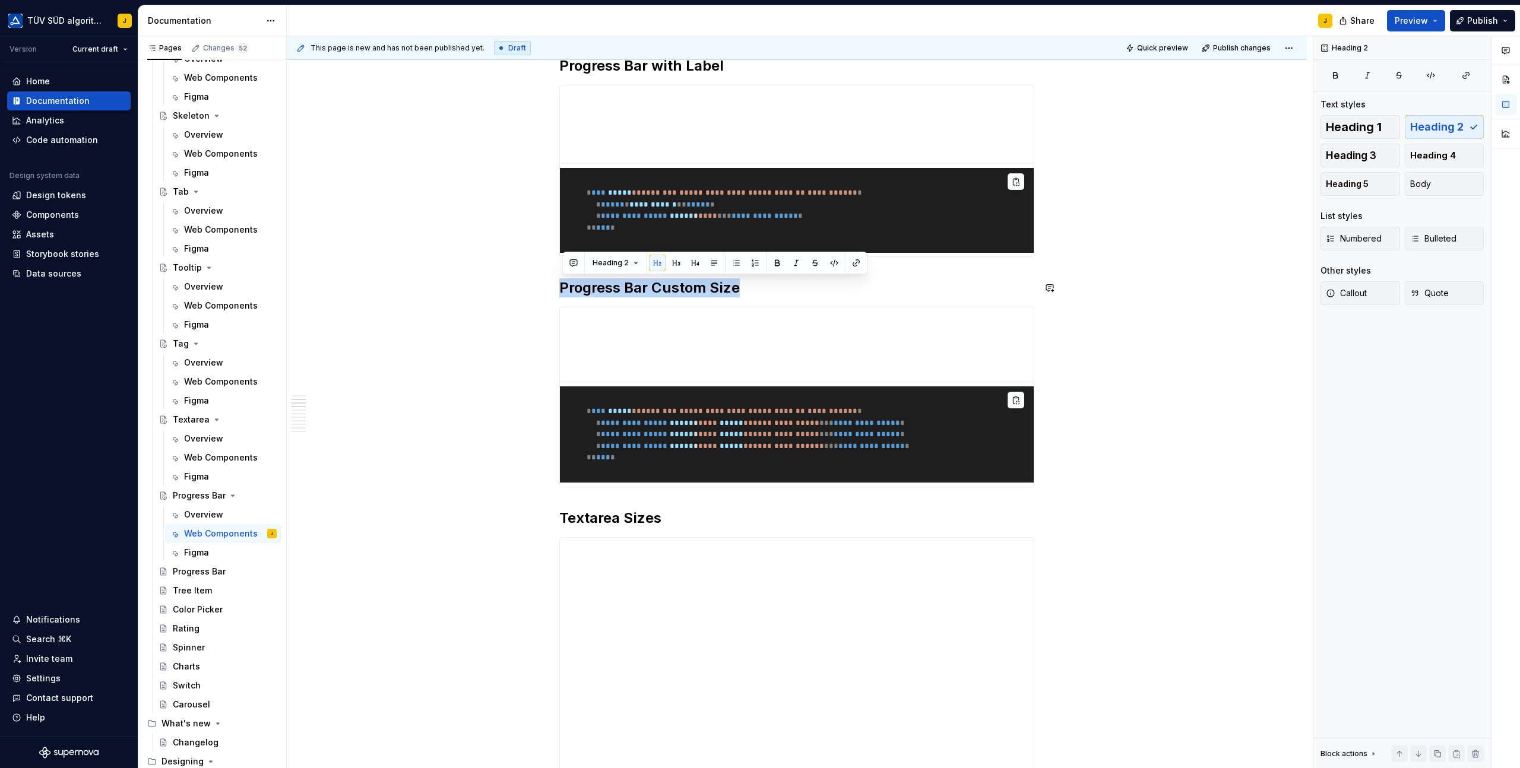
copy h2 "Progress Bar Custom Size"
click at [605, 524] on h2 "Textarea Sizes" at bounding box center [796, 518] width 475 height 19
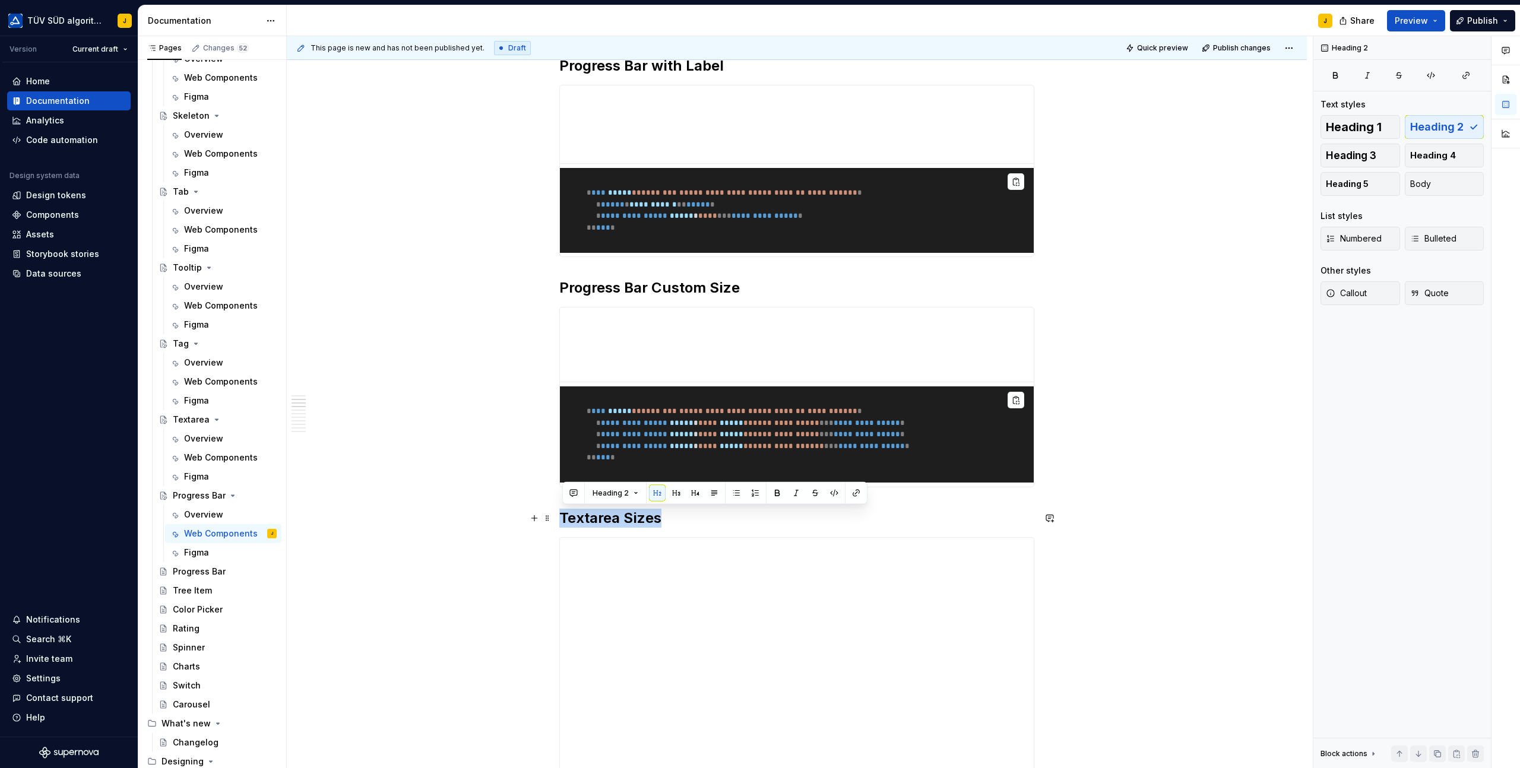
click at [605, 524] on h2 "Textarea Sizes" at bounding box center [796, 518] width 475 height 19
click at [729, 520] on h2 "Progress Bar Custom Size" at bounding box center [796, 518] width 475 height 19
click at [834, 518] on h2 "Progress Bar Custom Color" at bounding box center [796, 518] width 475 height 19
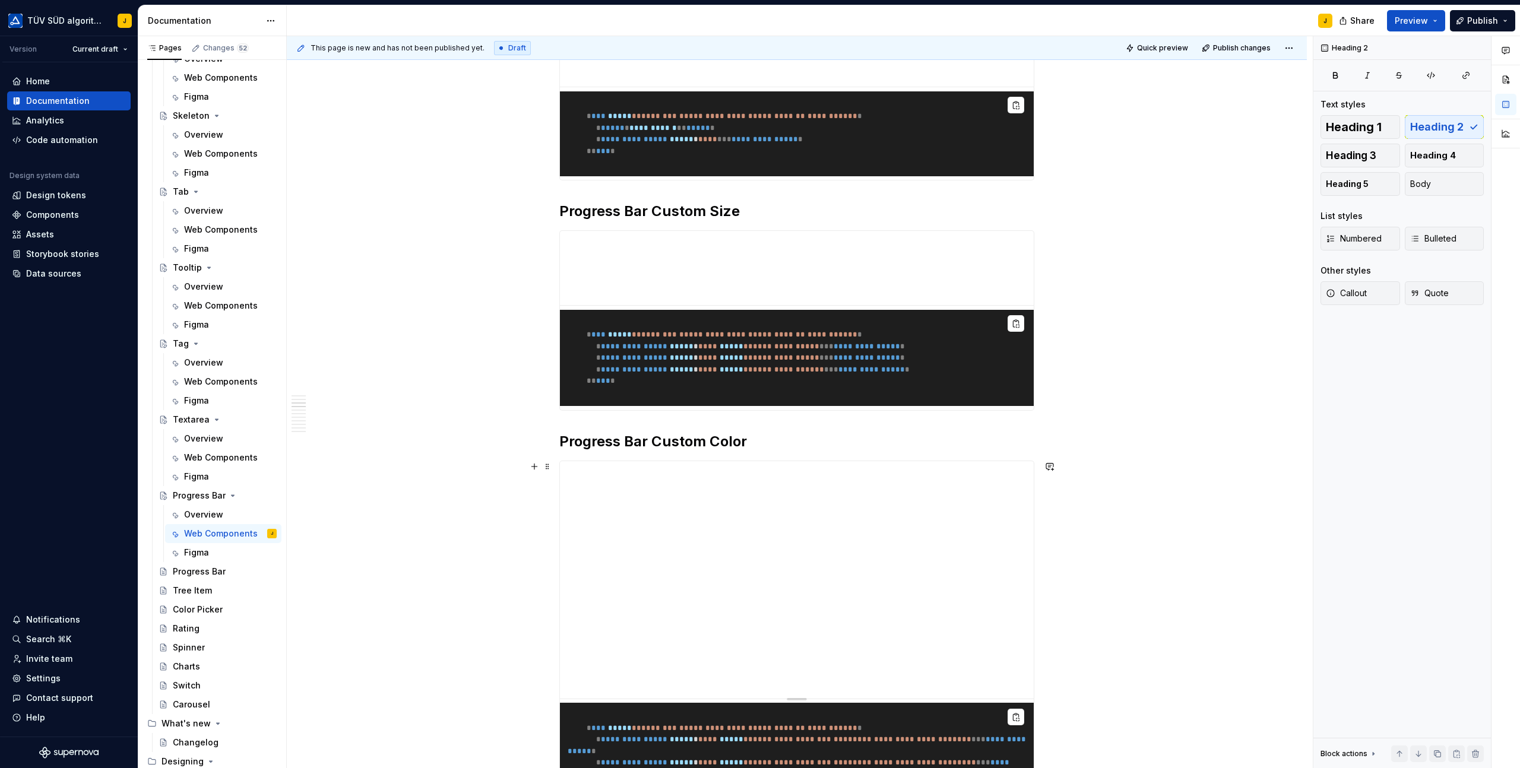
scroll to position [506, 0]
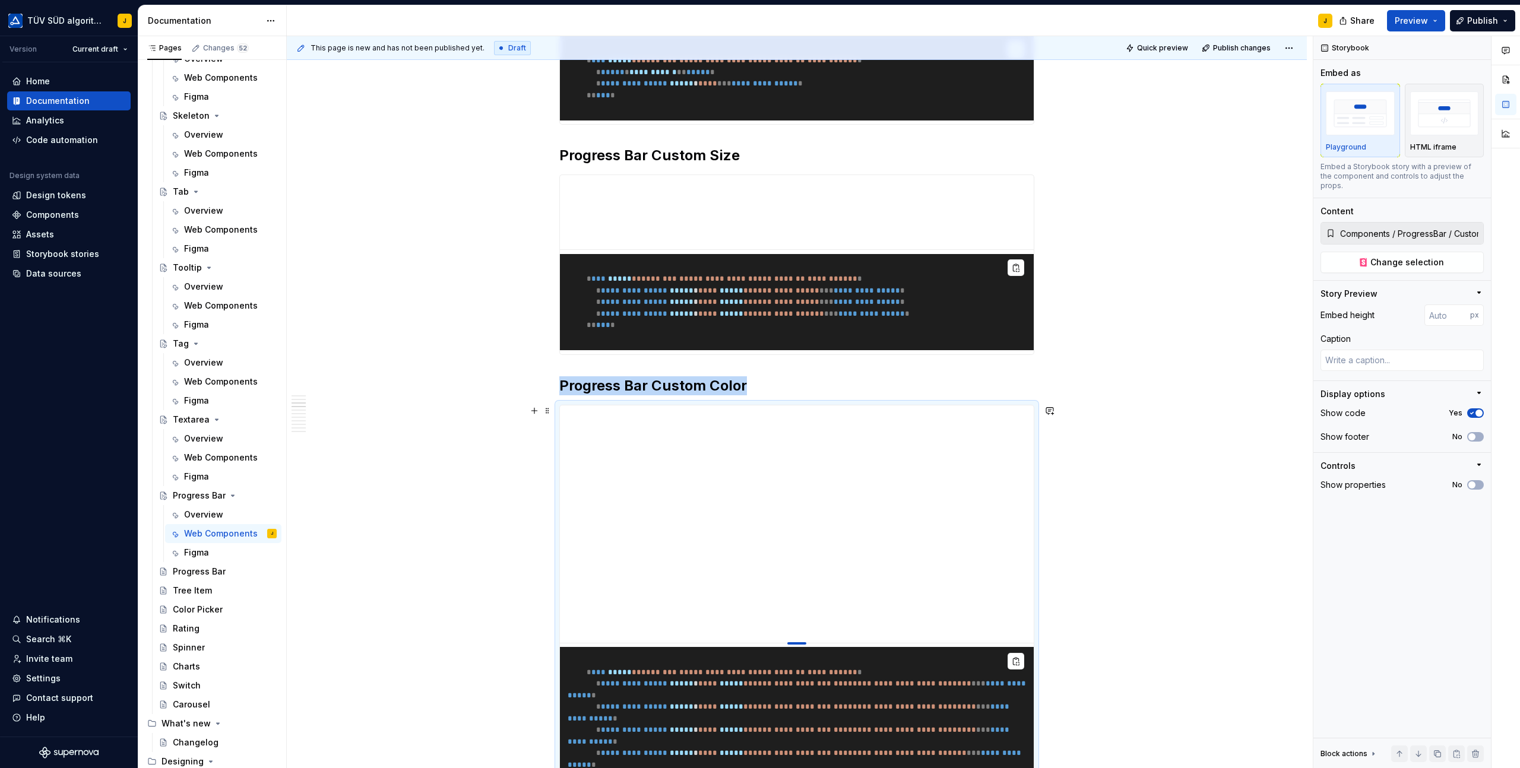
type textarea "*"
type input "190"
type textarea "*"
type input "166"
type textarea "*"
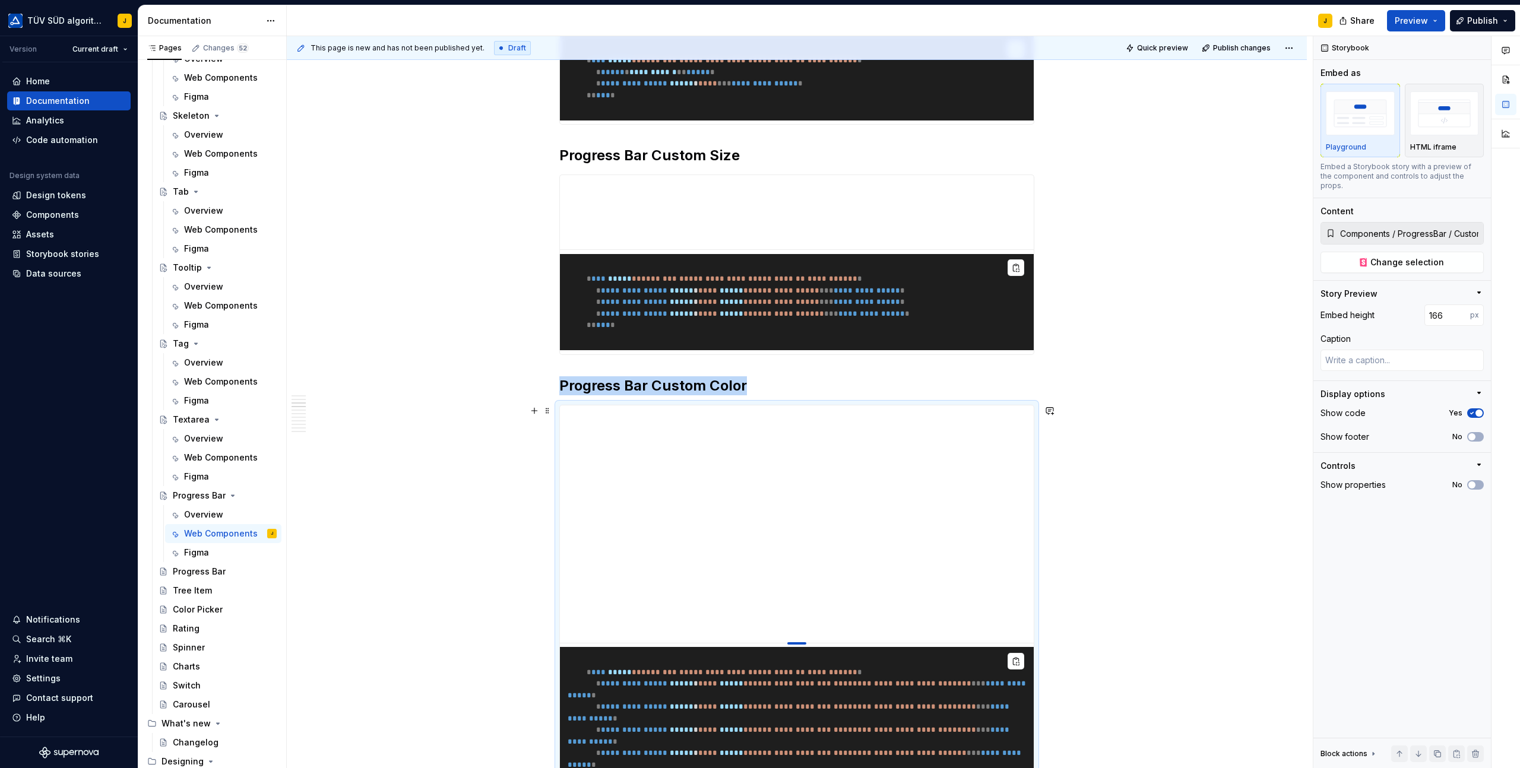
type input "155"
type textarea "*"
type input "153"
type textarea "*"
type input "152"
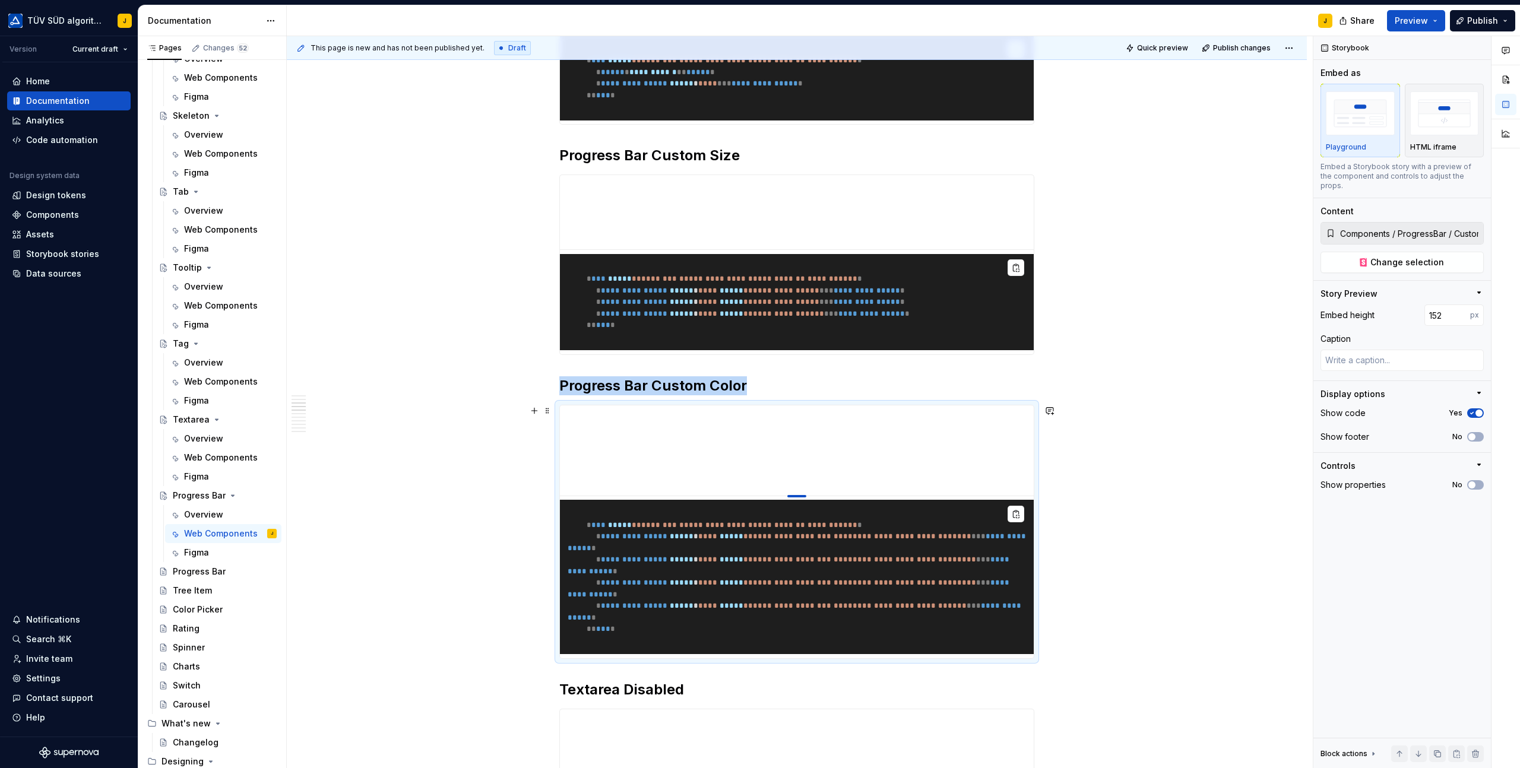
type textarea "*"
type input "153"
type textarea "*"
type input "154"
type textarea "*"
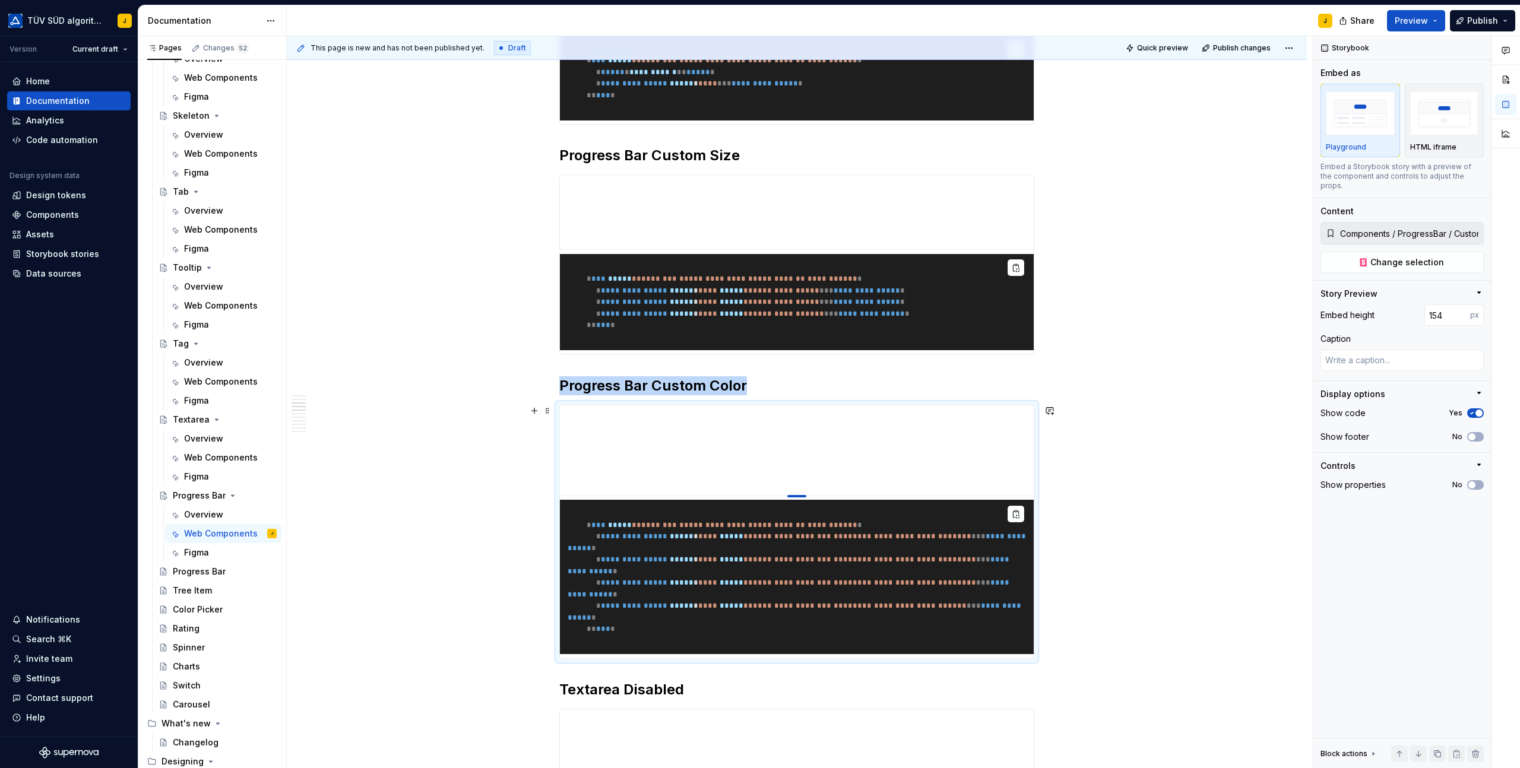
type input "160"
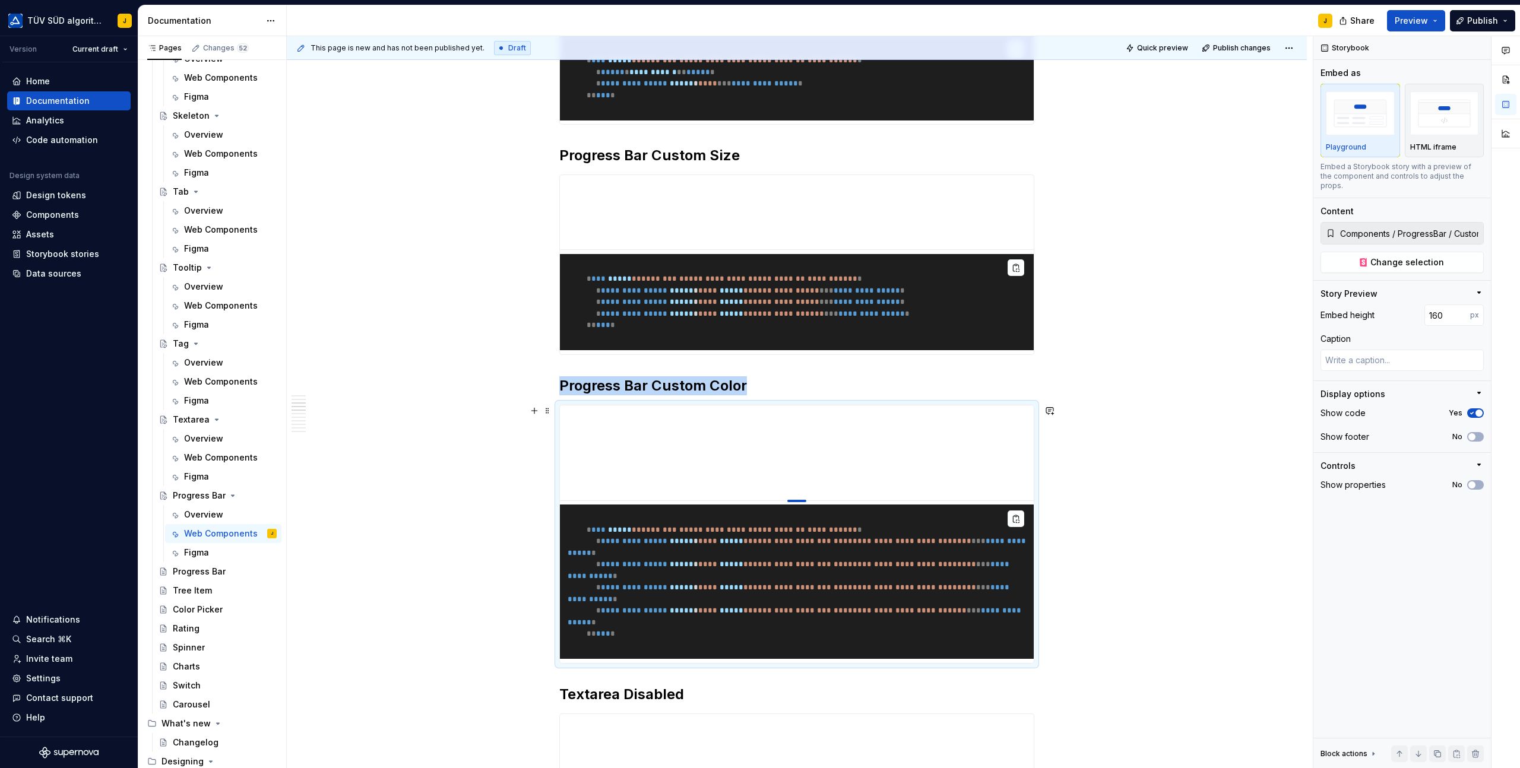
type textarea "*"
type input "161"
type textarea "*"
type input "162"
type textarea "*"
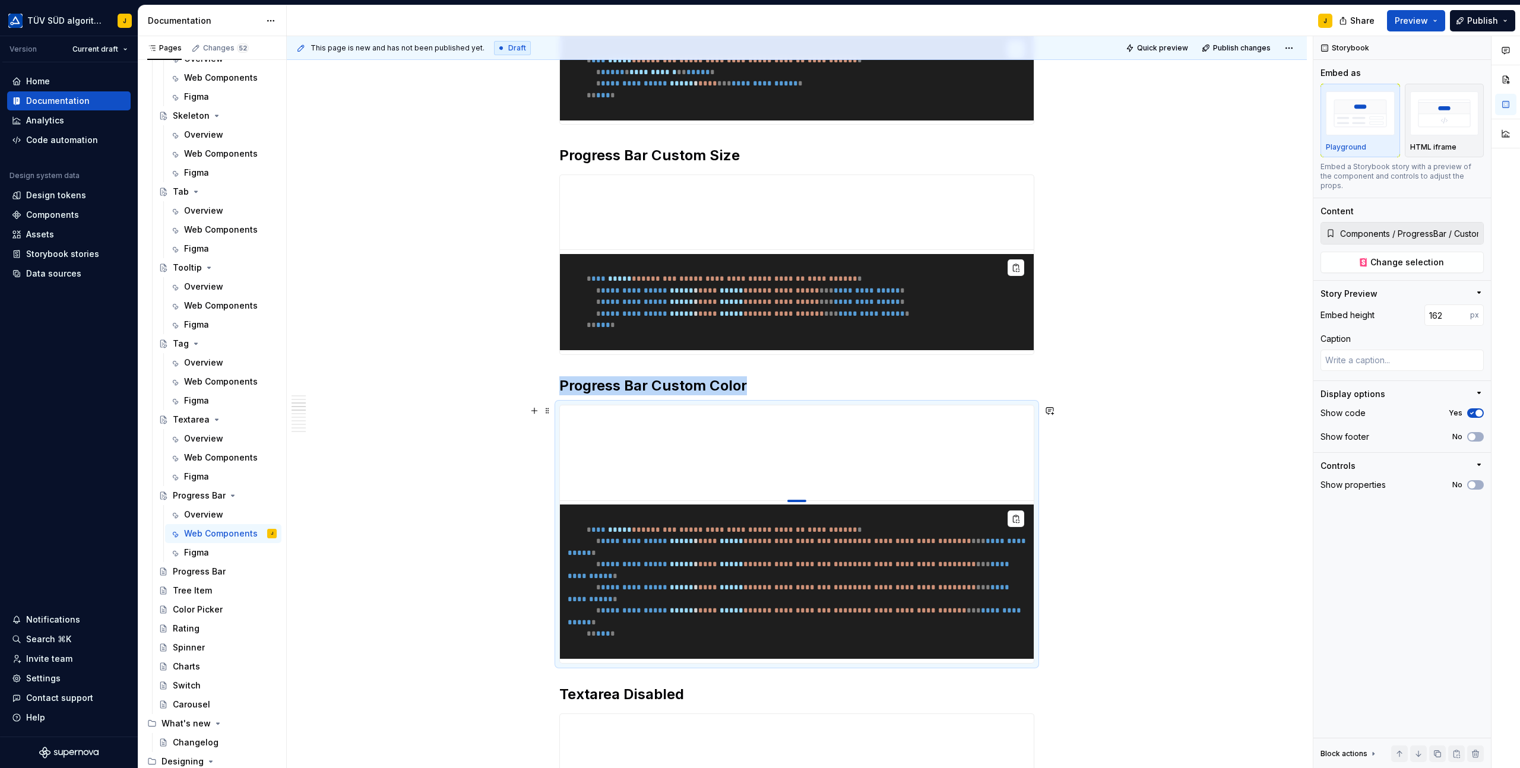
type input "163"
type textarea "*"
type input "164"
type textarea "*"
type input "165"
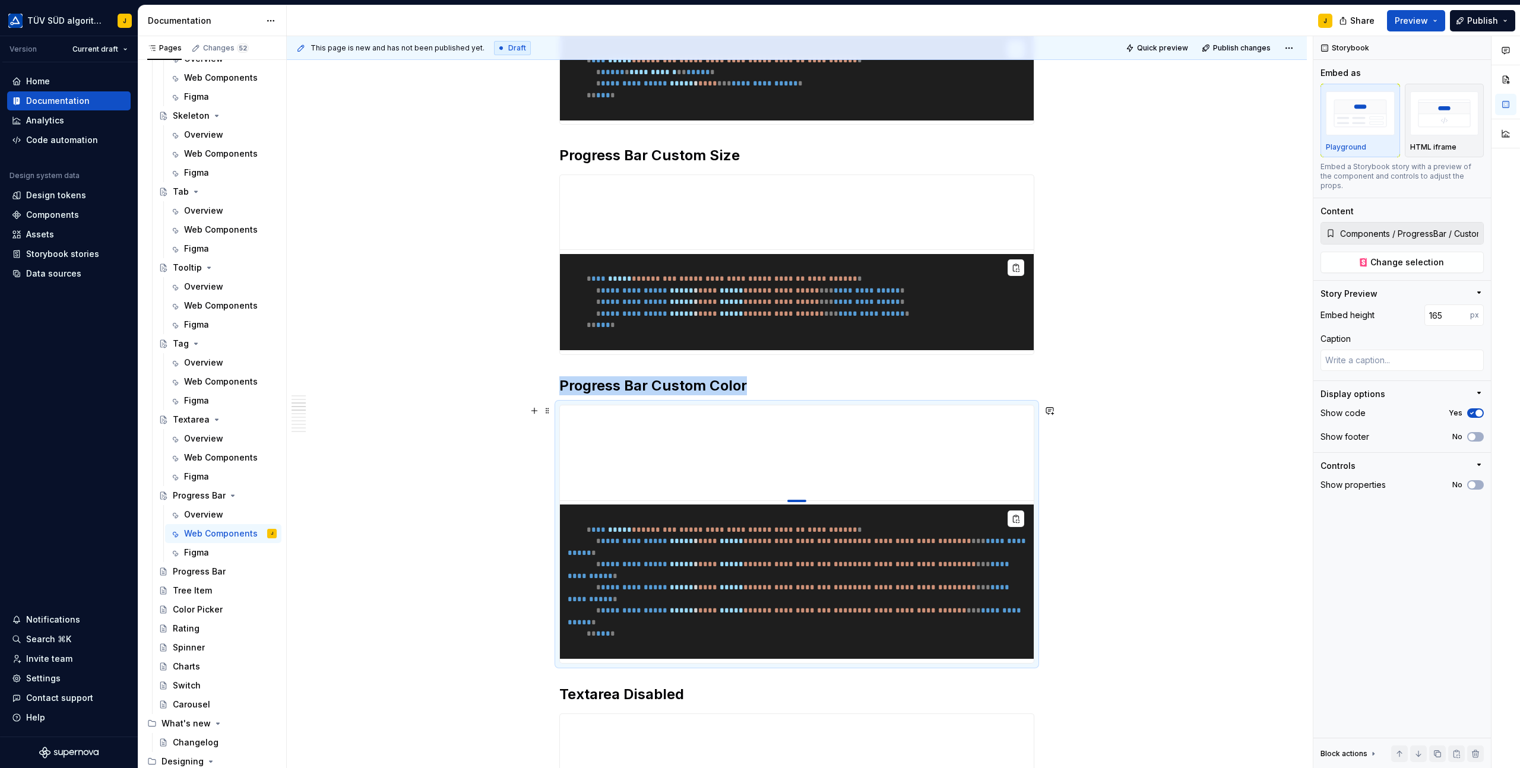
type textarea "*"
type input "166"
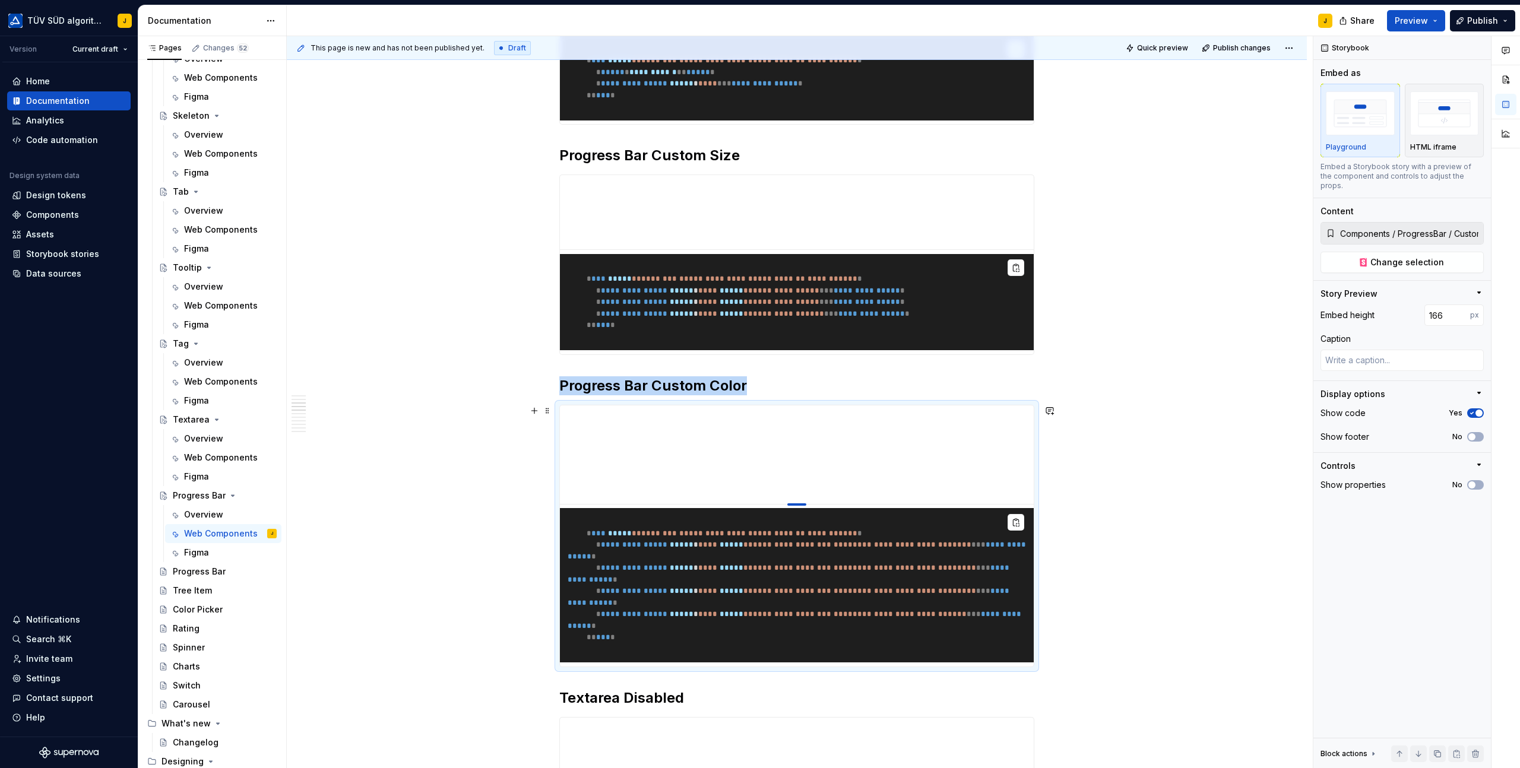
drag, startPoint x: 803, startPoint y: 642, endPoint x: 804, endPoint y: 504, distance: 138.3
click at [804, 504] on div at bounding box center [796, 504] width 19 height 2
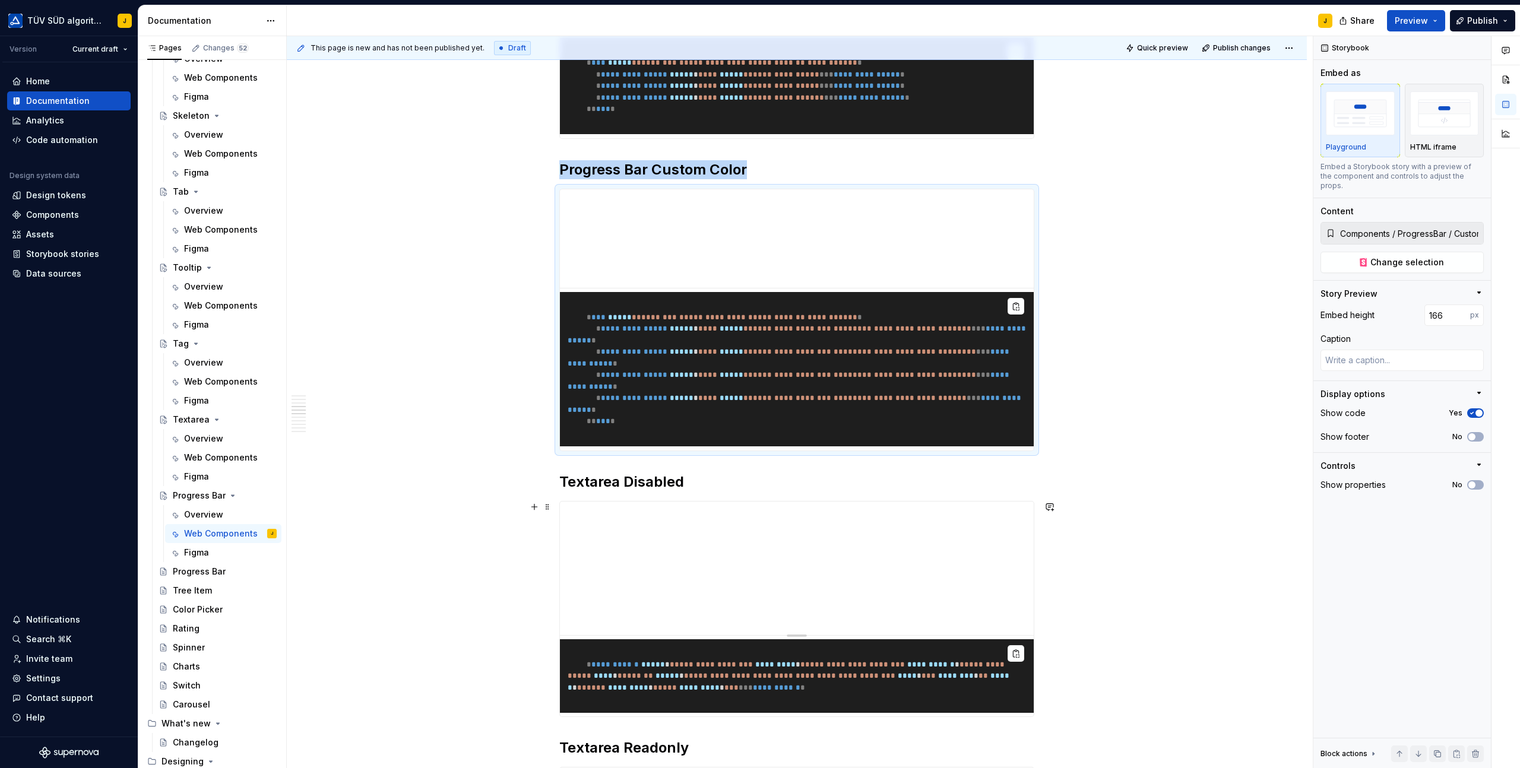
scroll to position [765, 0]
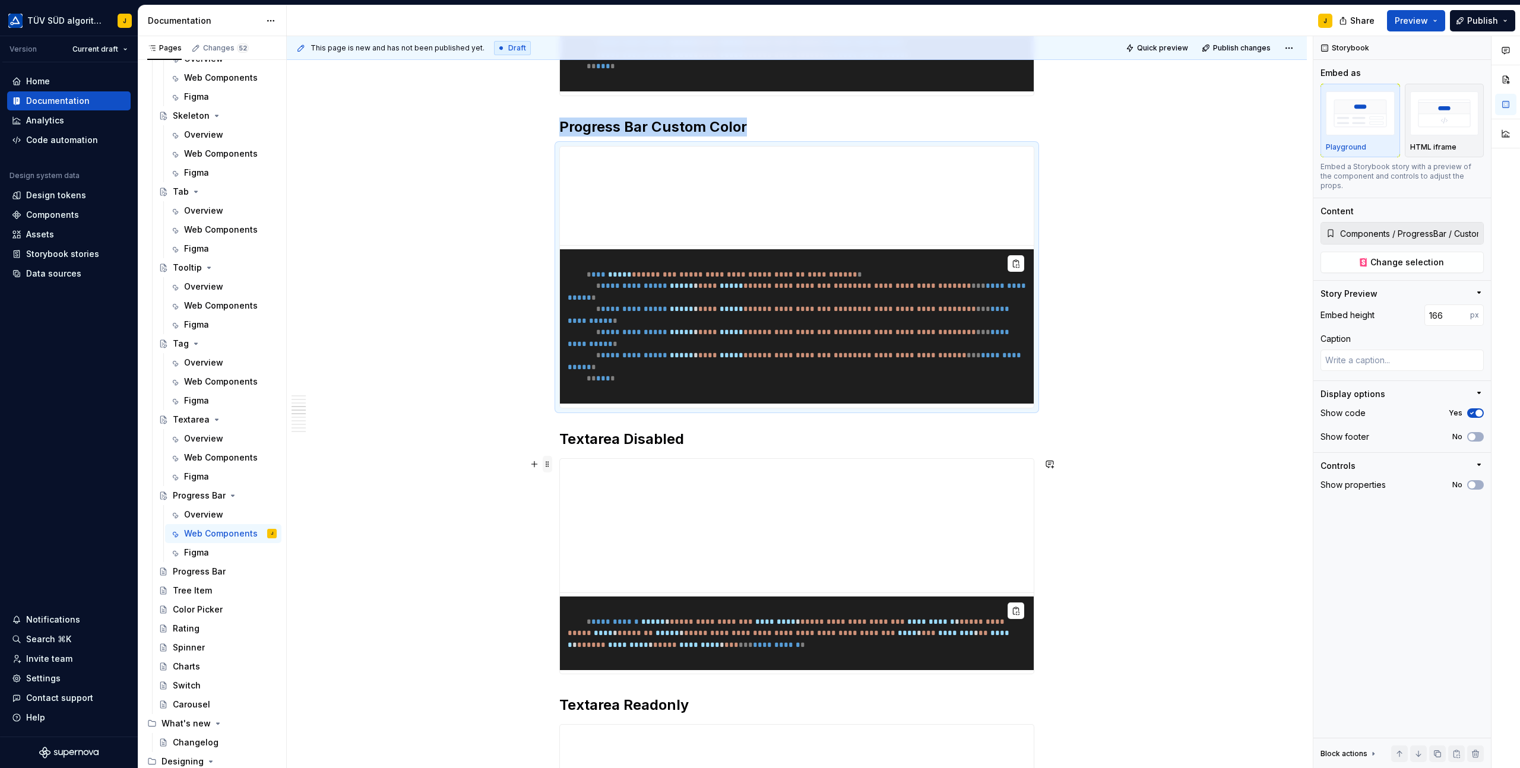
click at [550, 465] on span at bounding box center [547, 464] width 9 height 17
type textarea "*"
type input "Components / Textarea / Disabled"
type input "225"
click at [579, 570] on div "Delete" at bounding box center [605, 569] width 77 height 12
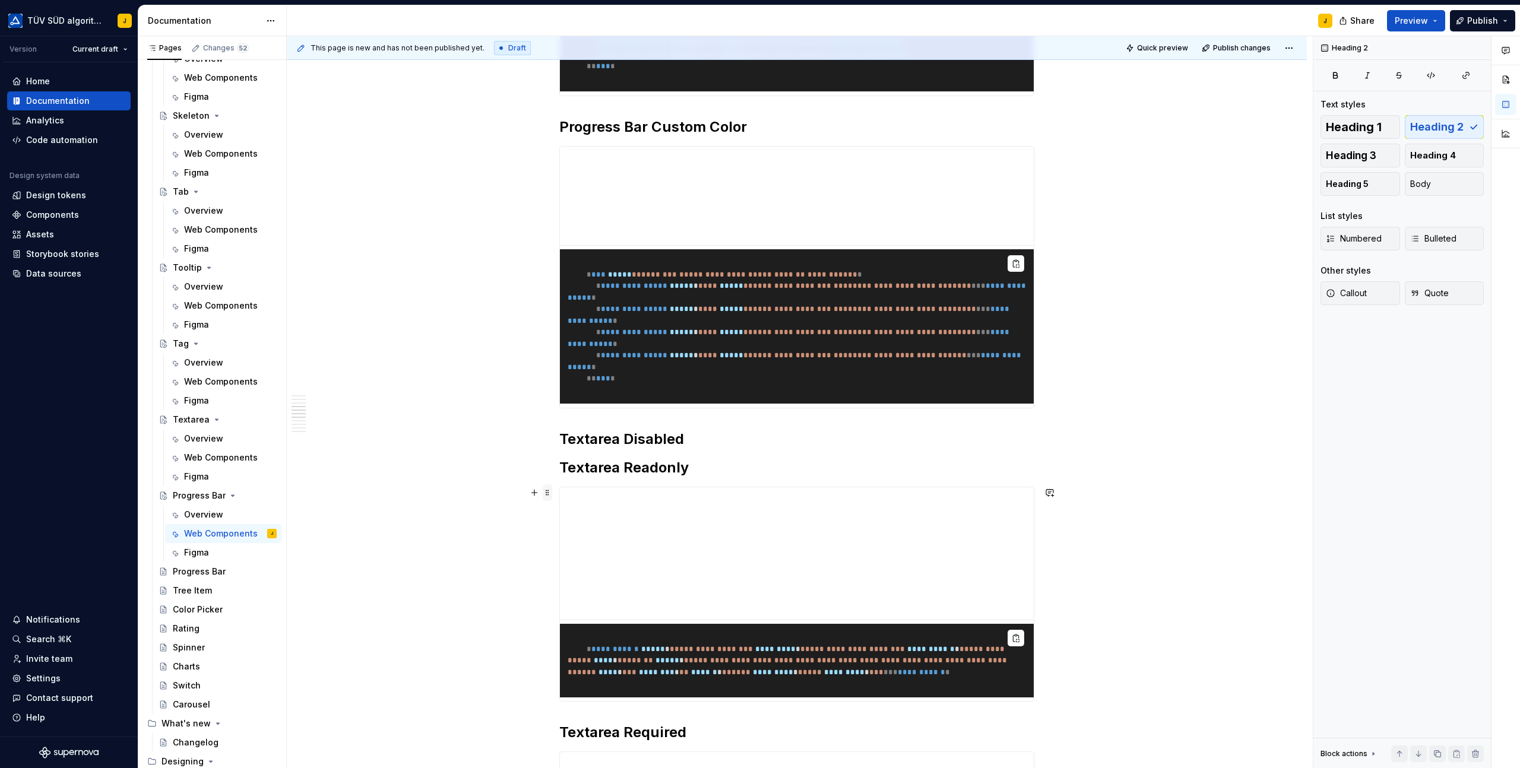
click at [549, 492] on span at bounding box center [547, 492] width 9 height 17
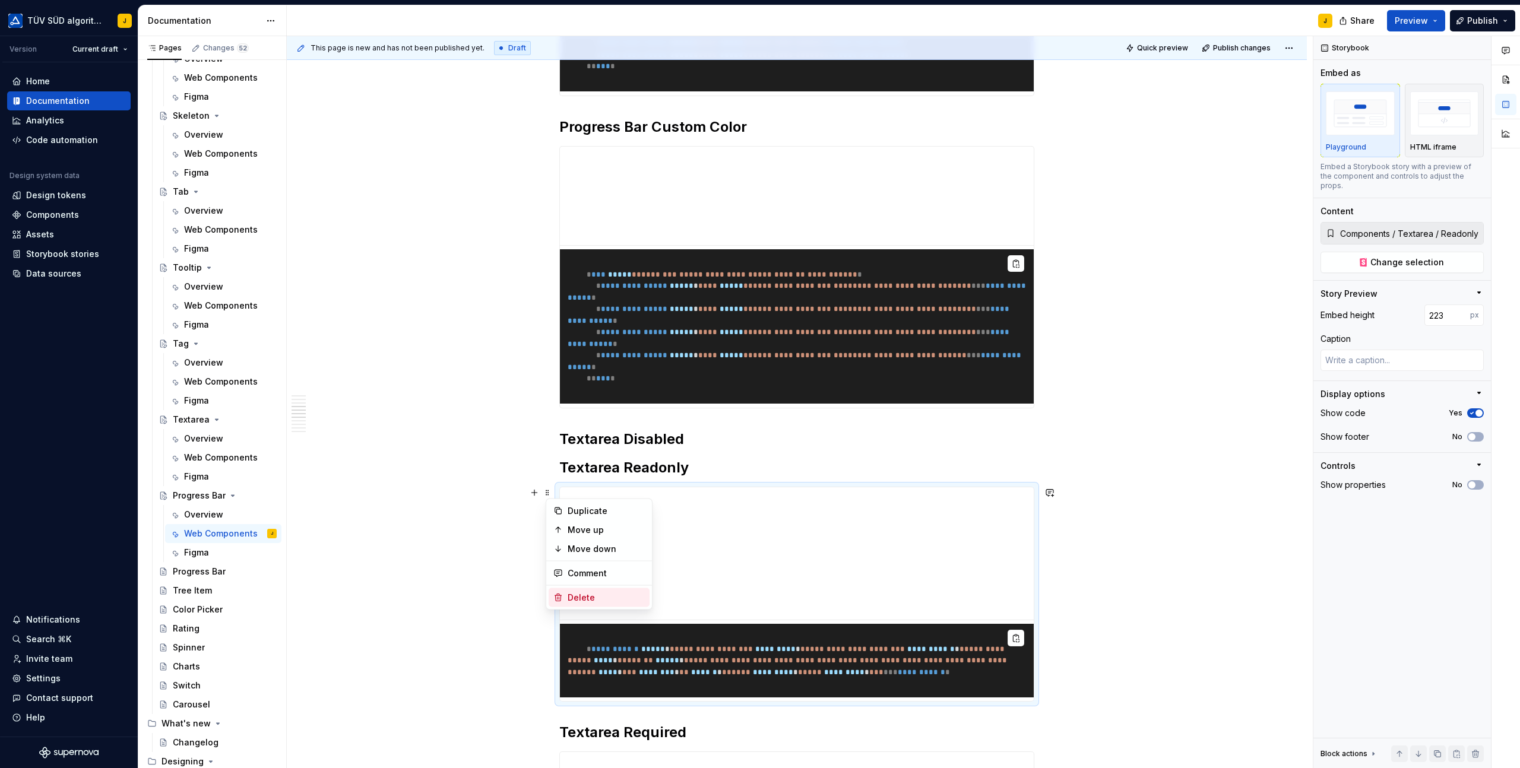
click at [568, 589] on div "Delete" at bounding box center [598, 597] width 101 height 19
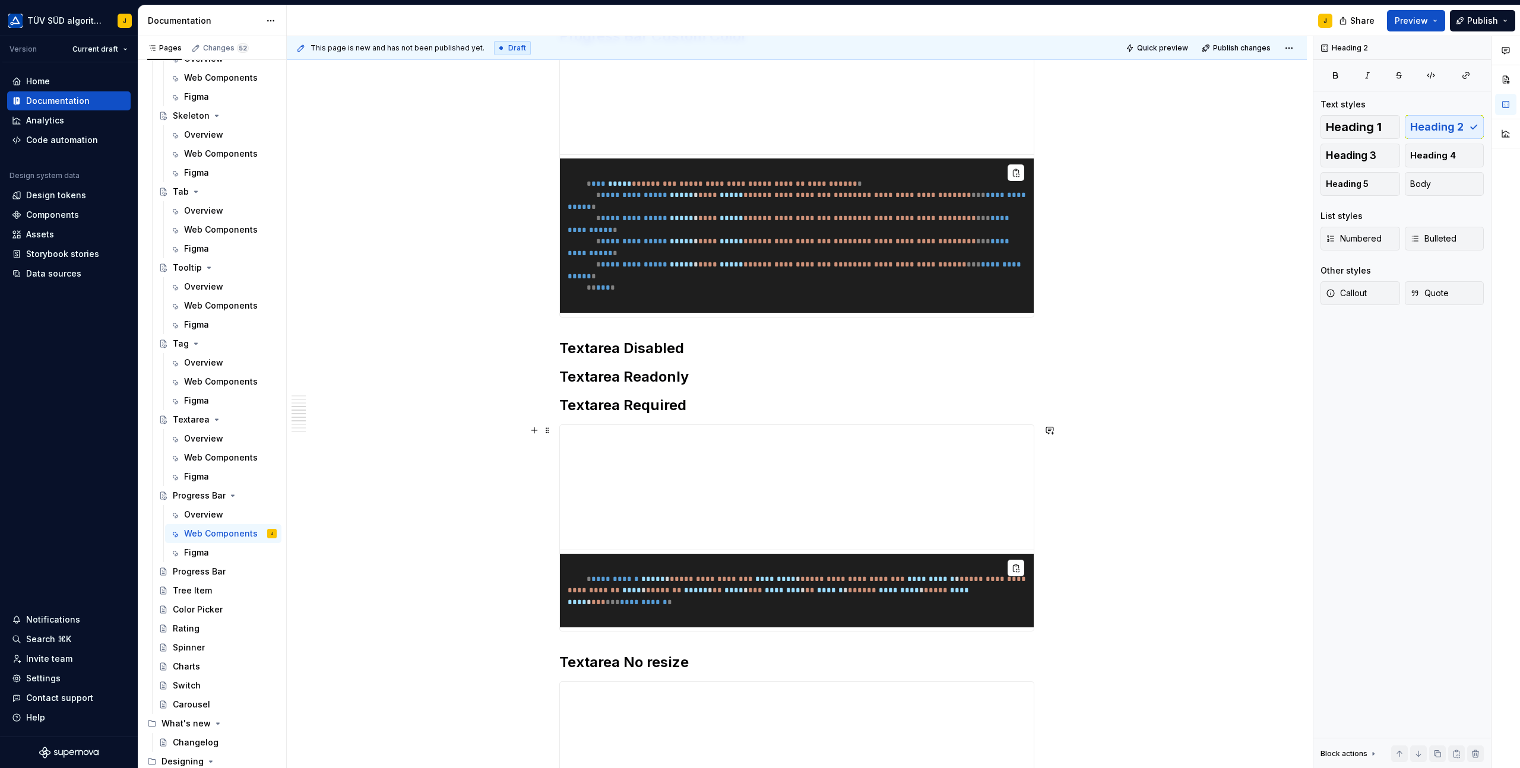
scroll to position [909, 0]
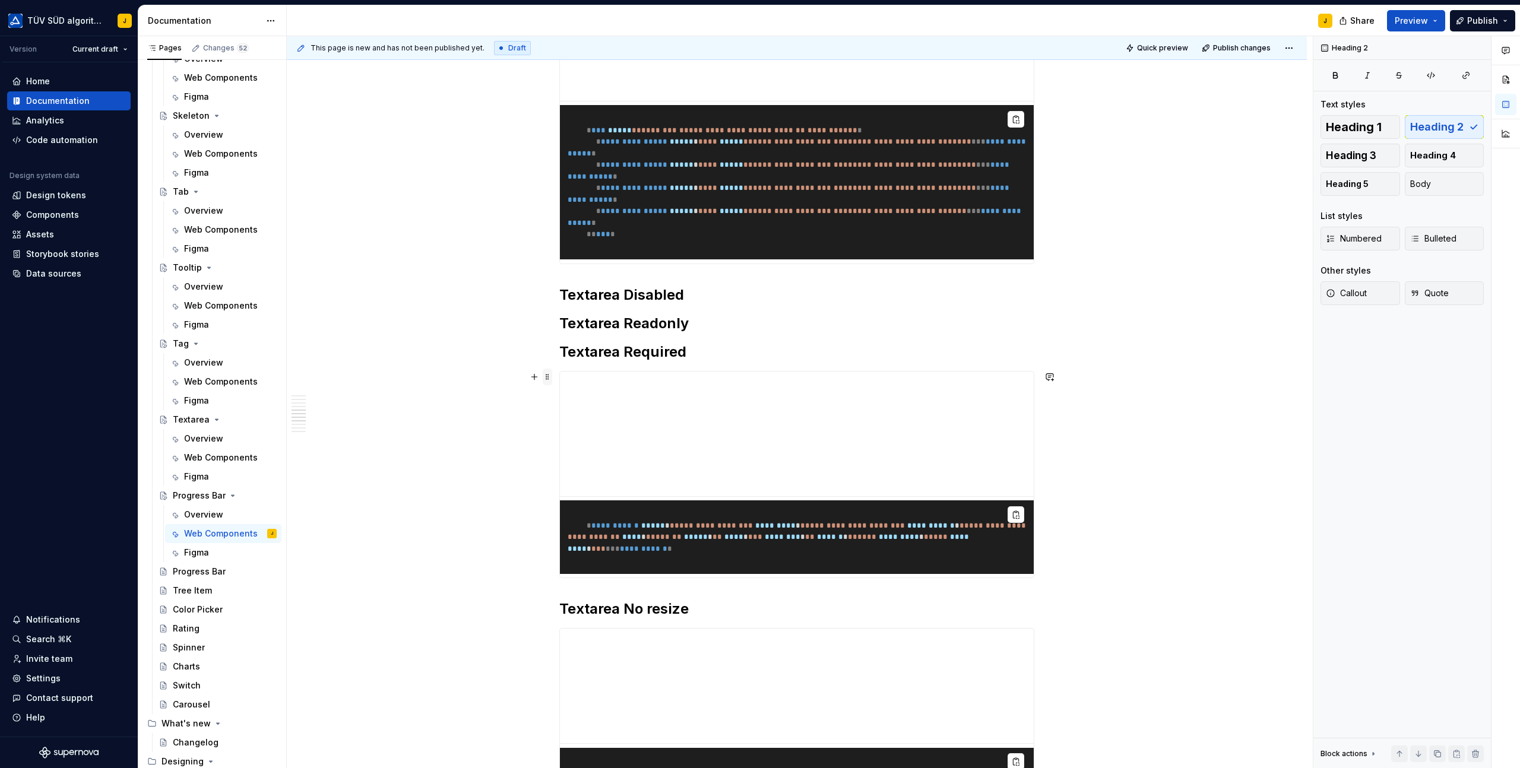
click at [549, 376] on span at bounding box center [547, 377] width 9 height 17
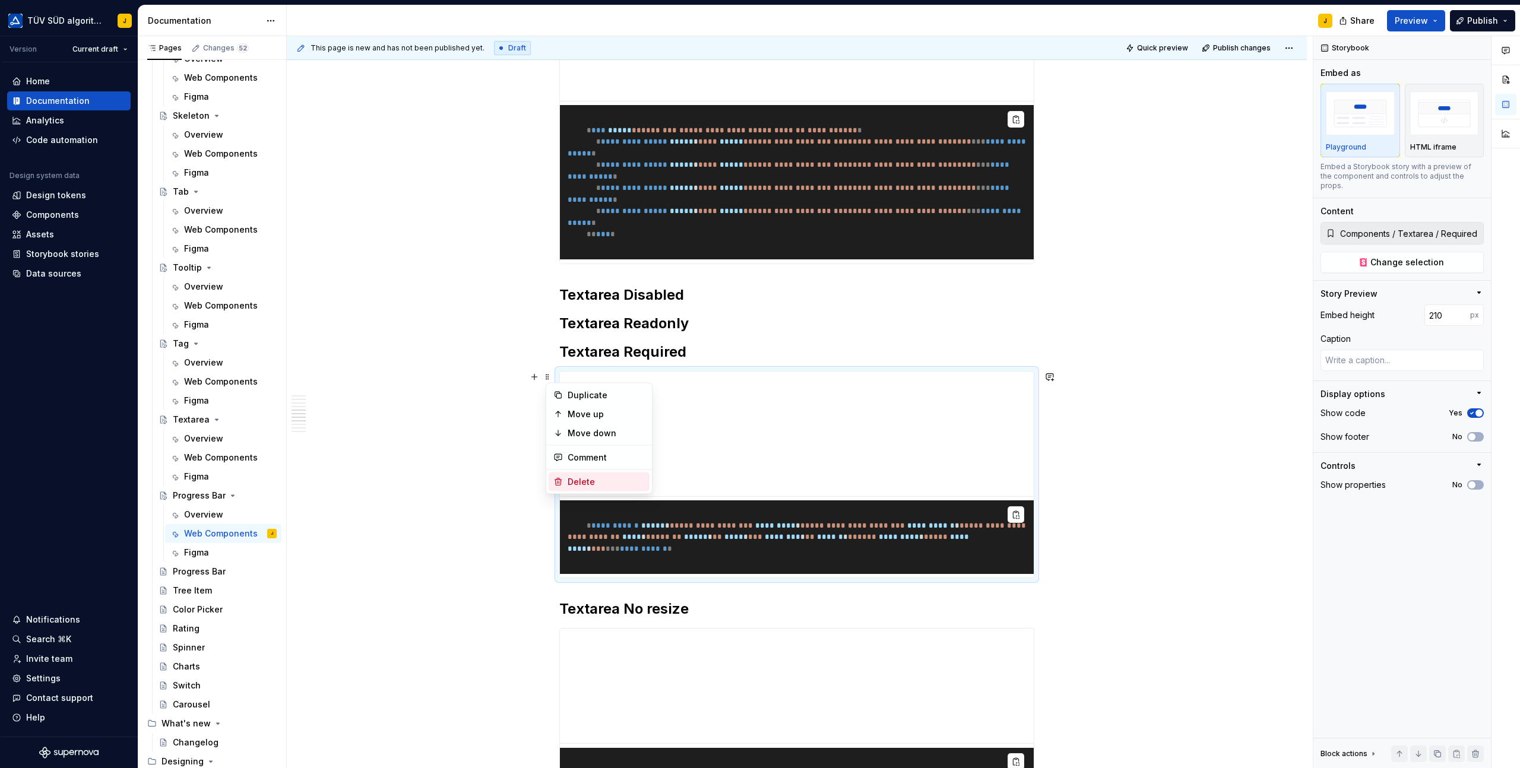
click at [569, 480] on div "Delete" at bounding box center [605, 482] width 77 height 12
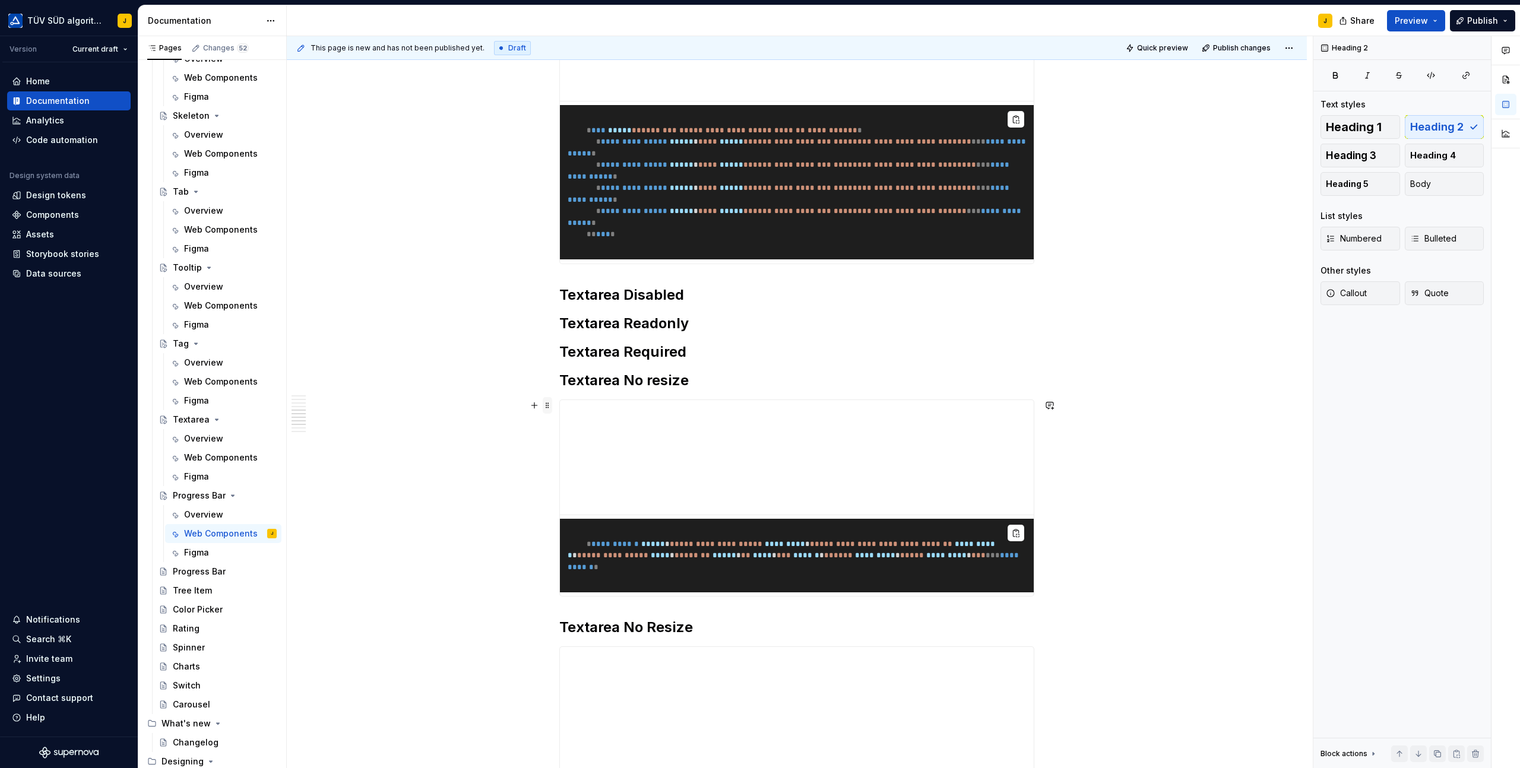
click at [547, 405] on span at bounding box center [547, 405] width 9 height 17
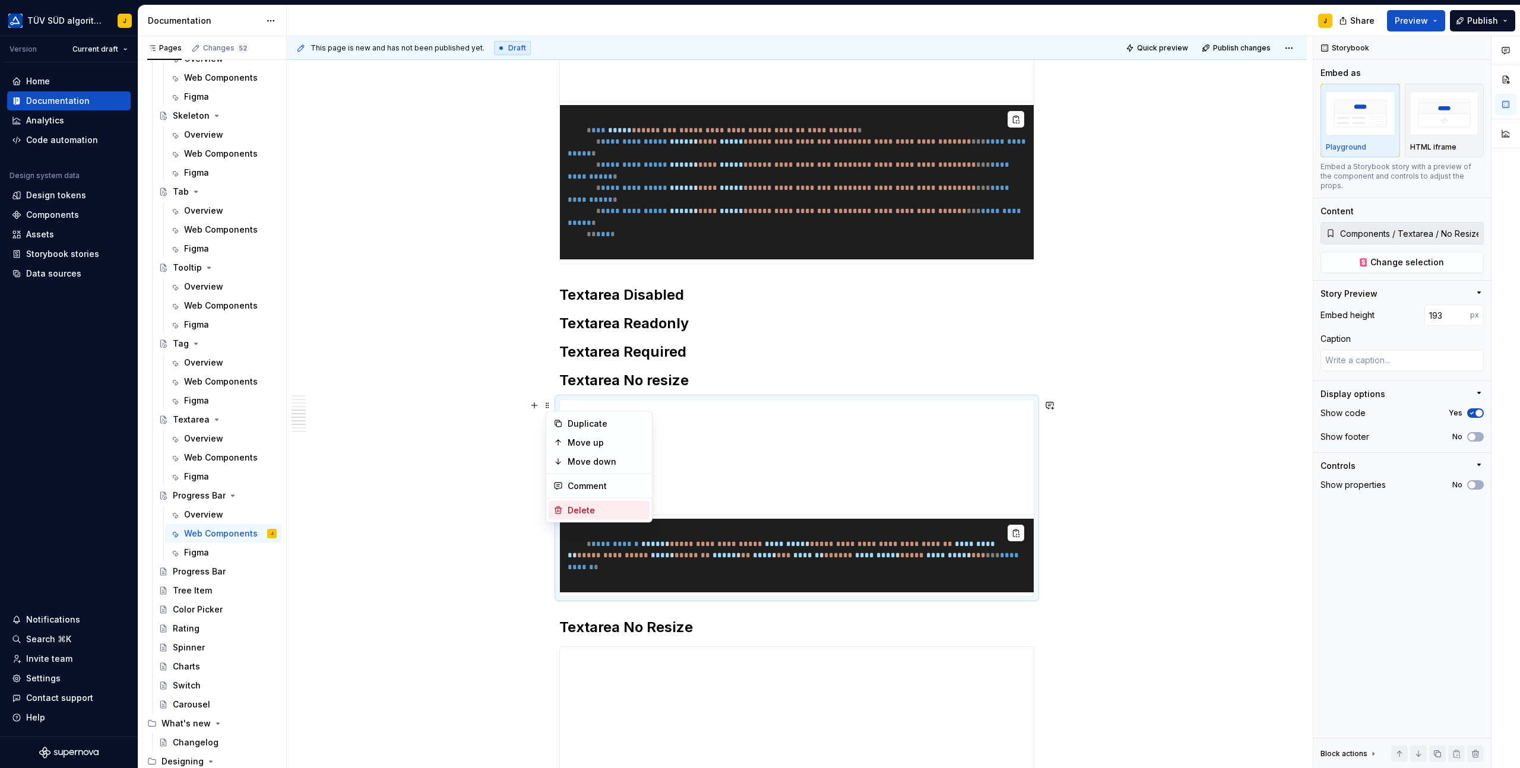
click at [582, 509] on div "Delete" at bounding box center [605, 511] width 77 height 12
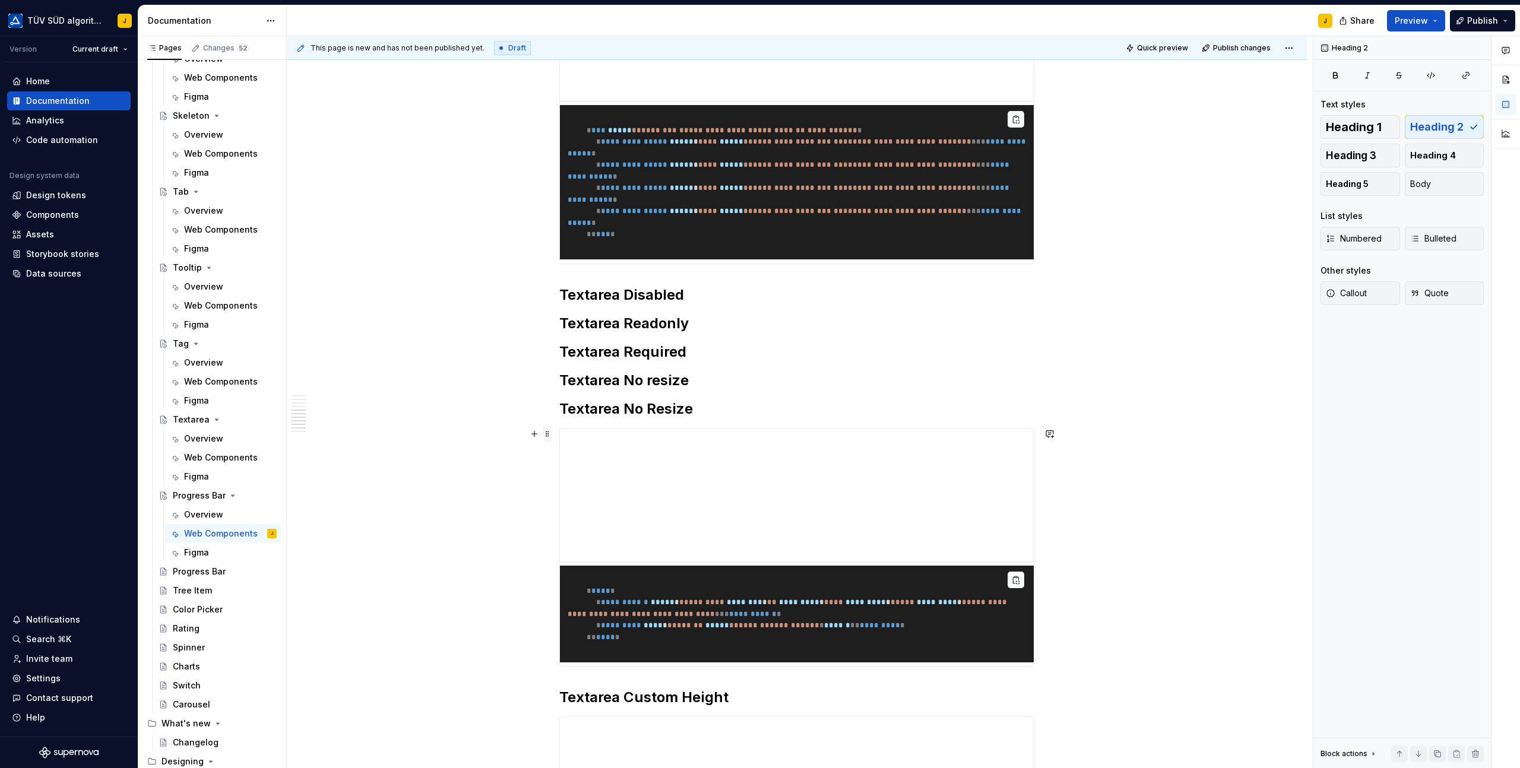
click at [551, 436] on span at bounding box center [547, 434] width 9 height 17
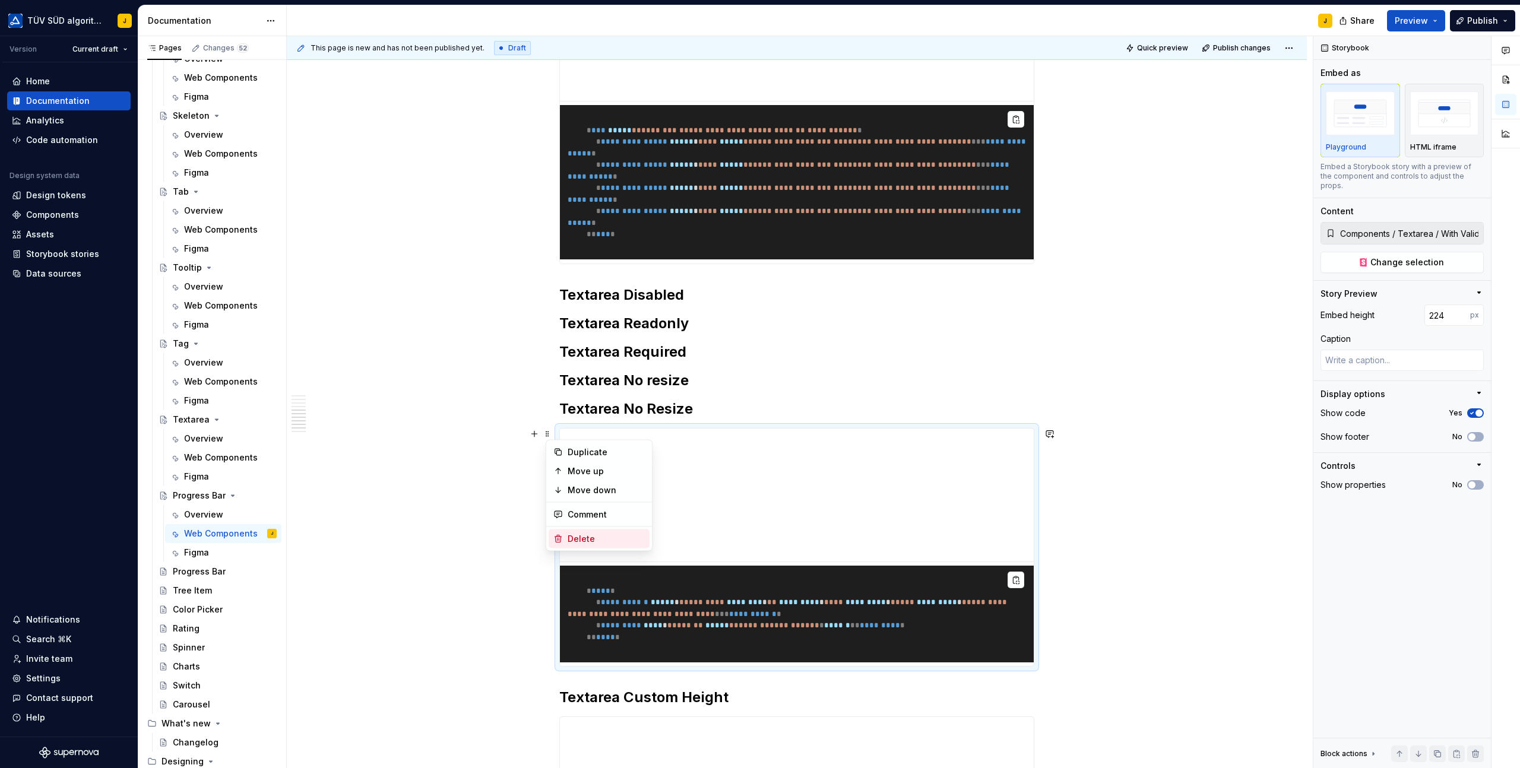
click at [569, 533] on div "Delete" at bounding box center [605, 539] width 77 height 12
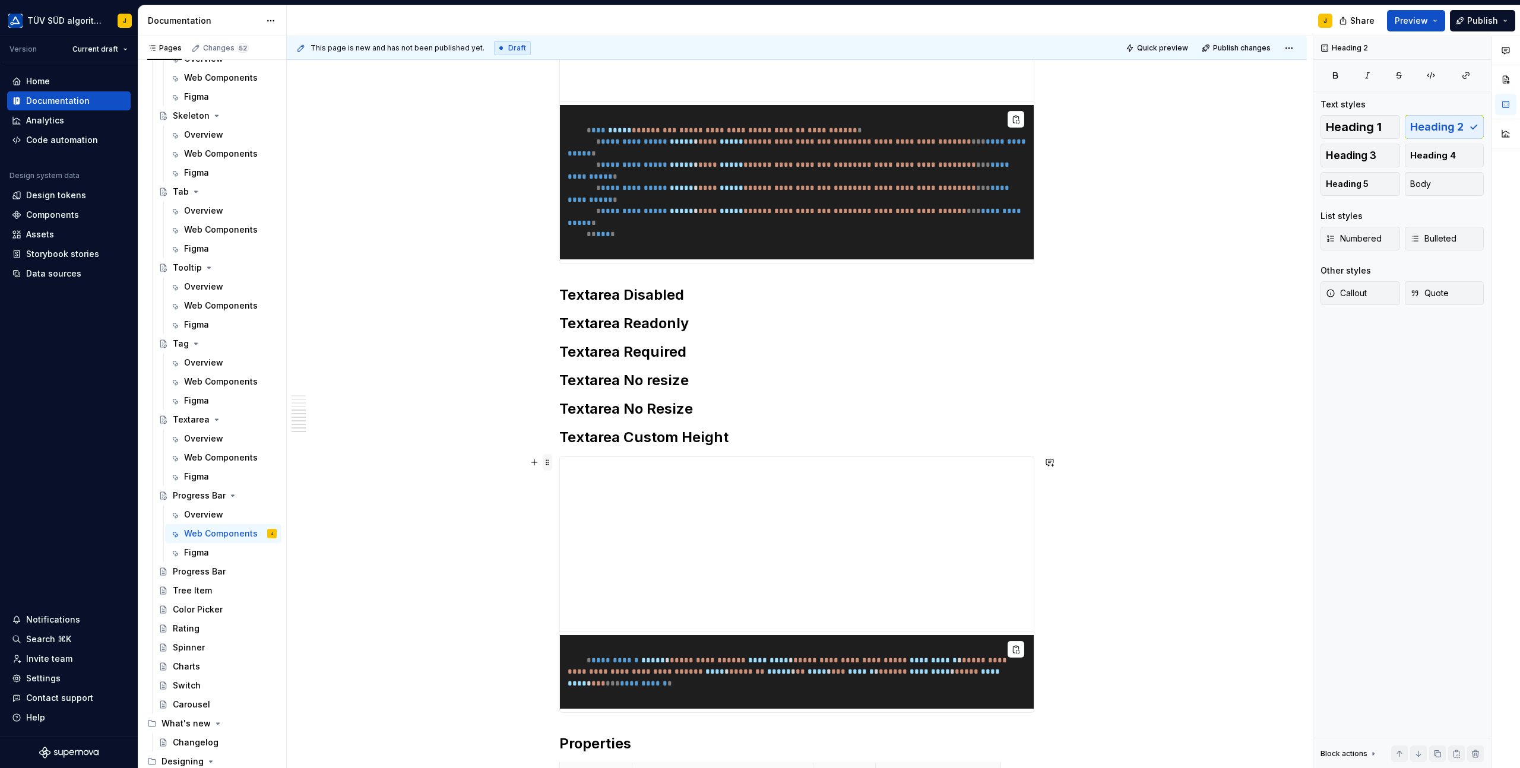
click at [548, 464] on span at bounding box center [547, 462] width 9 height 17
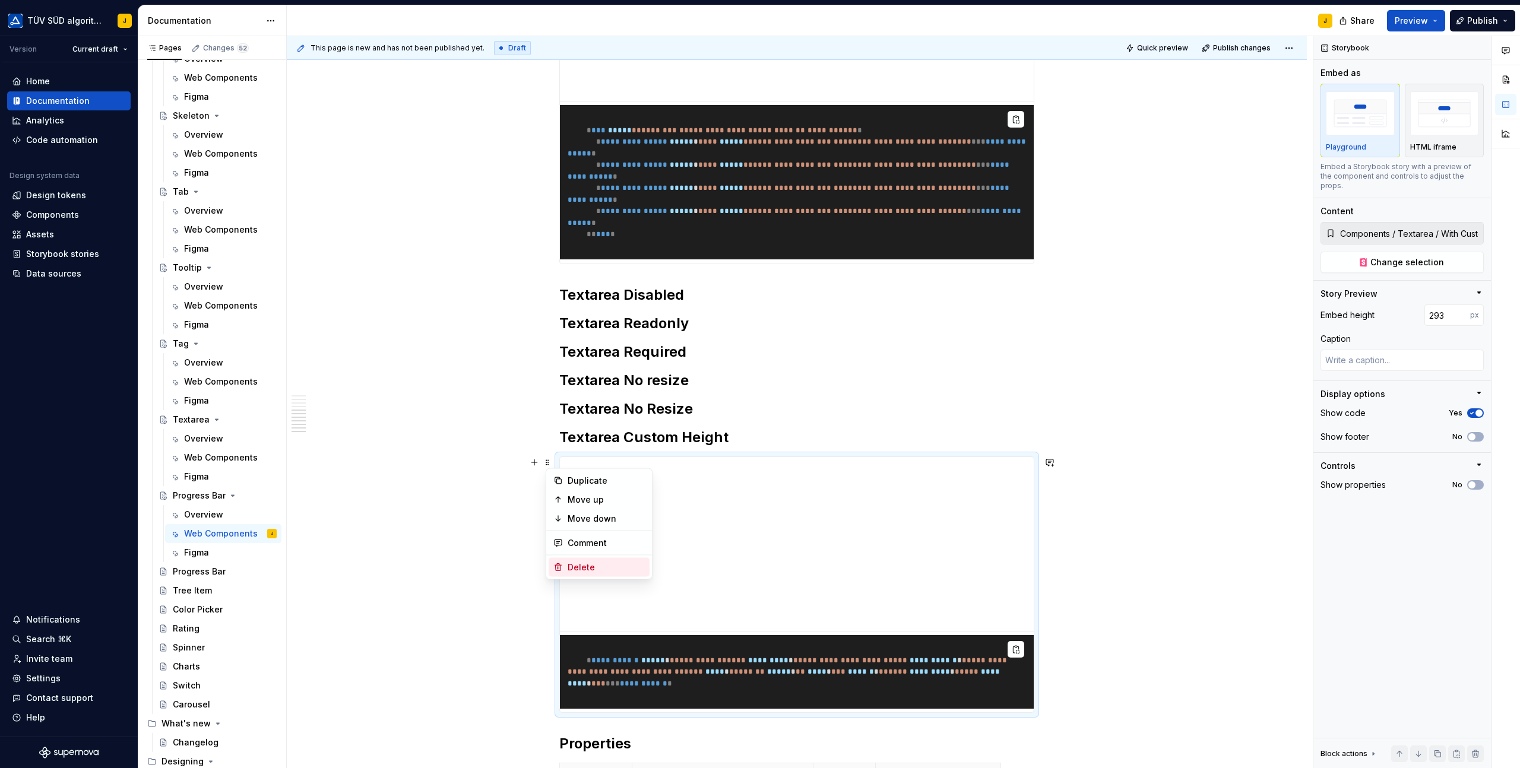
click at [575, 559] on div "Delete" at bounding box center [598, 567] width 101 height 19
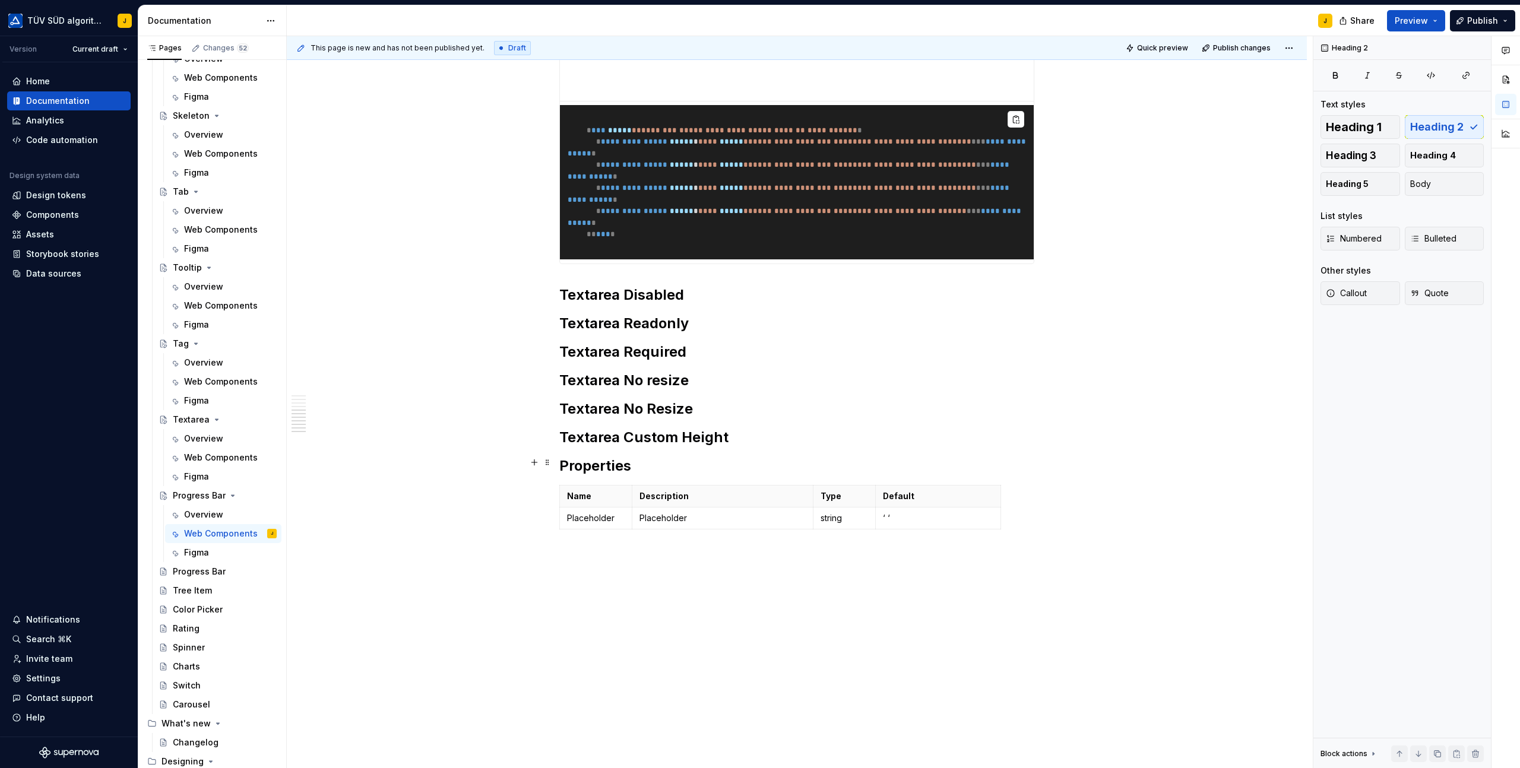
scroll to position [947, 0]
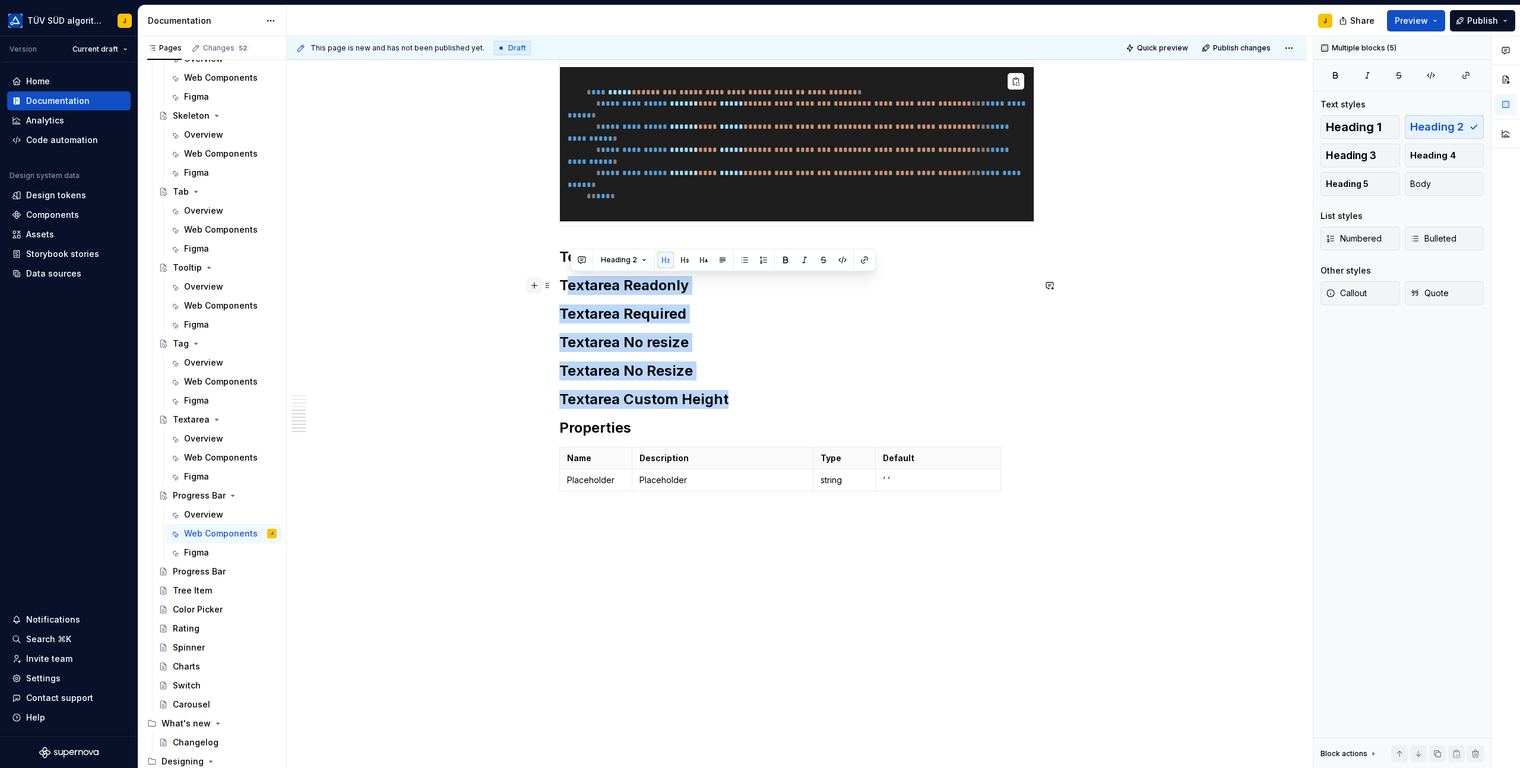
drag, startPoint x: 737, startPoint y: 407, endPoint x: 541, endPoint y: 281, distance: 232.0
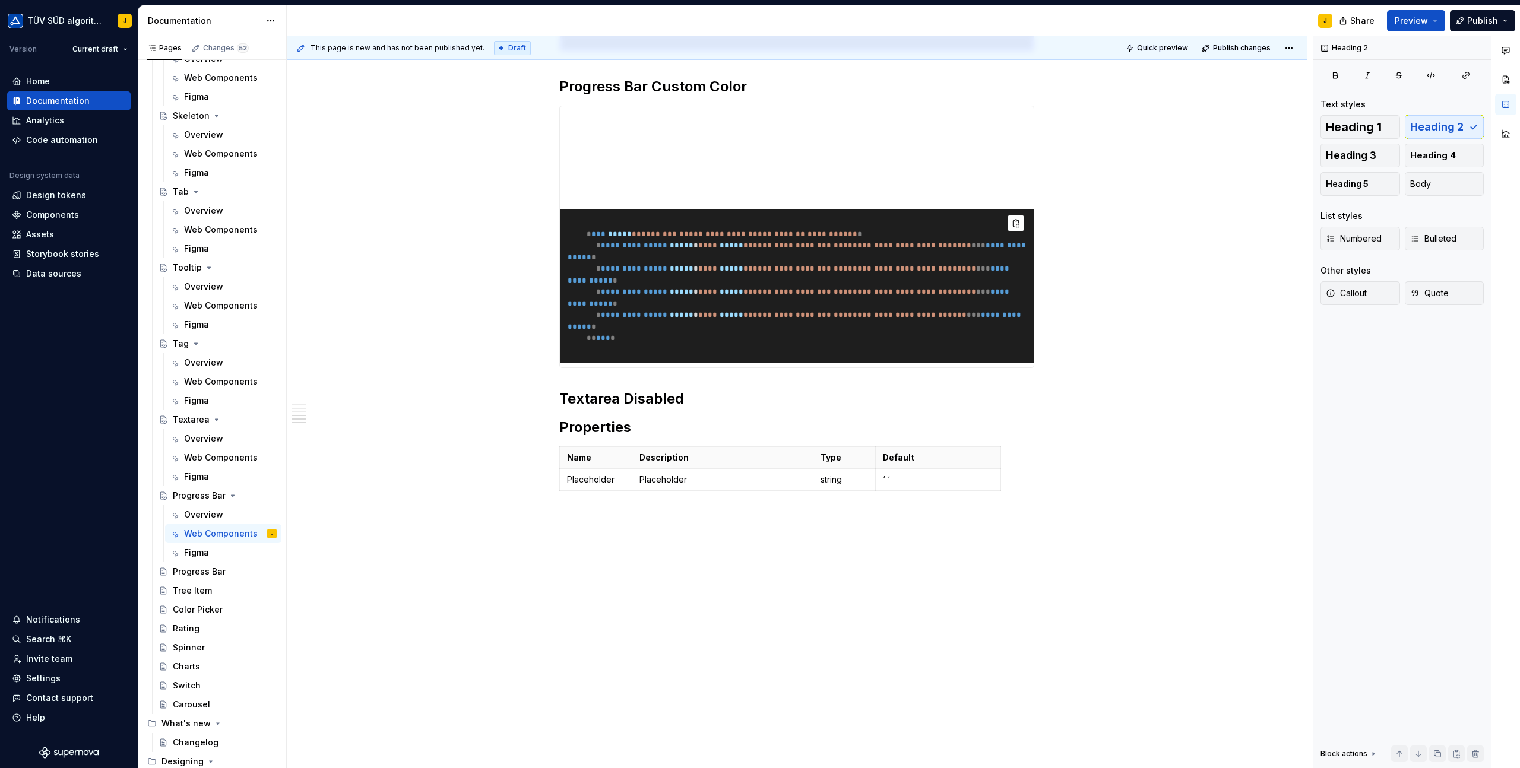
scroll to position [805, 0]
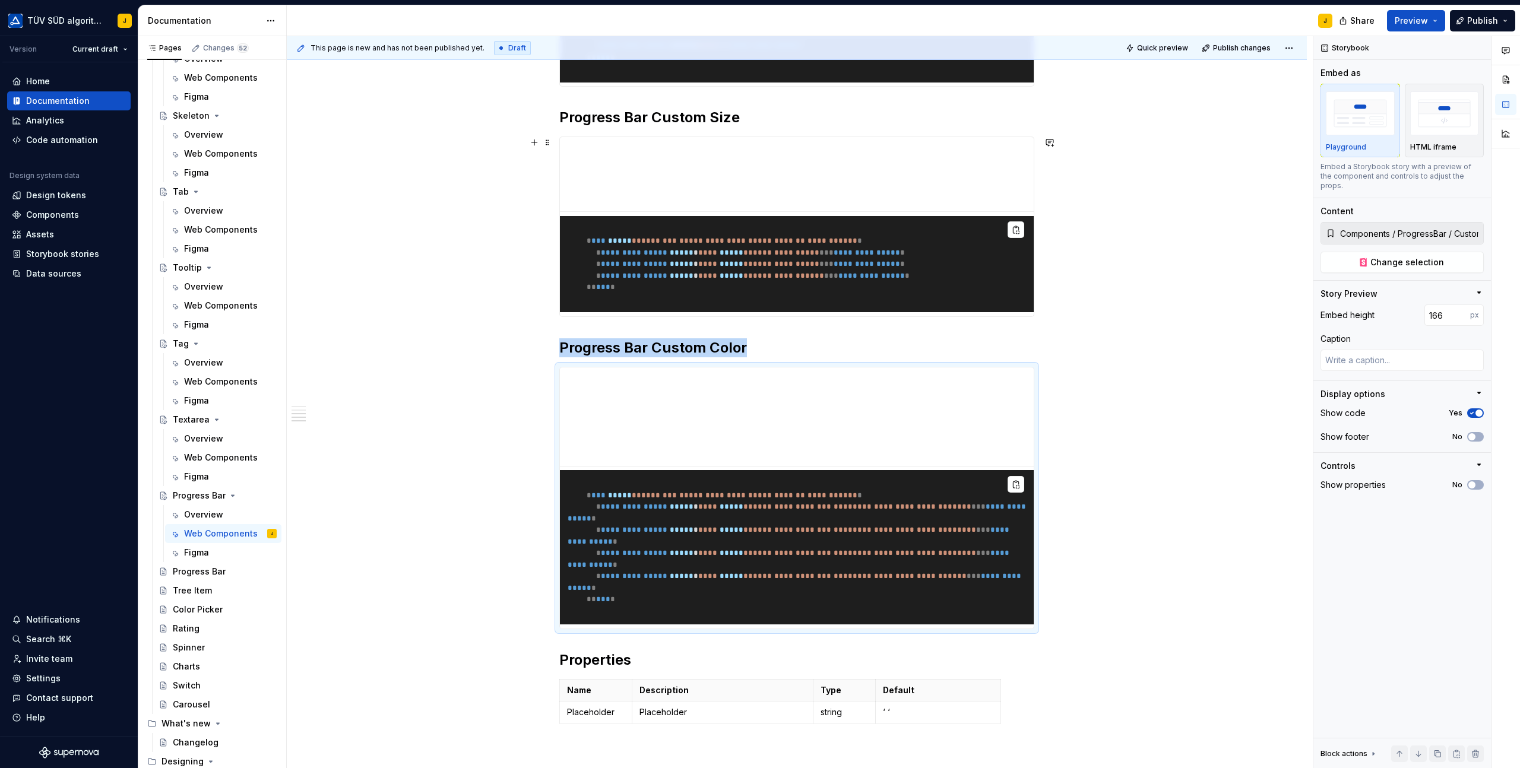
click at [1145, 217] on div "**********" at bounding box center [797, 332] width 1020 height 1340
type textarea "*"
type input "Components / ProgressBar / Custom Sizes"
type input "125"
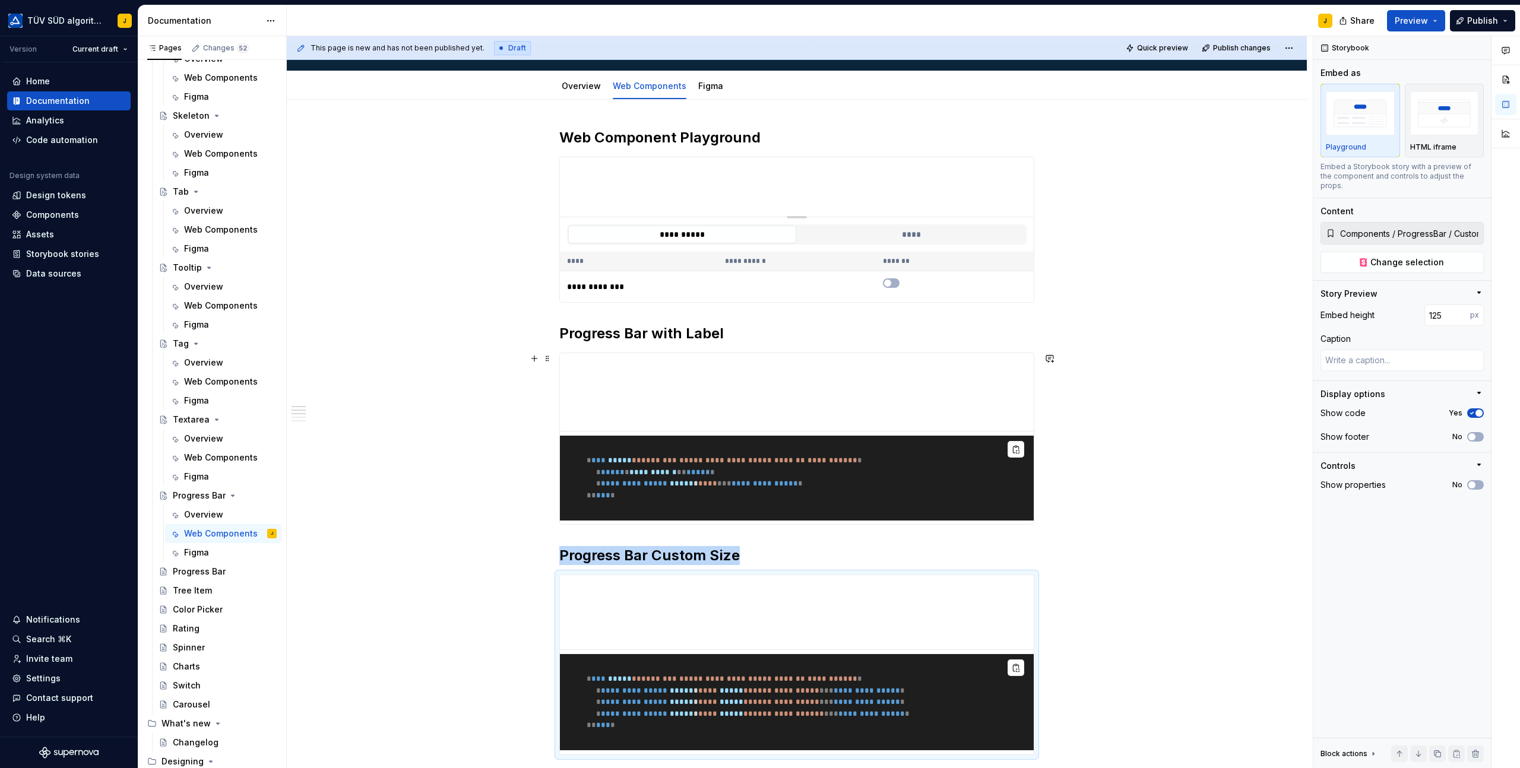
scroll to position [107, 0]
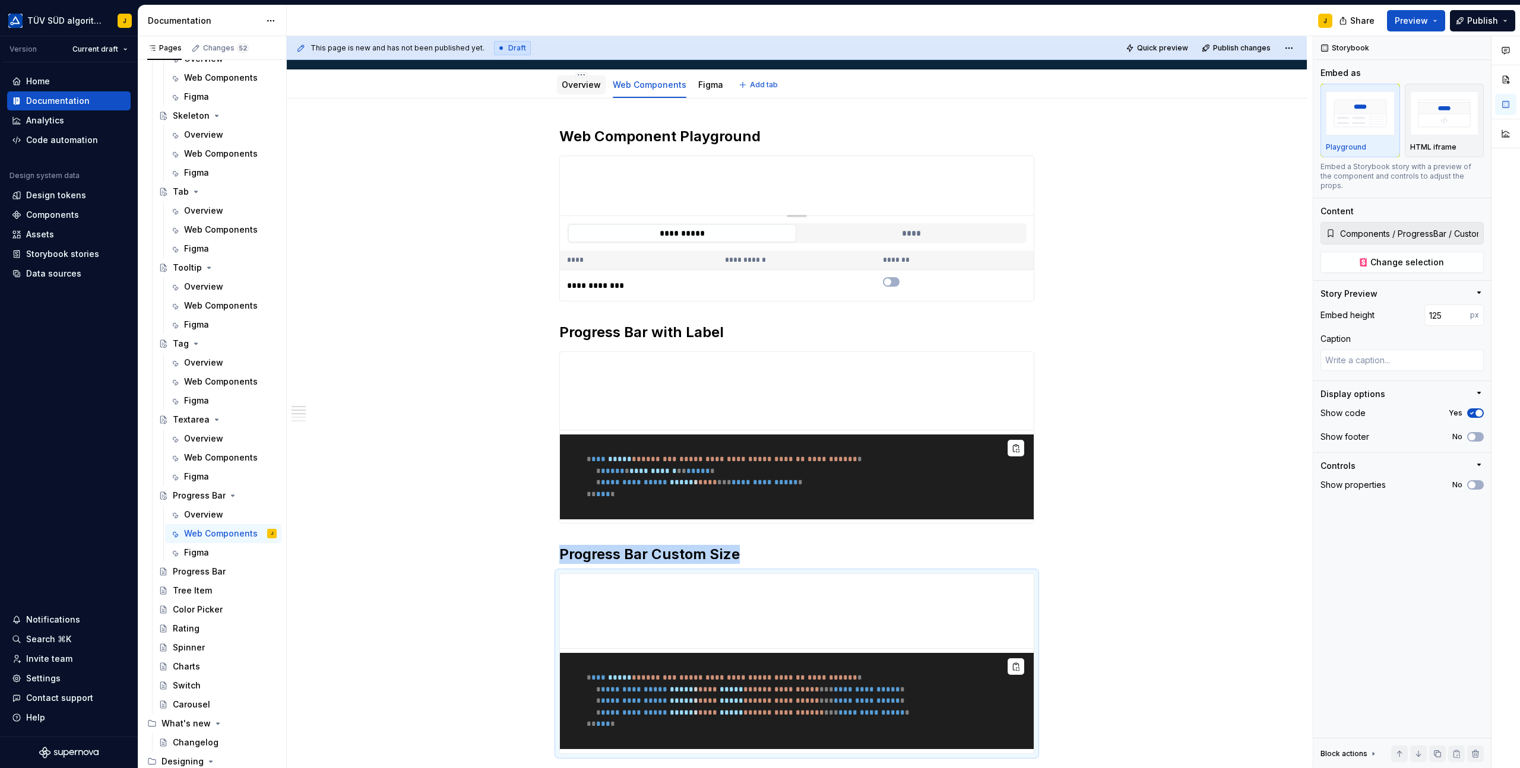
click at [576, 83] on link "Overview" at bounding box center [581, 85] width 39 height 10
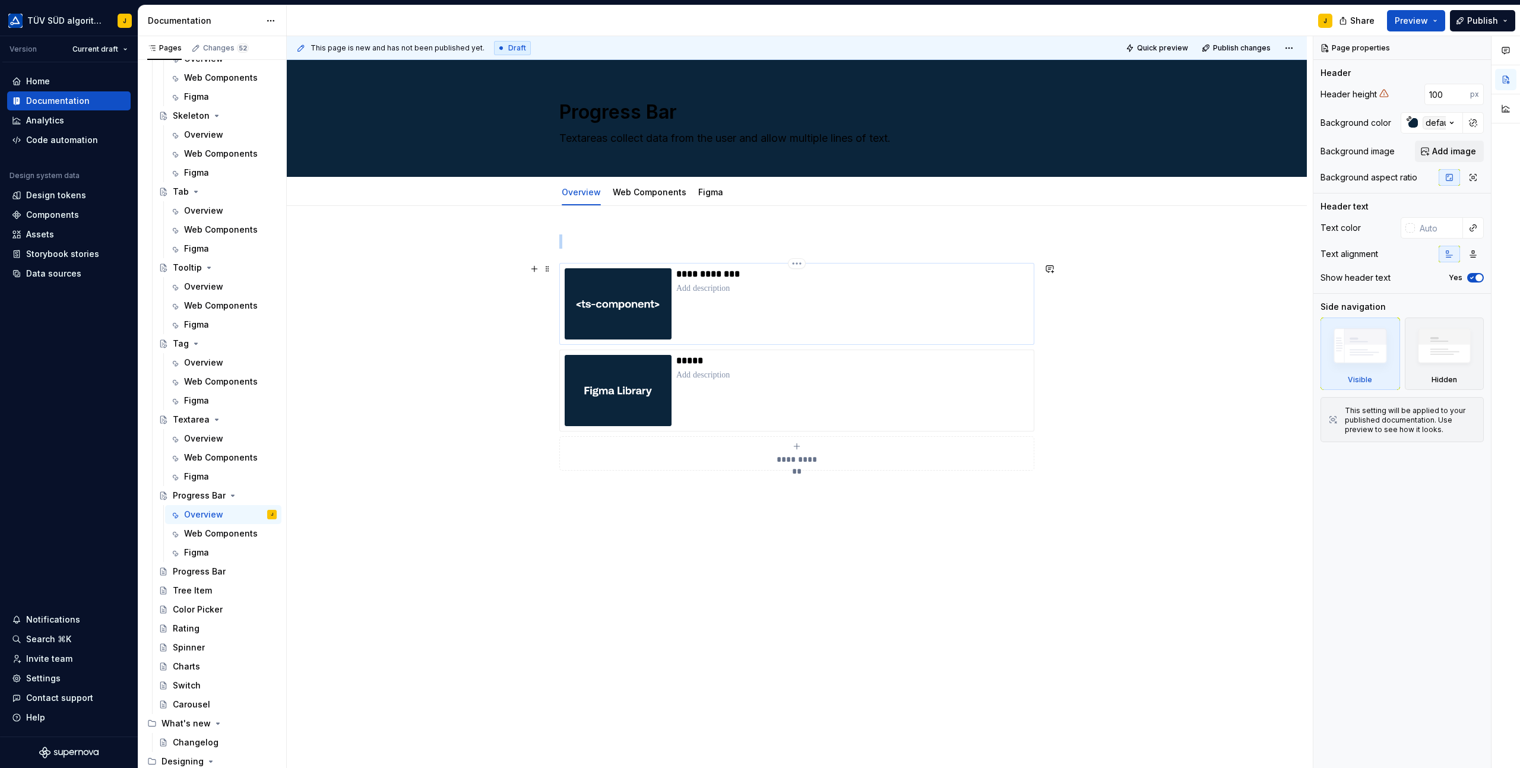
click at [788, 326] on div "**********" at bounding box center [852, 303] width 353 height 71
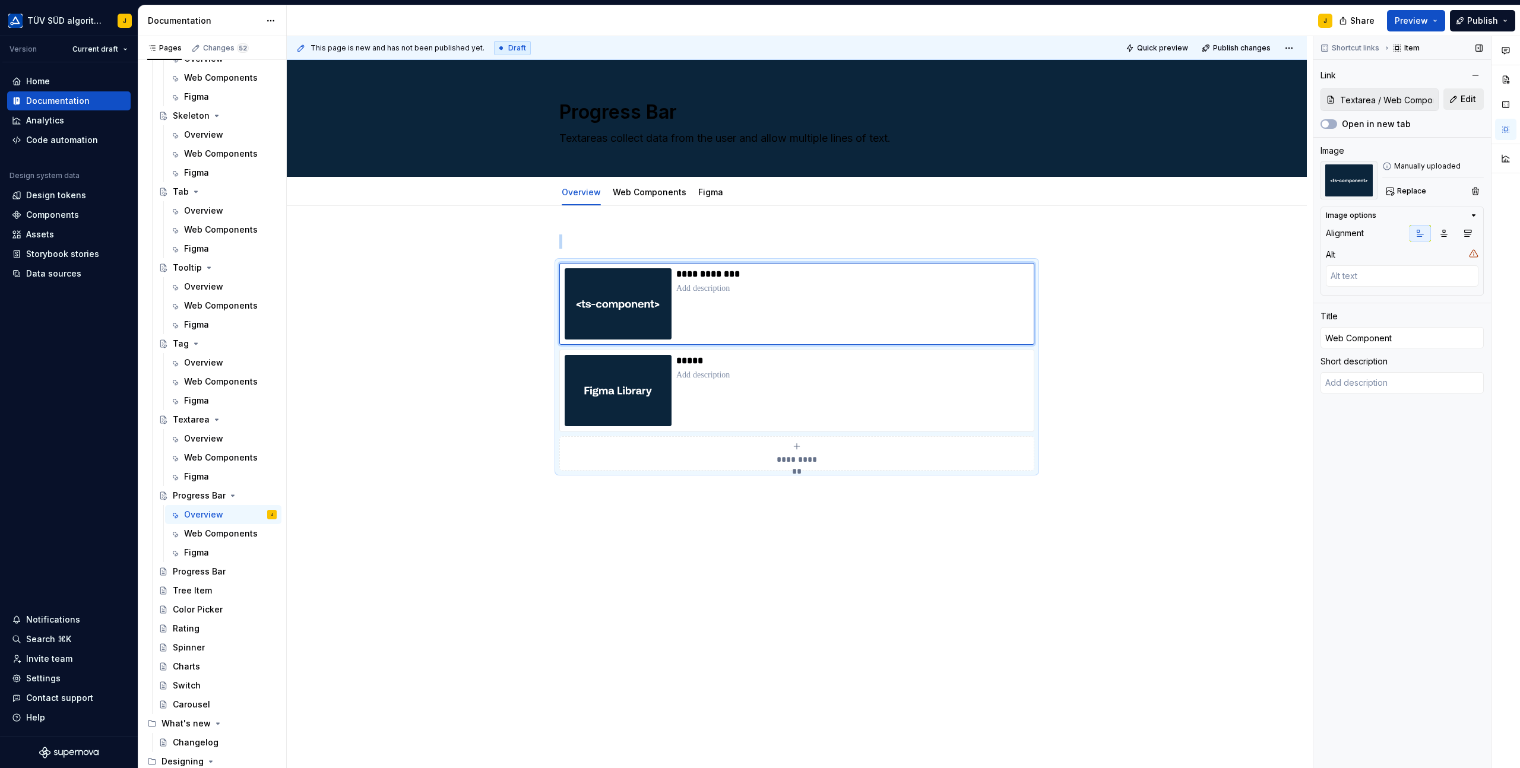
click at [1466, 95] on span "Edit" at bounding box center [1467, 99] width 15 height 12
type textarea "*"
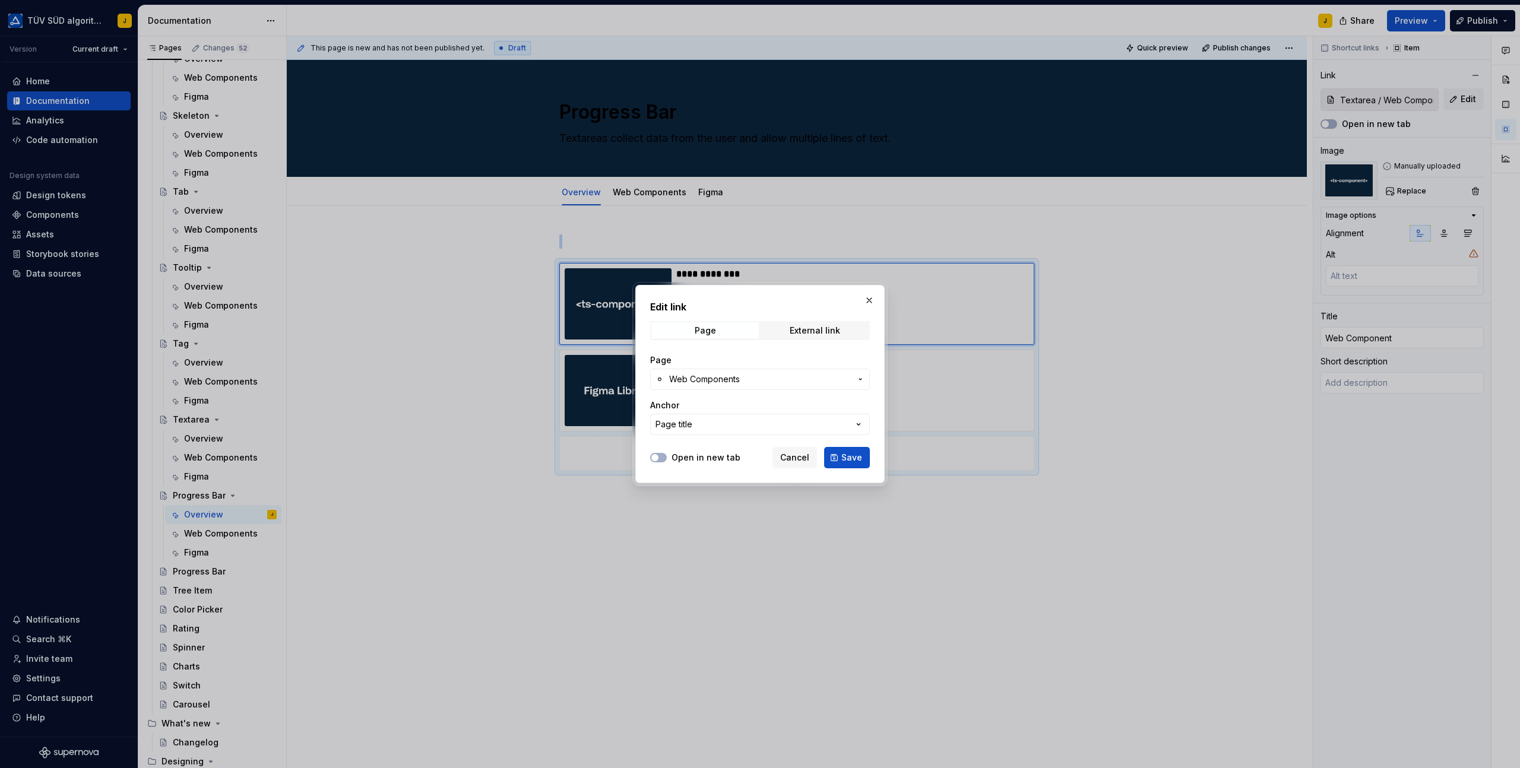
click at [783, 385] on button "Web Components" at bounding box center [760, 379] width 220 height 21
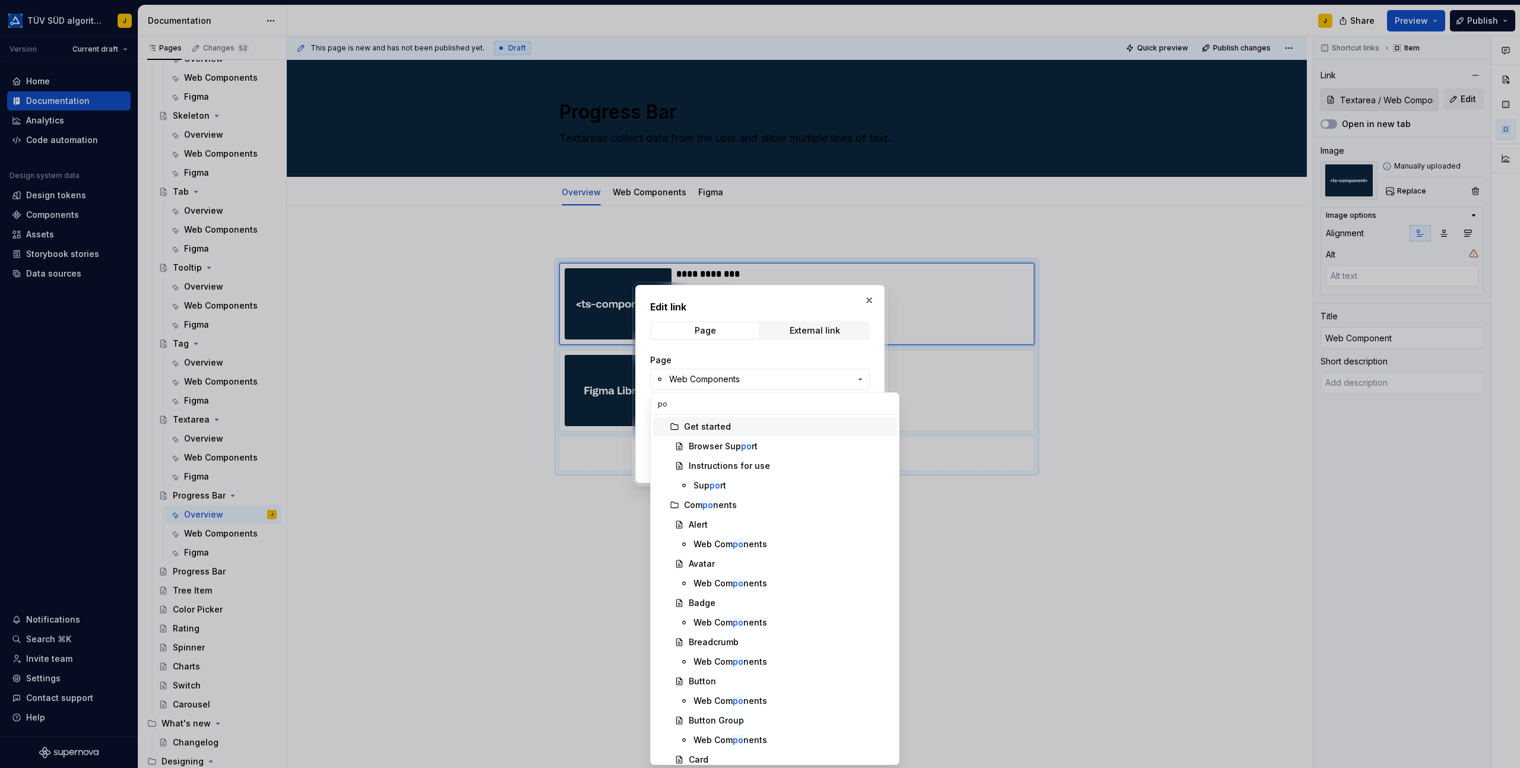
type input "p"
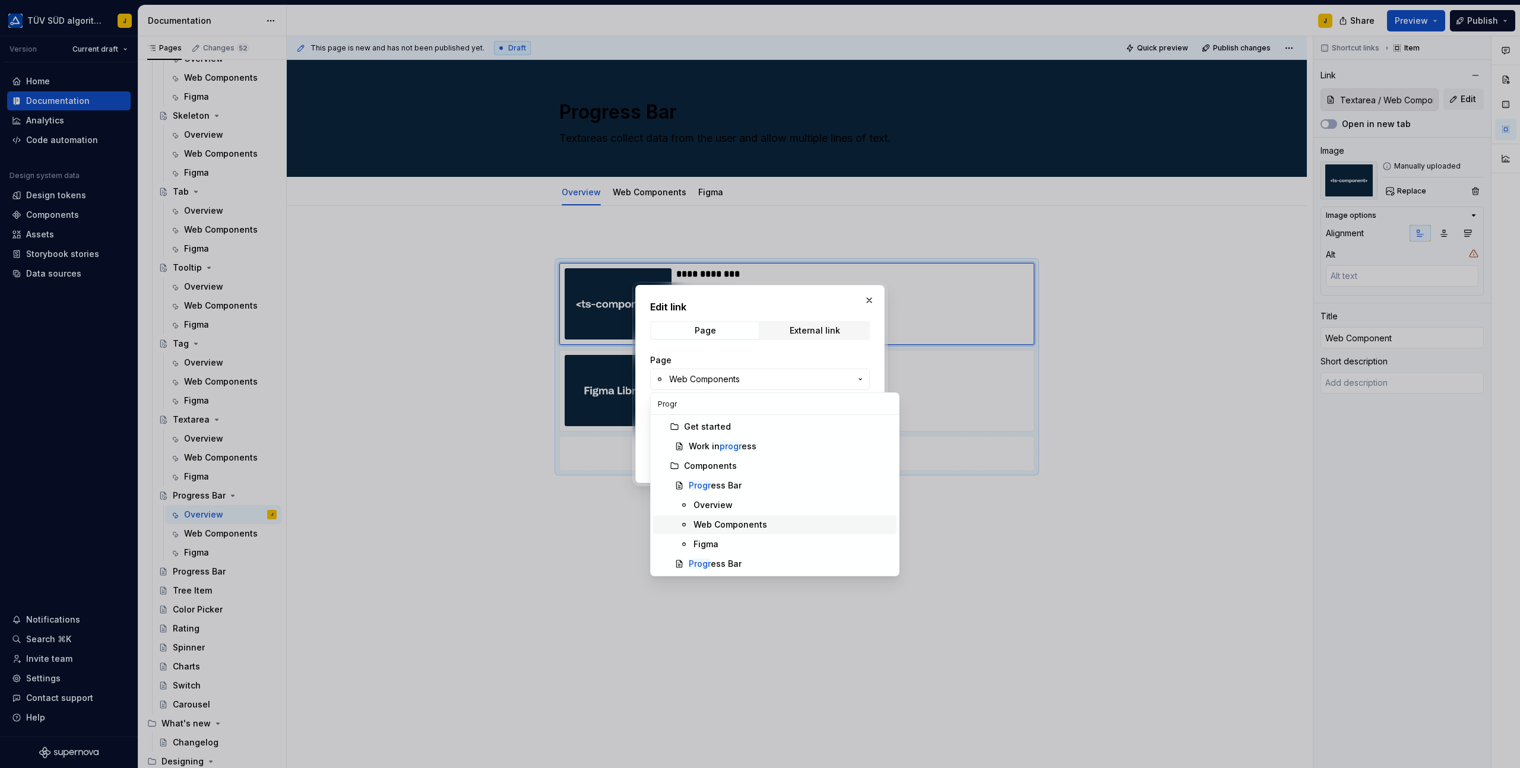
type input "Progr"
click at [730, 523] on div "Web Components" at bounding box center [730, 525] width 74 height 12
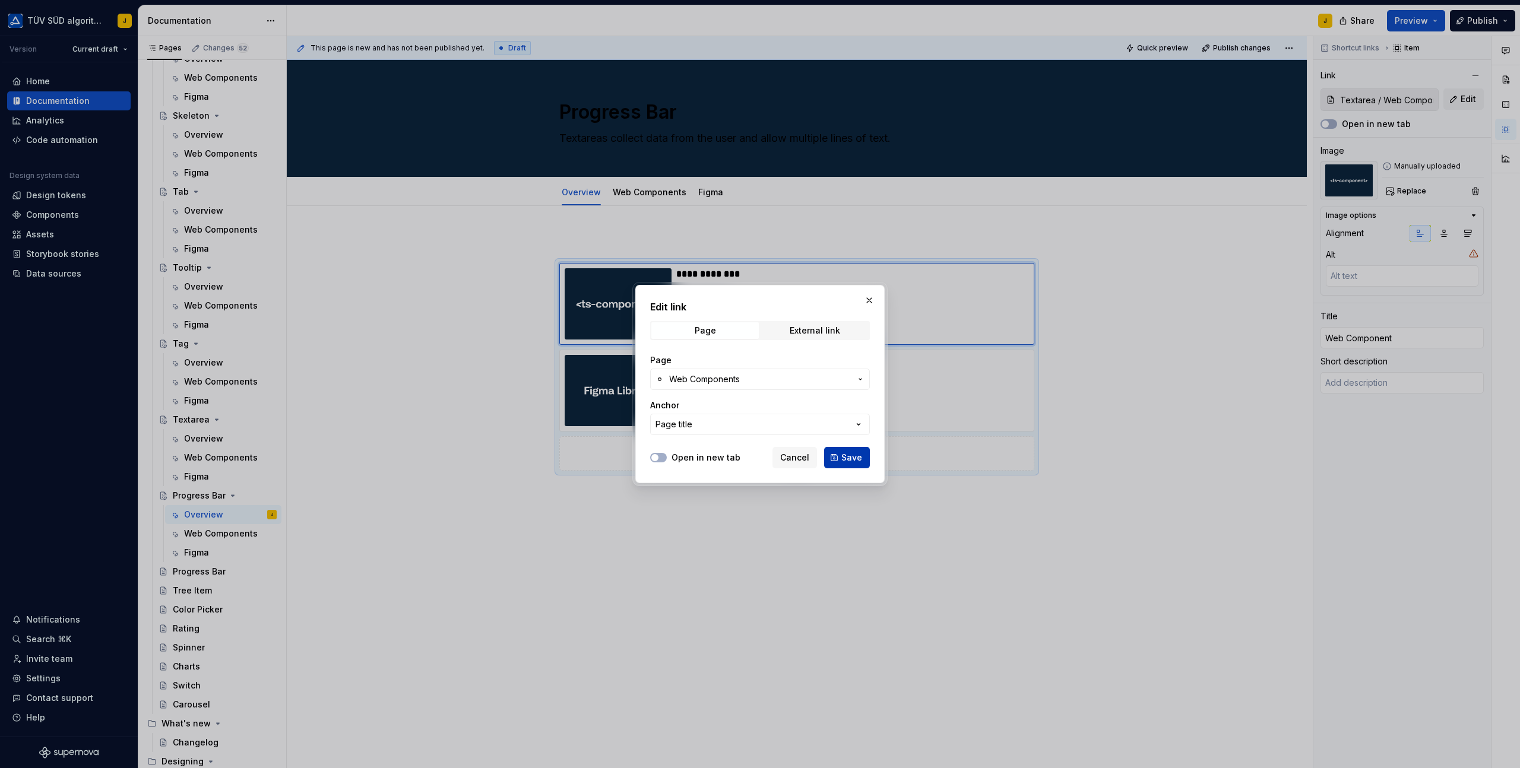
click at [846, 451] on button "Save" at bounding box center [847, 457] width 46 height 21
type textarea "*"
type input "Progress Bar / Web Components"
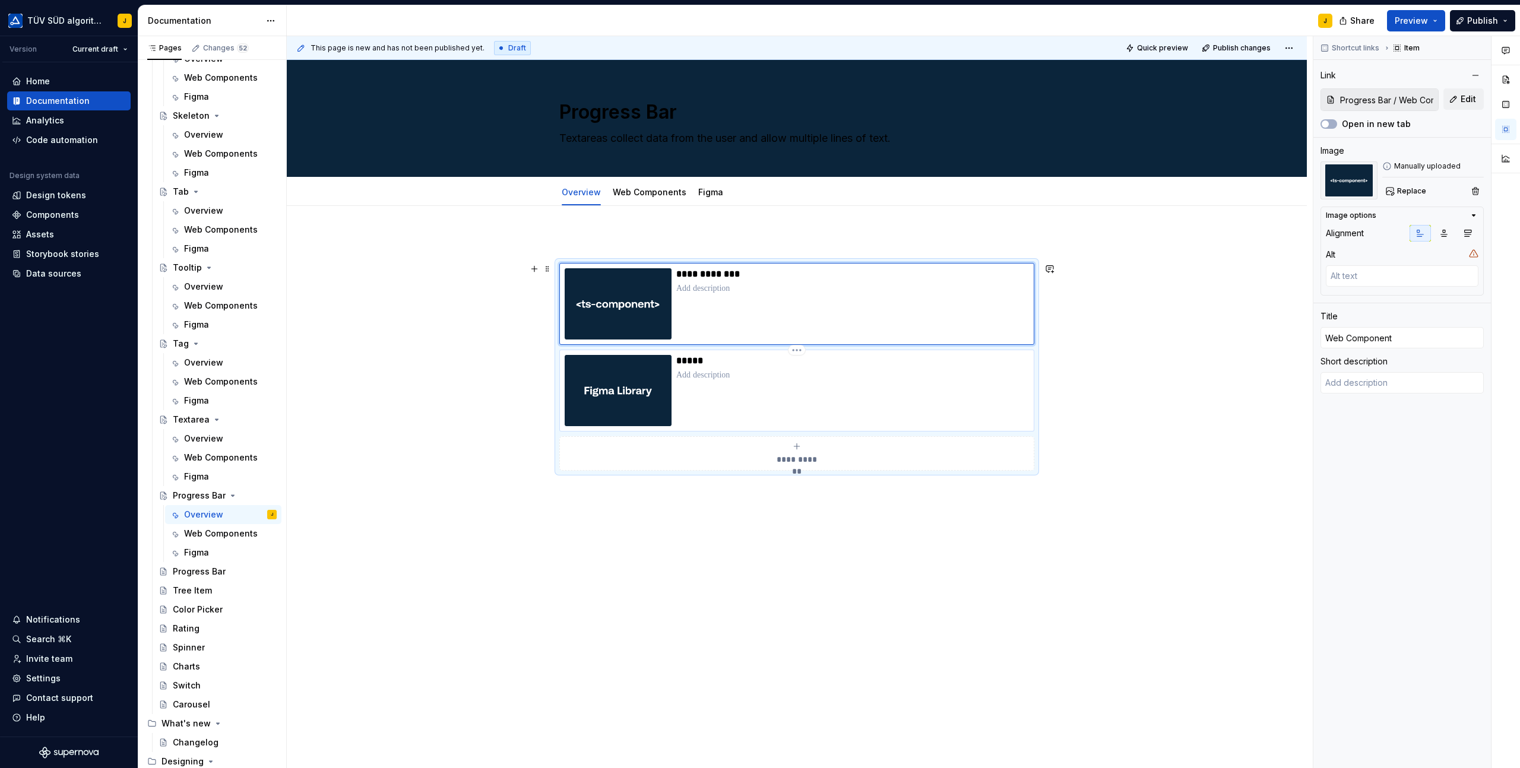
type textarea "*"
type input "Textarea / Figma"
type input "Figma"
click at [762, 388] on div "*****" at bounding box center [852, 390] width 353 height 71
click at [1467, 105] on button "Edit" at bounding box center [1463, 98] width 40 height 21
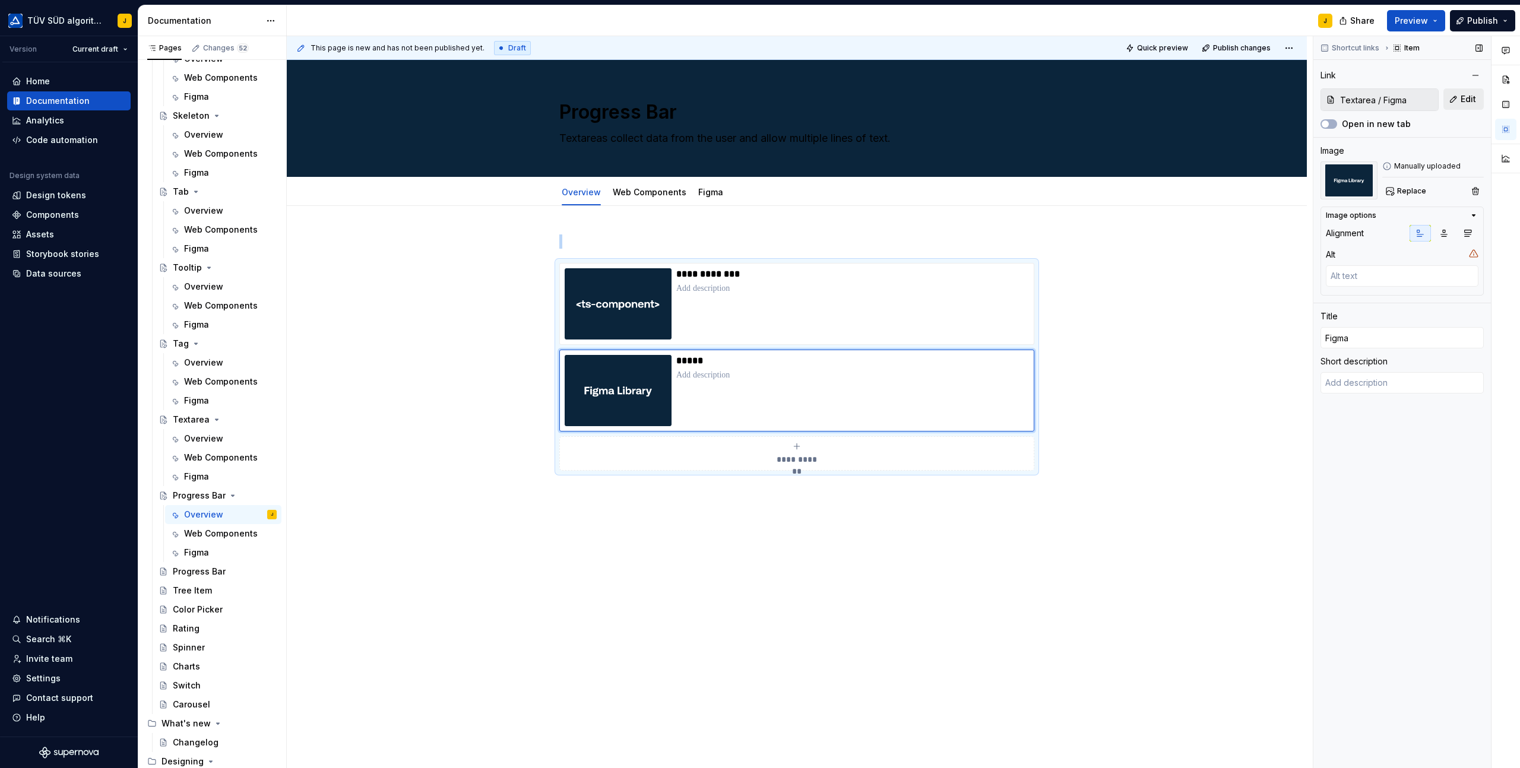
type textarea "*"
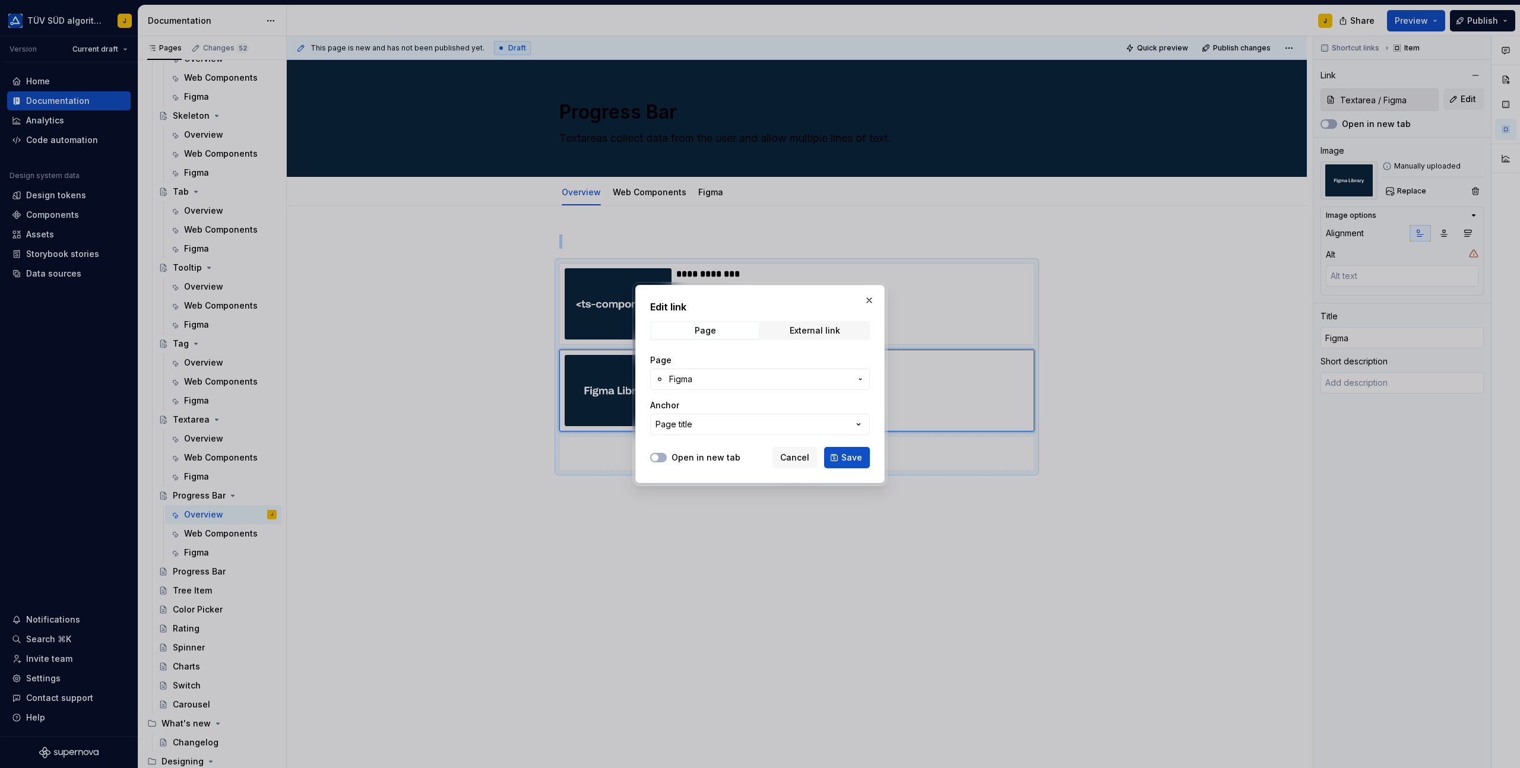
click at [716, 382] on span "Figma" at bounding box center [760, 379] width 182 height 12
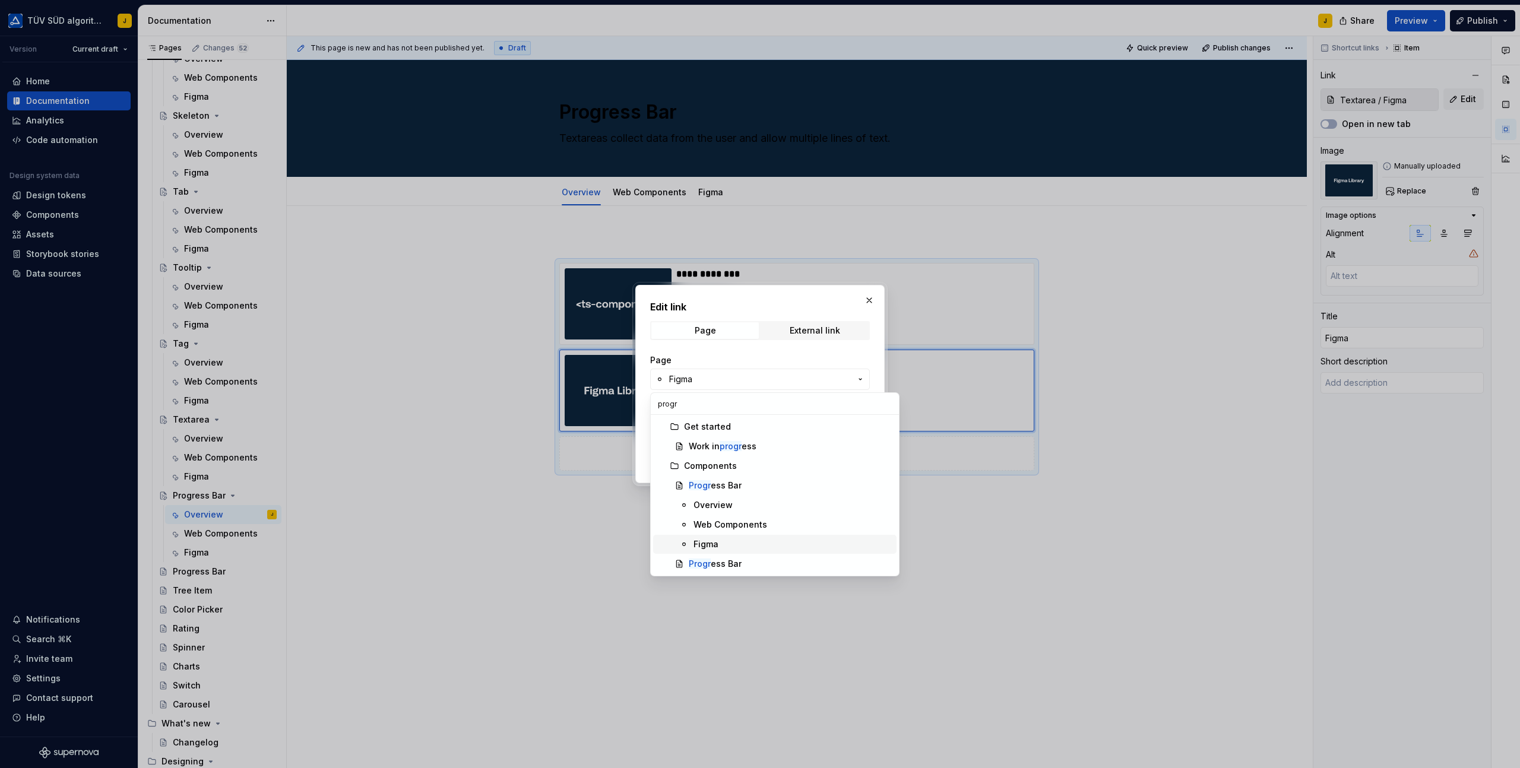
type input "progr"
click at [708, 539] on div "Figma" at bounding box center [705, 544] width 25 height 12
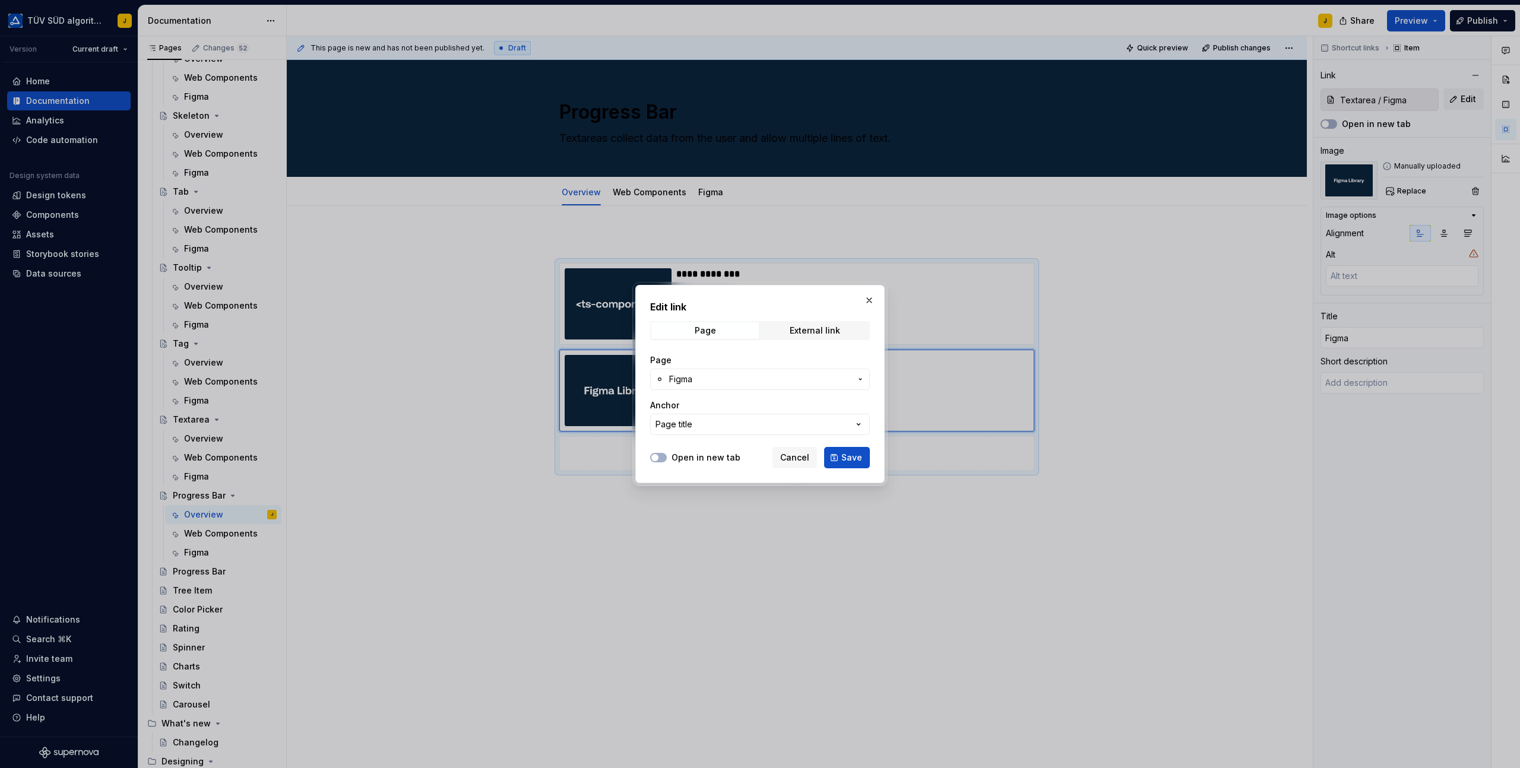
click at [851, 468] on div "Edit link Page External link Page Figma Anchor Page title Open in new tab Cance…" at bounding box center [759, 384] width 249 height 198
click at [851, 454] on span "Save" at bounding box center [851, 458] width 21 height 12
type textarea "*"
type input "Progress Bar / Figma"
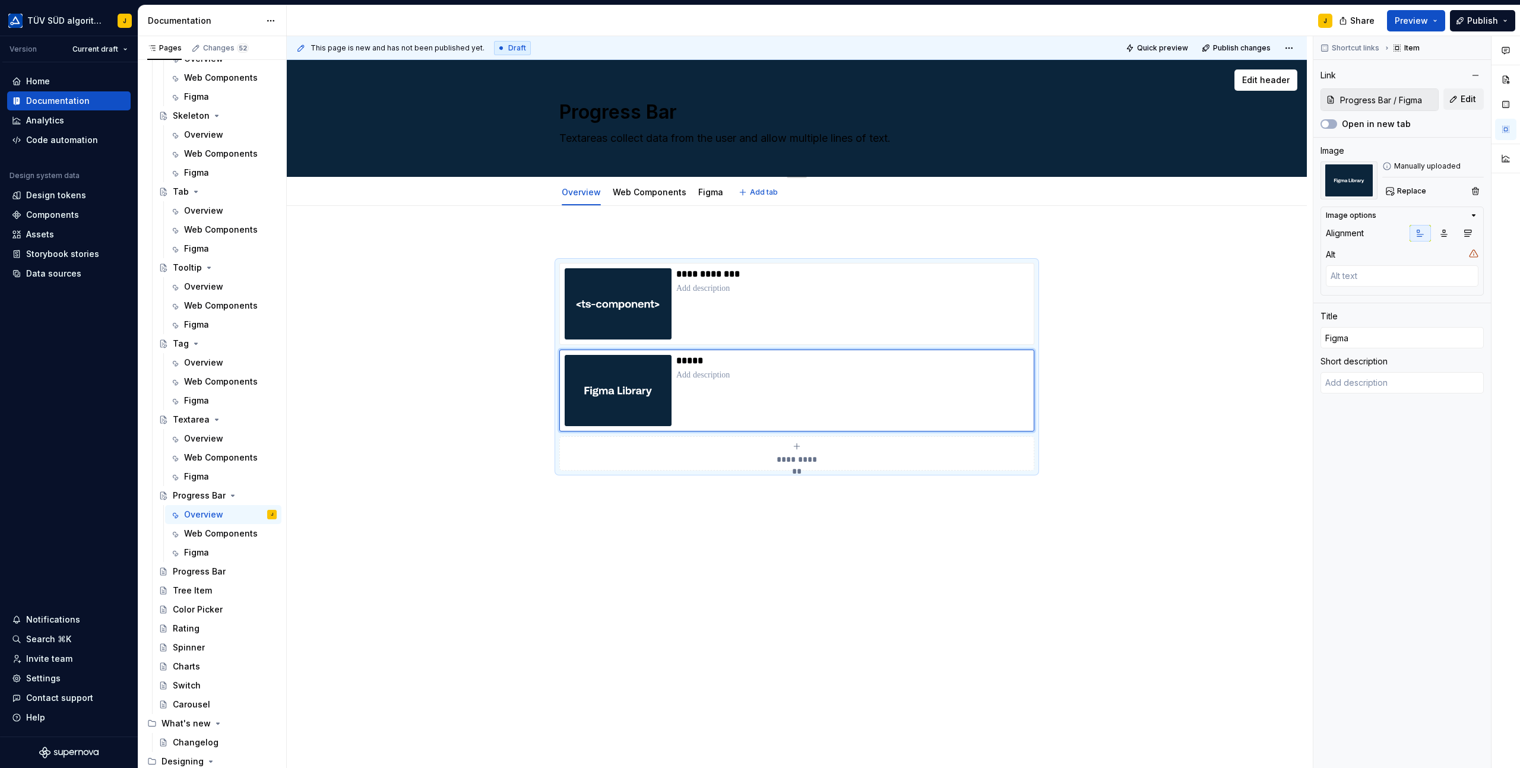
click at [684, 137] on textarea "Textareas collect data from the user and allow multiple lines of text." at bounding box center [794, 138] width 475 height 19
paste textarea "Progress bars are used to show the status of an ongoing operation."
type textarea "*"
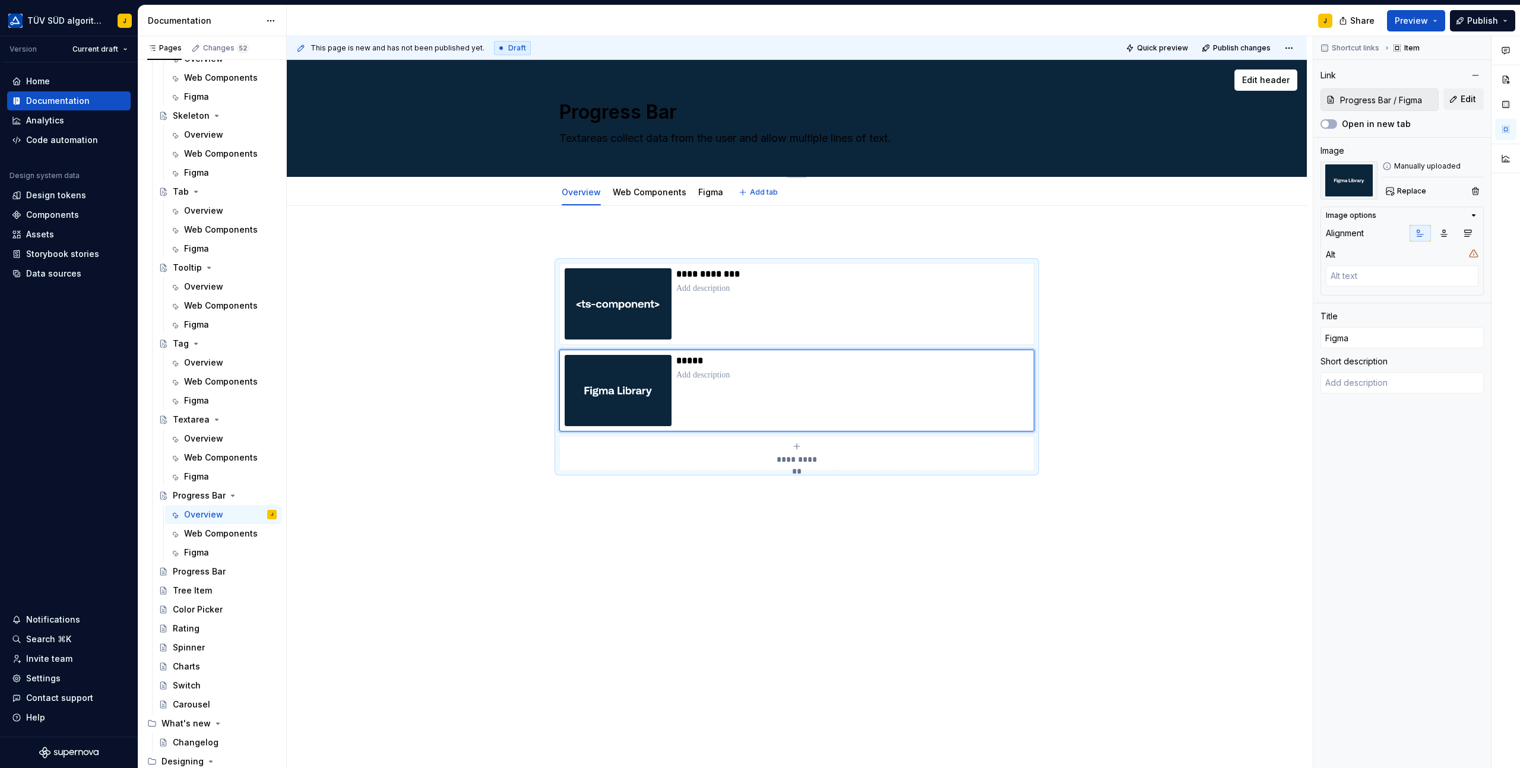
type textarea "Progress bars are used to show the status of an ongoing operation."
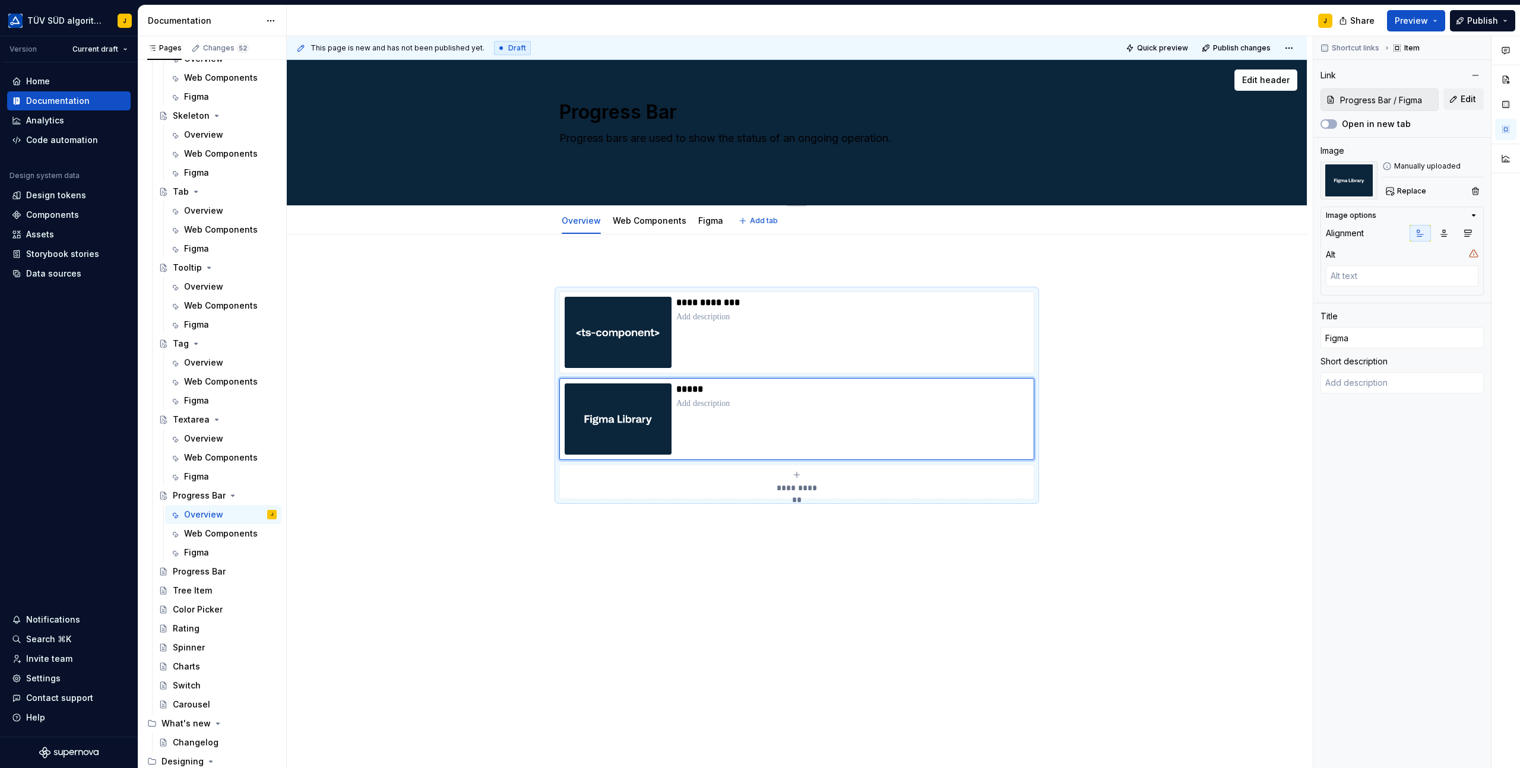
type textarea "*"
type textarea "Progress bars are used to show the status of an ongoing operation."
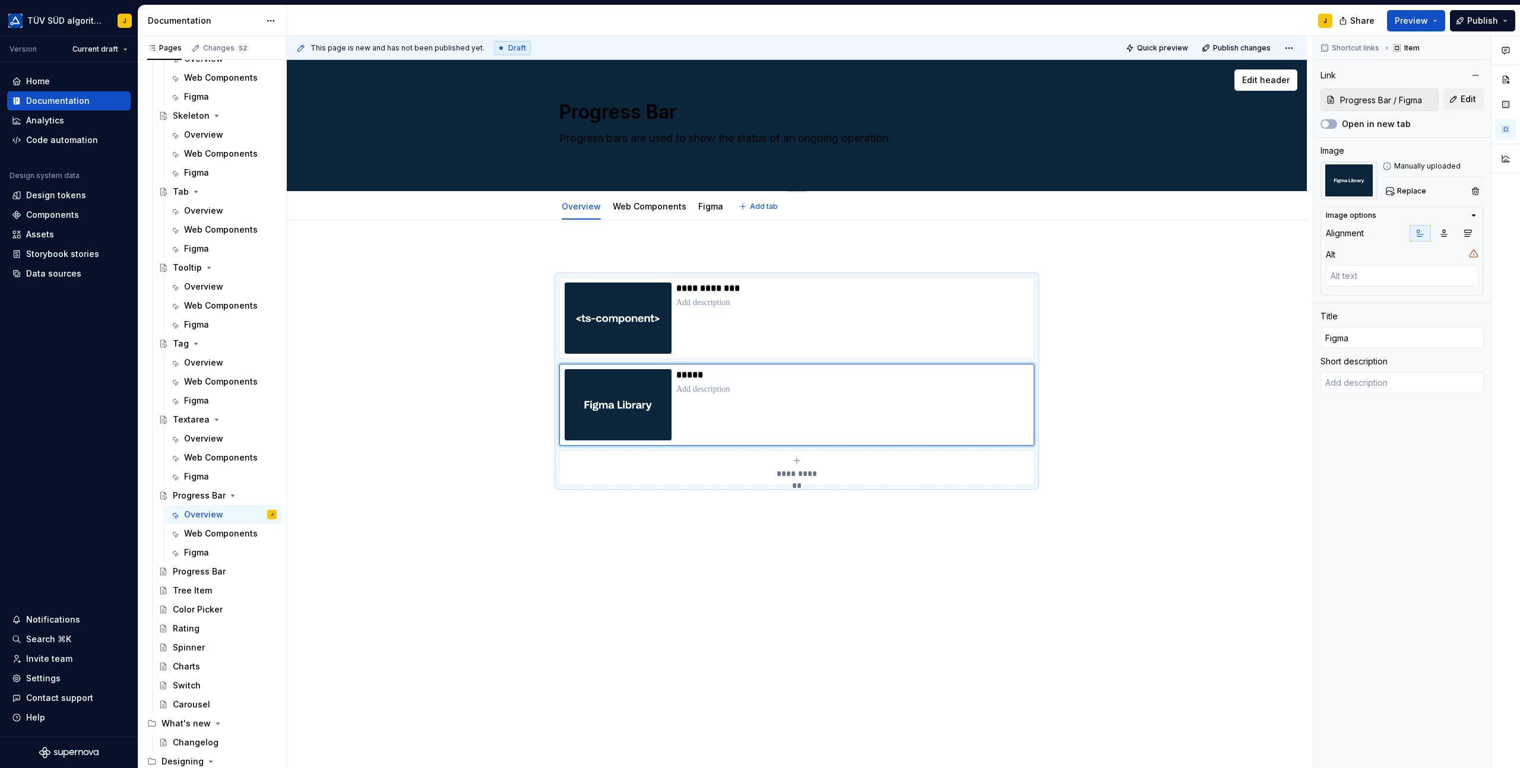
type textarea "*"
type textarea "Progress bars are used to show the status of an ongoing operation."
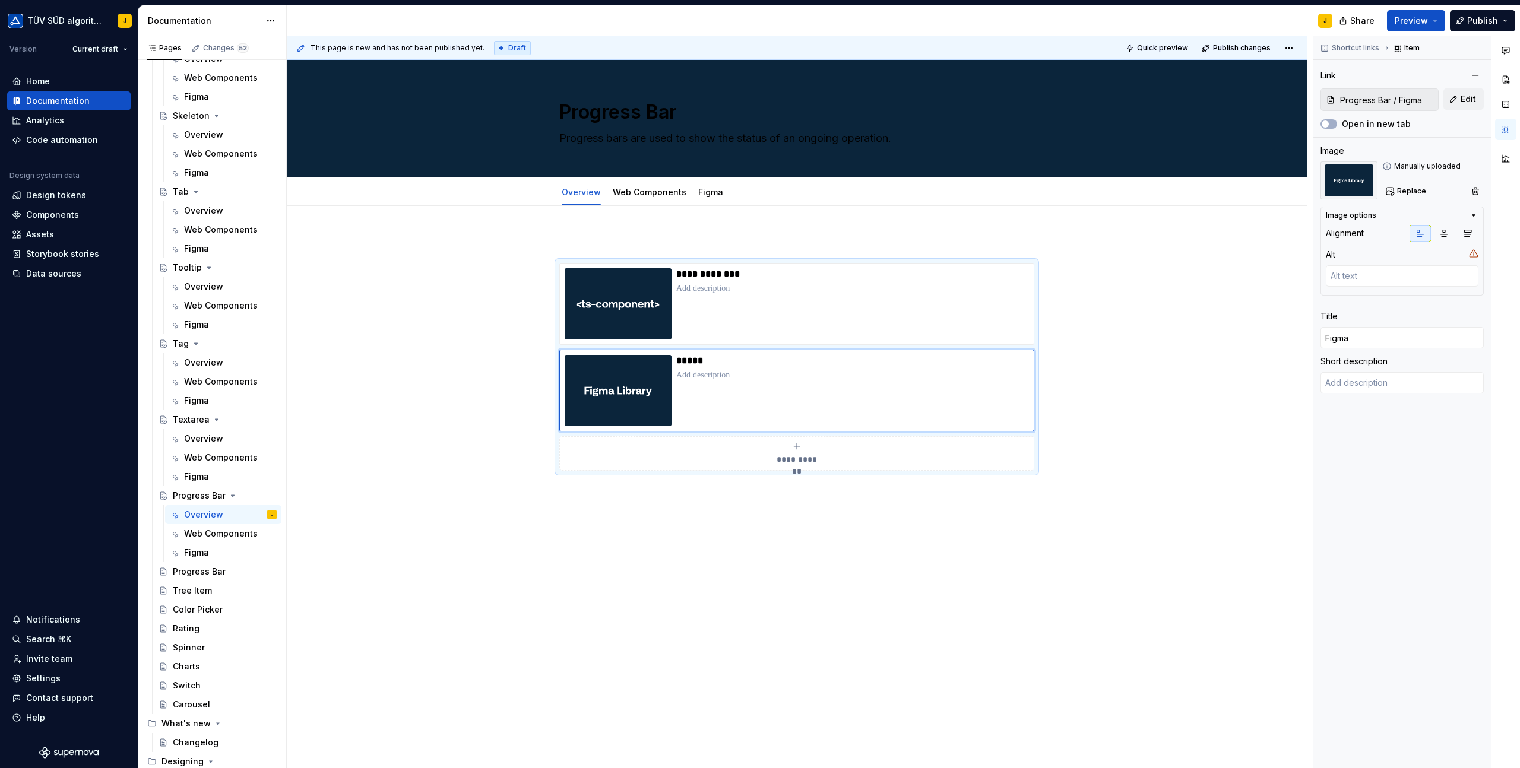
type textarea "*"
type textarea "Progress bars are used to show the status of an ongoing operation."
click at [1422, 9] on div "Share Preview Publish" at bounding box center [1430, 20] width 178 height 30
click at [1414, 28] on button "Preview" at bounding box center [1416, 20] width 58 height 21
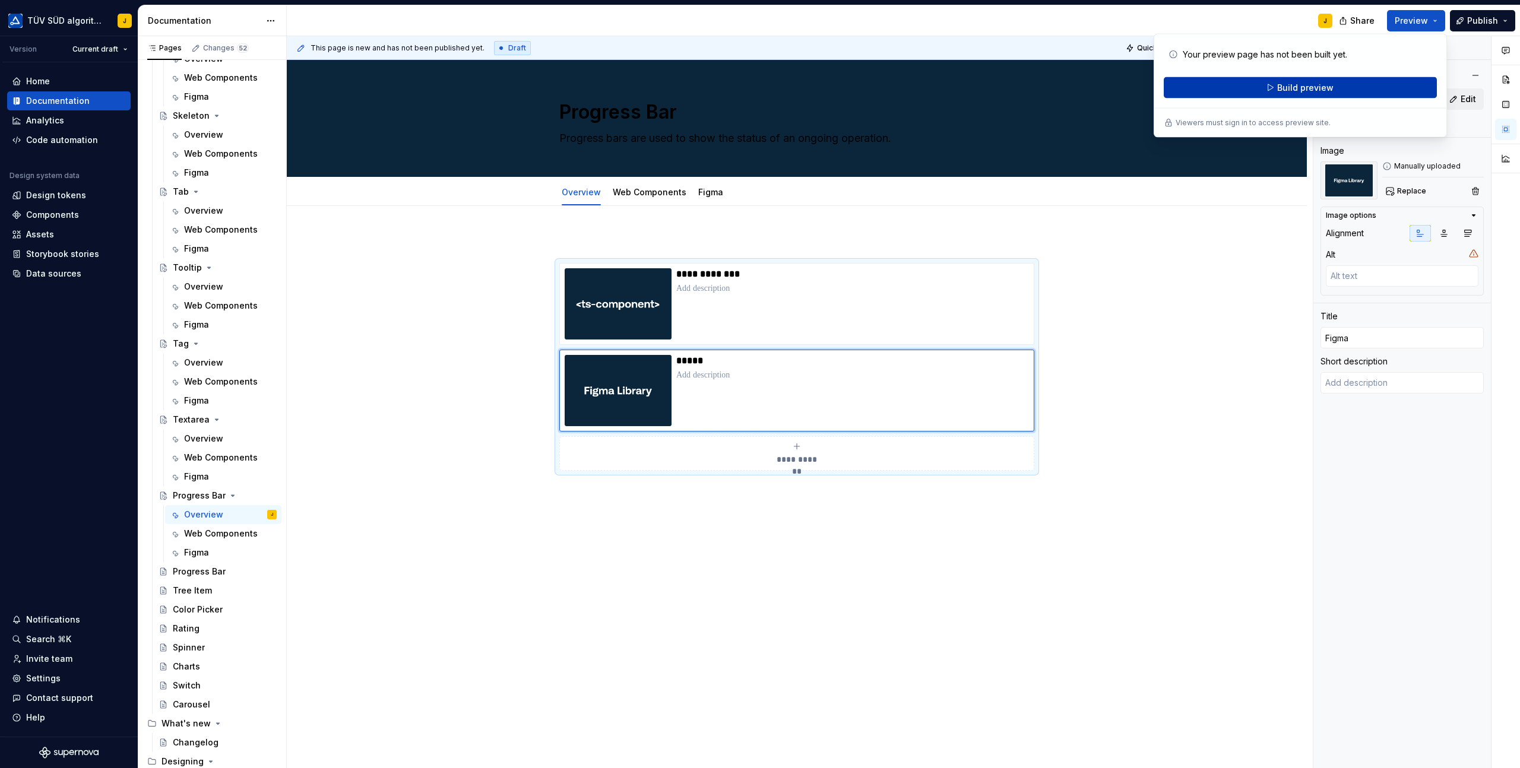
click at [1292, 78] on button "Build preview" at bounding box center [1299, 87] width 273 height 21
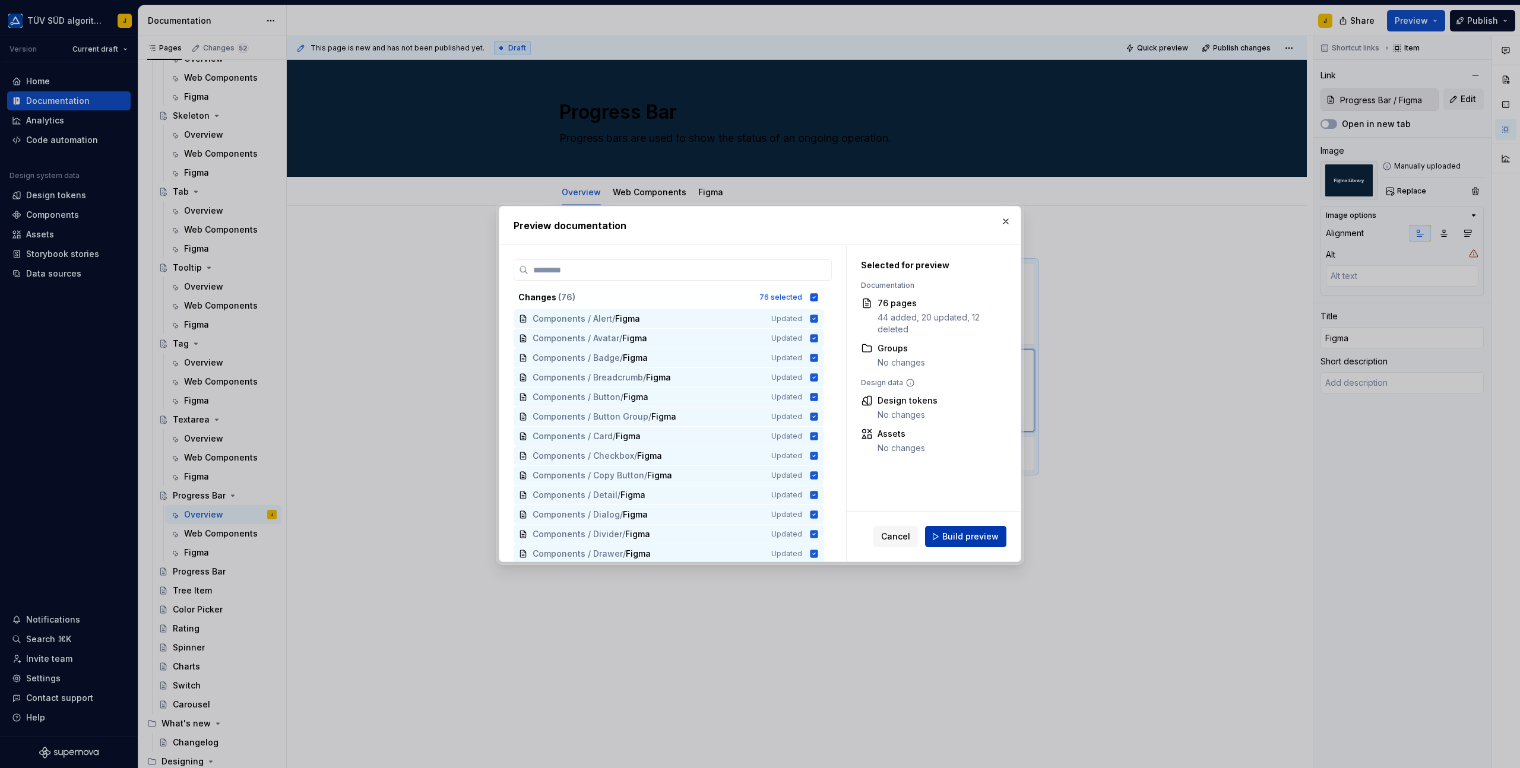
click at [973, 529] on button "Build preview" at bounding box center [965, 536] width 81 height 21
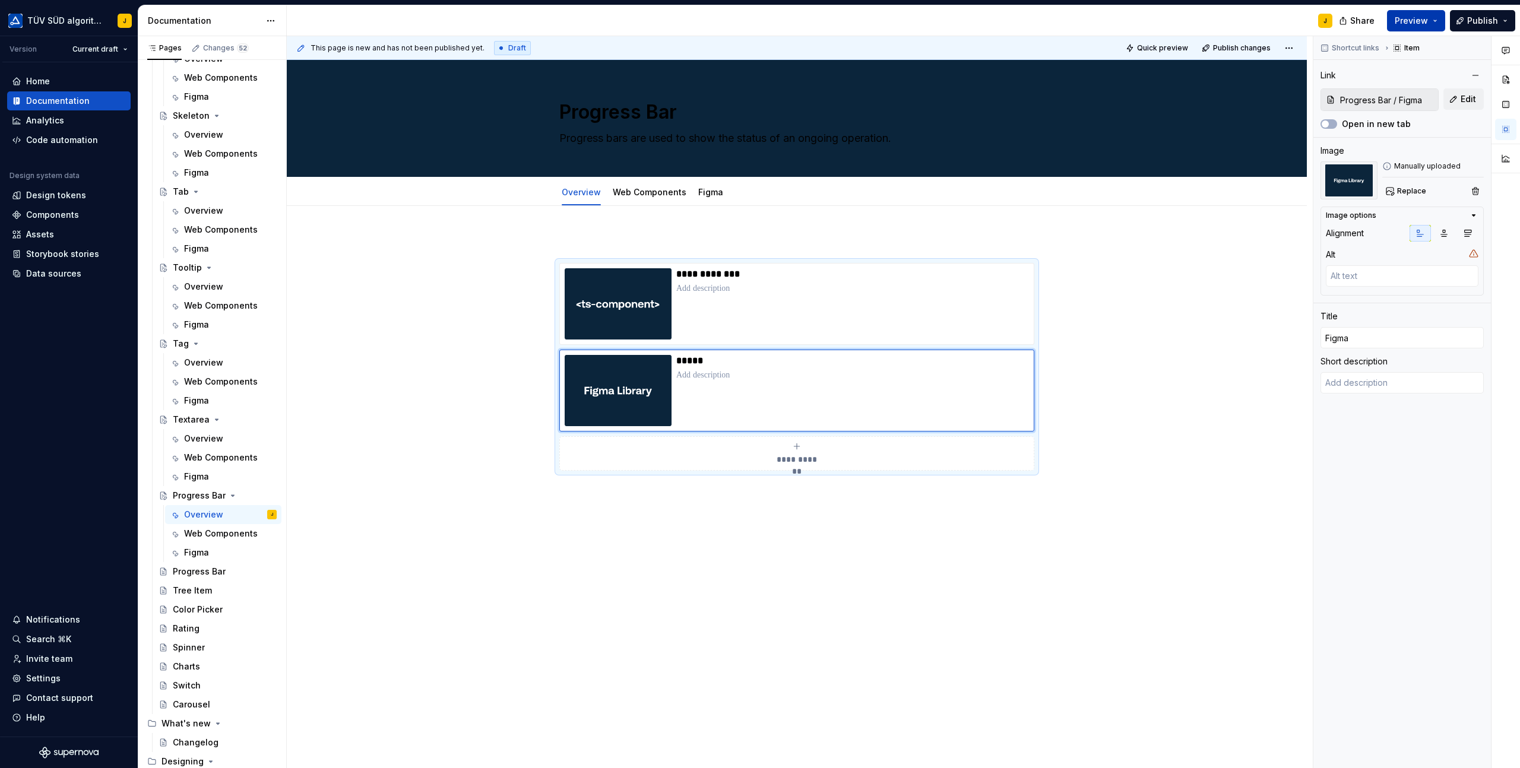
click at [1439, 20] on button "Preview" at bounding box center [1416, 20] width 58 height 21
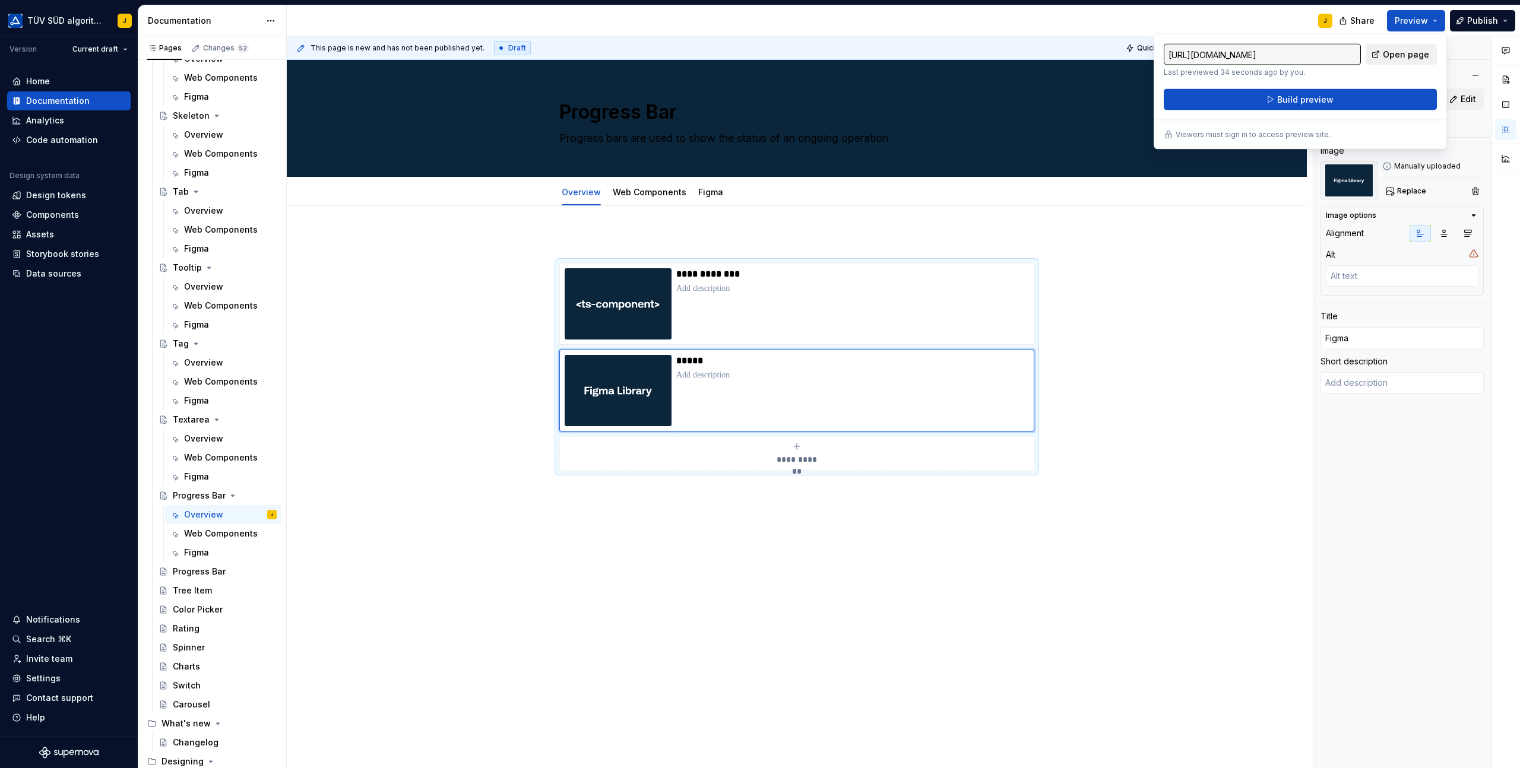
click at [1409, 59] on span "Open page" at bounding box center [1405, 55] width 46 height 12
click at [704, 201] on div "Figma" at bounding box center [710, 192] width 34 height 19
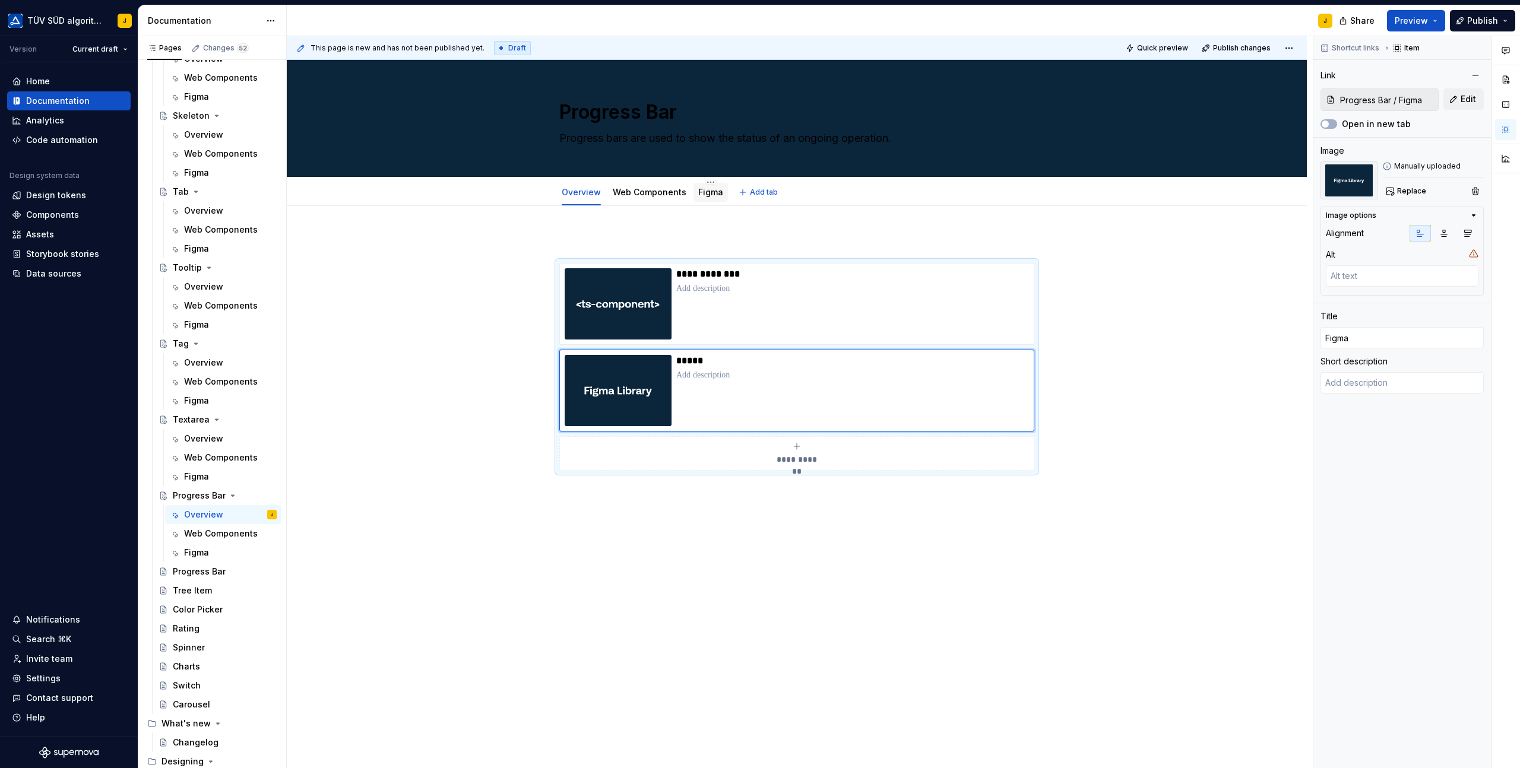
click at [708, 191] on link "Figma" at bounding box center [710, 192] width 25 height 10
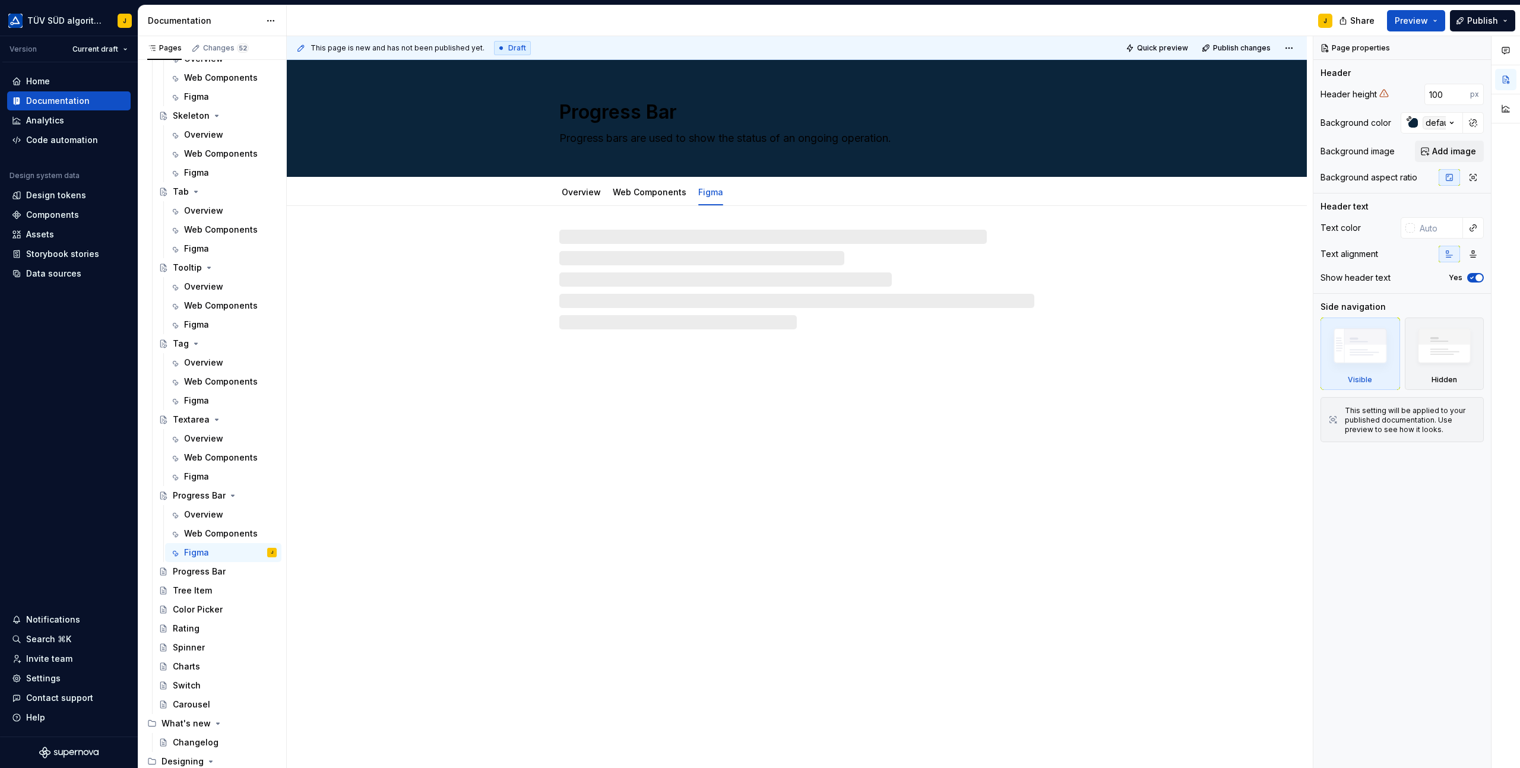
type textarea "*"
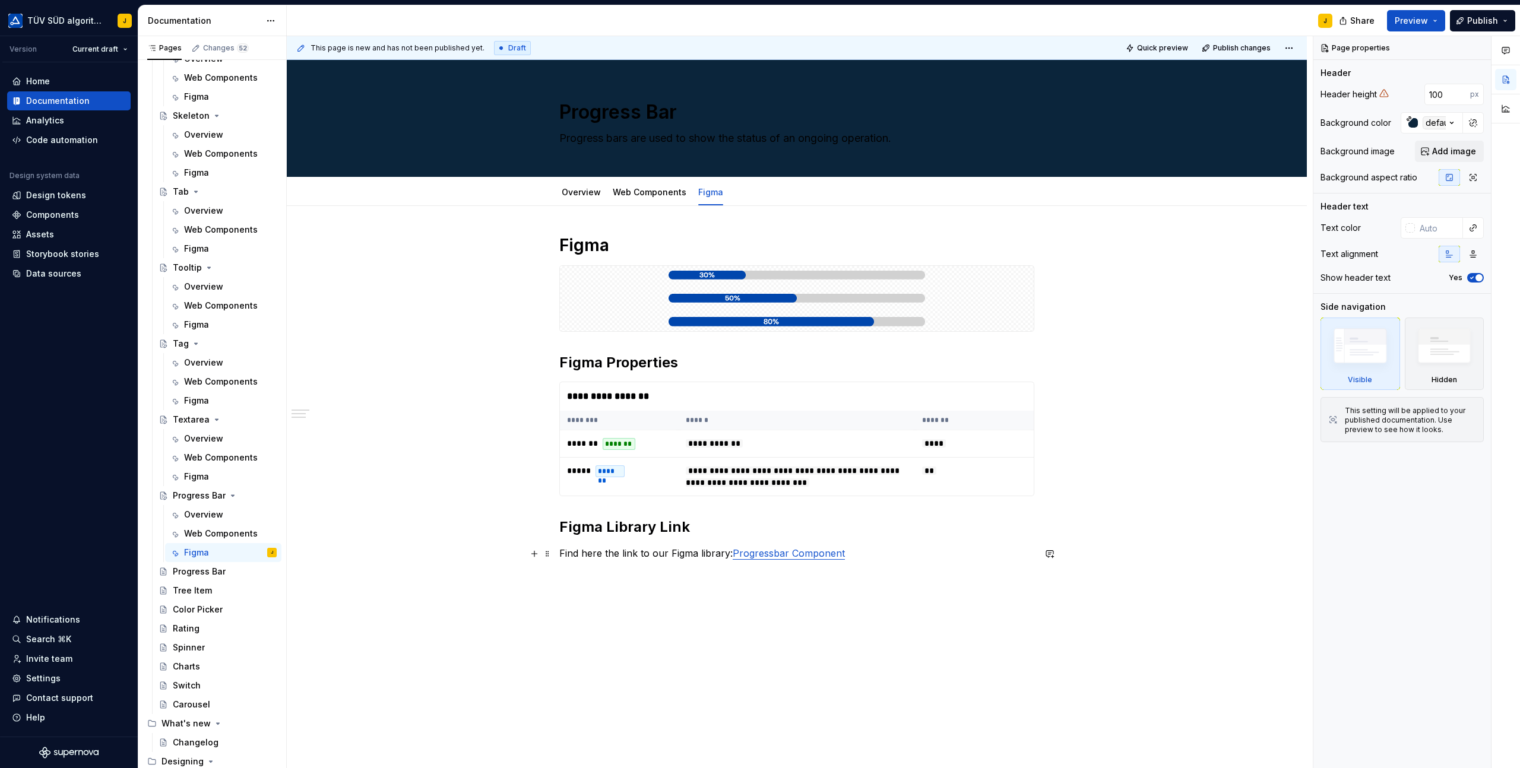
click at [871, 556] on p "Find here the link to our Figma library: Progressbar Component" at bounding box center [796, 553] width 475 height 14
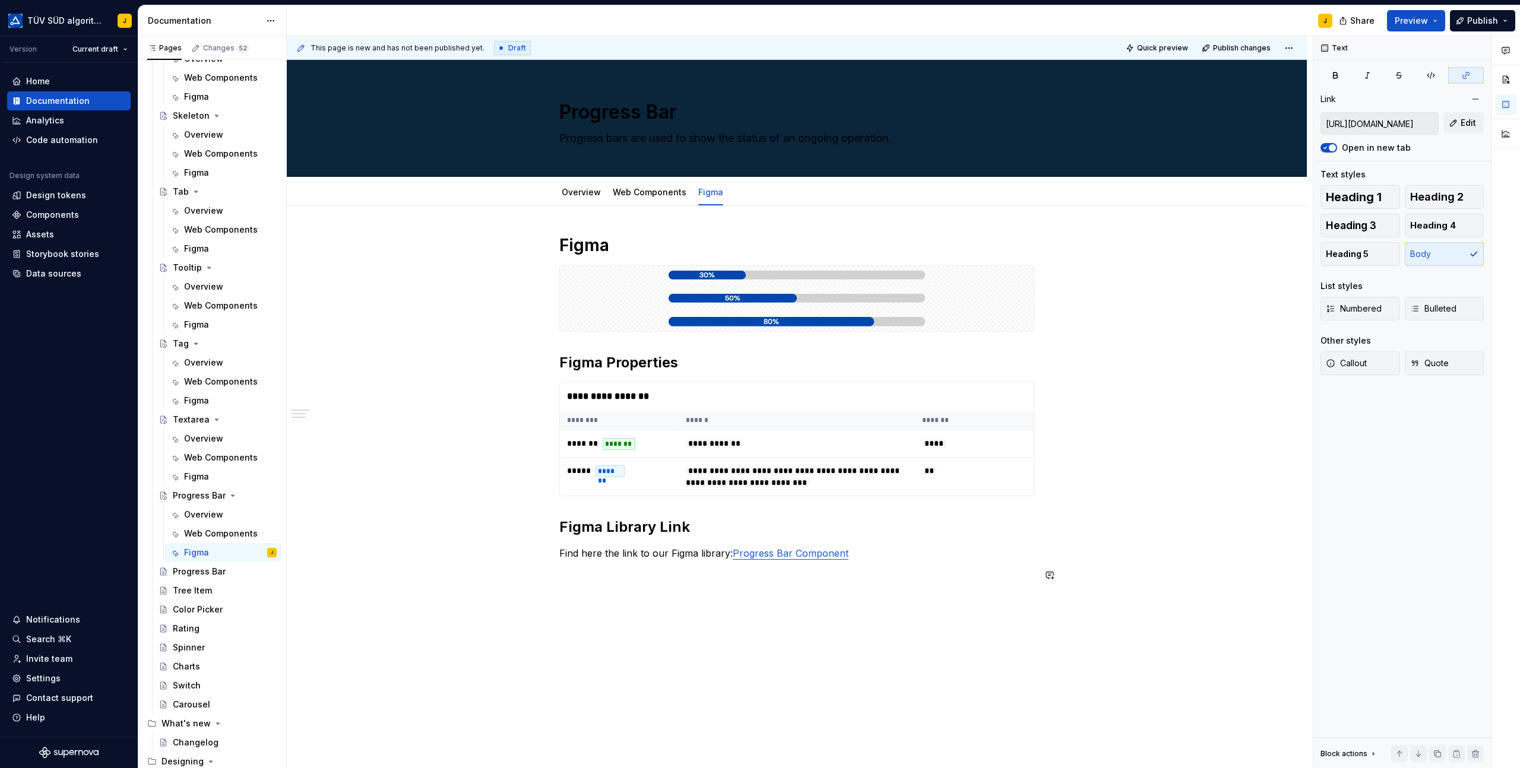
click at [912, 619] on div "**********" at bounding box center [800, 402] width 1026 height 732
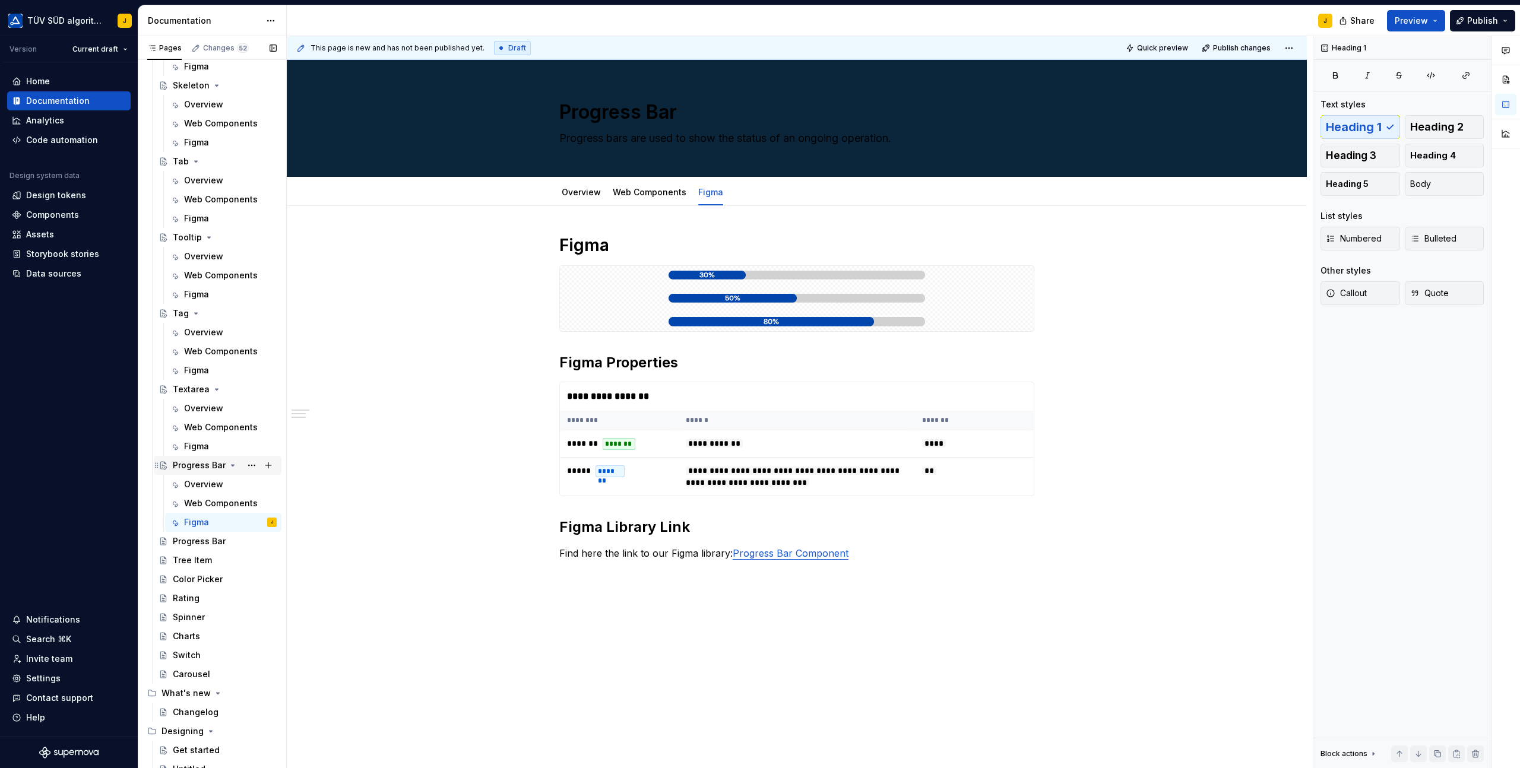
scroll to position [2062, 0]
click at [251, 462] on button "Page tree" at bounding box center [251, 464] width 17 height 17
click at [281, 502] on div "Duplicate page" at bounding box center [323, 505] width 116 height 12
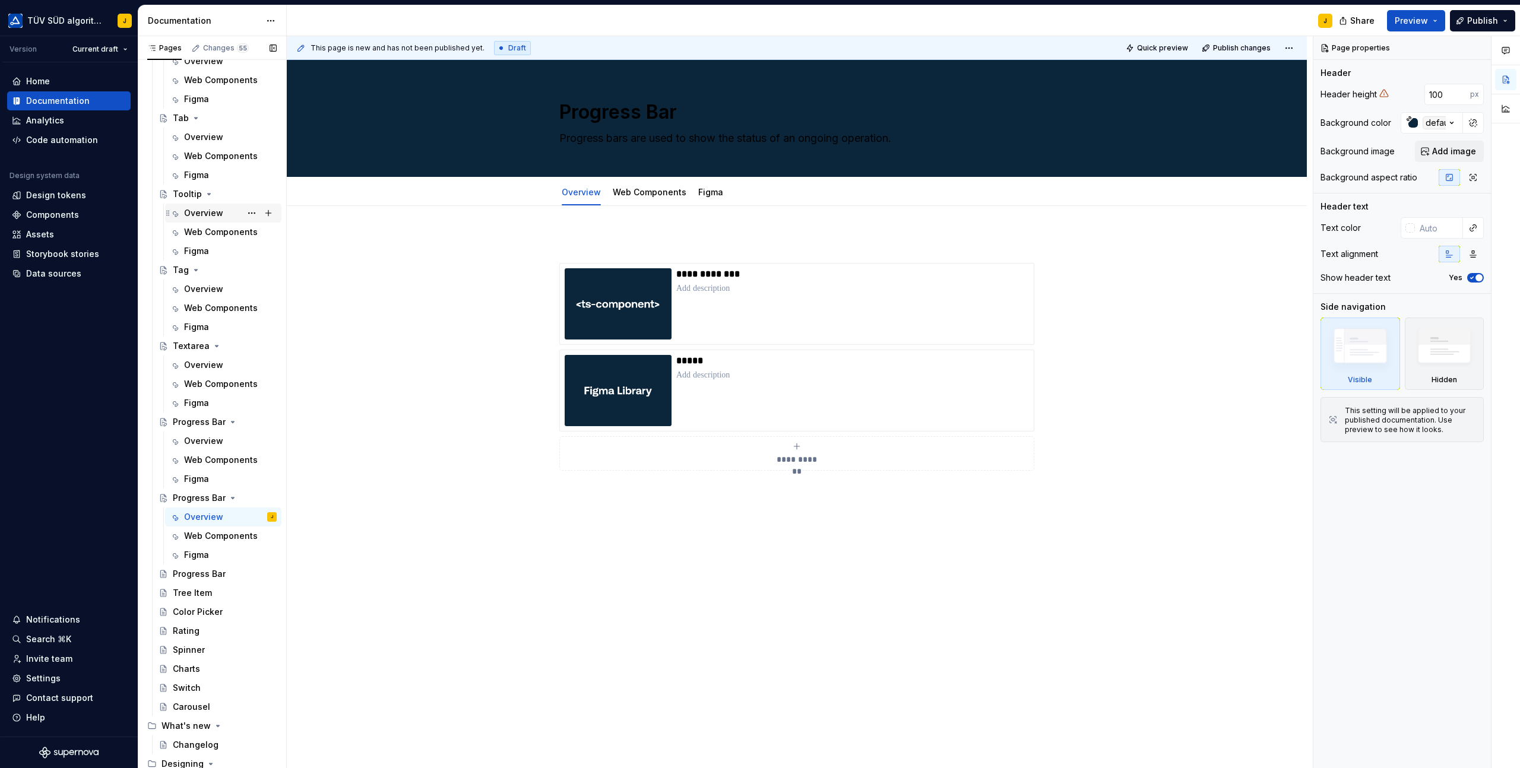
scroll to position [2128, 0]
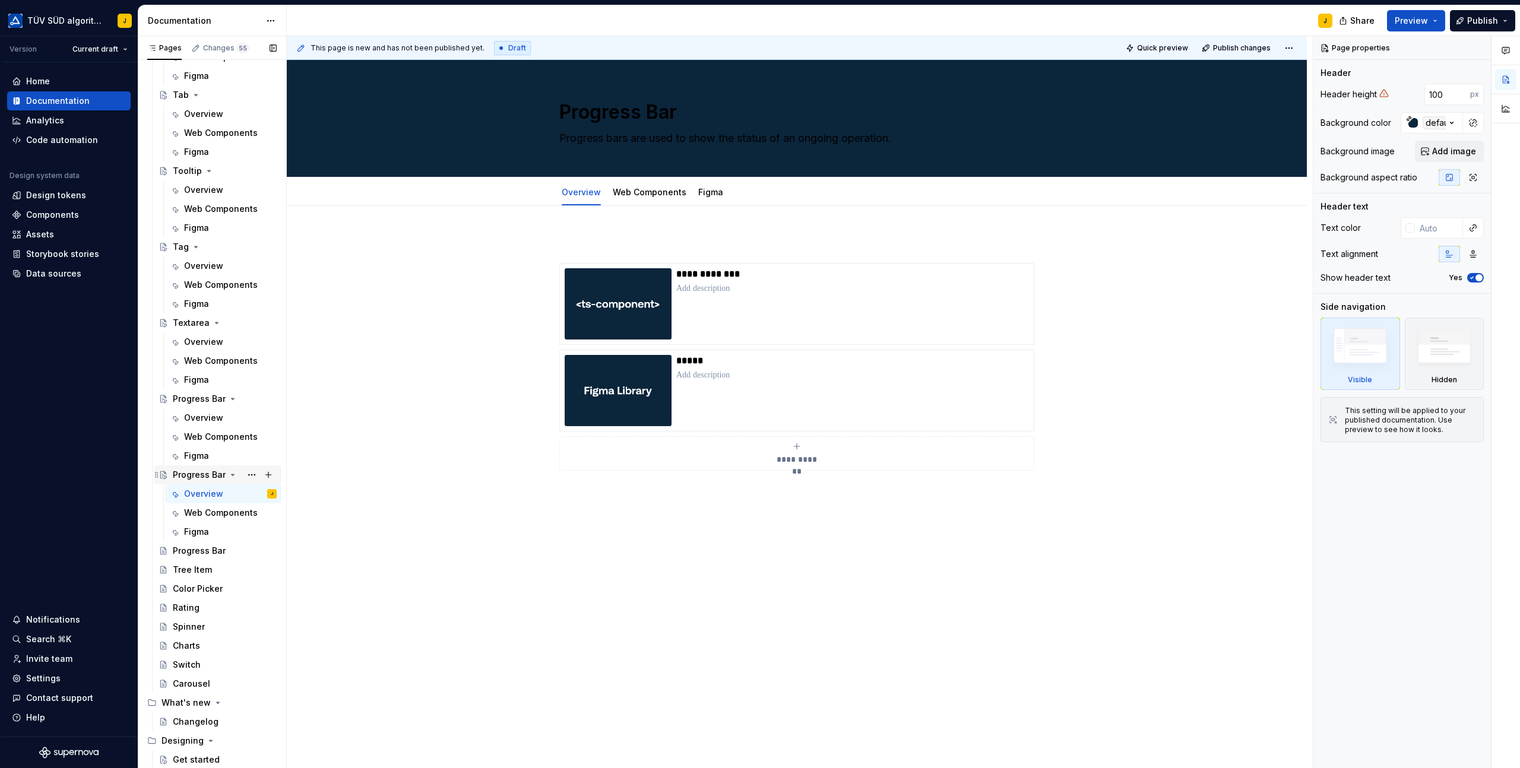
click at [199, 475] on div "Progress Bar" at bounding box center [199, 475] width 53 height 12
click at [602, 125] on textarea "Progress Bar" at bounding box center [794, 112] width 475 height 28
click at [607, 116] on textarea "Progress Bar" at bounding box center [794, 112] width 475 height 28
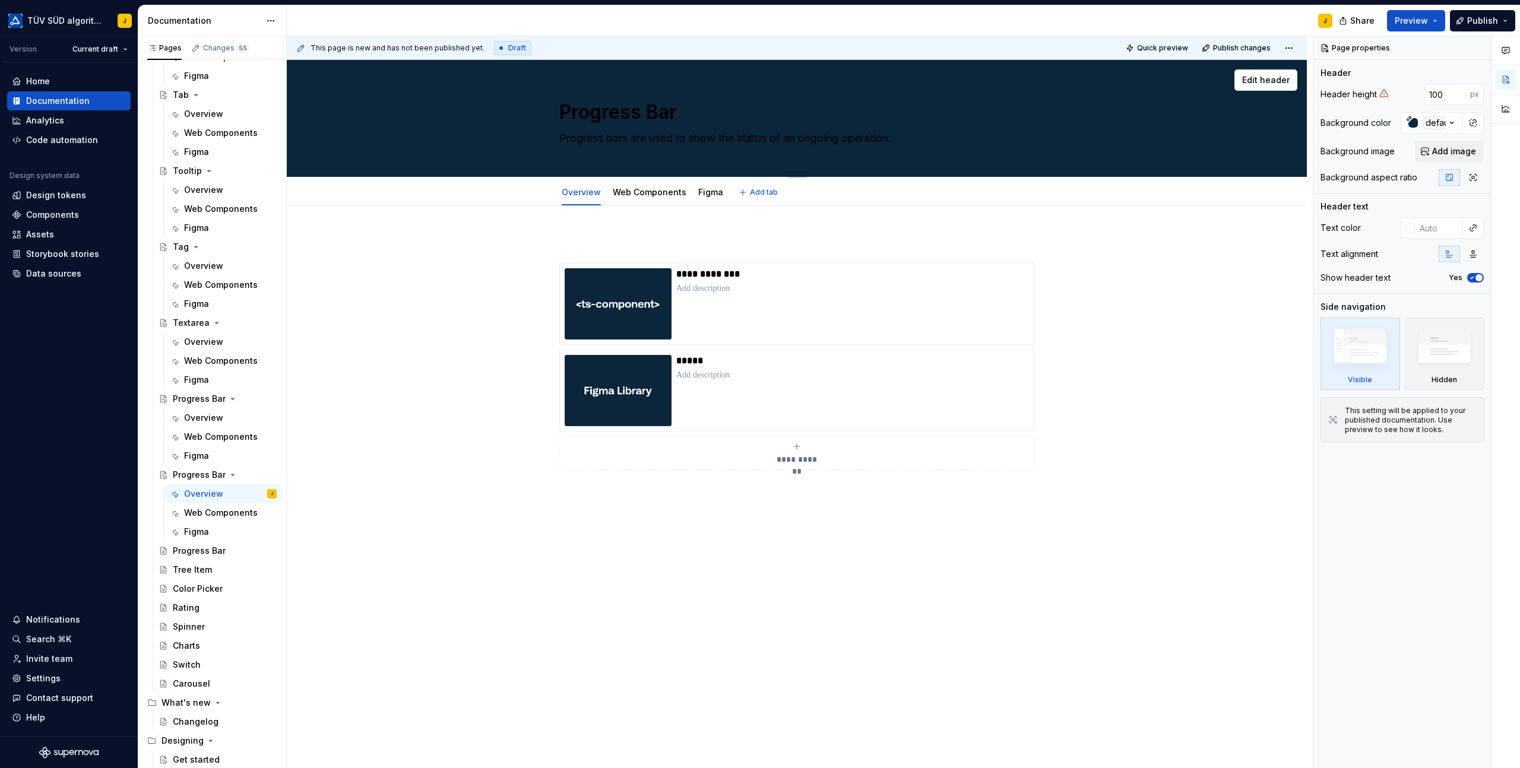
paste textarea "Ring"
type textarea "*"
type textarea "Progress Ring"
type textarea "*"
type textarea "Progress Ring"
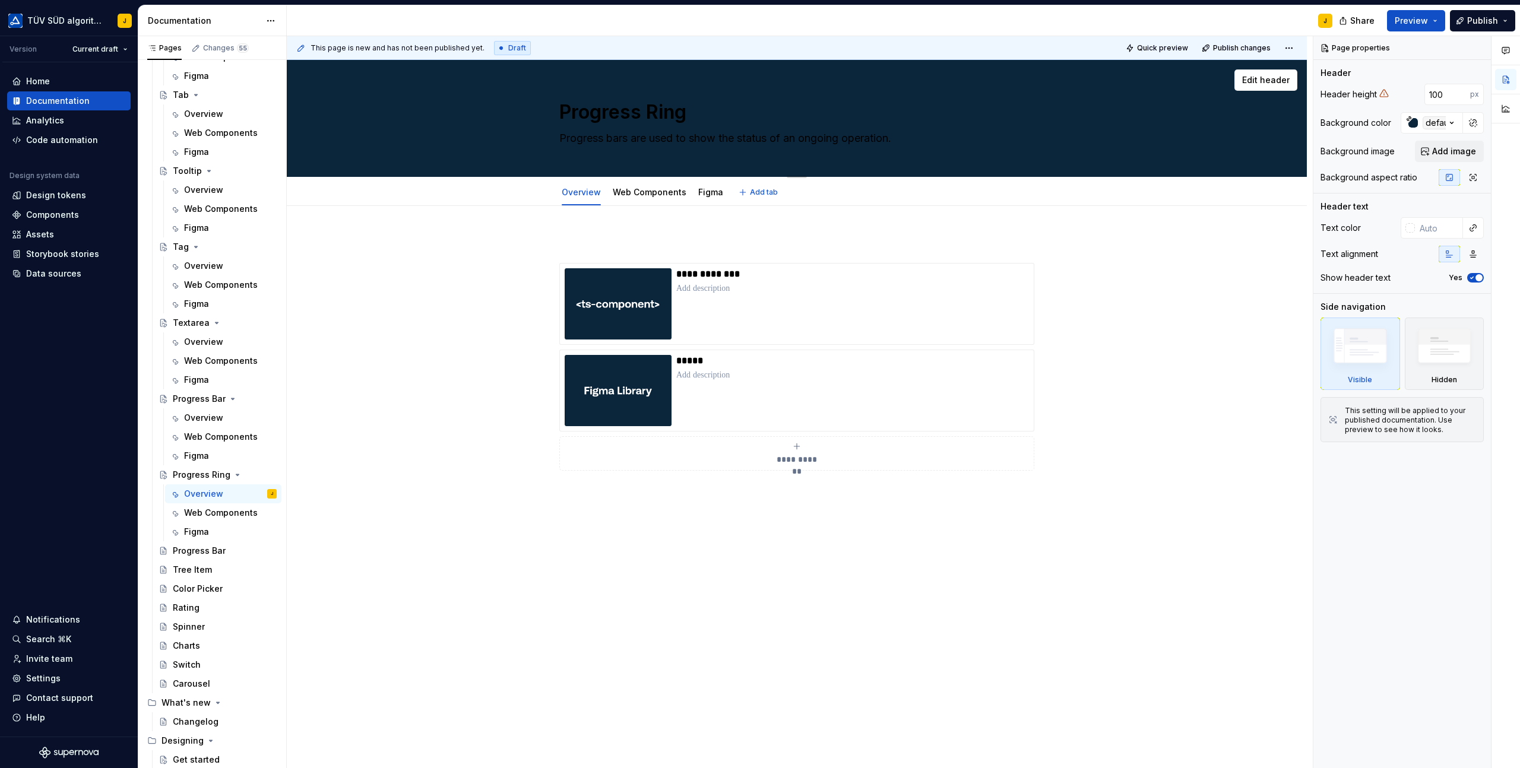
click at [597, 143] on textarea "Progress bars are used to show the status of an ongoing operation." at bounding box center [794, 138] width 475 height 19
paste textarea "rings are used to show the progress of a determinate operation in a circular fa…"
type textarea "*"
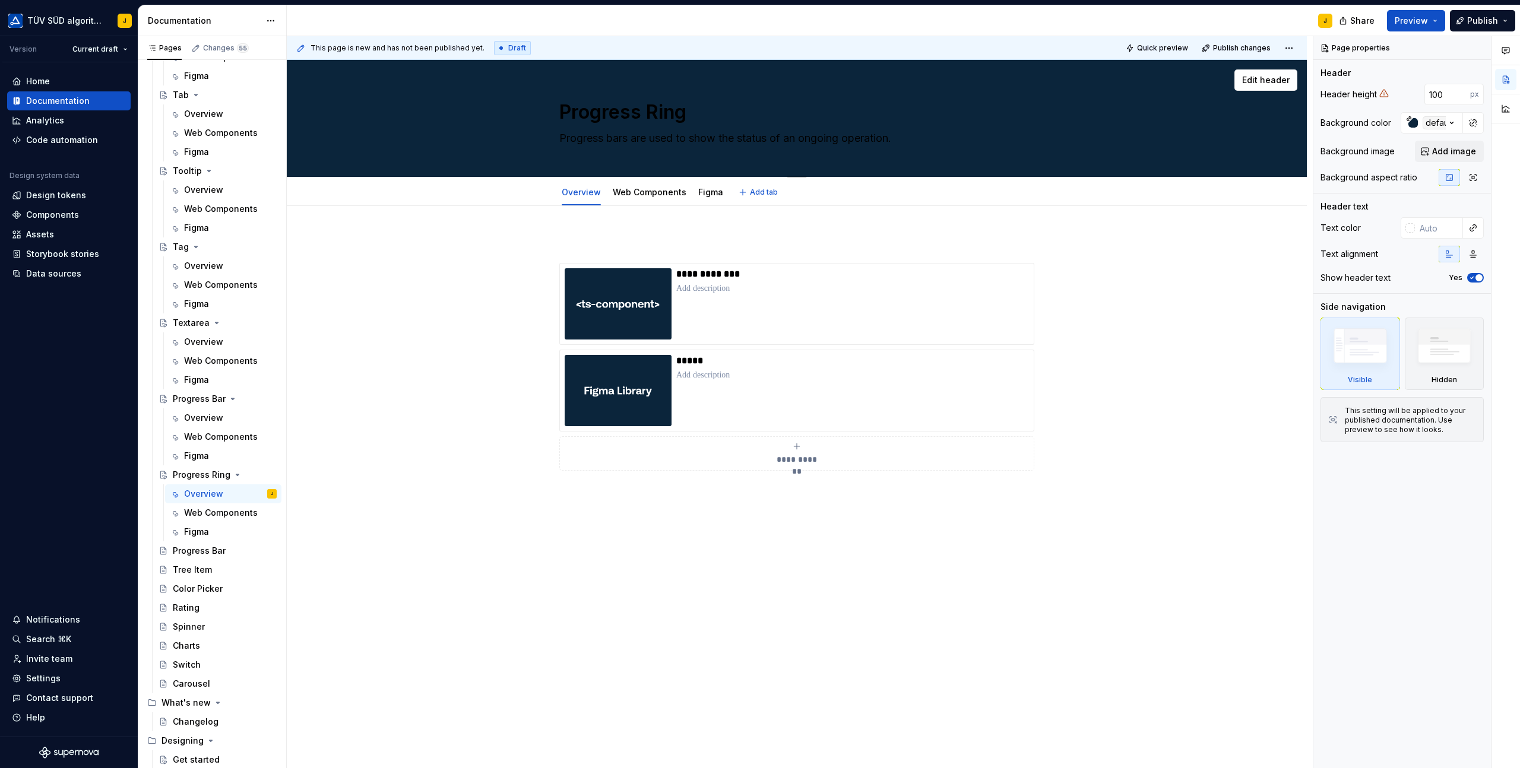
type textarea "Progress rings are used to show the progress of a determinate operation in a ci…"
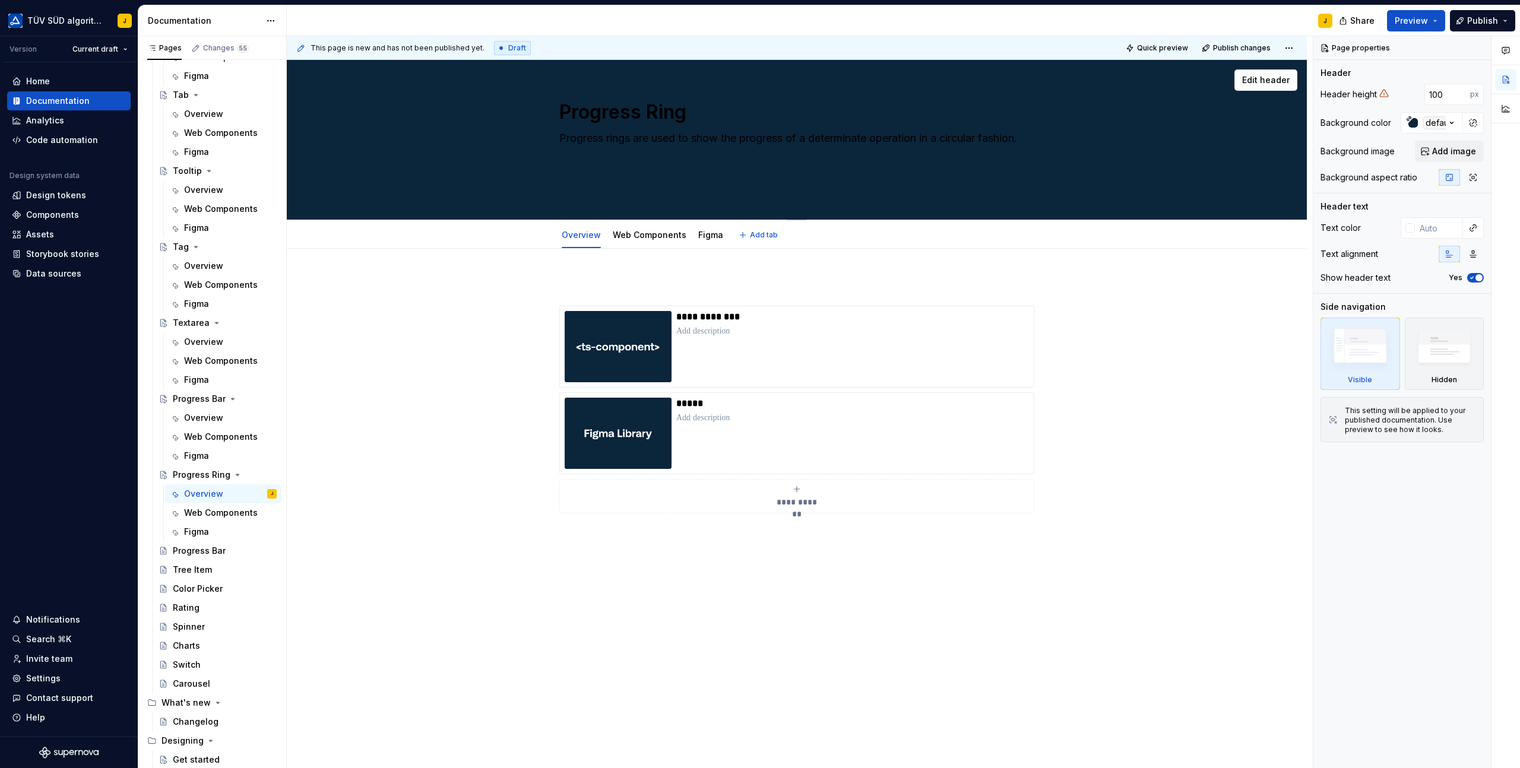
click at [570, 160] on textarea "Progress rings are used to show the progress of a determinate operation in a ci…" at bounding box center [794, 160] width 475 height 62
type textarea "*"
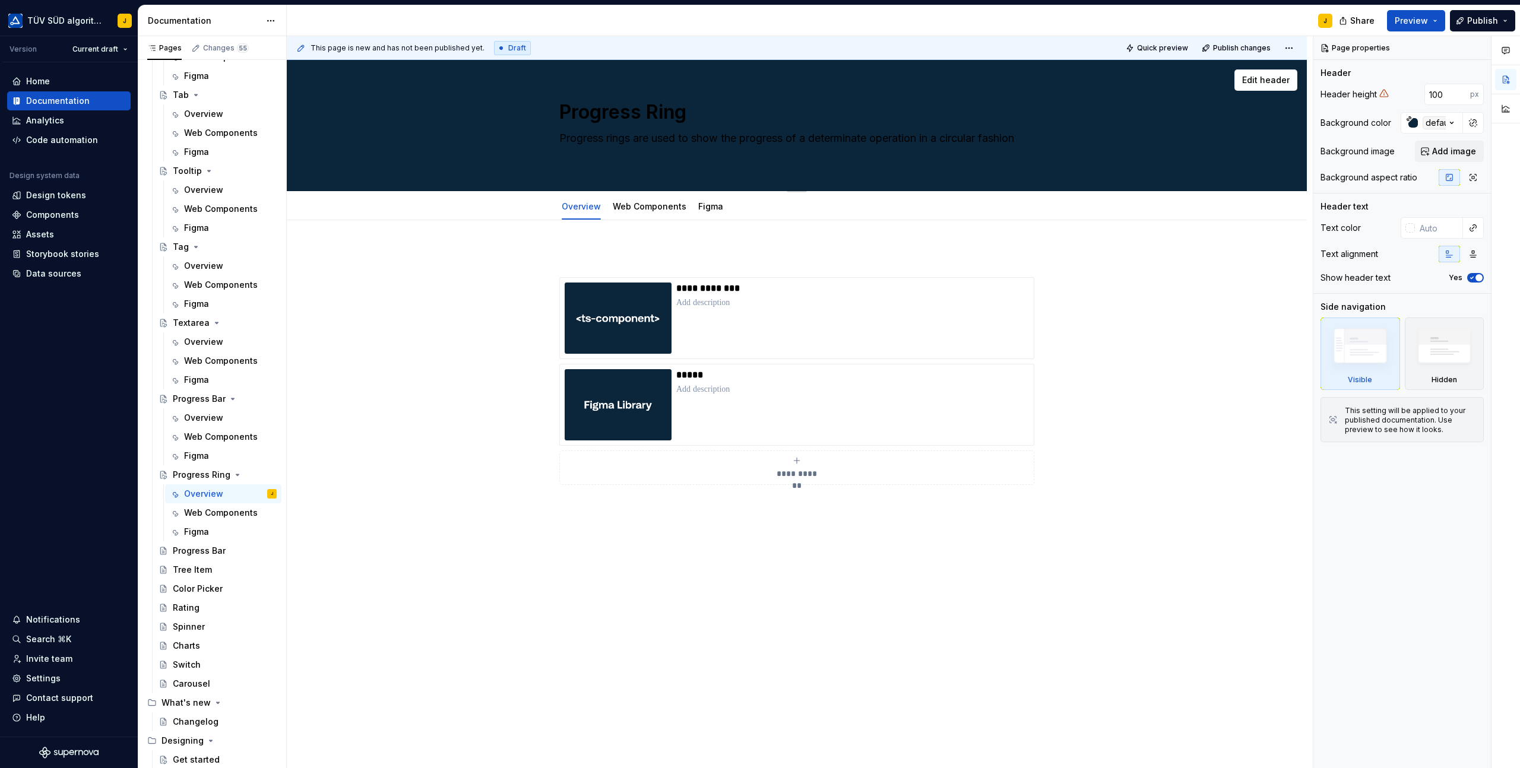
click at [699, 161] on textarea "Progress rings are used to show the progress of a determinate operation in a ci…" at bounding box center [794, 145] width 475 height 33
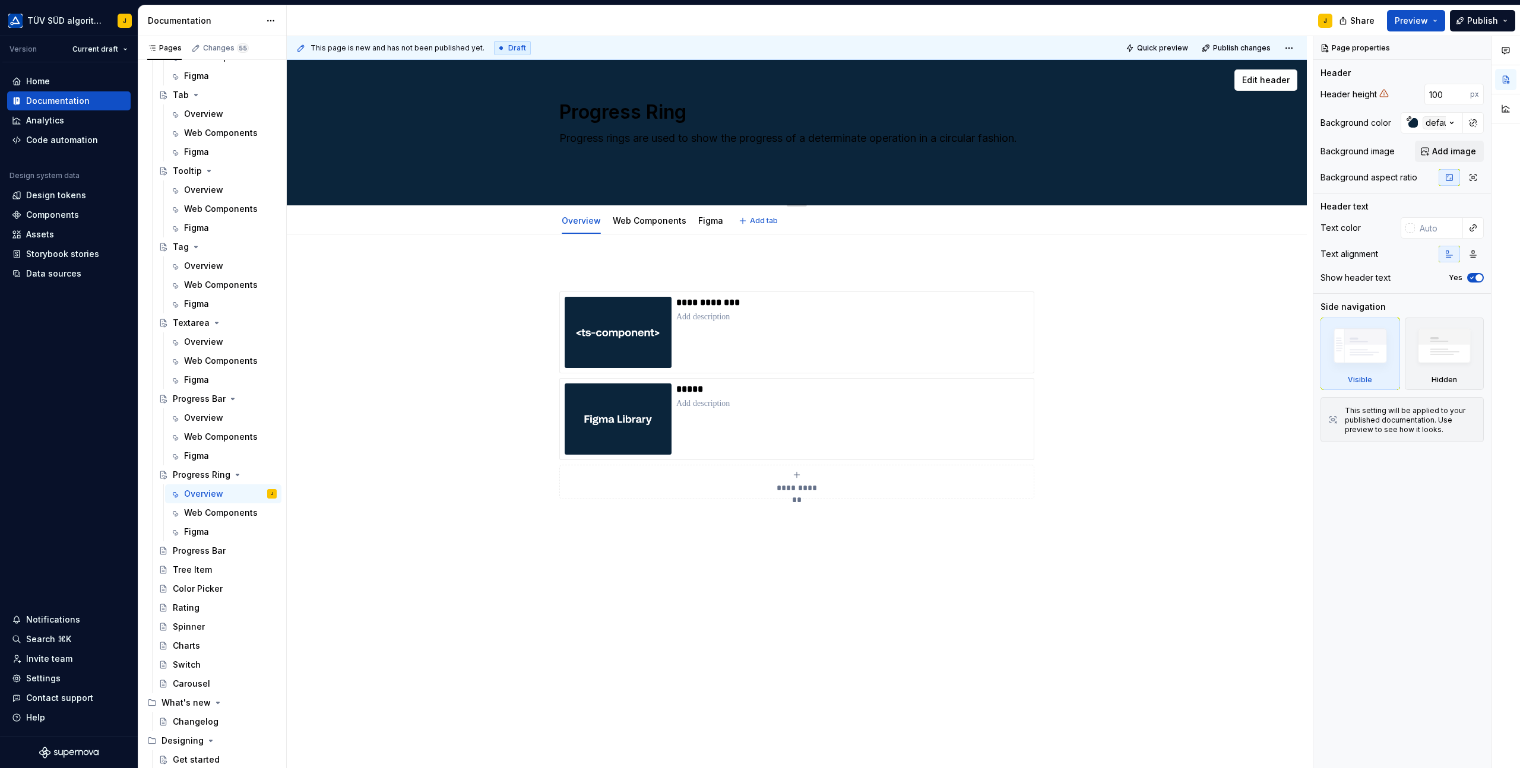
click at [709, 162] on textarea "Progress rings are used to show the progress of a determinate operation in a ci…" at bounding box center [794, 152] width 475 height 47
click at [252, 550] on button "Page tree" at bounding box center [251, 551] width 17 height 17
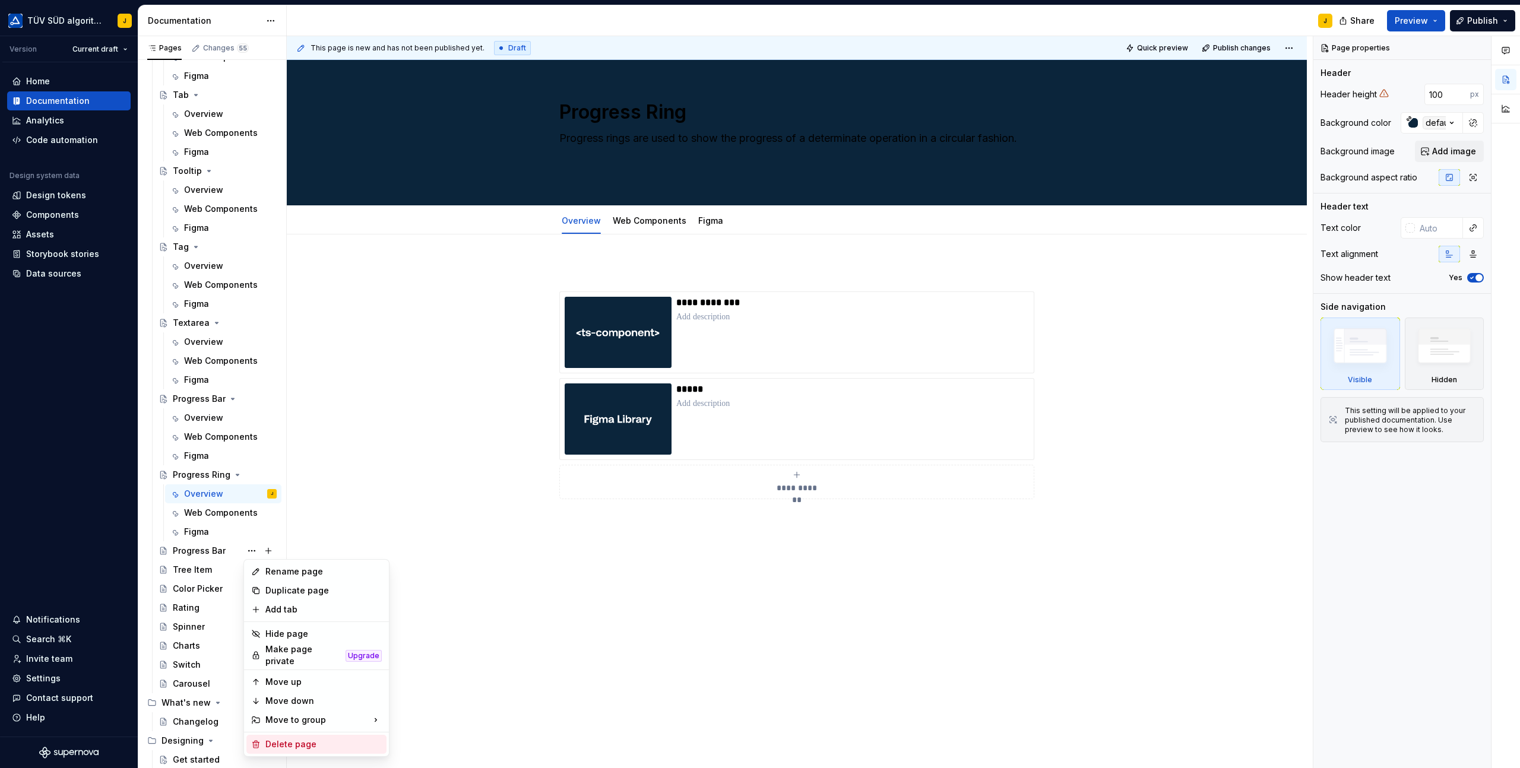
click at [283, 742] on div "Delete page" at bounding box center [323, 744] width 116 height 12
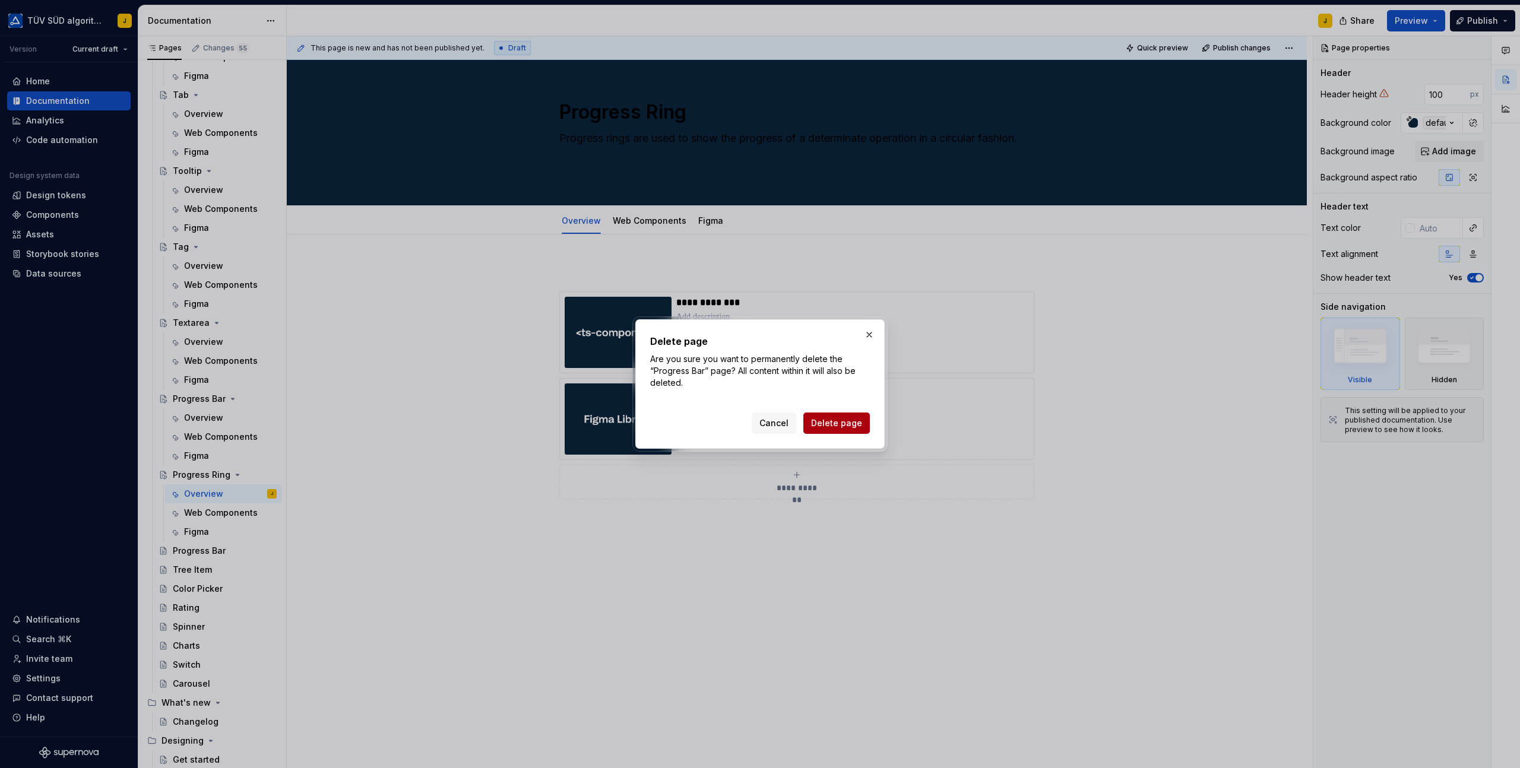
click at [838, 433] on button "Delete page" at bounding box center [836, 423] width 66 height 21
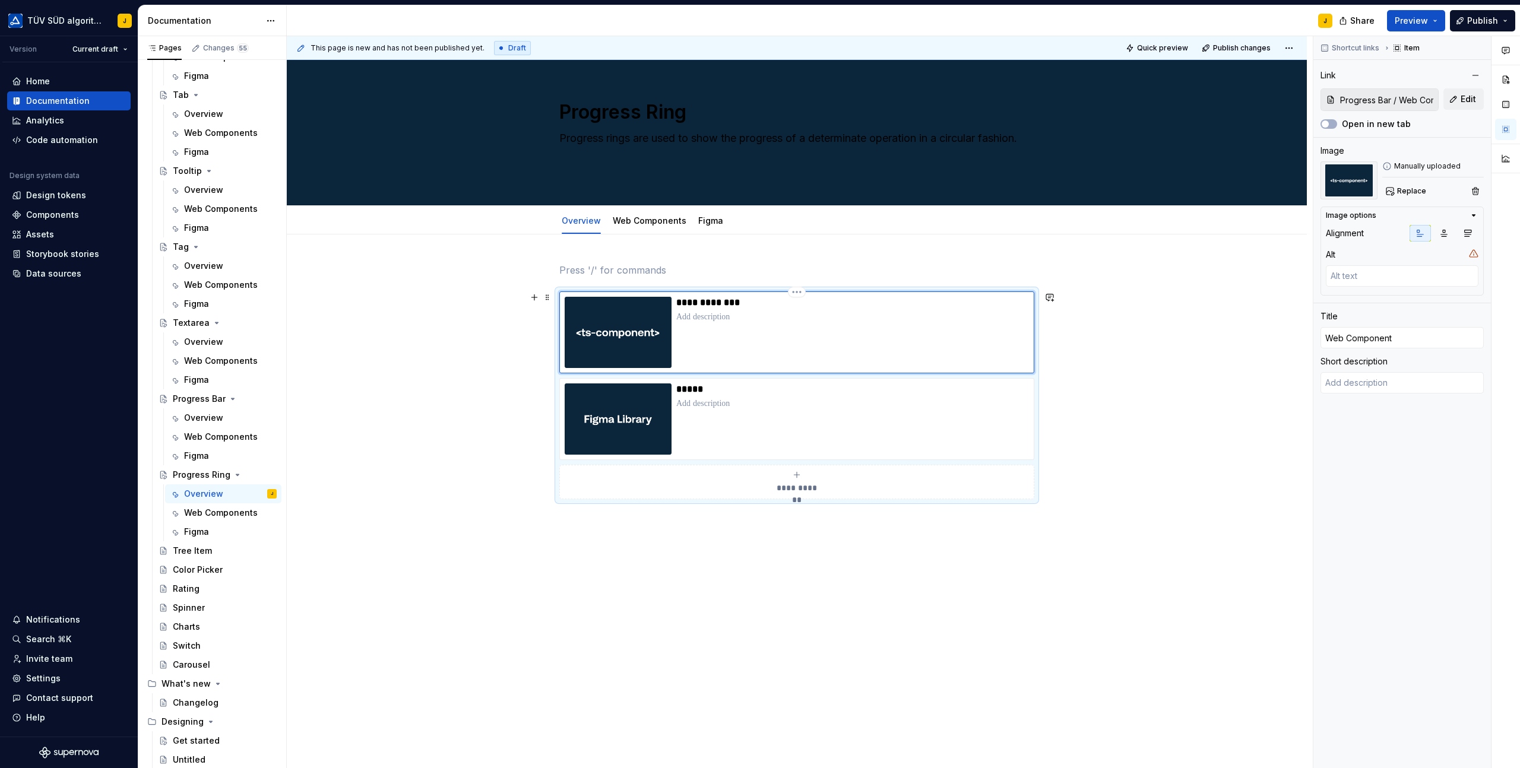
click at [775, 337] on div "**********" at bounding box center [852, 332] width 353 height 71
click at [1466, 96] on span "Edit" at bounding box center [1467, 99] width 15 height 12
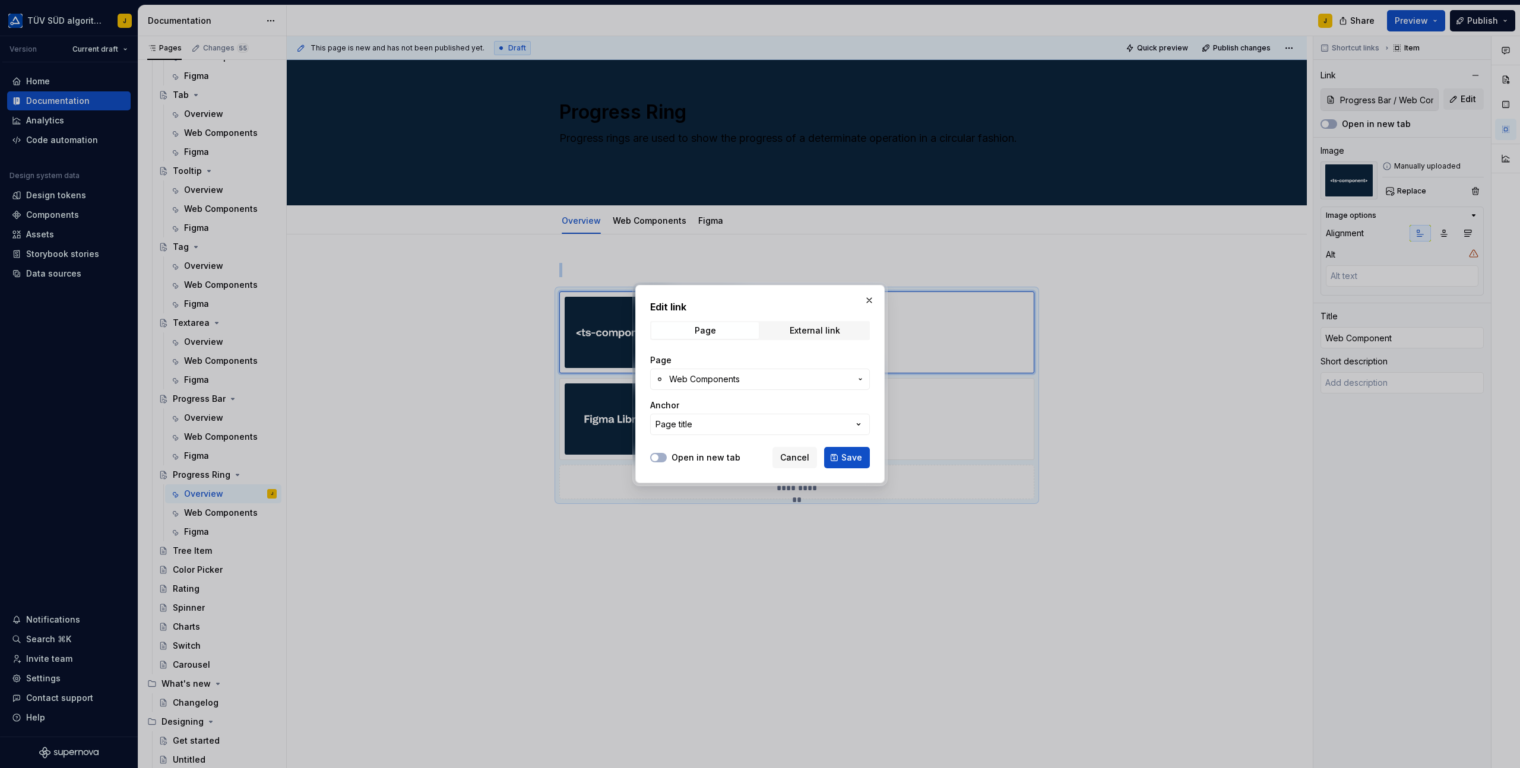
click at [735, 375] on span "Web Components" at bounding box center [704, 379] width 71 height 12
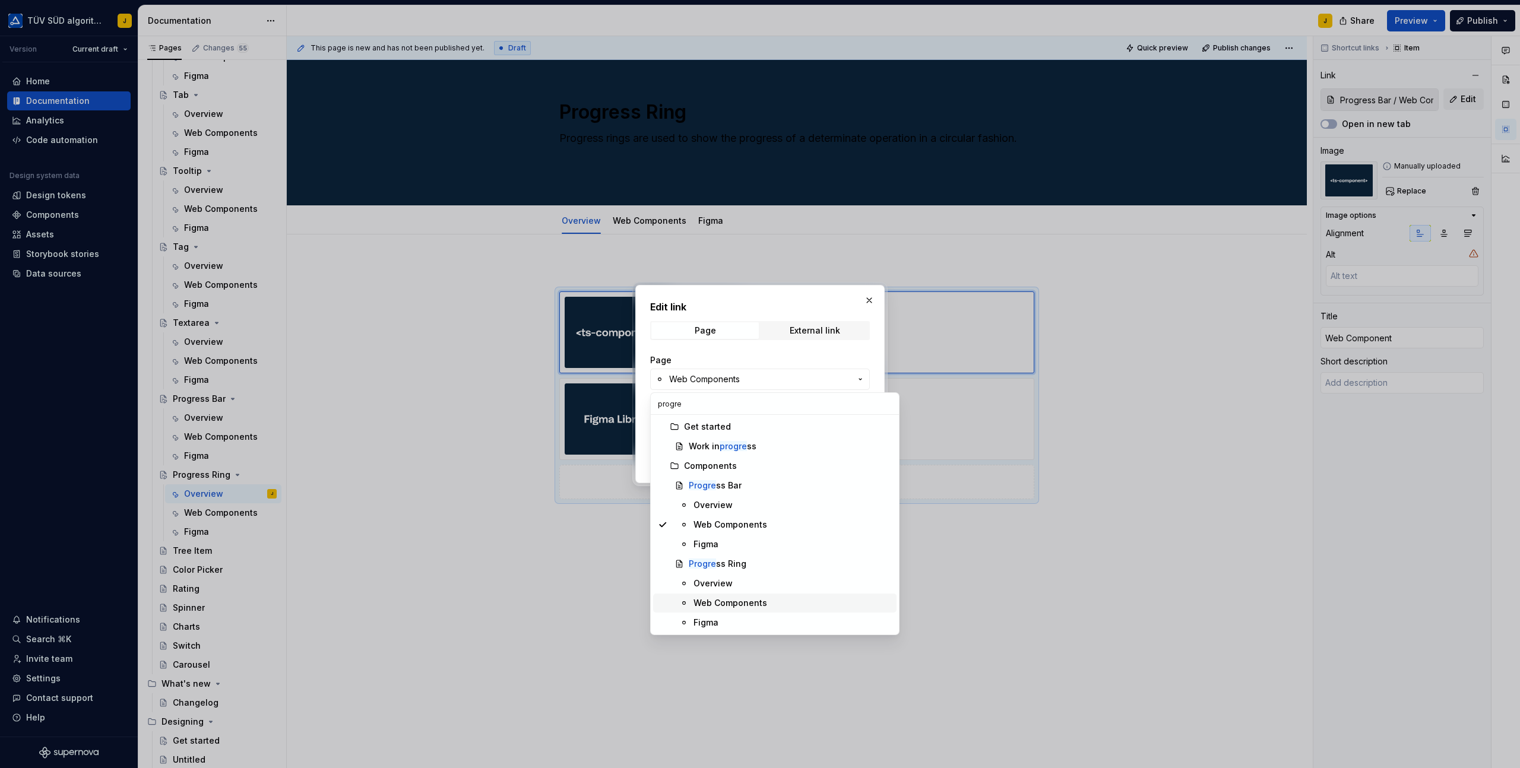
click at [738, 604] on div "Web Components" at bounding box center [730, 603] width 74 height 12
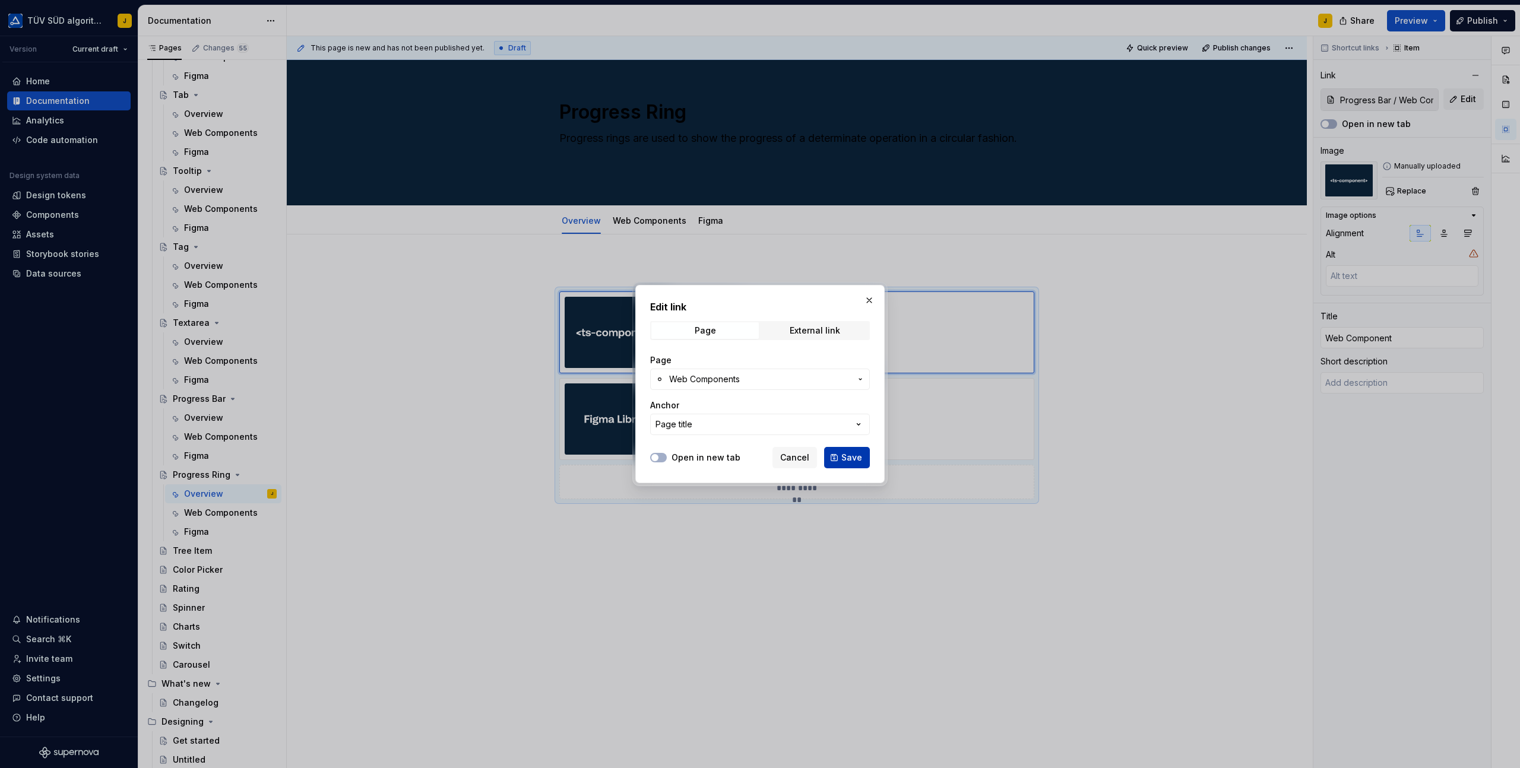
click at [852, 462] on span "Save" at bounding box center [851, 458] width 21 height 12
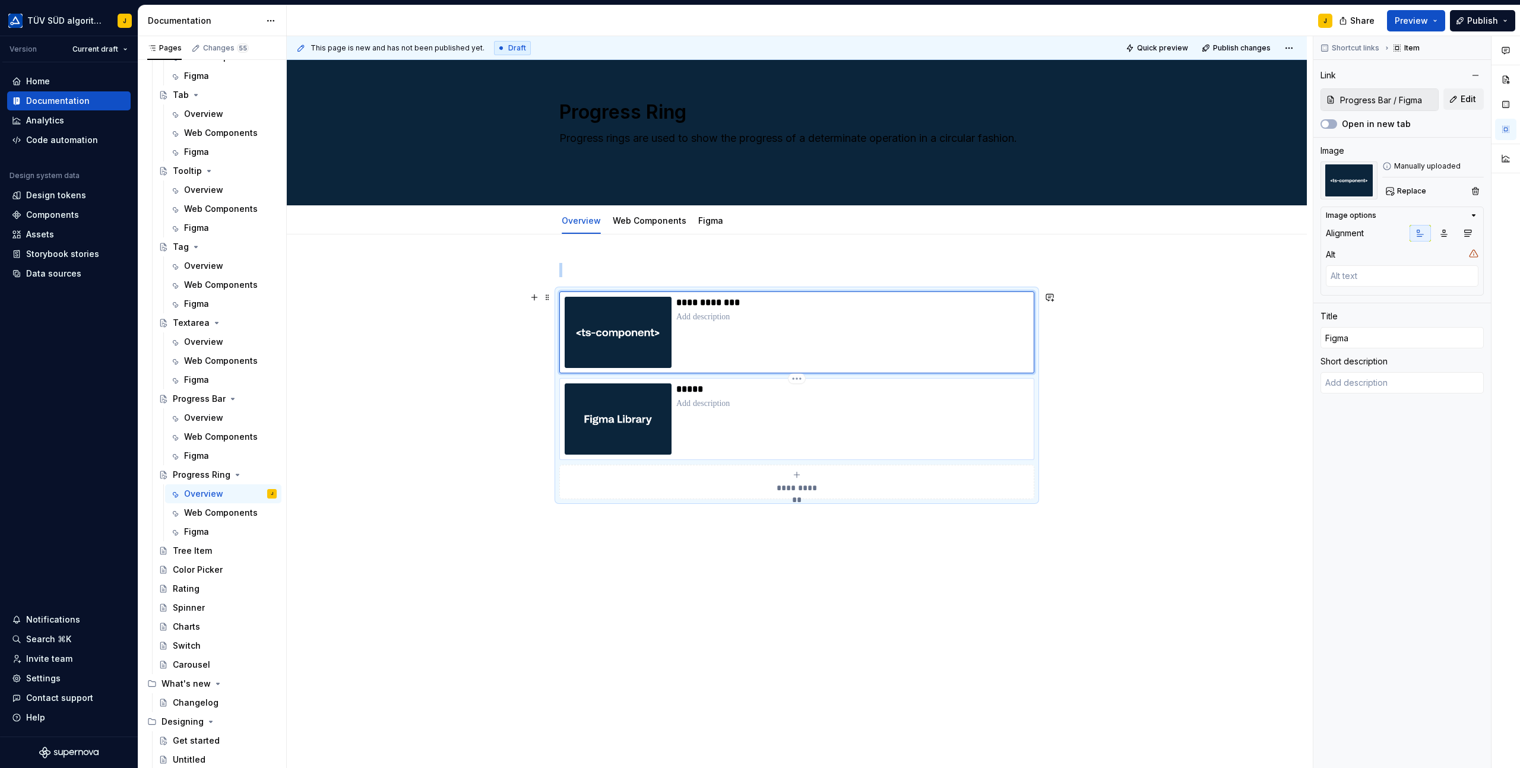
click at [899, 411] on div "*****" at bounding box center [852, 418] width 353 height 71
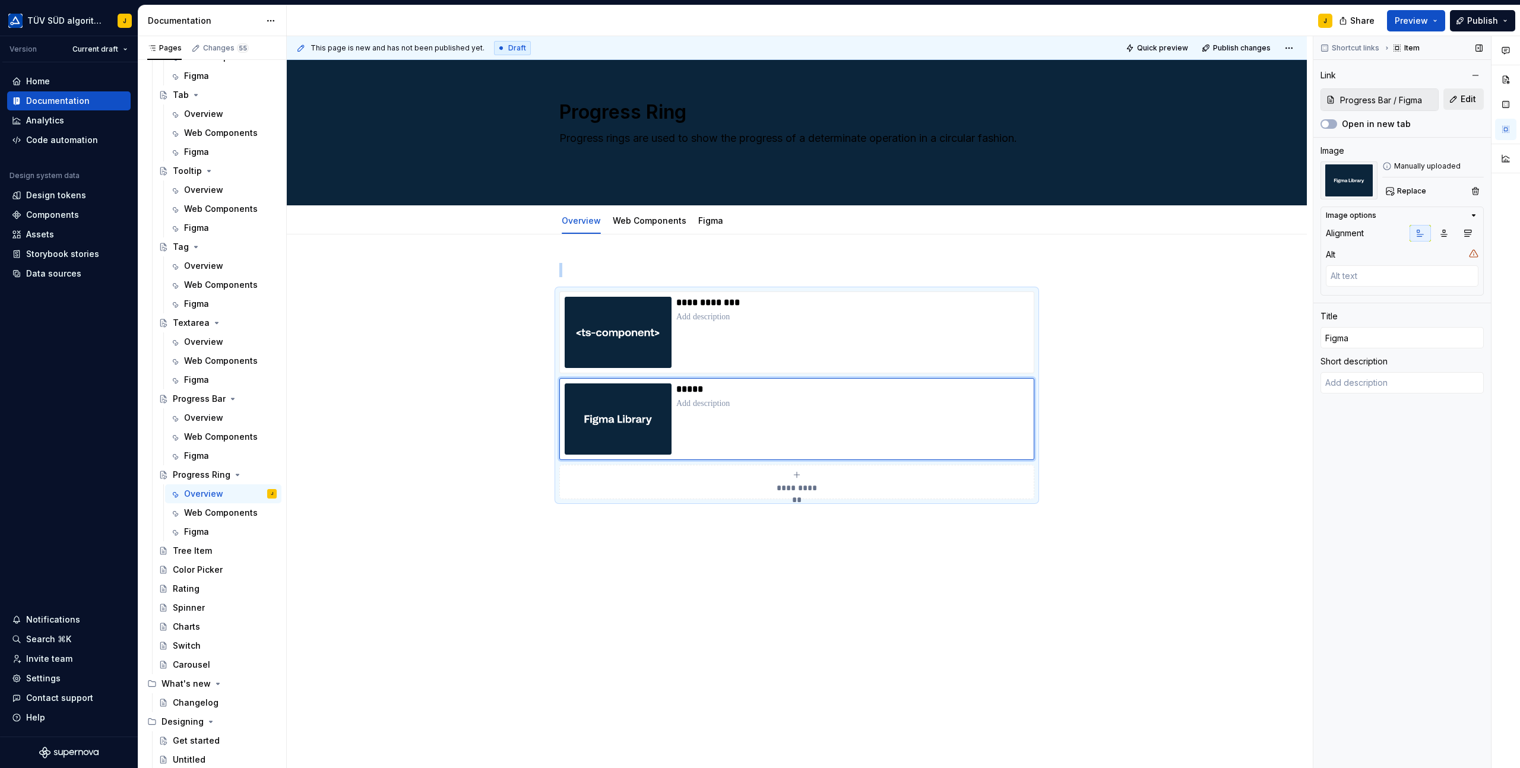
click at [1459, 100] on button "Edit" at bounding box center [1463, 98] width 40 height 21
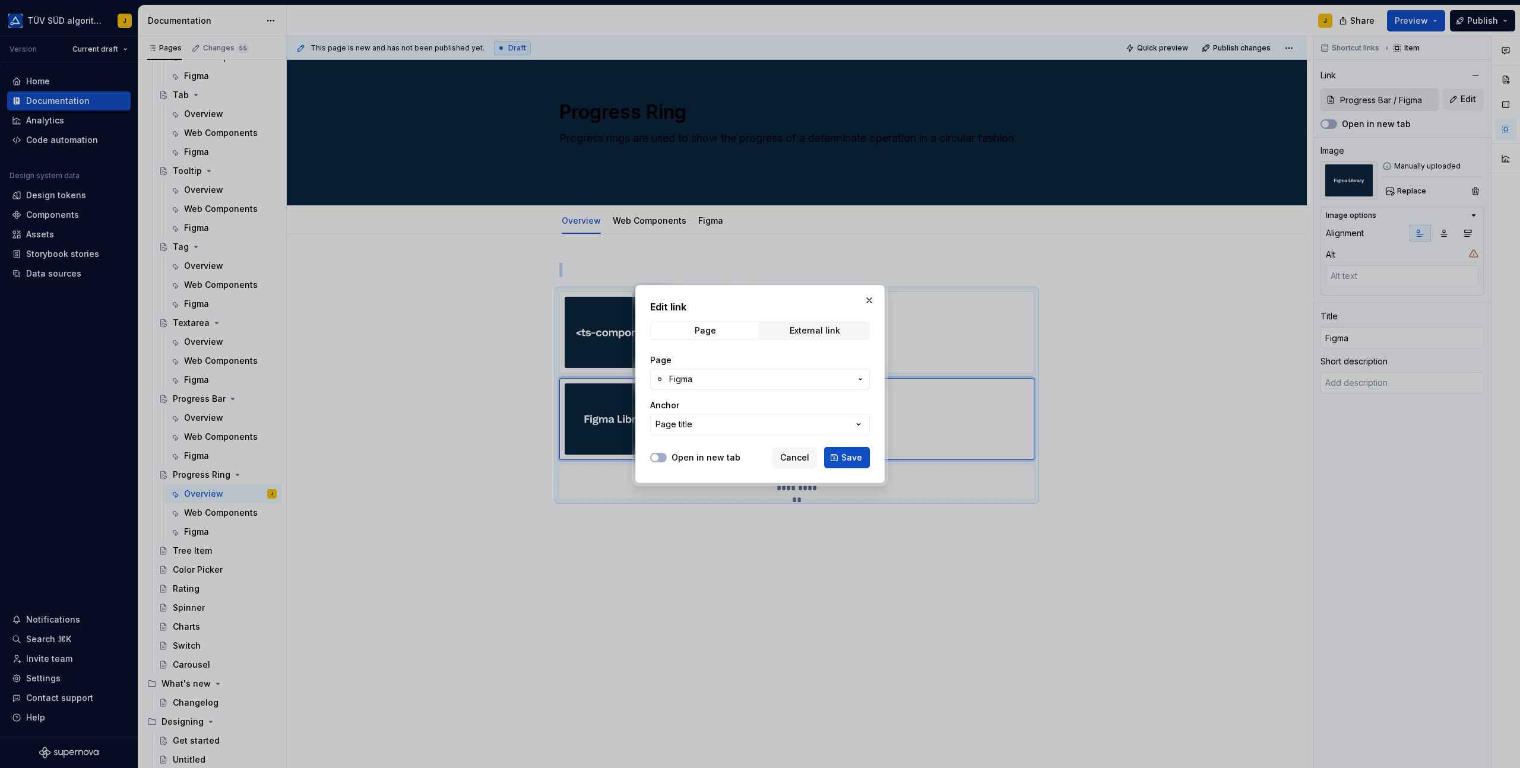
click at [753, 385] on button "Figma" at bounding box center [760, 379] width 220 height 21
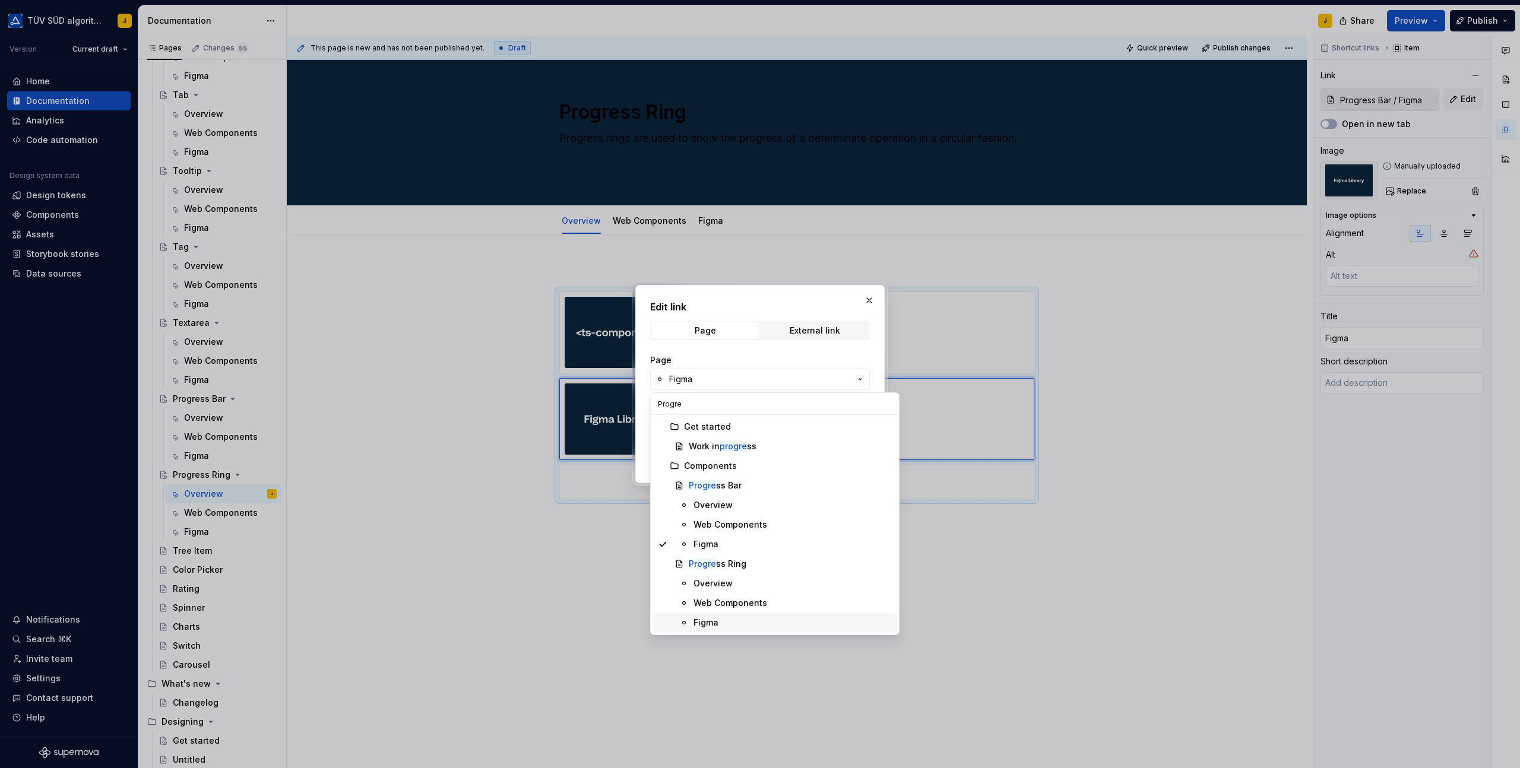
click at [724, 620] on div "Figma" at bounding box center [792, 623] width 198 height 12
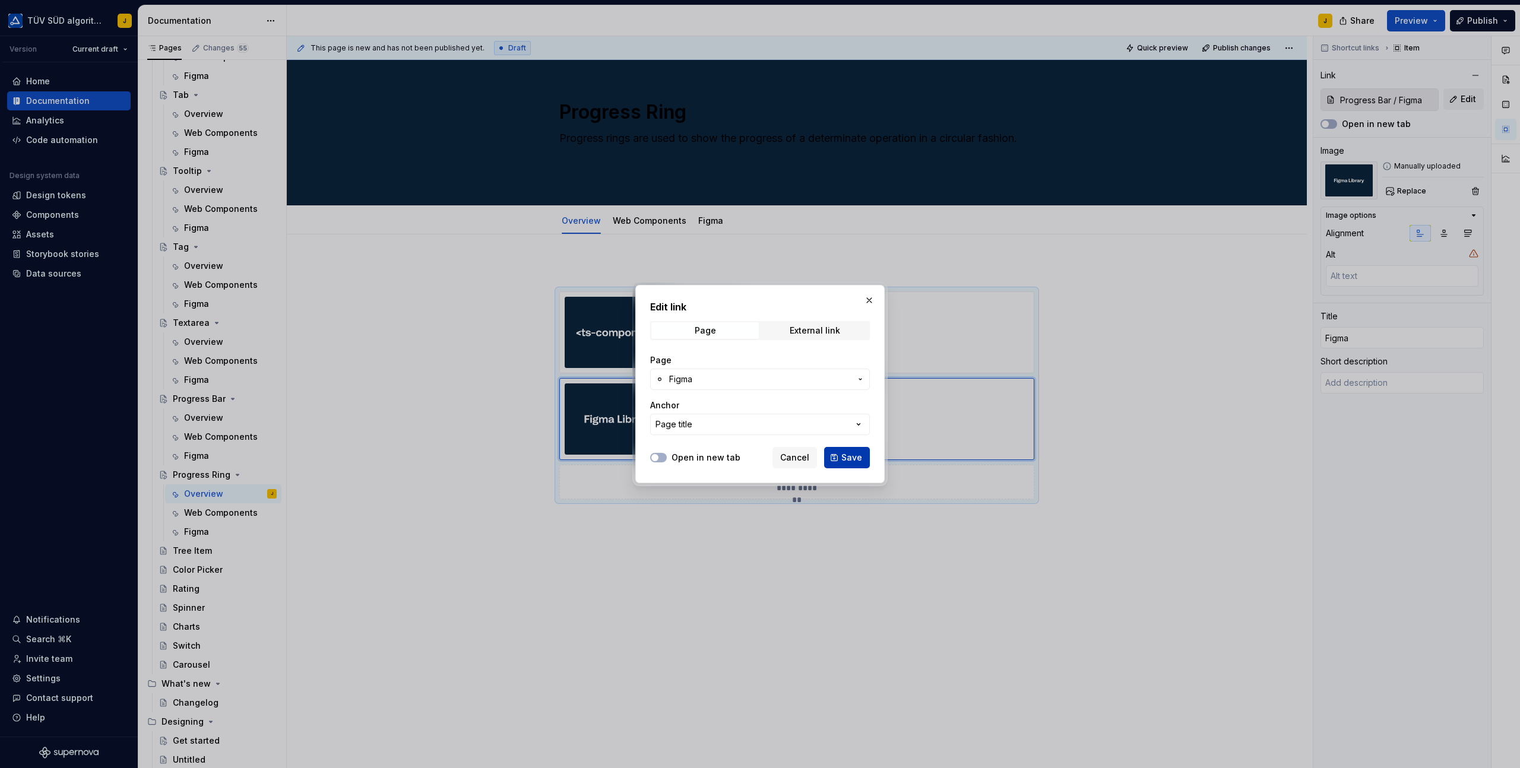
click at [855, 448] on button "Save" at bounding box center [847, 457] width 46 height 21
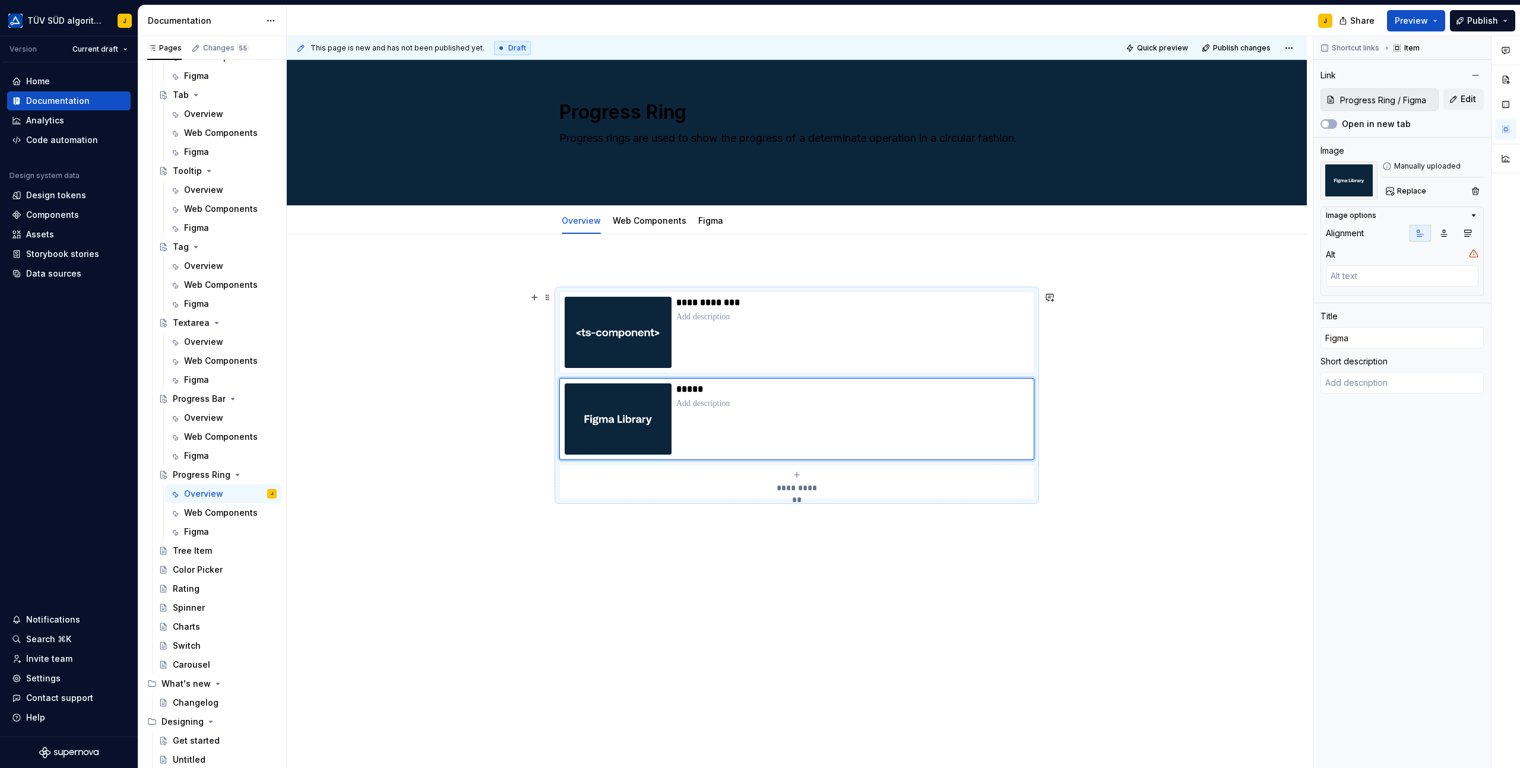
click at [1166, 370] on div "**********" at bounding box center [797, 503] width 1020 height 538
click at [629, 255] on div "**********" at bounding box center [797, 503] width 1020 height 538
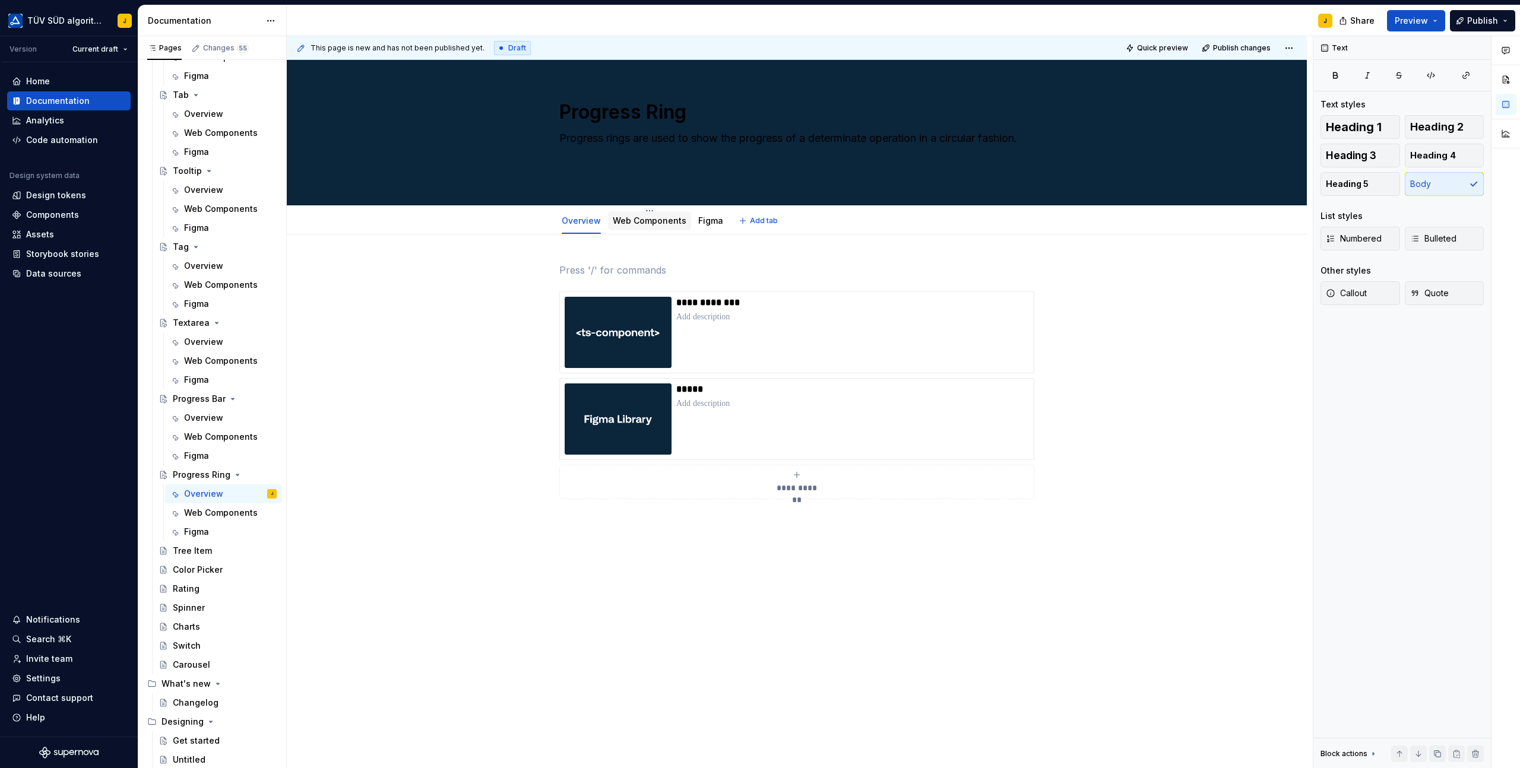
click at [663, 220] on link "Web Components" at bounding box center [650, 220] width 74 height 10
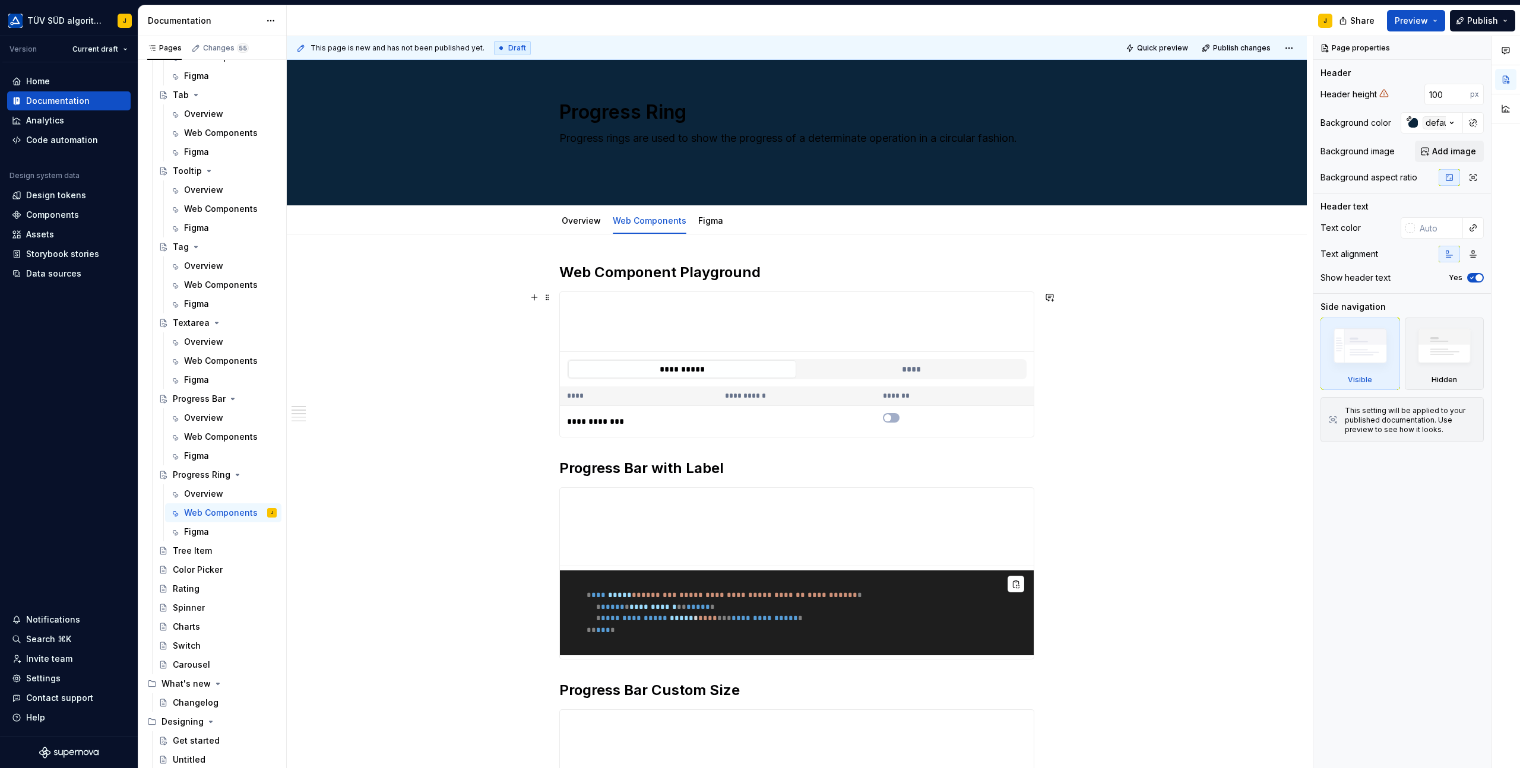
click at [911, 291] on div "**********" at bounding box center [796, 364] width 475 height 146
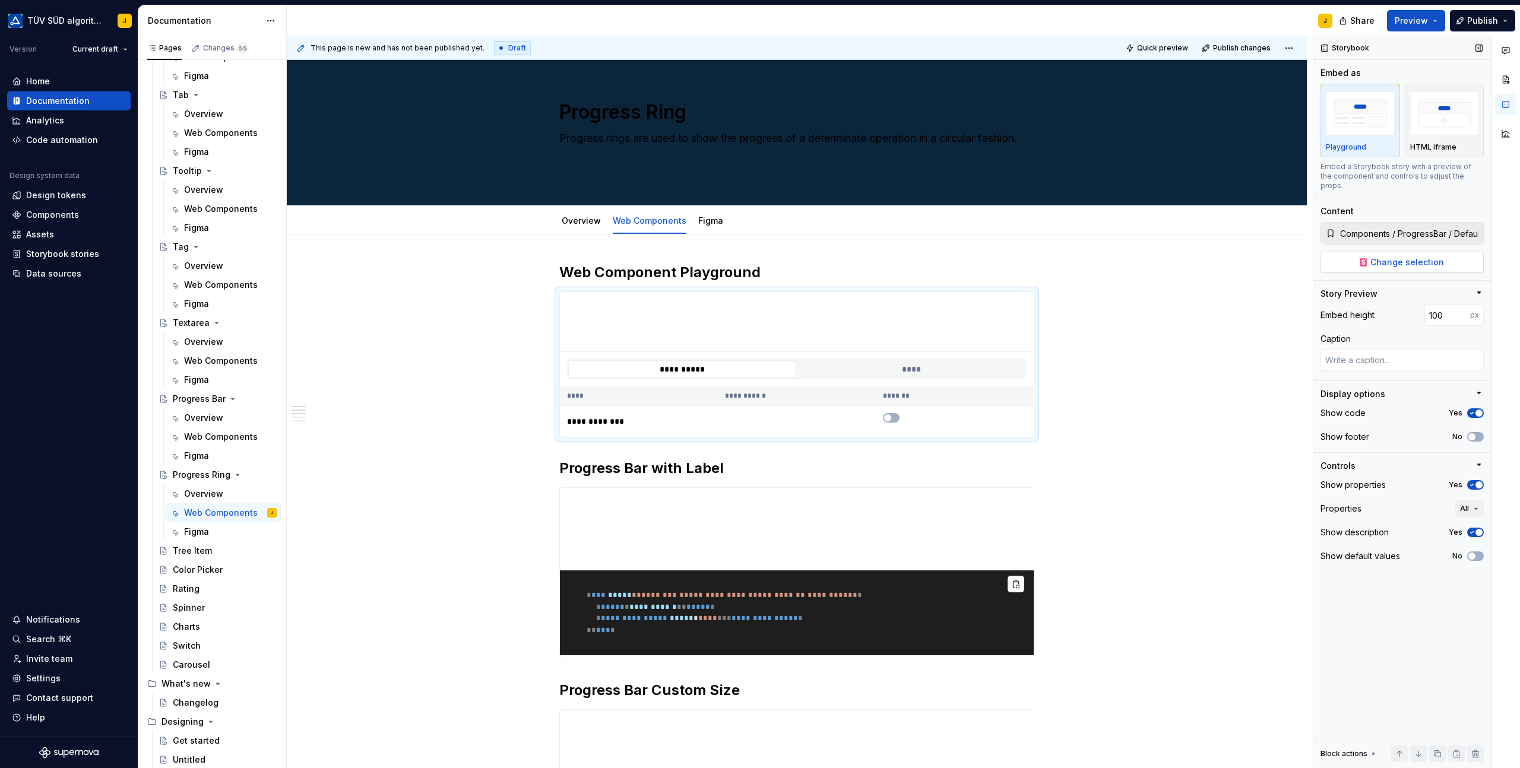
click at [1409, 256] on span "Change selection" at bounding box center [1407, 262] width 74 height 12
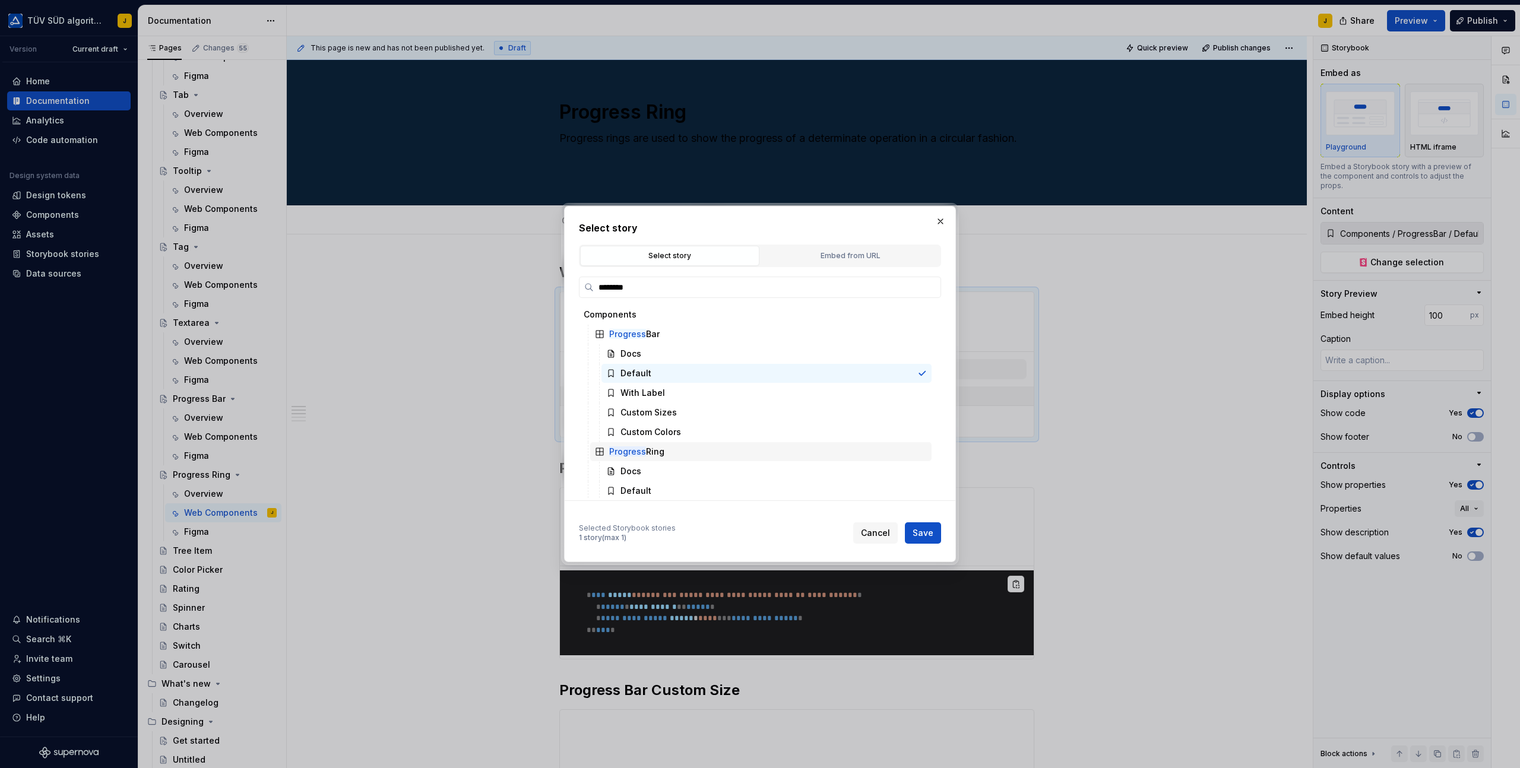
scroll to position [62, 0]
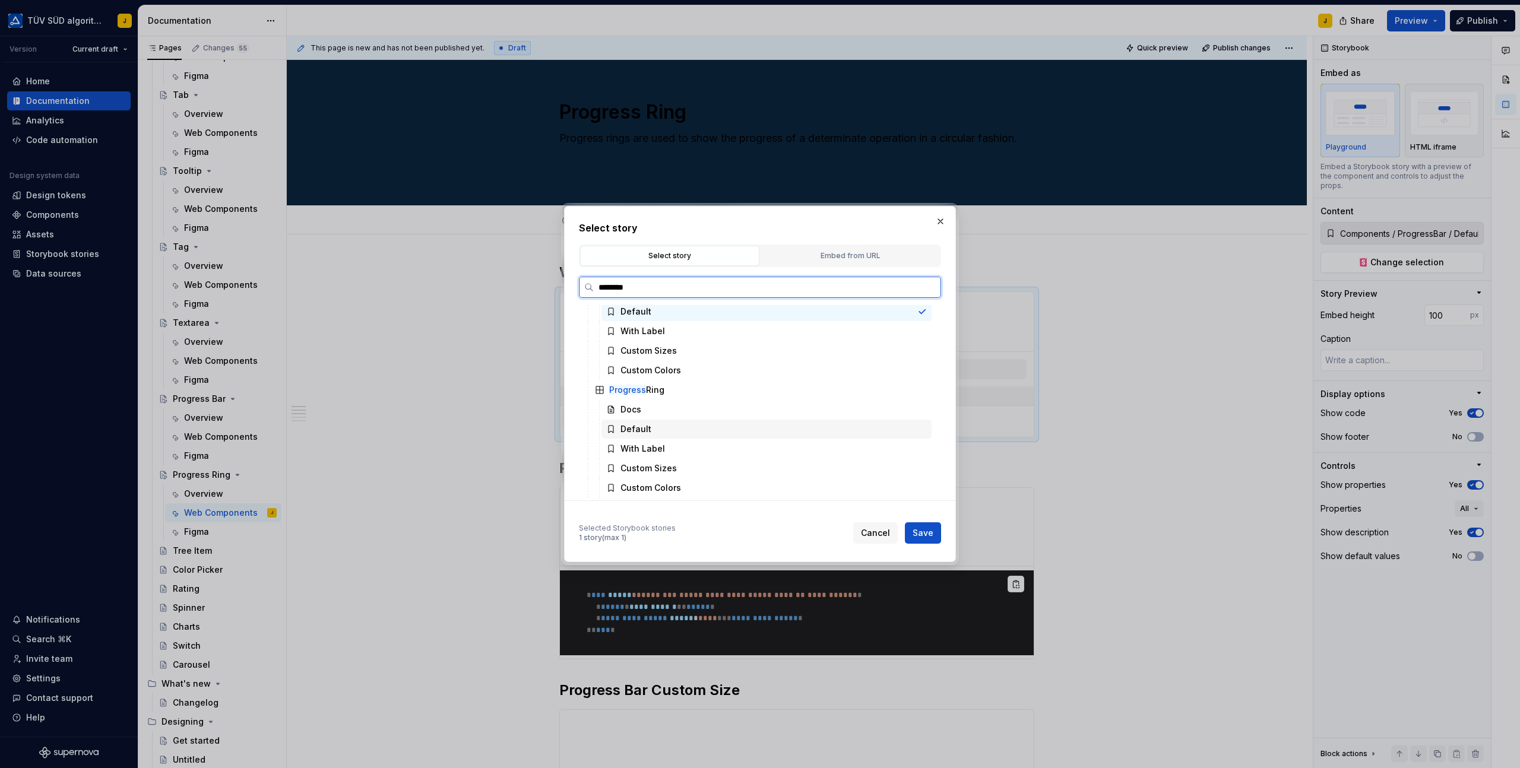
click at [654, 433] on div "Default" at bounding box center [766, 429] width 330 height 19
click at [927, 524] on button "Save" at bounding box center [923, 532] width 36 height 21
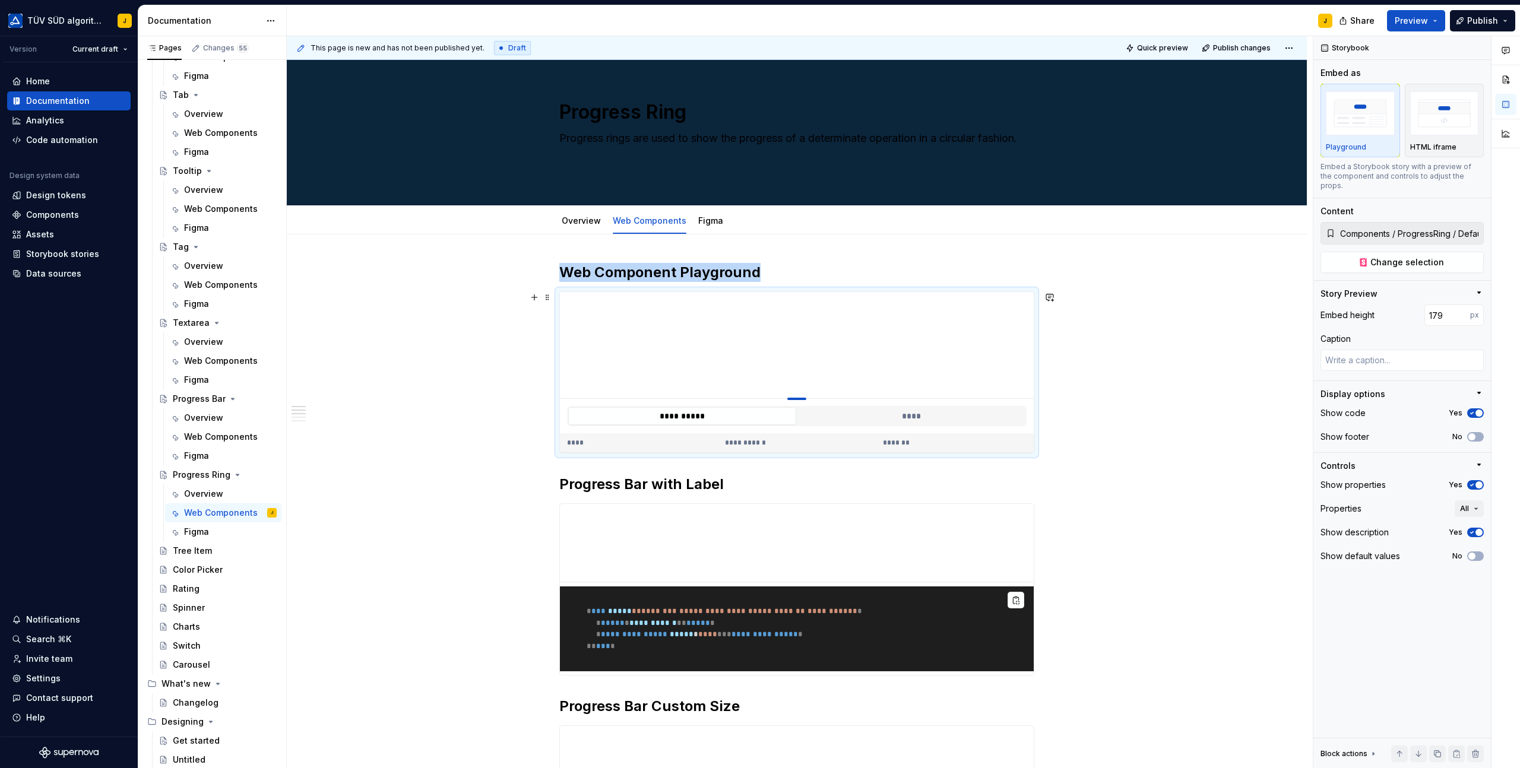
drag, startPoint x: 801, startPoint y: 529, endPoint x: 807, endPoint y: 398, distance: 130.7
click at [806, 398] on div at bounding box center [796, 399] width 19 height 2
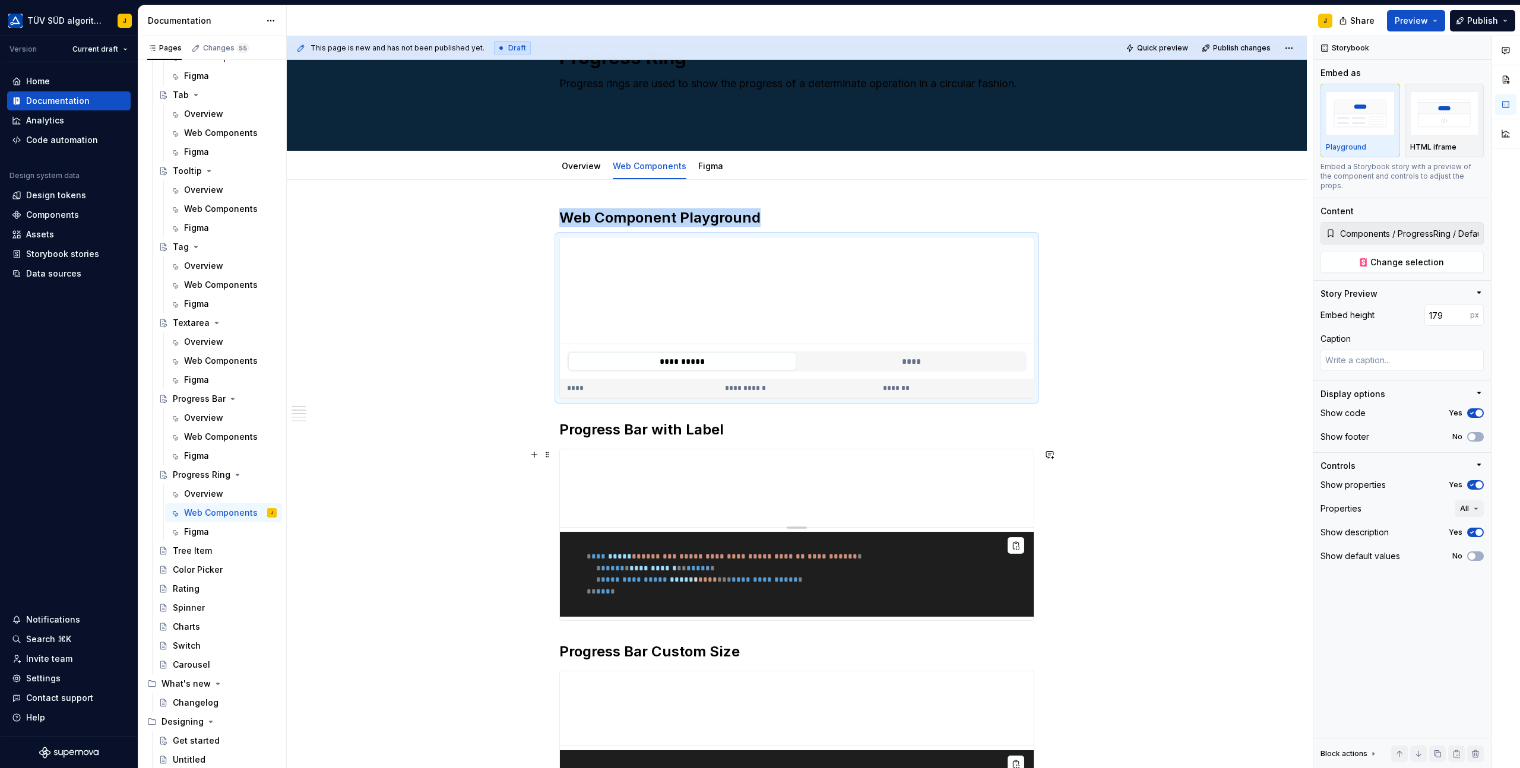
scroll to position [71, 0]
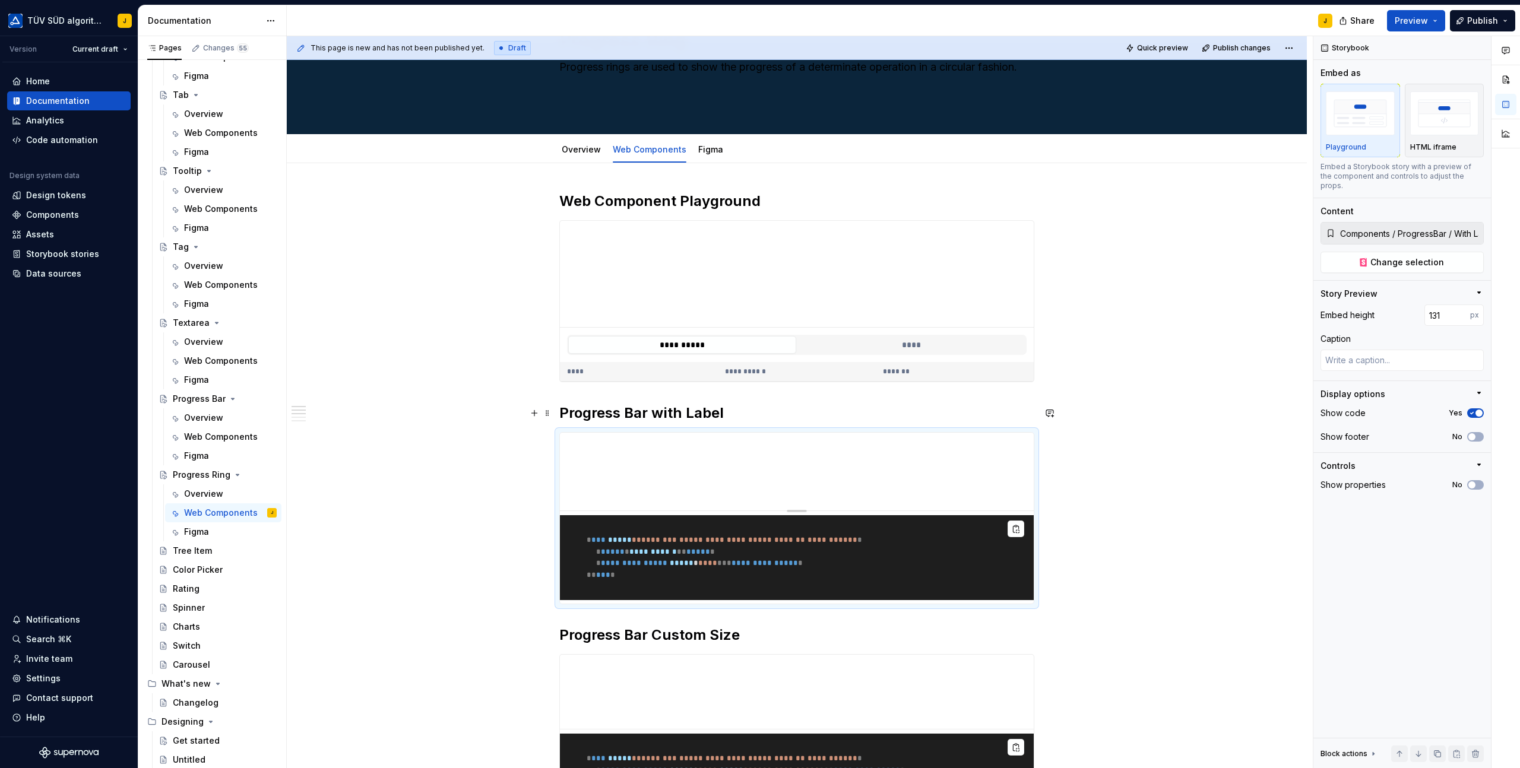
click at [634, 408] on h2 "Progress Bar with Label" at bounding box center [796, 413] width 475 height 19
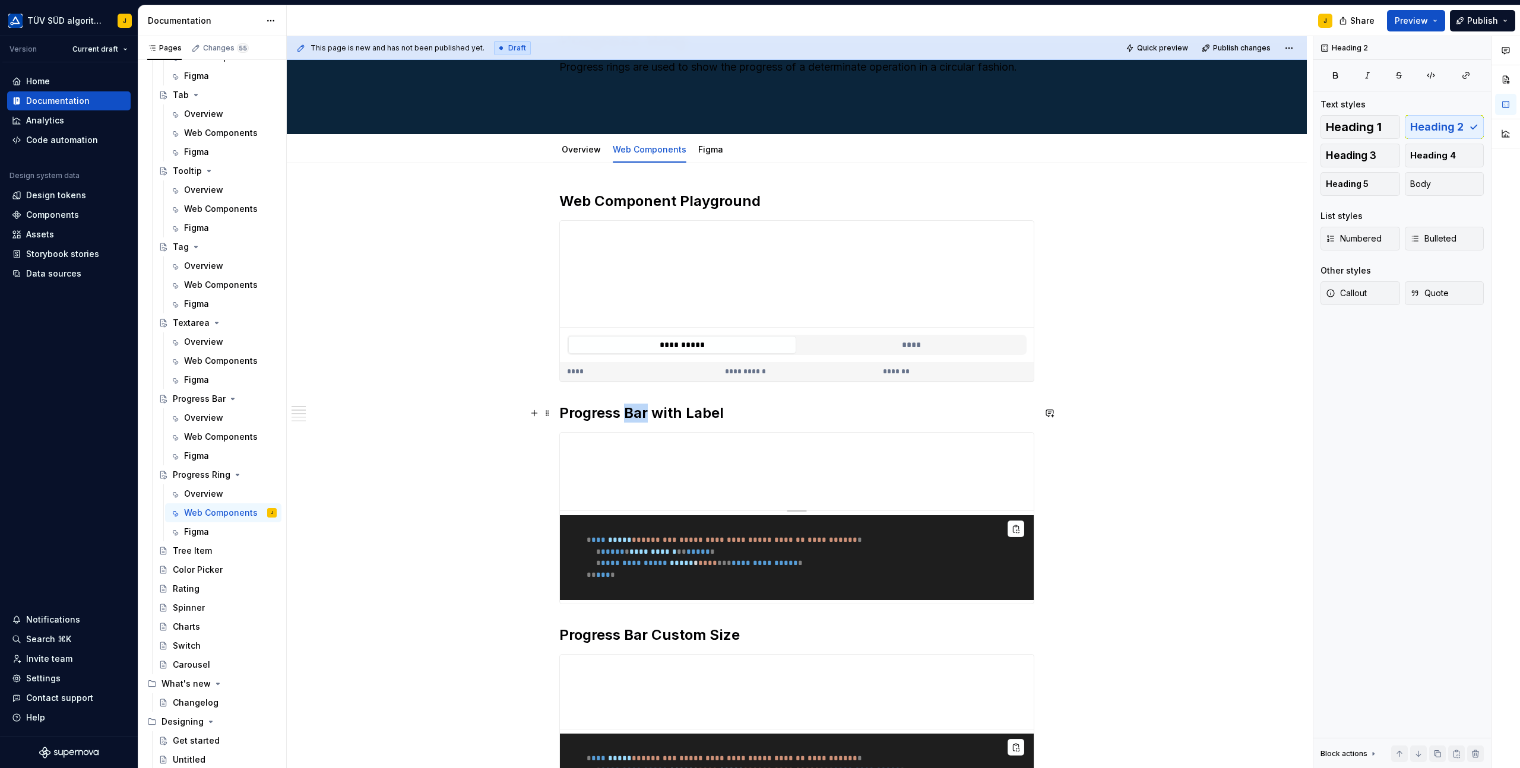
click at [634, 408] on h2 "Progress Bar with Label" at bounding box center [796, 413] width 475 height 19
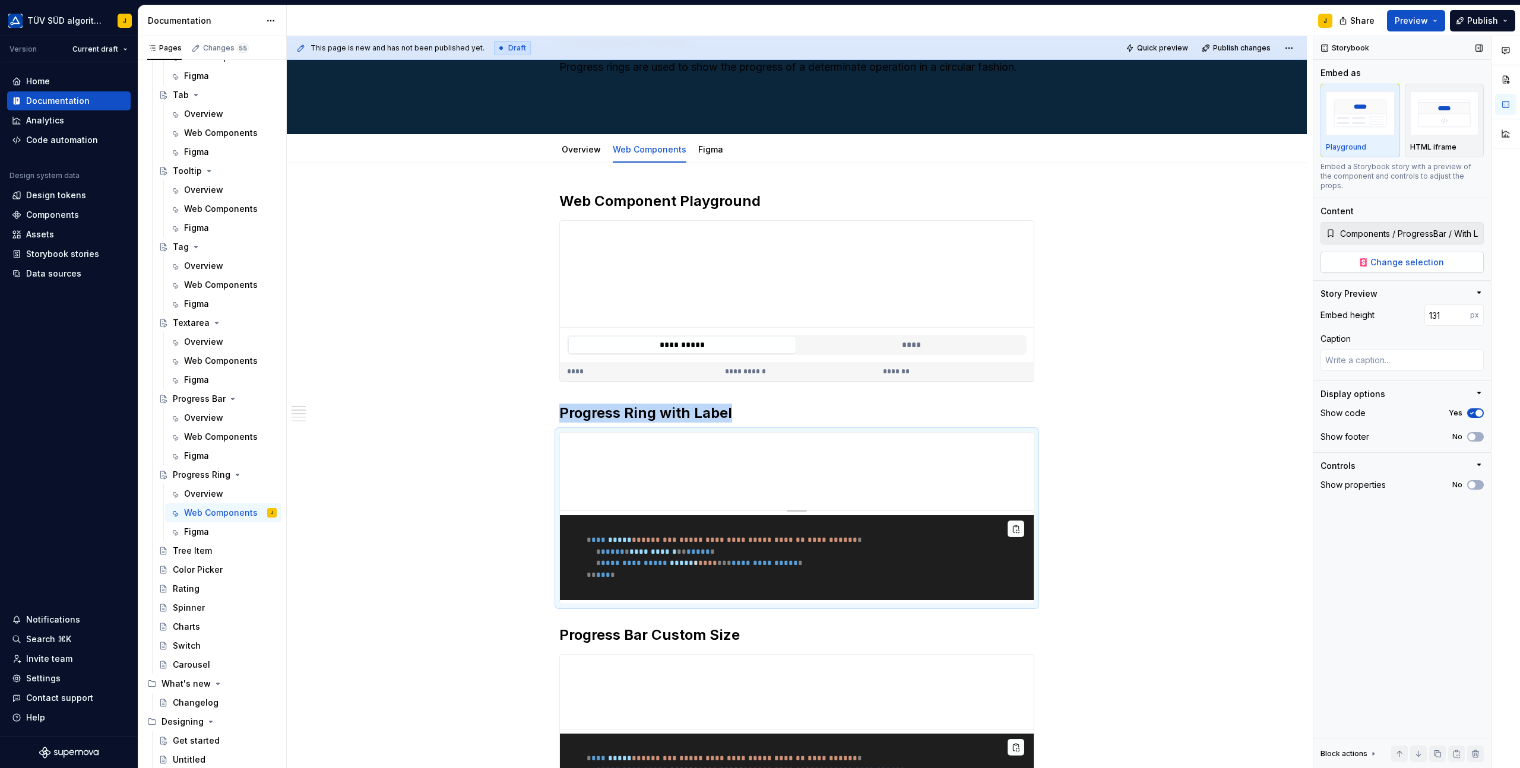
click at [1392, 256] on span "Change selection" at bounding box center [1407, 262] width 74 height 12
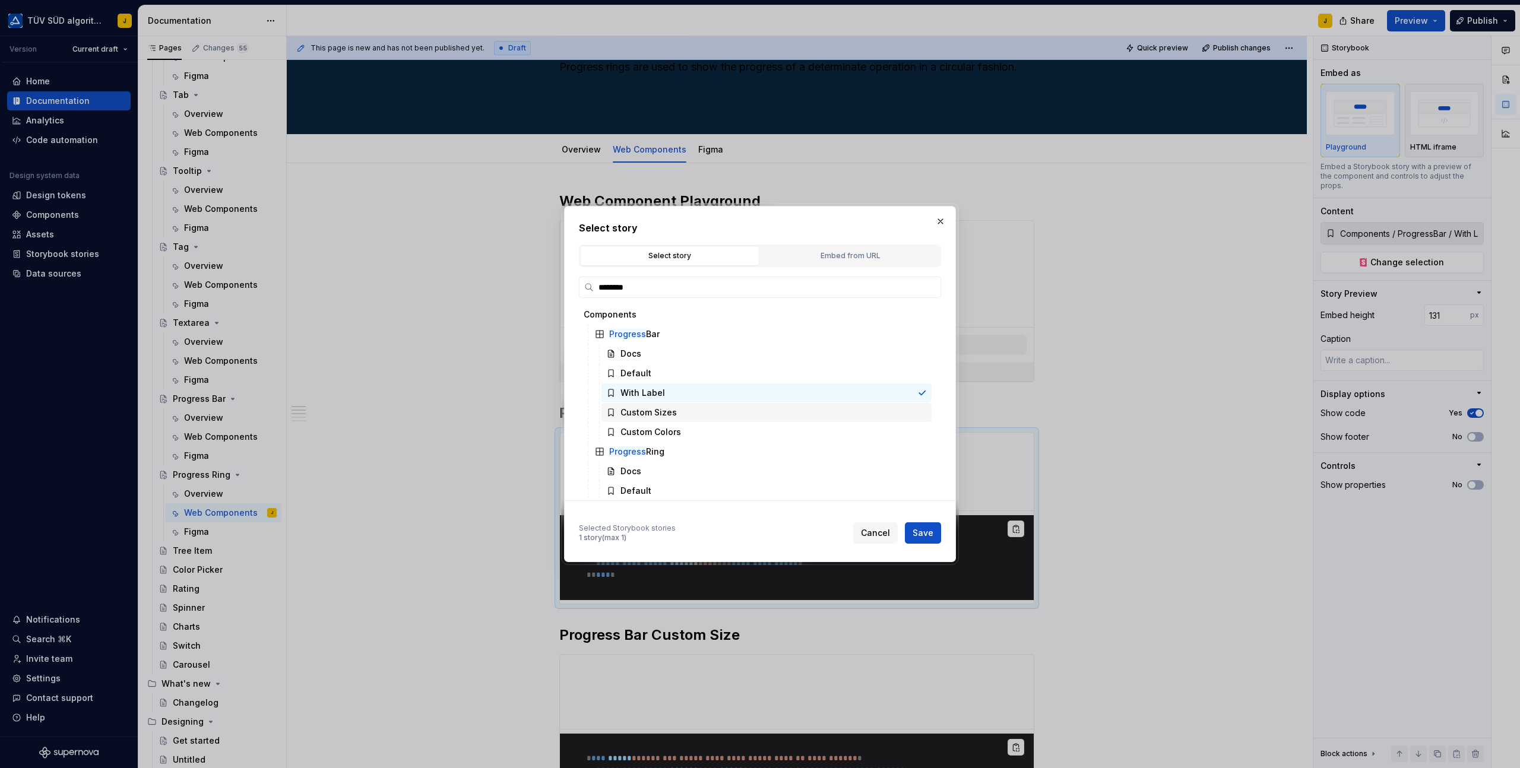
scroll to position [62, 0]
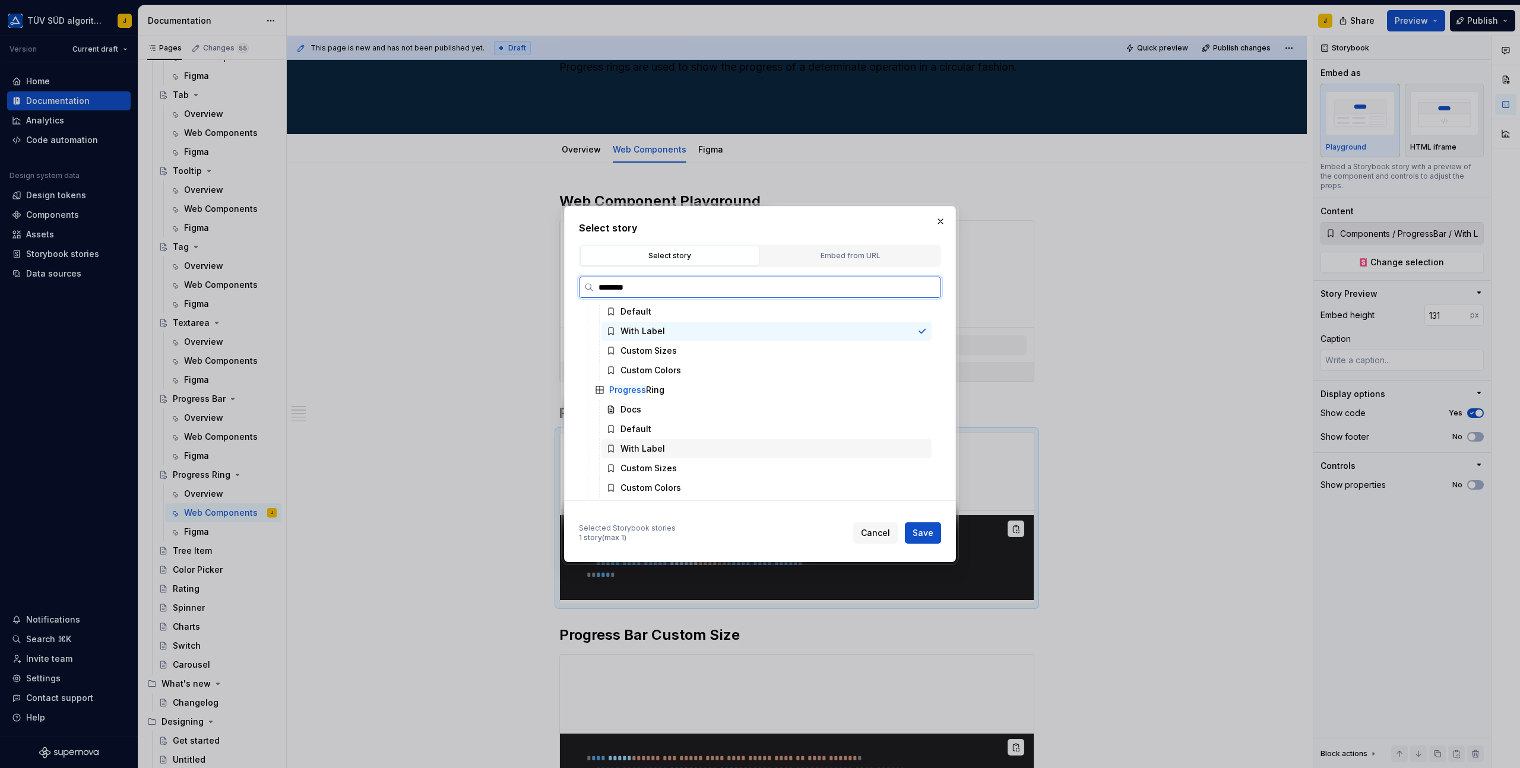
click at [662, 447] on div "With Label" at bounding box center [642, 449] width 45 height 12
click at [928, 526] on button "Save" at bounding box center [923, 532] width 36 height 21
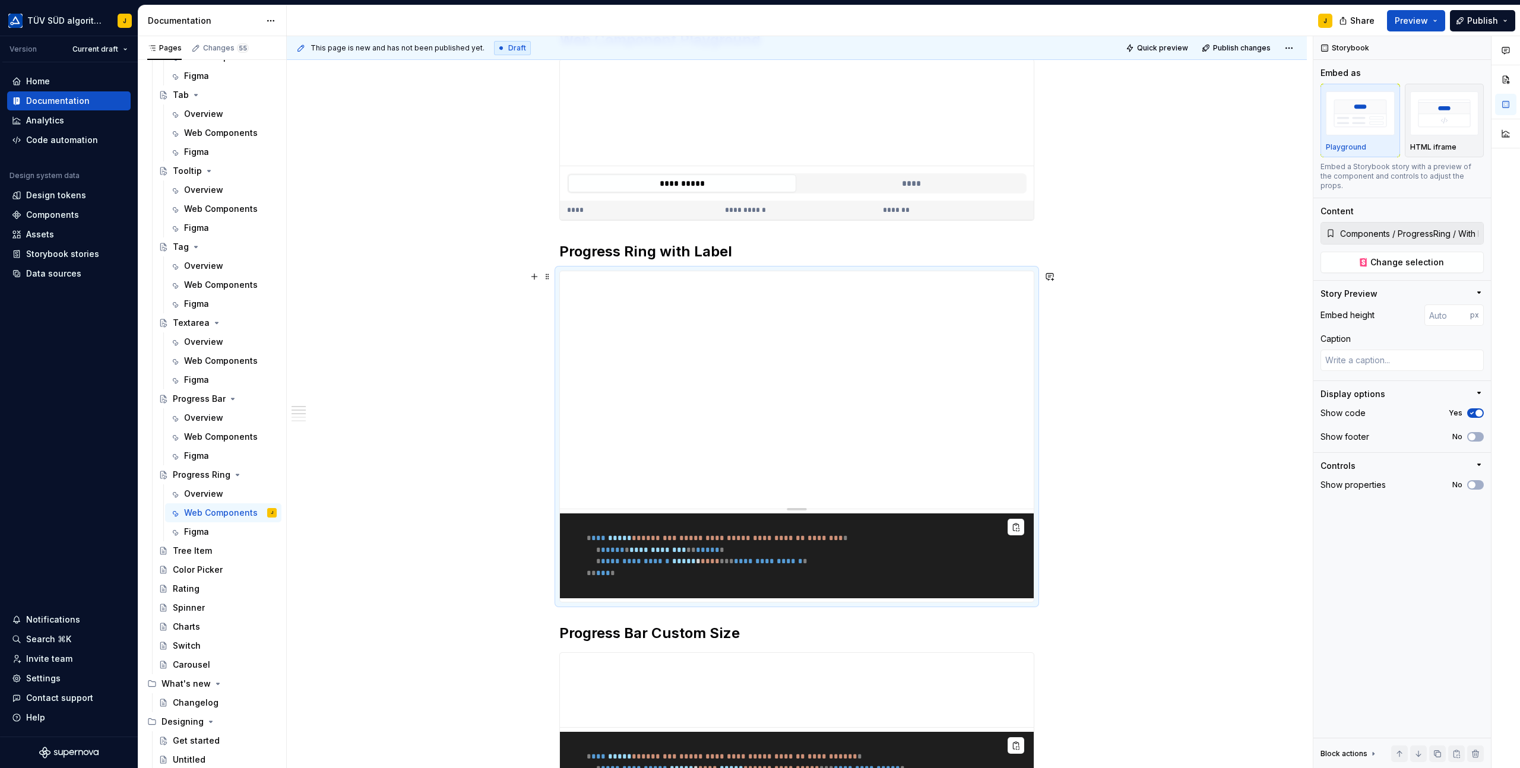
scroll to position [237, 0]
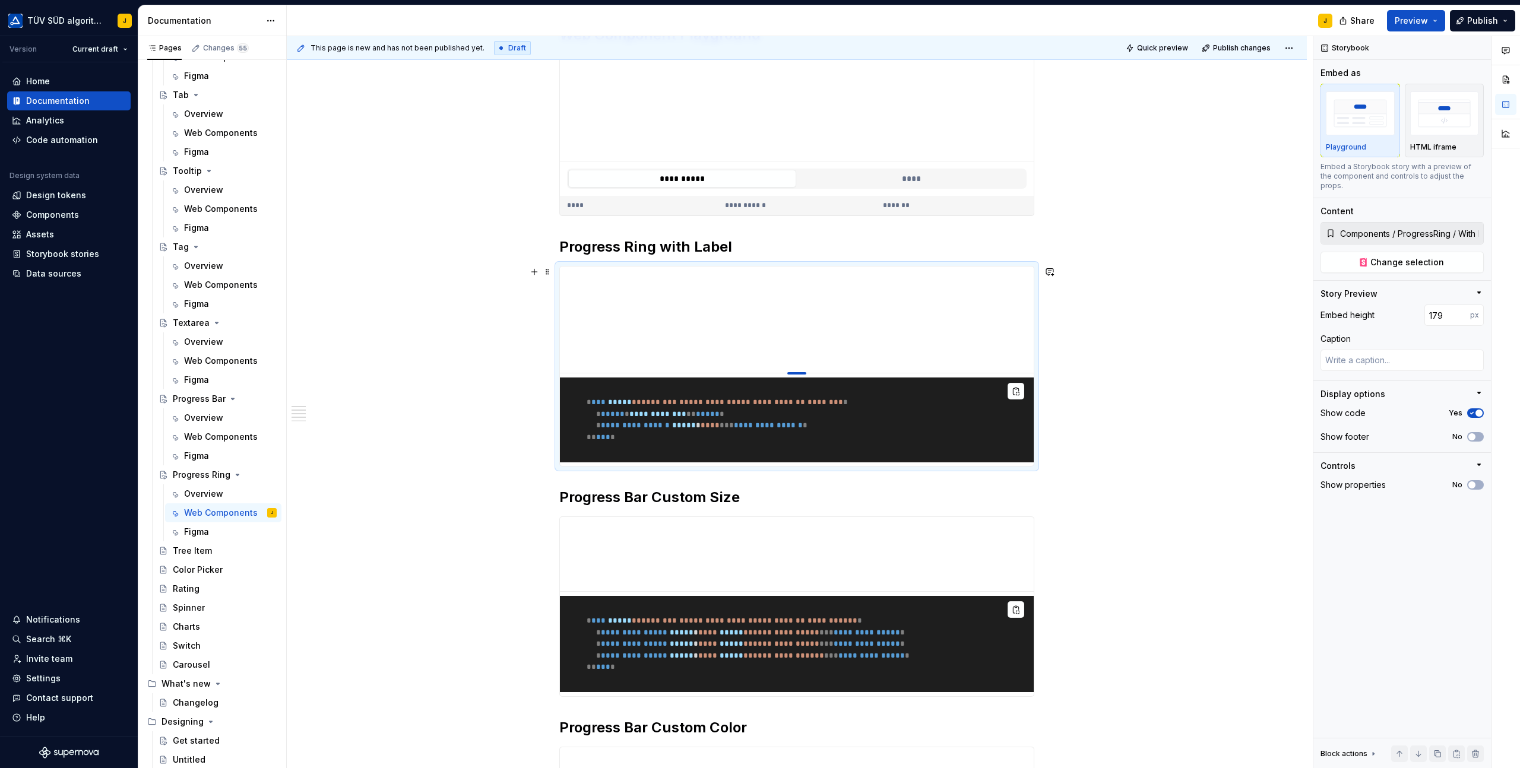
drag, startPoint x: 800, startPoint y: 503, endPoint x: 801, endPoint y: 372, distance: 130.6
click at [801, 373] on div at bounding box center [796, 373] width 19 height 2
click at [1412, 256] on span "Change selection" at bounding box center [1407, 262] width 74 height 12
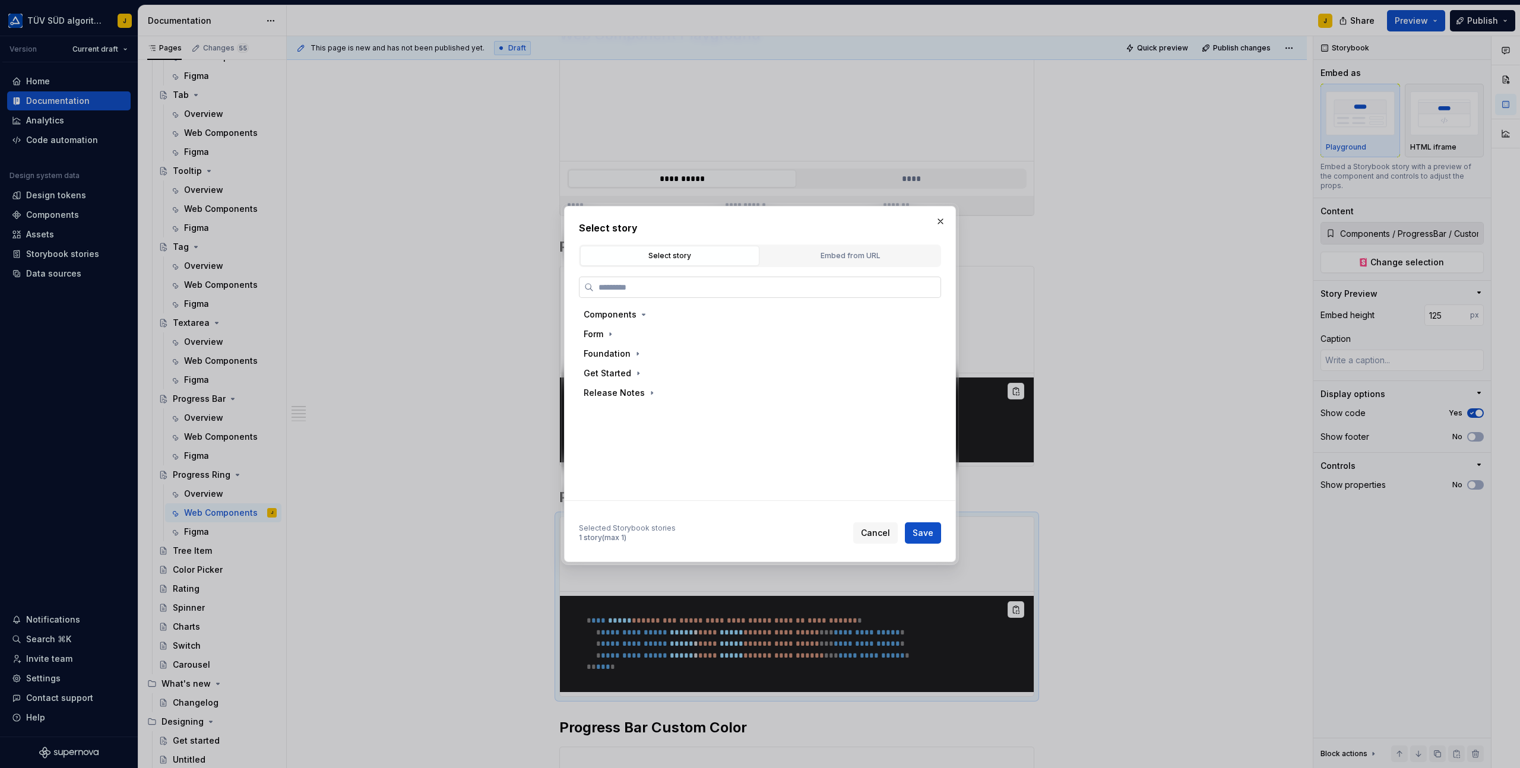
click at [762, 280] on label at bounding box center [760, 287] width 362 height 21
click at [762, 281] on input "search" at bounding box center [767, 287] width 347 height 12
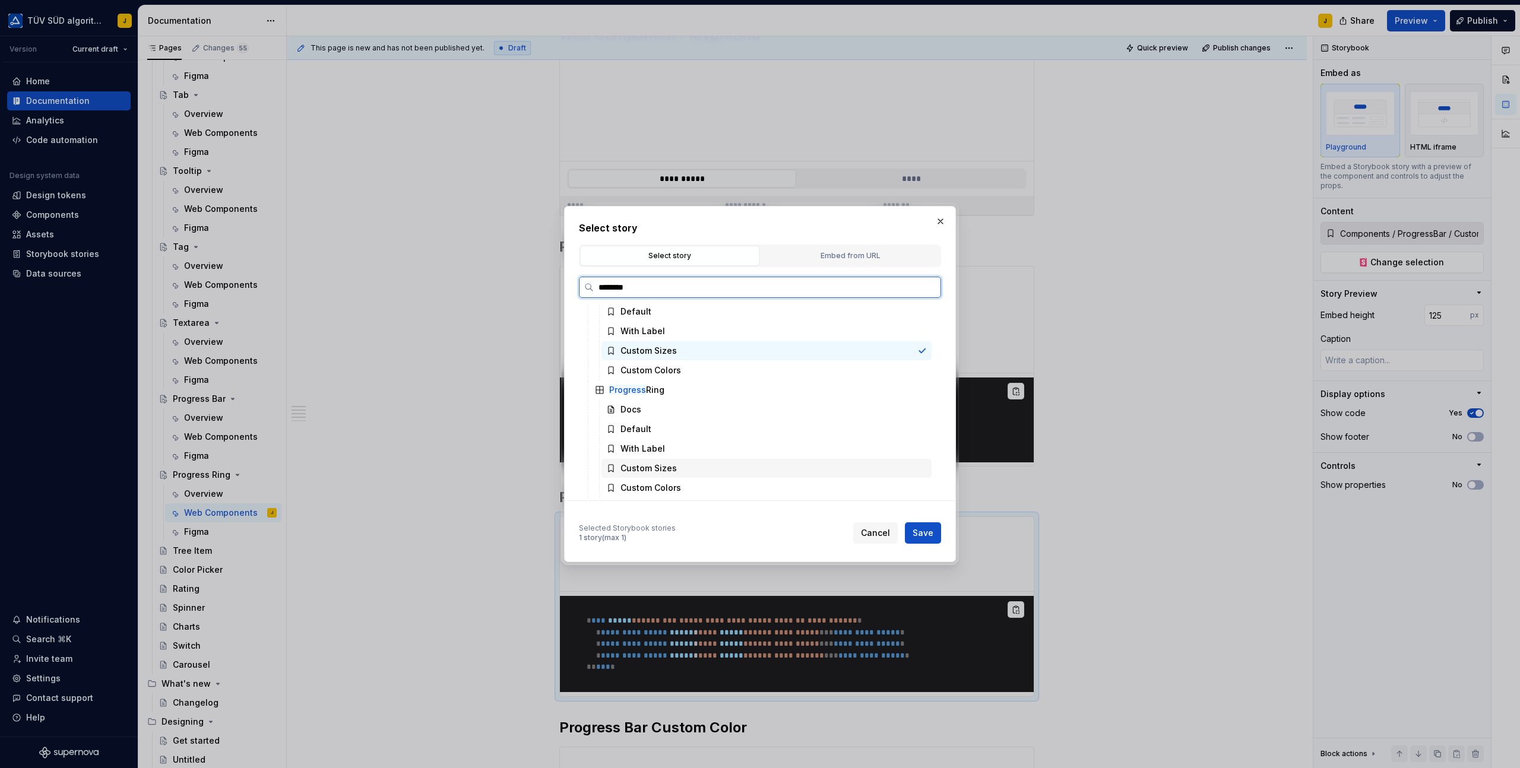
click at [678, 469] on div "Custom Sizes" at bounding box center [766, 468] width 330 height 19
click at [922, 528] on span "Save" at bounding box center [922, 533] width 21 height 12
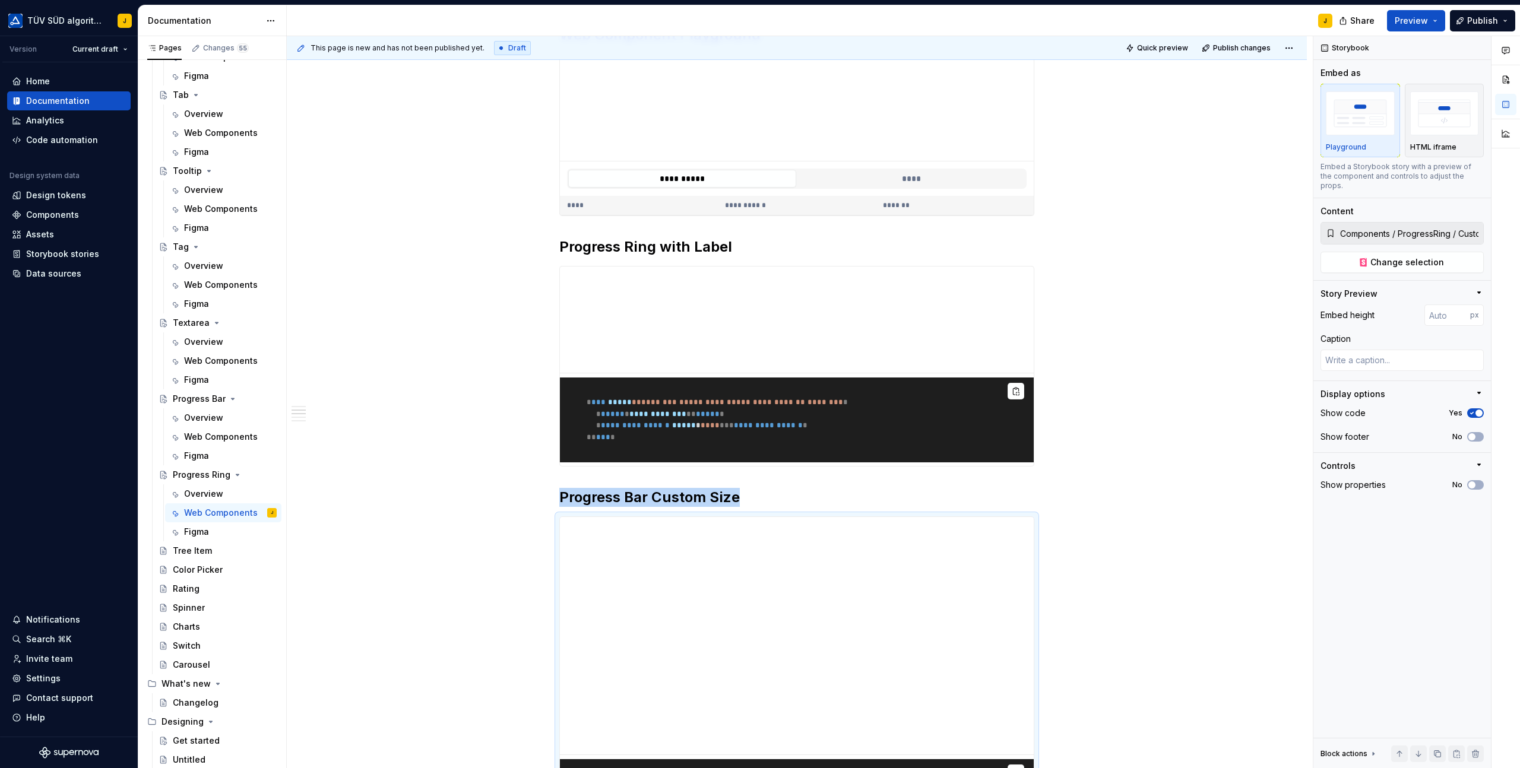
scroll to position [328, 0]
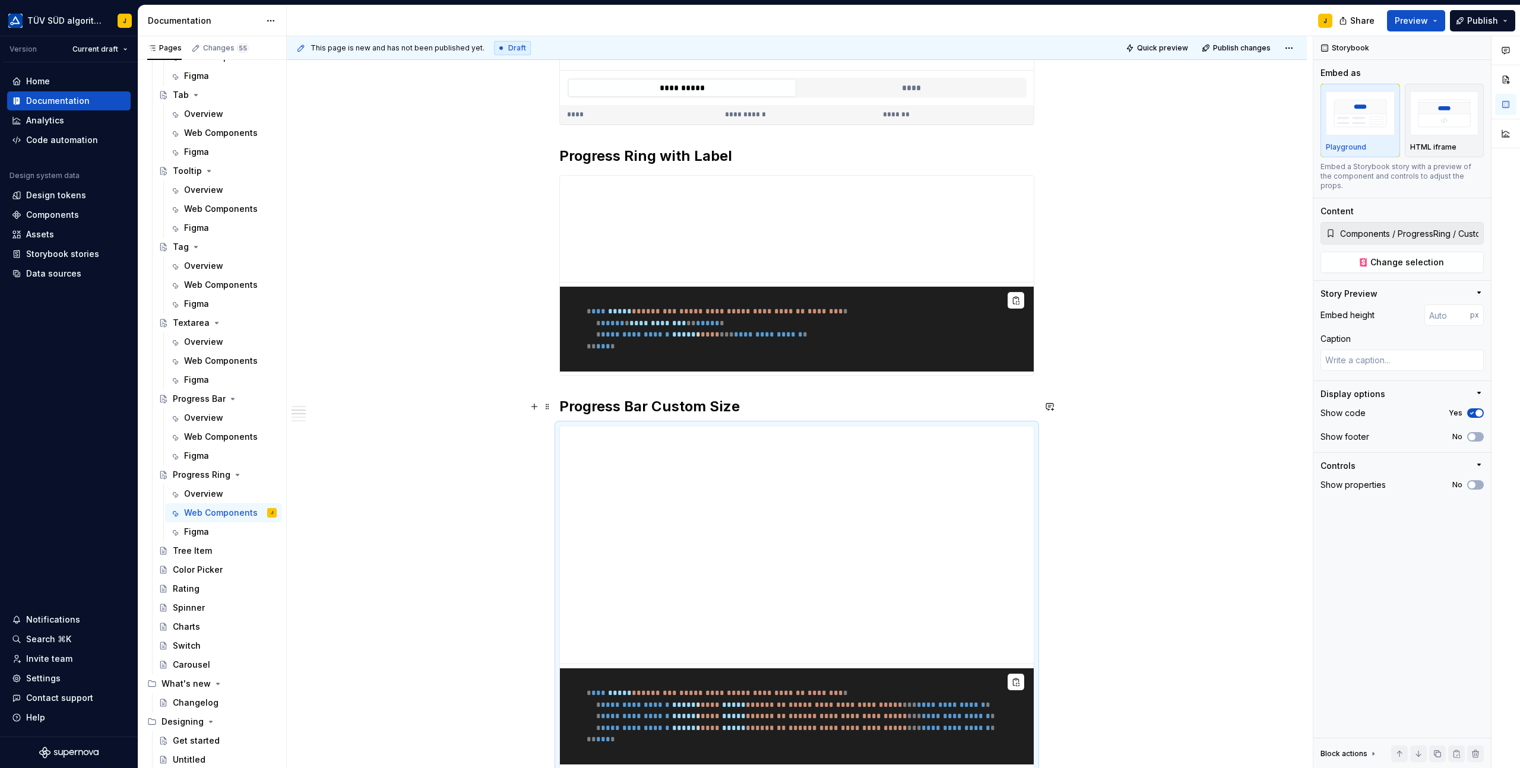
click at [630, 404] on h2 "Progress Bar Custom Size" at bounding box center [796, 406] width 475 height 19
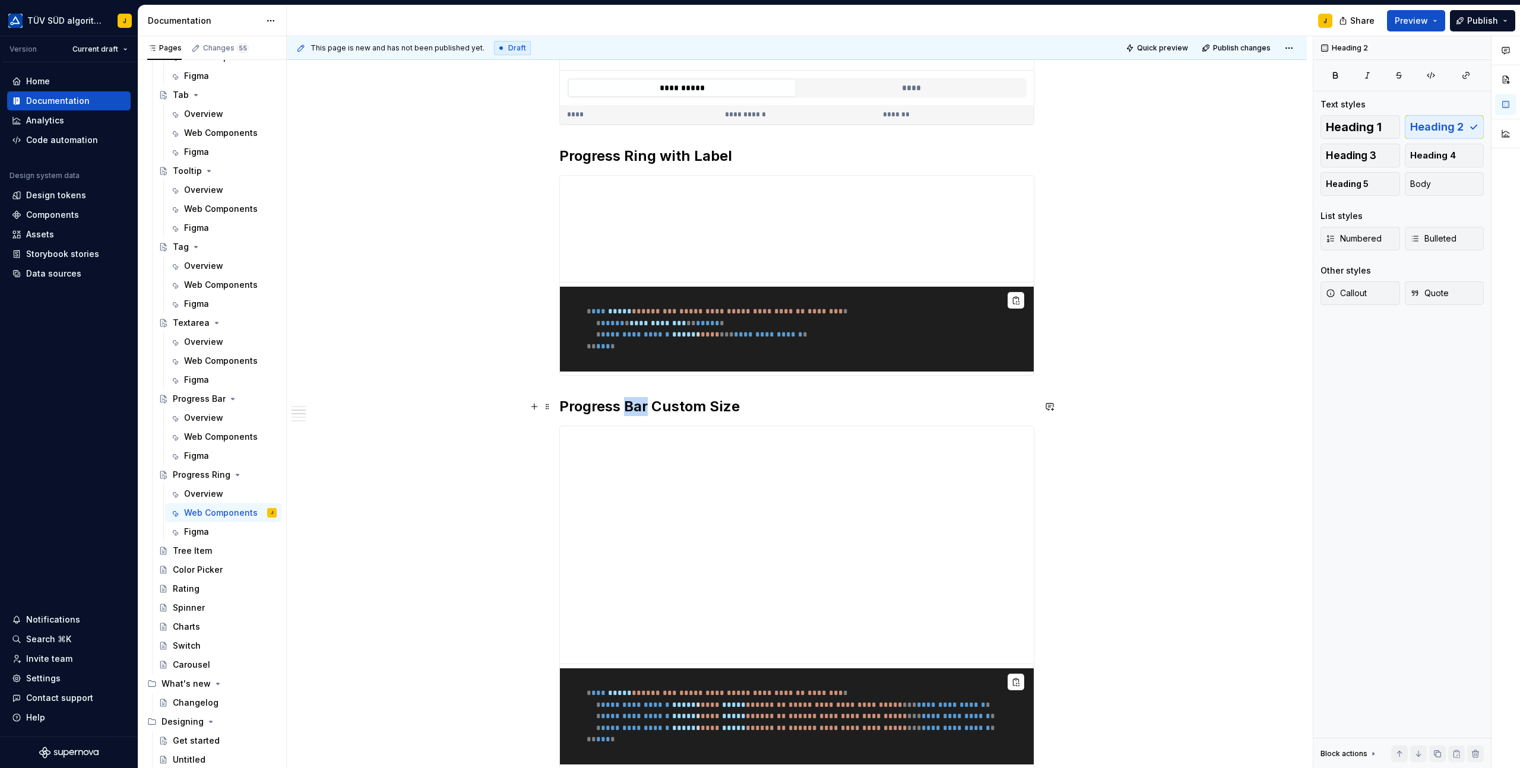
click at [630, 404] on h2 "Progress Bar Custom Size" at bounding box center [796, 406] width 475 height 19
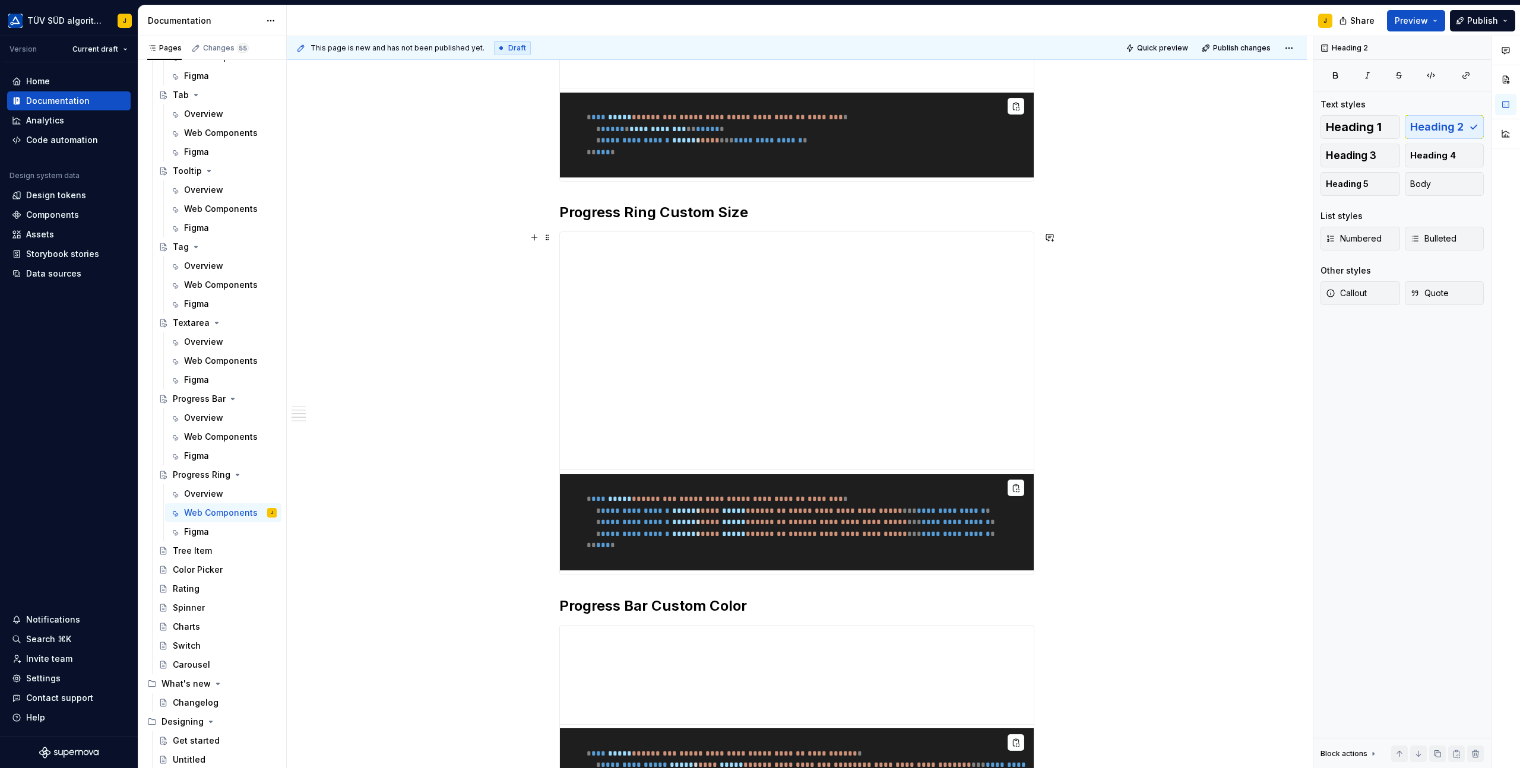
scroll to position [579, 0]
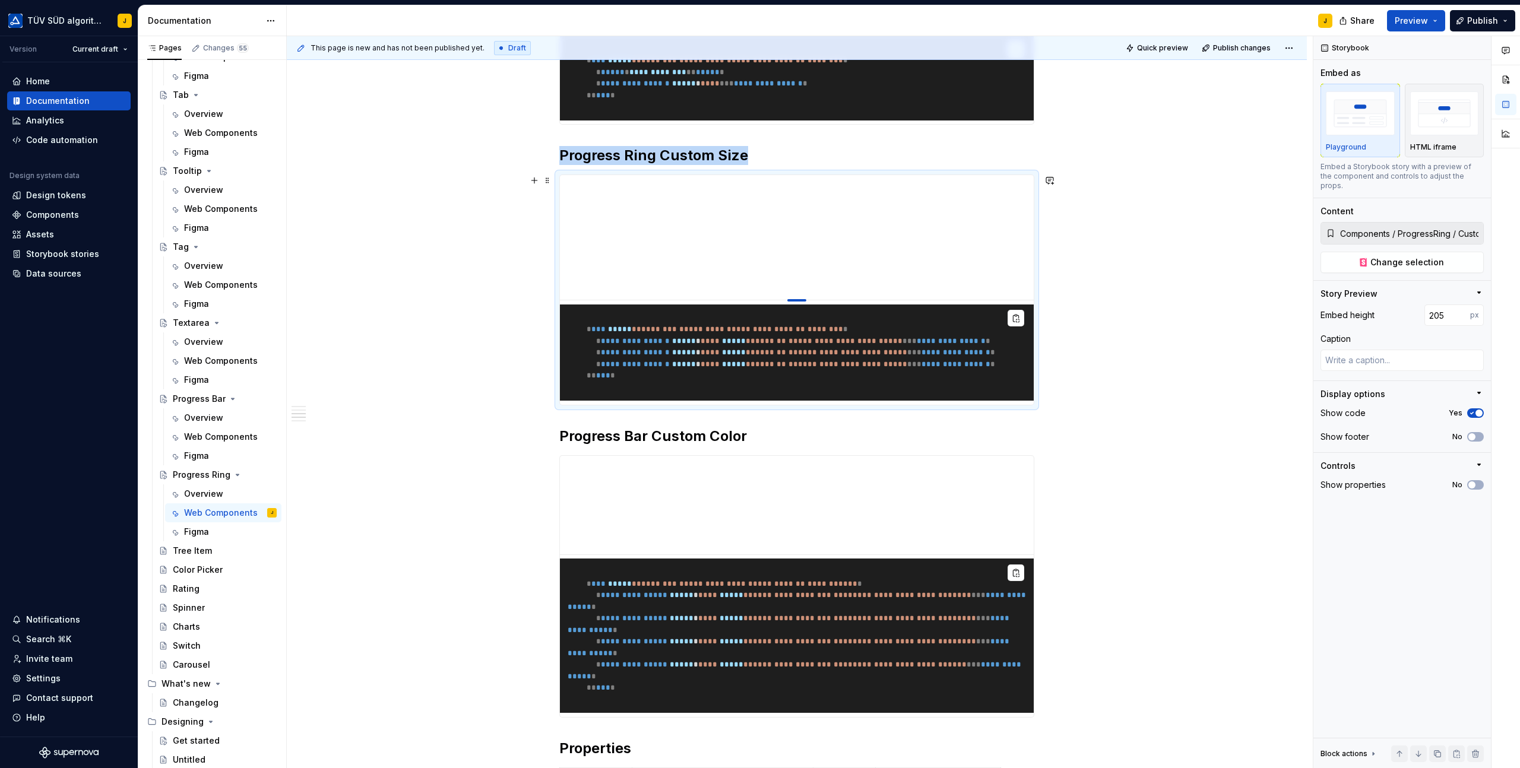
drag, startPoint x: 795, startPoint y: 413, endPoint x: 801, endPoint y: 297, distance: 115.9
click at [801, 299] on div at bounding box center [796, 300] width 19 height 2
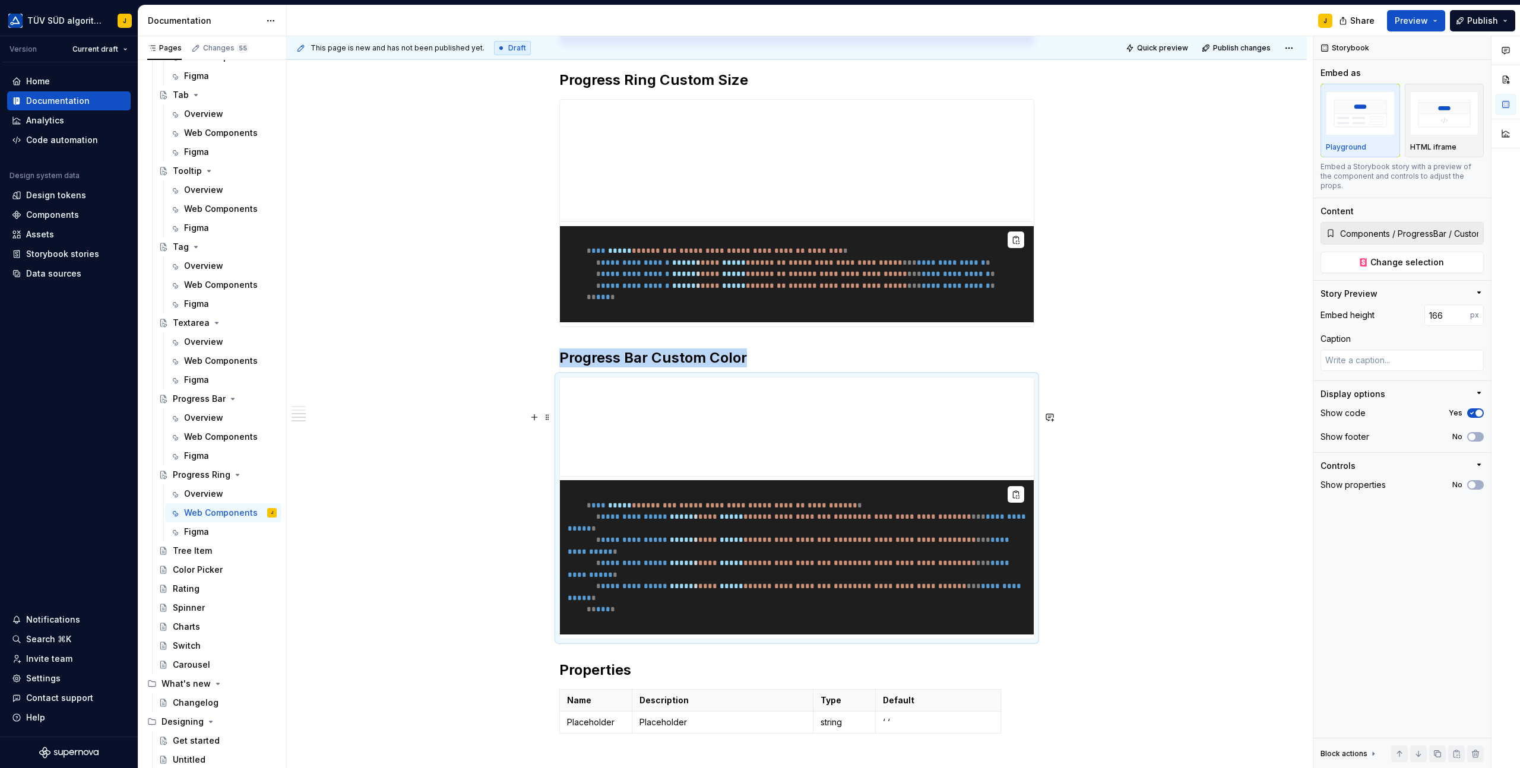
scroll to position [699, 0]
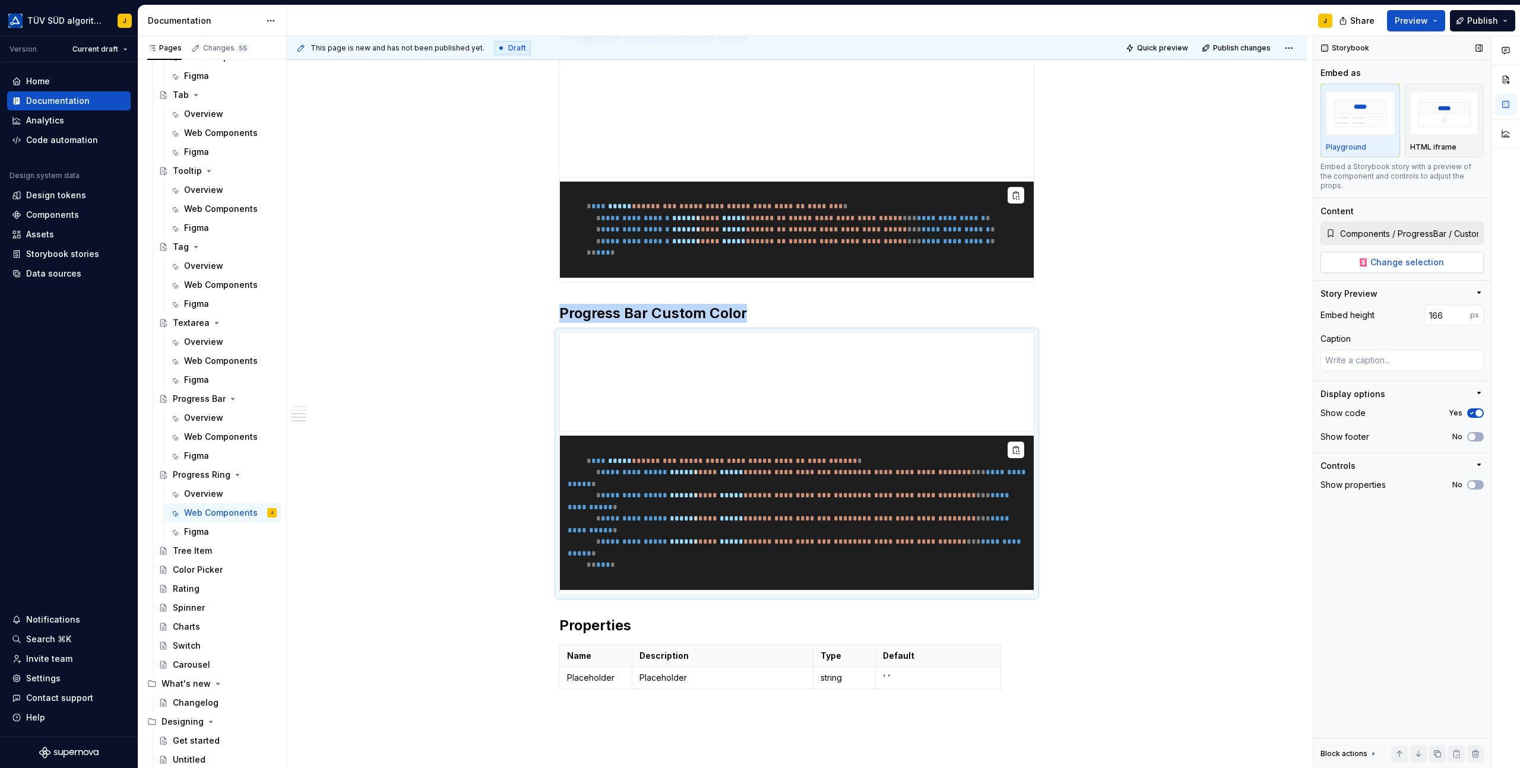
click at [1423, 252] on button "Change selection" at bounding box center [1401, 262] width 163 height 21
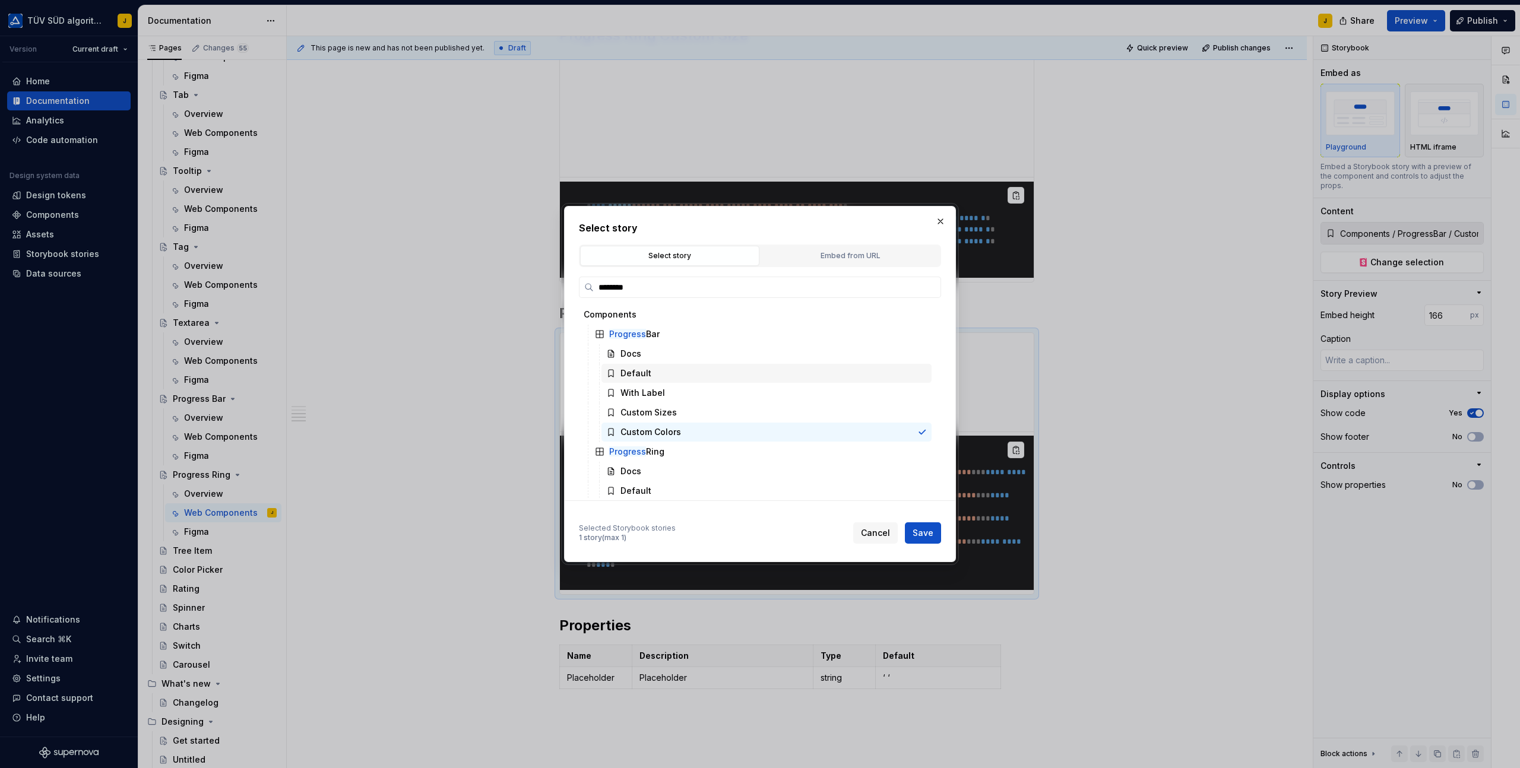
scroll to position [62, 0]
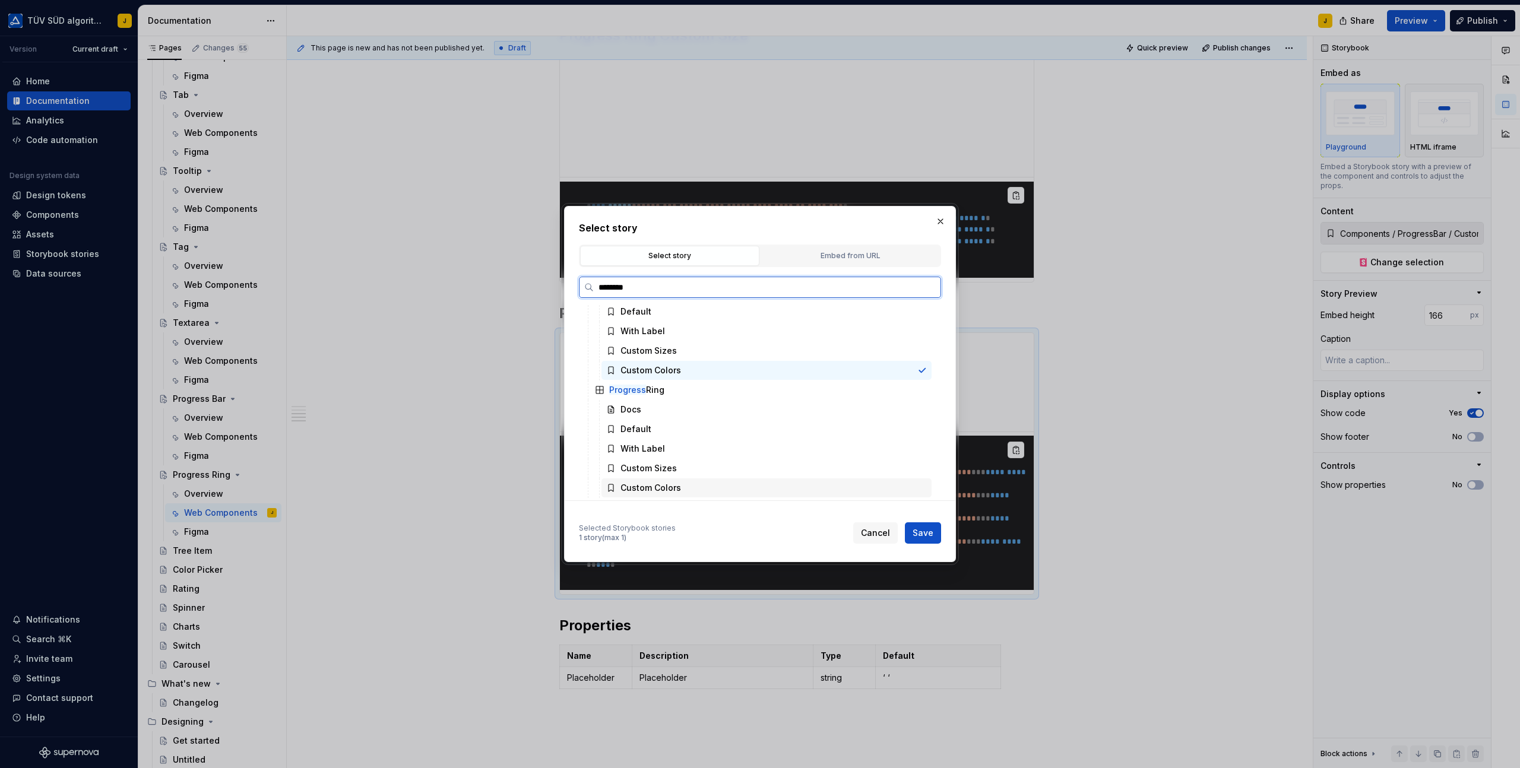
click at [676, 489] on div "Custom Colors" at bounding box center [650, 488] width 61 height 12
click at [920, 531] on span "Save" at bounding box center [922, 533] width 21 height 12
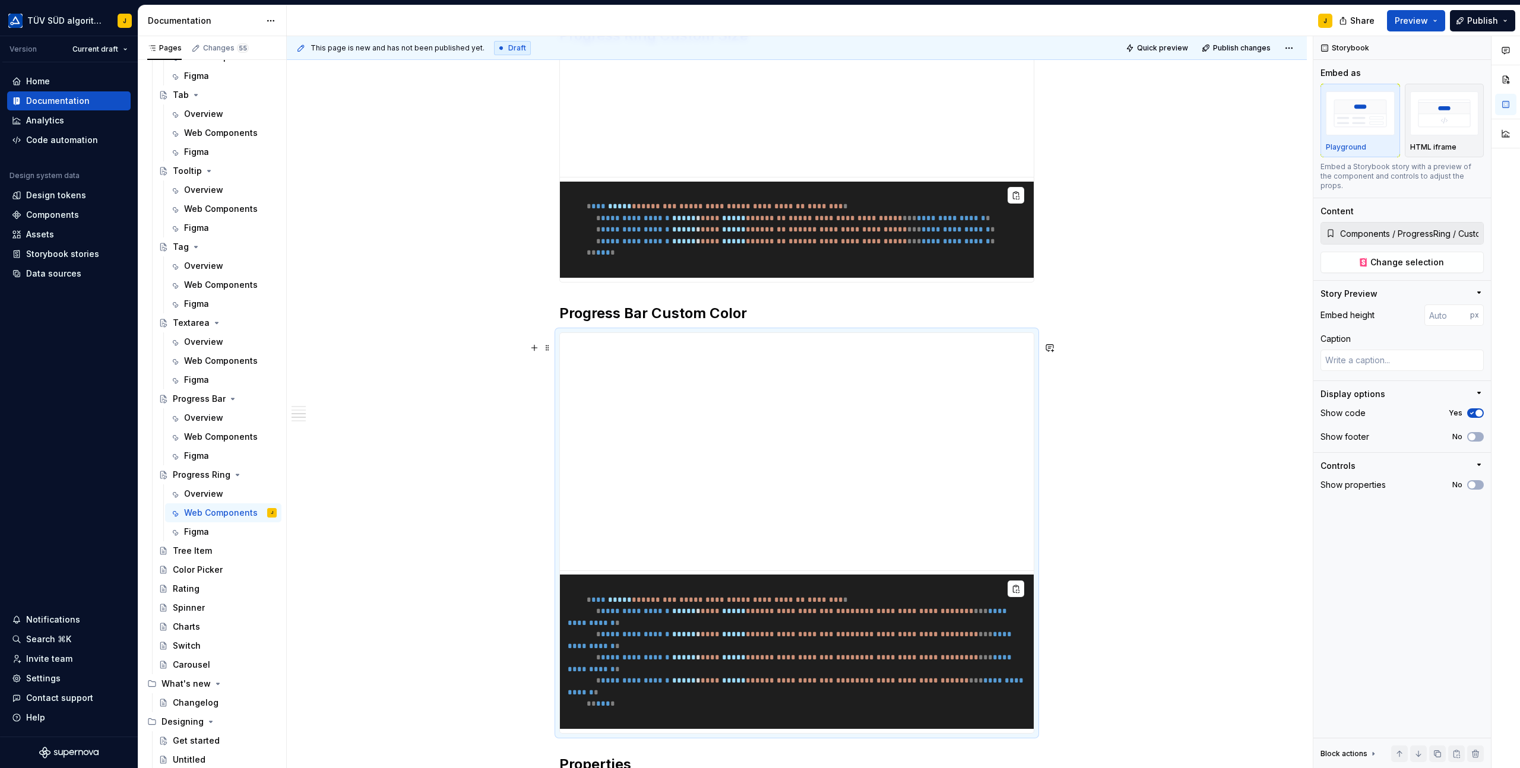
click at [636, 323] on h2 "Progress Bar Custom Color" at bounding box center [796, 313] width 475 height 19
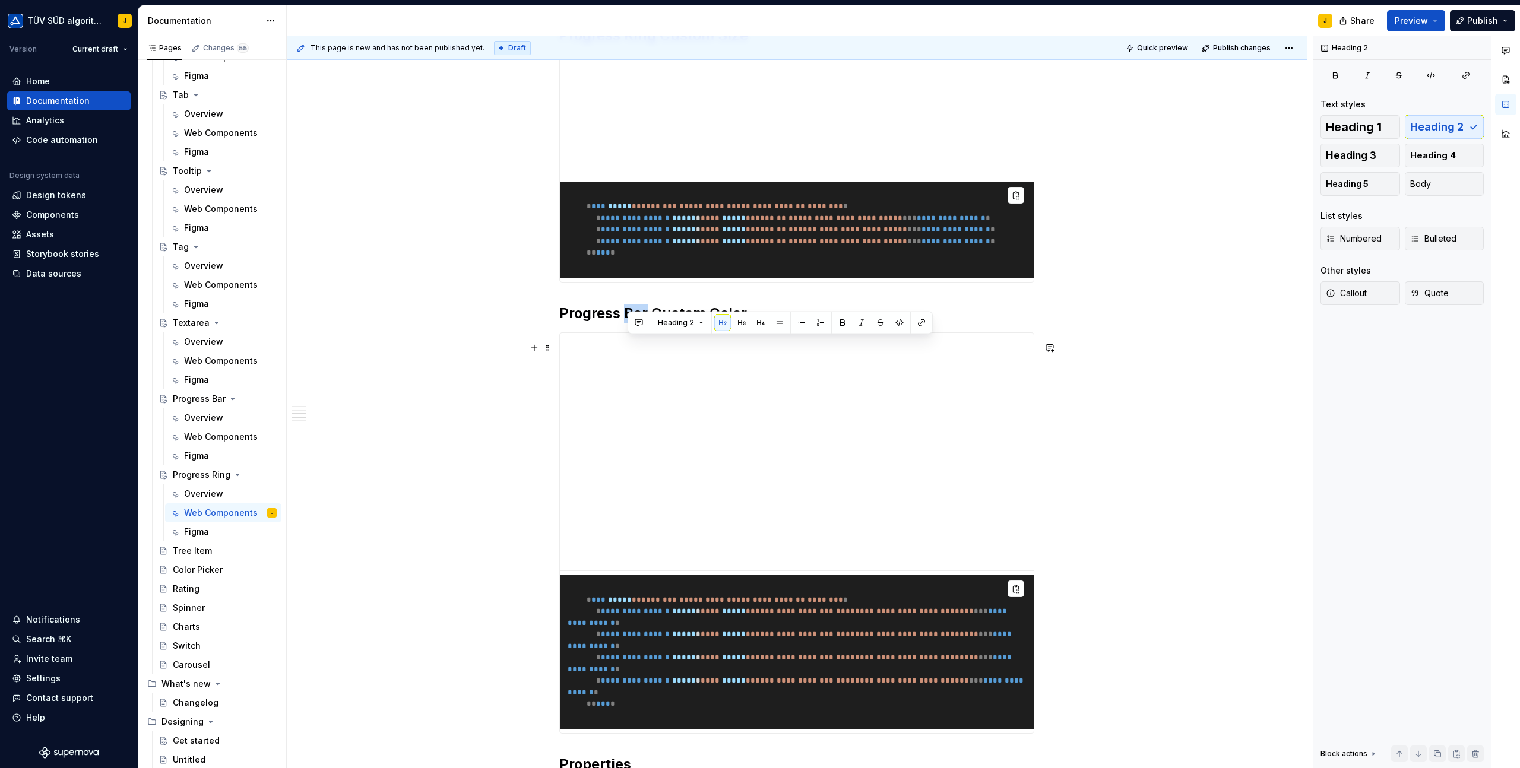
click at [636, 323] on h2 "Progress Bar Custom Color" at bounding box center [796, 313] width 475 height 19
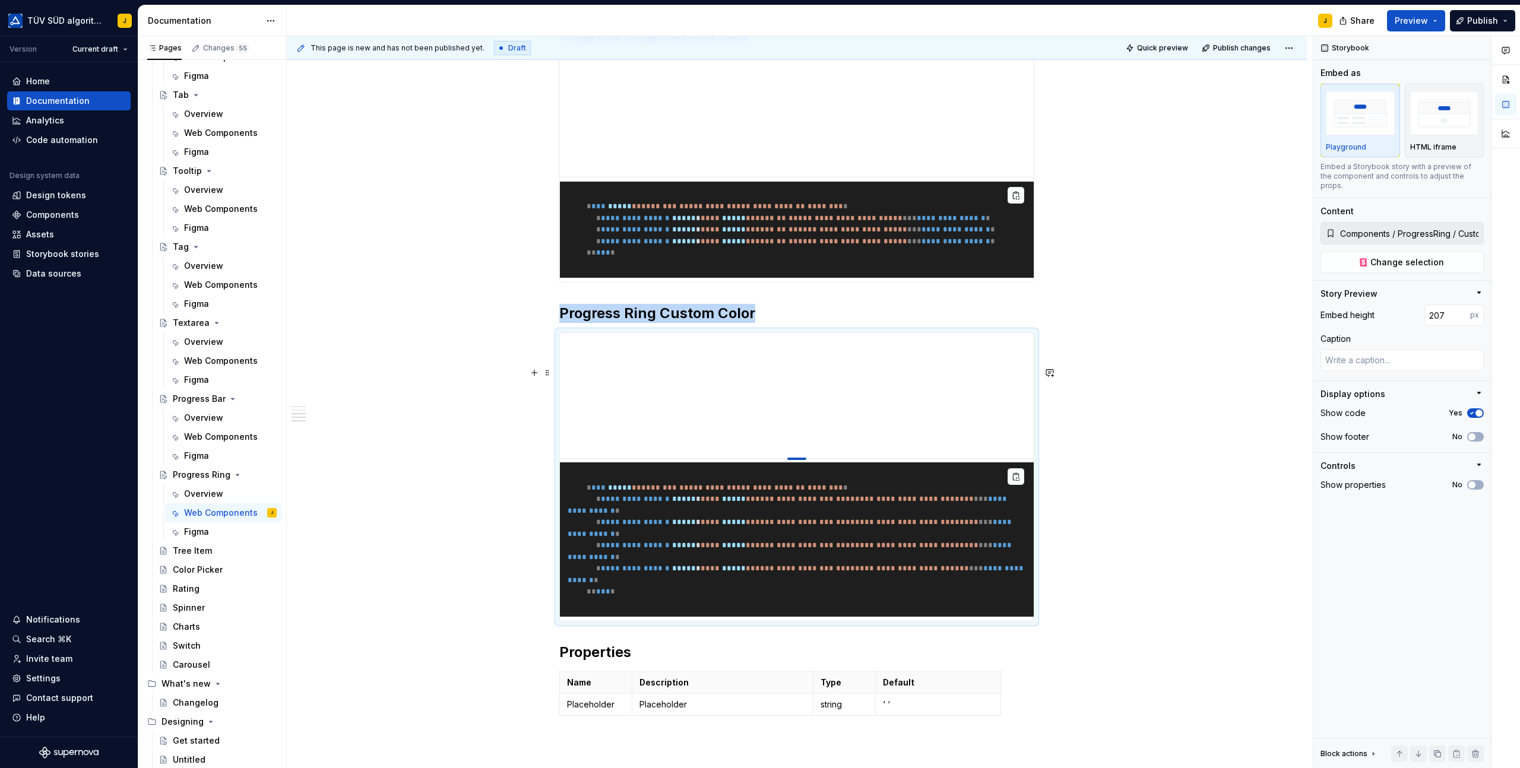
drag, startPoint x: 800, startPoint y: 605, endPoint x: 803, endPoint y: 489, distance: 116.4
click at [803, 460] on div at bounding box center [796, 459] width 19 height 2
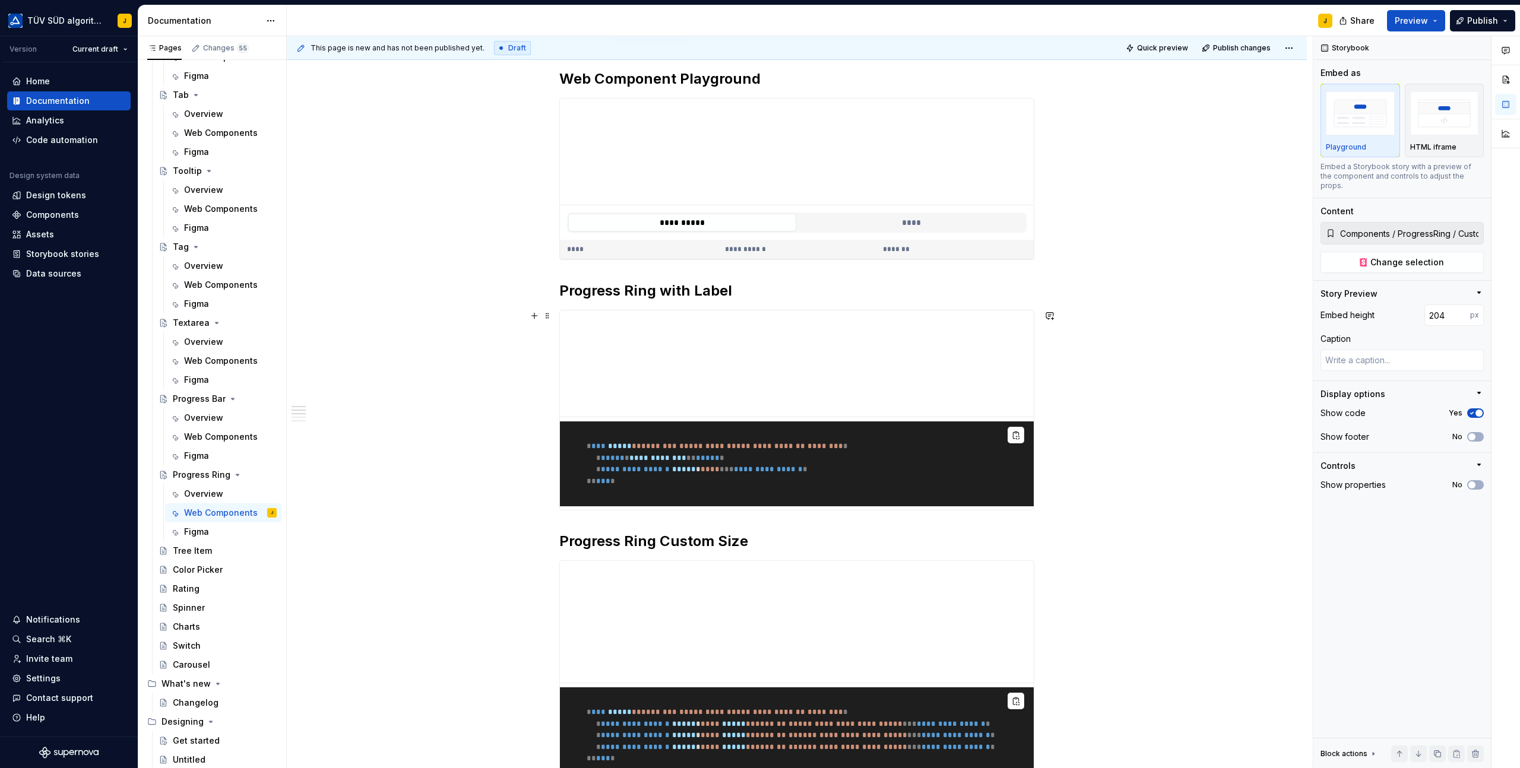
scroll to position [0, 0]
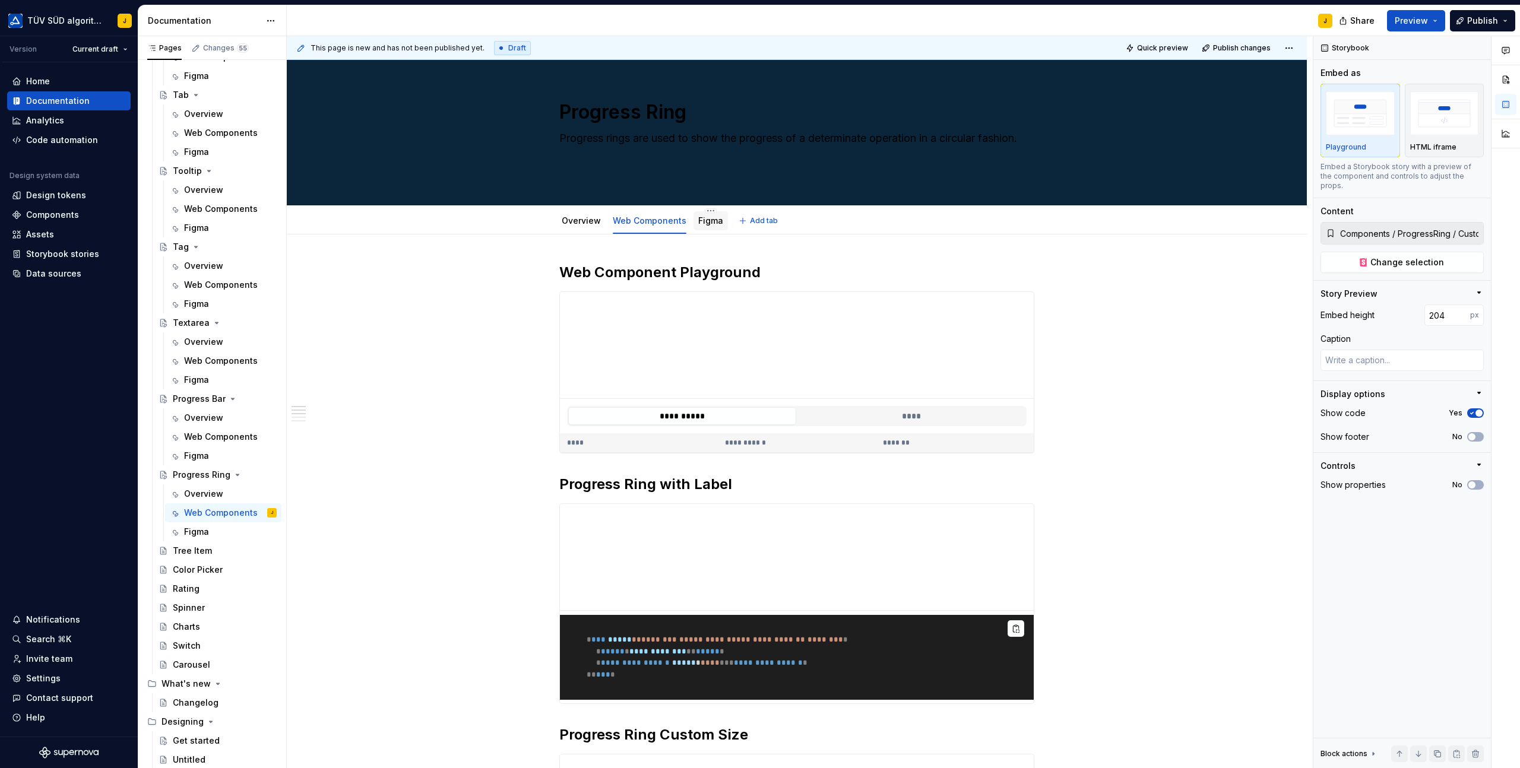
click at [705, 217] on link "Figma" at bounding box center [710, 220] width 25 height 10
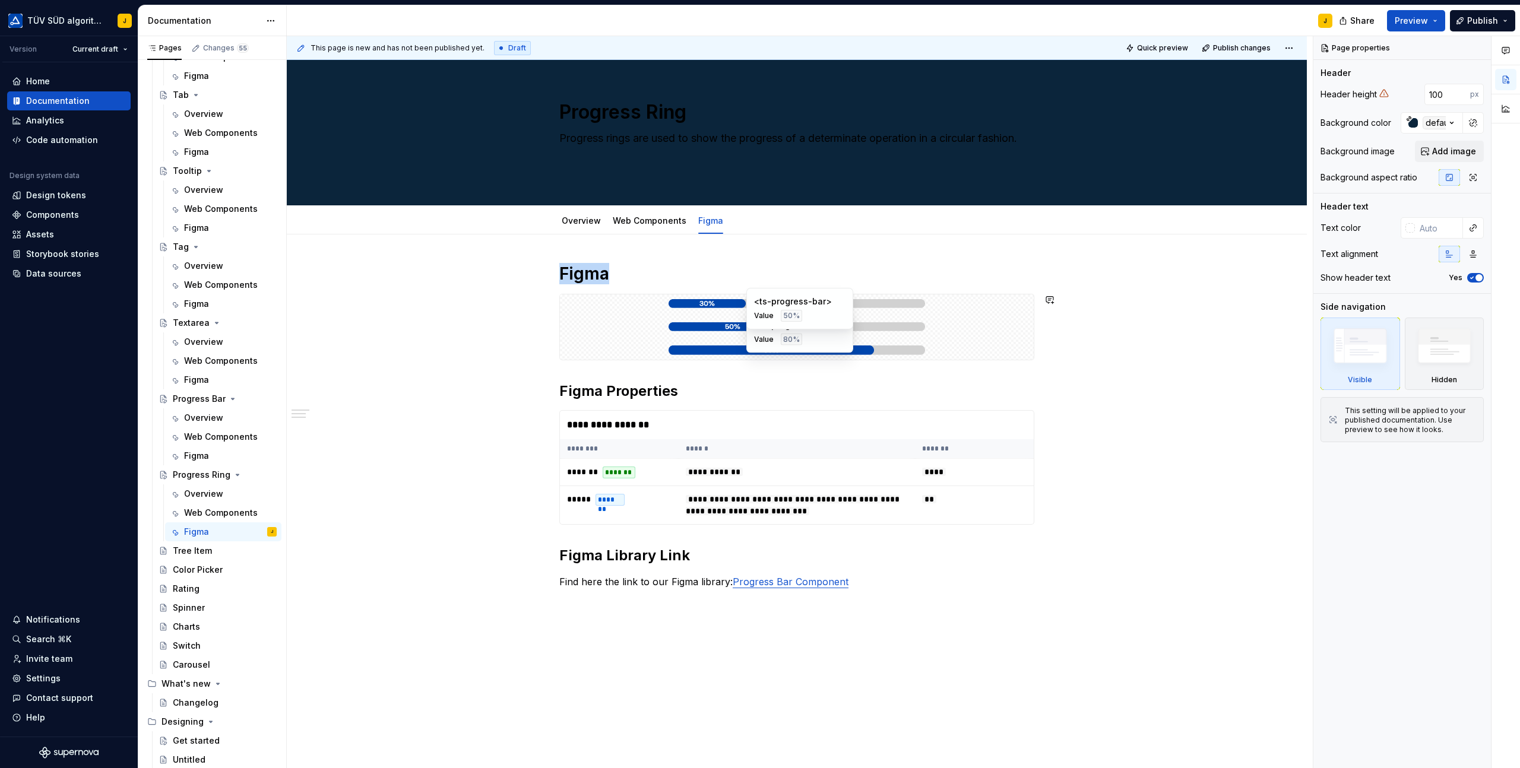
click at [1004, 324] on div at bounding box center [797, 327] width 474 height 18
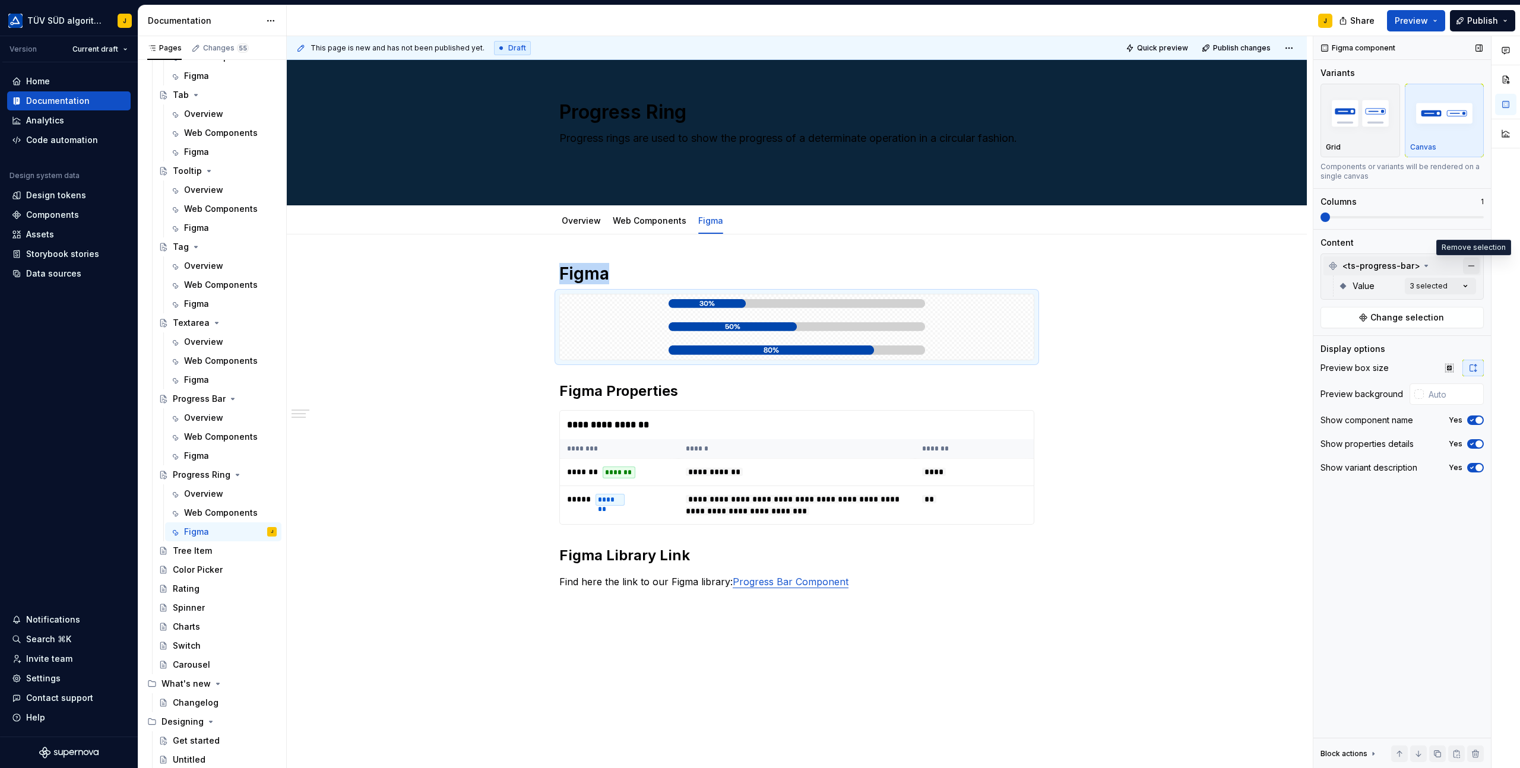
click at [1469, 264] on button "button" at bounding box center [1471, 266] width 17 height 17
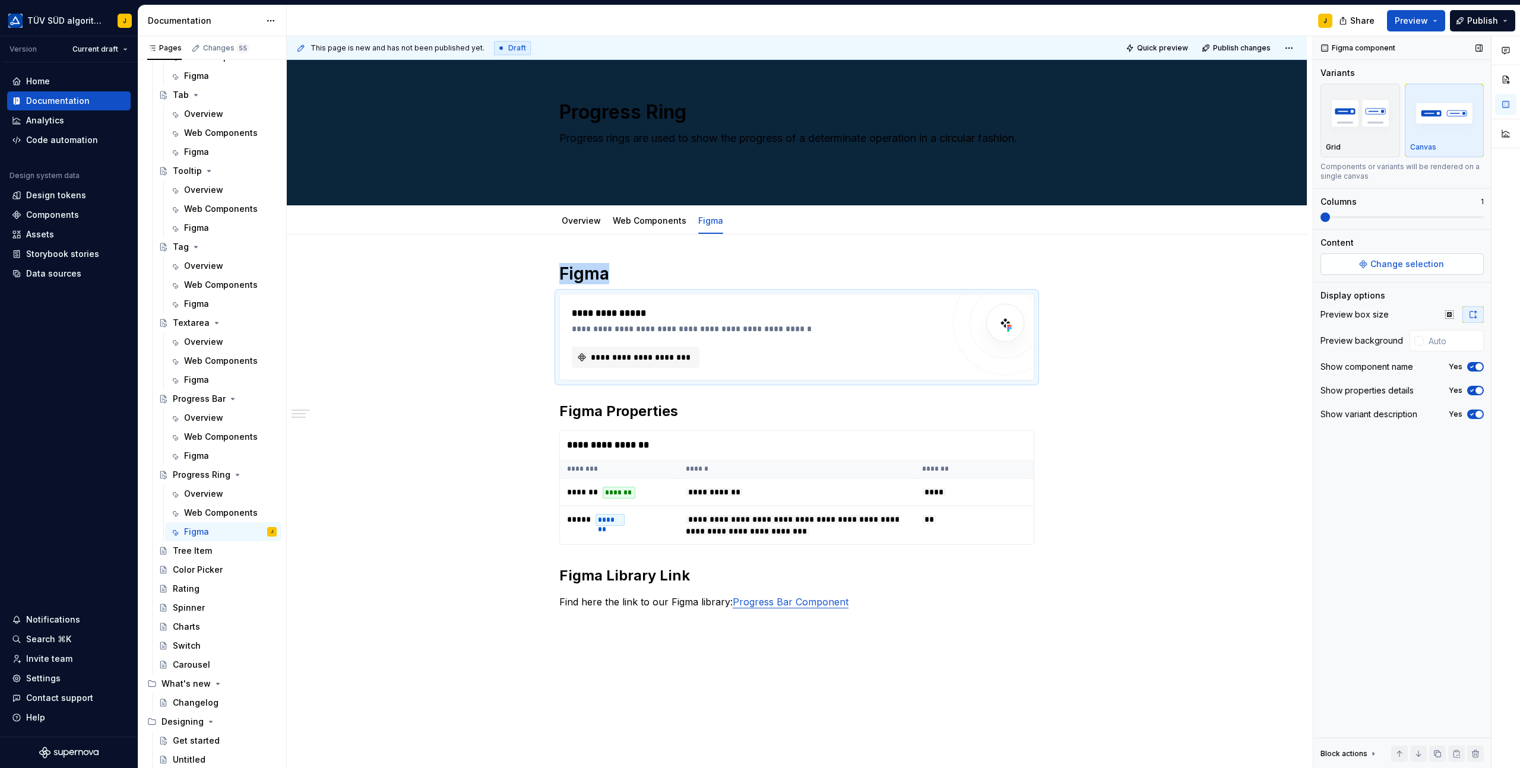
click at [1419, 257] on button "Change selection" at bounding box center [1401, 263] width 163 height 21
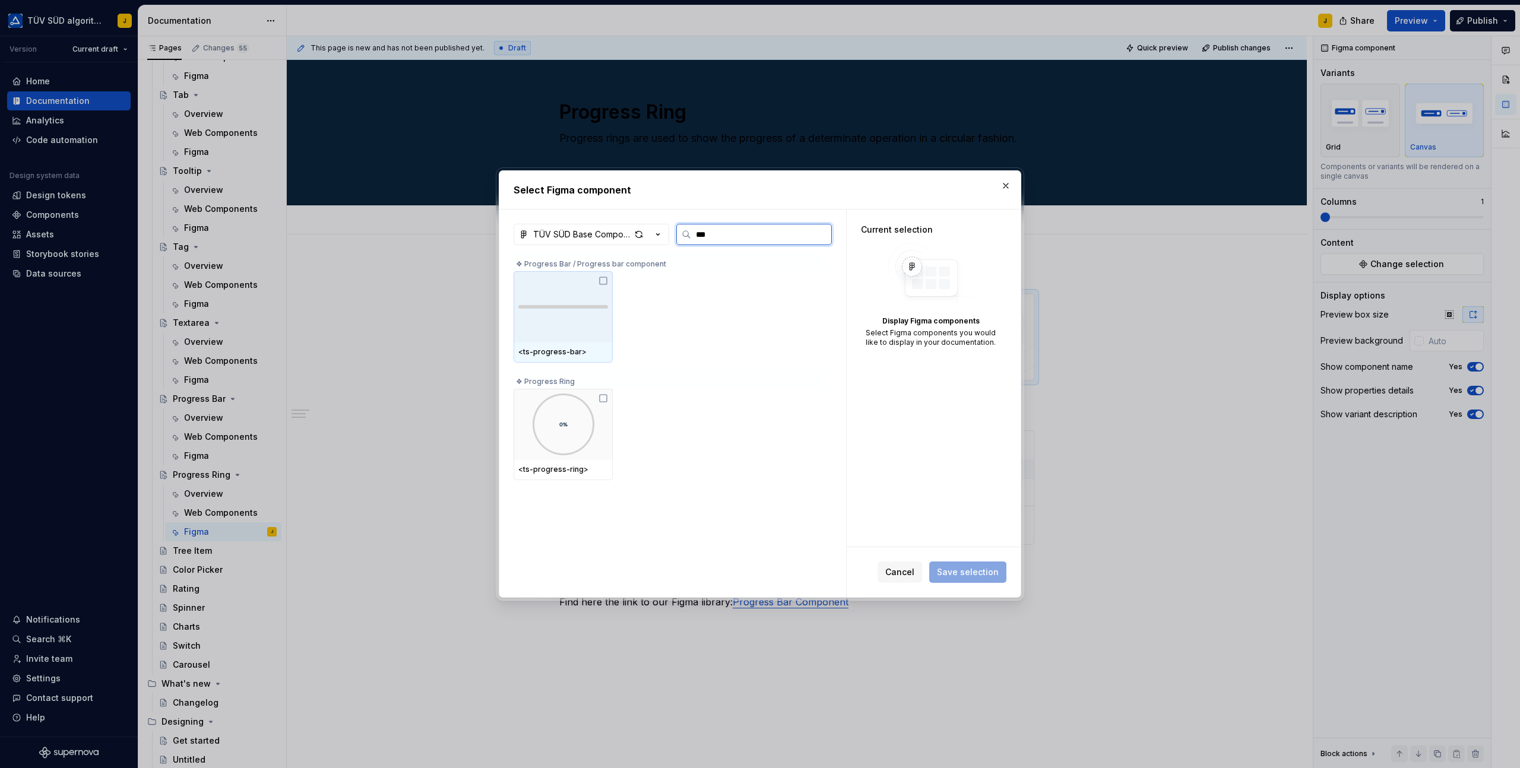
click at [611, 450] on div at bounding box center [562, 424] width 99 height 71
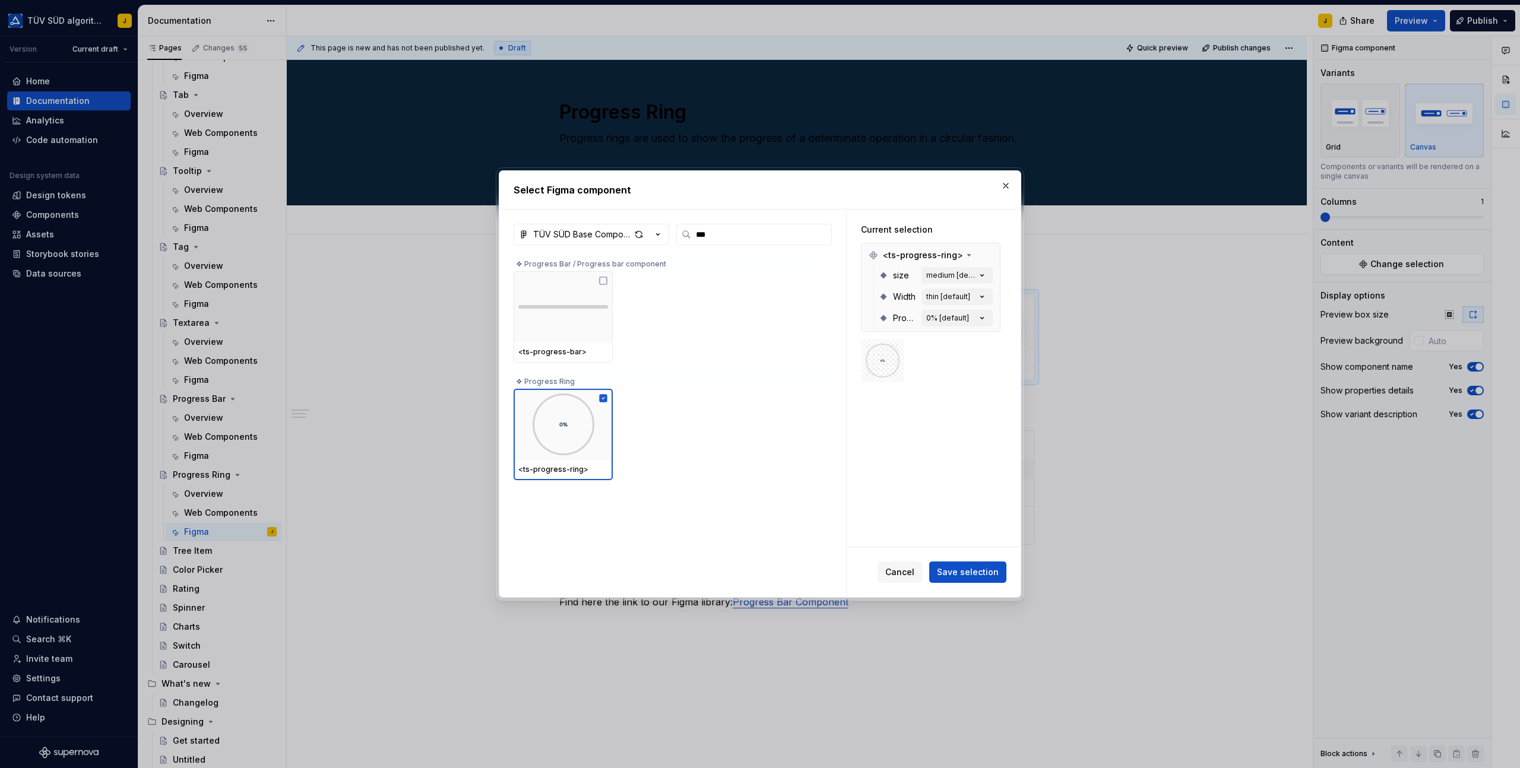
click at [968, 571] on span "Save selection" at bounding box center [968, 572] width 62 height 12
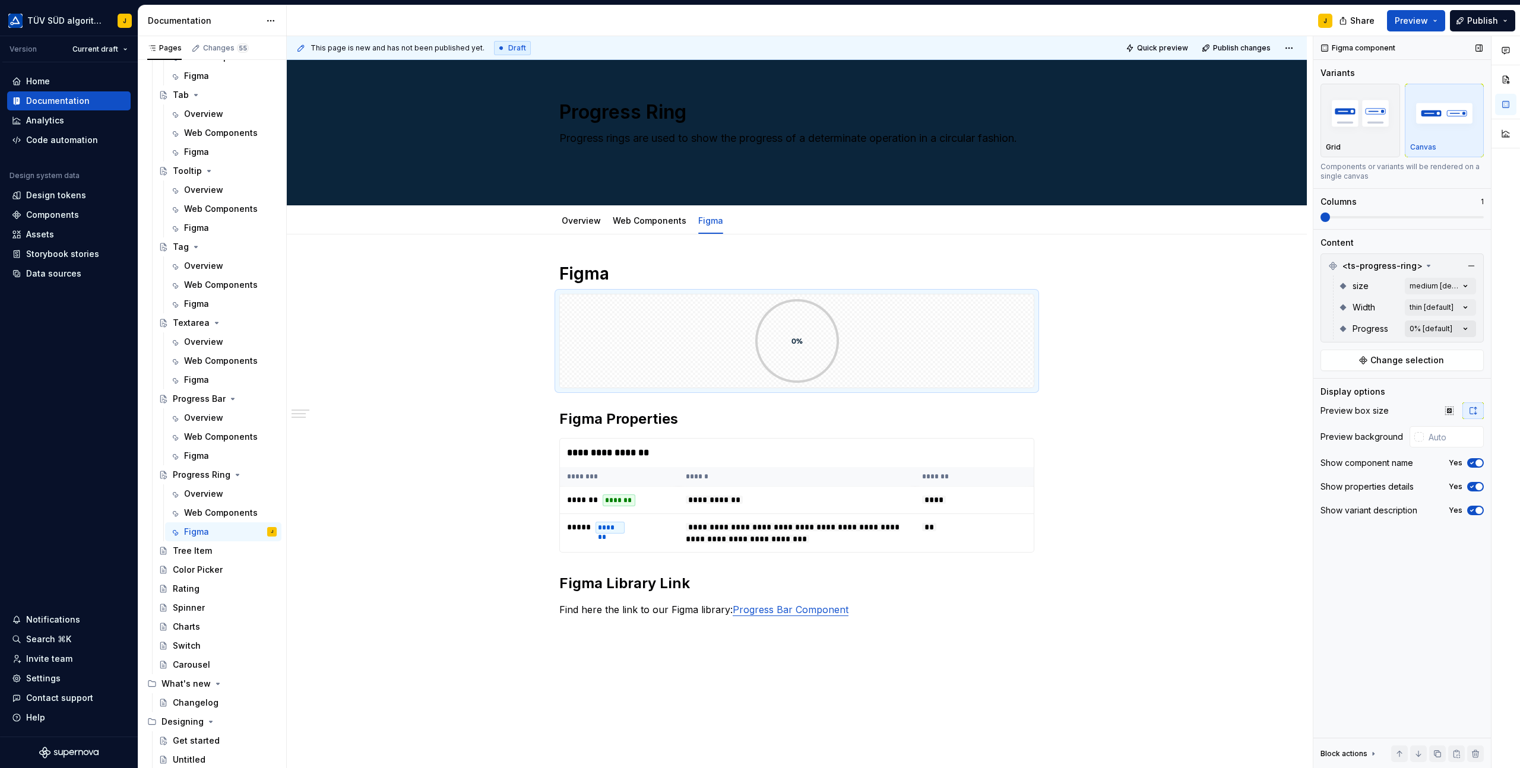
click at [1461, 329] on div "Comments Open comments No comments yet Select ‘Comment’ from the block context …" at bounding box center [1416, 402] width 207 height 732
click at [1363, 424] on div "50%" at bounding box center [1395, 424] width 145 height 12
click at [1100, 401] on html "TÜV SÜD algorithm J Version Current draft Home Documentation Analytics Code aut…" at bounding box center [760, 384] width 1520 height 768
click at [967, 443] on div "**********" at bounding box center [797, 453] width 474 height 28
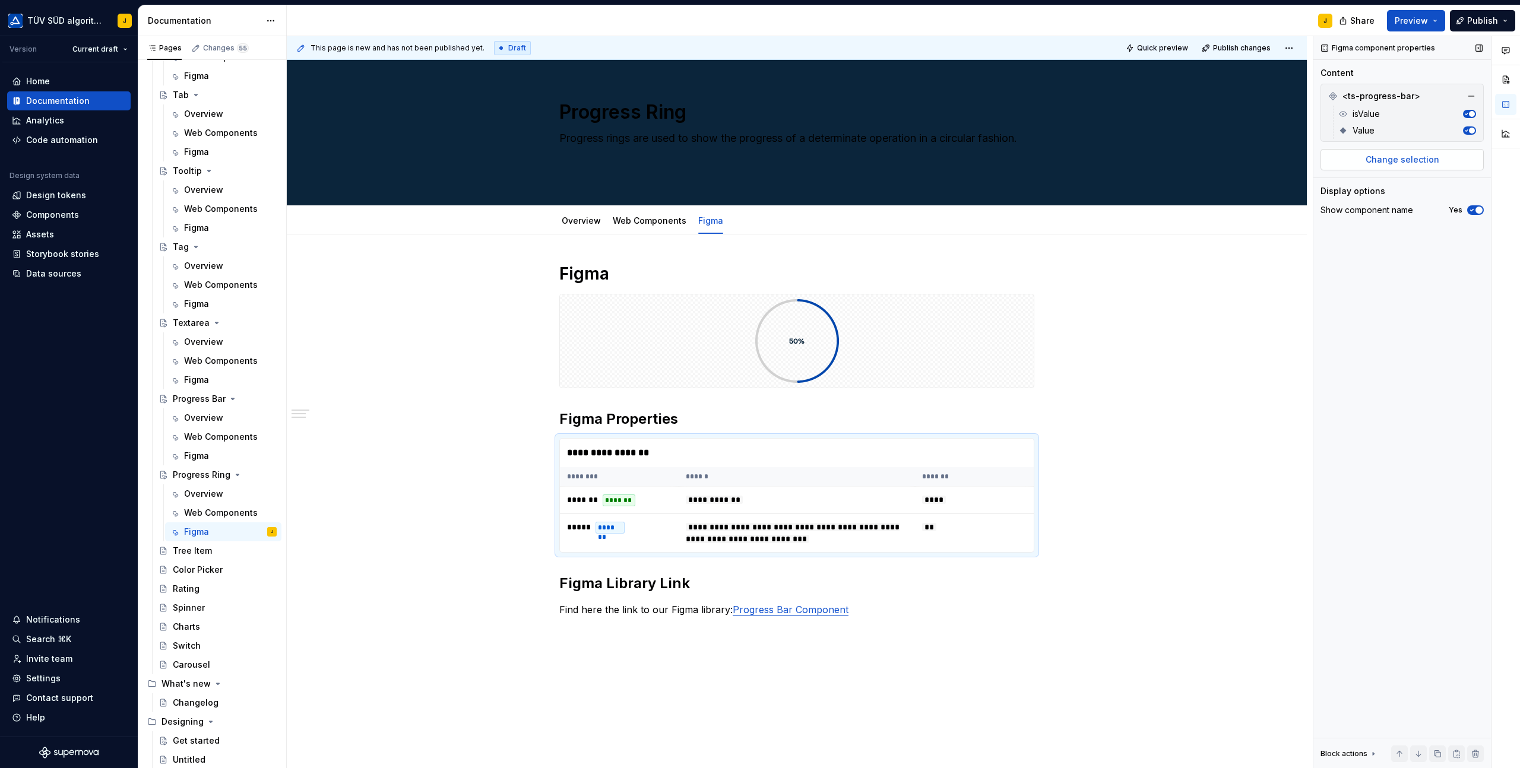
click at [1422, 157] on span "Change selection" at bounding box center [1402, 160] width 74 height 12
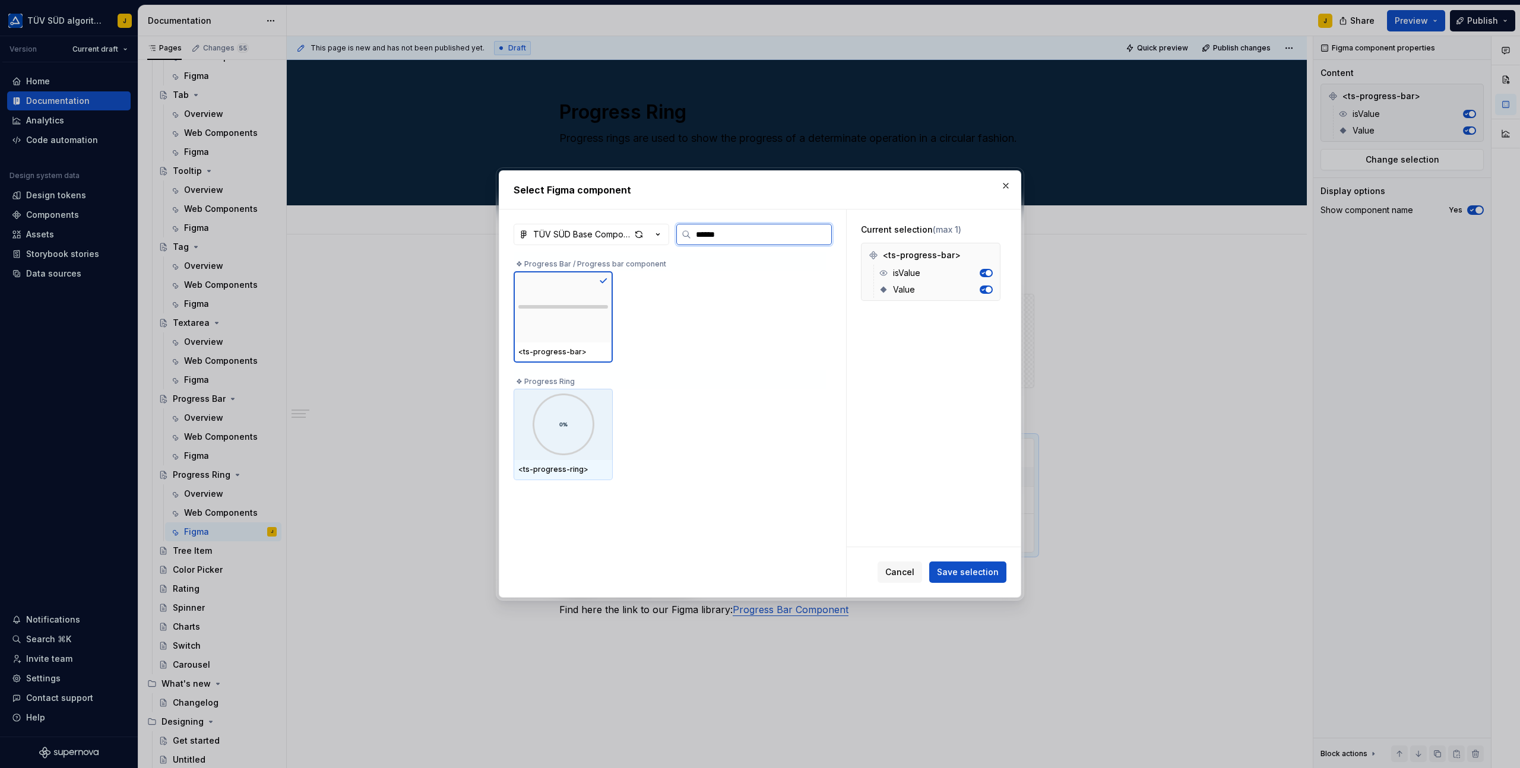
click at [567, 394] on img at bounding box center [563, 425] width 84 height 62
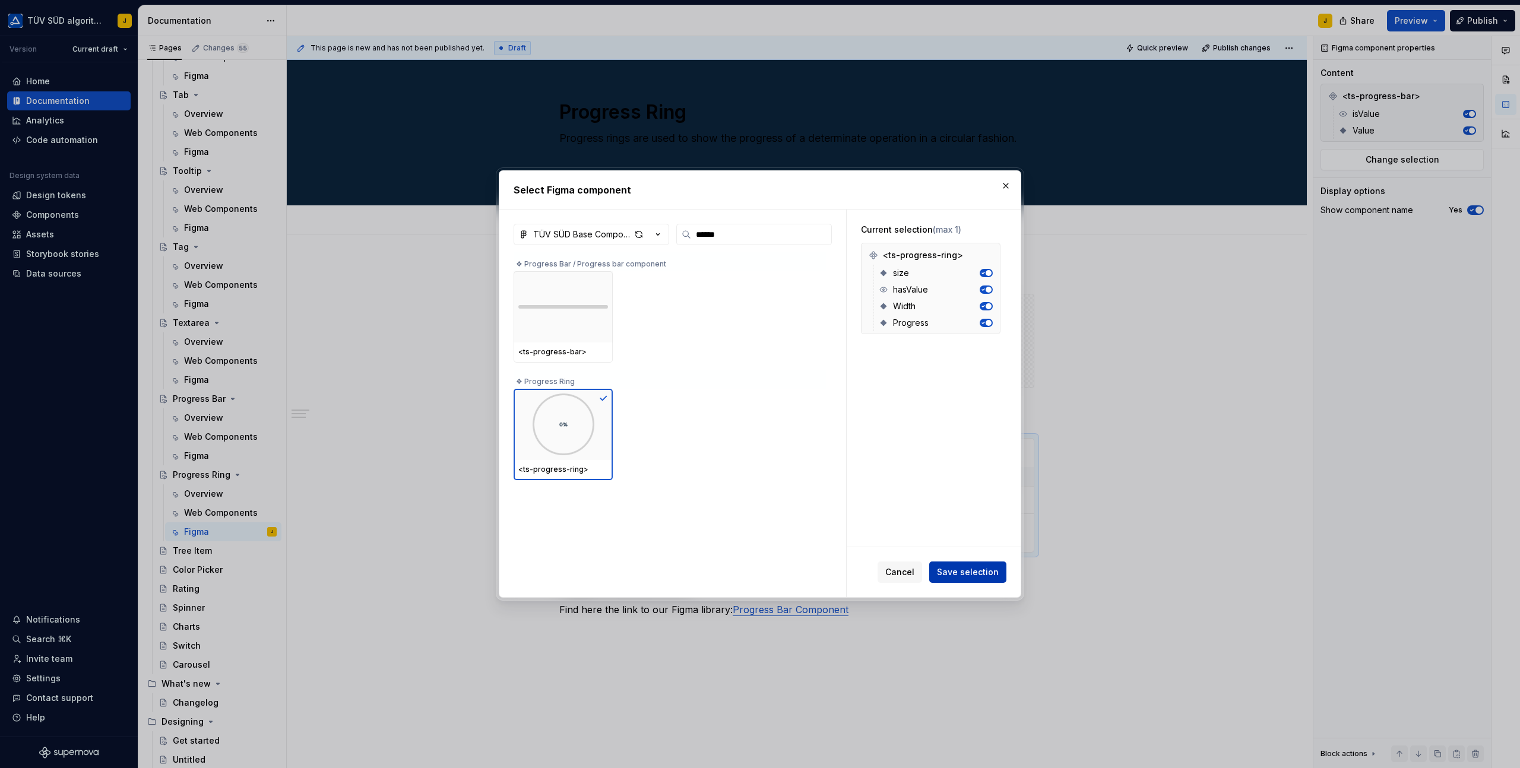
click at [959, 575] on span "Save selection" at bounding box center [968, 572] width 62 height 12
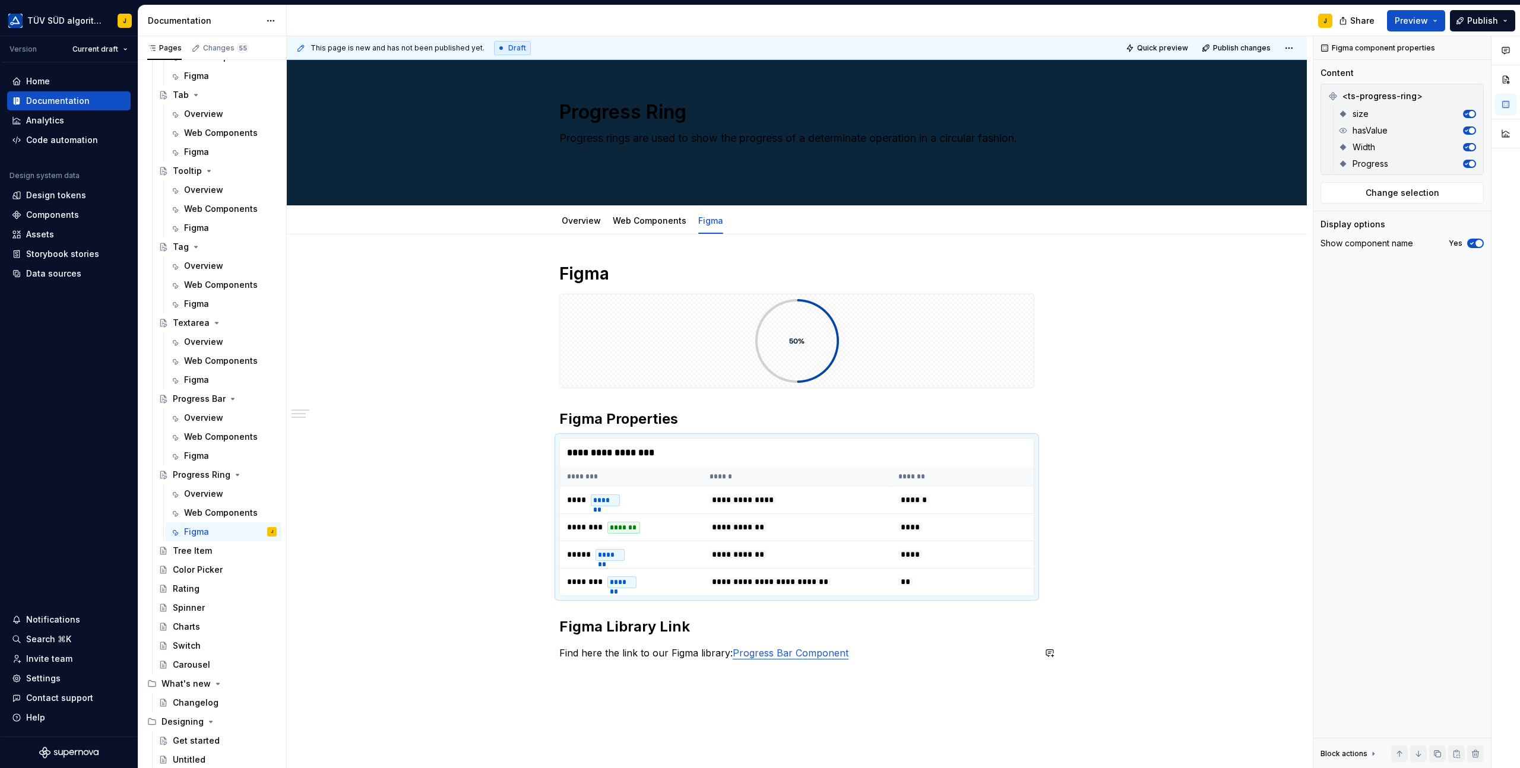
click at [880, 662] on div "**********" at bounding box center [796, 472] width 475 height 418
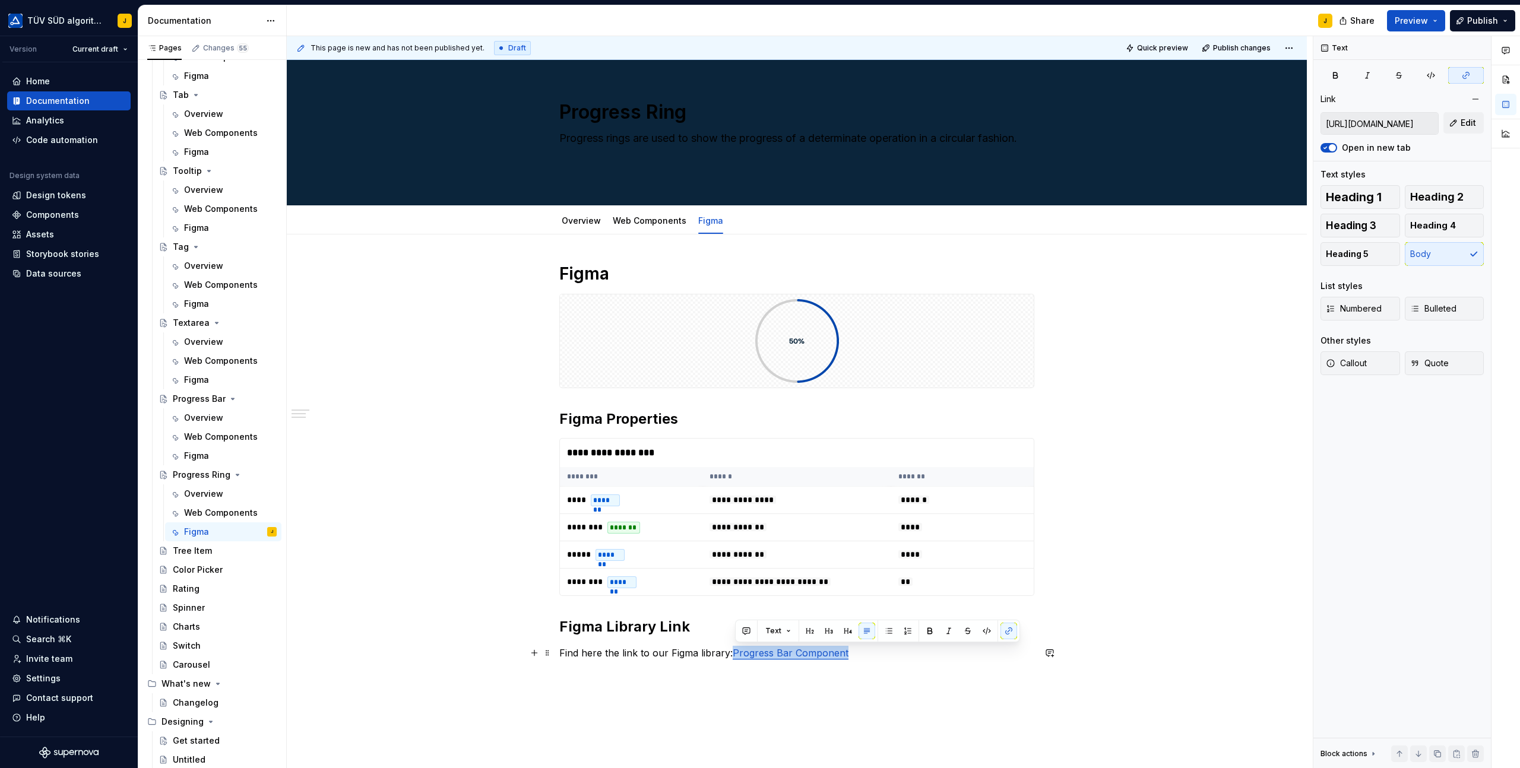
drag, startPoint x: 857, startPoint y: 655, endPoint x: 735, endPoint y: 656, distance: 121.7
click at [735, 656] on p "Find here the link to our Figma library: Progress Bar Component" at bounding box center [796, 653] width 475 height 14
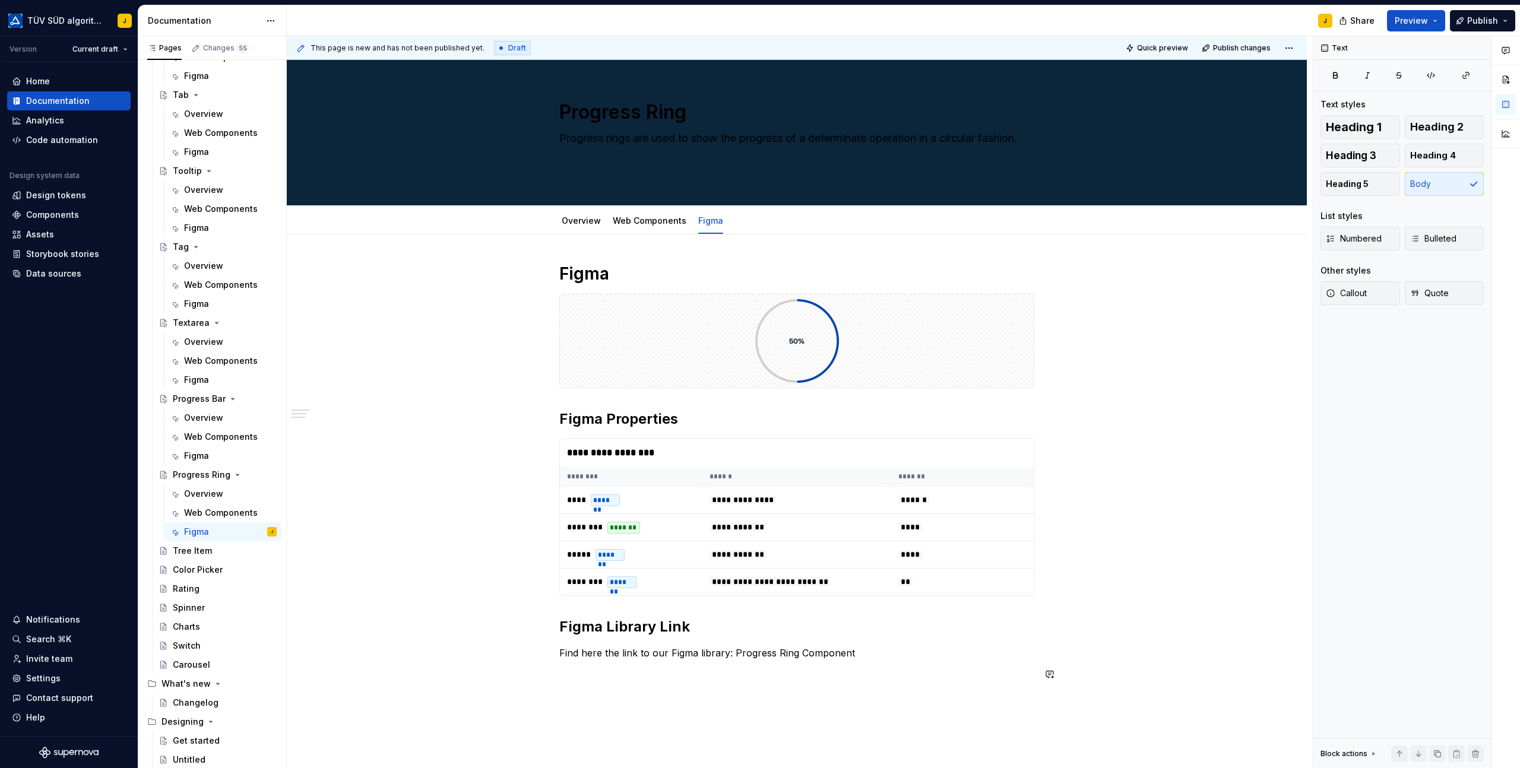
click at [870, 691] on div "**********" at bounding box center [796, 479] width 475 height 433
drag, startPoint x: 858, startPoint y: 650, endPoint x: 732, endPoint y: 653, distance: 125.3
click at [732, 653] on p "Find here the link to our Figma library: Progress Ring Component" at bounding box center [796, 653] width 475 height 14
drag, startPoint x: 861, startPoint y: 652, endPoint x: 736, endPoint y: 652, distance: 124.7
click at [736, 652] on p "Find here the link to our Figma library: Progress Ring Component" at bounding box center [796, 653] width 475 height 14
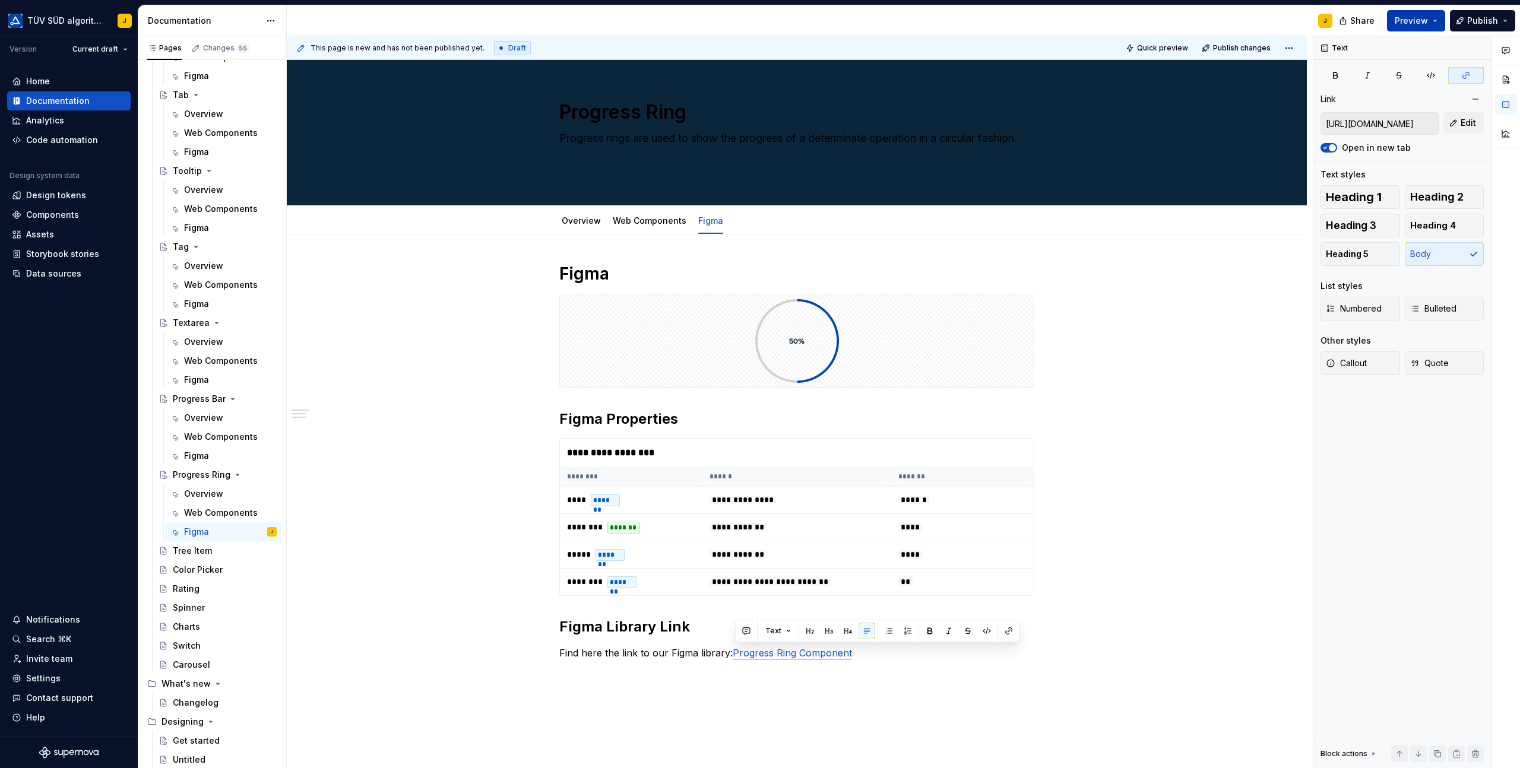
click at [1439, 10] on button "Preview" at bounding box center [1416, 20] width 58 height 21
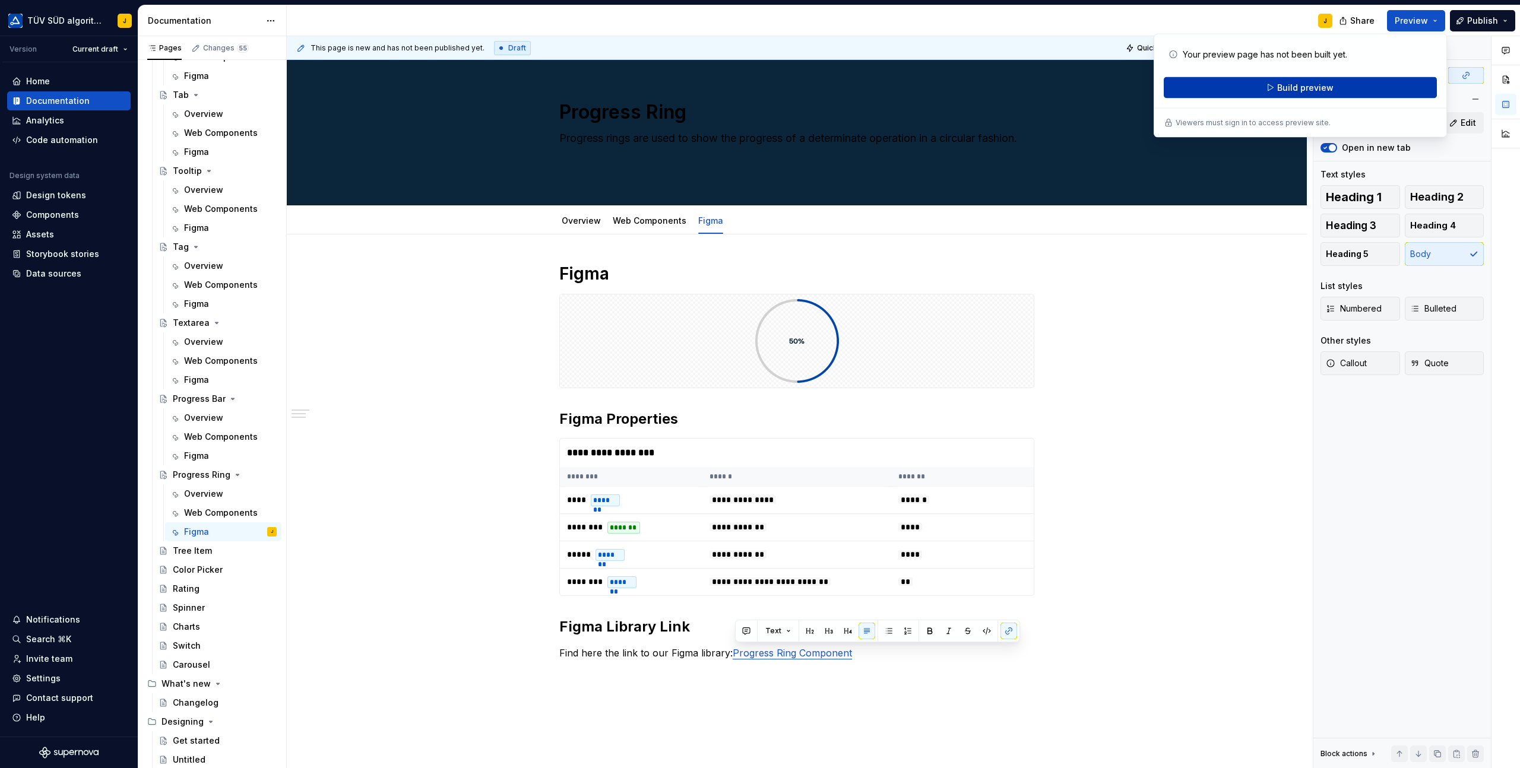
click at [1353, 87] on button "Build preview" at bounding box center [1299, 87] width 273 height 21
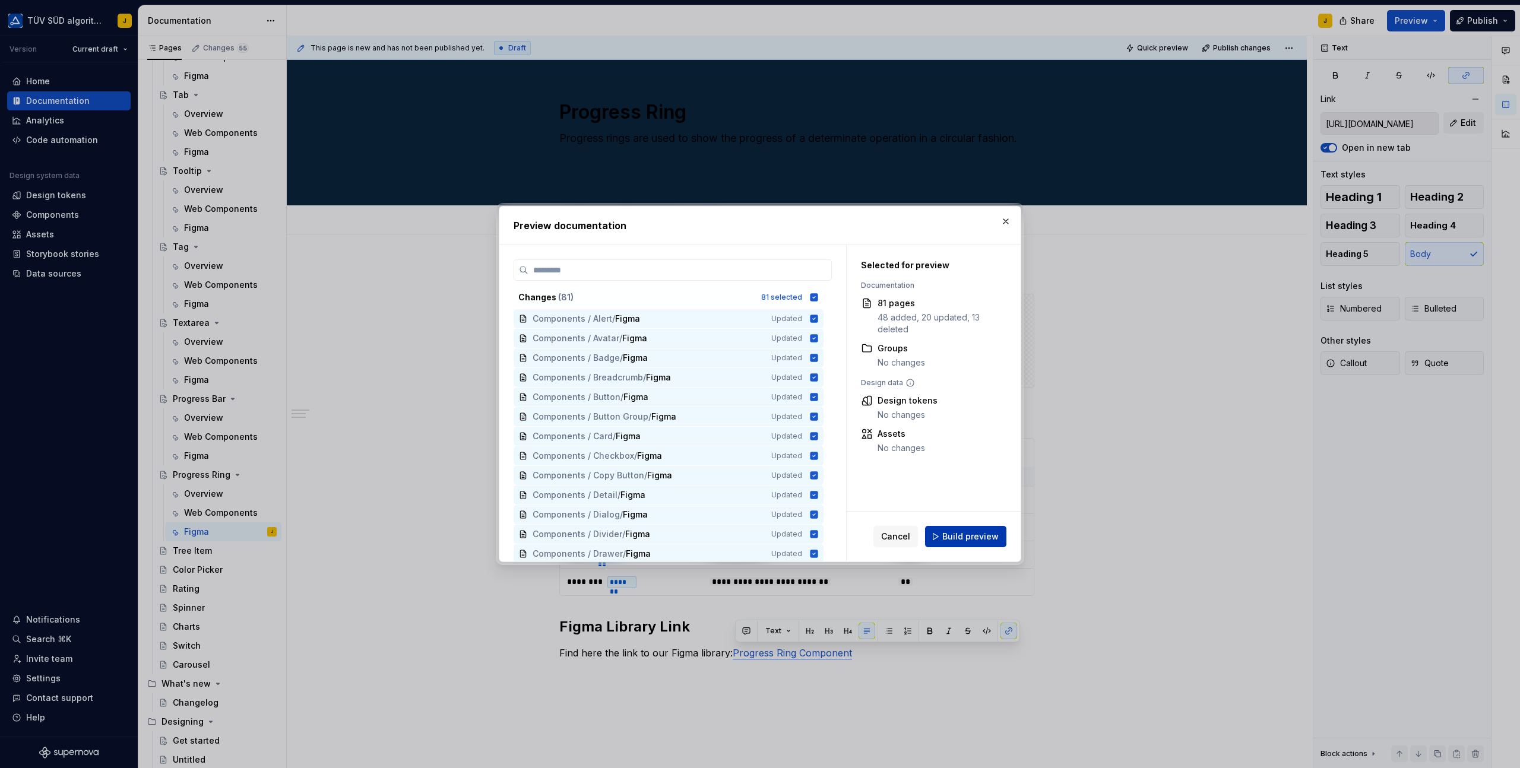
click at [978, 543] on button "Build preview" at bounding box center [965, 536] width 81 height 21
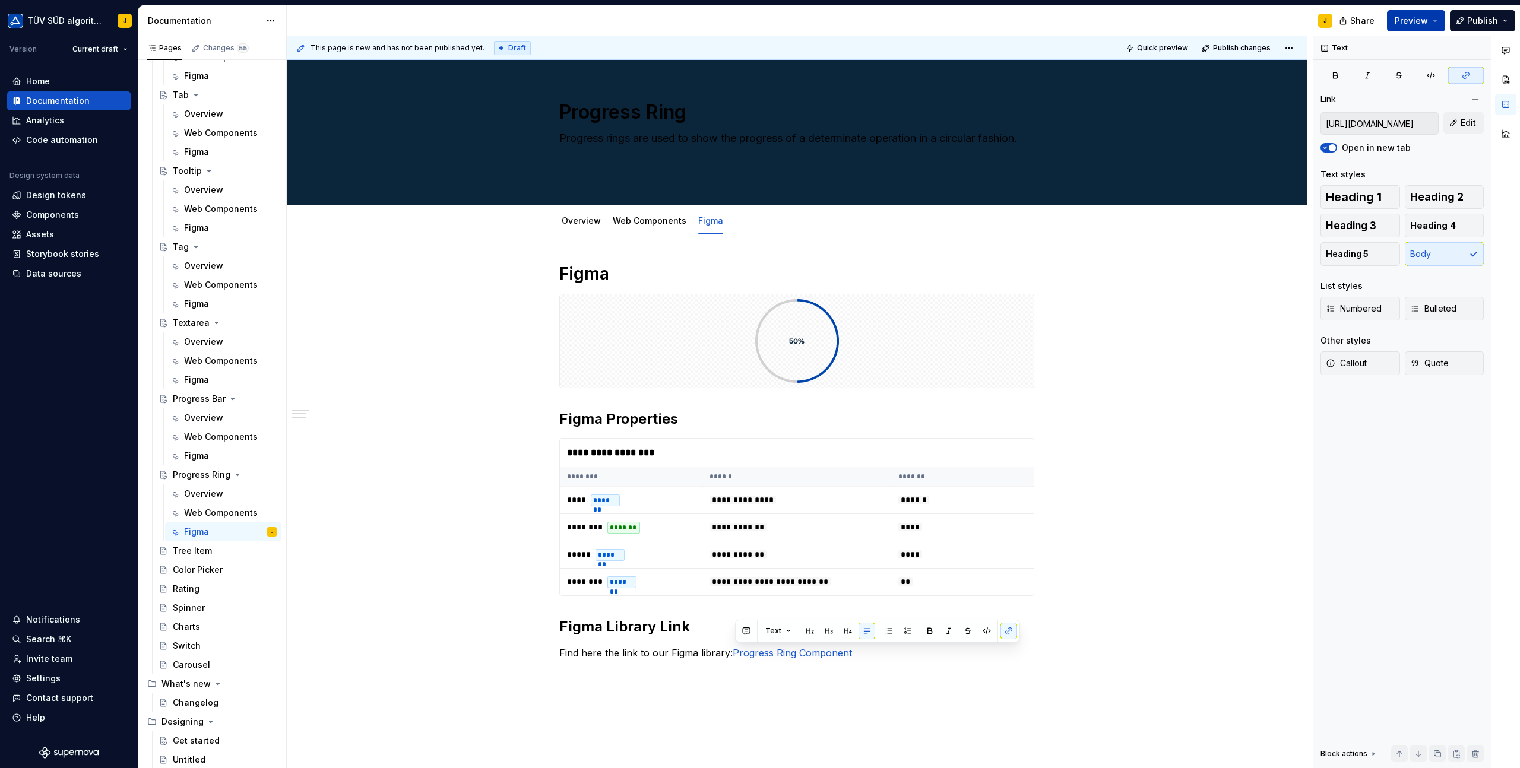
click at [1432, 20] on button "Preview" at bounding box center [1416, 20] width 58 height 21
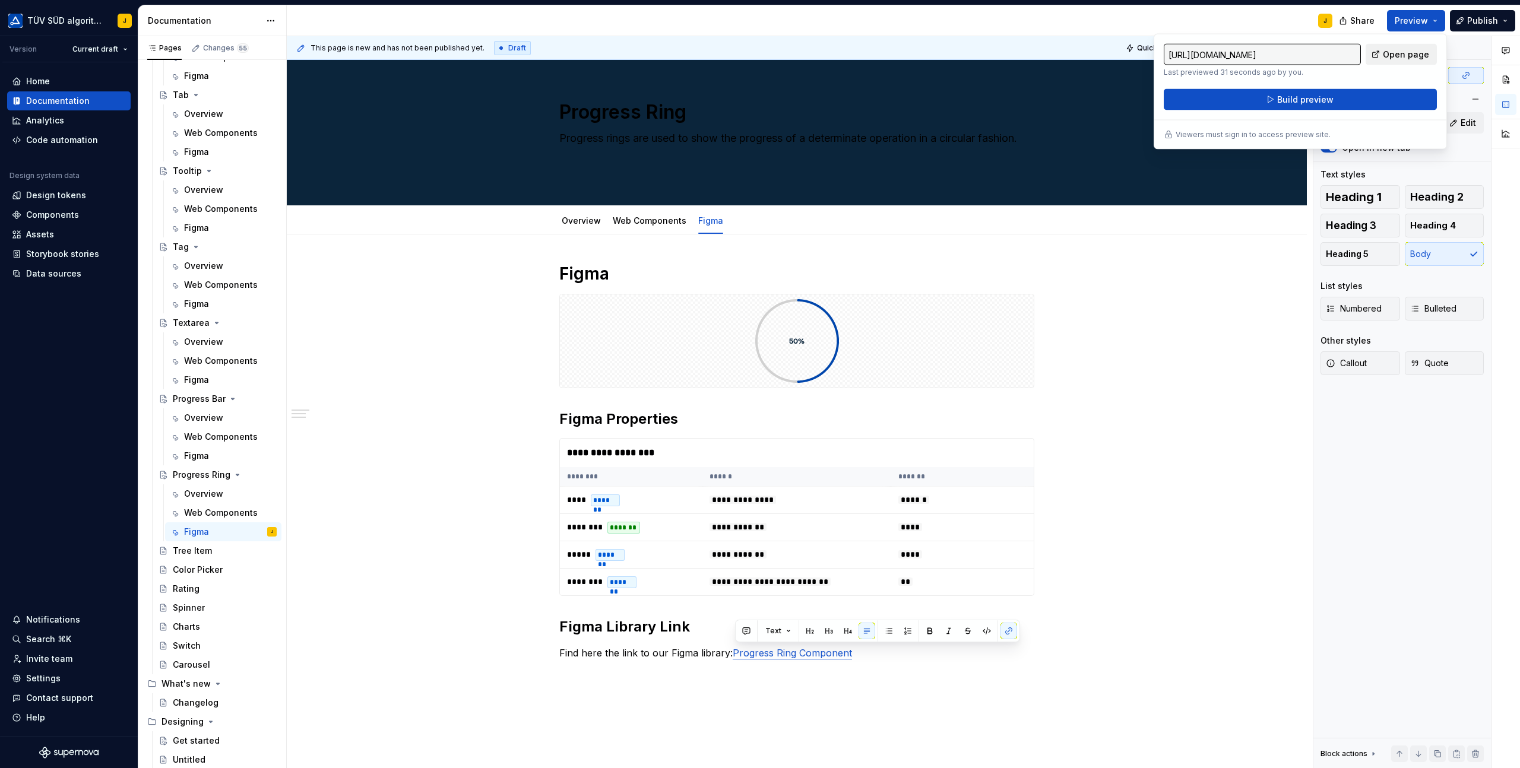
click at [1398, 57] on span "Open page" at bounding box center [1405, 55] width 46 height 12
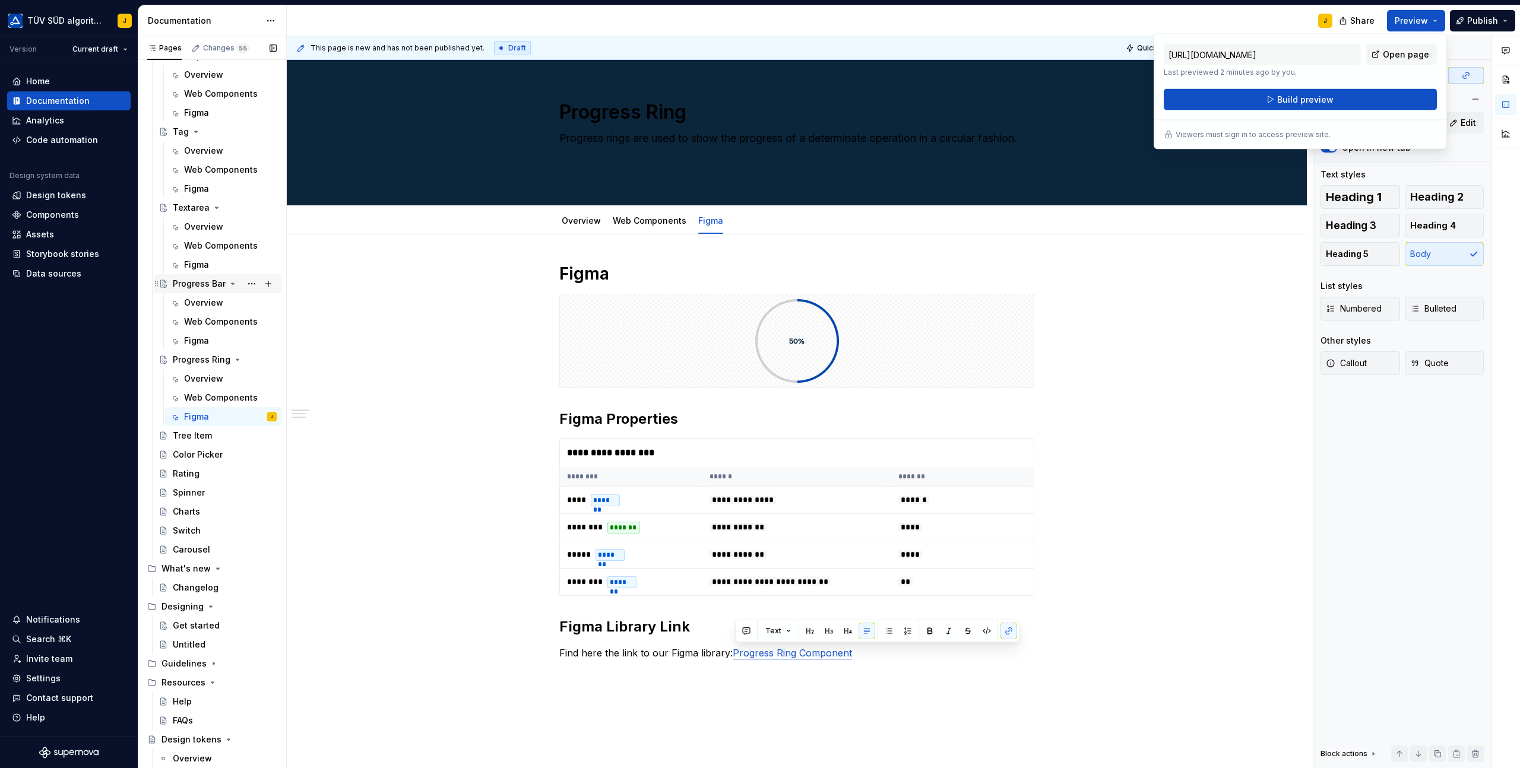
scroll to position [2259, 0]
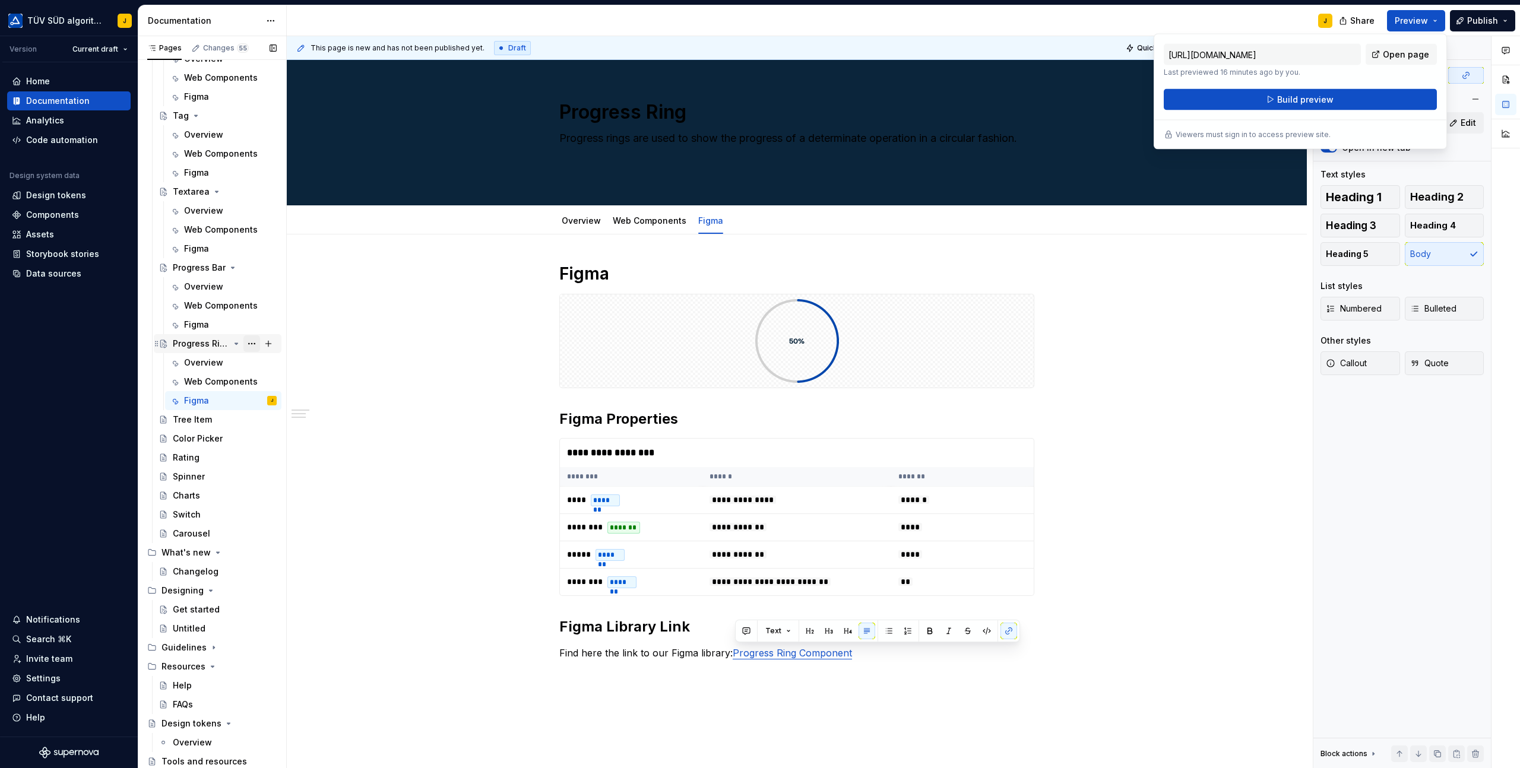
click at [256, 342] on button "Page tree" at bounding box center [251, 343] width 17 height 17
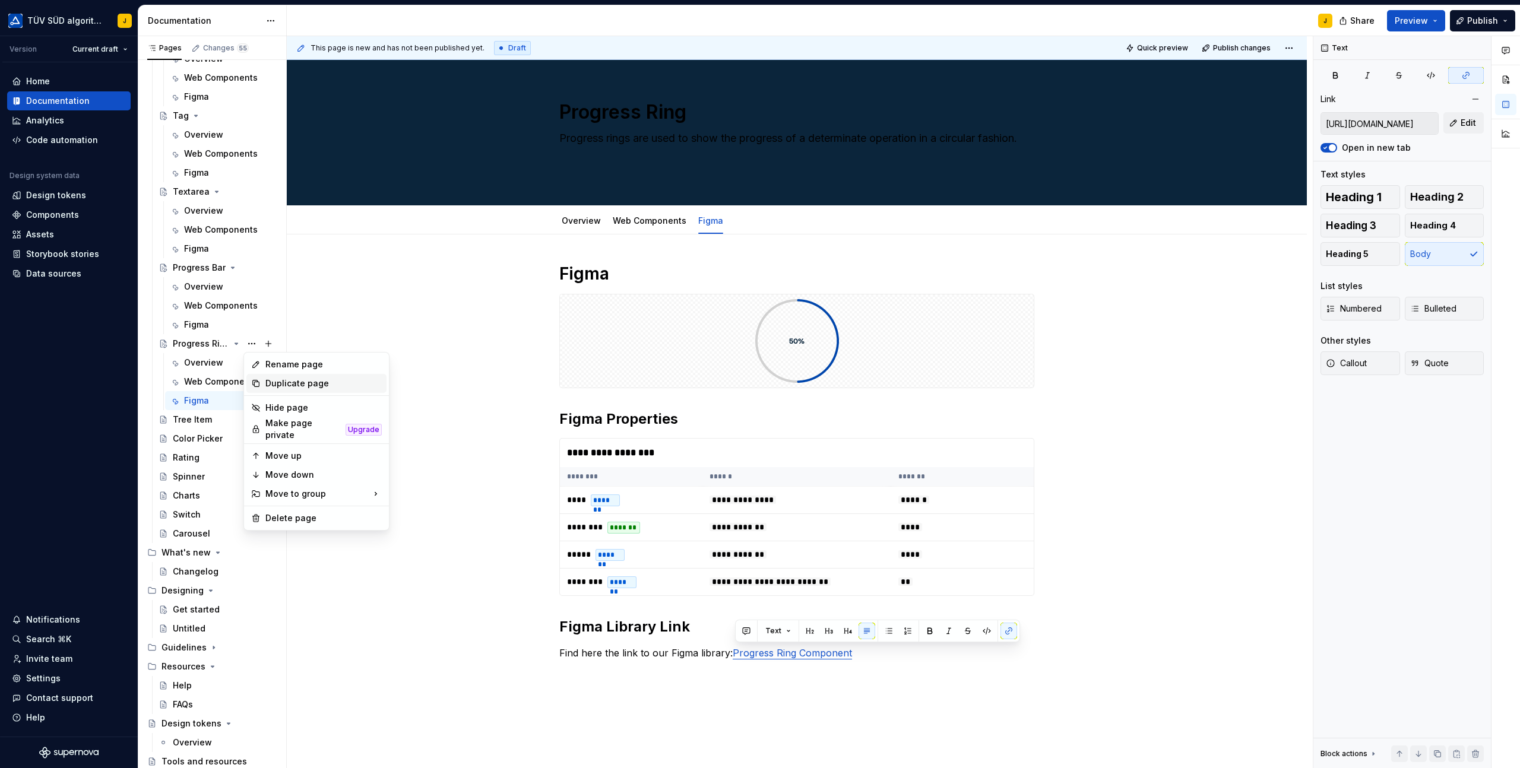
click at [282, 382] on div "Duplicate page" at bounding box center [323, 384] width 116 height 12
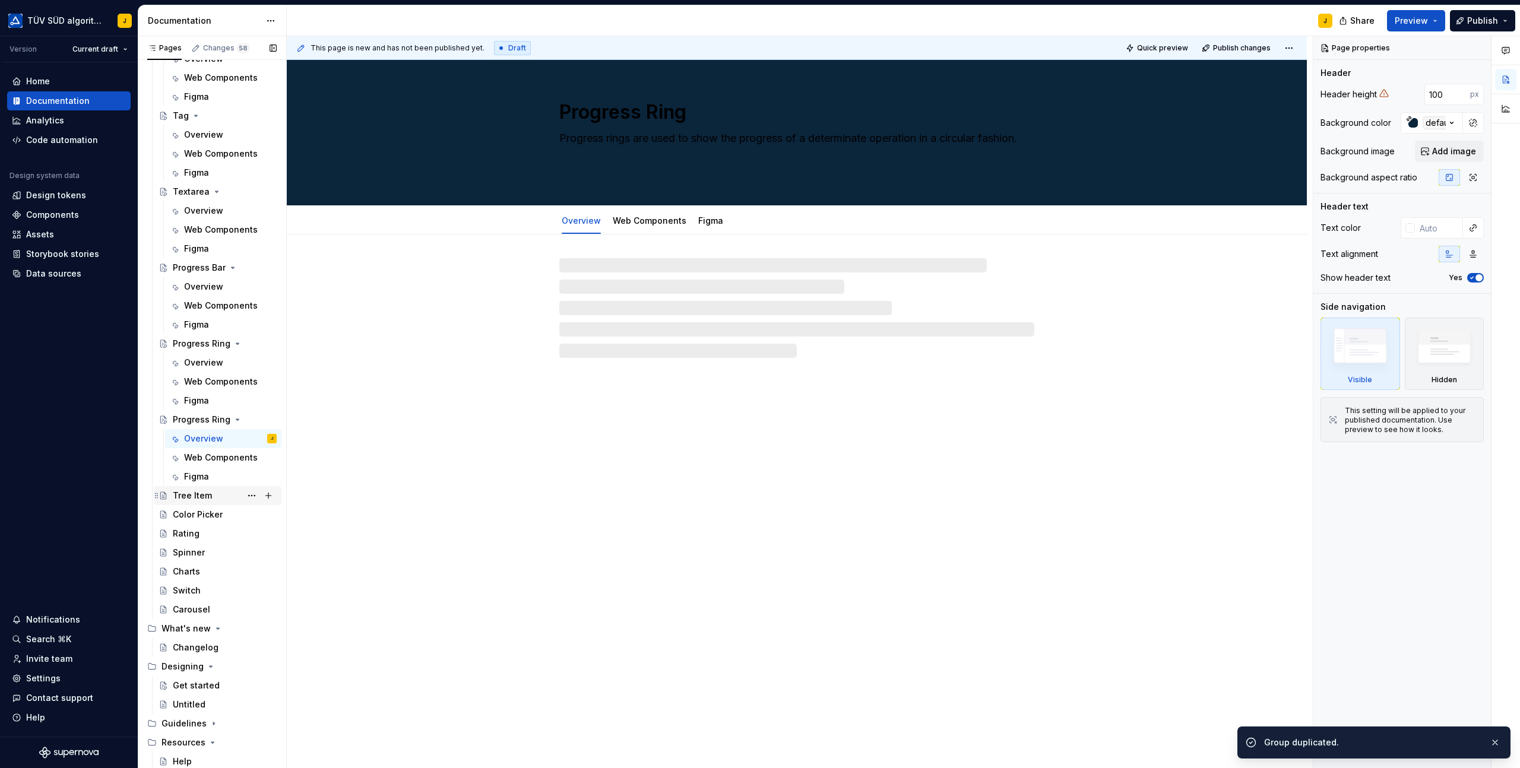
click at [190, 496] on div "Tree Item" at bounding box center [192, 496] width 39 height 12
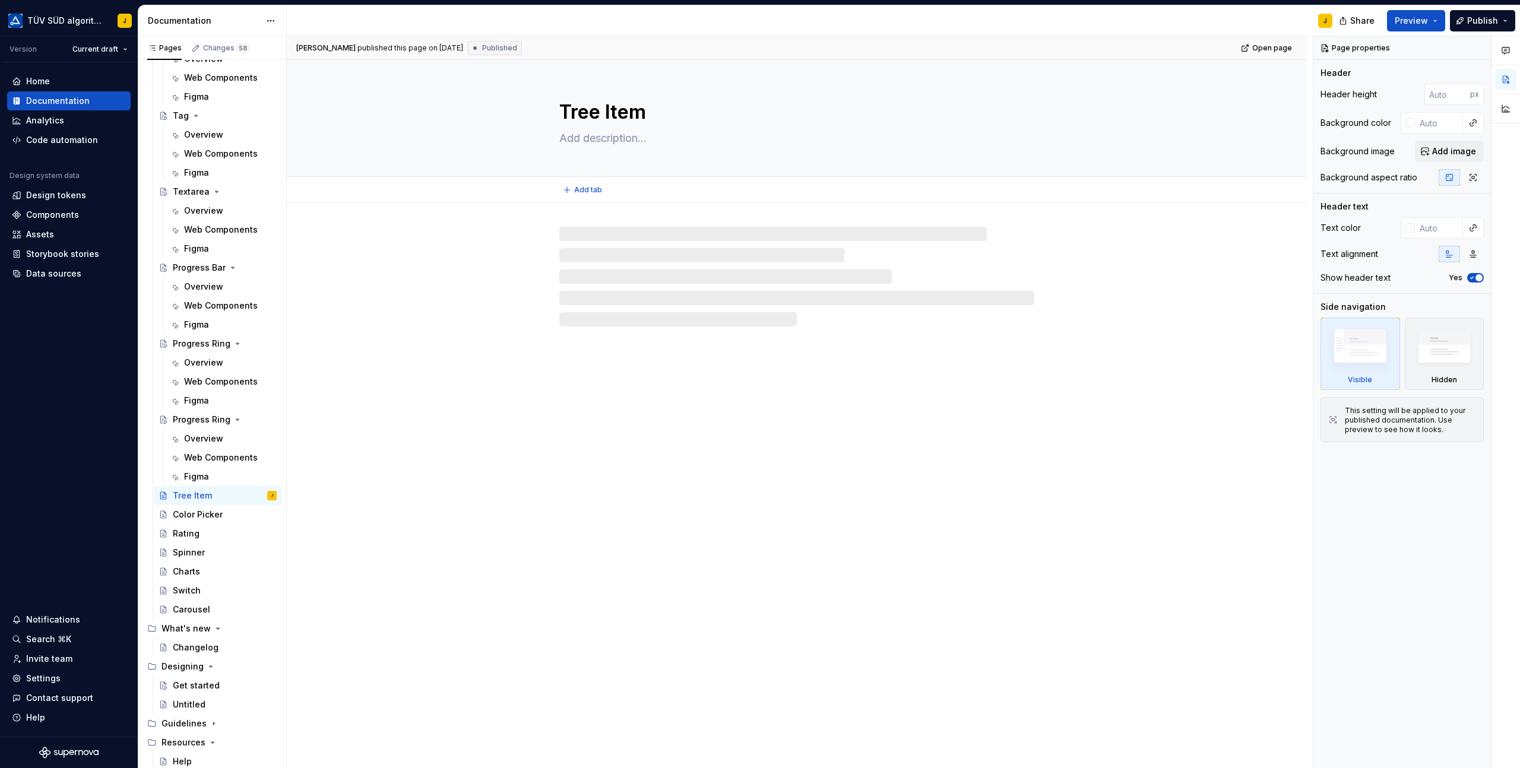
click at [614, 106] on textarea "Tree Item" at bounding box center [794, 112] width 475 height 28
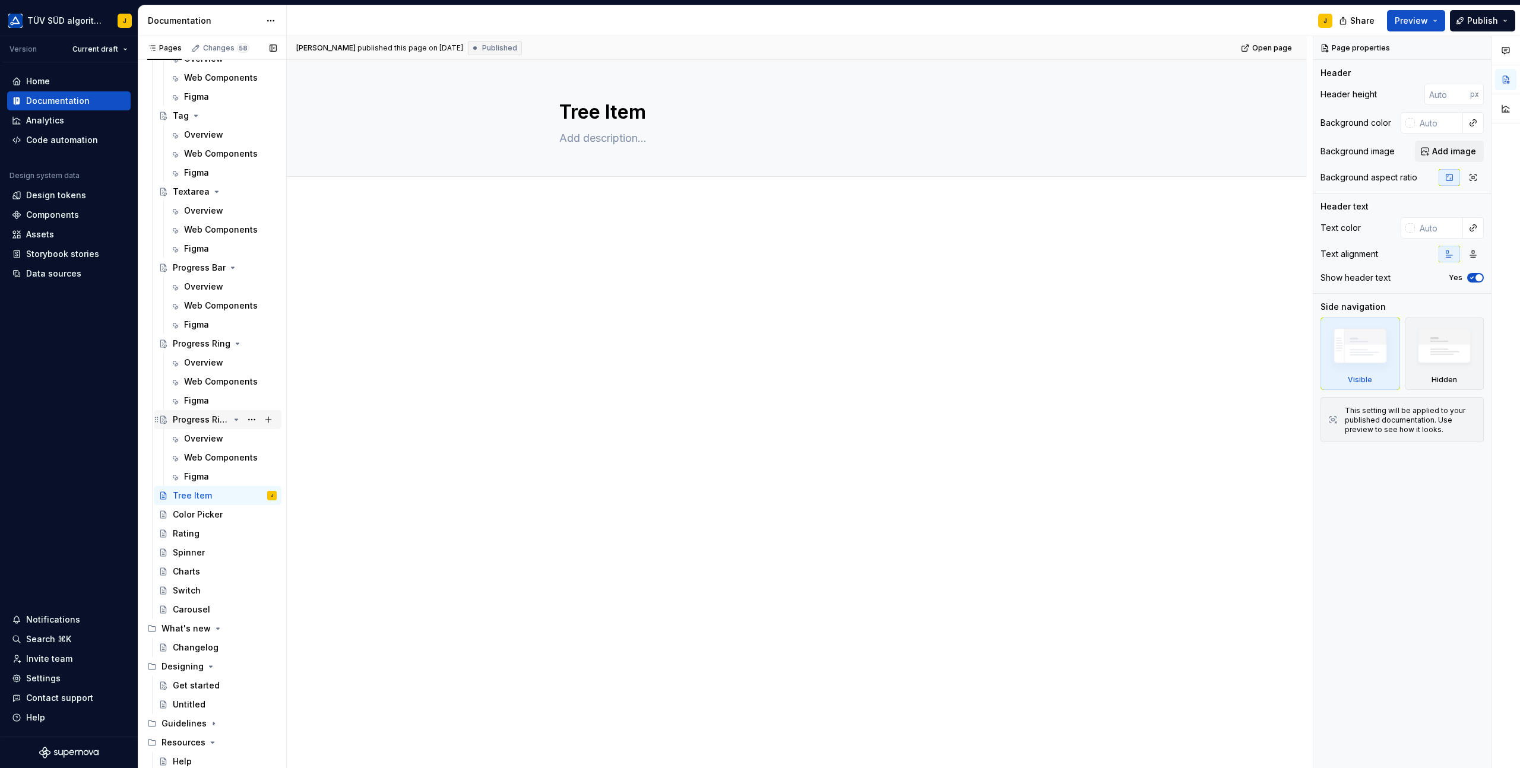
click at [195, 420] on div "Progress Ring" at bounding box center [201, 420] width 56 height 12
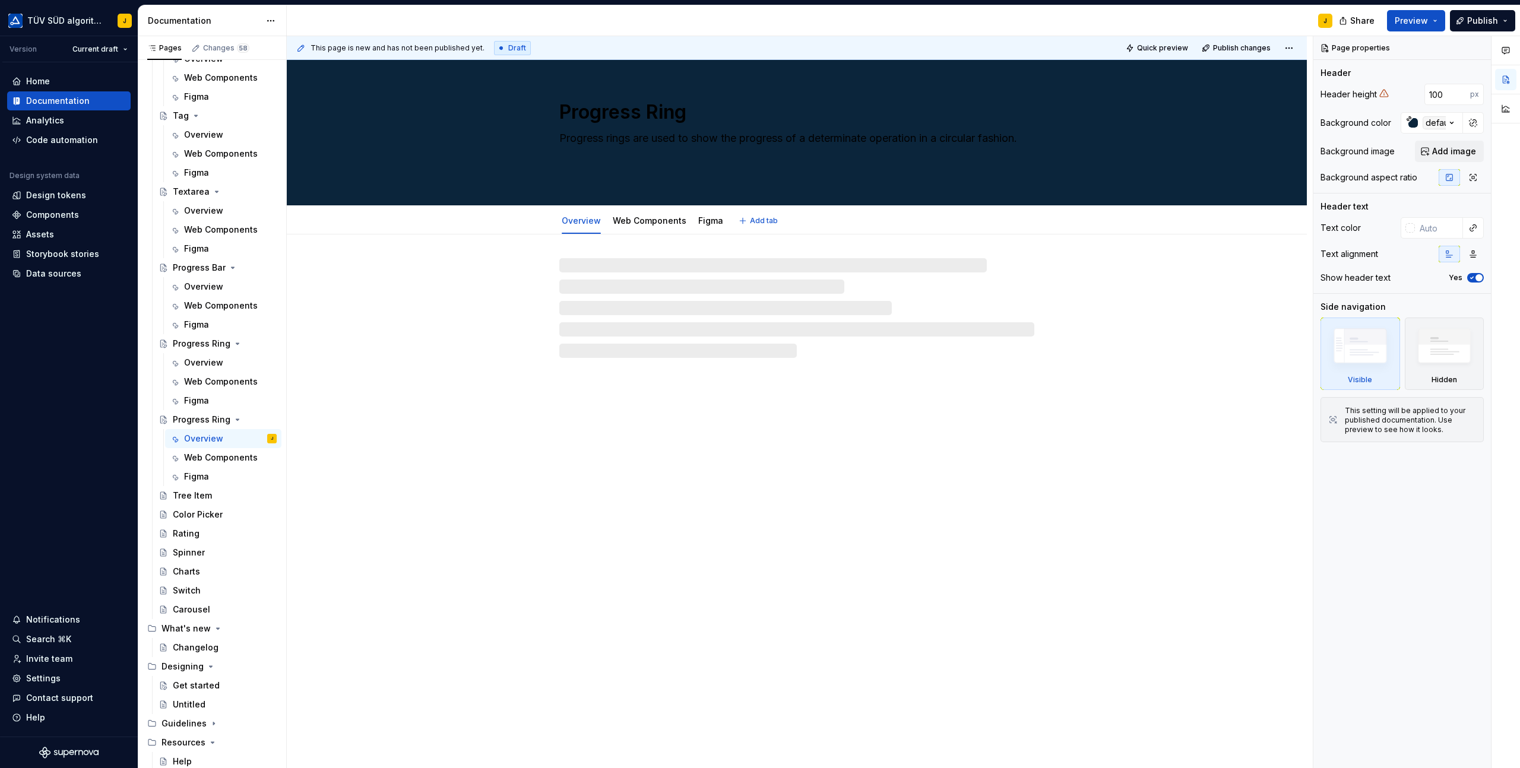
click at [603, 109] on textarea "Progress Ring" at bounding box center [794, 112] width 475 height 28
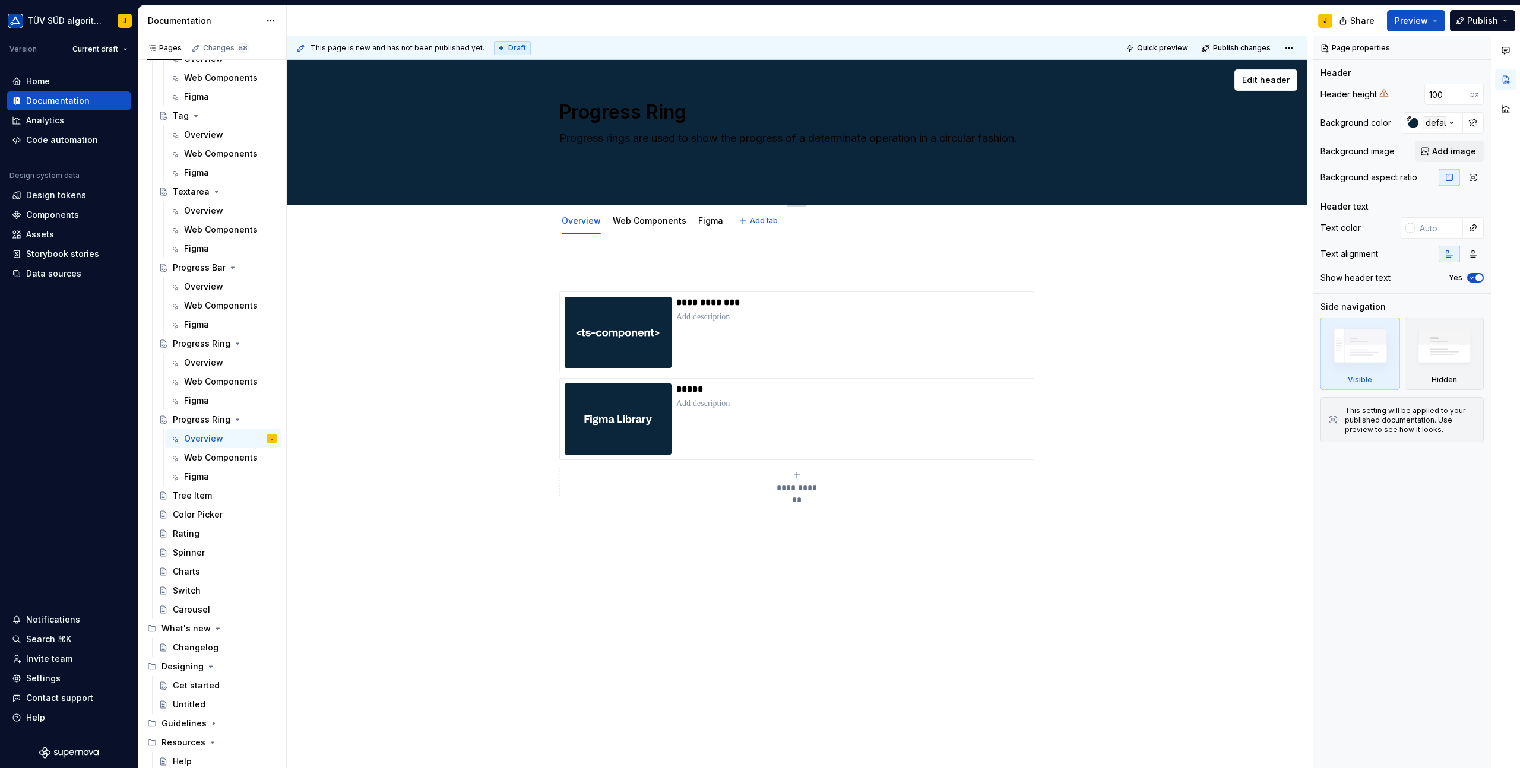
click at [603, 109] on textarea "Progress Ring" at bounding box center [794, 112] width 475 height 28
paste textarea "Tree Item"
click at [849, 248] on div "**********" at bounding box center [797, 503] width 1020 height 538
click at [651, 221] on link "Web Components" at bounding box center [650, 220] width 74 height 10
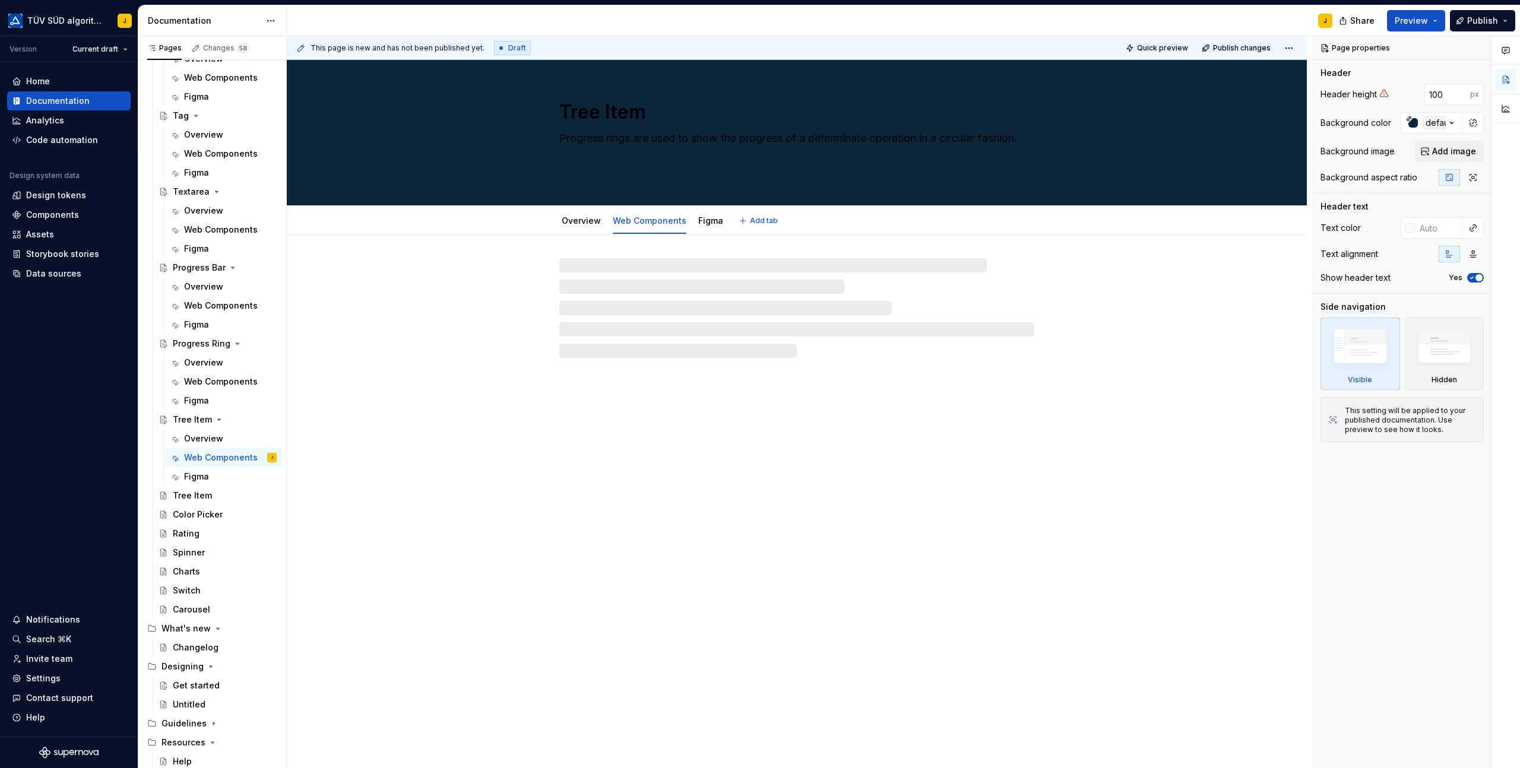
click at [626, 116] on textarea "Tree Item" at bounding box center [794, 112] width 475 height 28
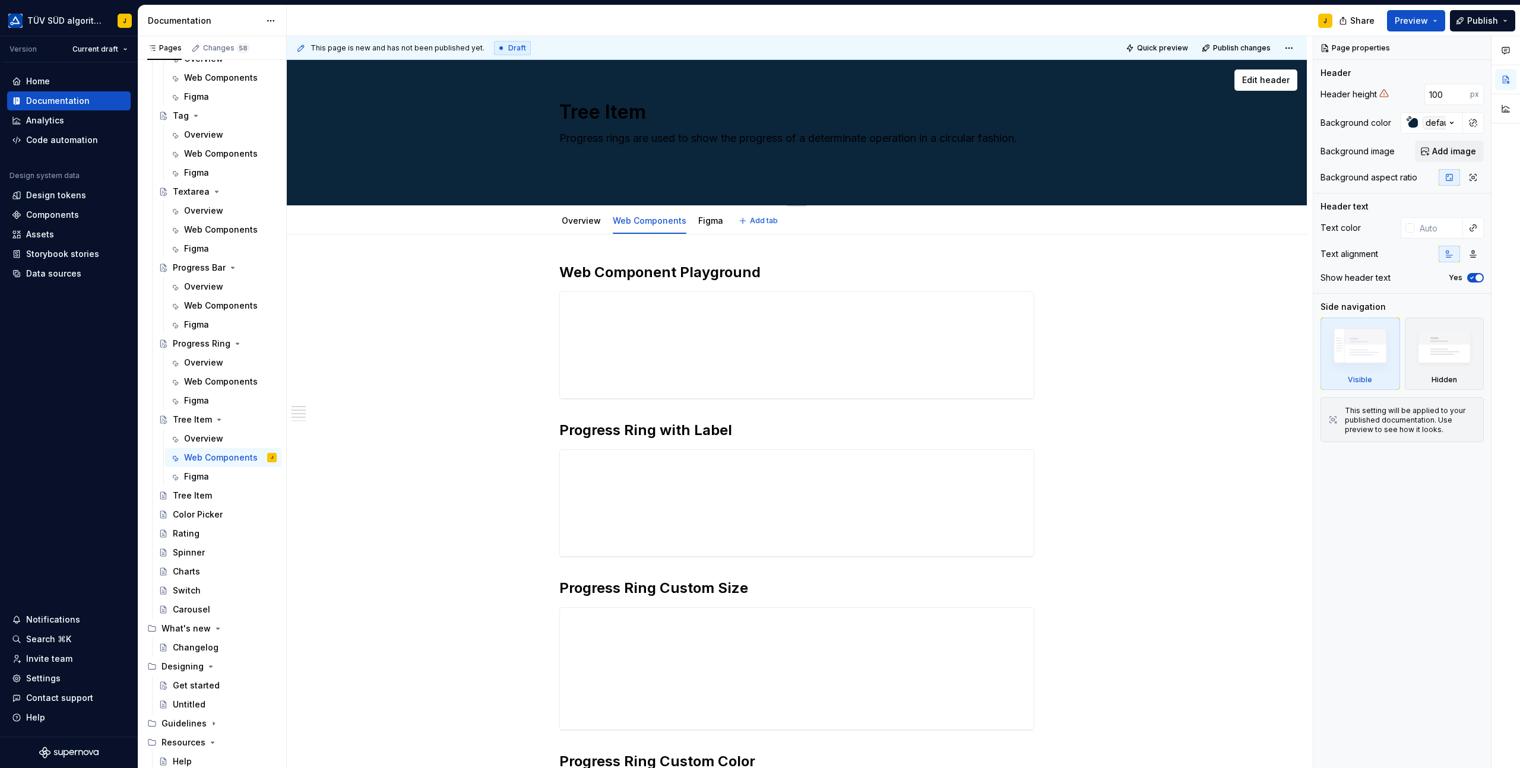
click at [623, 105] on textarea "Tree Item" at bounding box center [794, 112] width 475 height 28
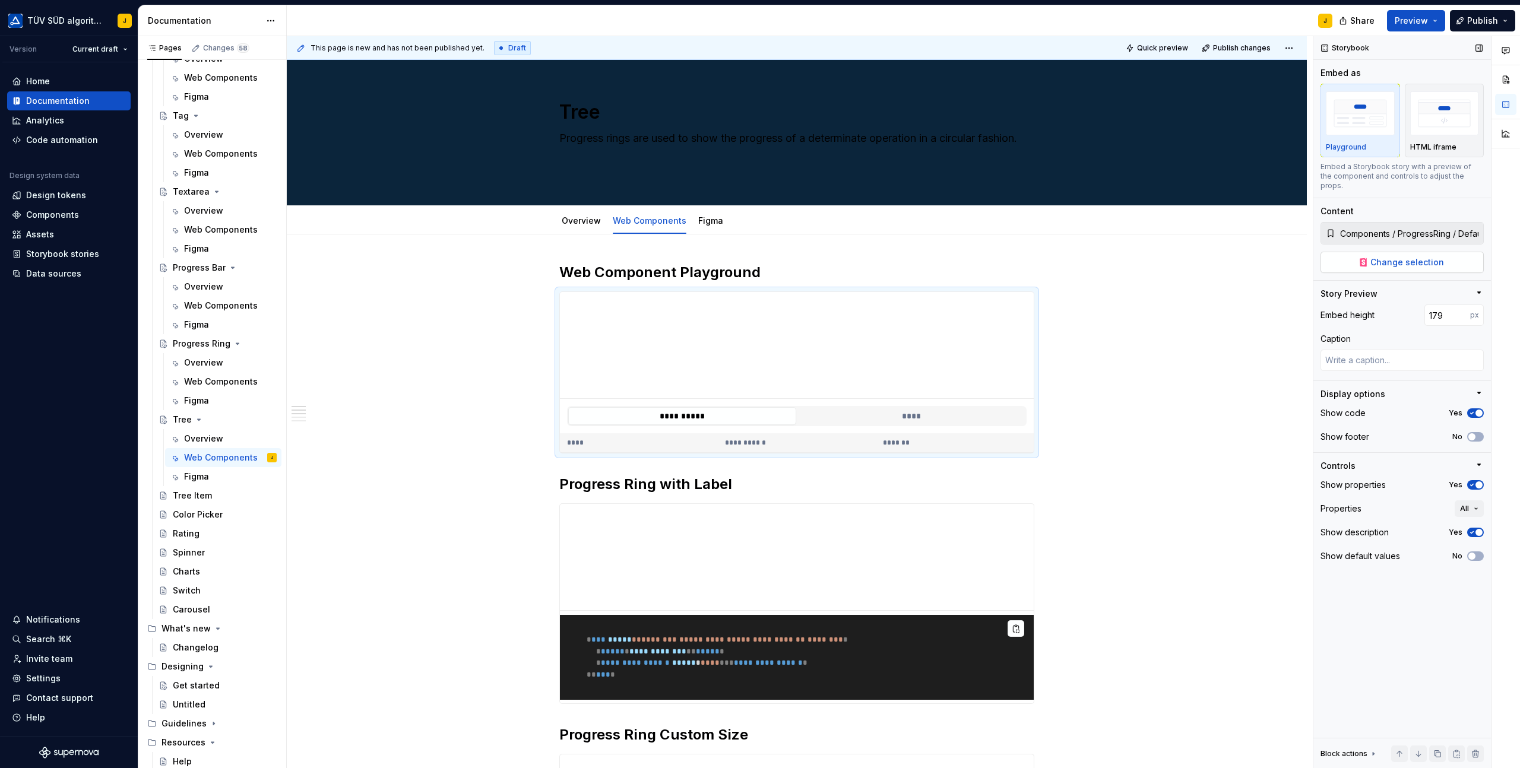
click at [1384, 256] on span "Change selection" at bounding box center [1407, 262] width 74 height 12
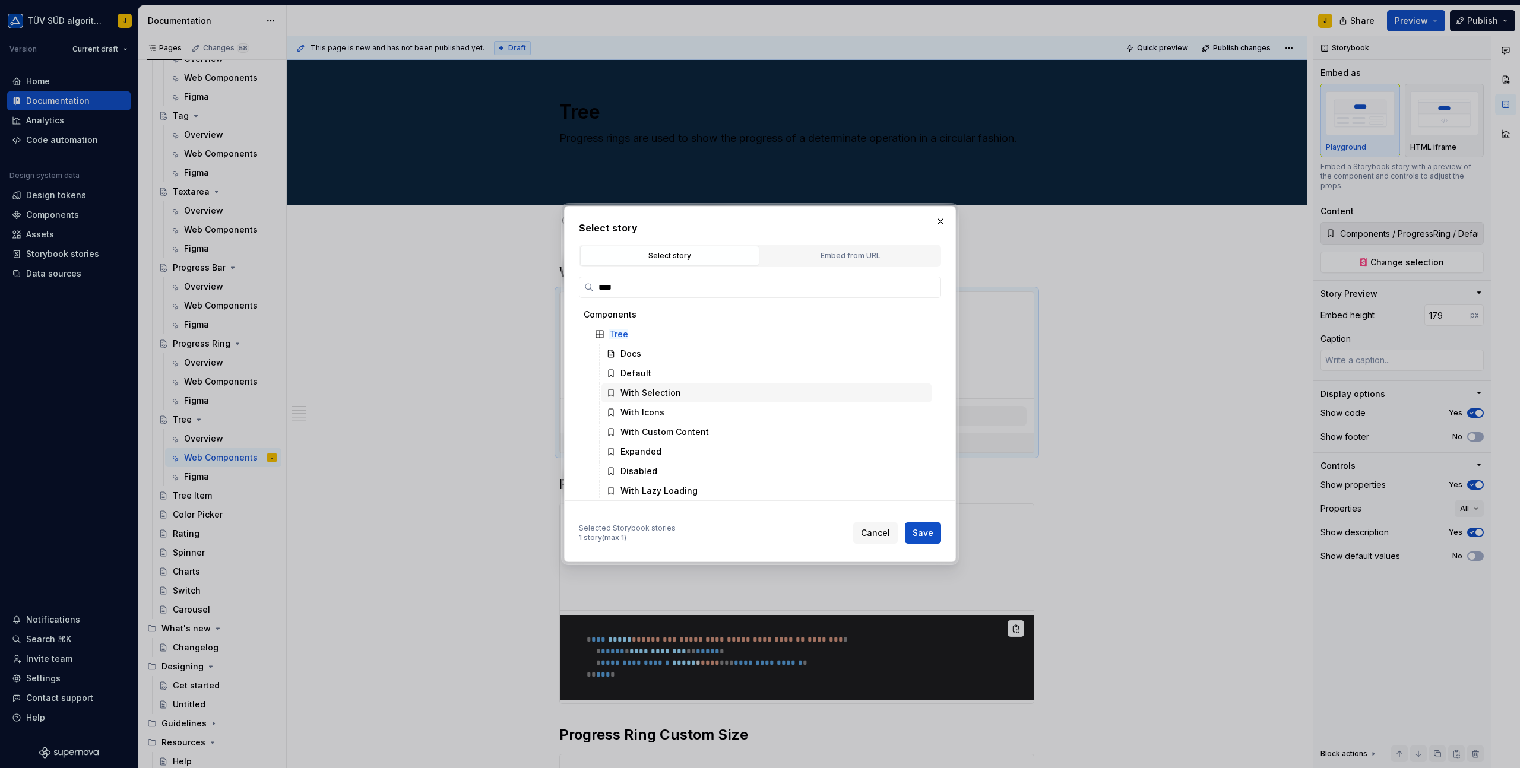
scroll to position [3, 0]
click at [713, 376] on div "Default" at bounding box center [766, 370] width 330 height 19
click at [921, 529] on span "Save" at bounding box center [922, 533] width 21 height 12
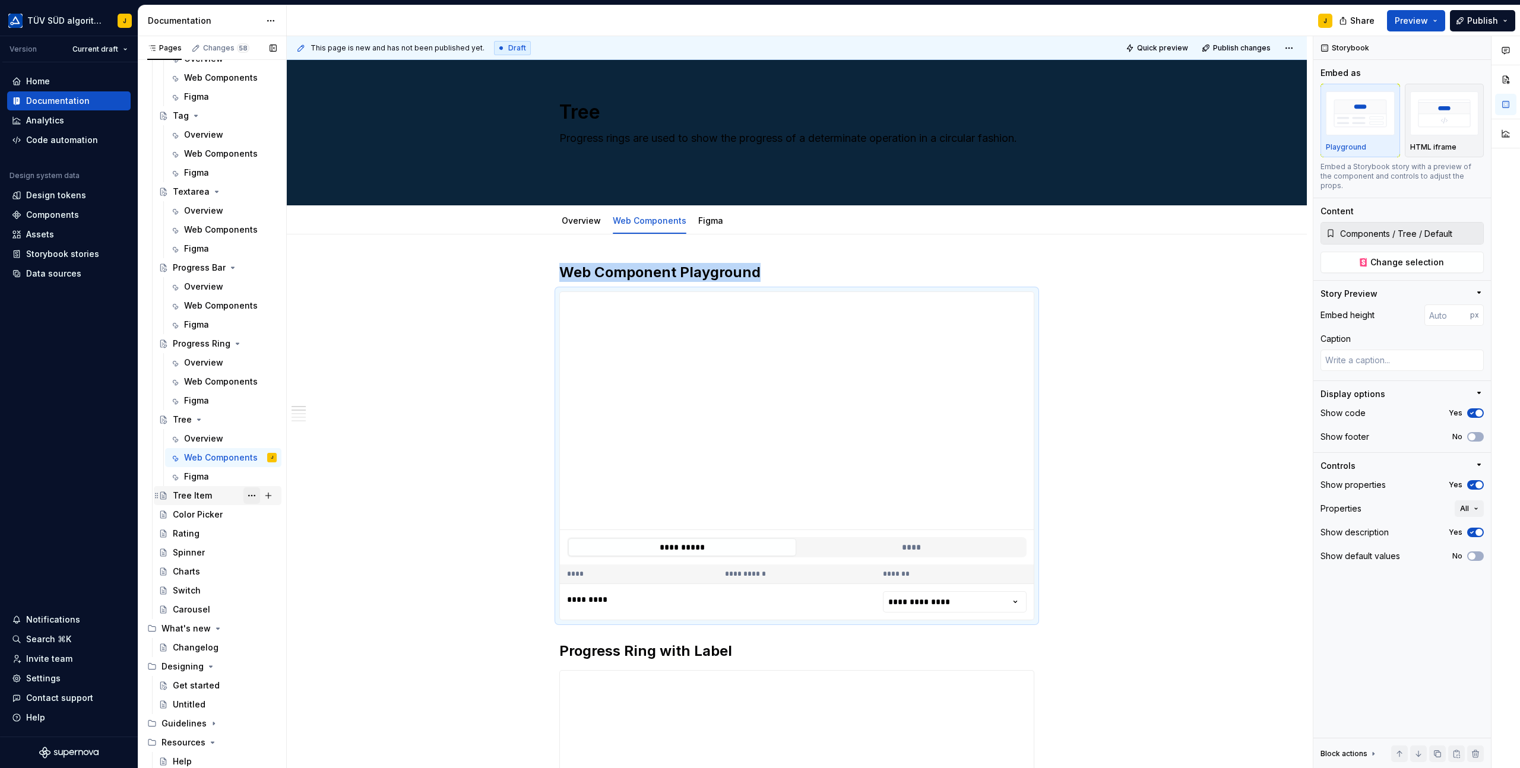
click at [246, 497] on button "Page tree" at bounding box center [251, 495] width 17 height 17
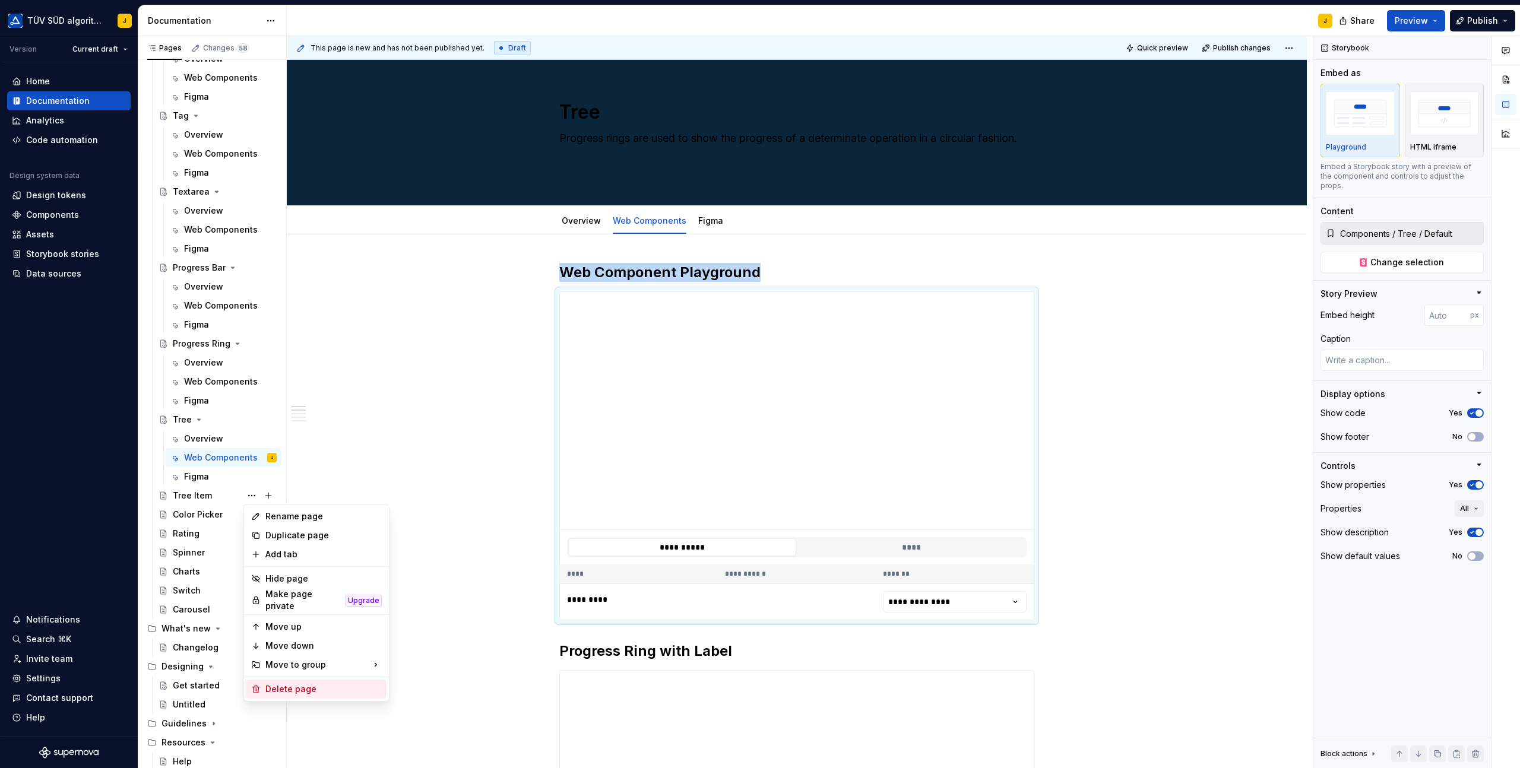
click at [290, 685] on div "Delete page" at bounding box center [323, 689] width 116 height 12
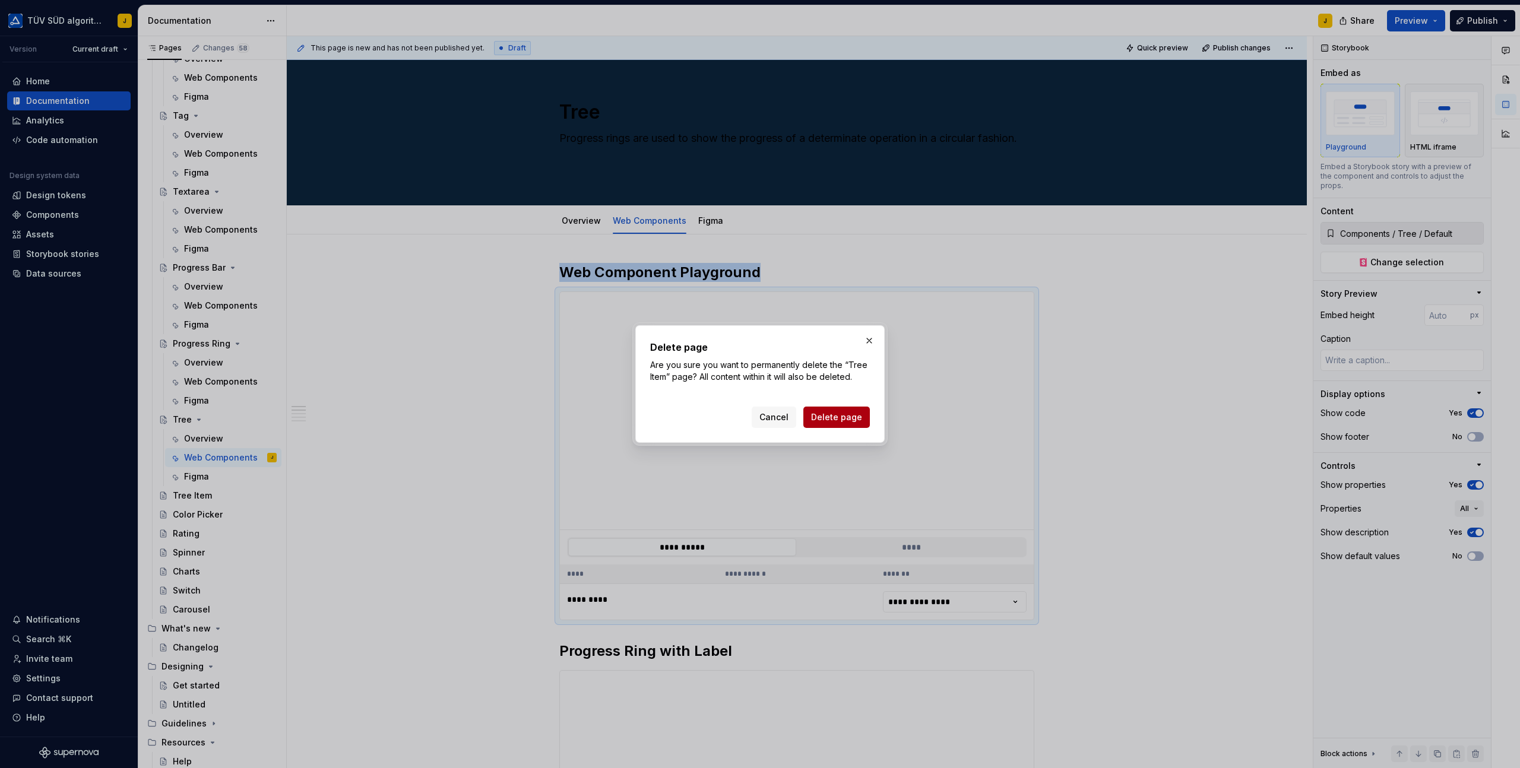
click at [831, 413] on span "Delete page" at bounding box center [836, 417] width 51 height 12
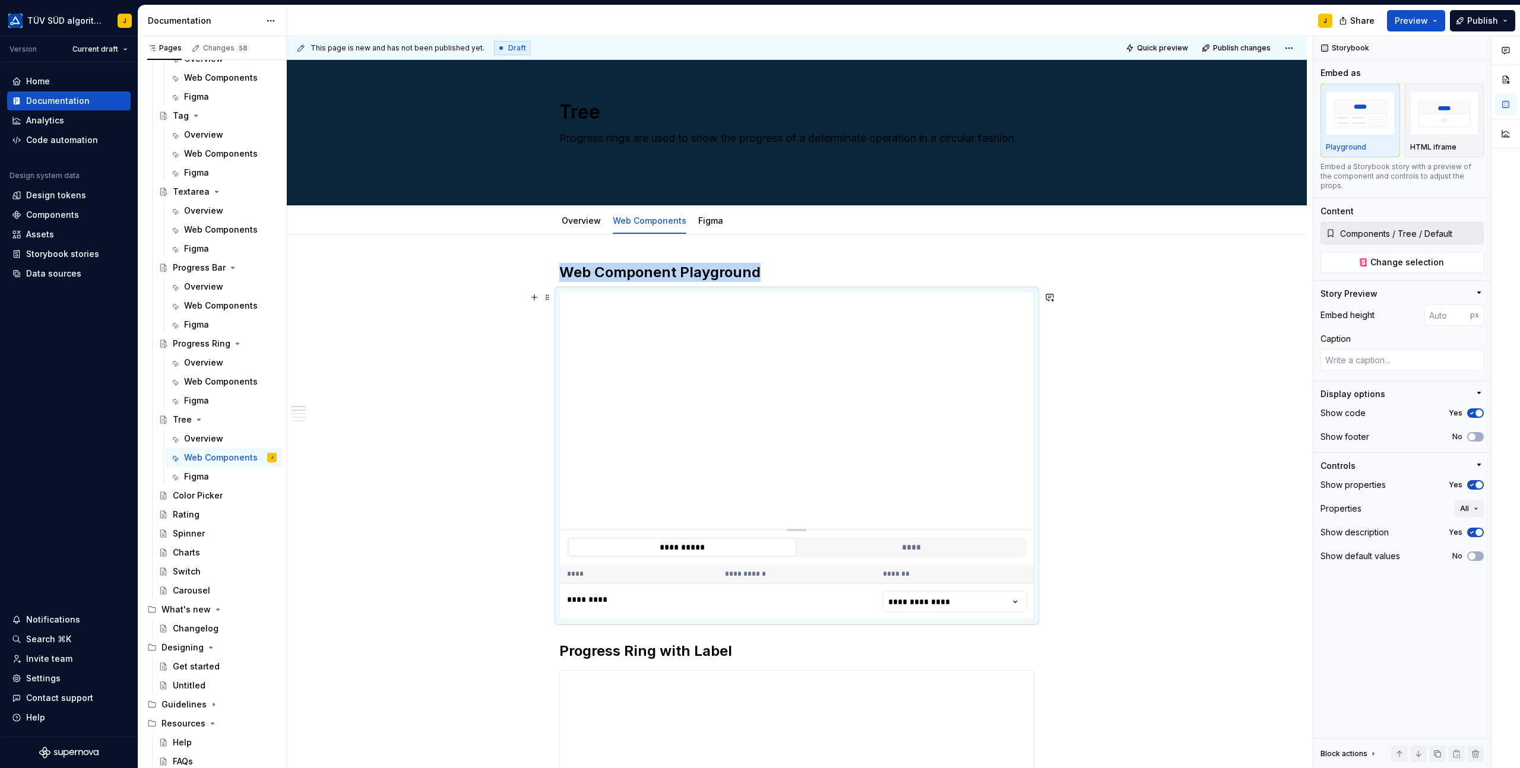
click at [799, 528] on div at bounding box center [796, 528] width 83 height 2
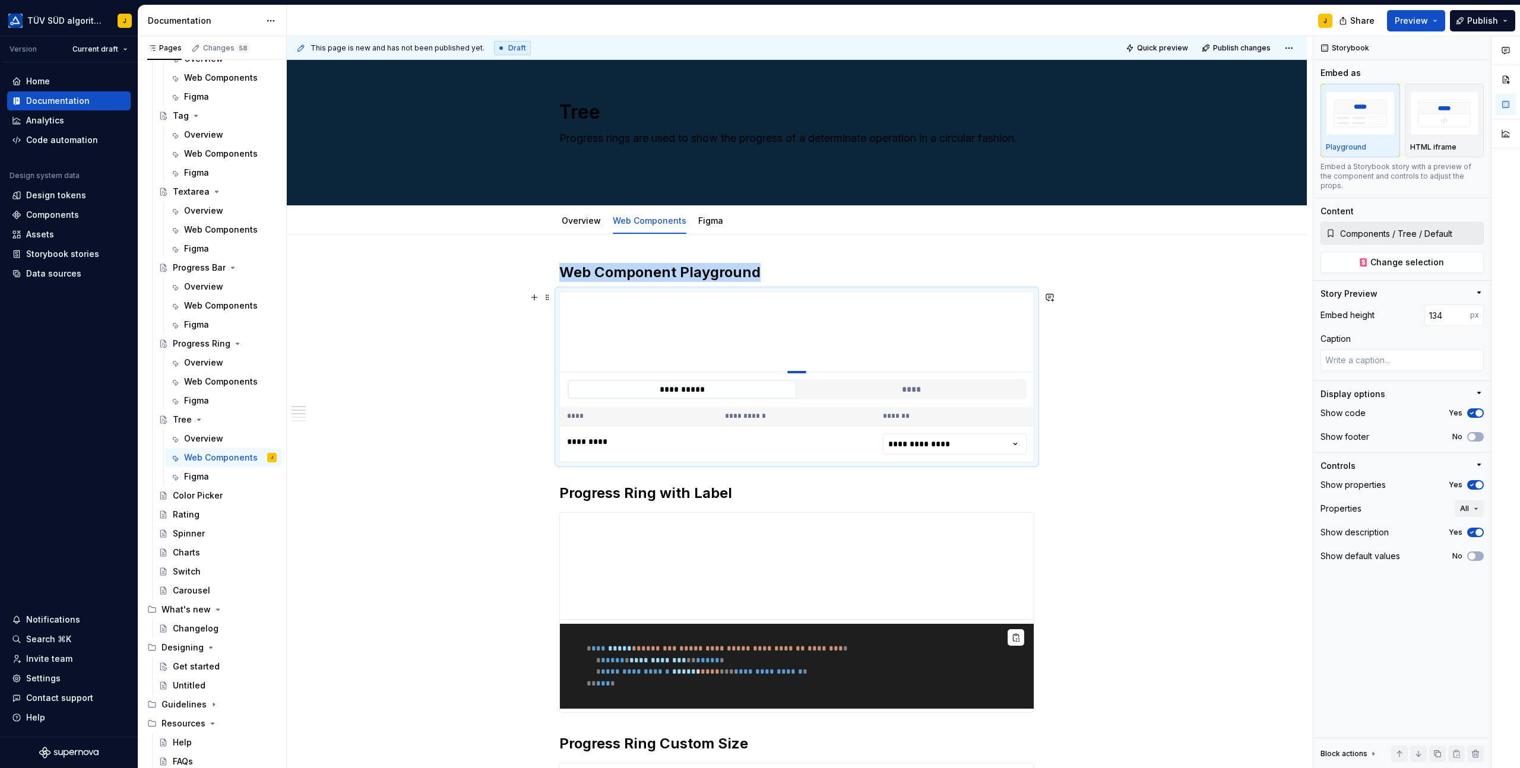
drag, startPoint x: 800, startPoint y: 529, endPoint x: 803, endPoint y: 372, distance: 157.9
click at [803, 372] on div at bounding box center [796, 372] width 19 height 2
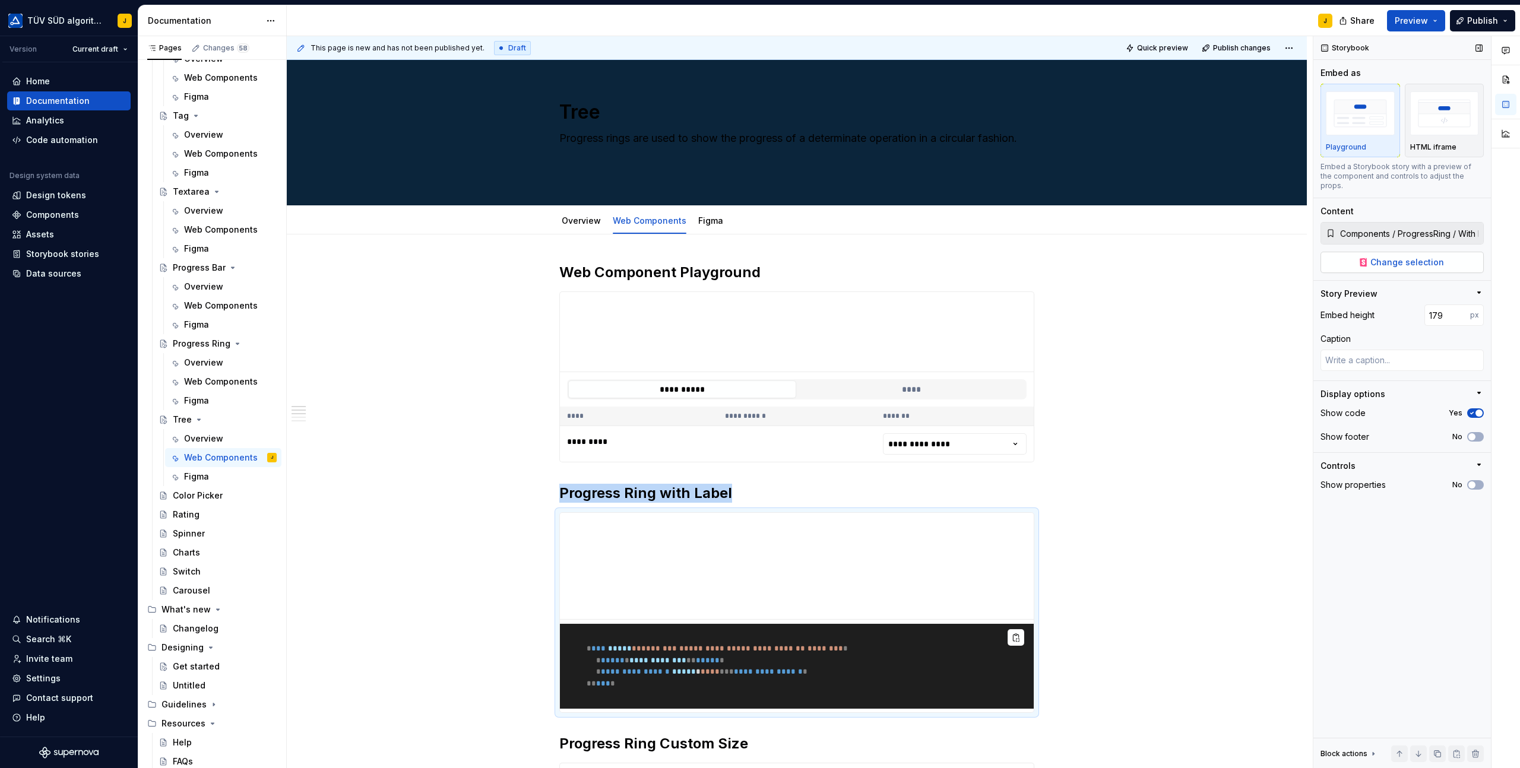
click at [1393, 256] on span "Change selection" at bounding box center [1407, 262] width 74 height 12
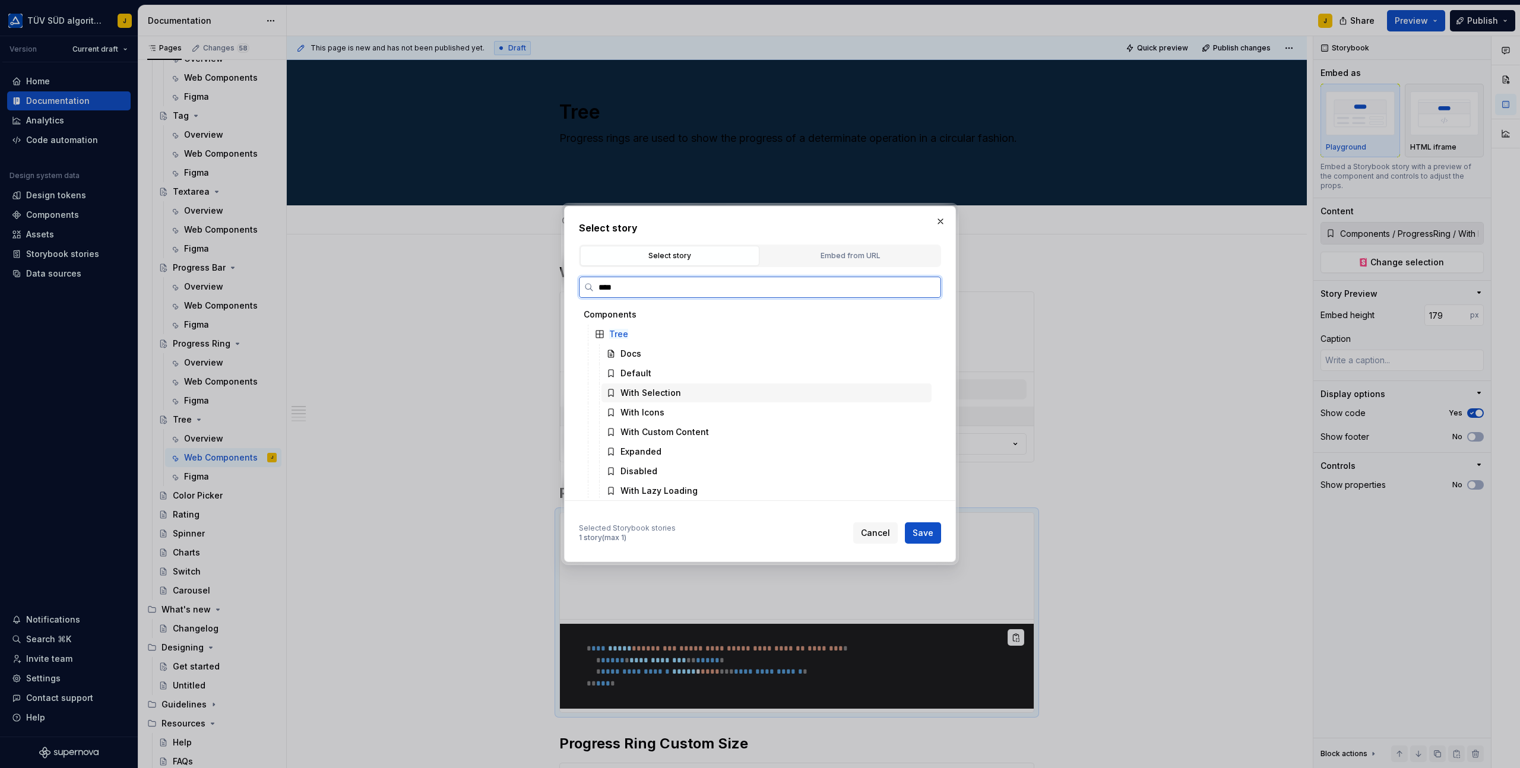
click at [655, 389] on div "With Selection" at bounding box center [650, 393] width 61 height 12
click at [919, 529] on span "Save" at bounding box center [922, 533] width 21 height 12
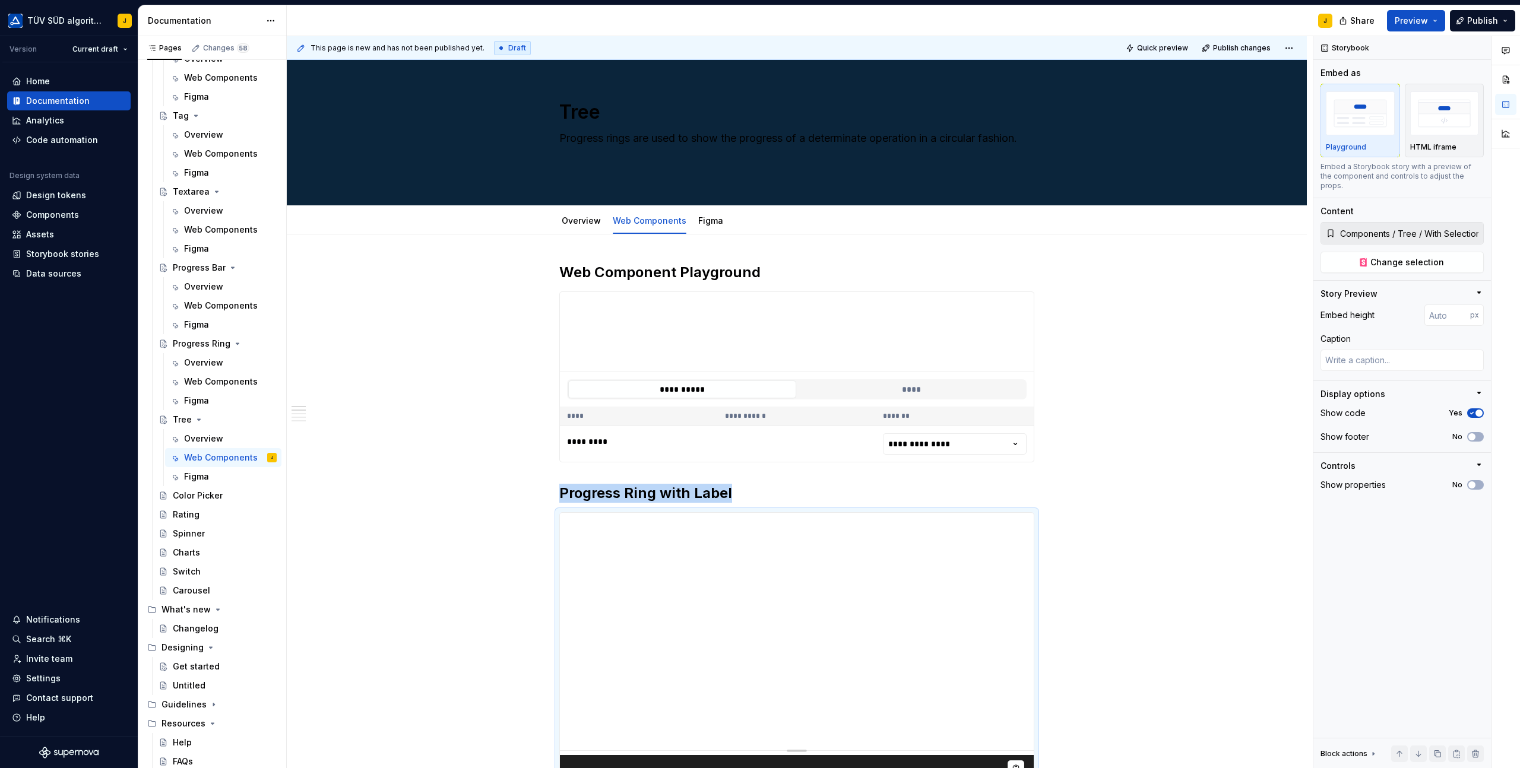
scroll to position [75, 0]
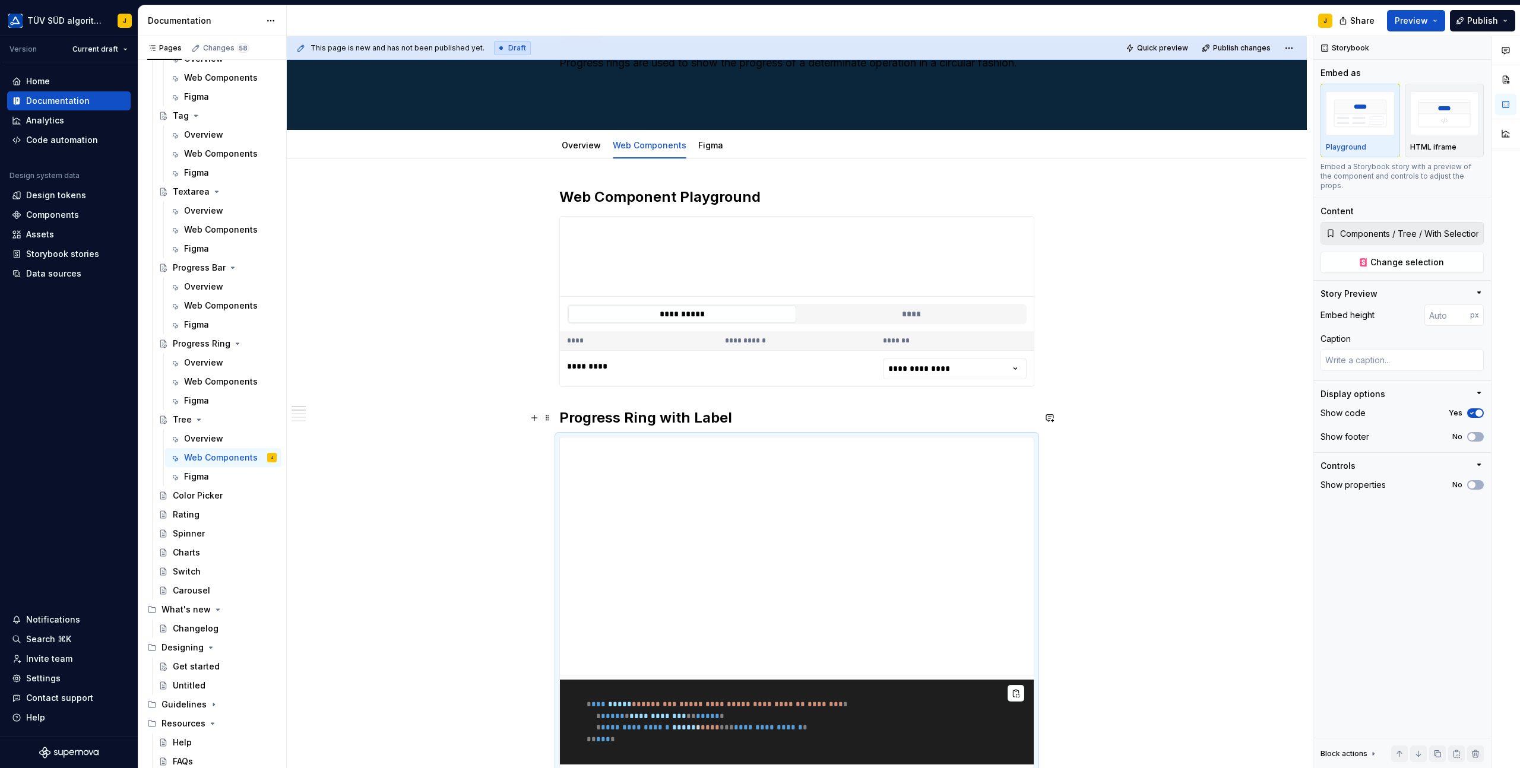
click at [649, 414] on h2 "Progress Ring with Label" at bounding box center [796, 417] width 475 height 19
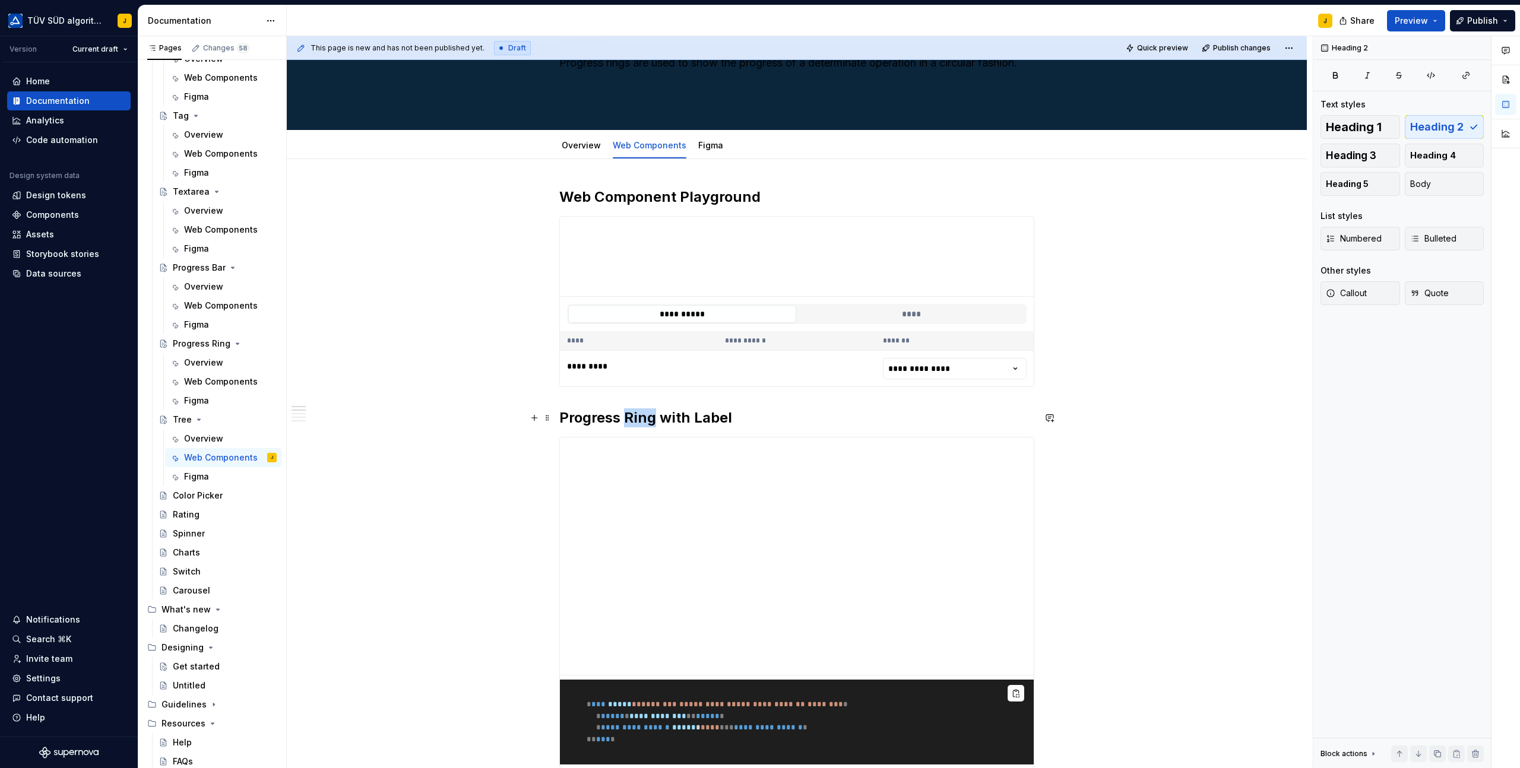
click at [649, 414] on h2 "Progress Ring with Label" at bounding box center [796, 417] width 475 height 19
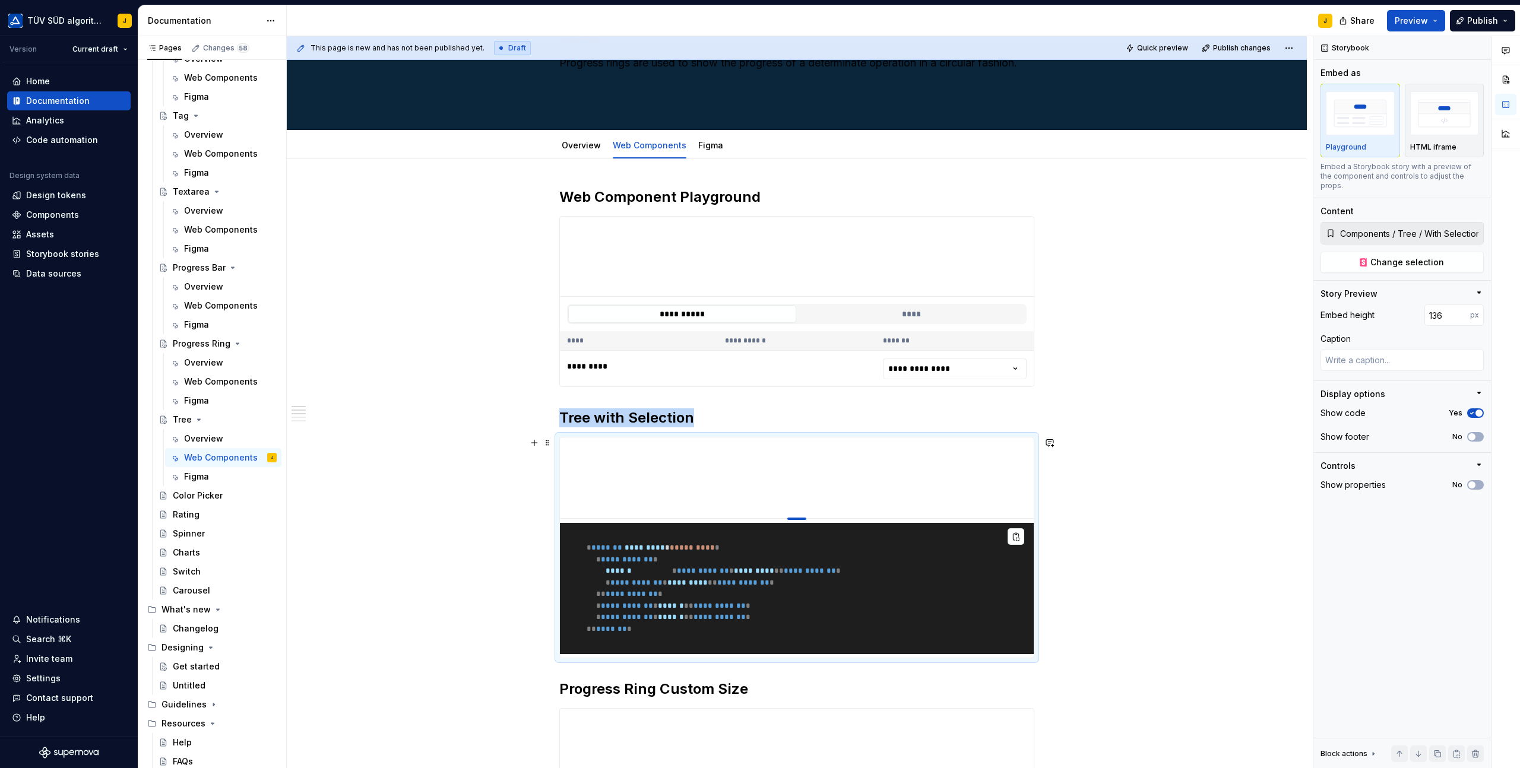
drag, startPoint x: 795, startPoint y: 674, endPoint x: 795, endPoint y: 518, distance: 156.1
click at [795, 518] on div at bounding box center [796, 519] width 19 height 2
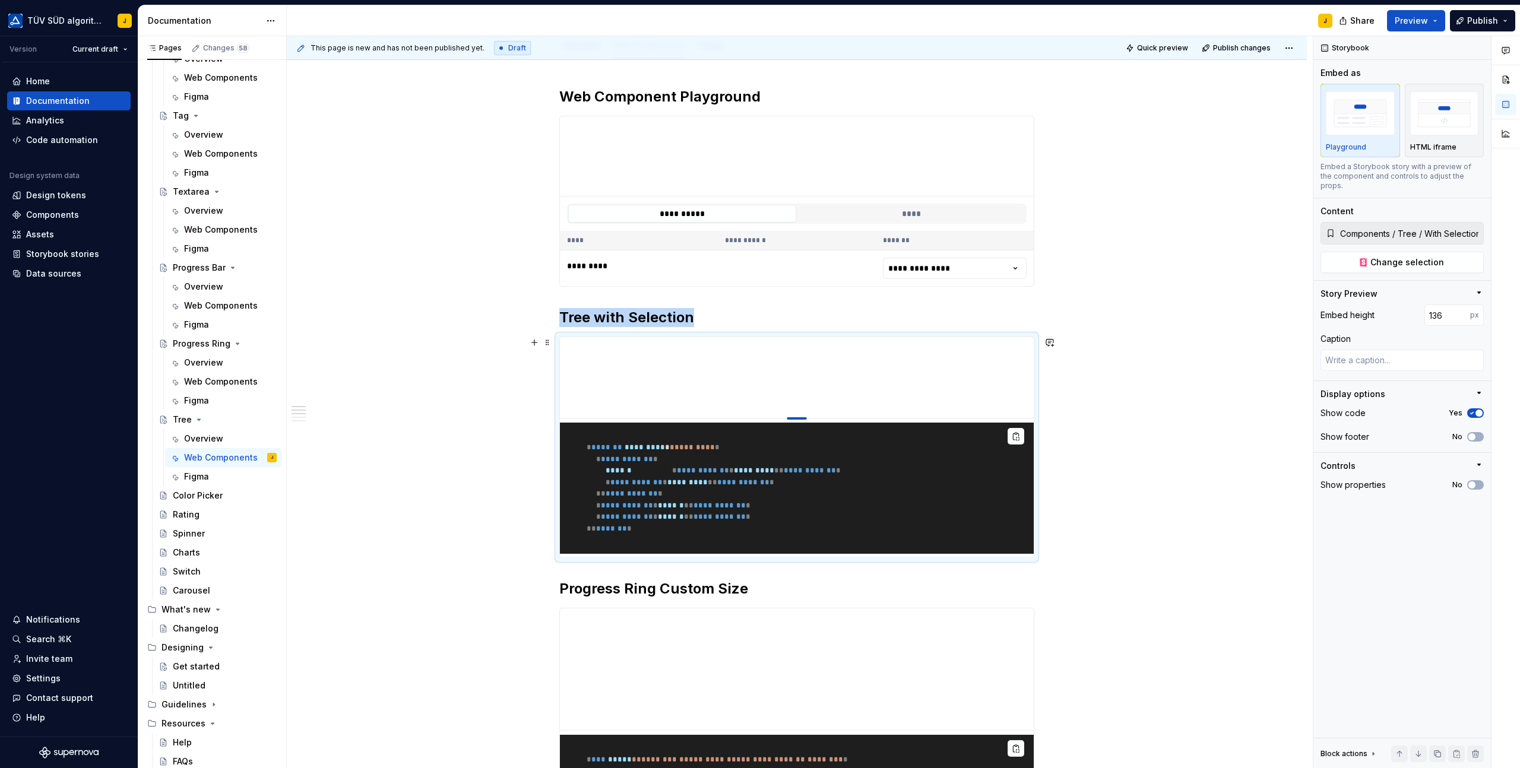
scroll to position [180, 0]
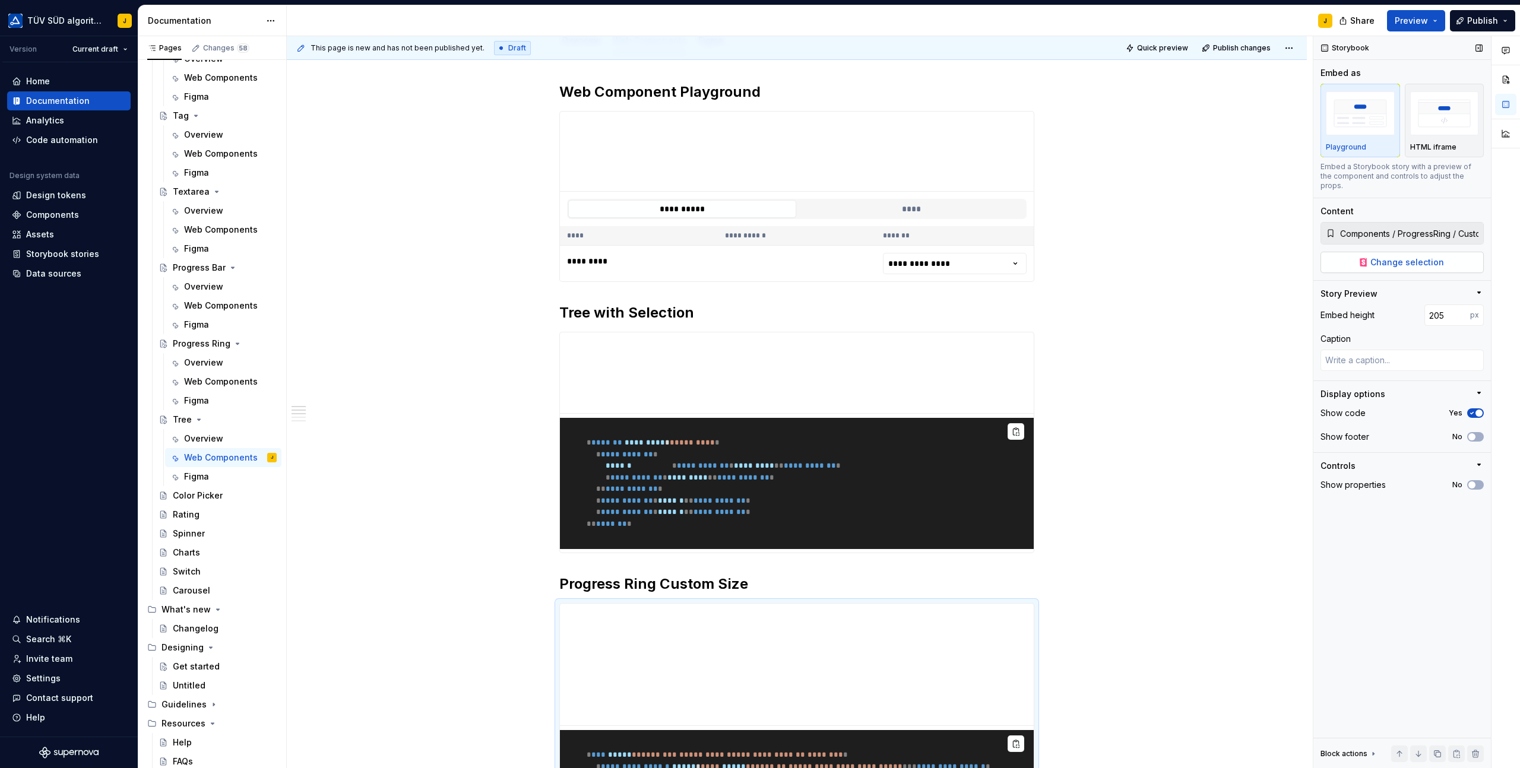
click at [1423, 256] on span "Change selection" at bounding box center [1407, 262] width 74 height 12
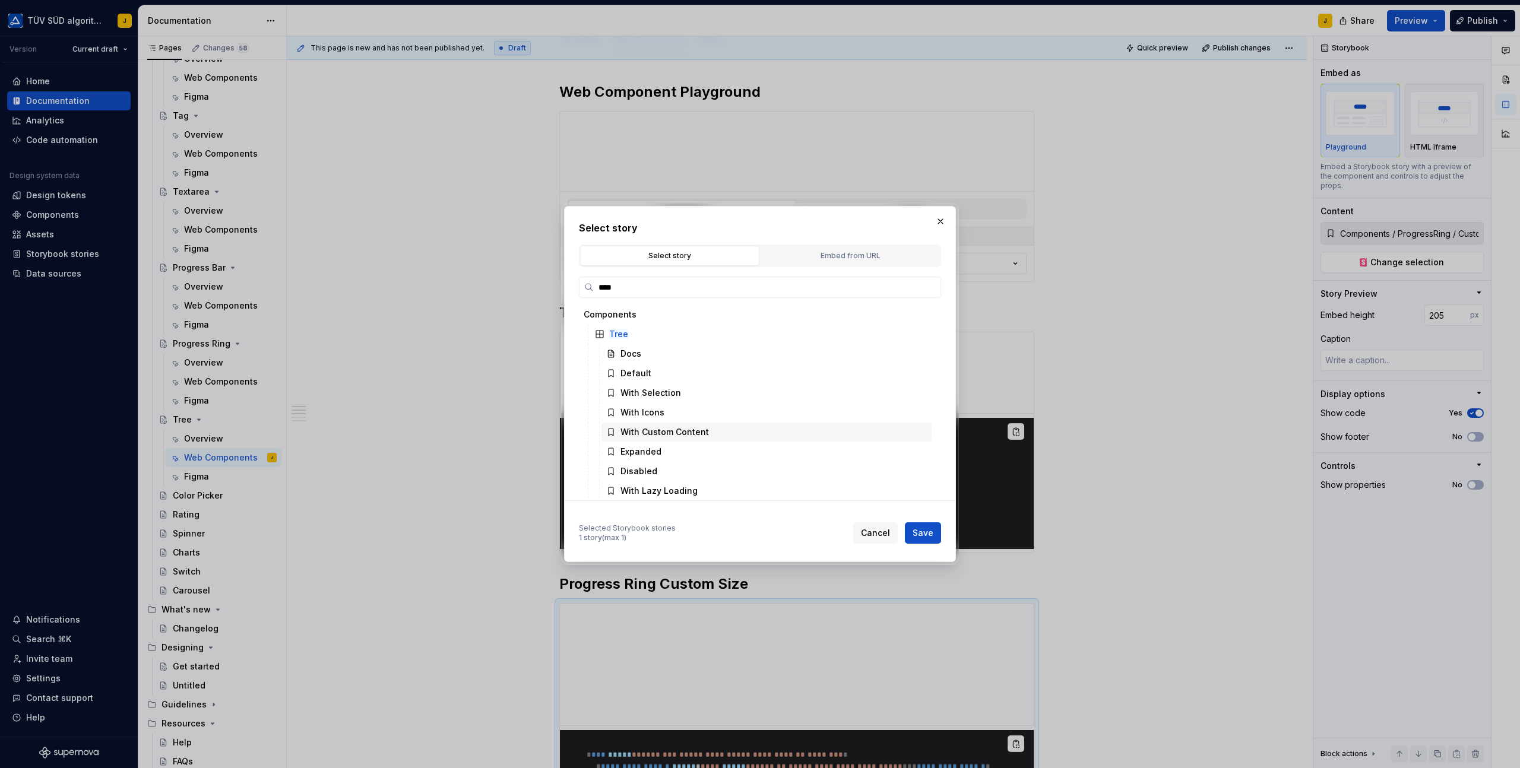
scroll to position [3, 0]
click at [657, 405] on div "With Icons" at bounding box center [642, 410] width 44 height 12
click at [920, 523] on button "Save" at bounding box center [923, 532] width 36 height 21
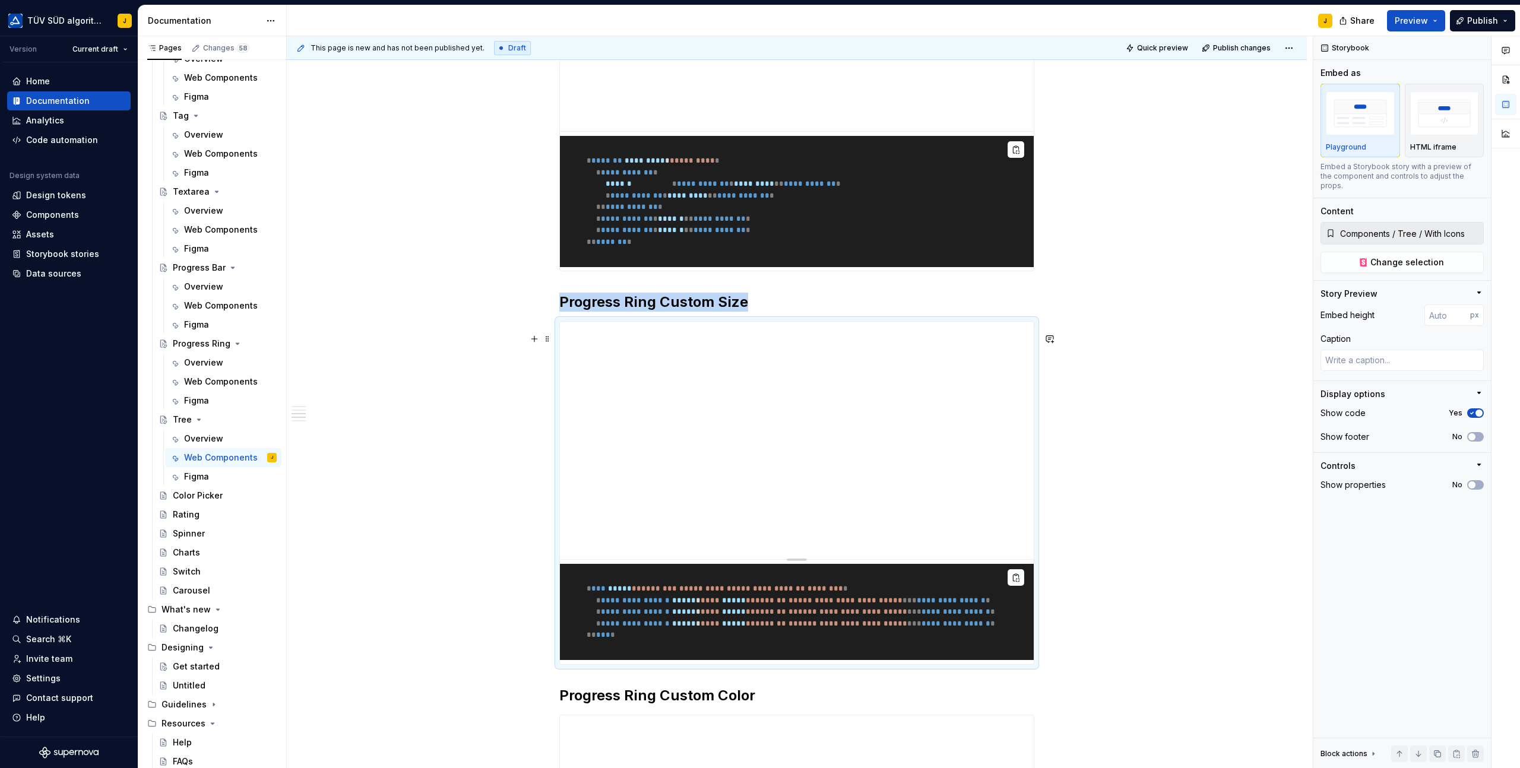
scroll to position [466, 0]
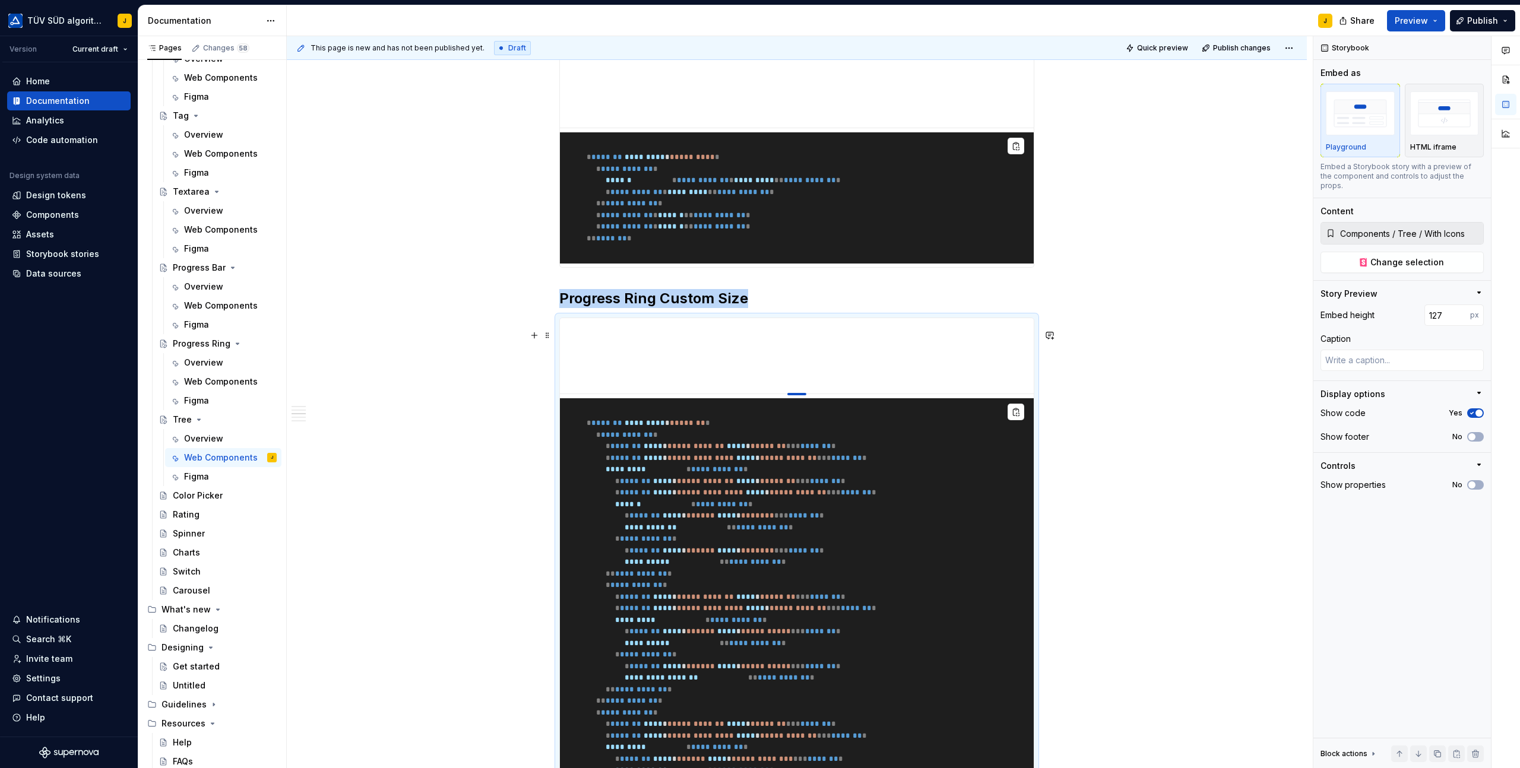
drag, startPoint x: 800, startPoint y: 567, endPoint x: 794, endPoint y: 405, distance: 162.2
click at [794, 395] on div at bounding box center [796, 394] width 19 height 2
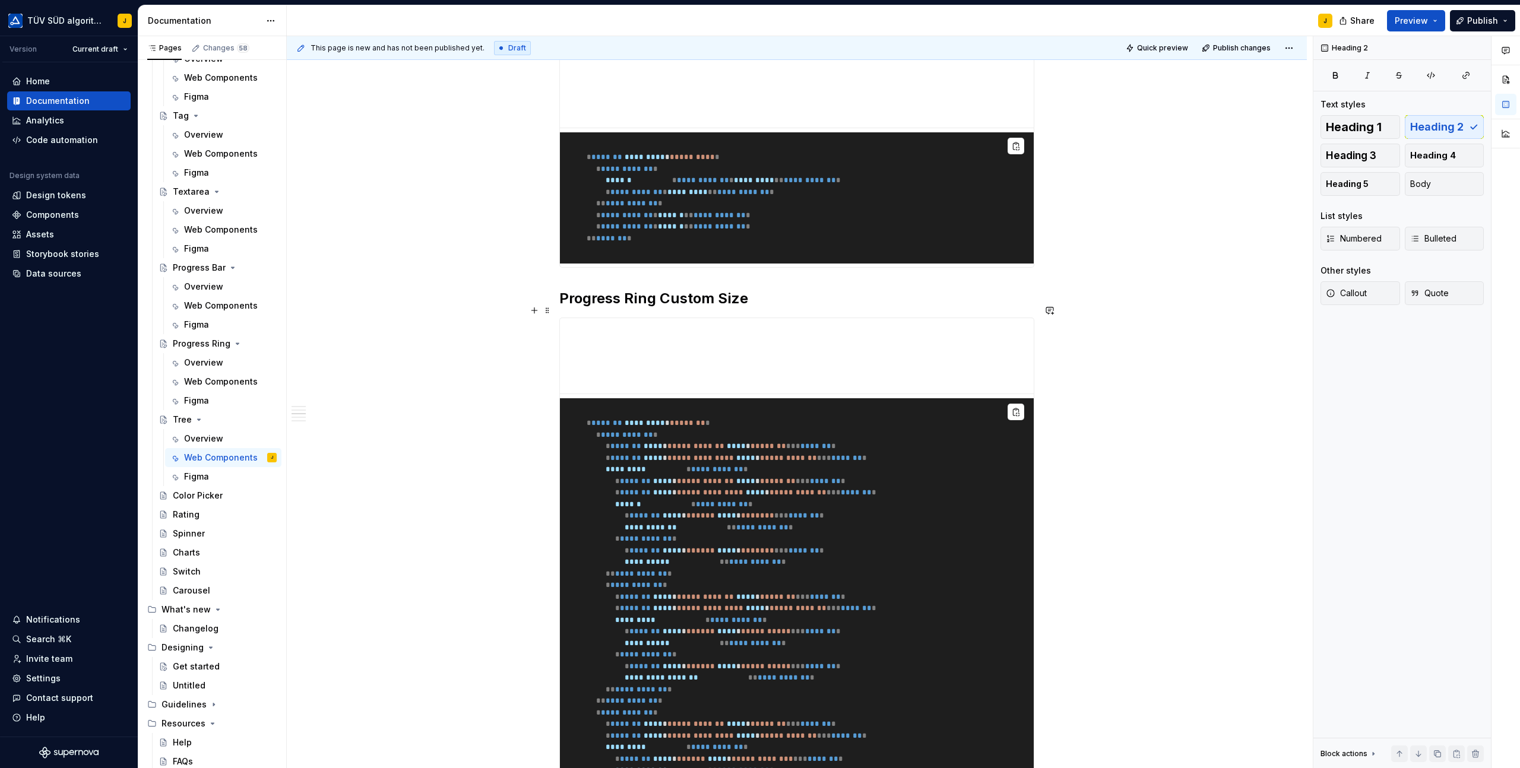
click at [703, 300] on h2 "Progress Ring Custom Size" at bounding box center [796, 298] width 475 height 19
click at [537, 358] on div "**********" at bounding box center [797, 650] width 1020 height 1762
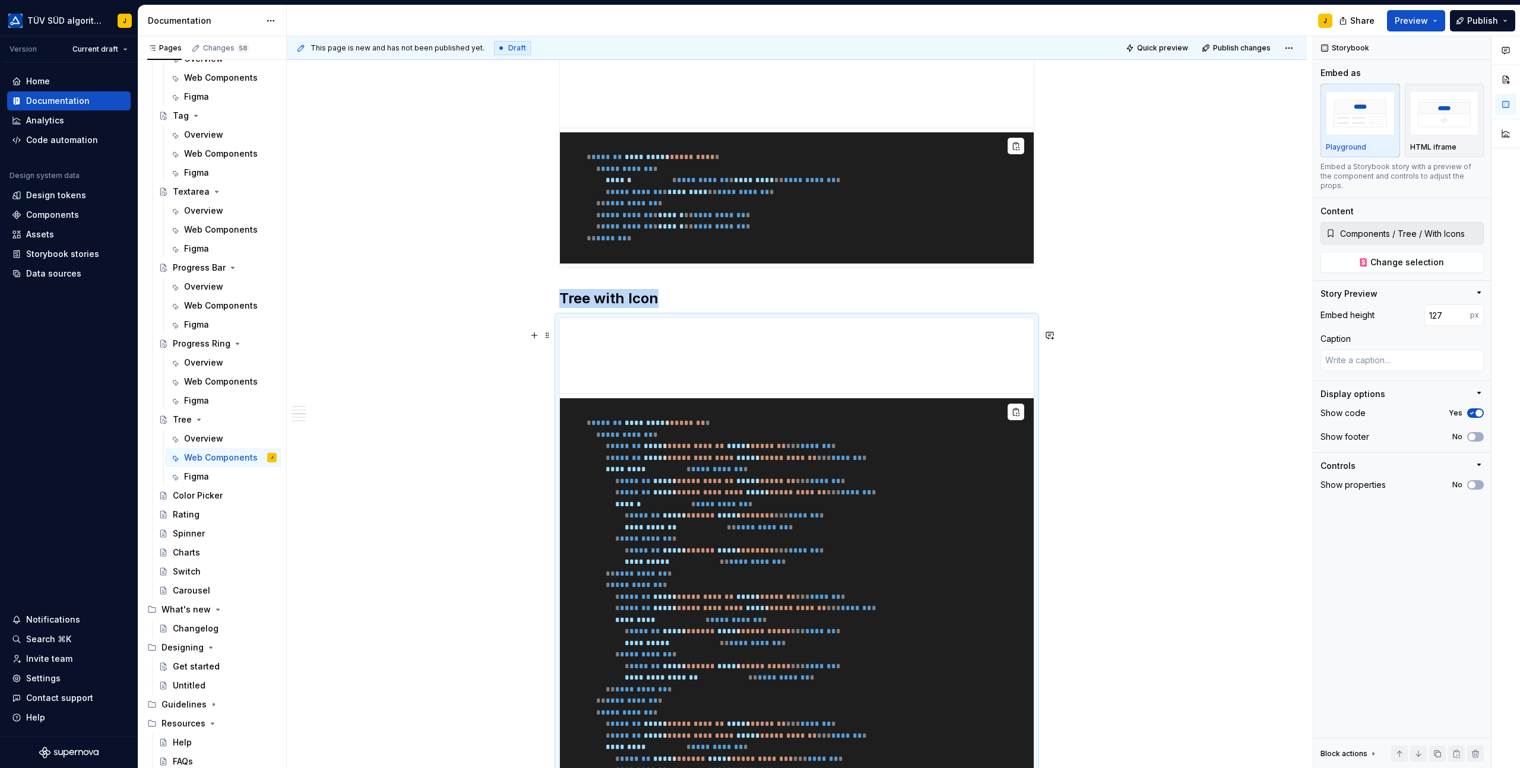
scroll to position [636, 0]
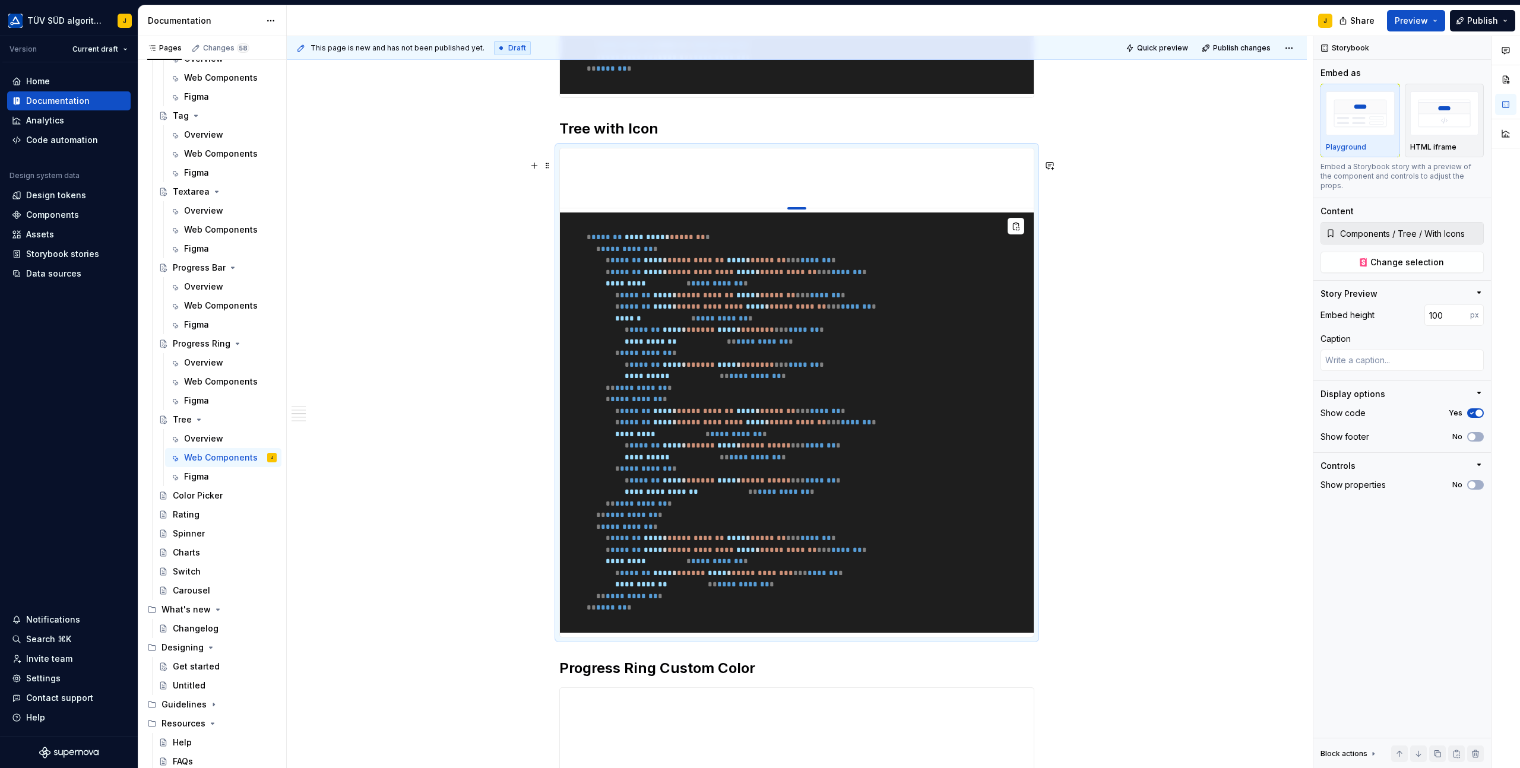
drag, startPoint x: 799, startPoint y: 235, endPoint x: 799, endPoint y: 213, distance: 22.0
click at [1115, 207] on div "**********" at bounding box center [800, 402] width 1026 height 732
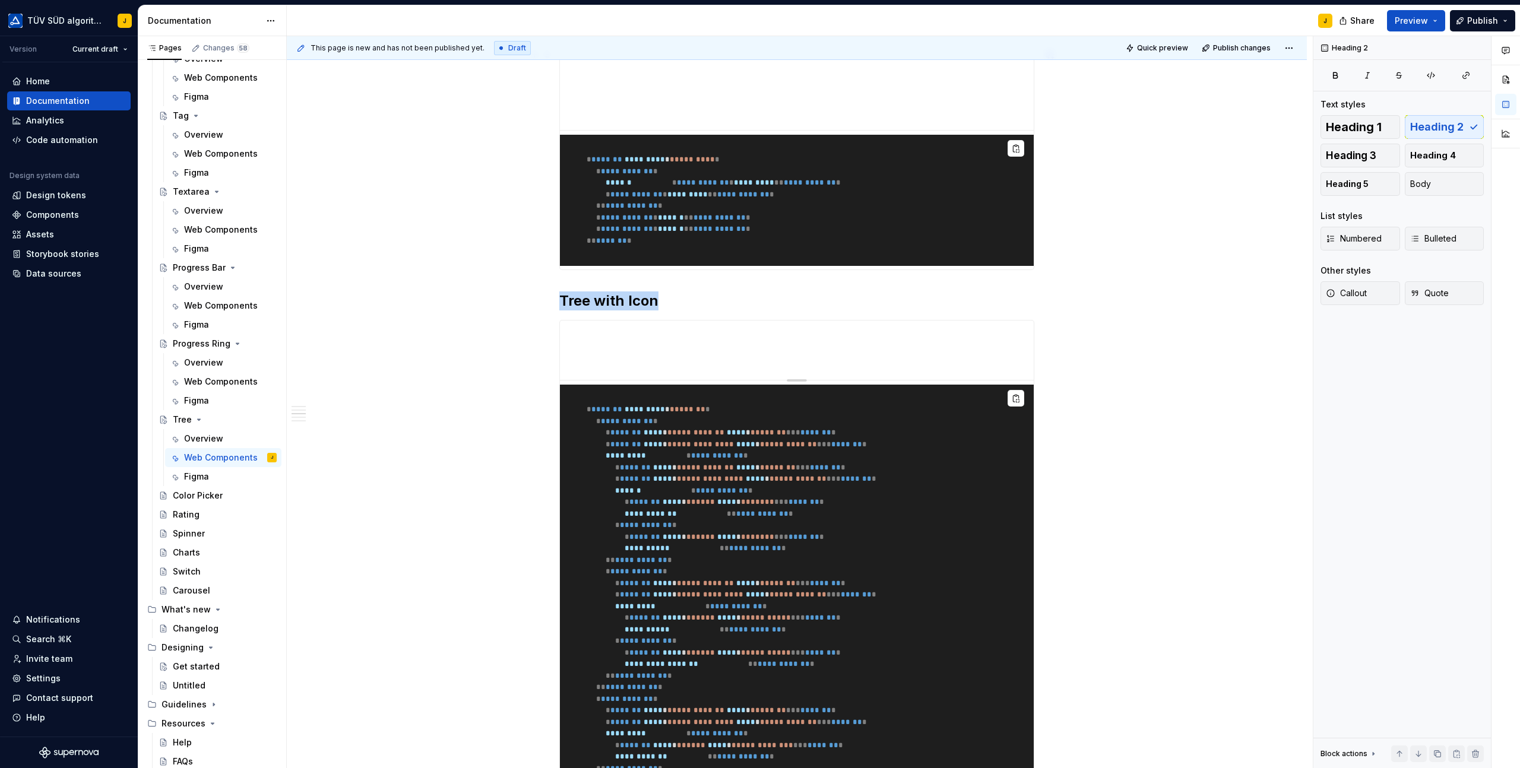
scroll to position [470, 0]
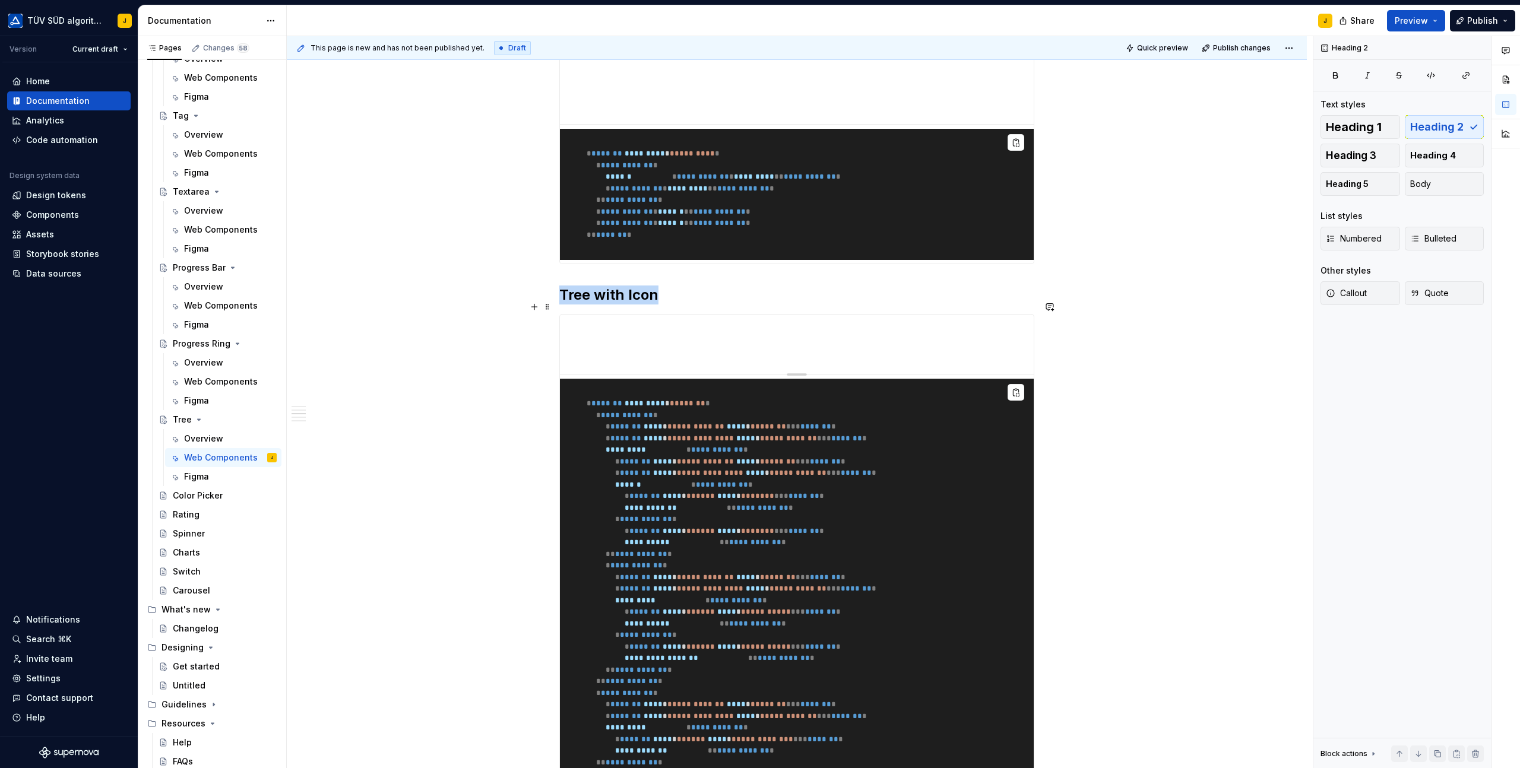
click at [794, 324] on div "**********" at bounding box center [796, 559] width 475 height 490
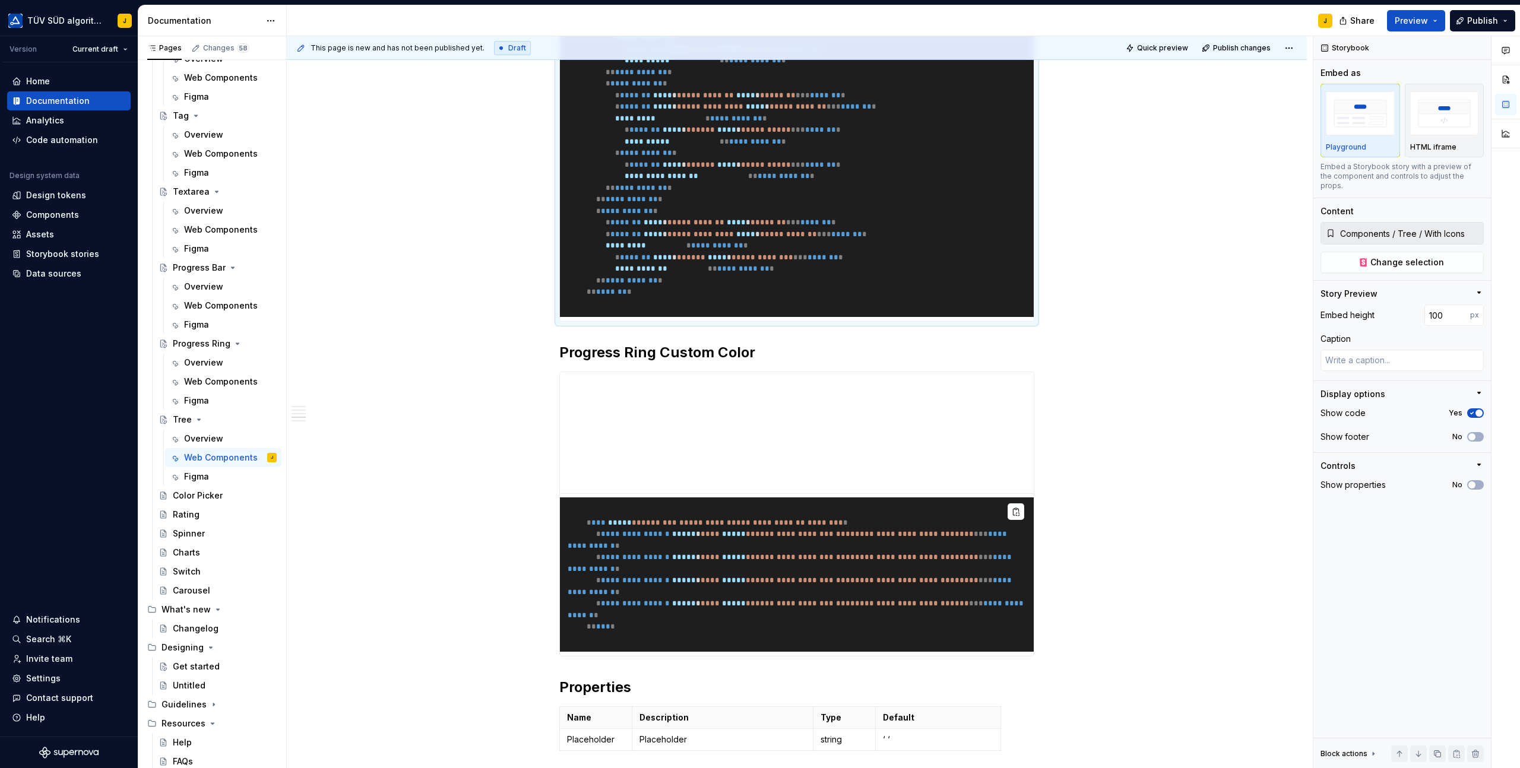
scroll to position [1002, 0]
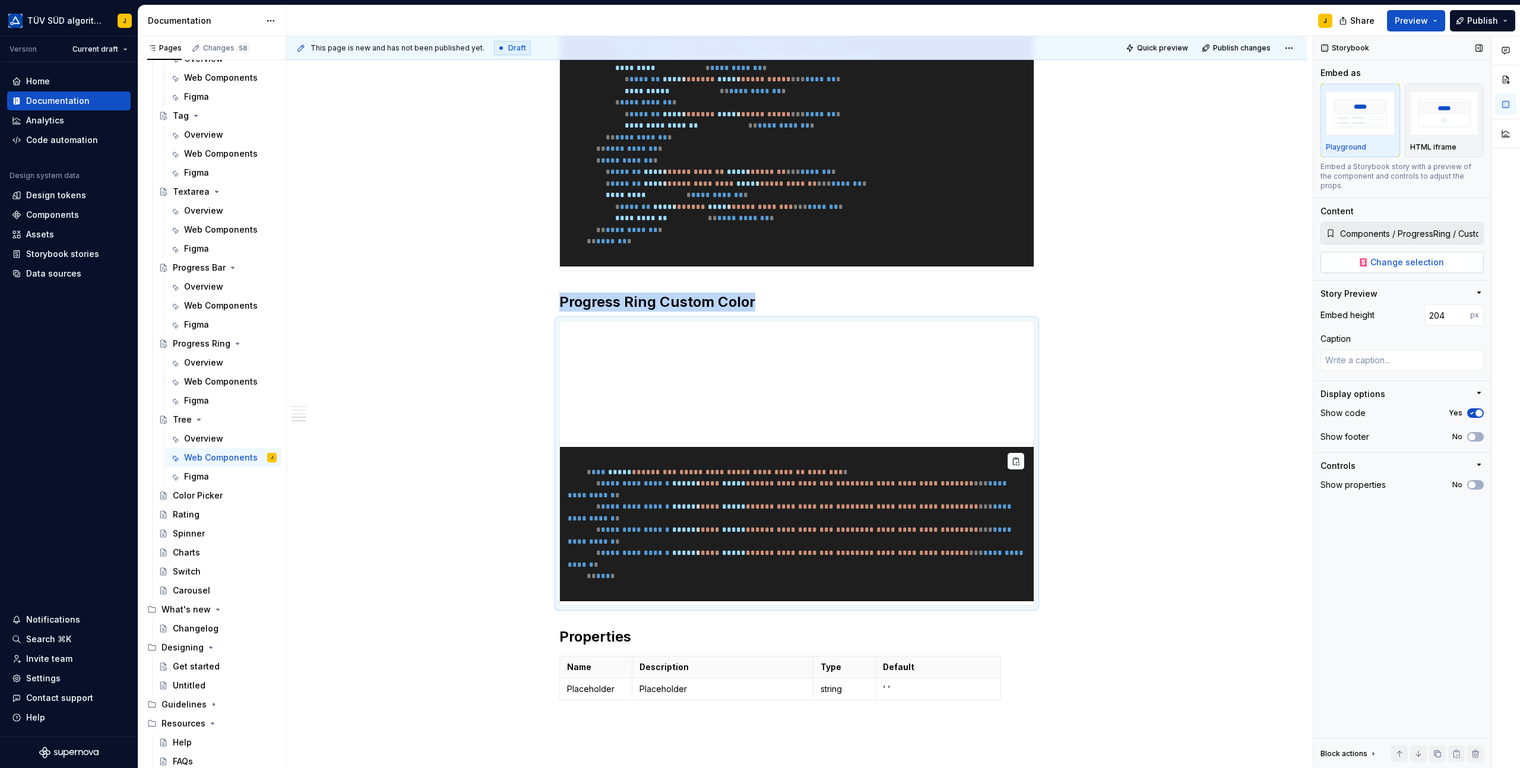
click at [1414, 256] on span "Change selection" at bounding box center [1407, 262] width 74 height 12
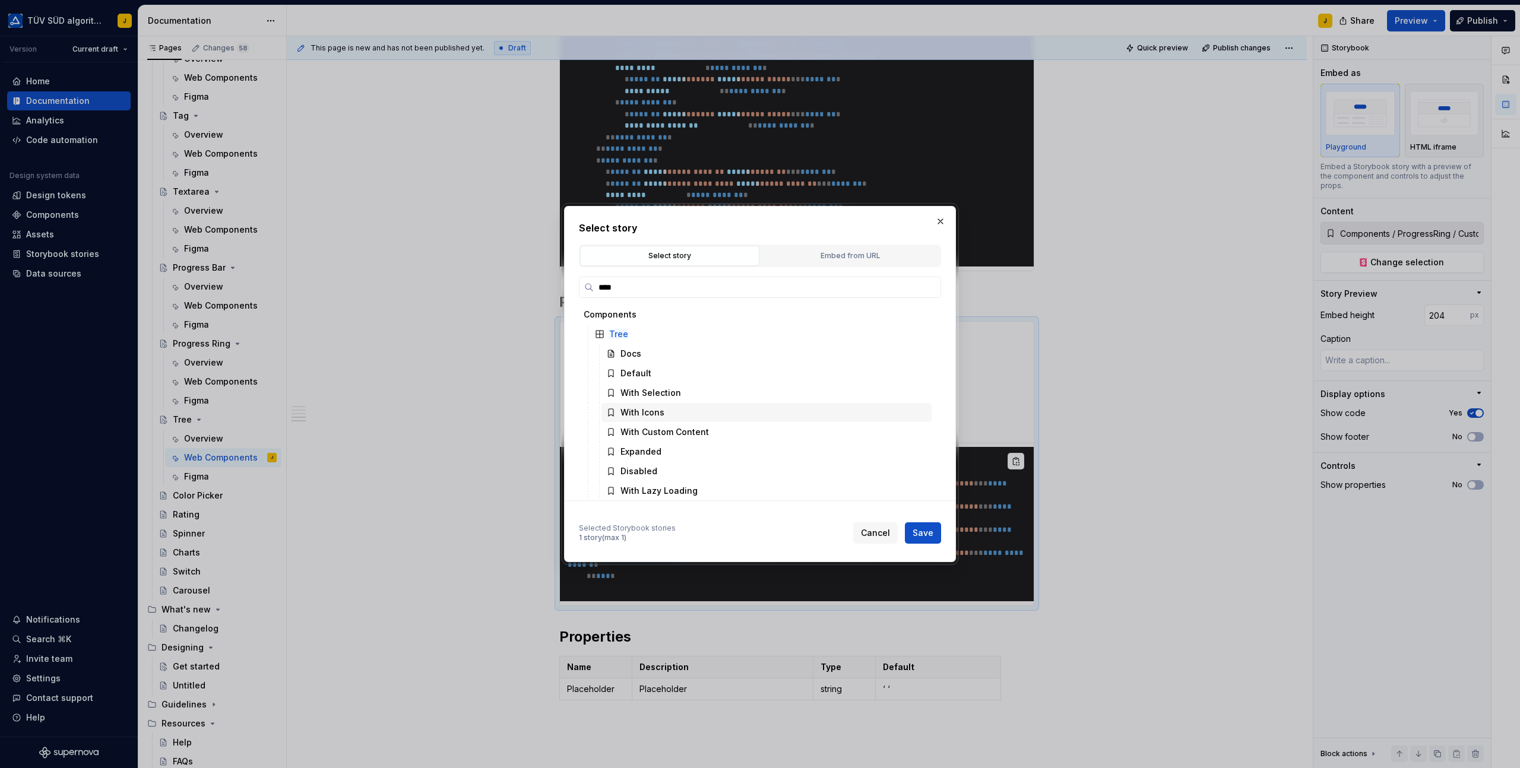
scroll to position [3, 0]
click at [684, 428] on div "With Custom Content" at bounding box center [664, 429] width 88 height 12
click at [928, 537] on span "Save" at bounding box center [922, 533] width 21 height 12
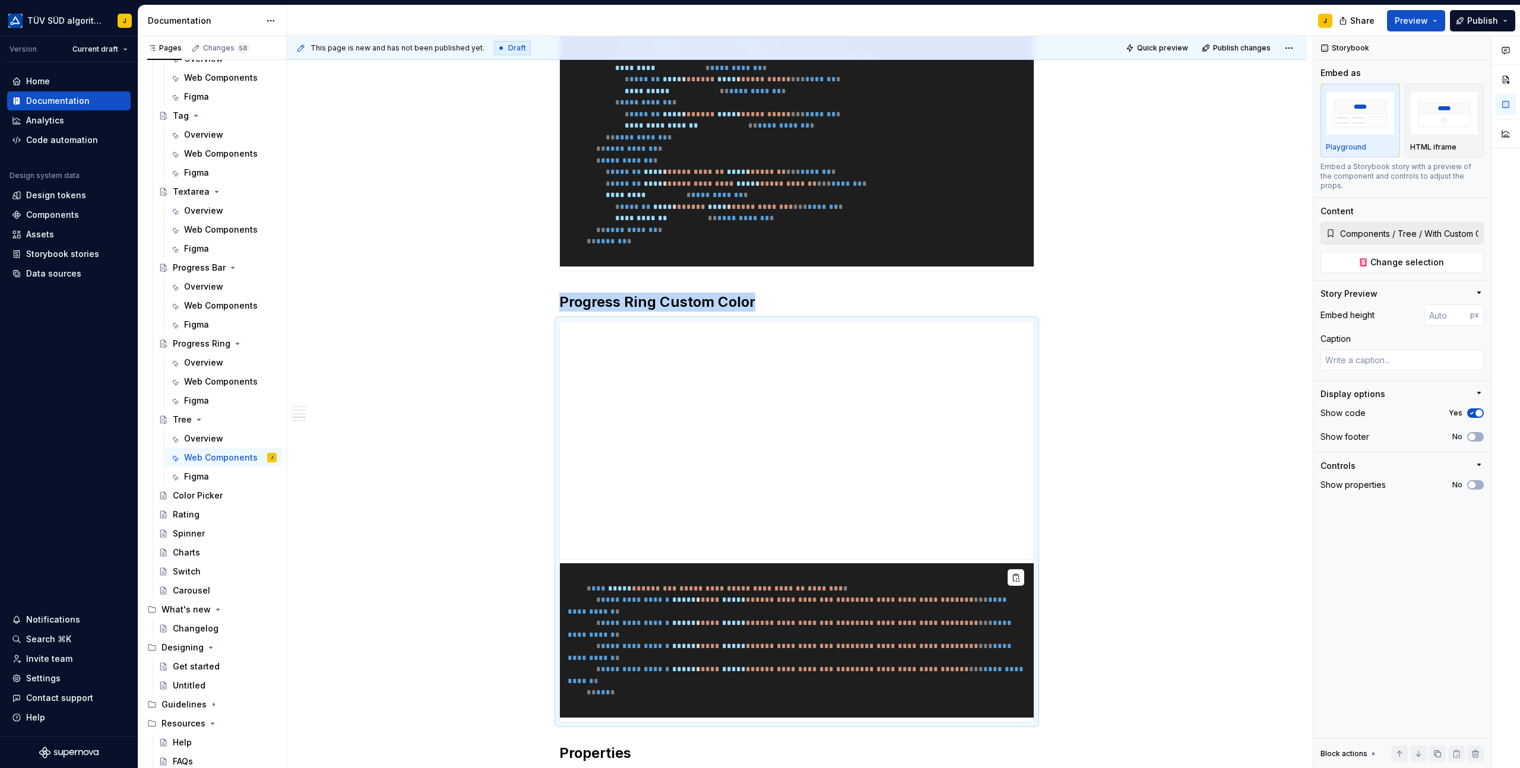
scroll to position [1071, 0]
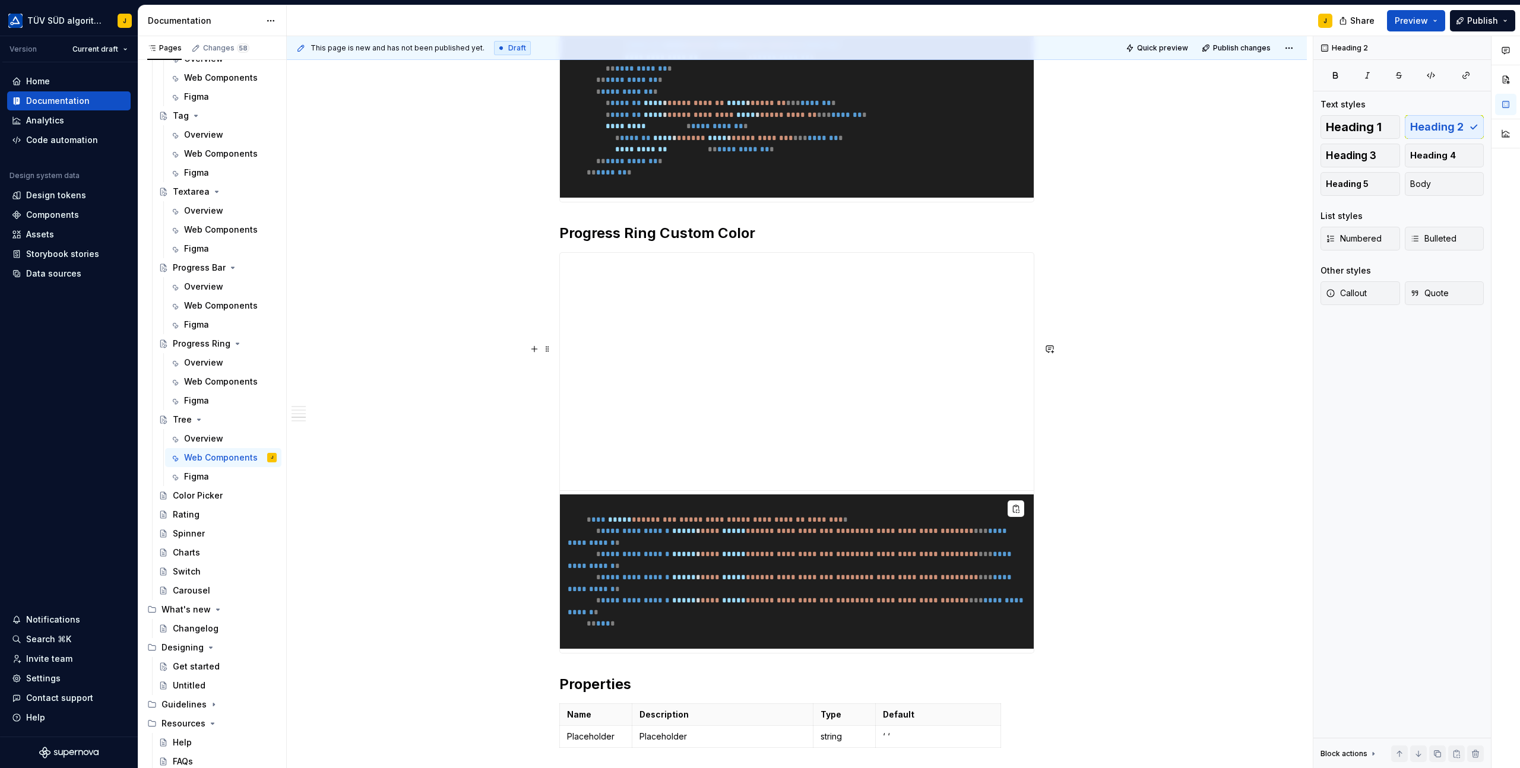
click at [684, 243] on h2 "Progress Ring Custom Color" at bounding box center [796, 233] width 475 height 19
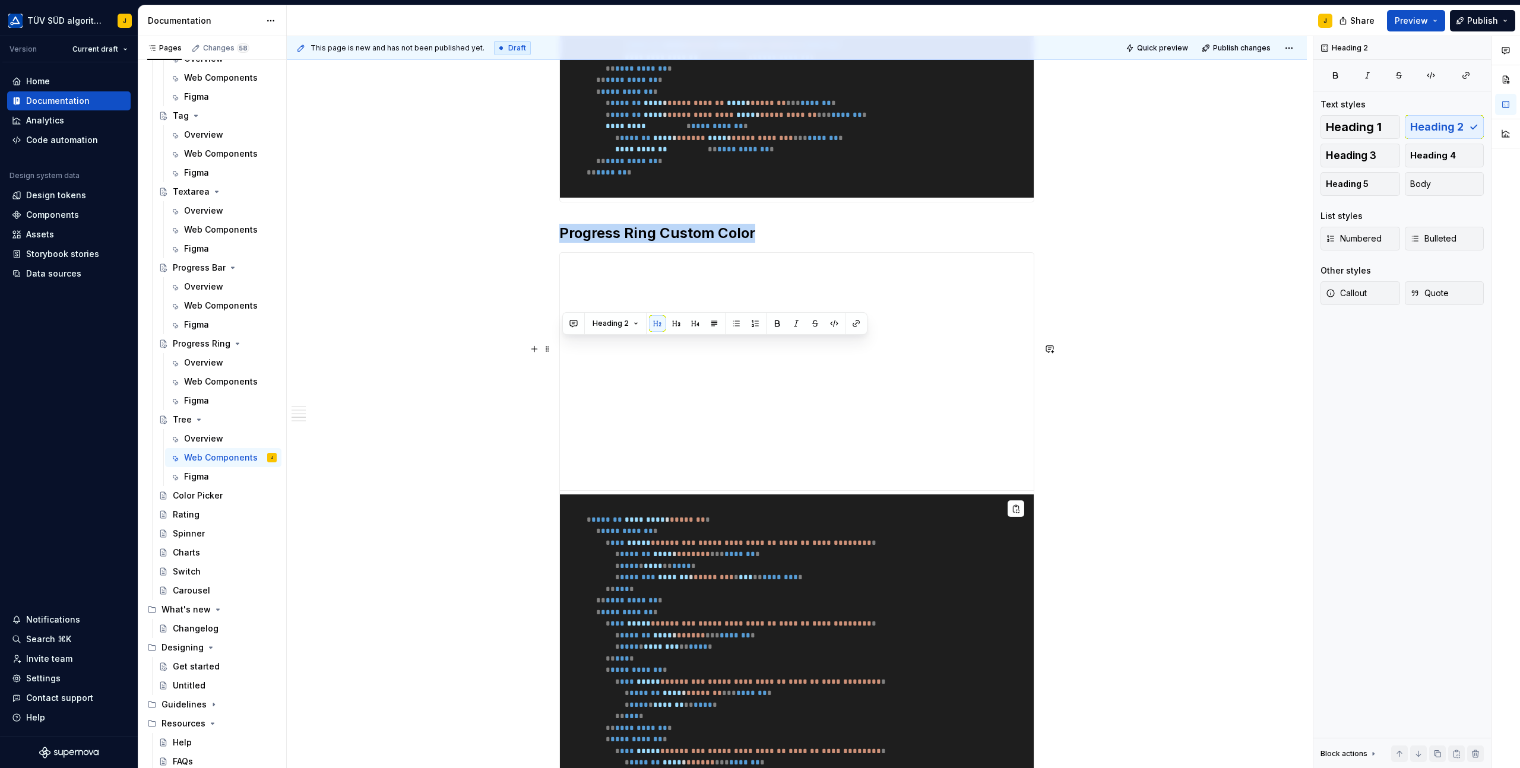
click at [684, 243] on h2 "Progress Ring Custom Color" at bounding box center [796, 233] width 475 height 19
click at [561, 384] on div "**********" at bounding box center [796, 557] width 475 height 610
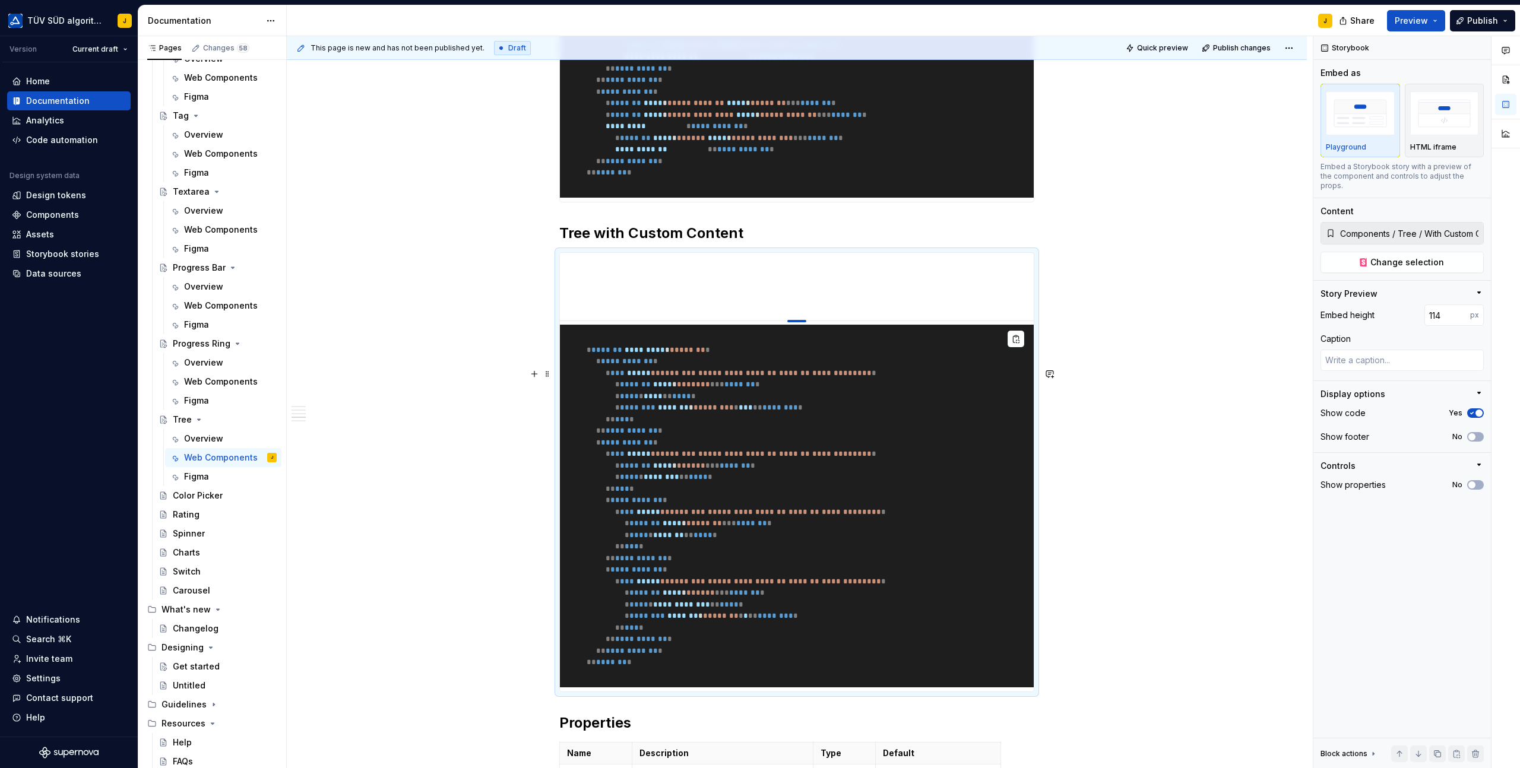
drag, startPoint x: 801, startPoint y: 607, endPoint x: 801, endPoint y: 436, distance: 170.9
click at [801, 322] on div at bounding box center [796, 321] width 19 height 2
click at [1118, 373] on div "**********" at bounding box center [797, 114] width 1020 height 1901
click at [1413, 256] on span "Change selection" at bounding box center [1407, 262] width 74 height 12
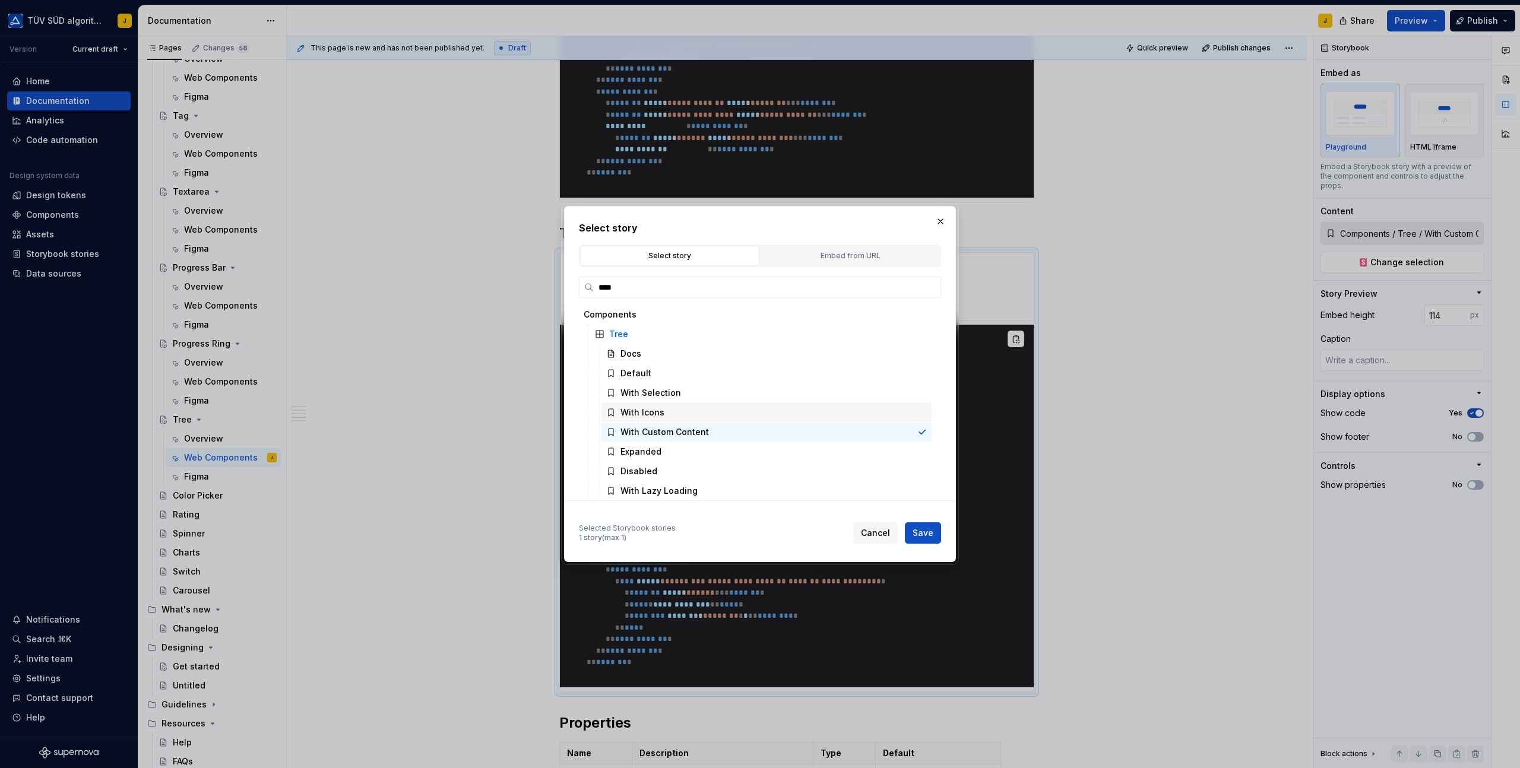
scroll to position [3, 0]
click at [652, 446] on div "Expanded" at bounding box center [640, 449] width 41 height 12
click at [920, 531] on span "Save" at bounding box center [922, 533] width 21 height 12
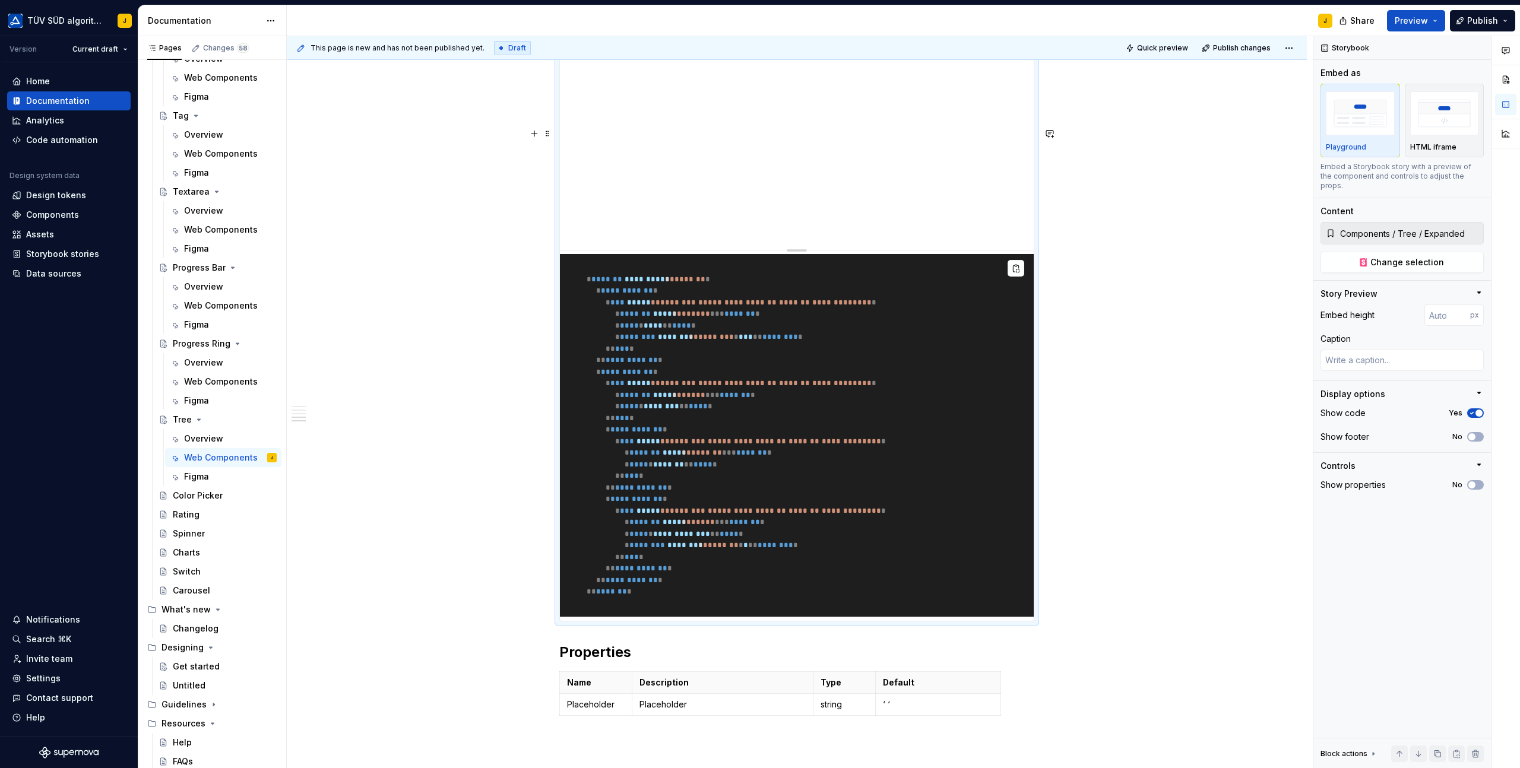
scroll to position [1319, 0]
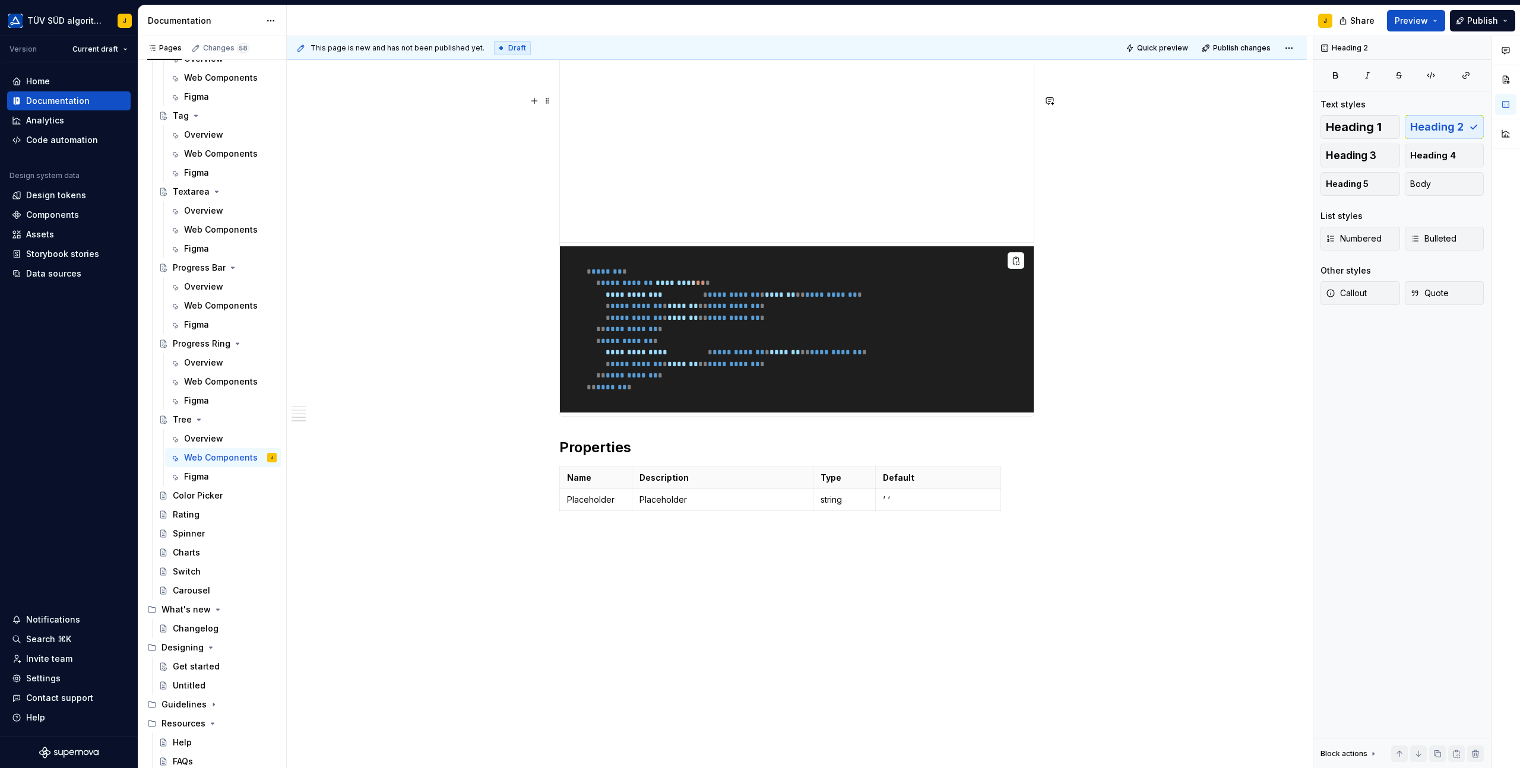
drag, startPoint x: 596, startPoint y: 97, endPoint x: 793, endPoint y: 95, distance: 197.1
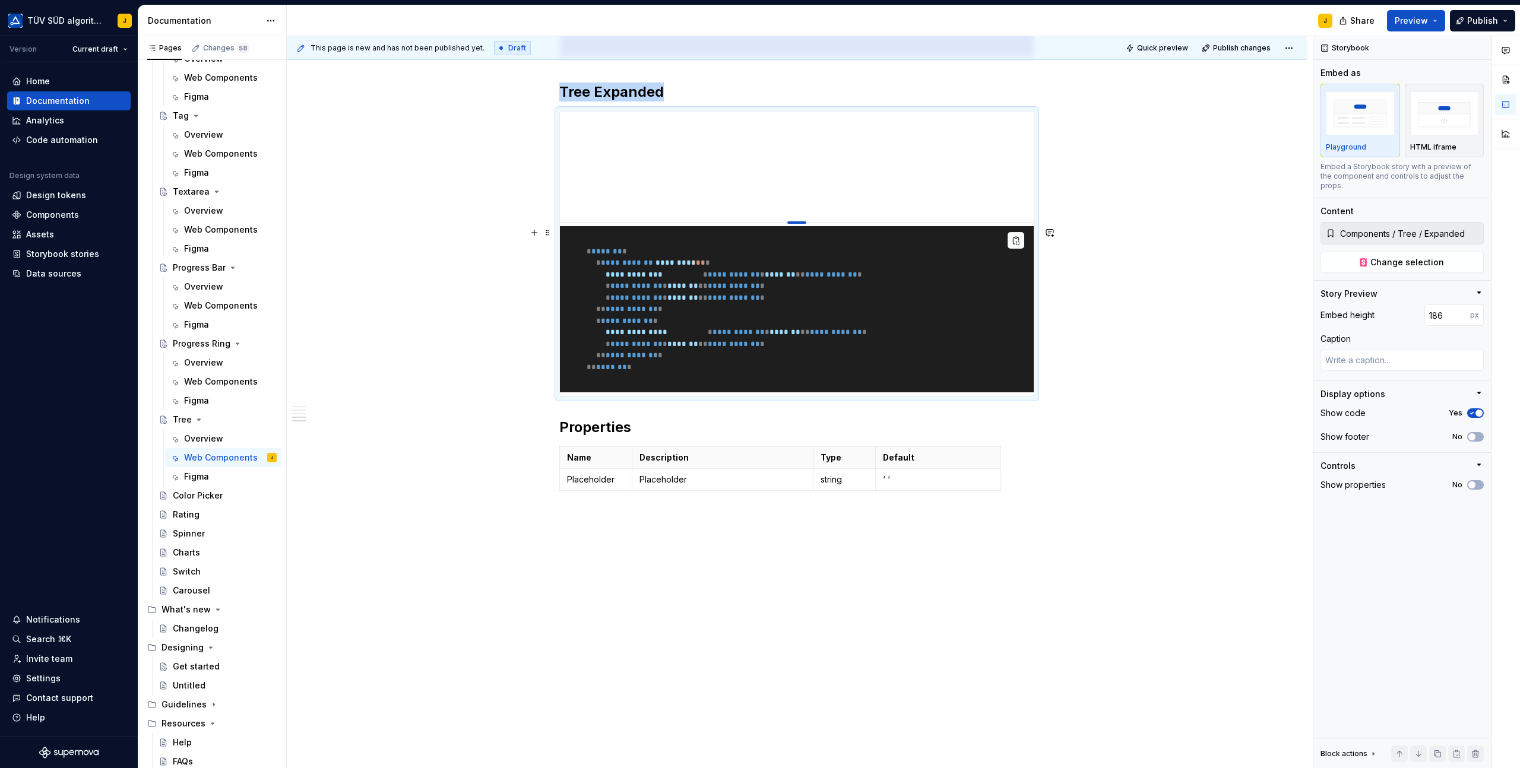
drag, startPoint x: 801, startPoint y: 360, endPoint x: 803, endPoint y: 234, distance: 125.8
click at [803, 224] on div at bounding box center [796, 222] width 19 height 2
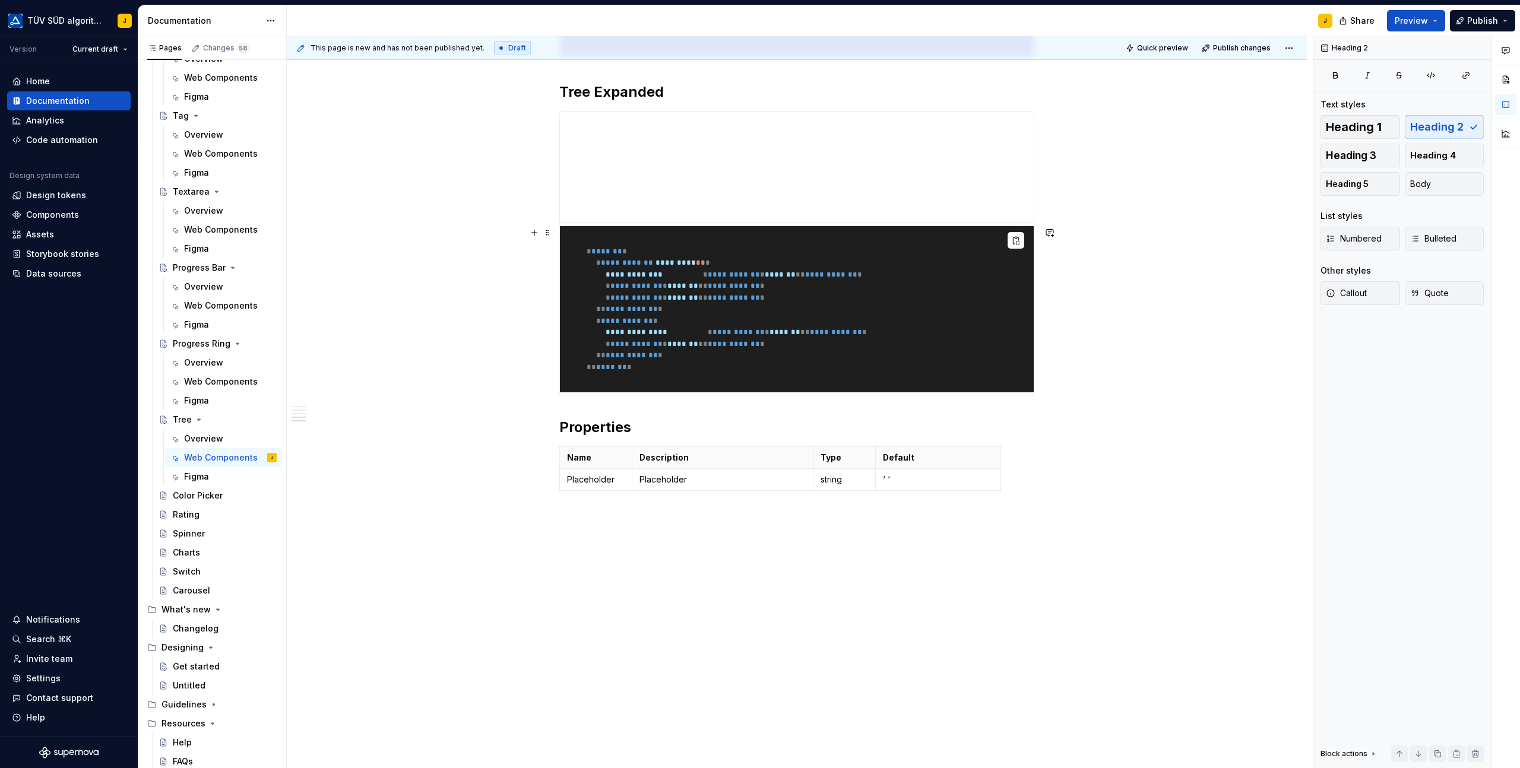
scroll to position [1251, 0]
click at [883, 392] on pre "**********" at bounding box center [797, 309] width 474 height 166
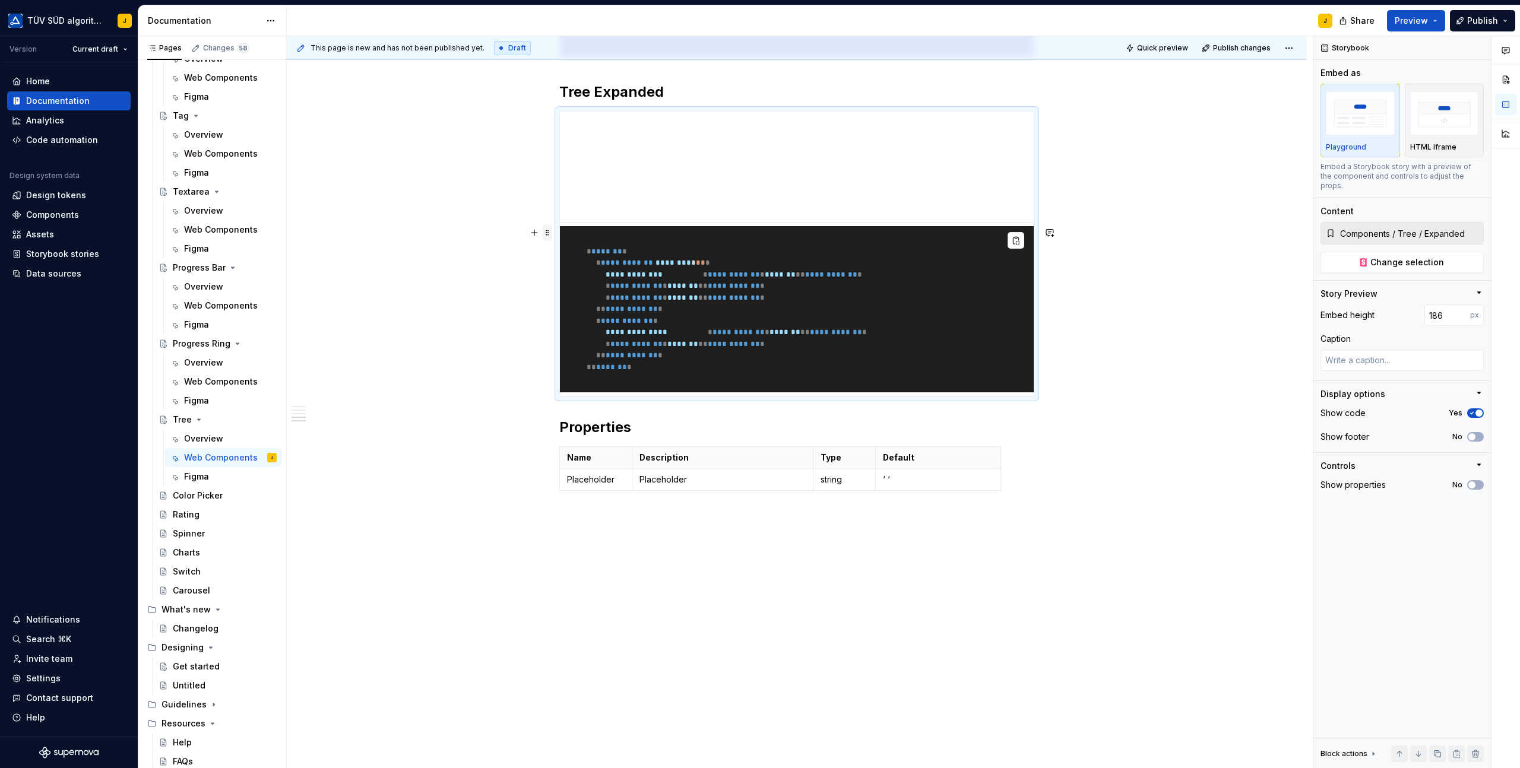
click at [549, 224] on span at bounding box center [547, 232] width 9 height 17
click at [593, 210] on div "Duplicate" at bounding box center [605, 212] width 77 height 12
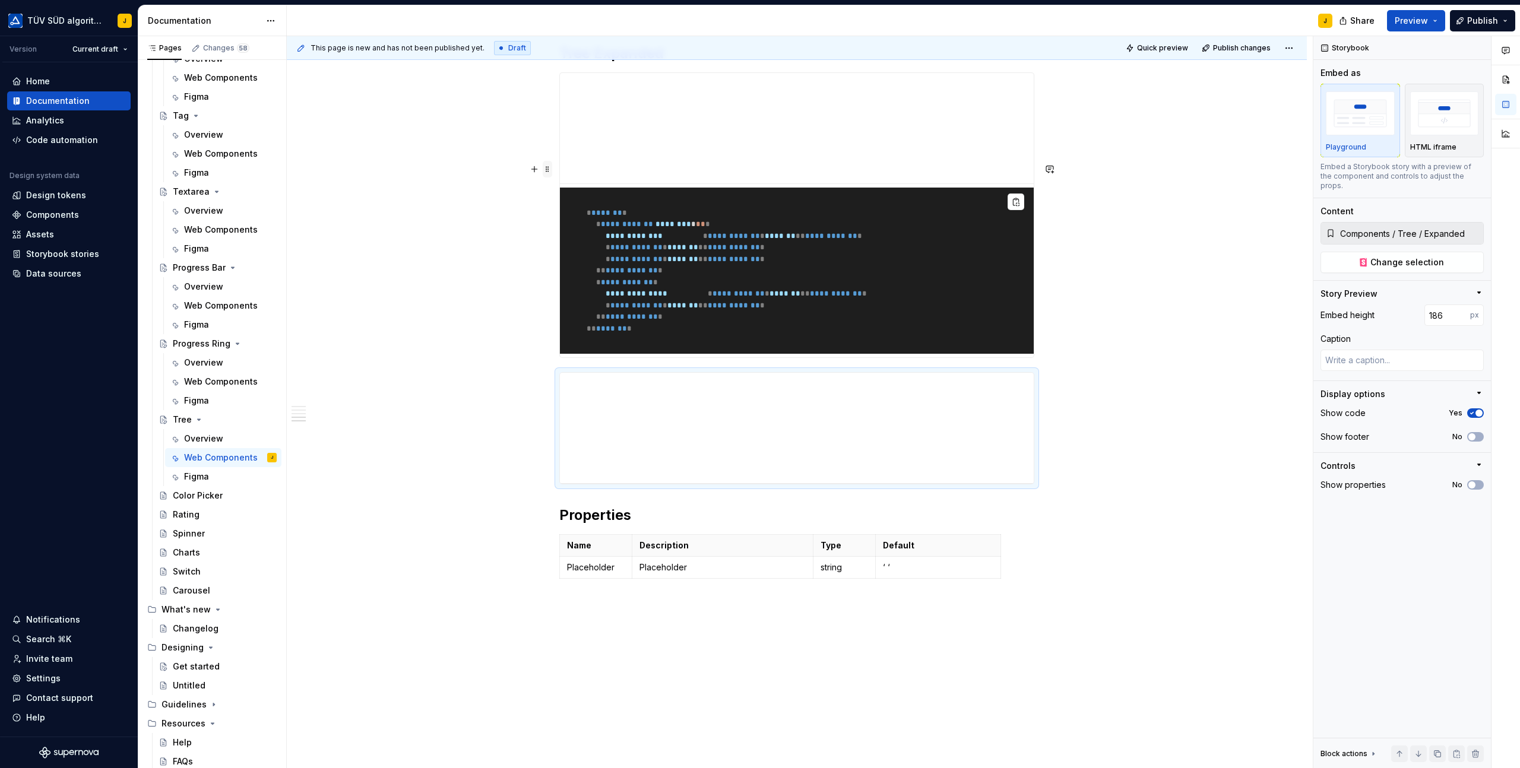
click at [551, 167] on span at bounding box center [547, 169] width 9 height 17
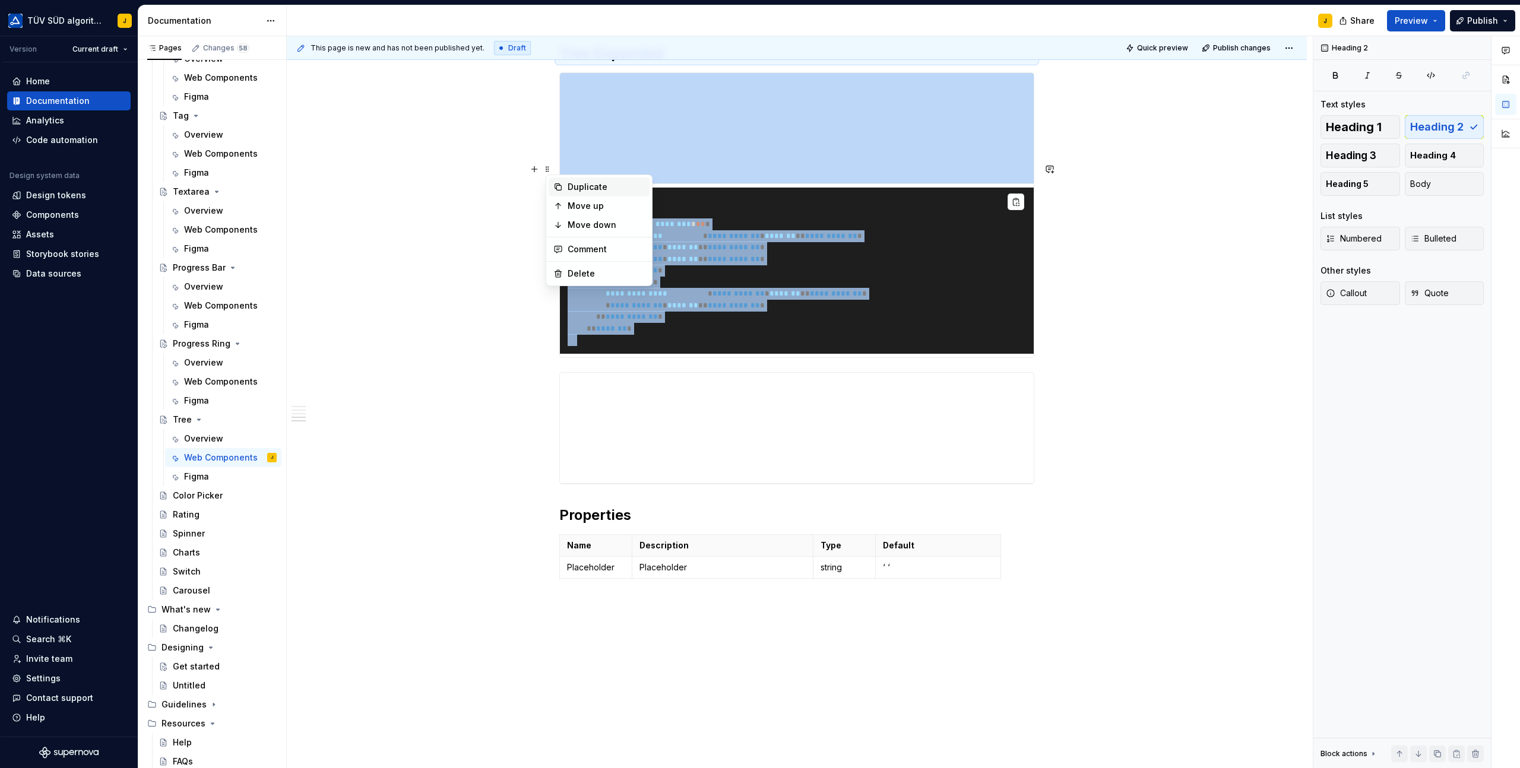
click at [568, 189] on div "Duplicate" at bounding box center [605, 187] width 77 height 12
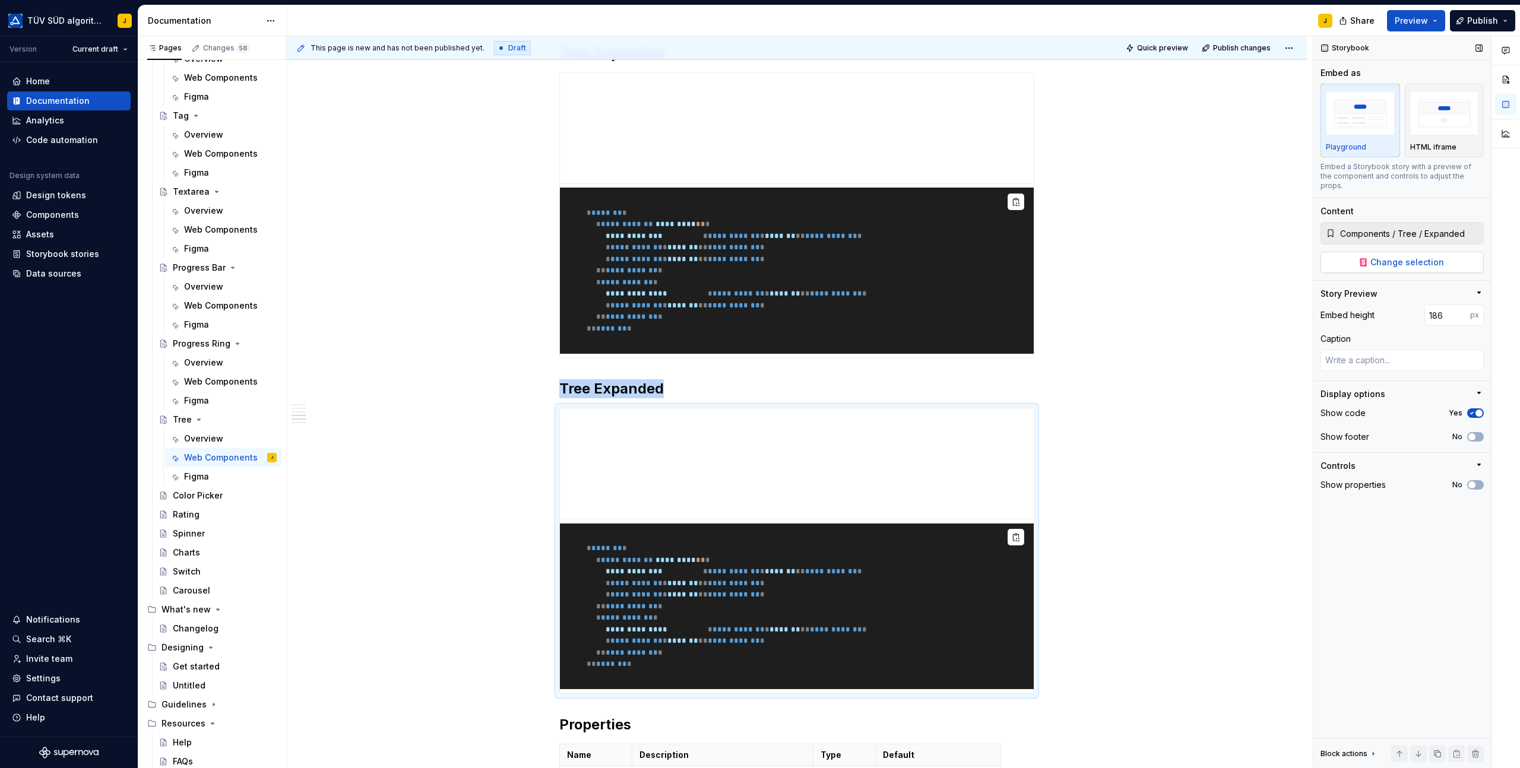
click at [1422, 256] on span "Change selection" at bounding box center [1407, 262] width 74 height 12
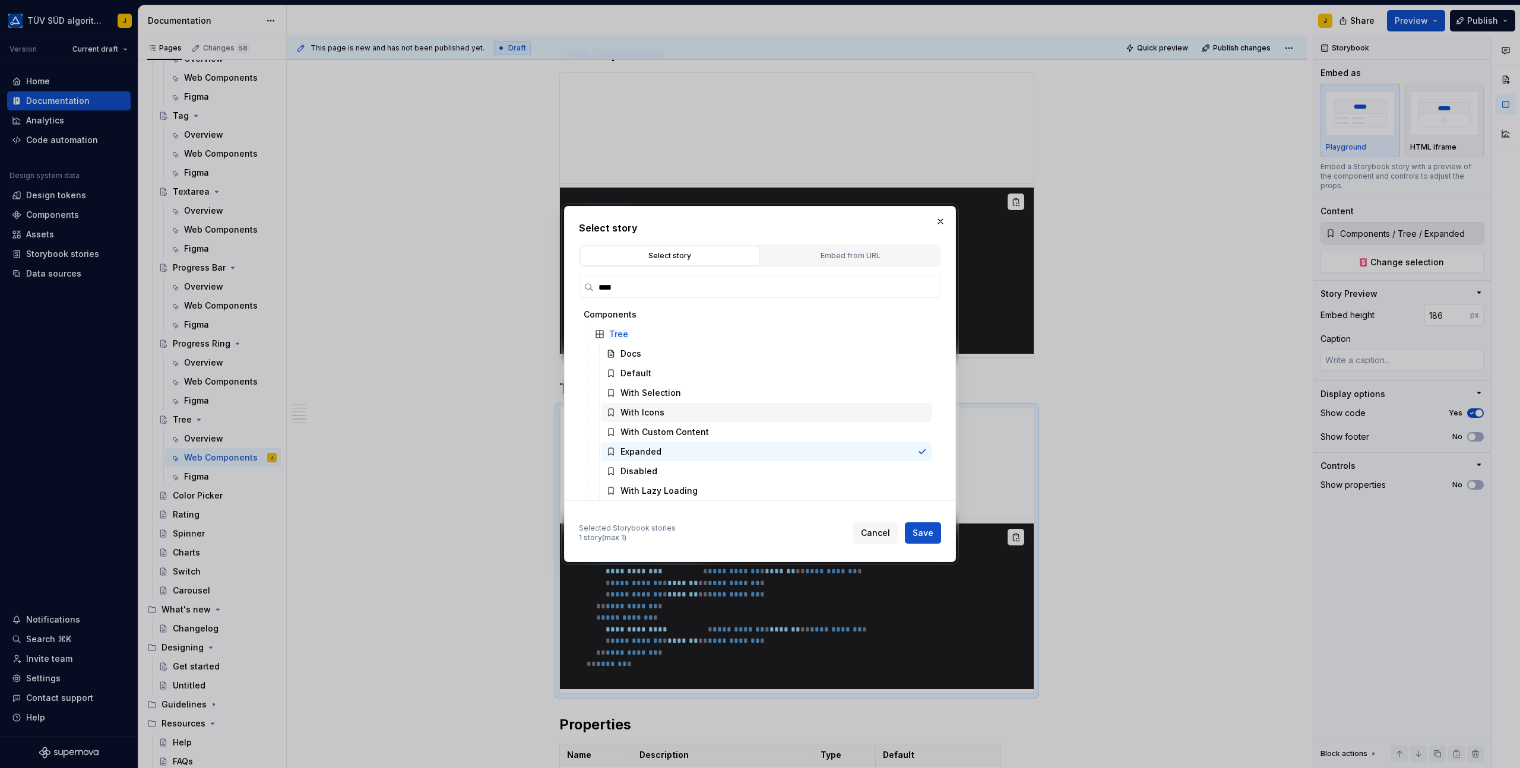
scroll to position [3, 0]
click at [730, 471] on div "Disabled" at bounding box center [766, 468] width 330 height 19
click at [931, 531] on span "Save" at bounding box center [922, 533] width 21 height 12
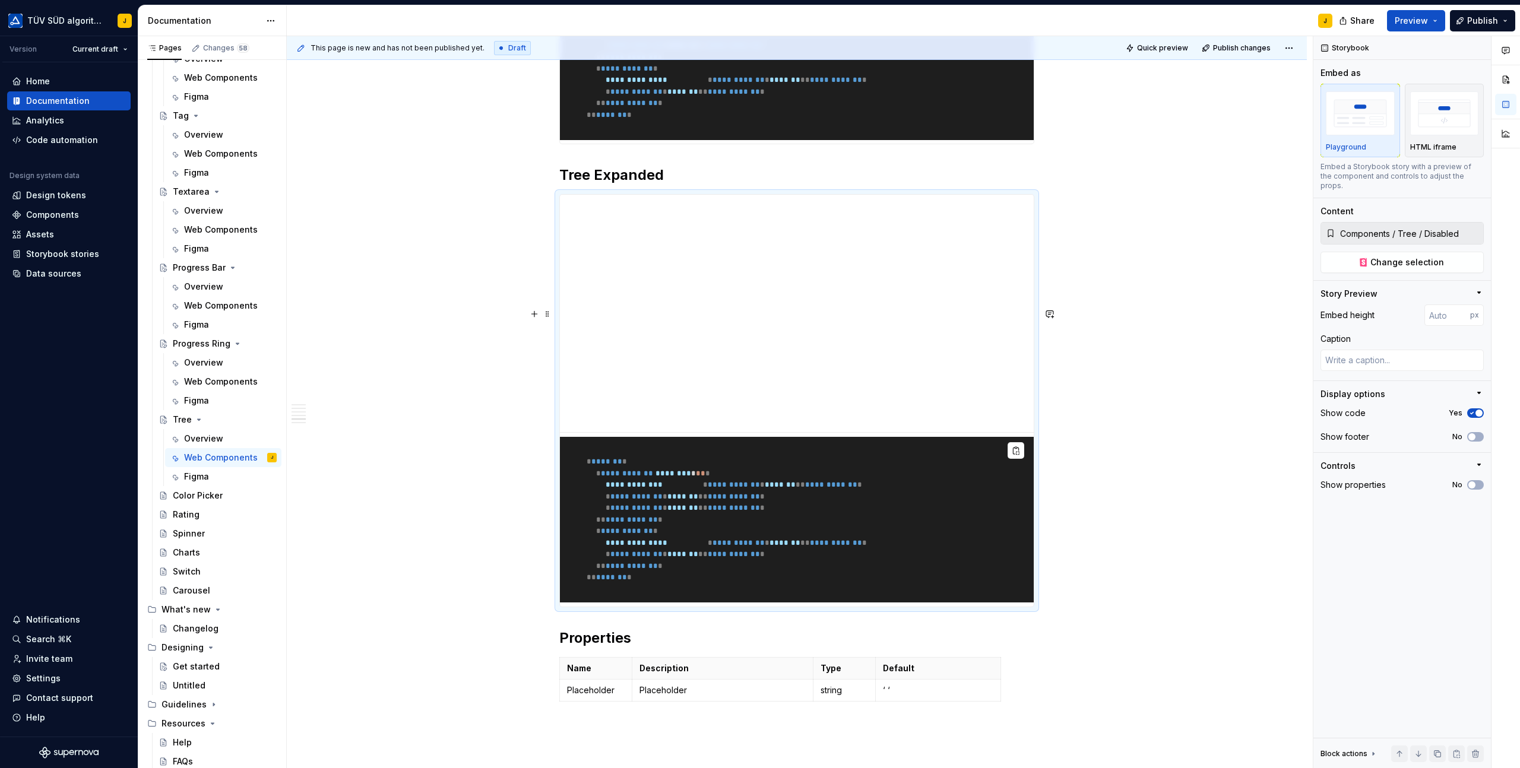
click at [630, 185] on h2 "Tree Expanded" at bounding box center [796, 175] width 475 height 19
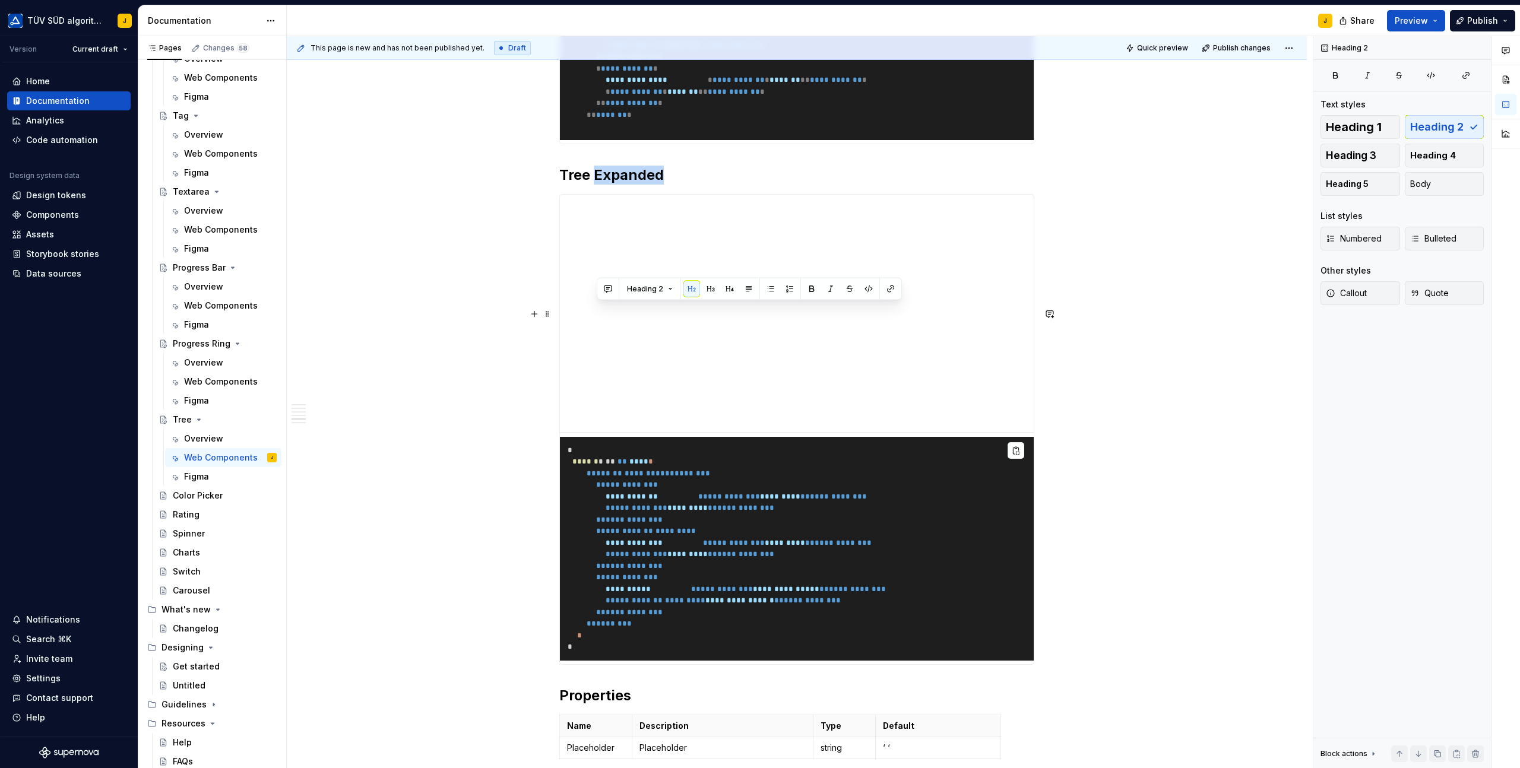
click at [630, 185] on h2 "Tree Expanded" at bounding box center [796, 175] width 475 height 19
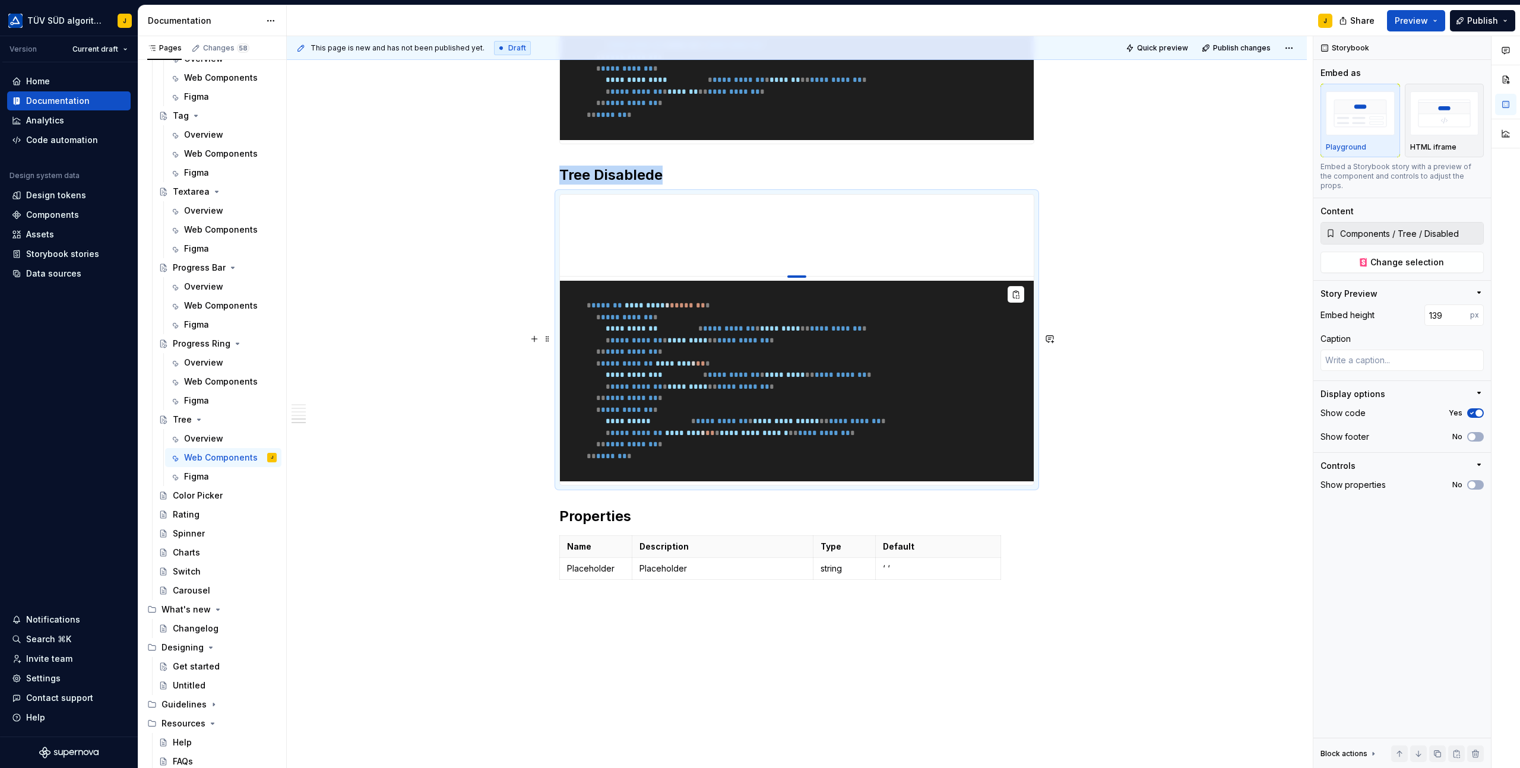
drag, startPoint x: 803, startPoint y: 570, endPoint x: 795, endPoint y: 416, distance: 154.5
click at [795, 278] on div at bounding box center [796, 276] width 19 height 2
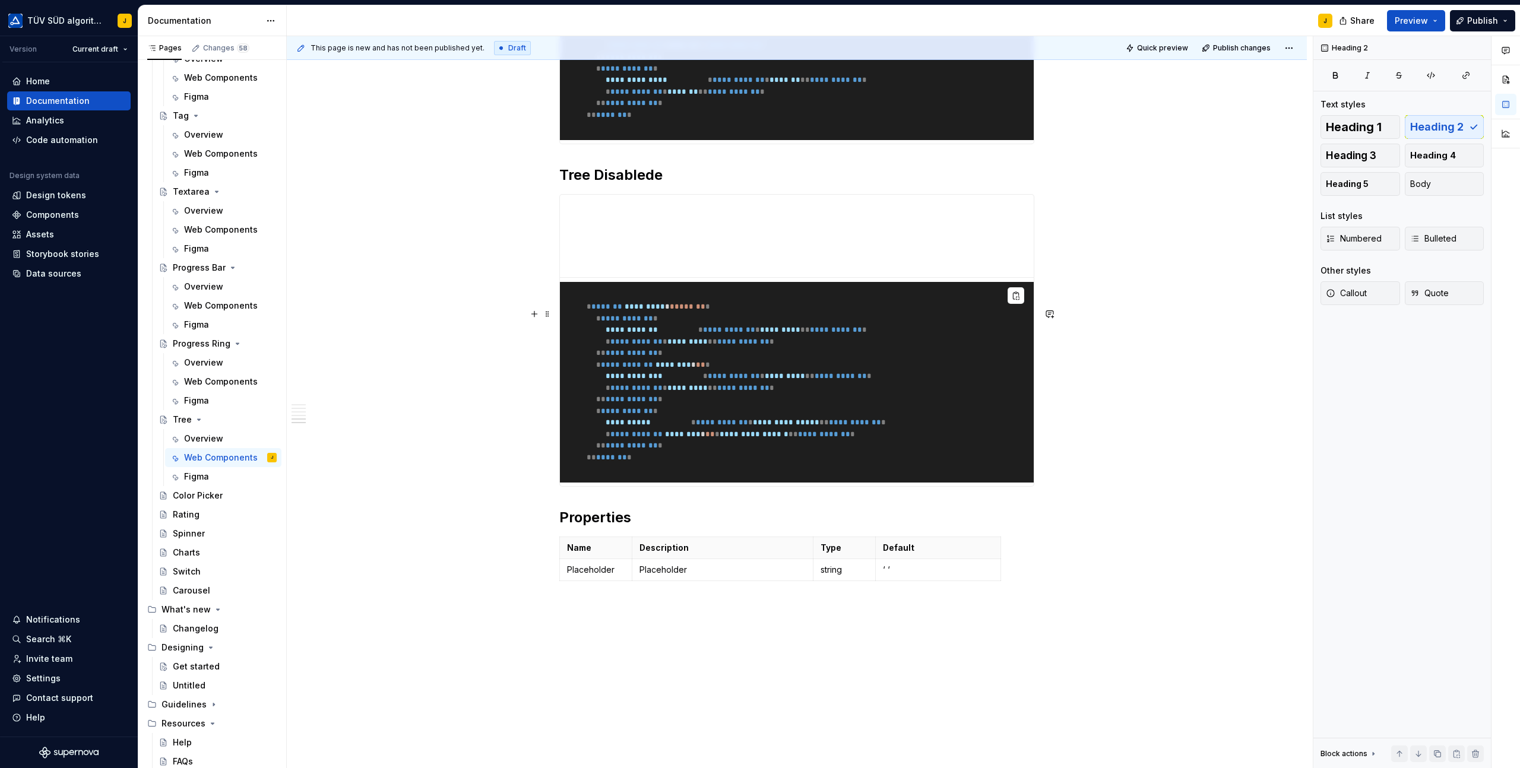
click at [803, 185] on h2 "Tree Disablede" at bounding box center [796, 175] width 475 height 19
click at [973, 185] on h2 "Tree Disablede" at bounding box center [796, 175] width 475 height 19
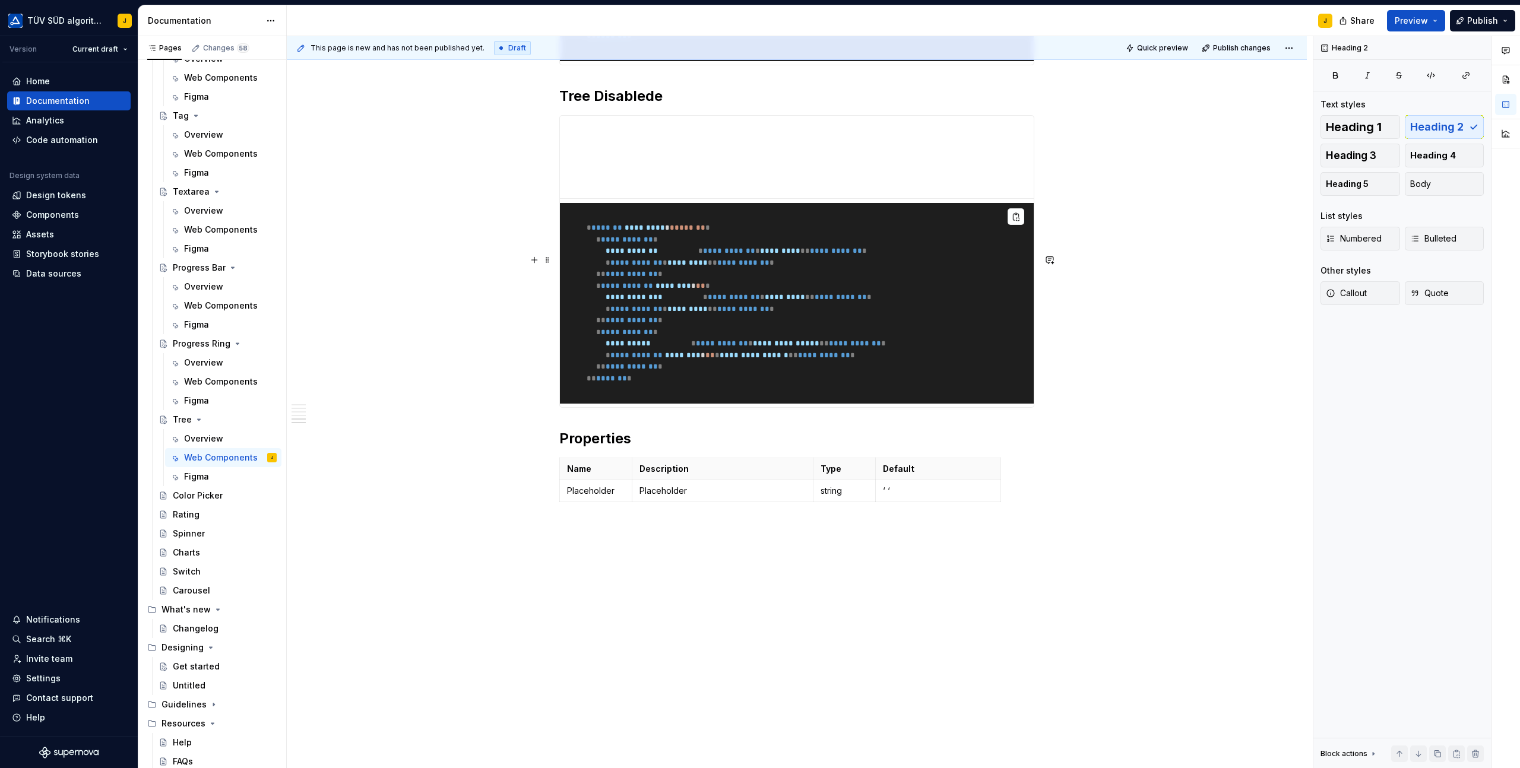
scroll to position [1563, 0]
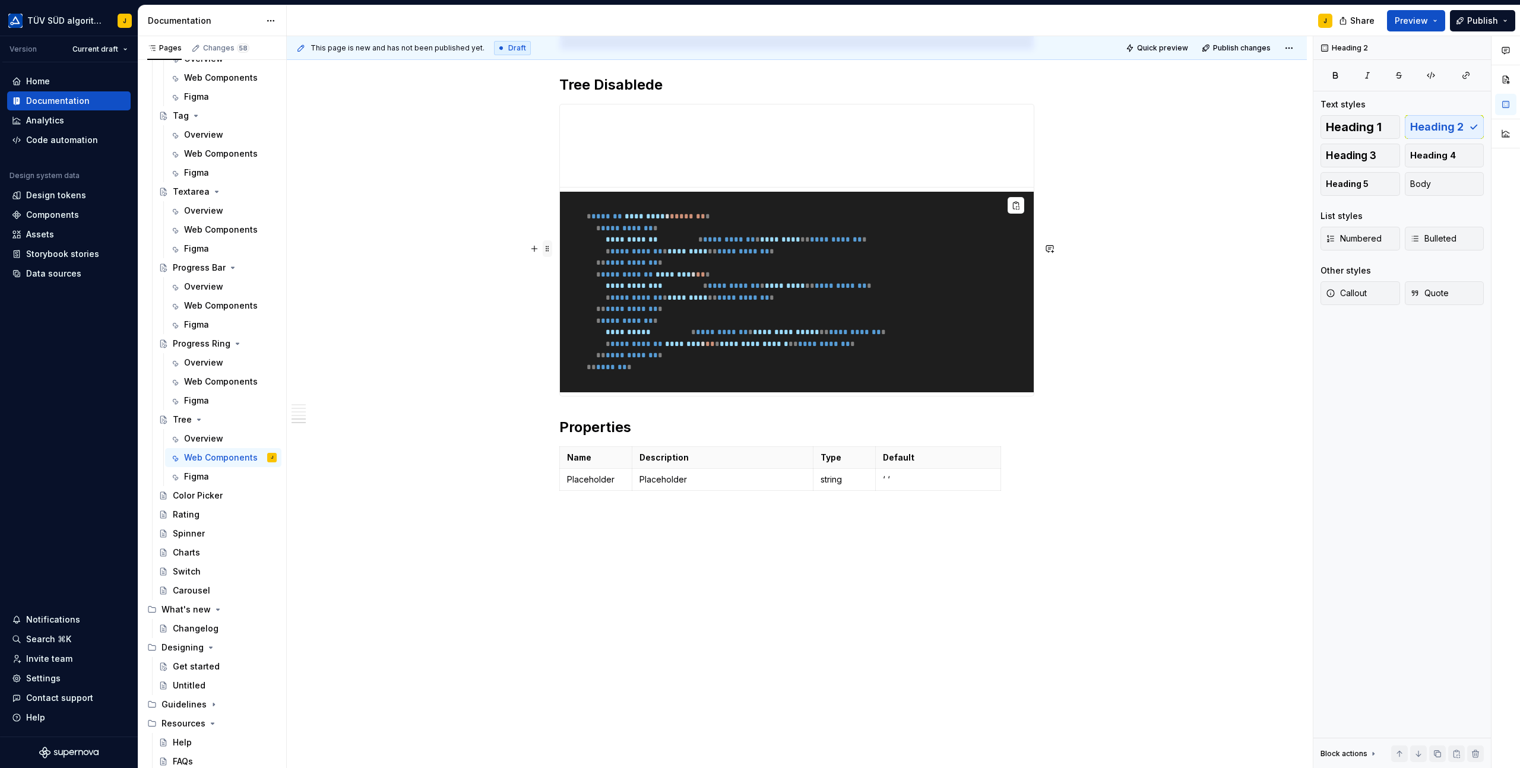
click at [551, 240] on span at bounding box center [547, 248] width 9 height 17
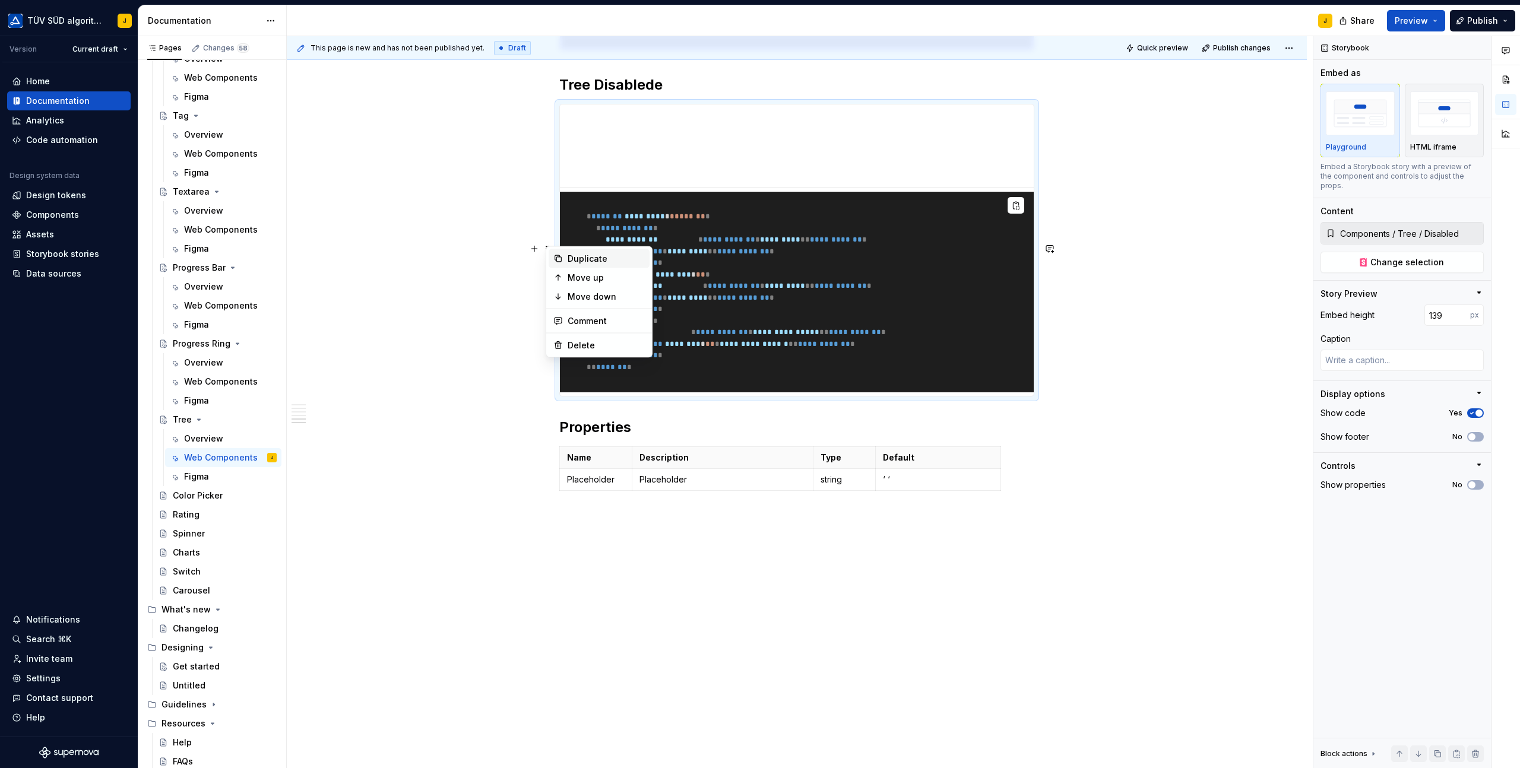
click at [565, 256] on div "Duplicate" at bounding box center [598, 258] width 101 height 19
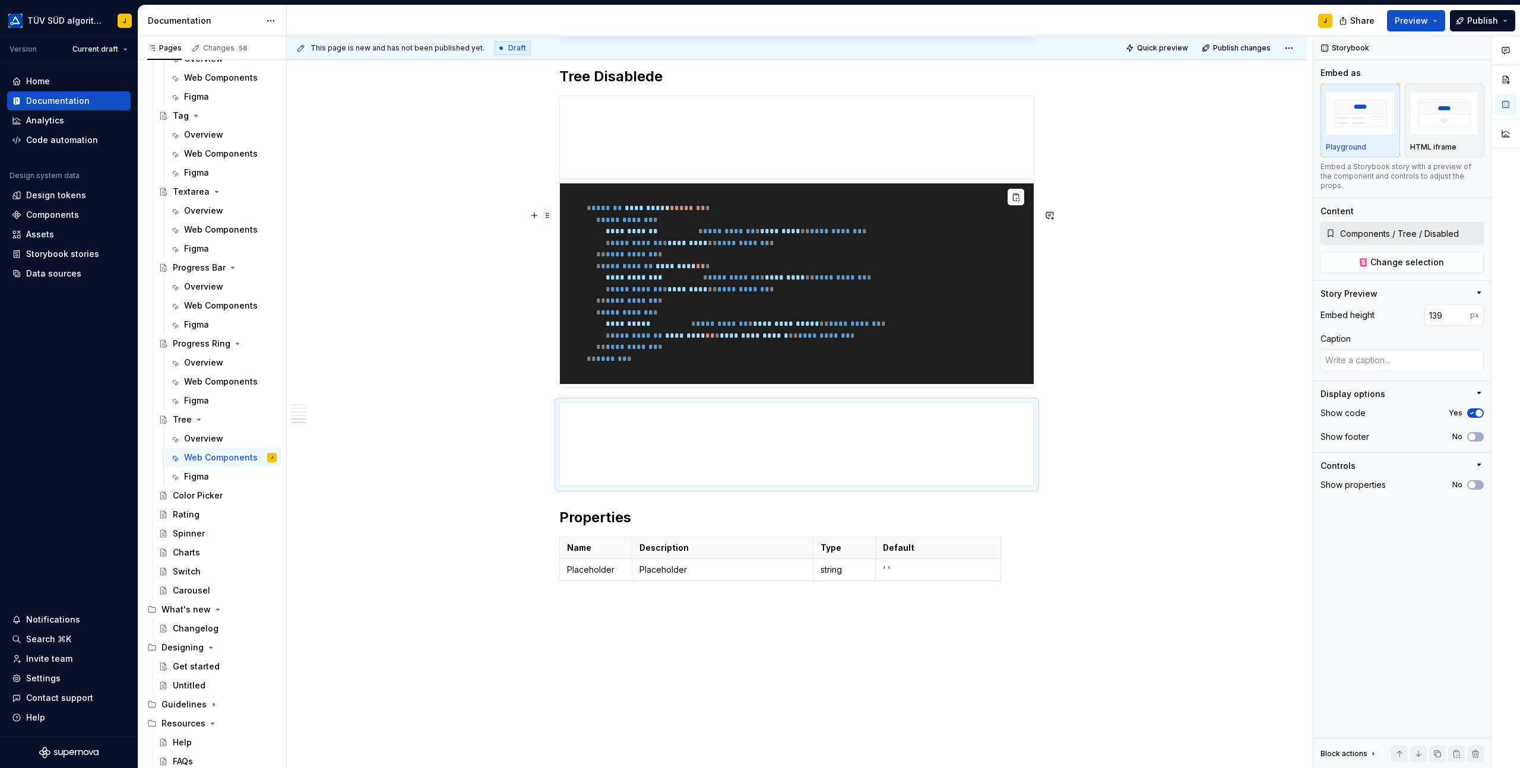
click at [549, 215] on span at bounding box center [547, 215] width 9 height 17
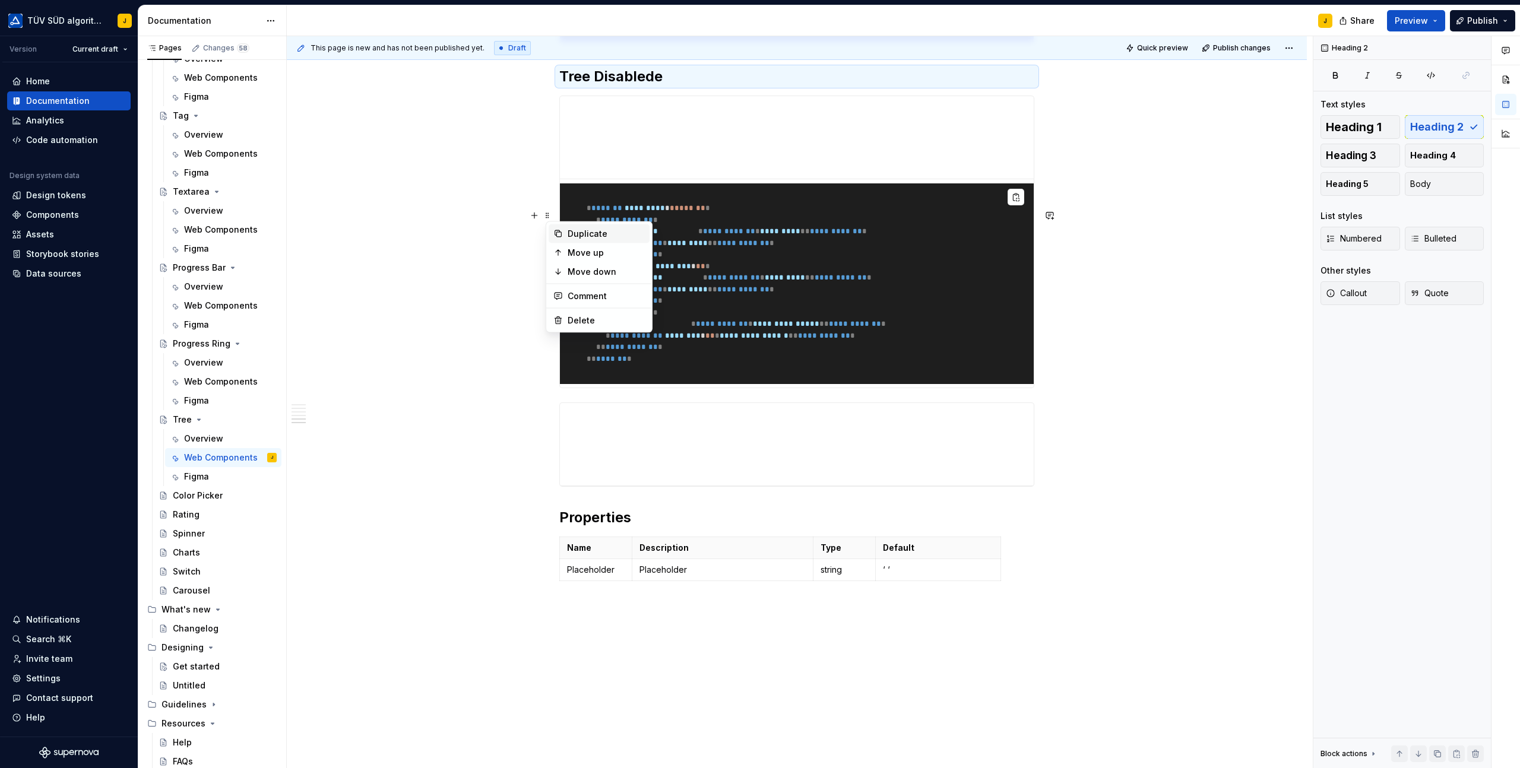
click at [563, 236] on div "Duplicate" at bounding box center [598, 233] width 101 height 19
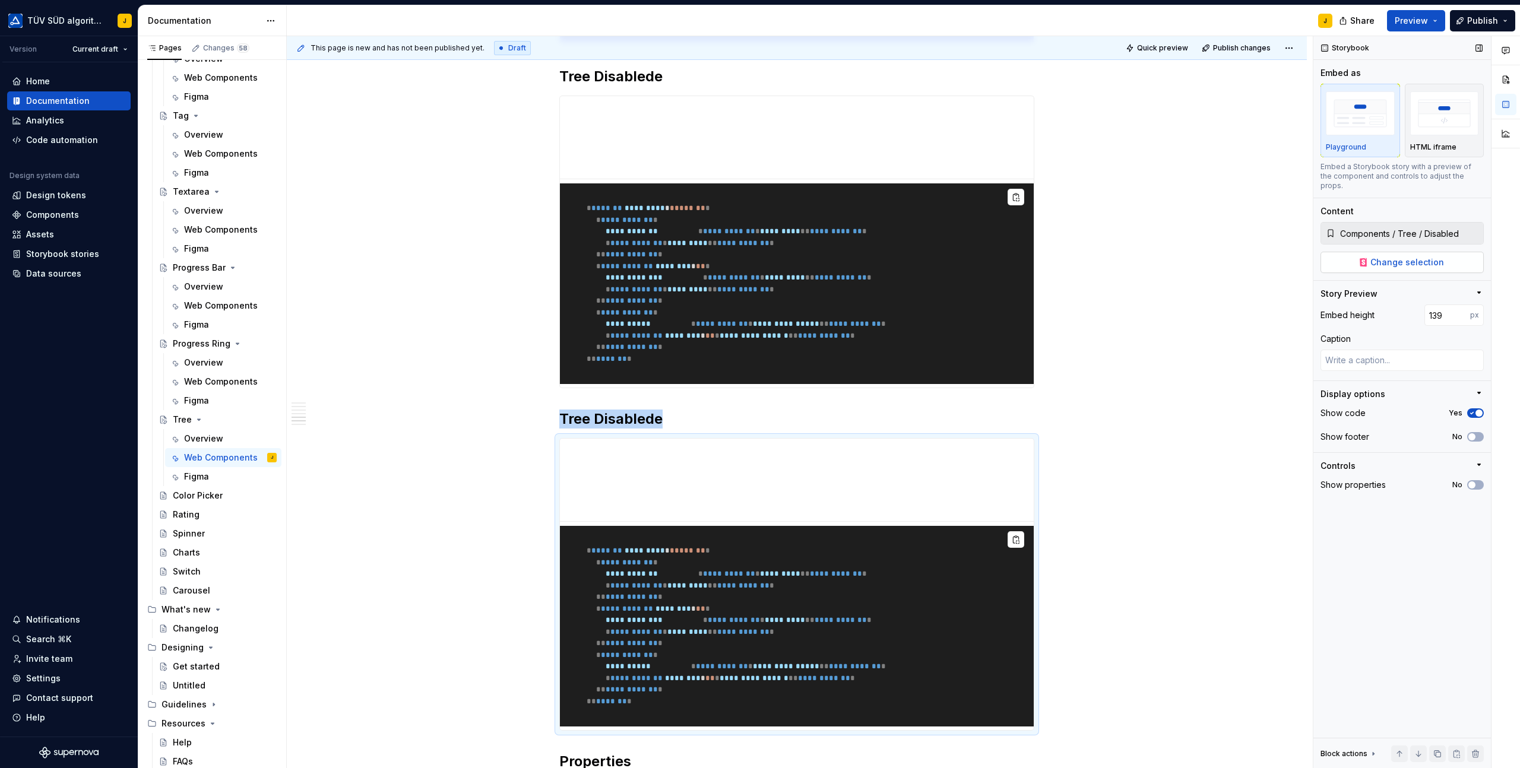
click at [1400, 256] on span "Change selection" at bounding box center [1407, 262] width 74 height 12
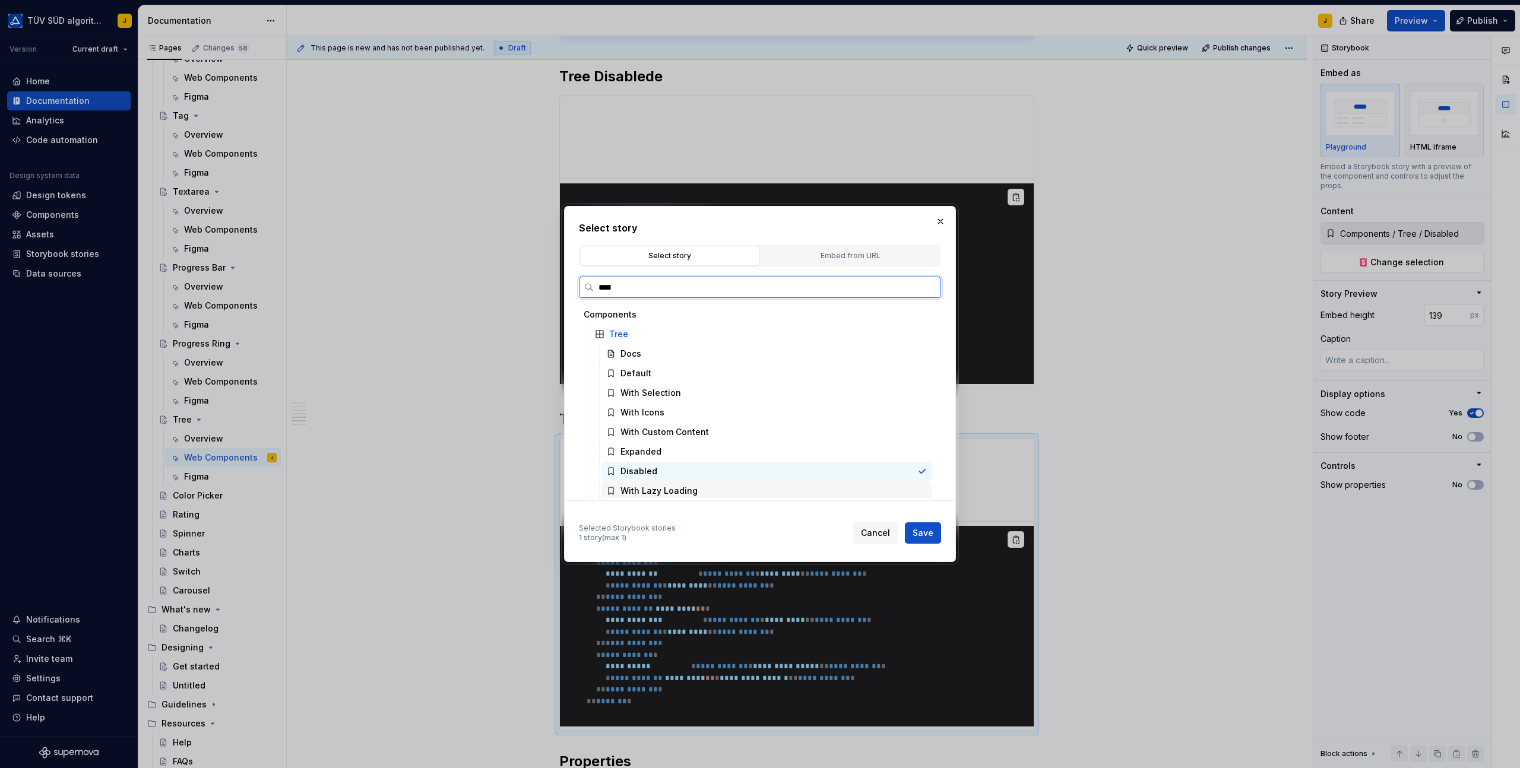
click at [704, 492] on div "With Lazy Loading" at bounding box center [766, 490] width 330 height 19
click at [922, 531] on span "Save" at bounding box center [922, 533] width 21 height 12
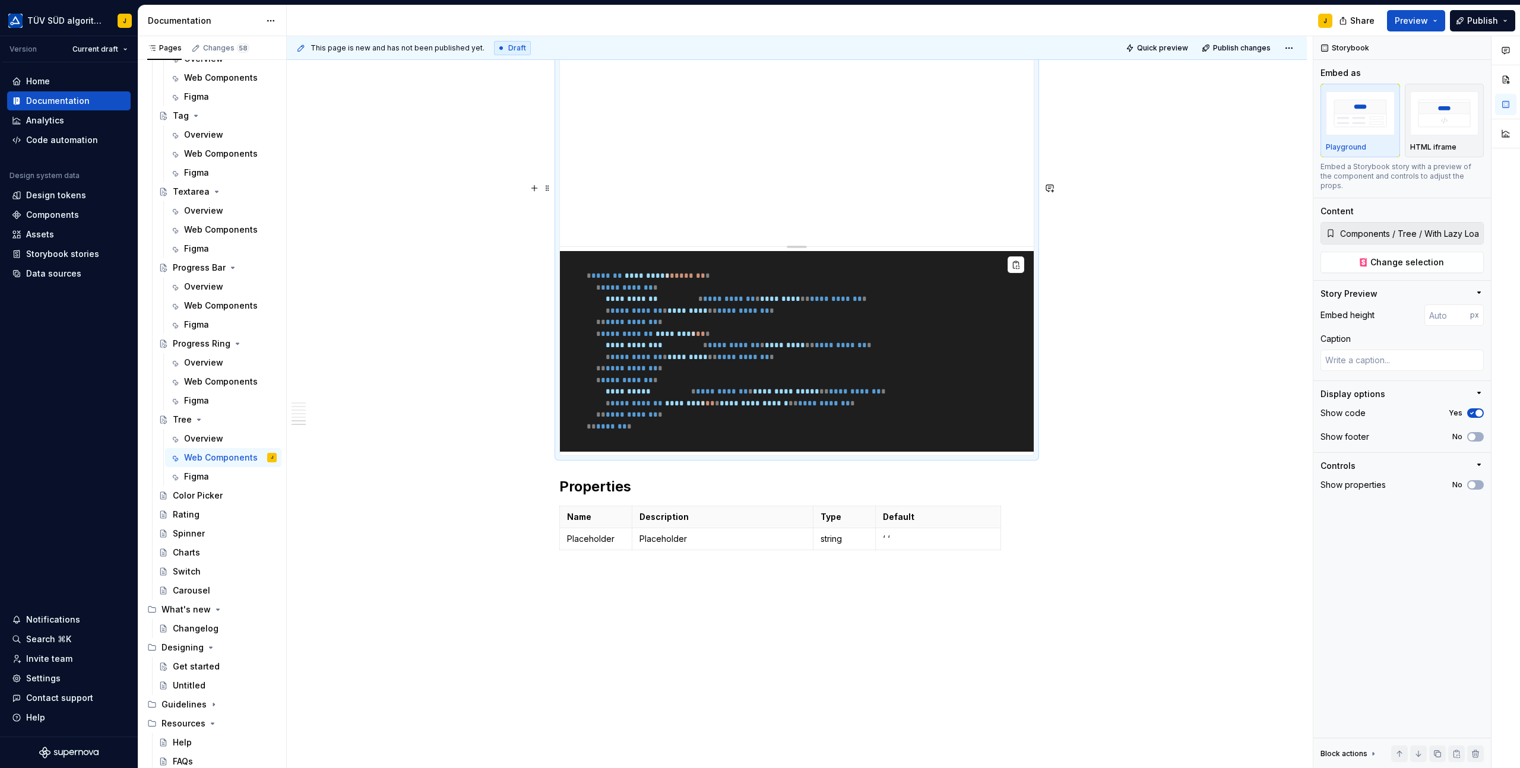
scroll to position [1999, 0]
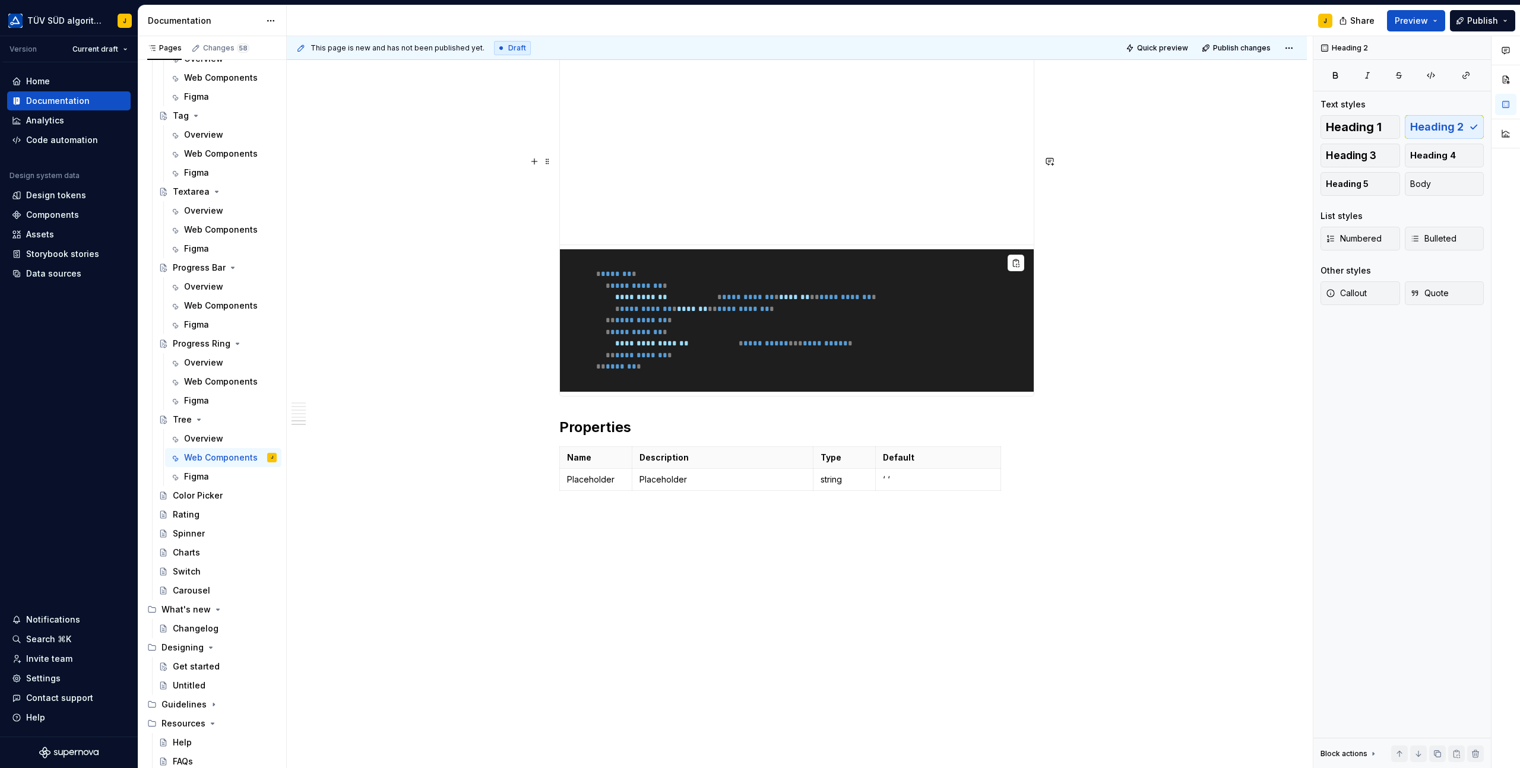
click at [443, 224] on div "**********" at bounding box center [800, 402] width 1026 height 732
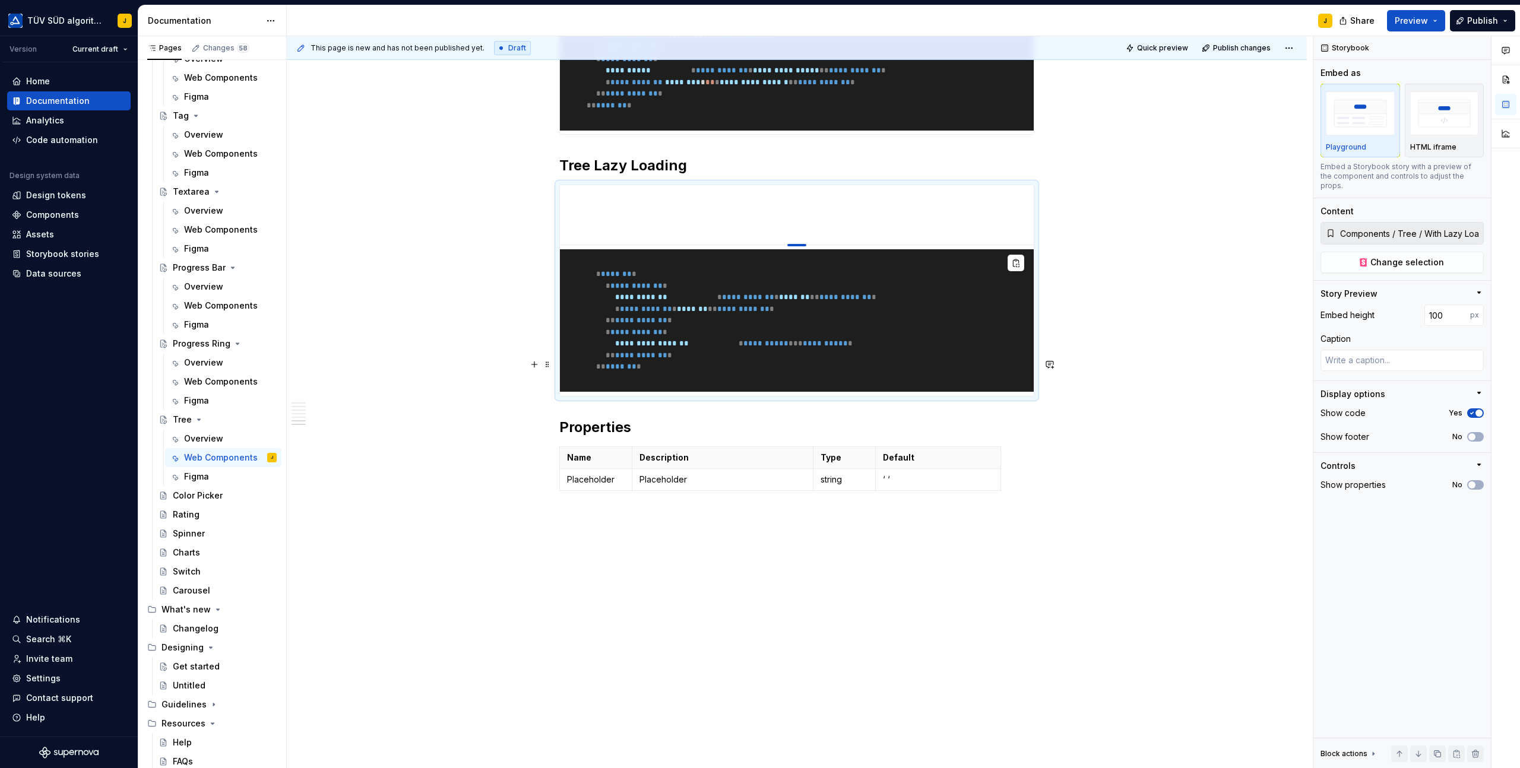
drag, startPoint x: 808, startPoint y: 414, endPoint x: 808, endPoint y: 227, distance: 186.4
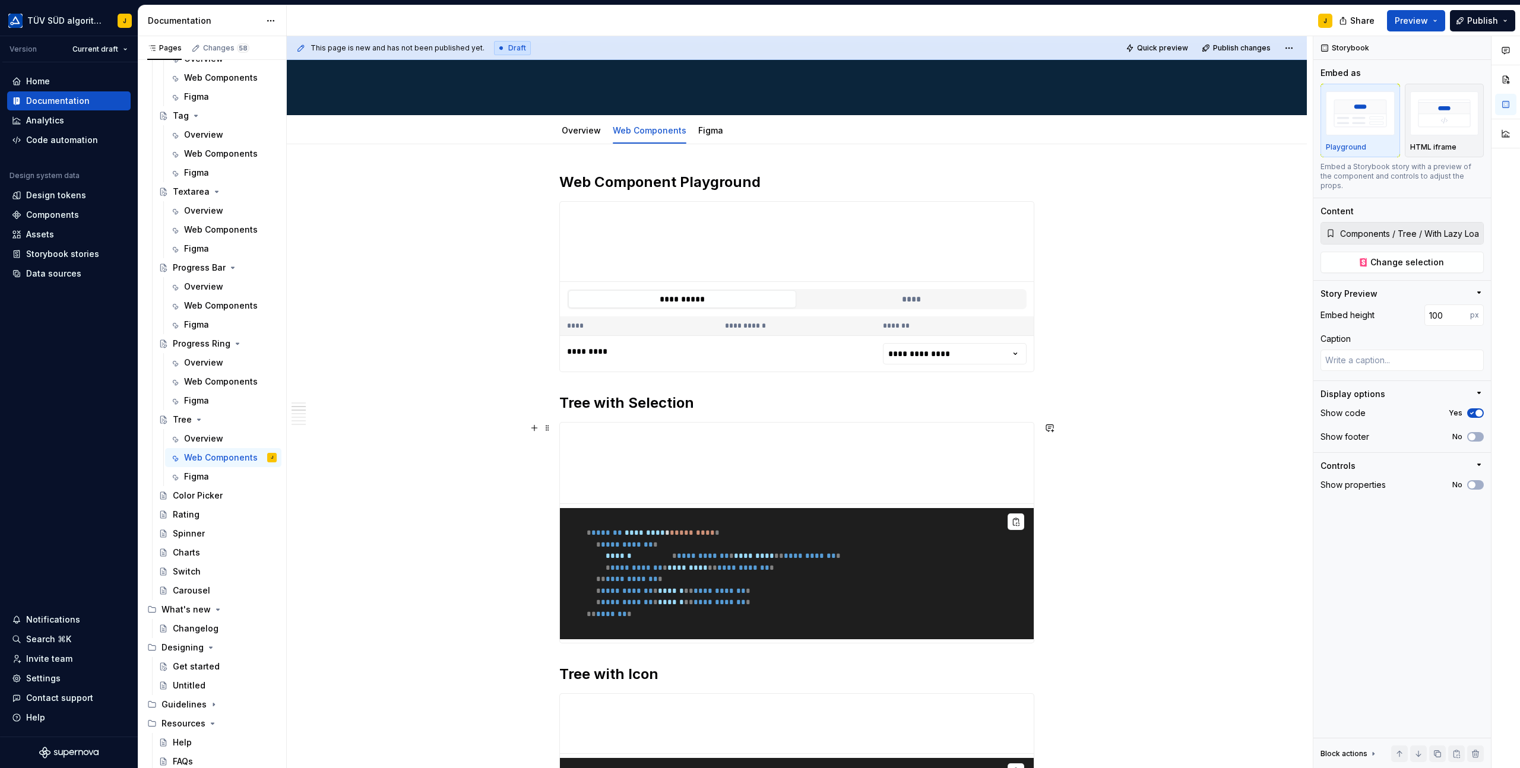
scroll to position [0, 0]
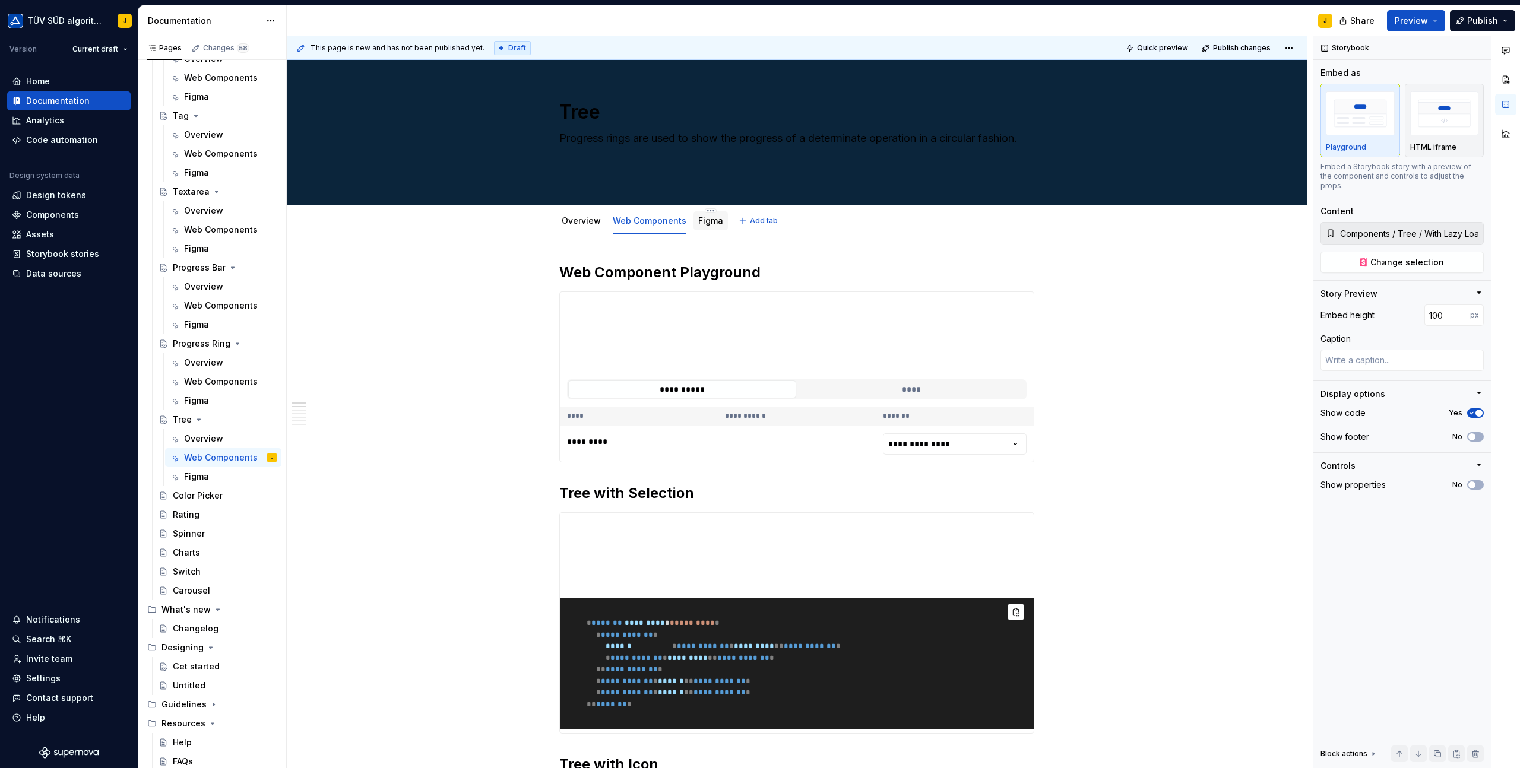
click at [706, 223] on link "Figma" at bounding box center [710, 220] width 25 height 10
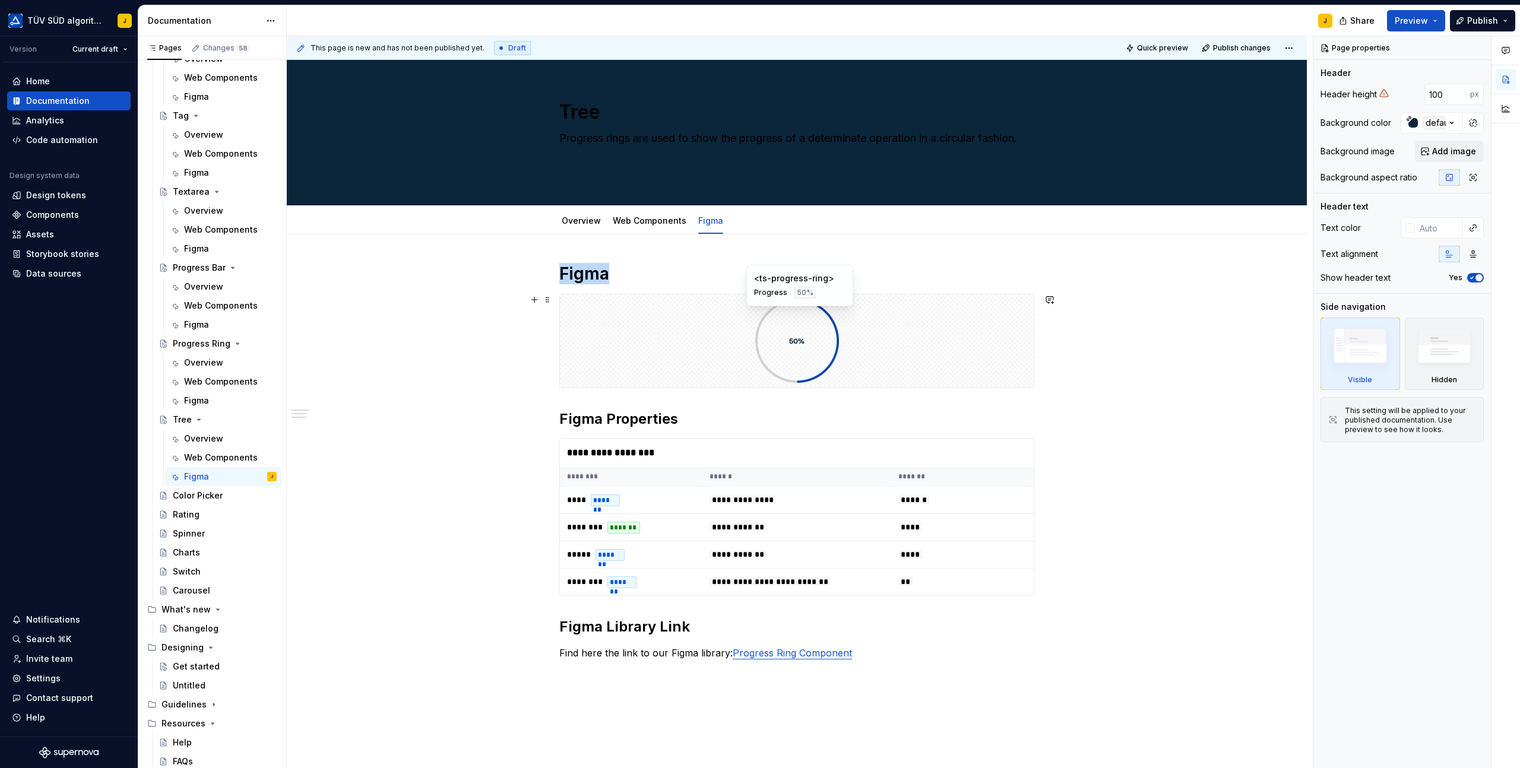
click at [873, 342] on div at bounding box center [797, 340] width 474 height 93
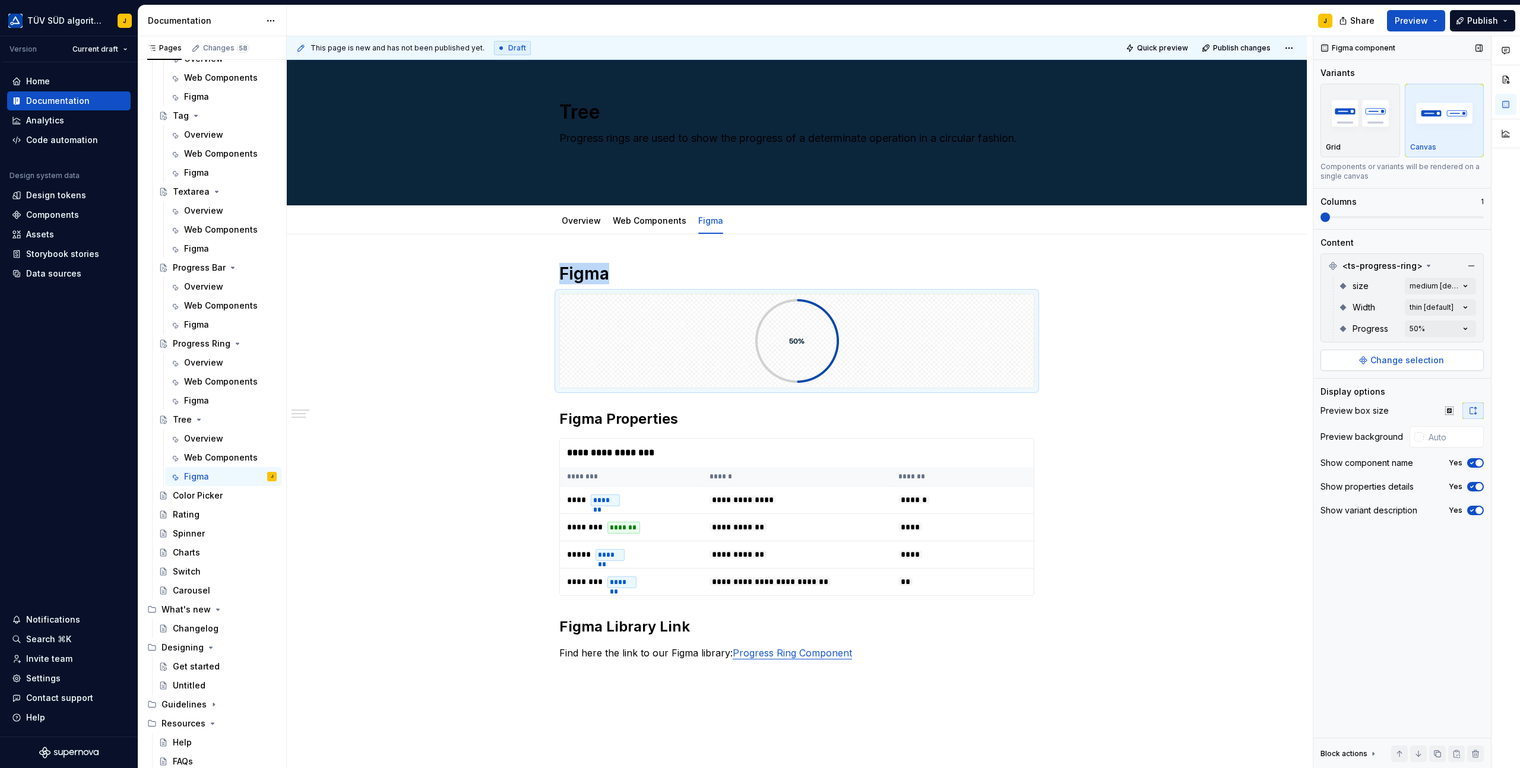
click at [1394, 363] on span "Change selection" at bounding box center [1407, 360] width 74 height 12
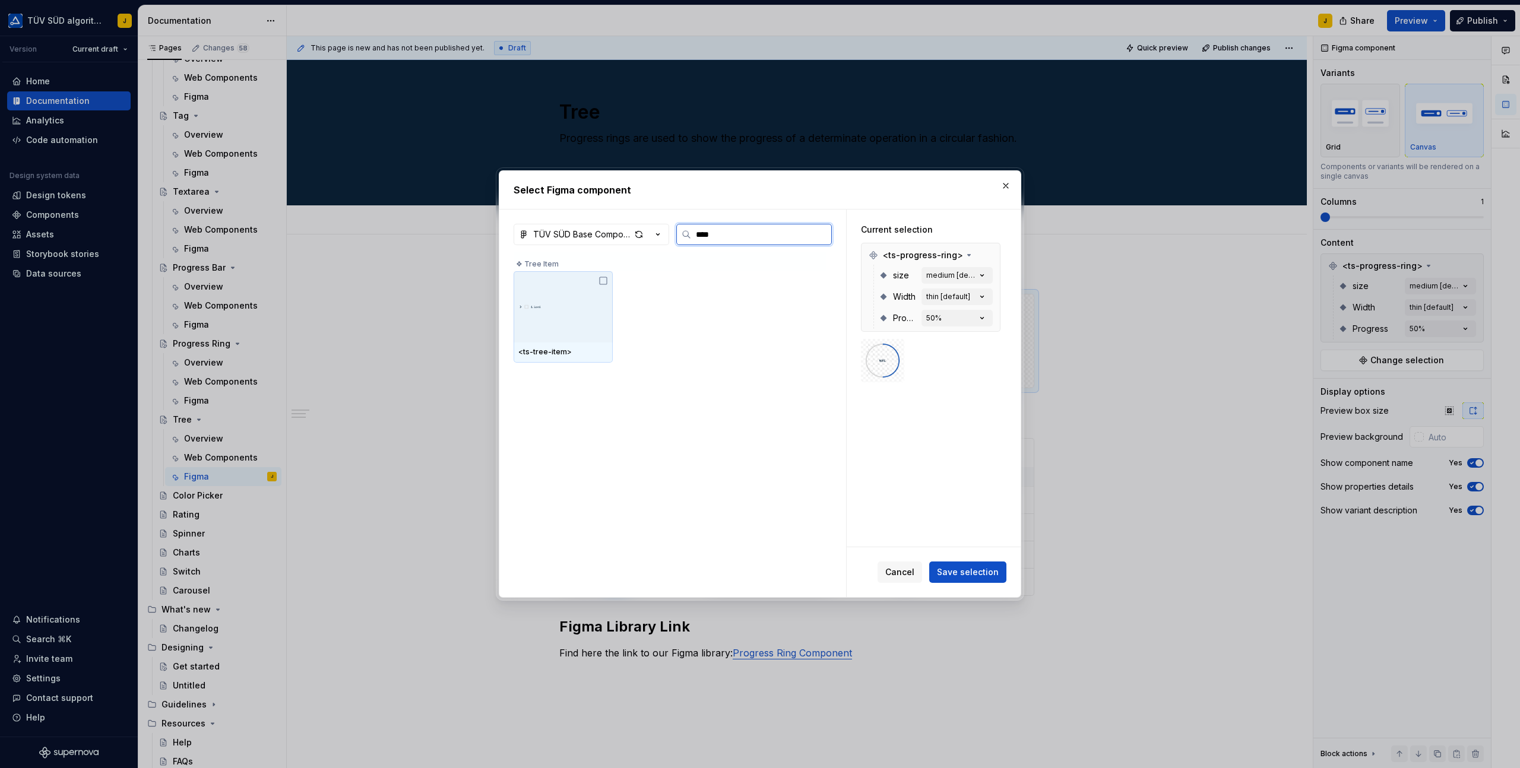
click at [602, 281] on icon at bounding box center [603, 280] width 7 height 7
click at [973, 563] on button "Save selection" at bounding box center [967, 572] width 77 height 21
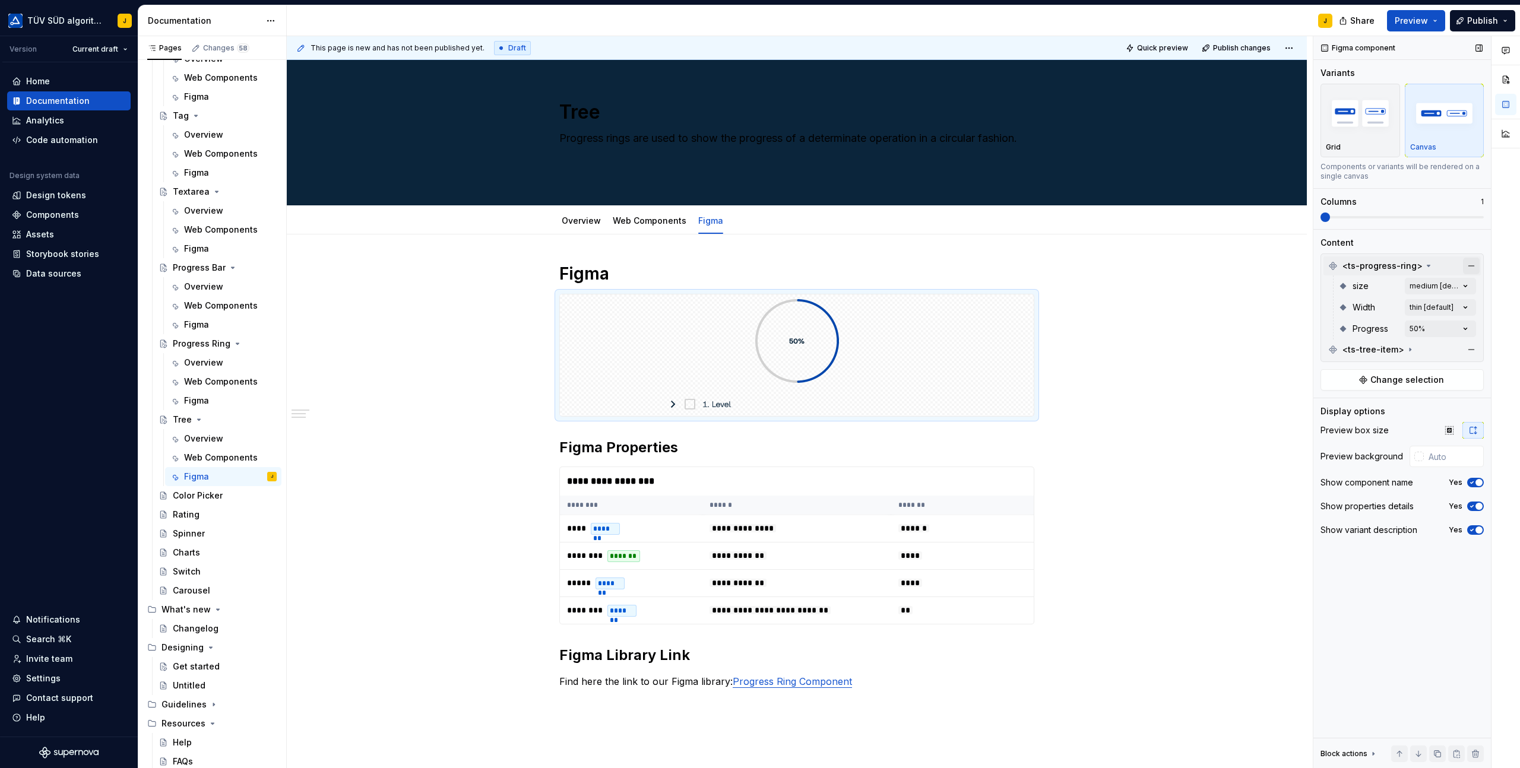
click at [1474, 264] on button "button" at bounding box center [1471, 266] width 17 height 17
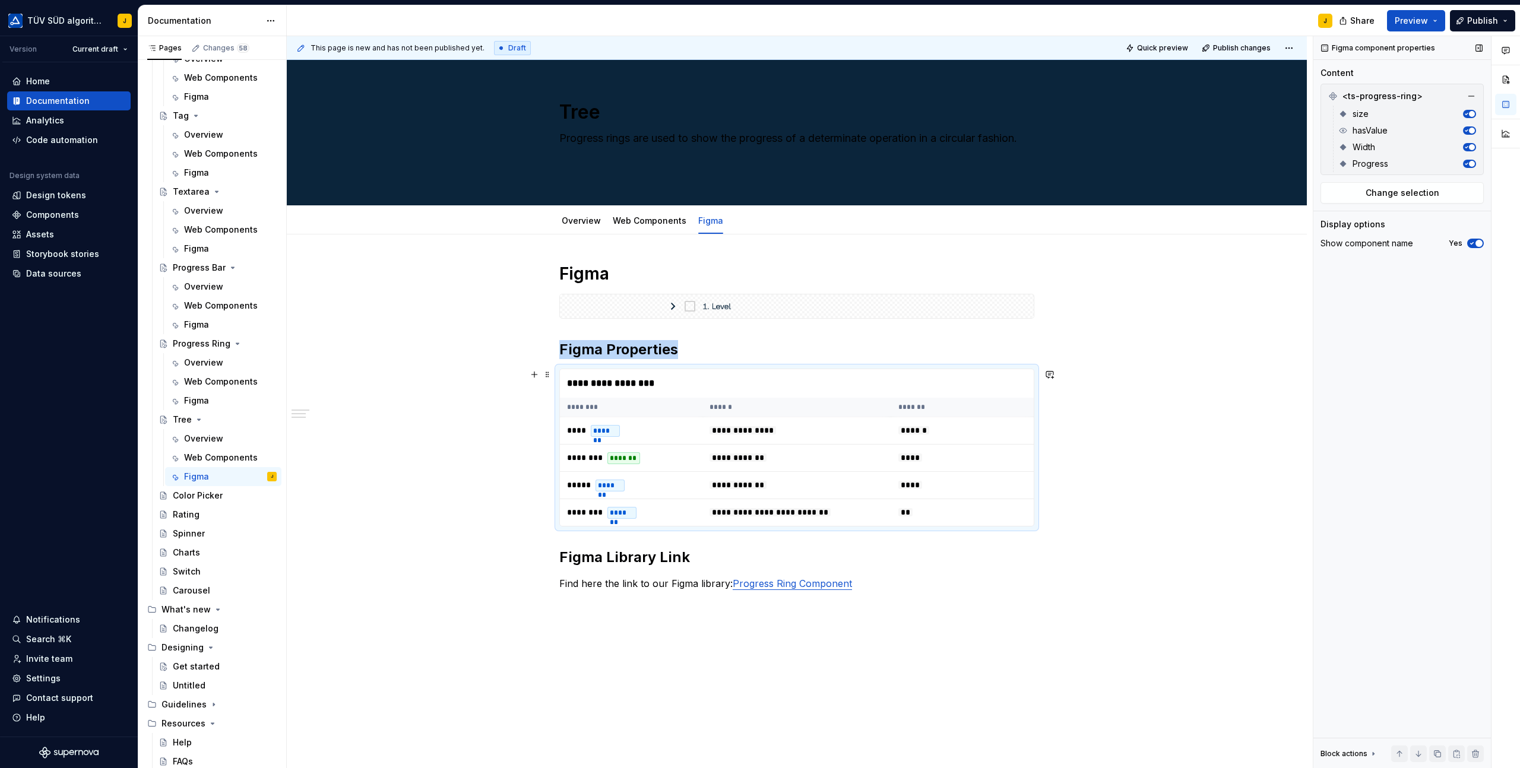
click at [721, 388] on div "**********" at bounding box center [797, 383] width 474 height 28
click at [1473, 91] on button "button" at bounding box center [1471, 96] width 17 height 17
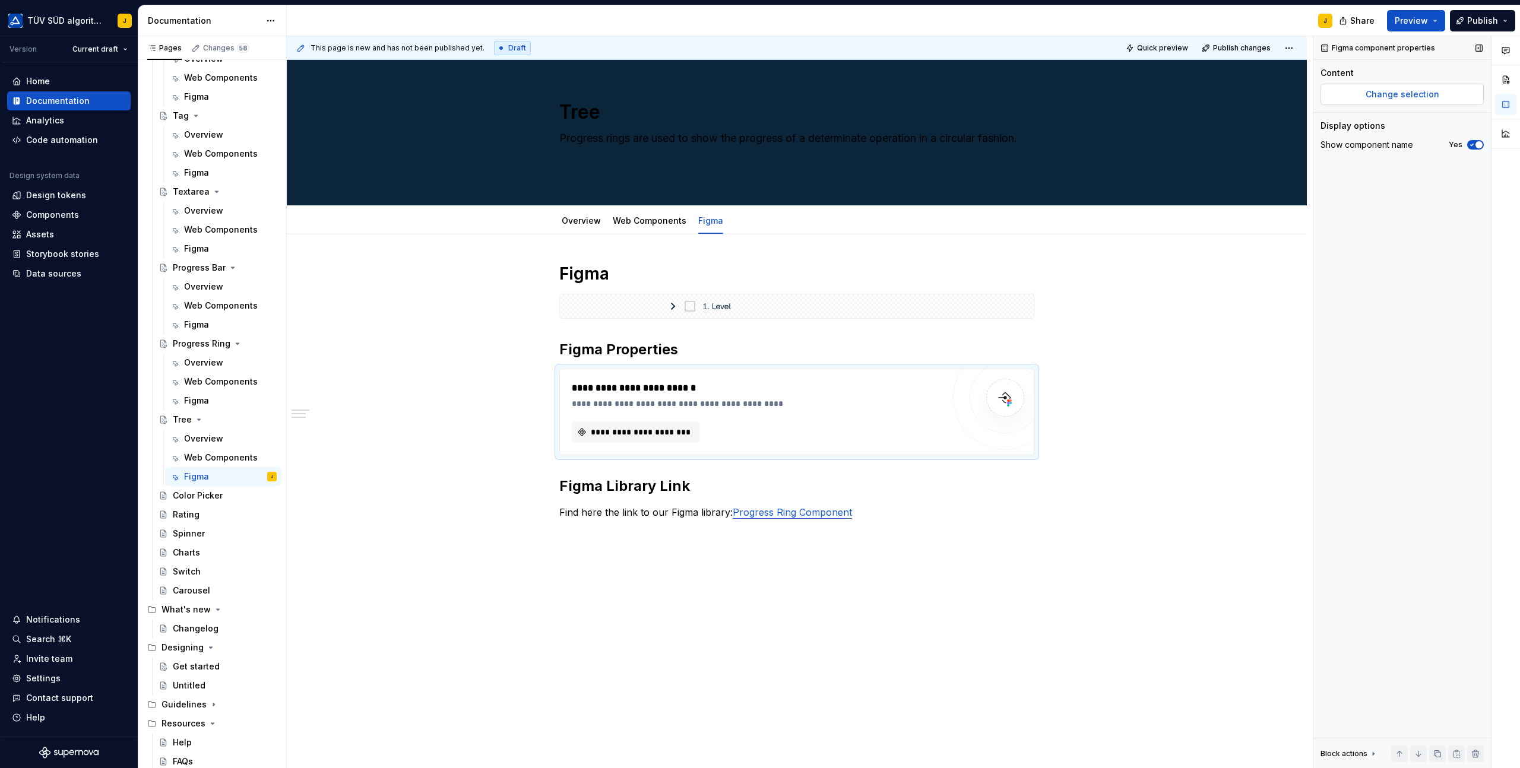
click at [1405, 93] on span "Change selection" at bounding box center [1402, 94] width 74 height 12
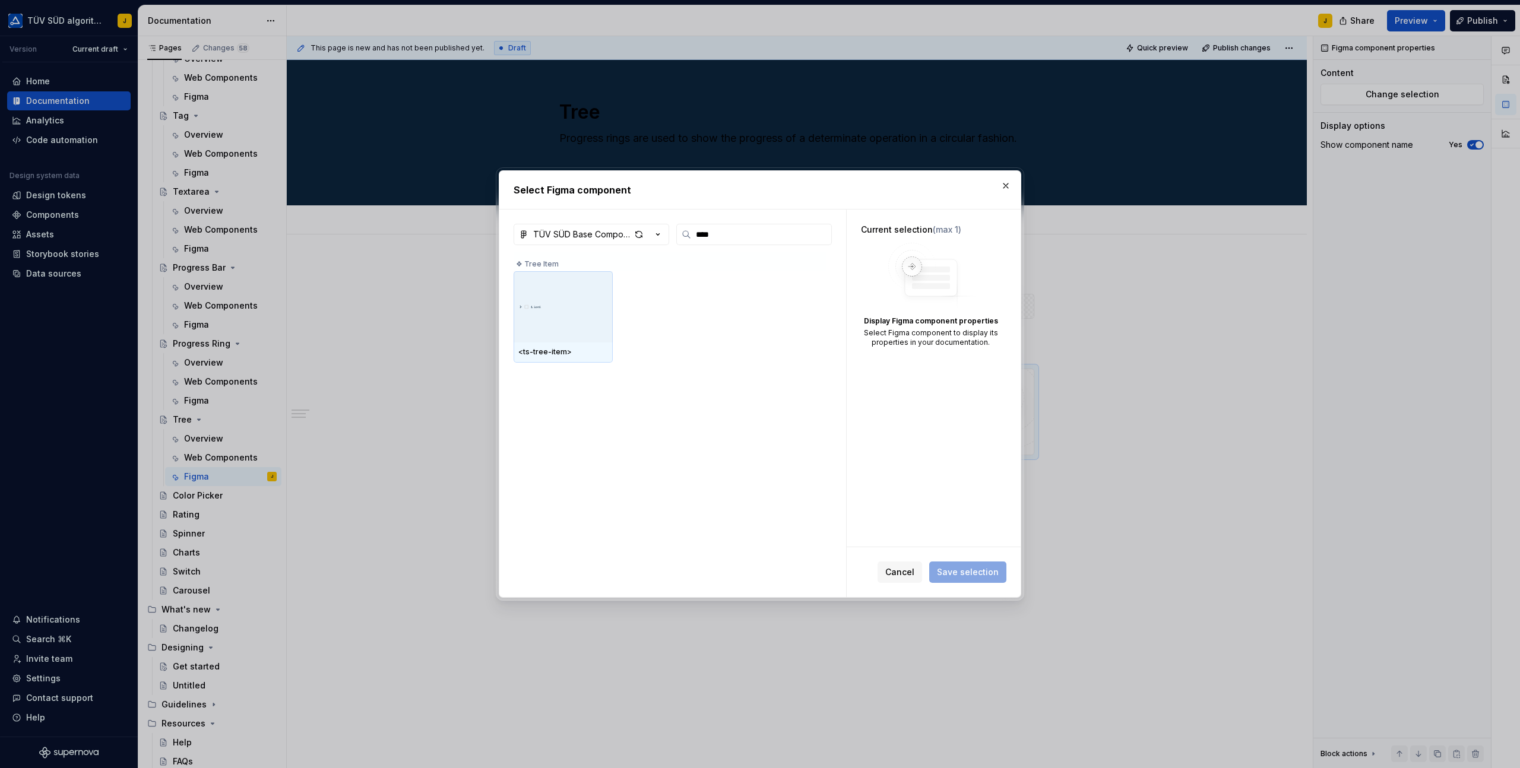
click at [605, 256] on div "❖ Tree Item" at bounding box center [669, 261] width 312 height 19
click at [574, 311] on img at bounding box center [563, 307] width 90 height 14
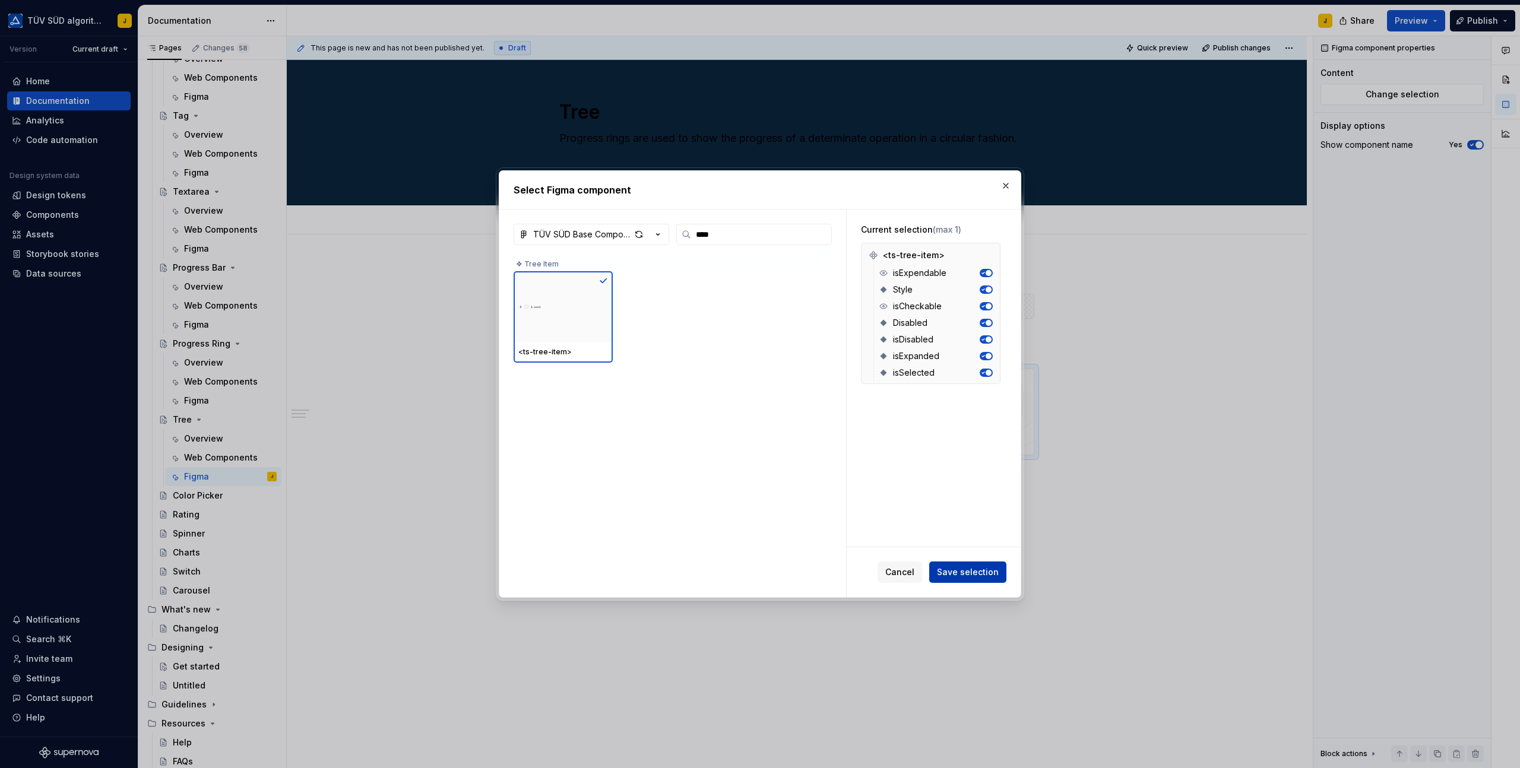
click at [950, 568] on span "Save selection" at bounding box center [968, 572] width 62 height 12
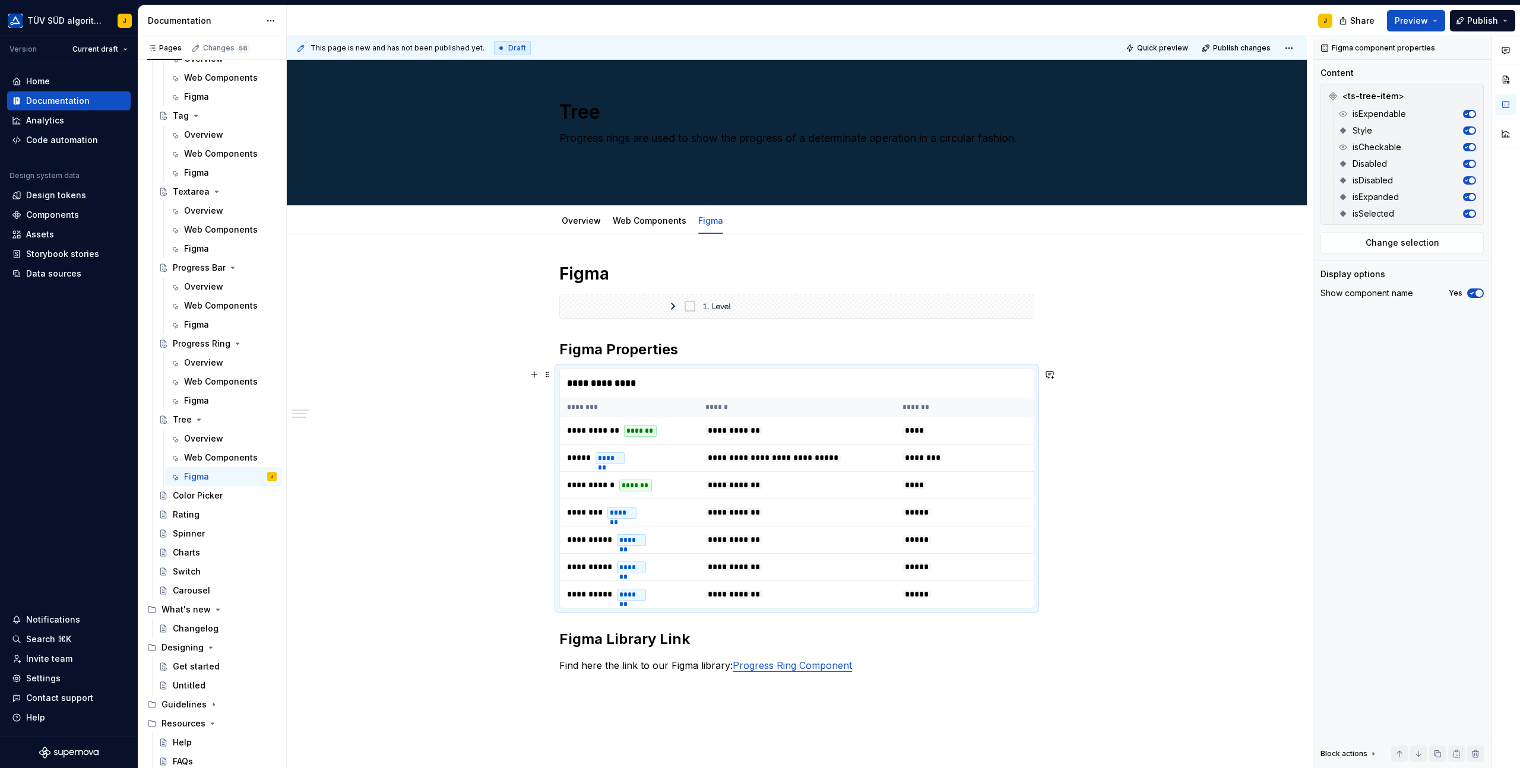
scroll to position [153, 0]
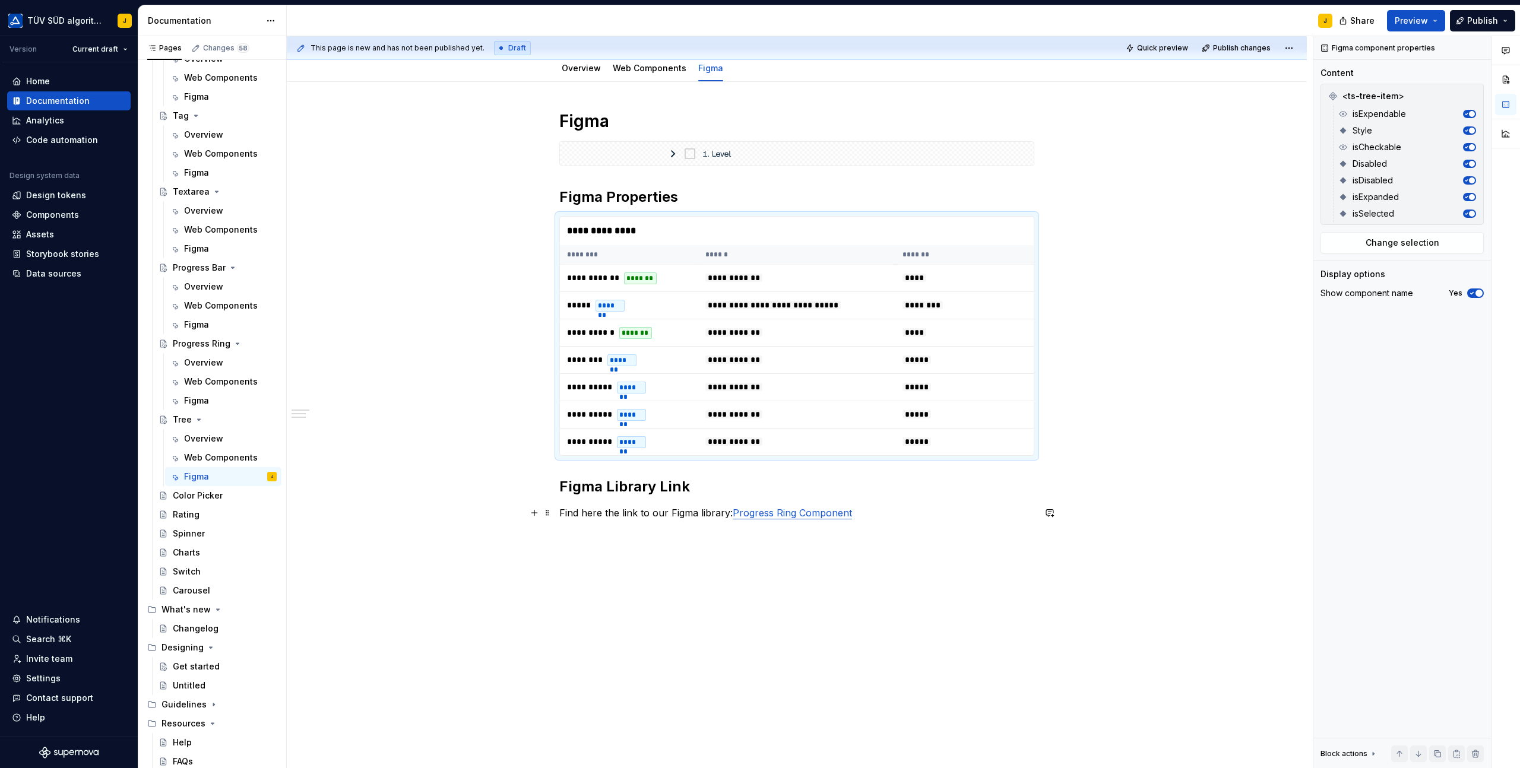
click at [862, 513] on p "Find here the link to our Figma library: Progress Ring Component" at bounding box center [796, 513] width 475 height 14
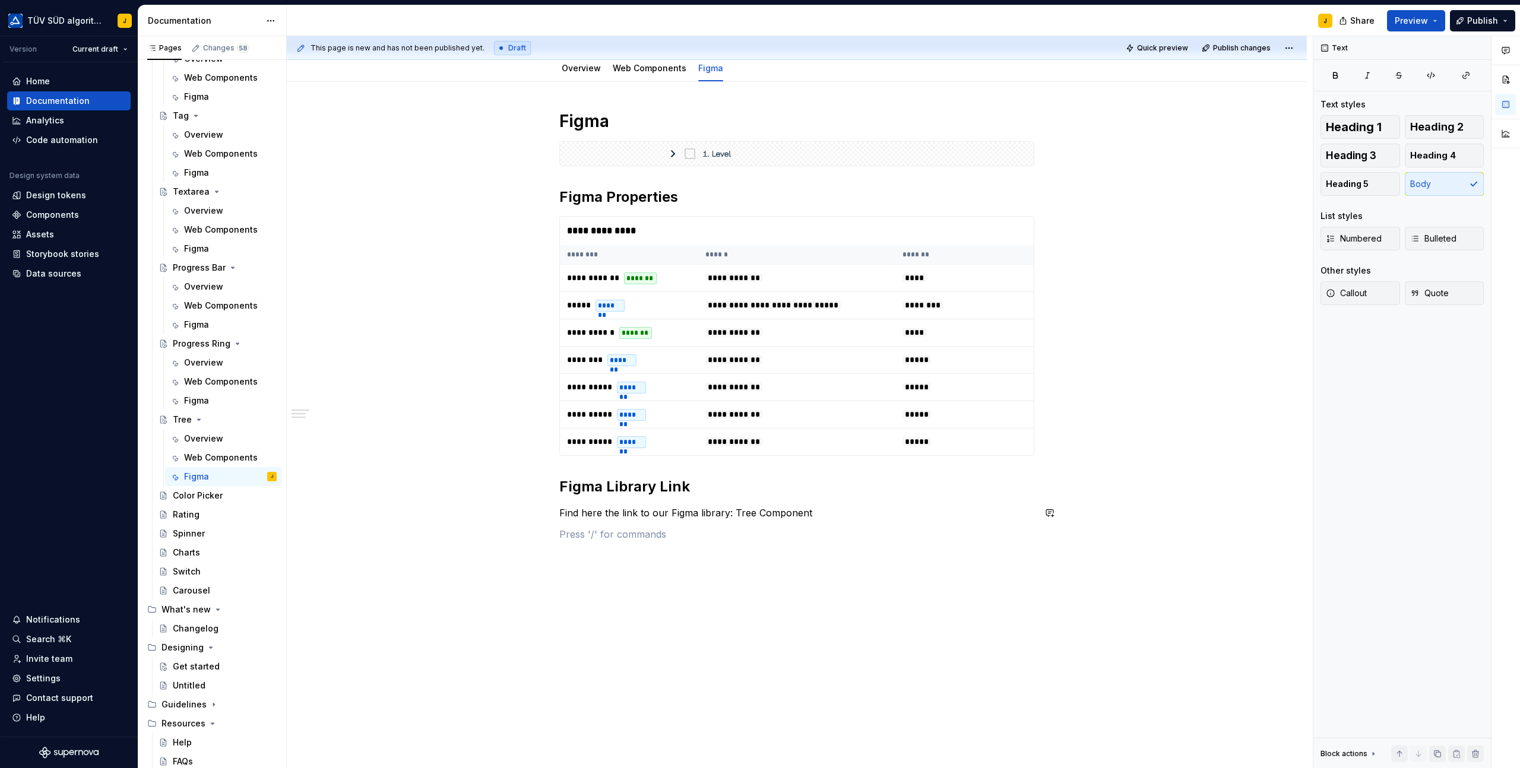
click at [889, 521] on div "**********" at bounding box center [796, 325] width 475 height 431
drag, startPoint x: 813, startPoint y: 516, endPoint x: 734, endPoint y: 513, distance: 79.0
click at [734, 513] on p "Find here the link to our Figma library: Tree Component" at bounding box center [796, 513] width 475 height 14
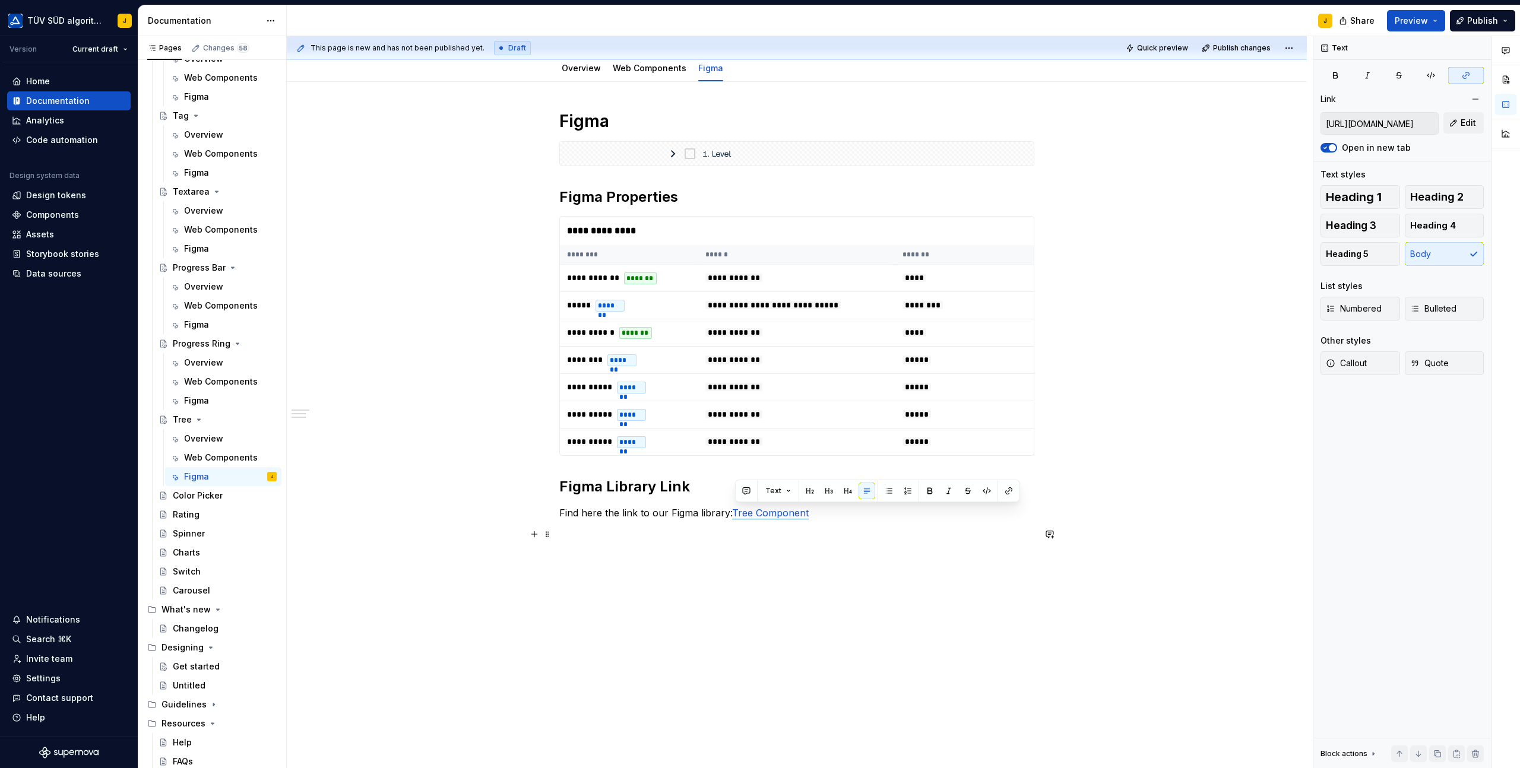
click at [825, 575] on div "**********" at bounding box center [800, 402] width 1026 height 732
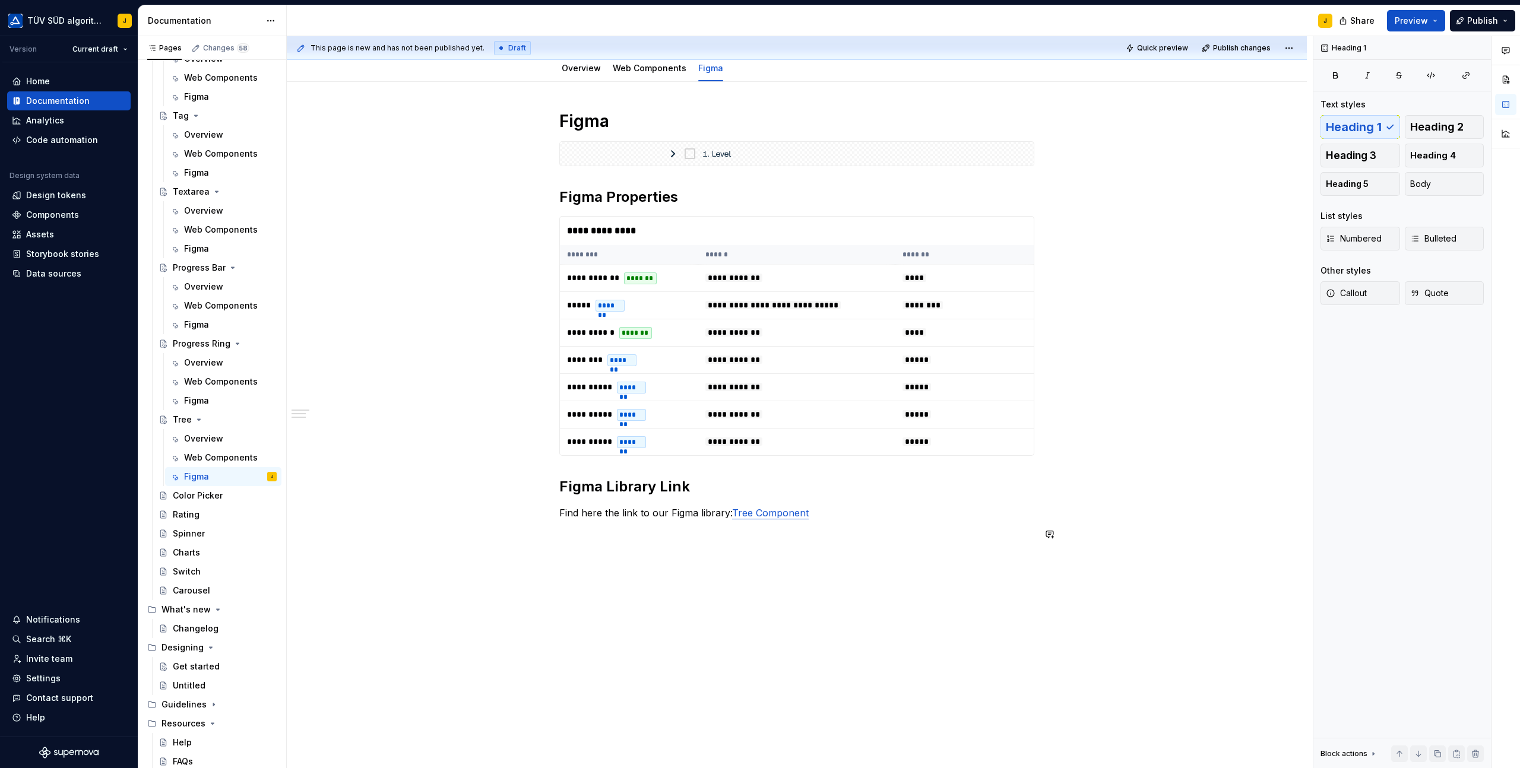
click at [832, 562] on div "**********" at bounding box center [797, 434] width 1020 height 704
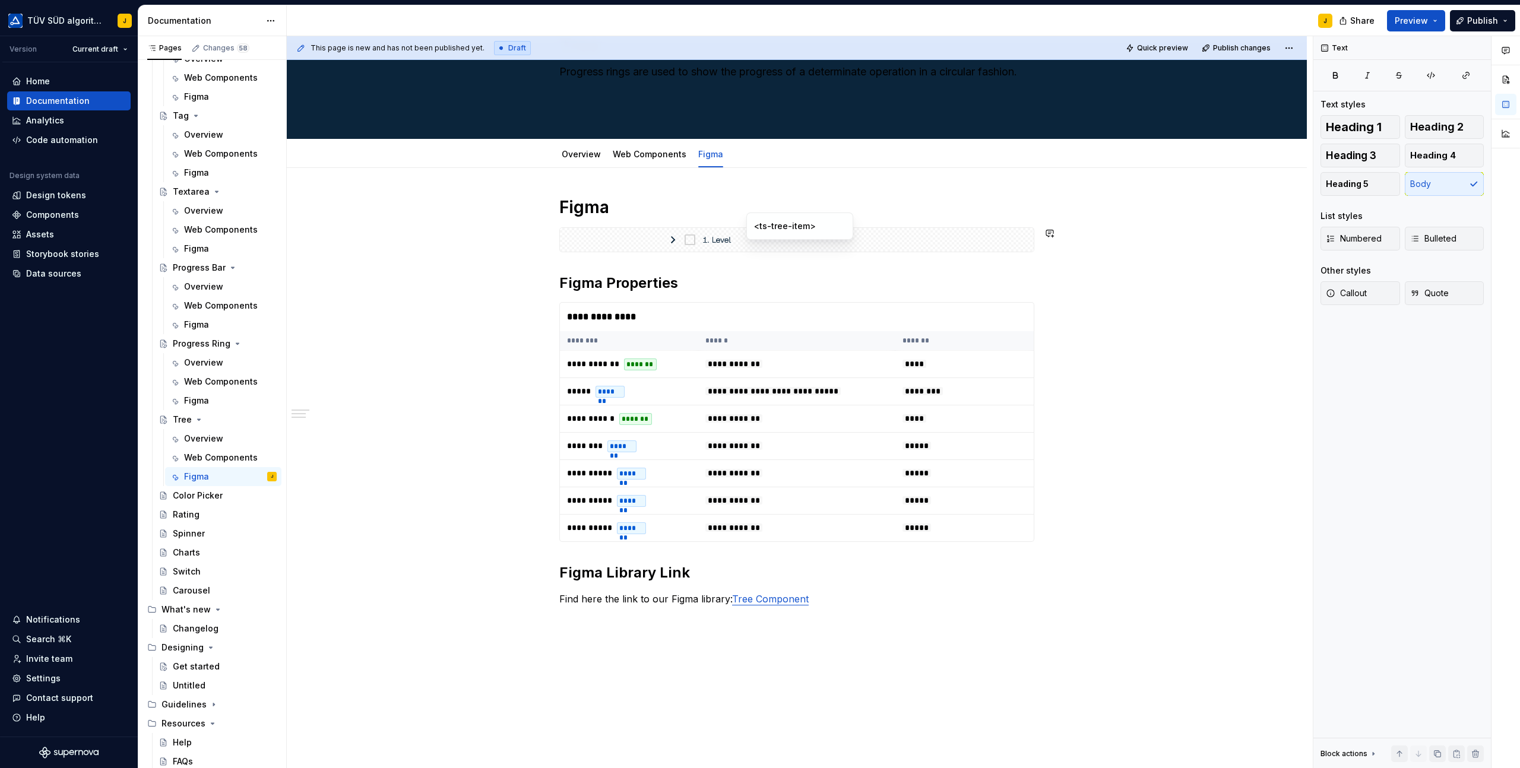
scroll to position [72, 0]
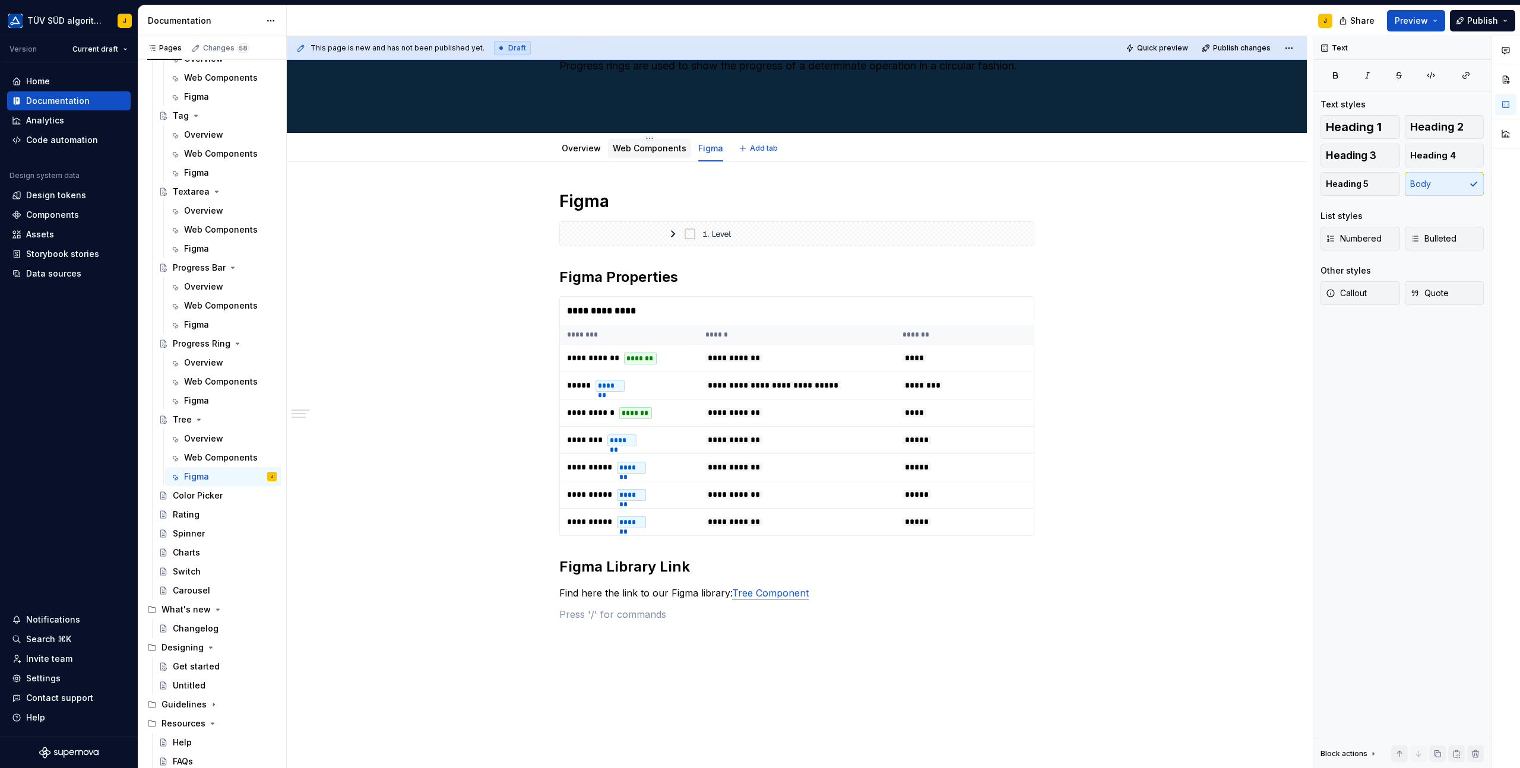
click at [649, 147] on link "Web Components" at bounding box center [650, 148] width 74 height 10
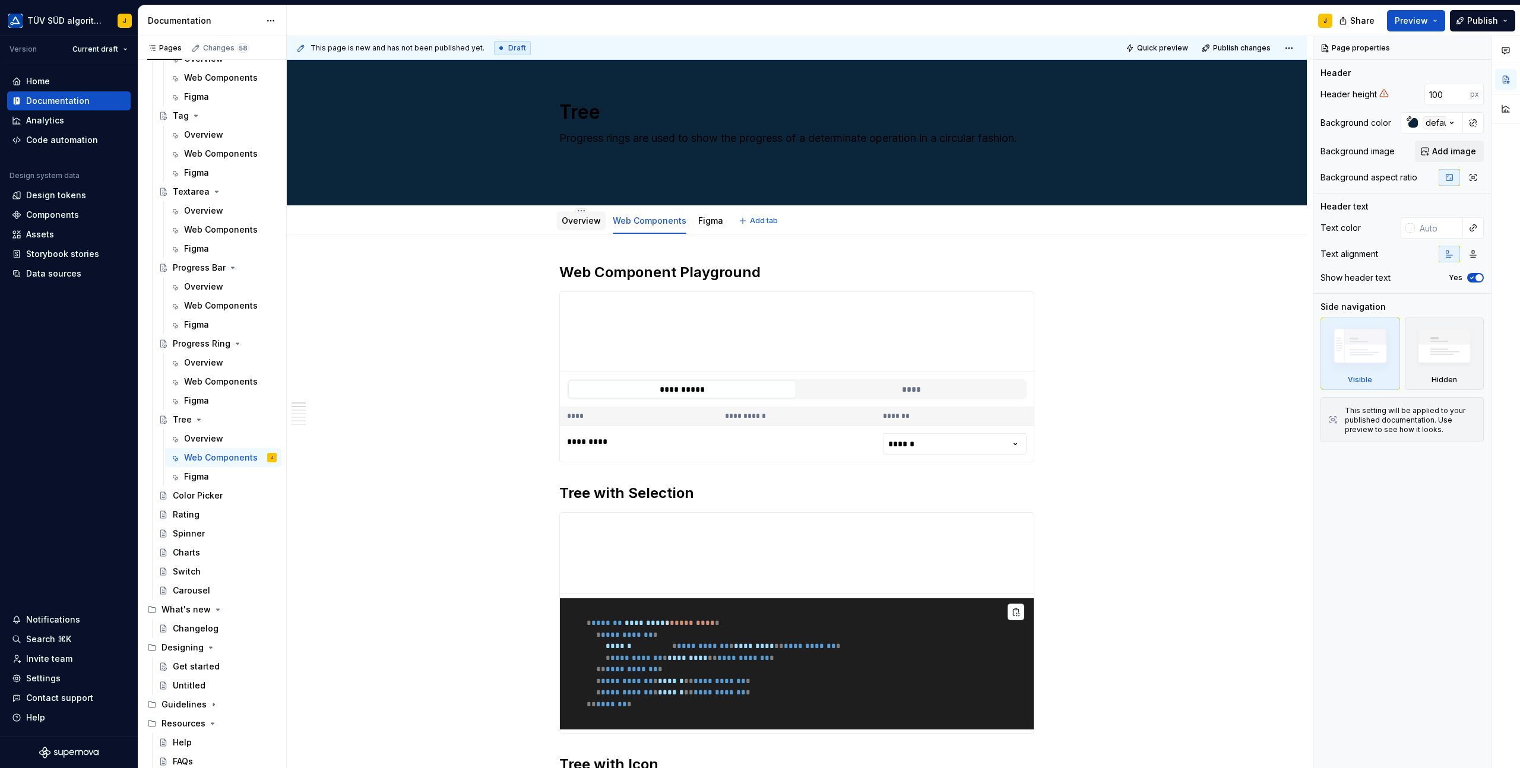
click at [580, 218] on link "Overview" at bounding box center [581, 220] width 39 height 10
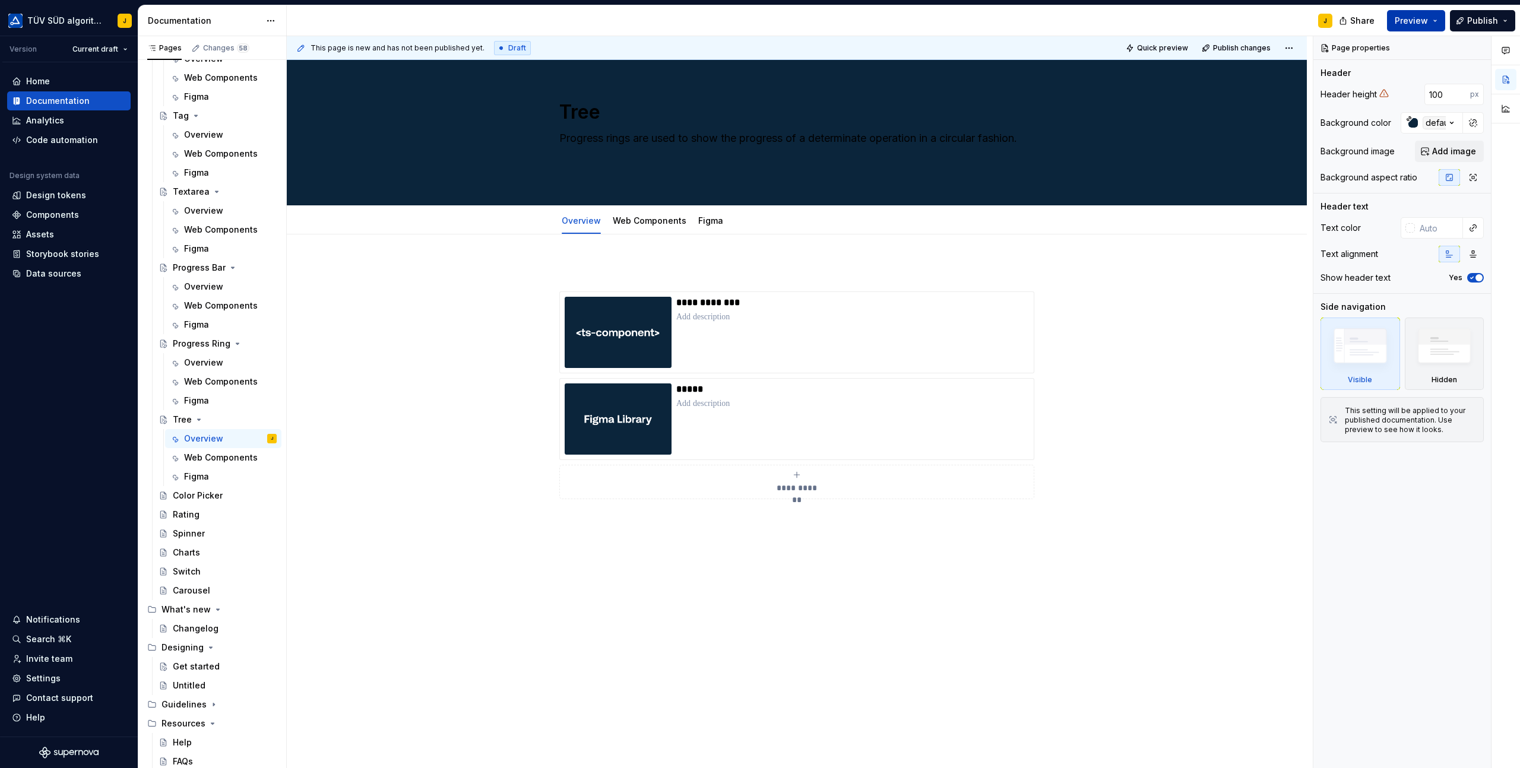
click at [1429, 17] on button "Preview" at bounding box center [1416, 20] width 58 height 21
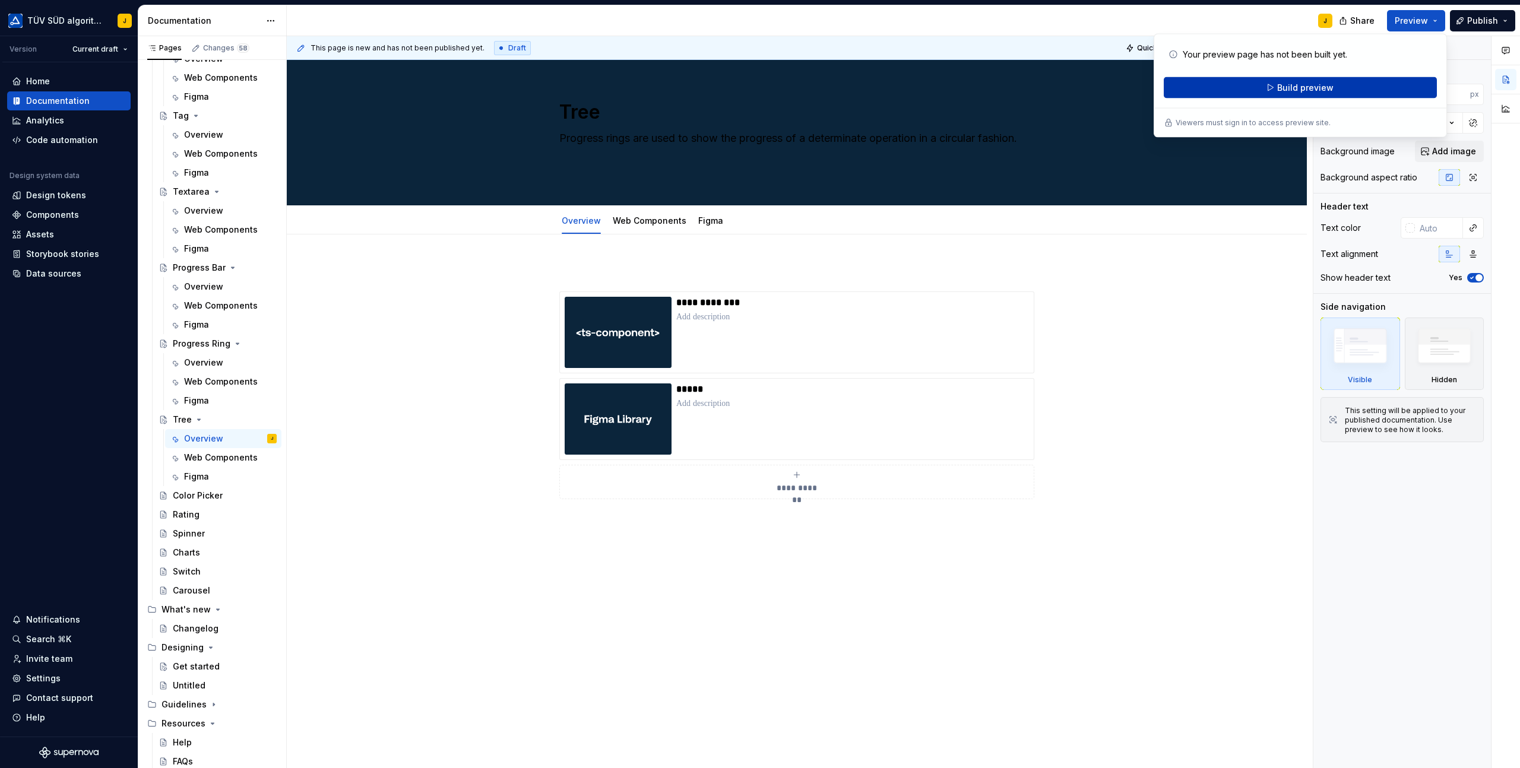
click at [1365, 86] on button "Build preview" at bounding box center [1299, 87] width 273 height 21
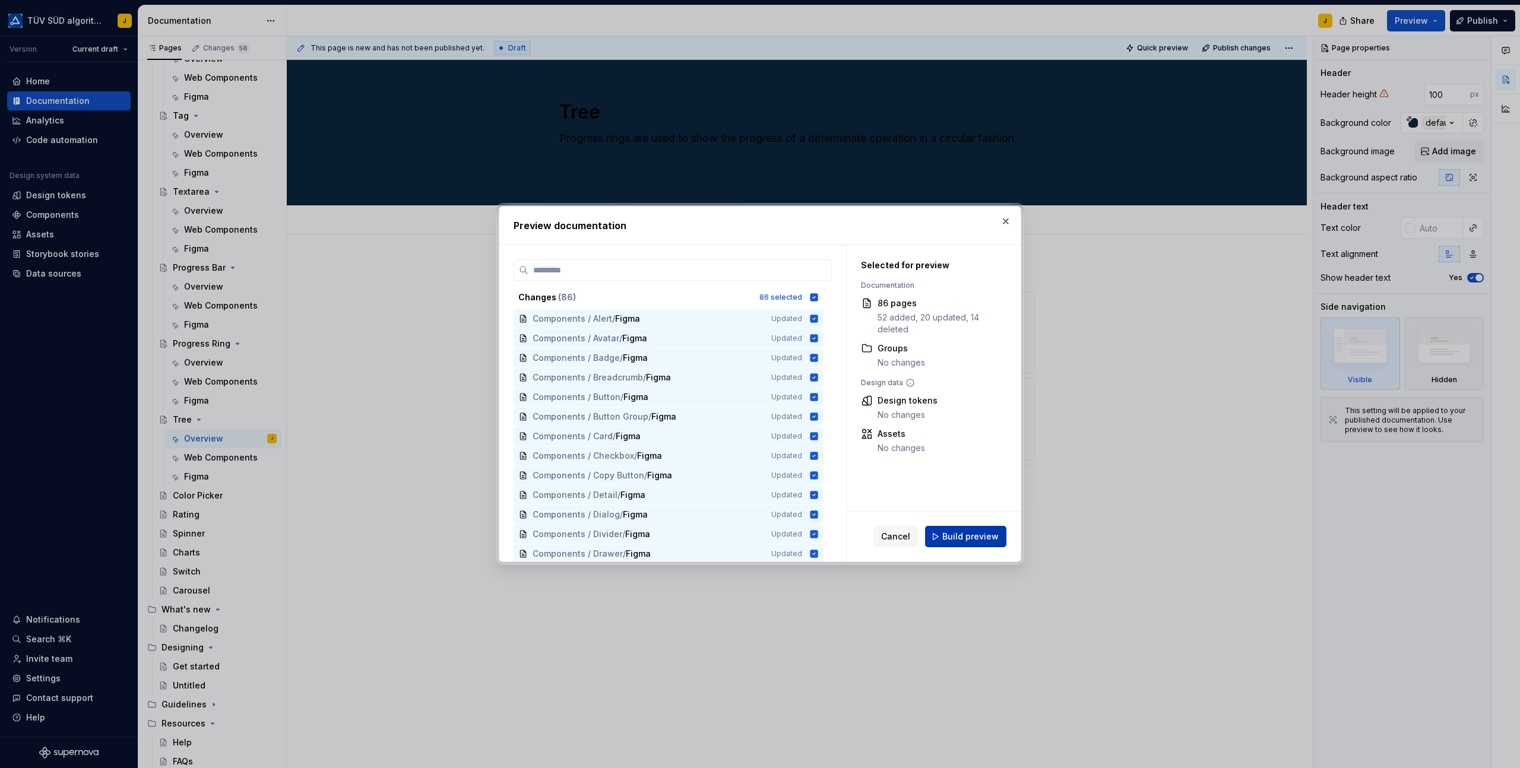
click at [985, 534] on span "Build preview" at bounding box center [970, 537] width 56 height 12
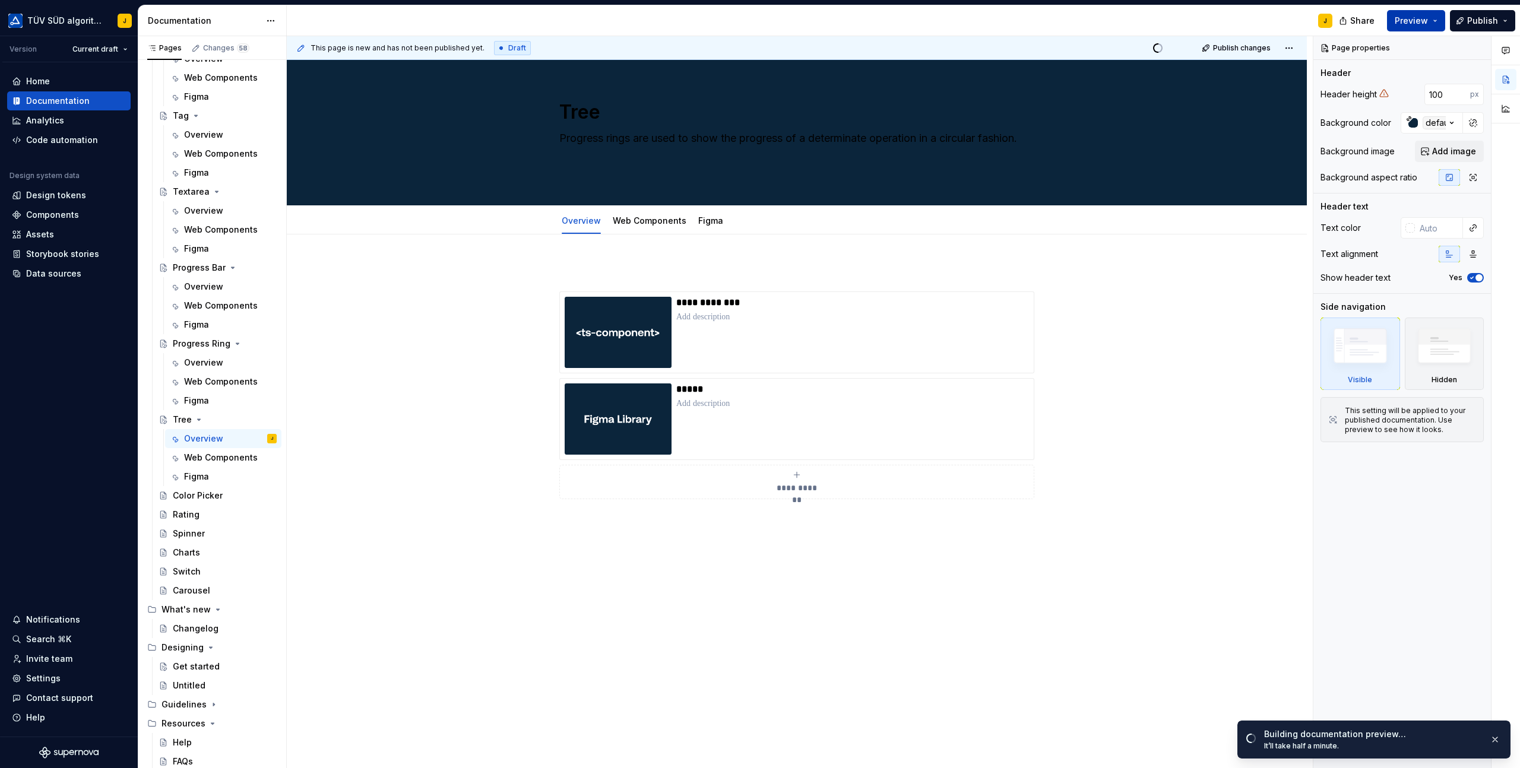
click at [1438, 24] on button "Preview" at bounding box center [1416, 20] width 58 height 21
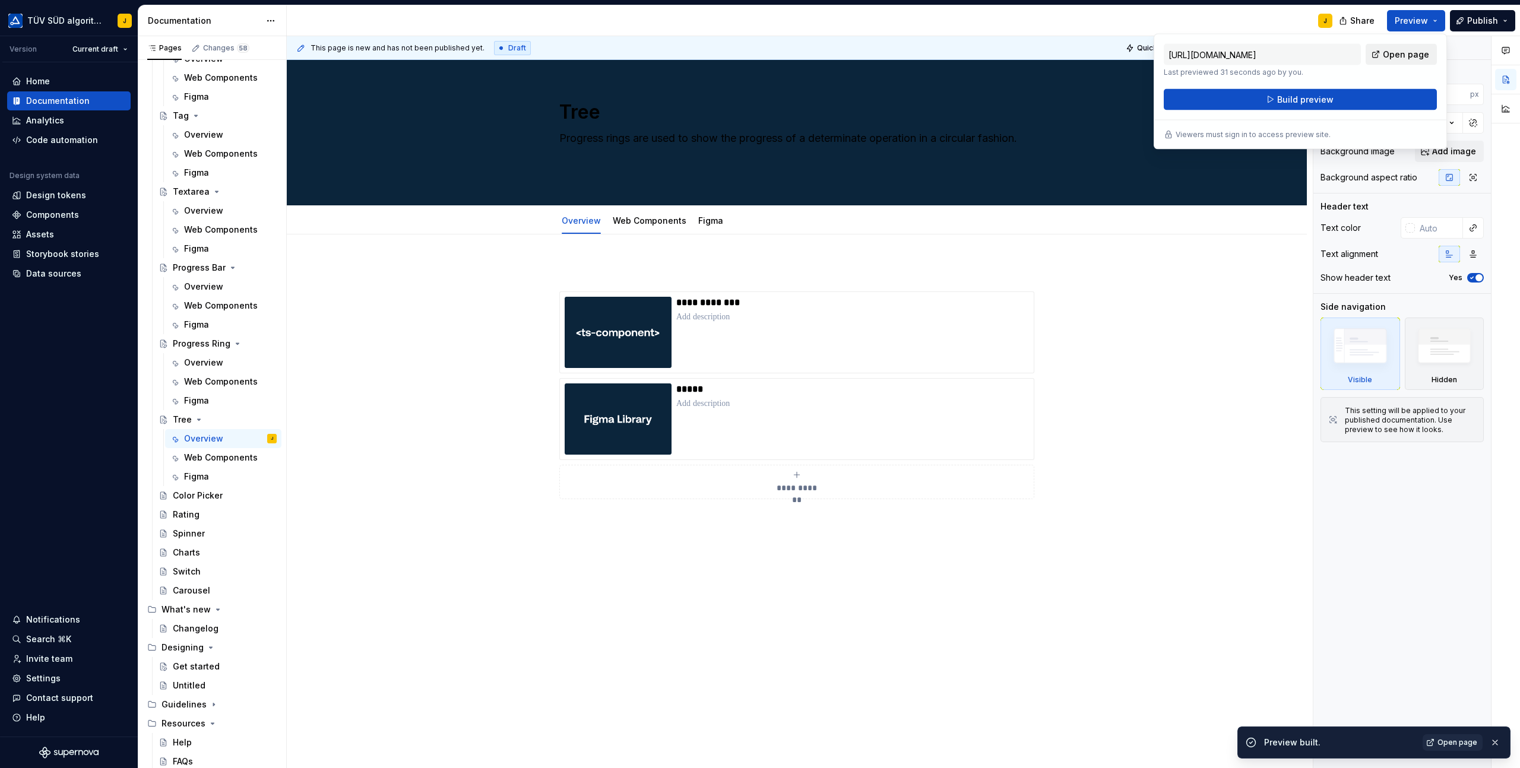
click at [1409, 55] on span "Open page" at bounding box center [1405, 55] width 46 height 12
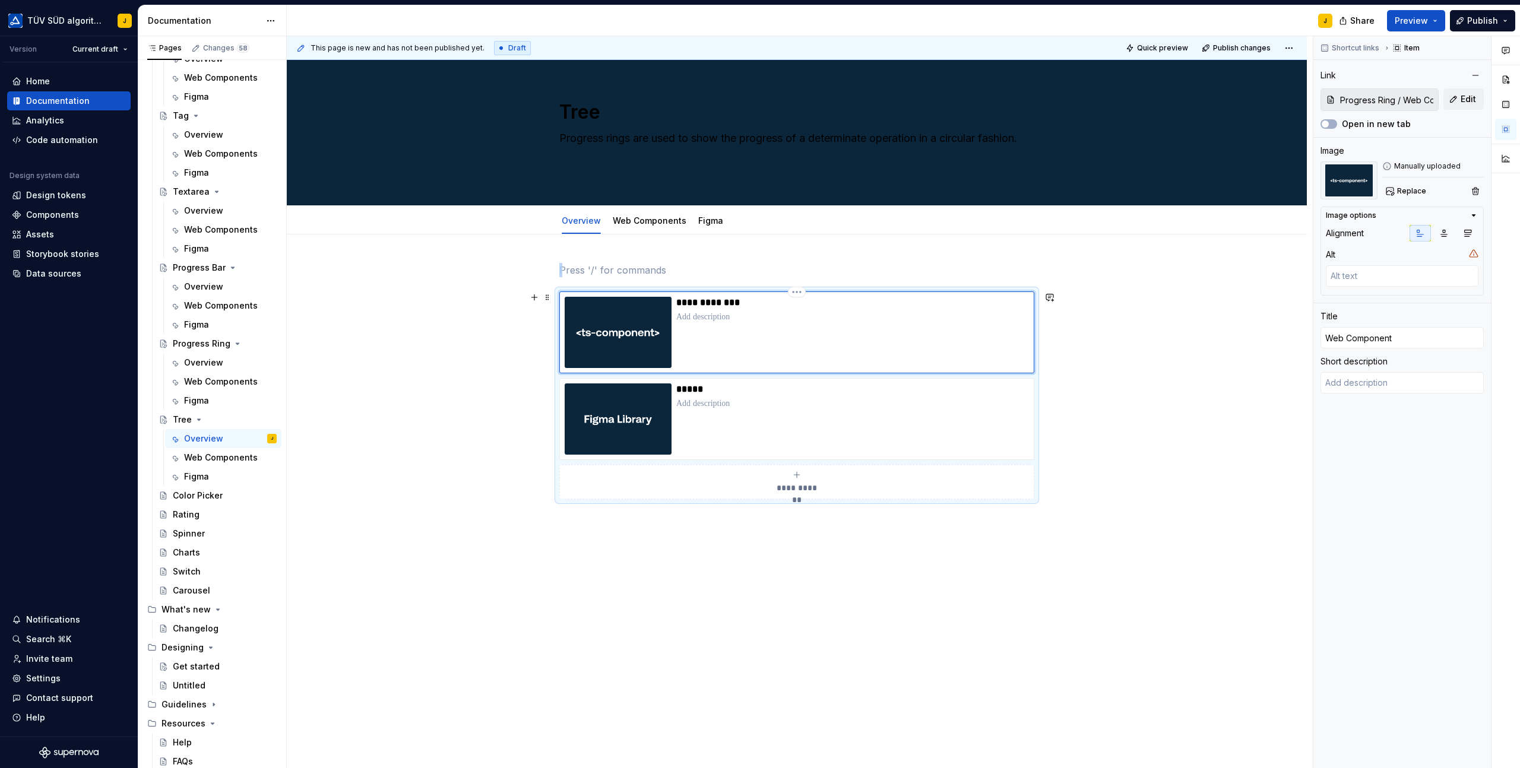
click at [756, 326] on div "**********" at bounding box center [852, 332] width 353 height 71
click at [1457, 100] on button "Edit" at bounding box center [1463, 98] width 40 height 21
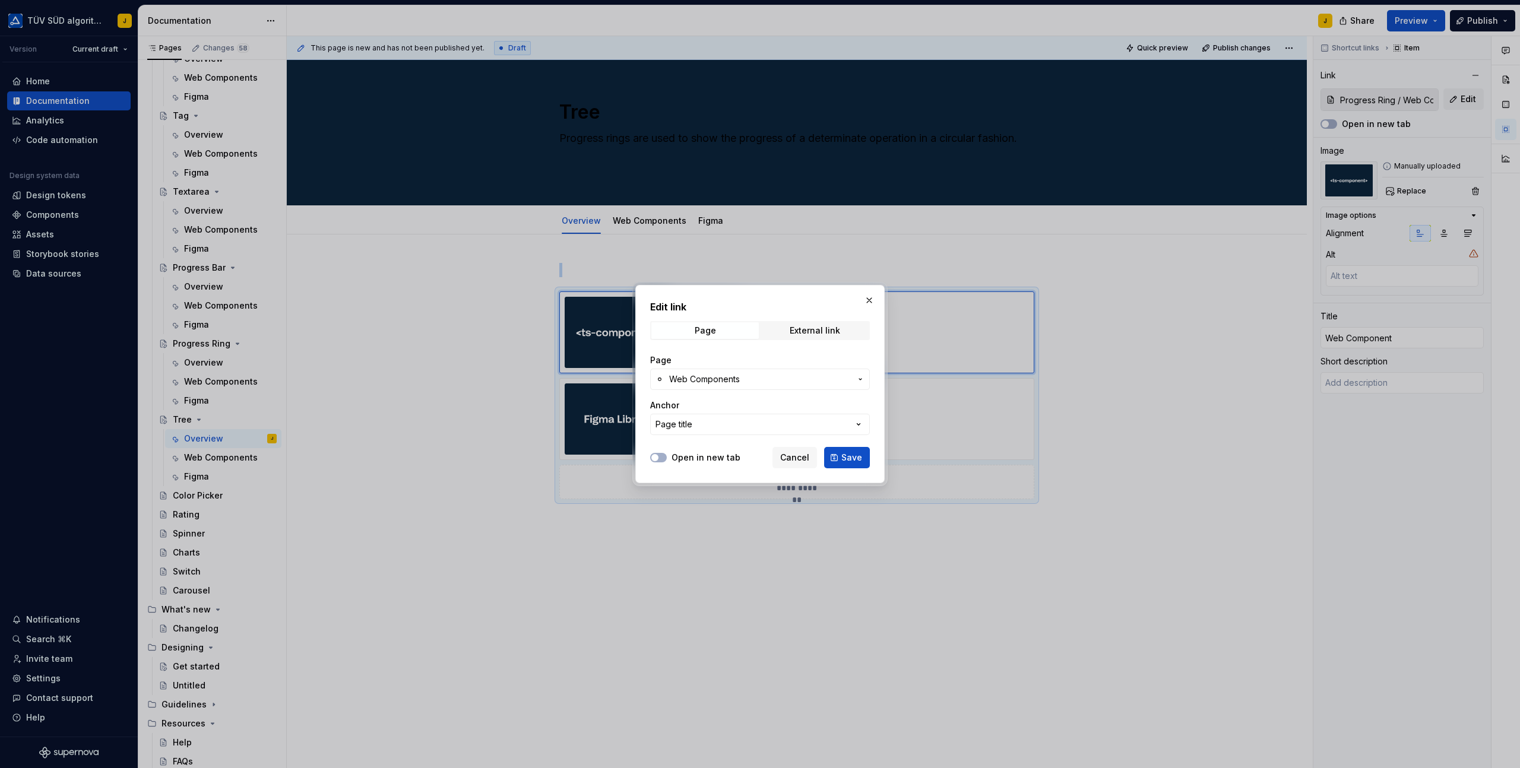
click at [778, 383] on span "Web Components" at bounding box center [760, 379] width 182 height 12
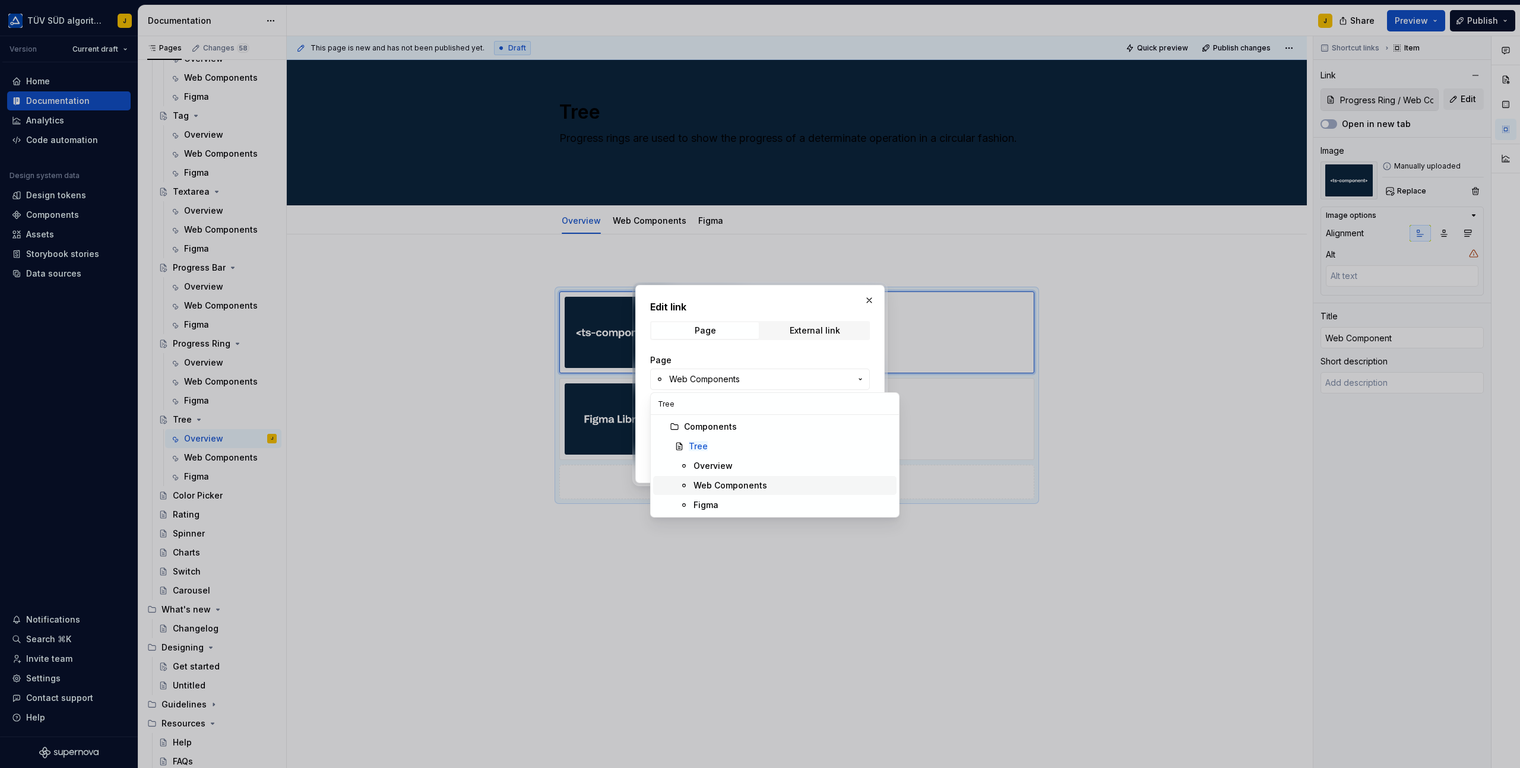
click at [718, 487] on div "Web Components" at bounding box center [730, 486] width 74 height 12
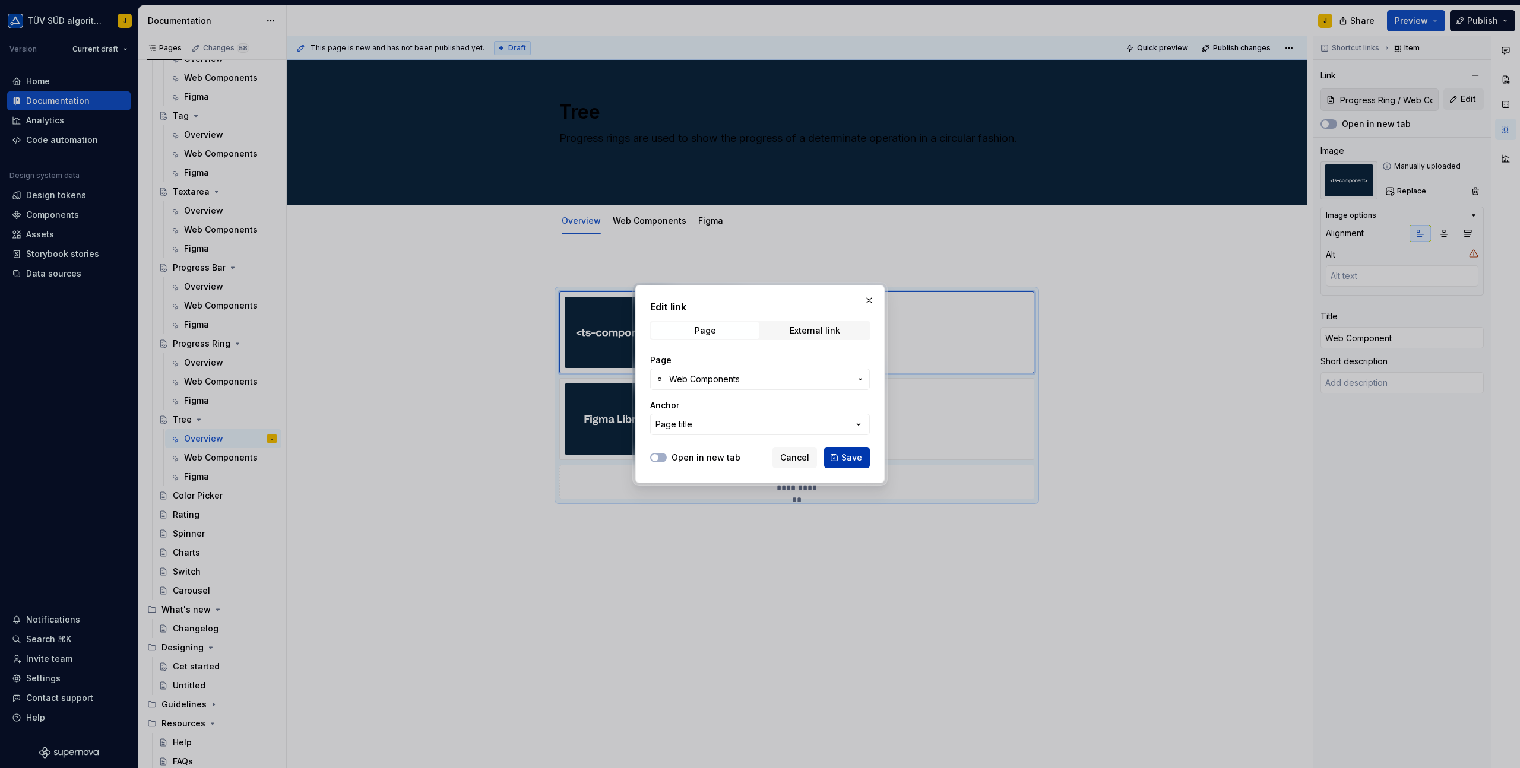
click at [862, 458] on button "Save" at bounding box center [847, 457] width 46 height 21
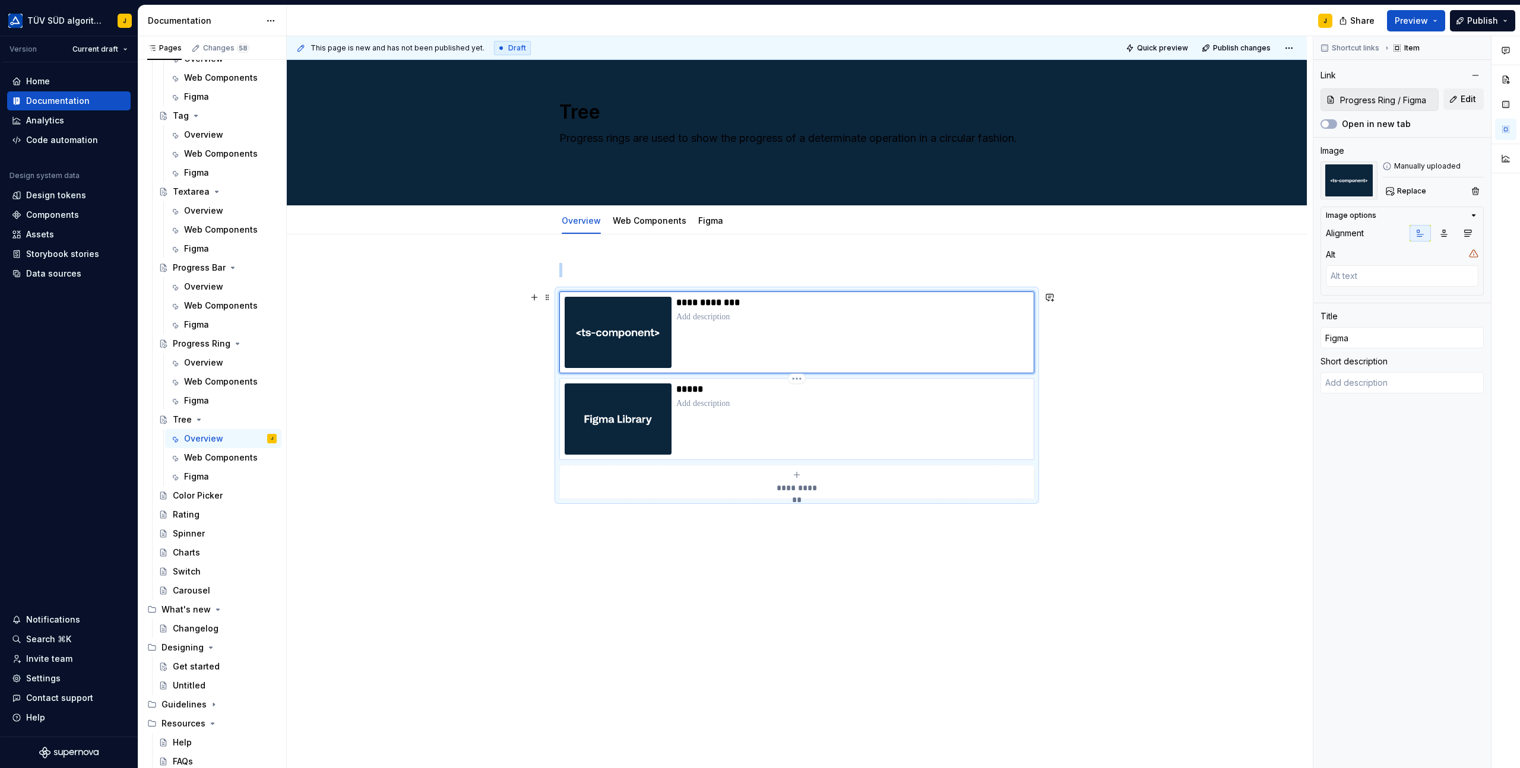
click at [835, 415] on div "*****" at bounding box center [852, 418] width 353 height 71
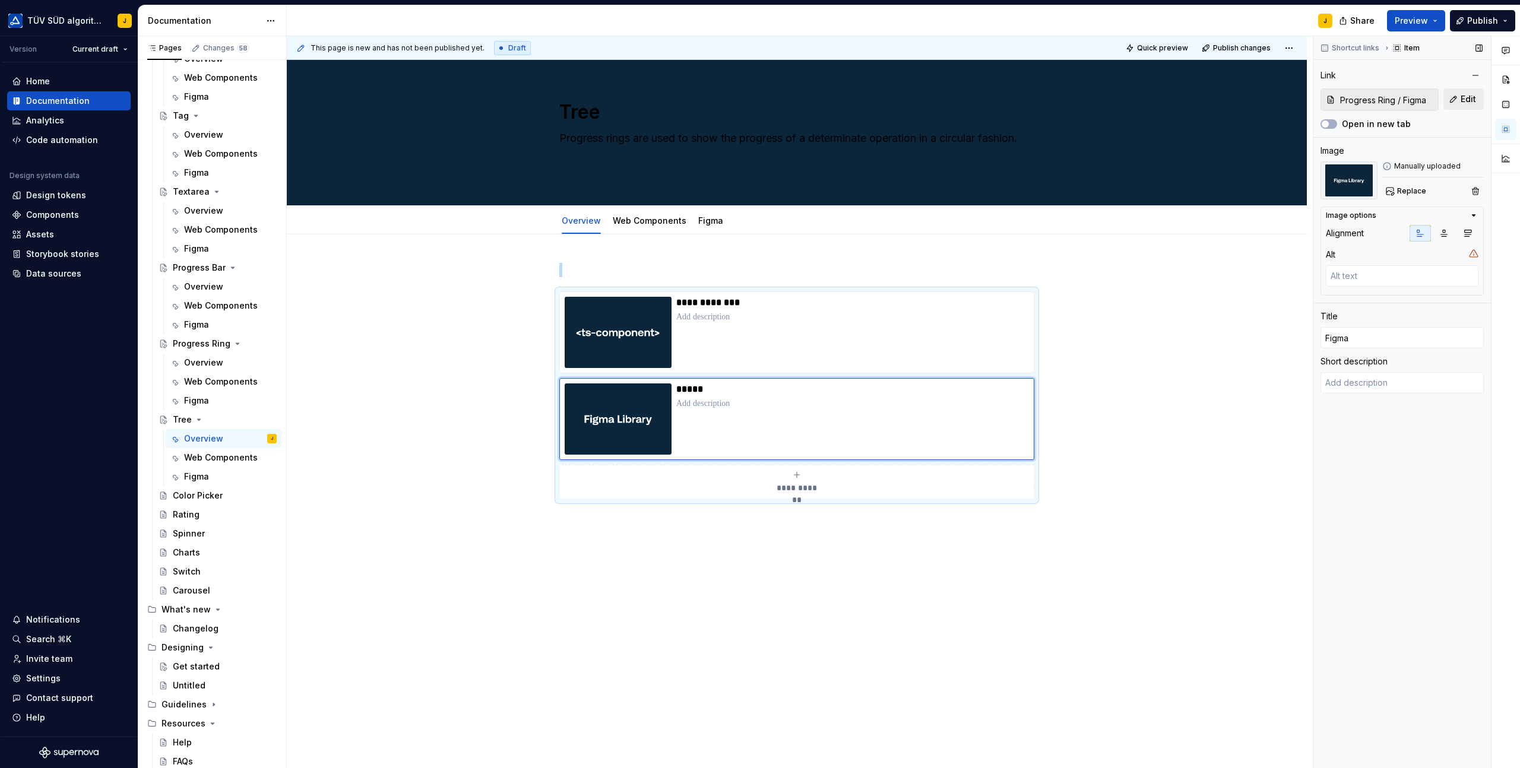
click at [1464, 97] on span "Edit" at bounding box center [1467, 99] width 15 height 12
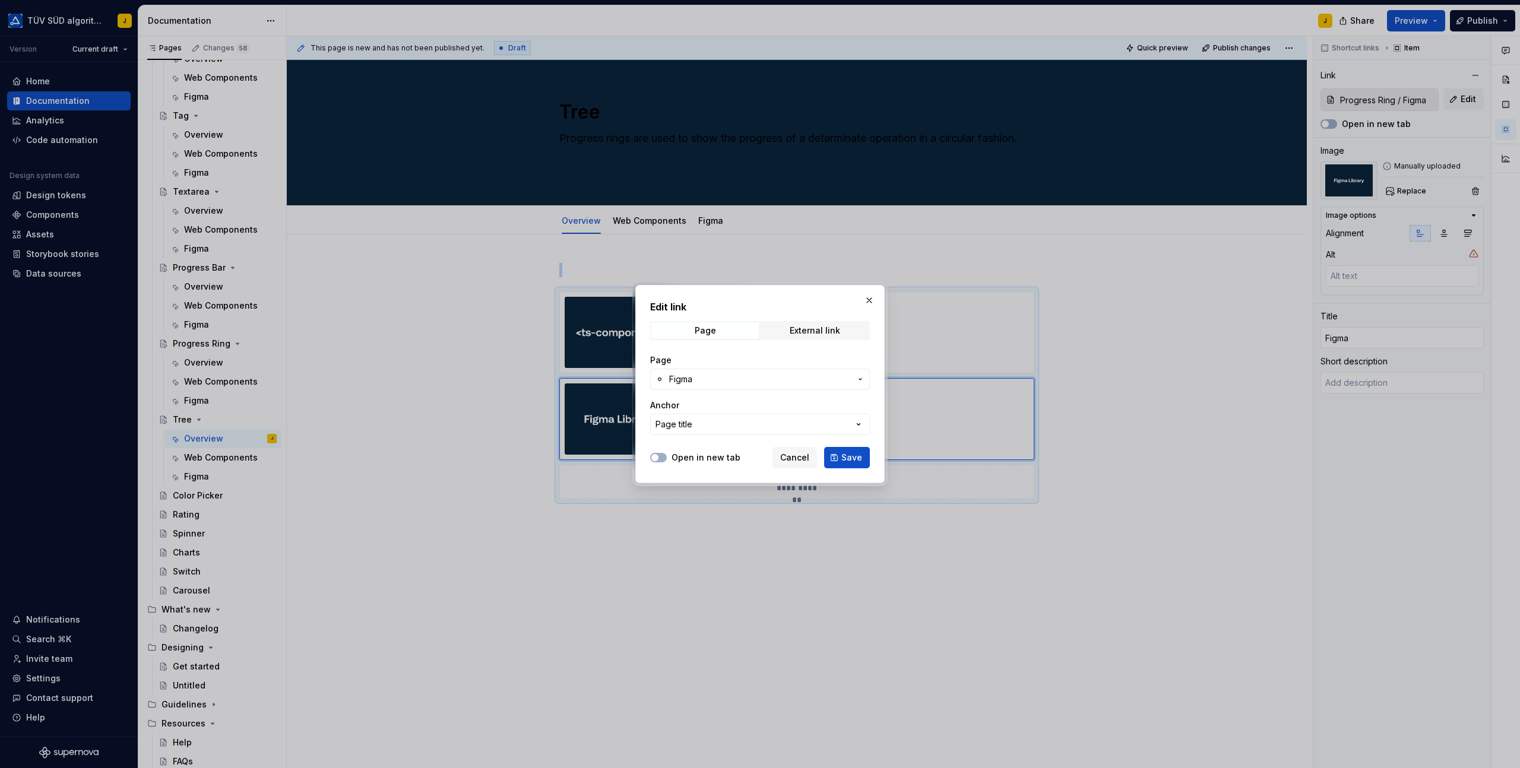
click at [714, 382] on span "Figma" at bounding box center [760, 379] width 182 height 12
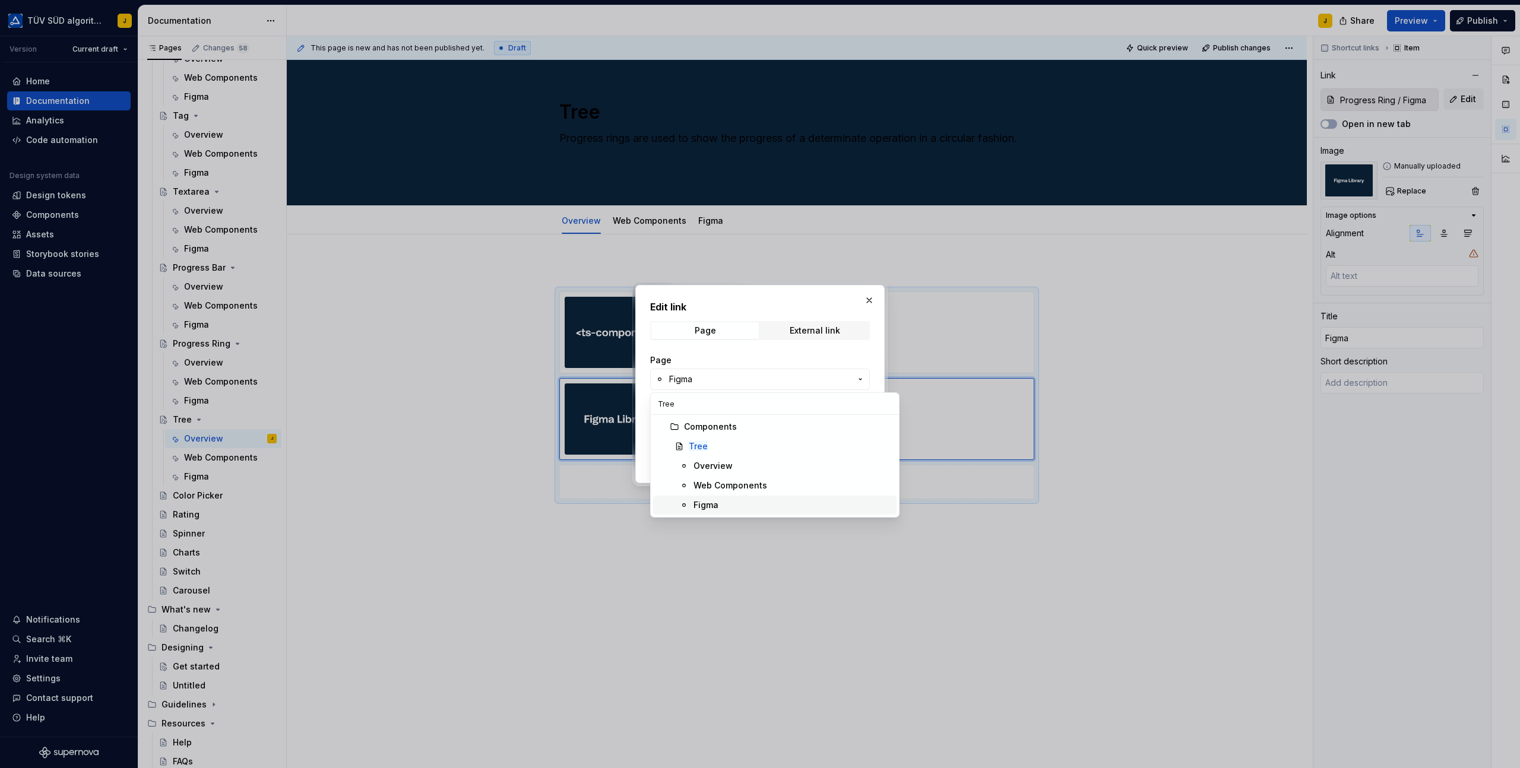
click at [707, 500] on div "Figma" at bounding box center [705, 505] width 25 height 12
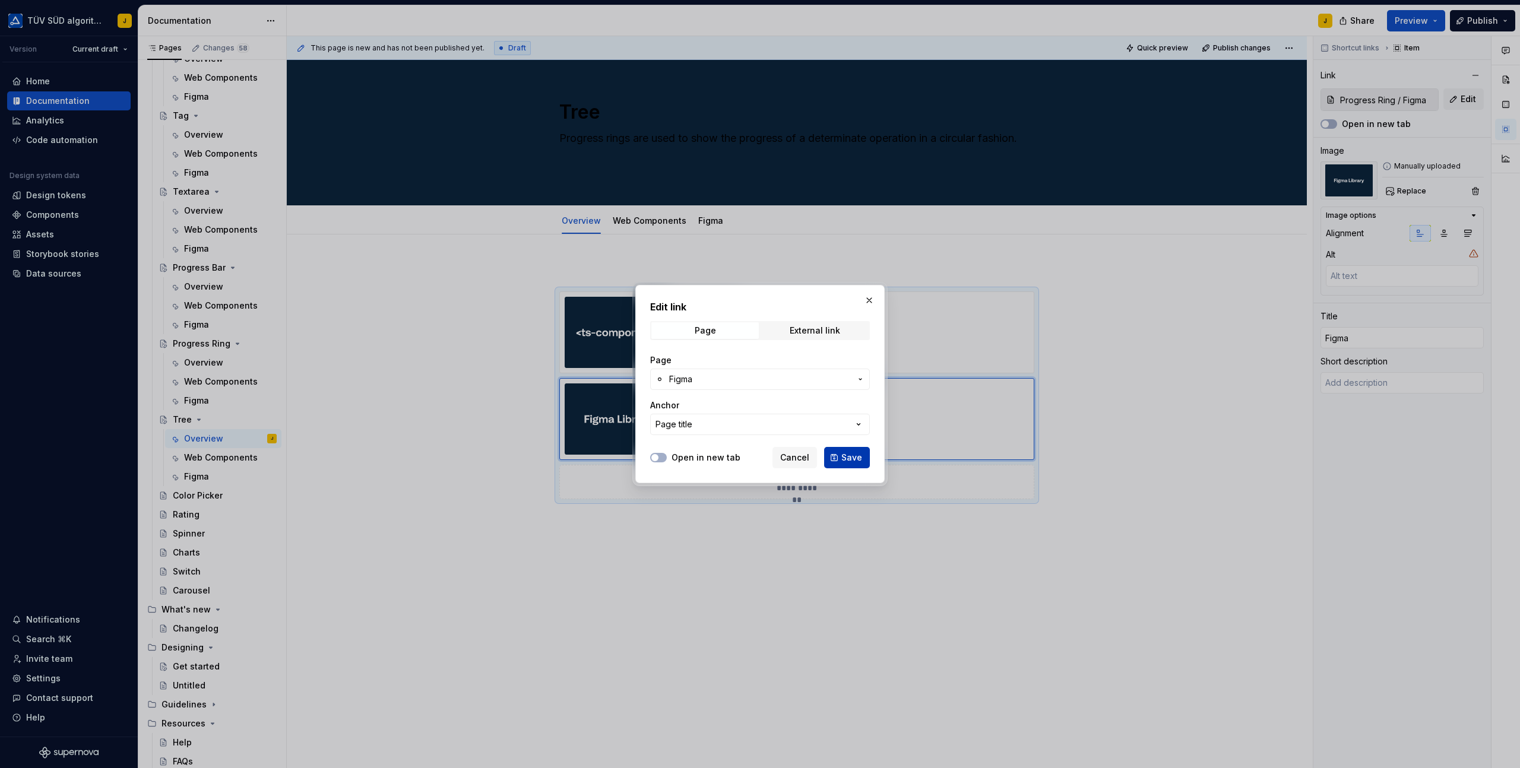
click at [857, 452] on span "Save" at bounding box center [851, 458] width 21 height 12
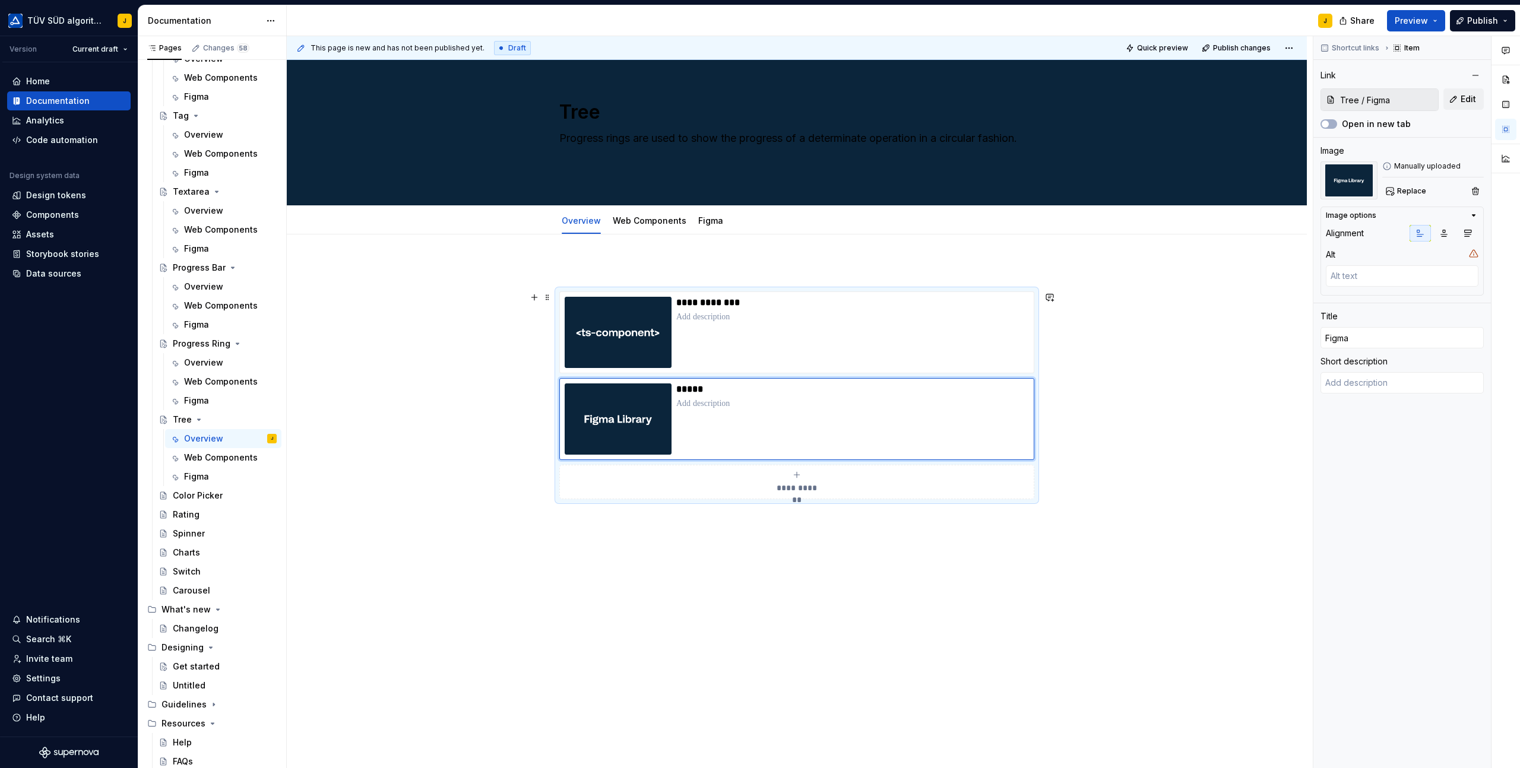
click at [1159, 343] on div "**********" at bounding box center [797, 503] width 1020 height 538
click at [1434, 24] on button "Preview" at bounding box center [1416, 20] width 58 height 21
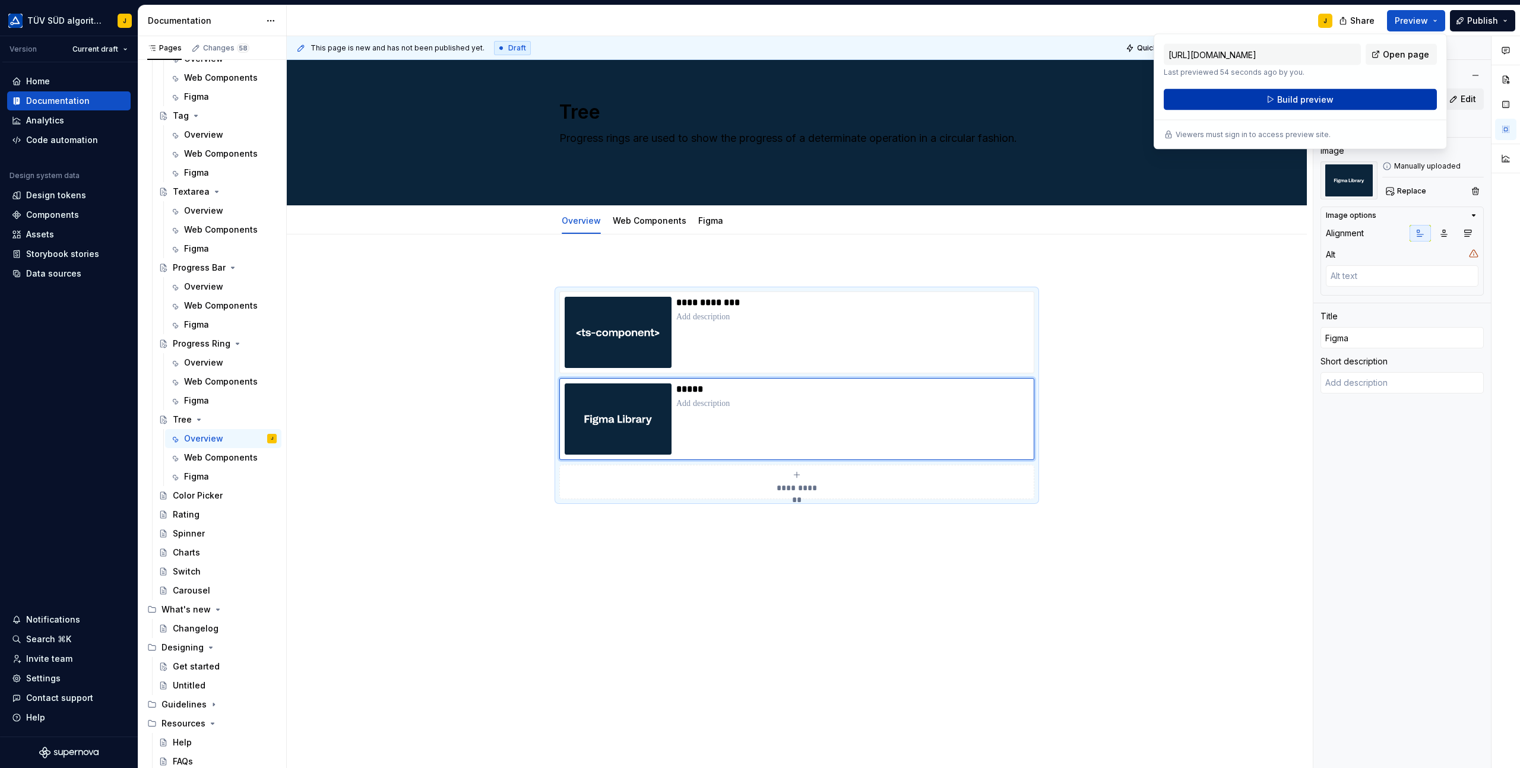
click at [1369, 104] on button "Build preview" at bounding box center [1299, 99] width 273 height 21
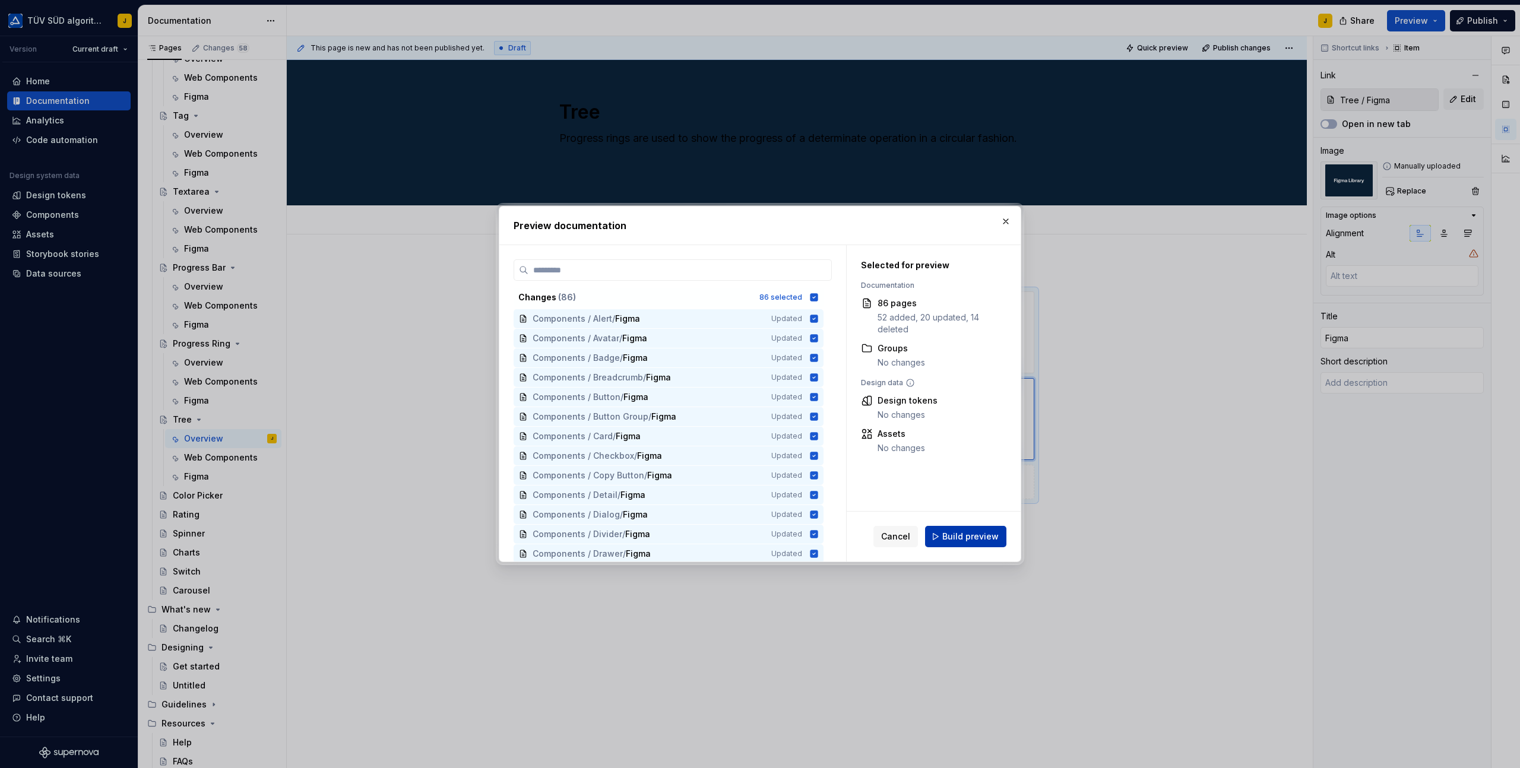
click at [966, 537] on span "Build preview" at bounding box center [970, 537] width 56 height 12
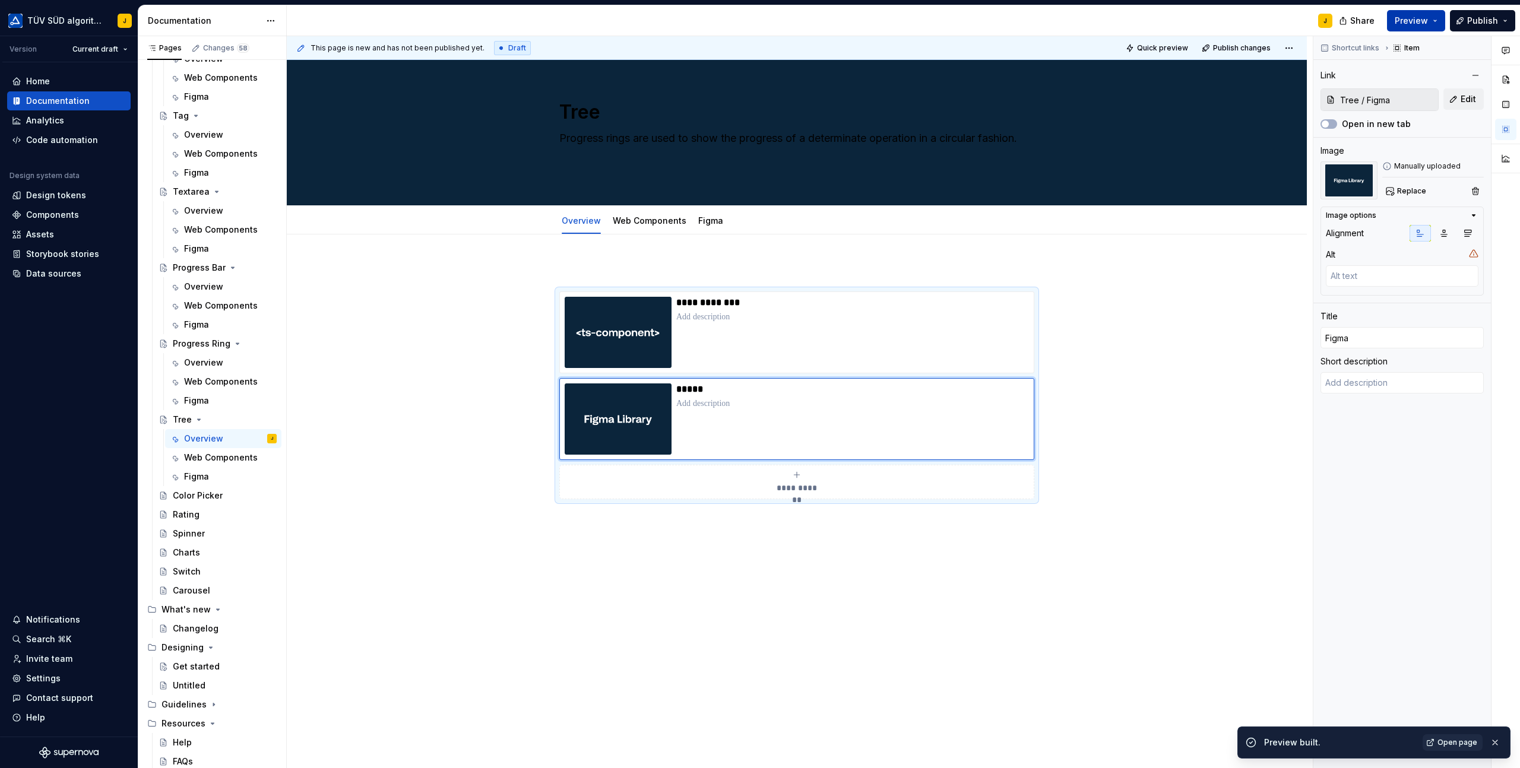
click at [1435, 15] on button "Preview" at bounding box center [1416, 20] width 58 height 21
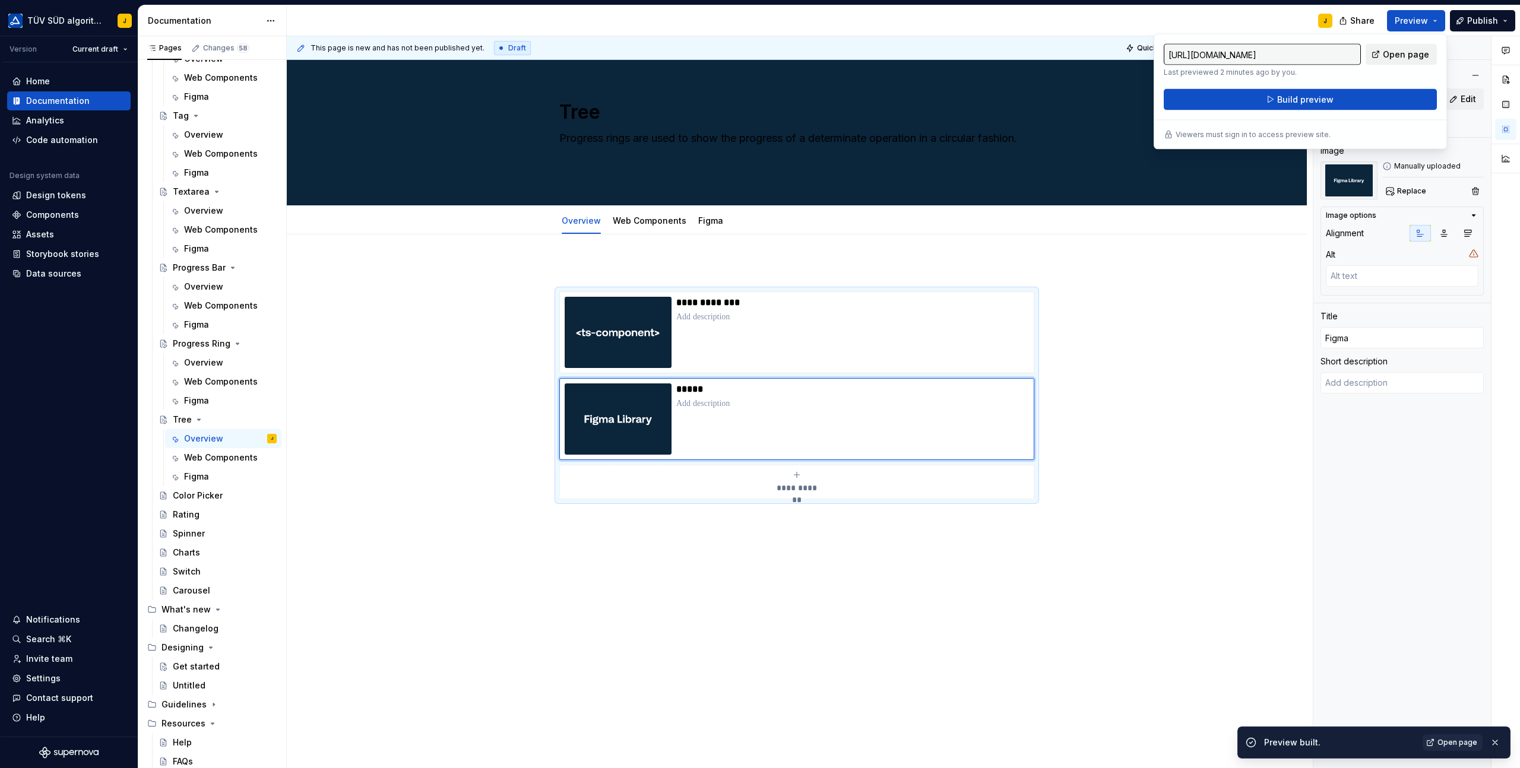
click at [1401, 49] on span "Open page" at bounding box center [1405, 55] width 46 height 12
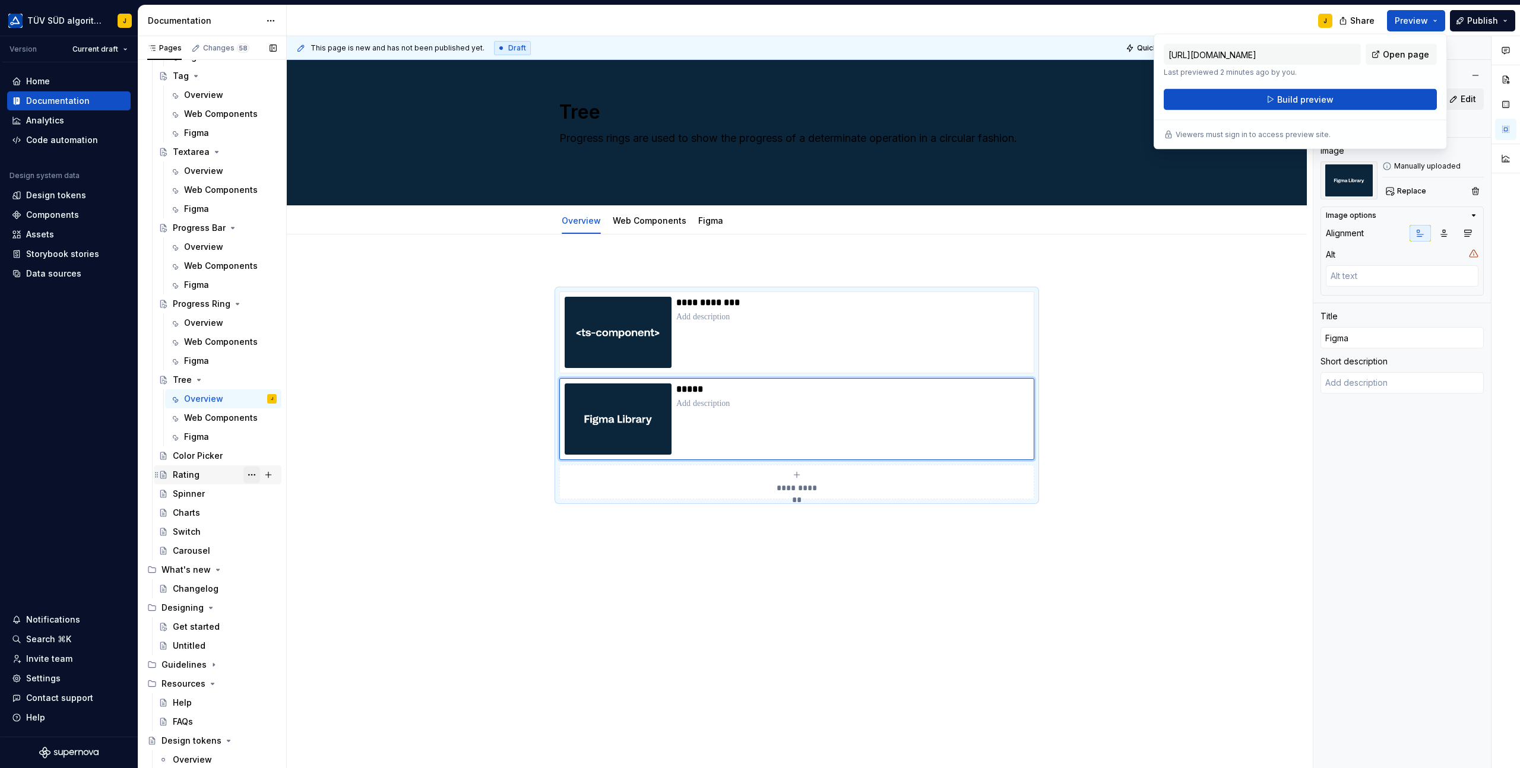
scroll to position [2302, 0]
click at [258, 375] on button "Page tree" at bounding box center [251, 376] width 17 height 17
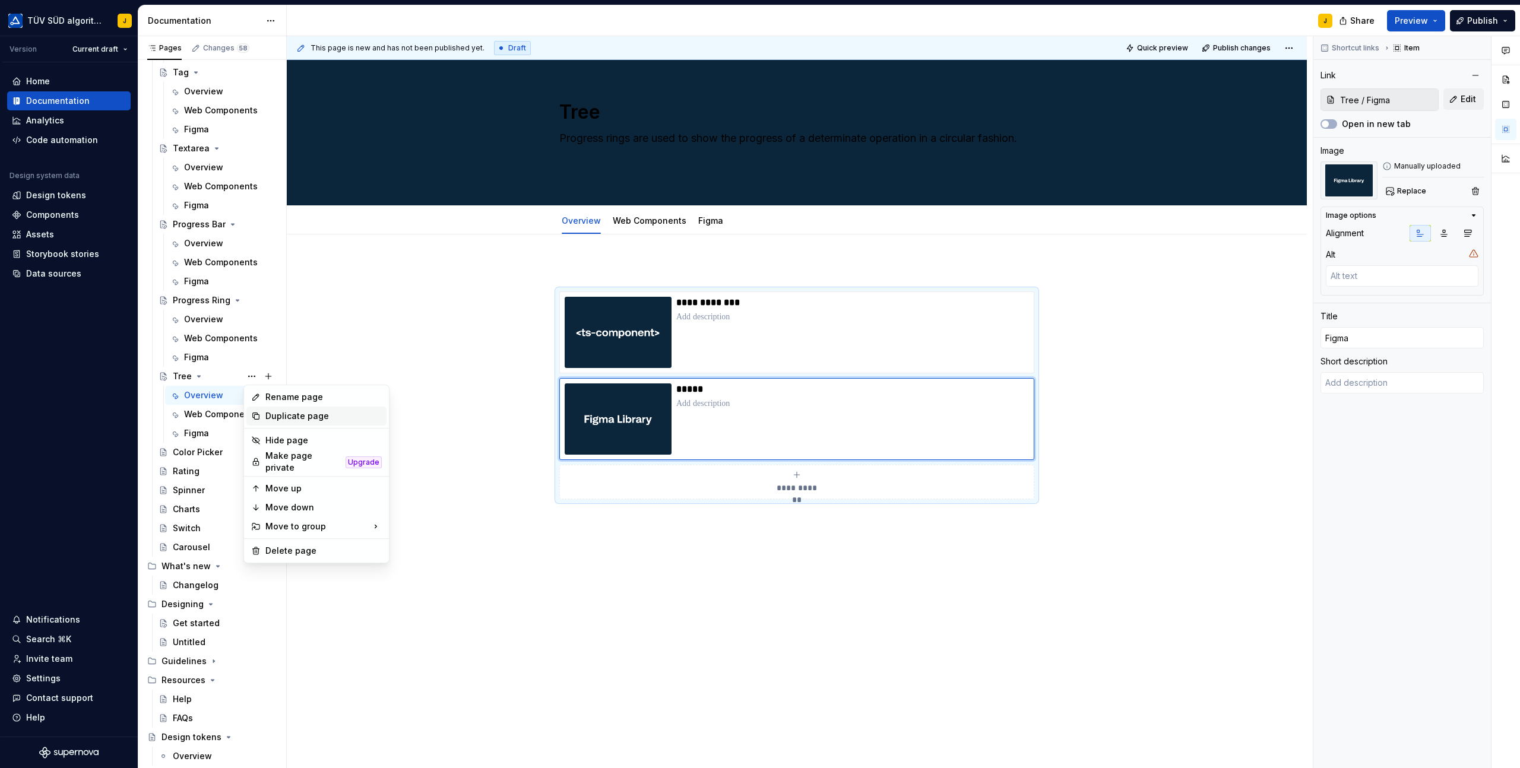
click at [270, 415] on div "Duplicate page" at bounding box center [323, 416] width 116 height 12
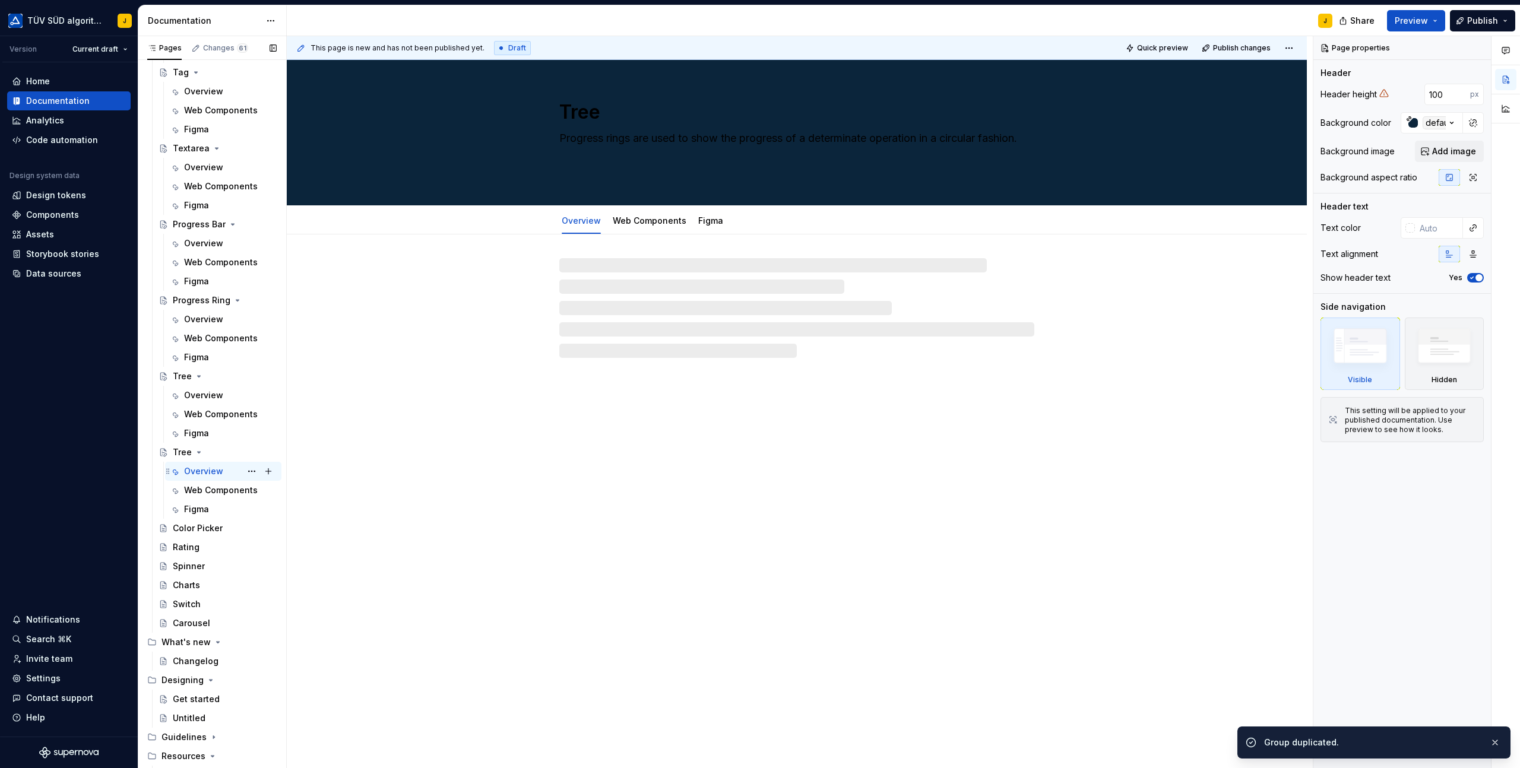
click at [207, 471] on div "Overview" at bounding box center [203, 471] width 39 height 12
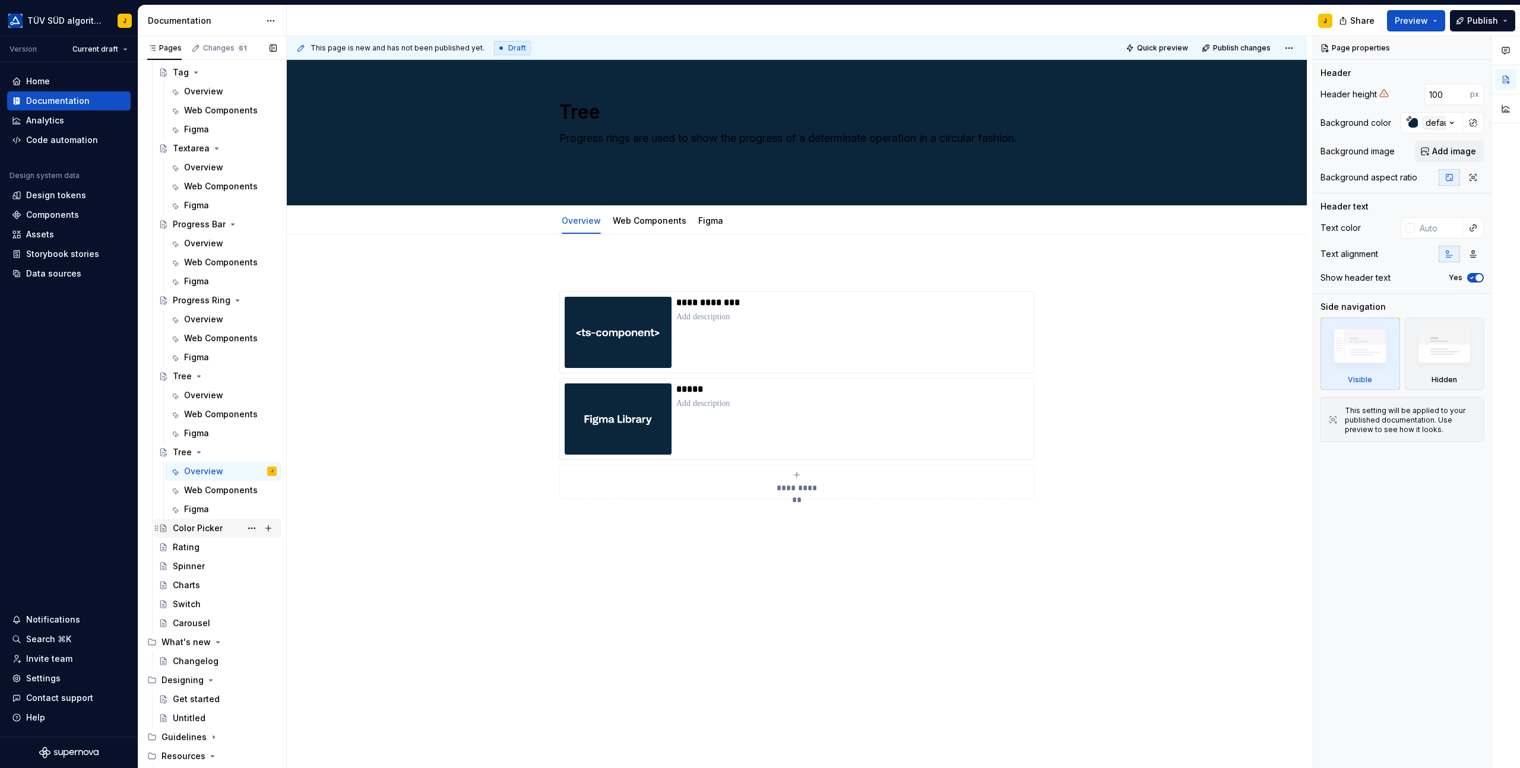
click at [188, 526] on div "Color Picker" at bounding box center [198, 528] width 50 height 12
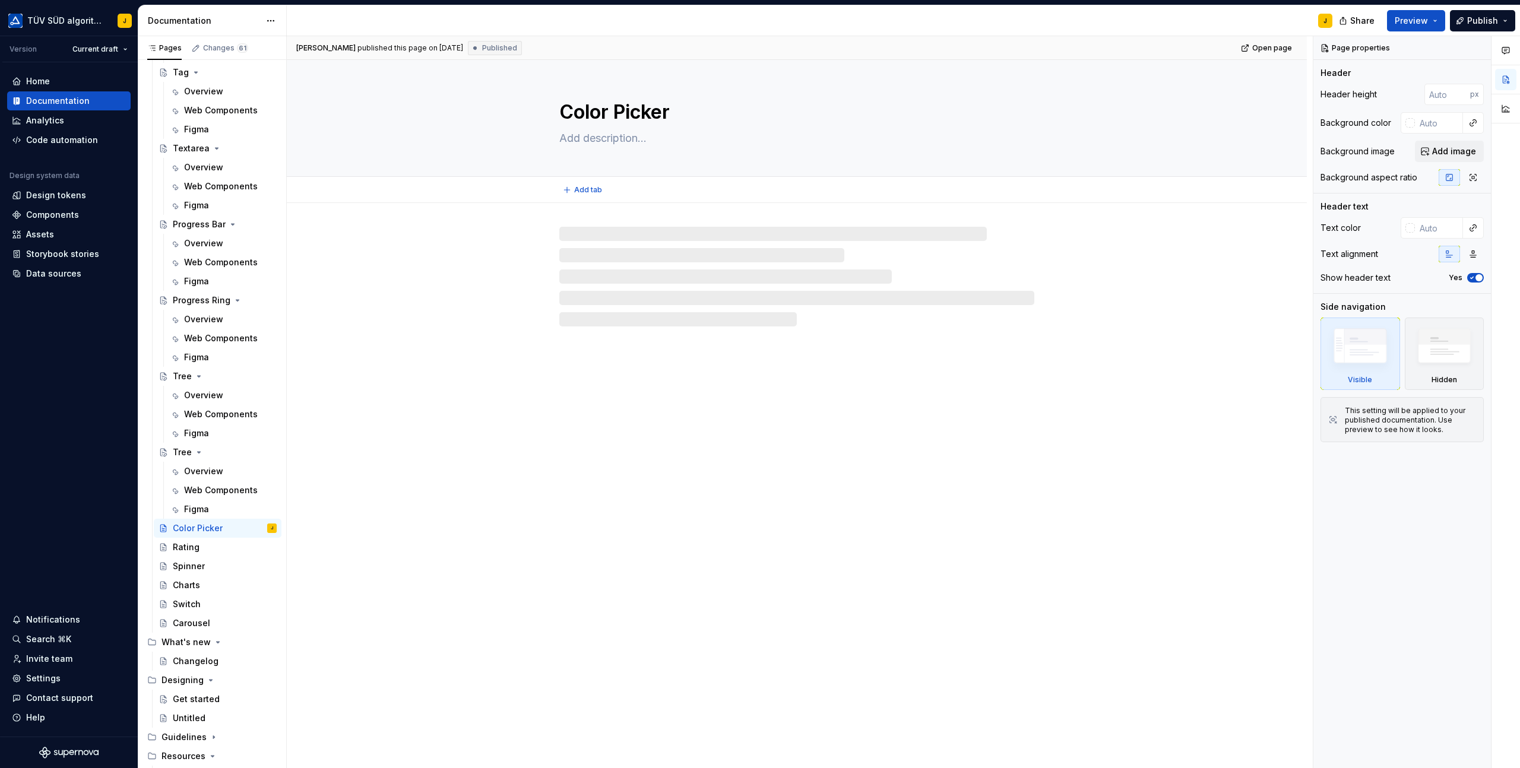
click at [586, 110] on textarea "Color Picker" at bounding box center [794, 112] width 475 height 28
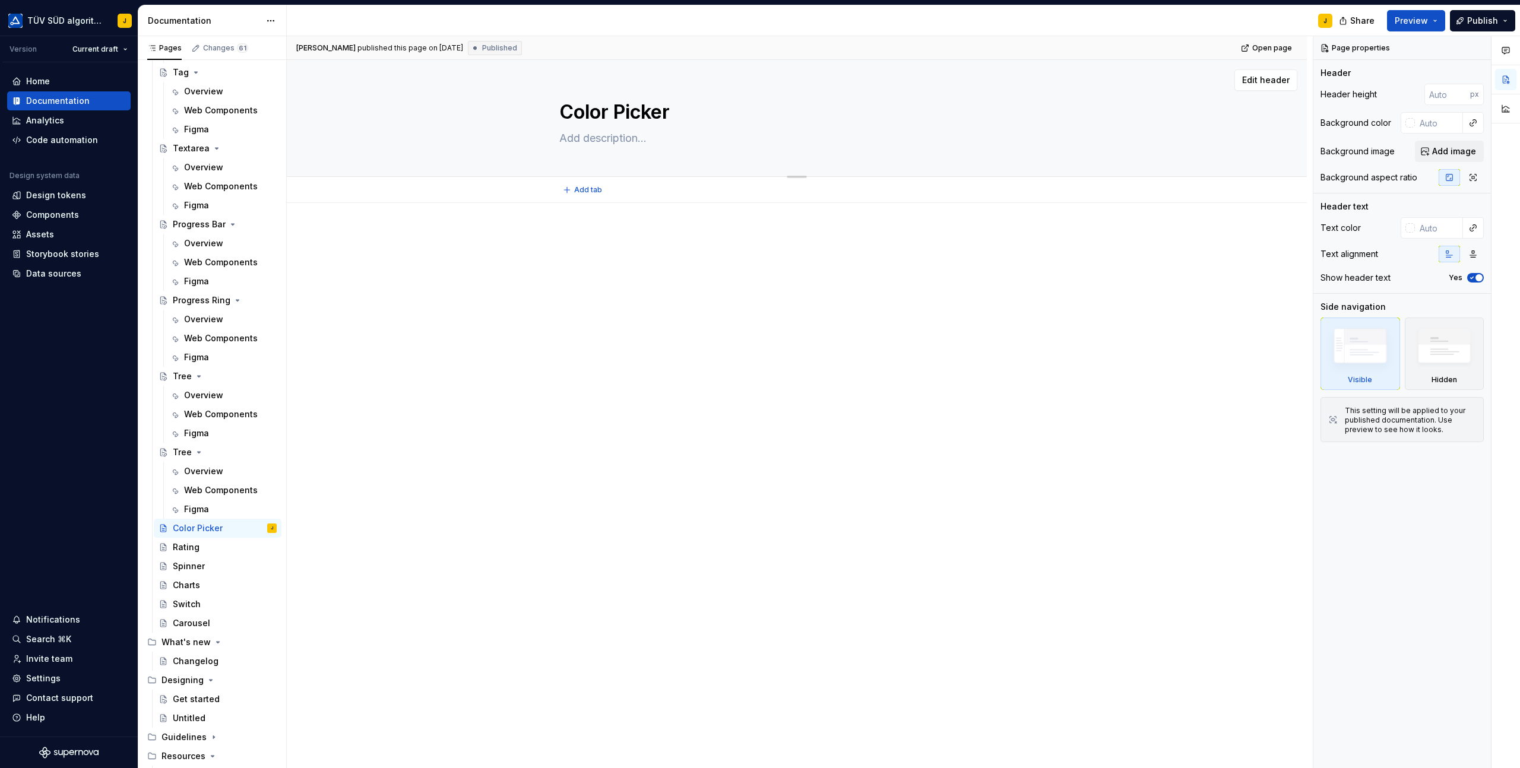
click at [586, 110] on textarea "Color Picker" at bounding box center [794, 112] width 475 height 28
click at [185, 451] on div "Tree" at bounding box center [182, 452] width 19 height 12
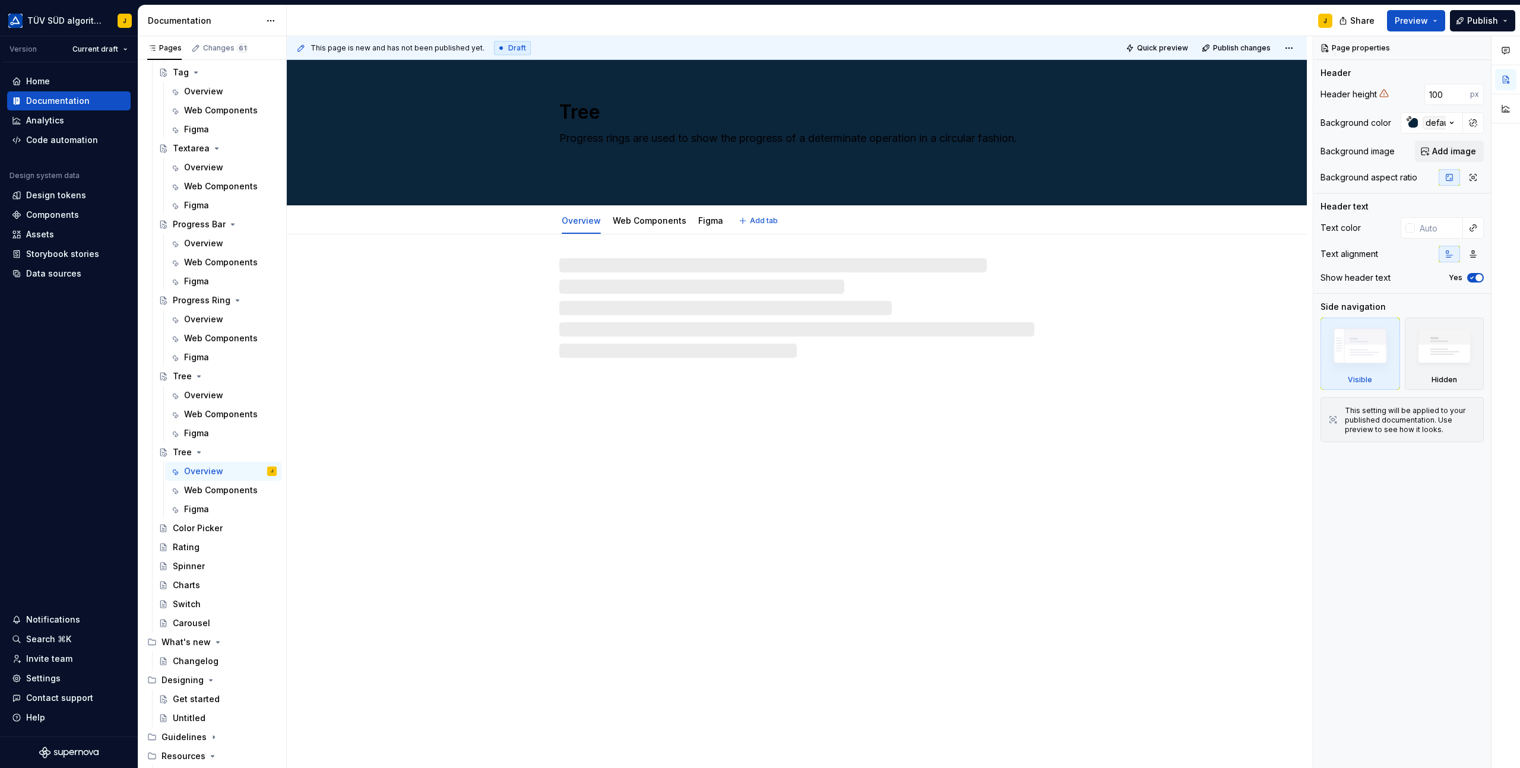
click at [596, 106] on textarea "Tree" at bounding box center [794, 112] width 475 height 28
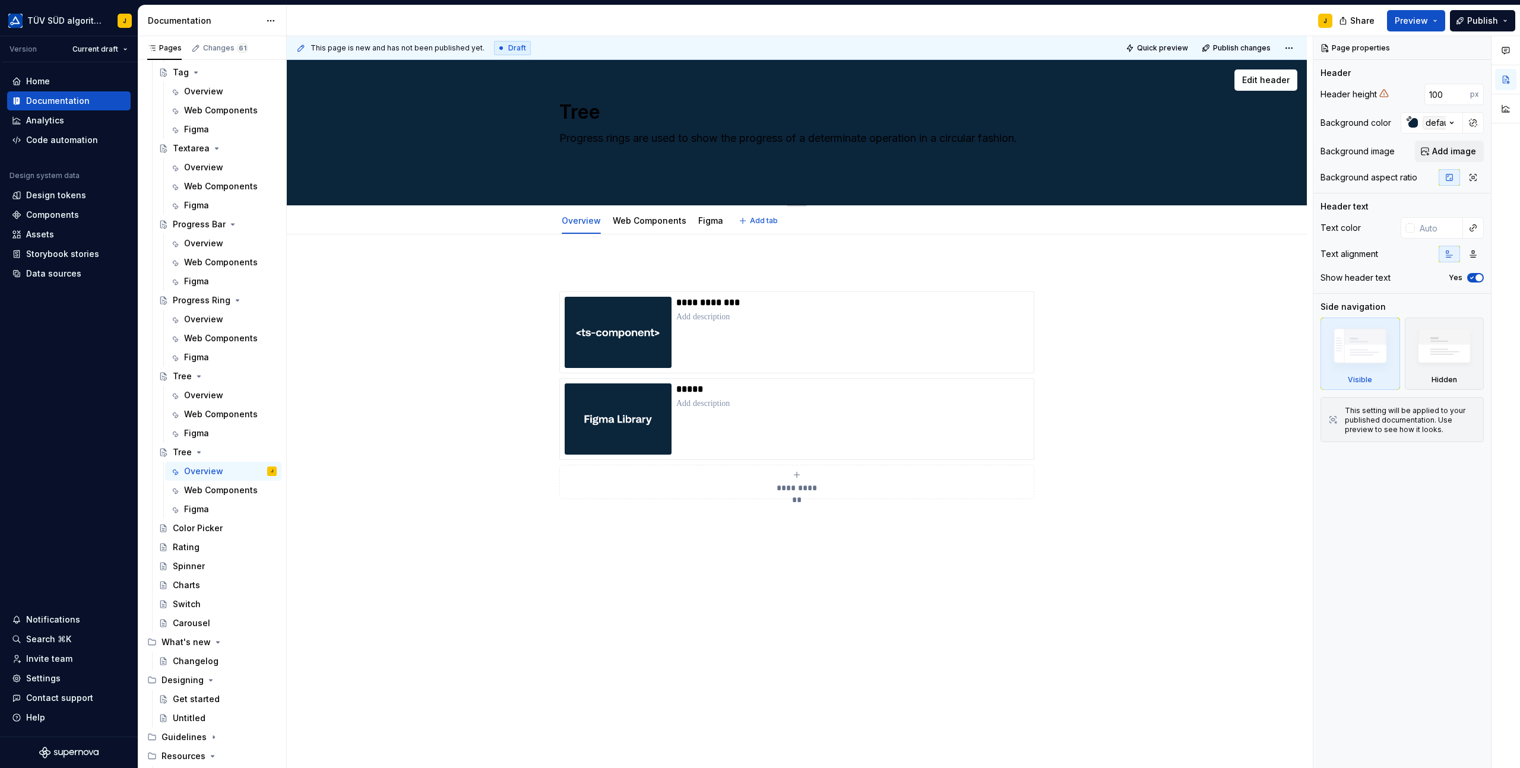
paste textarea "Color Picker"
click at [641, 143] on textarea "Progress rings are used to show the progress of a determinate operation in a ci…" at bounding box center [794, 152] width 475 height 47
paste textarea "Color pickers allow the user to select a color."
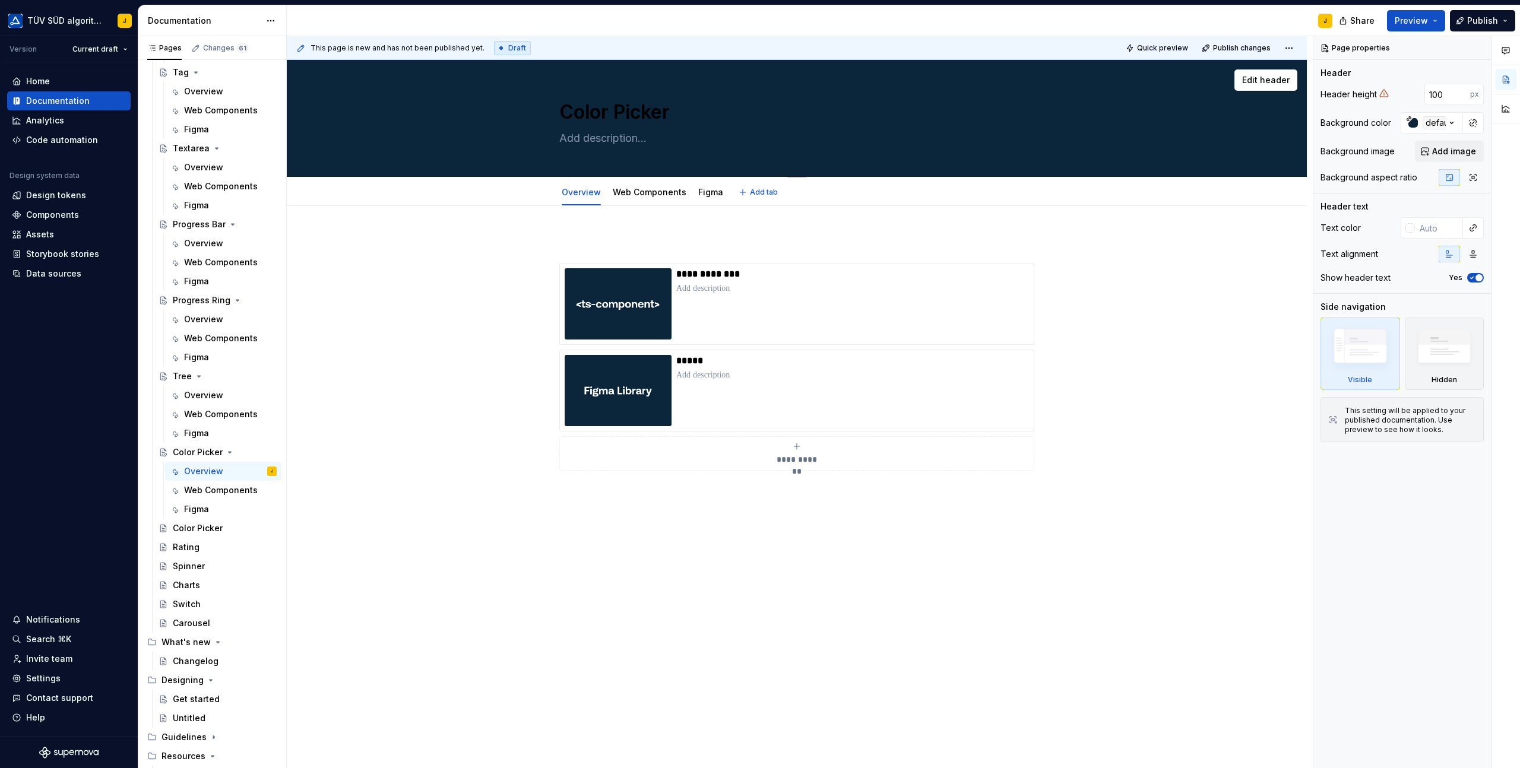
click at [637, 134] on textarea at bounding box center [794, 138] width 475 height 19
paste textarea "Color pickers allow the user to select a color."
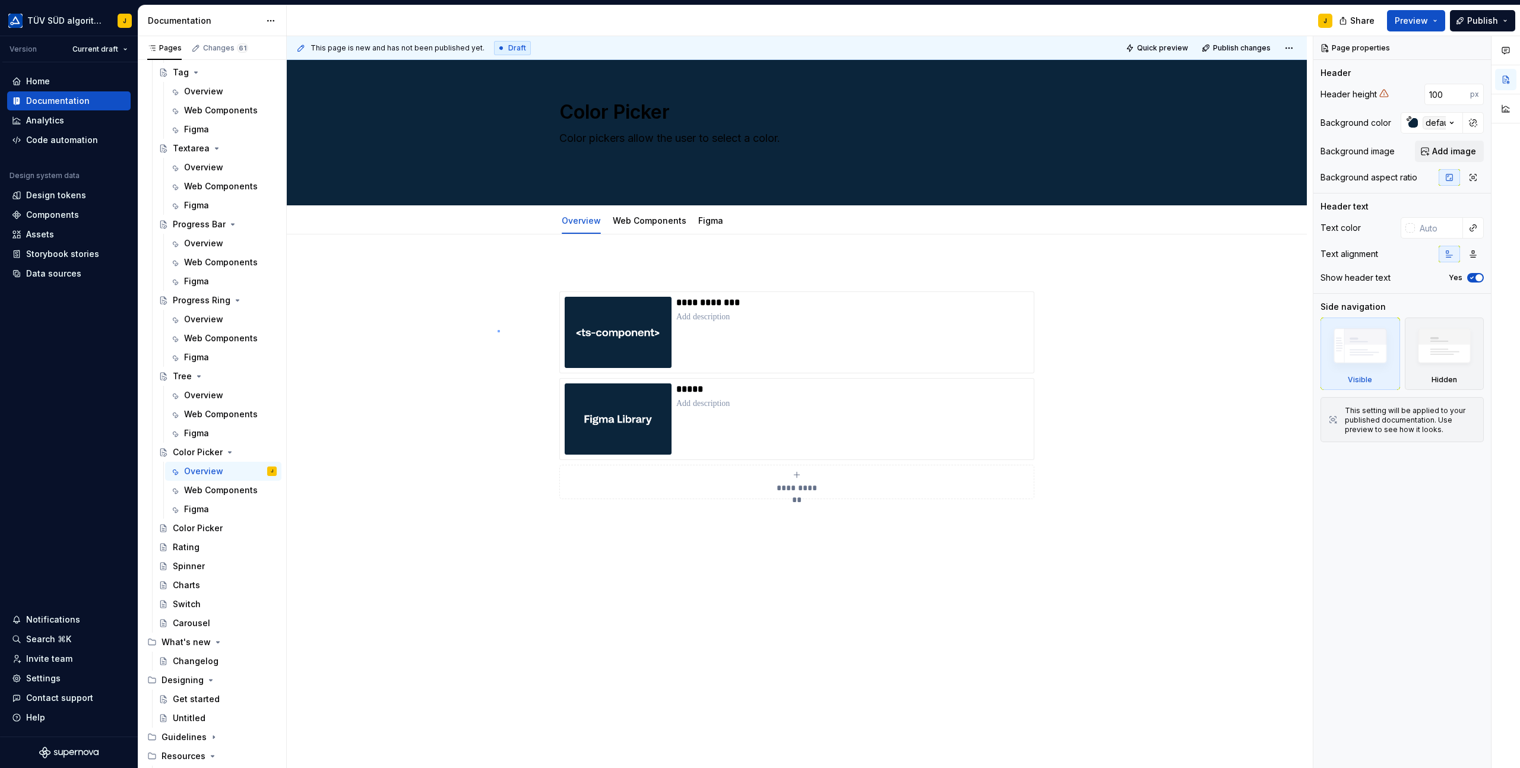
click at [497, 330] on div "**********" at bounding box center [800, 402] width 1026 height 732
click at [572, 157] on textarea "Color pickers allow the user to select a color." at bounding box center [794, 152] width 475 height 47
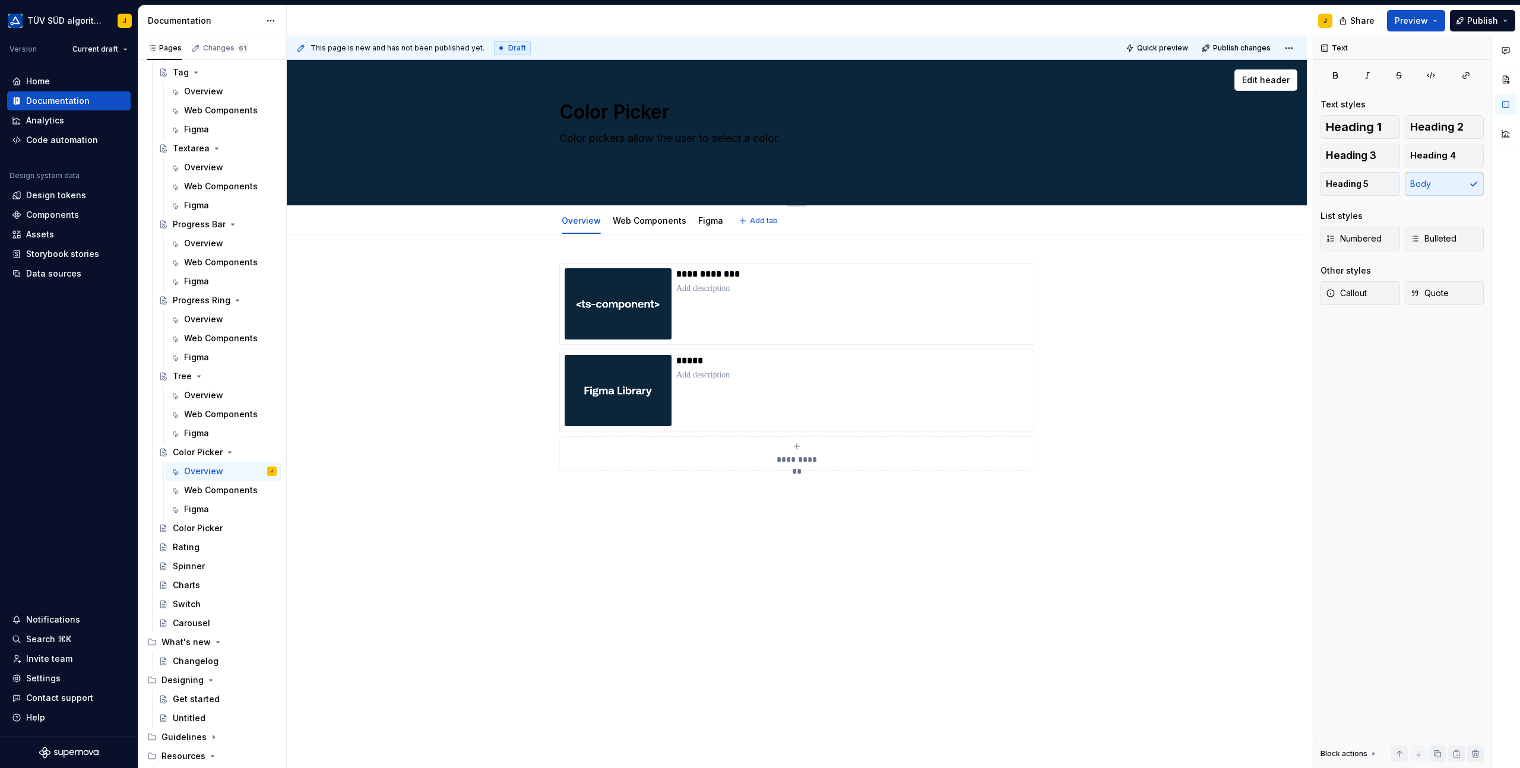
click at [582, 153] on textarea "Color pickers allow the user to select a color." at bounding box center [794, 152] width 475 height 47
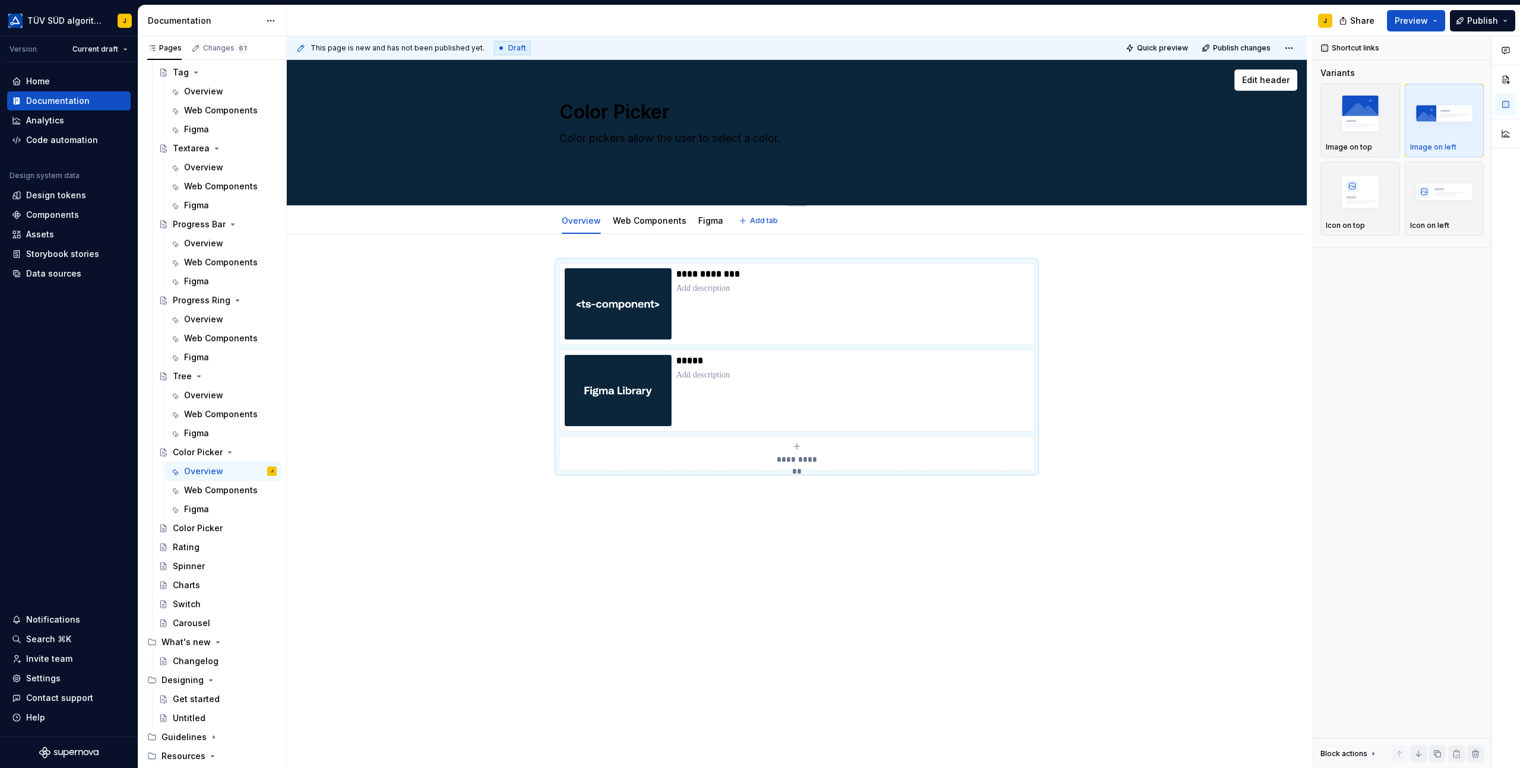
click at [551, 158] on div "Color Picker Color pickers allow the user to select a color." at bounding box center [796, 132] width 925 height 145
click at [564, 158] on textarea "Color pickers allow the user to select a color." at bounding box center [794, 152] width 475 height 47
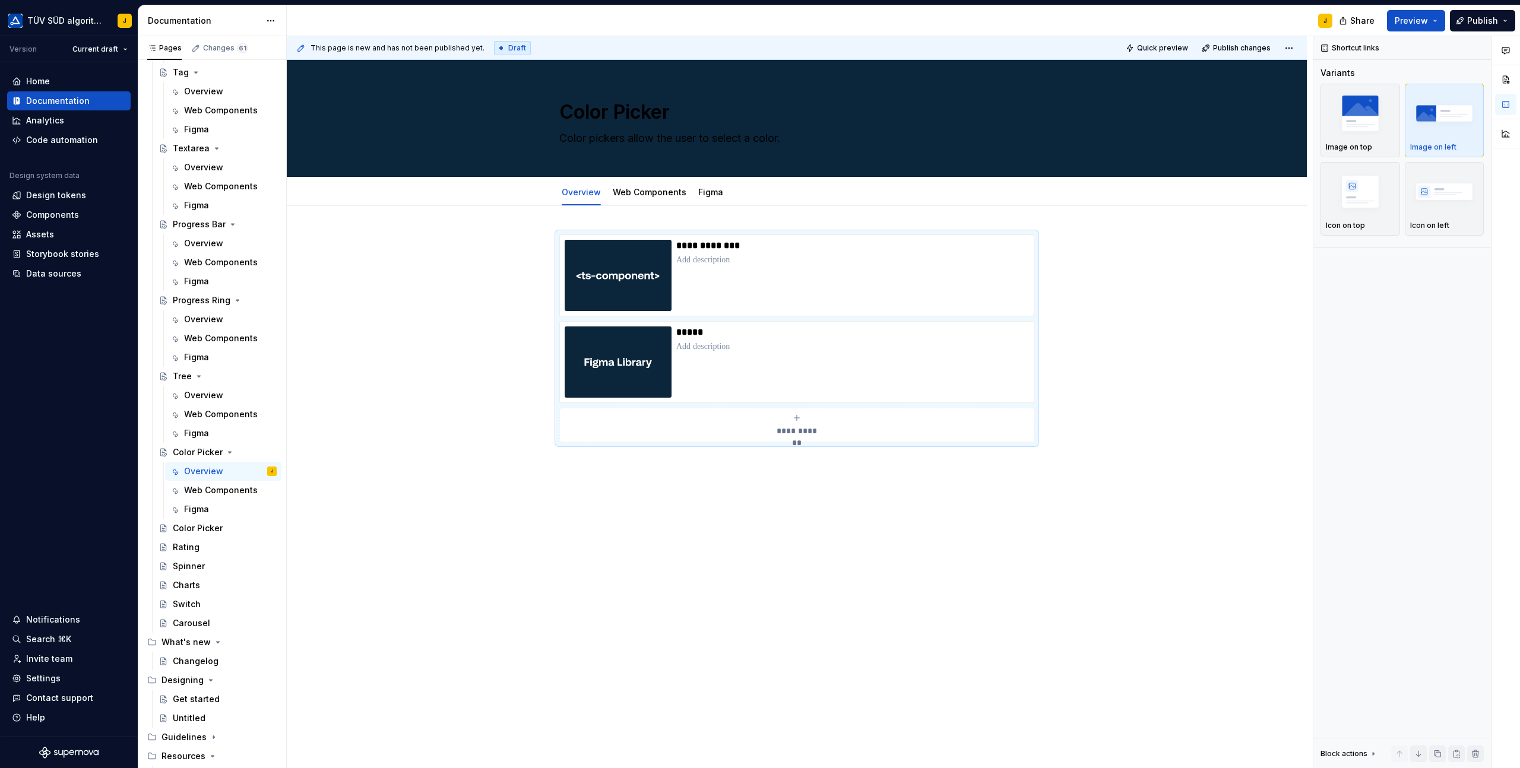
click at [488, 239] on div "**********" at bounding box center [797, 460] width 1020 height 509
click at [649, 196] on link "Web Components" at bounding box center [650, 192] width 74 height 10
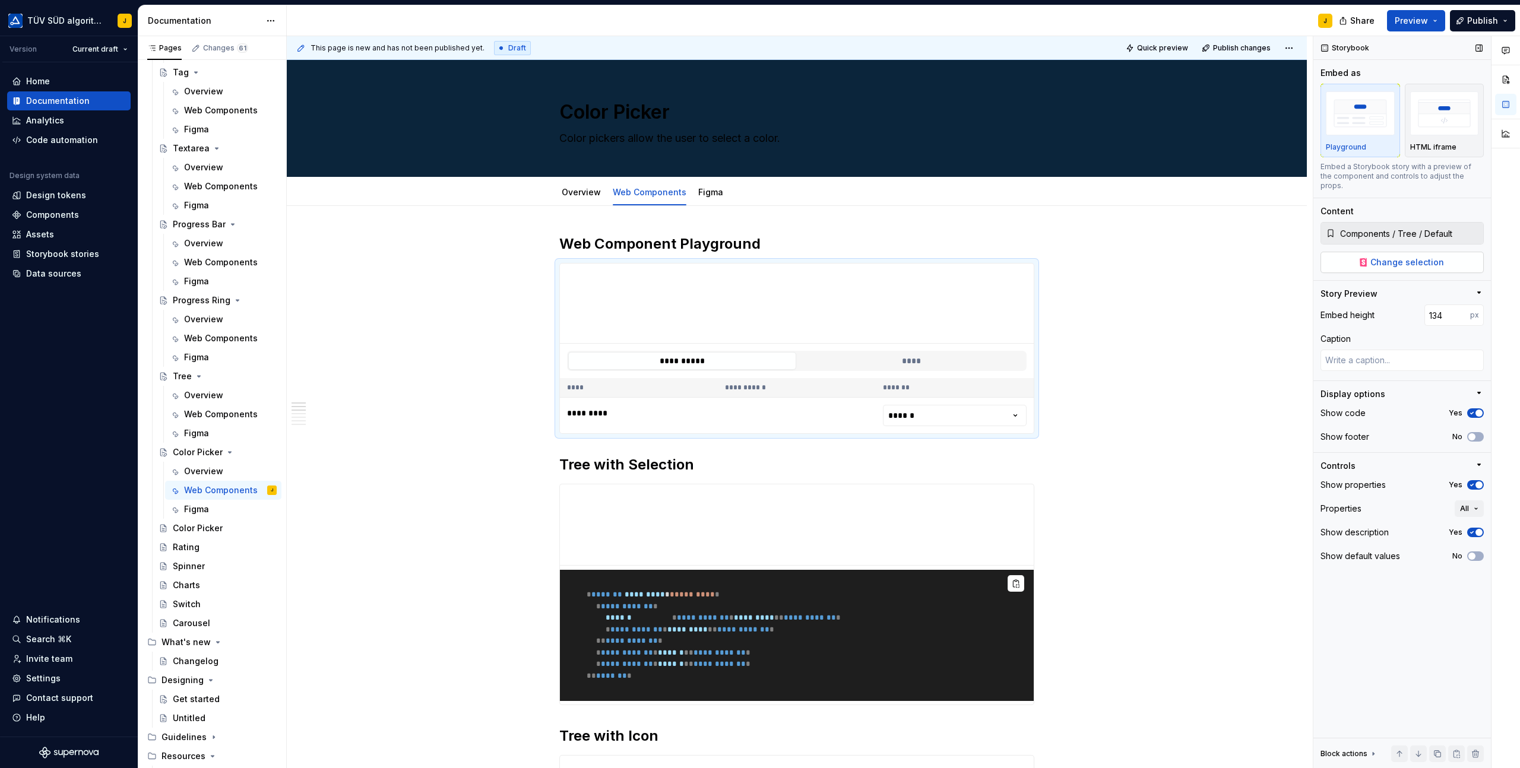
click at [1374, 259] on button "Change selection" at bounding box center [1401, 262] width 163 height 21
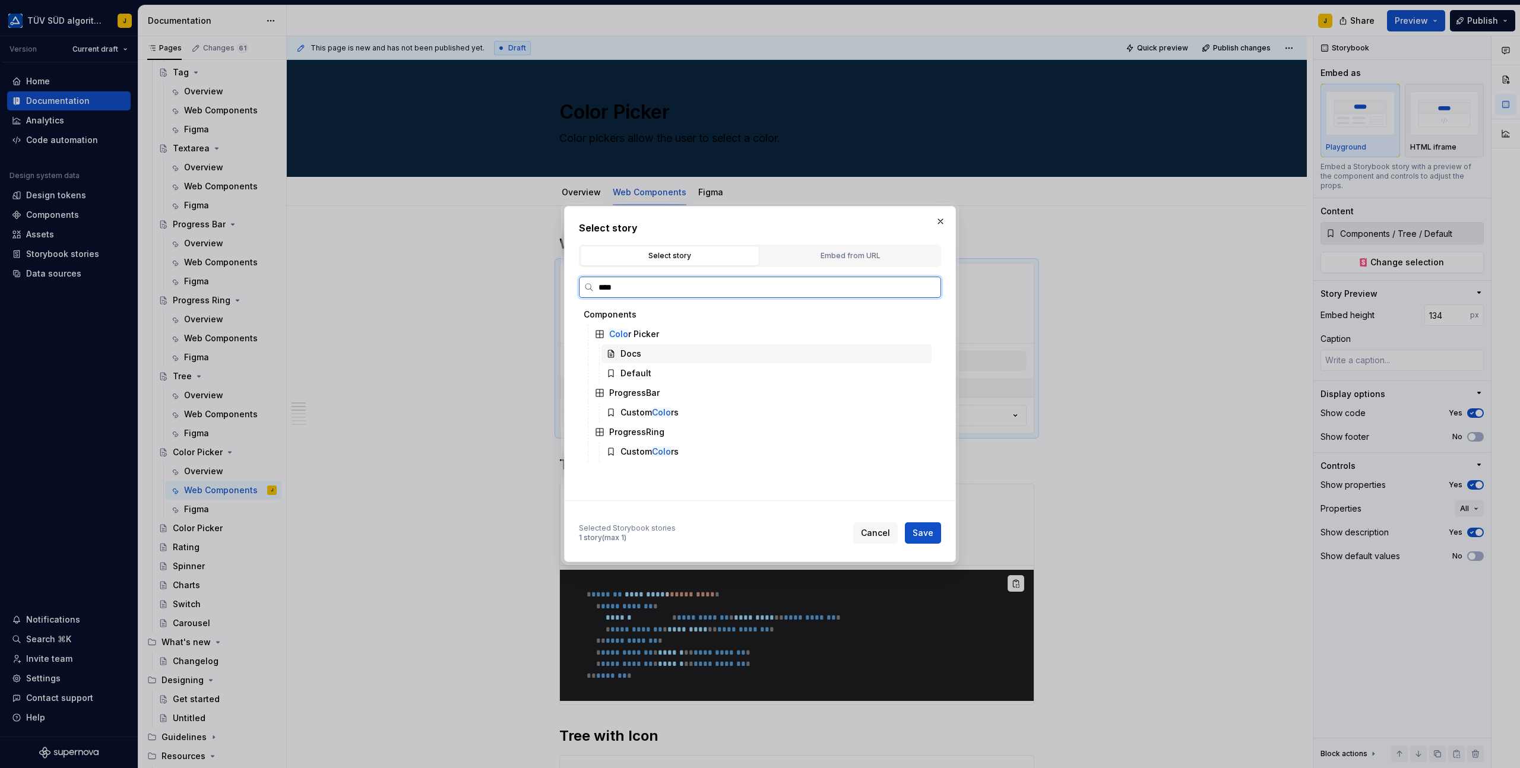
click at [670, 354] on div "Docs" at bounding box center [766, 353] width 330 height 19
click at [663, 371] on div "Default" at bounding box center [766, 373] width 330 height 19
click at [763, 360] on div "Docs" at bounding box center [766, 353] width 330 height 19
click at [924, 529] on span "Save" at bounding box center [922, 533] width 21 height 12
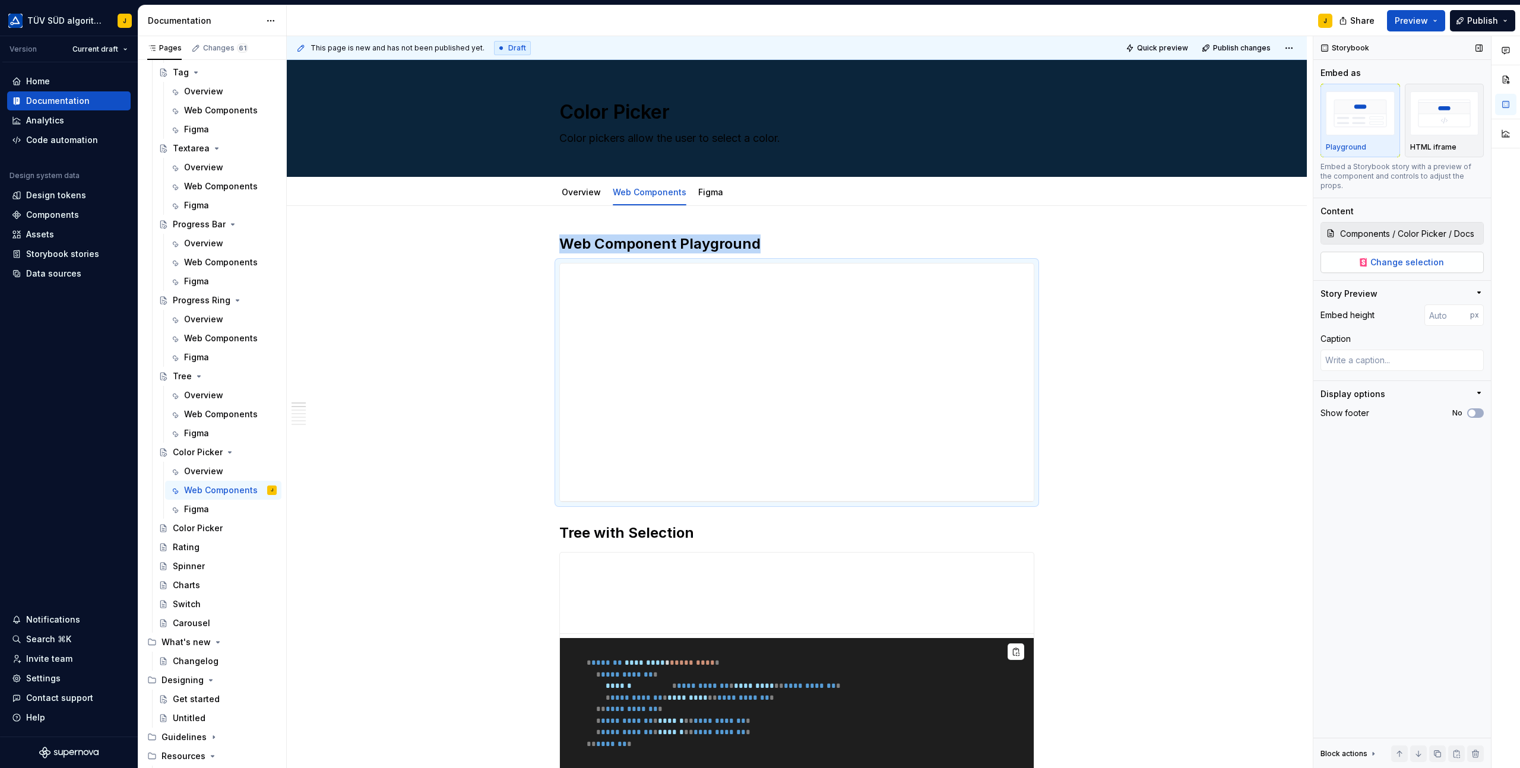
click at [1372, 256] on span "Change selection" at bounding box center [1407, 262] width 74 height 12
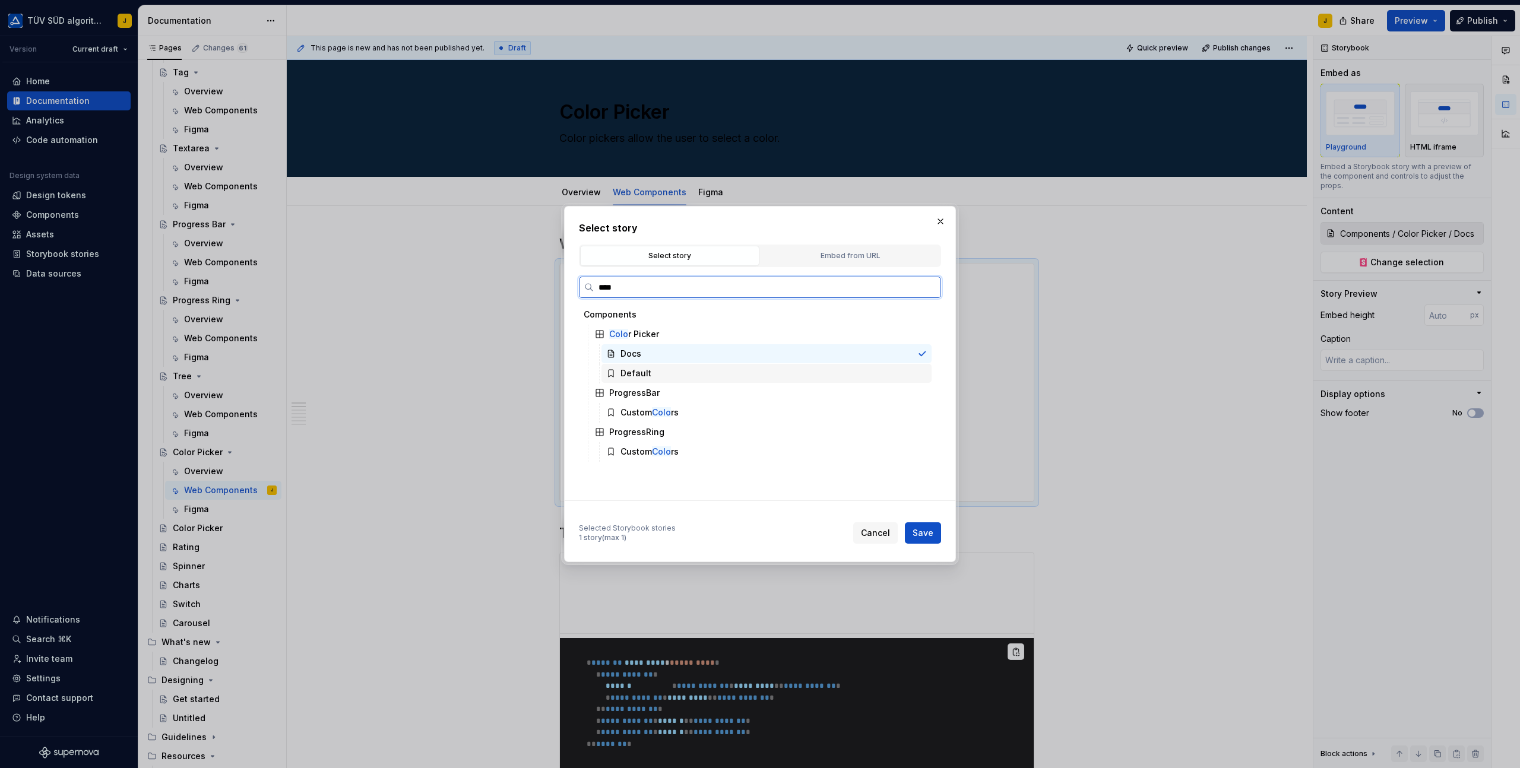
click at [630, 375] on div "Default" at bounding box center [635, 373] width 31 height 12
click at [930, 542] on button "Save" at bounding box center [923, 532] width 36 height 21
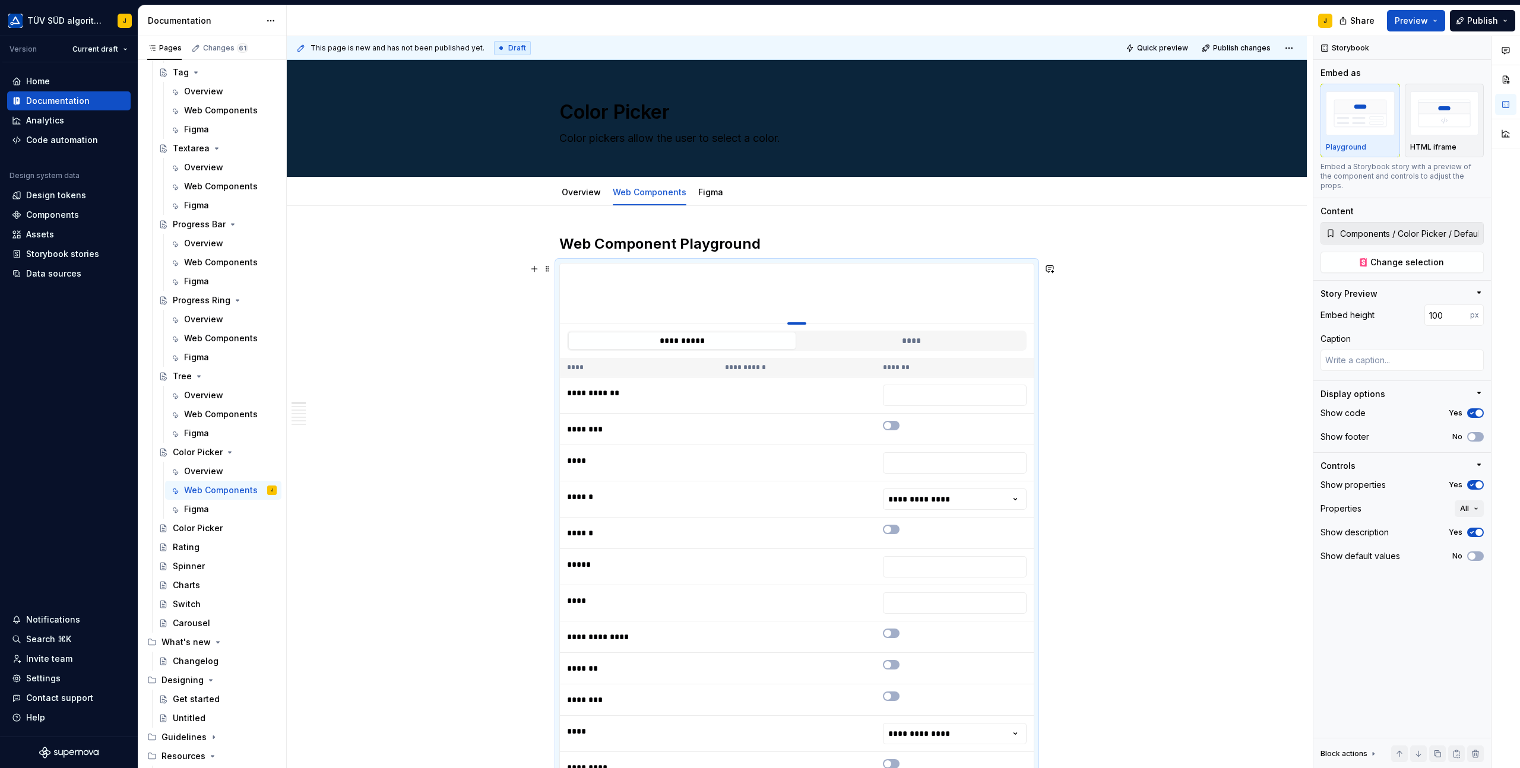
drag, startPoint x: 795, startPoint y: 501, endPoint x: 808, endPoint y: 309, distance: 192.2
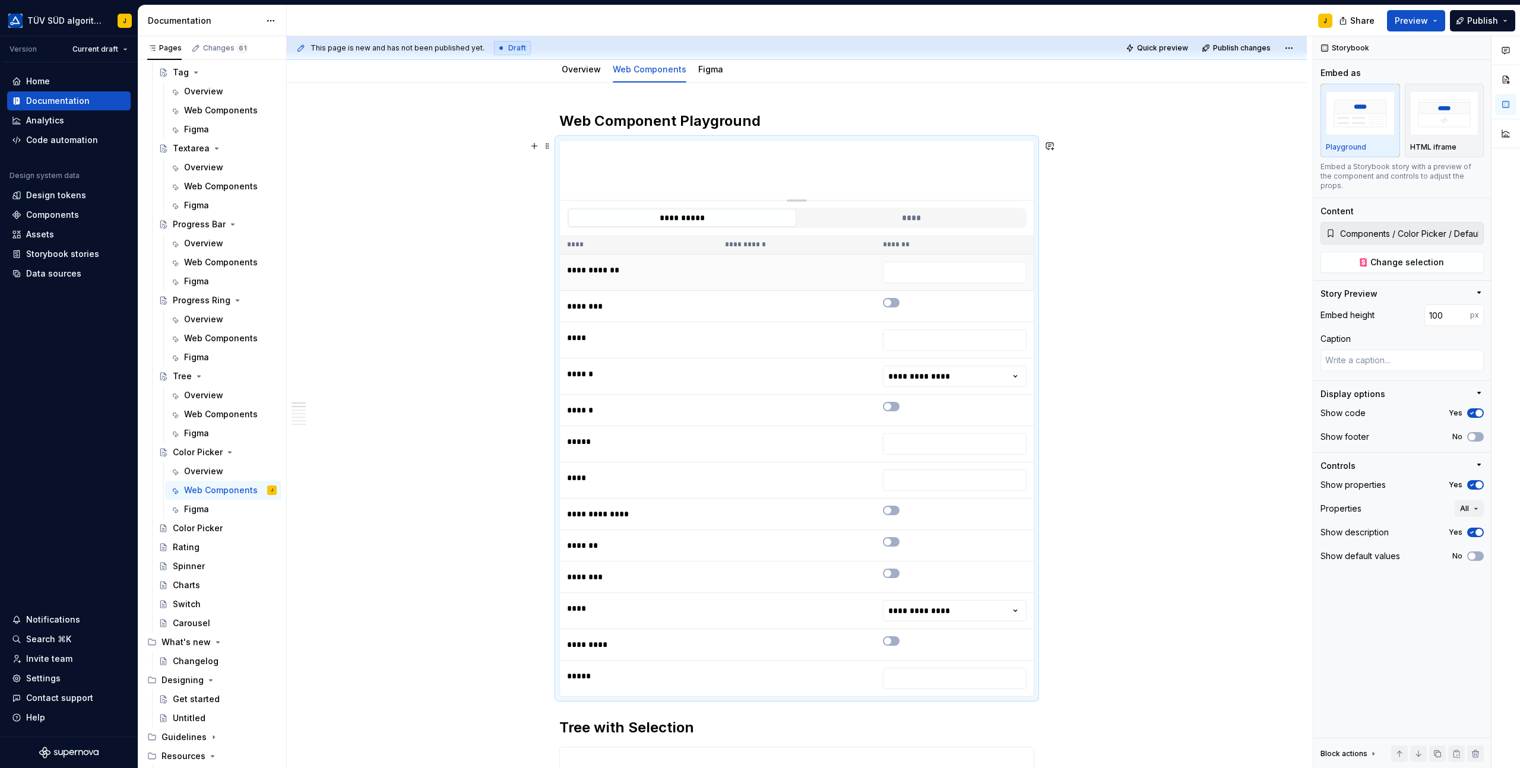
scroll to position [413, 0]
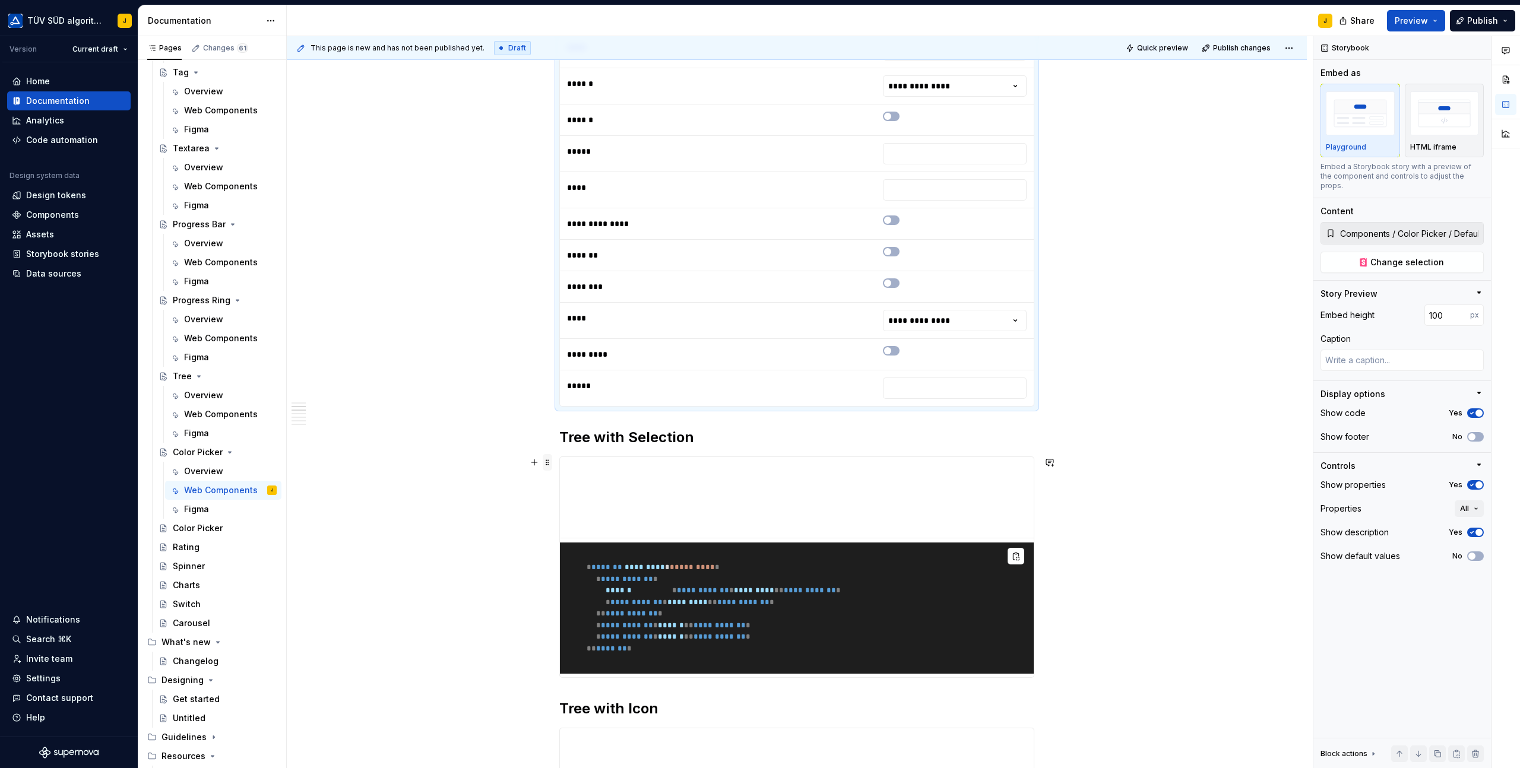
click at [552, 467] on span at bounding box center [547, 462] width 9 height 17
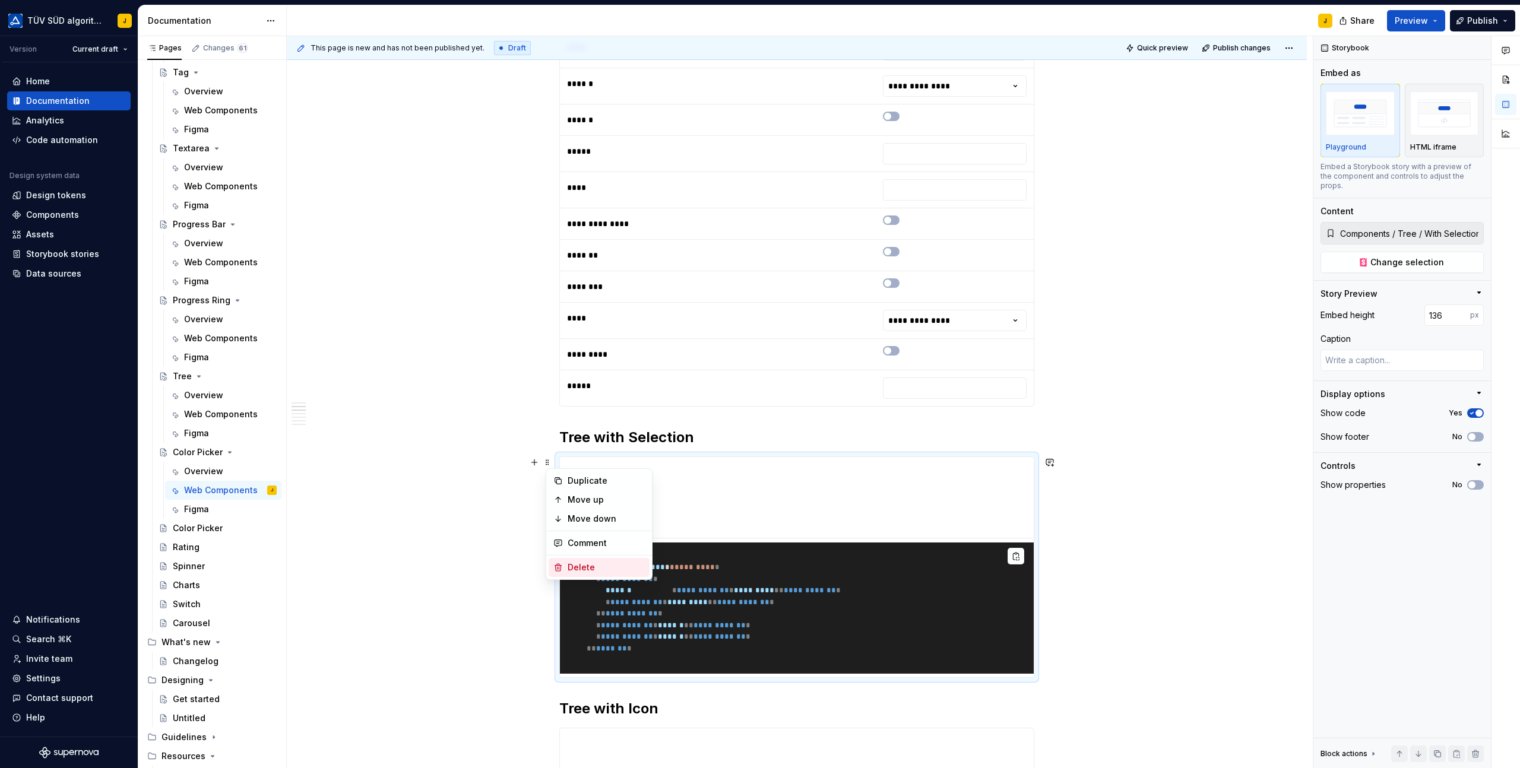
click at [579, 568] on div "Delete" at bounding box center [605, 568] width 77 height 12
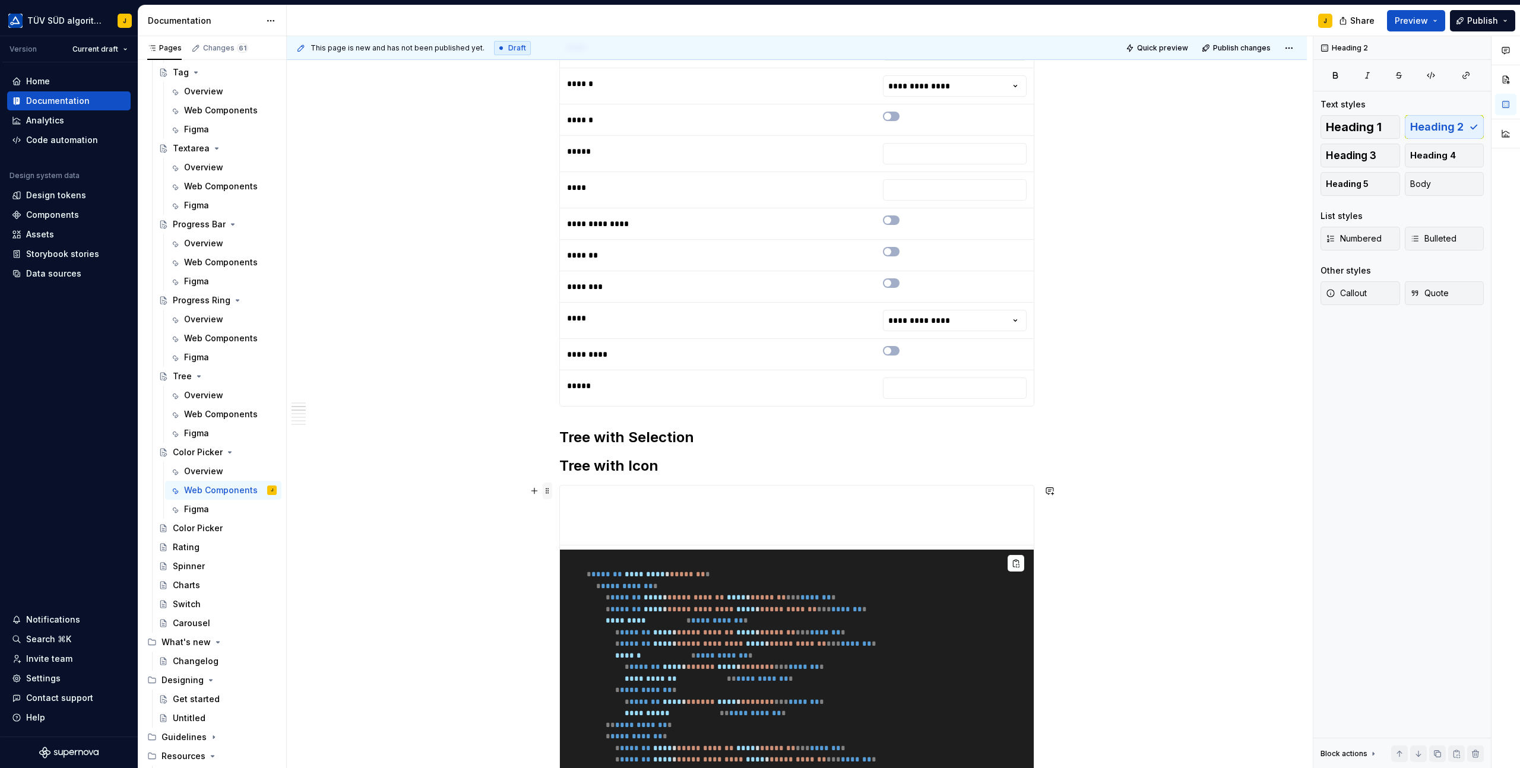
click at [549, 488] on span at bounding box center [547, 491] width 9 height 17
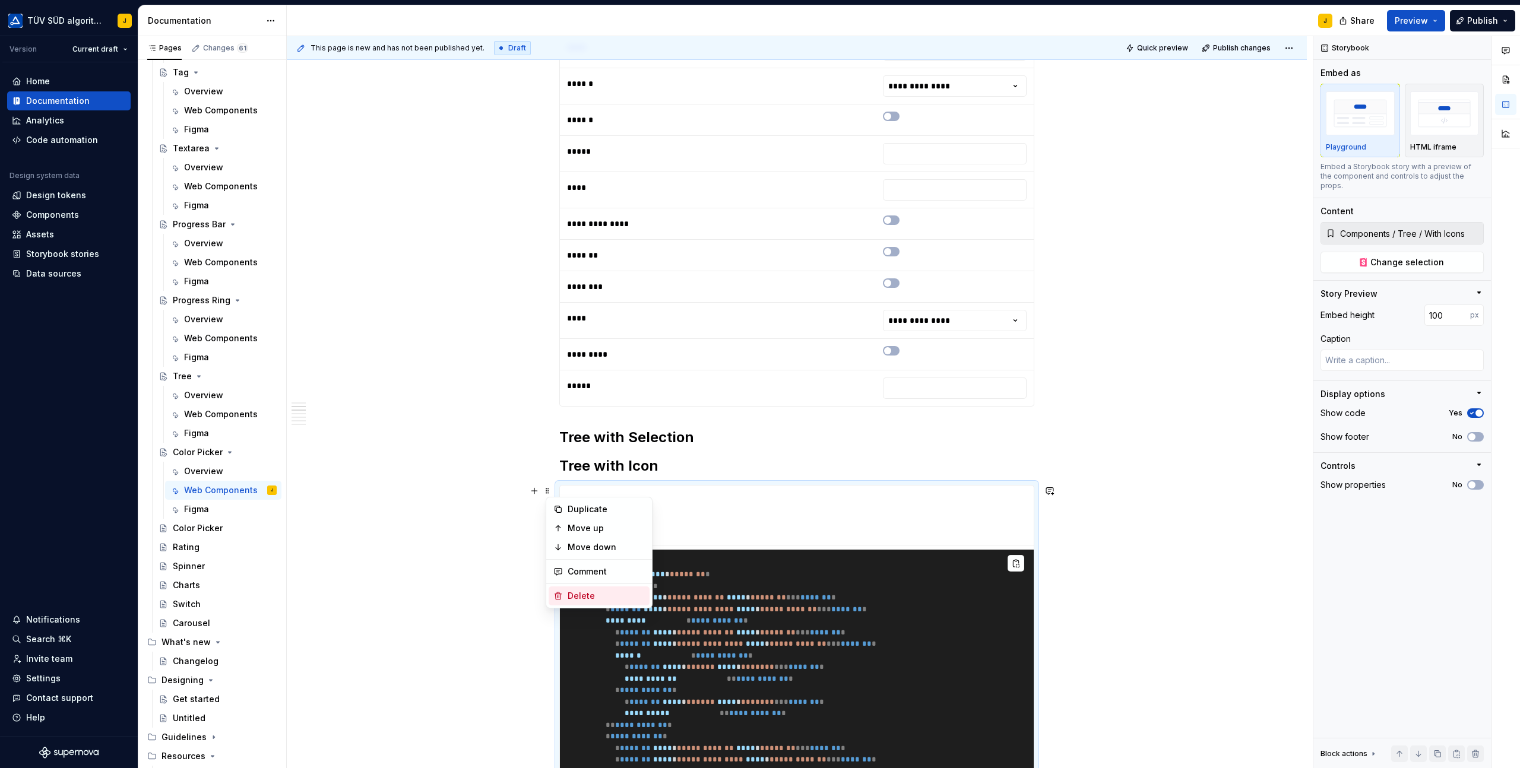
click at [592, 595] on div "Delete" at bounding box center [605, 596] width 77 height 12
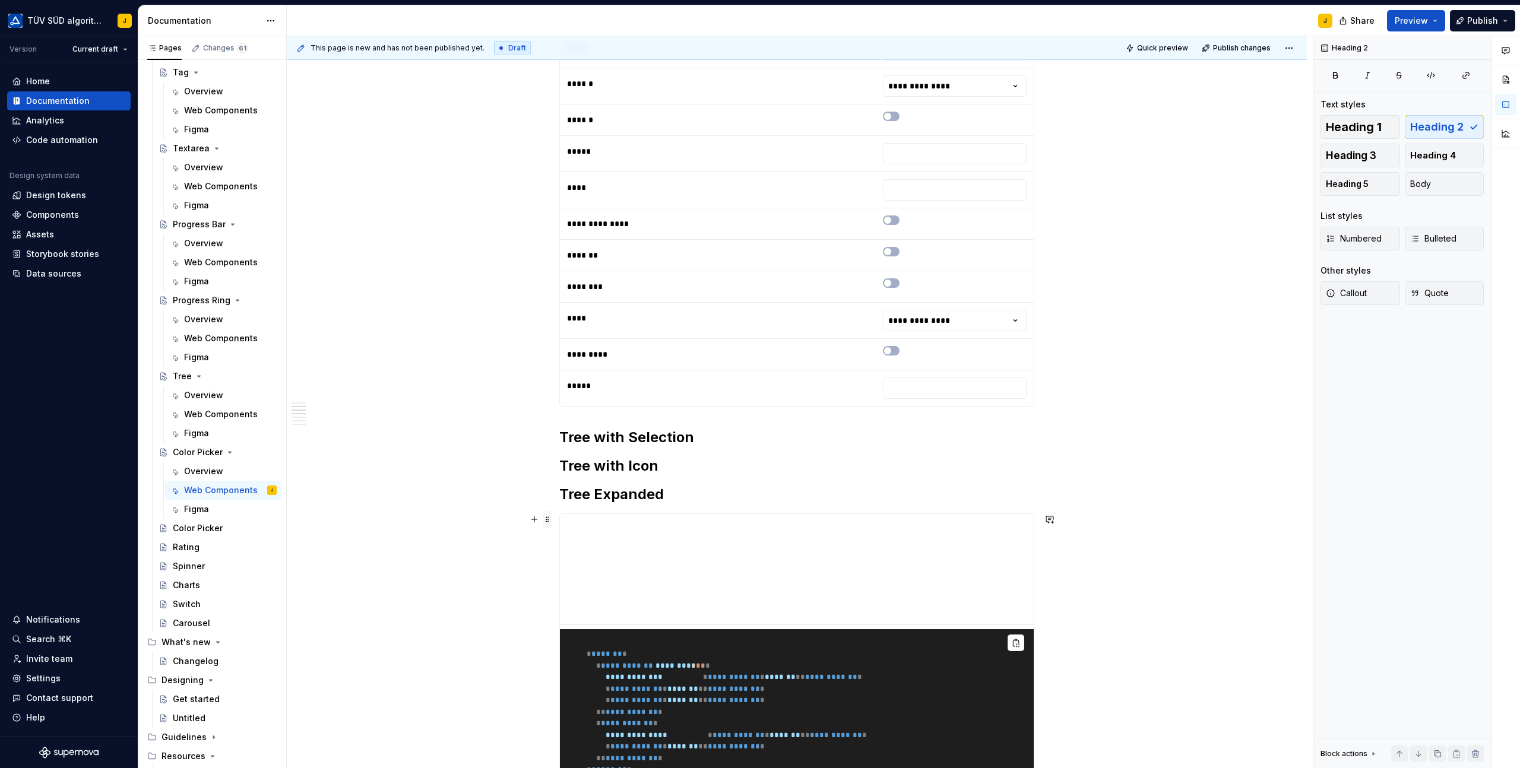
click at [548, 513] on span at bounding box center [547, 519] width 9 height 17
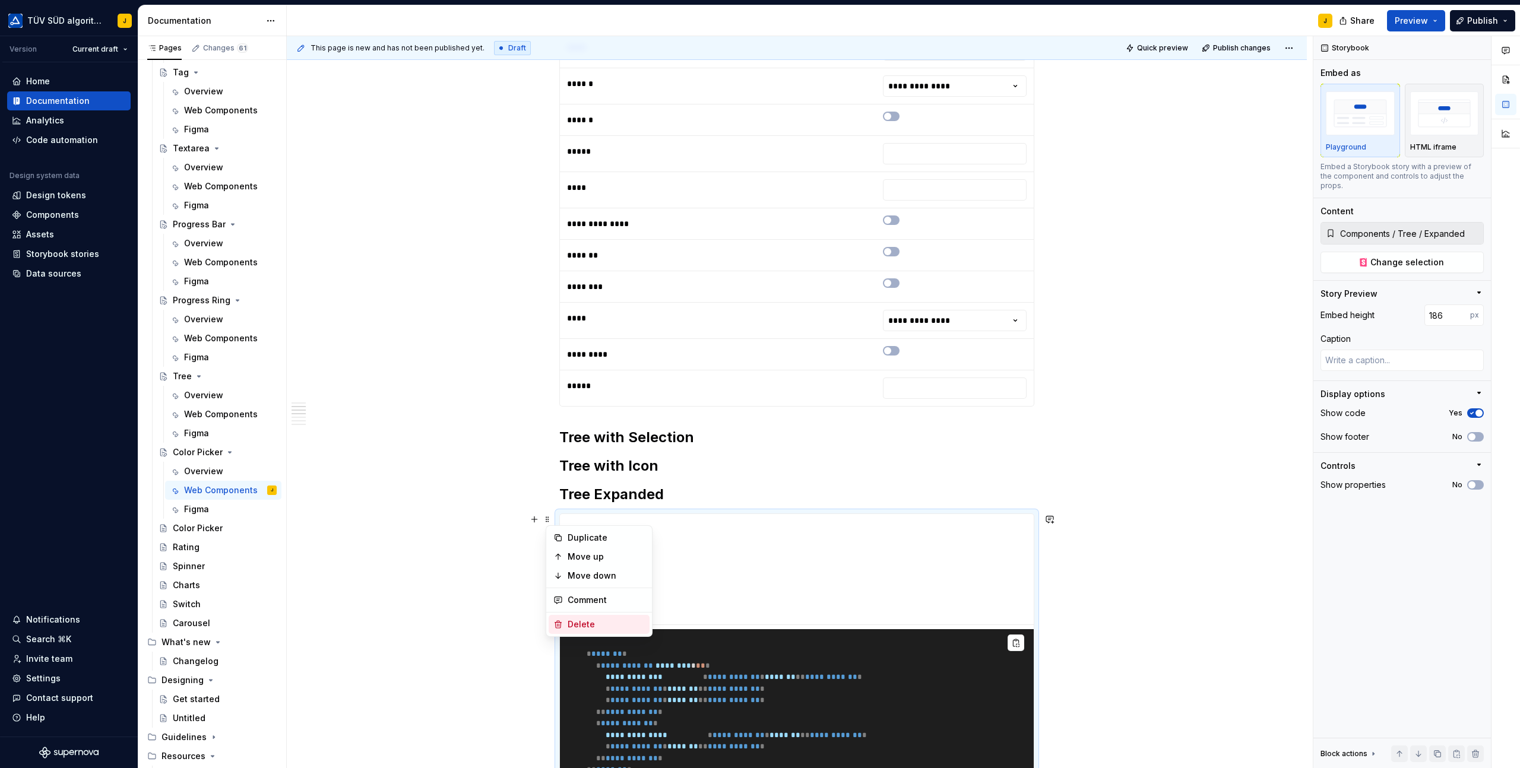
click at [578, 617] on div "Delete" at bounding box center [598, 624] width 101 height 19
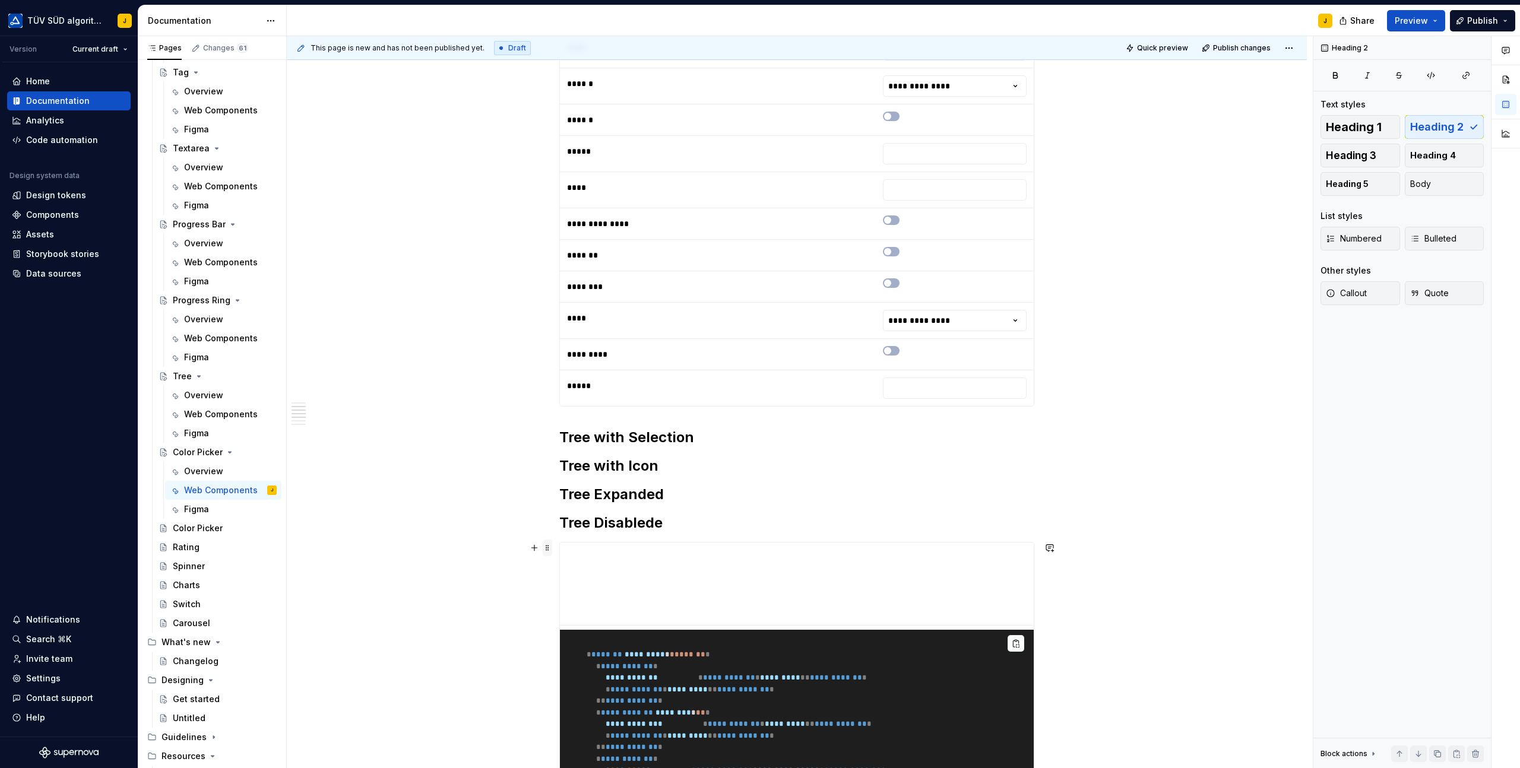
click at [551, 550] on span at bounding box center [547, 548] width 9 height 17
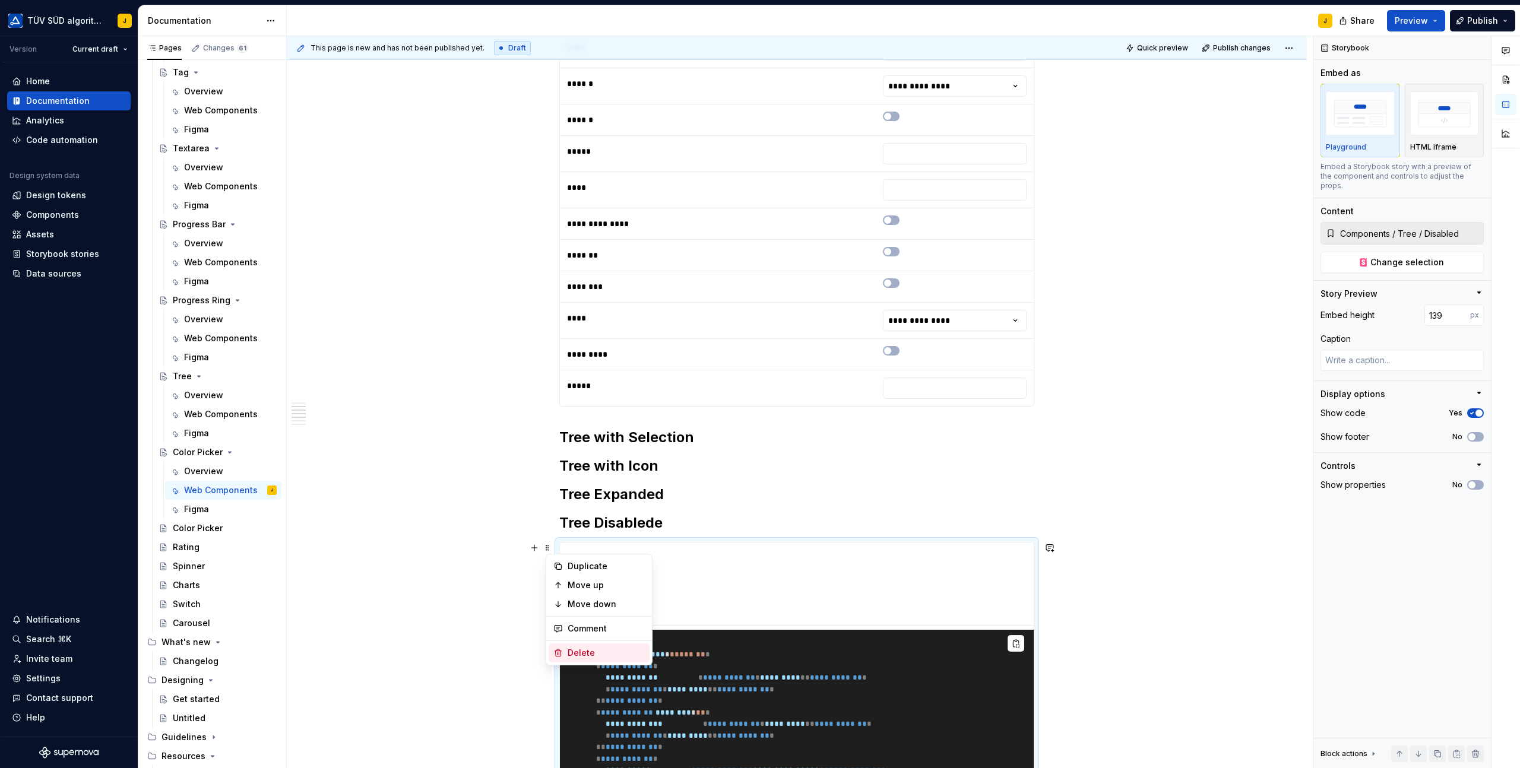
click at [585, 653] on div "Delete" at bounding box center [605, 653] width 77 height 12
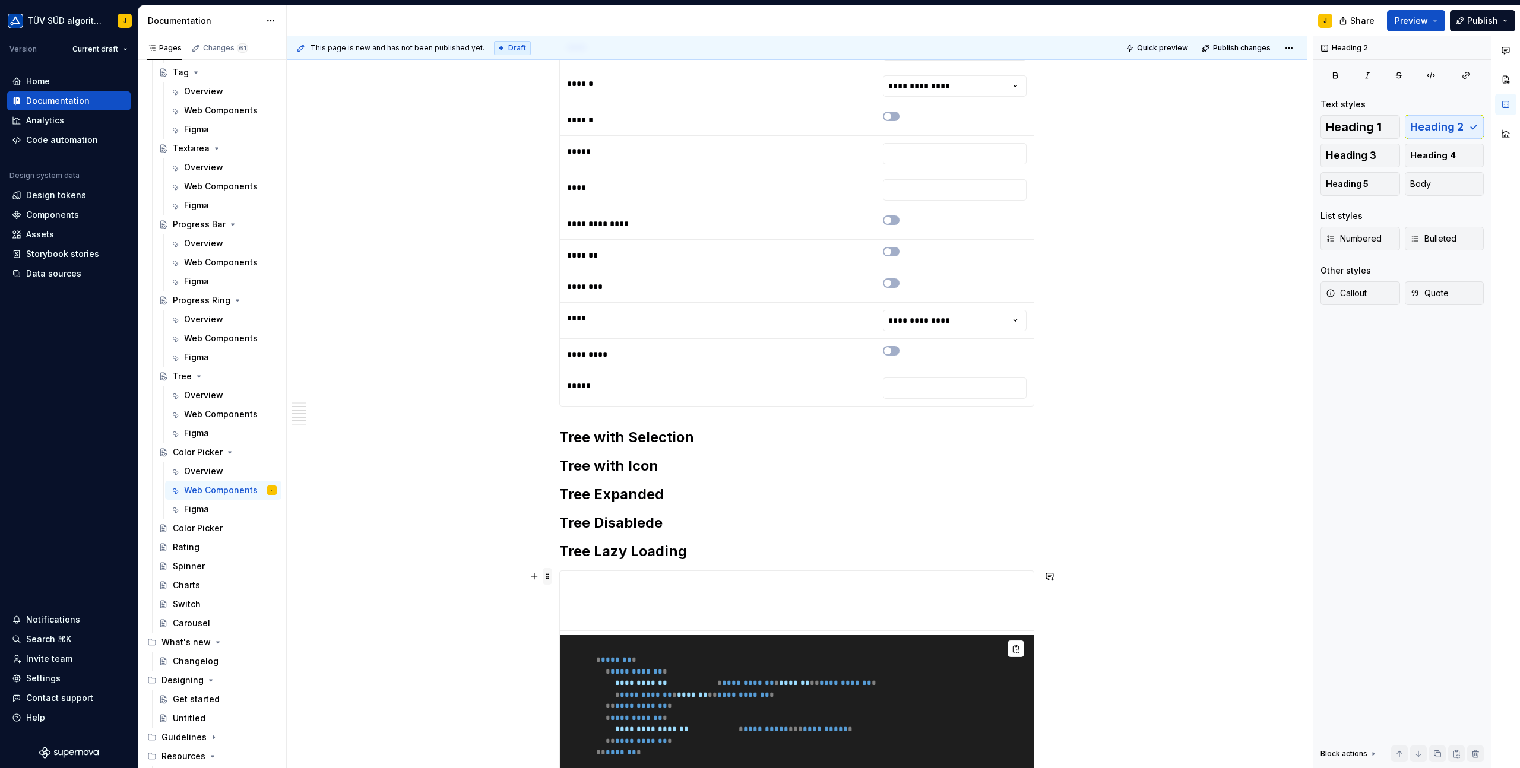
click at [549, 573] on span at bounding box center [547, 576] width 9 height 17
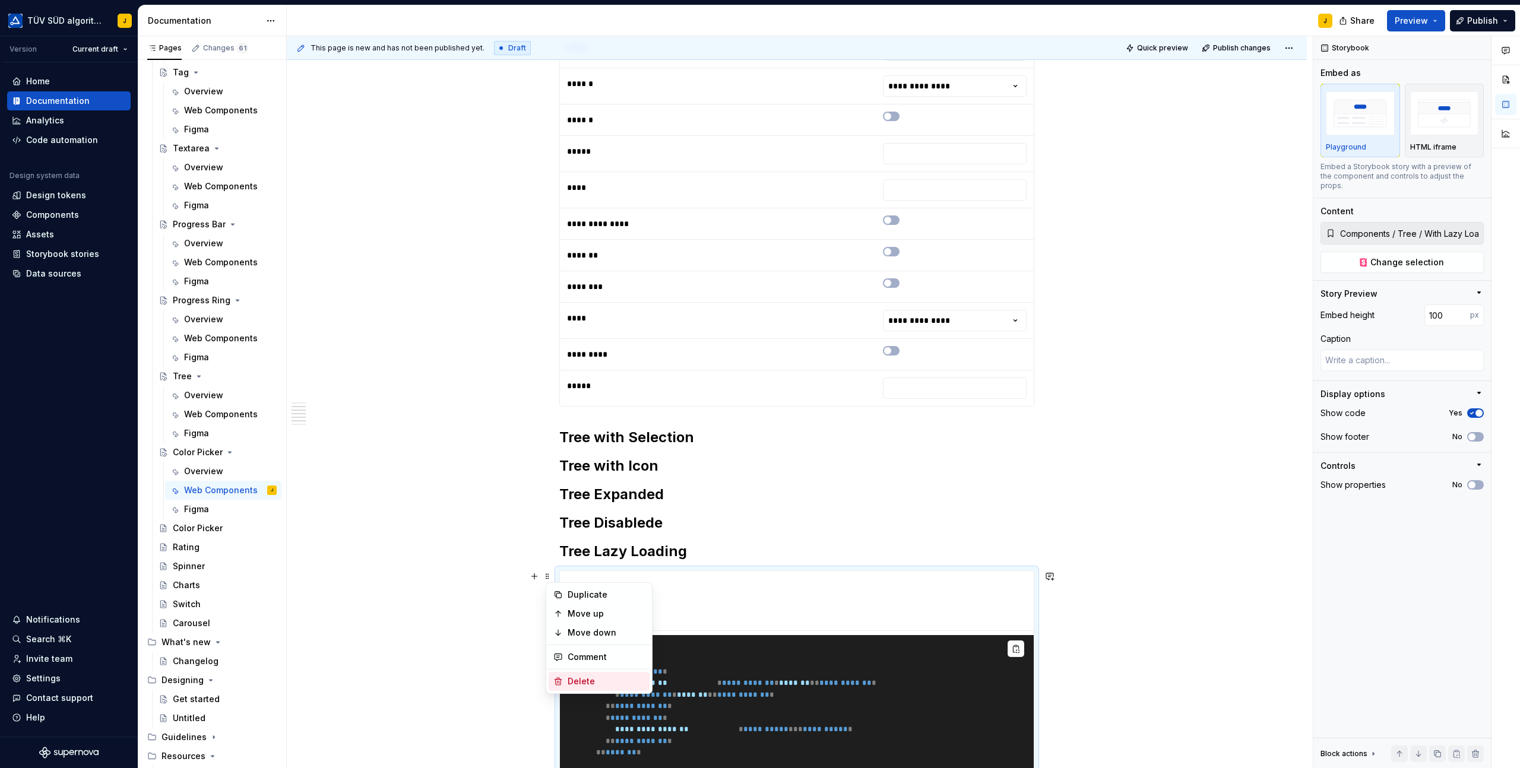
click at [585, 676] on div "Delete" at bounding box center [605, 681] width 77 height 12
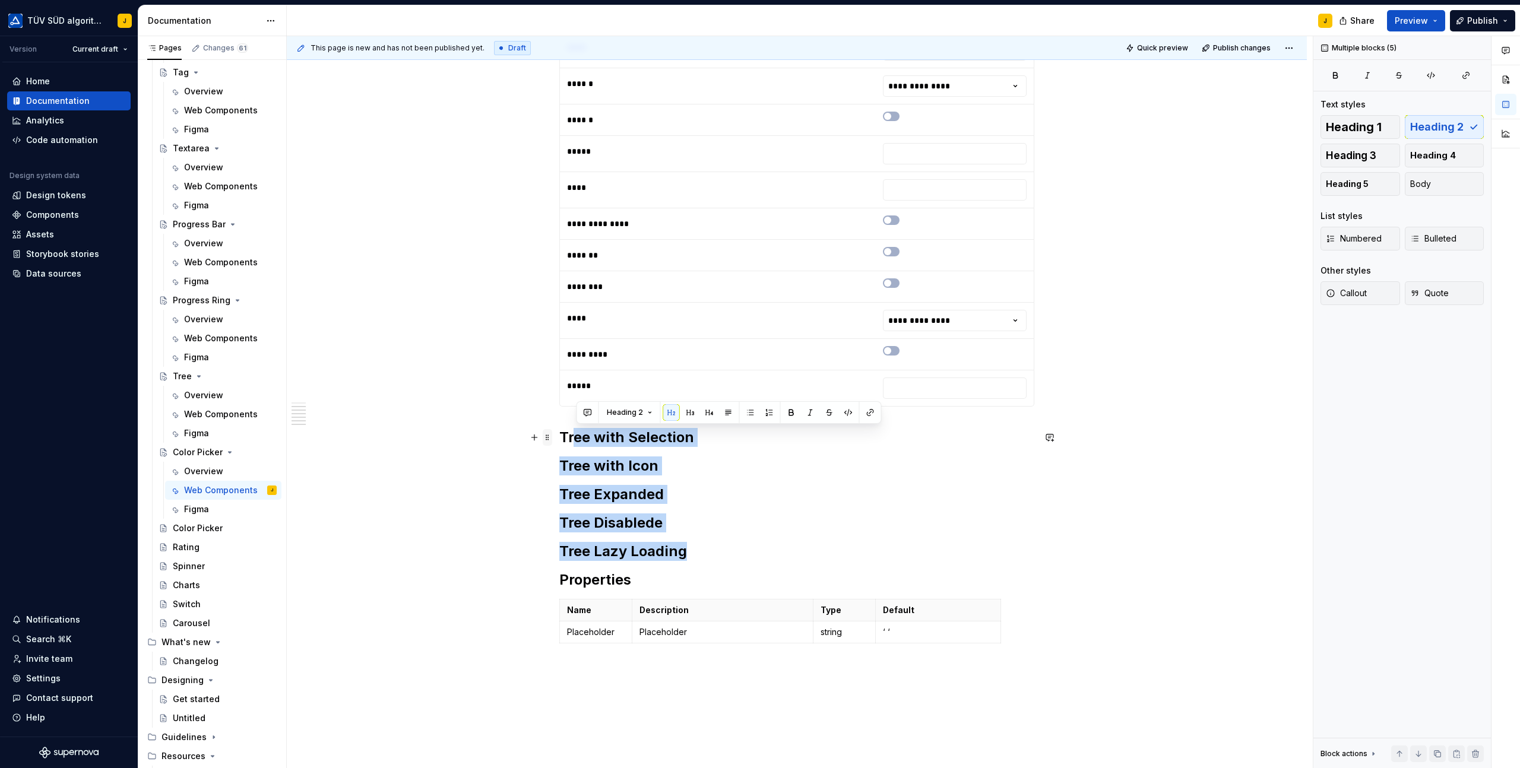
drag, startPoint x: 697, startPoint y: 555, endPoint x: 548, endPoint y: 440, distance: 188.3
click at [559, 440] on div "**********" at bounding box center [796, 256] width 475 height 870
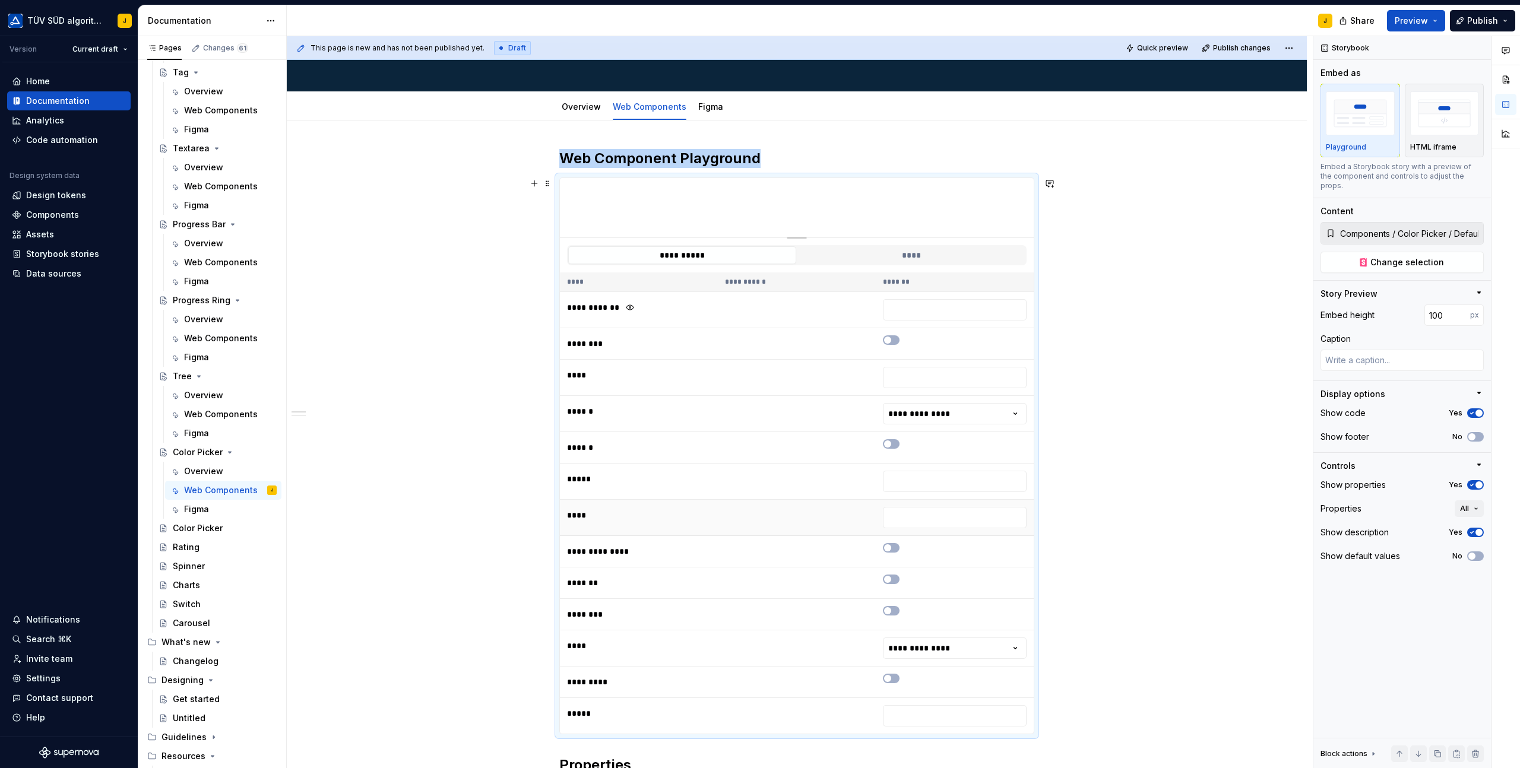
scroll to position [0, 0]
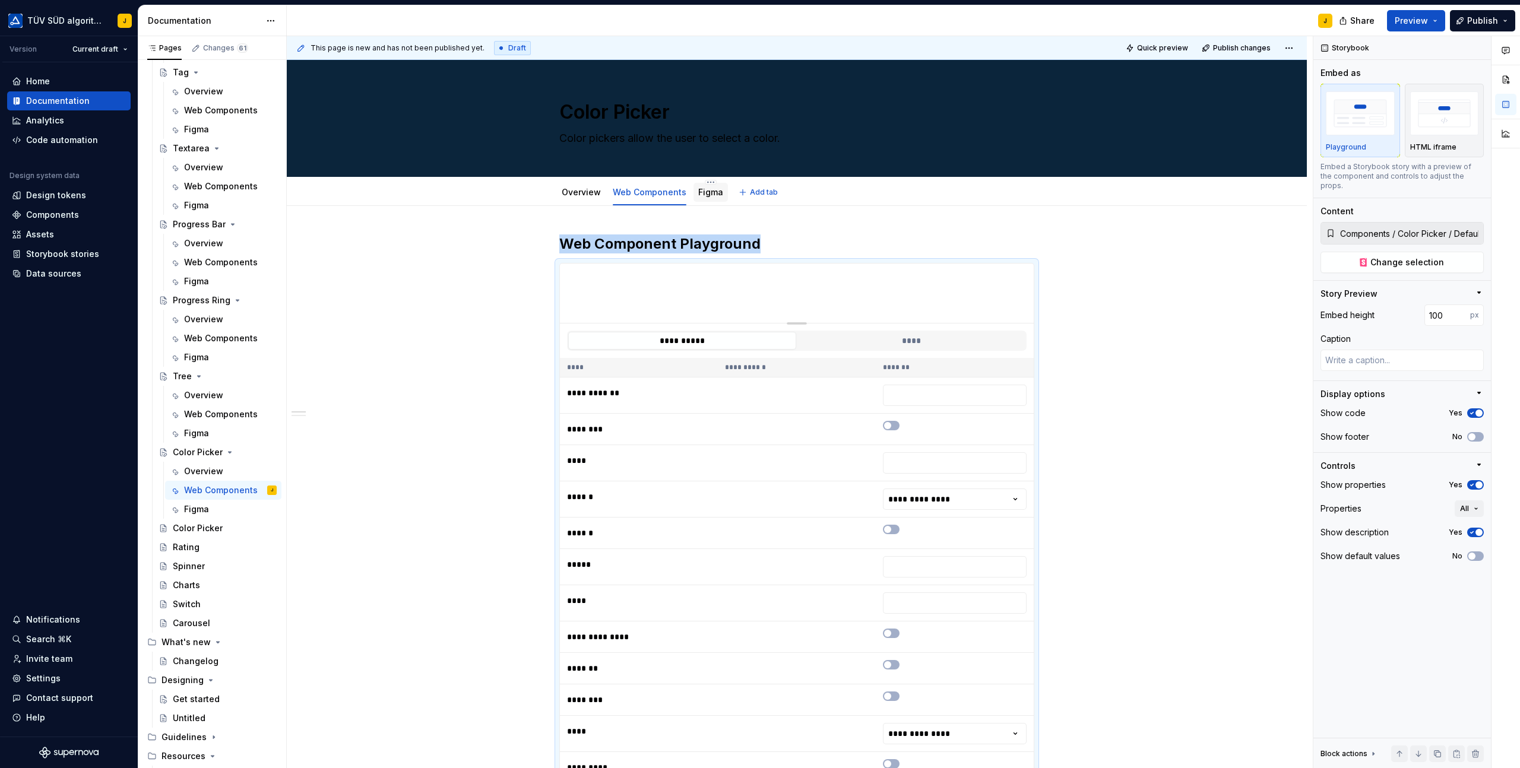
click at [706, 194] on link "Figma" at bounding box center [710, 192] width 25 height 10
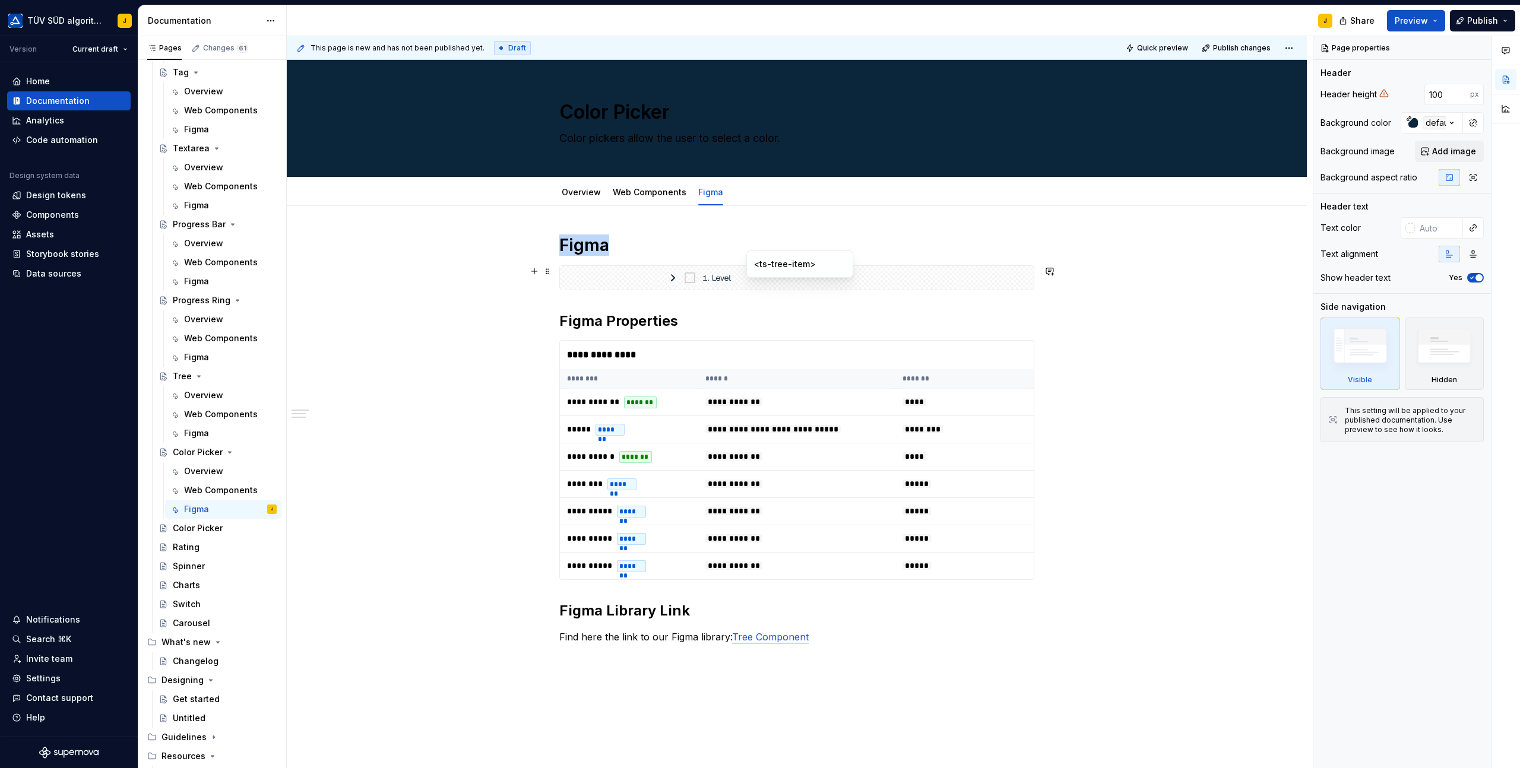
click at [889, 279] on img at bounding box center [796, 278] width 261 height 14
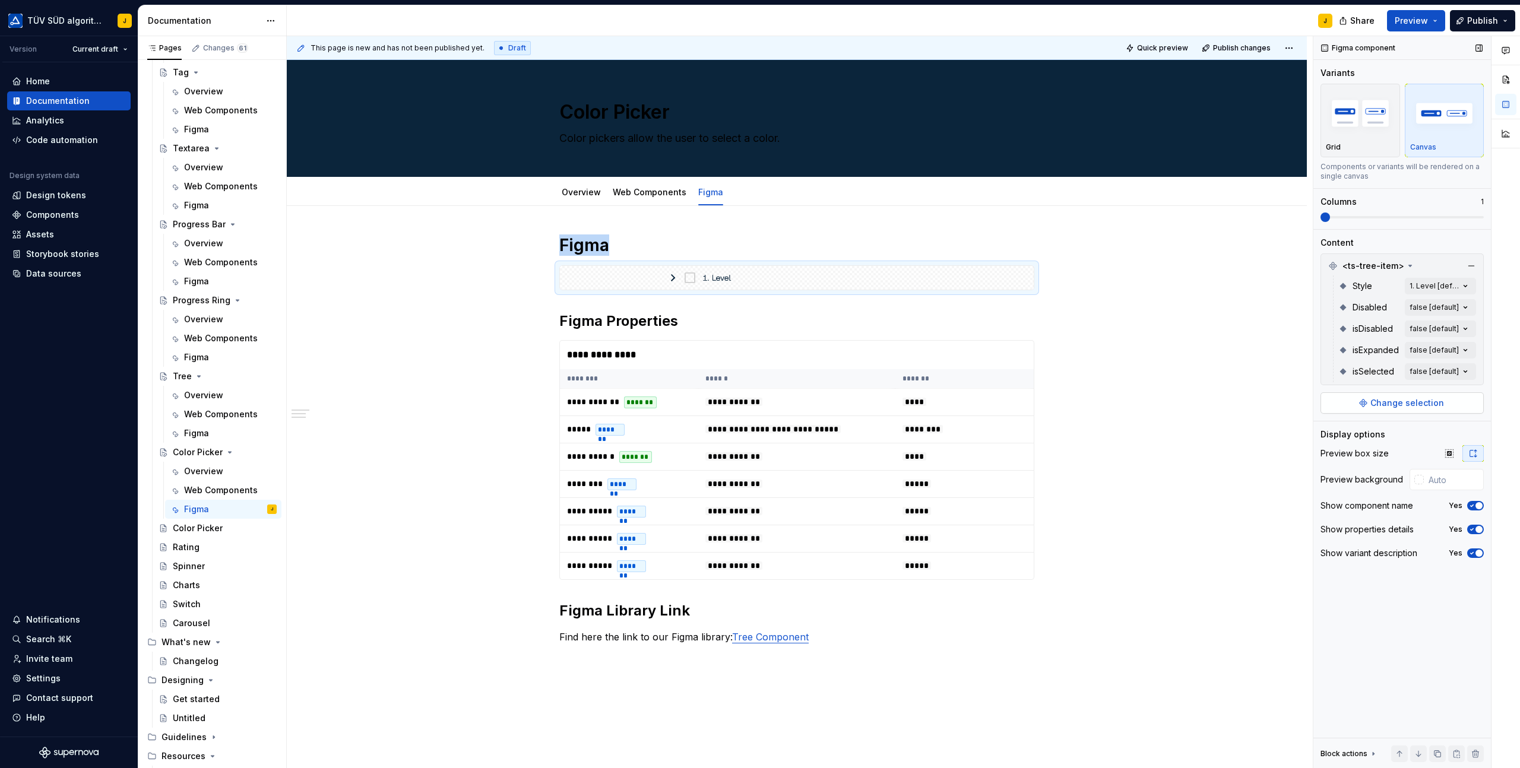
click at [1418, 407] on span "Change selection" at bounding box center [1407, 403] width 74 height 12
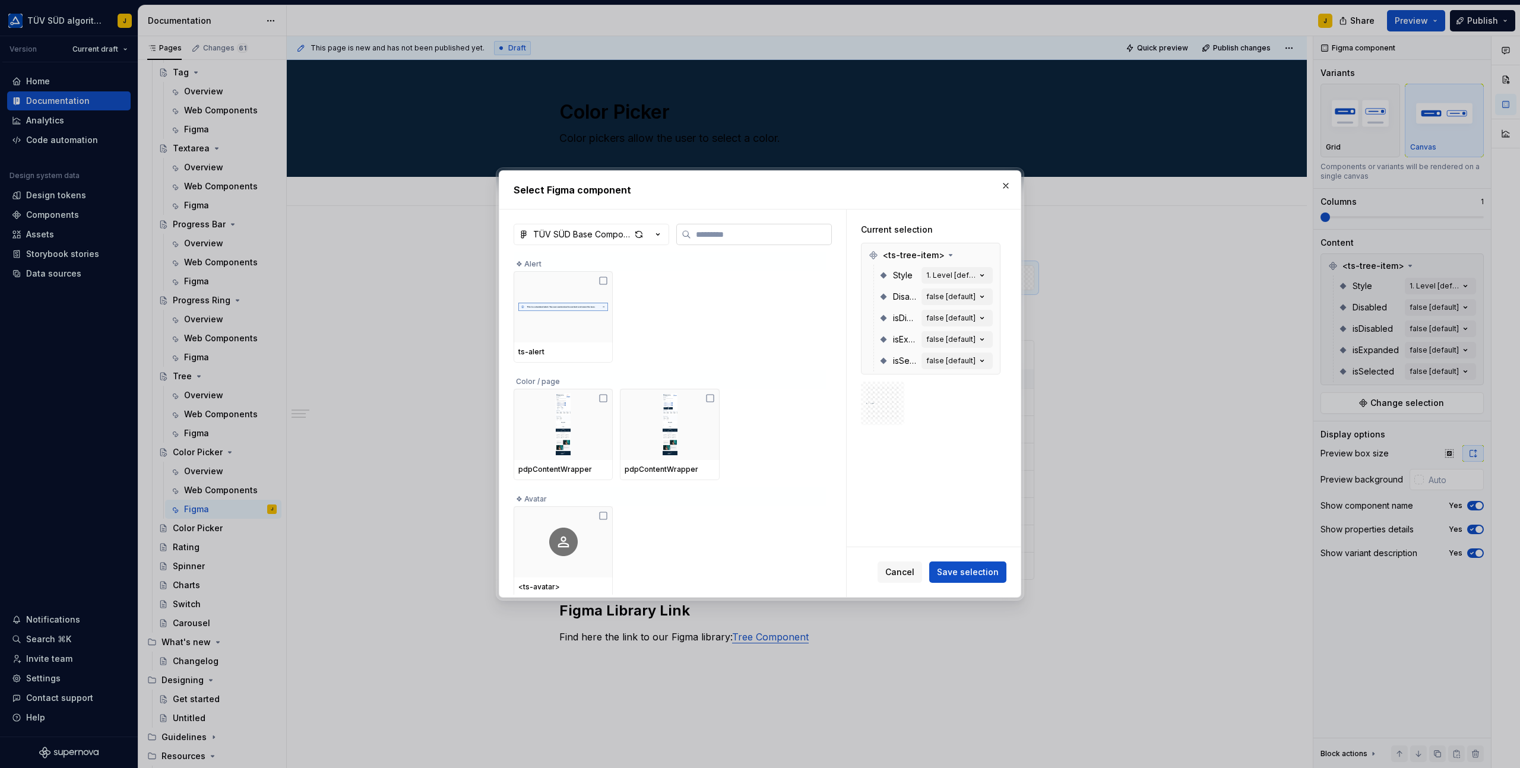
click at [737, 239] on input "search" at bounding box center [761, 235] width 140 height 12
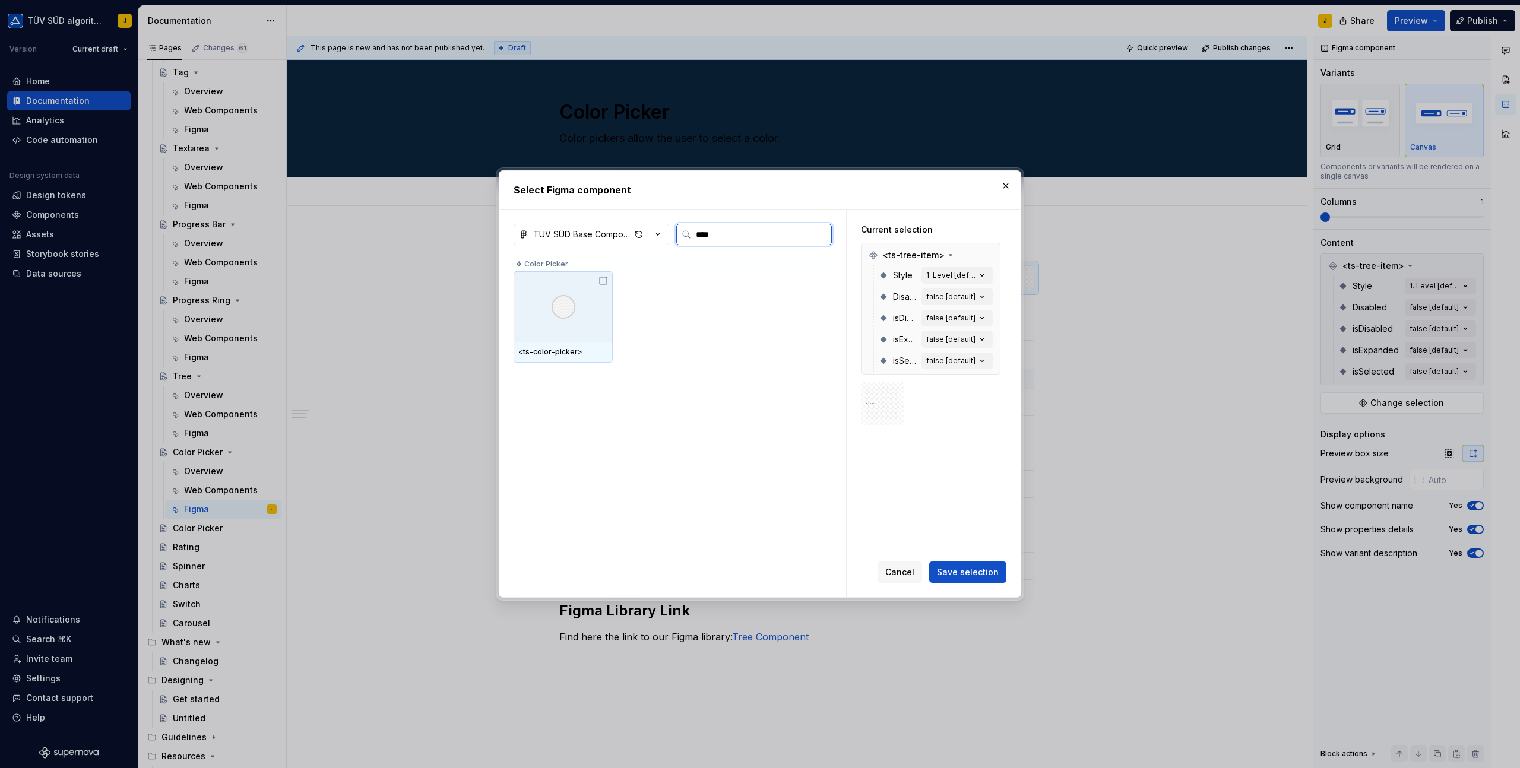
click at [569, 326] on div at bounding box center [562, 306] width 99 height 71
click at [958, 573] on span "Save selection" at bounding box center [968, 572] width 62 height 12
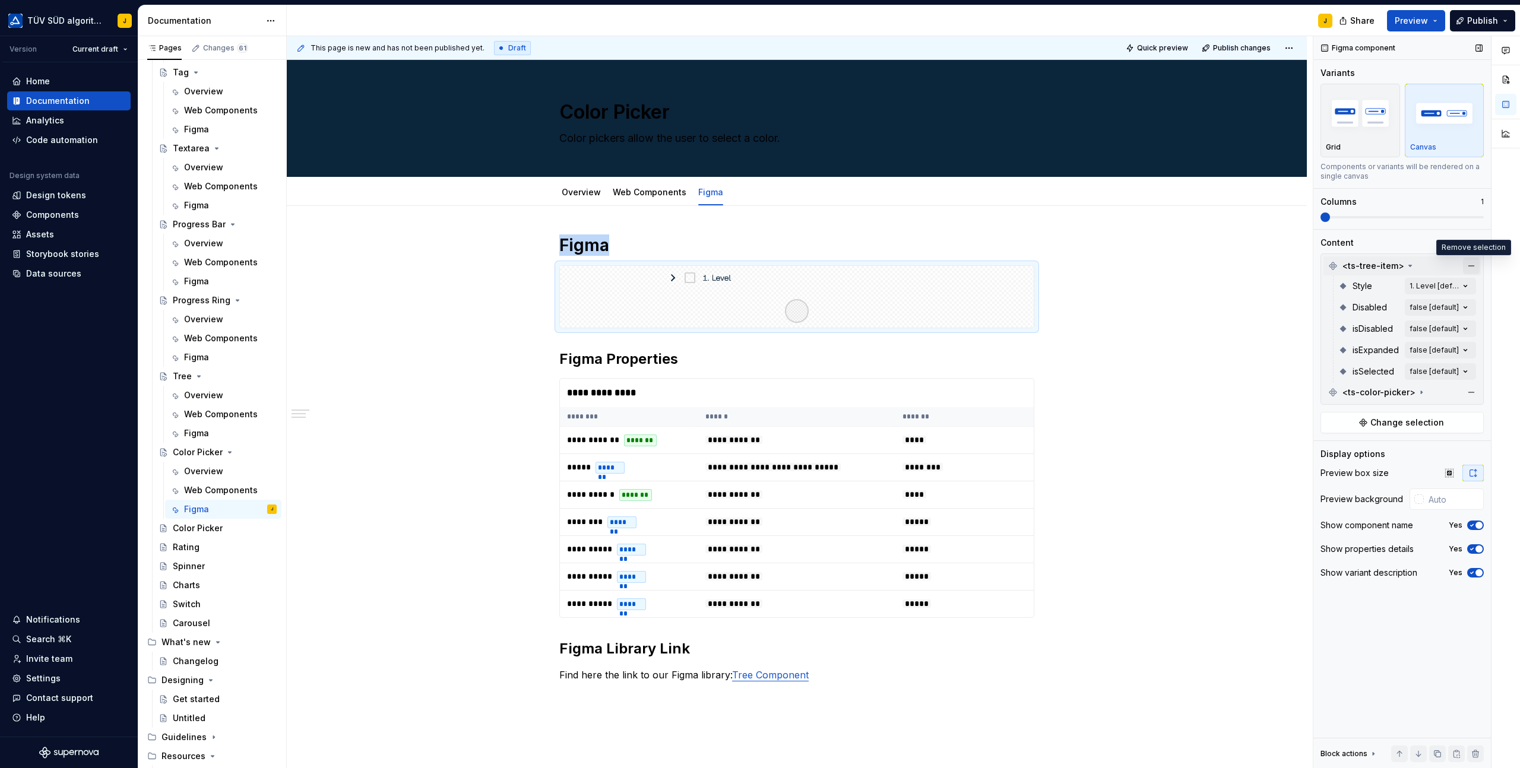
click at [1471, 264] on button "button" at bounding box center [1471, 266] width 17 height 17
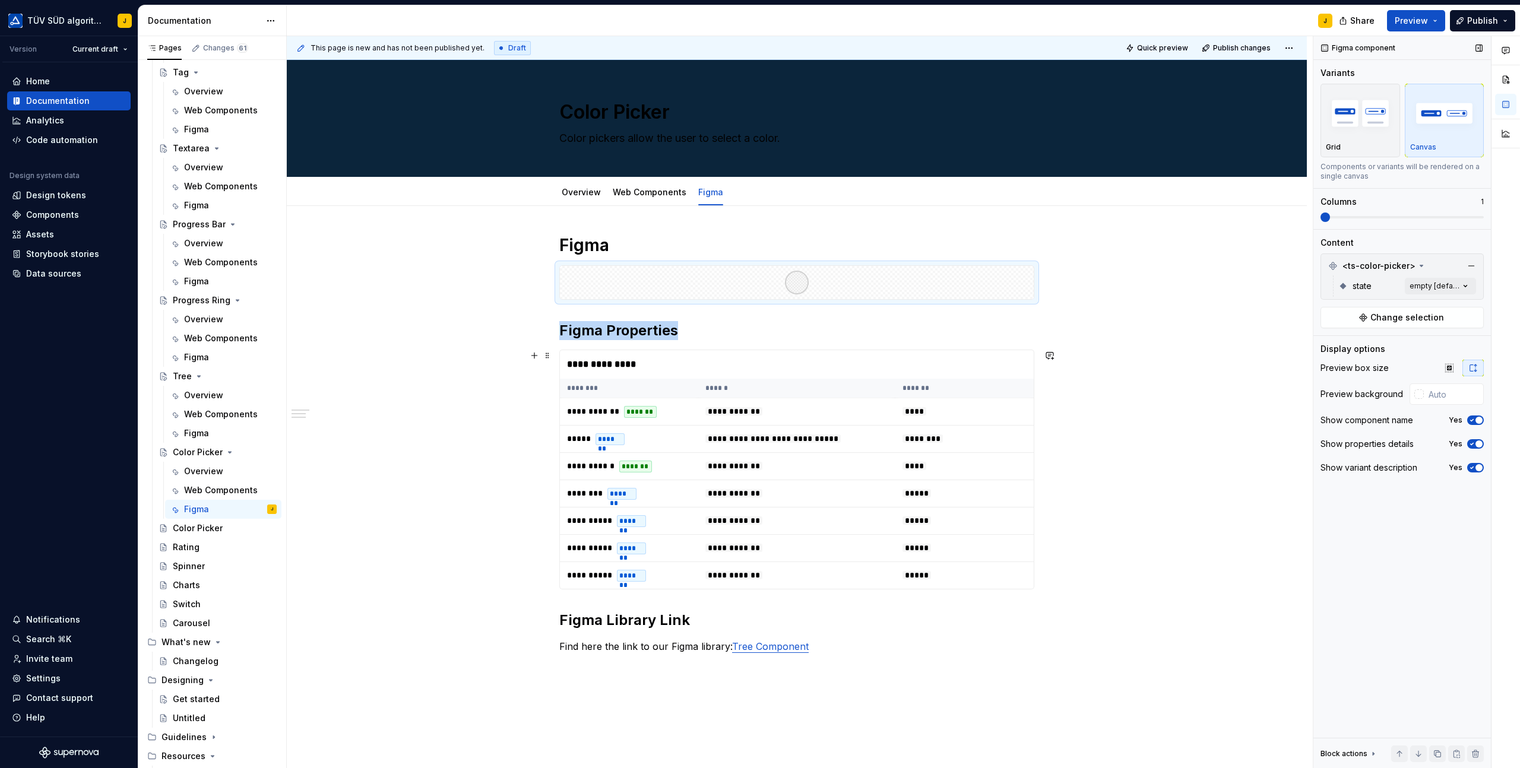
click at [756, 379] on th "******" at bounding box center [796, 389] width 196 height 20
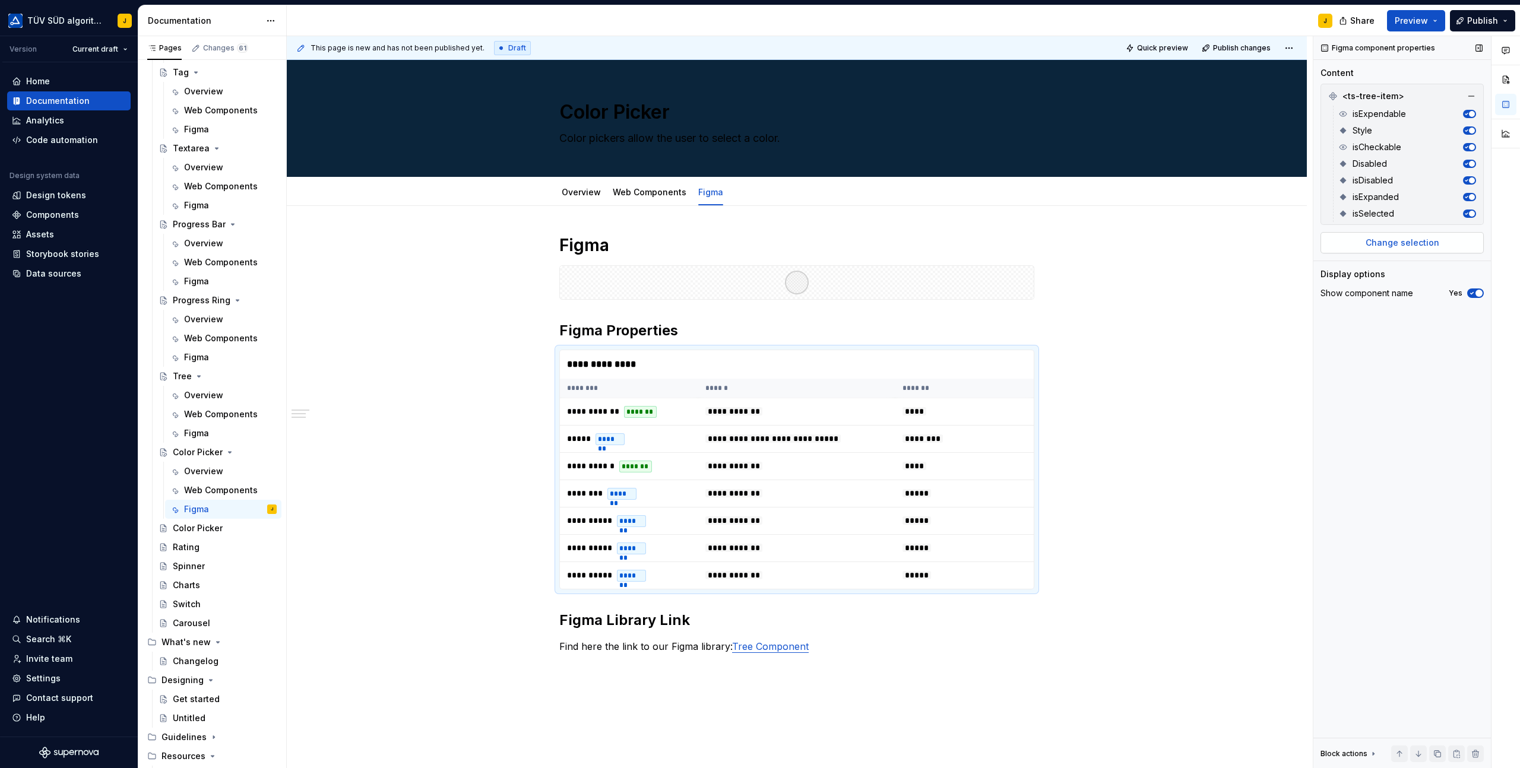
click at [1428, 245] on span "Change selection" at bounding box center [1402, 243] width 74 height 12
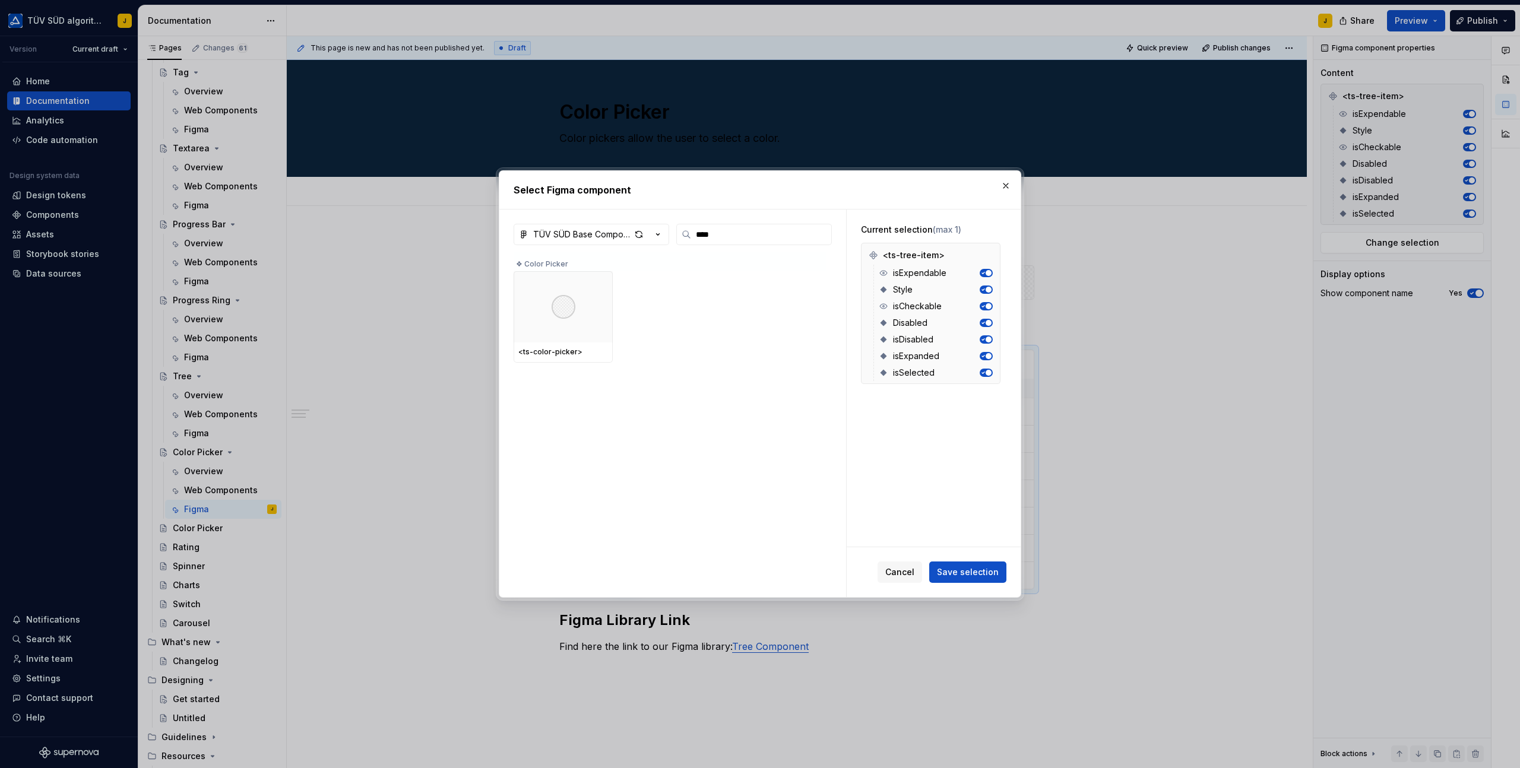
click at [512, 295] on div "TÜV SÜD Base Components **** ❖ Color Picker <ts-color-picker>" at bounding box center [672, 404] width 347 height 388
click at [549, 302] on div at bounding box center [562, 306] width 99 height 71
click at [978, 570] on span "Save selection" at bounding box center [968, 572] width 62 height 12
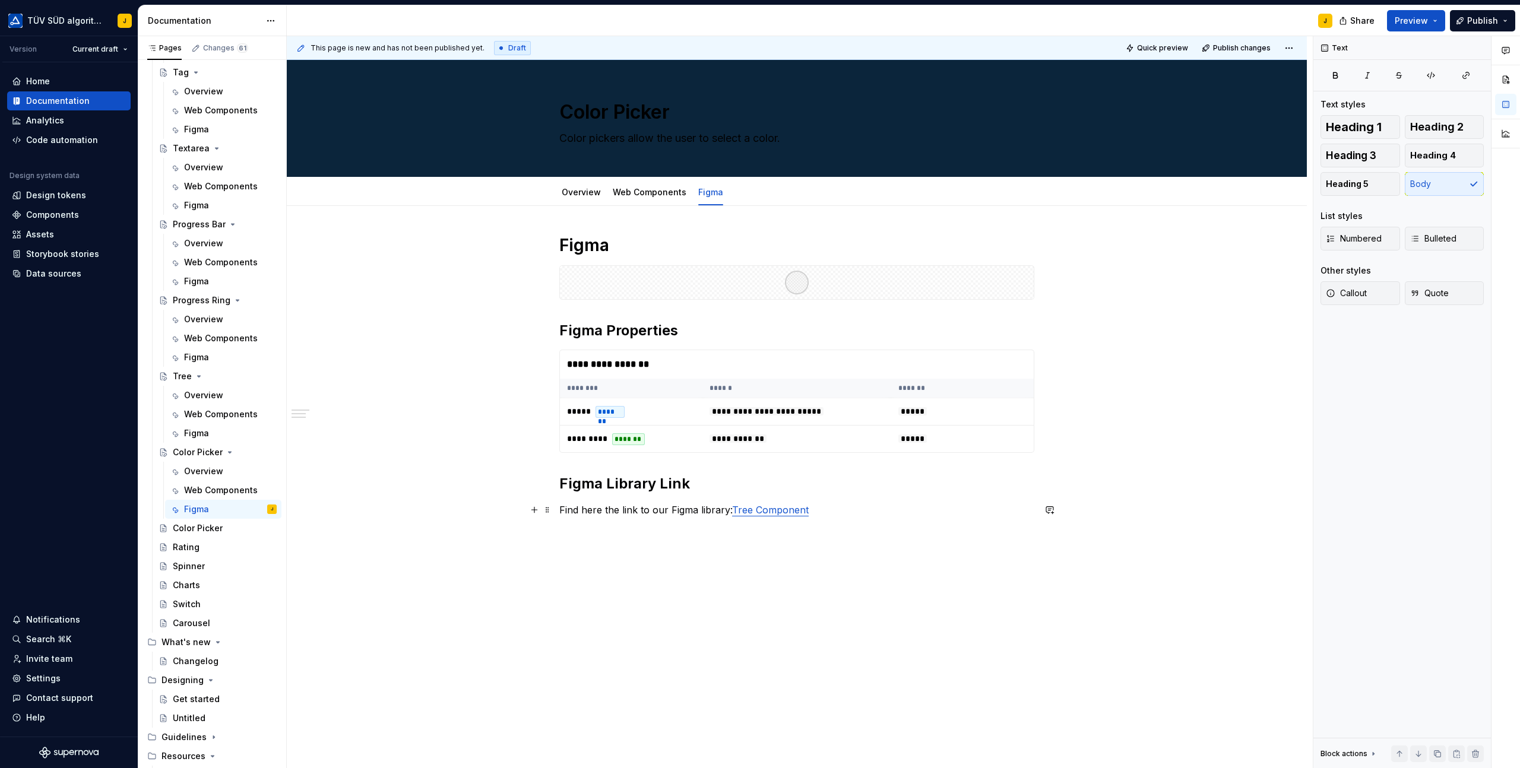
click at [828, 512] on p "Find here the link to our Figma library: Tree Component" at bounding box center [796, 510] width 475 height 14
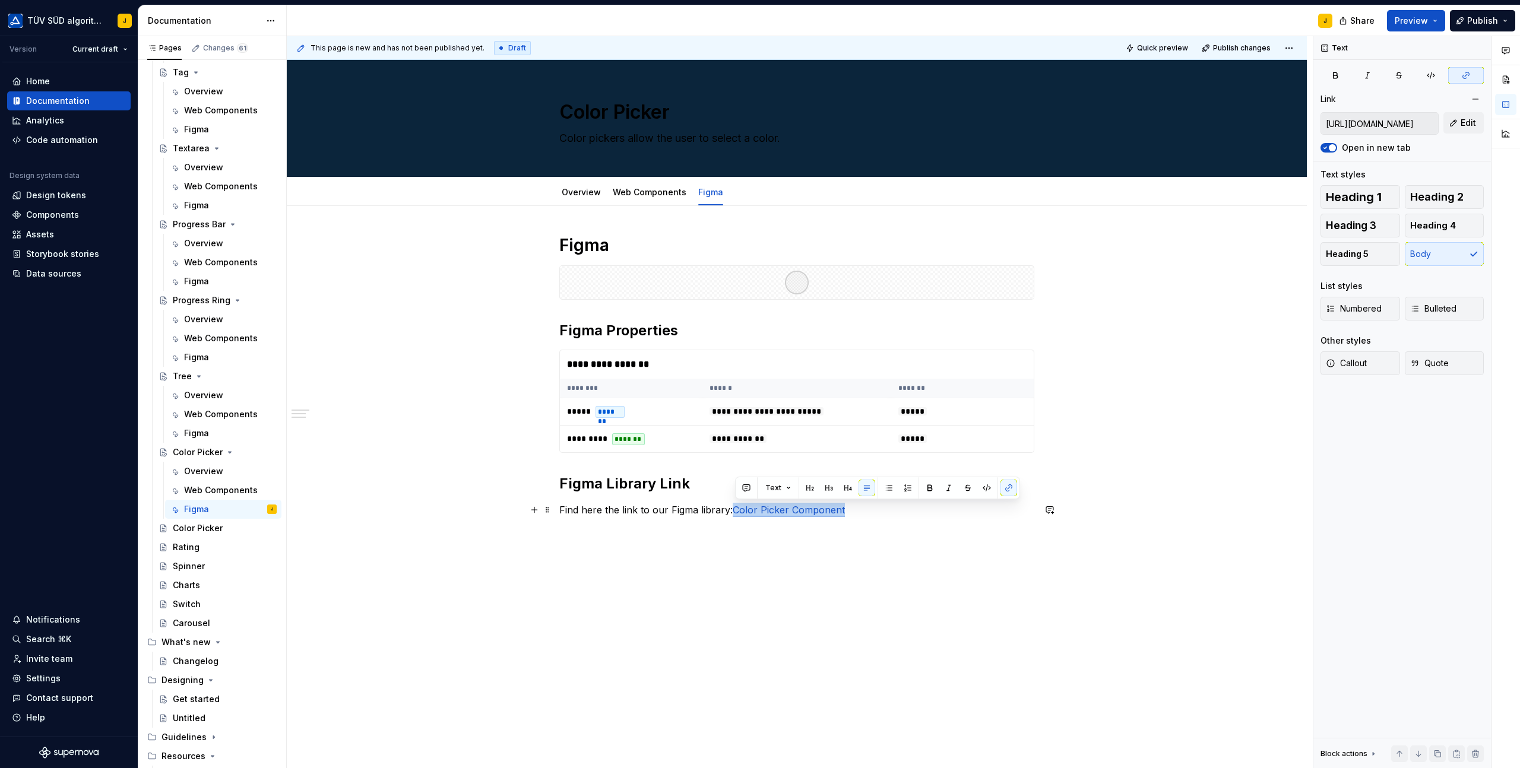
drag, startPoint x: 857, startPoint y: 515, endPoint x: 734, endPoint y: 513, distance: 122.9
click at [734, 513] on p "Find here the link to our Figma library: Color Picker Component" at bounding box center [796, 510] width 475 height 14
click at [1008, 494] on button "button" at bounding box center [1008, 488] width 17 height 17
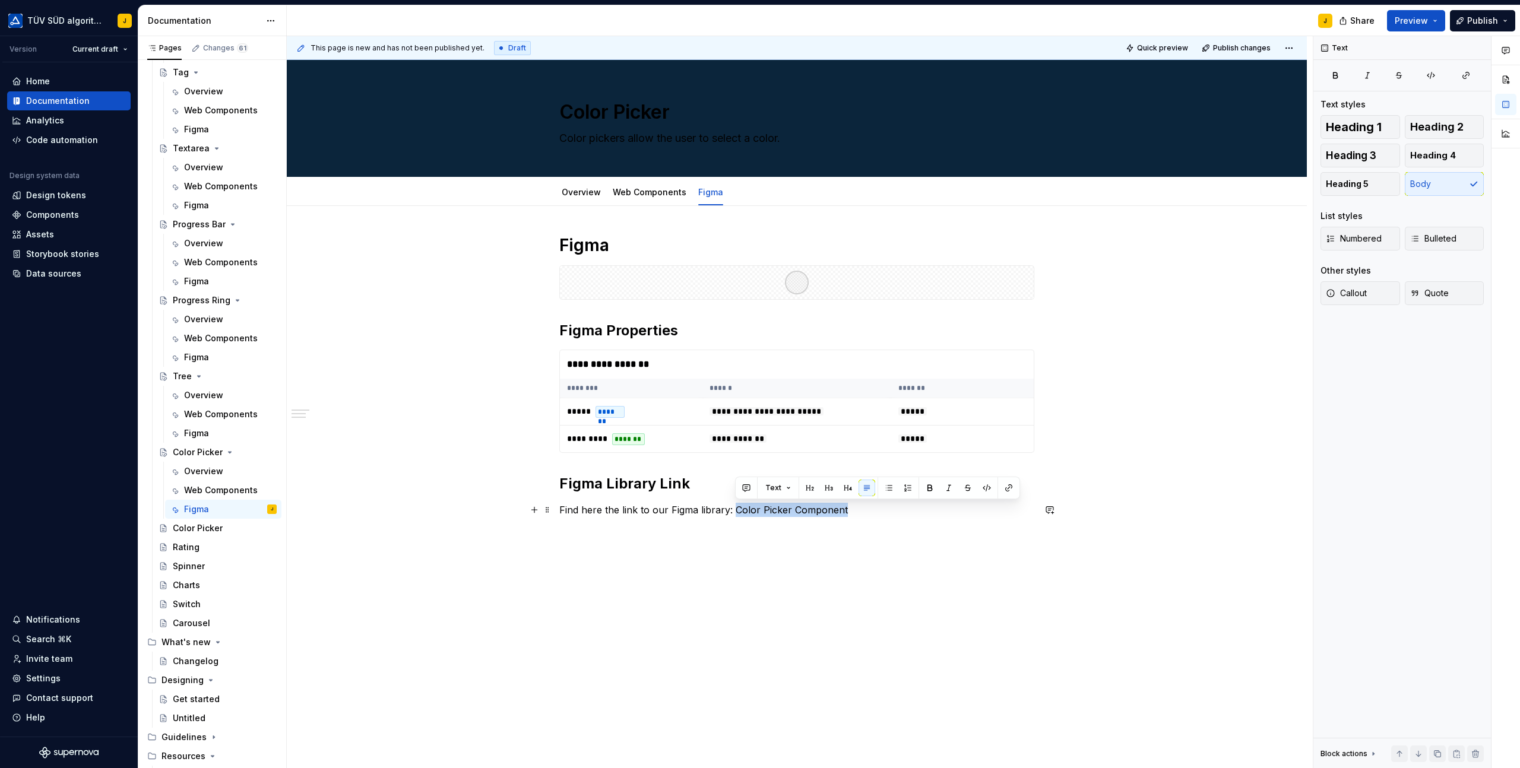
drag, startPoint x: 849, startPoint y: 509, endPoint x: 736, endPoint y: 507, distance: 112.8
click at [736, 507] on p "Find here the link to our Figma library: Color Picker Component" at bounding box center [796, 510] width 475 height 14
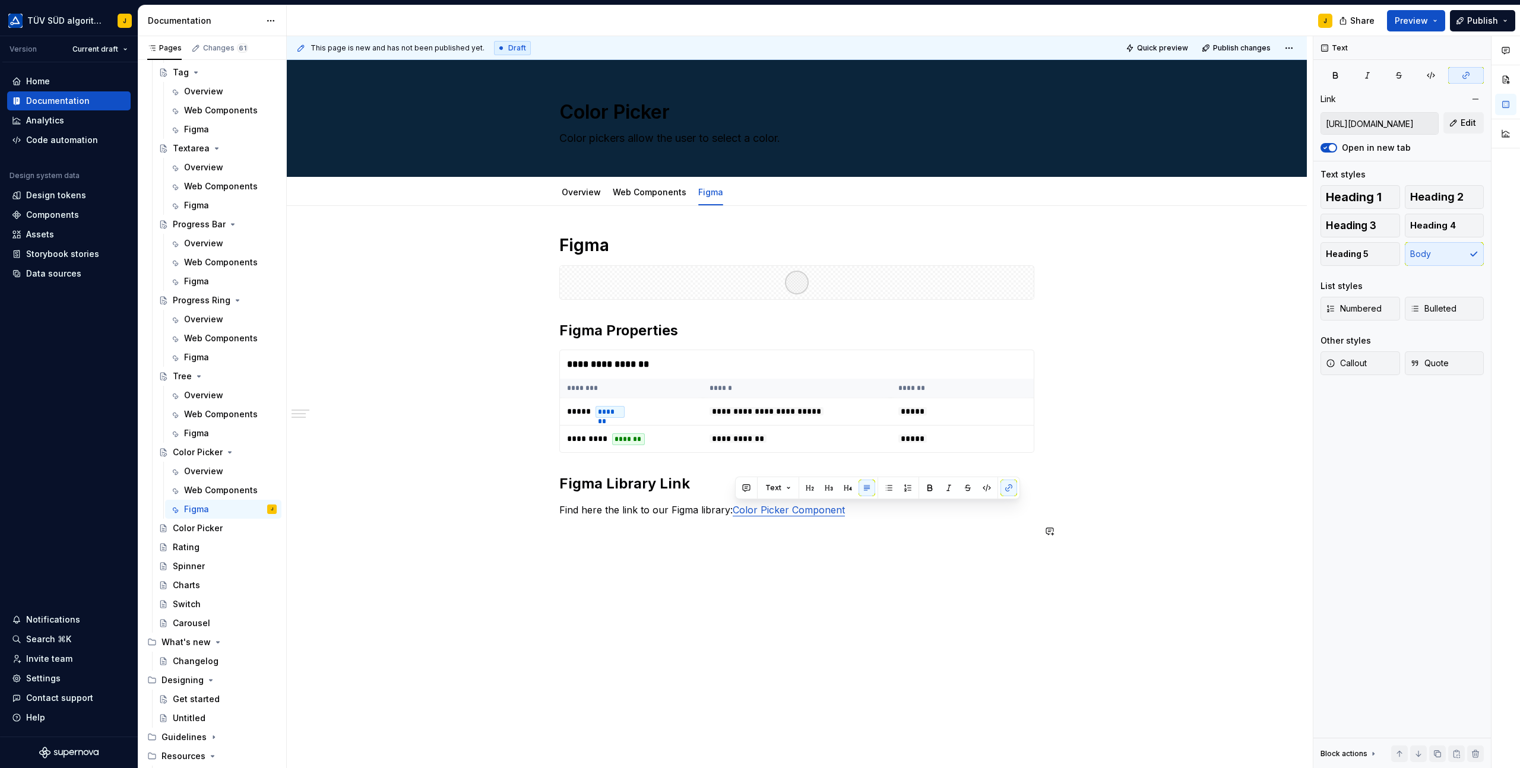
click at [817, 570] on div "**********" at bounding box center [797, 494] width 1020 height 577
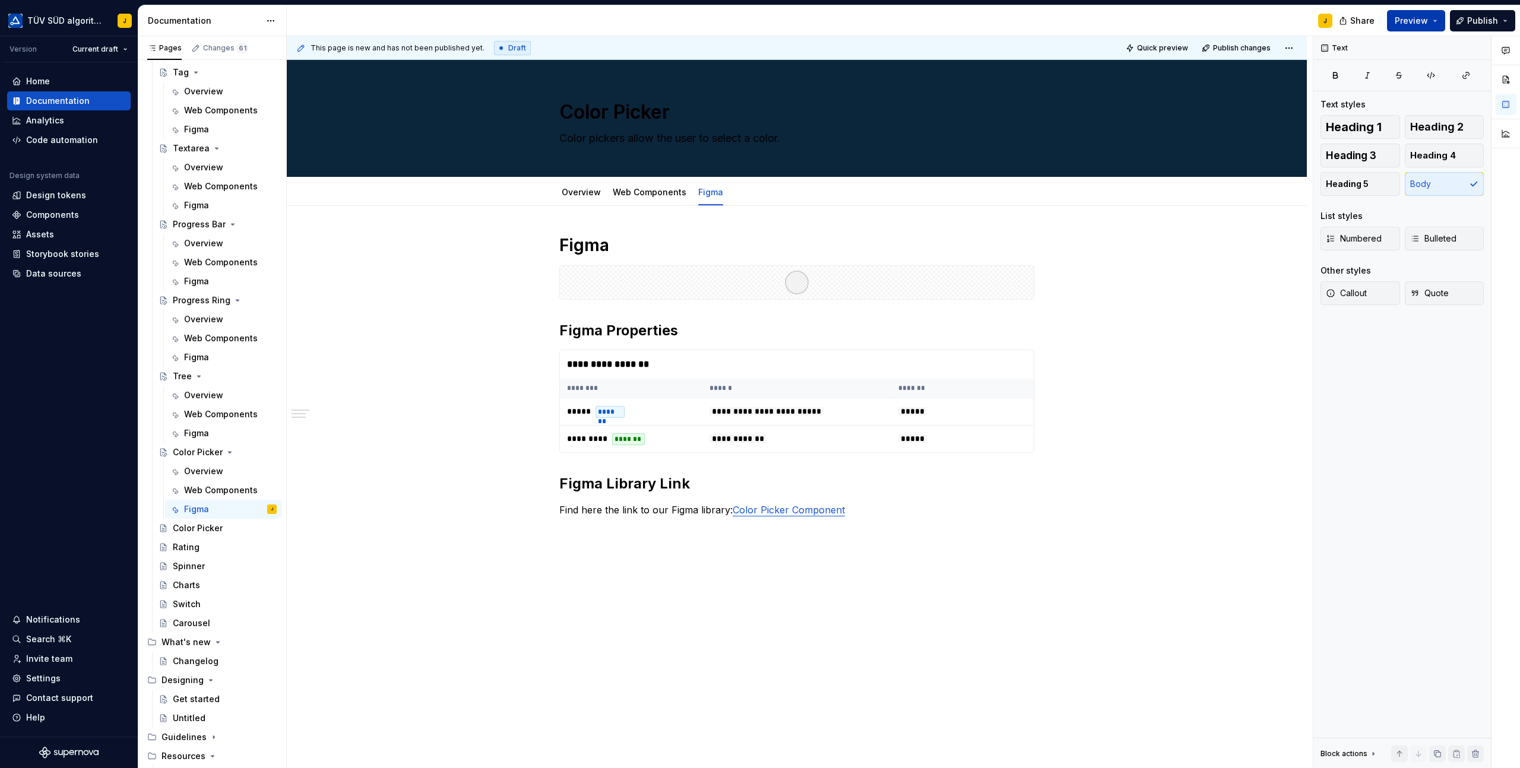
click at [1433, 15] on button "Preview" at bounding box center [1416, 20] width 58 height 21
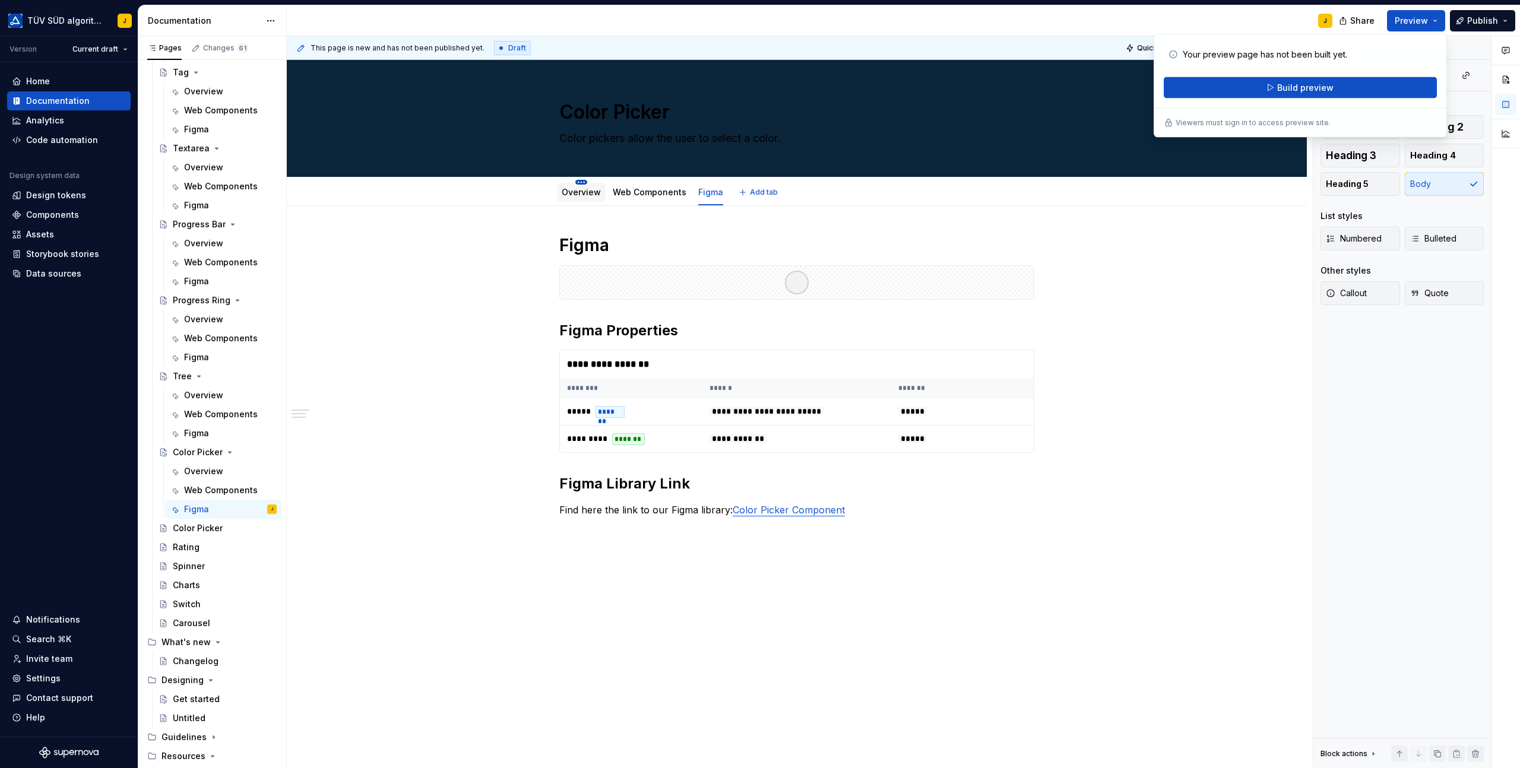
click at [585, 182] on html "TÜV SÜD algorithm J Version Current draft Home Documentation Analytics Code aut…" at bounding box center [760, 384] width 1520 height 768
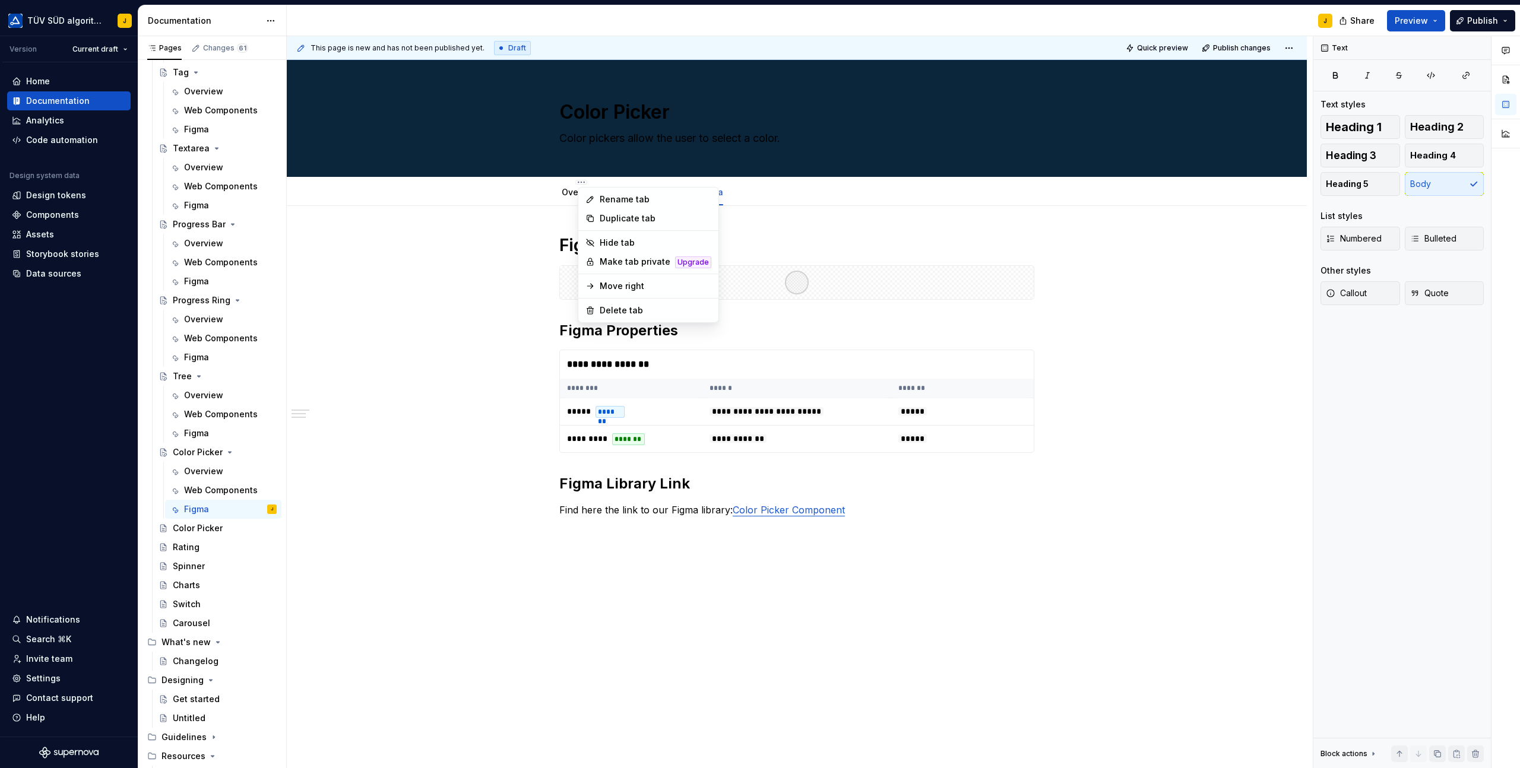
click at [468, 230] on html "TÜV SÜD algorithm J Version Current draft Home Documentation Analytics Code aut…" at bounding box center [760, 384] width 1520 height 768
click at [585, 199] on div "Overview" at bounding box center [581, 192] width 39 height 14
click at [582, 193] on link "Overview" at bounding box center [581, 192] width 39 height 10
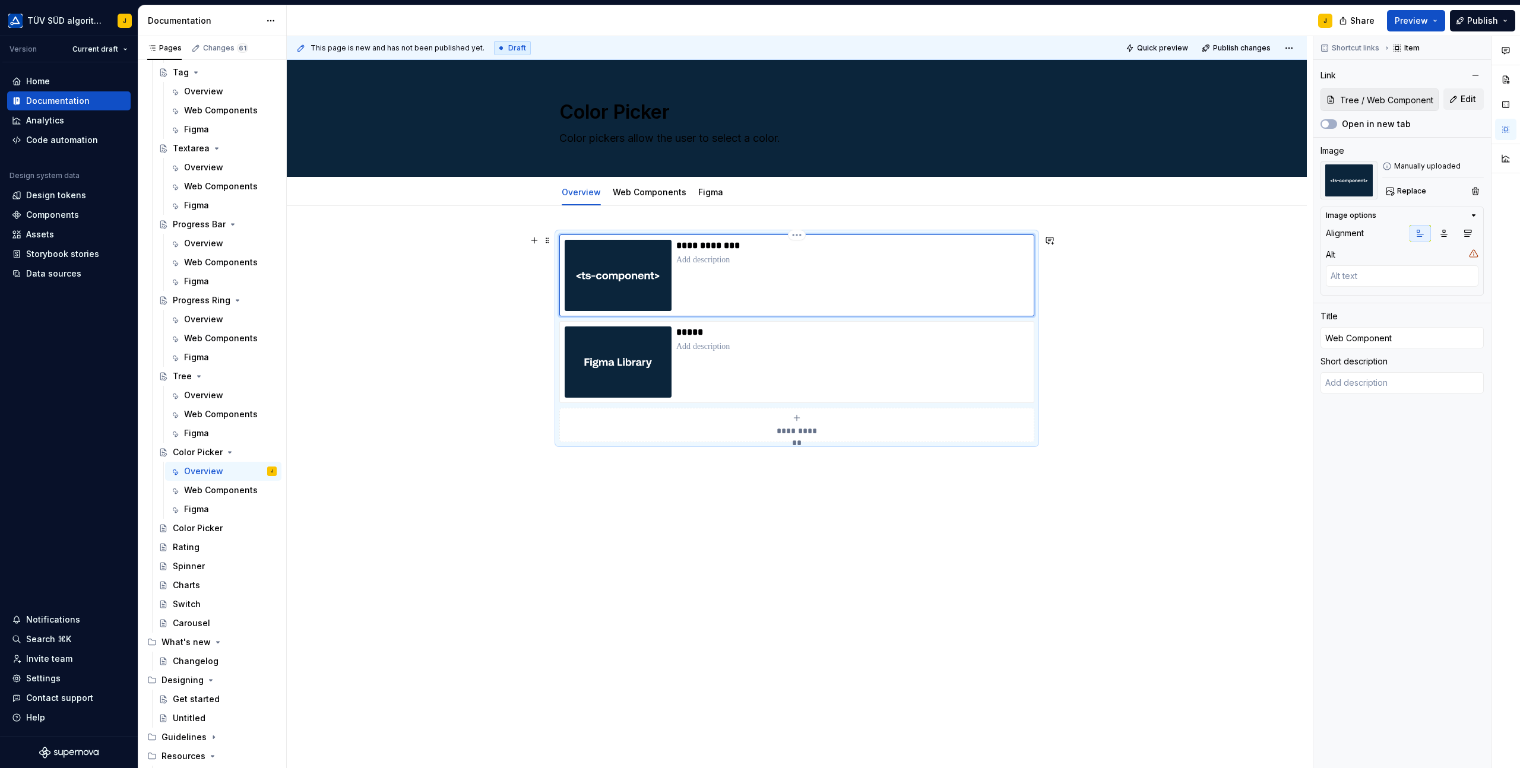
click at [816, 278] on div "**********" at bounding box center [852, 275] width 353 height 71
click at [1461, 97] on span "Edit" at bounding box center [1467, 99] width 15 height 12
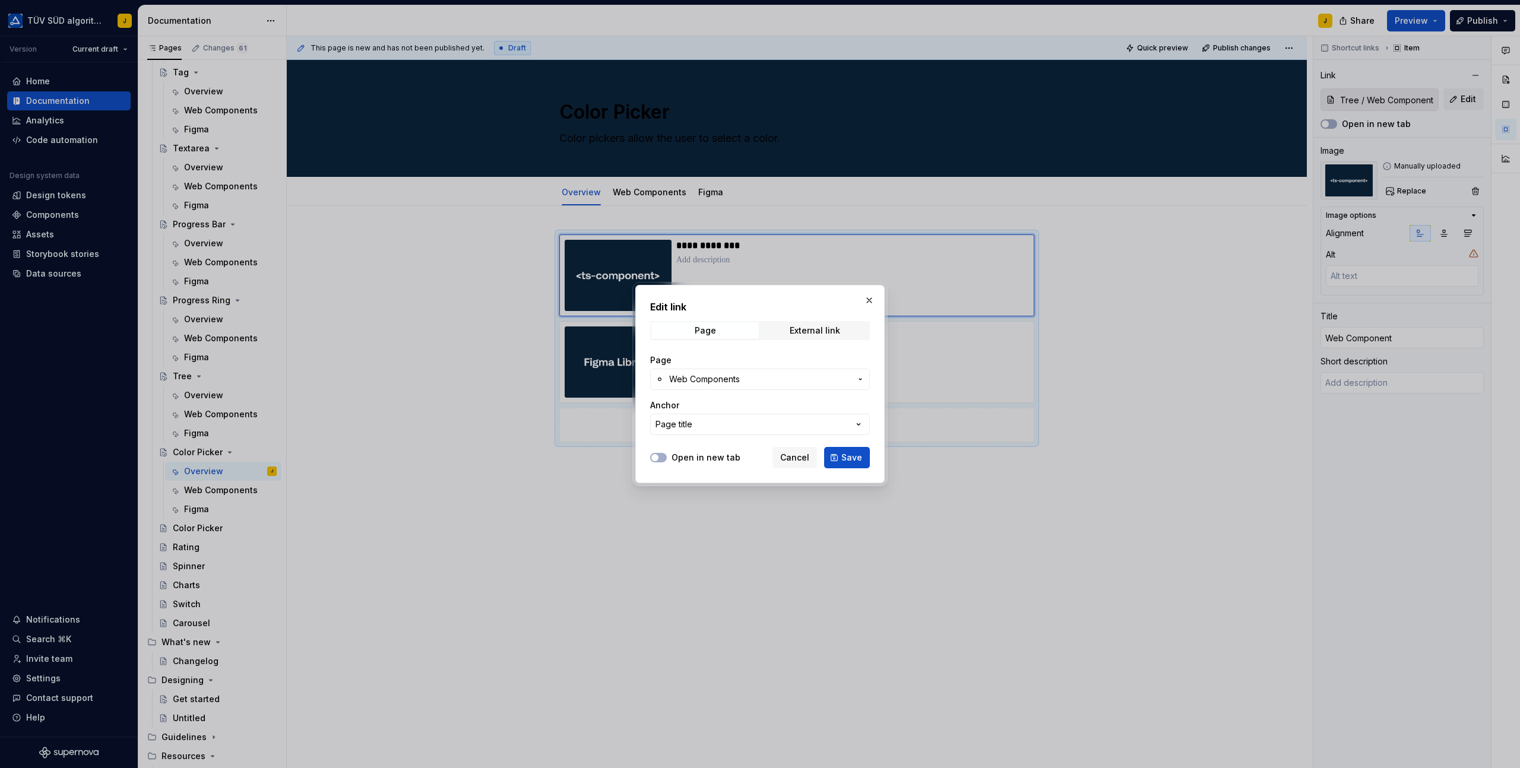
click at [797, 377] on span "Web Components" at bounding box center [760, 379] width 182 height 12
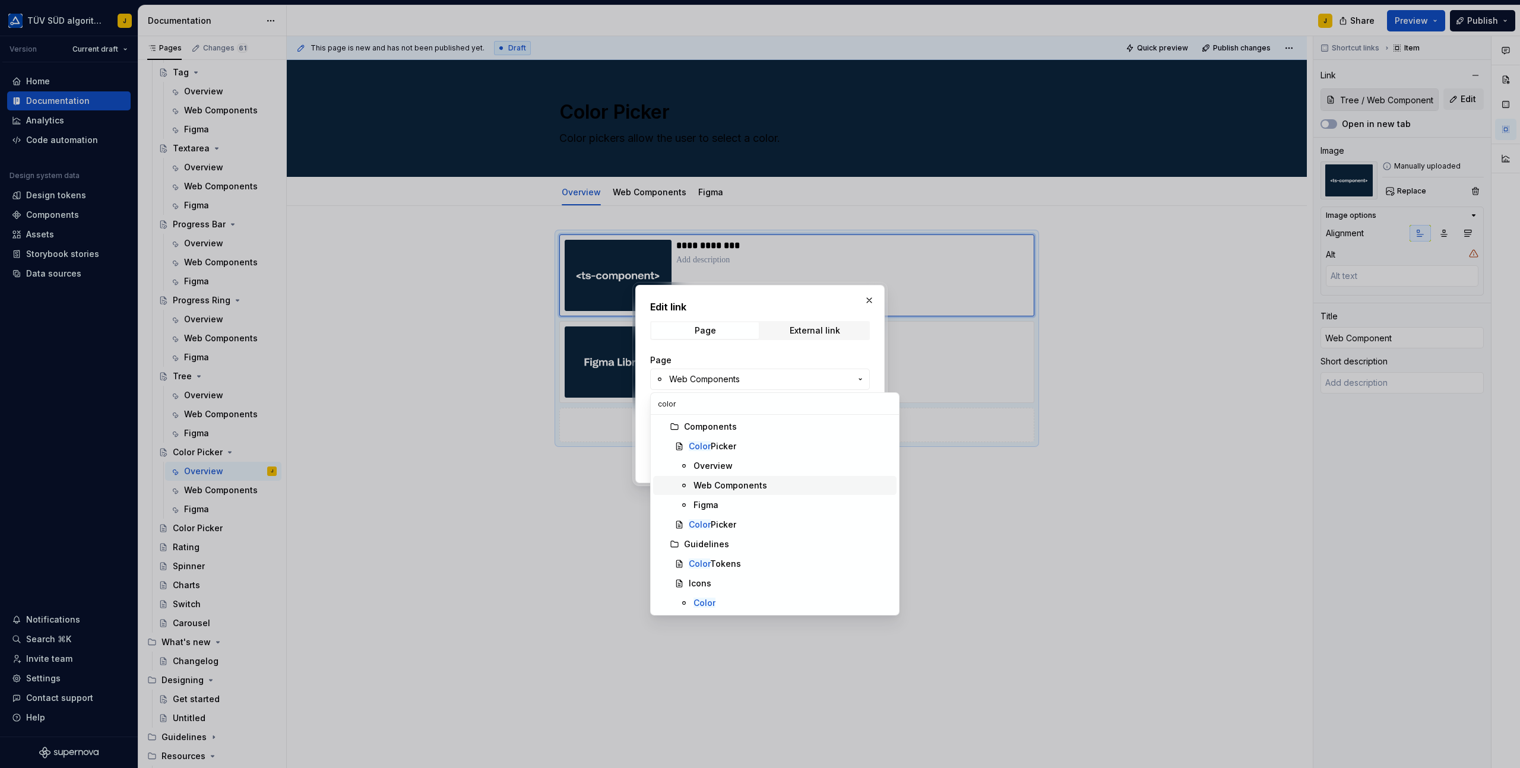
click at [722, 485] on div "Web Components" at bounding box center [730, 486] width 74 height 12
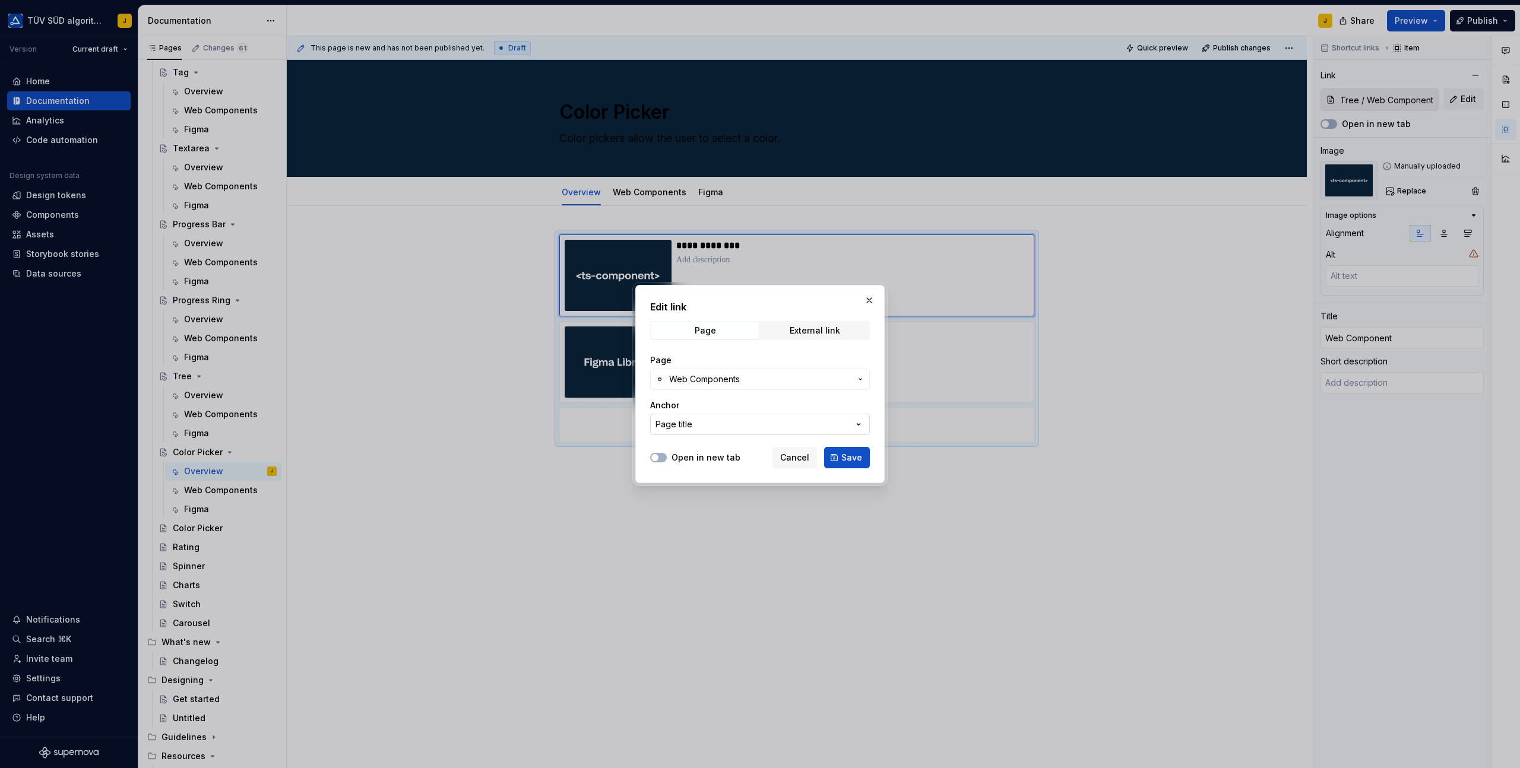
click at [762, 422] on button "Page title" at bounding box center [760, 424] width 220 height 21
click at [855, 398] on div "Edit link Page External link Page Web Components Anchor Page title Open in new …" at bounding box center [760, 384] width 1520 height 768
click at [864, 458] on button "Save" at bounding box center [847, 457] width 46 height 21
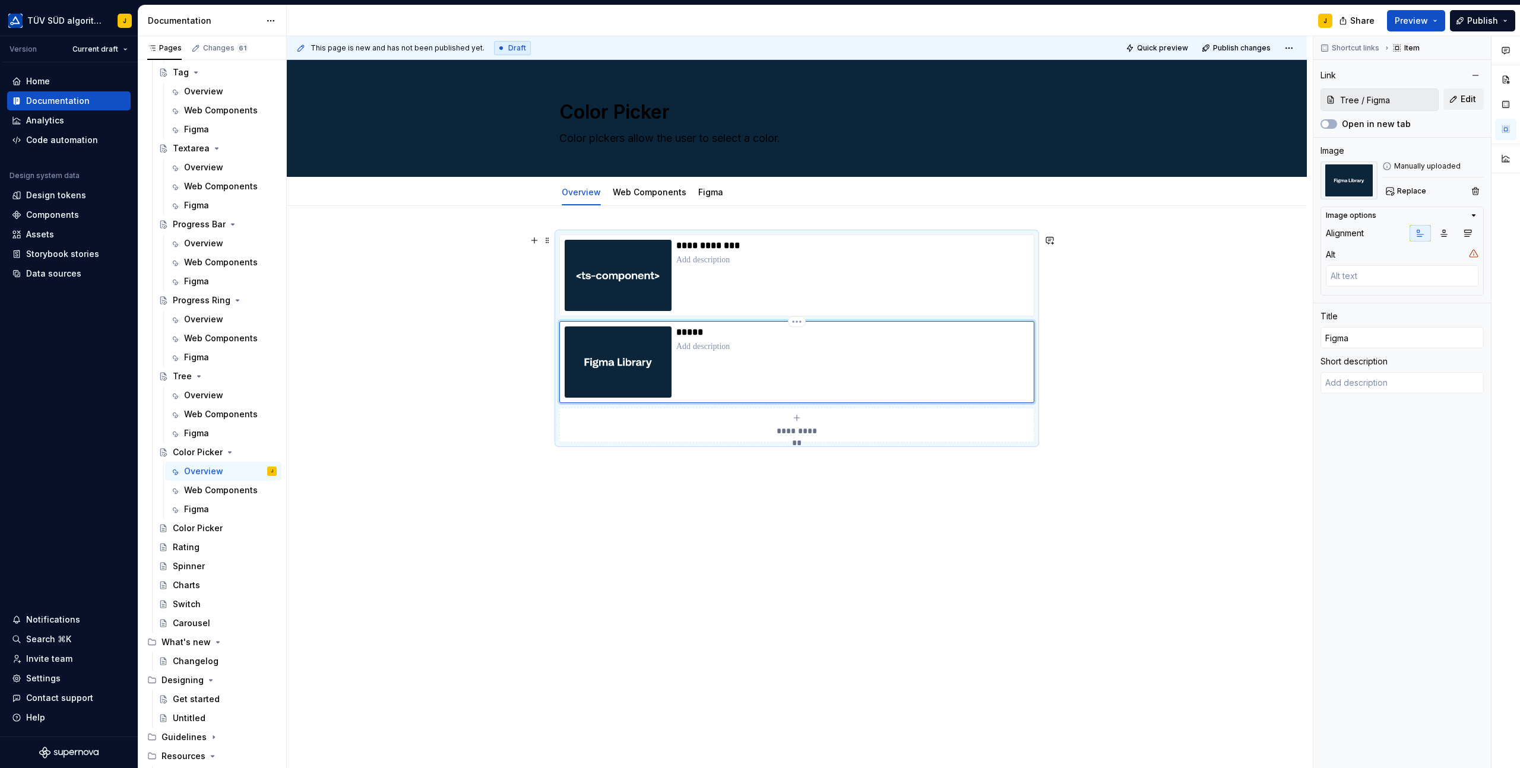
click at [818, 353] on div "*****" at bounding box center [852, 361] width 353 height 71
click at [1461, 103] on span "Edit" at bounding box center [1467, 99] width 15 height 12
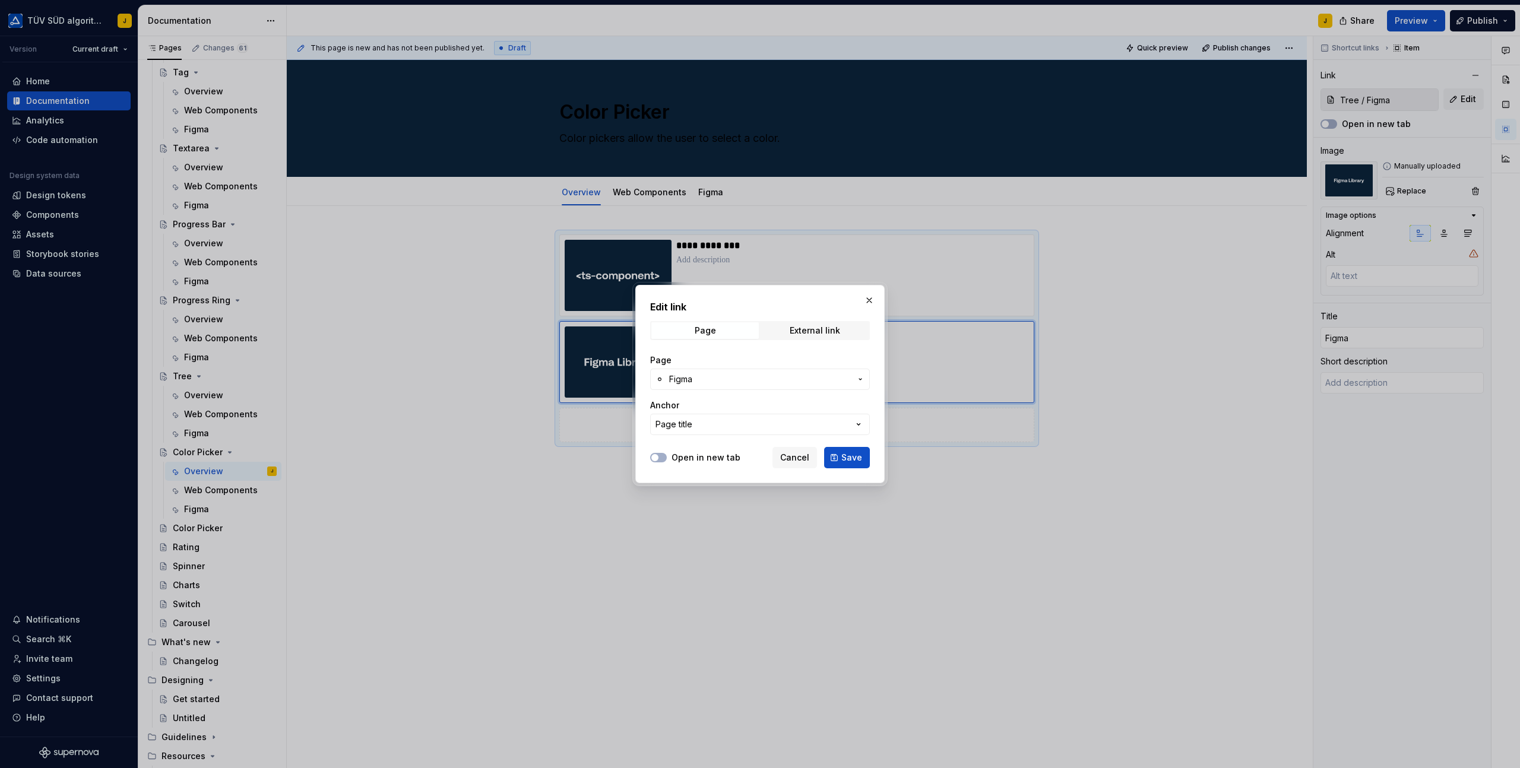
click at [711, 376] on span "Figma" at bounding box center [760, 379] width 182 height 12
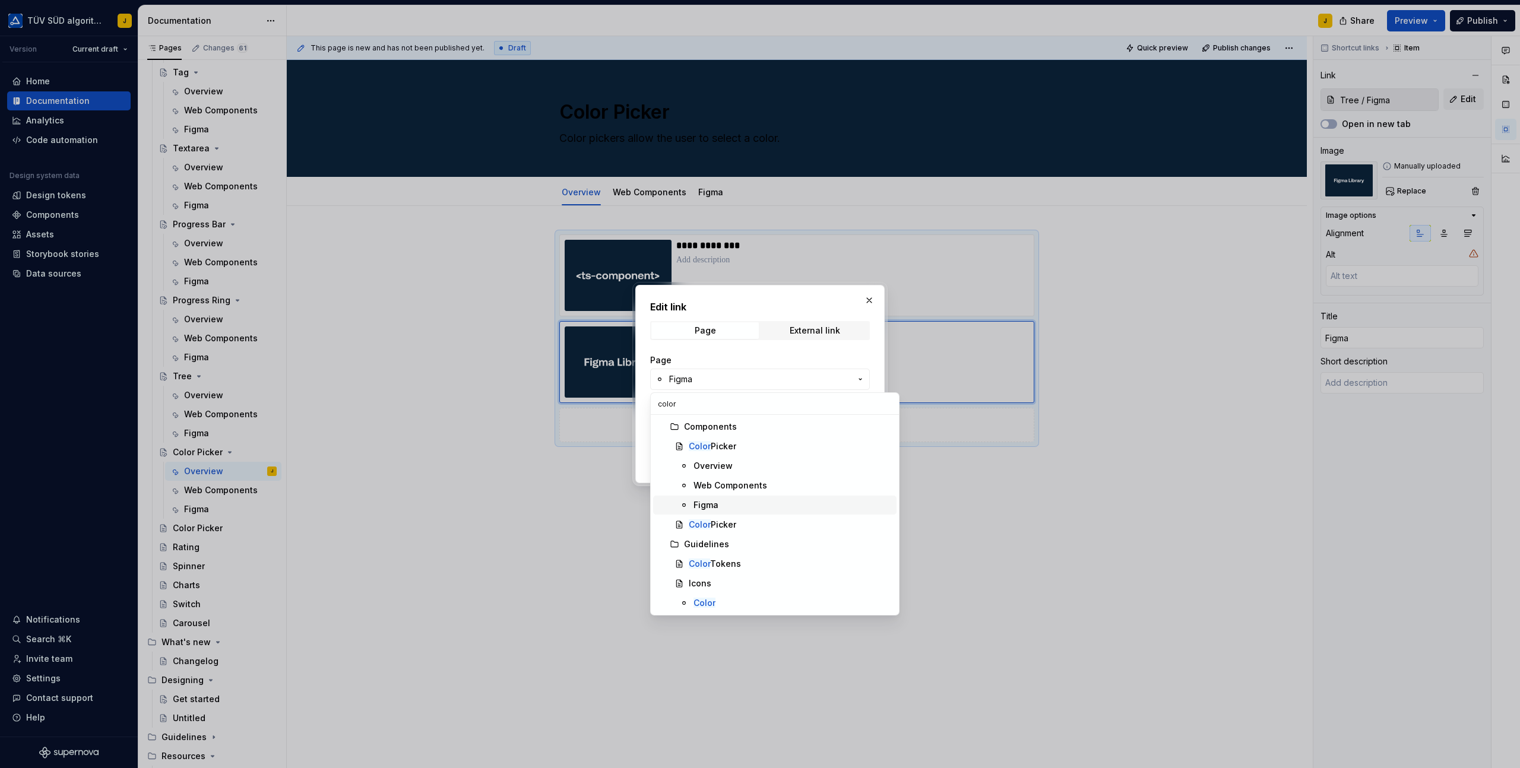
click at [722, 504] on div "Figma" at bounding box center [792, 505] width 198 height 12
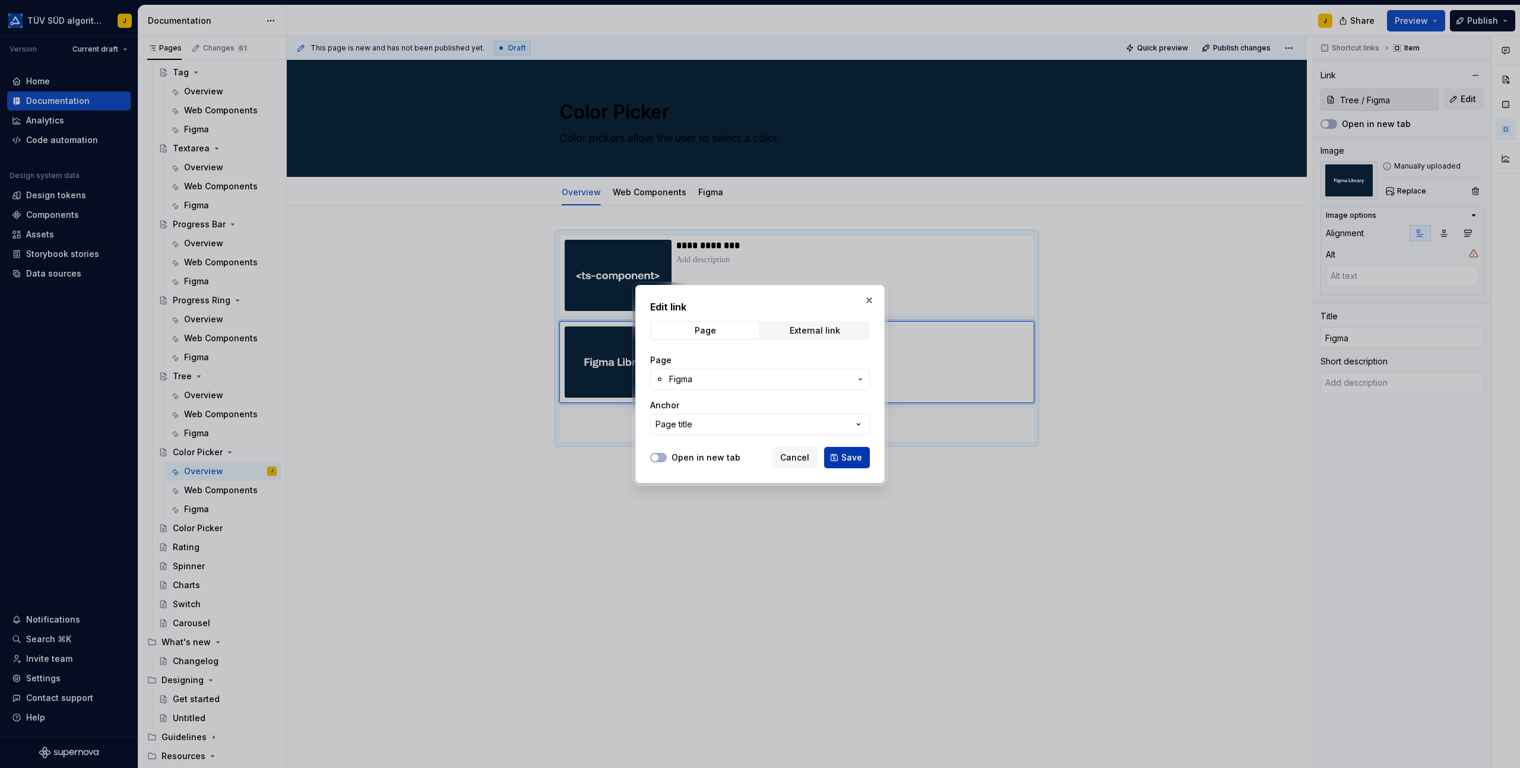
click at [857, 460] on span "Save" at bounding box center [851, 458] width 21 height 12
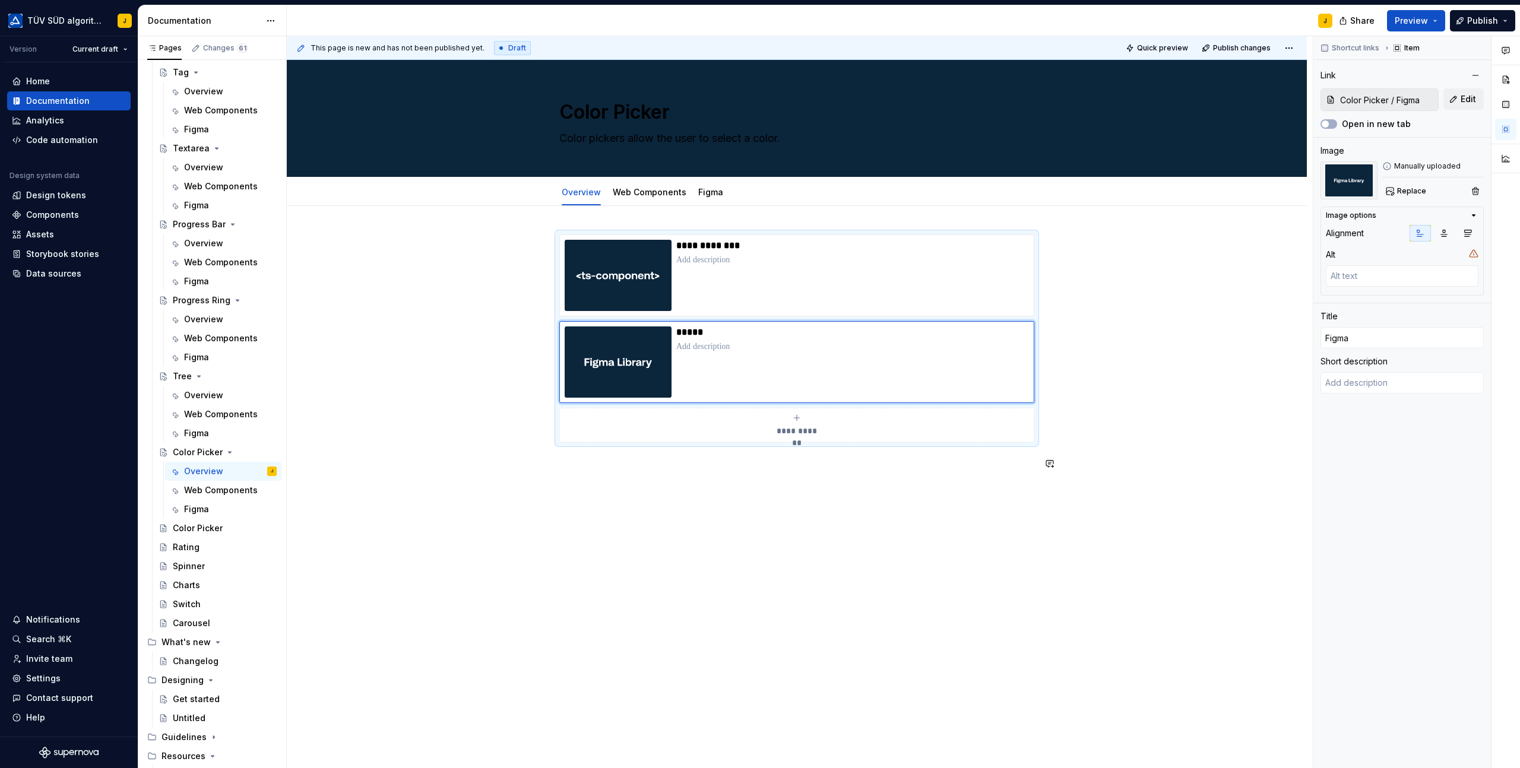
click at [654, 562] on div "**********" at bounding box center [797, 460] width 1020 height 509
click at [248, 529] on button "Page tree" at bounding box center [251, 528] width 17 height 17
click at [284, 716] on div "Delete page" at bounding box center [323, 722] width 116 height 12
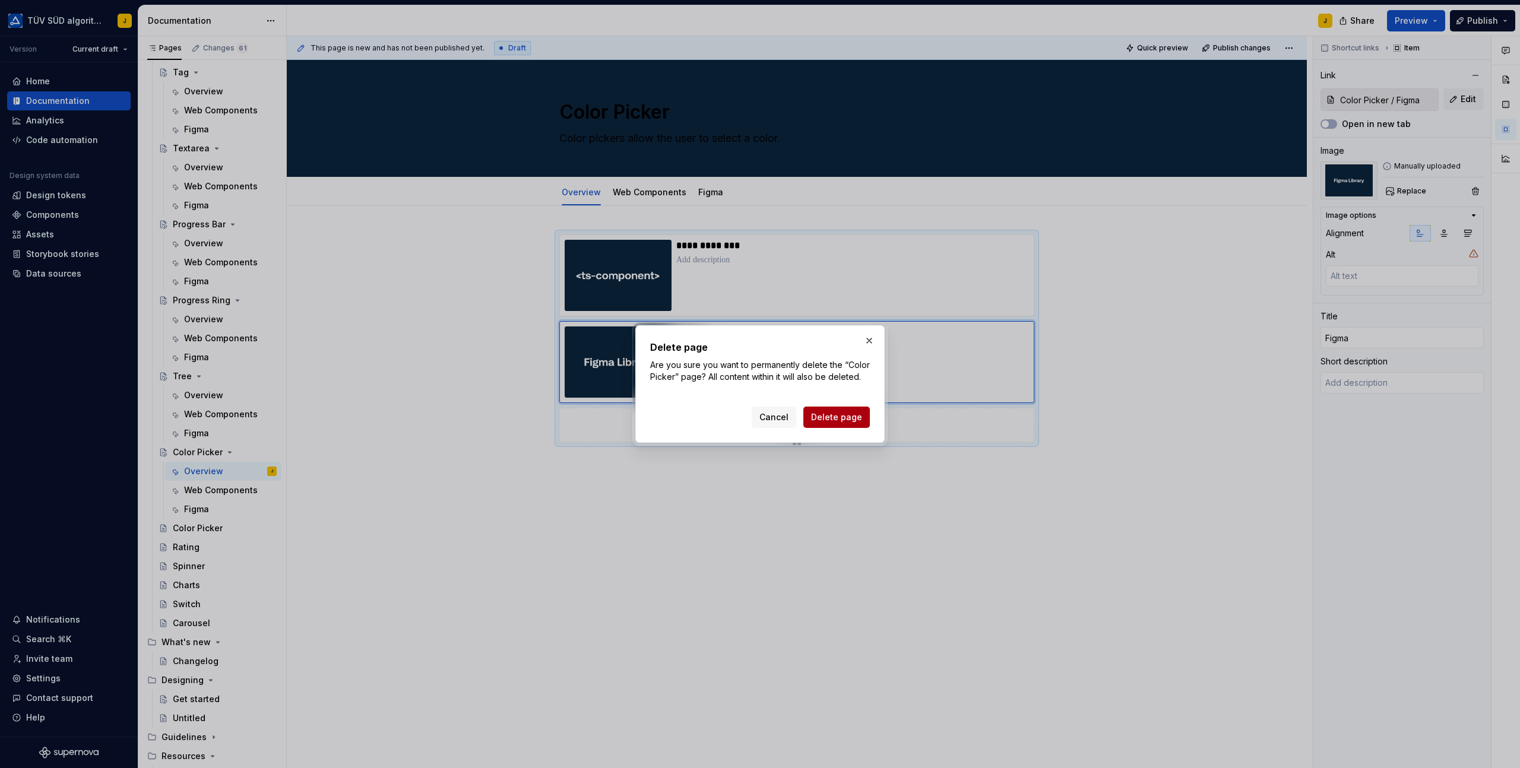
click at [835, 419] on span "Delete page" at bounding box center [836, 417] width 51 height 12
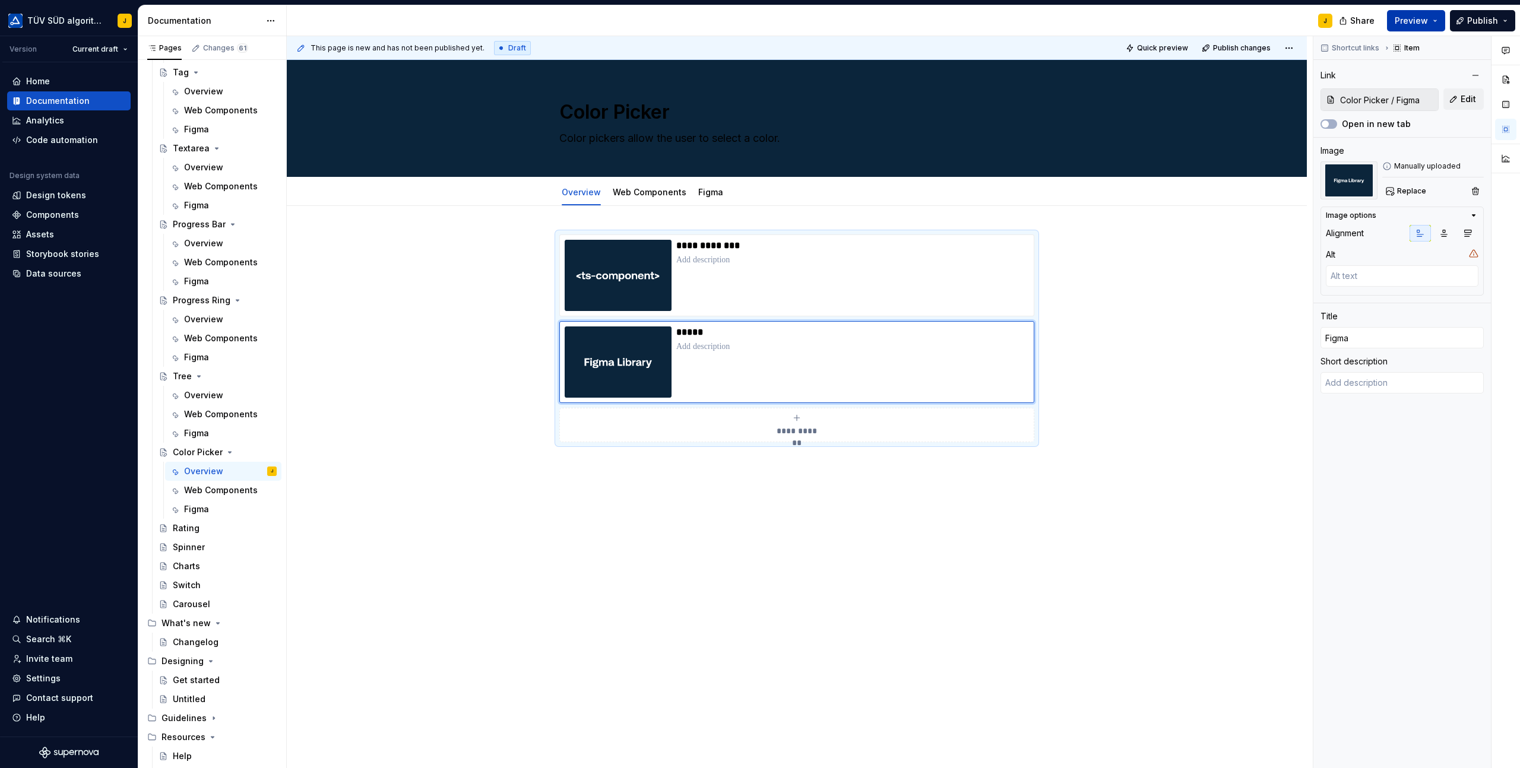
click at [1444, 17] on button "Preview" at bounding box center [1416, 20] width 58 height 21
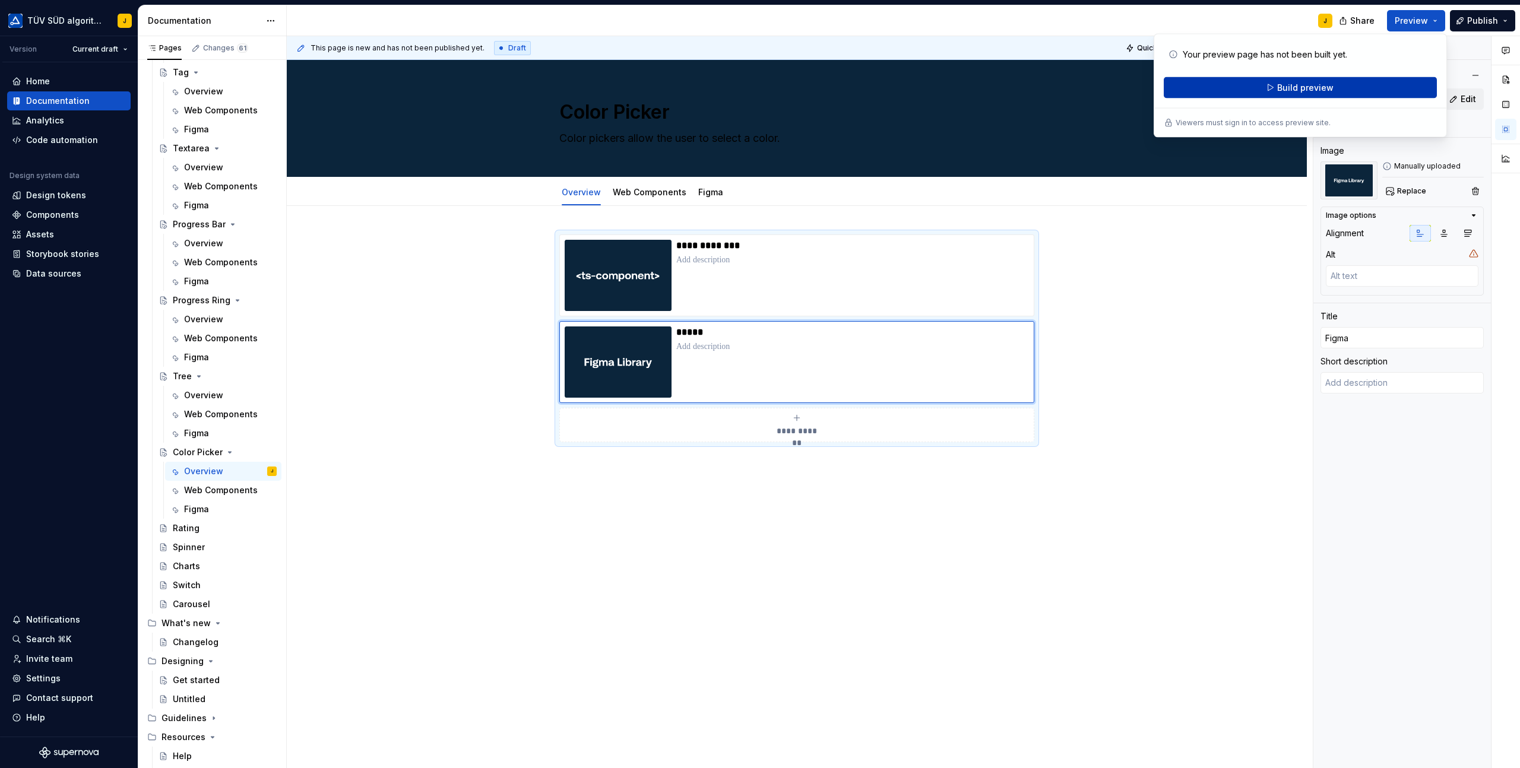
click at [1328, 82] on span "Build preview" at bounding box center [1305, 88] width 56 height 12
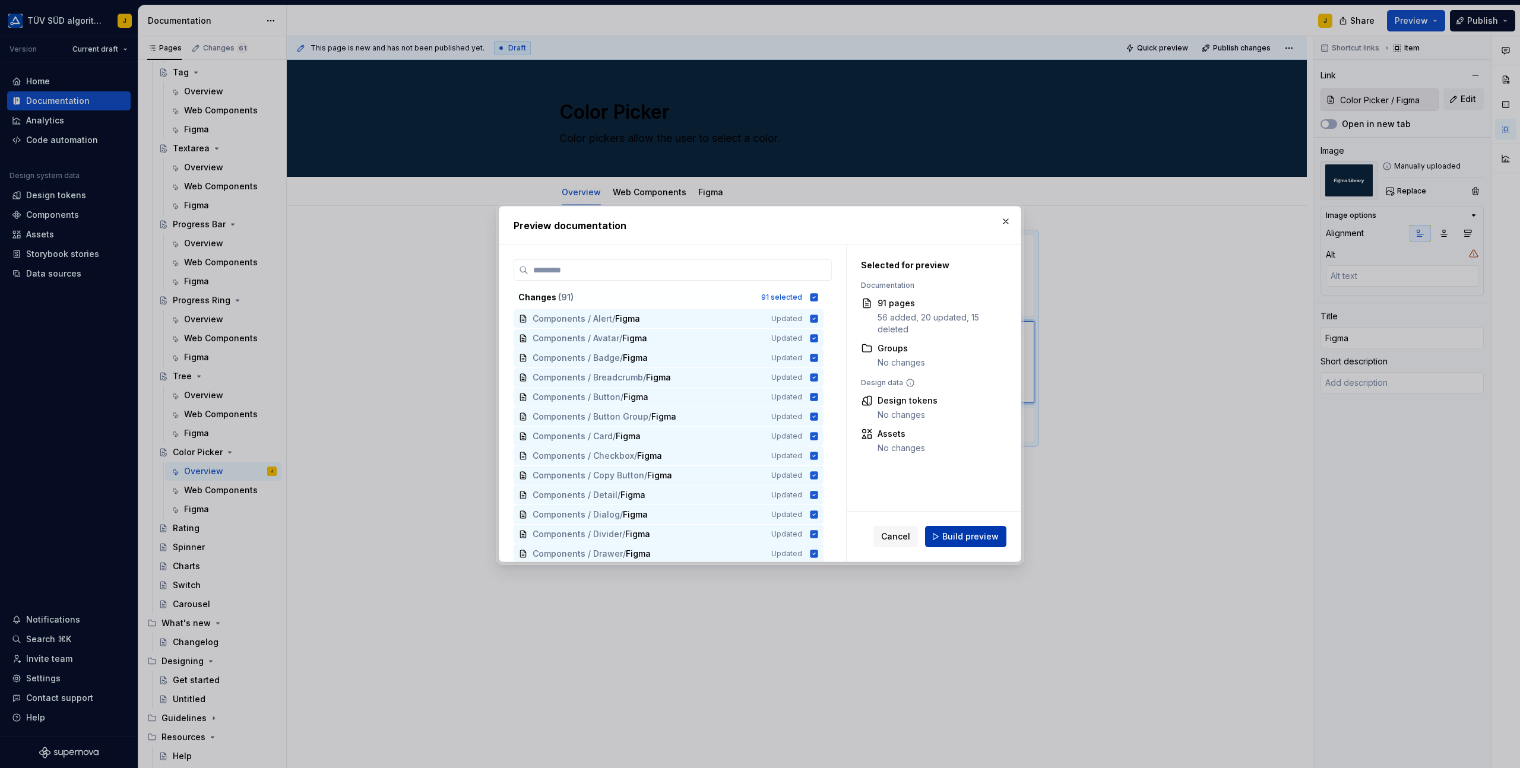
click at [986, 534] on span "Build preview" at bounding box center [970, 537] width 56 height 12
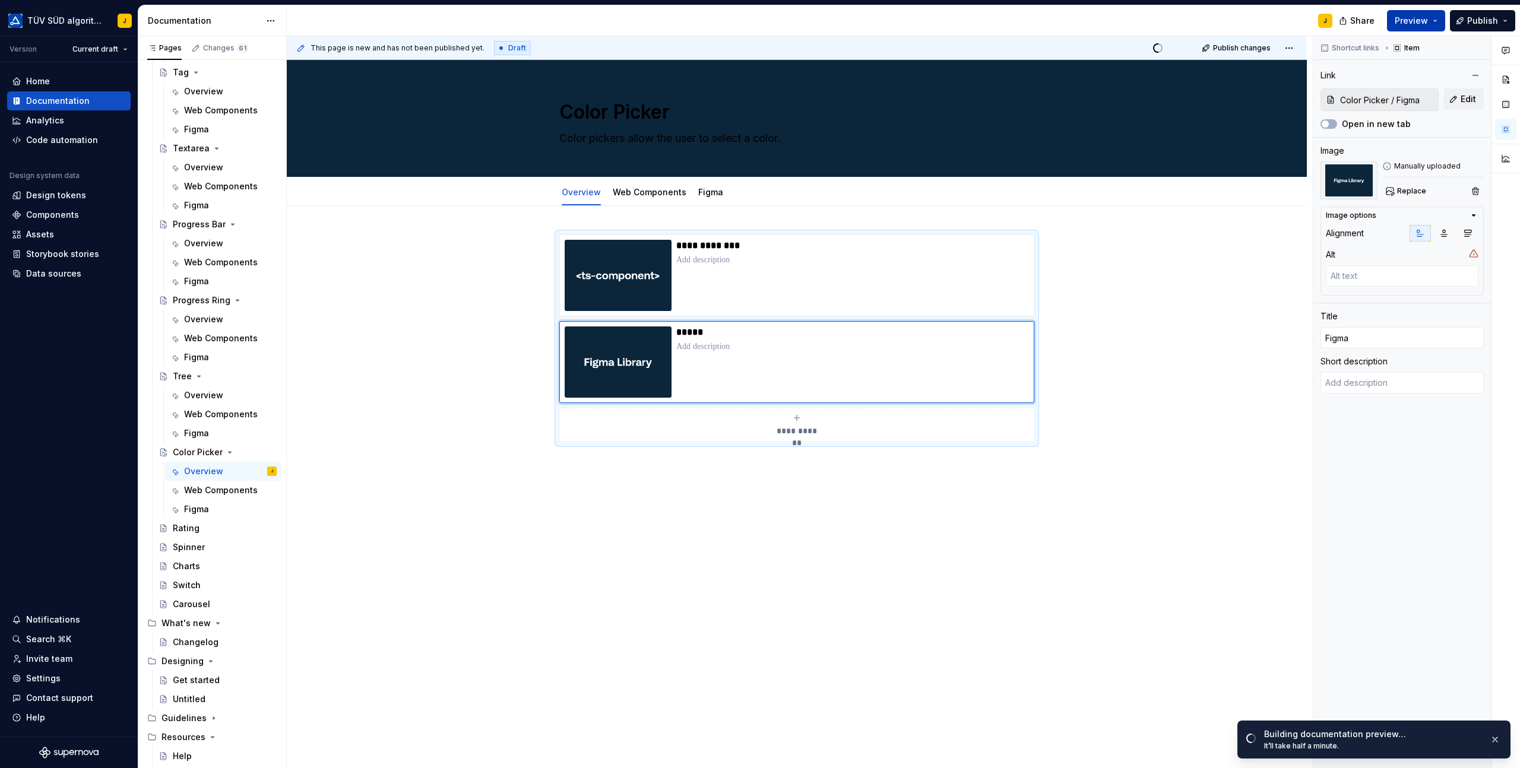
click at [1439, 22] on button "Preview" at bounding box center [1416, 20] width 58 height 21
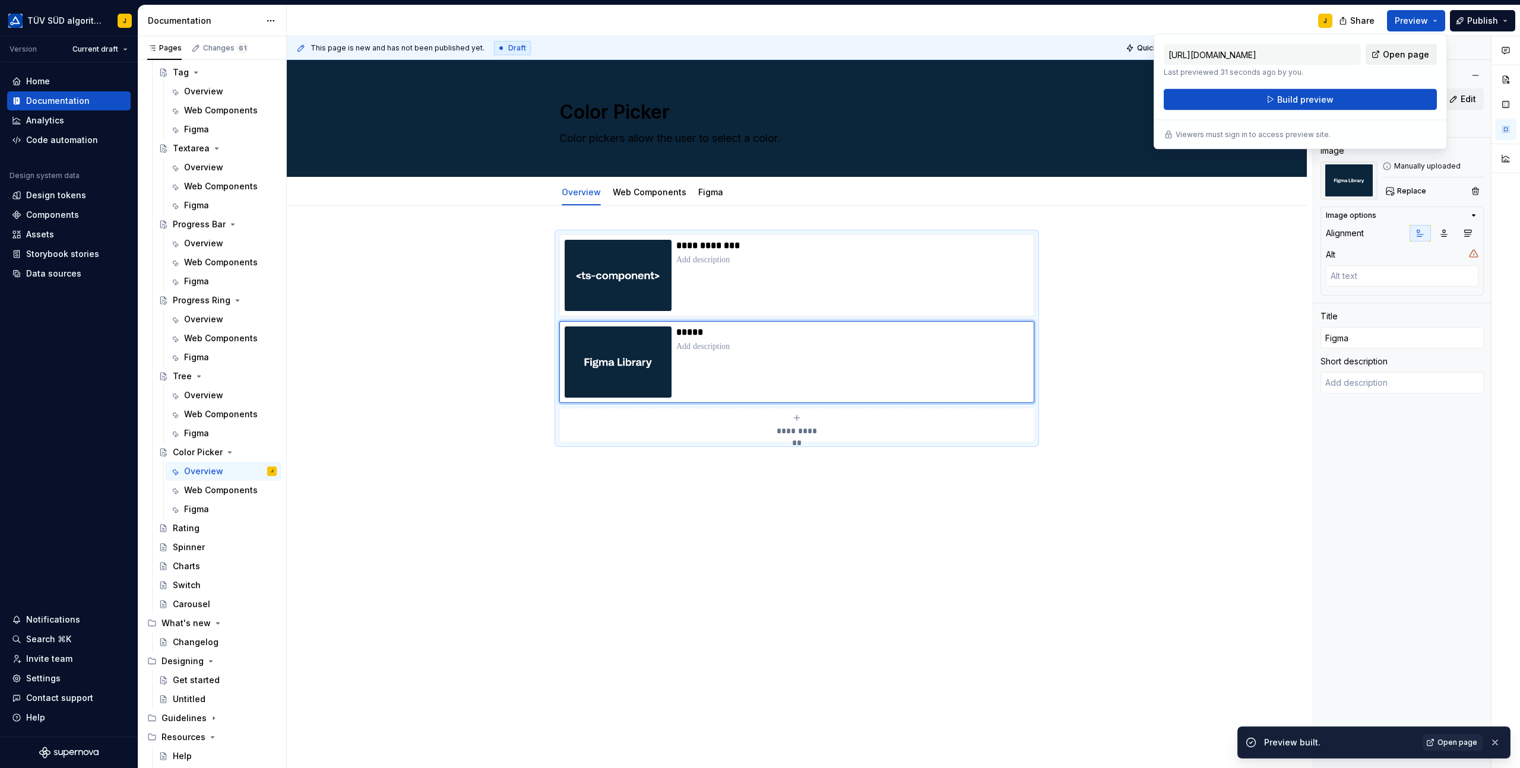
click at [1409, 53] on span "Open page" at bounding box center [1405, 55] width 46 height 12
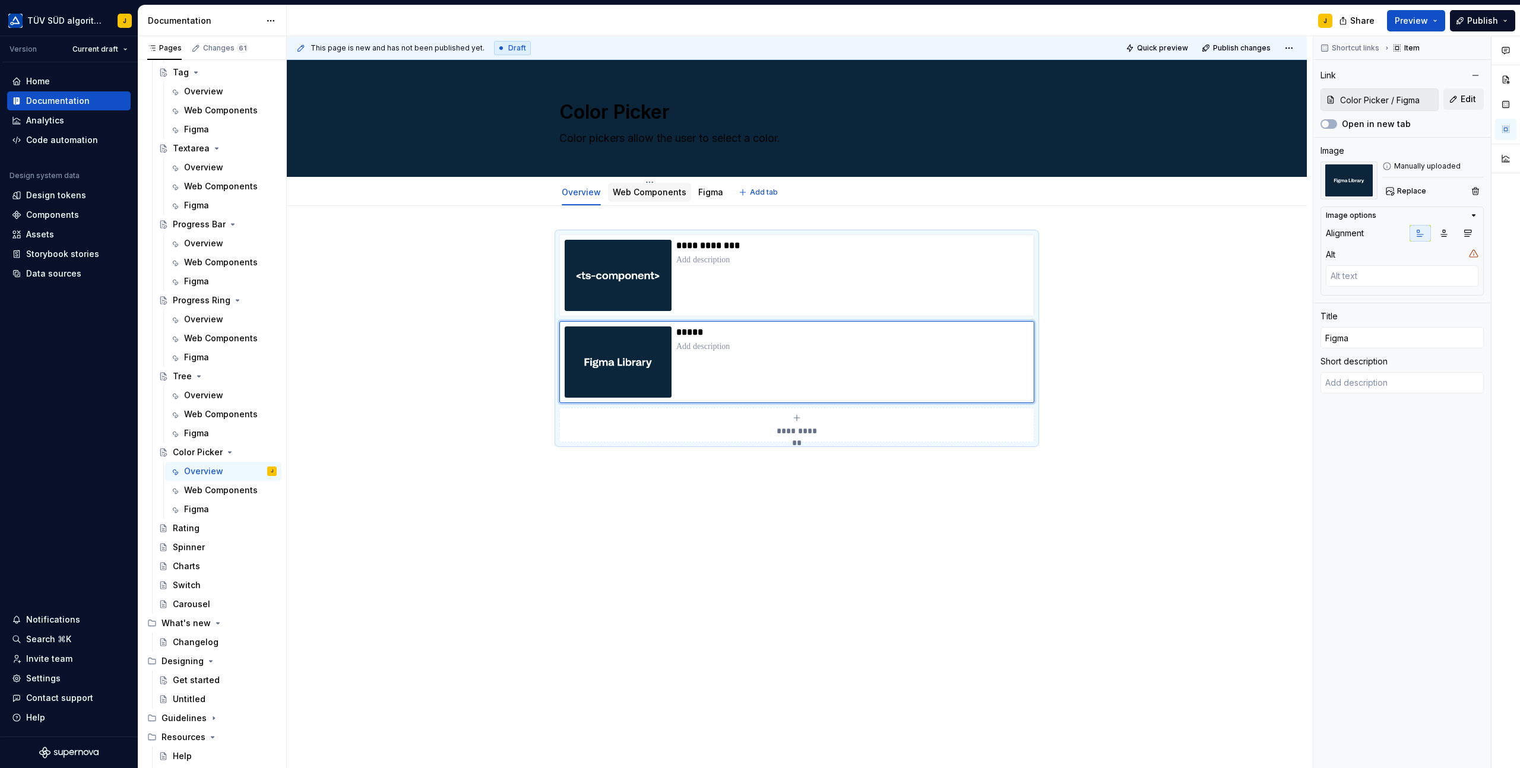
click at [657, 186] on div "Web Components" at bounding box center [650, 192] width 74 height 12
click at [646, 195] on link "Web Components" at bounding box center [650, 192] width 74 height 10
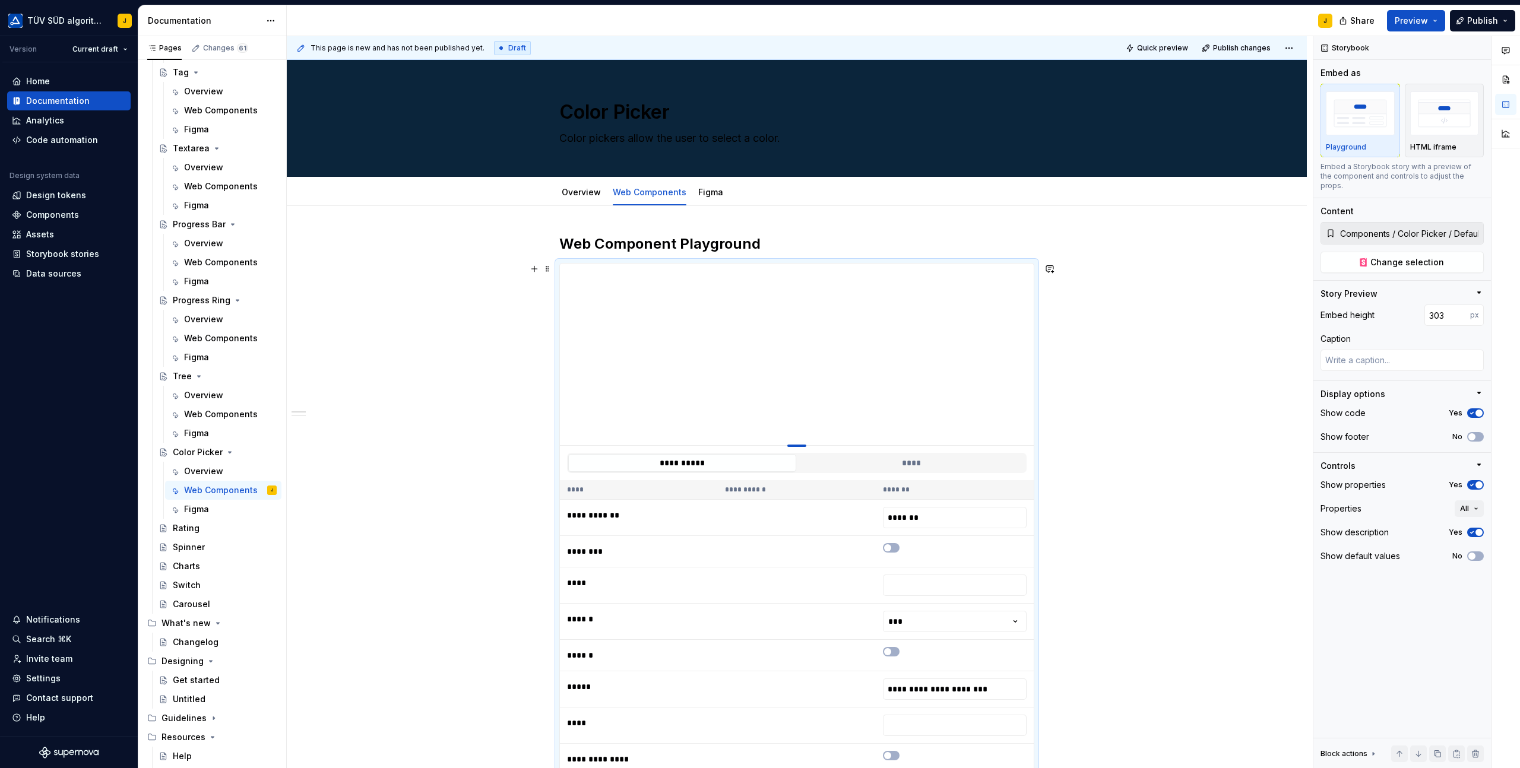
drag, startPoint x: 800, startPoint y: 322, endPoint x: 804, endPoint y: 442, distance: 119.4
click at [804, 445] on div at bounding box center [796, 446] width 19 height 2
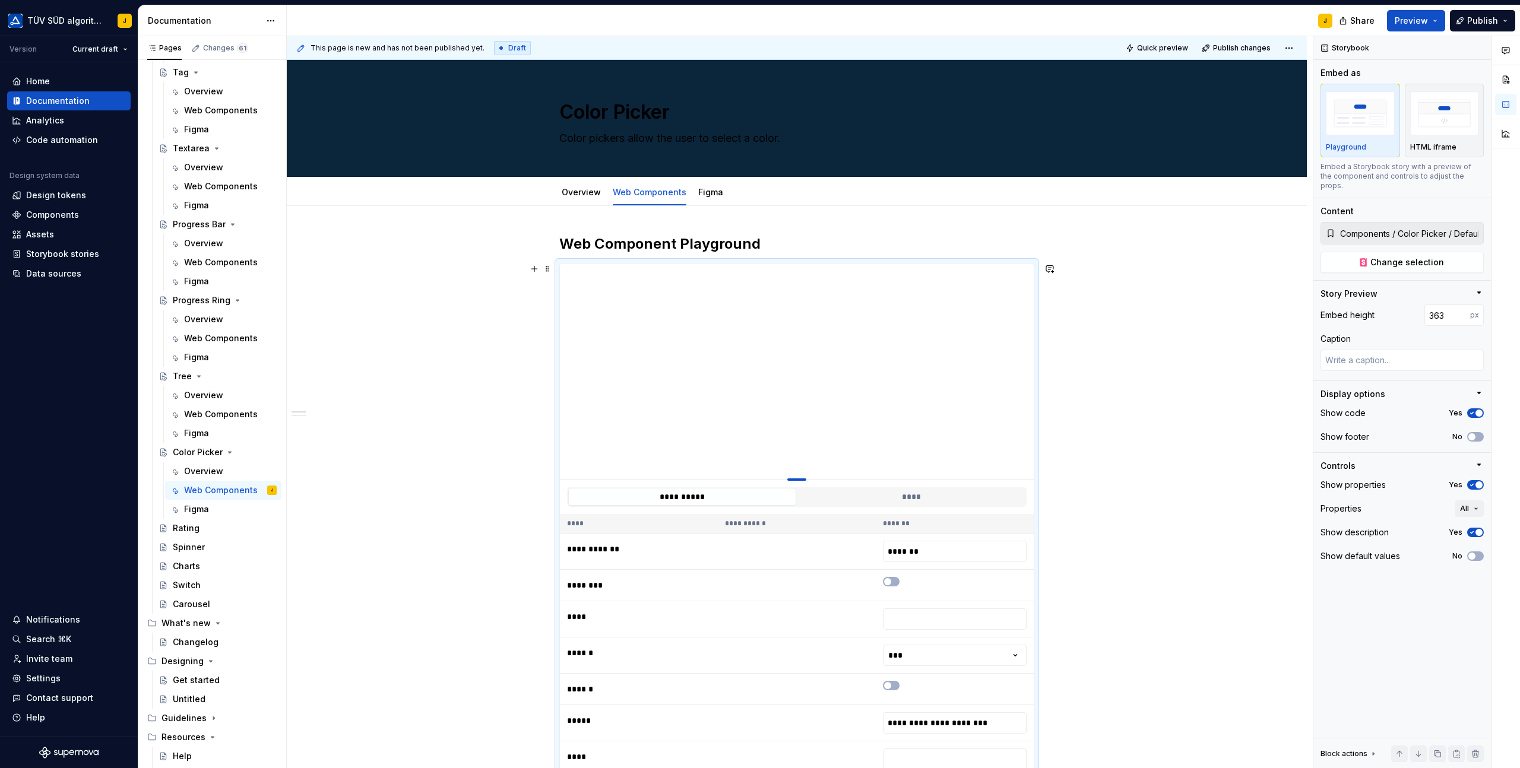
drag, startPoint x: 800, startPoint y: 440, endPoint x: 800, endPoint y: 478, distance: 38.0
click at [800, 478] on div at bounding box center [796, 479] width 19 height 2
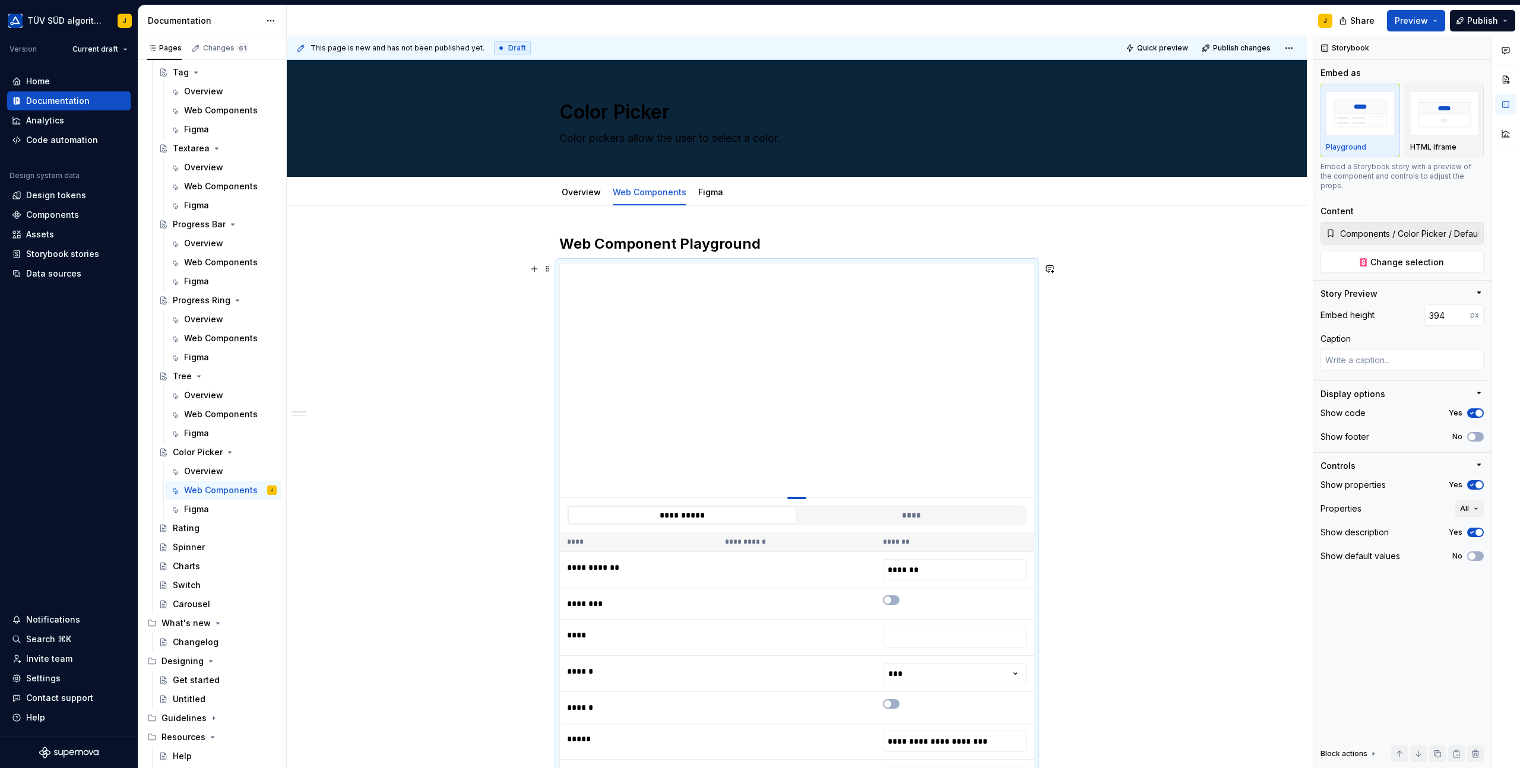
drag, startPoint x: 799, startPoint y: 478, endPoint x: 801, endPoint y: 497, distance: 19.7
click at [801, 497] on div at bounding box center [796, 498] width 19 height 2
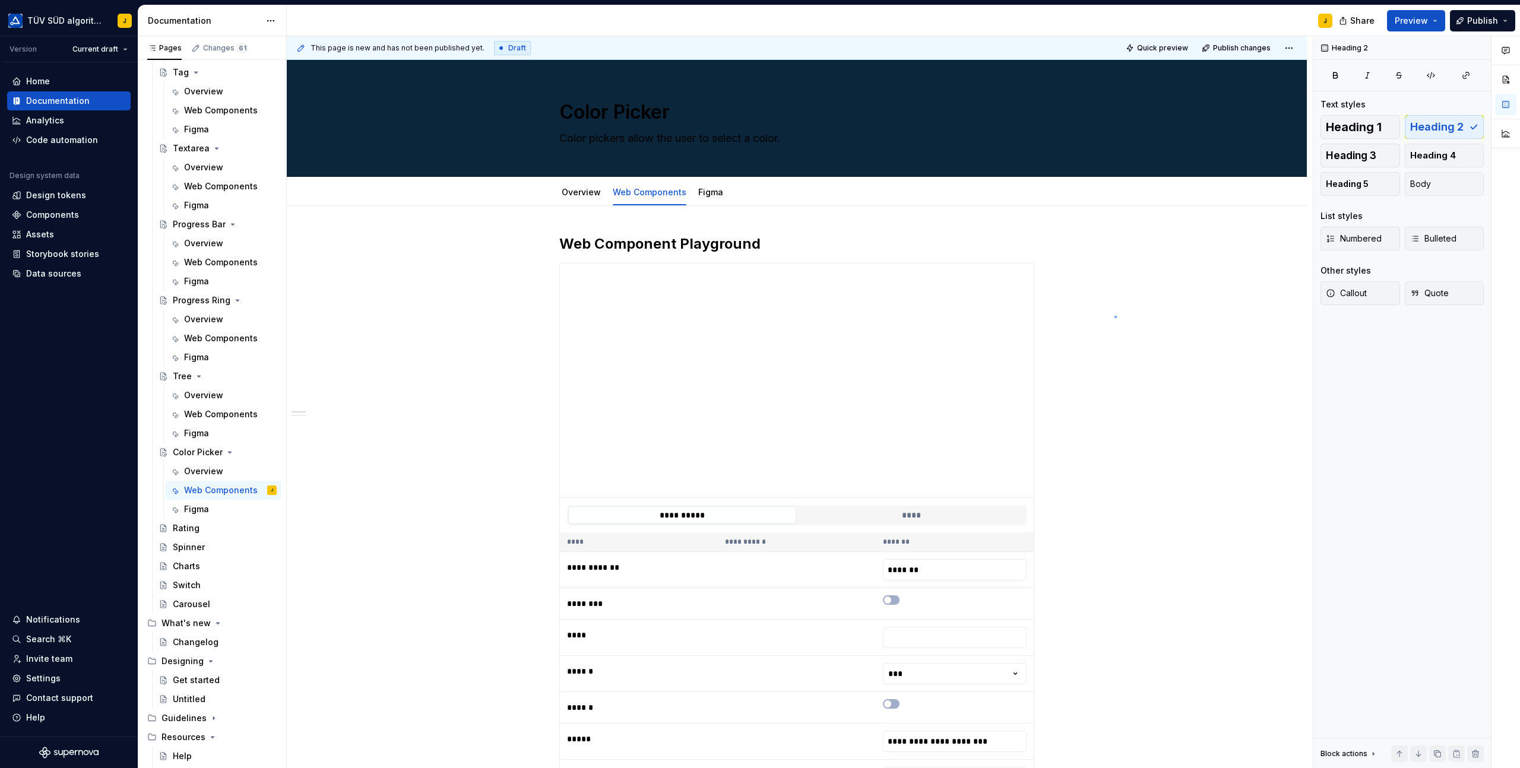
click at [1115, 316] on div "**********" at bounding box center [800, 402] width 1026 height 732
click at [1419, 28] on button "Preview" at bounding box center [1416, 20] width 58 height 21
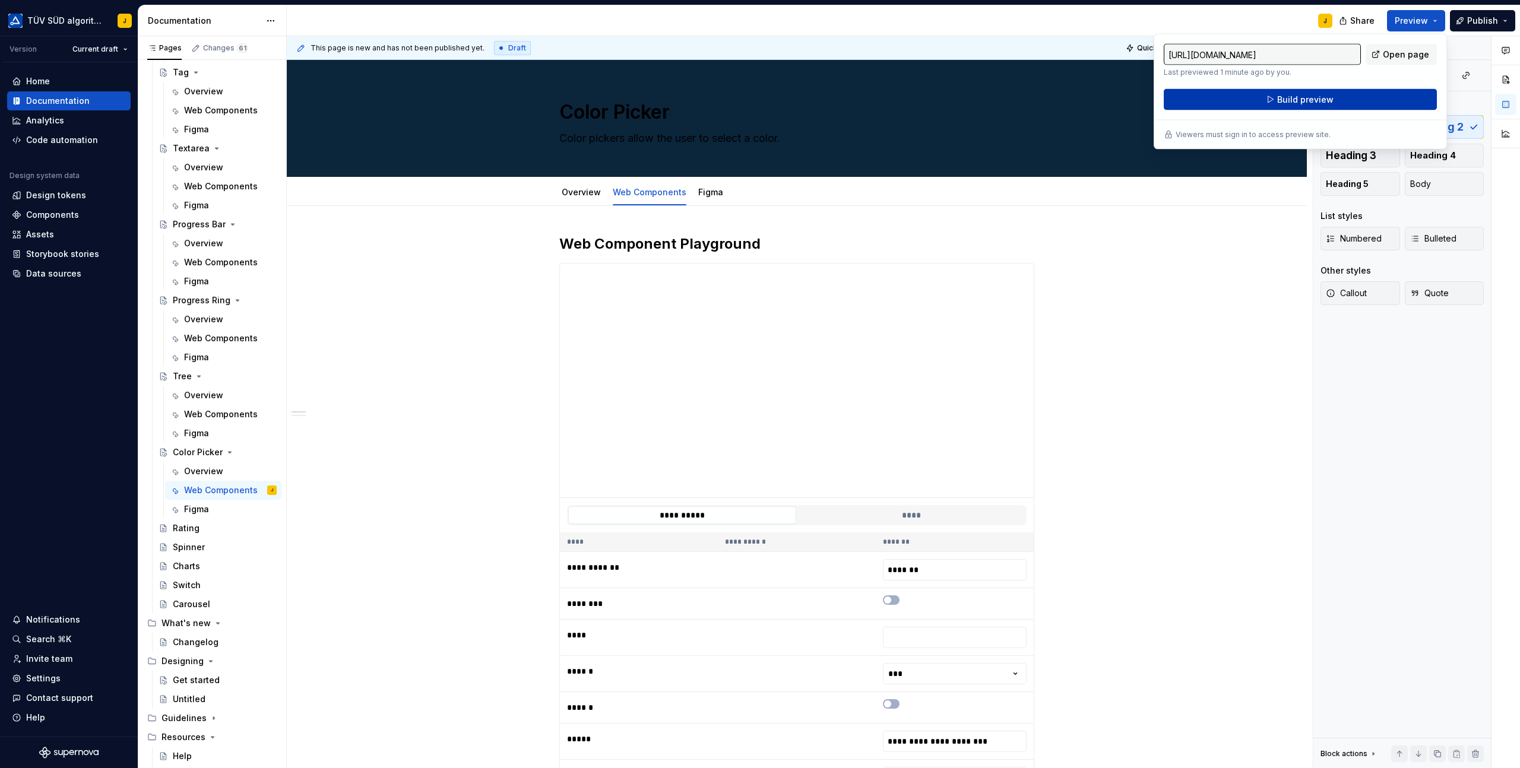
click at [1381, 96] on button "Build preview" at bounding box center [1299, 99] width 273 height 21
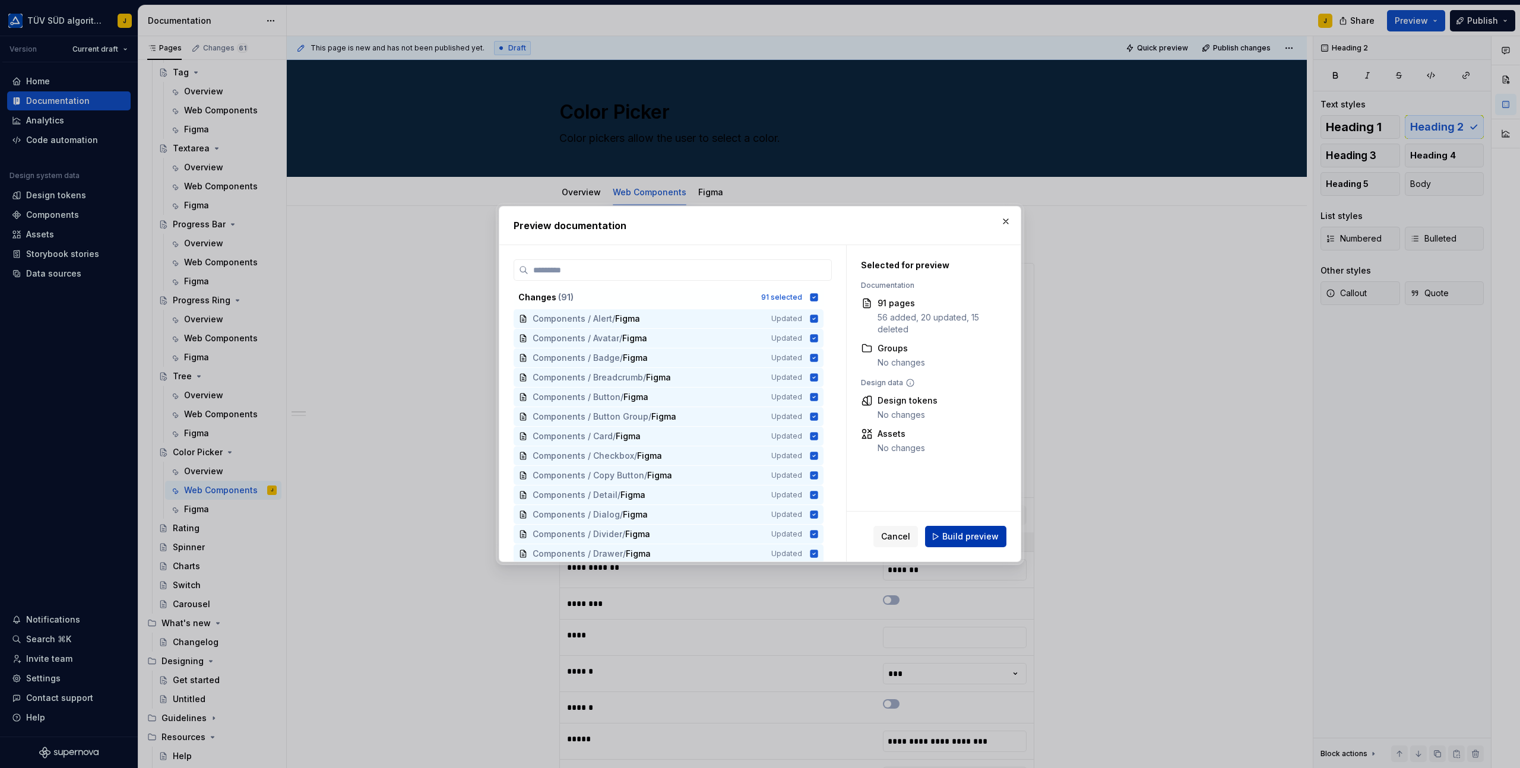
click at [959, 528] on button "Build preview" at bounding box center [965, 536] width 81 height 21
